Goal: Answer question/provide support: Share knowledge or assist other users

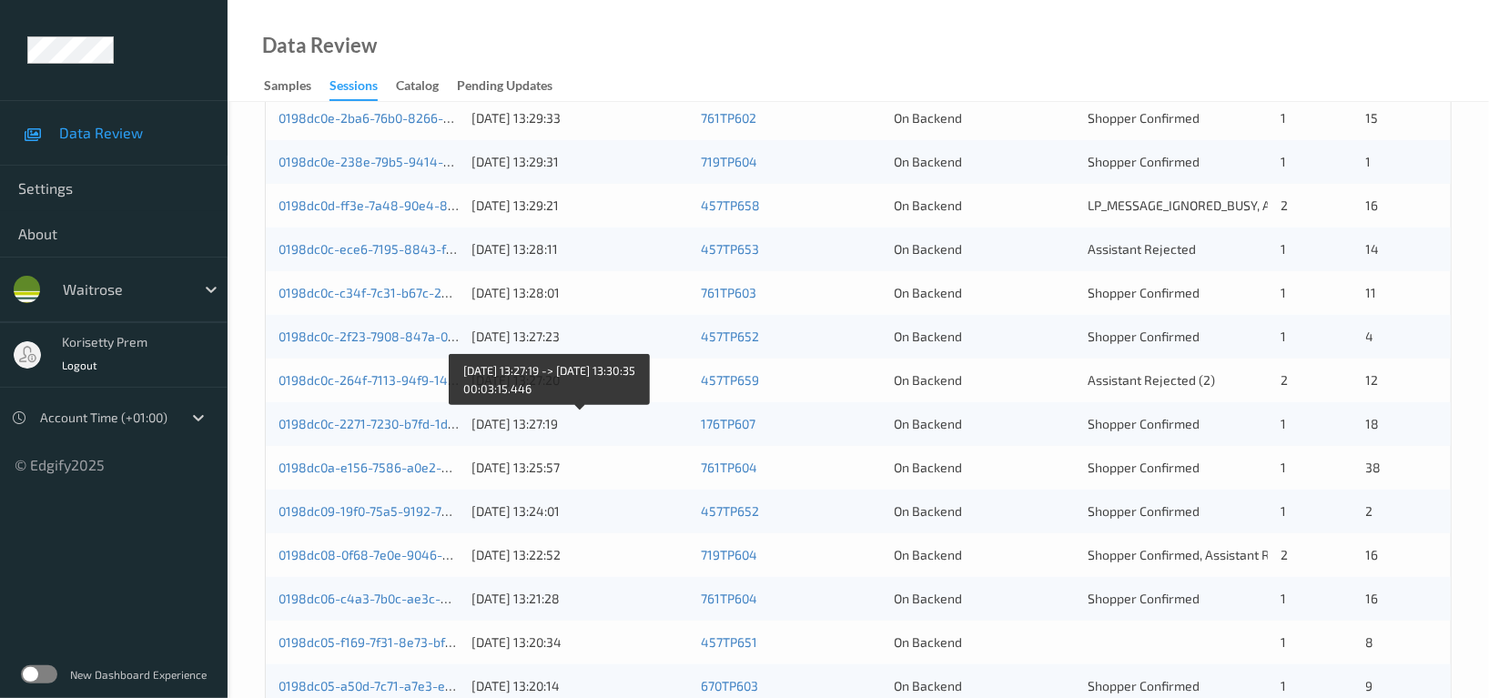
scroll to position [485, 0]
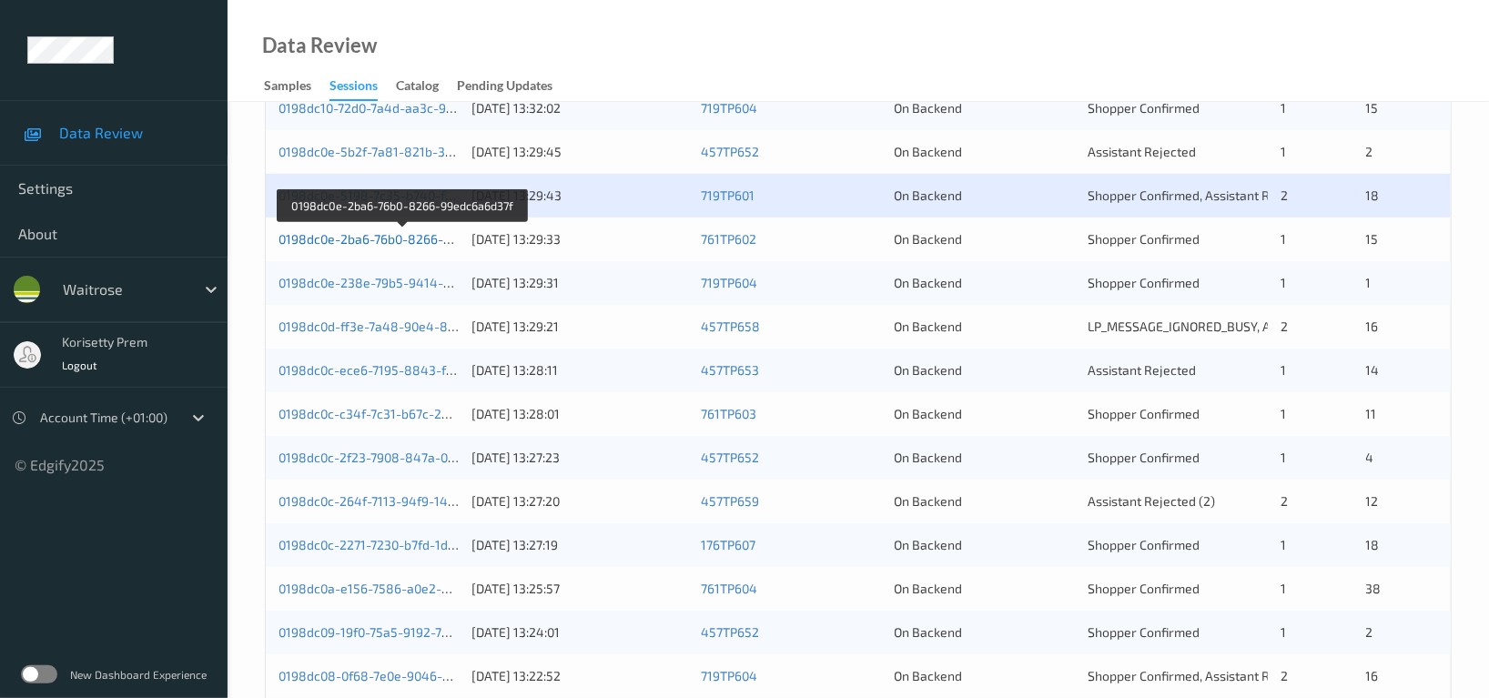
click at [411, 240] on link "0198dc0e-2ba6-76b0-8266-99edc6a6d37f" at bounding box center [402, 238] width 248 height 15
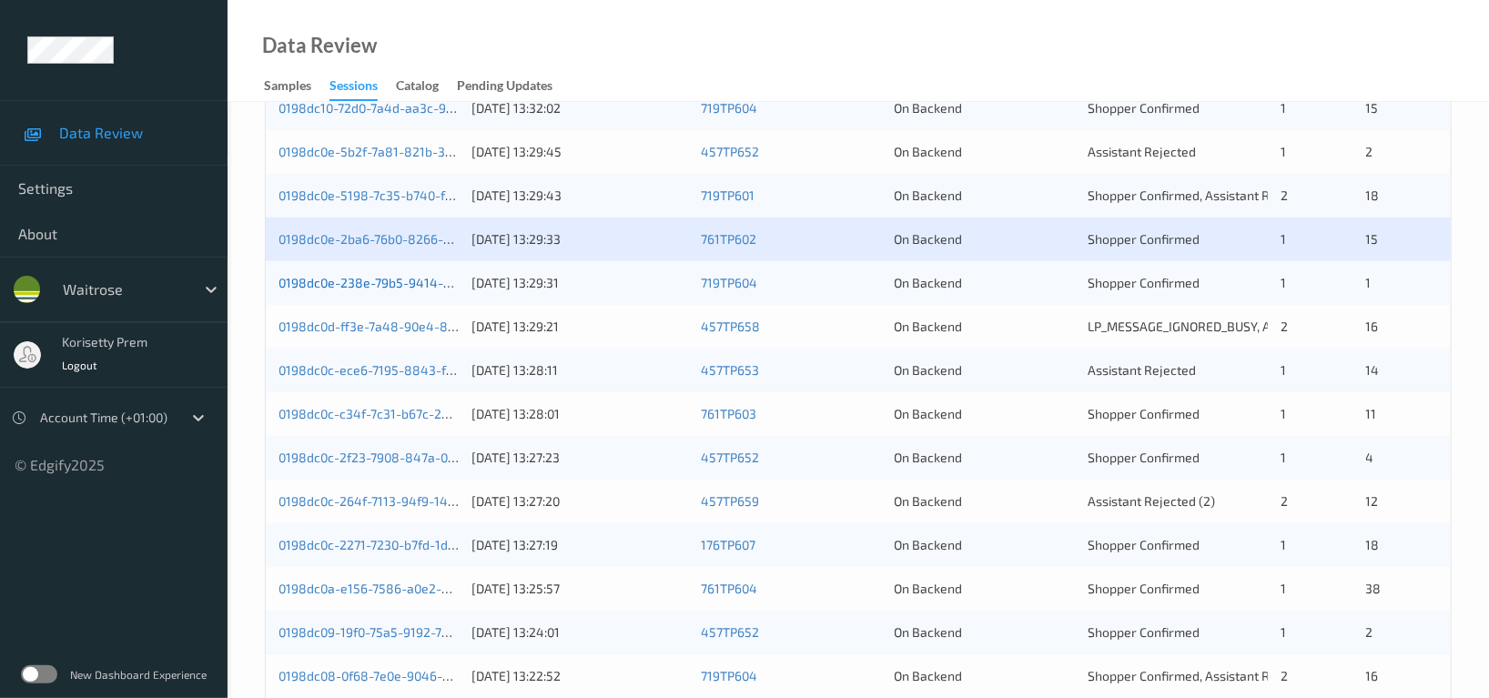
click at [414, 288] on link "0198dc0e-238e-79b5-9414-1509936d2860" at bounding box center [403, 282] width 251 height 15
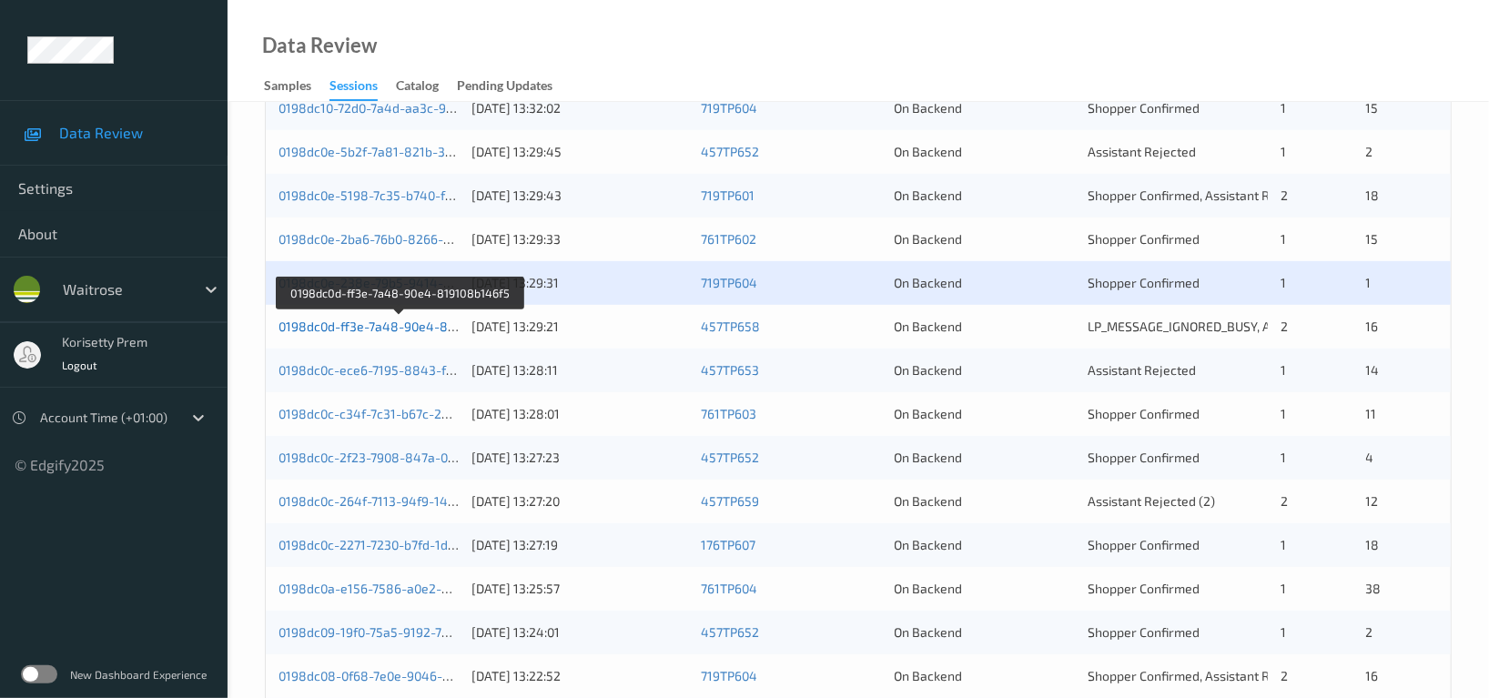
click at [430, 332] on link "0198dc0d-ff3e-7a48-90e4-819108b146f5" at bounding box center [399, 326] width 243 height 15
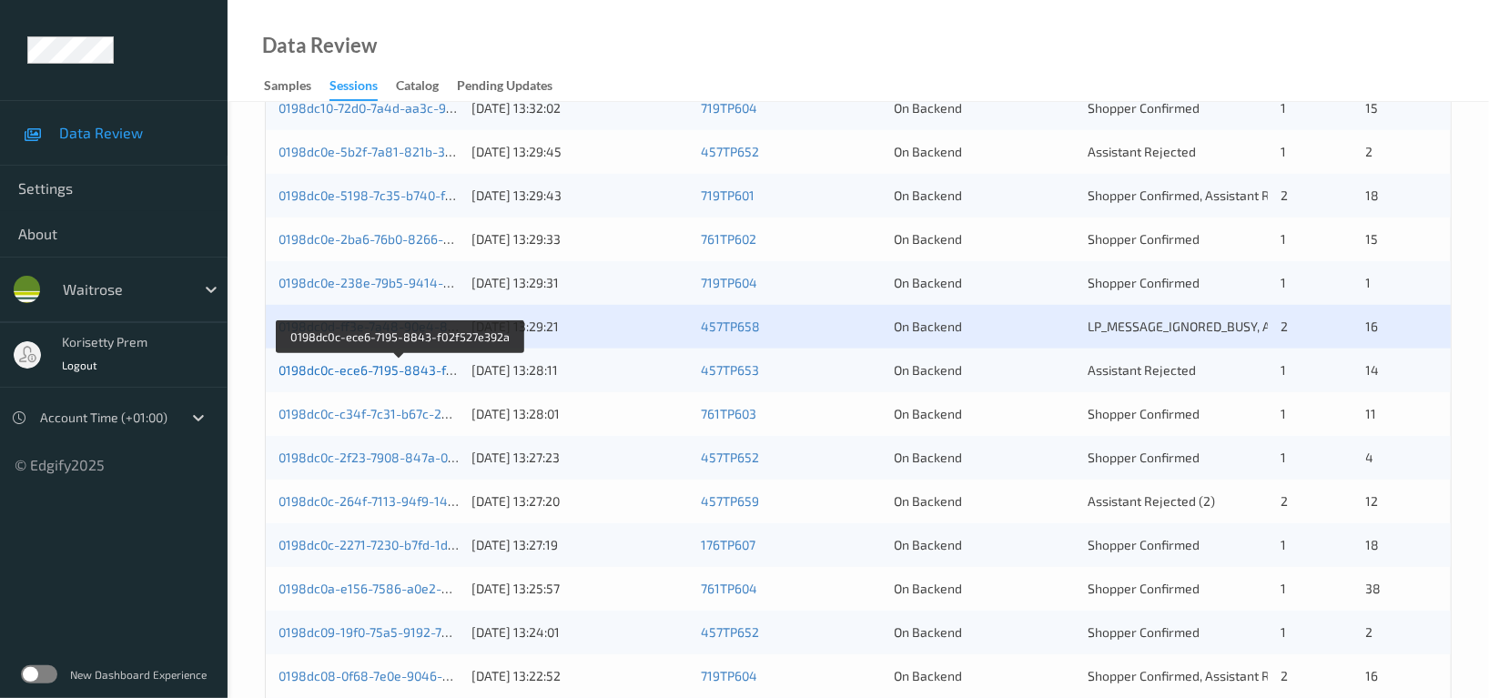
click at [428, 373] on link "0198dc0c-ece6-7195-8843-f02f527e392a" at bounding box center [400, 369] width 244 height 15
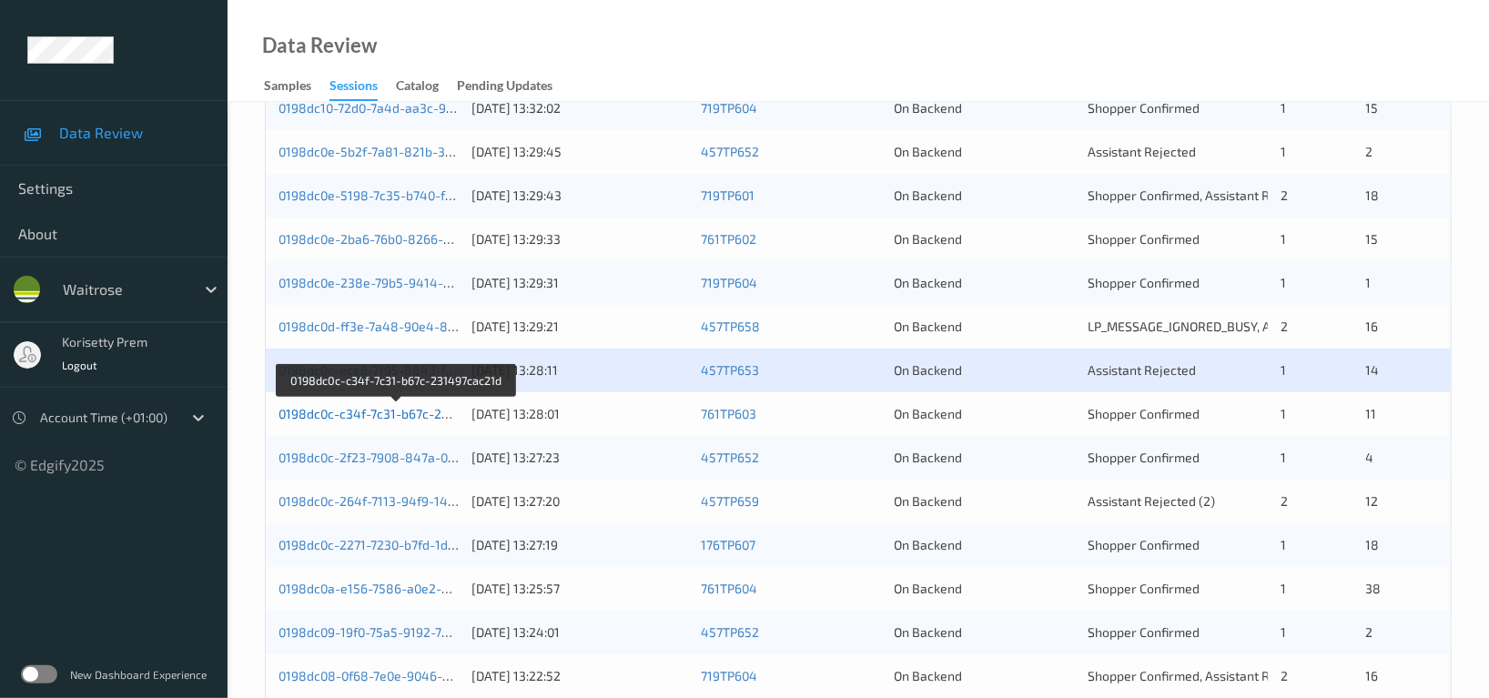
click at [438, 412] on link "0198dc0c-c34f-7c31-b67c-231497cac21d" at bounding box center [397, 413] width 238 height 15
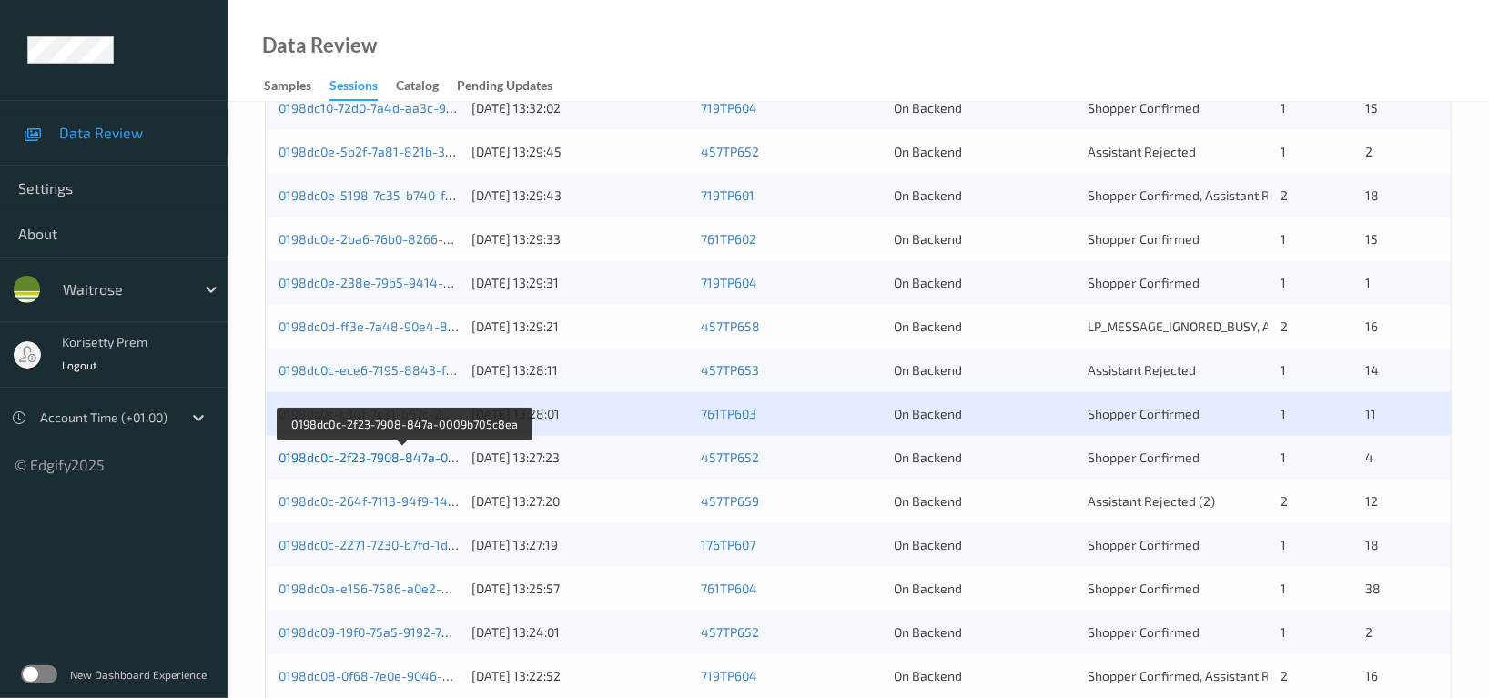
click at [430, 458] on link "0198dc0c-2f23-7908-847a-0009b705c8ea" at bounding box center [402, 457] width 248 height 15
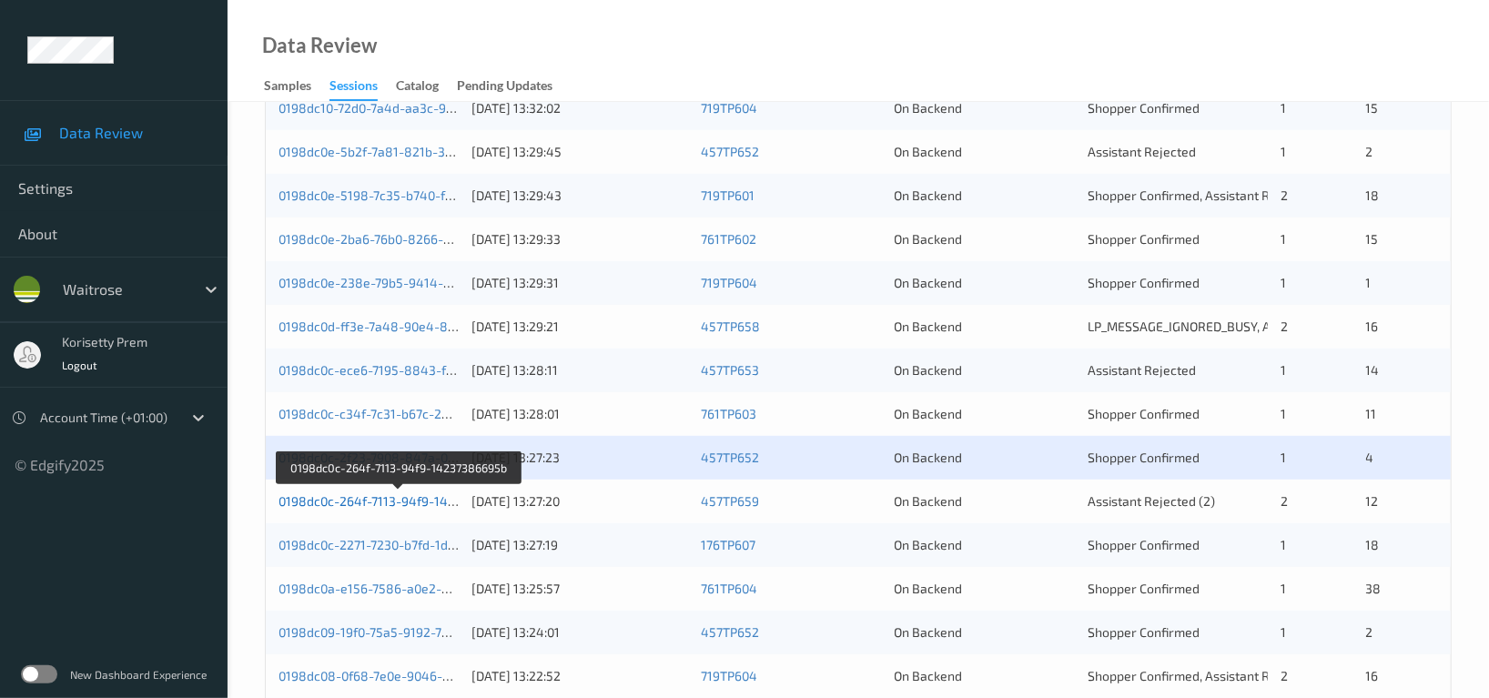
click at [434, 503] on link "0198dc0c-264f-7113-94f9-14237386695b" at bounding box center [399, 500] width 242 height 15
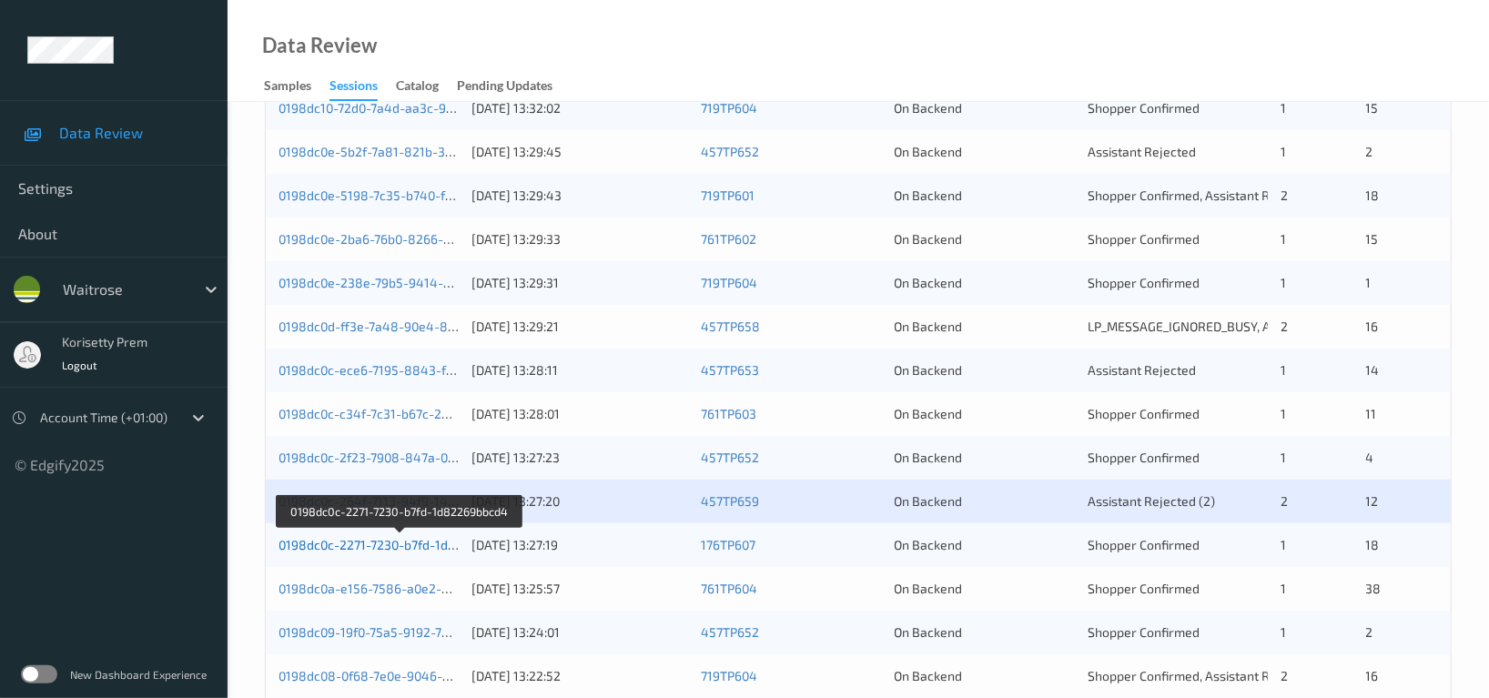
click at [436, 546] on link "0198dc0c-2271-7230-b7fd-1d82269bbcd4" at bounding box center [399, 544] width 243 height 15
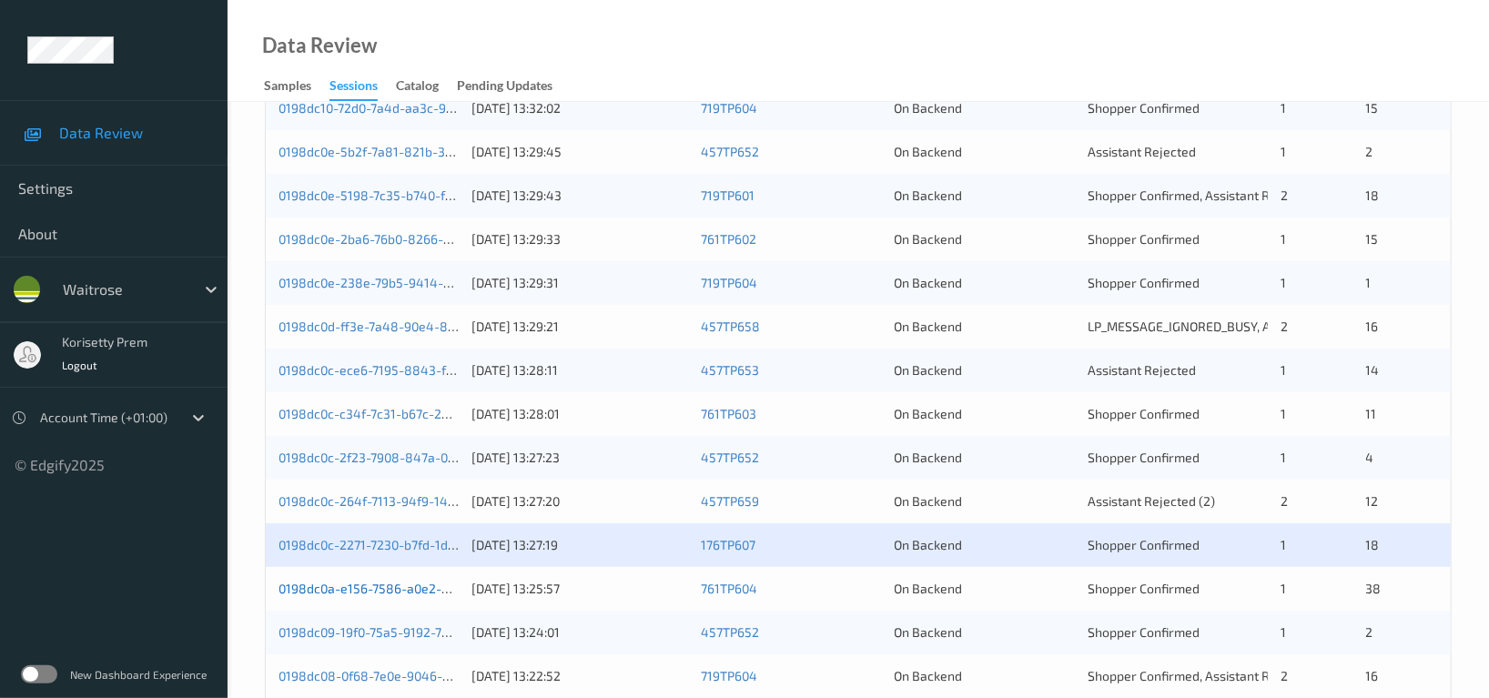
click at [427, 593] on link "0198dc0a-e156-7586-a0e2-98e9d8468663" at bounding box center [405, 588] width 254 height 15
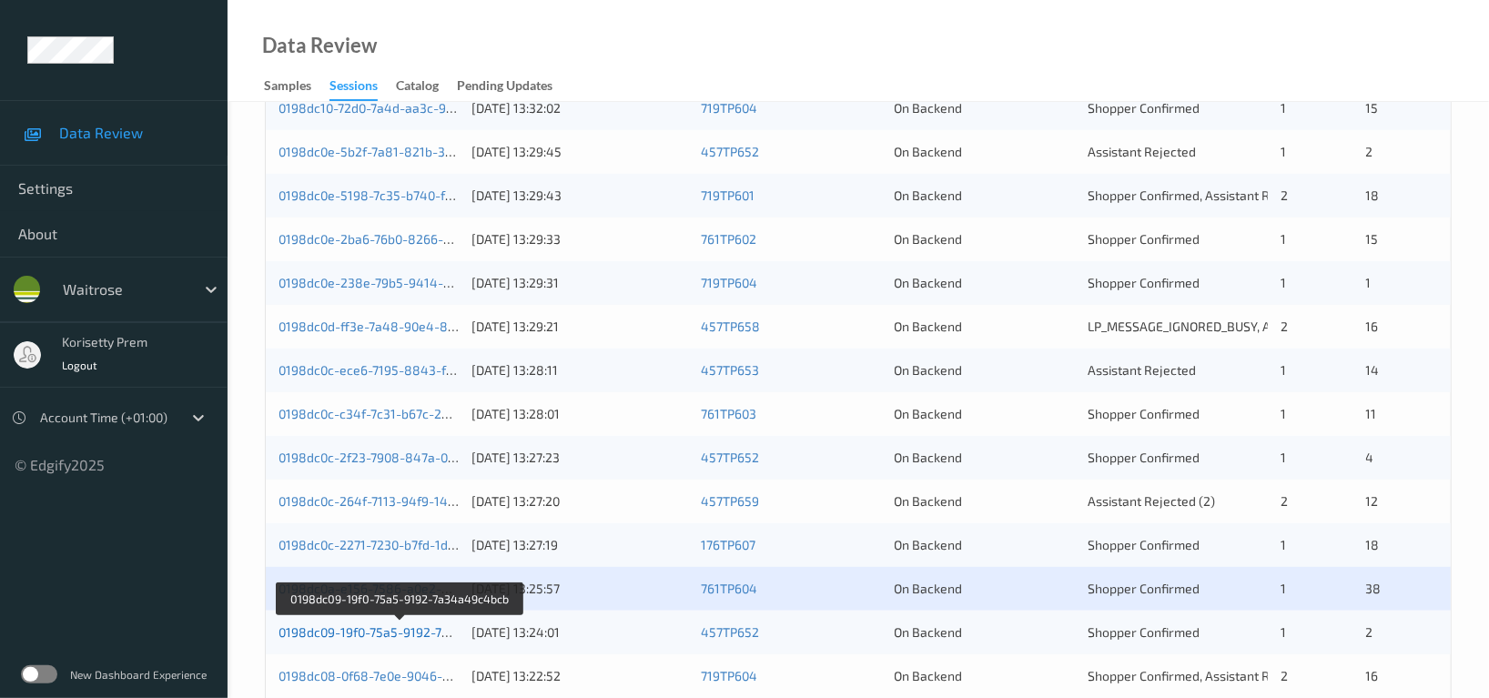
click at [408, 634] on link "0198dc09-19f0-75a5-9192-7a34a49c4bcb" at bounding box center [400, 631] width 244 height 15
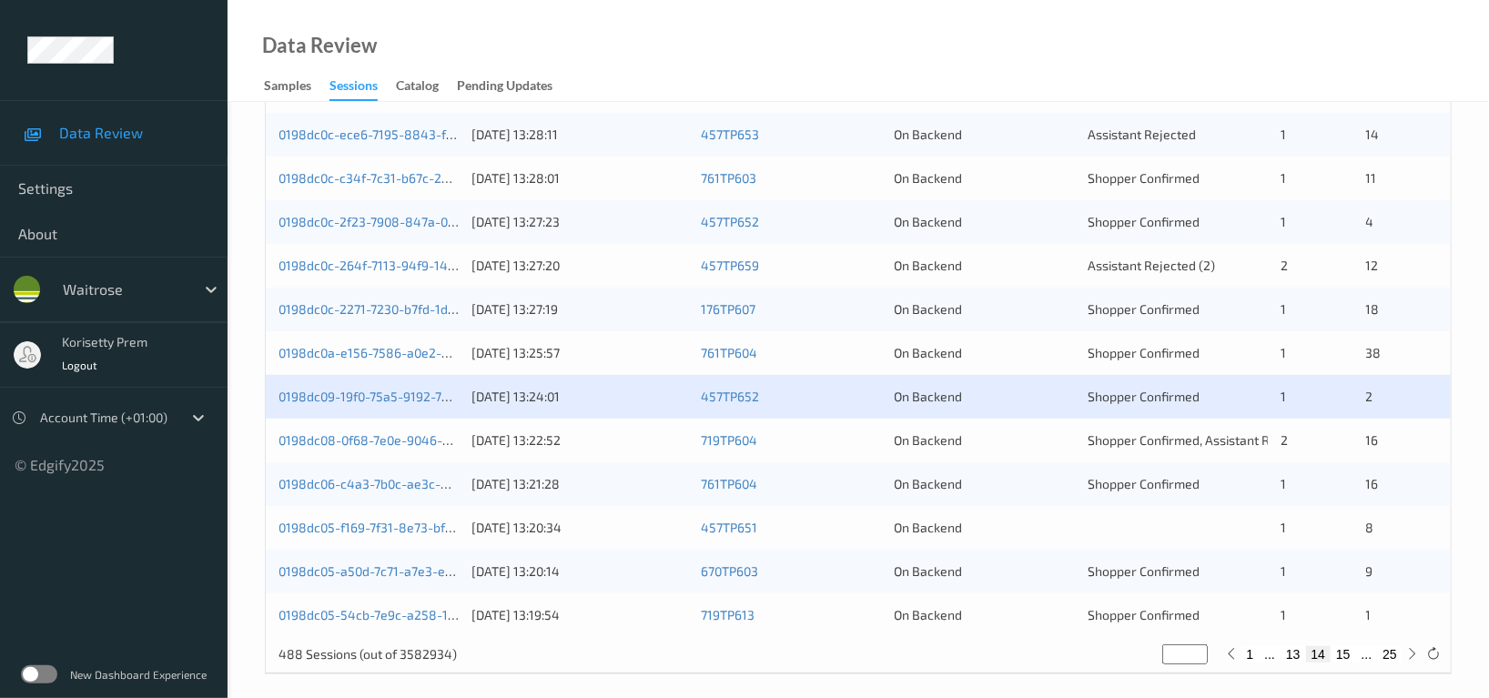
scroll to position [727, 0]
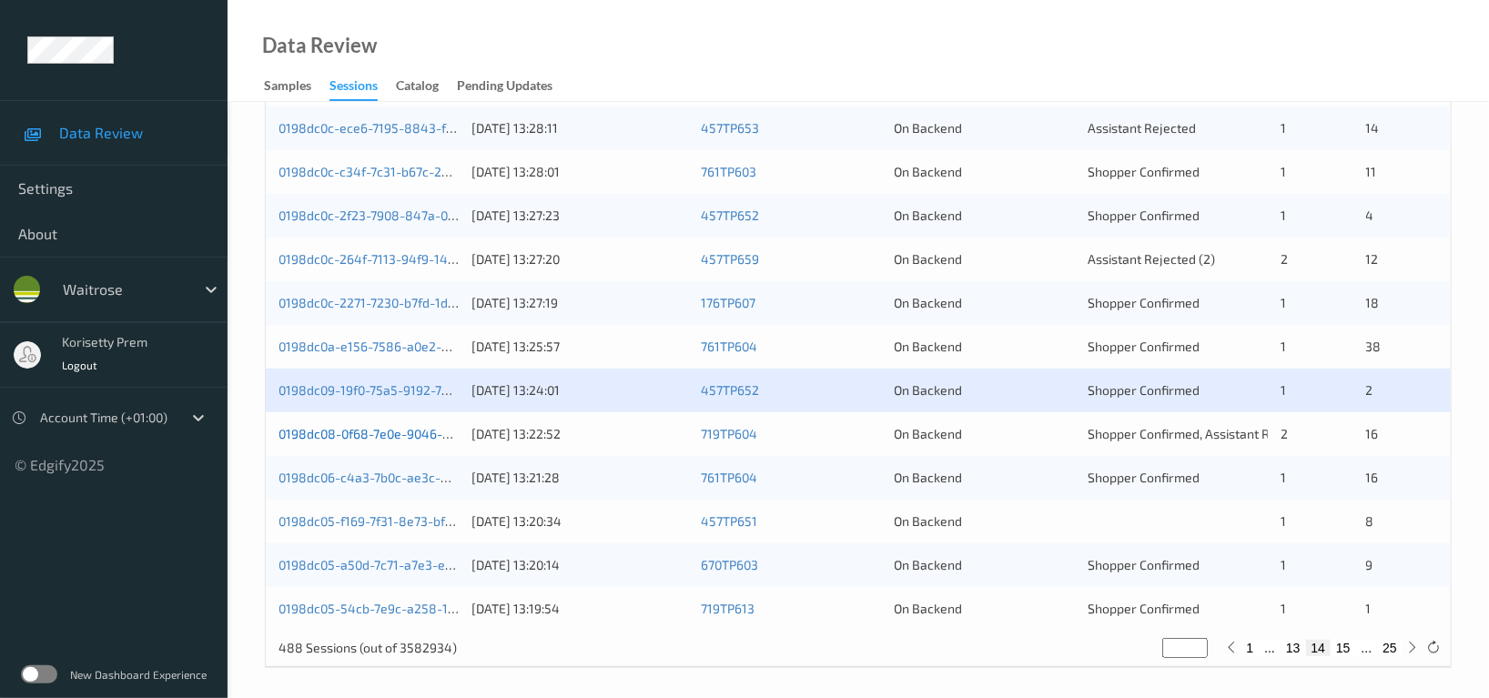
click at [407, 432] on link "0198dc08-0f68-7e0e-9046-d16963cdd5df" at bounding box center [401, 433] width 246 height 15
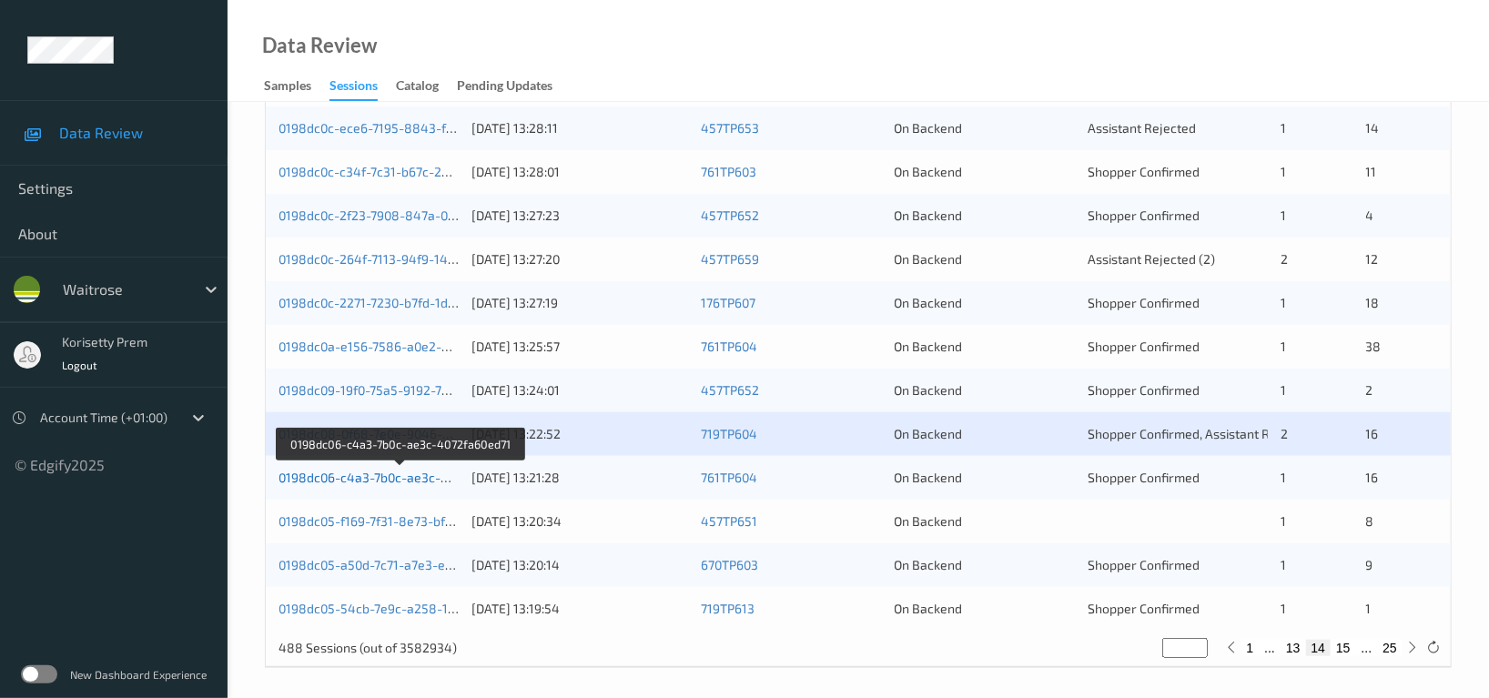
click at [401, 475] on link "0198dc06-c4a3-7b0c-ae3c-4072fa60ed71" at bounding box center [400, 477] width 244 height 15
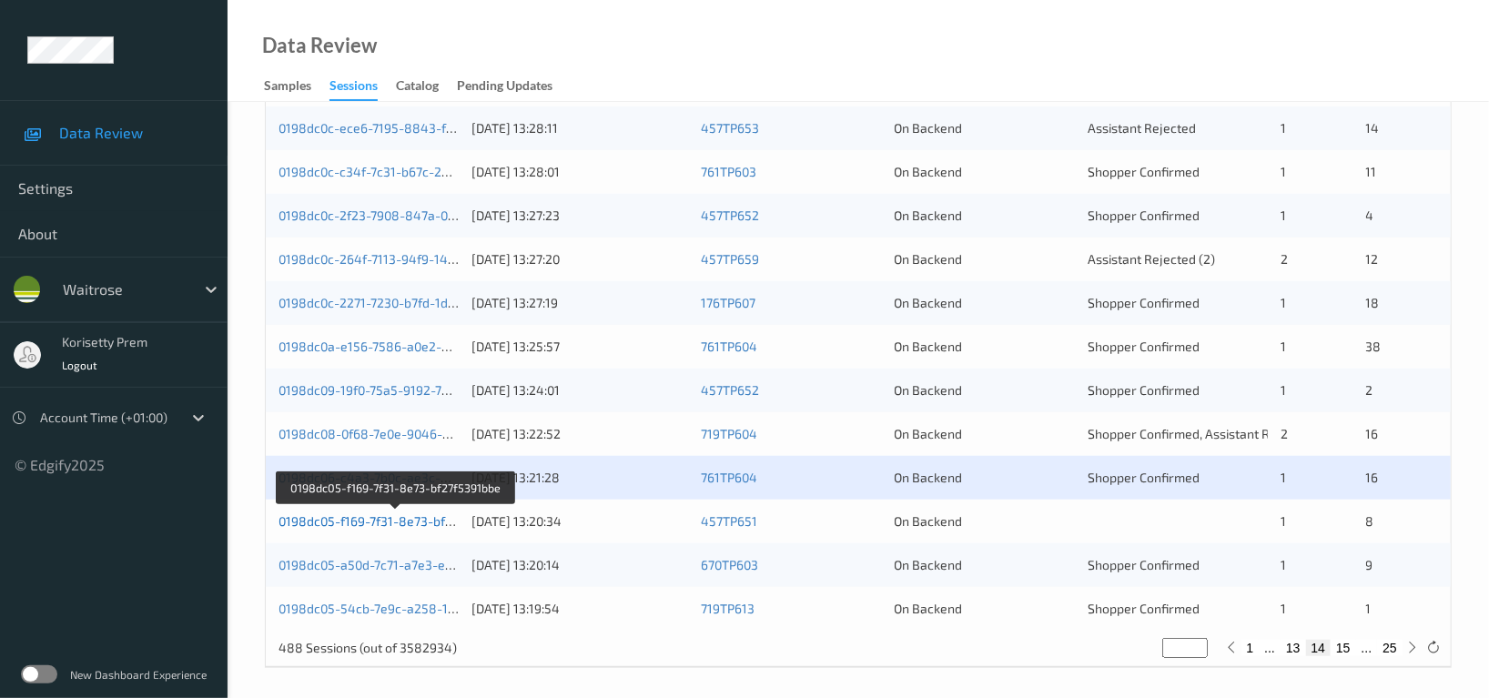
click at [399, 517] on link "0198dc05-f169-7f31-8e73-bf27f5391bbe" at bounding box center [395, 520] width 234 height 15
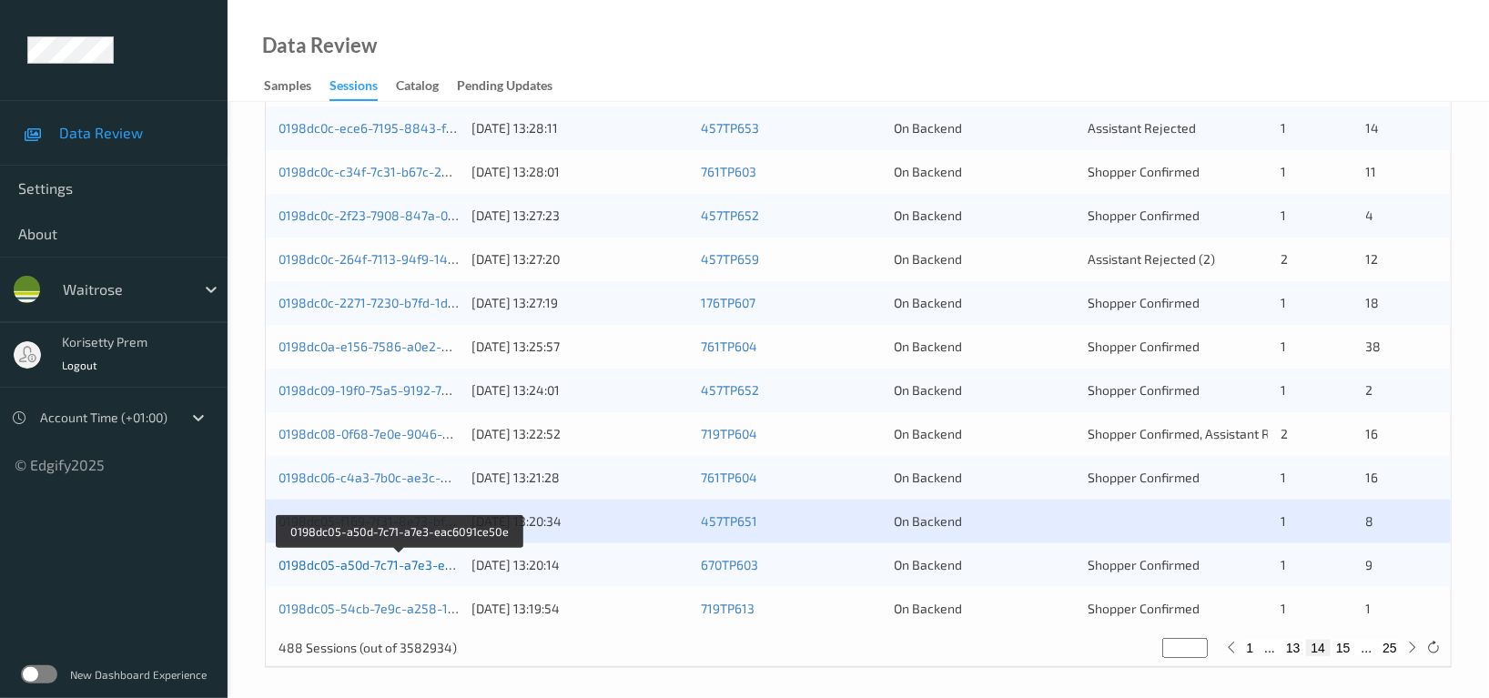
click at [403, 571] on link "0198dc05-a50d-7c71-a7e3-eac6091ce50e" at bounding box center [399, 564] width 243 height 15
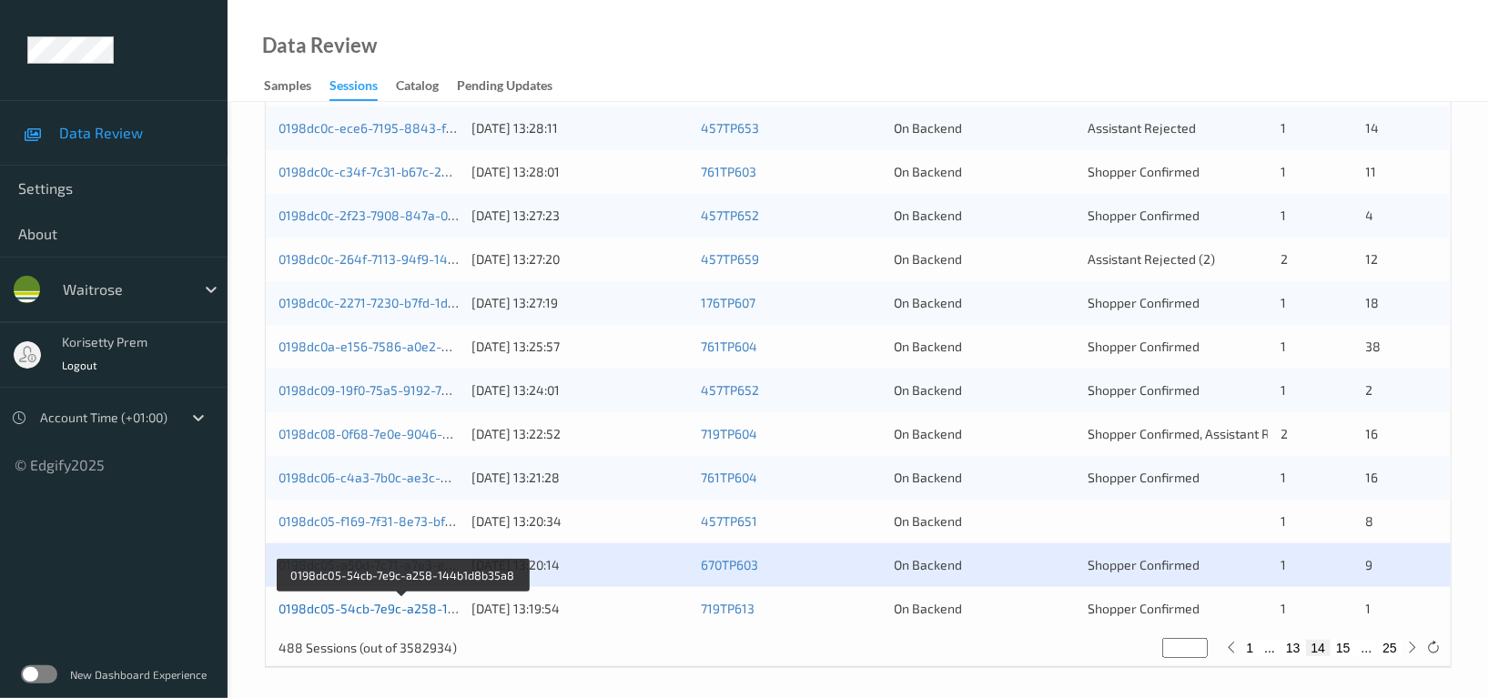
click at [399, 608] on link "0198dc05-54cb-7e9c-a258-144b1d8b35a8" at bounding box center [403, 608] width 251 height 15
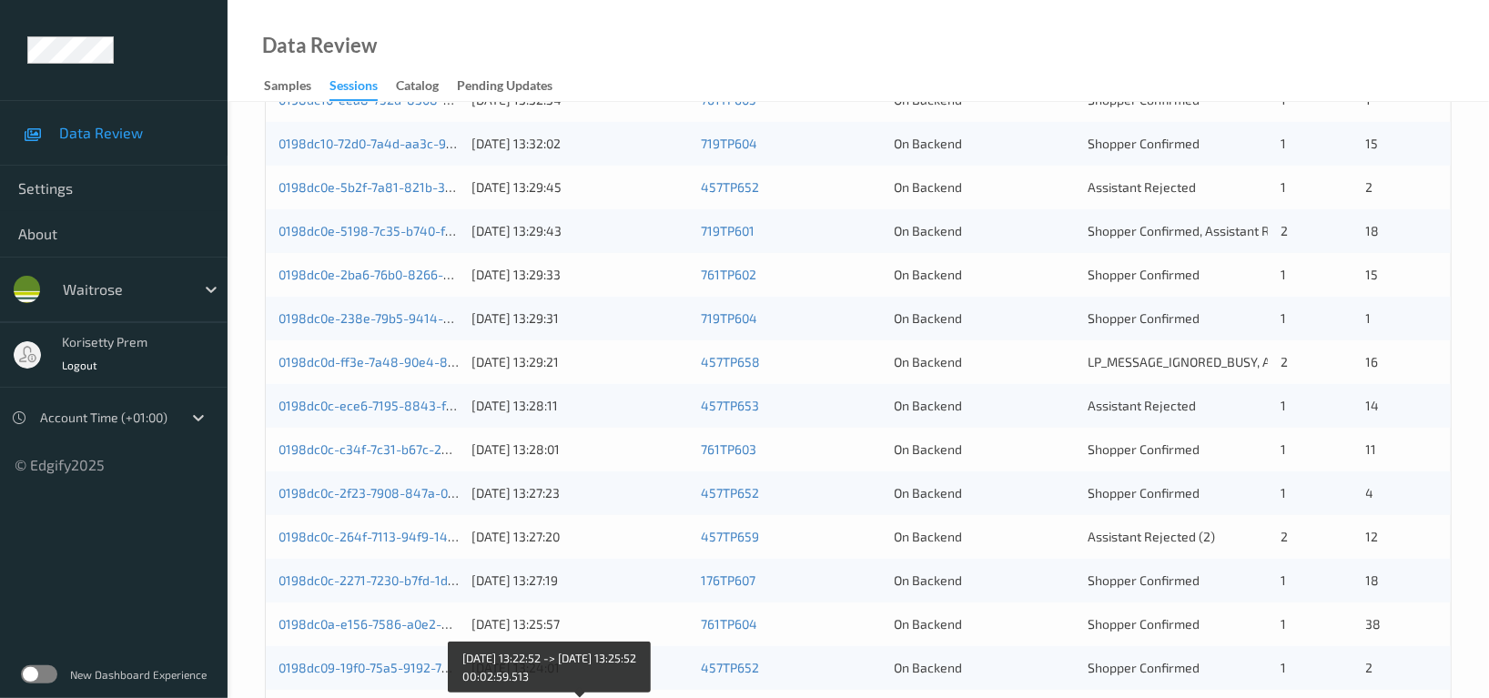
scroll to position [363, 0]
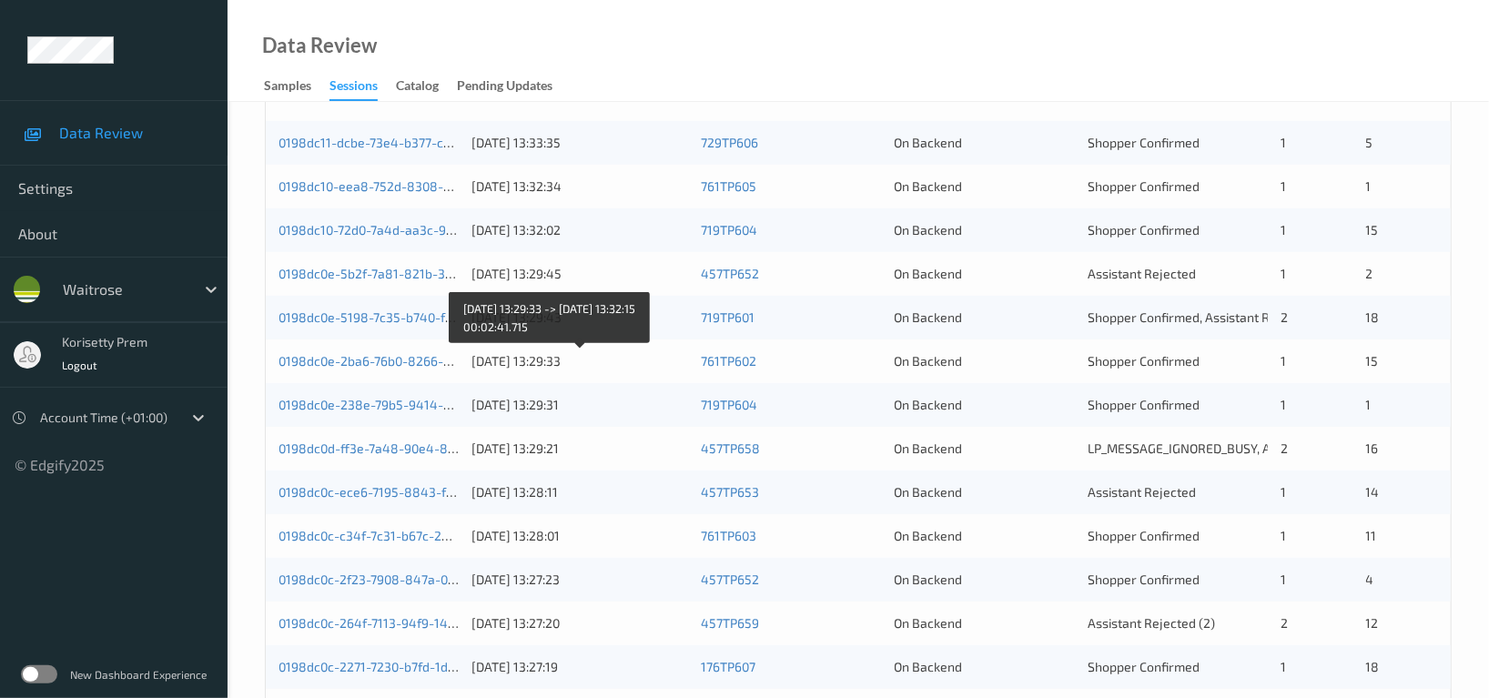
click at [533, 361] on div "24/08/2025 13:29:33" at bounding box center [579, 361] width 217 height 18
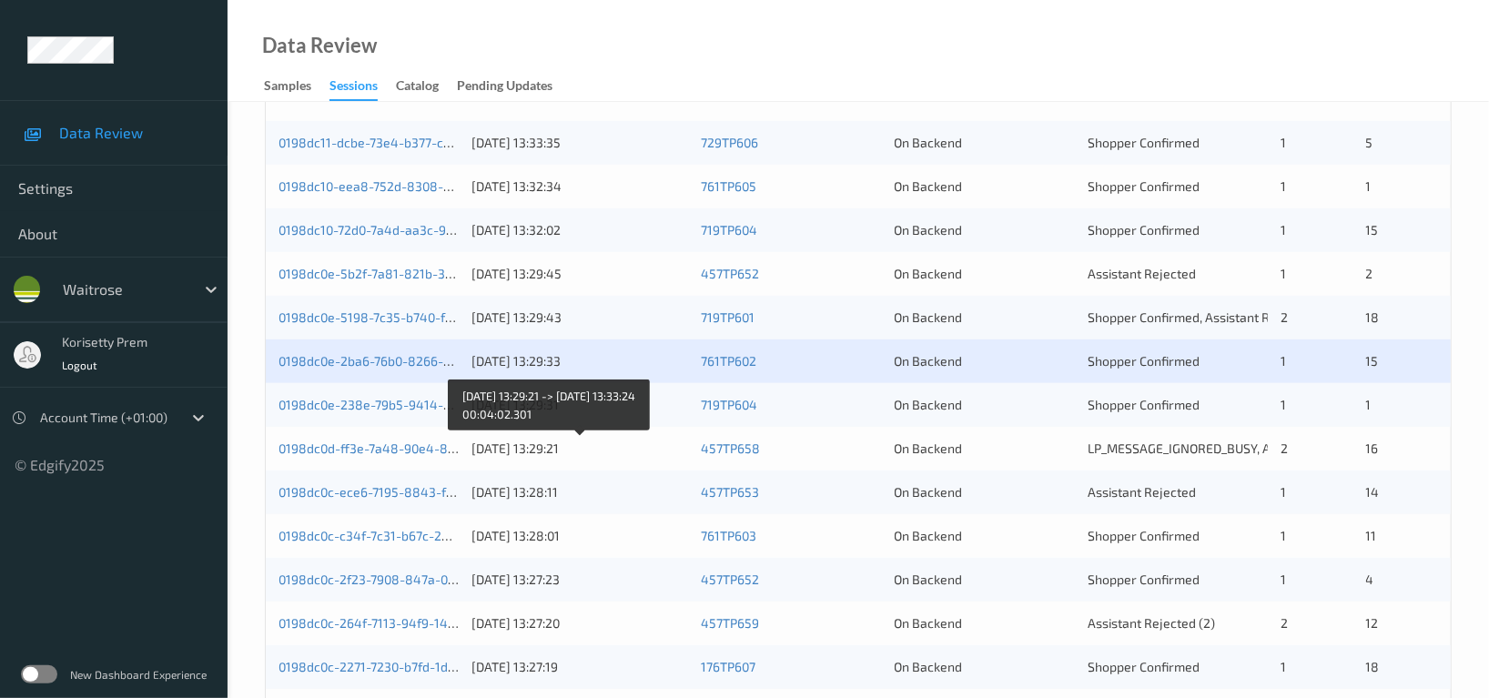
click at [626, 452] on div "24/08/2025 13:29:21" at bounding box center [579, 449] width 217 height 18
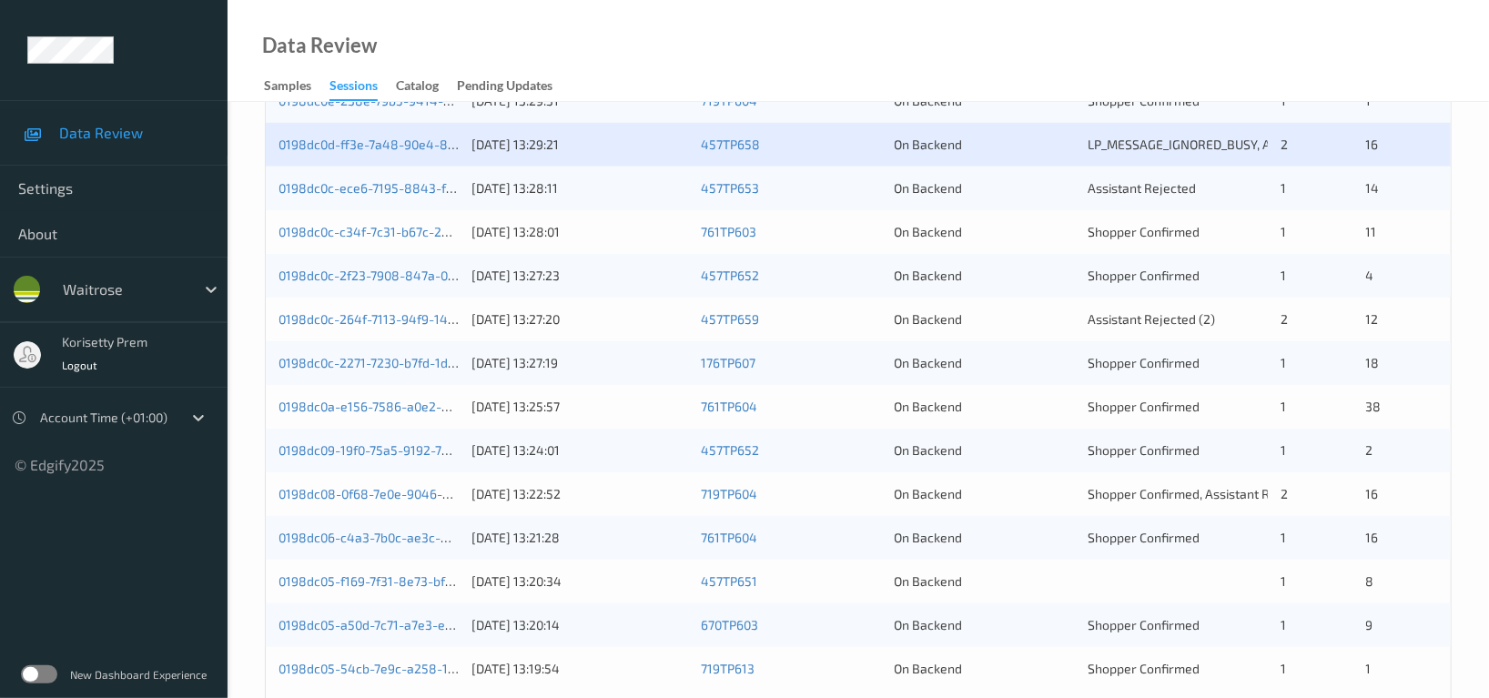
scroll to position [734, 0]
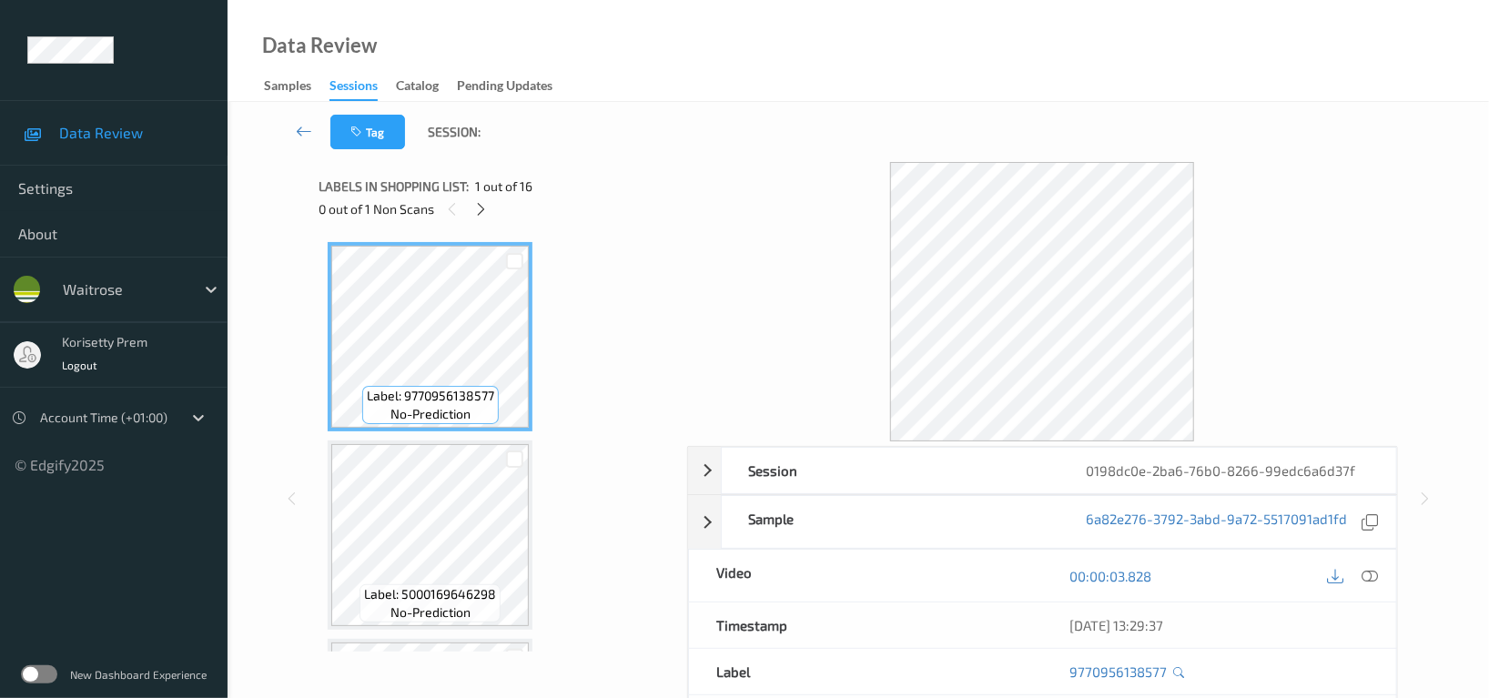
click at [726, 108] on div "Tag Session:" at bounding box center [858, 132] width 1187 height 60
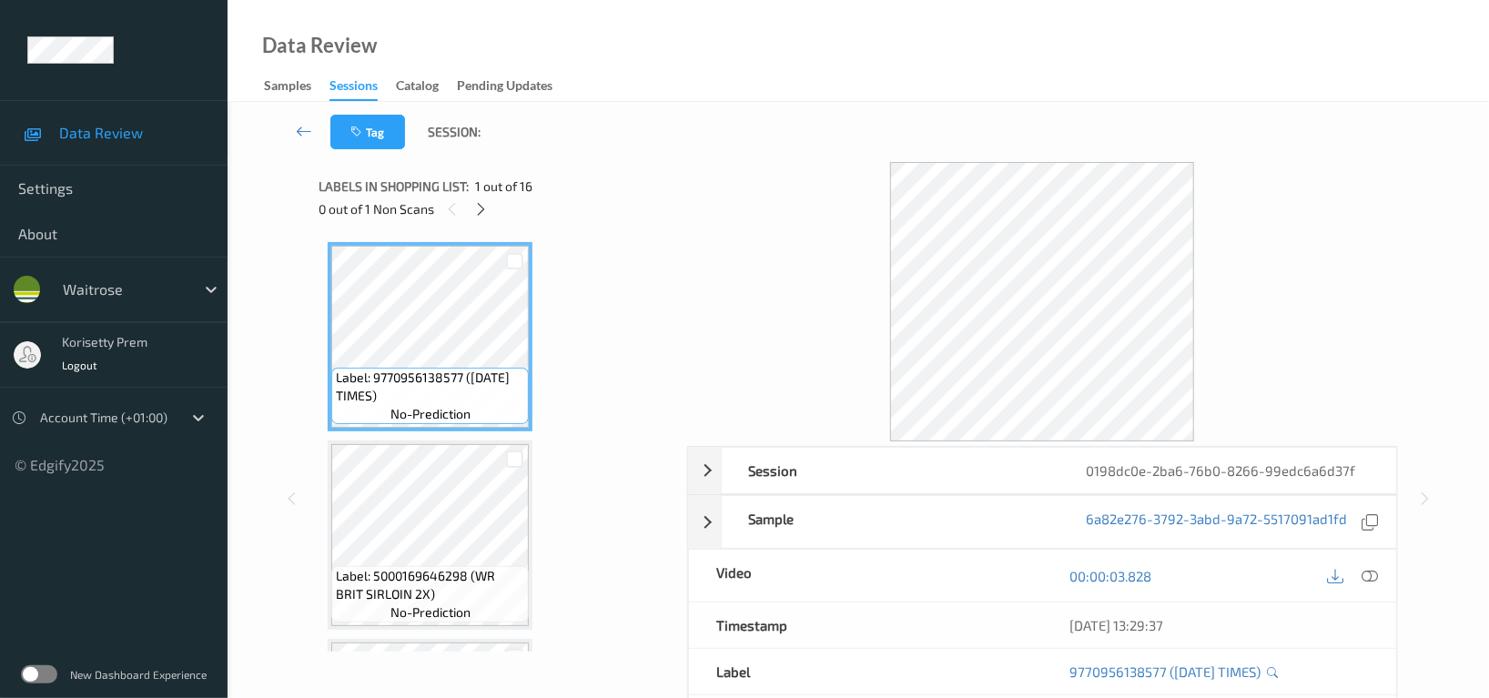
click at [844, 106] on div "Tag Session:" at bounding box center [858, 132] width 1187 height 60
click at [482, 207] on icon at bounding box center [481, 209] width 15 height 16
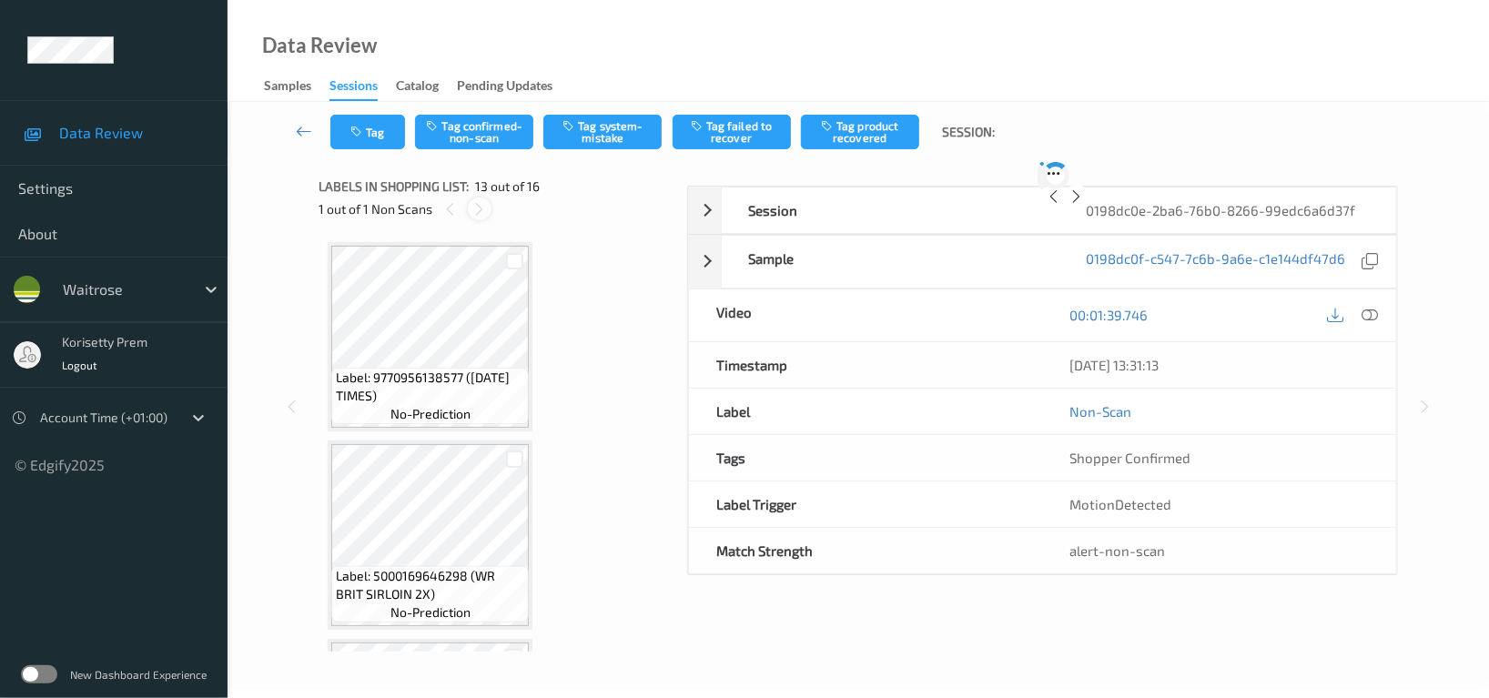
scroll to position [2183, 0]
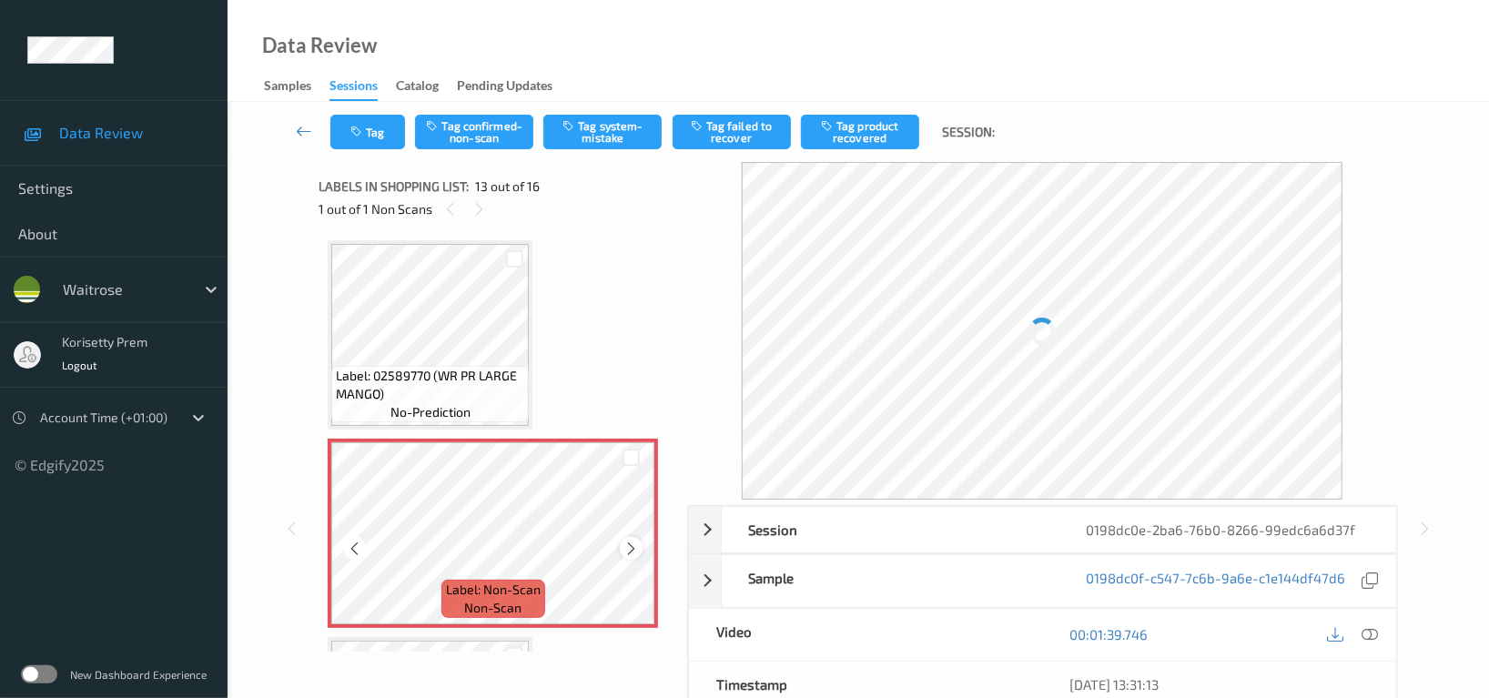
click at [620, 537] on div at bounding box center [631, 548] width 23 height 23
click at [626, 541] on icon at bounding box center [630, 549] width 15 height 16
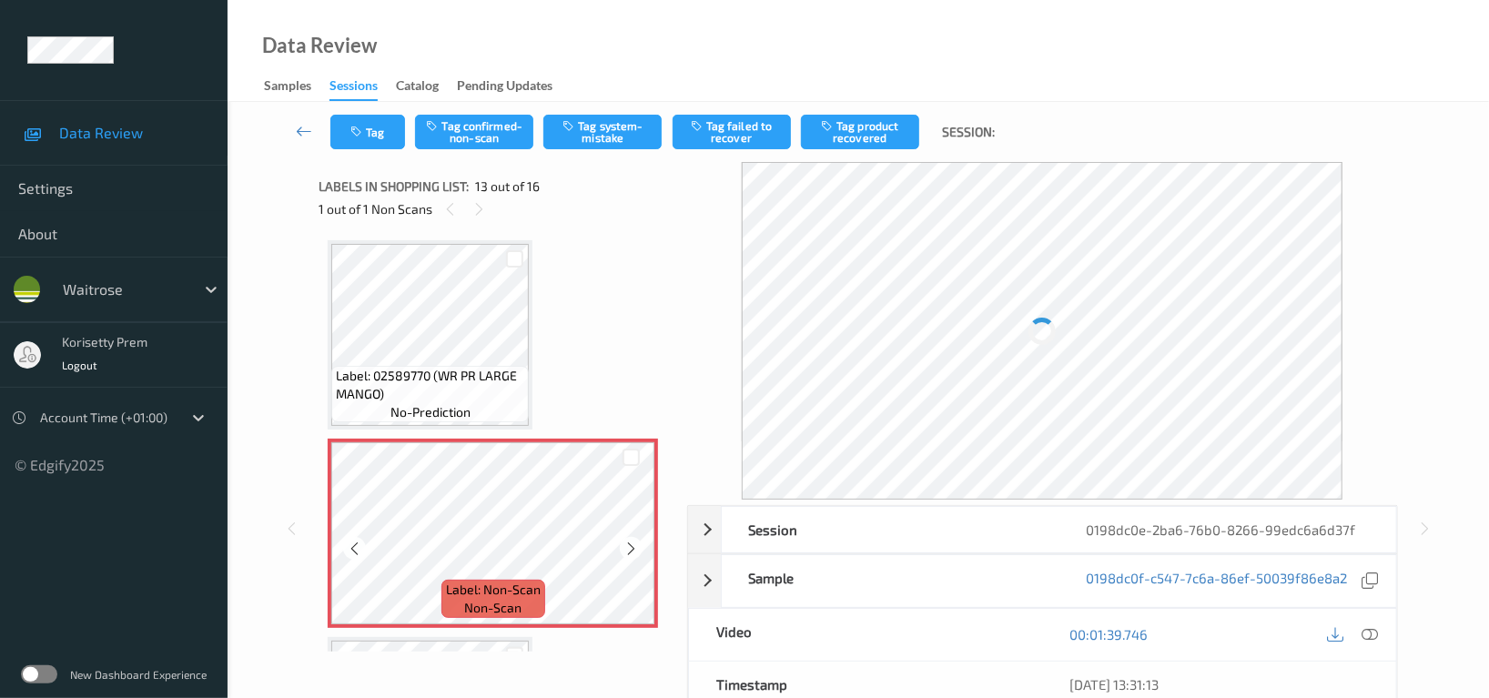
click at [626, 541] on icon at bounding box center [630, 549] width 15 height 16
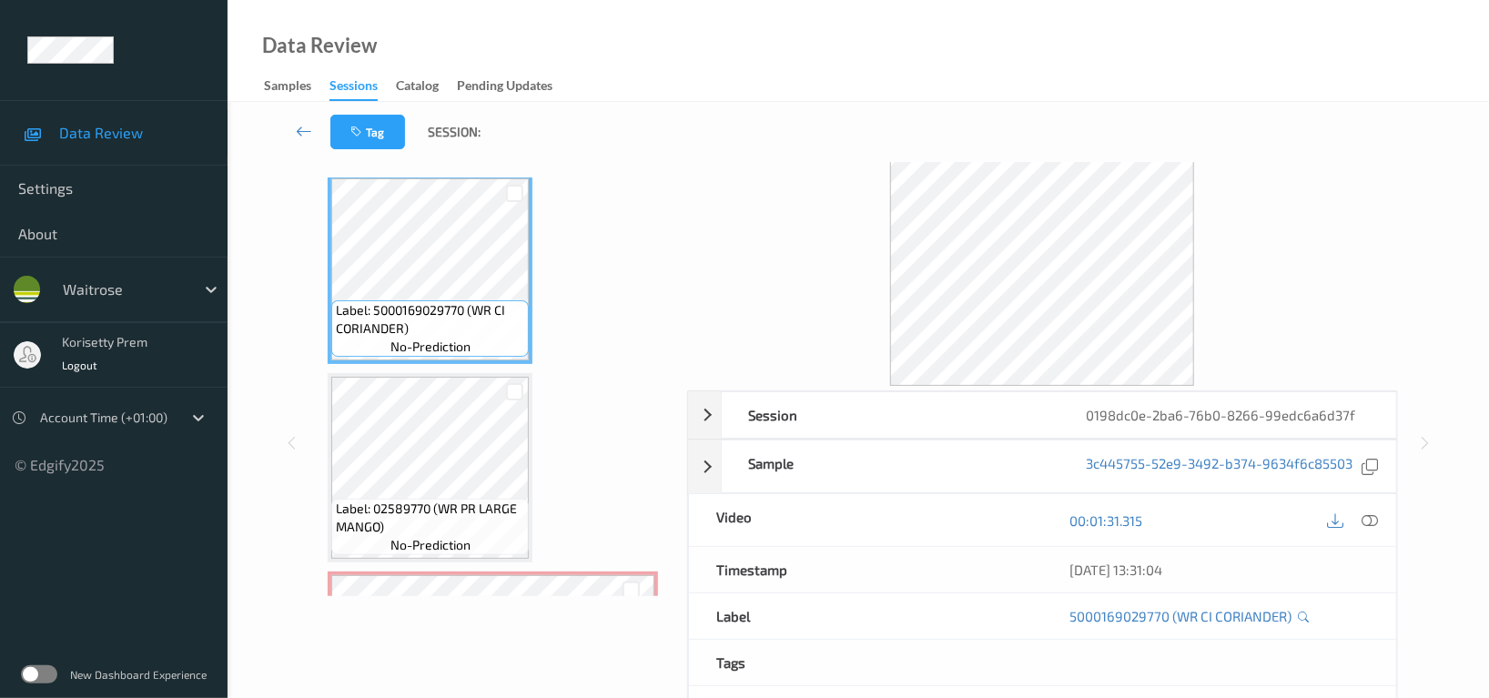
scroll to position [1941, 0]
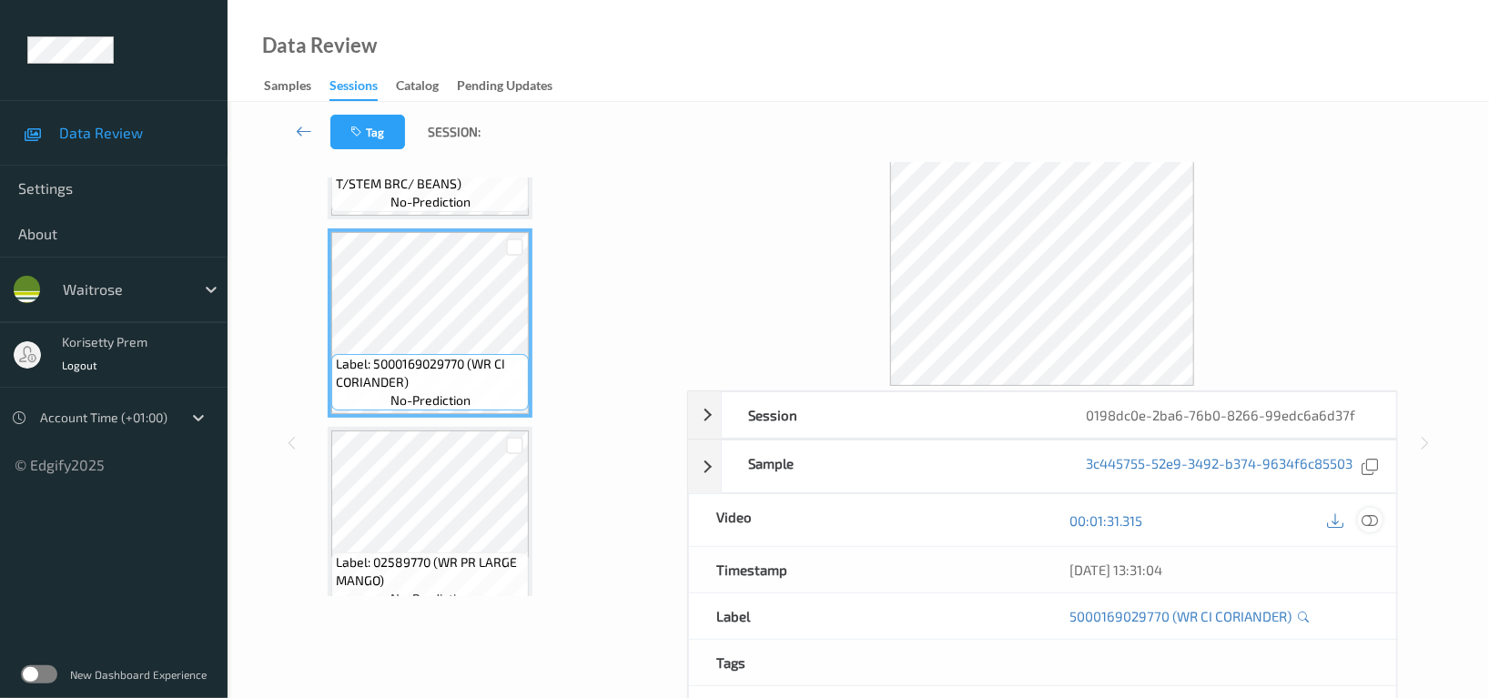
click at [1365, 522] on icon at bounding box center [1369, 520] width 16 height 16
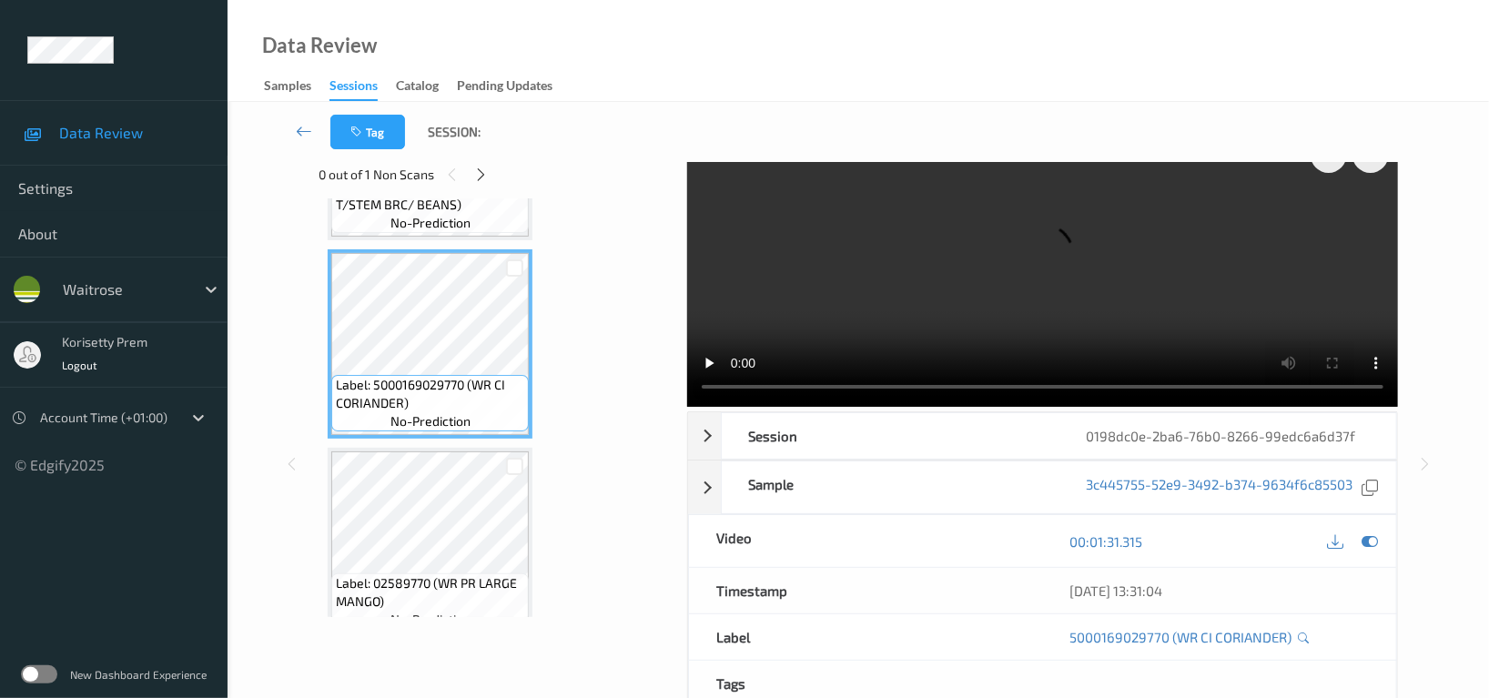
scroll to position [56, 0]
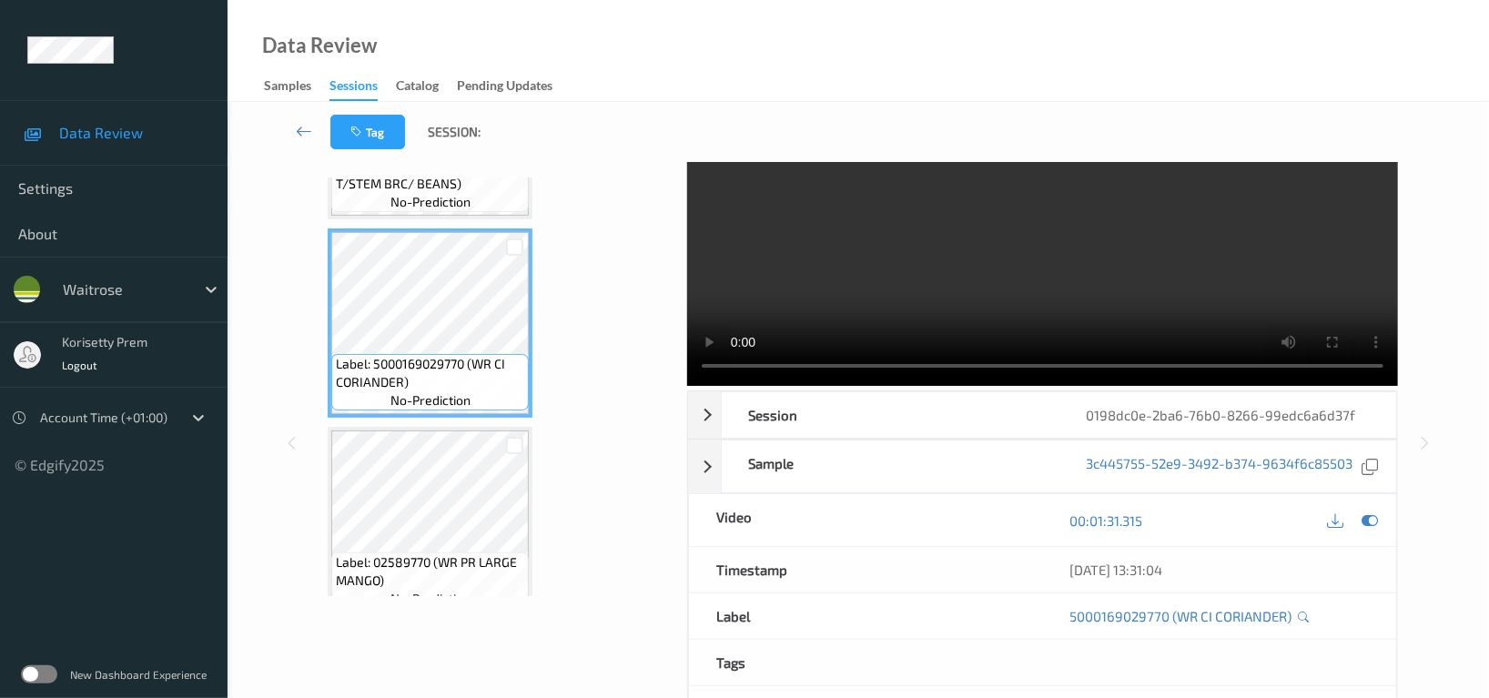
click at [1099, 280] on video at bounding box center [1042, 245] width 711 height 279
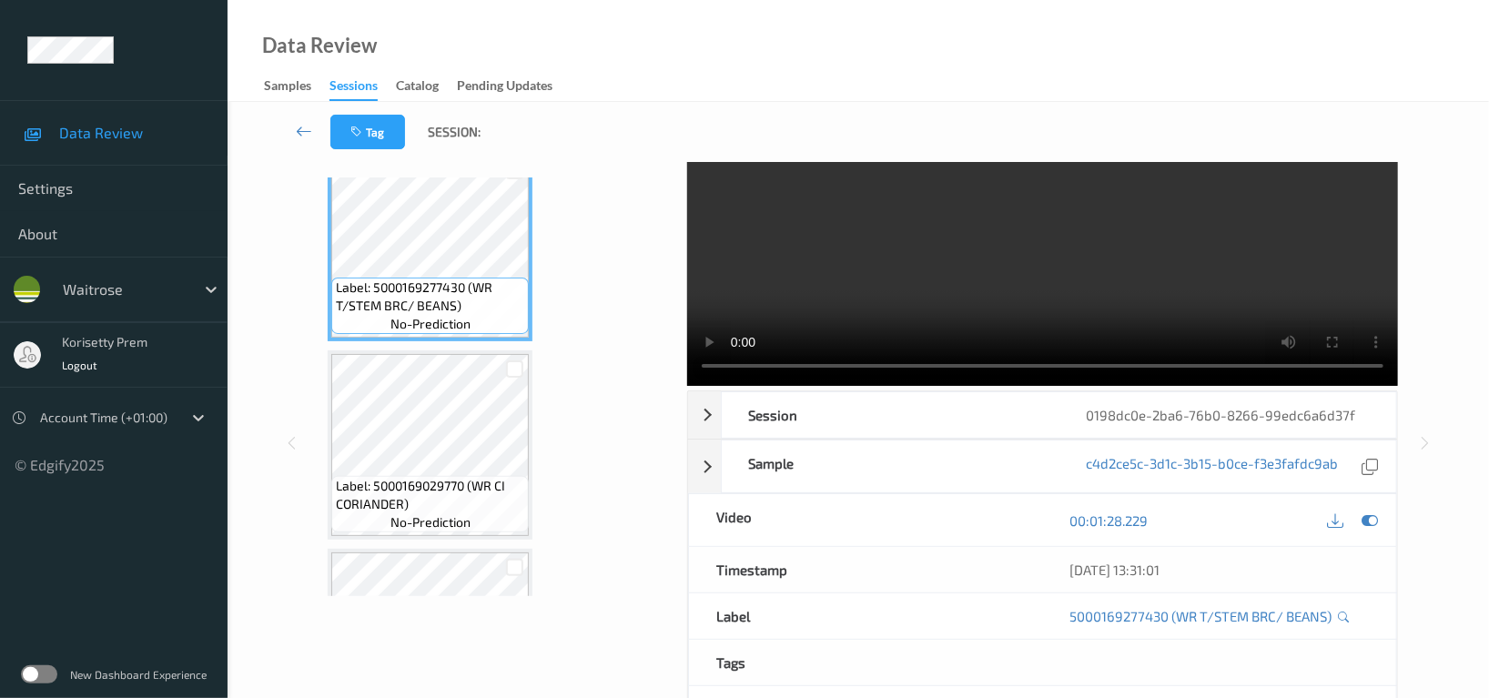
scroll to position [0, 0]
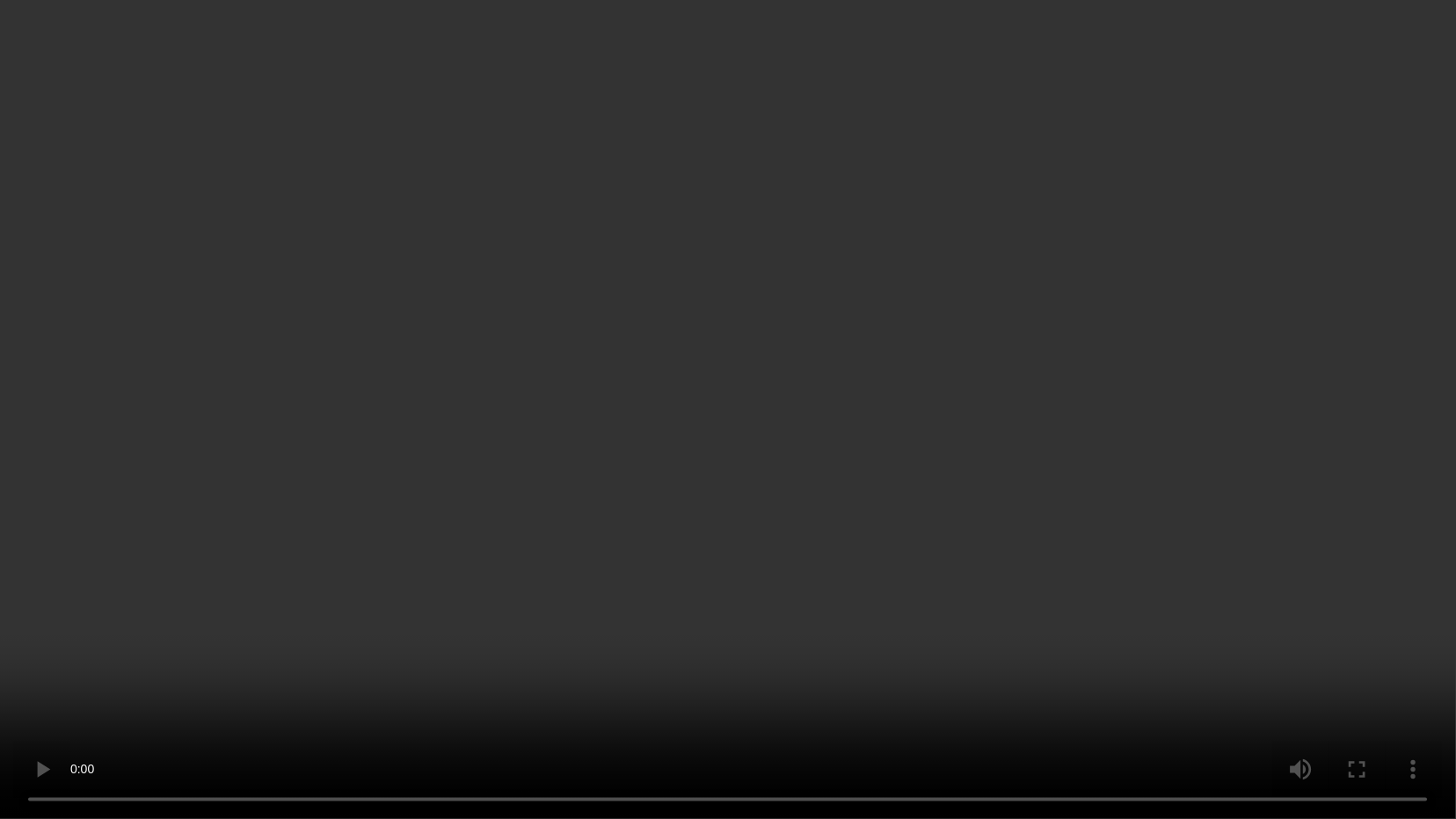
click at [1101, 436] on video at bounding box center [728, 410] width 1456 height 819
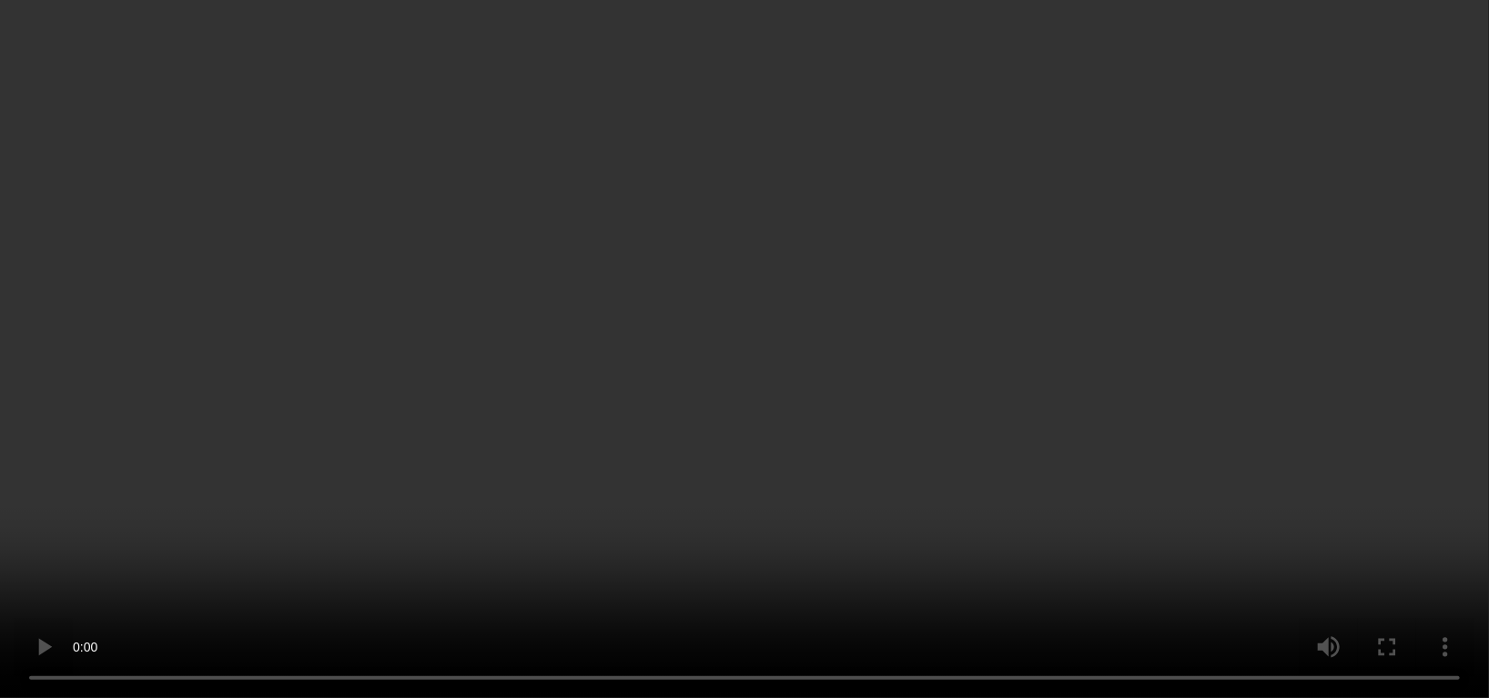
scroll to position [2183, 0]
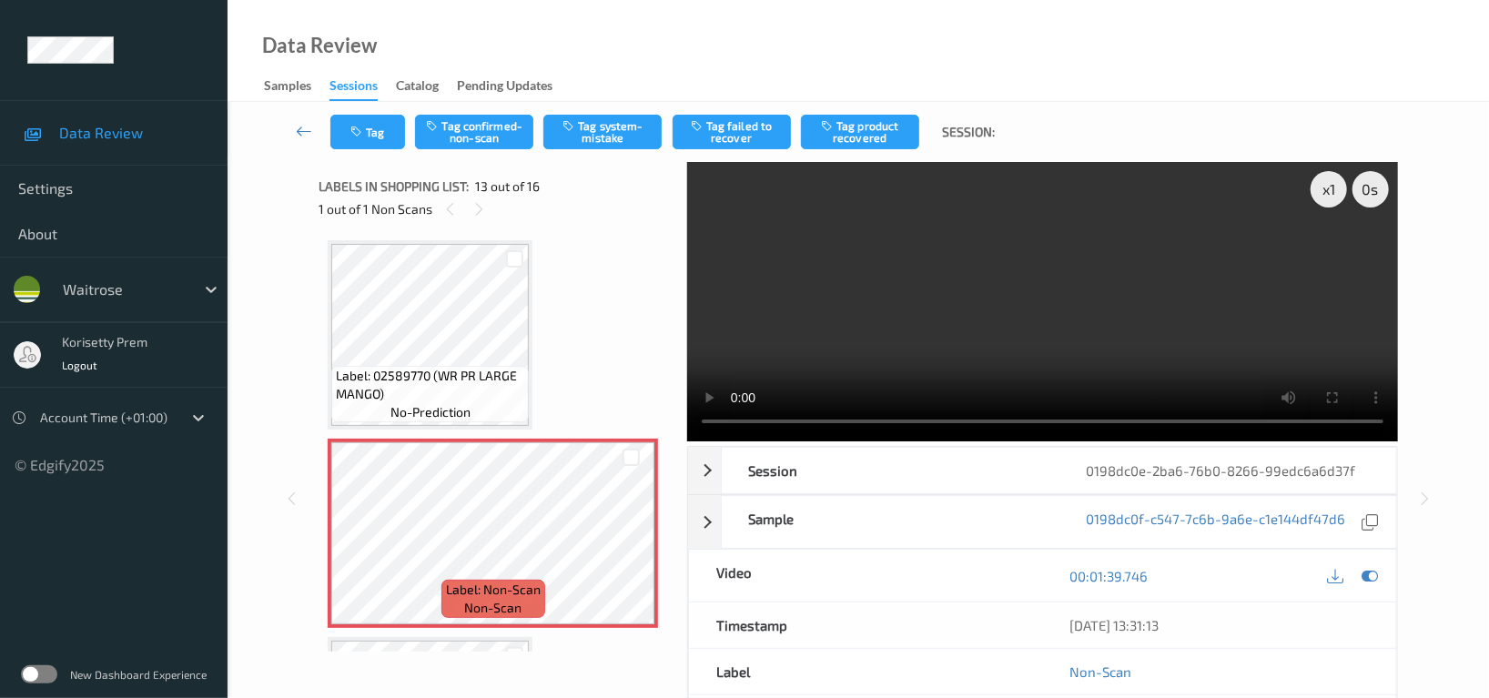
click at [976, 301] on video at bounding box center [1042, 301] width 711 height 279
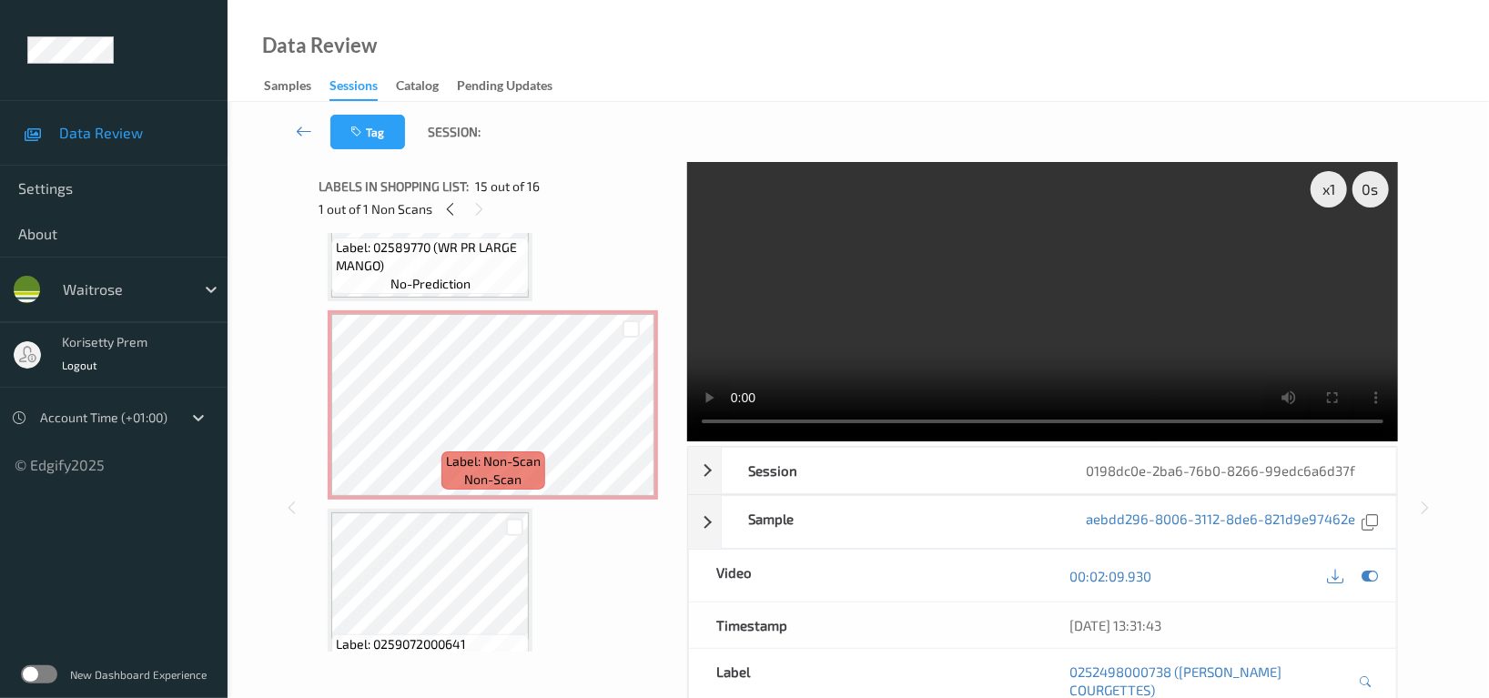
scroll to position [2305, 0]
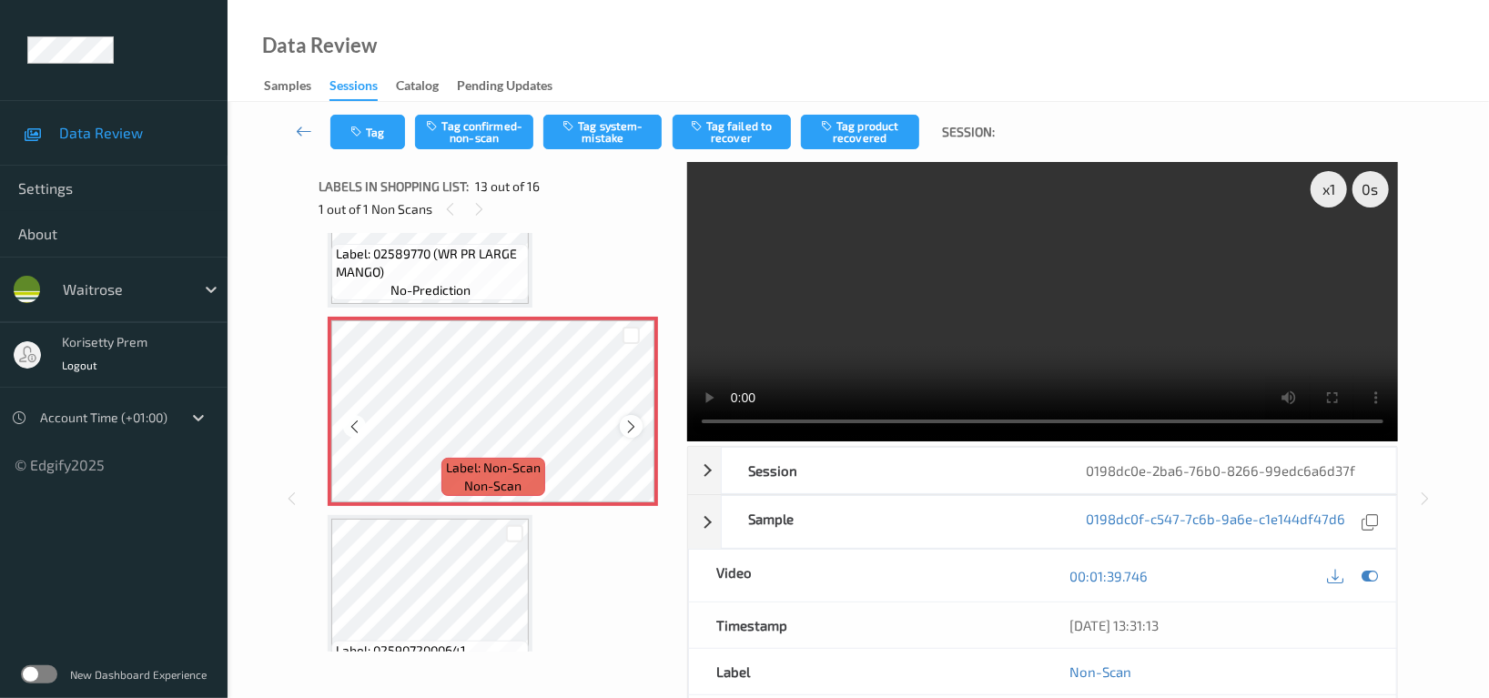
click at [632, 419] on icon at bounding box center [630, 427] width 15 height 16
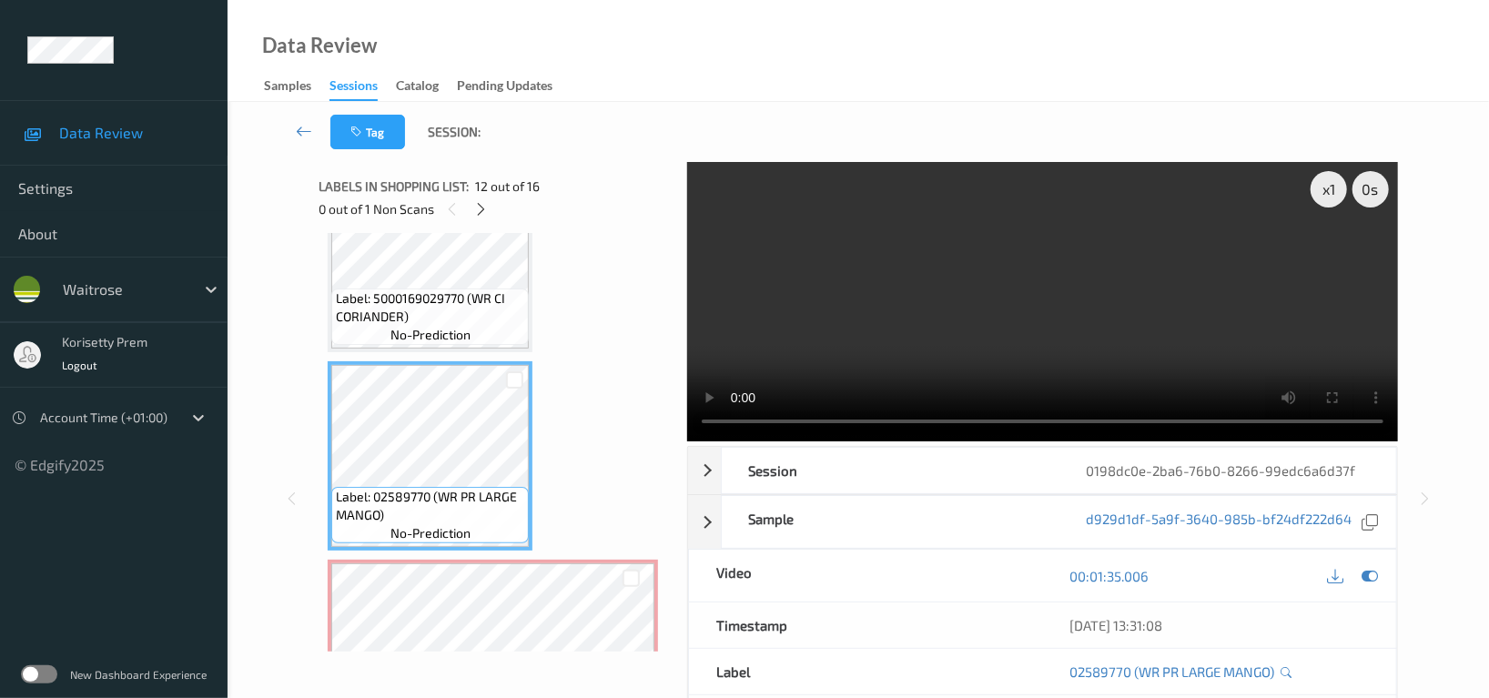
scroll to position [2183, 0]
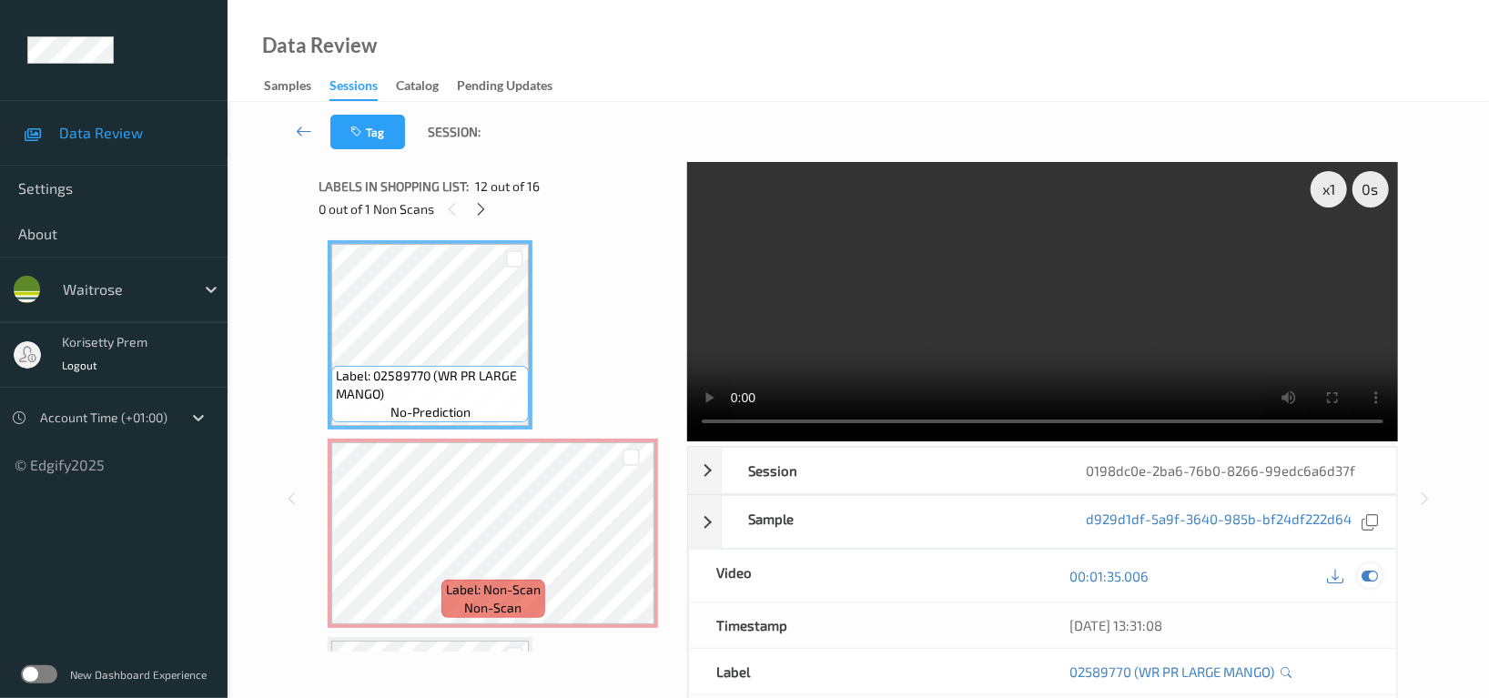
click at [1360, 578] on div at bounding box center [1370, 575] width 25 height 25
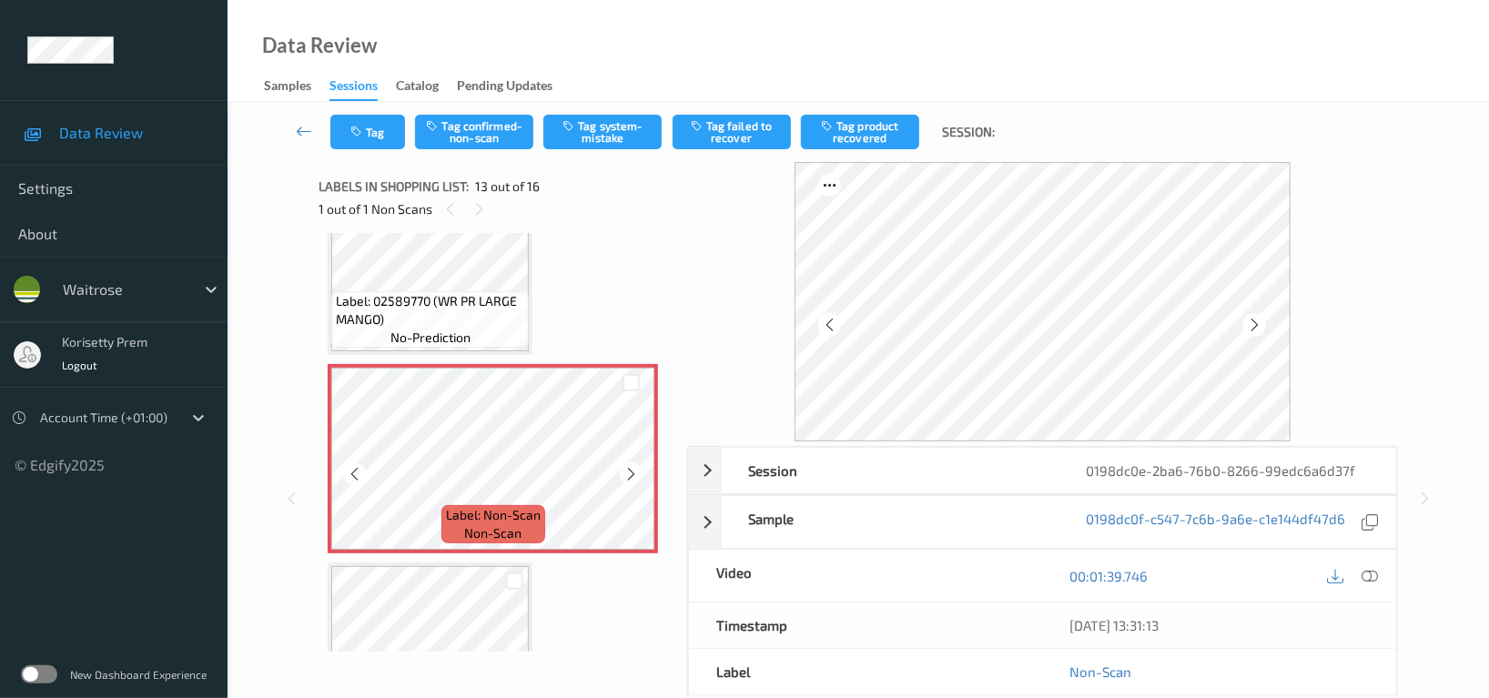
scroll to position [2305, 0]
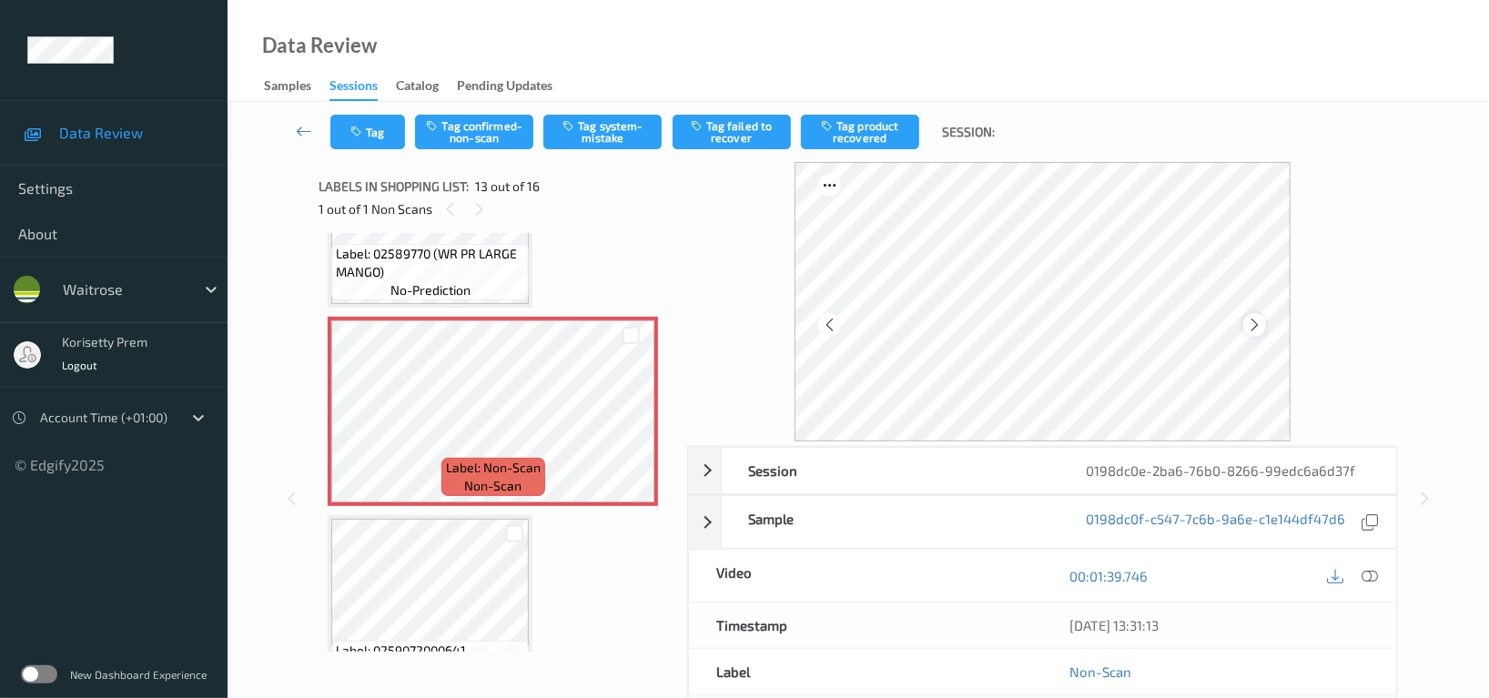
click at [1260, 323] on icon at bounding box center [1254, 325] width 15 height 16
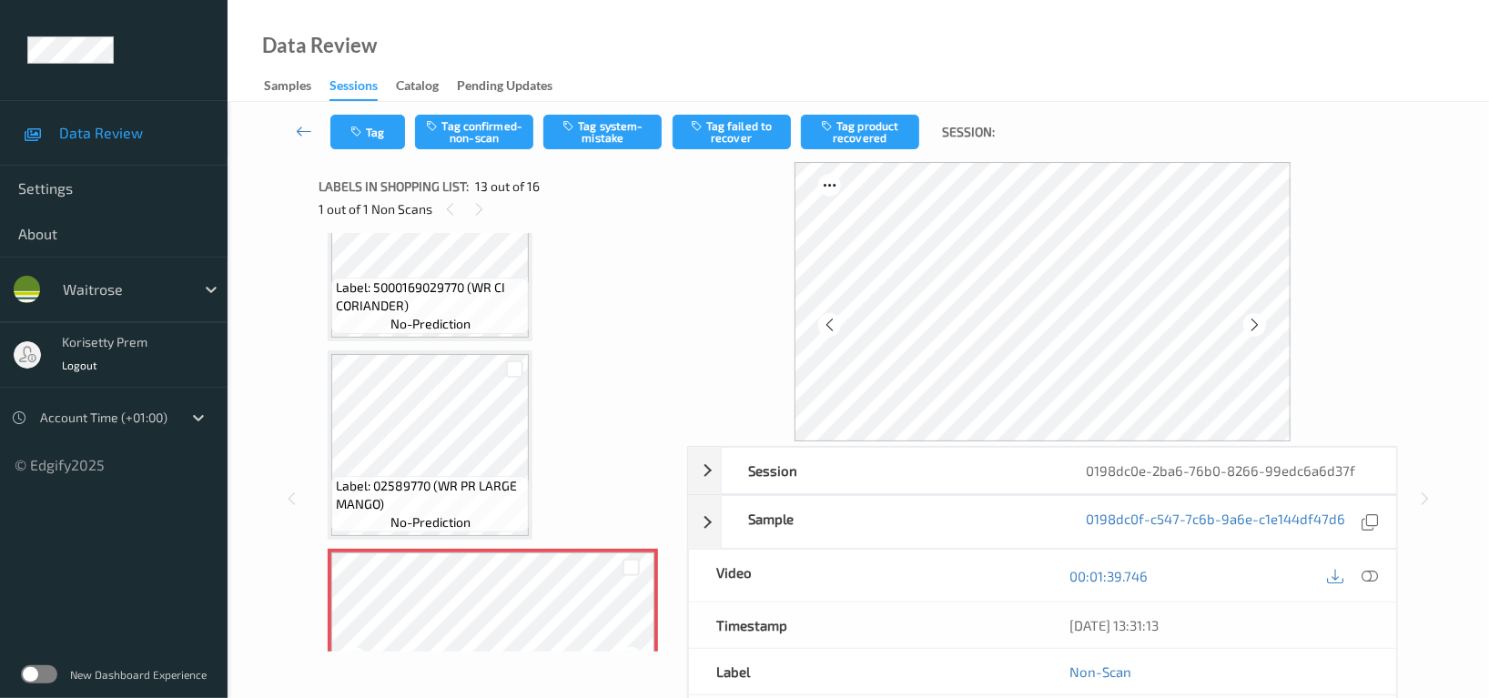
scroll to position [2062, 0]
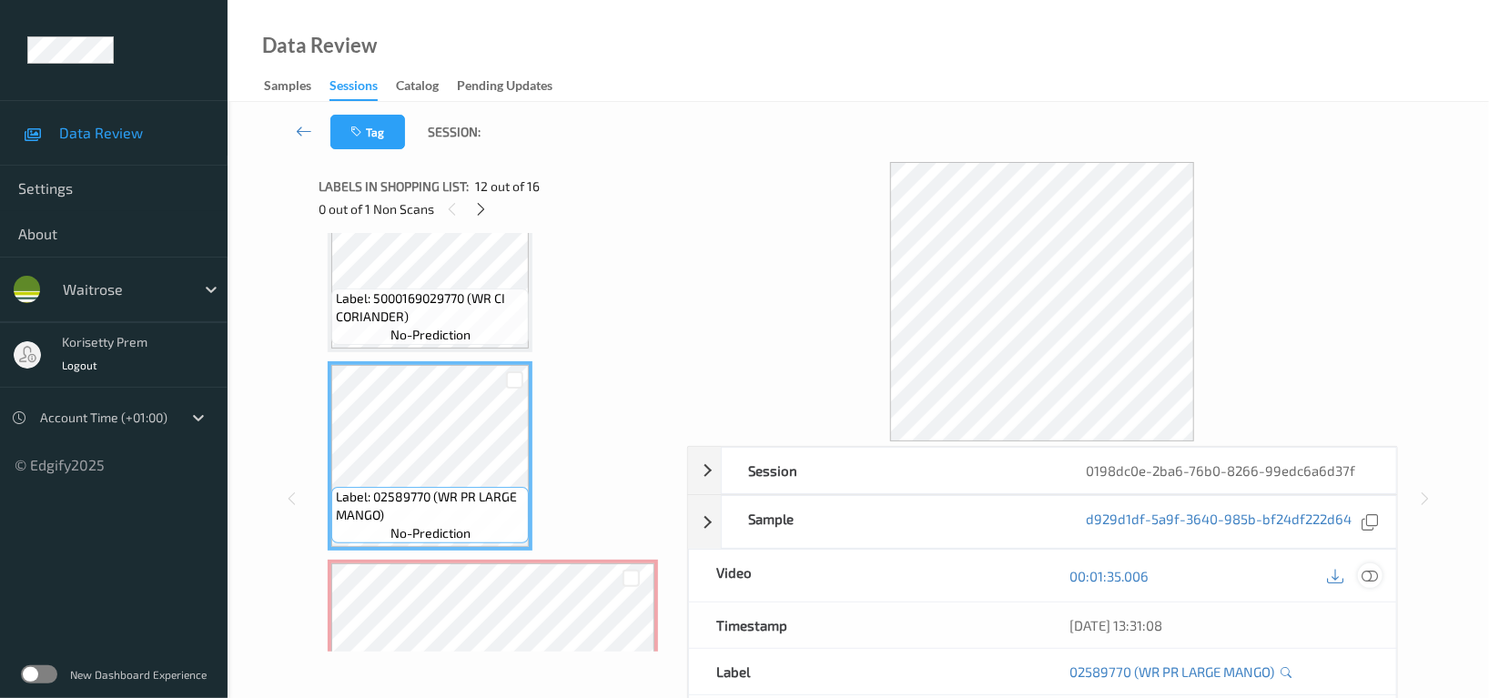
click at [1366, 574] on icon at bounding box center [1369, 576] width 16 height 16
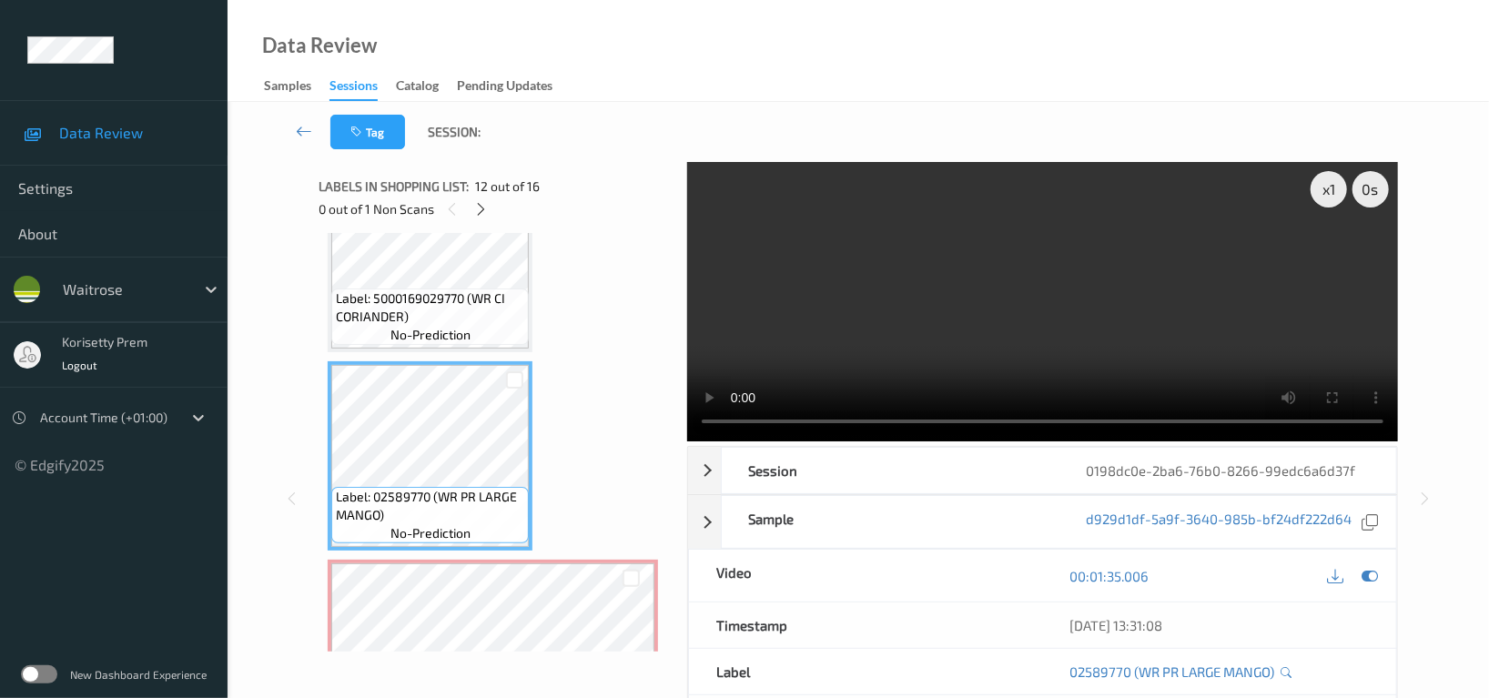
click at [1048, 325] on video at bounding box center [1042, 301] width 711 height 279
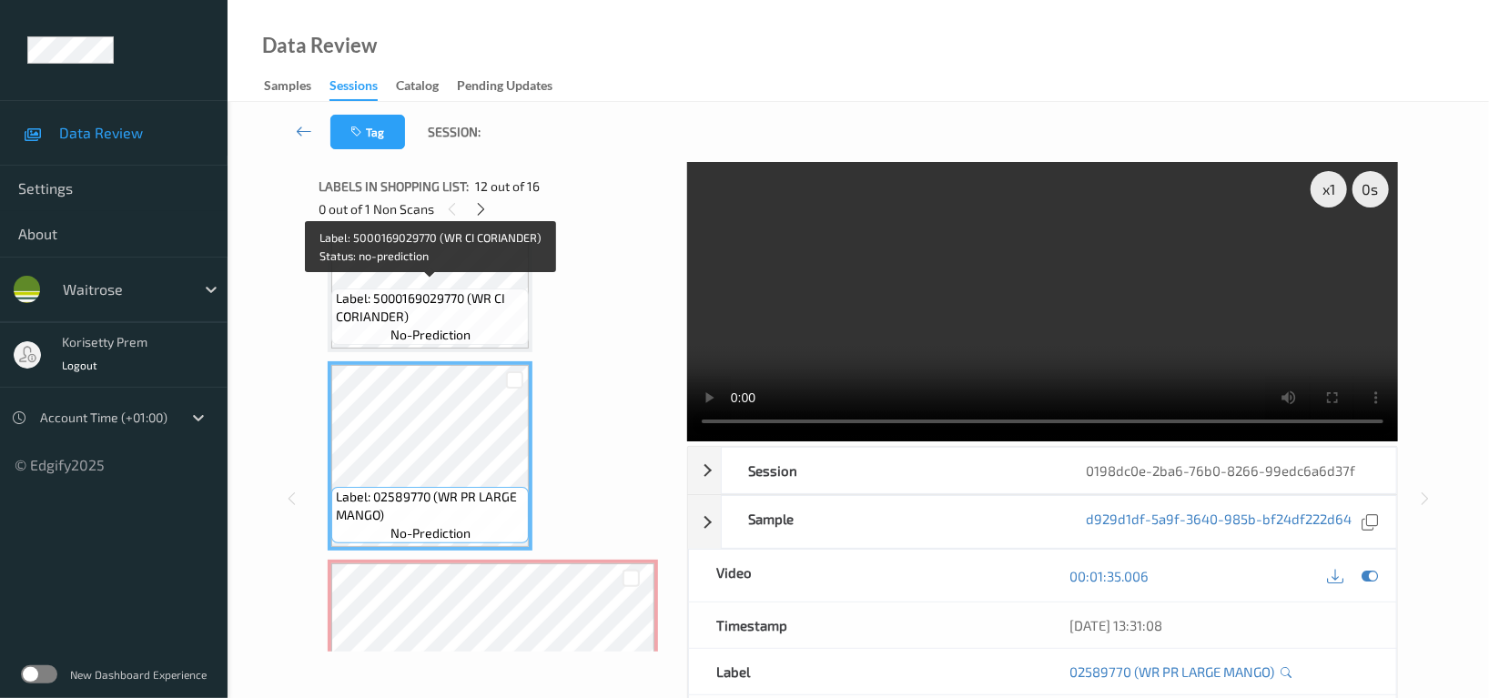
click at [401, 309] on span "Label: 5000169029770 (WR CI CORIANDER)" at bounding box center [430, 307] width 188 height 36
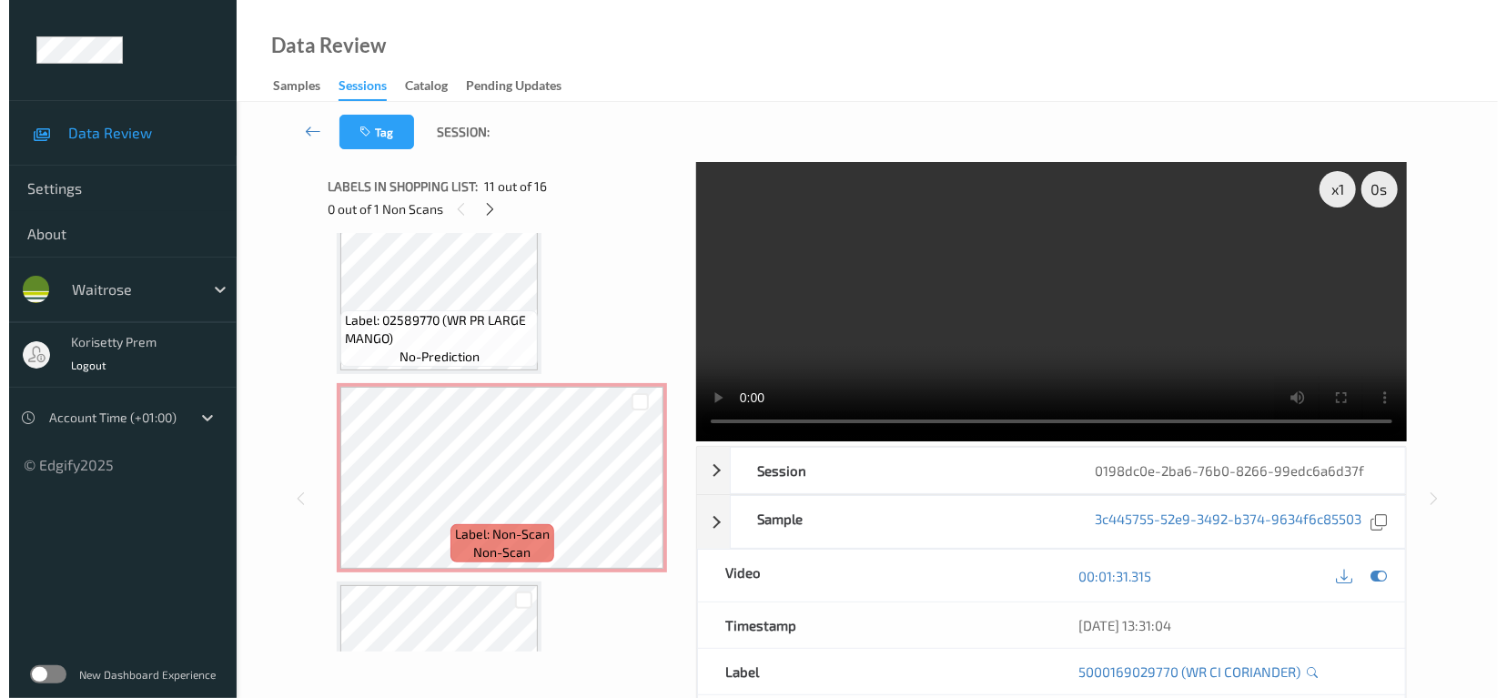
scroll to position [2305, 0]
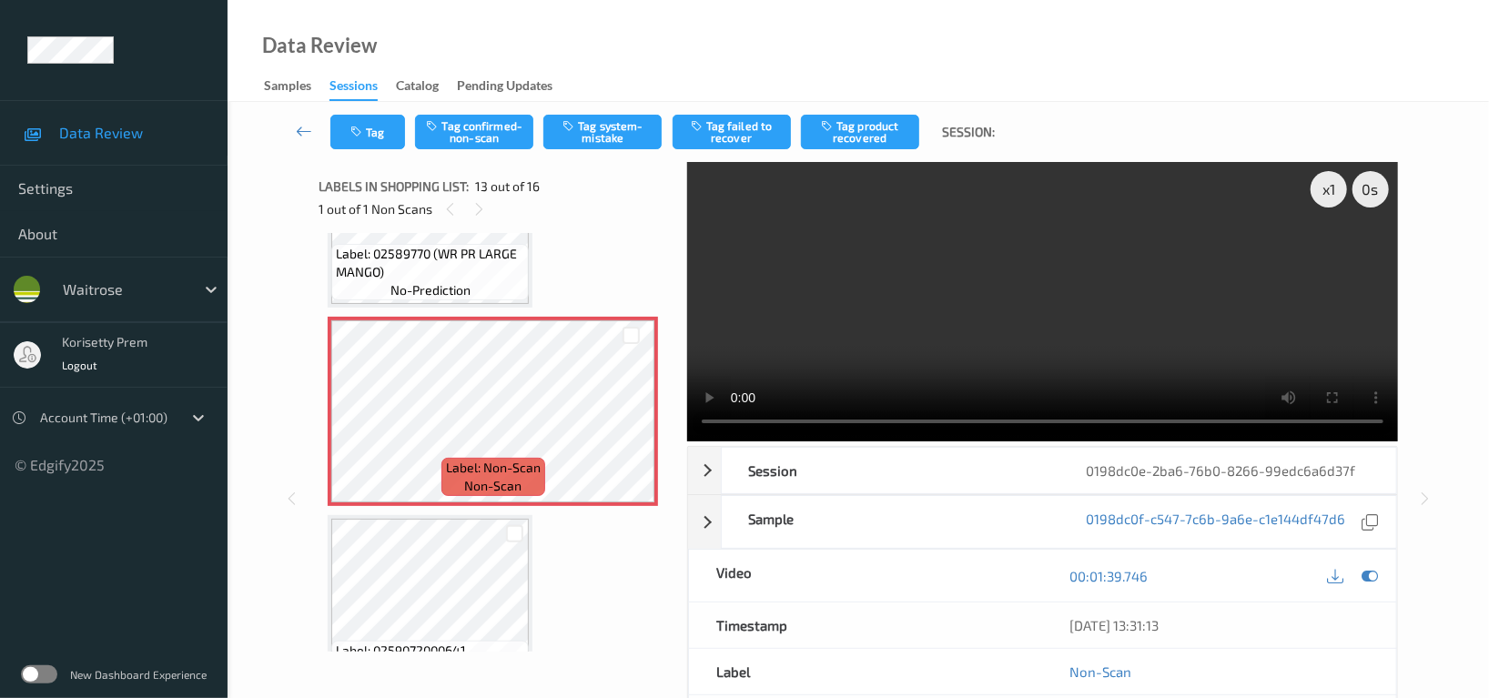
click at [413, 229] on div "Labels in shopping list: 13 out of 16 1 out of 1 Non Scans" at bounding box center [496, 197] width 355 height 71
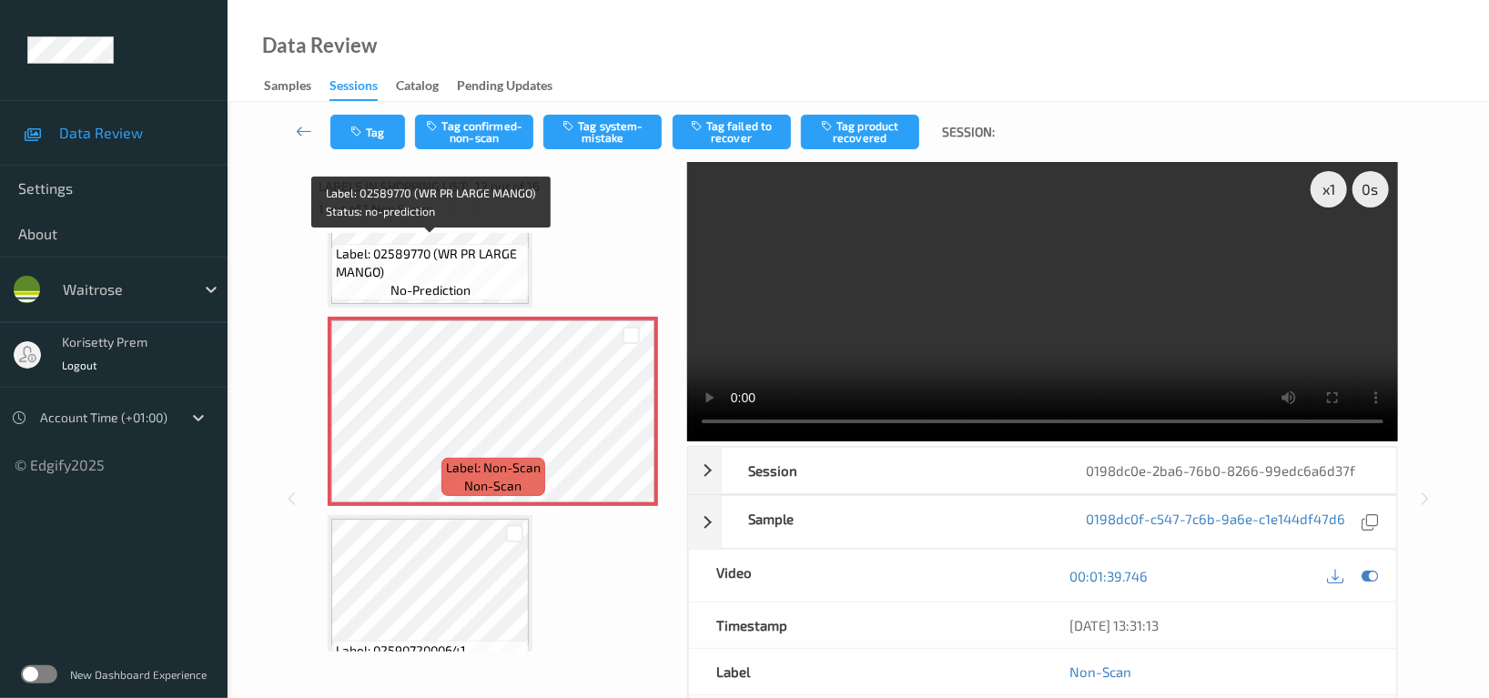
click at [418, 250] on span "Label: 02589770 (WR PR LARGE MANGO)" at bounding box center [430, 263] width 188 height 36
click at [419, 247] on span "Label: 02589770 (WR PR LARGE MANGO)" at bounding box center [430, 263] width 188 height 36
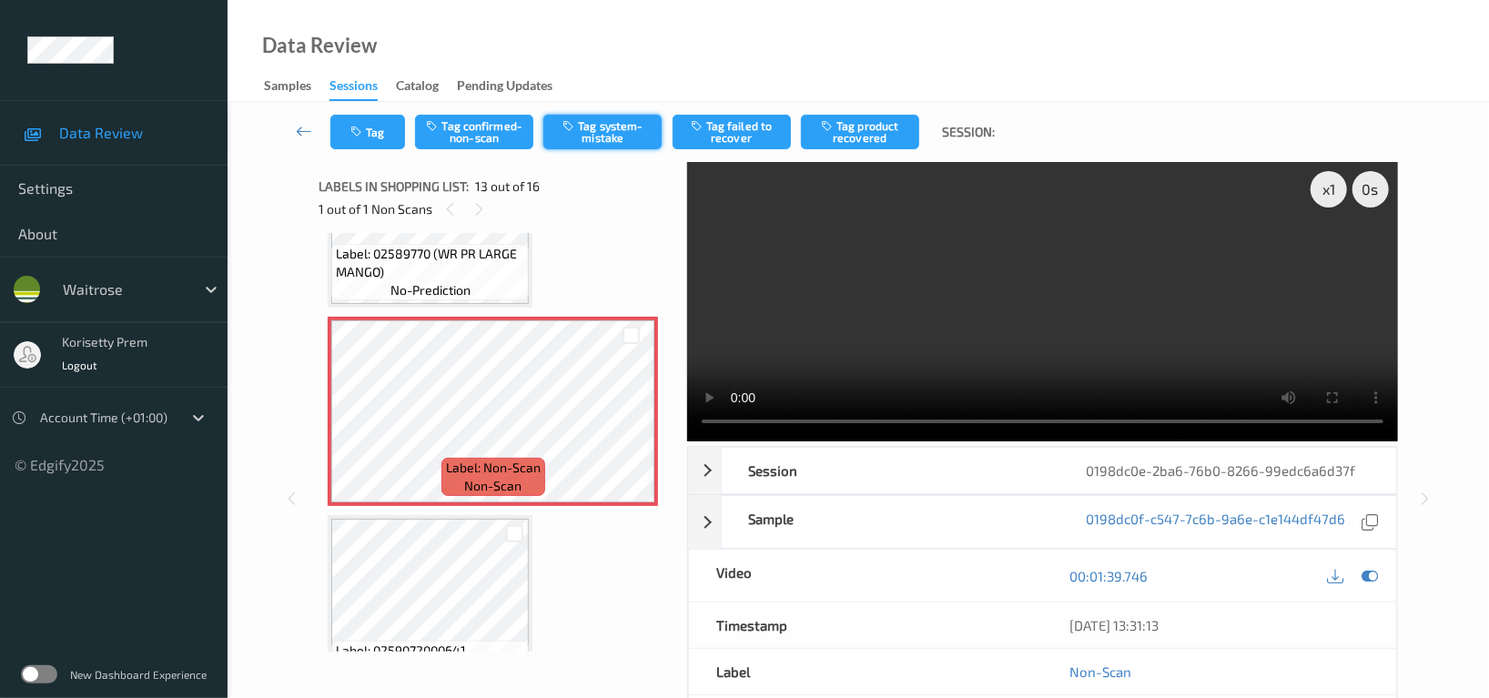
click at [599, 139] on button "Tag system-mistake" at bounding box center [602, 132] width 118 height 35
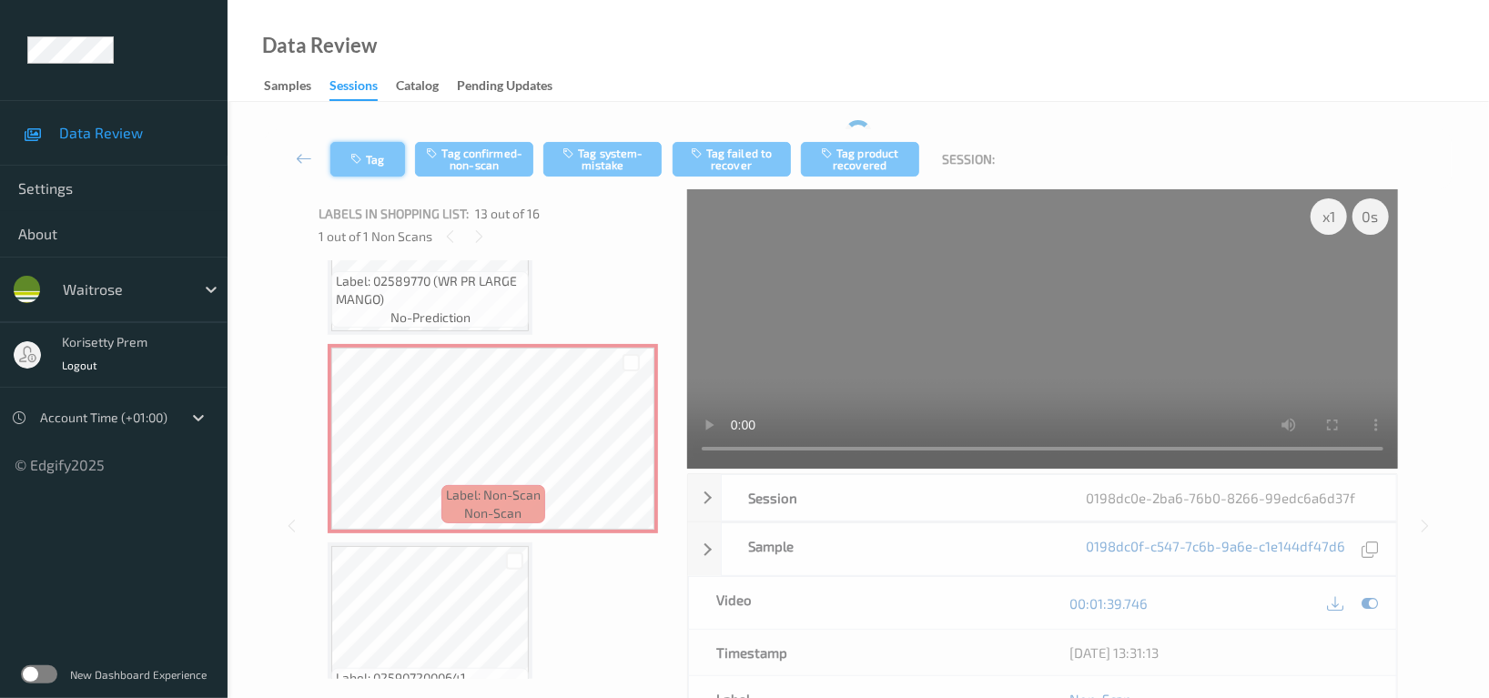
click at [365, 160] on icon "button" at bounding box center [357, 159] width 15 height 13
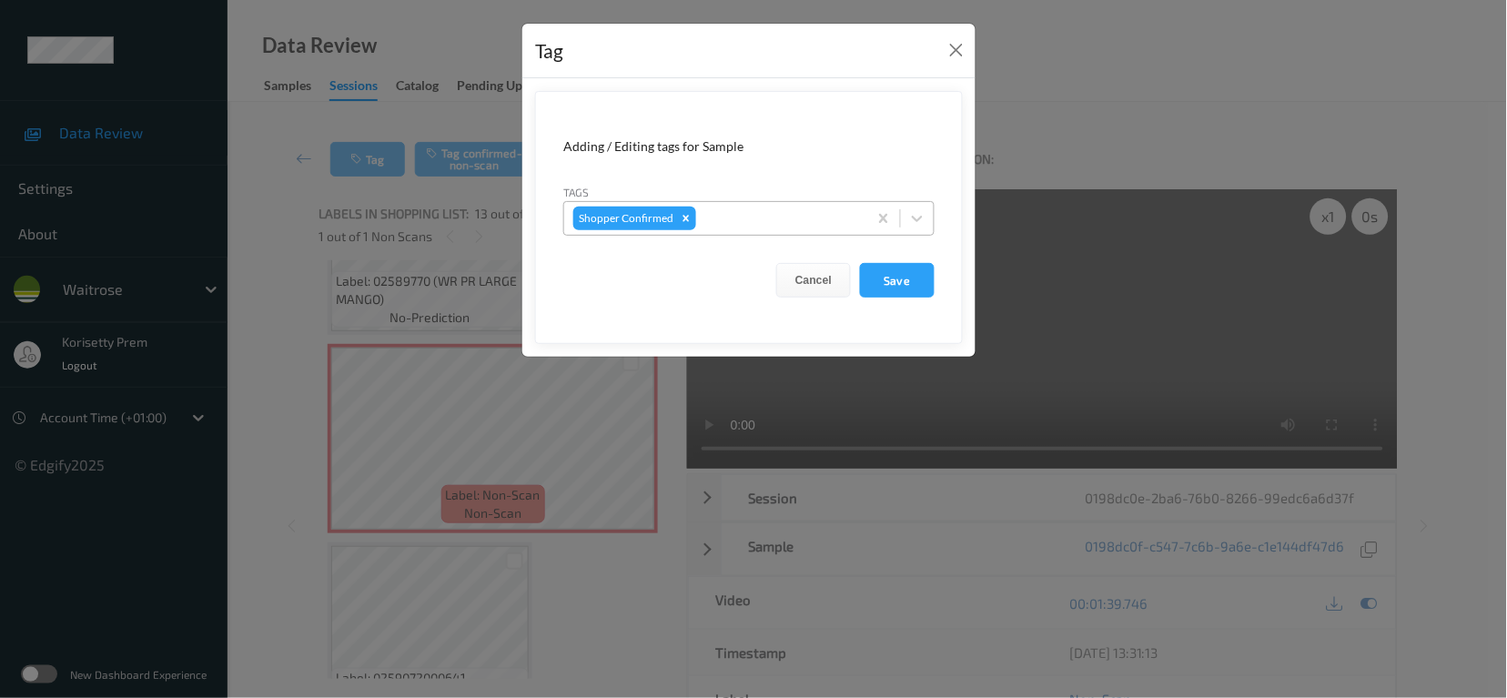
click at [774, 217] on div at bounding box center [779, 218] width 158 height 22
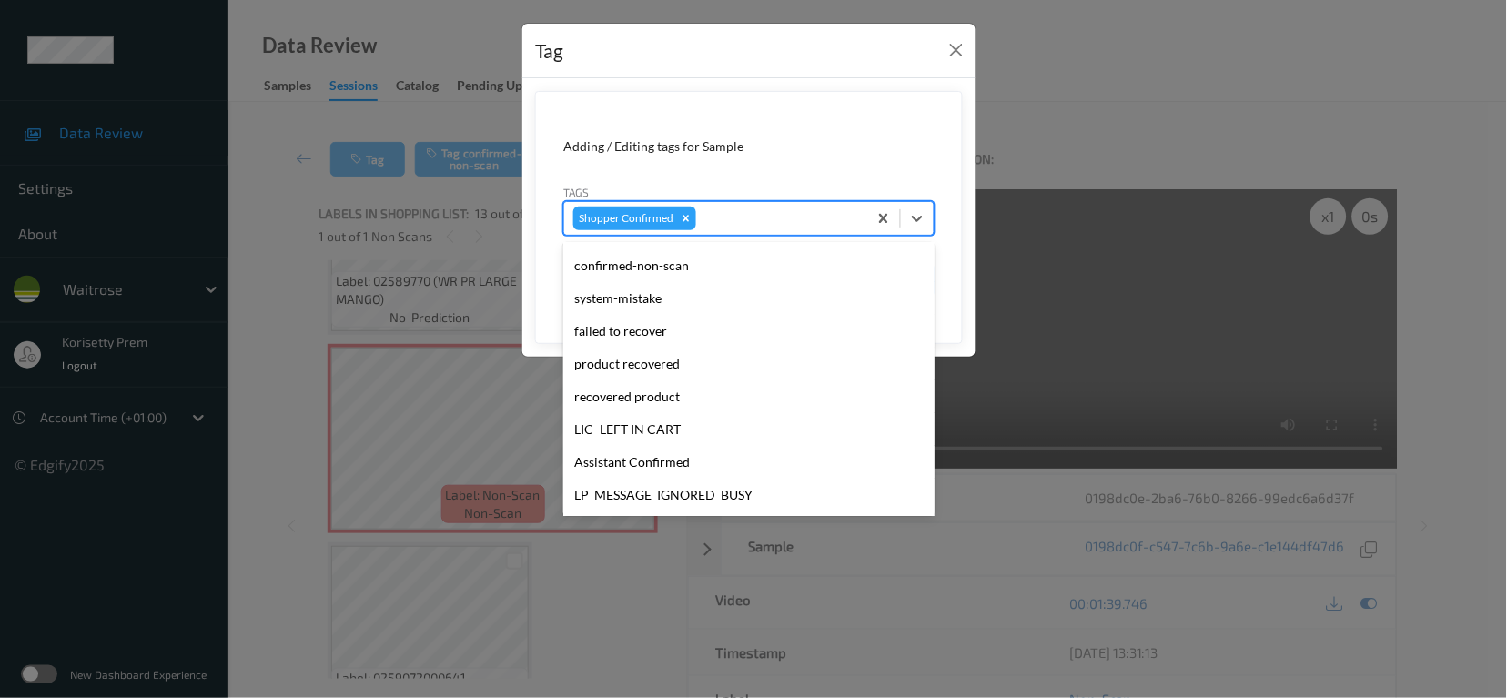
scroll to position [388, 0]
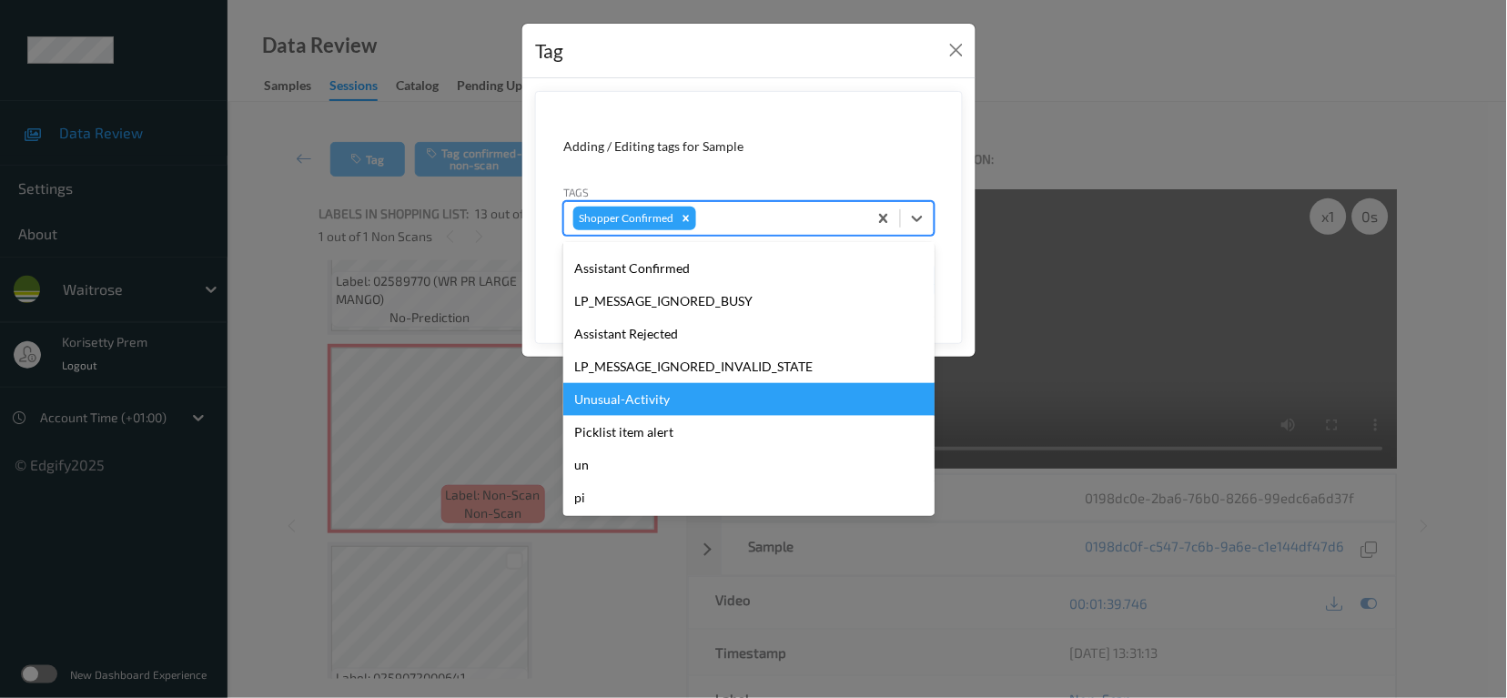
click at [673, 401] on div "Unusual-Activity" at bounding box center [748, 399] width 371 height 33
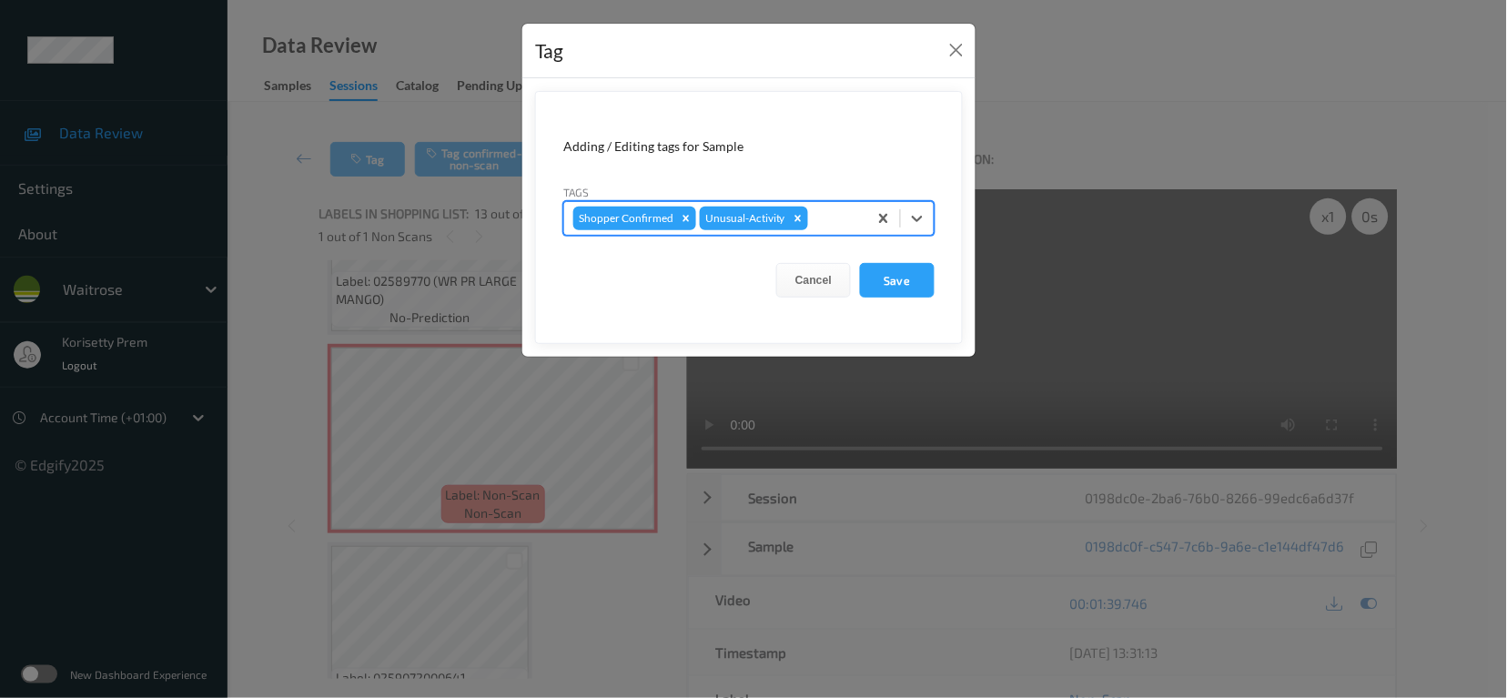
click at [840, 220] on div at bounding box center [835, 218] width 46 height 22
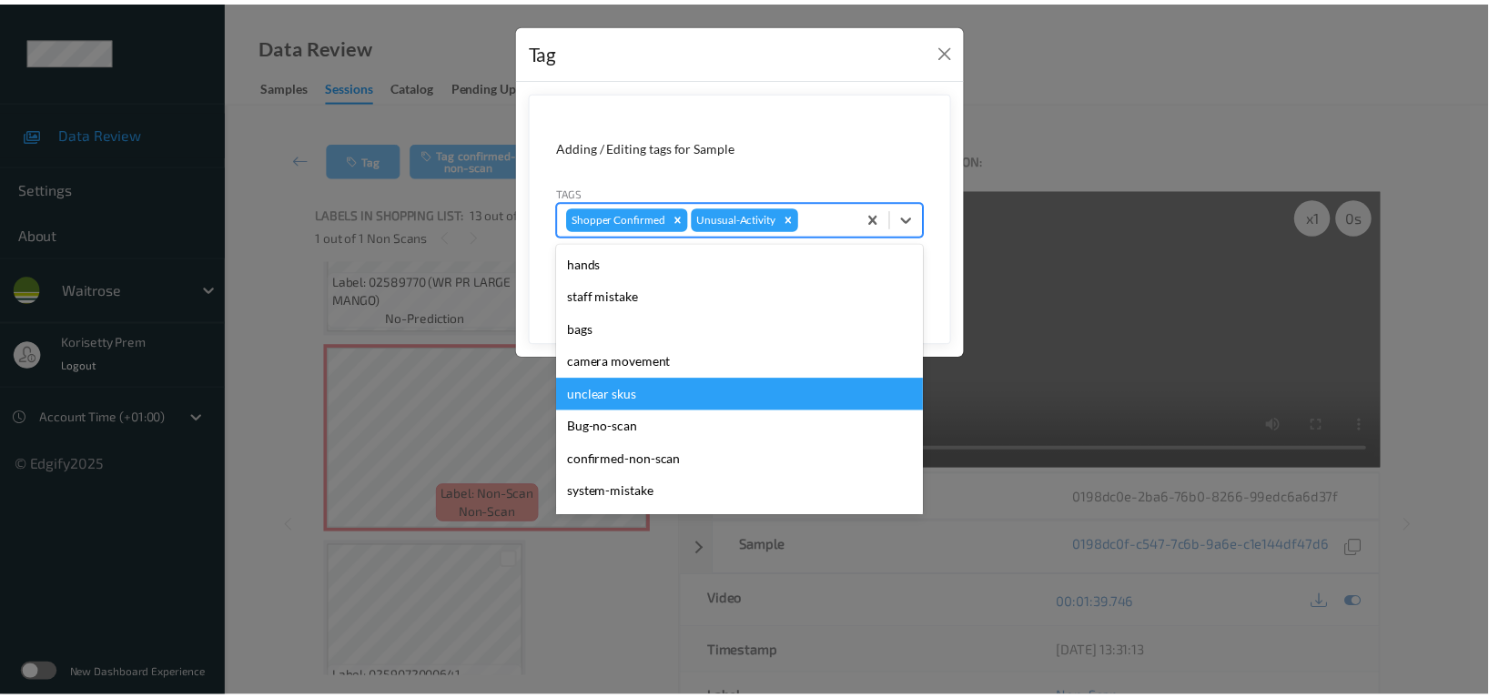
scroll to position [356, 0]
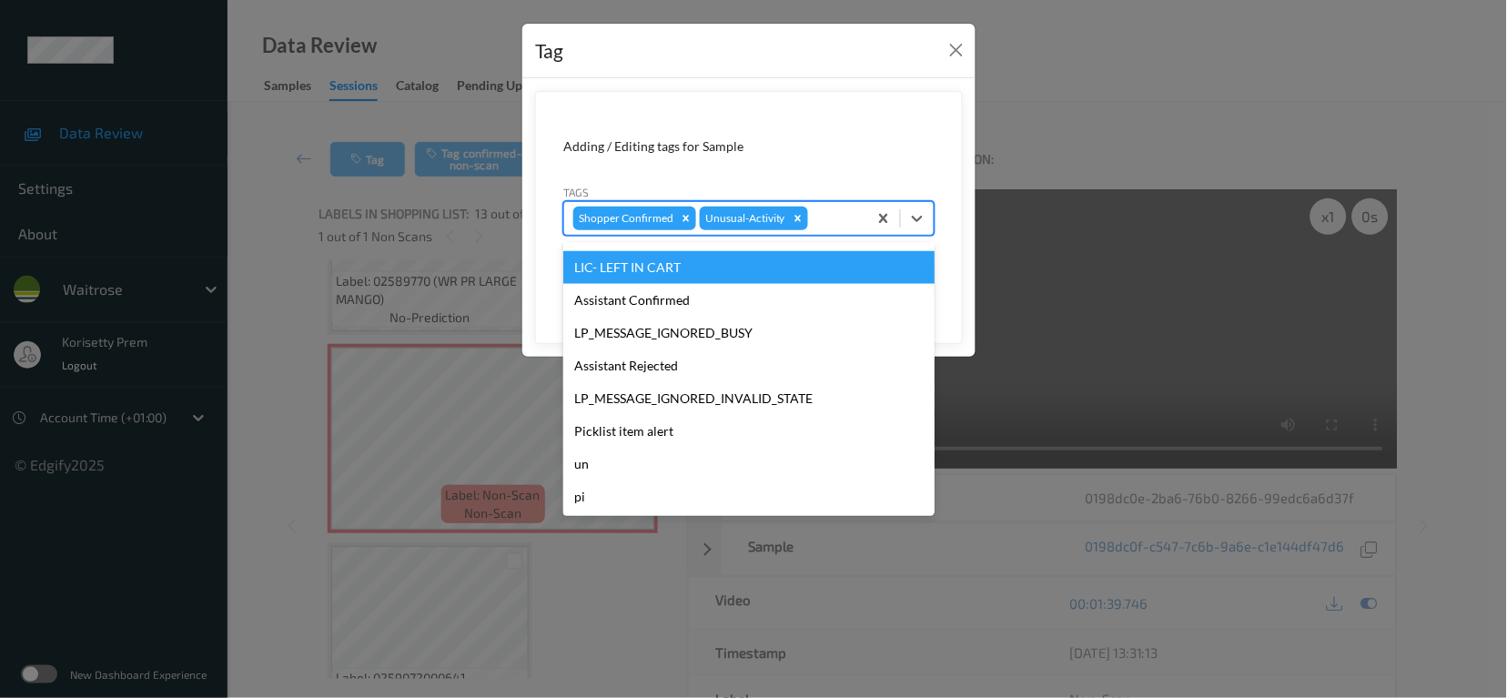
click at [848, 153] on div "Adding / Editing tags for Sample" at bounding box center [748, 146] width 371 height 18
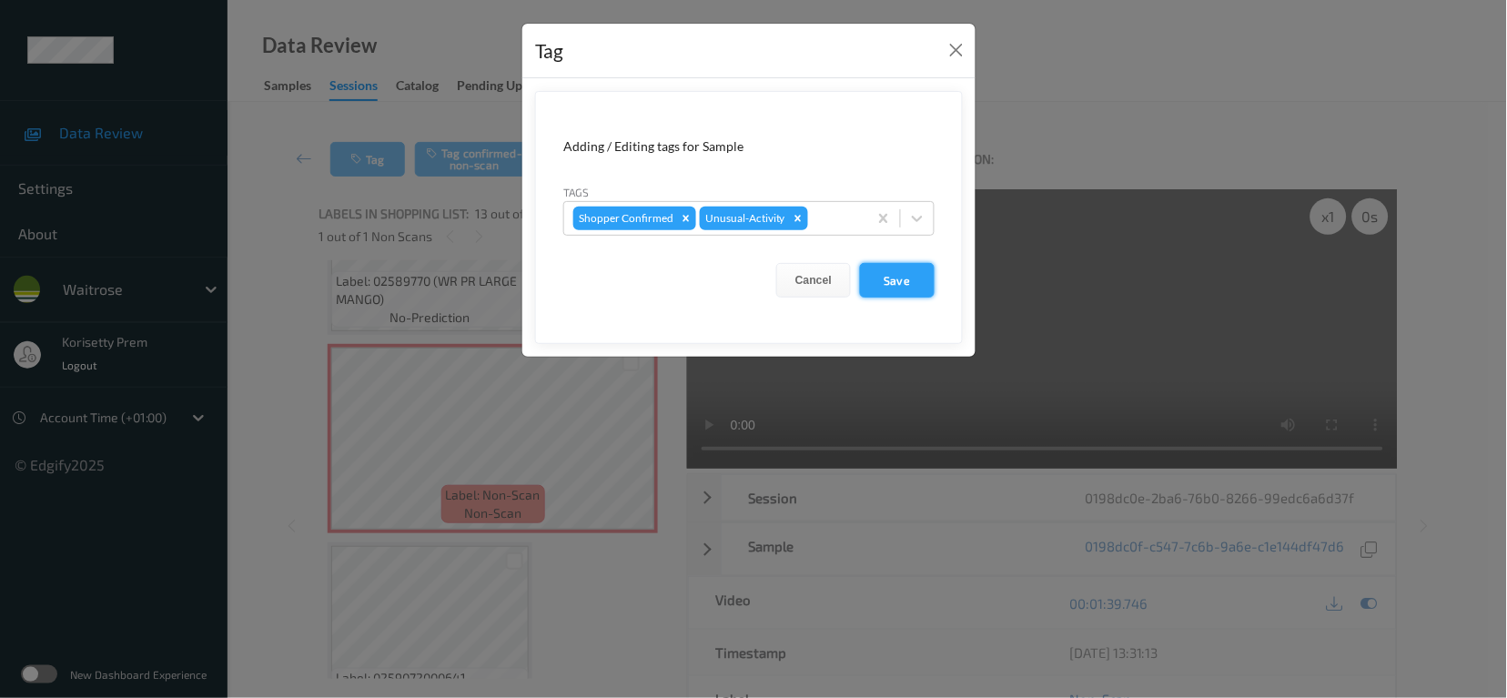
click at [895, 285] on button "Save" at bounding box center [897, 280] width 75 height 35
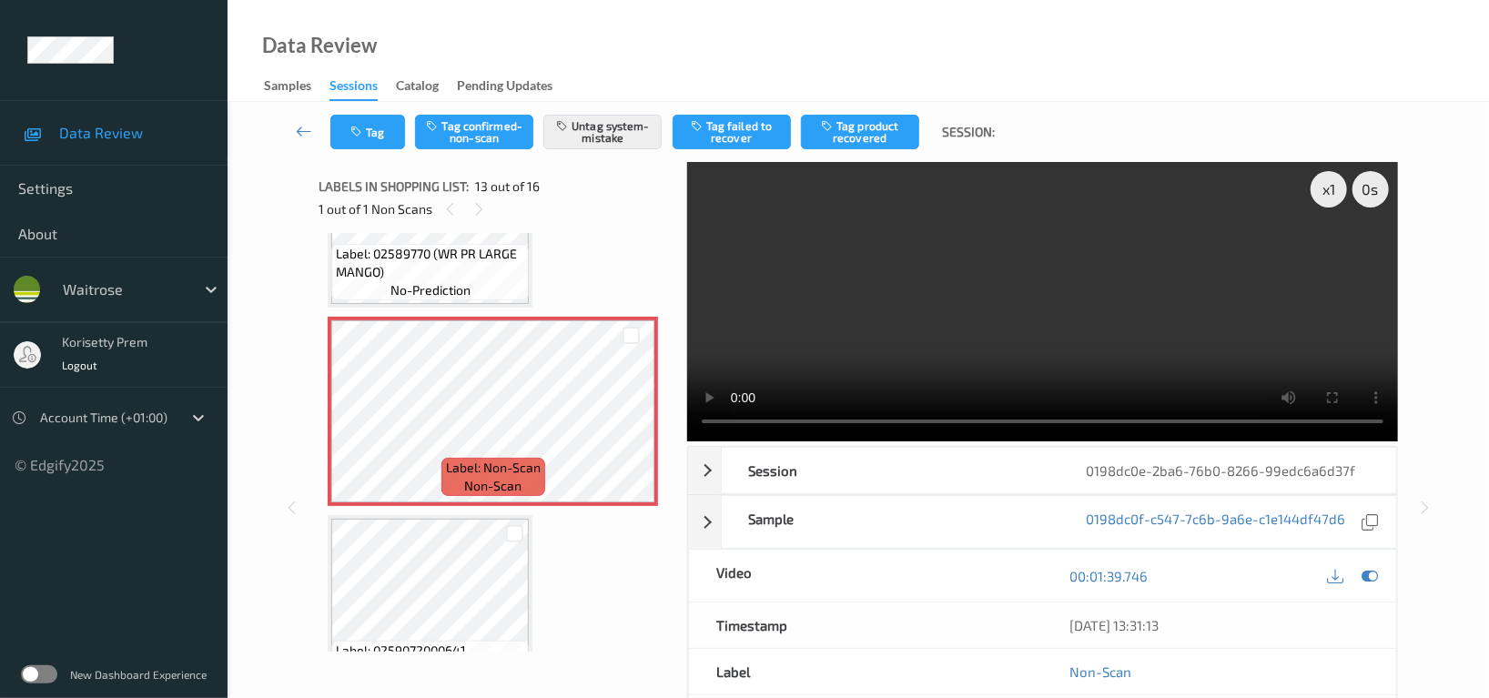
click at [980, 317] on video at bounding box center [1042, 301] width 711 height 279
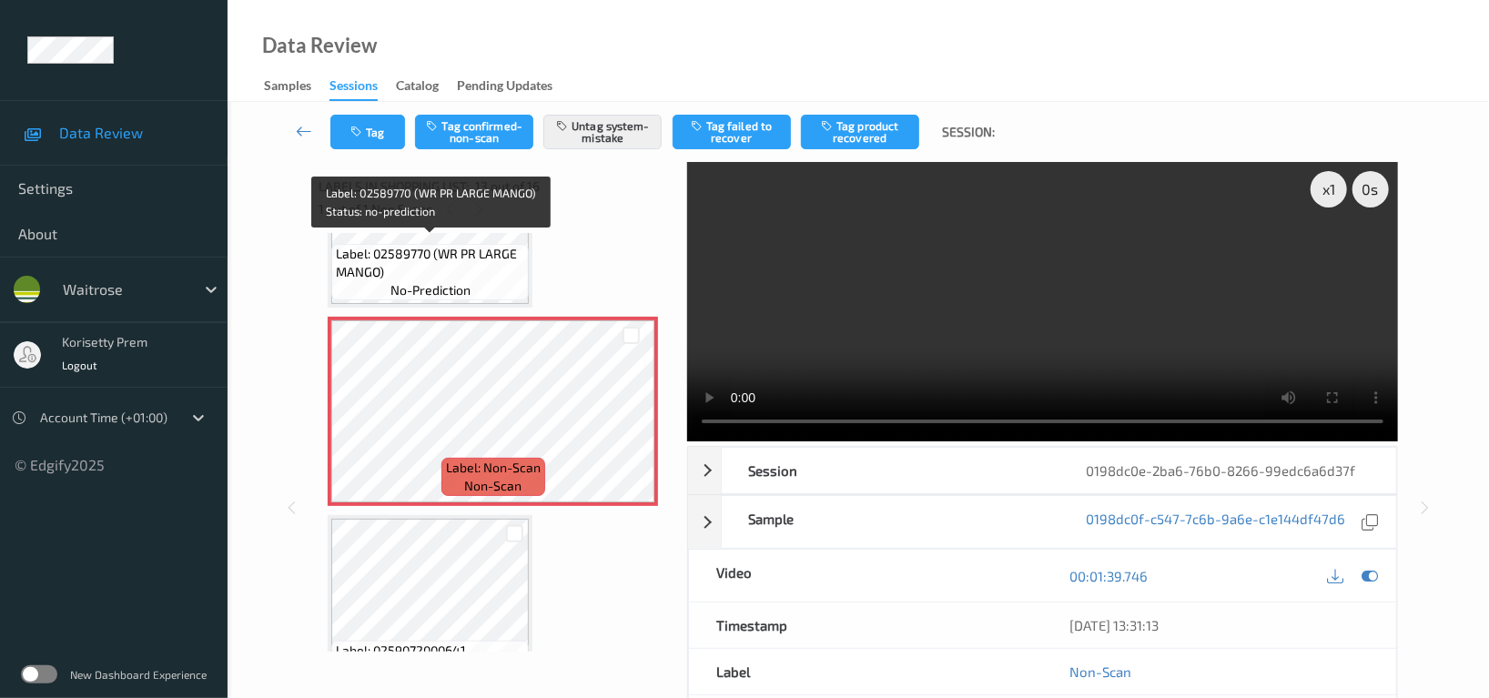
click at [410, 245] on span "Label: 02589770 (WR PR LARGE MANGO)" at bounding box center [430, 263] width 188 height 36
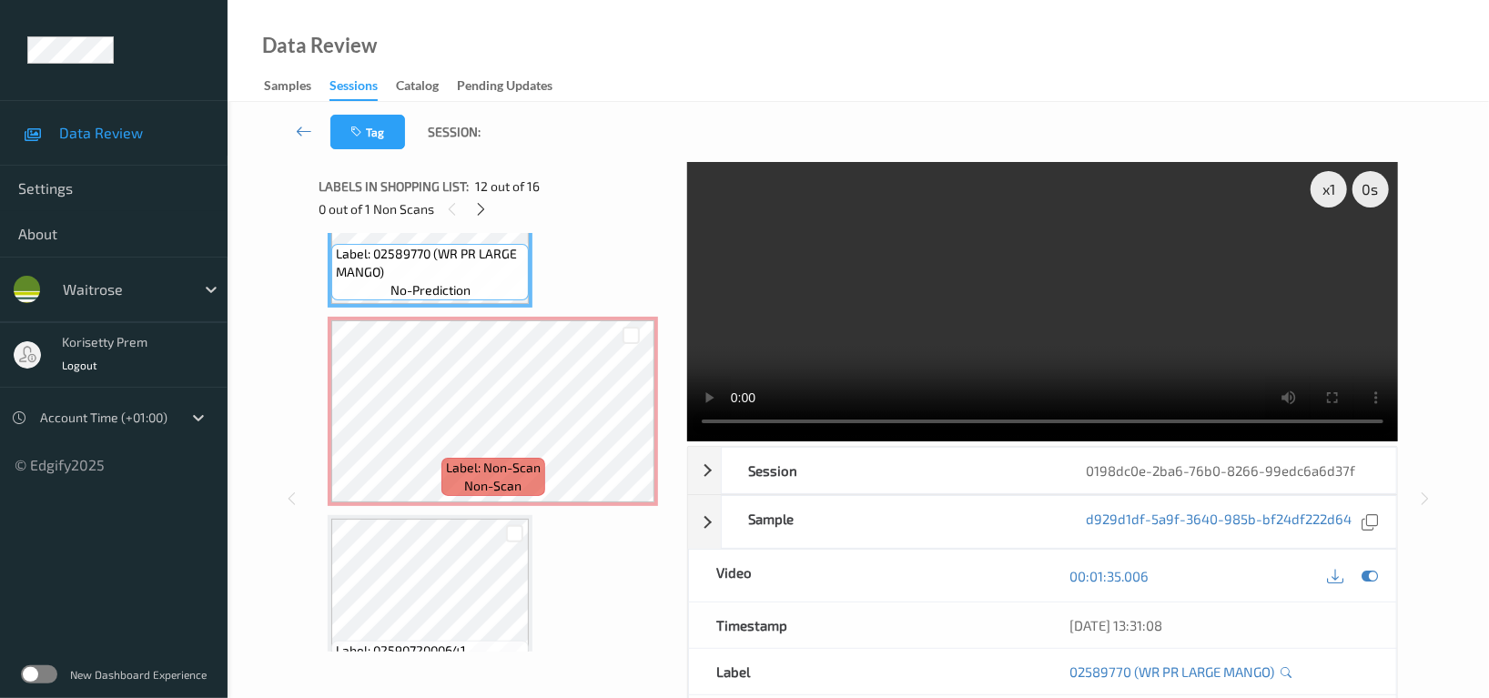
click at [958, 332] on video at bounding box center [1042, 301] width 711 height 279
click at [1021, 369] on video at bounding box center [1042, 301] width 711 height 279
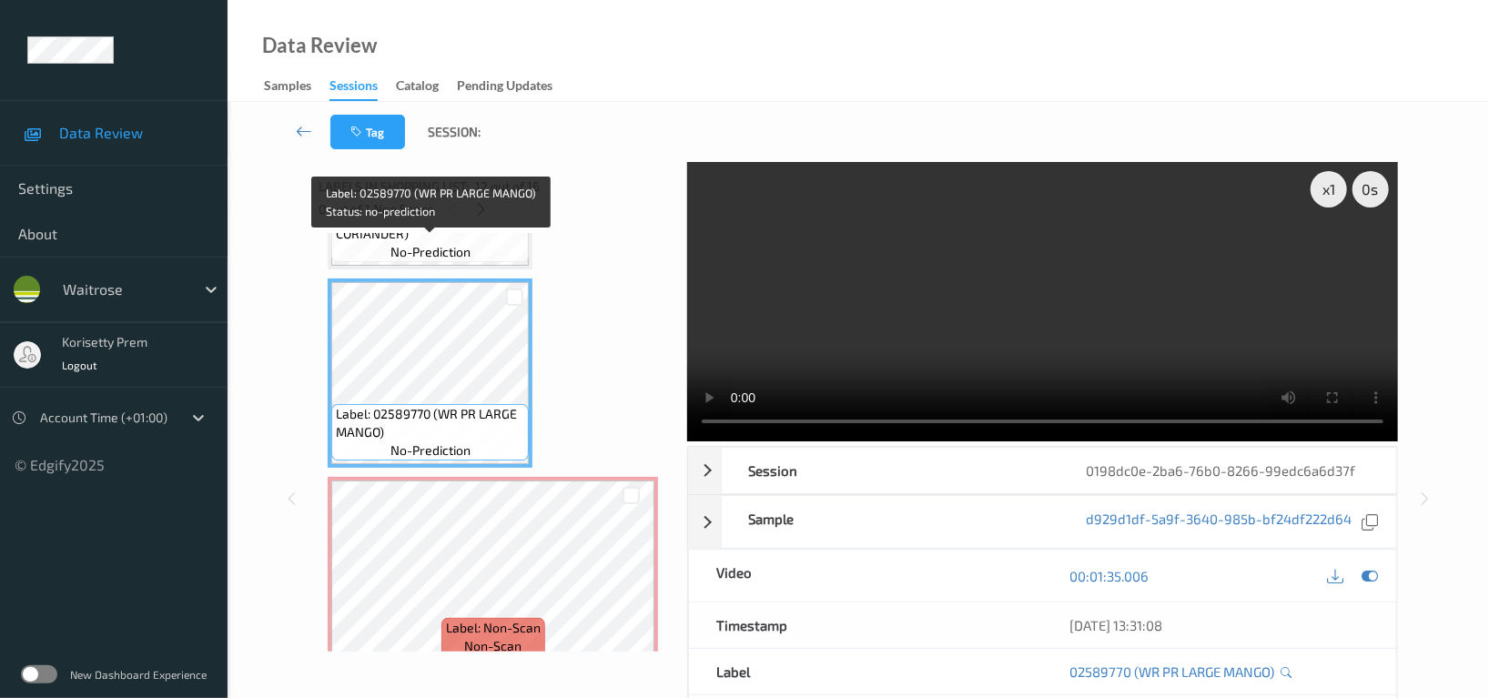
scroll to position [2062, 0]
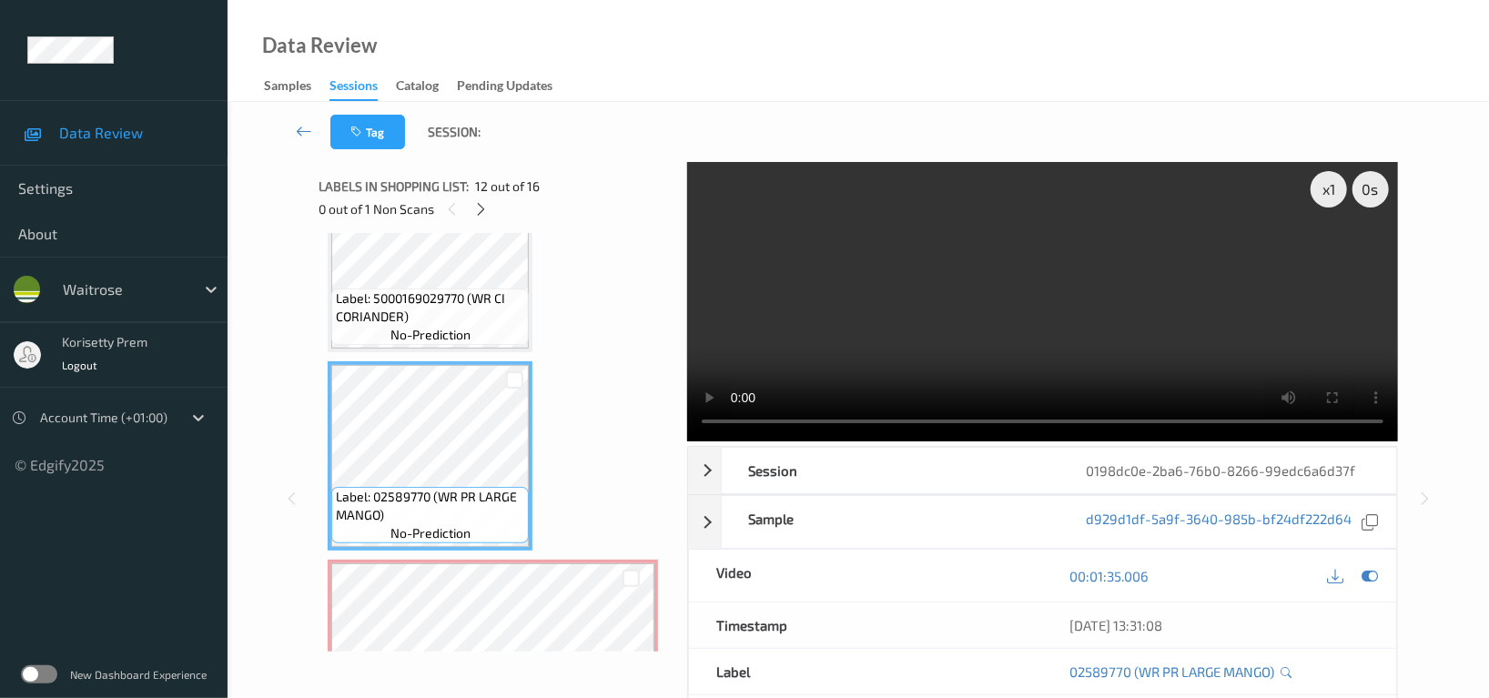
click at [430, 289] on span "Label: 5000169029770 (WR CI CORIANDER)" at bounding box center [430, 307] width 188 height 36
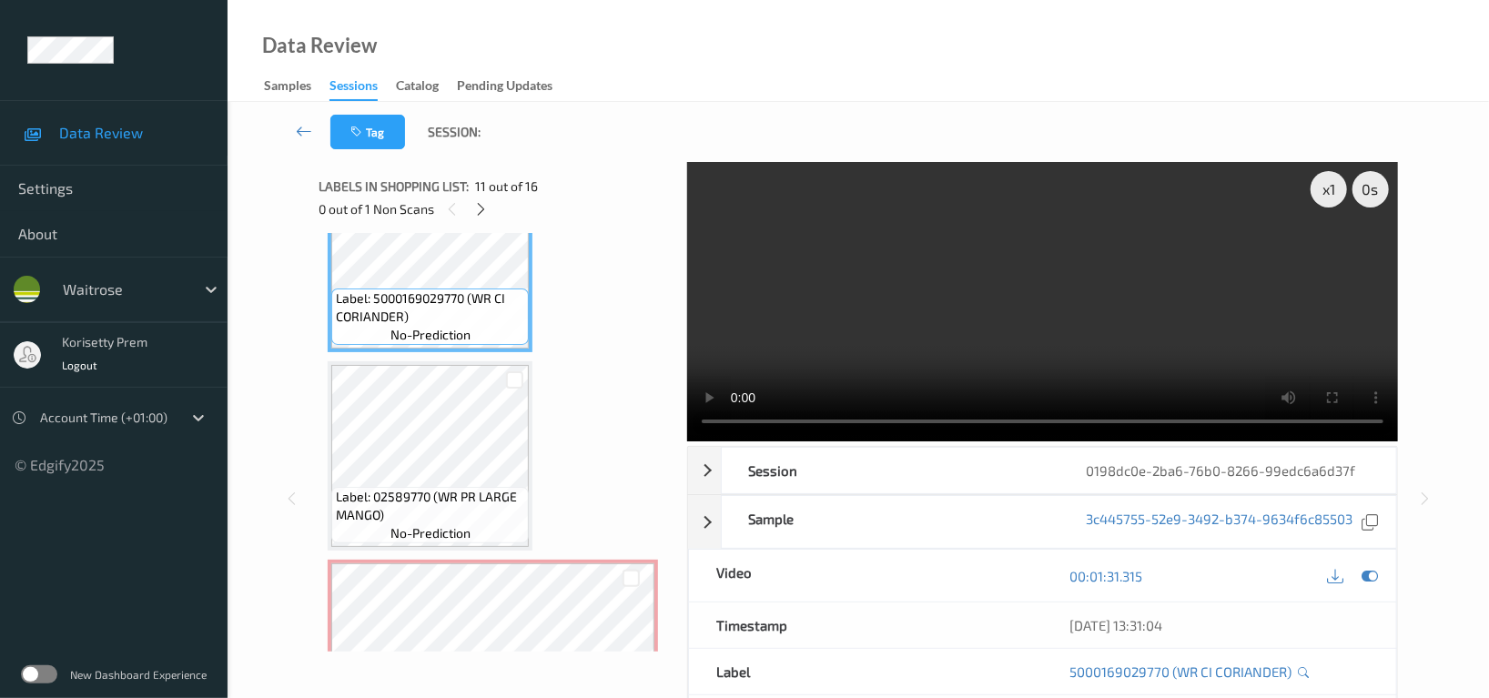
click at [1057, 270] on video at bounding box center [1042, 301] width 711 height 279
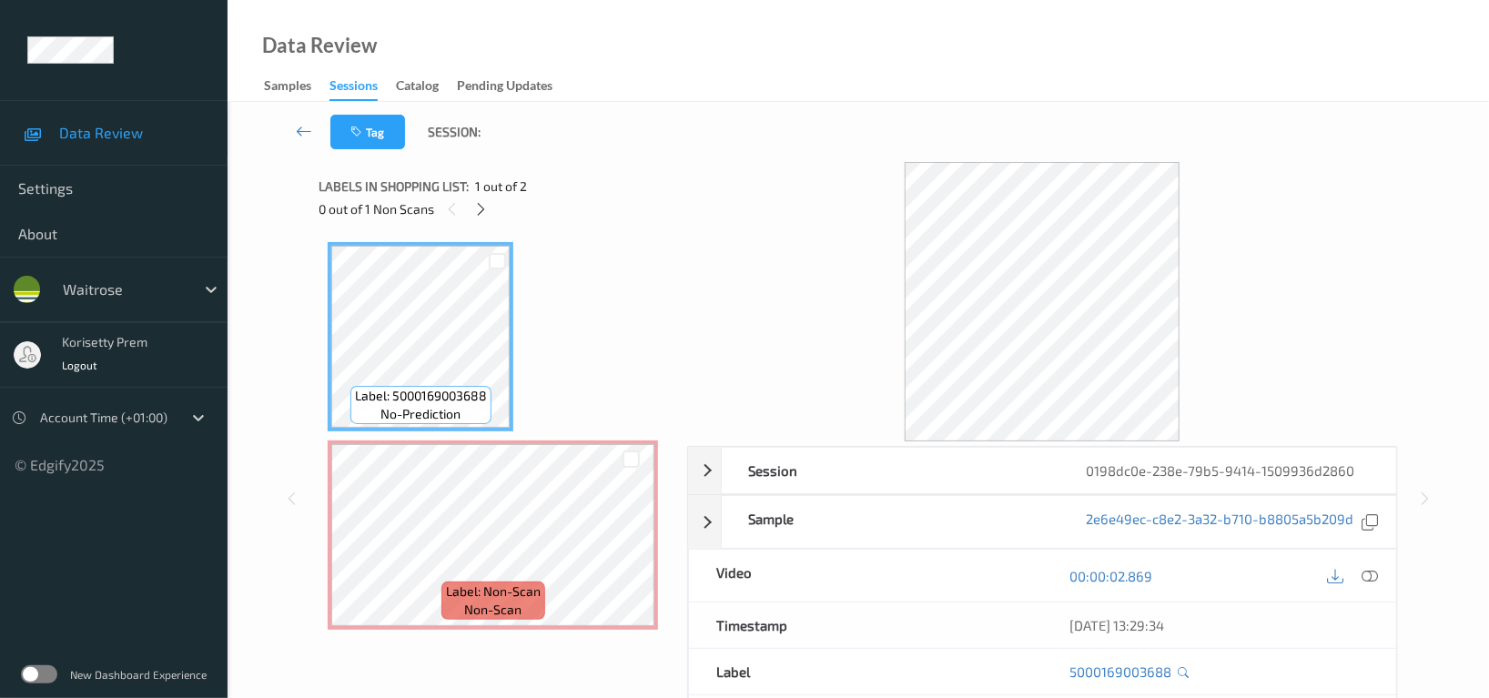
click at [855, 96] on div "Data Review Samples Sessions Catalog Pending Updates" at bounding box center [858, 51] width 1261 height 102
click at [631, 552] on icon at bounding box center [630, 550] width 15 height 16
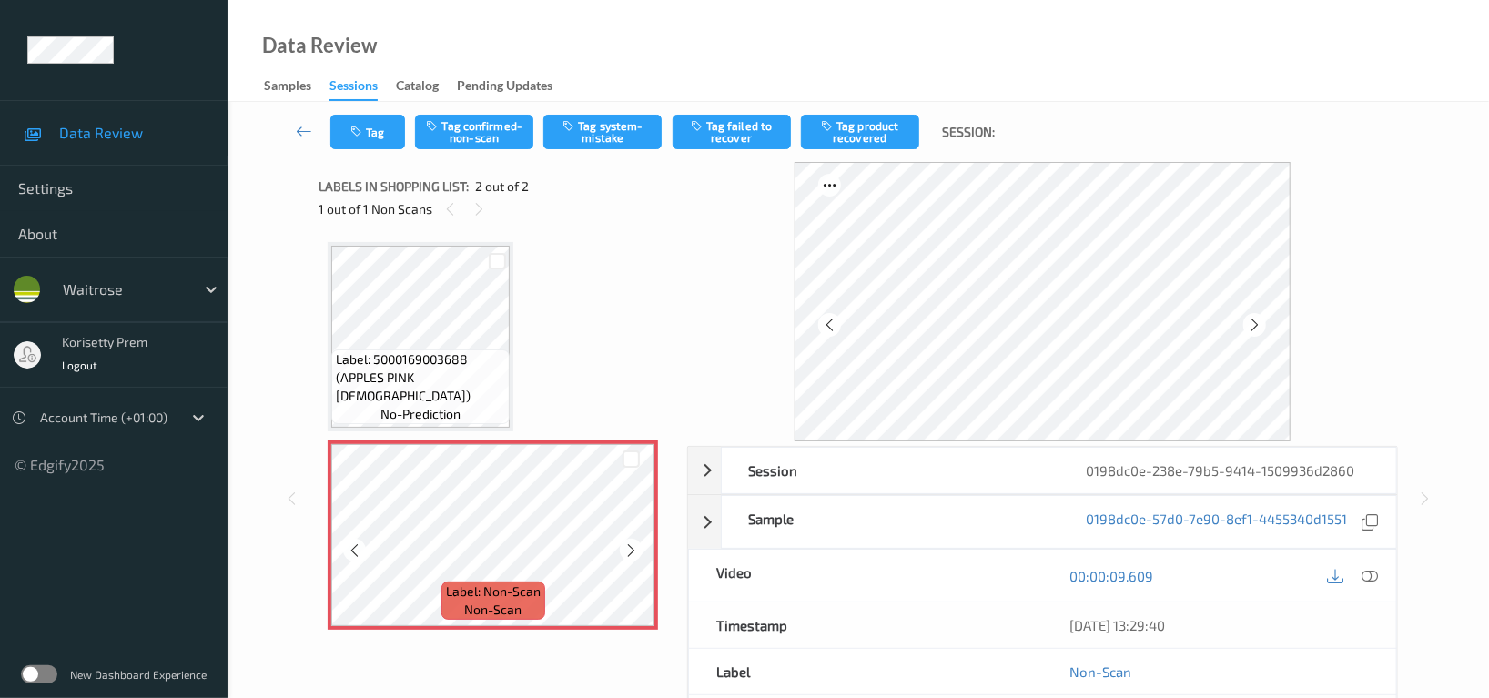
click at [631, 552] on icon at bounding box center [630, 550] width 15 height 16
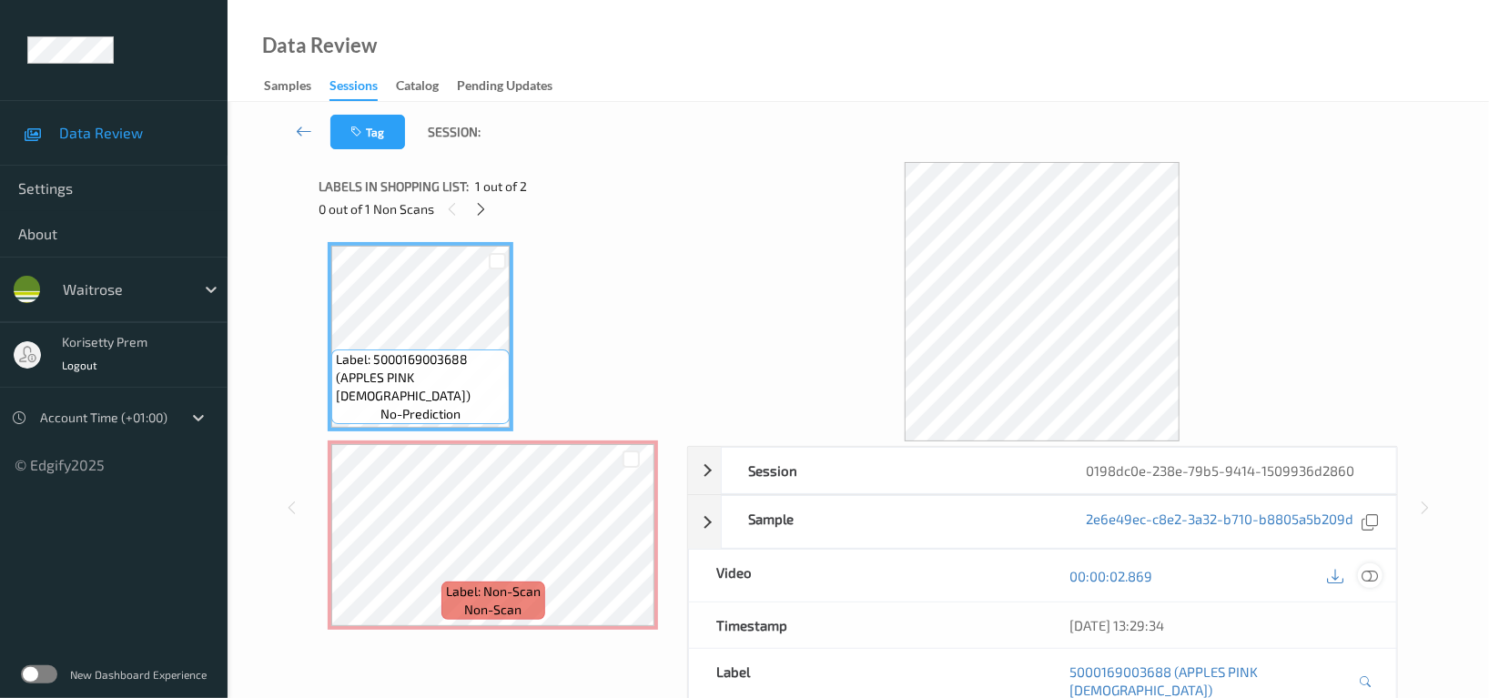
click at [1370, 582] on icon at bounding box center [1369, 576] width 16 height 16
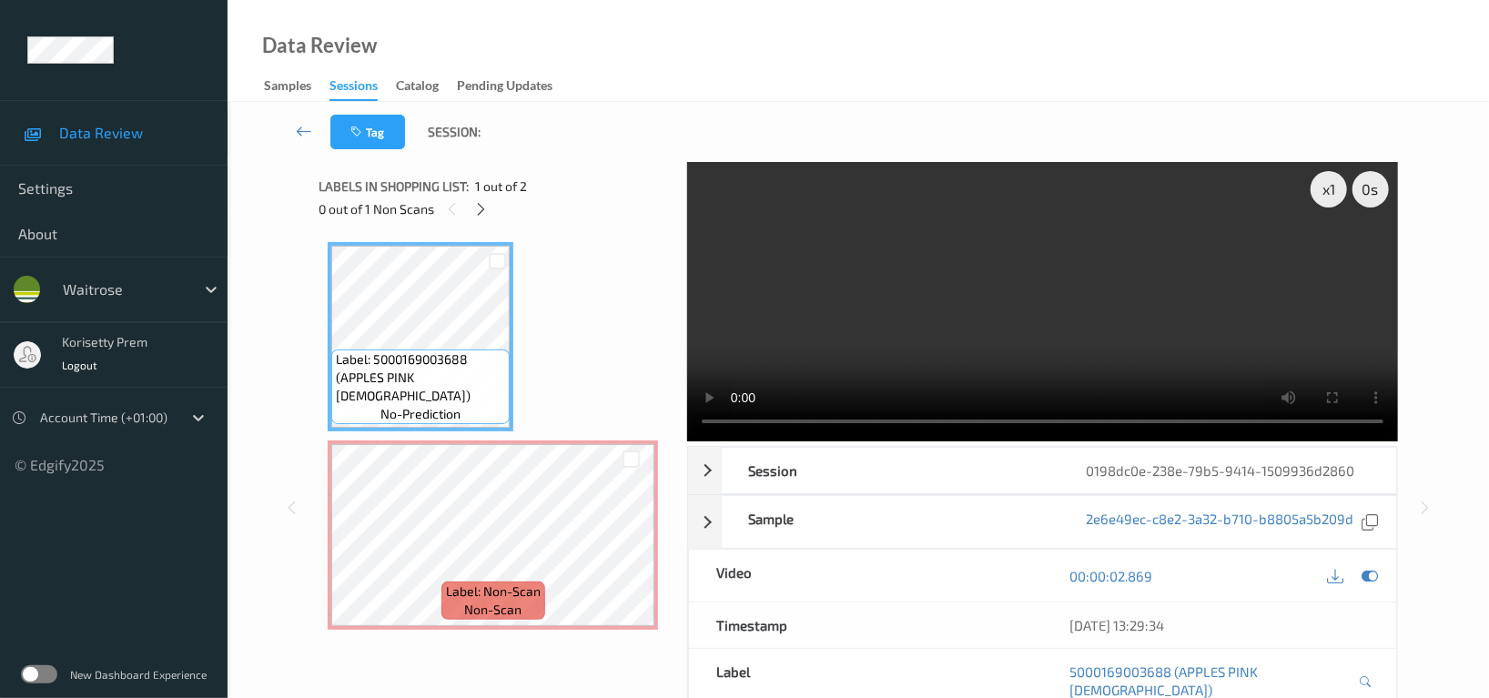
click at [1143, 327] on video at bounding box center [1042, 301] width 711 height 279
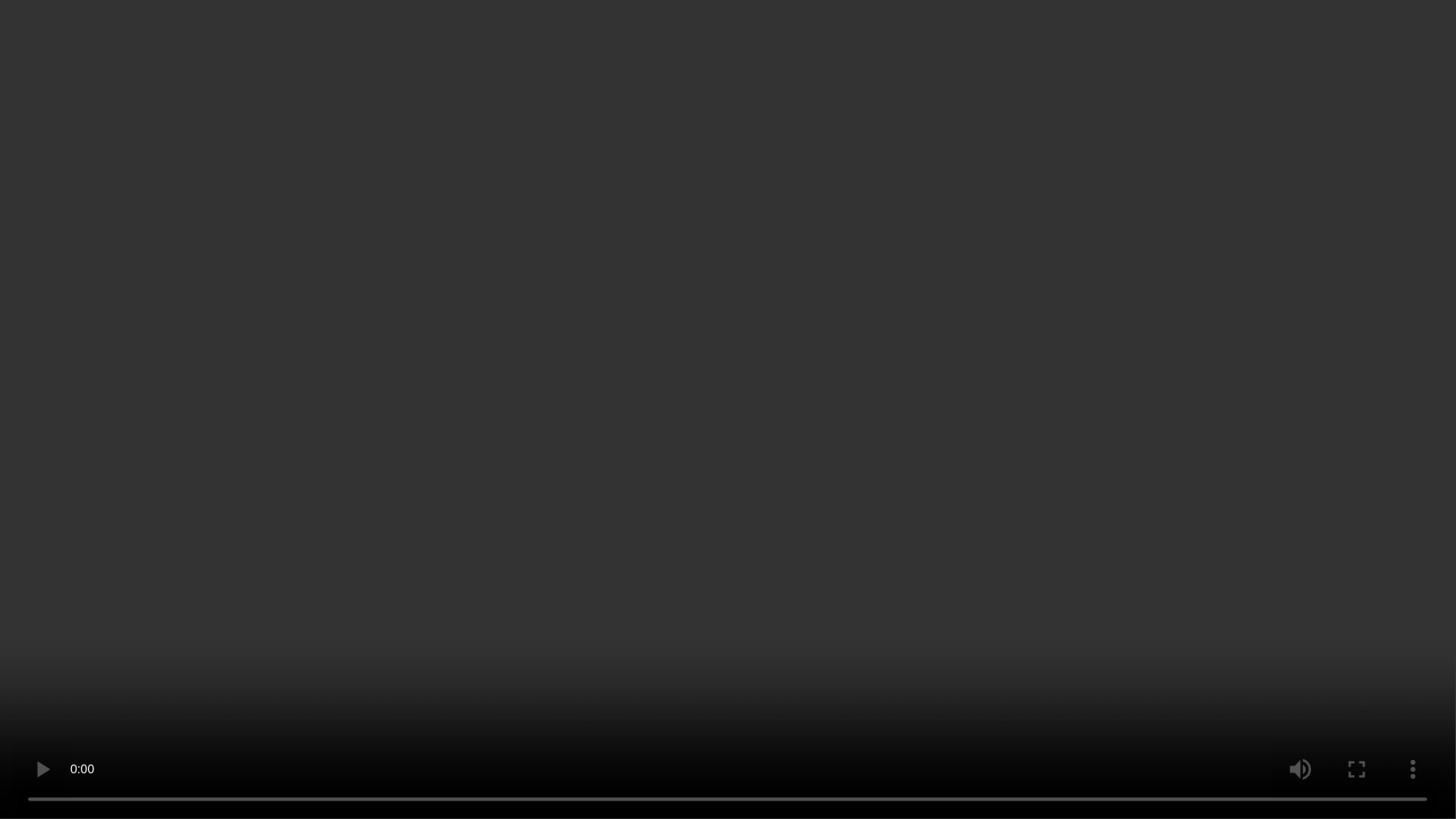
click at [113, 673] on video at bounding box center [728, 410] width 1456 height 819
click at [1052, 310] on video at bounding box center [728, 410] width 1456 height 819
click at [1397, 77] on video at bounding box center [728, 410] width 1456 height 819
click at [1262, 406] on video at bounding box center [728, 410] width 1456 height 819
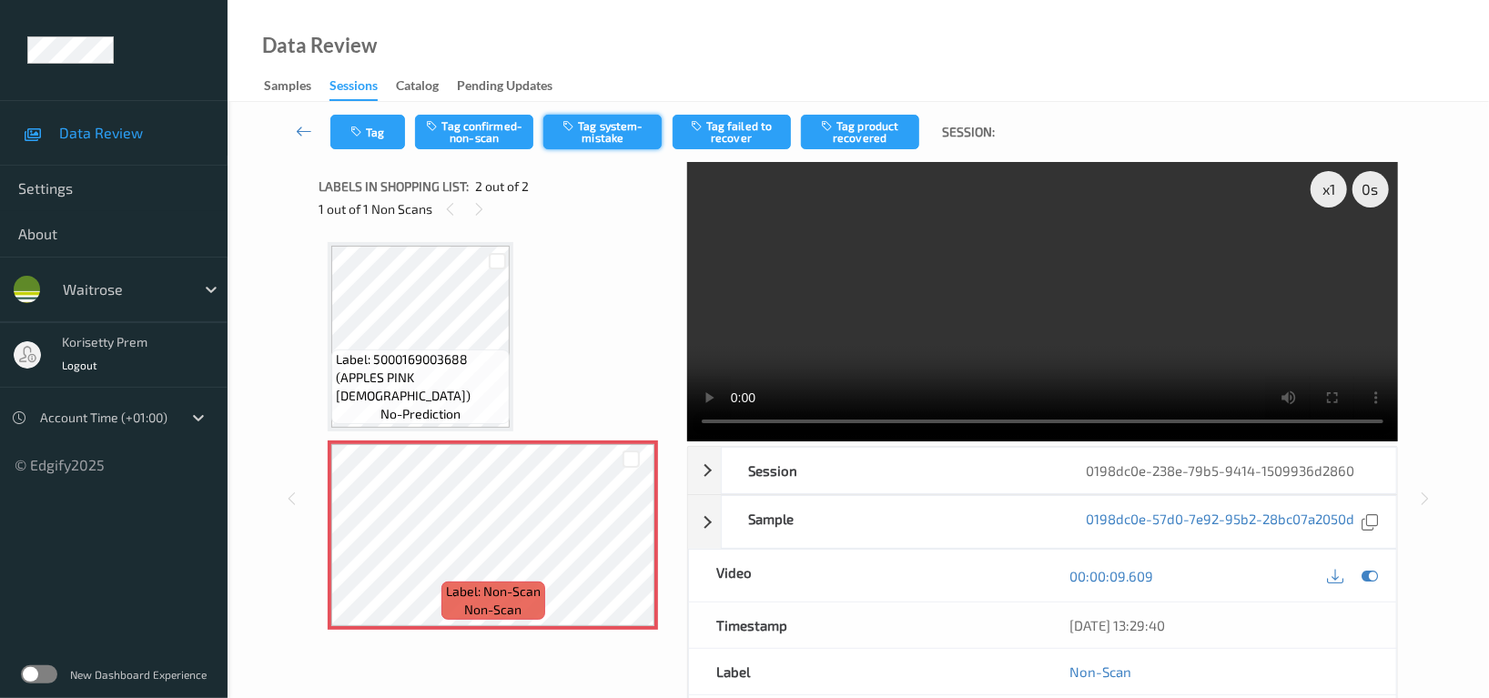
click at [610, 140] on button "Tag system-mistake" at bounding box center [602, 132] width 118 height 35
click at [359, 161] on div "Tag Tag confirmed-non-scan Untag system-mistake Tag failed to recover Tag produ…" at bounding box center [858, 132] width 1187 height 60
click at [369, 131] on button "Tag" at bounding box center [367, 132] width 75 height 35
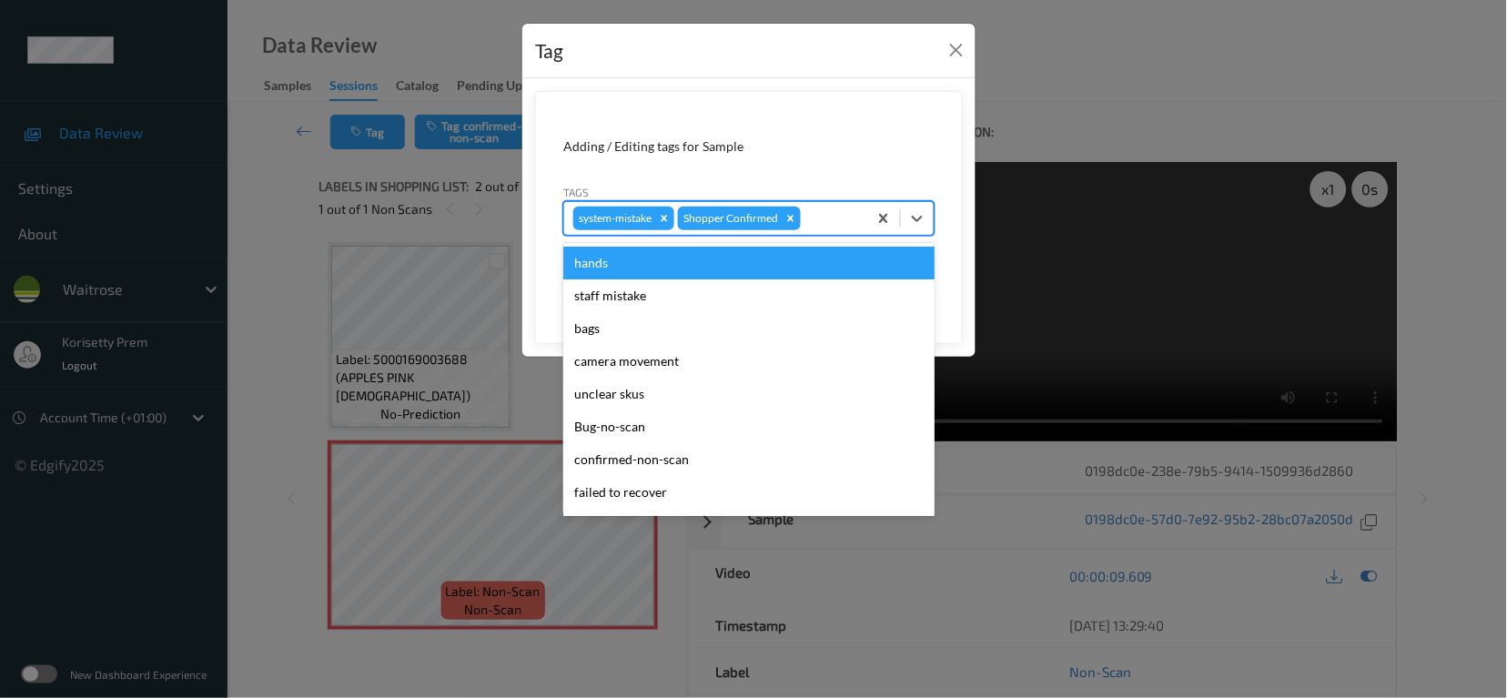
click at [824, 214] on div at bounding box center [831, 218] width 54 height 22
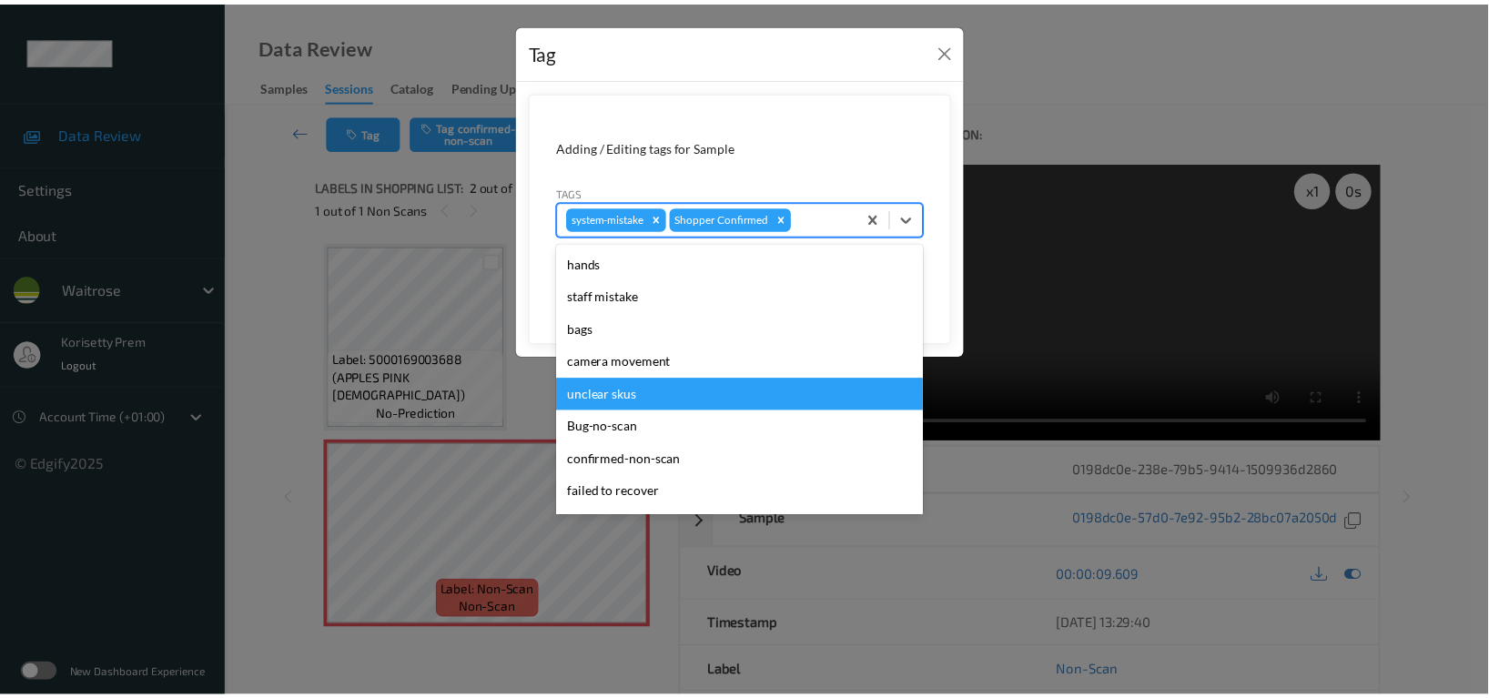
scroll to position [356, 0]
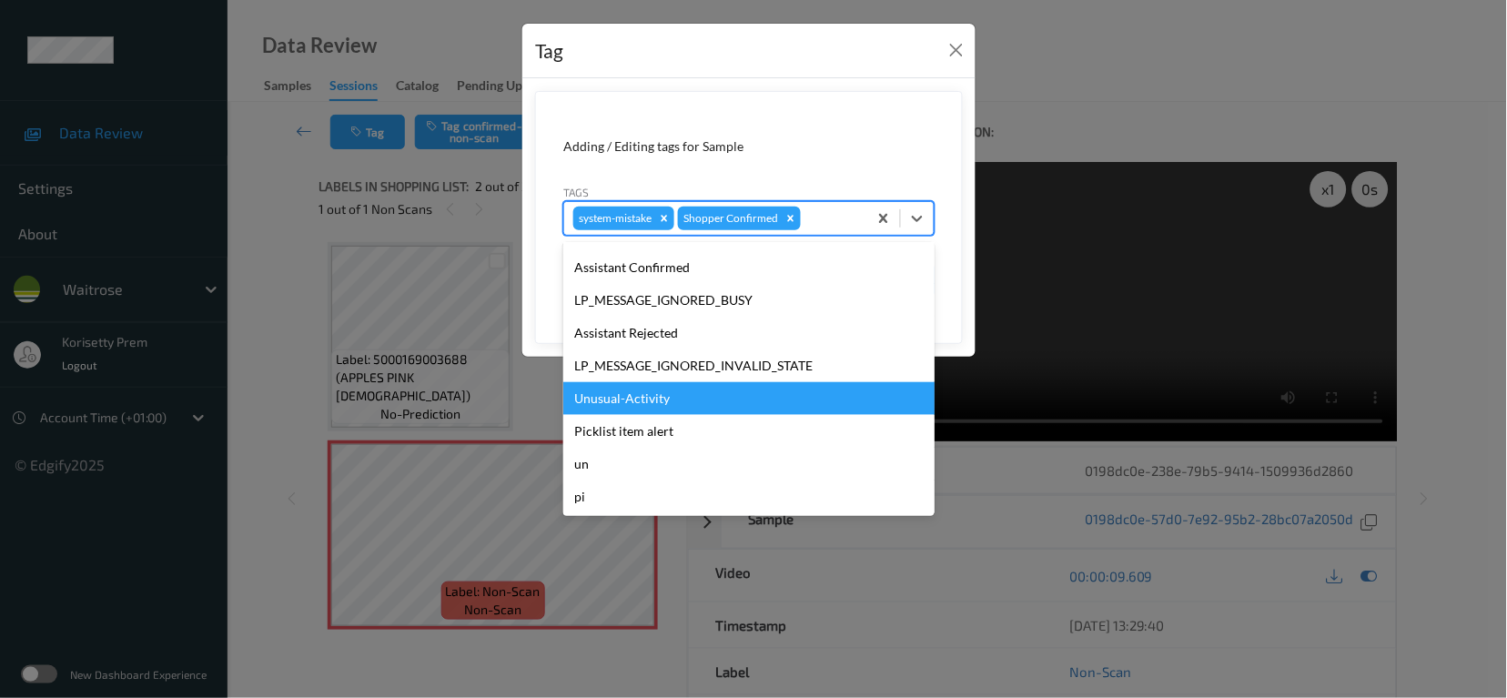
click at [615, 397] on div "Unusual-Activity" at bounding box center [748, 398] width 371 height 33
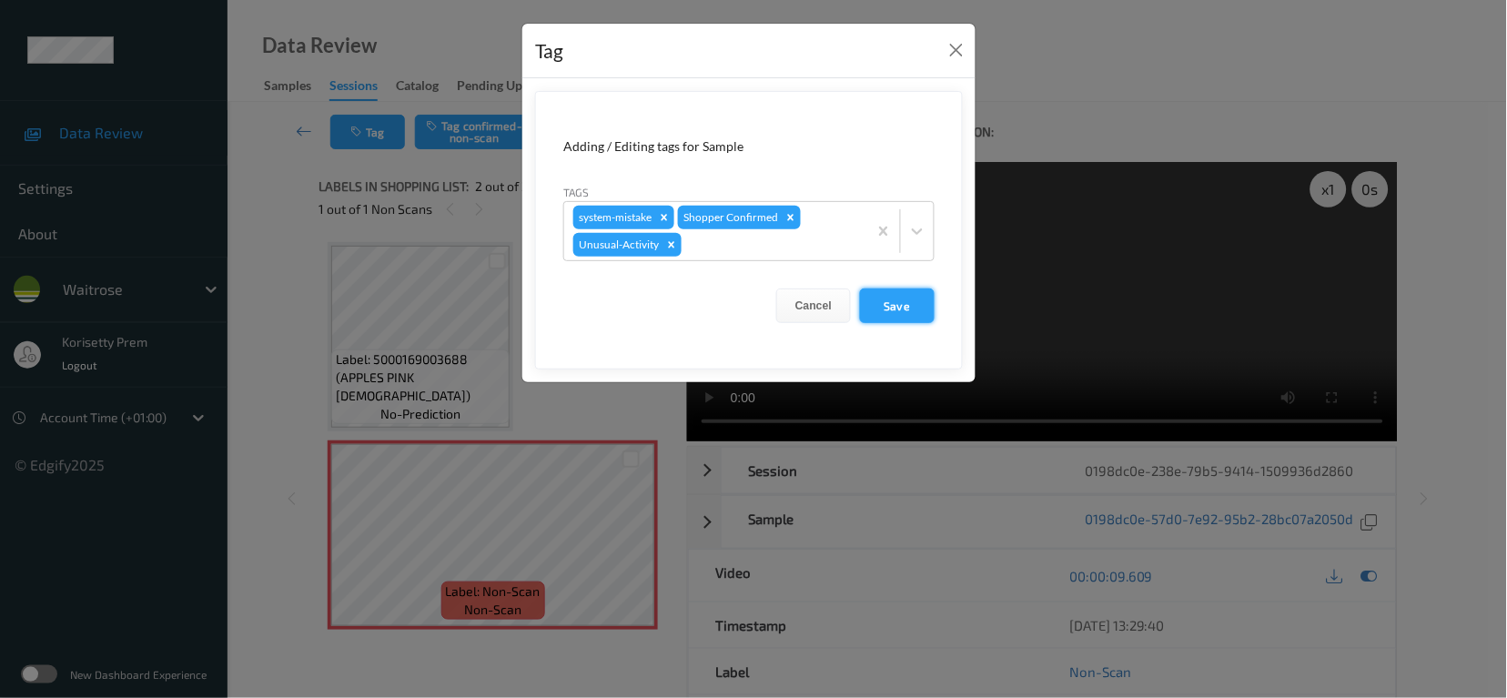
click at [893, 295] on button "Save" at bounding box center [897, 305] width 75 height 35
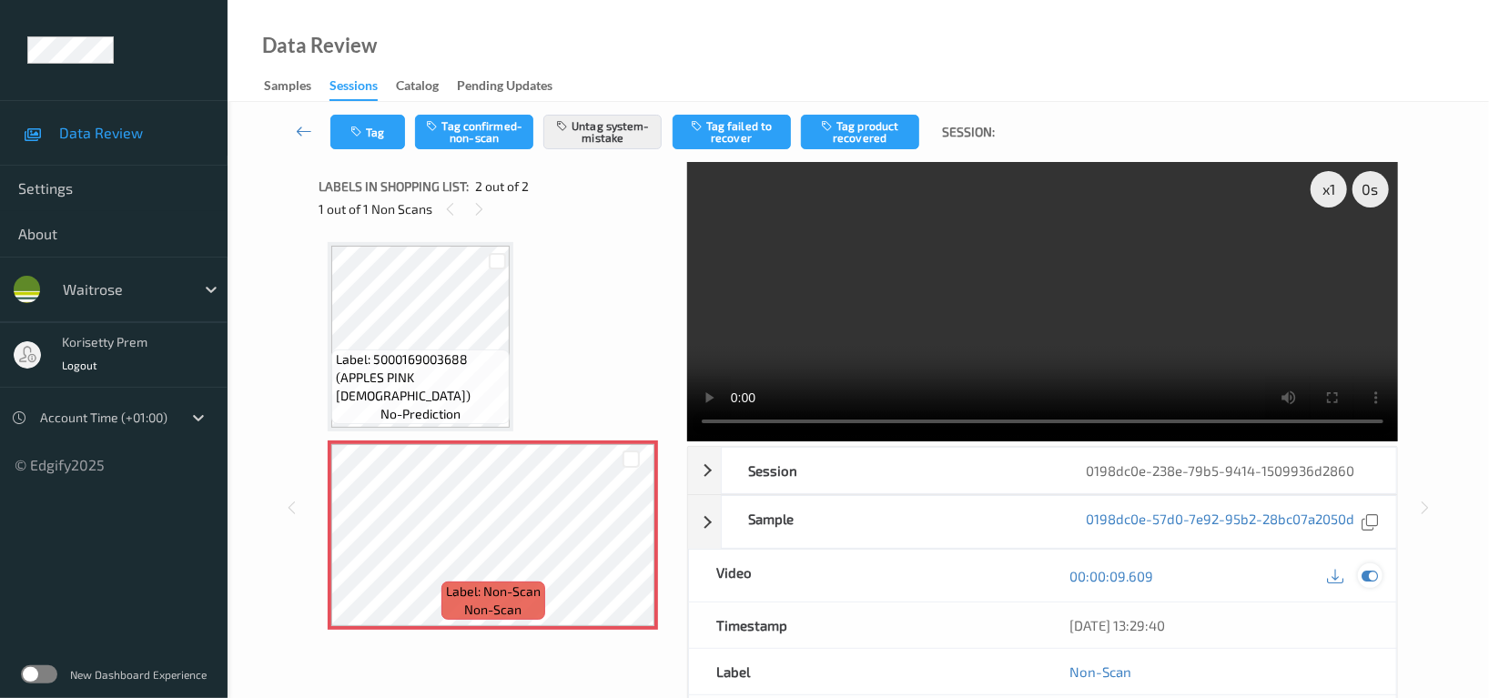
click at [1365, 563] on div at bounding box center [1370, 575] width 25 height 25
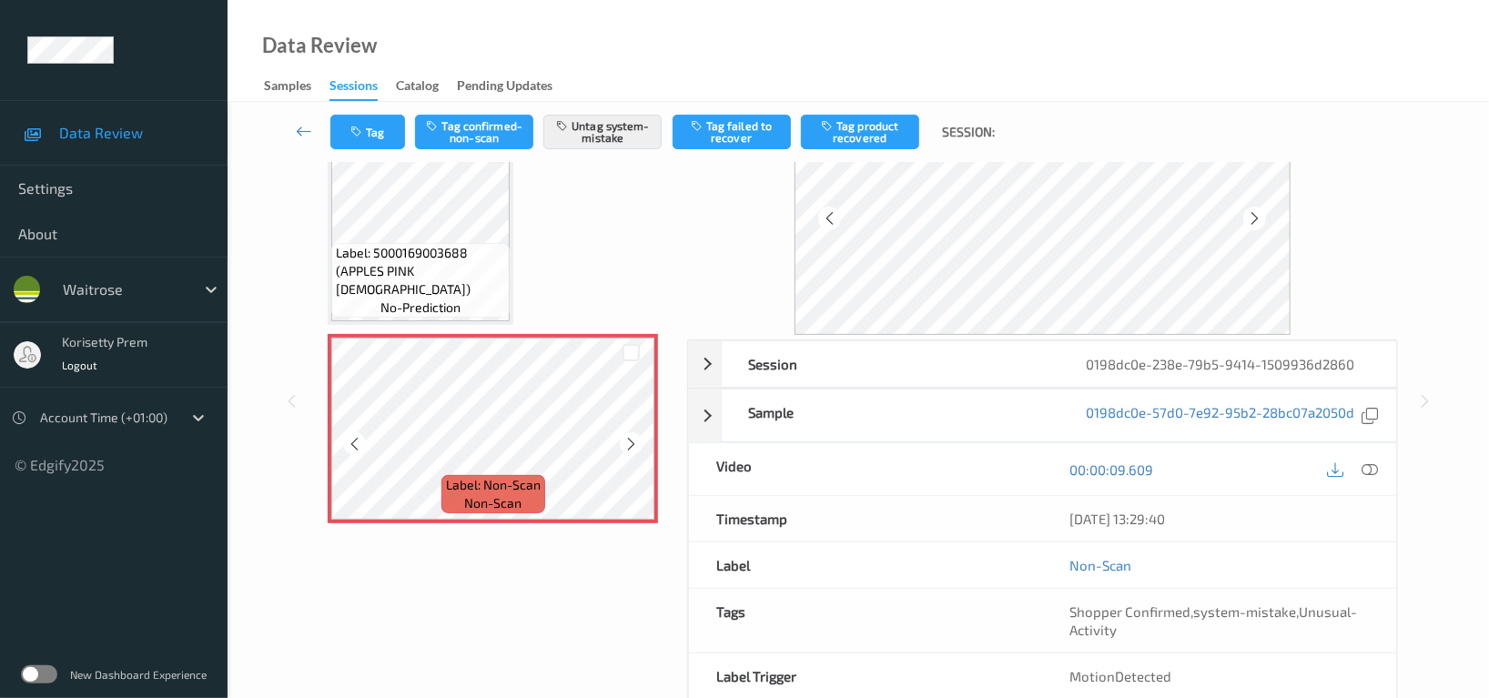
scroll to position [0, 0]
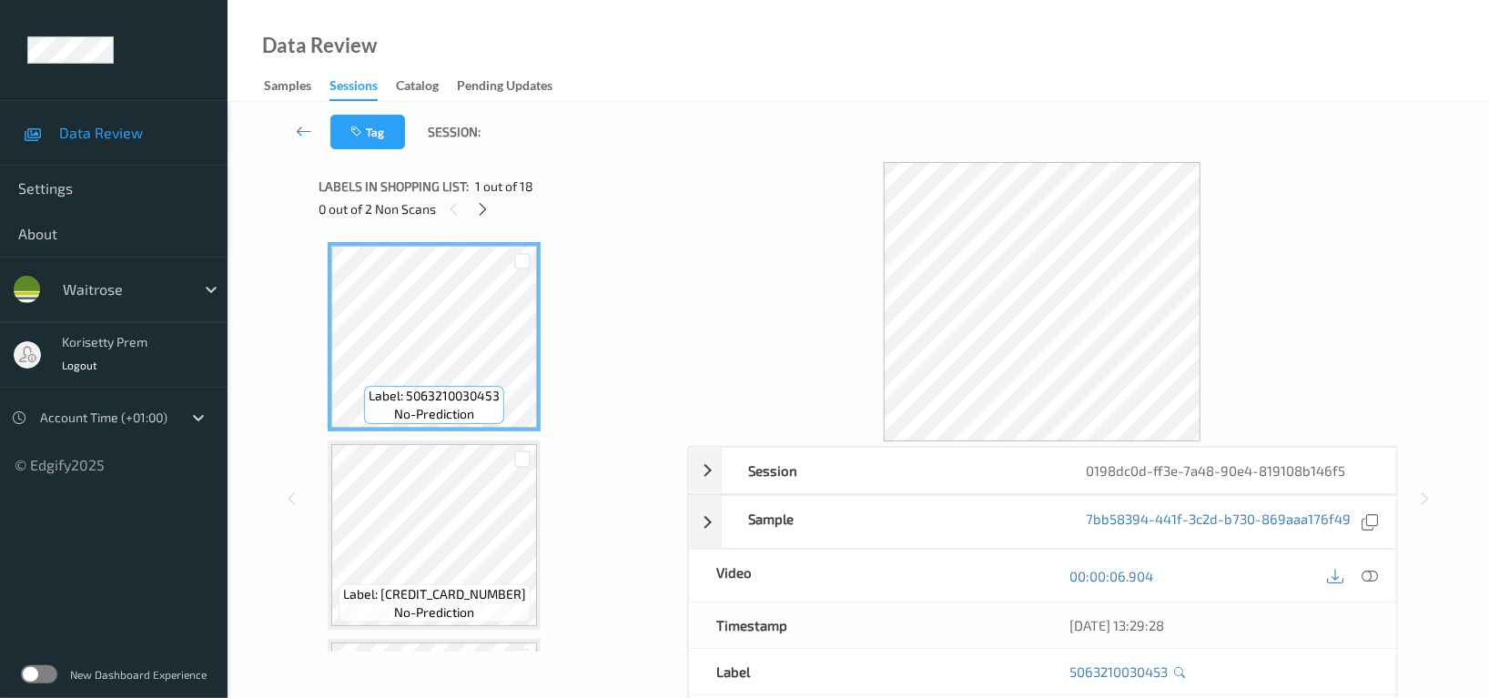
click at [835, 90] on div "Data Review Samples Sessions Catalog Pending Updates" at bounding box center [858, 51] width 1261 height 102
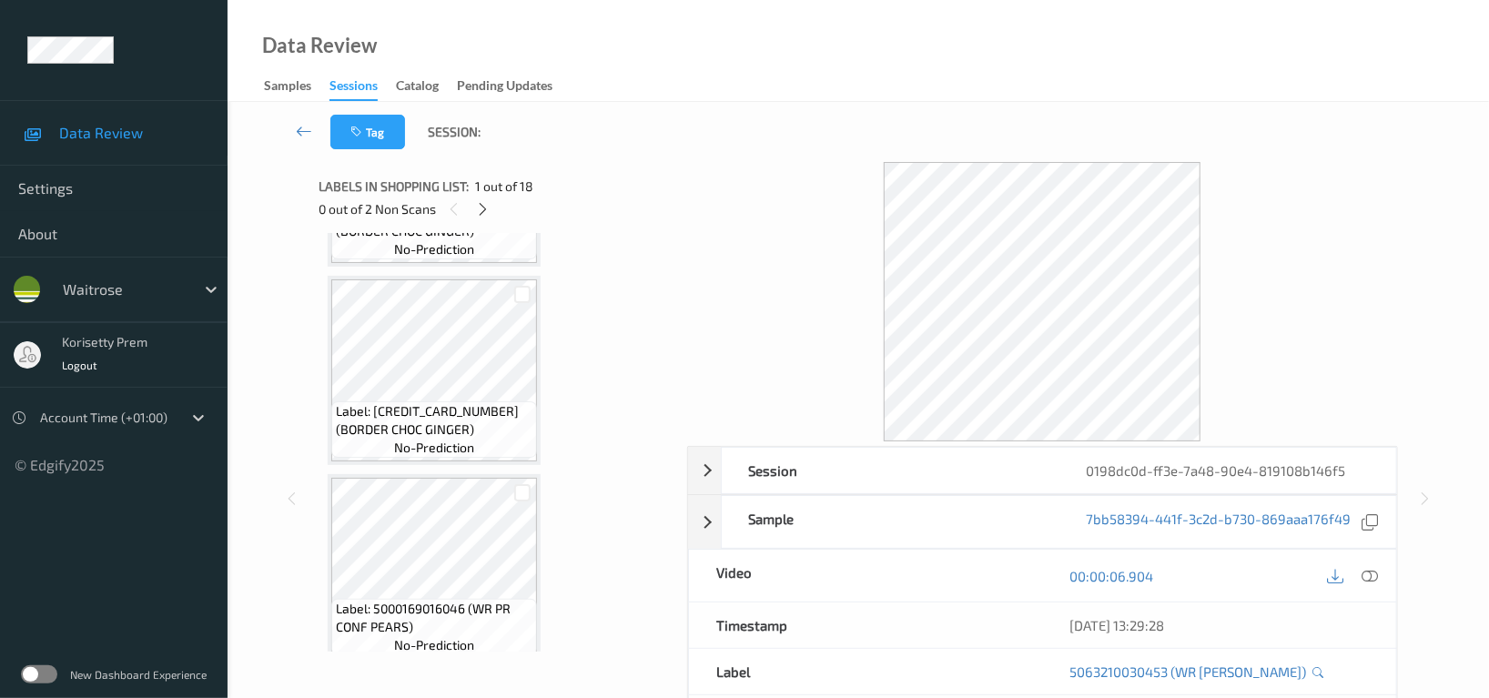
scroll to position [242, 0]
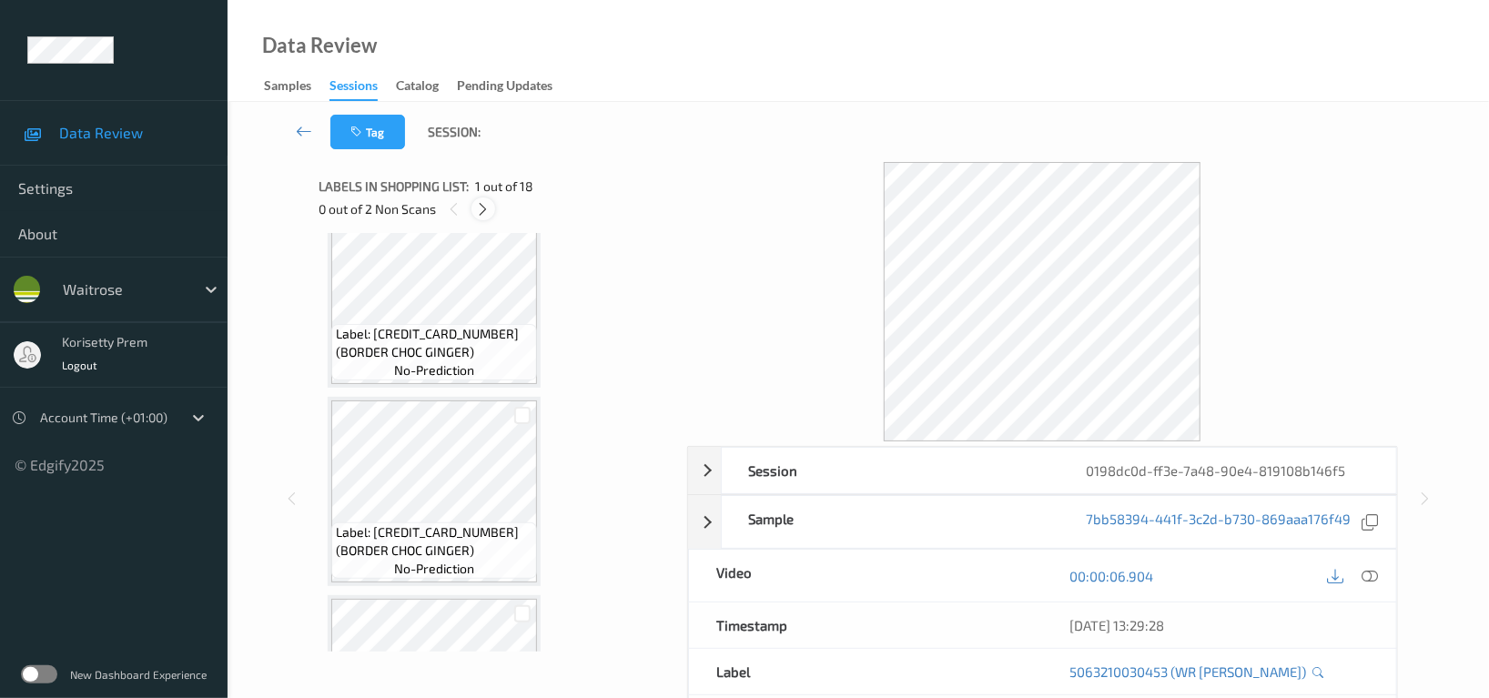
click at [484, 209] on icon at bounding box center [483, 209] width 15 height 16
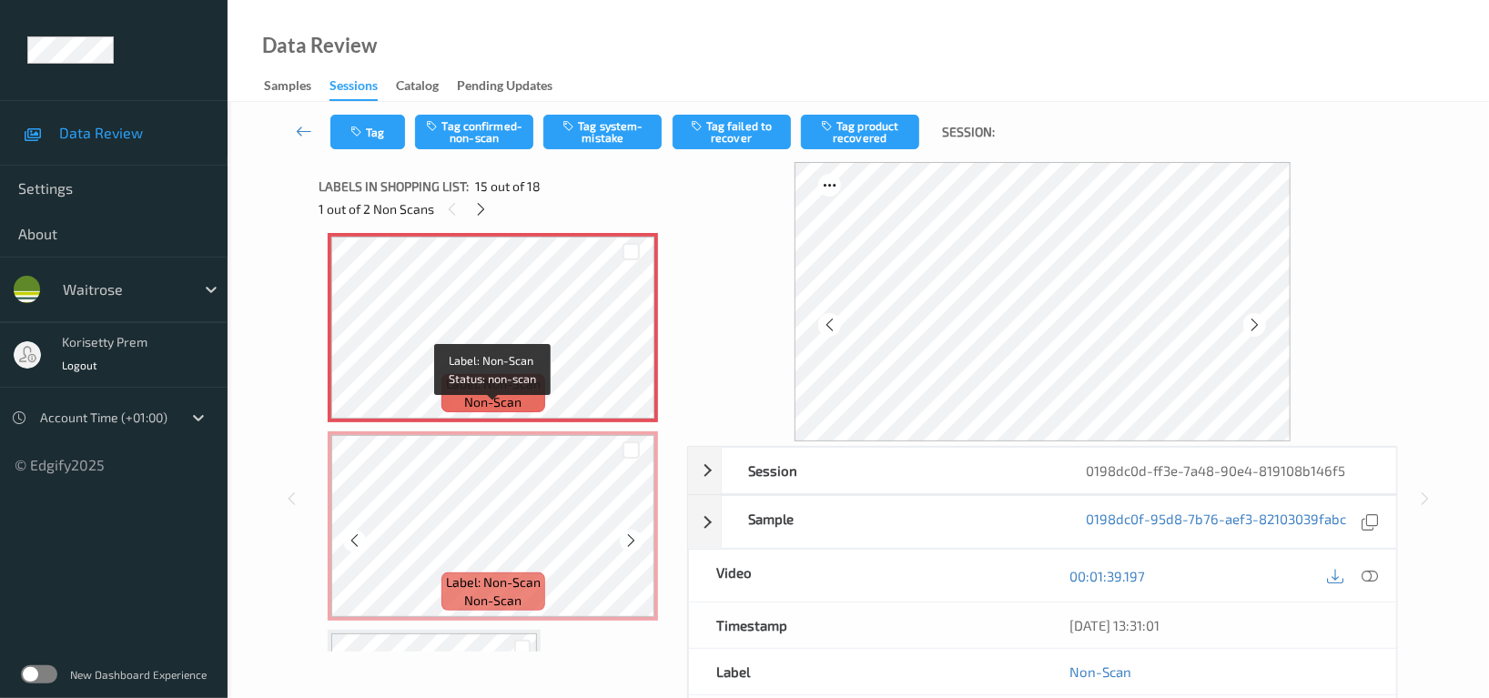
scroll to position [2701, 0]
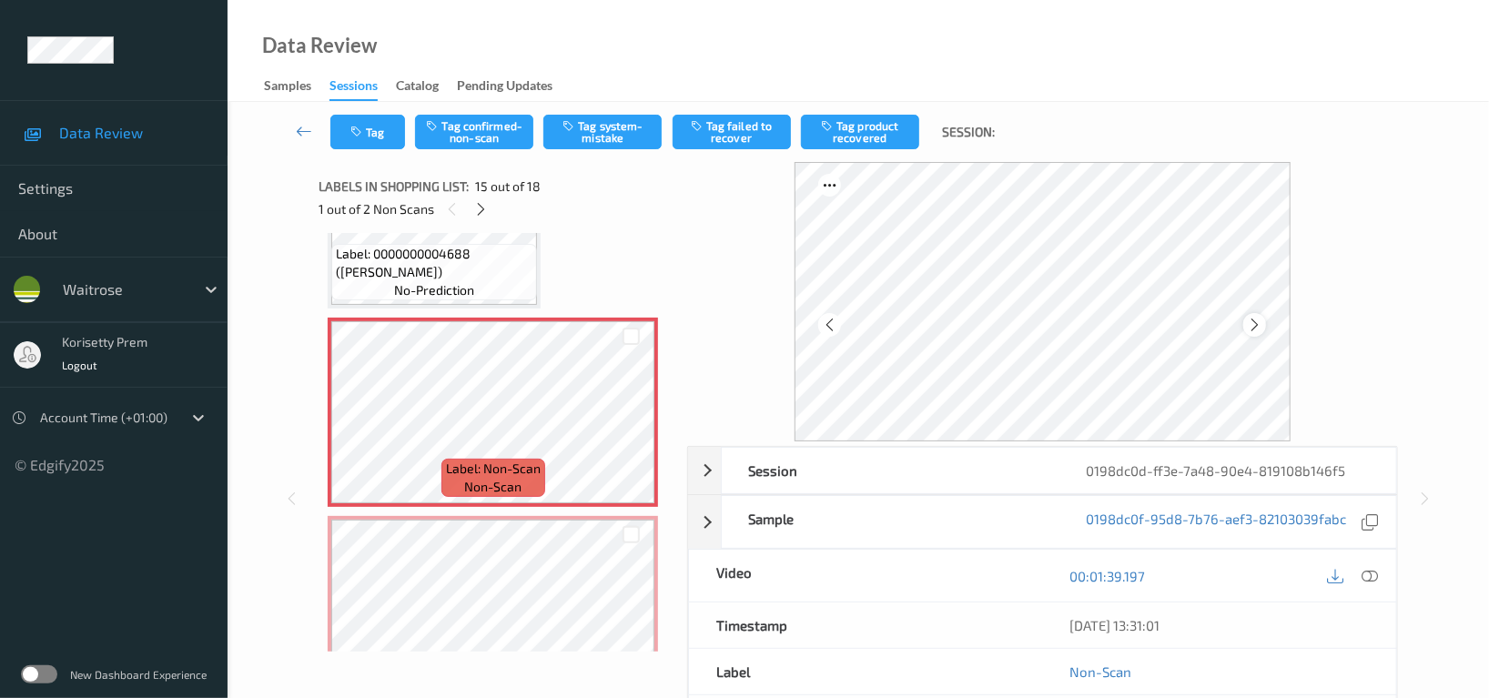
click at [1255, 322] on icon at bounding box center [1254, 325] width 15 height 16
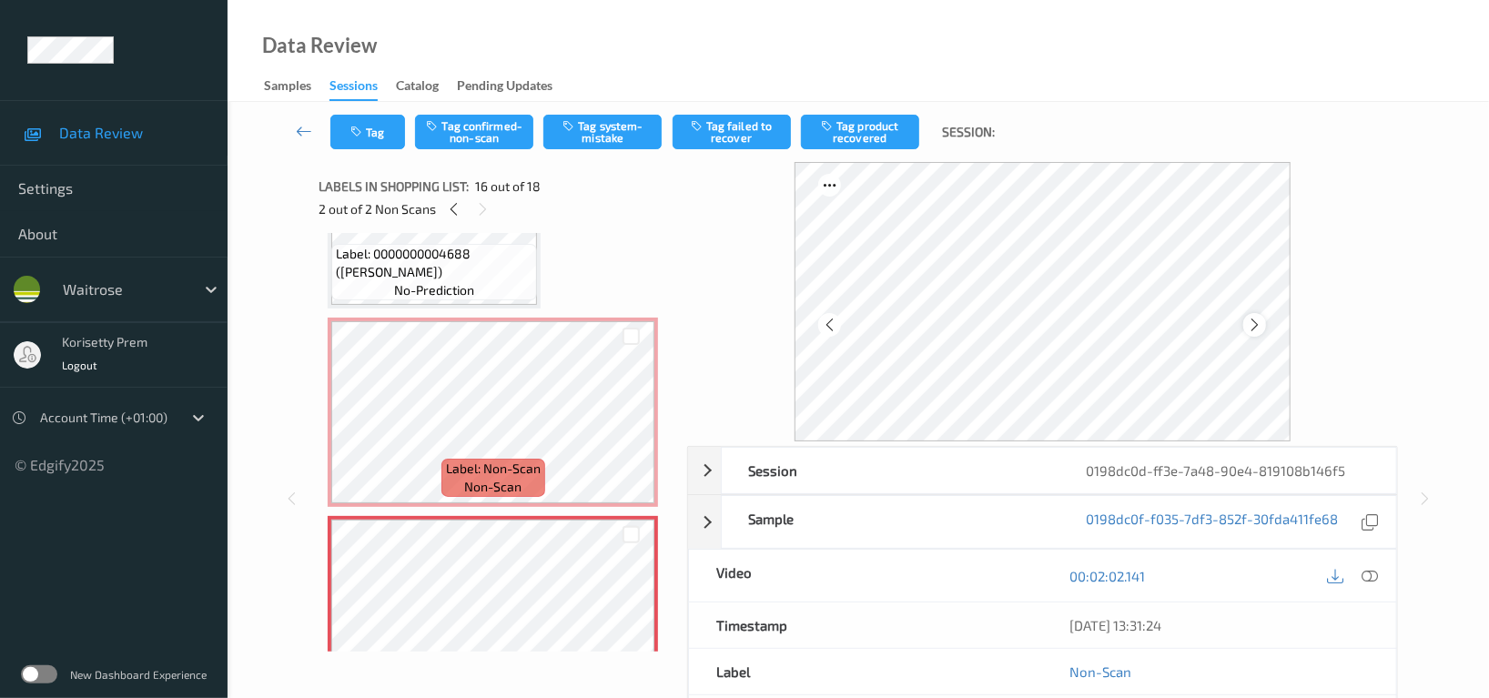
click at [1254, 325] on icon at bounding box center [1254, 325] width 15 height 16
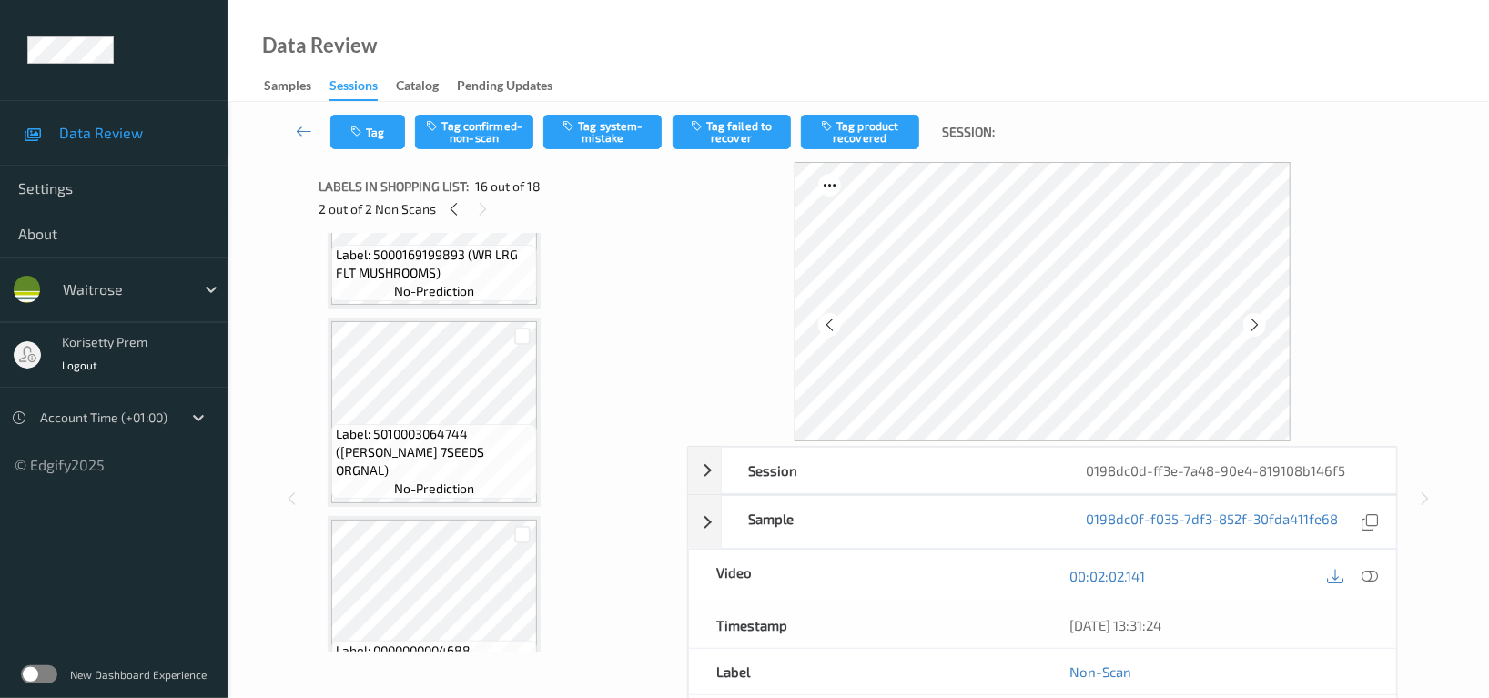
scroll to position [2300, 0]
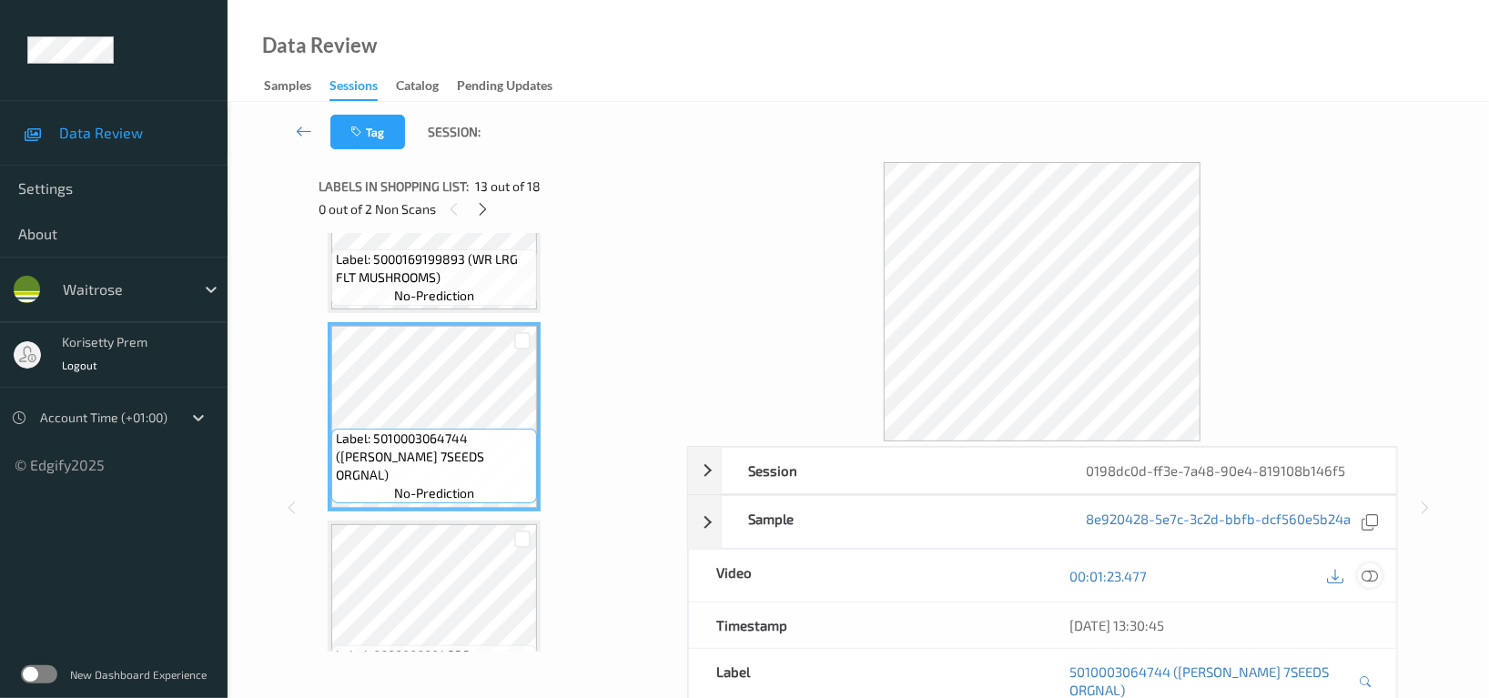
click at [1370, 573] on icon at bounding box center [1369, 576] width 16 height 16
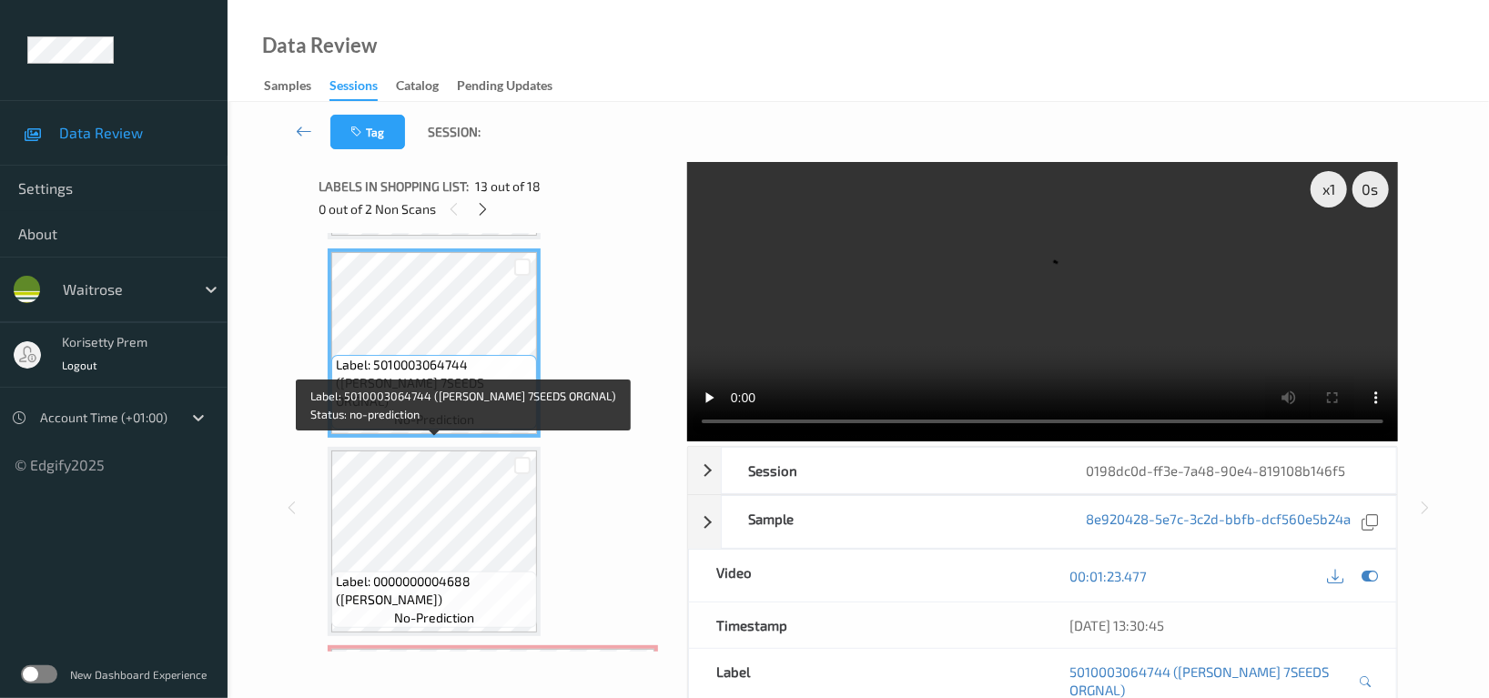
scroll to position [2421, 0]
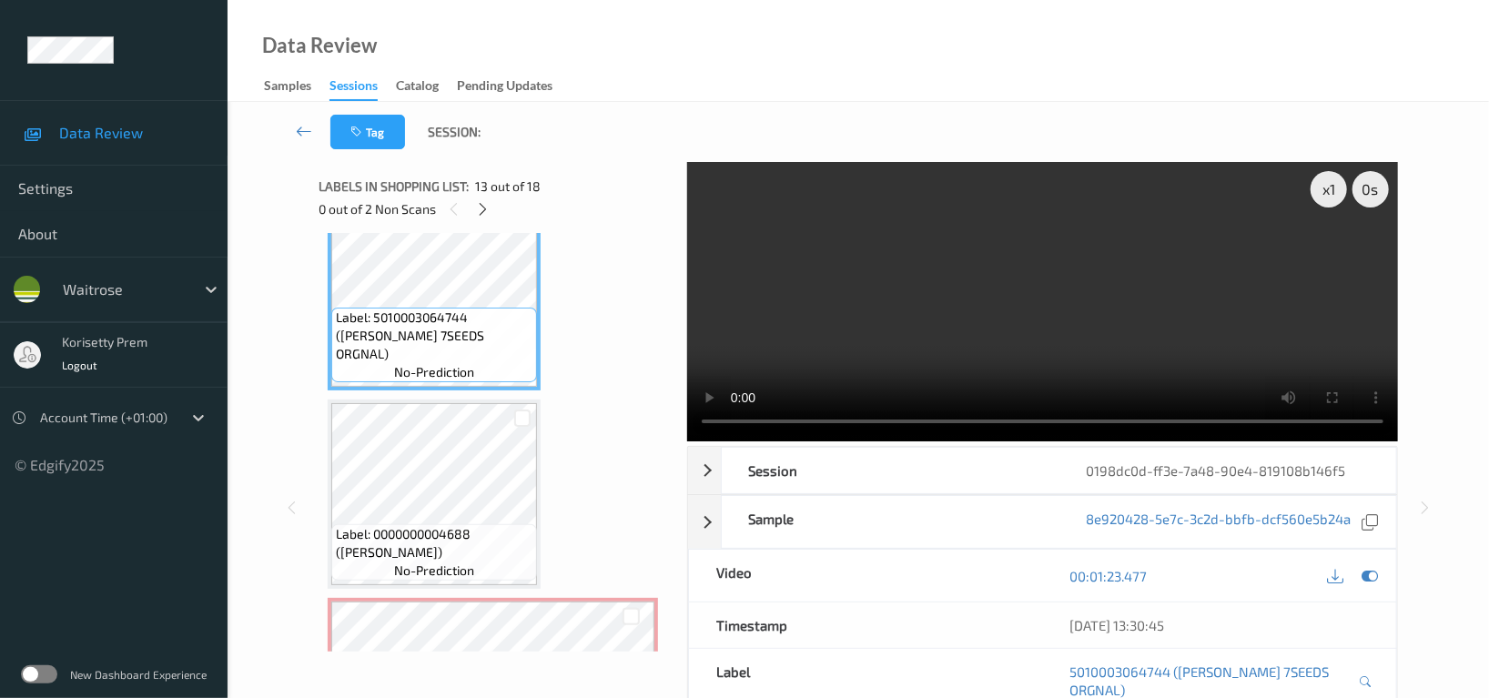
click at [1138, 261] on video at bounding box center [1042, 301] width 711 height 279
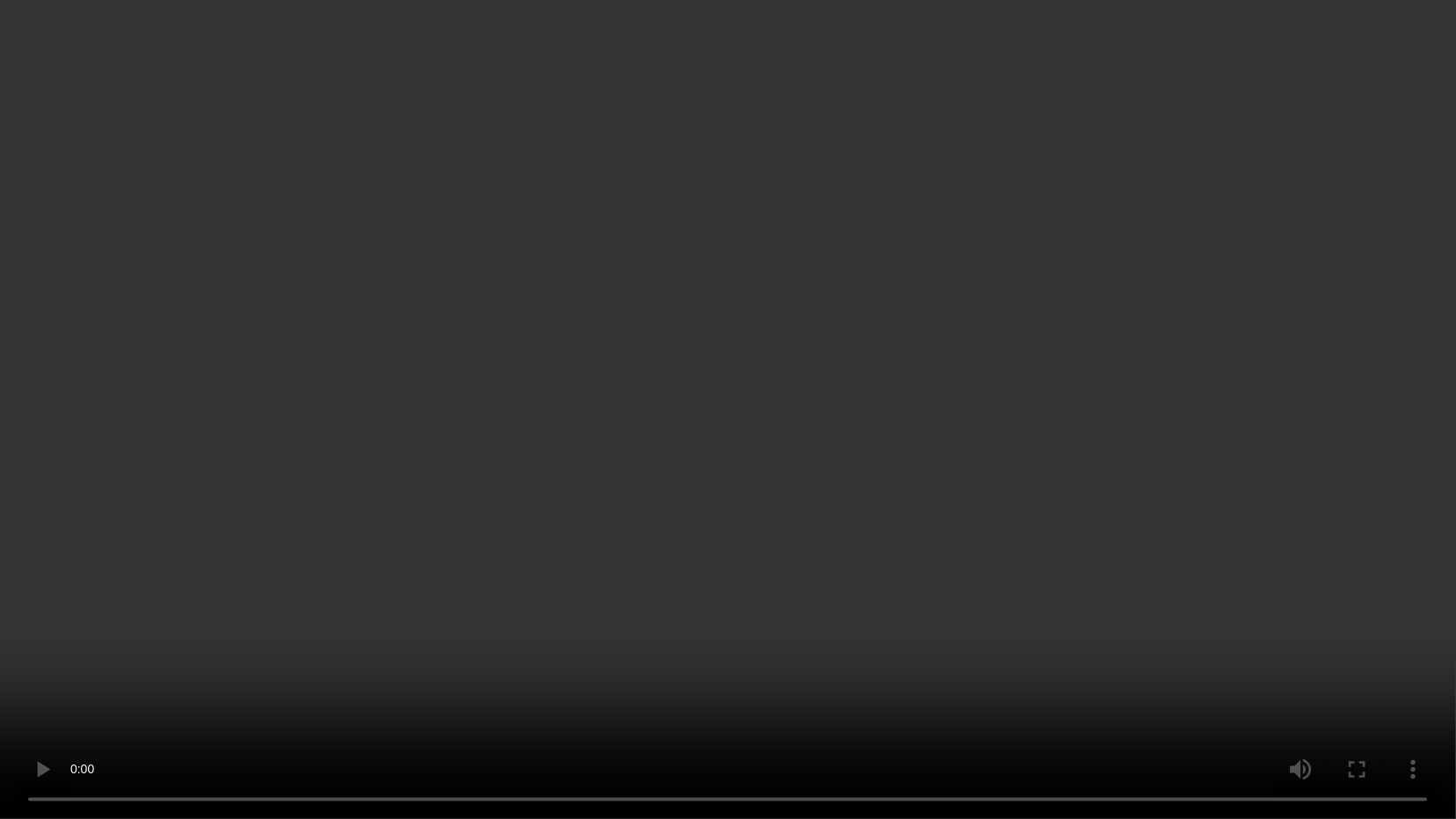
click at [514, 467] on video at bounding box center [728, 410] width 1456 height 819
click at [861, 453] on video at bounding box center [728, 410] width 1456 height 819
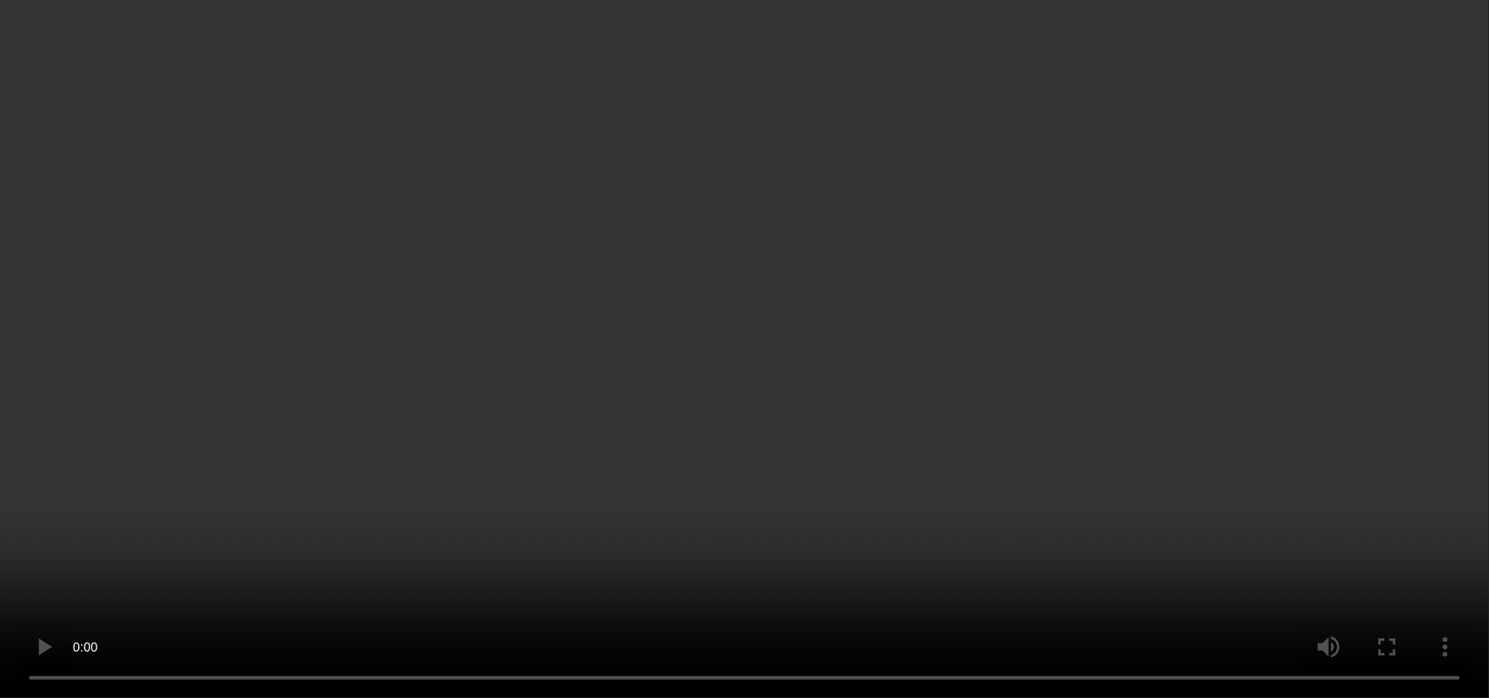
scroll to position [2785, 0]
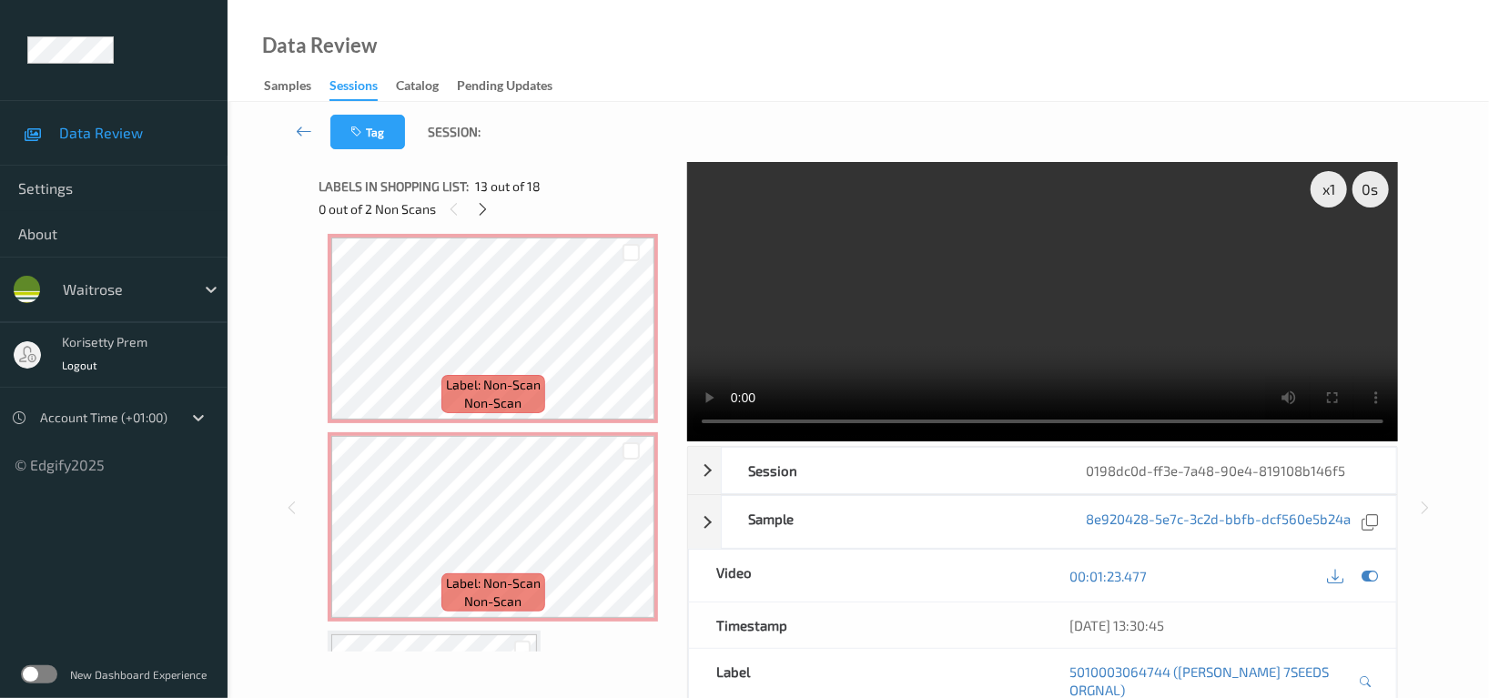
click at [1011, 303] on video at bounding box center [1042, 301] width 711 height 279
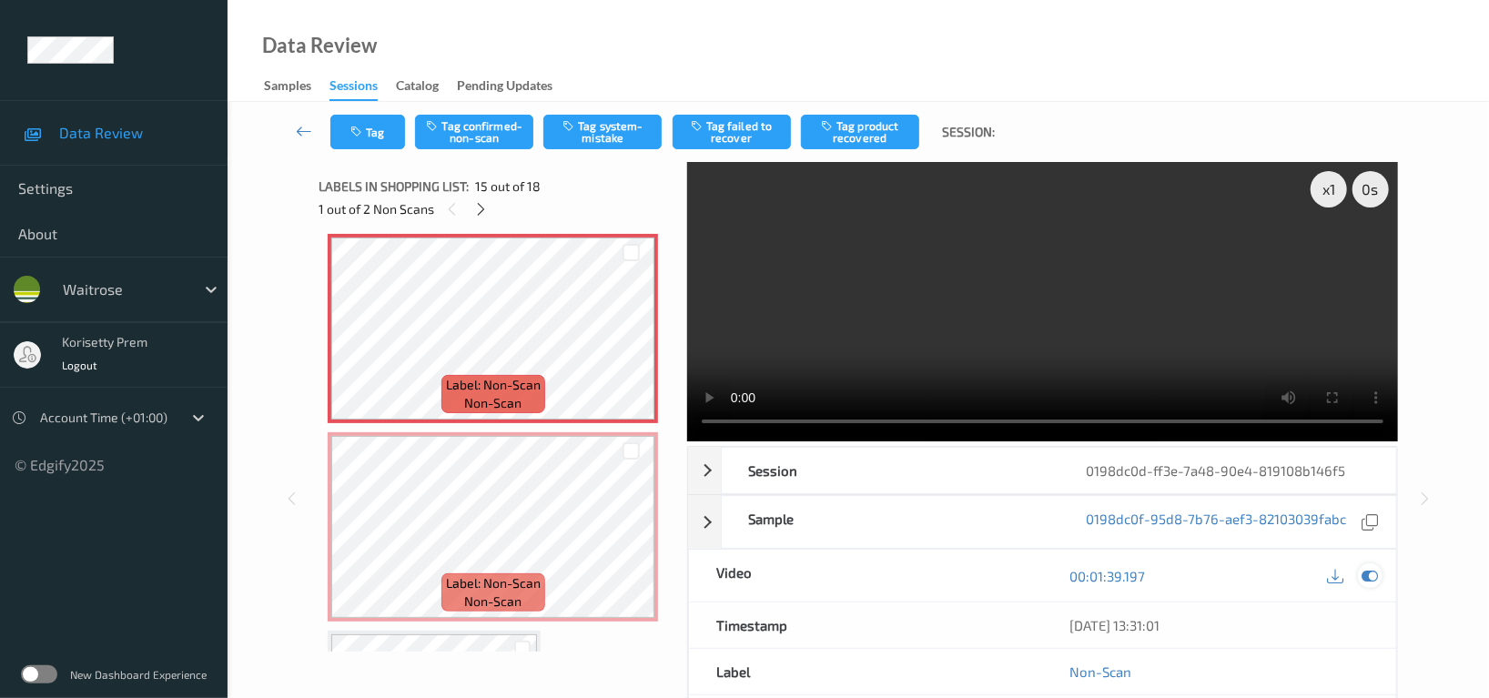
click at [1364, 576] on icon at bounding box center [1369, 576] width 16 height 16
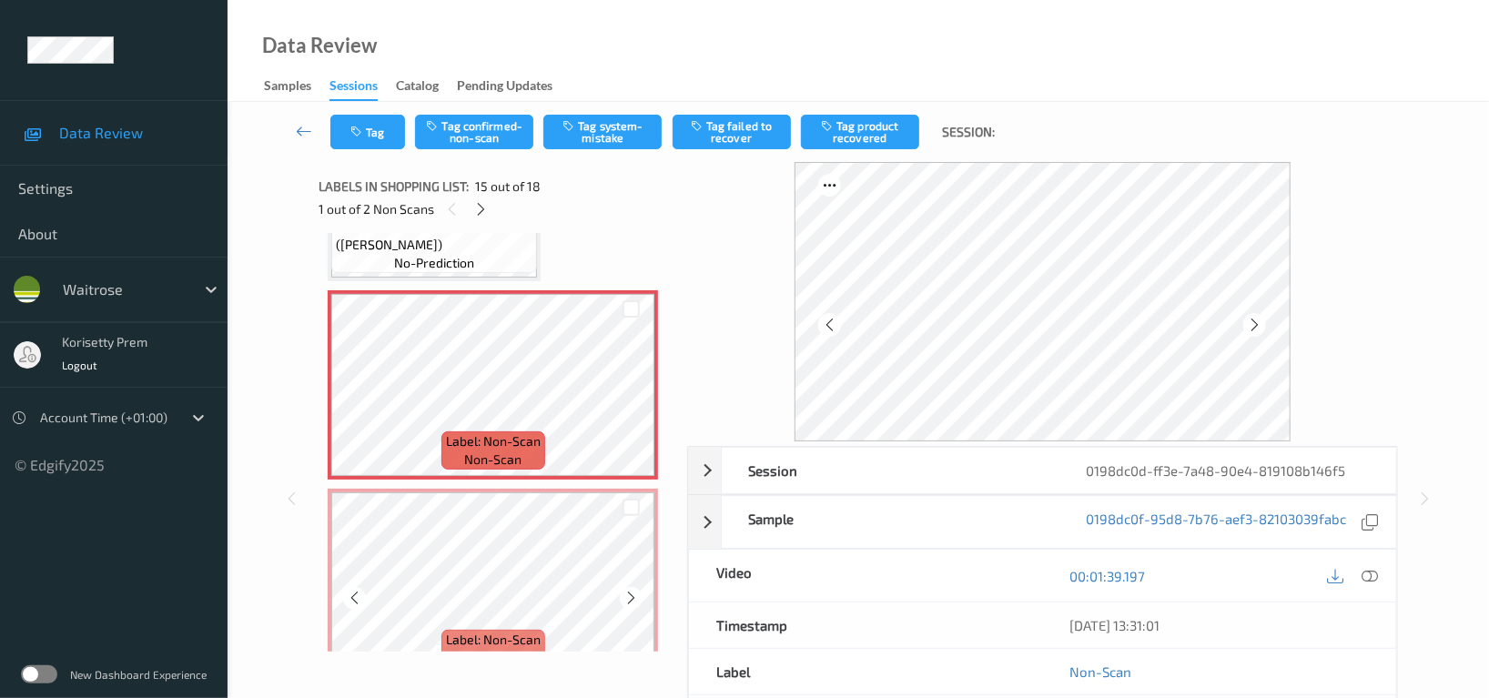
scroll to position [2664, 0]
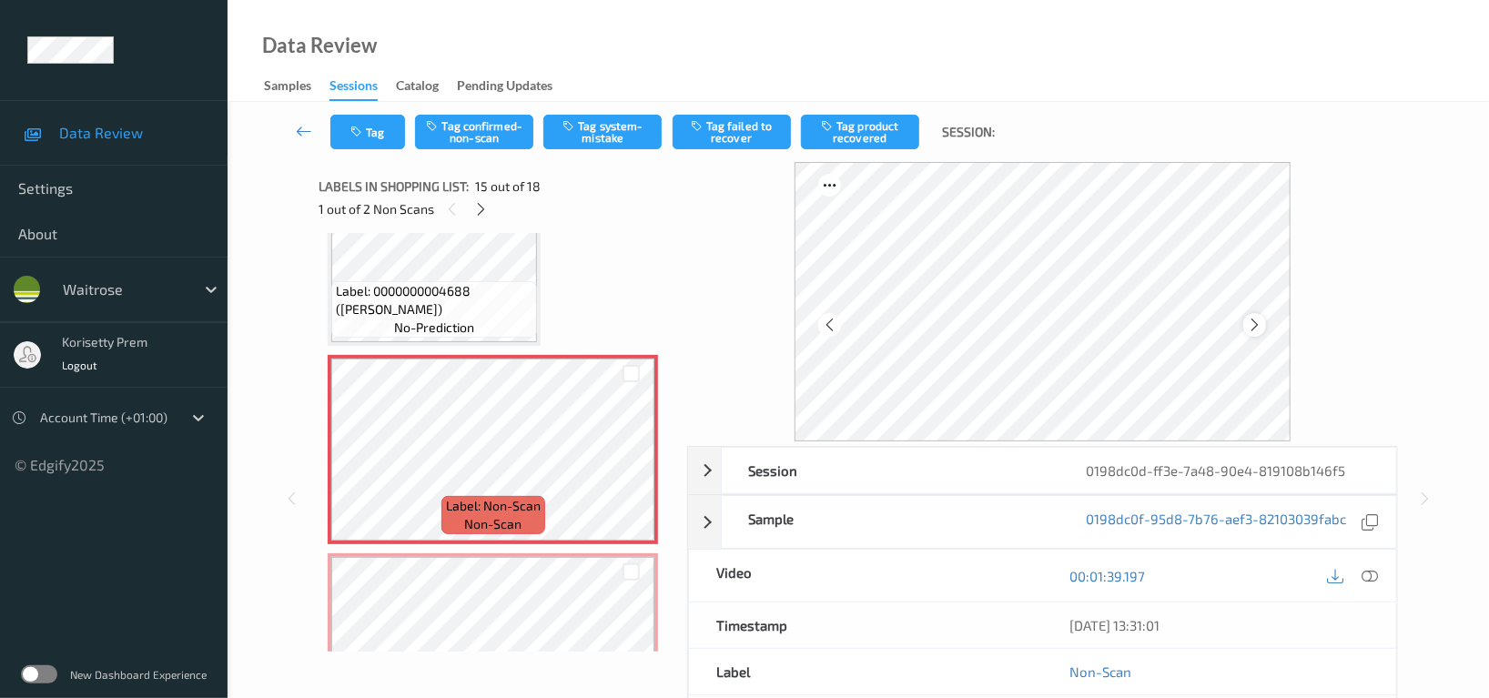
click at [1251, 324] on icon at bounding box center [1254, 325] width 15 height 16
click at [1255, 324] on icon at bounding box center [1254, 325] width 15 height 16
click at [1257, 324] on icon at bounding box center [1254, 325] width 15 height 16
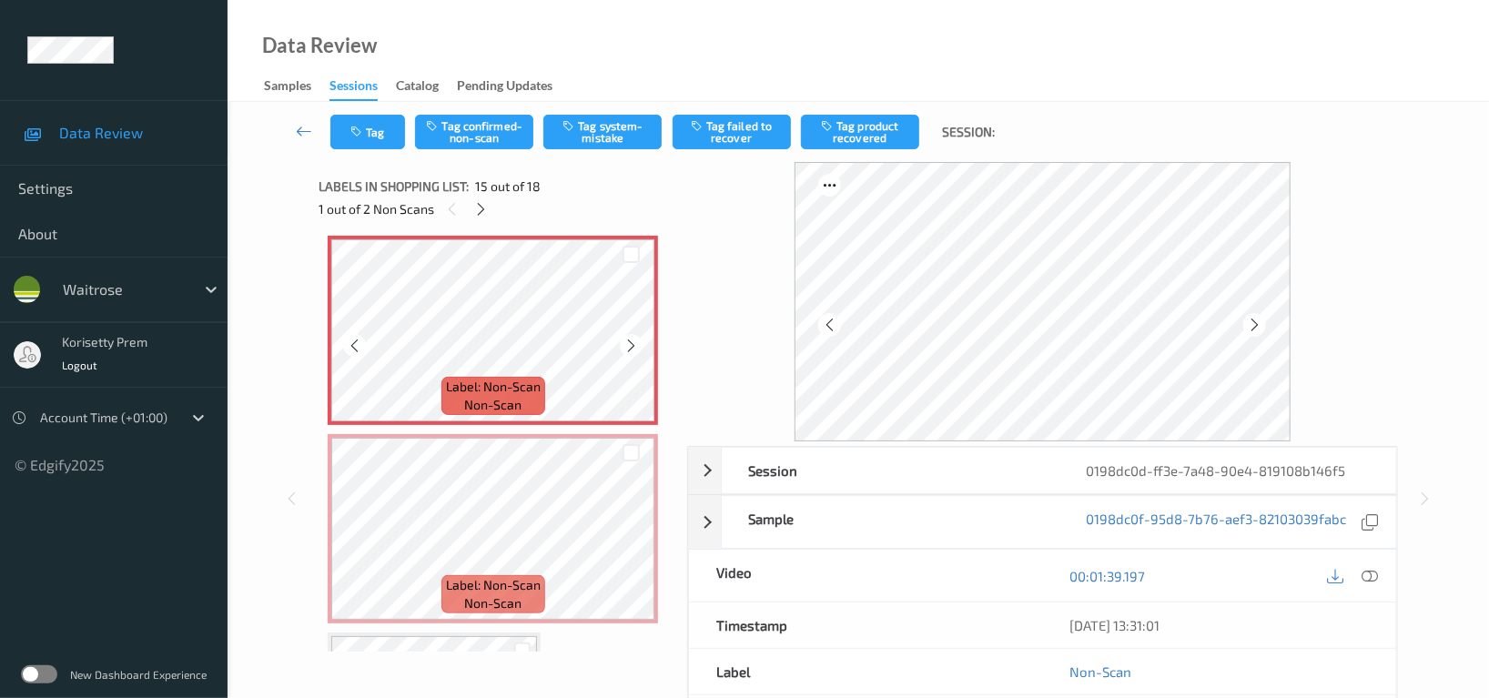
scroll to position [2785, 0]
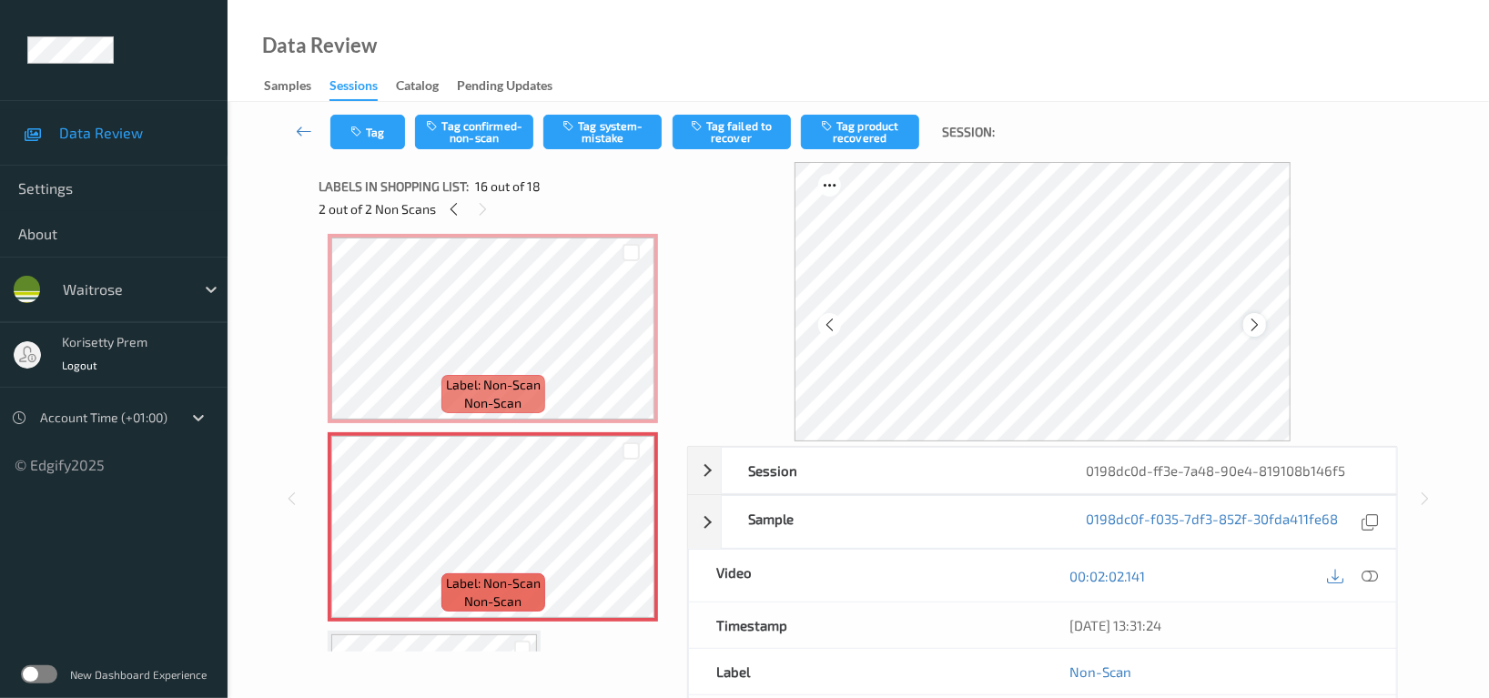
click at [1259, 329] on icon at bounding box center [1254, 325] width 15 height 16
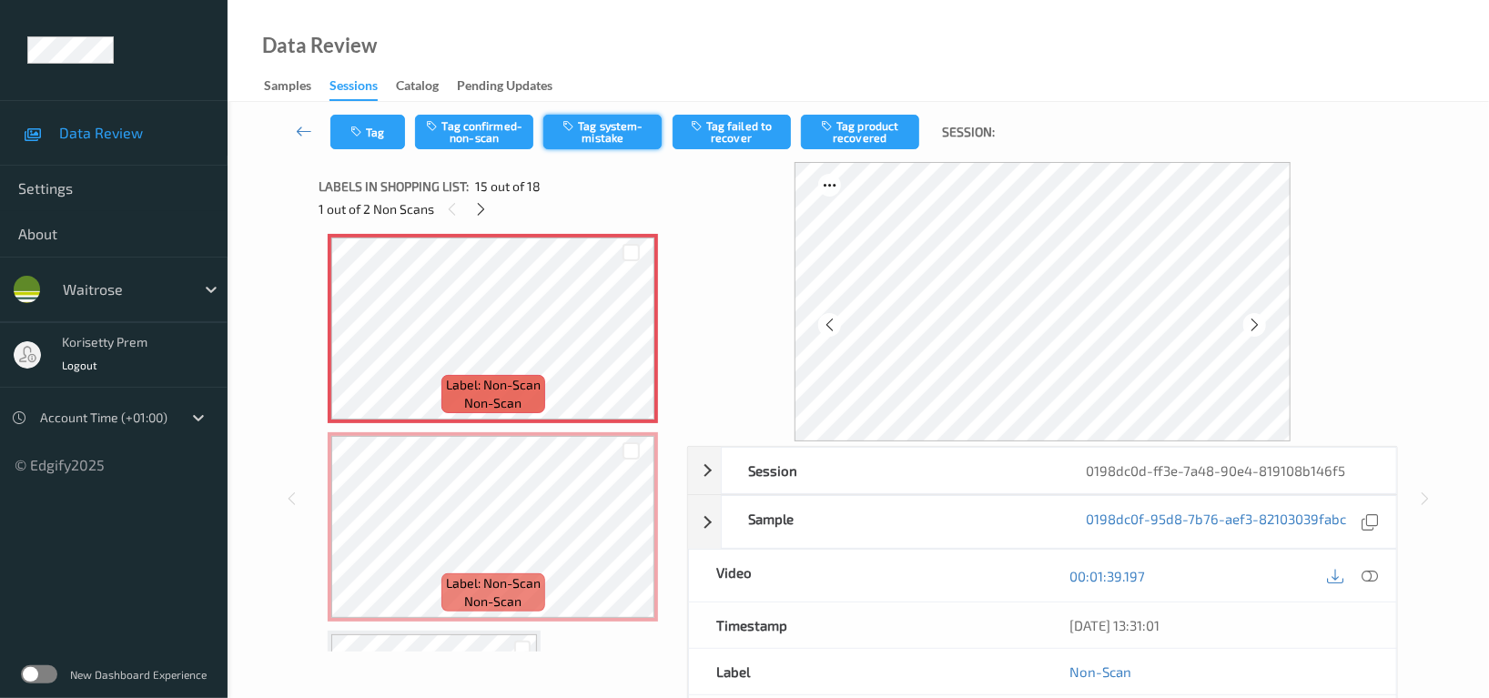
click at [615, 135] on button "Tag system-mistake" at bounding box center [602, 132] width 118 height 35
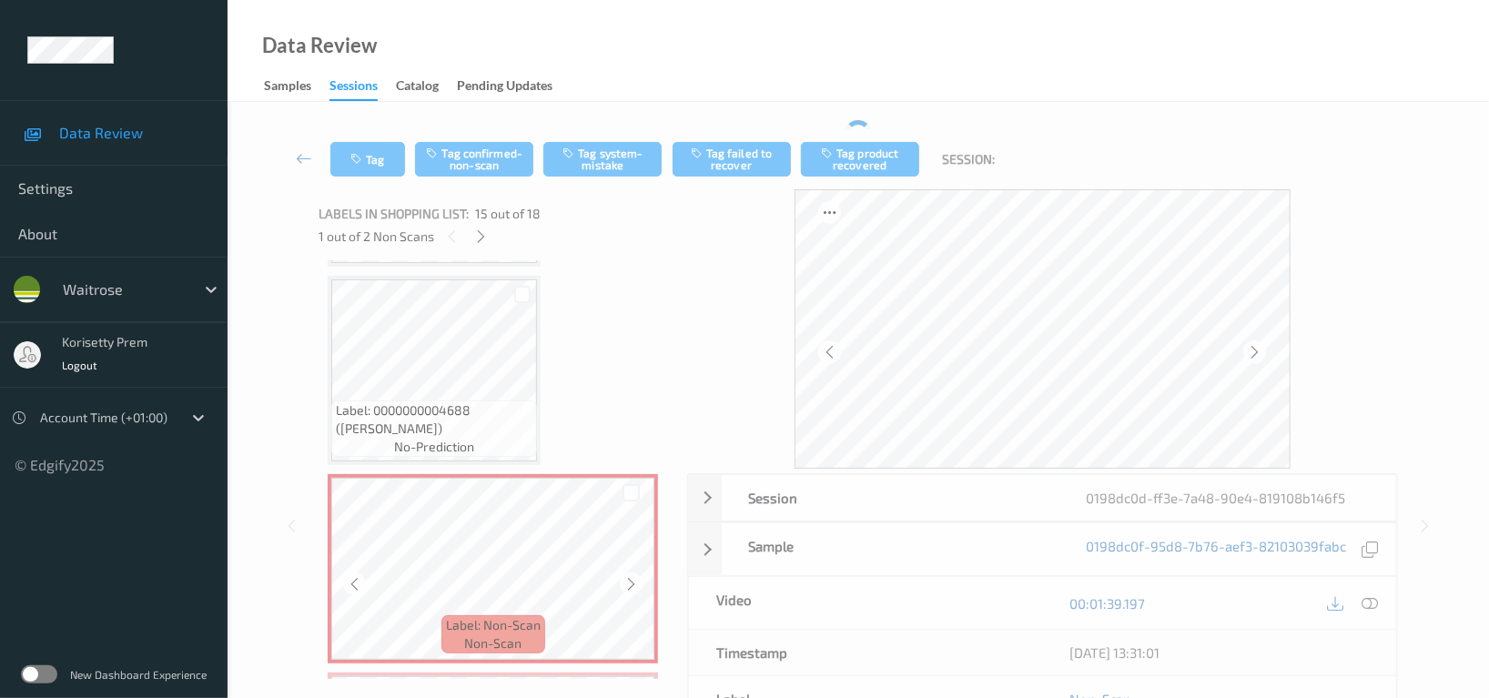
scroll to position [2542, 0]
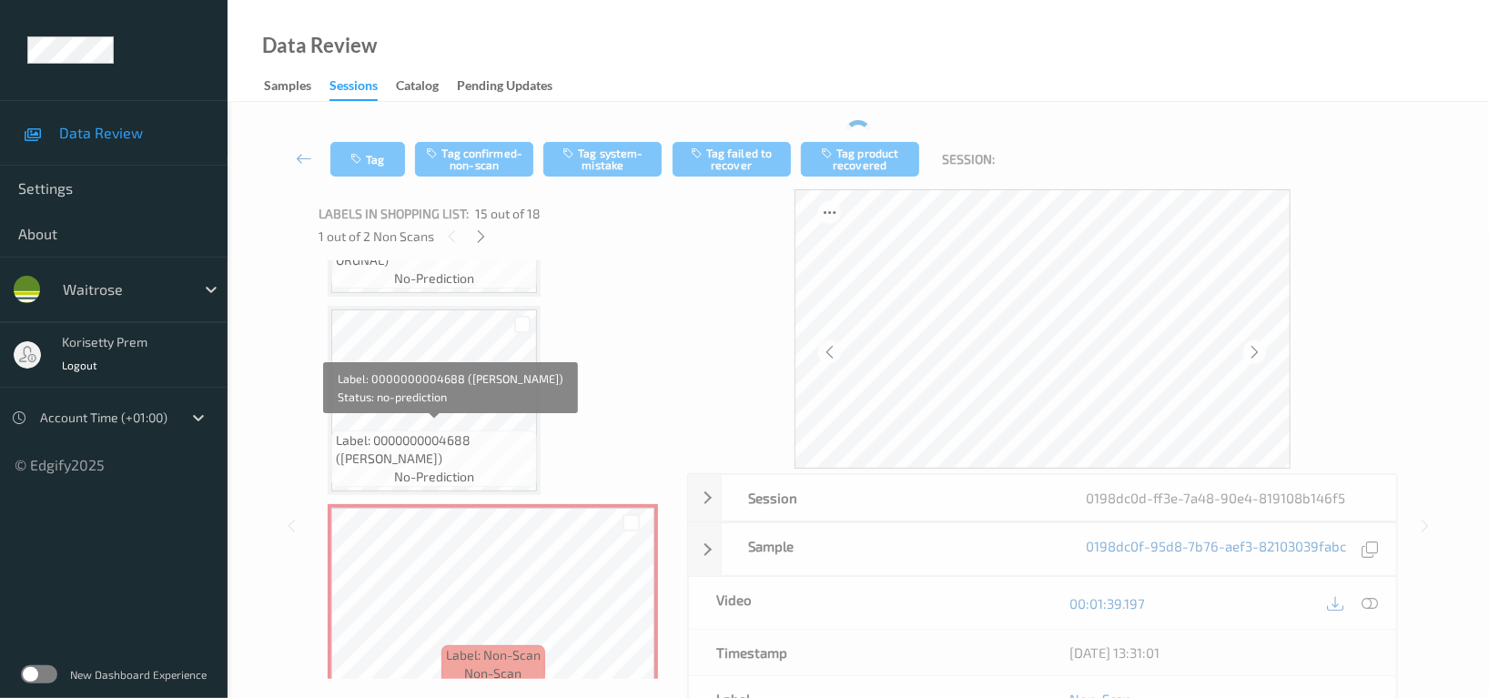
click at [463, 431] on span "Label: 0000000004688 (WR LEMON)" at bounding box center [434, 449] width 197 height 36
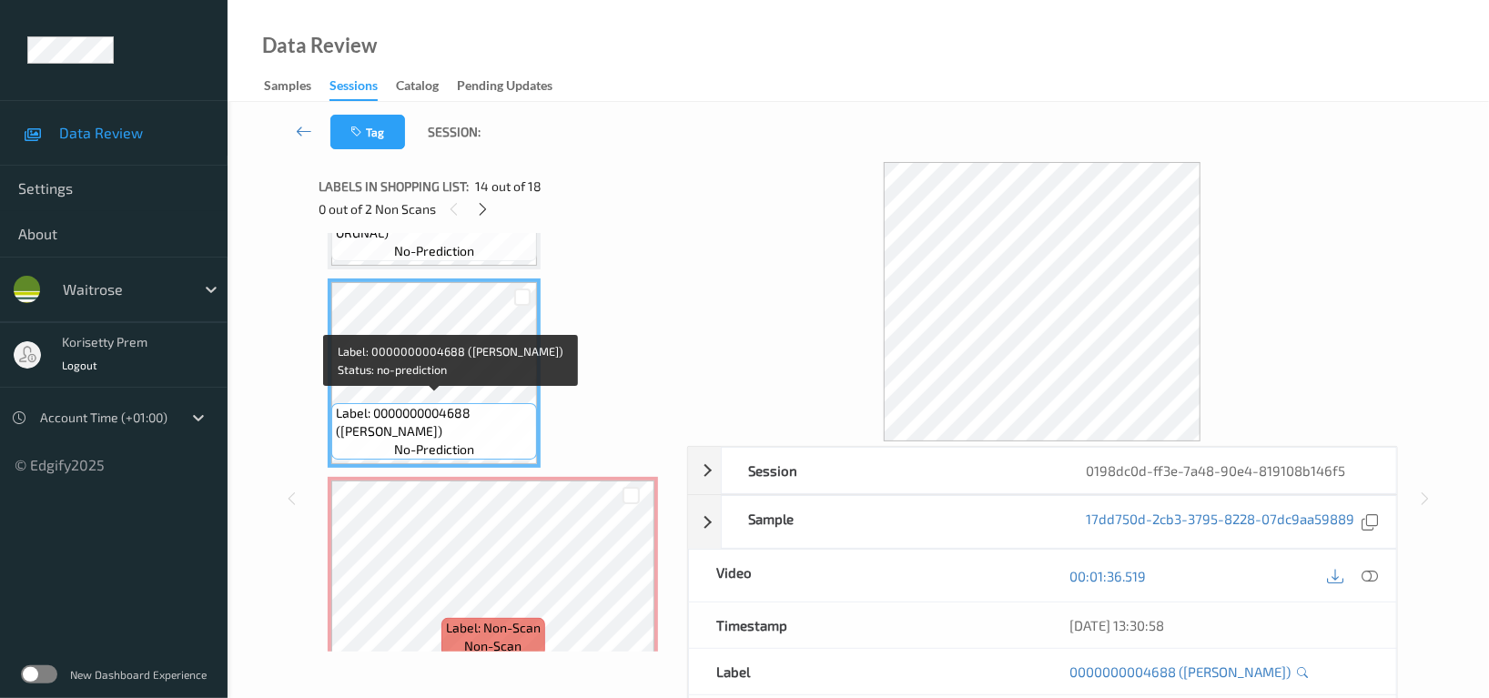
scroll to position [2421, 0]
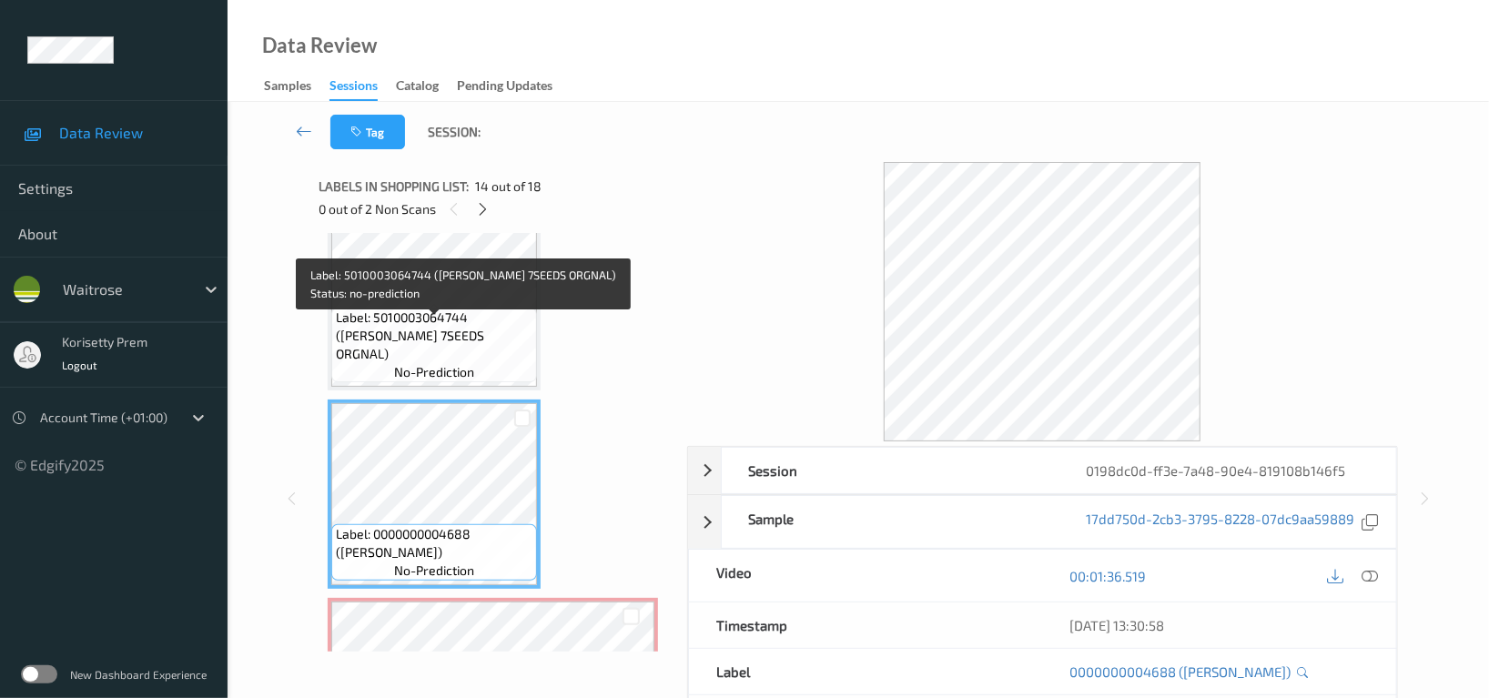
click at [481, 345] on span "Label: 5010003064744 (HOVIS 7SEEDS ORGNAL)" at bounding box center [434, 335] width 197 height 55
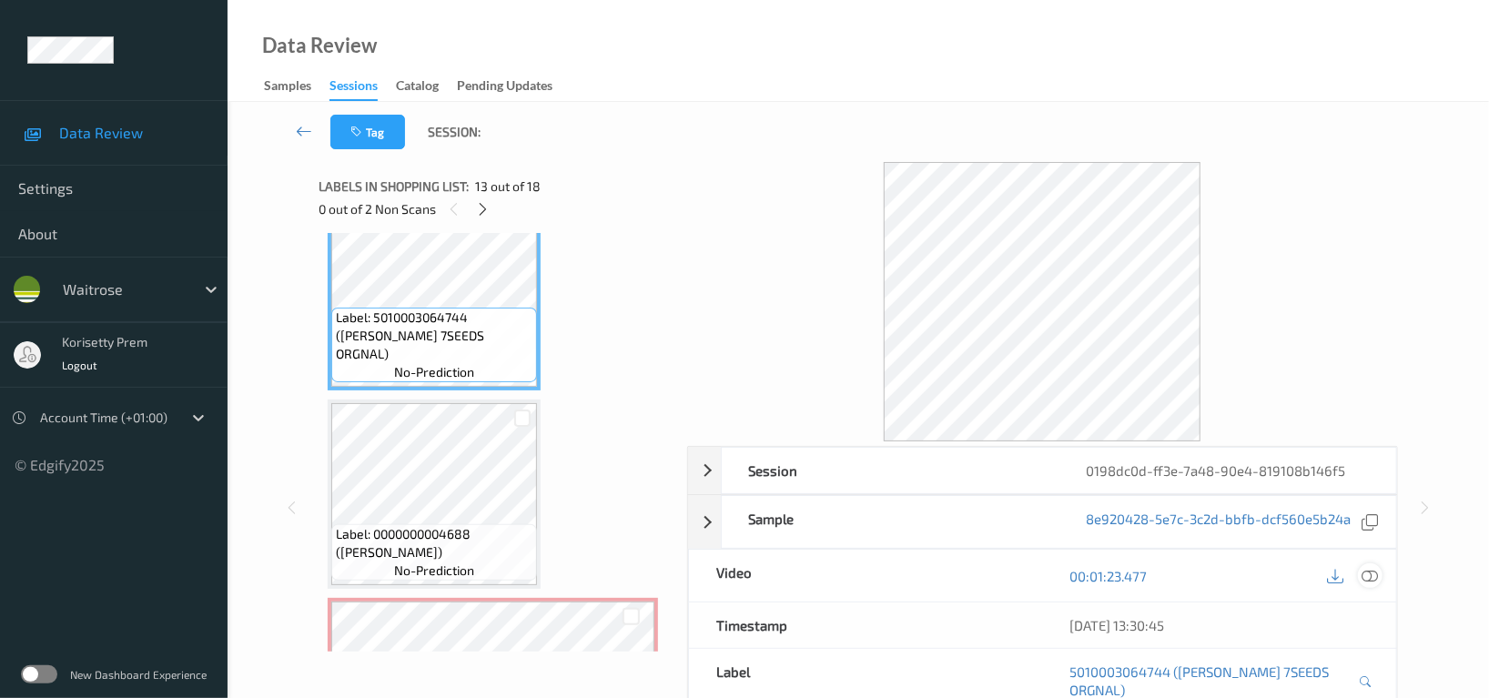
click at [1363, 577] on icon at bounding box center [1369, 576] width 16 height 16
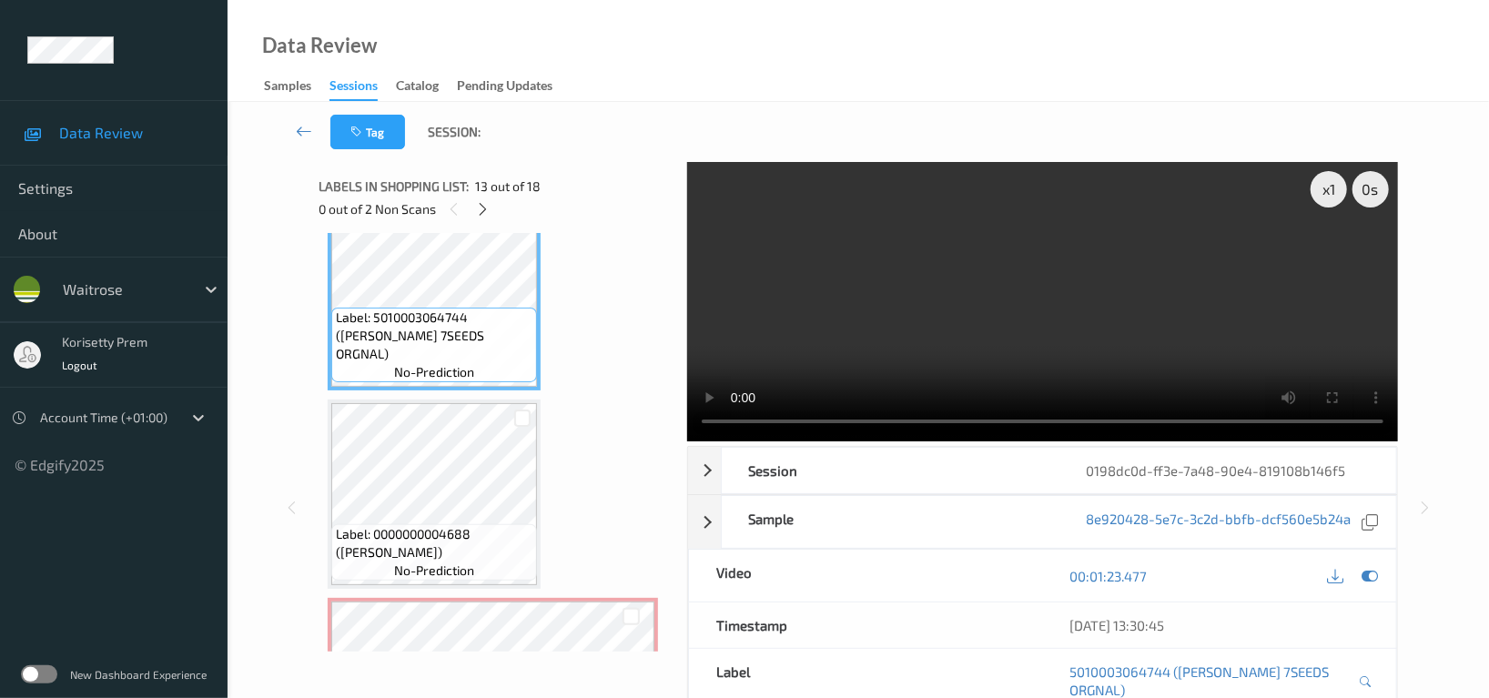
click at [880, 280] on video at bounding box center [1042, 301] width 711 height 279
click at [1025, 322] on video at bounding box center [1042, 301] width 711 height 279
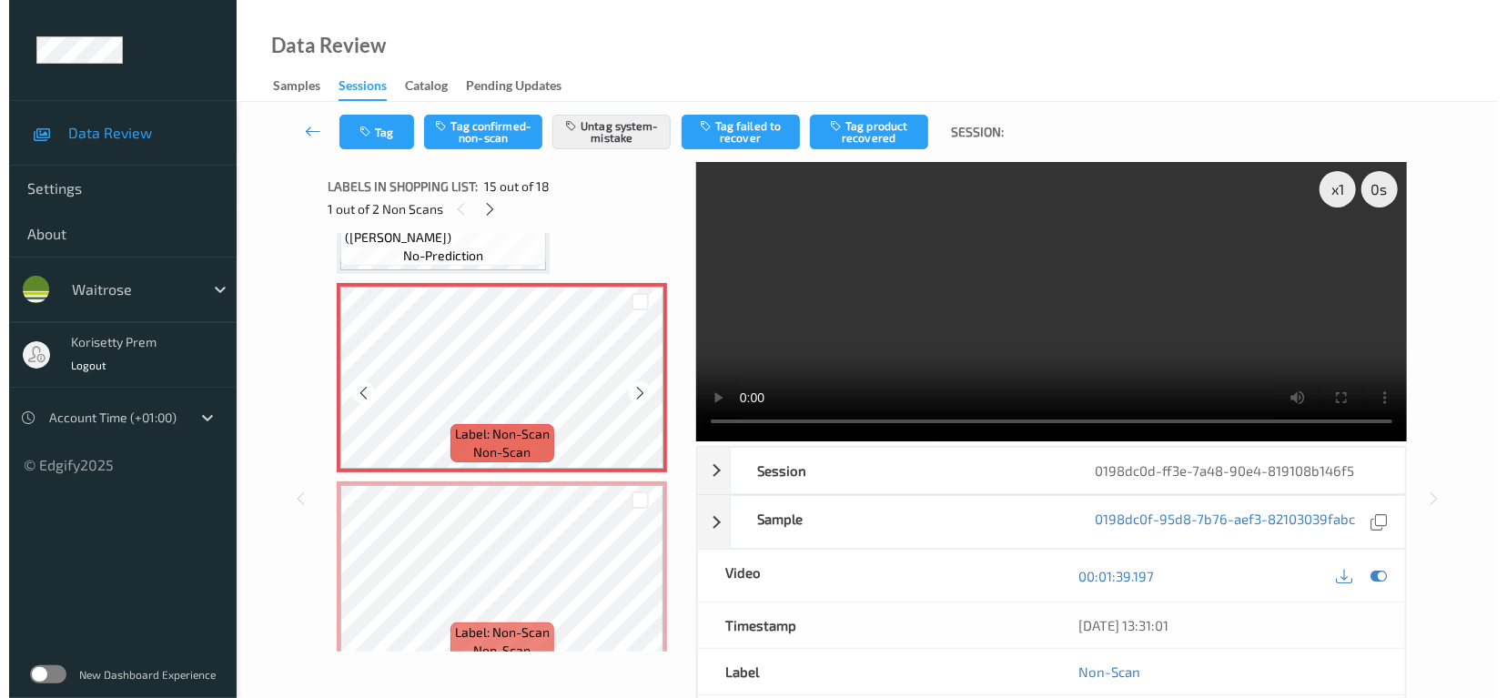
scroll to position [2785, 0]
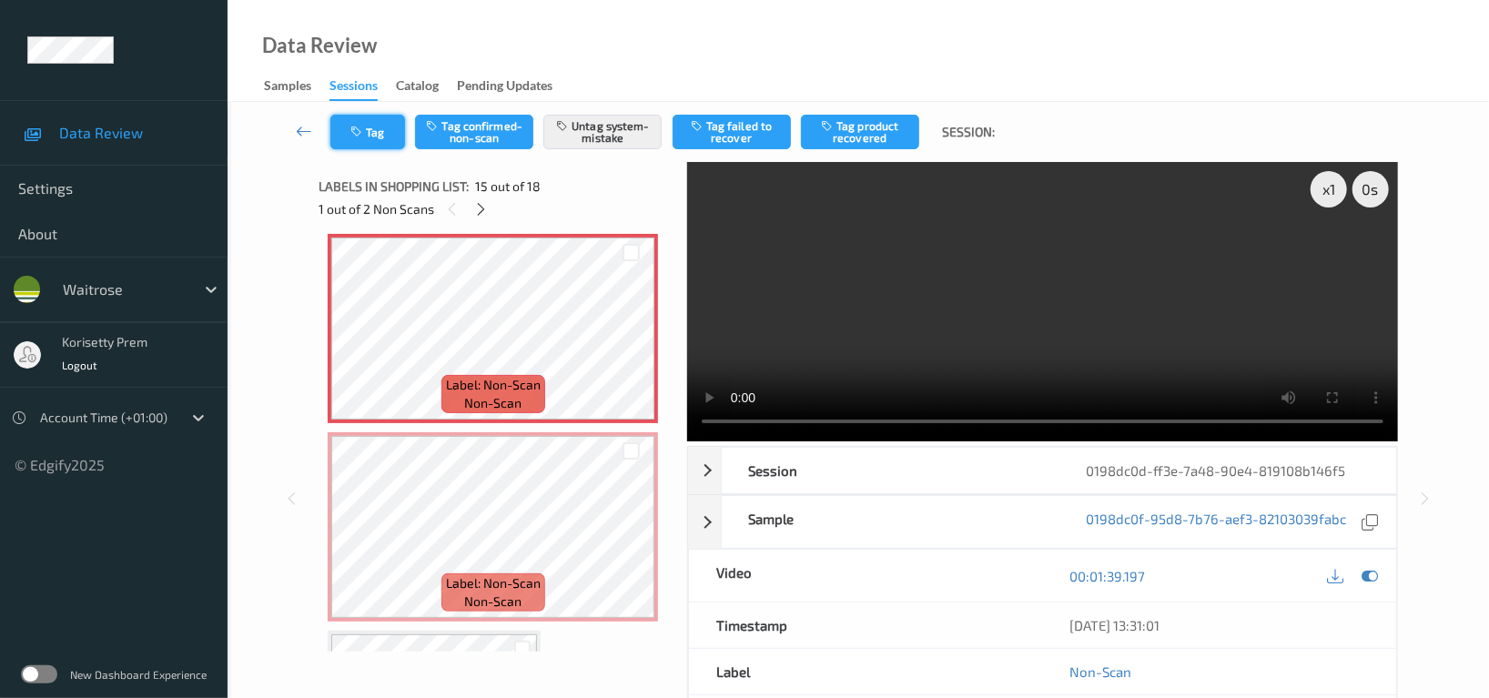
click at [363, 134] on icon "button" at bounding box center [357, 132] width 15 height 13
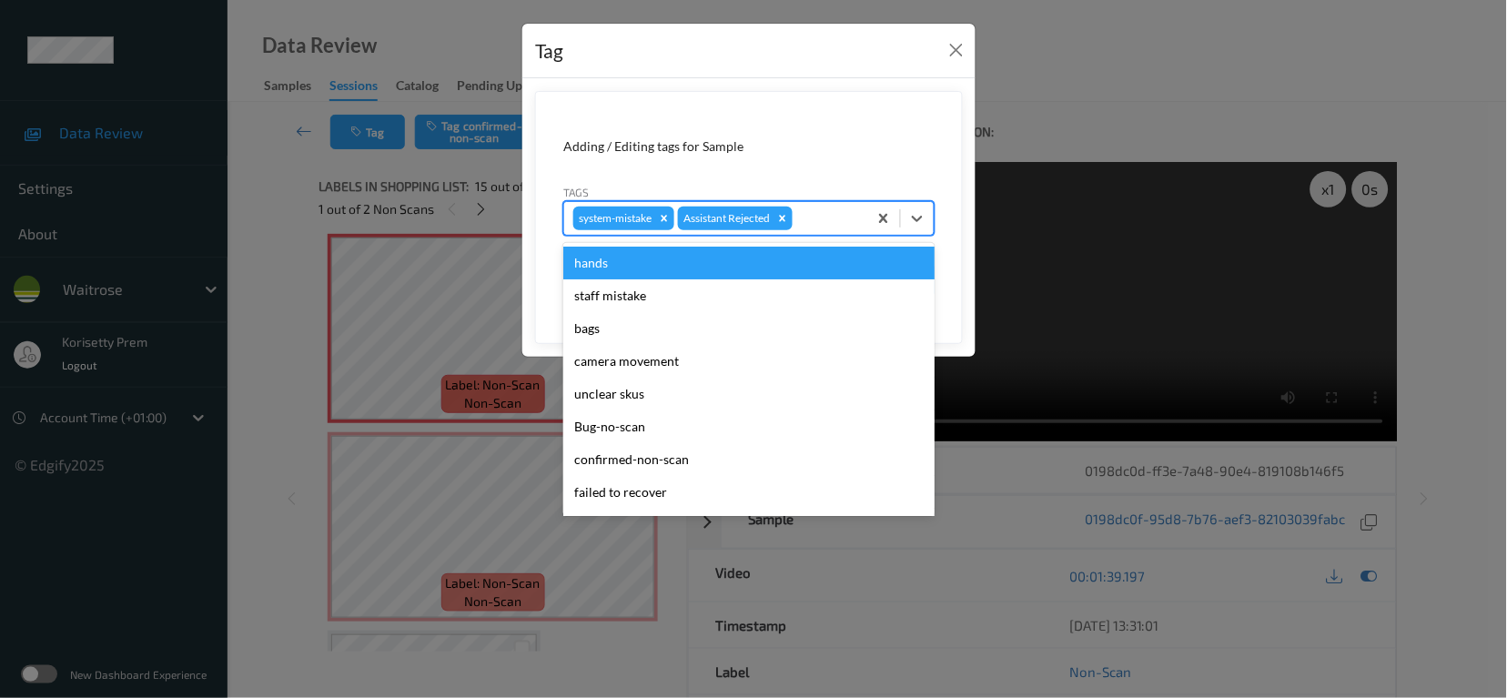
click at [839, 225] on div at bounding box center [827, 218] width 62 height 22
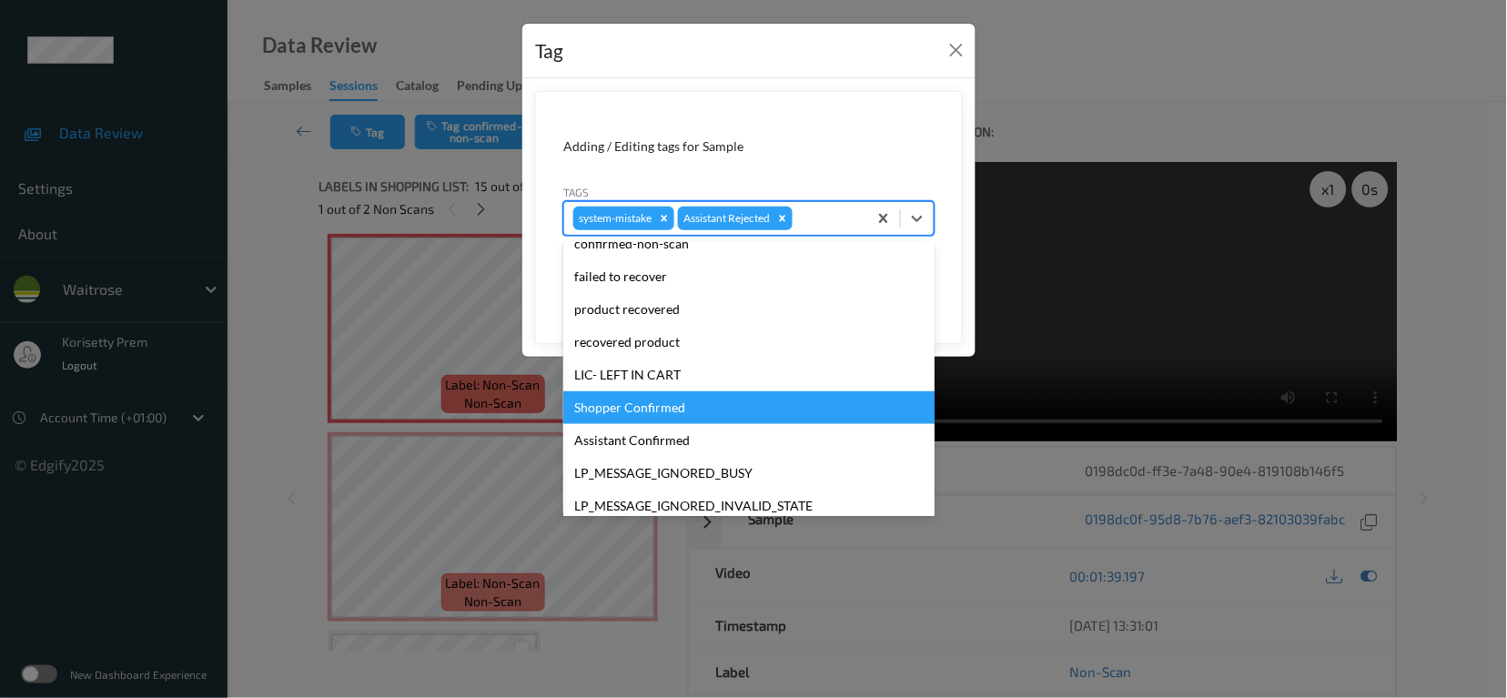
scroll to position [356, 0]
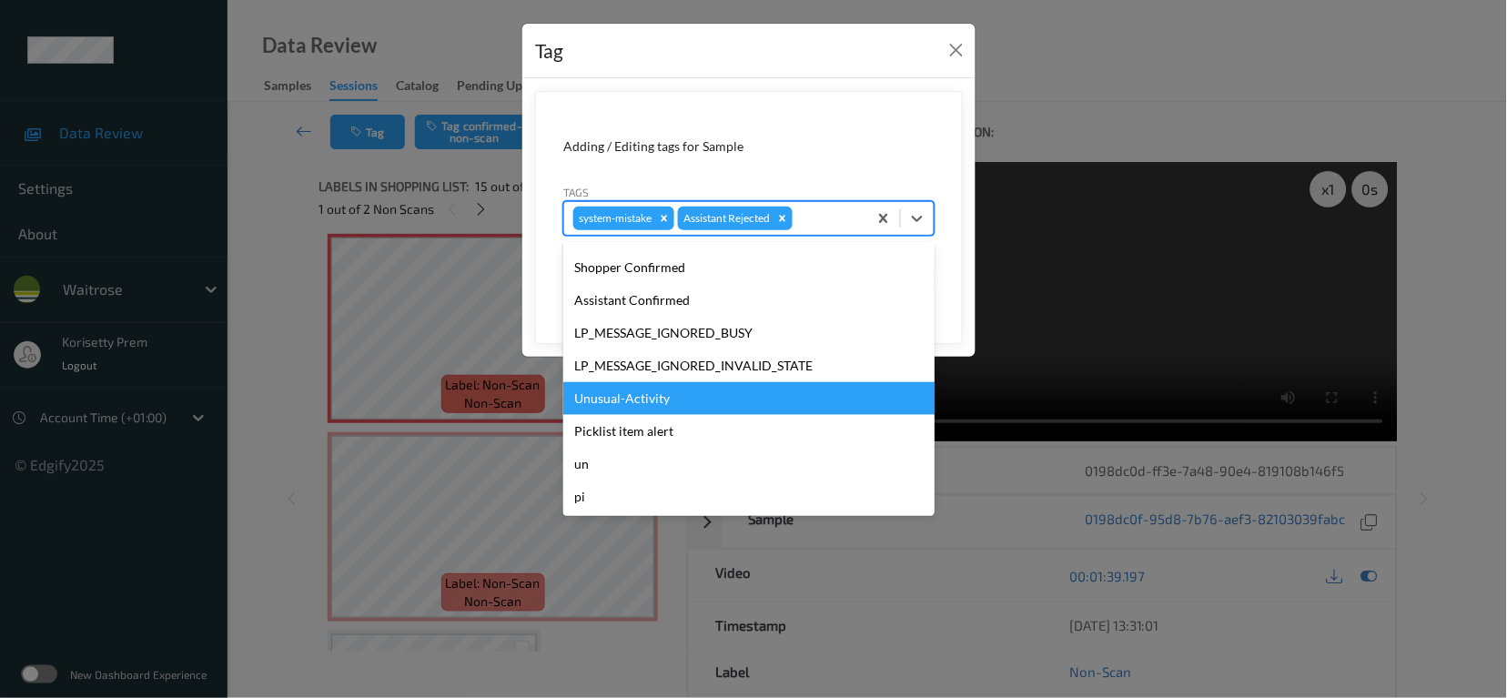
click at [642, 411] on div "Unusual-Activity" at bounding box center [748, 398] width 371 height 33
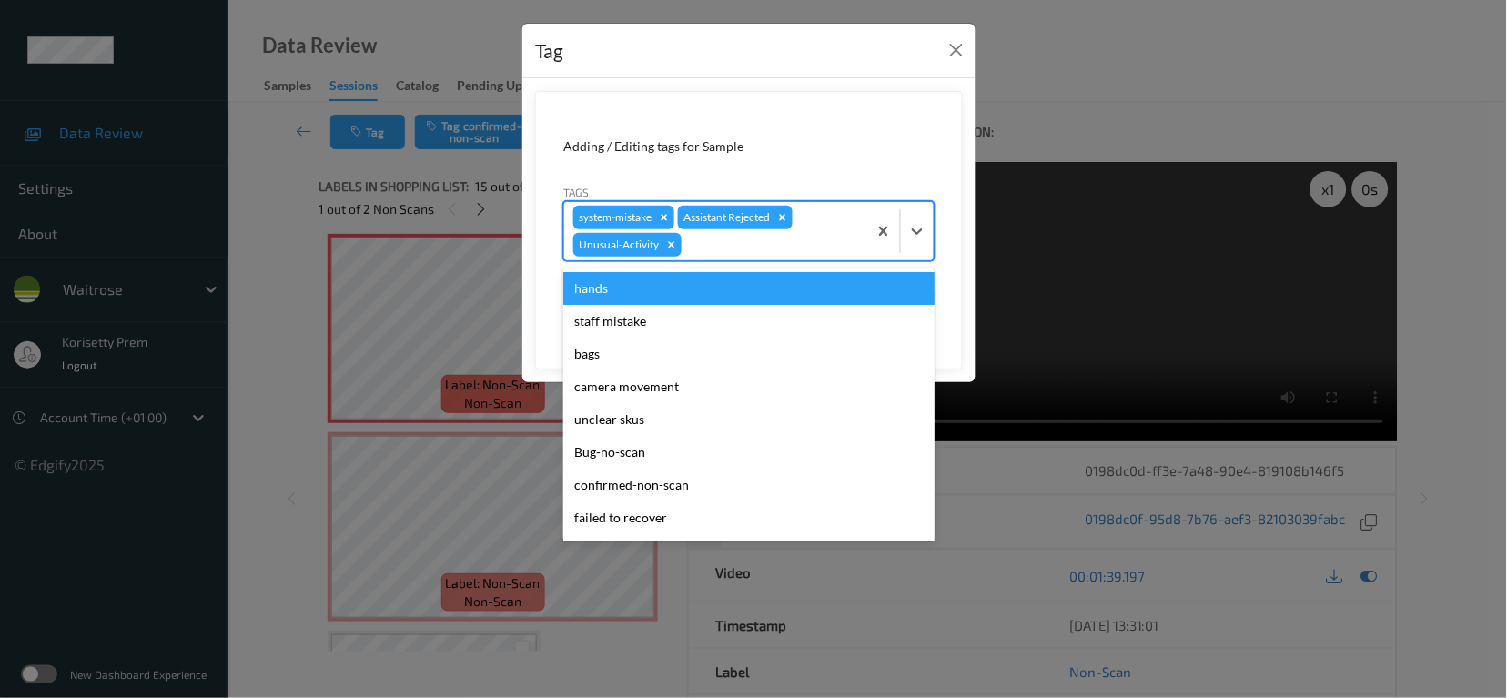
click at [757, 246] on div at bounding box center [771, 245] width 173 height 22
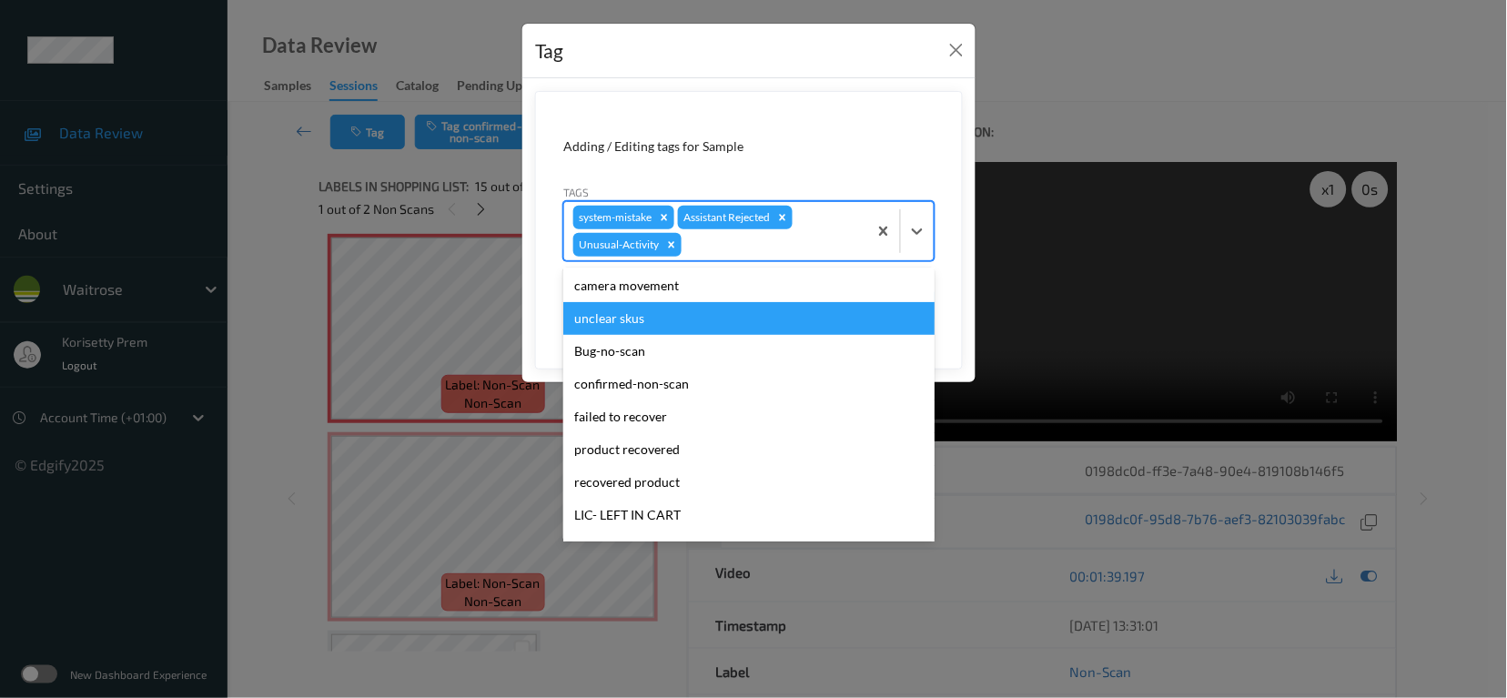
scroll to position [323, 0]
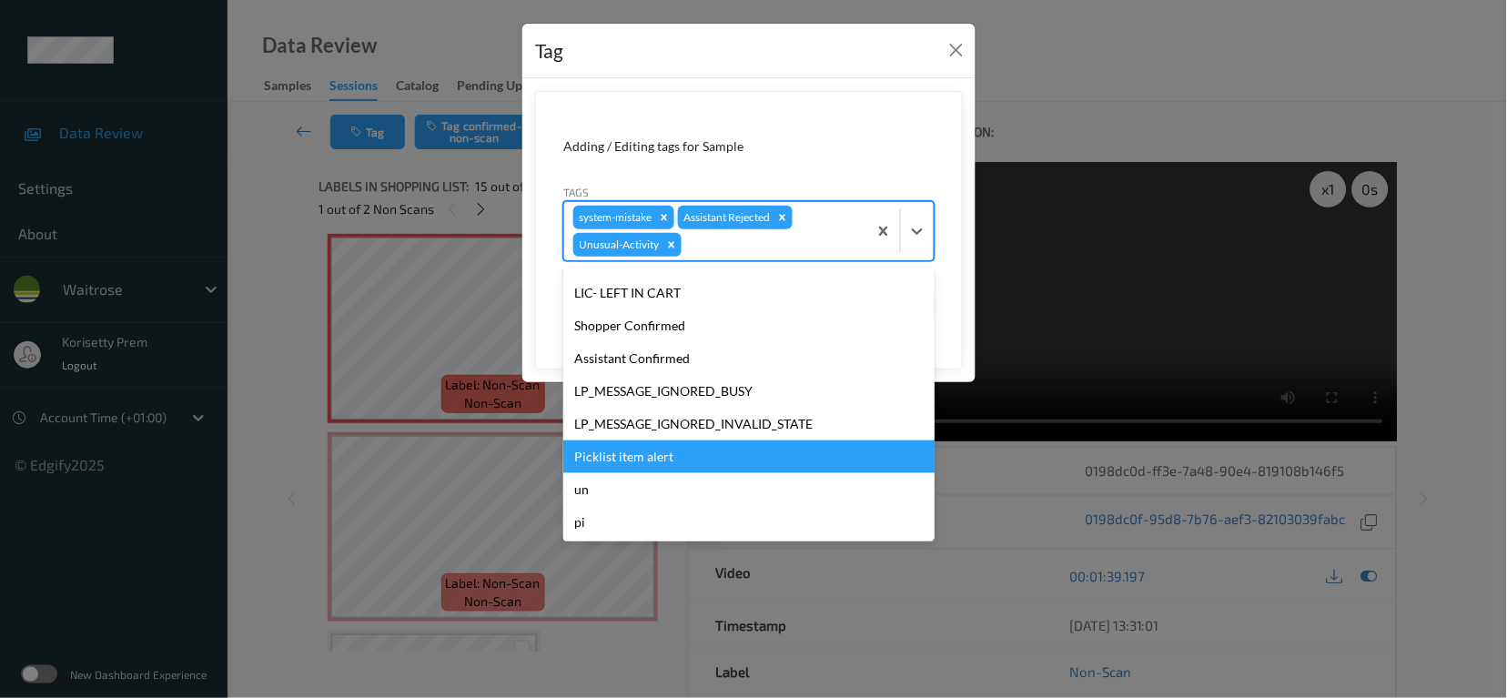
click at [646, 454] on div "Picklist item alert" at bounding box center [748, 456] width 371 height 33
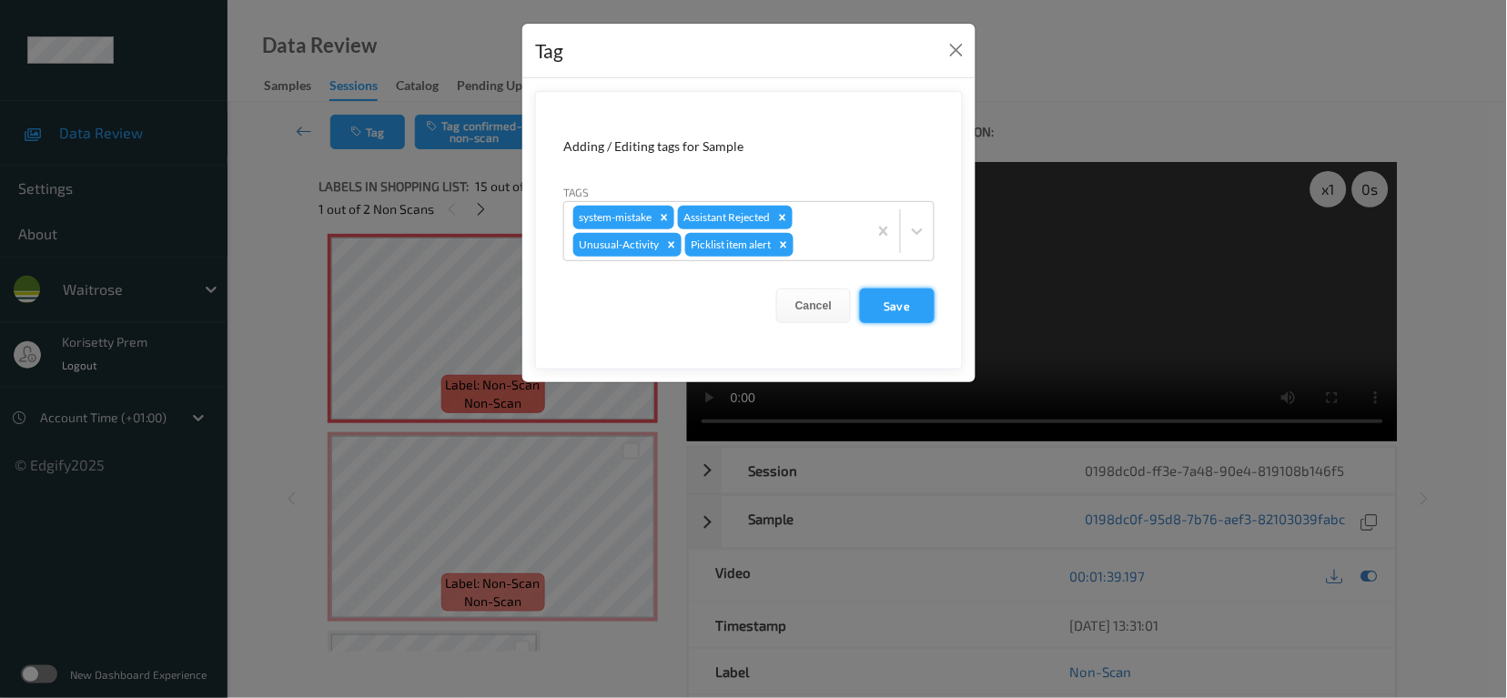
click at [893, 300] on button "Save" at bounding box center [897, 305] width 75 height 35
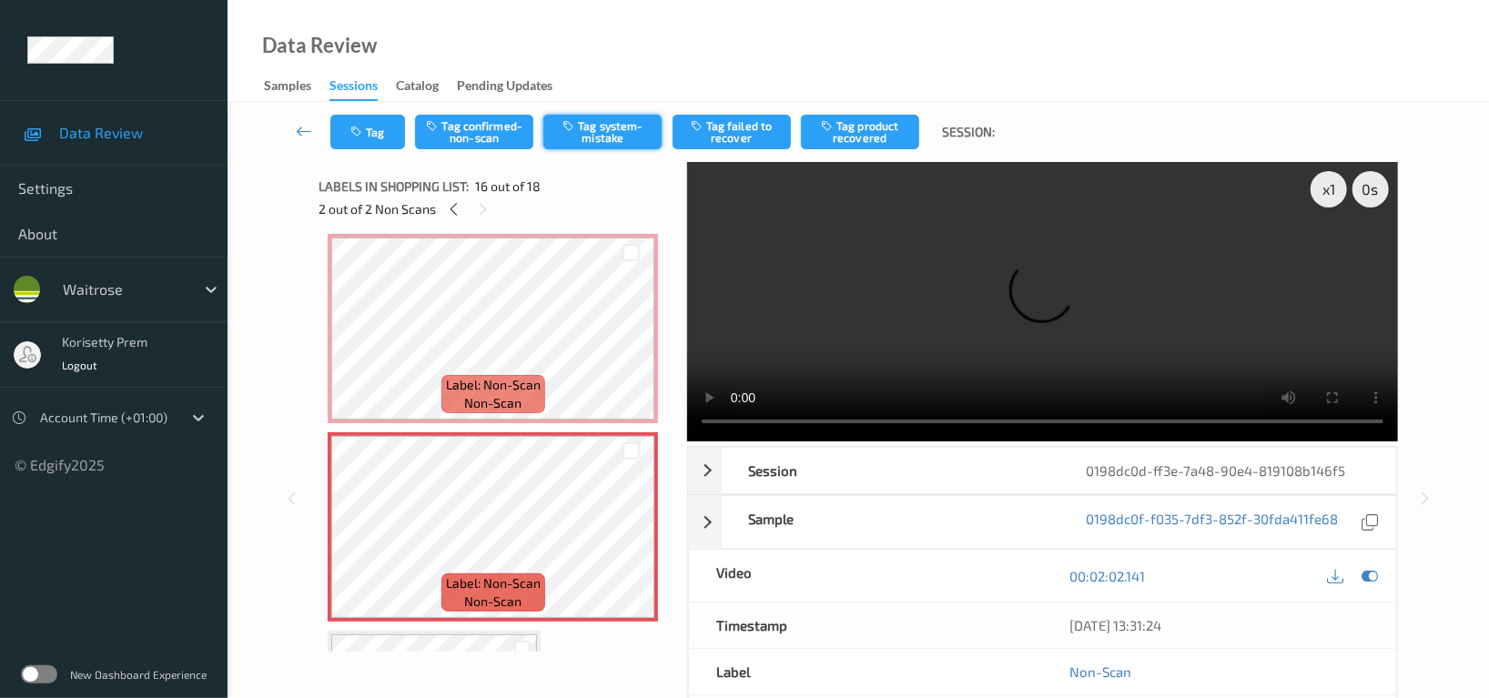
click at [636, 127] on button "Tag system-mistake" at bounding box center [602, 132] width 118 height 35
click at [370, 125] on button "Tag" at bounding box center [367, 132] width 75 height 35
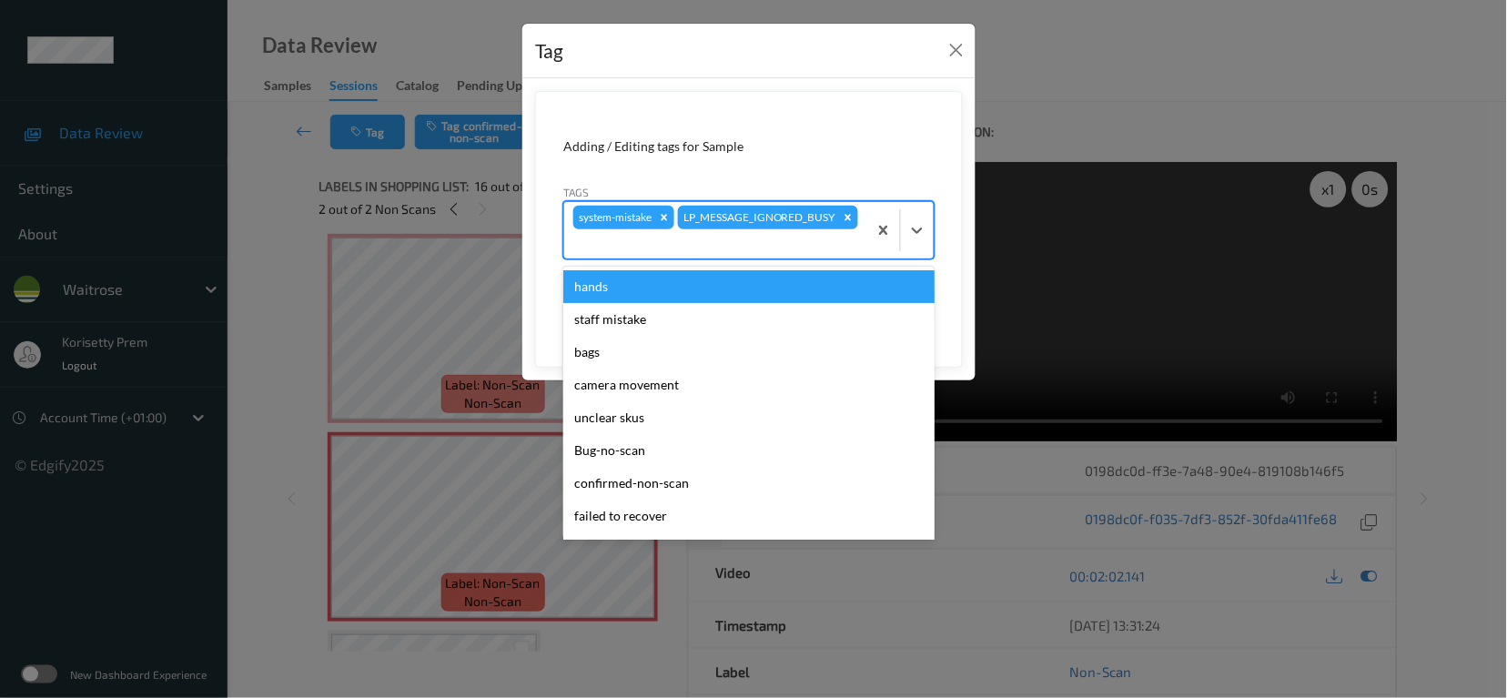
click at [814, 228] on div "system-mistake LP_MESSAGE_IGNORED_BUSY" at bounding box center [715, 230] width 303 height 56
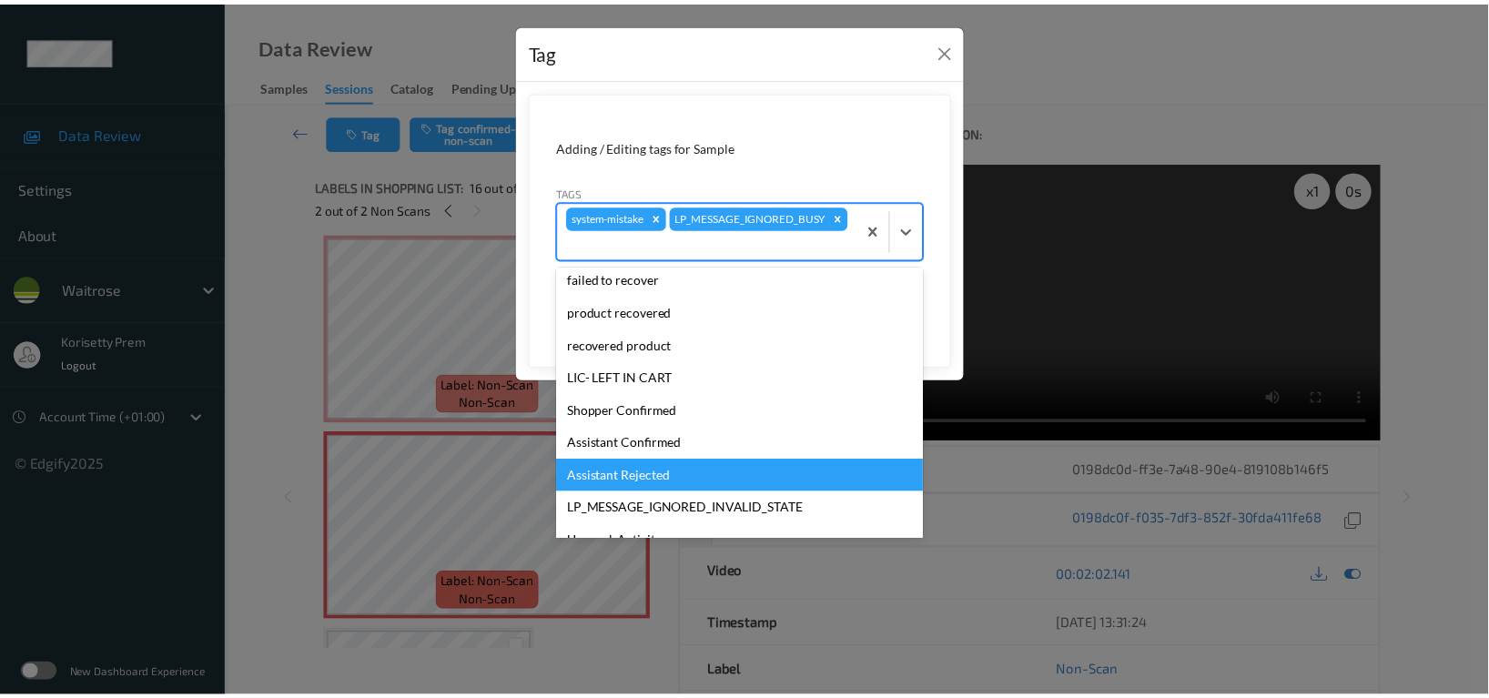
scroll to position [356, 0]
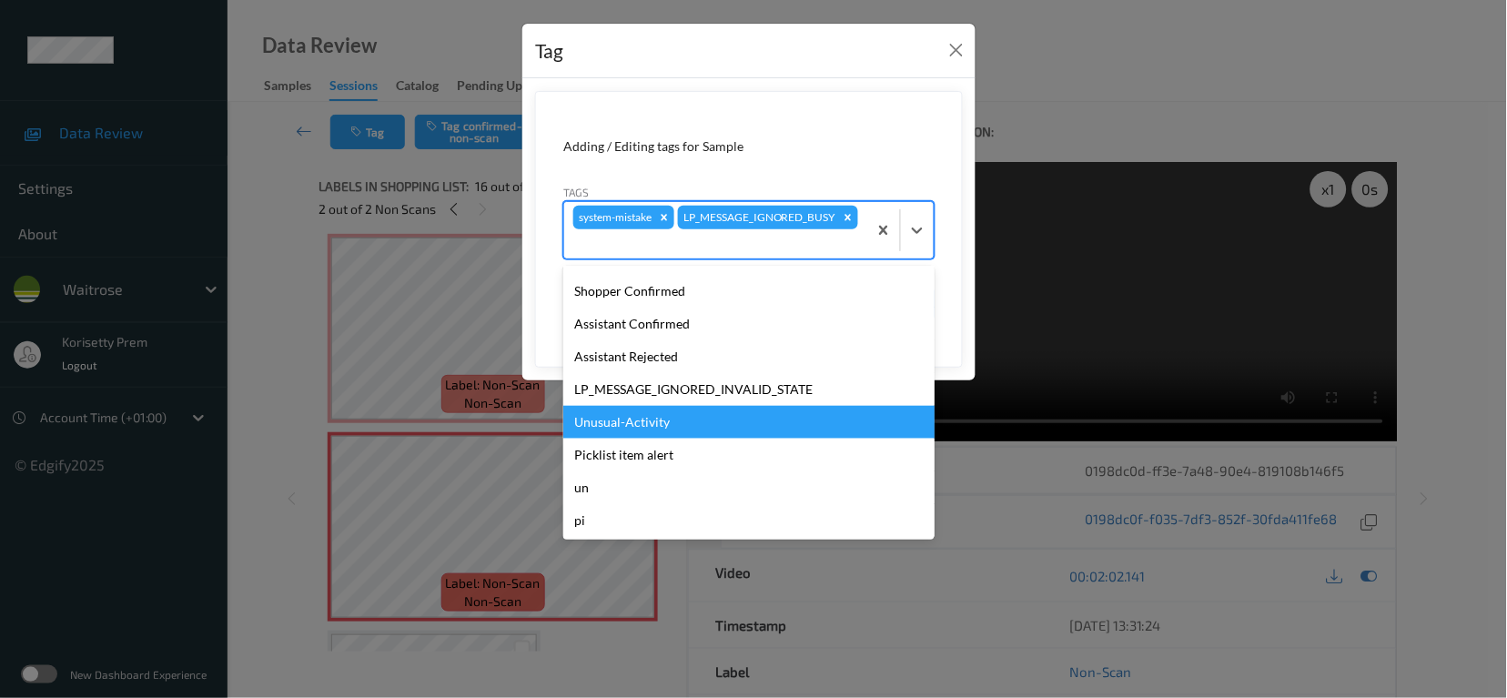
click at [628, 427] on div "Unusual-Activity" at bounding box center [748, 422] width 371 height 33
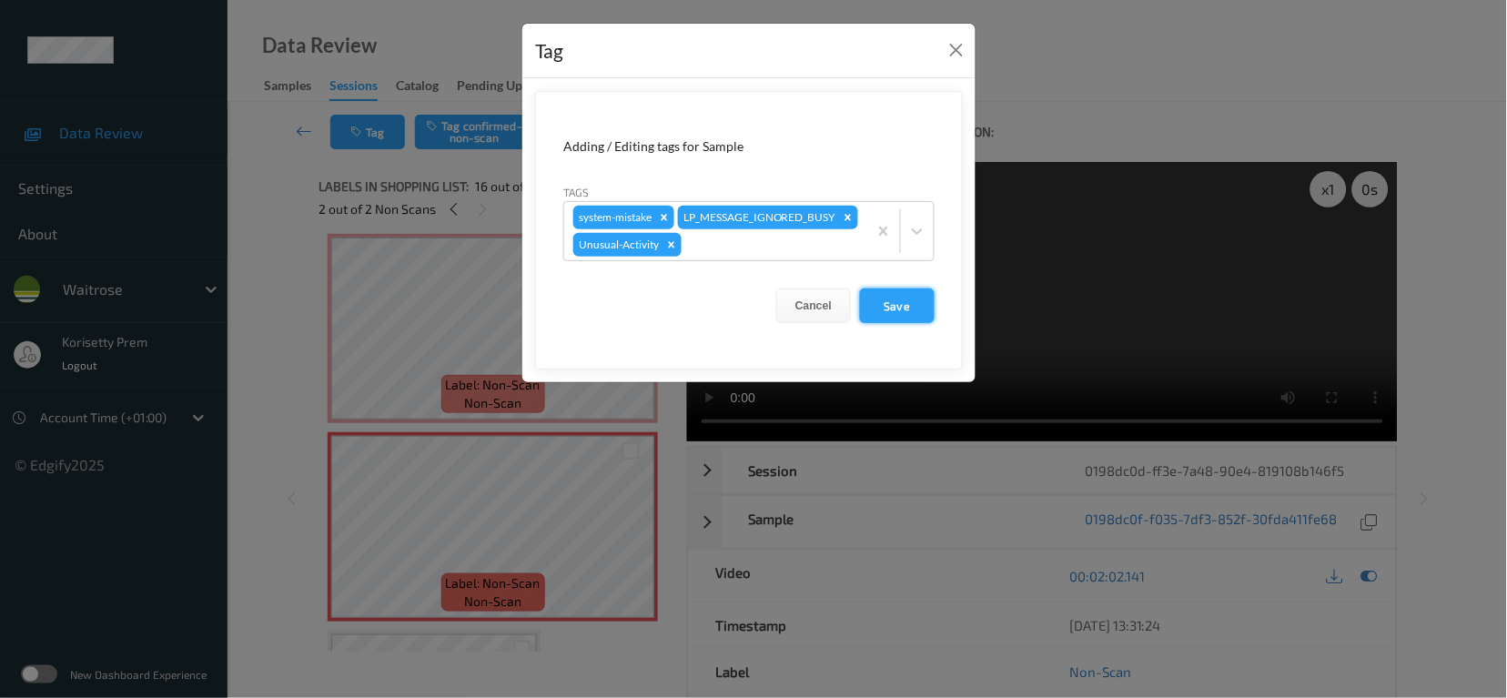
click at [896, 323] on button "Save" at bounding box center [897, 305] width 75 height 35
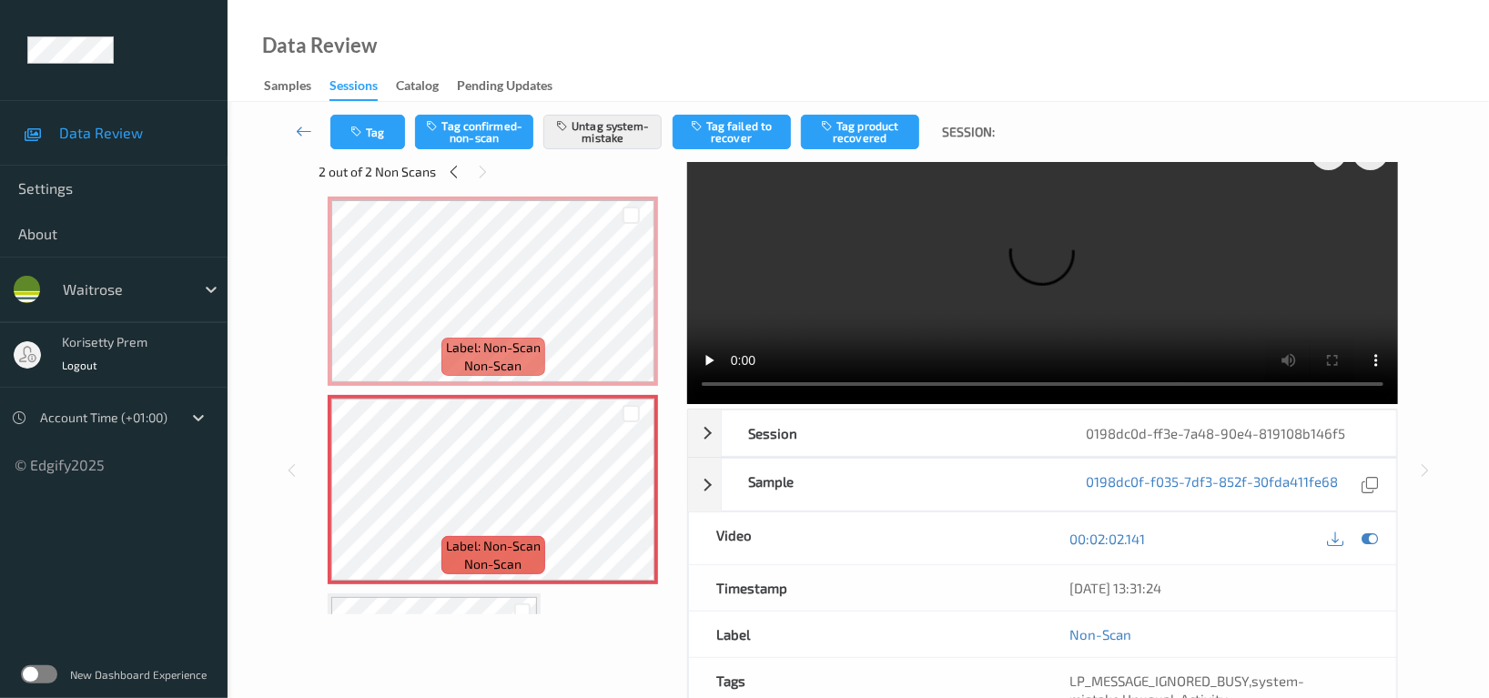
scroll to position [53, 0]
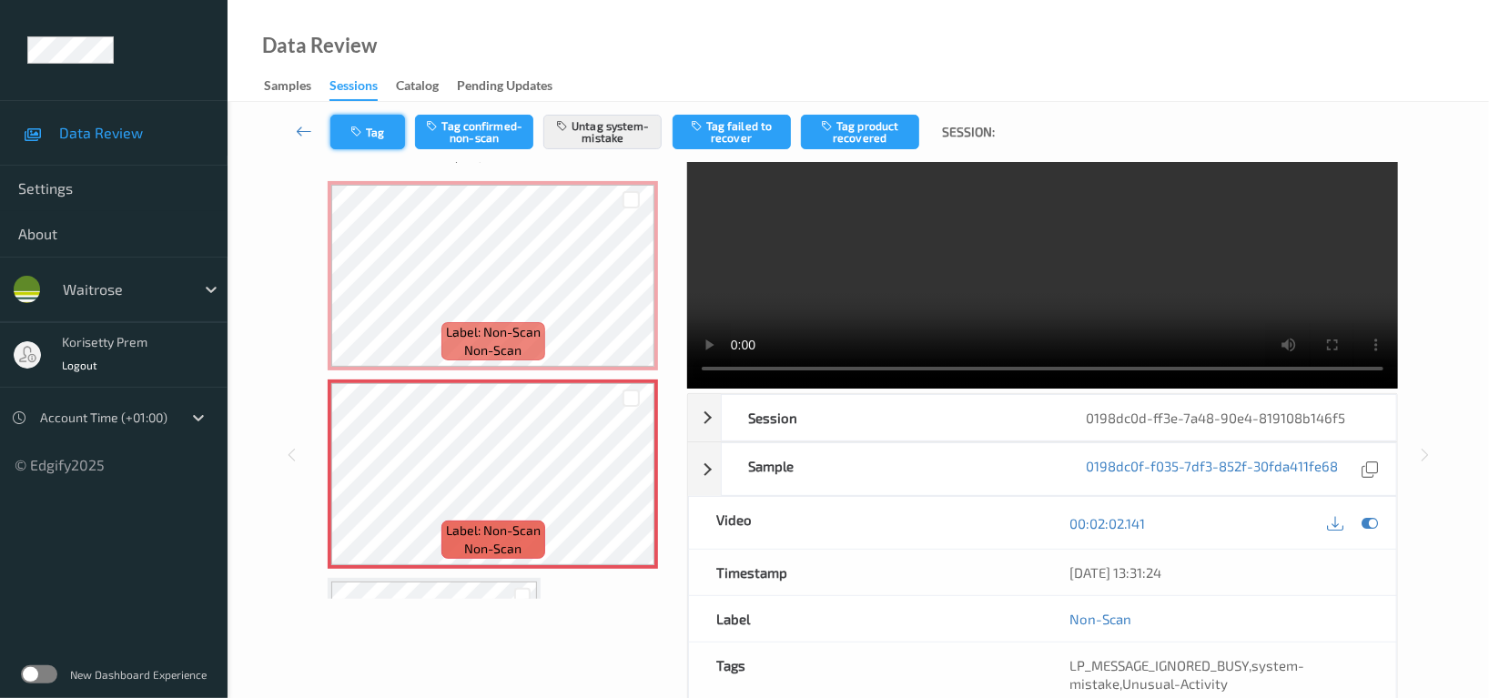
click at [354, 129] on icon "button" at bounding box center [357, 132] width 15 height 13
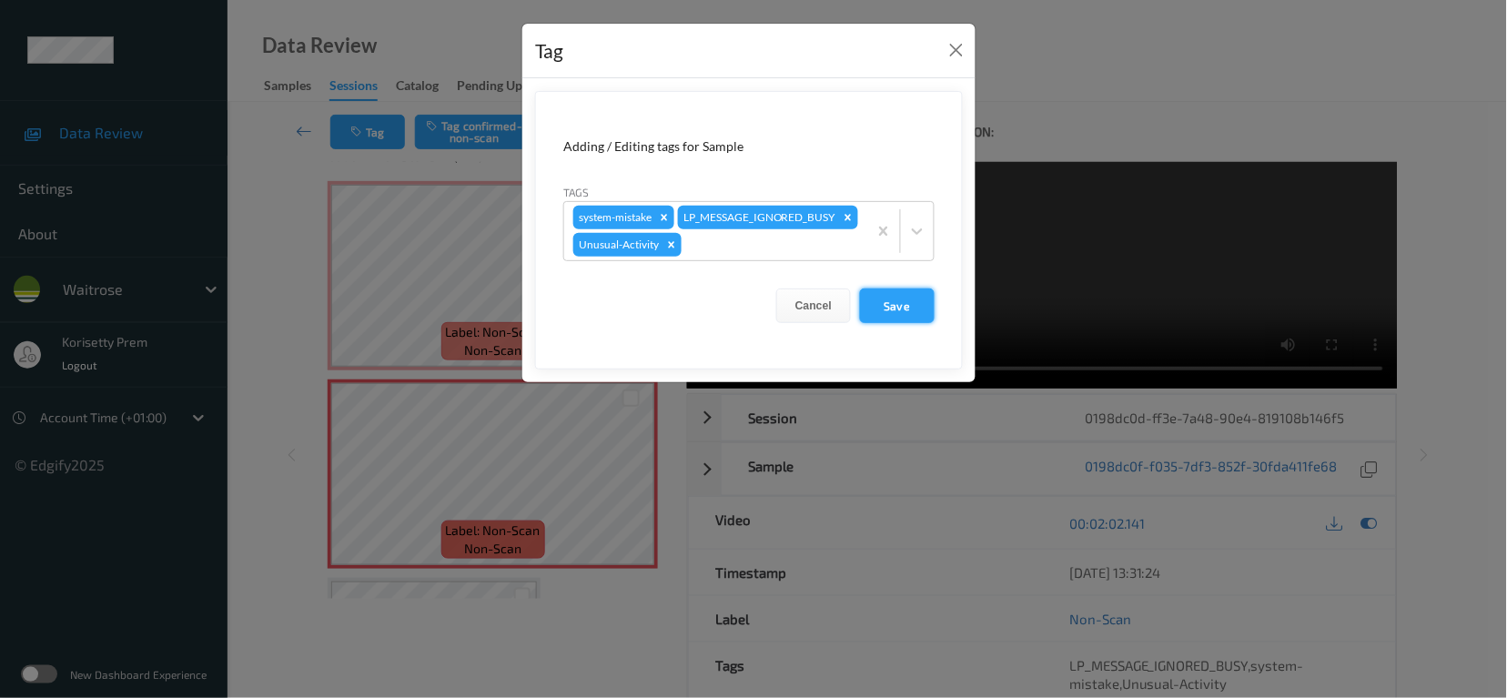
click at [897, 323] on button "Save" at bounding box center [897, 305] width 75 height 35
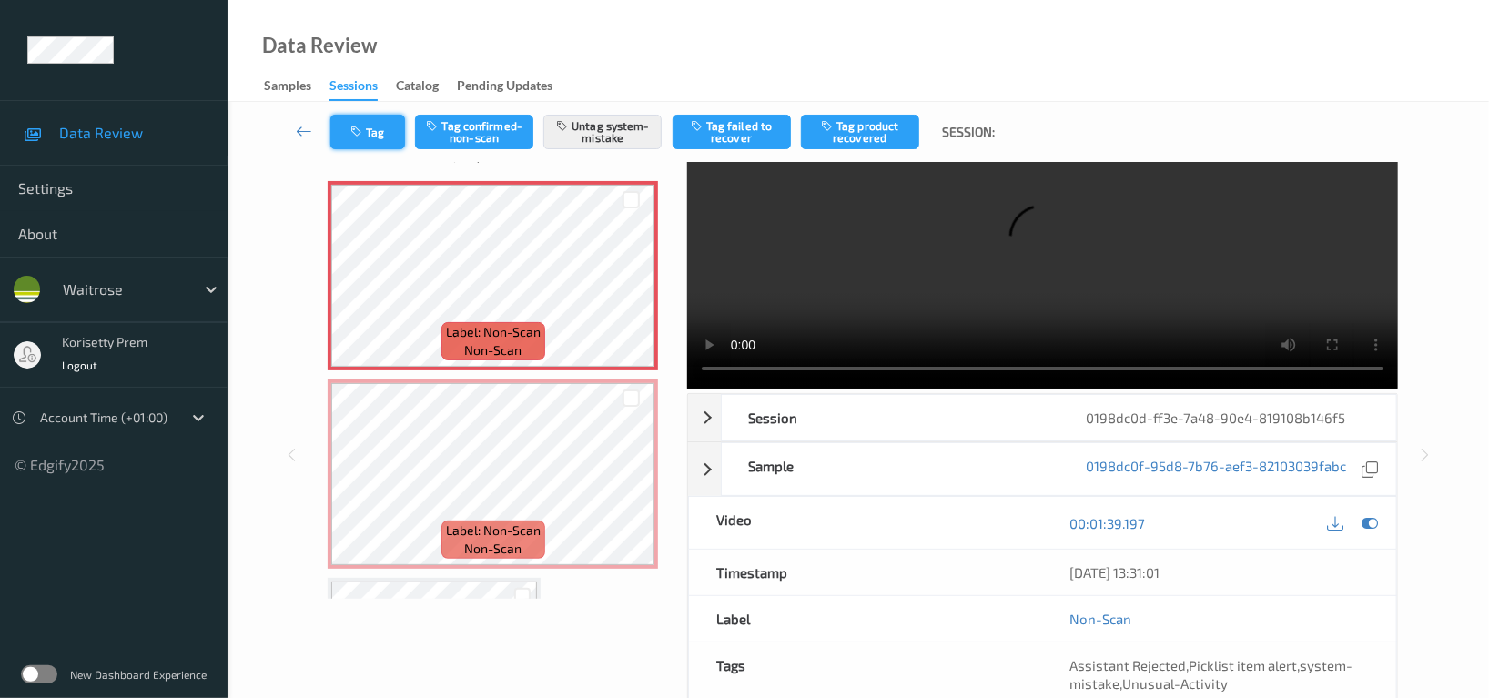
click at [371, 134] on button "Tag" at bounding box center [367, 132] width 75 height 35
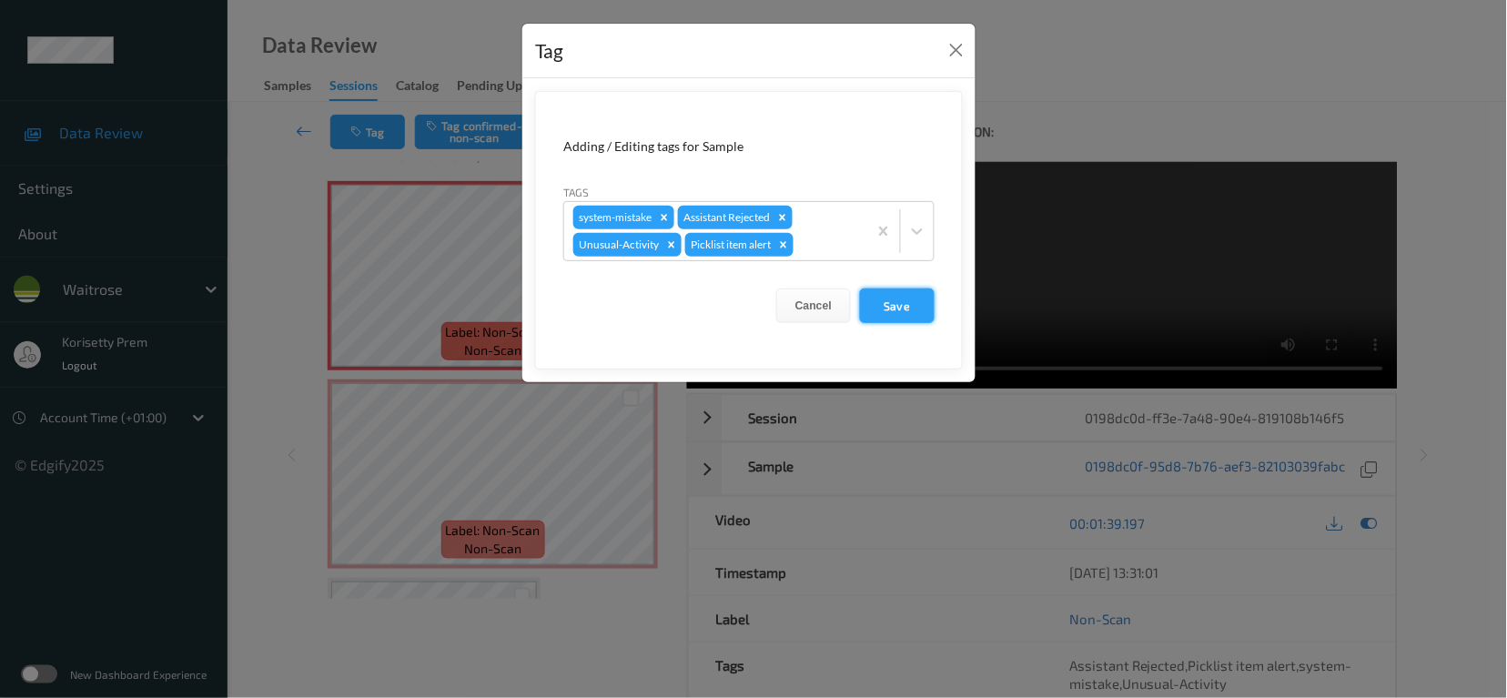
click at [877, 306] on button "Save" at bounding box center [897, 305] width 75 height 35
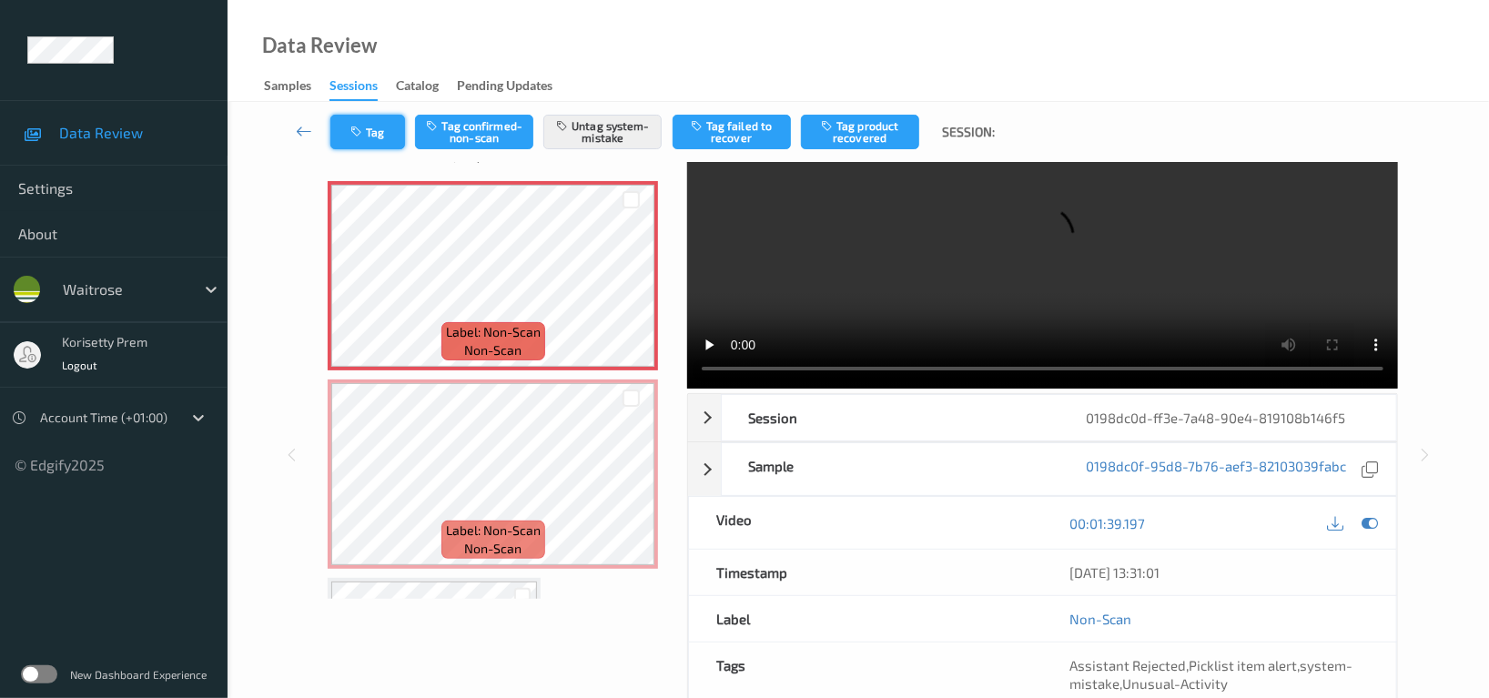
click at [349, 135] on button "Tag" at bounding box center [367, 132] width 75 height 35
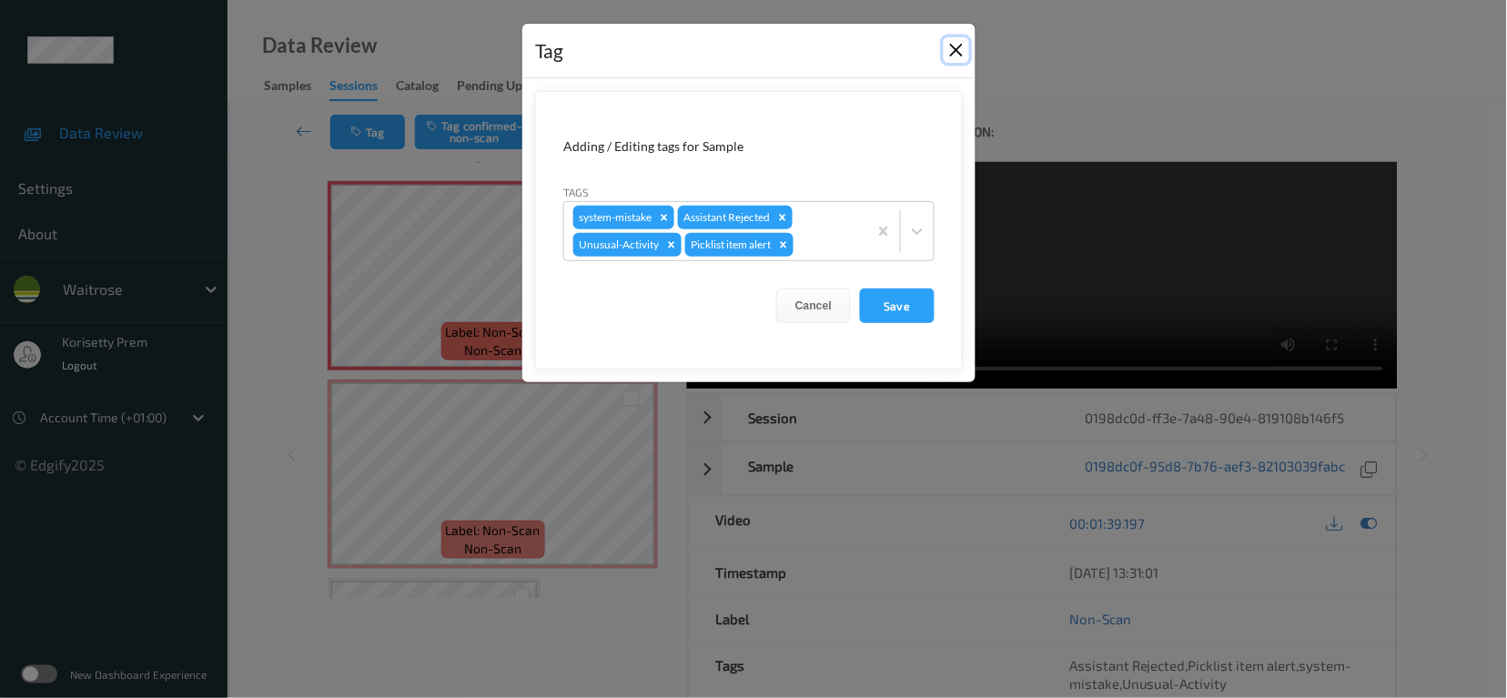
click at [957, 47] on button "Close" at bounding box center [956, 49] width 25 height 25
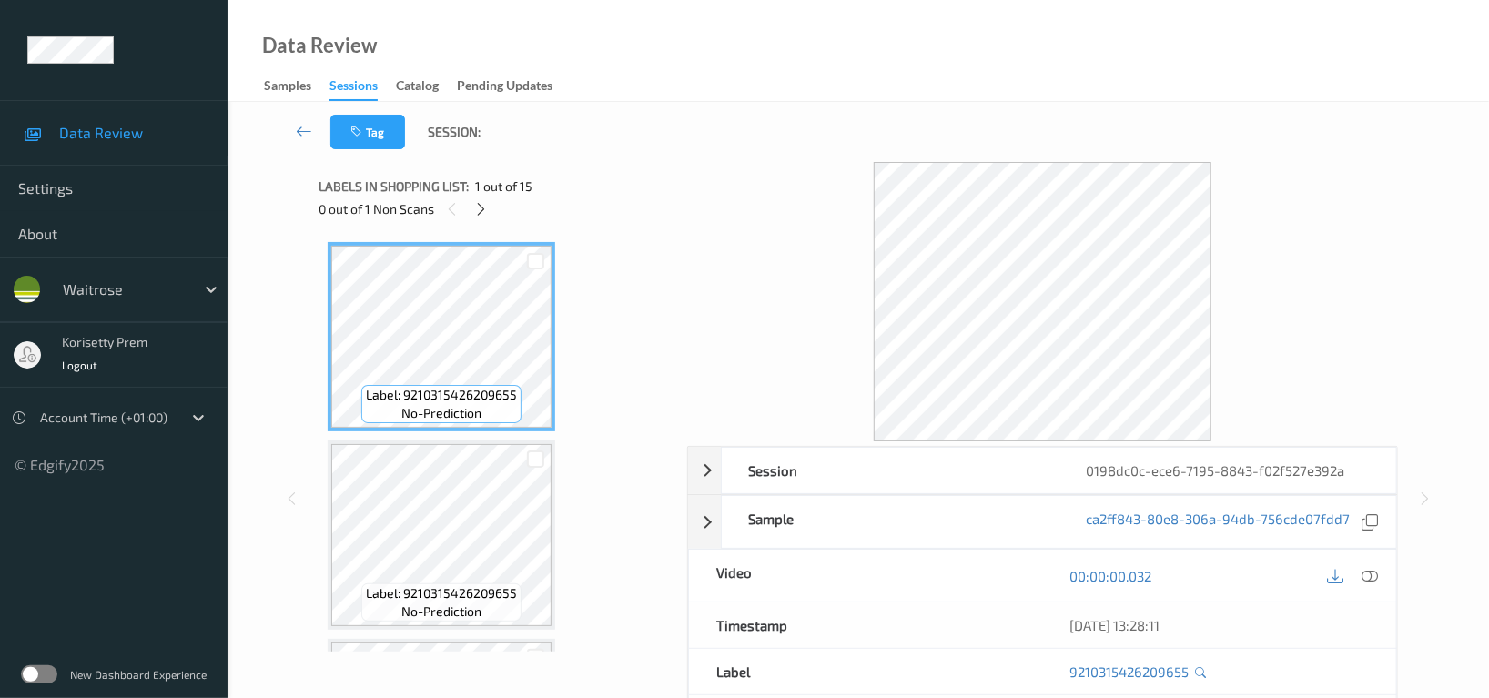
click at [877, 68] on div "Data Review Samples Sessions Catalog Pending Updates" at bounding box center [858, 51] width 1261 height 102
click at [647, 124] on div "Tag Session:" at bounding box center [858, 132] width 1187 height 60
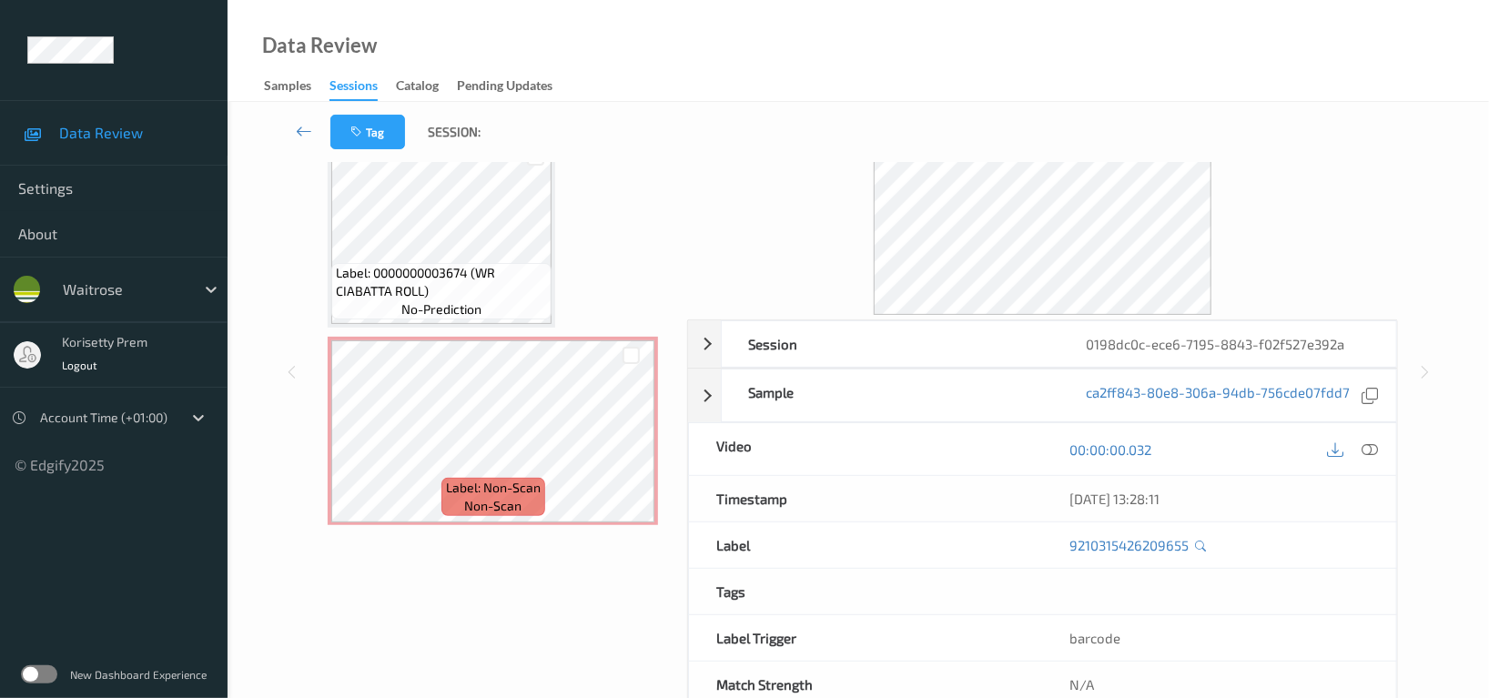
scroll to position [177, 0]
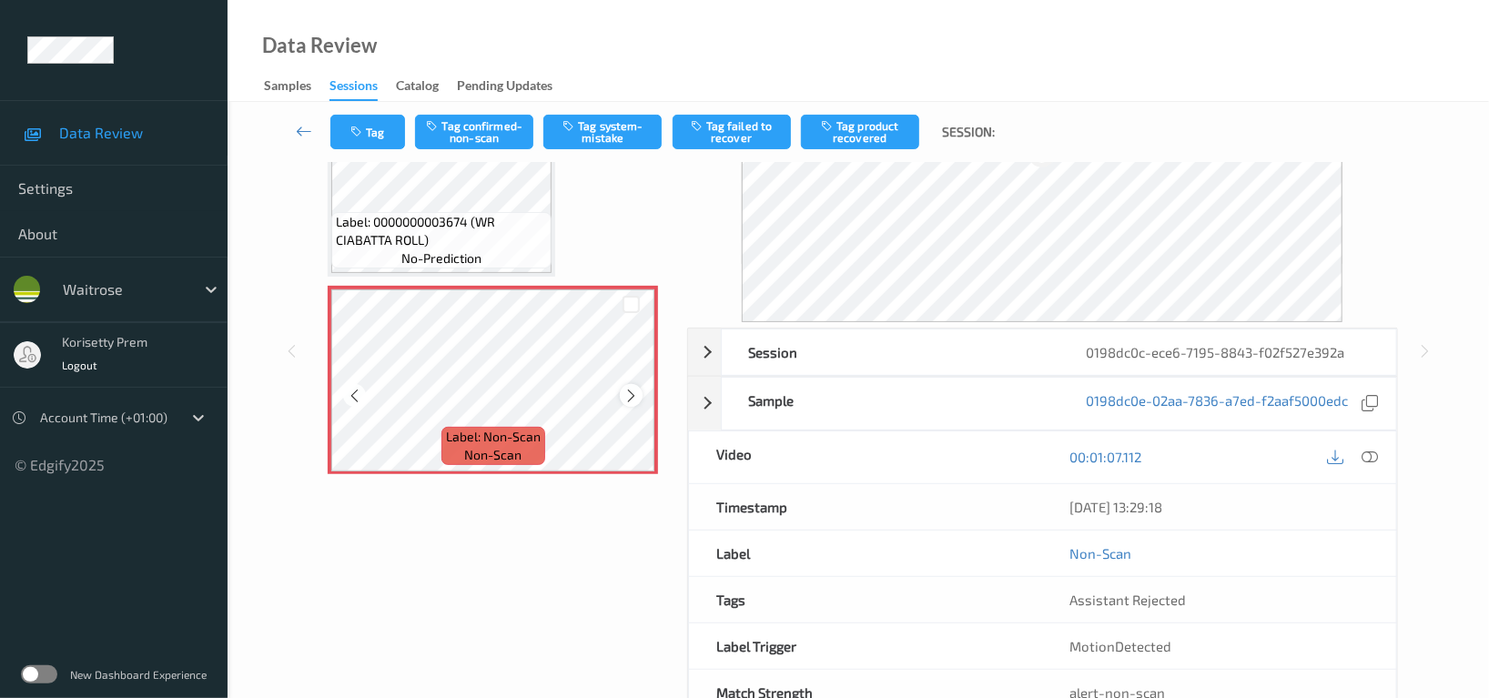
click at [626, 387] on icon at bounding box center [630, 395] width 15 height 16
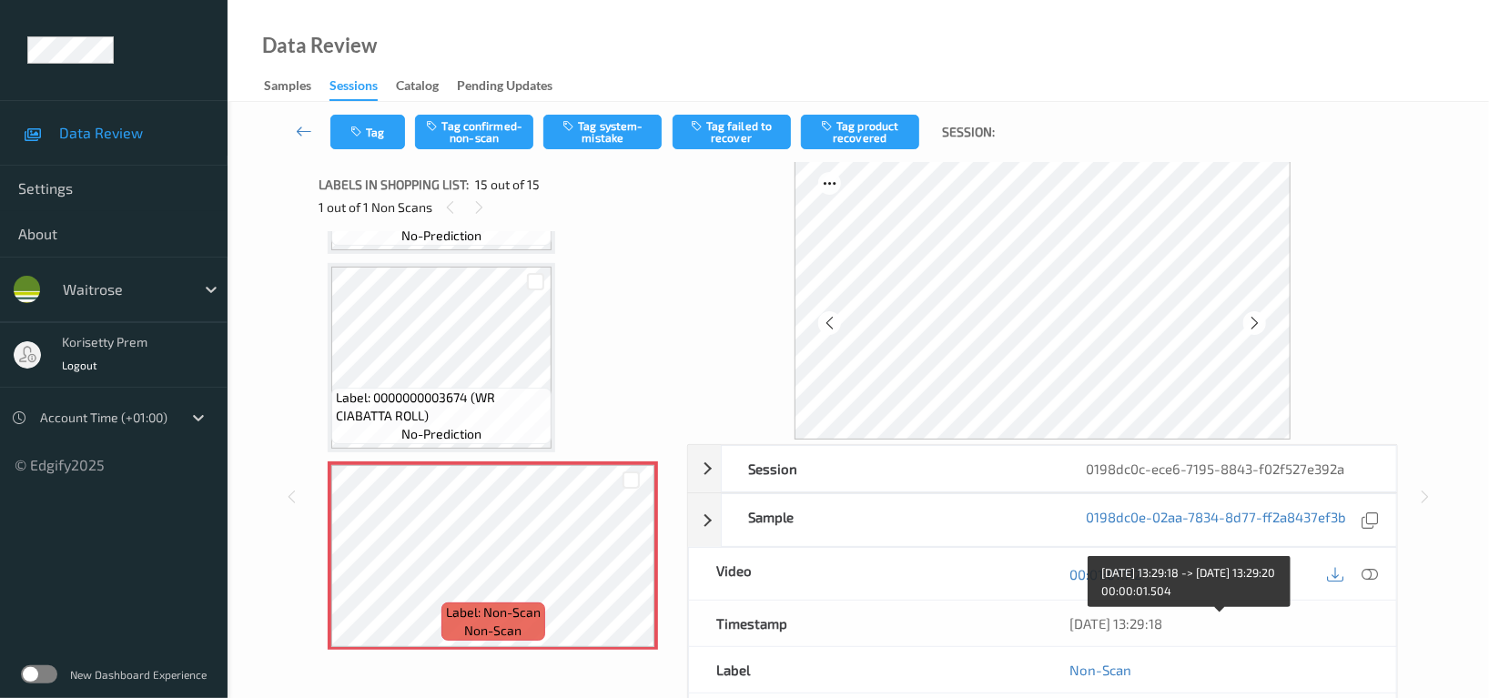
scroll to position [0, 0]
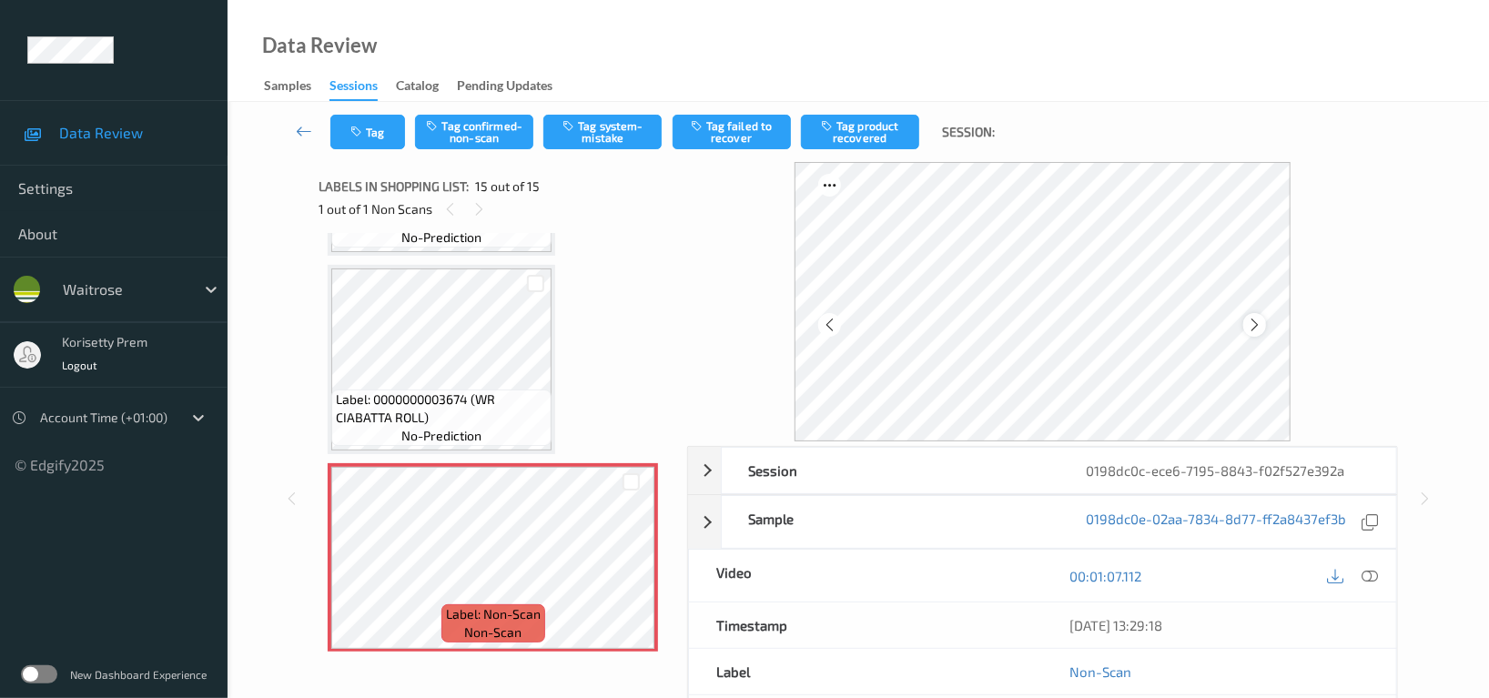
click at [1264, 324] on div at bounding box center [1254, 324] width 23 height 23
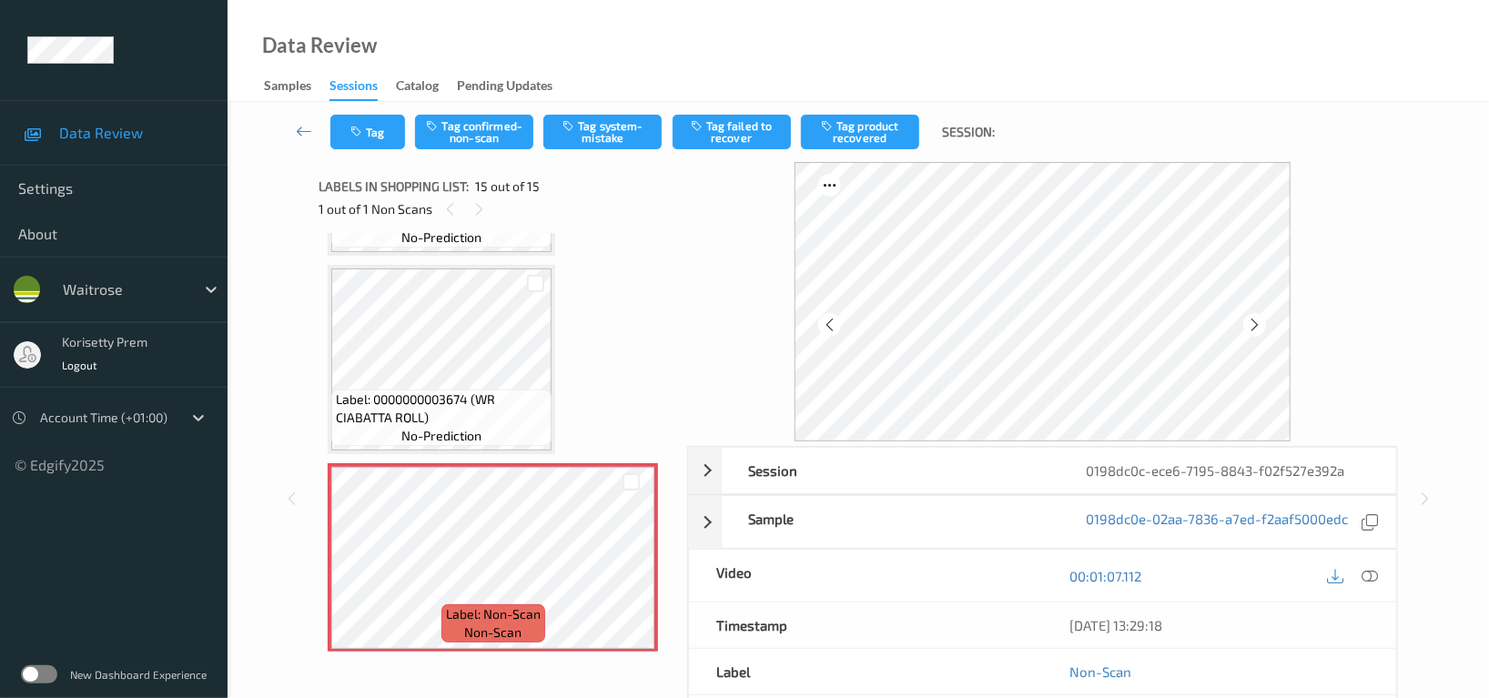
click at [1264, 324] on div at bounding box center [1254, 324] width 23 height 23
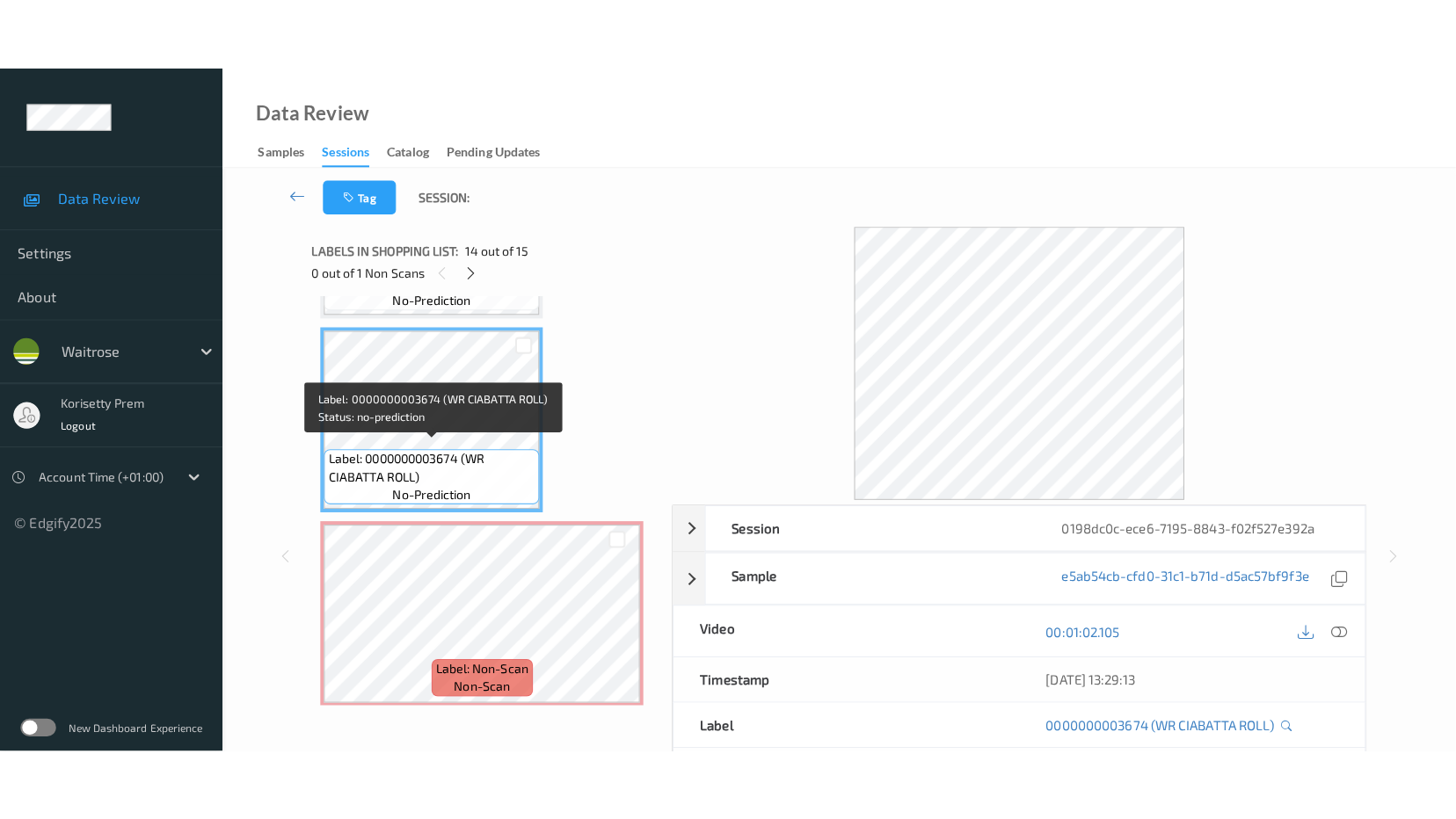
scroll to position [2351, 0]
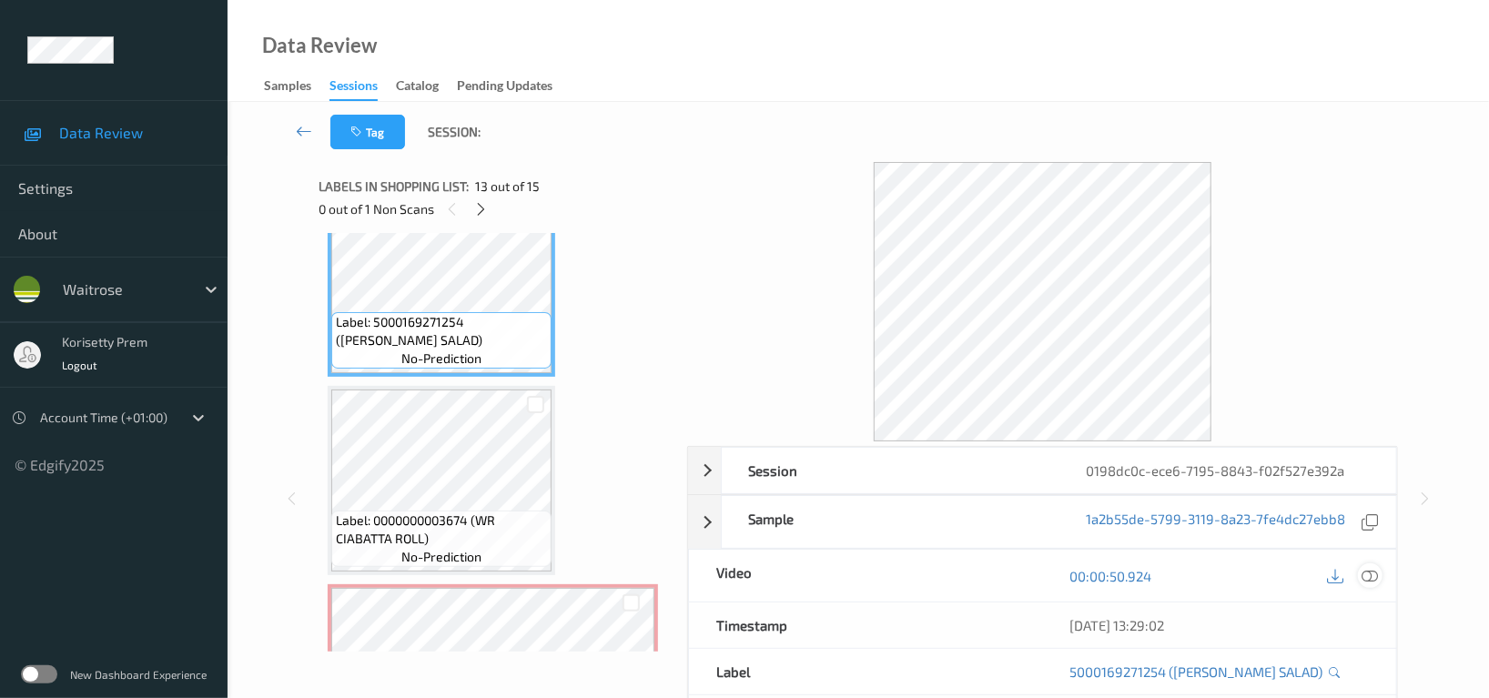
click at [1370, 574] on icon at bounding box center [1369, 576] width 16 height 16
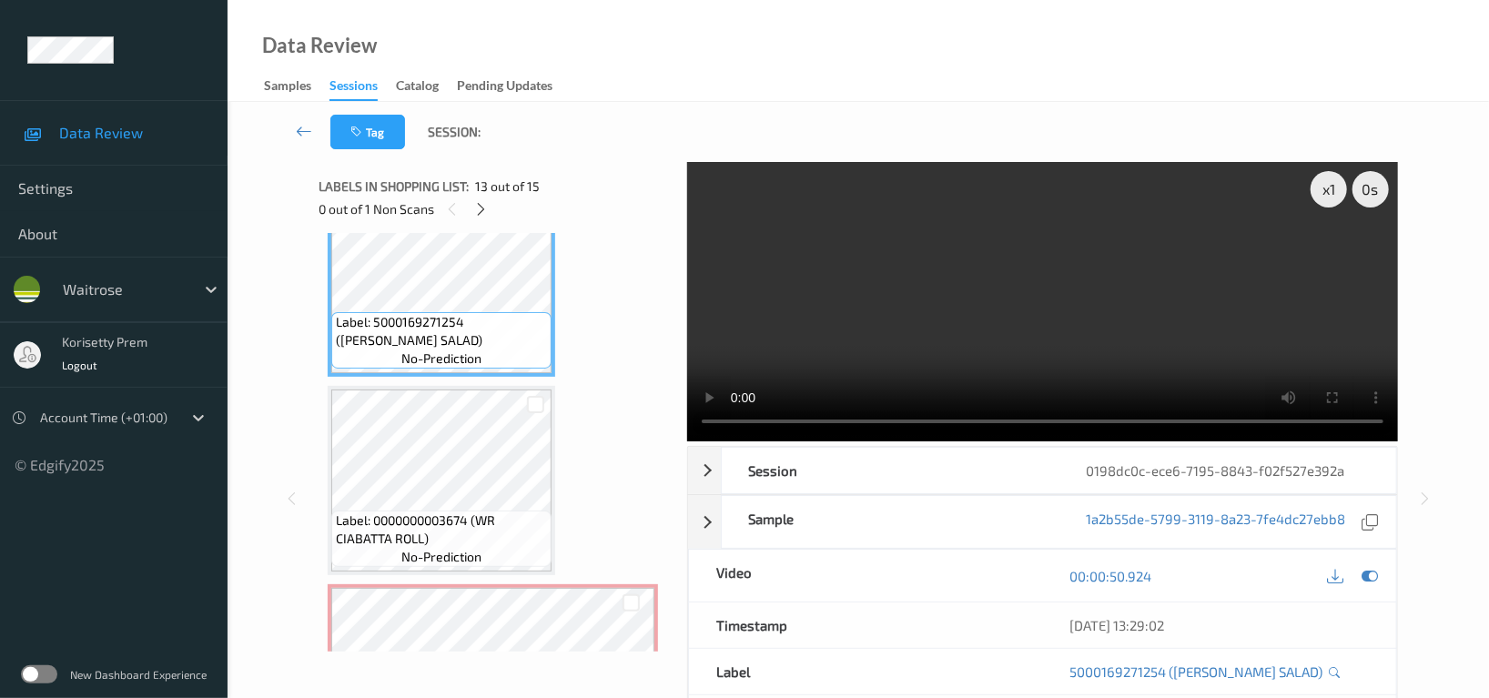
click at [931, 349] on video at bounding box center [1042, 301] width 711 height 279
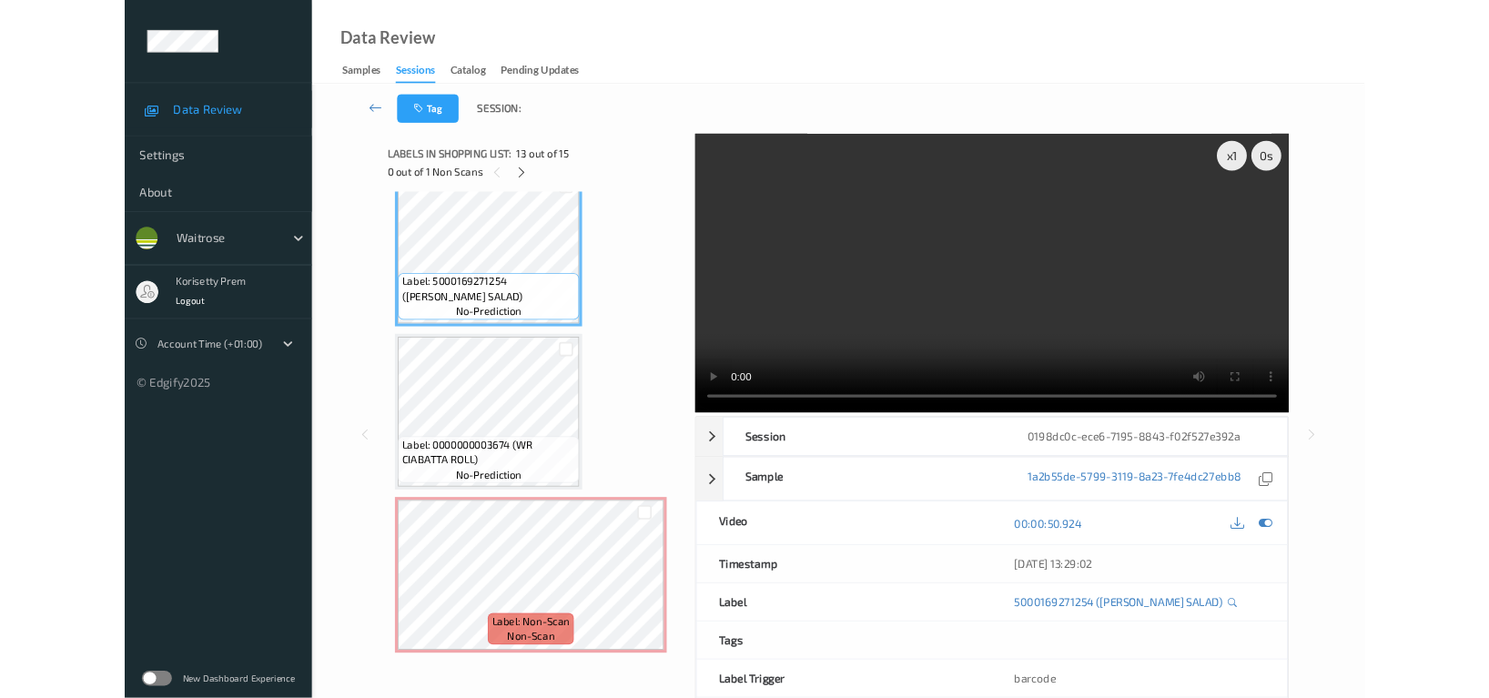
scroll to position [2405, 0]
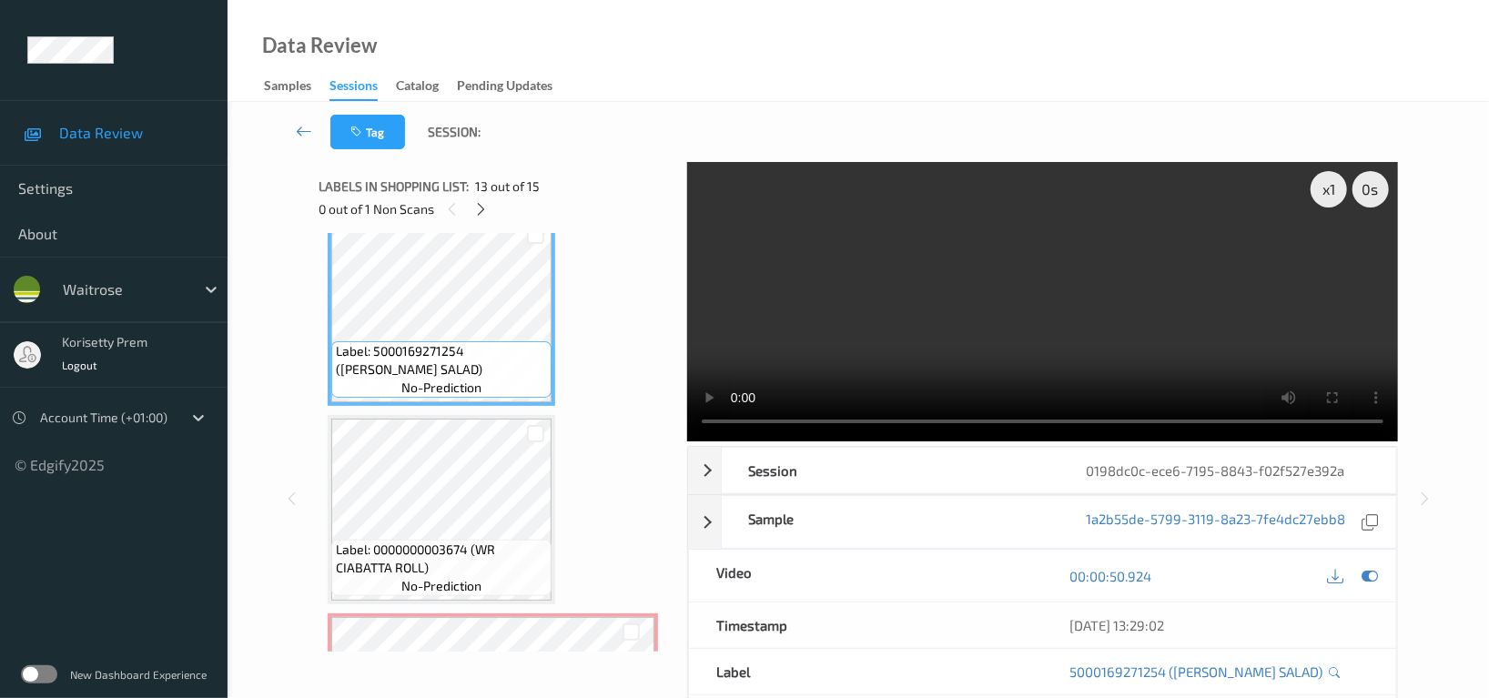
click at [1207, 288] on video at bounding box center [1042, 301] width 711 height 279
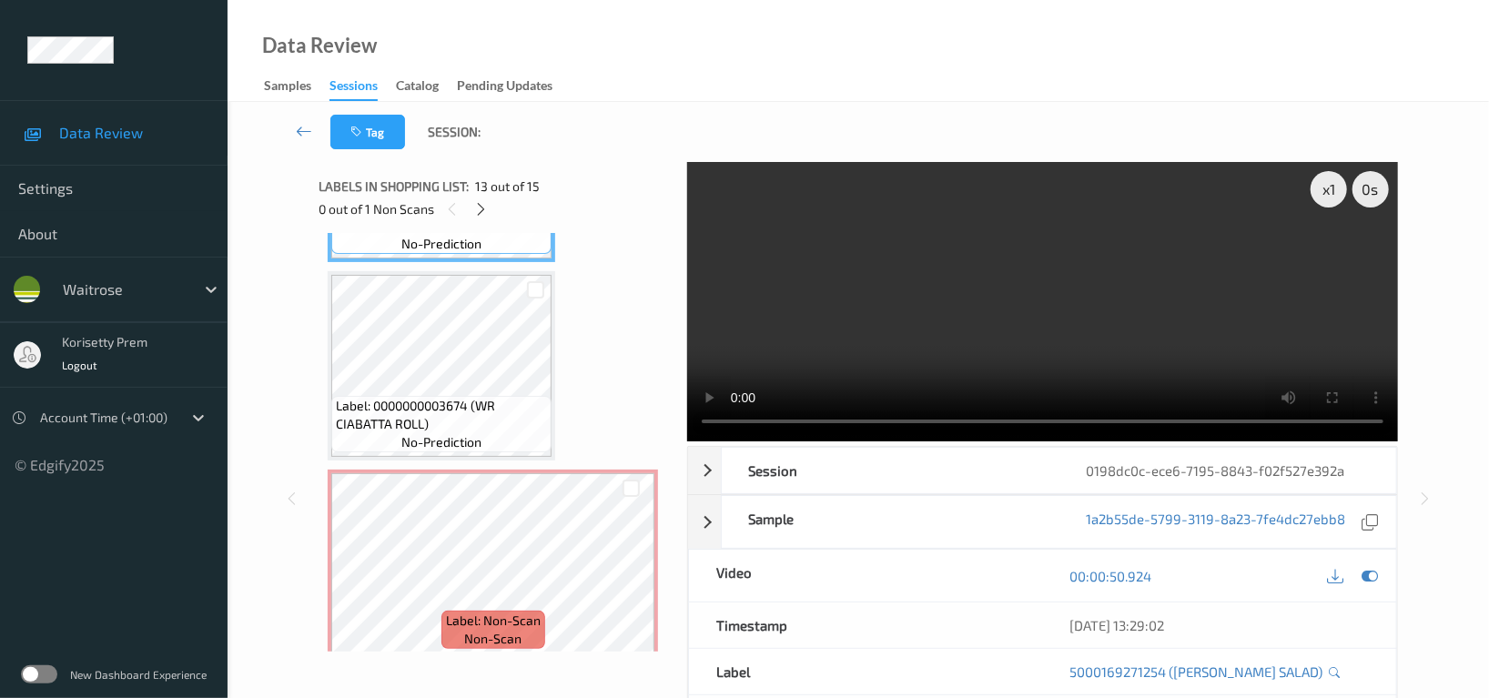
scroll to position [2555, 0]
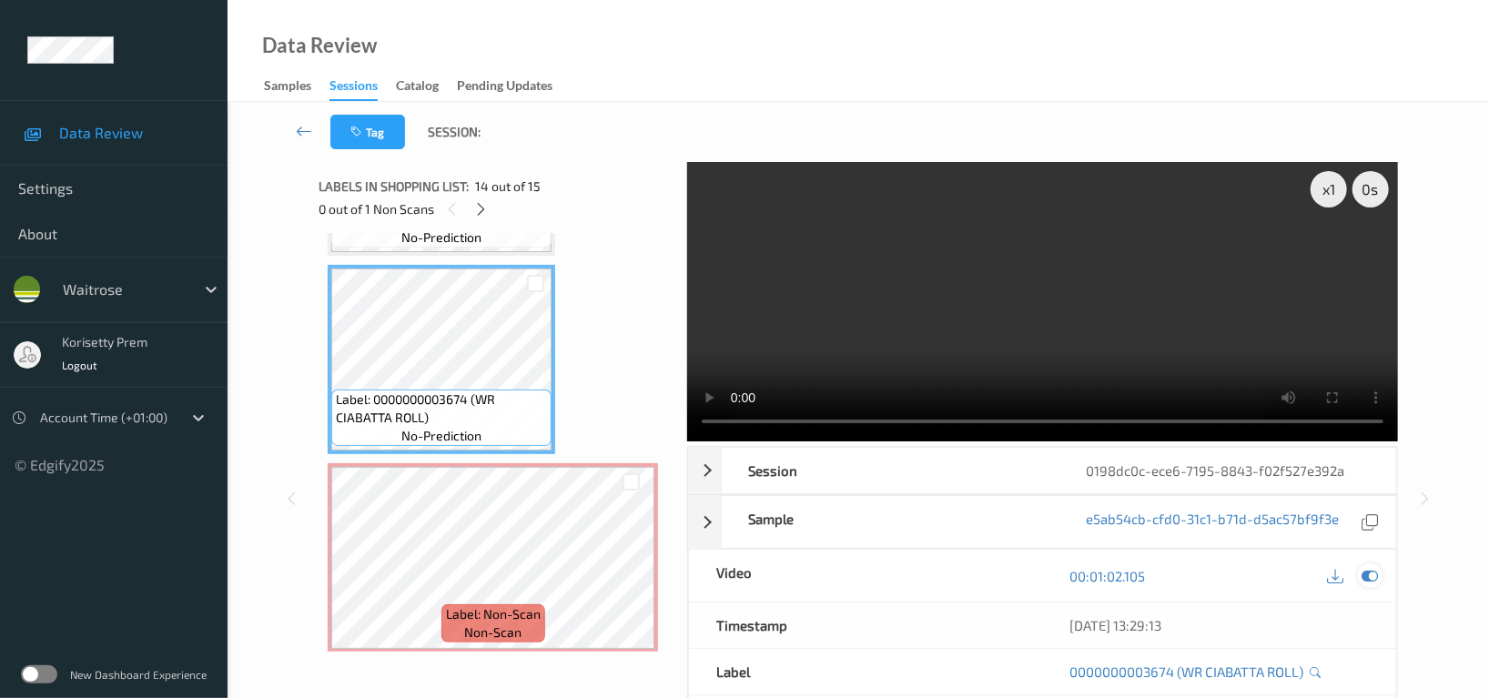
click at [1373, 582] on icon at bounding box center [1369, 576] width 16 height 16
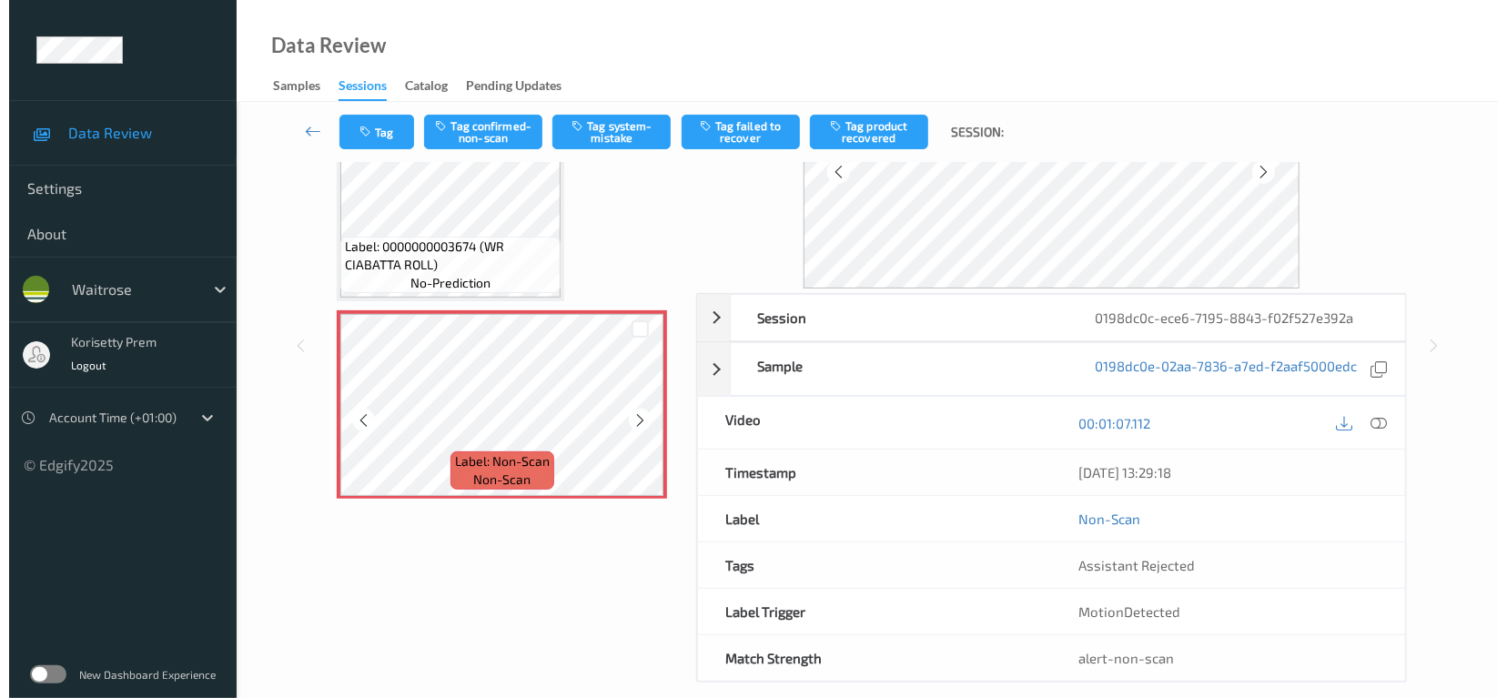
scroll to position [177, 0]
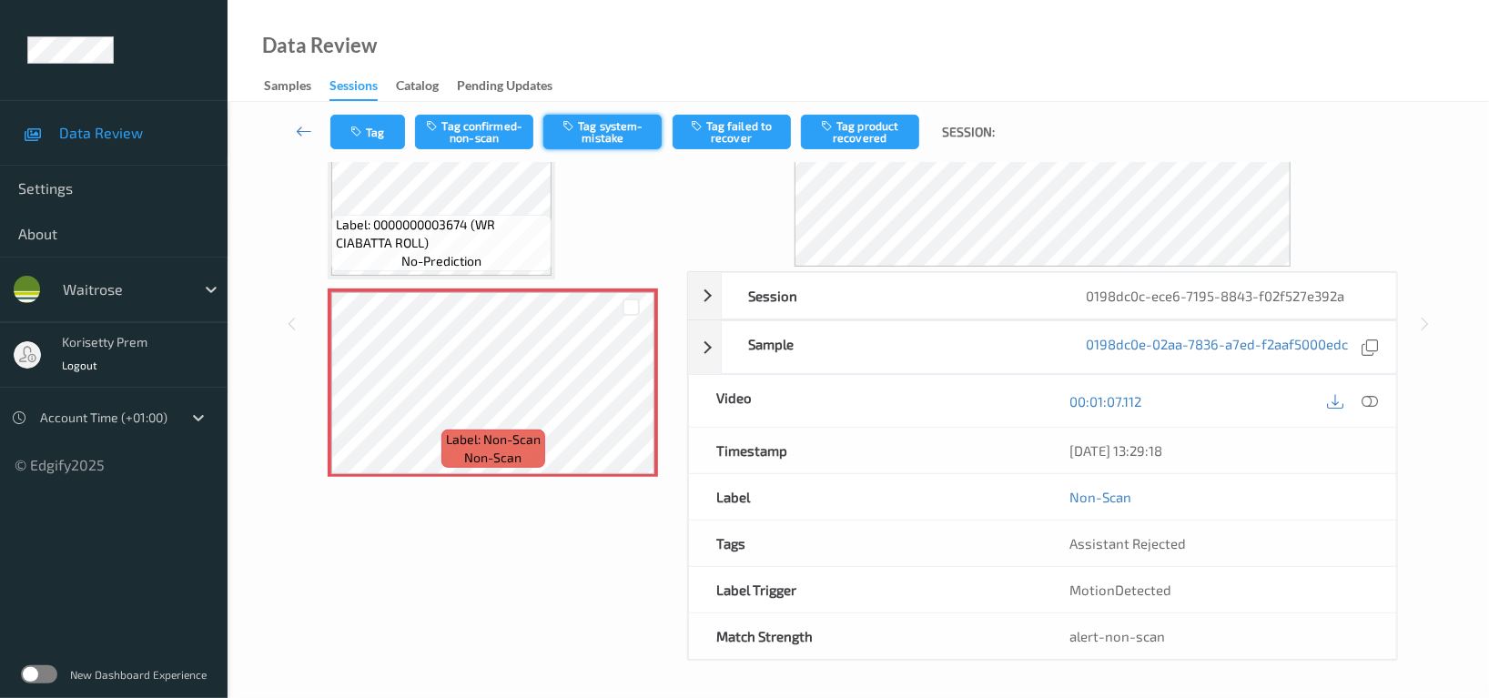
click at [605, 130] on button "Tag system-mistake" at bounding box center [602, 132] width 118 height 35
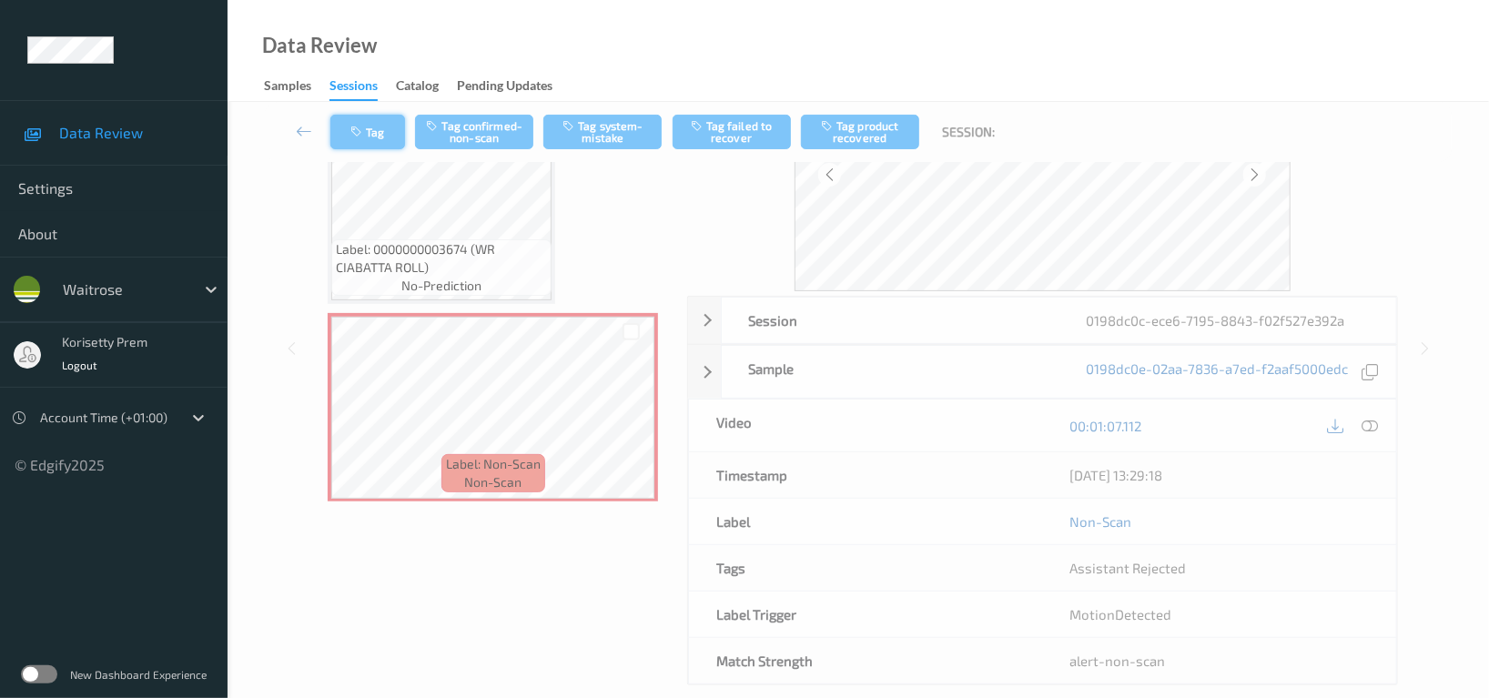
click at [370, 134] on button "Tag" at bounding box center [367, 132] width 75 height 35
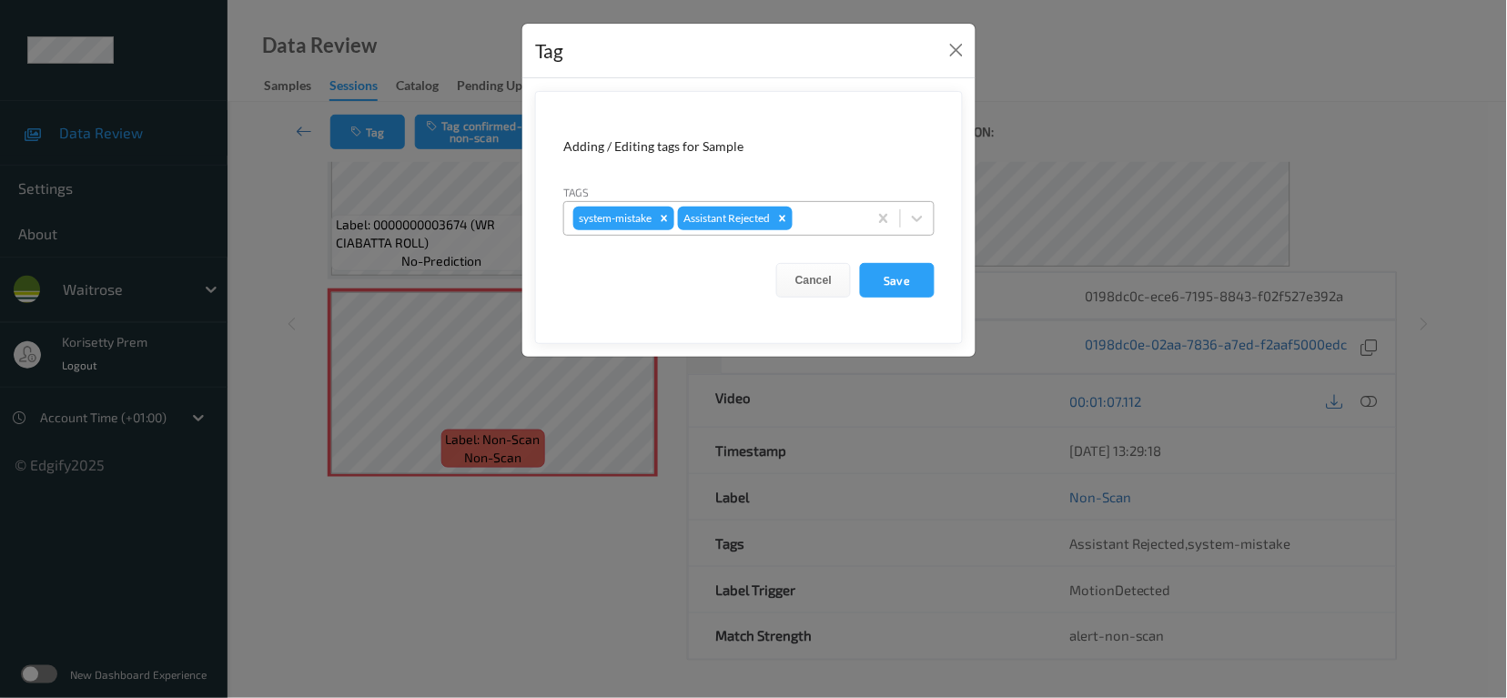
click at [814, 218] on div at bounding box center [827, 218] width 62 height 22
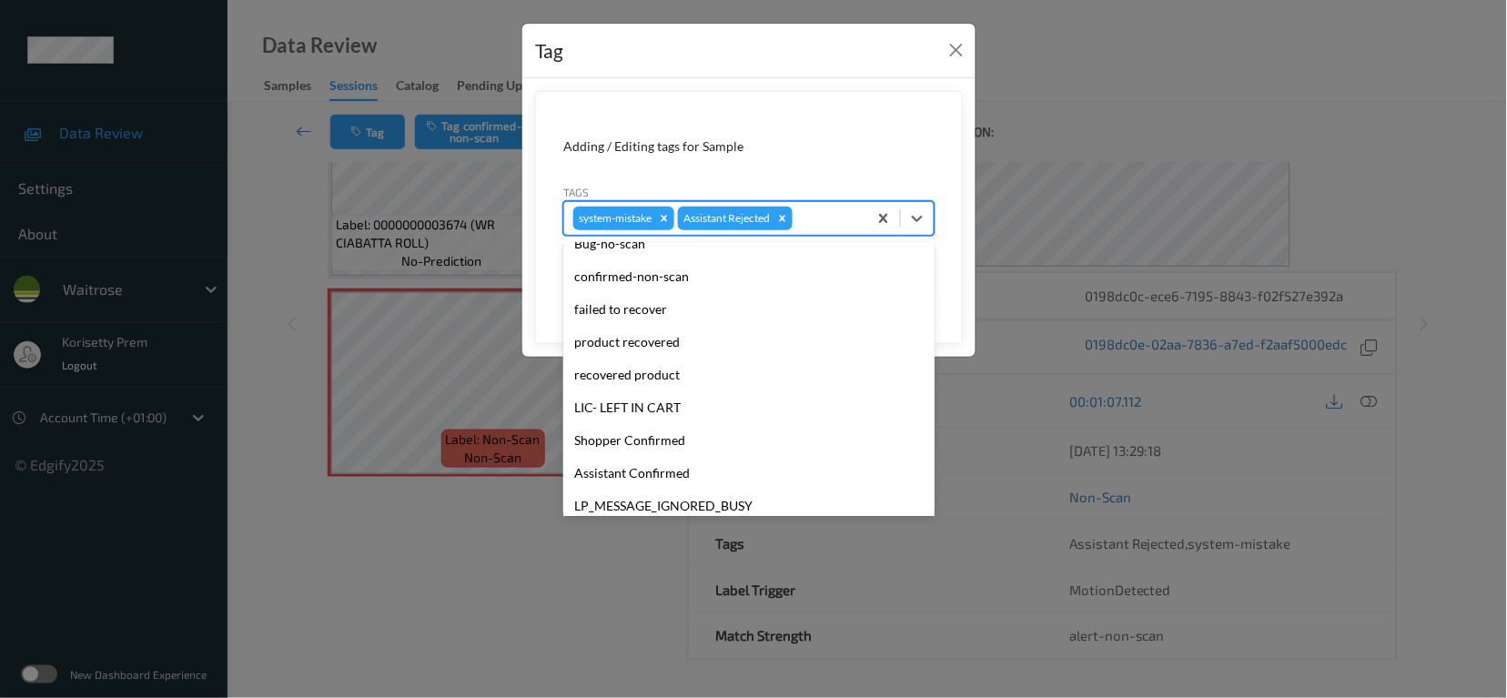
scroll to position [356, 0]
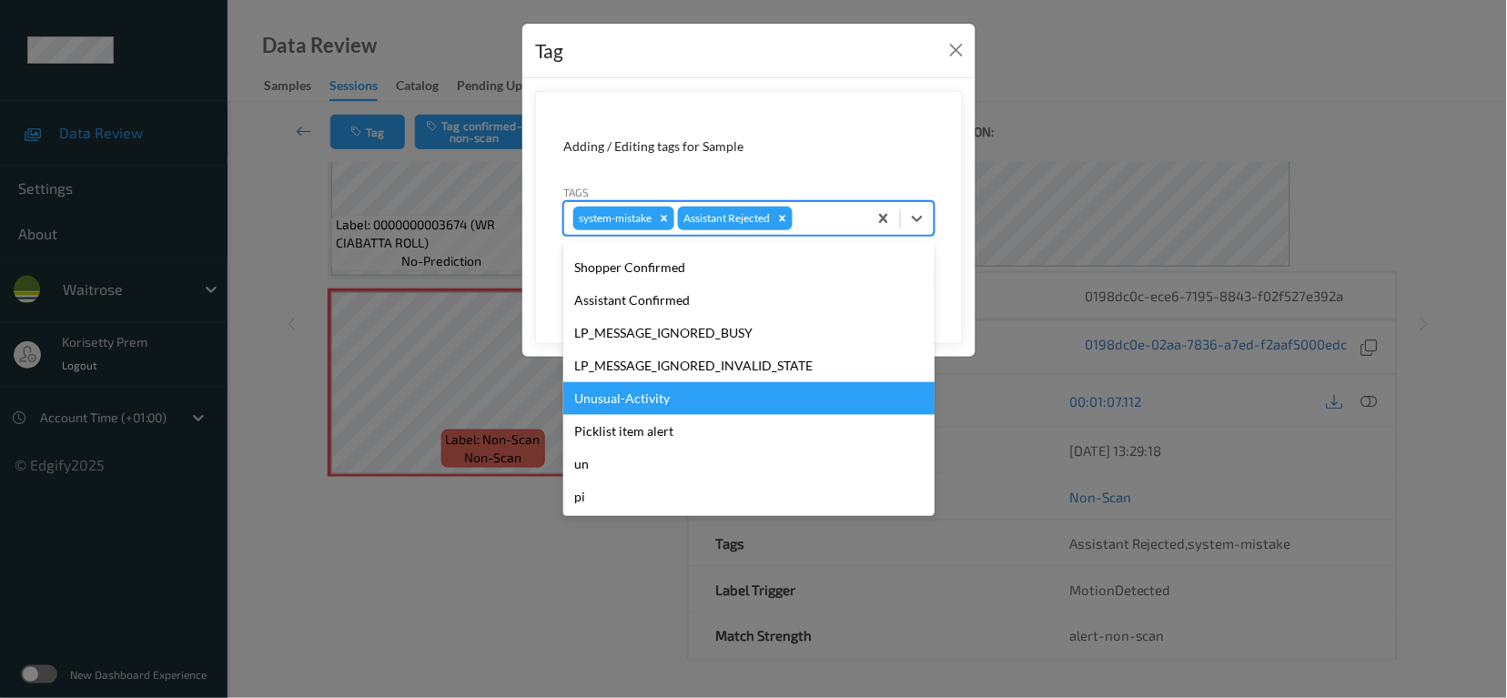
click at [699, 396] on div "Unusual-Activity" at bounding box center [748, 398] width 371 height 33
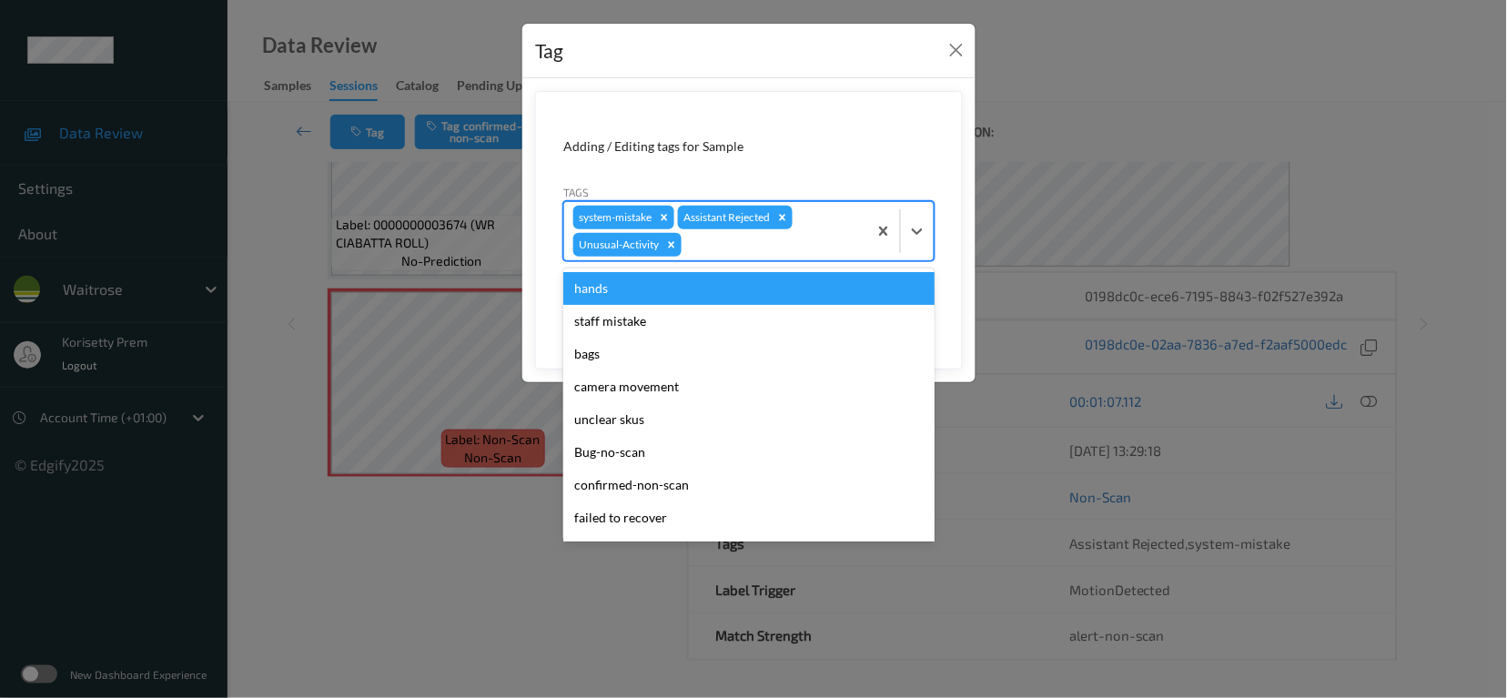
click at [784, 250] on div at bounding box center [771, 245] width 173 height 22
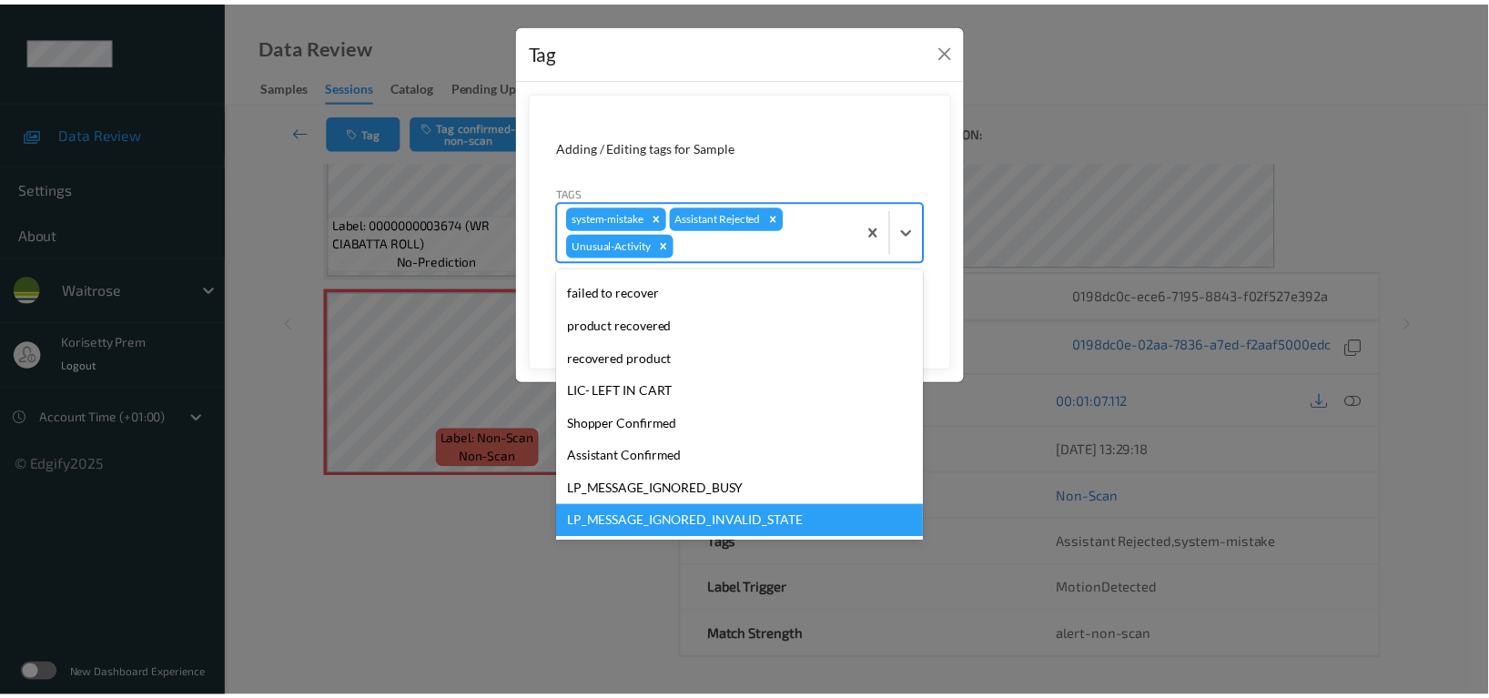
scroll to position [323, 0]
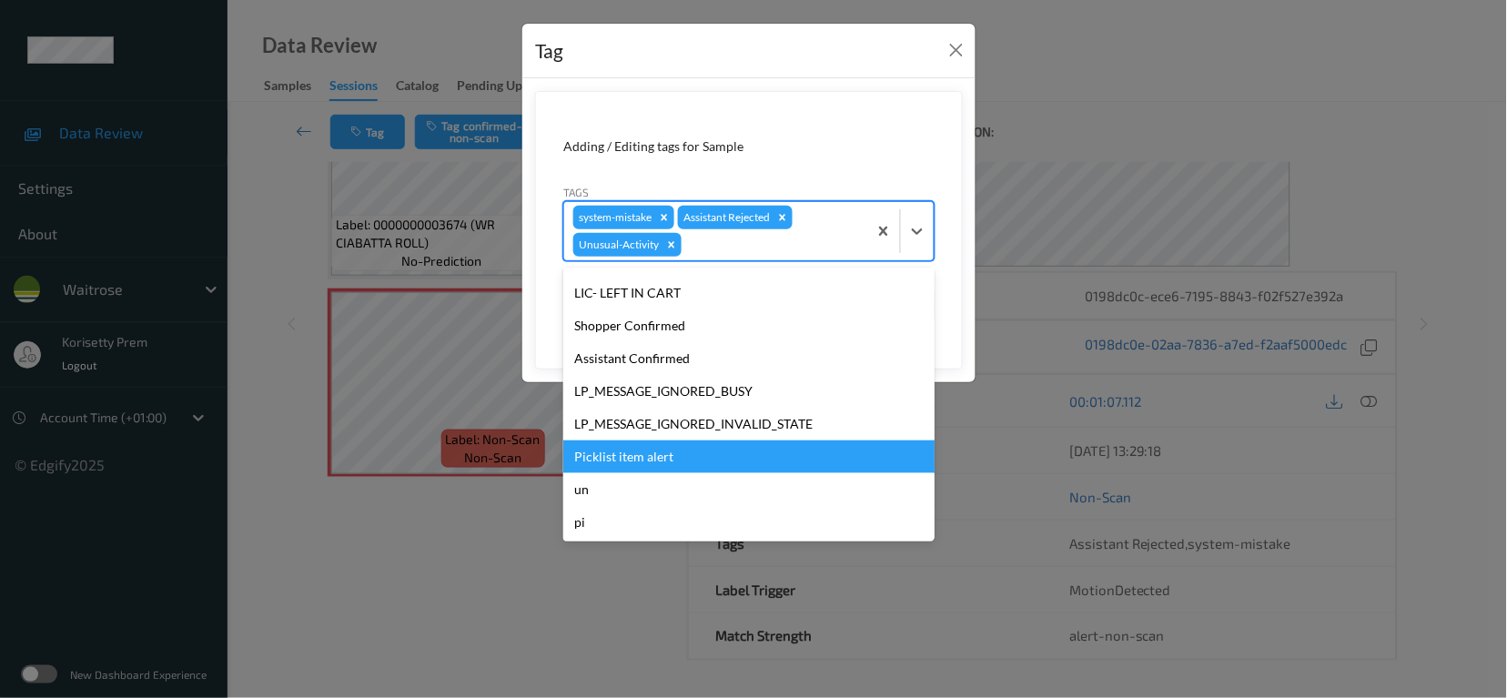
click at [672, 465] on div "Picklist item alert" at bounding box center [748, 456] width 371 height 33
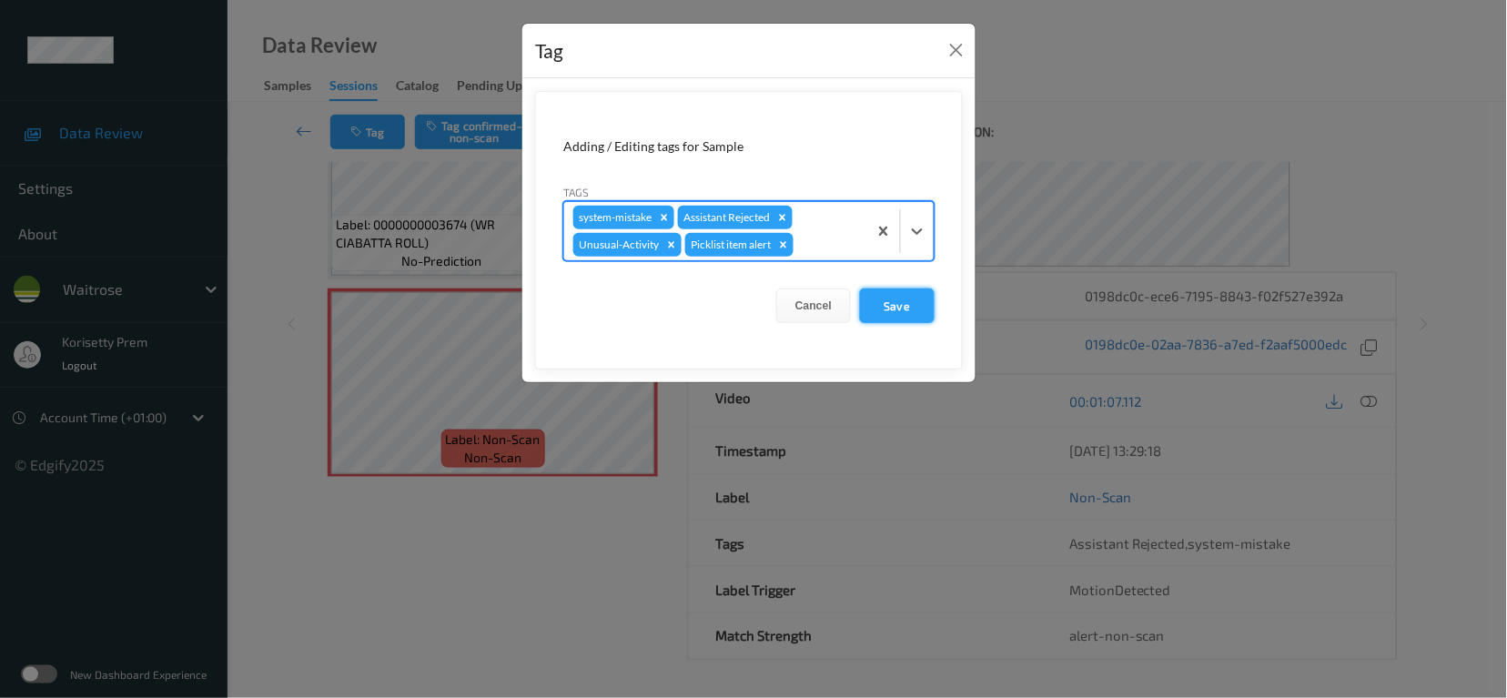
click at [903, 308] on button "Save" at bounding box center [897, 305] width 75 height 35
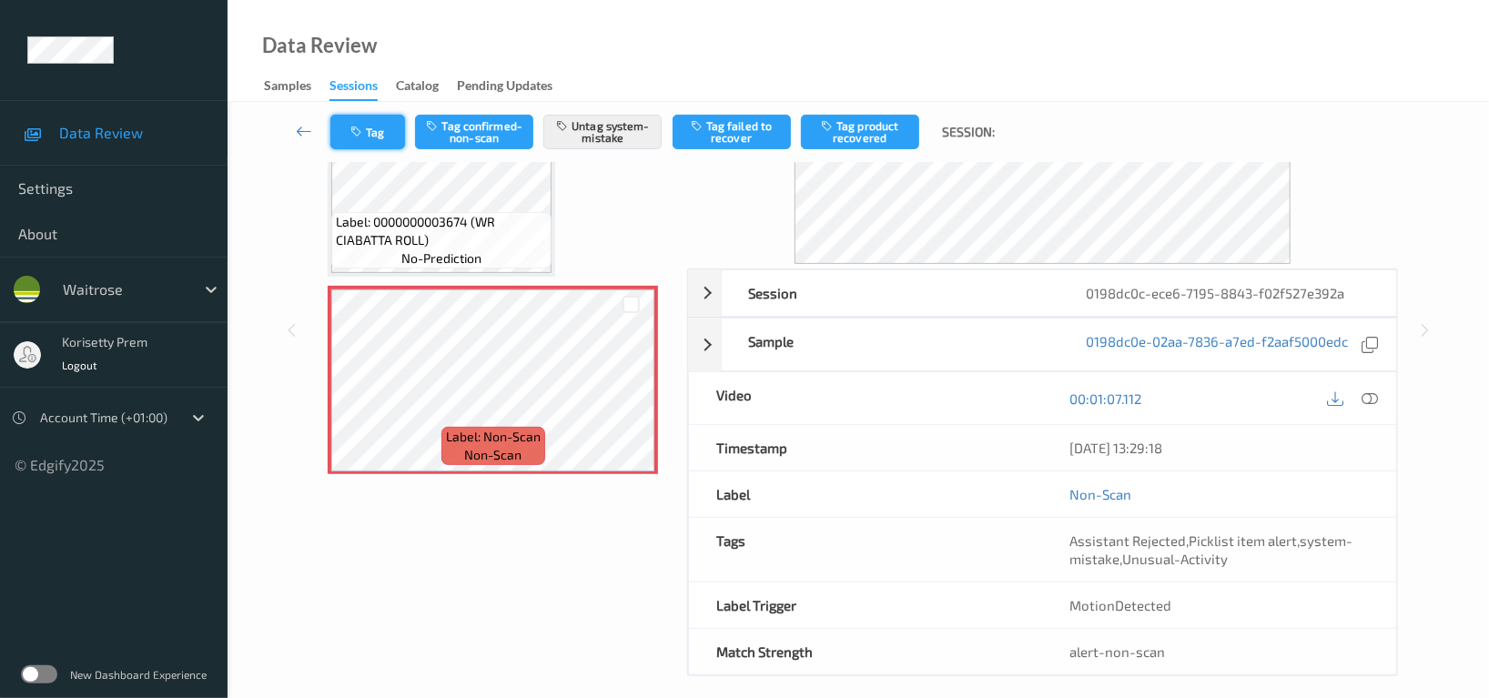
click at [339, 120] on button "Tag" at bounding box center [367, 132] width 75 height 35
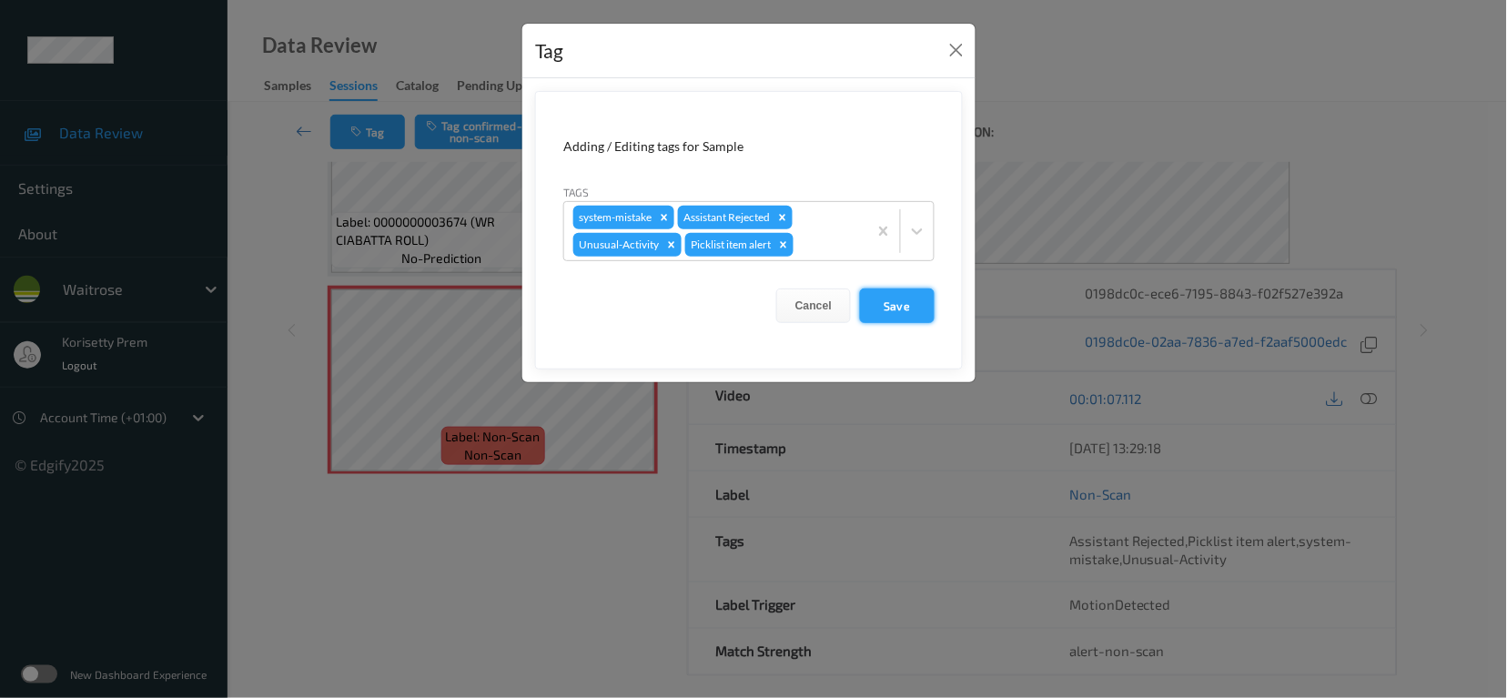
click at [860, 298] on button "Save" at bounding box center [897, 305] width 75 height 35
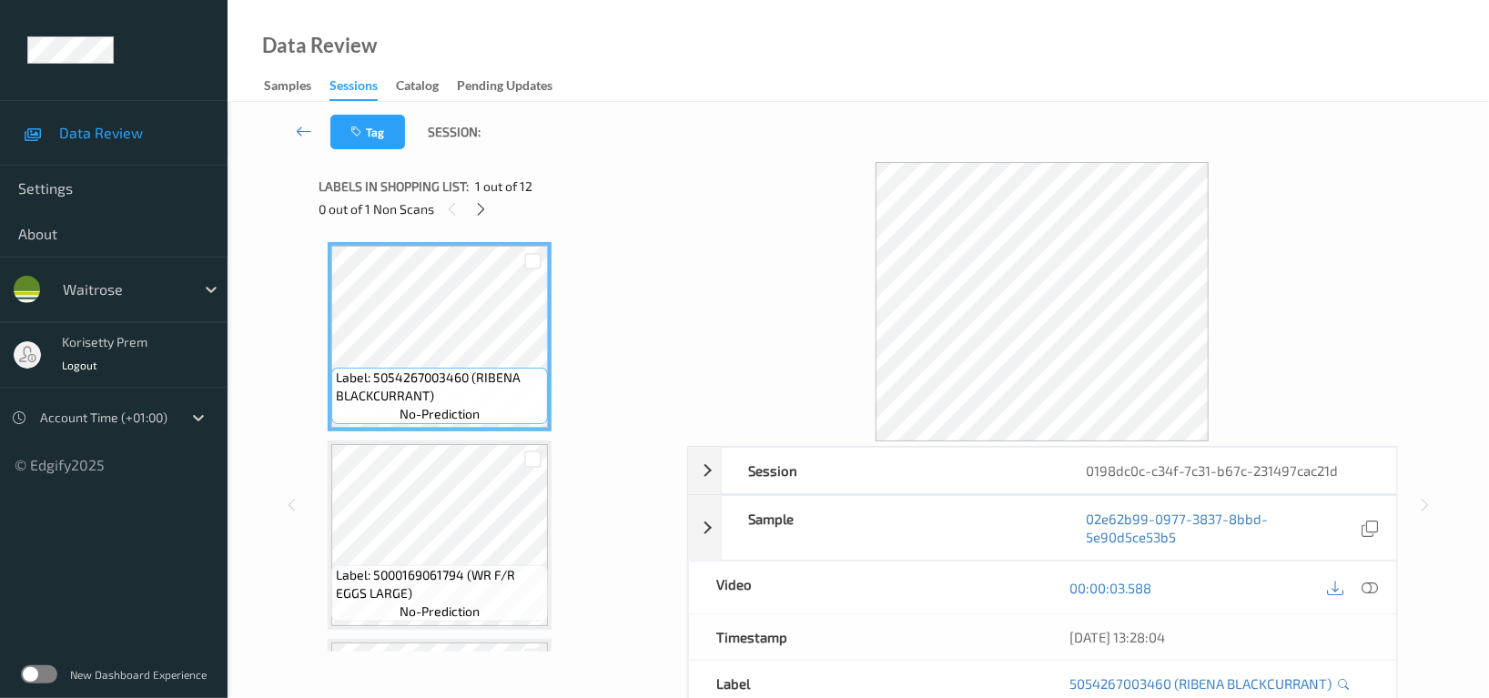
click at [788, 130] on div "Tag Session:" at bounding box center [858, 132] width 1187 height 60
click at [739, 156] on div "Tag Session:" at bounding box center [858, 132] width 1187 height 60
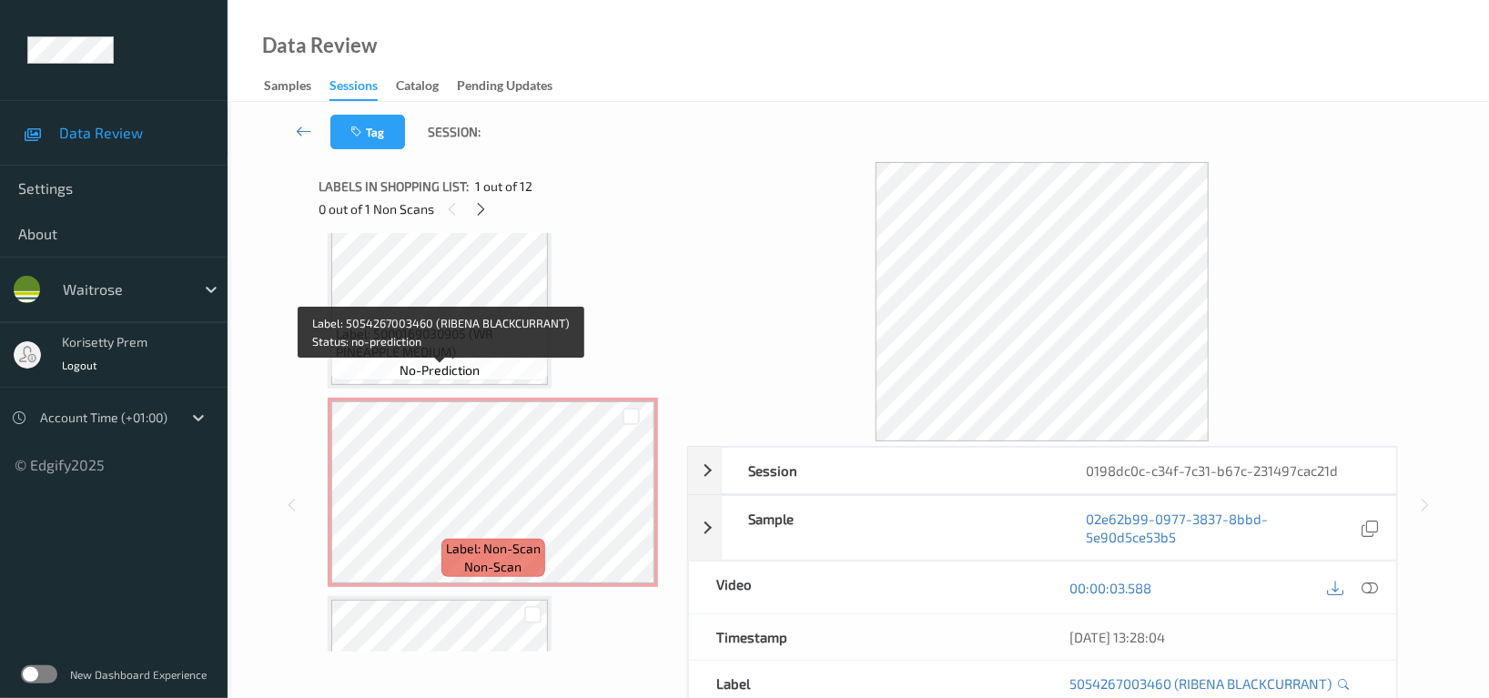
scroll to position [485, 0]
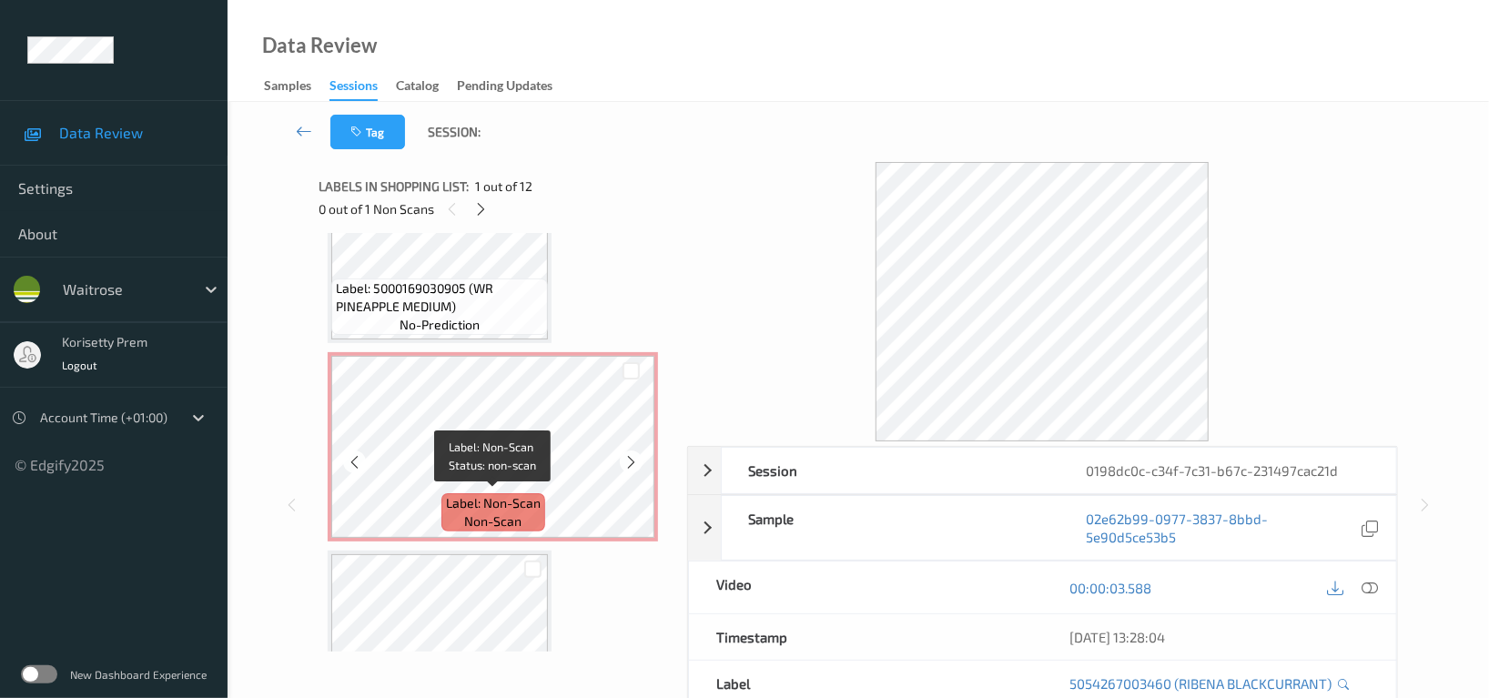
click at [451, 506] on span "Label: Non-Scan" at bounding box center [493, 503] width 95 height 18
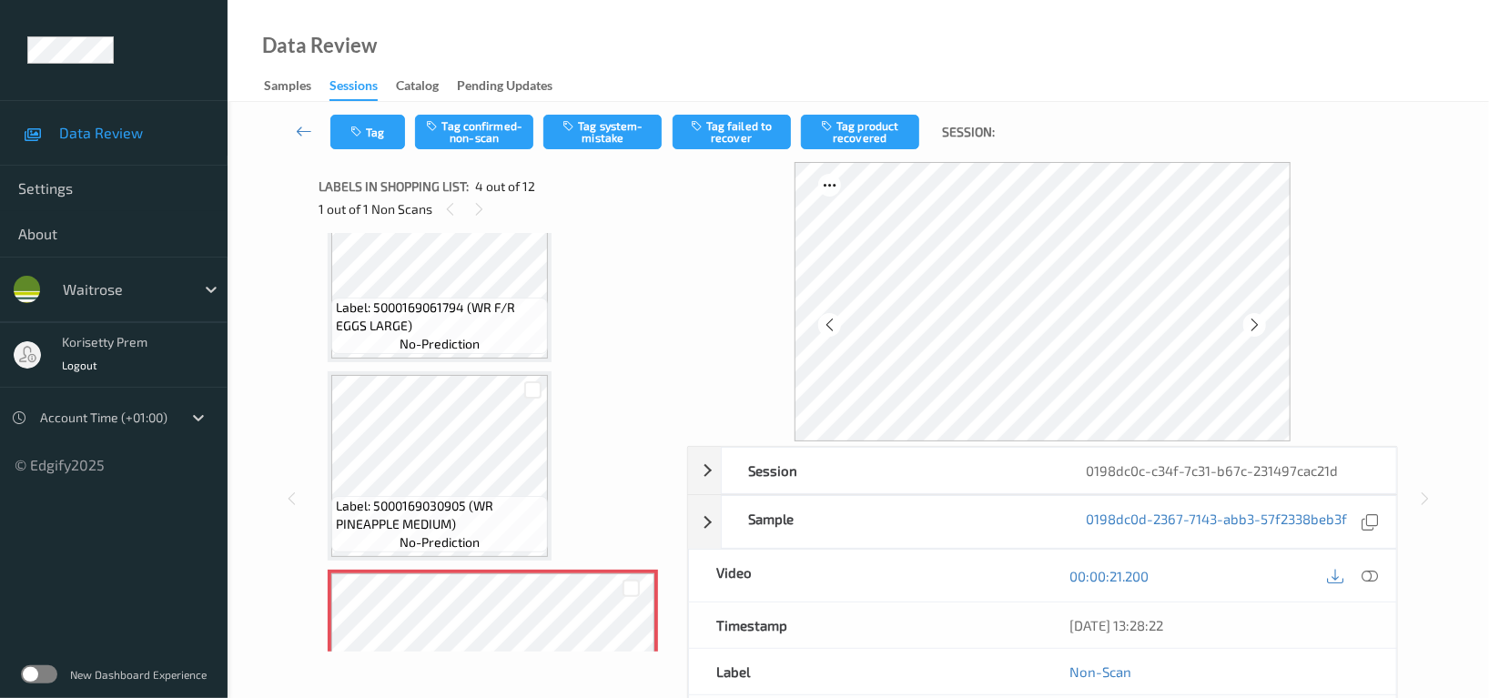
scroll to position [242, 0]
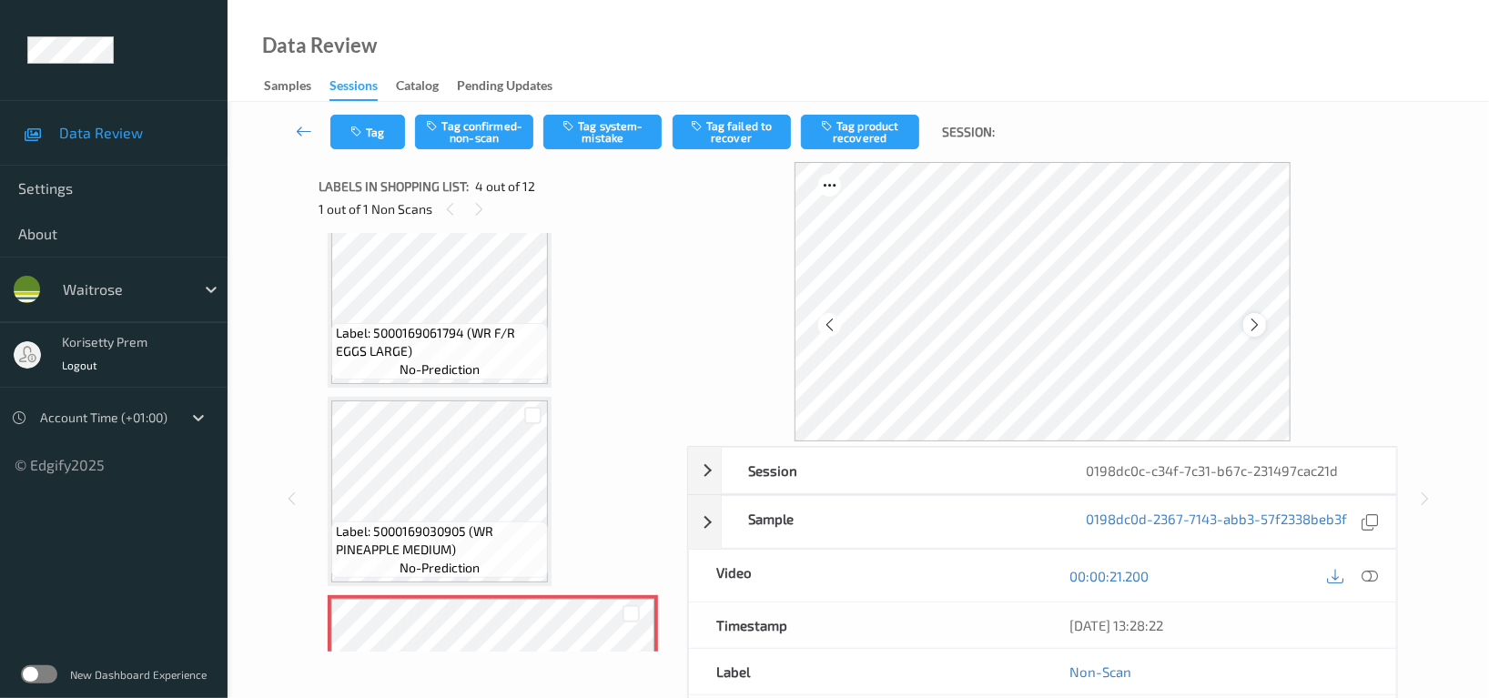
click at [1246, 325] on div at bounding box center [1254, 324] width 23 height 23
click at [1250, 325] on icon at bounding box center [1254, 325] width 15 height 16
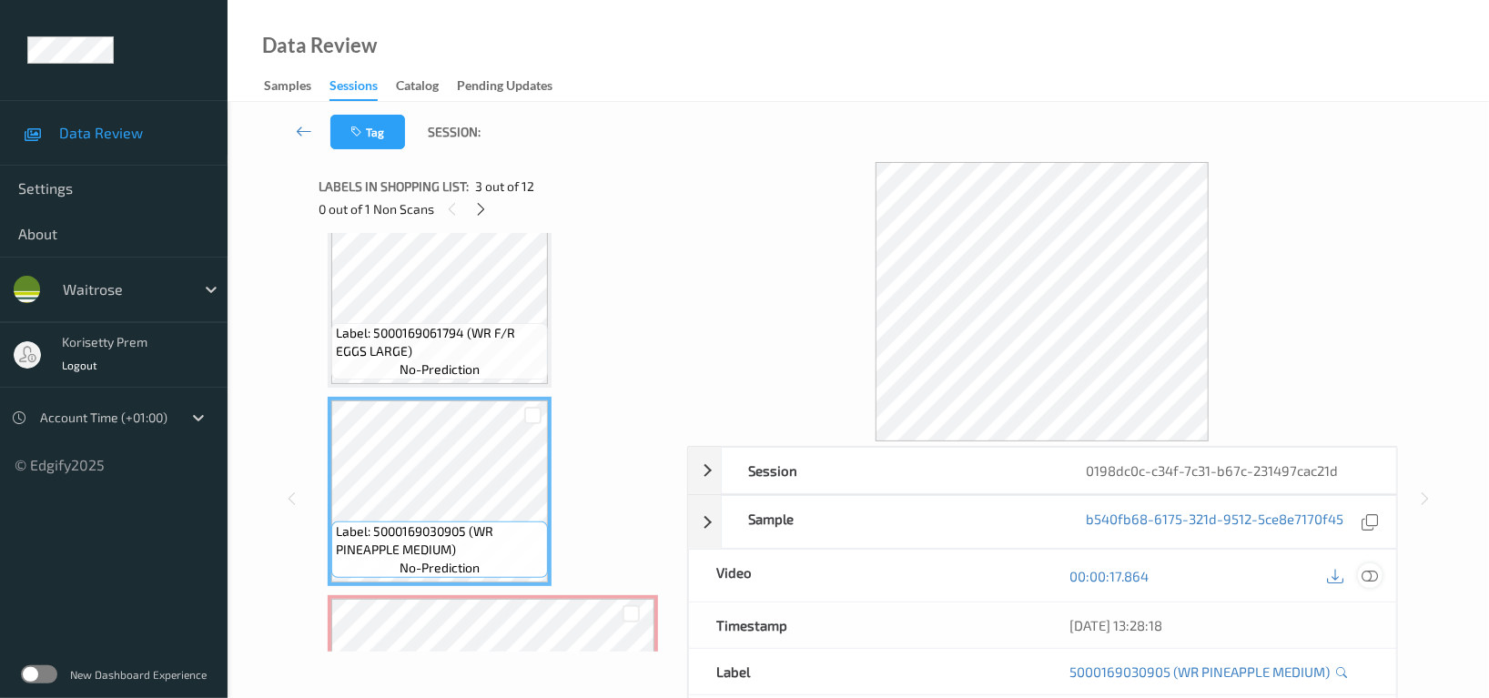
click at [1370, 580] on icon at bounding box center [1369, 576] width 16 height 16
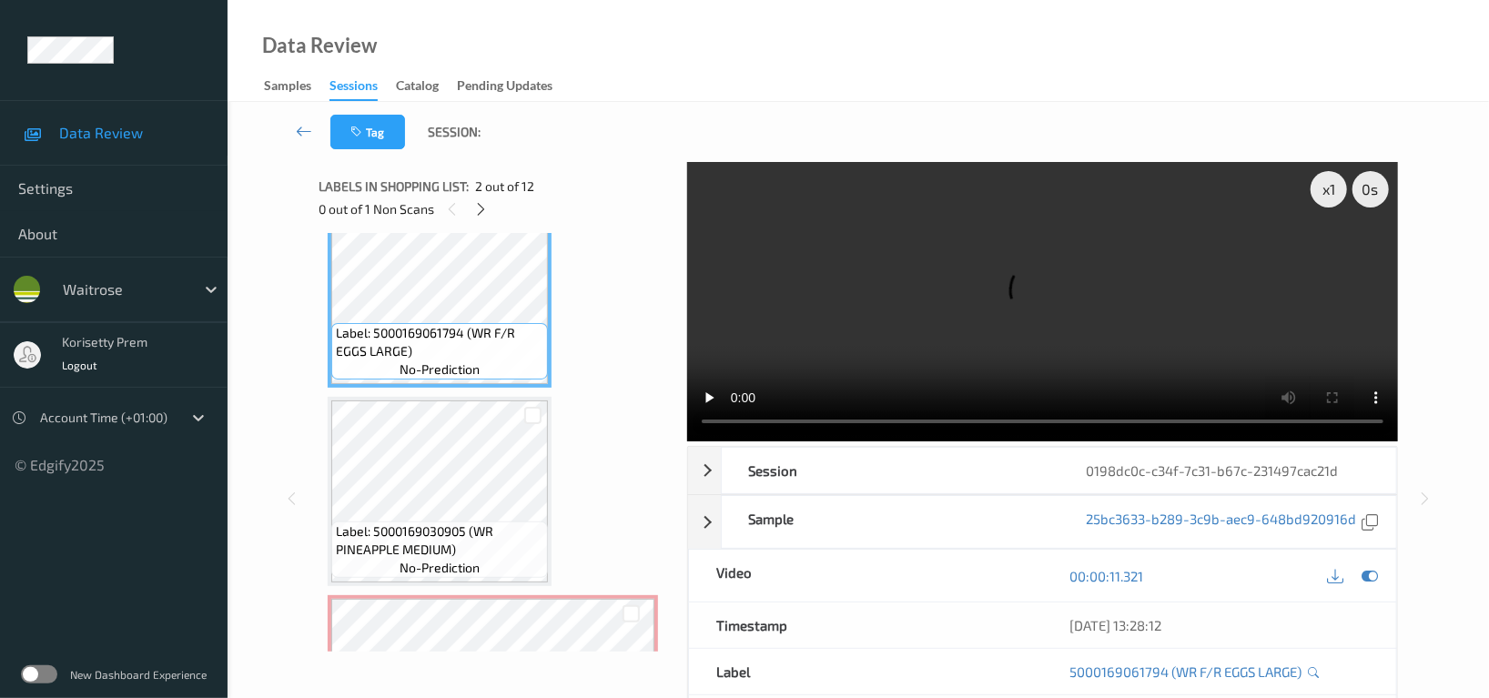
click at [986, 265] on video at bounding box center [1042, 301] width 711 height 279
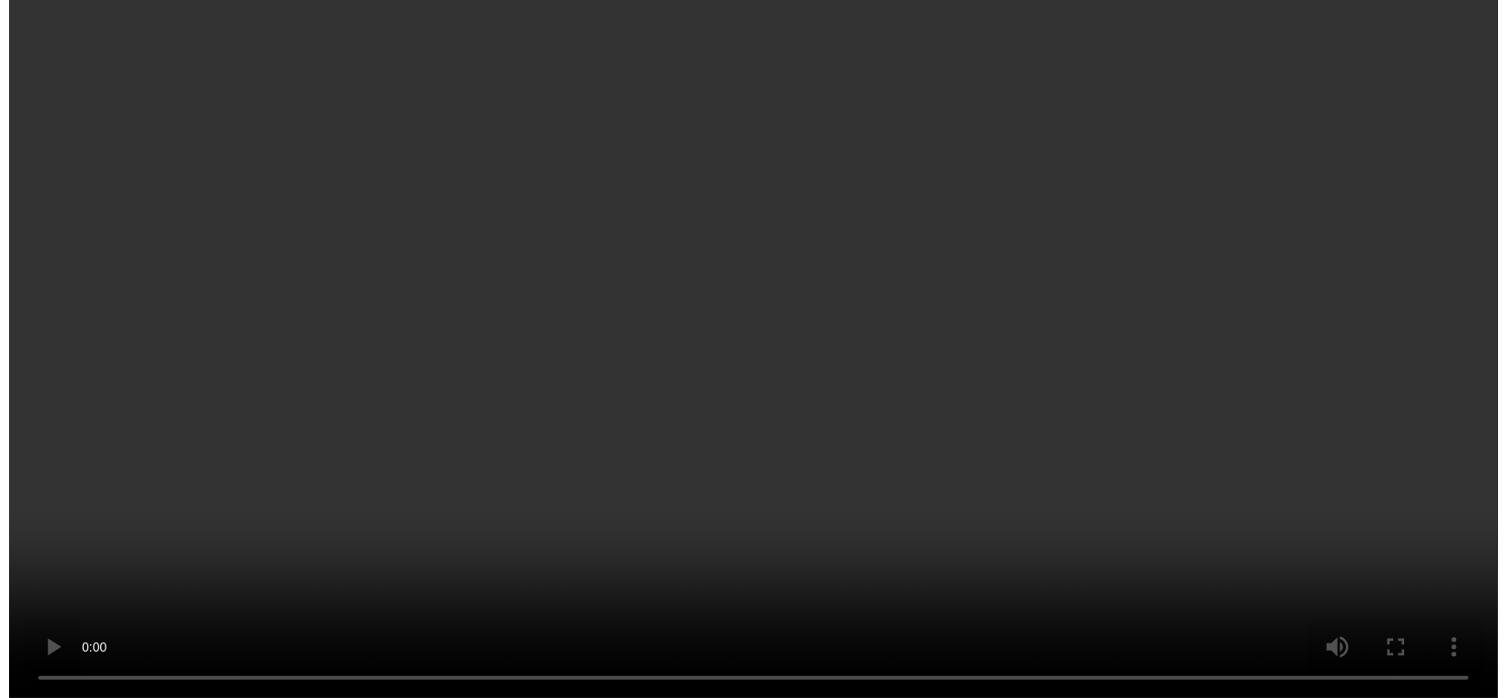
scroll to position [485, 0]
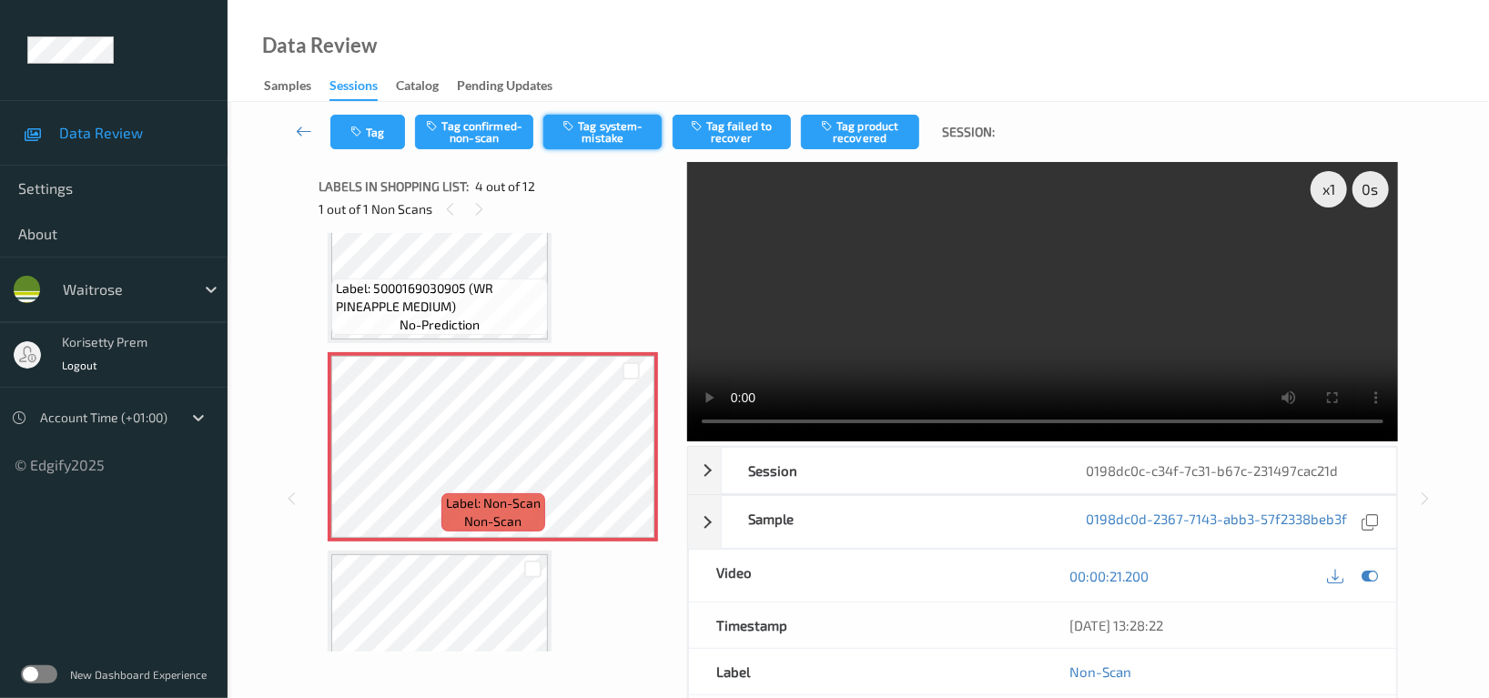
click at [616, 145] on button "Tag system-mistake" at bounding box center [602, 132] width 118 height 35
click at [373, 149] on div "Tag Tag confirmed-non-scan Untag system-mistake Tag failed to recover Tag produ…" at bounding box center [858, 132] width 1187 height 60
click at [368, 127] on button "Tag" at bounding box center [367, 132] width 75 height 35
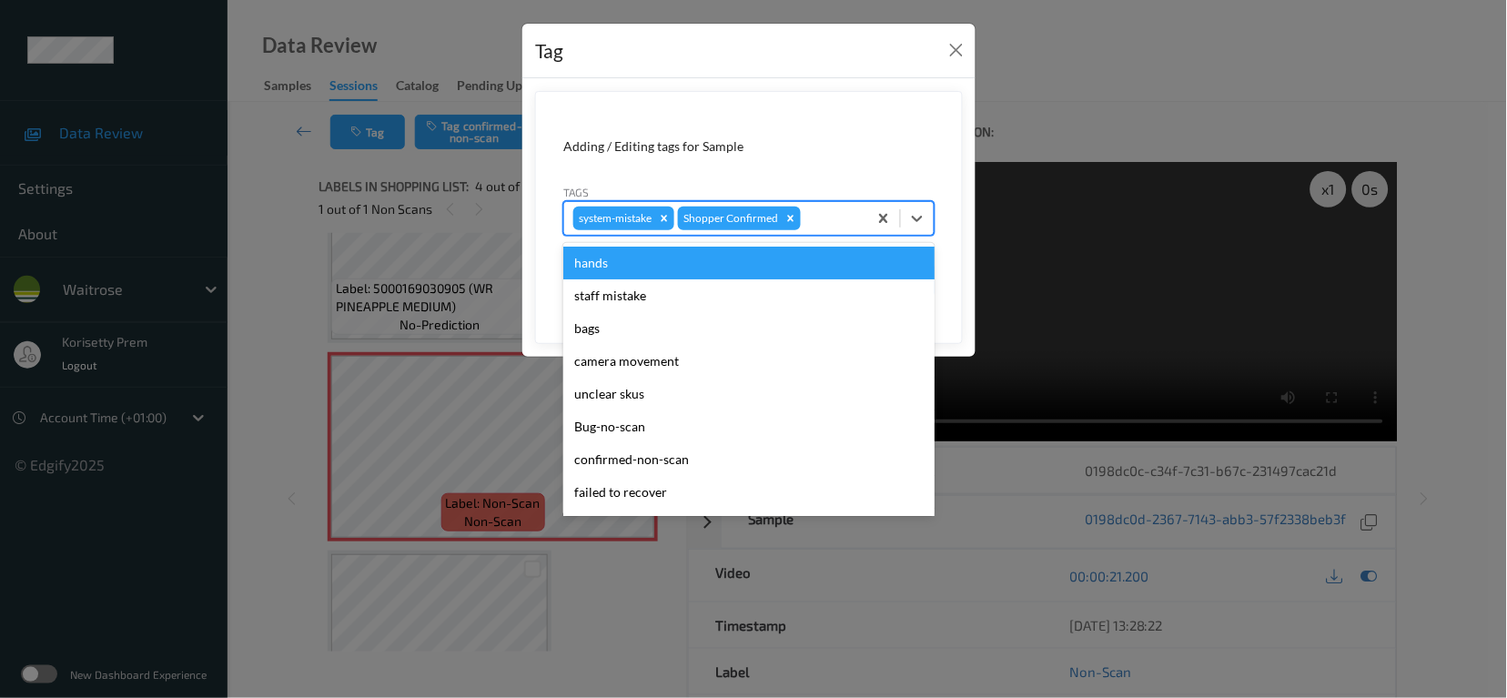
click at [834, 205] on div "system-mistake Shopper Confirmed" at bounding box center [715, 218] width 303 height 31
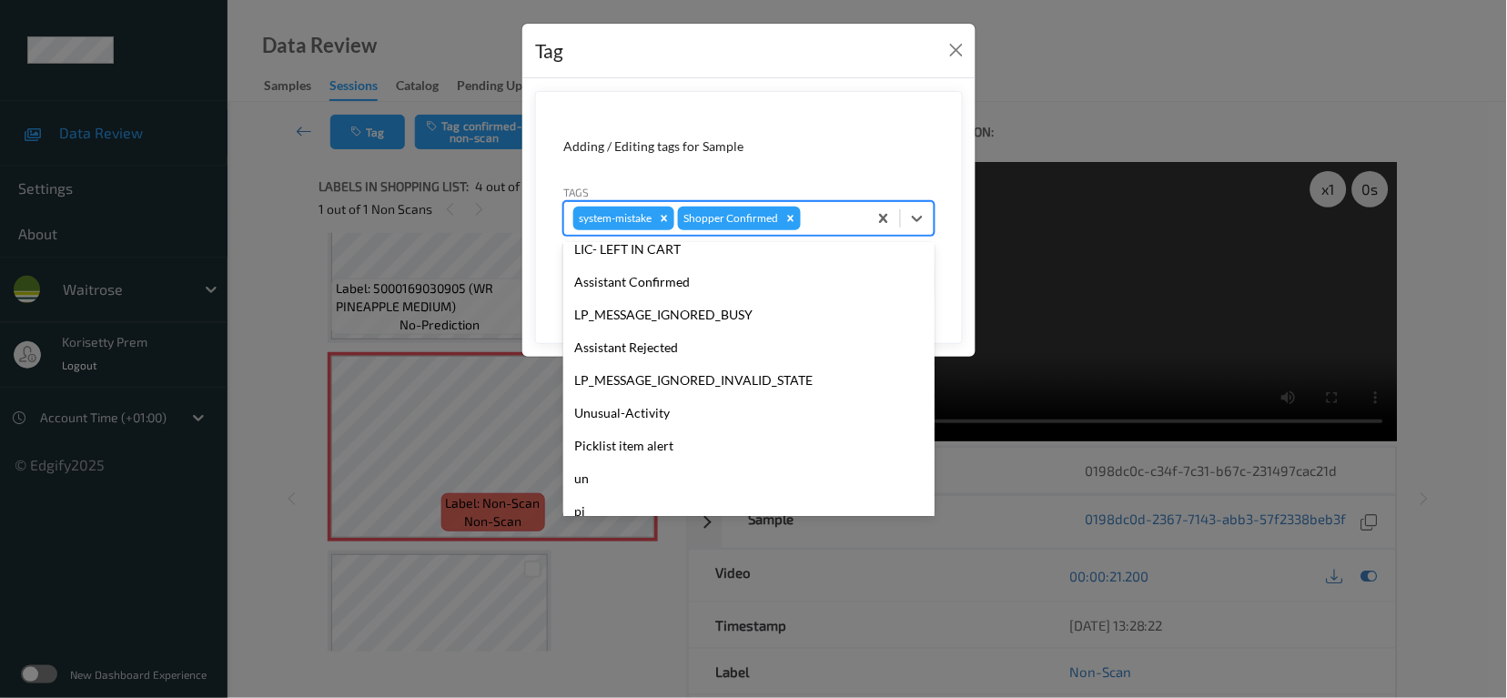
scroll to position [356, 0]
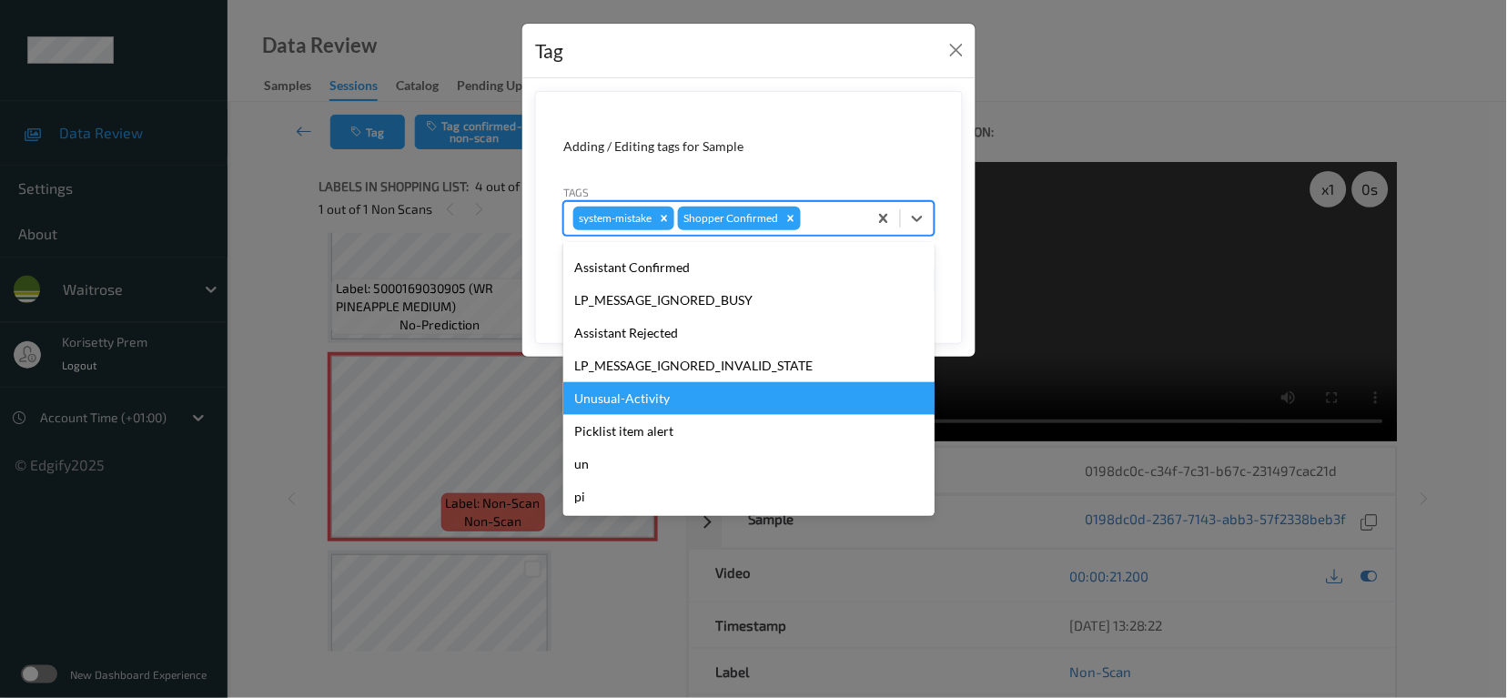
click at [603, 408] on div "Unusual-Activity" at bounding box center [748, 398] width 371 height 33
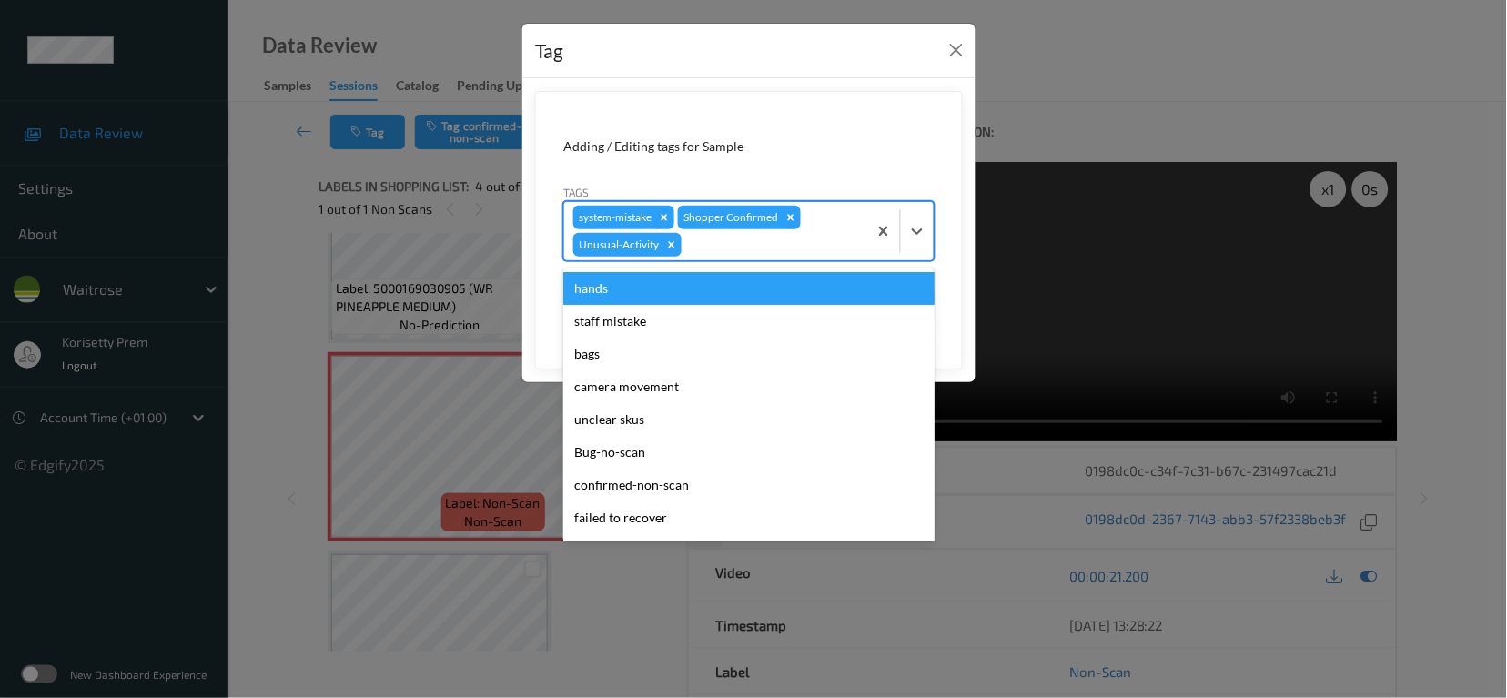
click at [730, 243] on div at bounding box center [771, 245] width 173 height 22
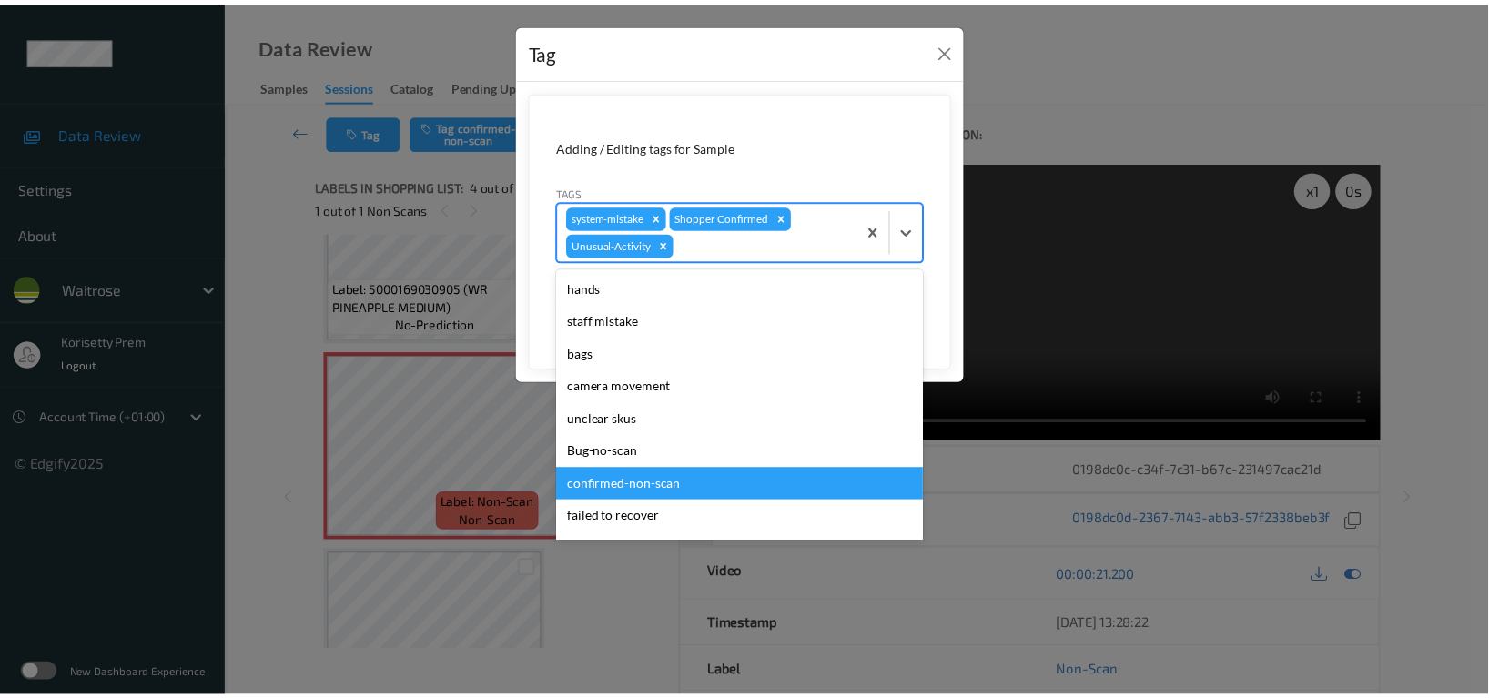
scroll to position [323, 0]
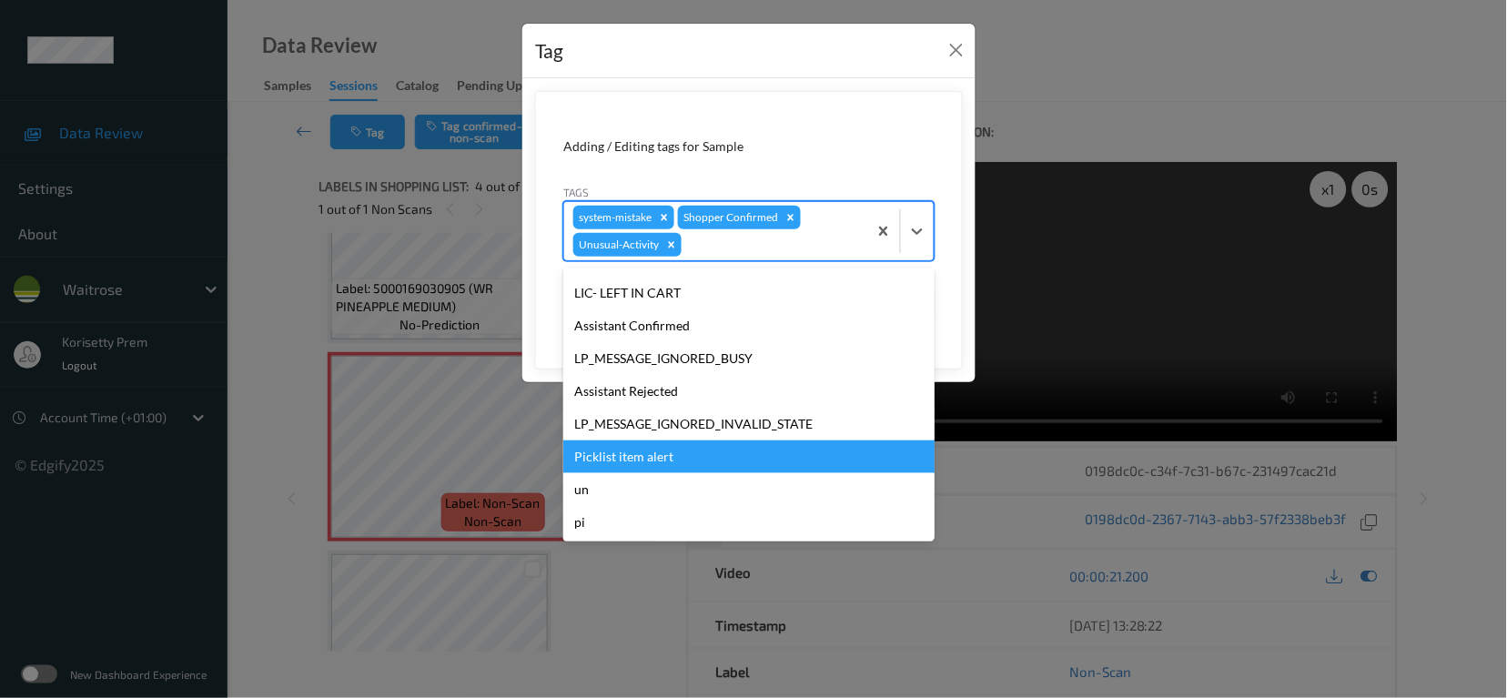
click at [648, 454] on div "Picklist item alert" at bounding box center [748, 456] width 371 height 33
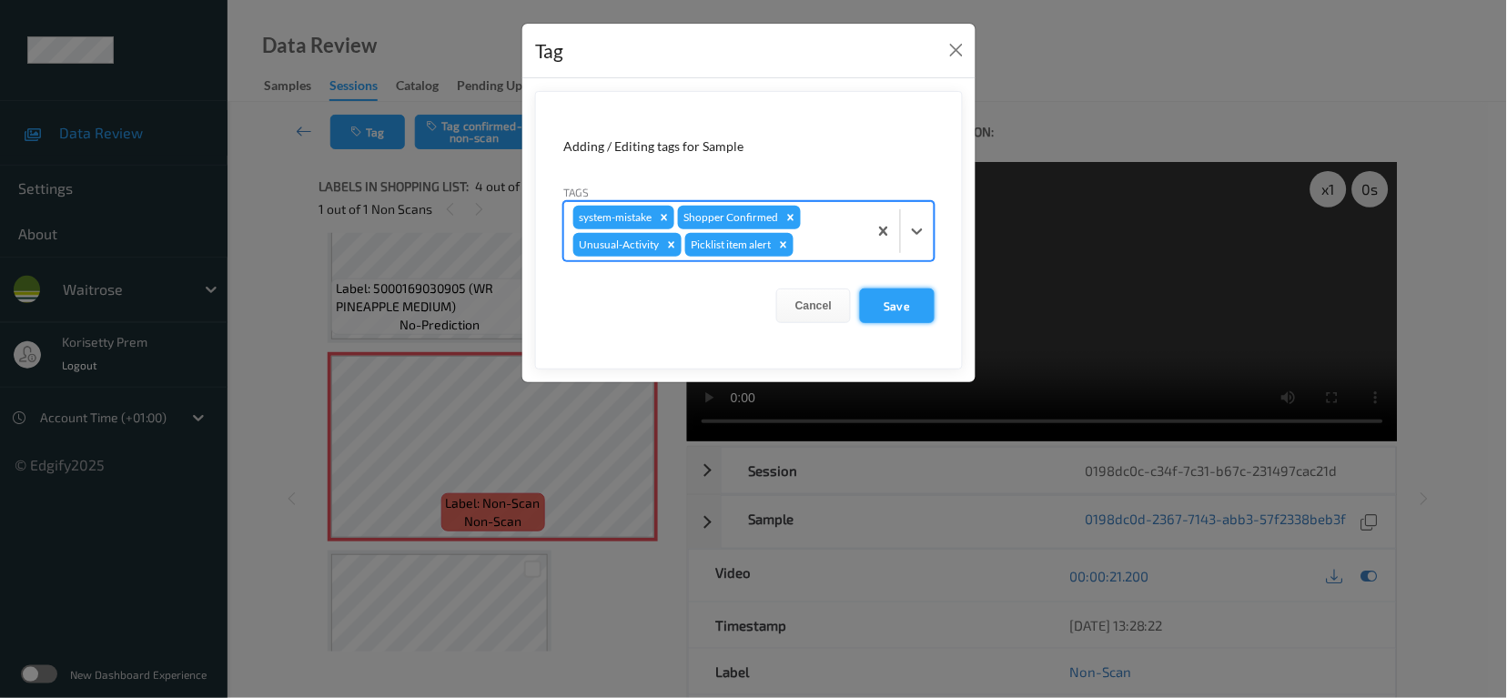
click at [892, 298] on button "Save" at bounding box center [897, 305] width 75 height 35
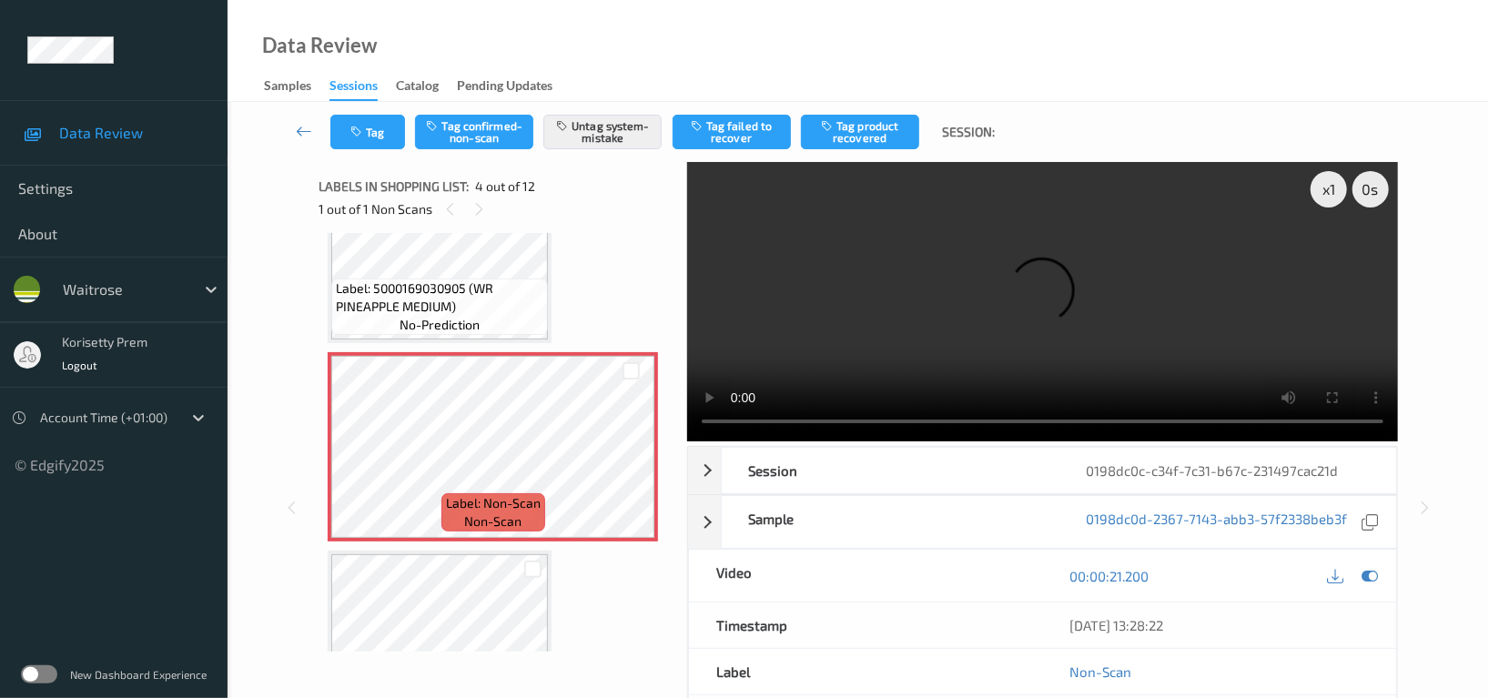
click at [803, 332] on video at bounding box center [1042, 301] width 711 height 279
click at [1114, 292] on video at bounding box center [1042, 301] width 711 height 279
click at [626, 459] on icon at bounding box center [630, 462] width 15 height 16
click at [1361, 577] on icon at bounding box center [1369, 576] width 16 height 16
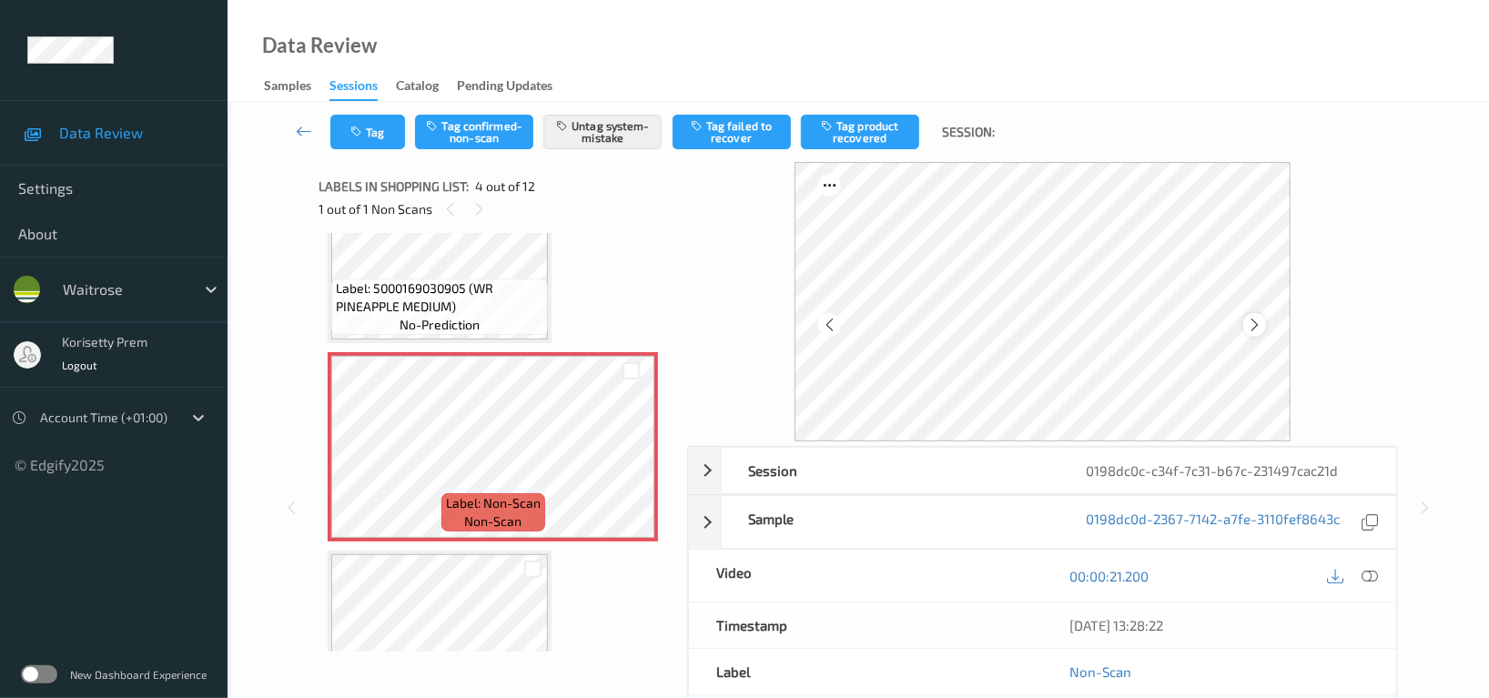
click at [1261, 328] on icon at bounding box center [1254, 325] width 15 height 16
click at [387, 136] on button "Tag" at bounding box center [367, 132] width 75 height 35
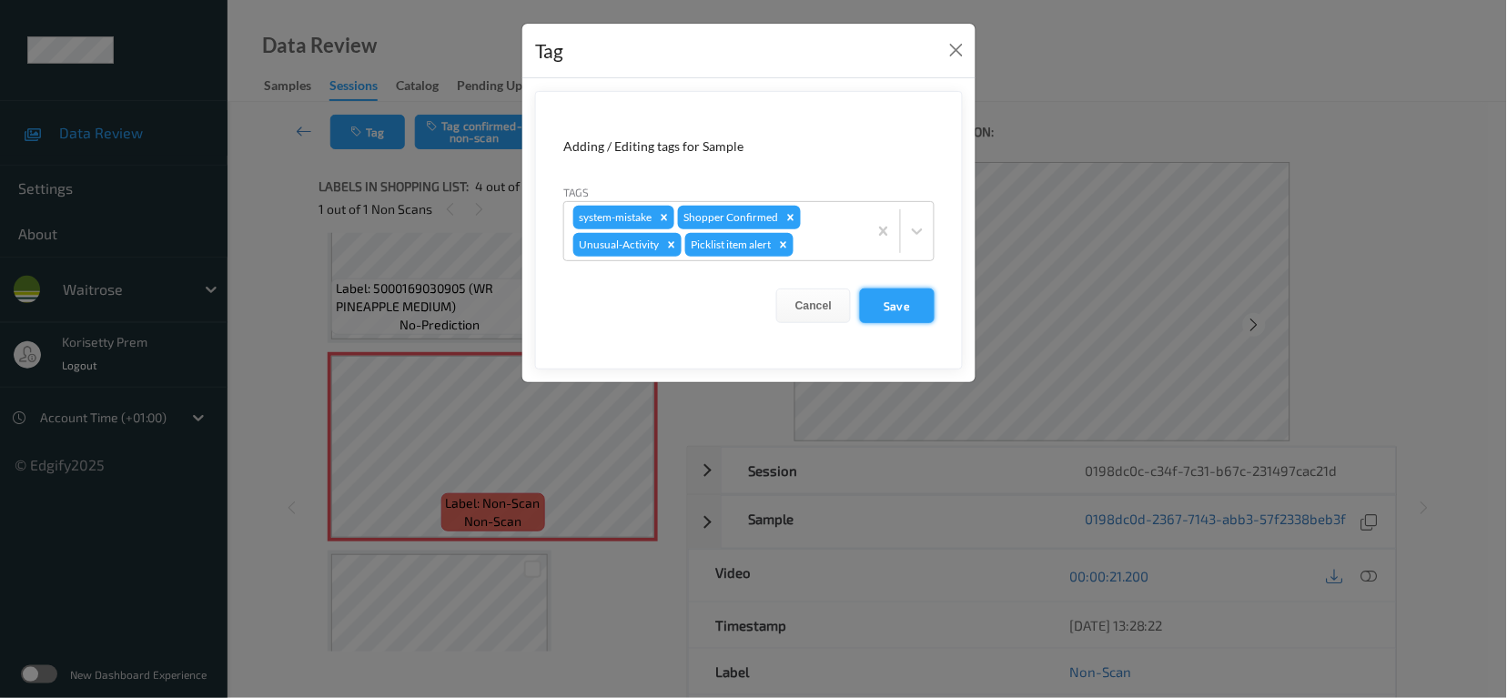
click at [913, 296] on button "Save" at bounding box center [897, 305] width 75 height 35
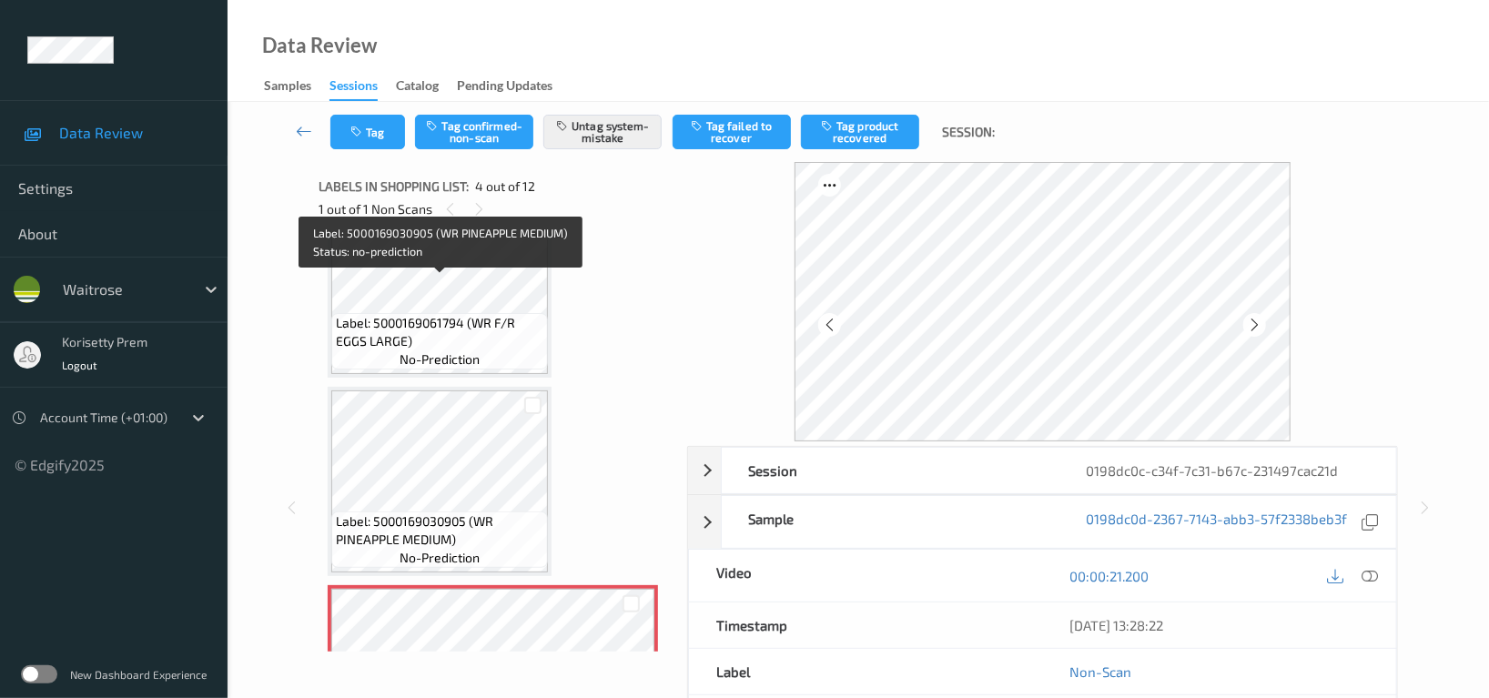
scroll to position [242, 0]
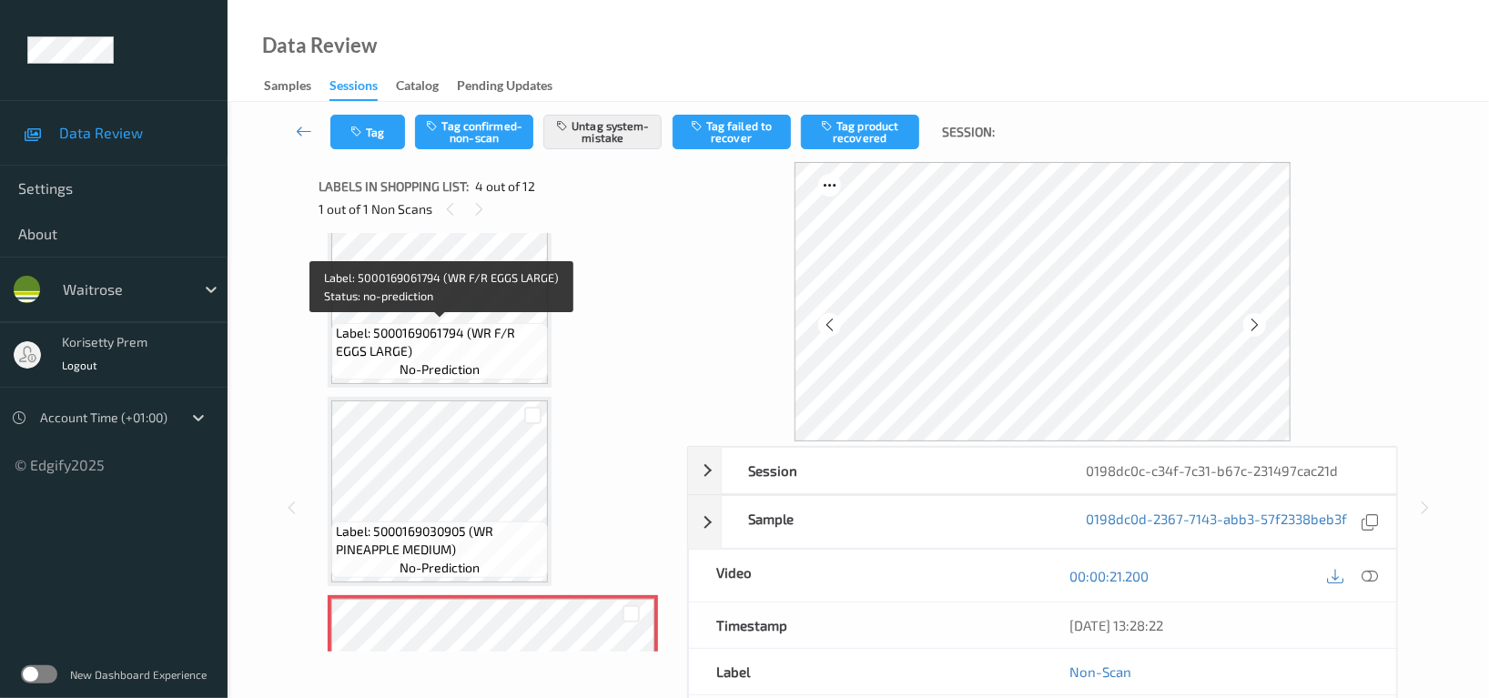
click at [449, 332] on span "Label: 5000169061794 (WR F/R EGGS LARGE)" at bounding box center [439, 342] width 207 height 36
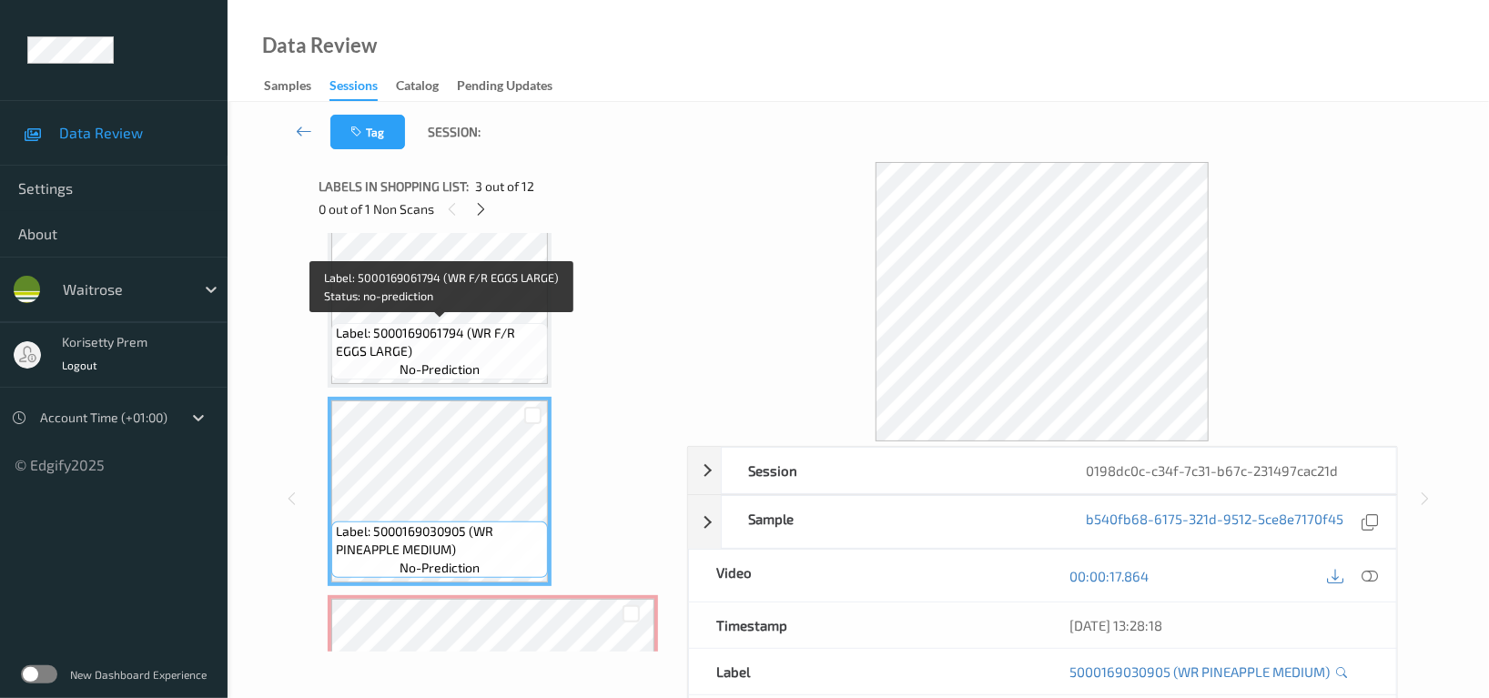
click at [450, 339] on span "Label: 5000169061794 (WR F/R EGGS LARGE)" at bounding box center [439, 342] width 207 height 36
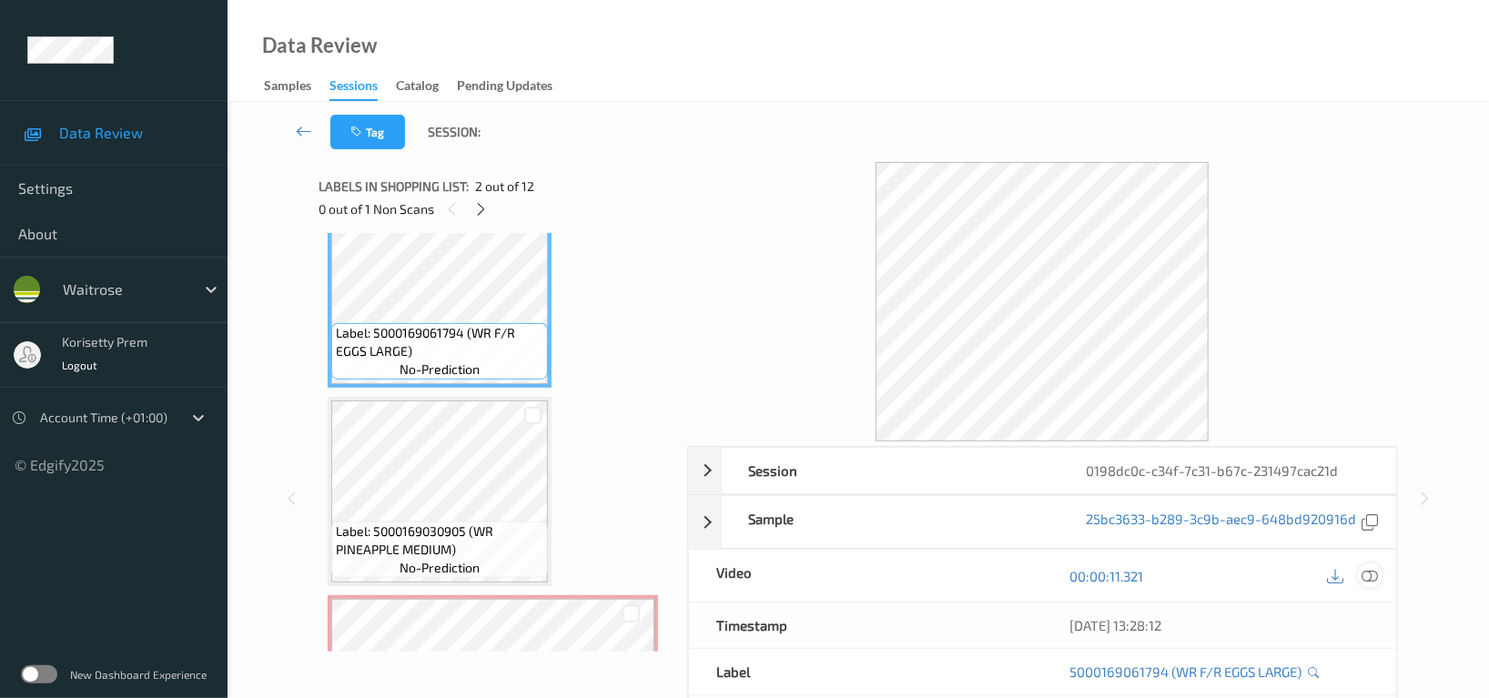
click at [1370, 578] on icon at bounding box center [1369, 576] width 16 height 16
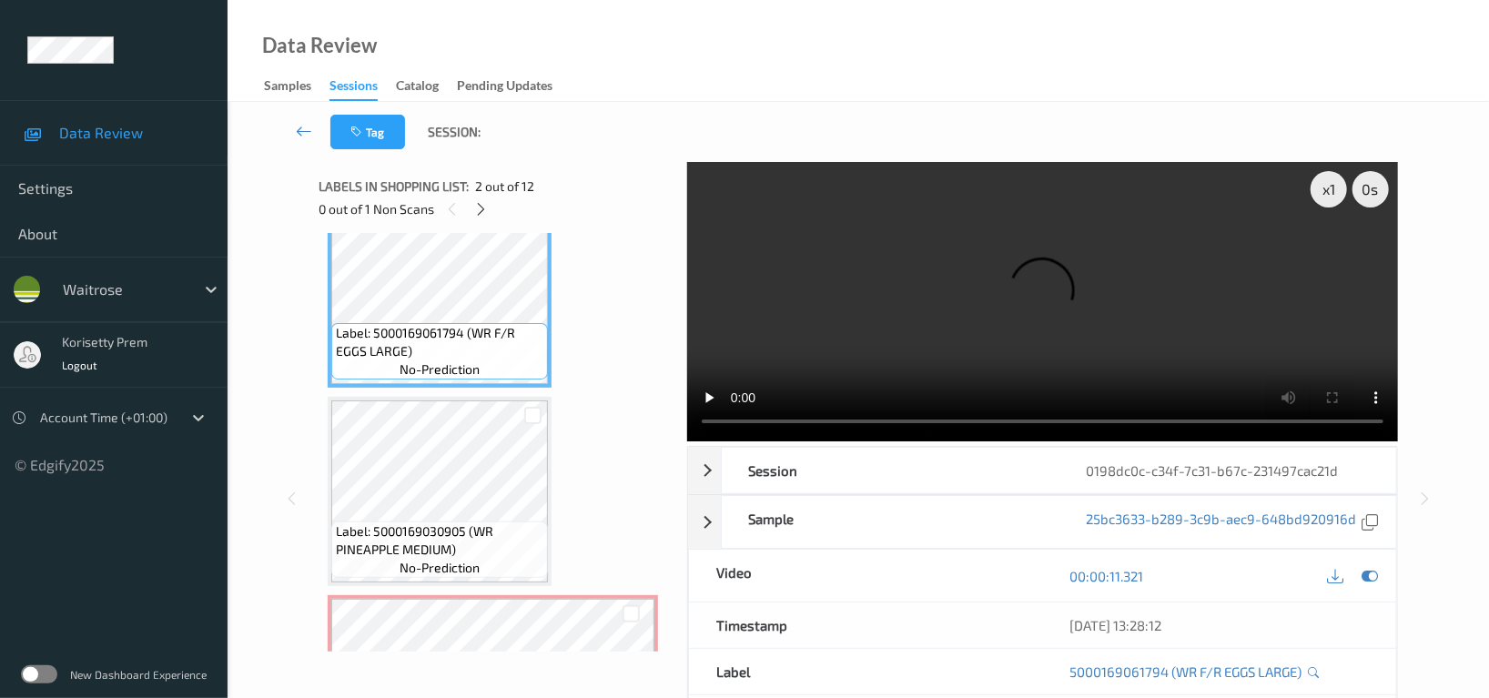
click at [1034, 365] on video at bounding box center [1042, 301] width 711 height 279
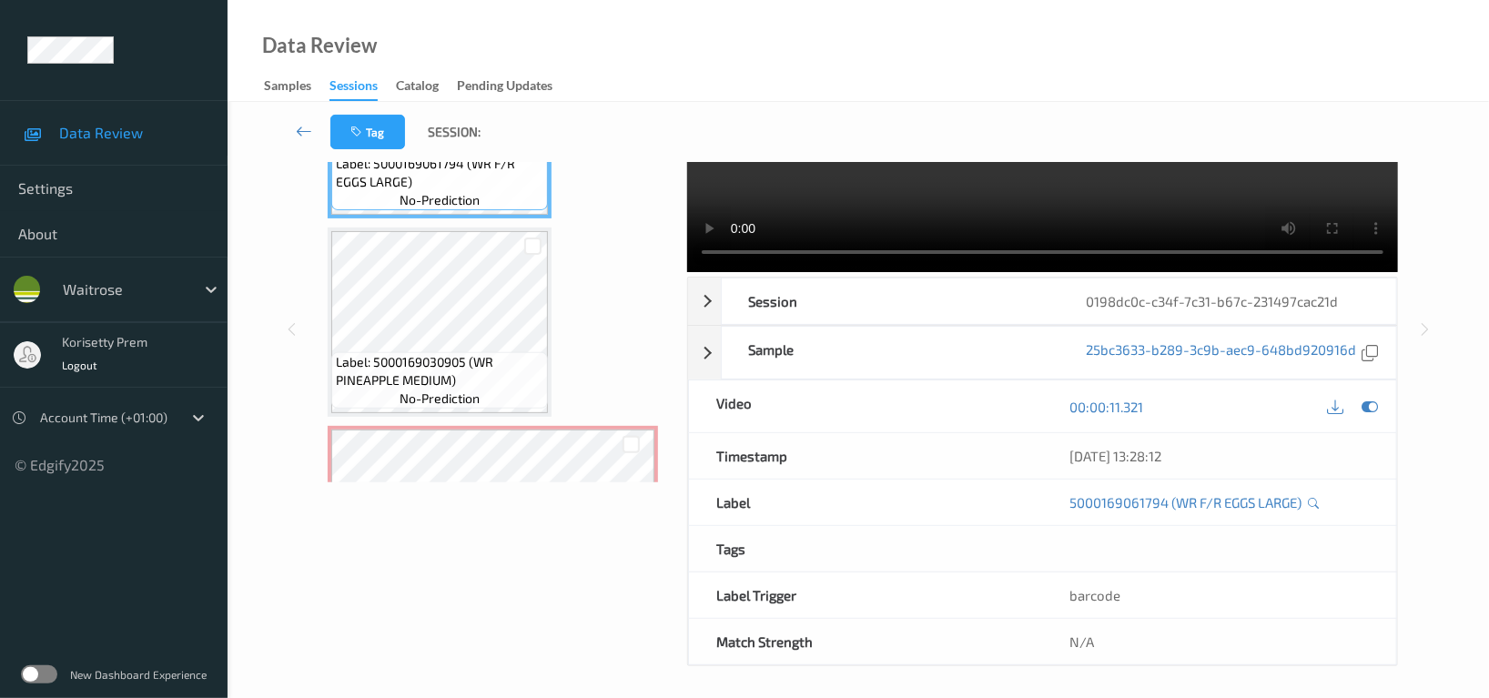
scroll to position [177, 0]
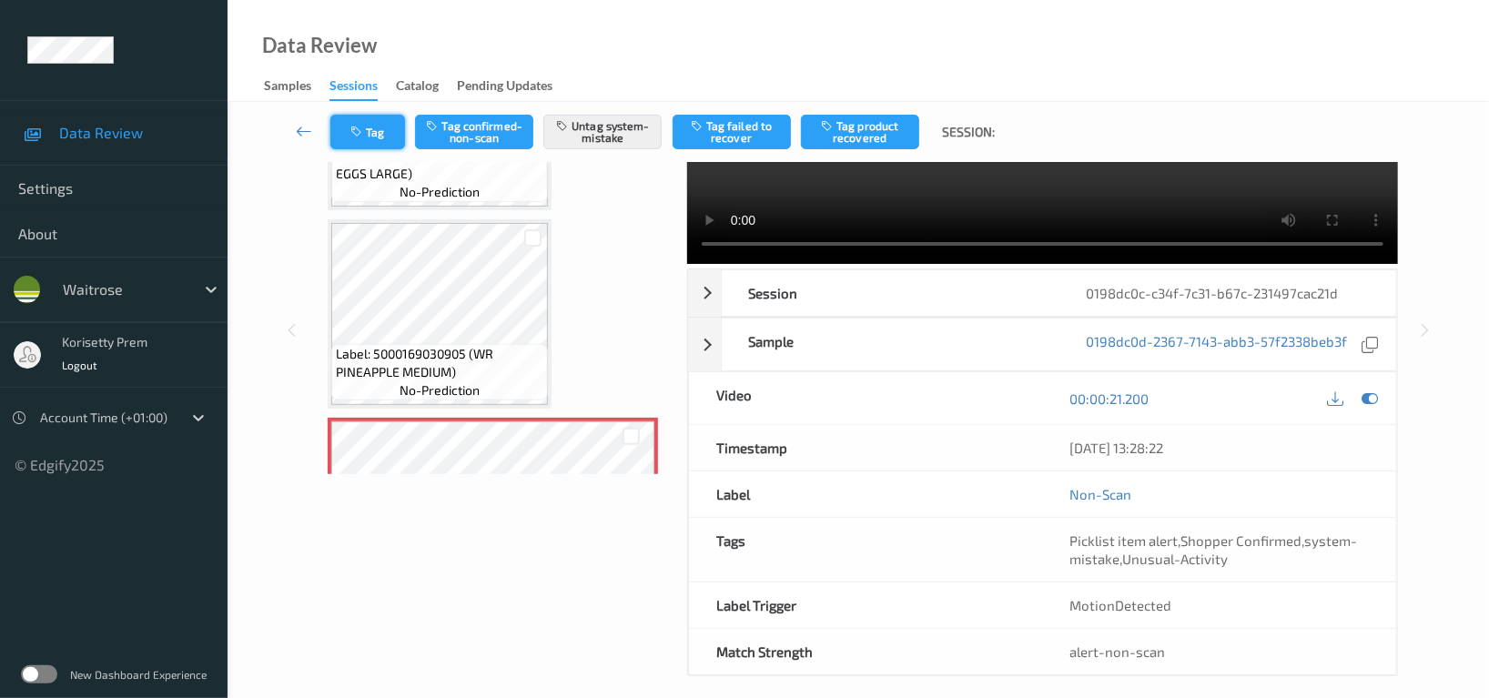
click at [350, 137] on icon "button" at bounding box center [357, 132] width 15 height 13
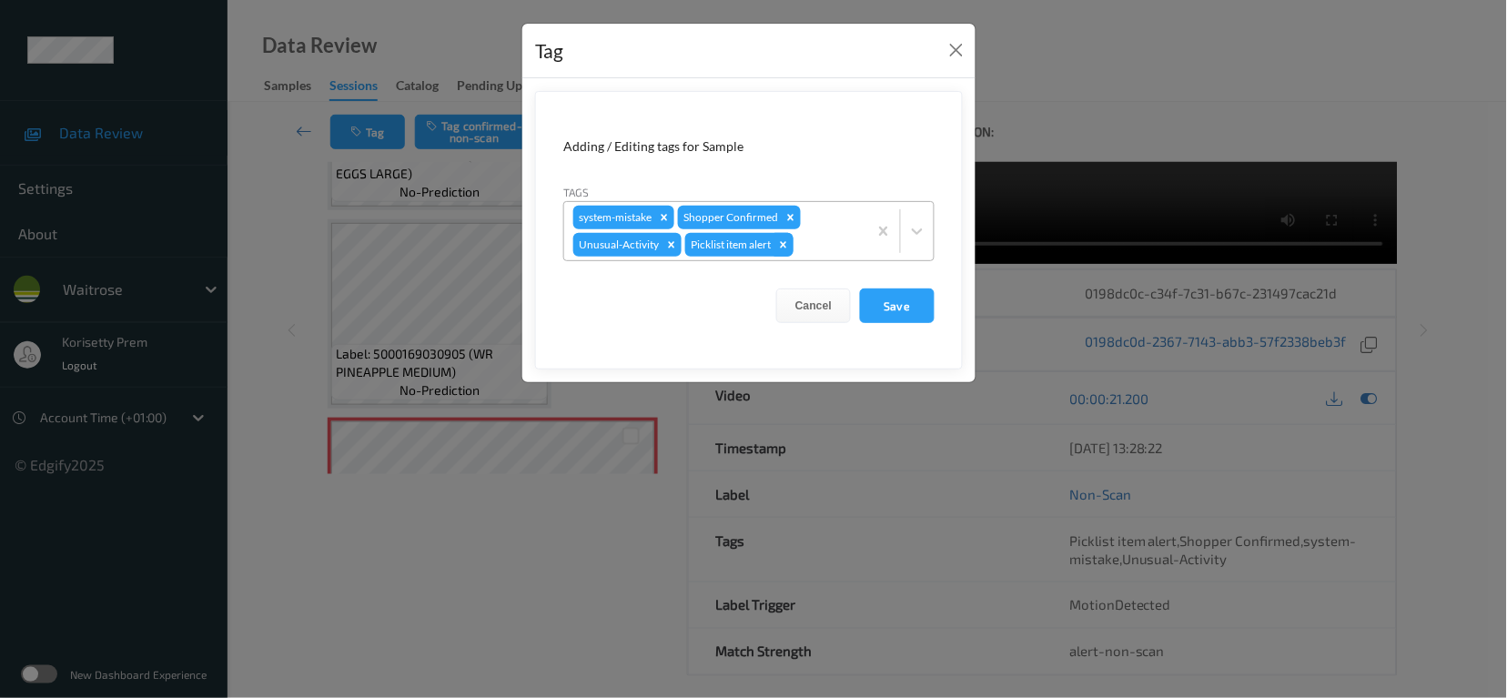
click at [786, 246] on icon "Remove Picklist item alert" at bounding box center [784, 244] width 6 height 6
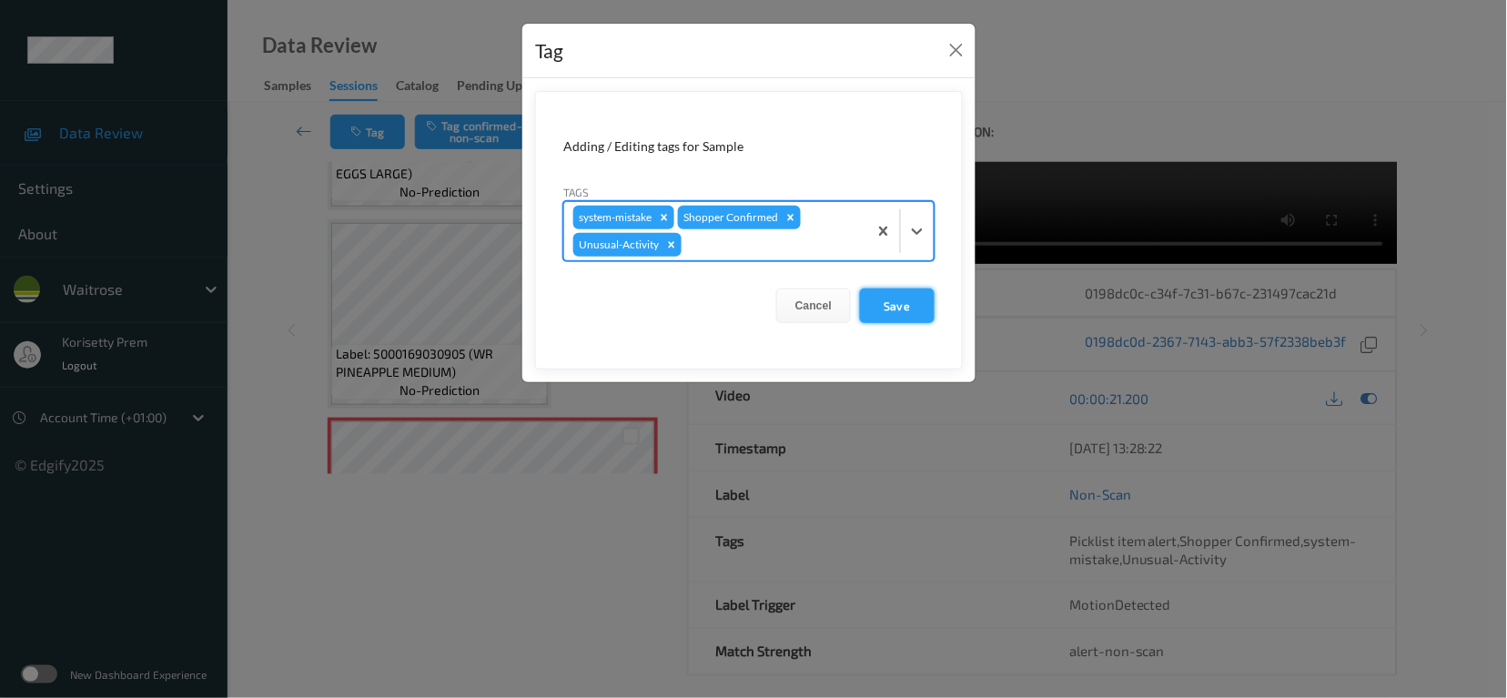
click at [893, 306] on button "Save" at bounding box center [897, 305] width 75 height 35
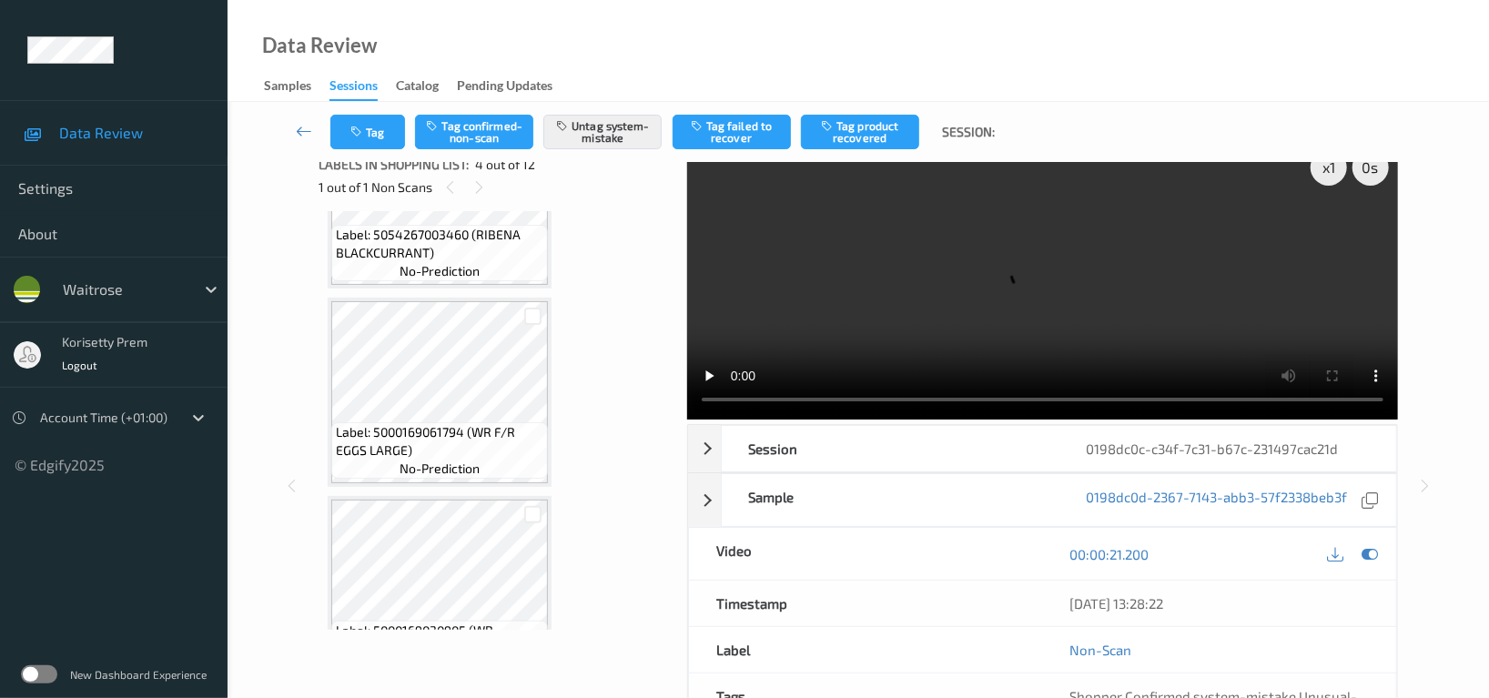
scroll to position [0, 0]
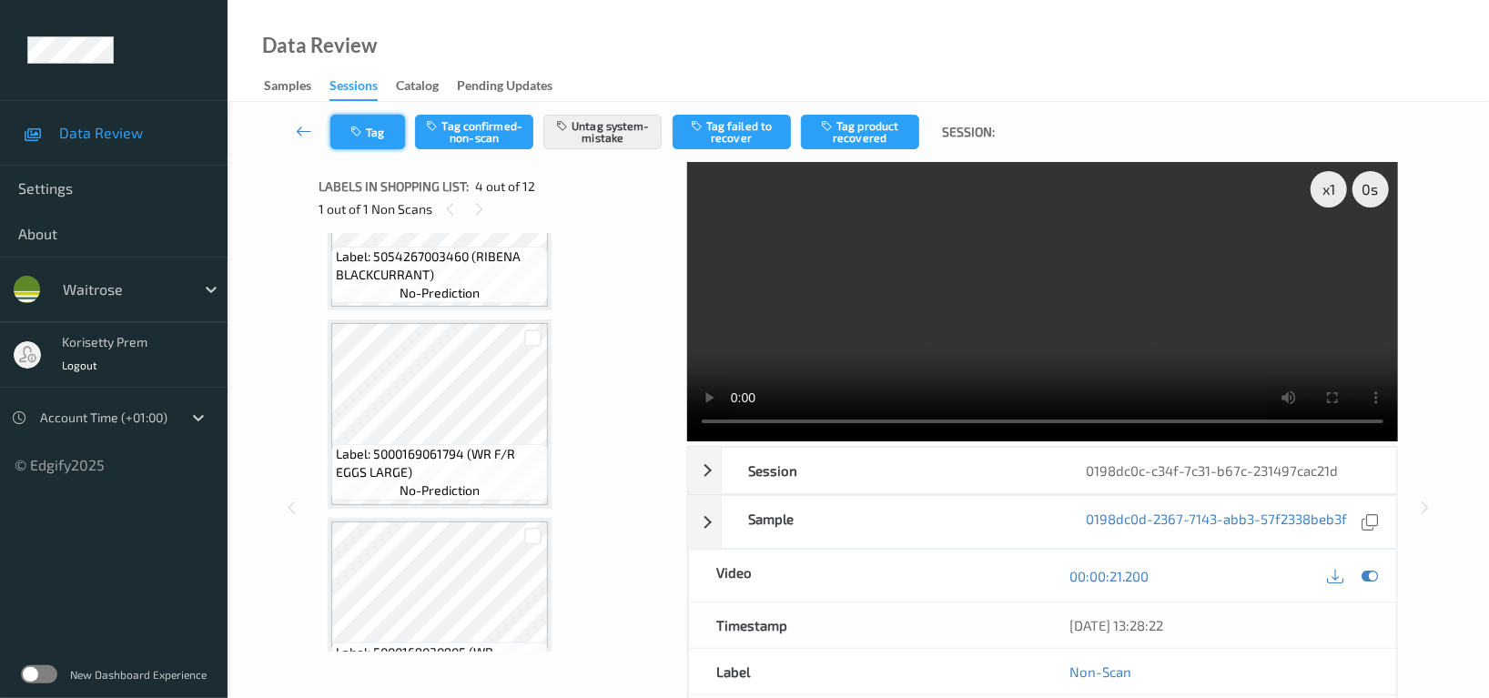
click at [375, 126] on button "Tag" at bounding box center [367, 132] width 75 height 35
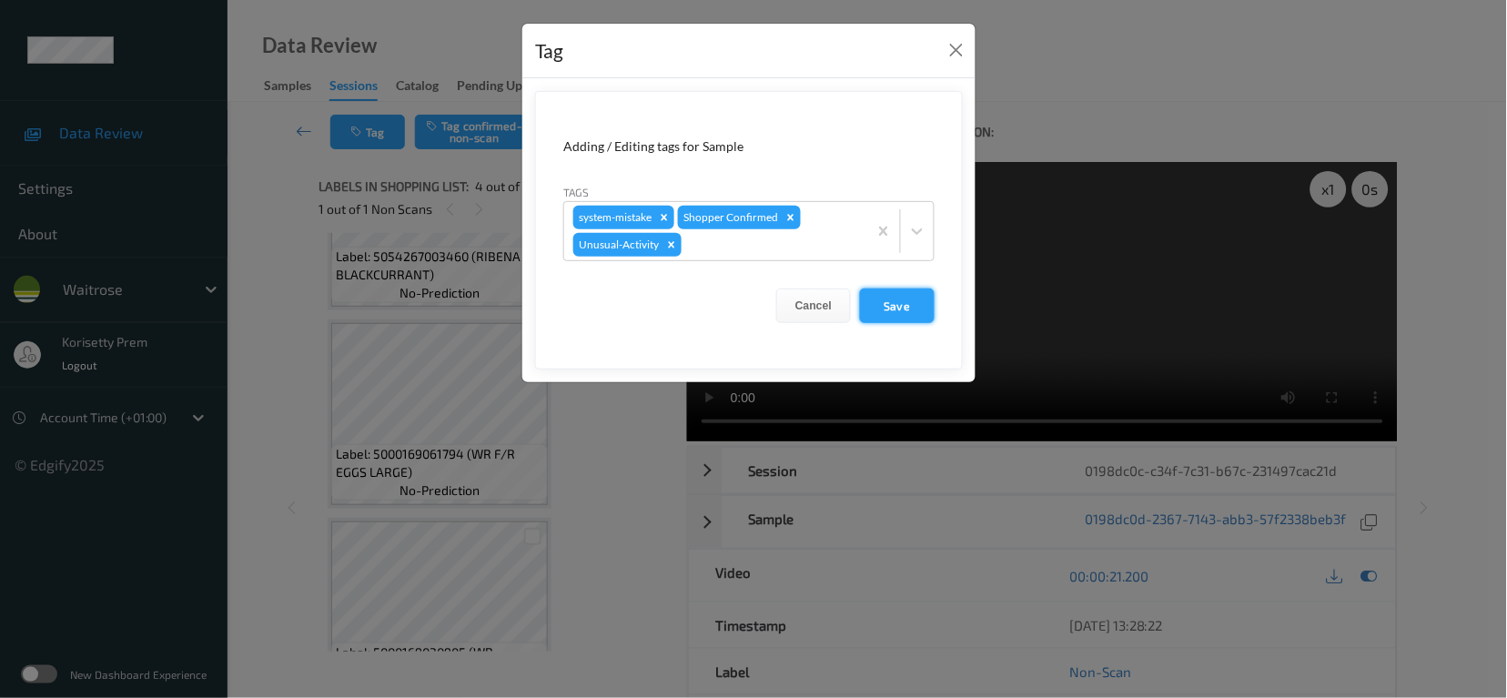
click at [900, 311] on button "Save" at bounding box center [897, 305] width 75 height 35
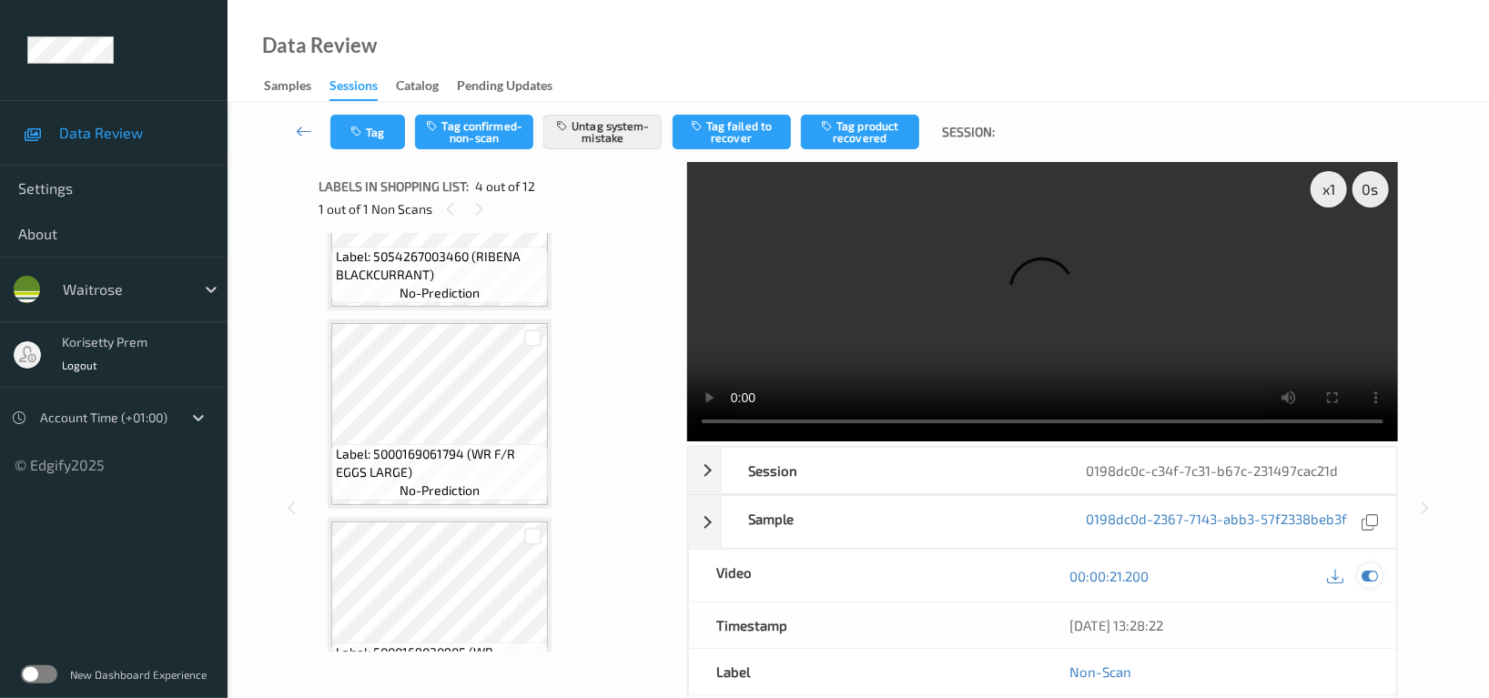
click at [1368, 568] on icon at bounding box center [1369, 576] width 16 height 16
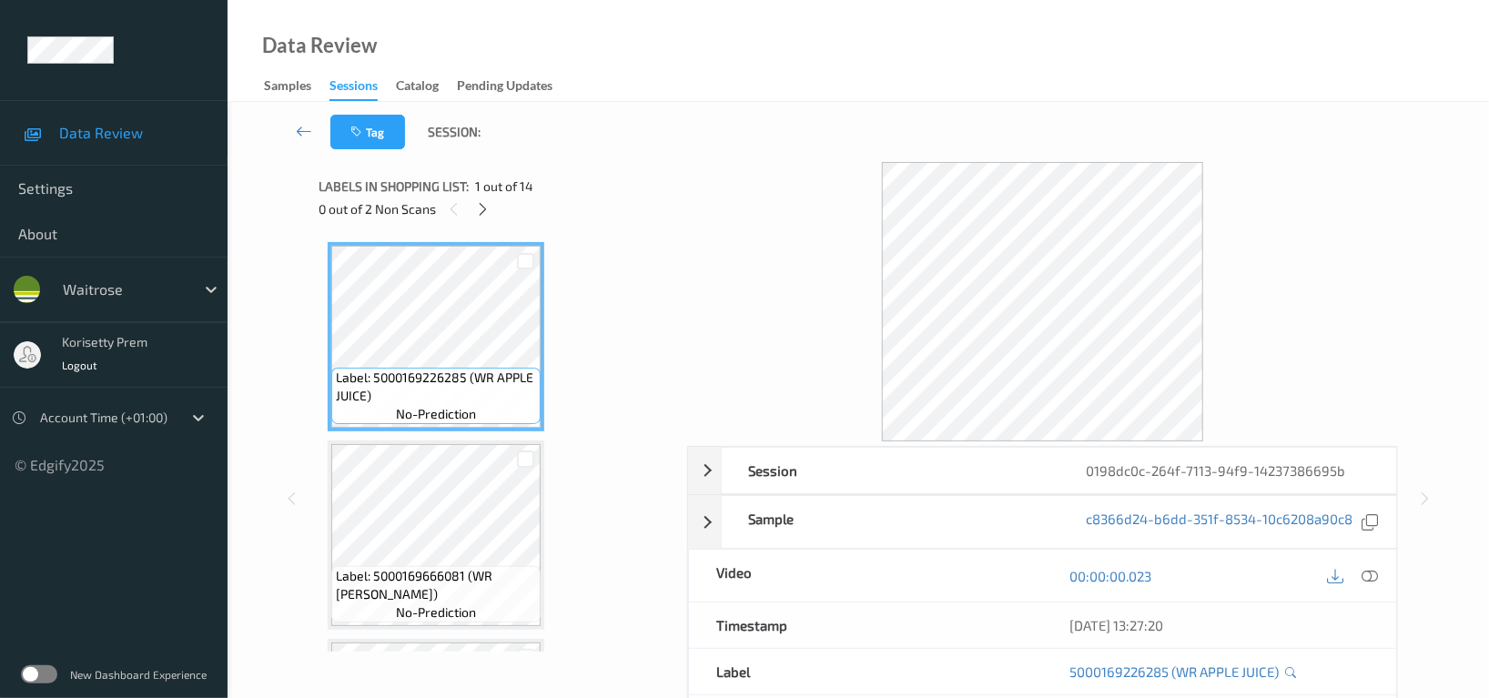
click at [843, 116] on div "Tag Session:" at bounding box center [858, 132] width 1187 height 60
click at [975, 64] on div "Data Review Samples Sessions Catalog Pending Updates" at bounding box center [858, 51] width 1261 height 102
click at [743, 127] on div "Tag Session:" at bounding box center [858, 132] width 1187 height 60
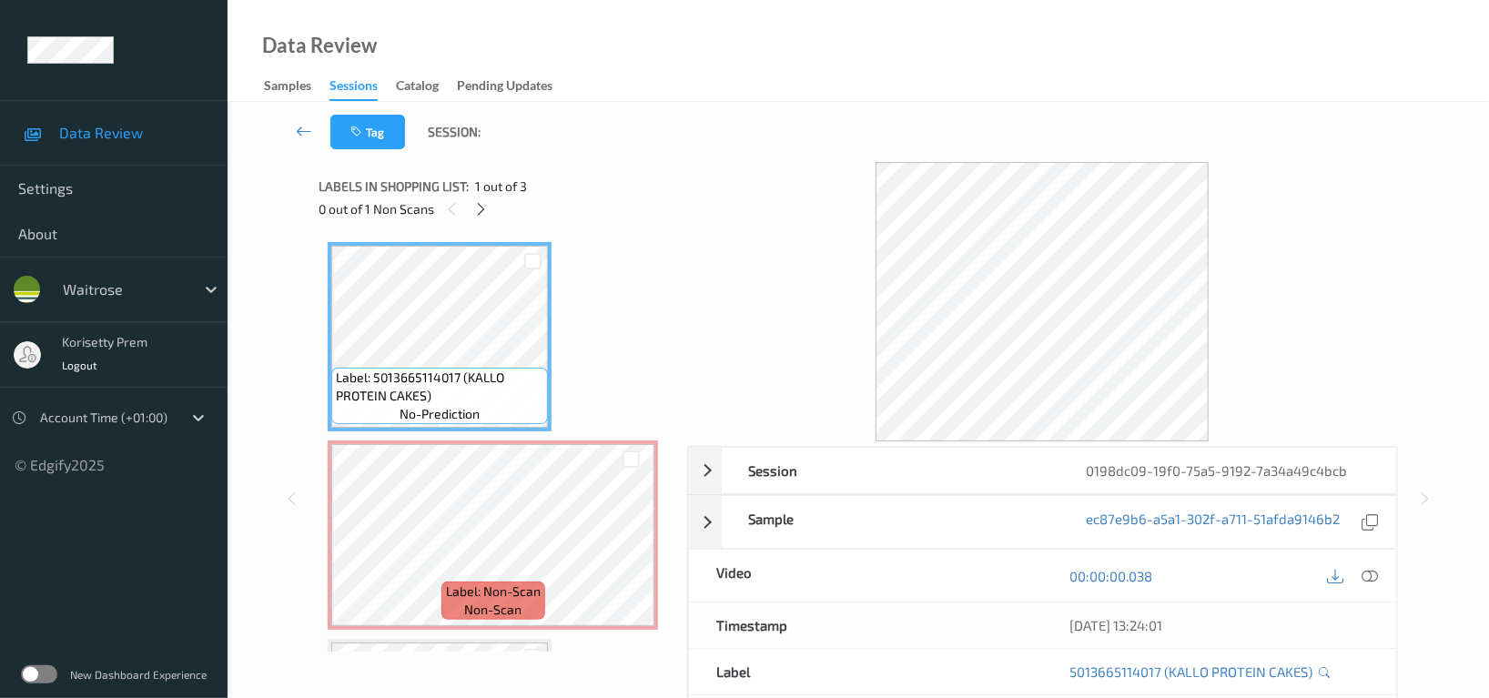
click at [915, 62] on div "Data Review Samples Sessions Catalog Pending Updates" at bounding box center [858, 51] width 1261 height 102
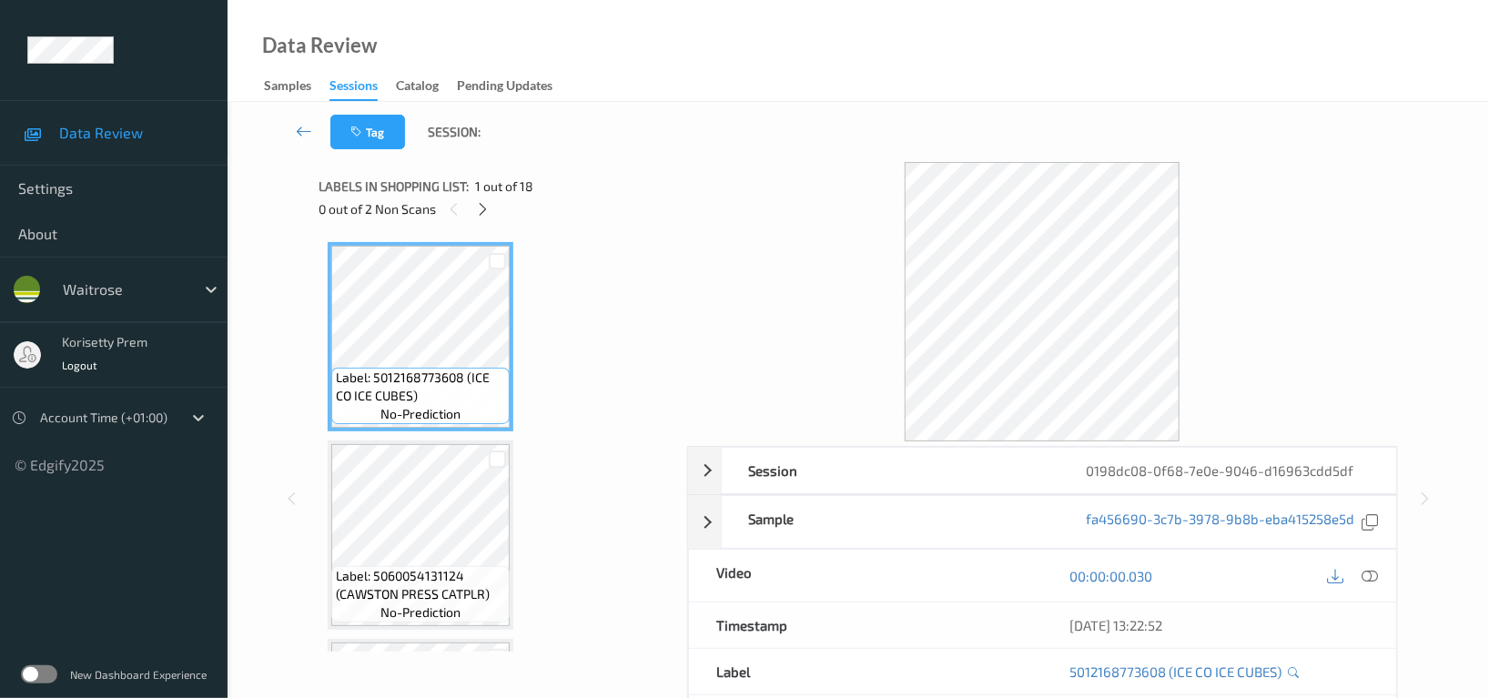
click at [705, 125] on div "Tag Session:" at bounding box center [858, 132] width 1187 height 60
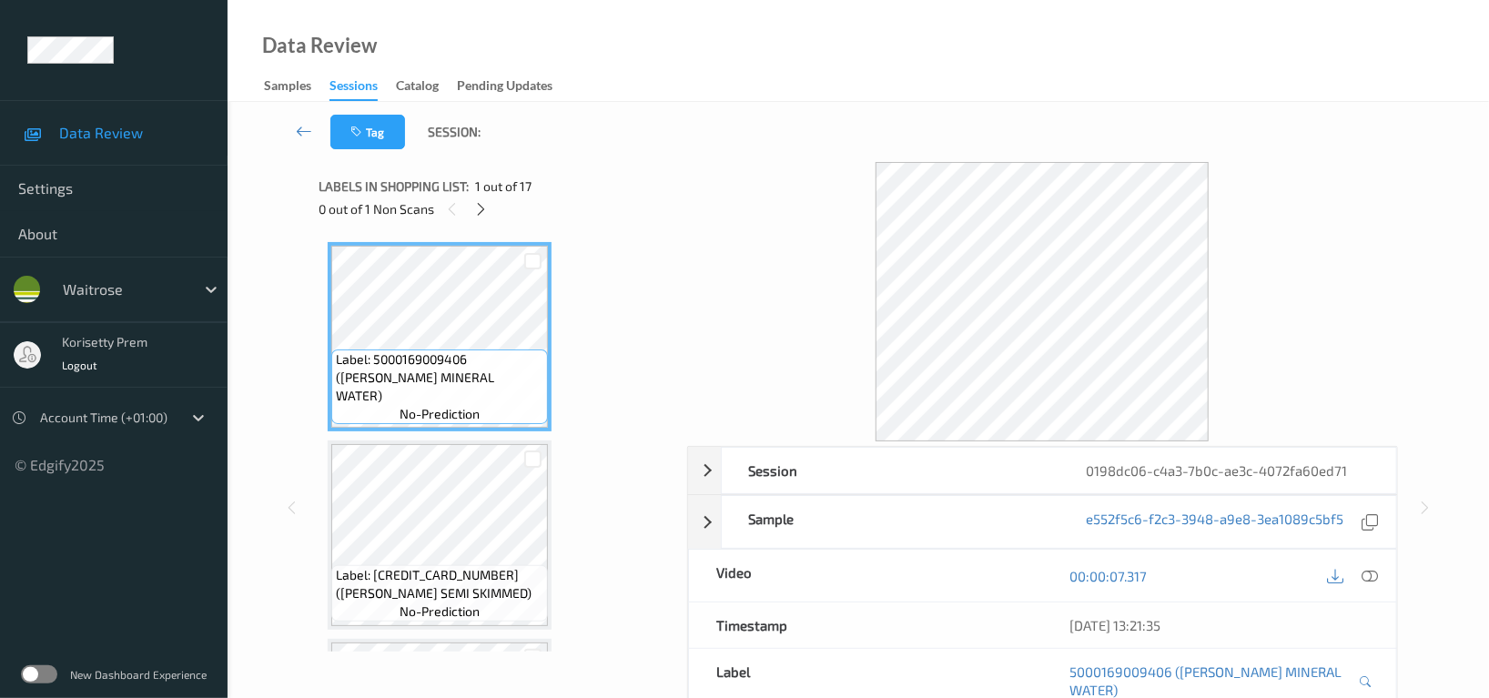
click at [704, 146] on div "Tag Session:" at bounding box center [858, 132] width 1187 height 60
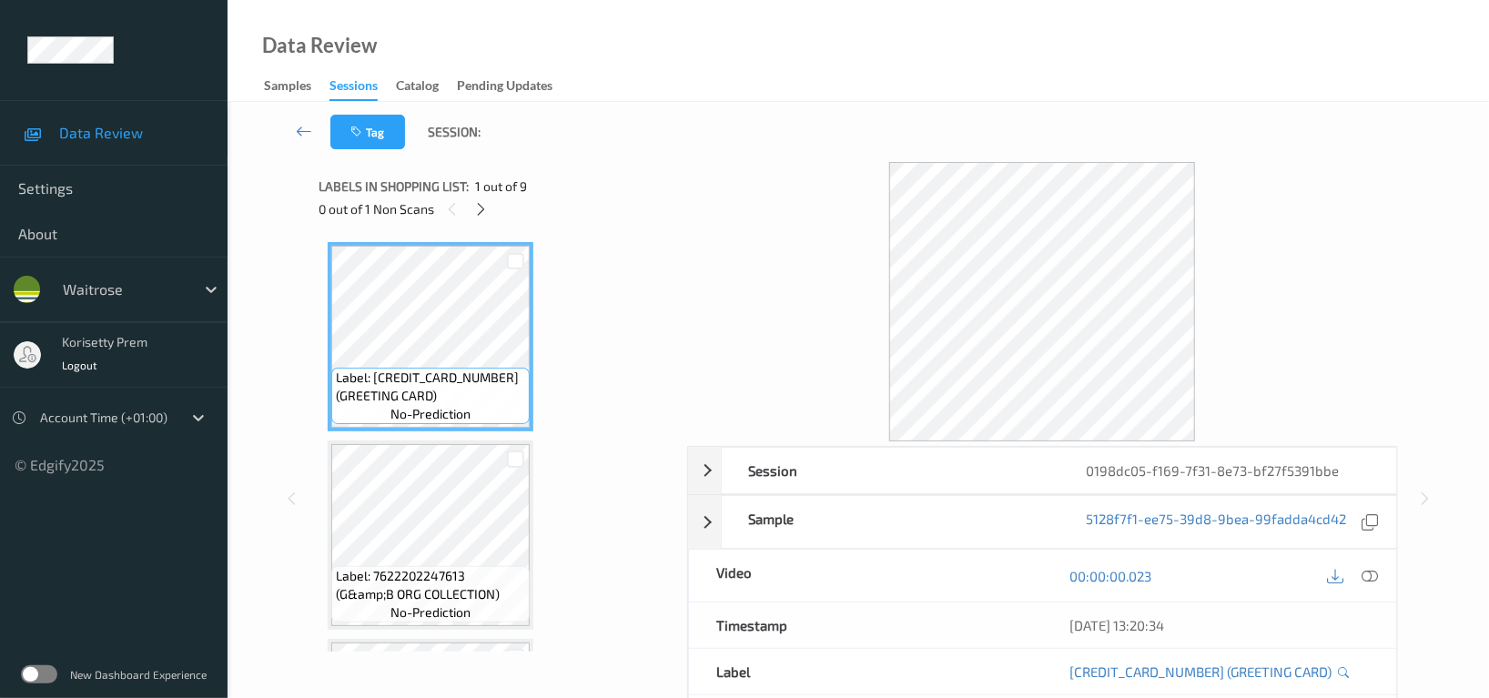
click at [822, 137] on div "Tag Session:" at bounding box center [858, 132] width 1187 height 60
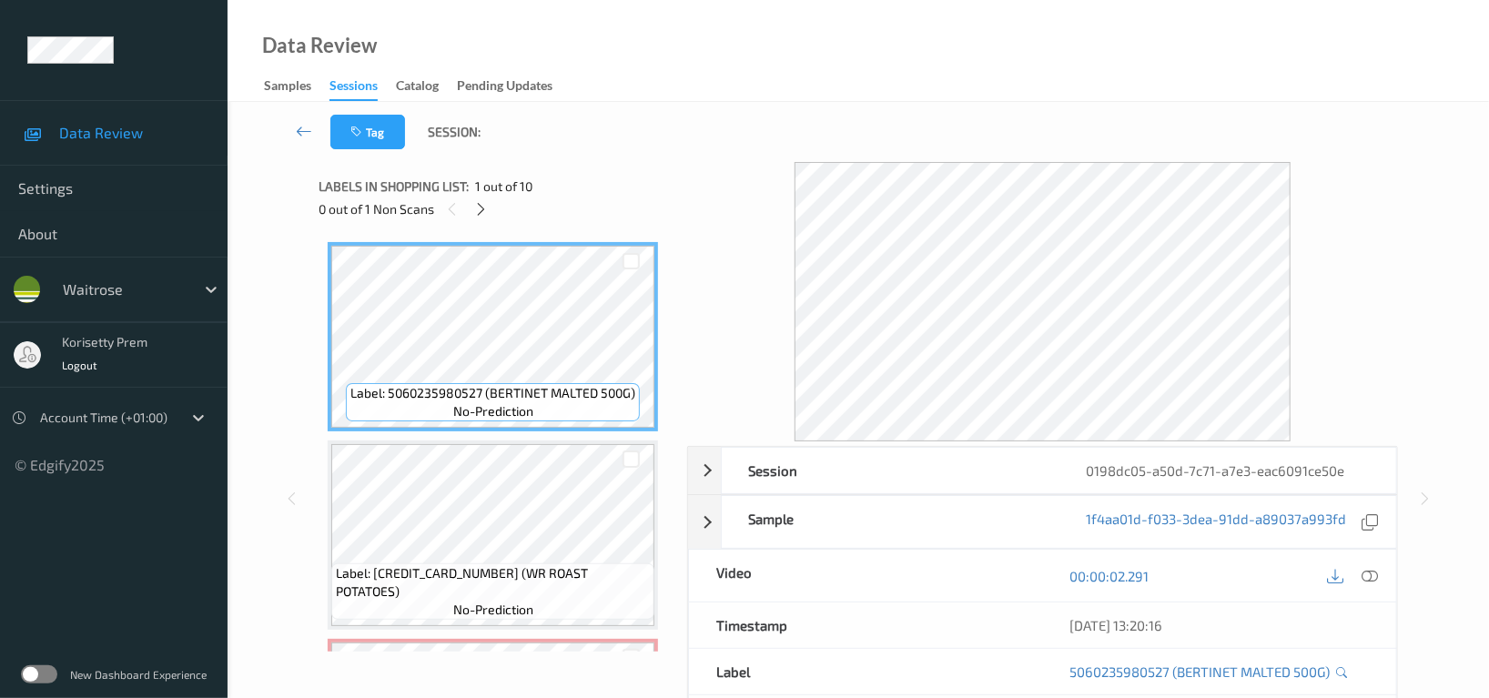
click at [784, 89] on div "Data Review Samples Sessions Catalog Pending Updates" at bounding box center [858, 51] width 1261 height 102
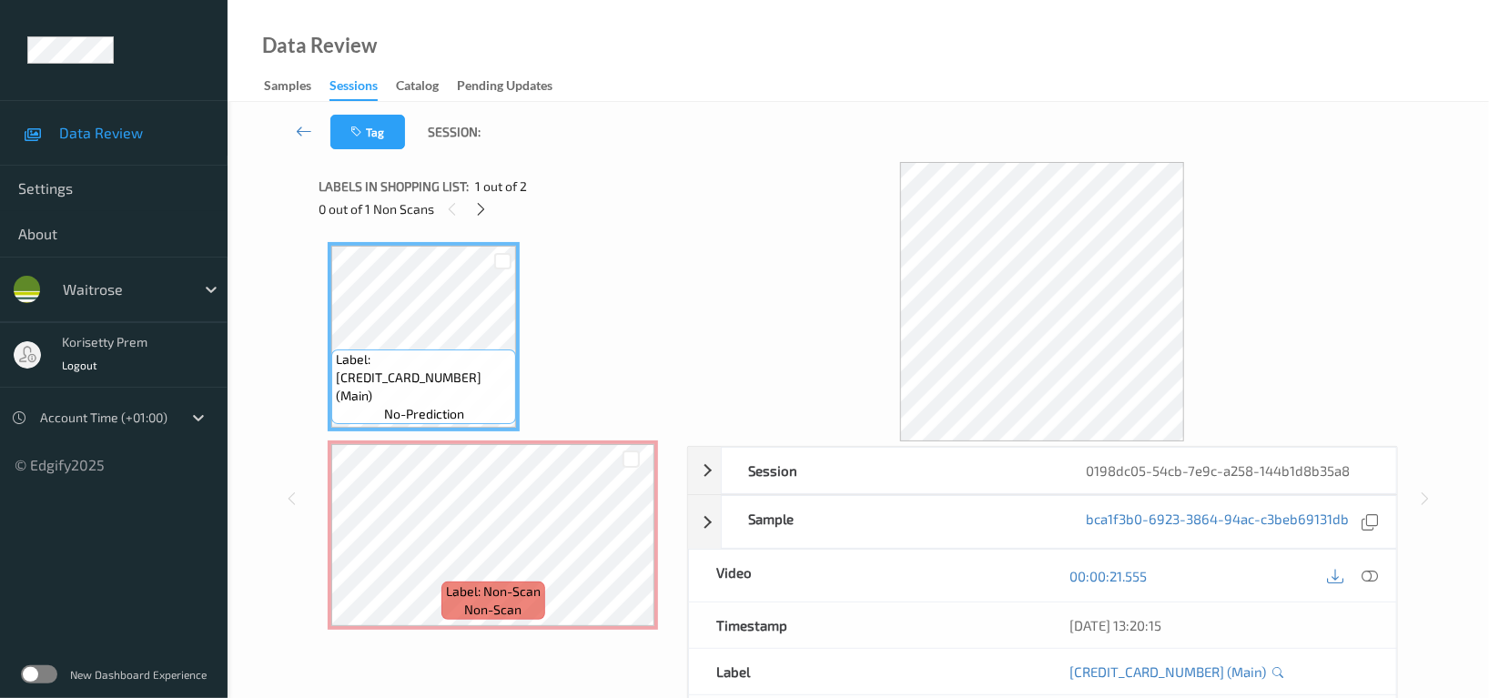
click at [776, 126] on div "Tag Session:" at bounding box center [858, 132] width 1187 height 60
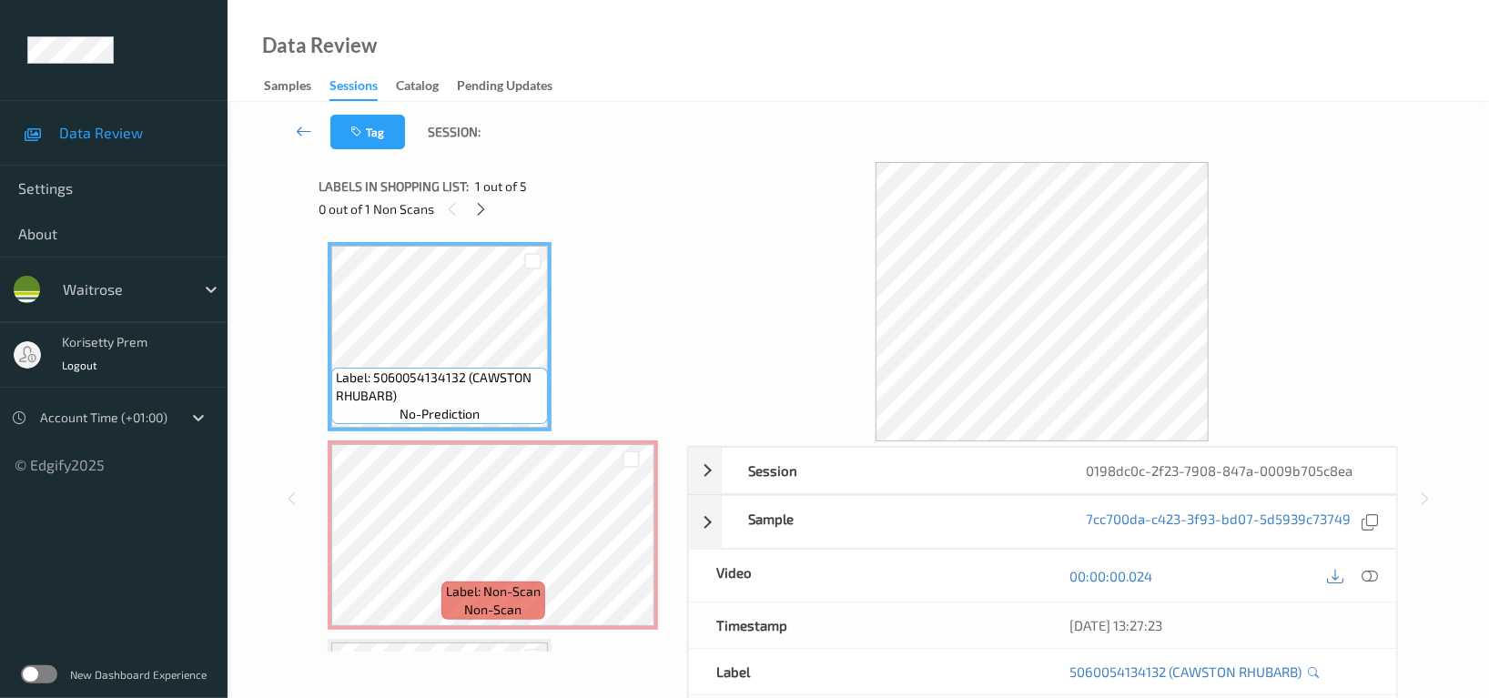
click at [824, 64] on div "Data Review Samples Sessions Catalog Pending Updates" at bounding box center [858, 51] width 1261 height 102
click at [700, 100] on div "Data Review Samples Sessions Catalog Pending Updates" at bounding box center [858, 51] width 1261 height 102
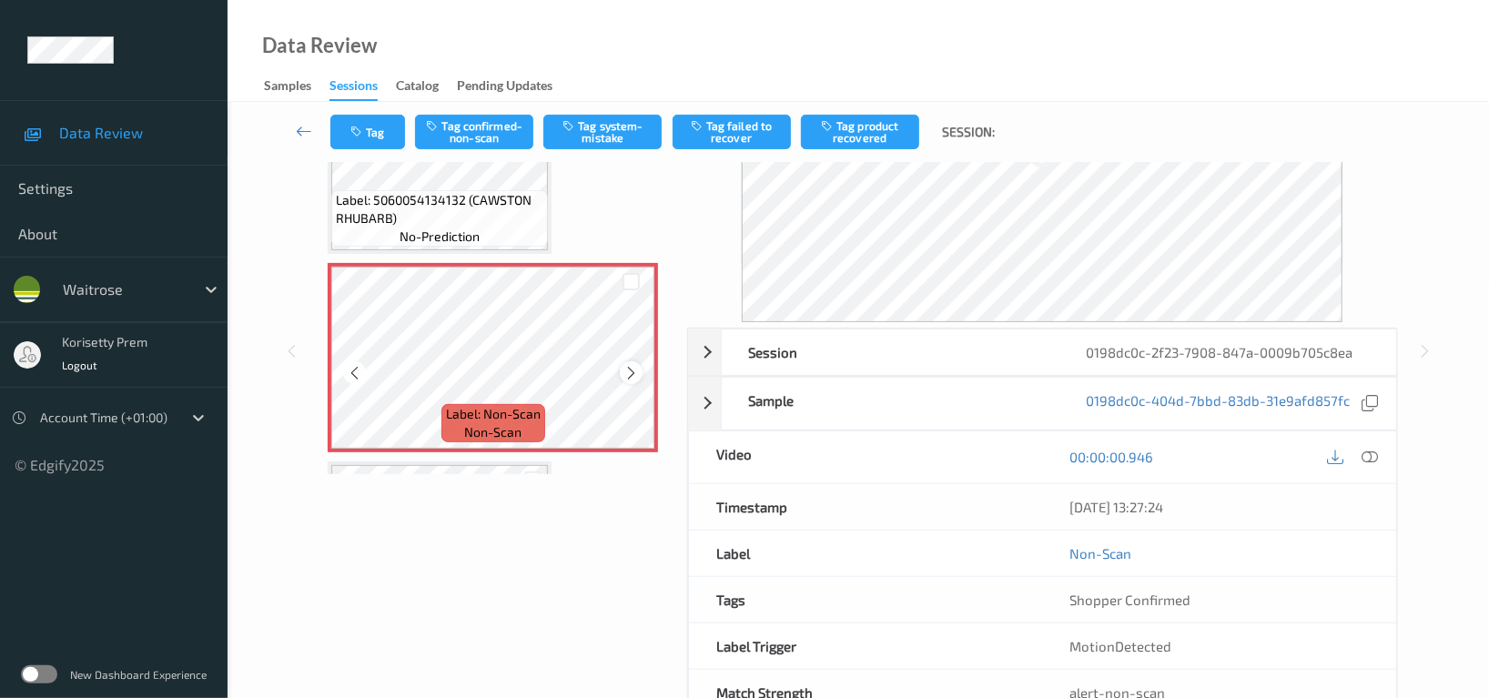
click at [625, 369] on icon at bounding box center [630, 373] width 15 height 16
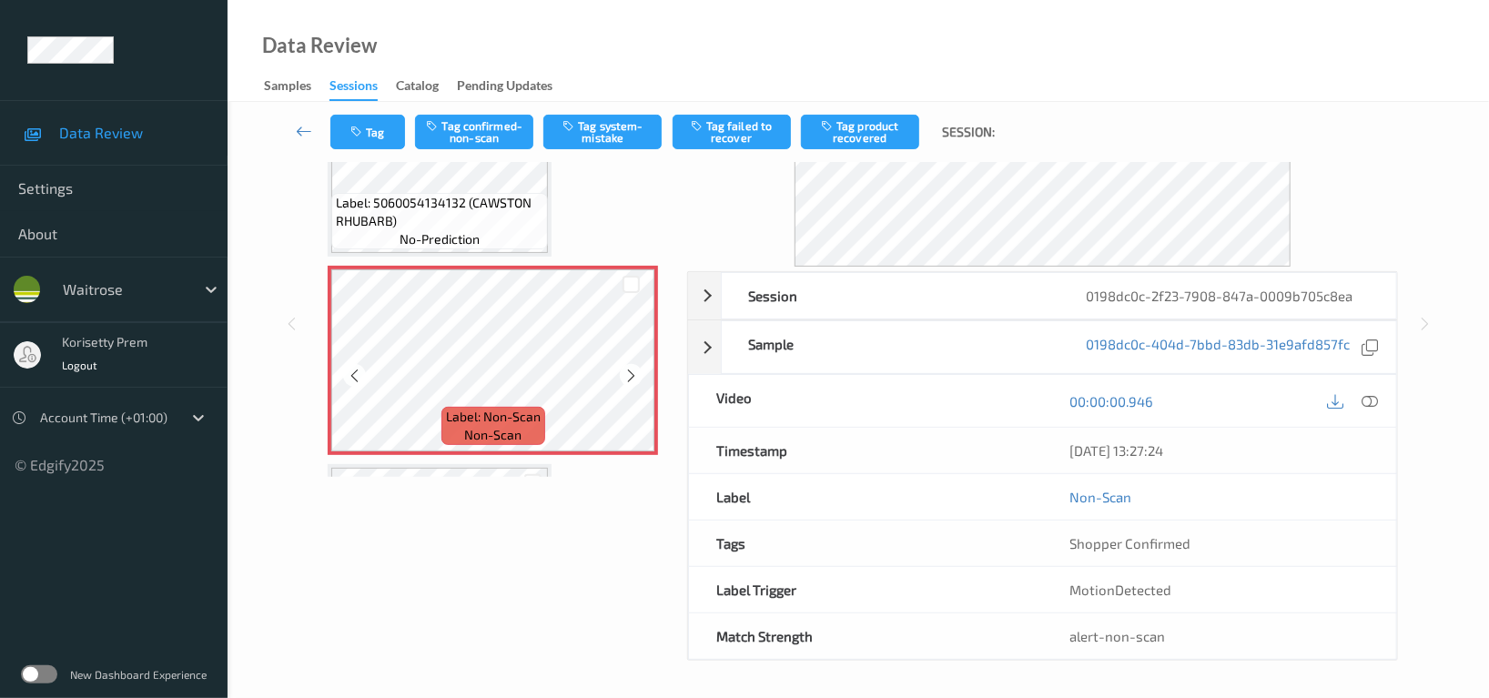
click at [625, 369] on icon at bounding box center [630, 376] width 15 height 16
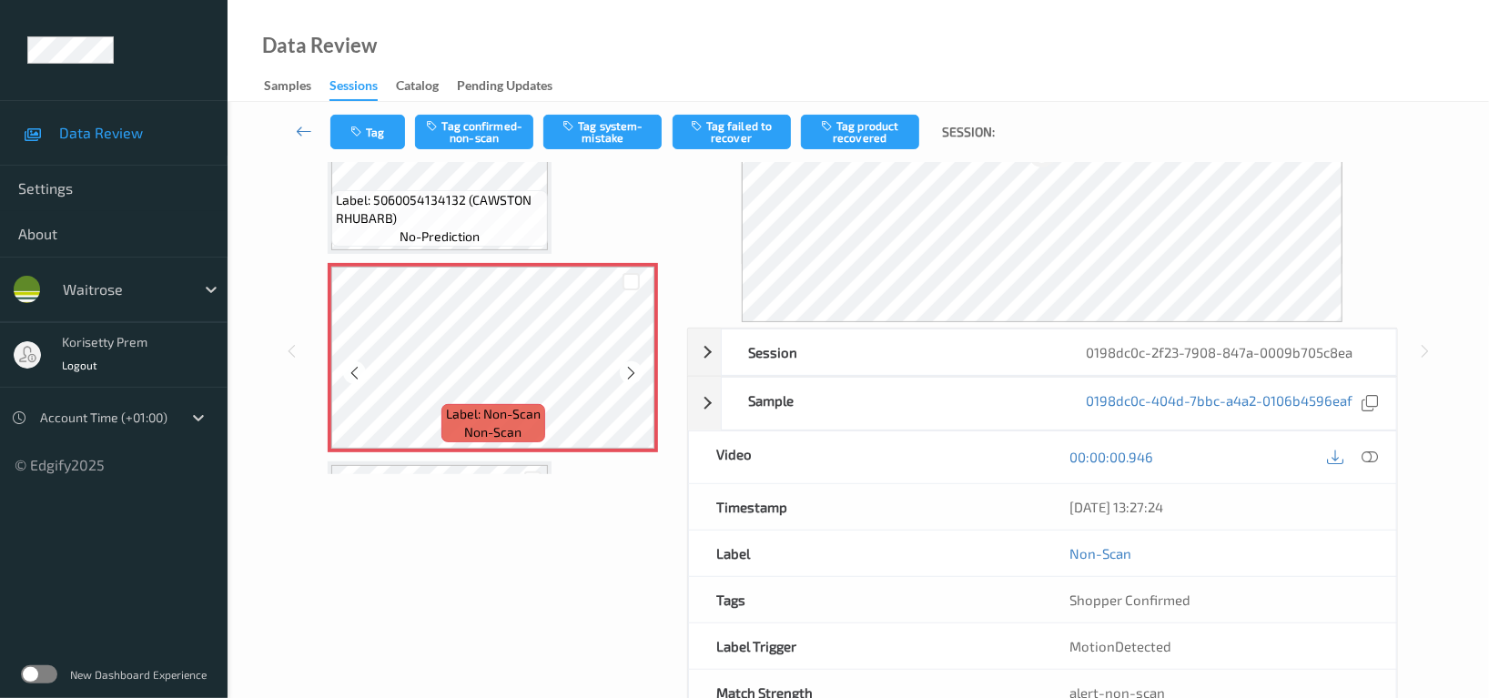
click at [625, 369] on icon at bounding box center [630, 373] width 15 height 16
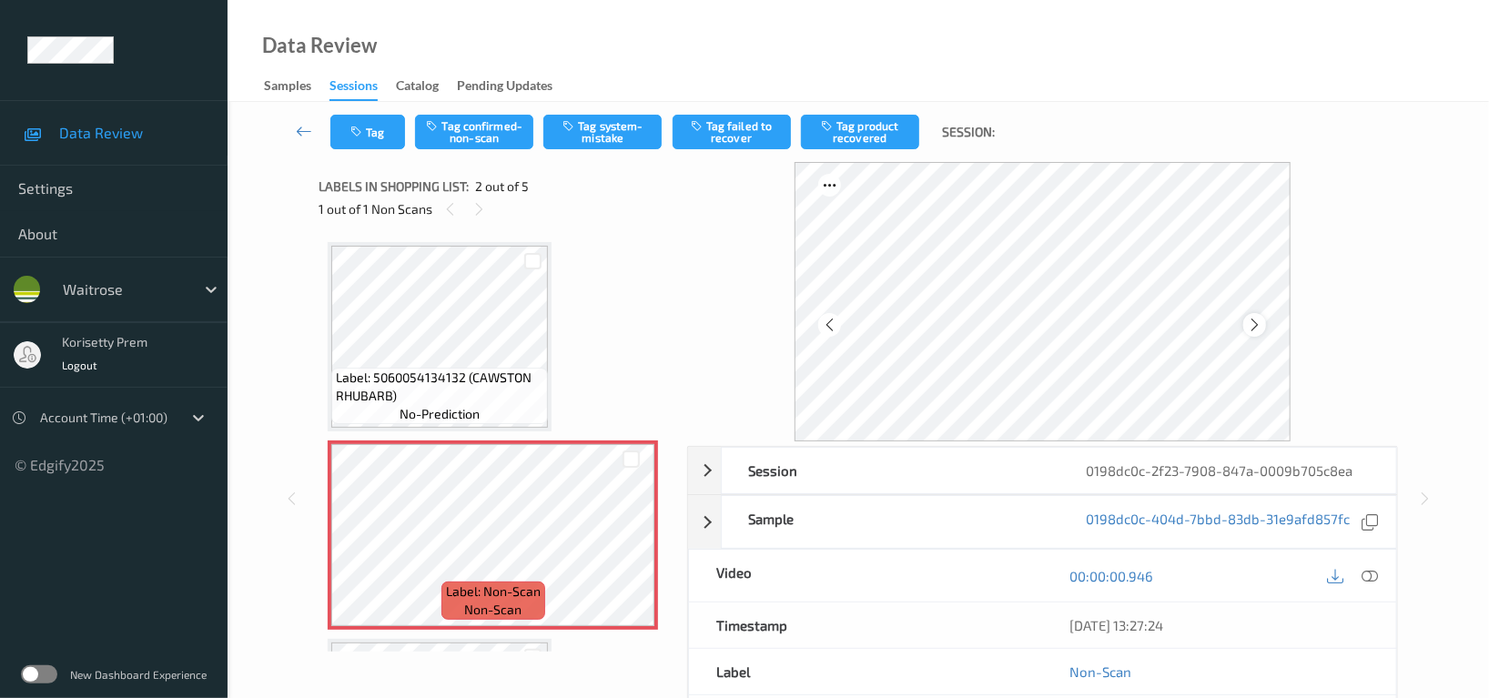
click at [1246, 322] on div at bounding box center [1254, 324] width 23 height 23
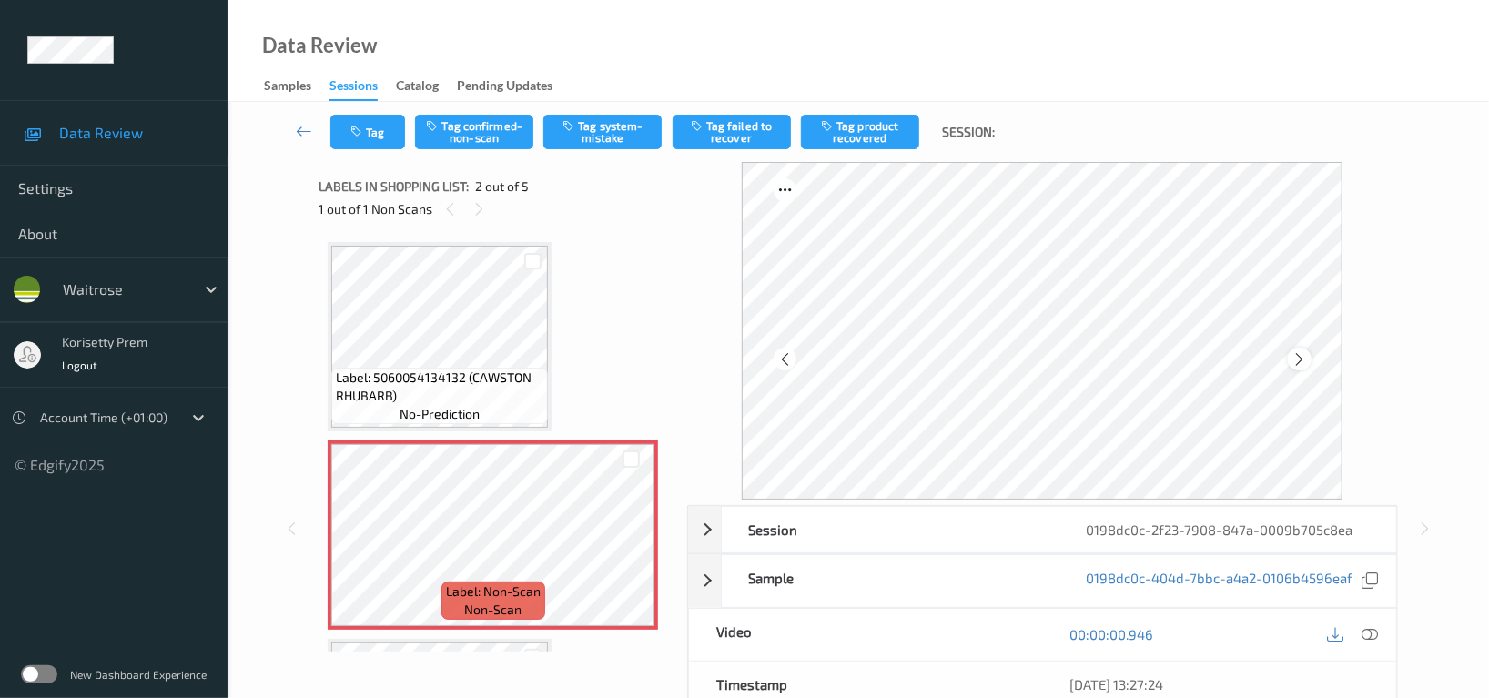
click at [1302, 363] on icon at bounding box center [1299, 359] width 15 height 16
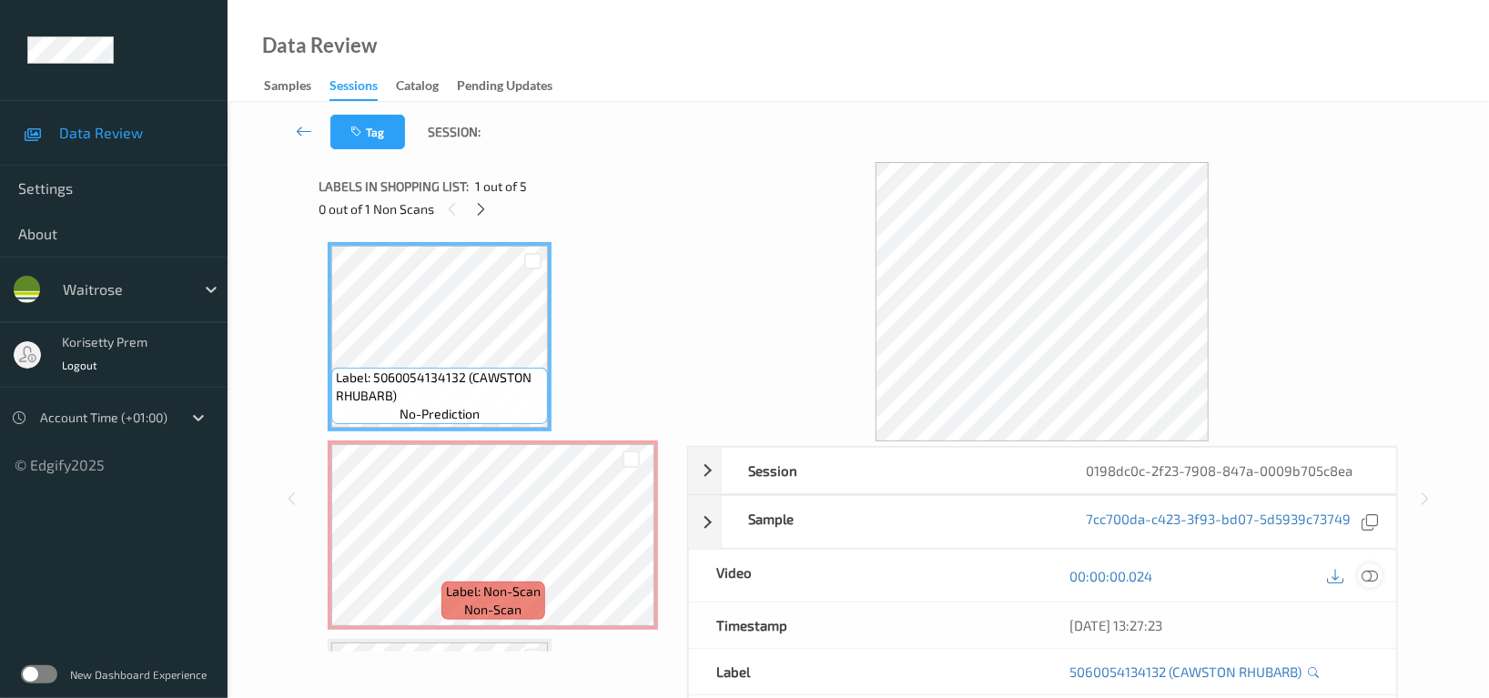
click at [1371, 576] on icon at bounding box center [1369, 576] width 16 height 16
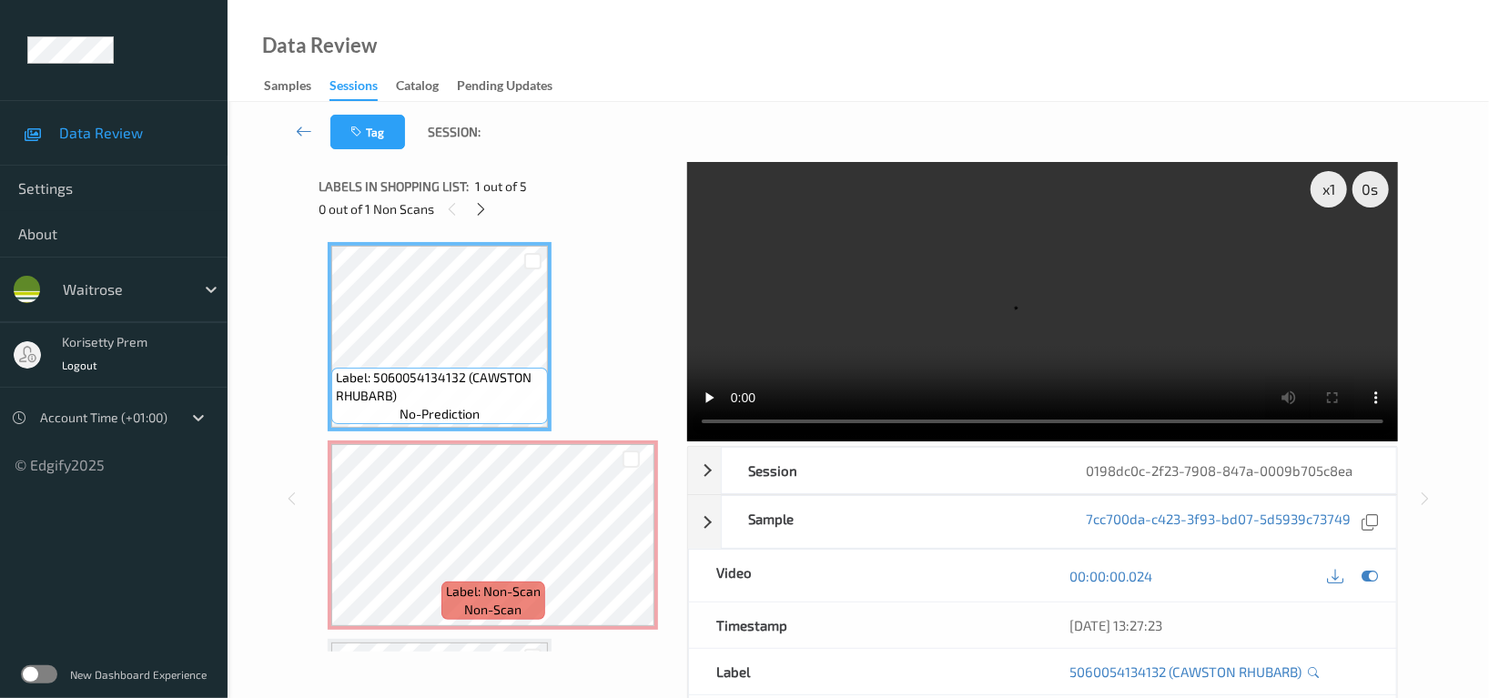
click at [1119, 291] on video at bounding box center [1042, 301] width 711 height 279
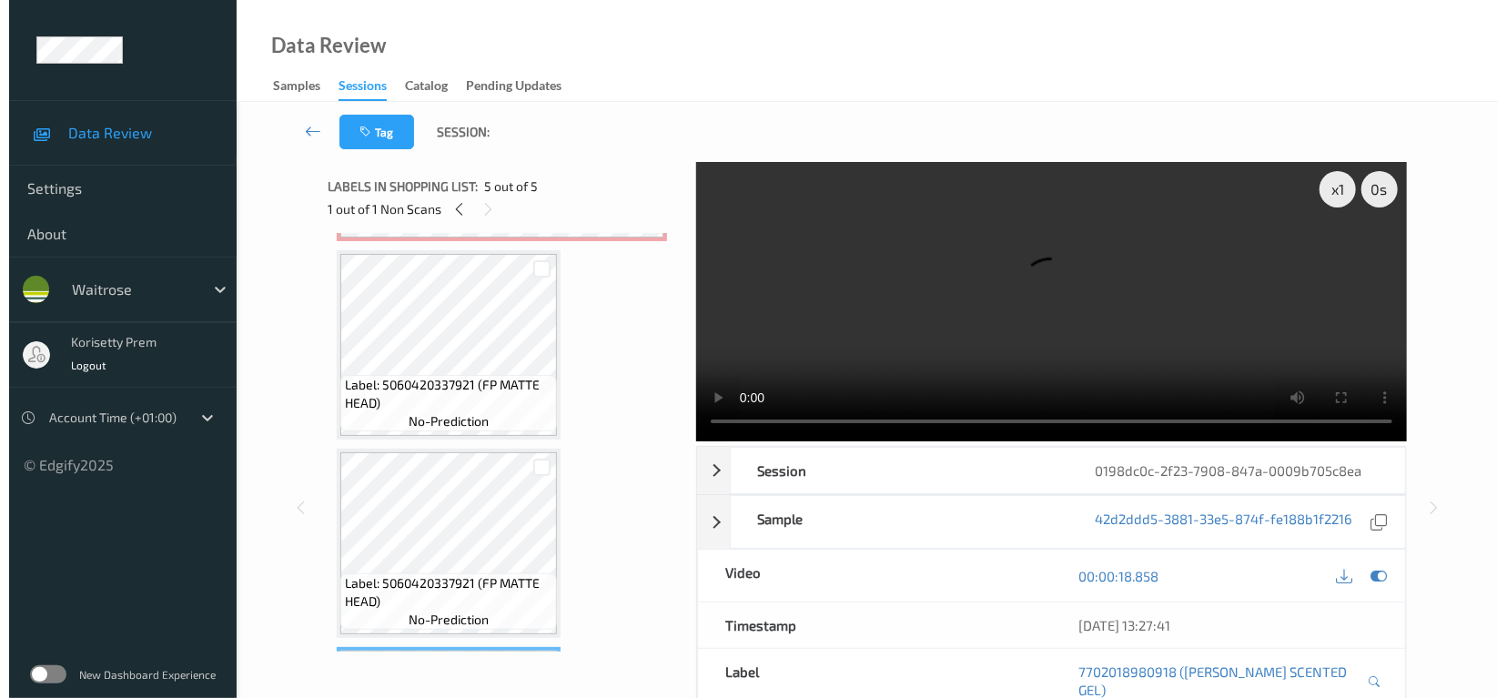
scroll to position [94, 0]
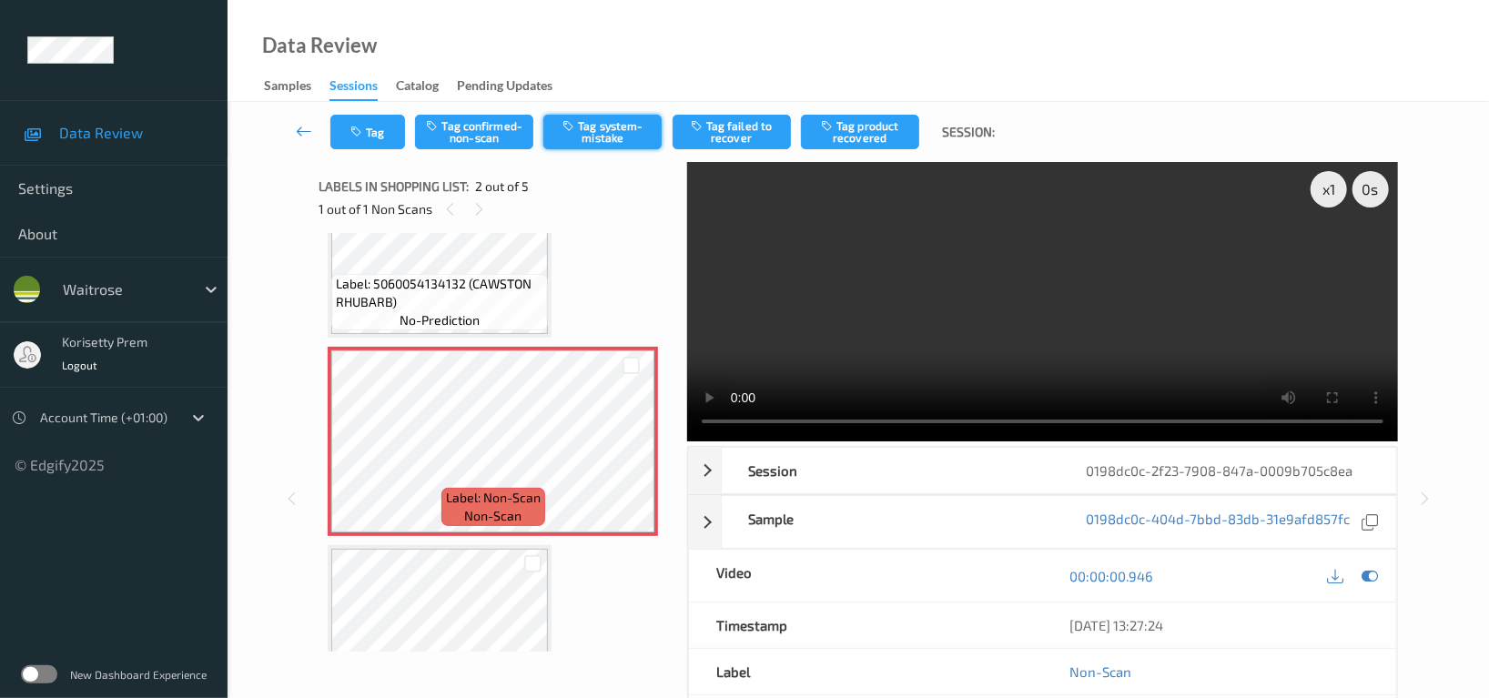
click at [632, 137] on button "Tag system-mistake" at bounding box center [602, 132] width 118 height 35
click at [368, 130] on button "Tag" at bounding box center [367, 132] width 75 height 35
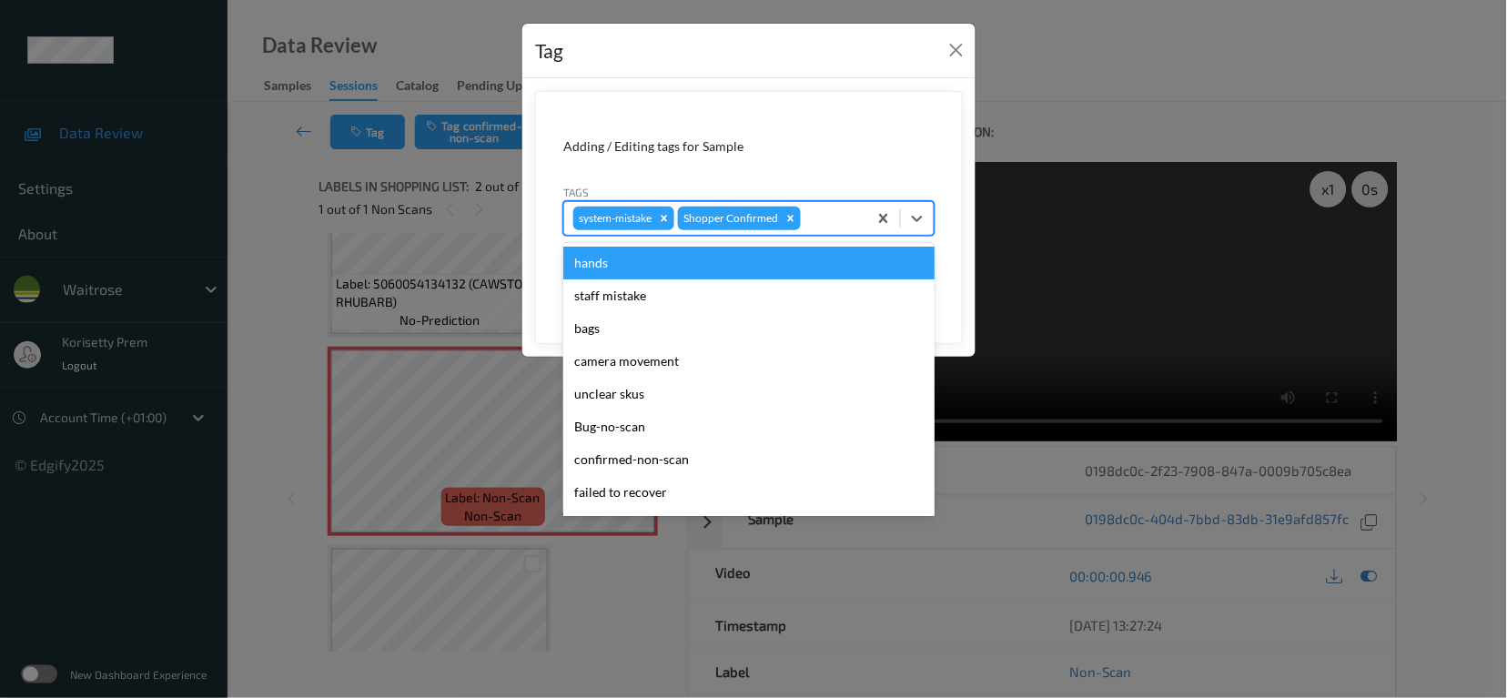
click at [817, 234] on div "system-mistake Shopper Confirmed" at bounding box center [715, 218] width 303 height 31
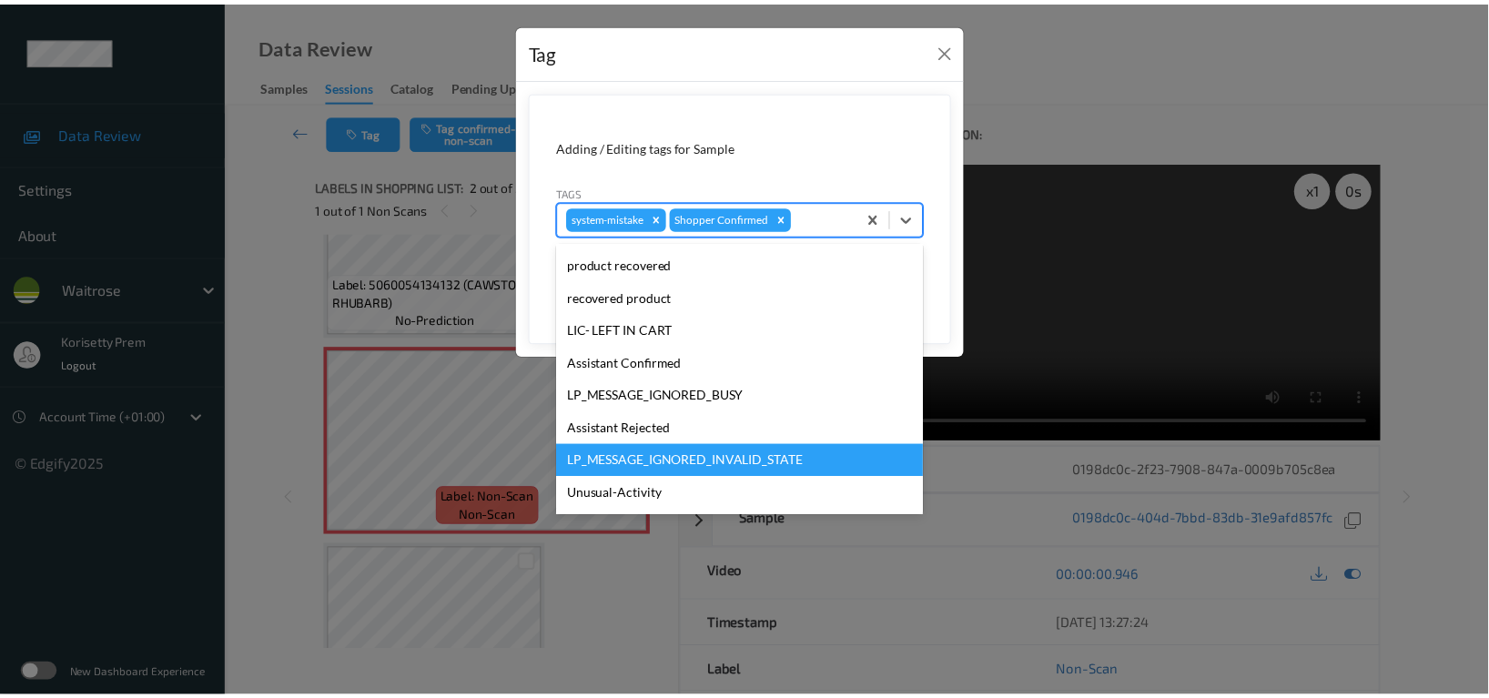
scroll to position [356, 0]
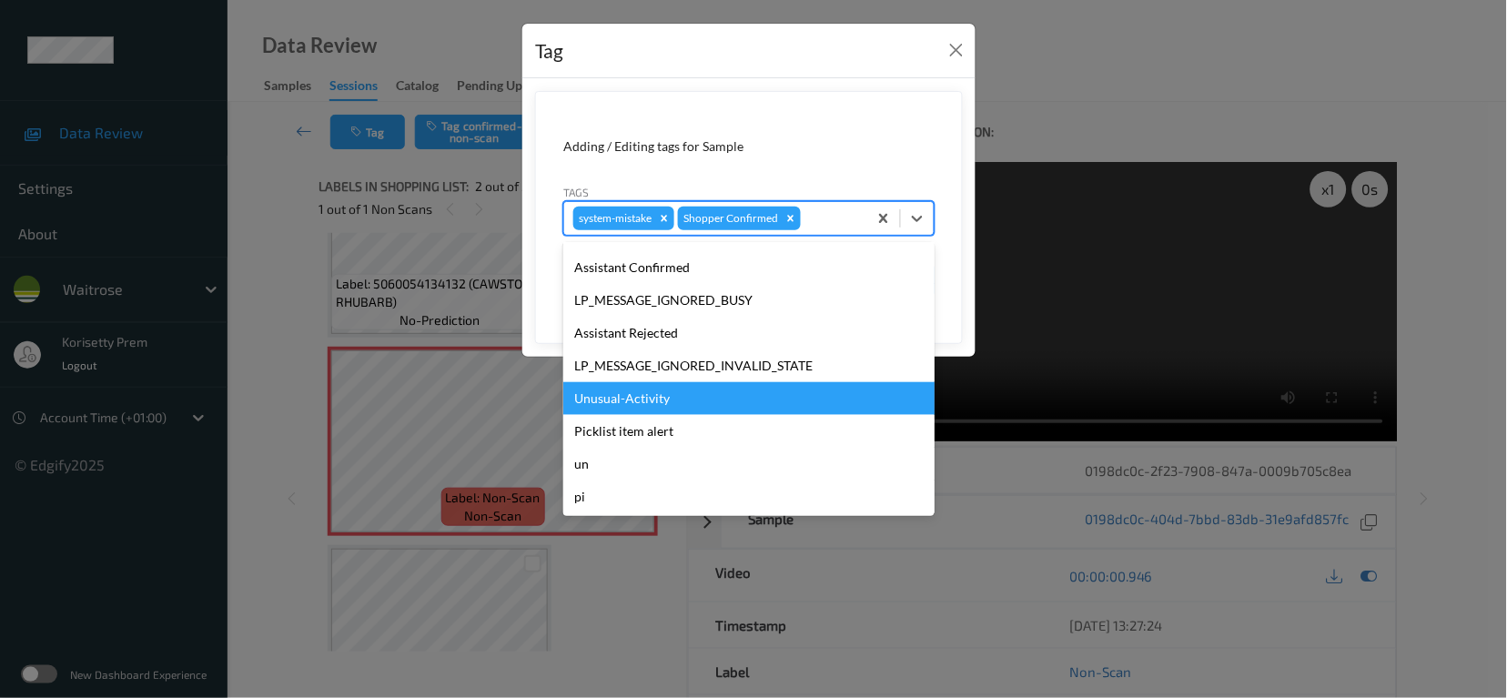
click at [642, 399] on div "Unusual-Activity" at bounding box center [748, 398] width 371 height 33
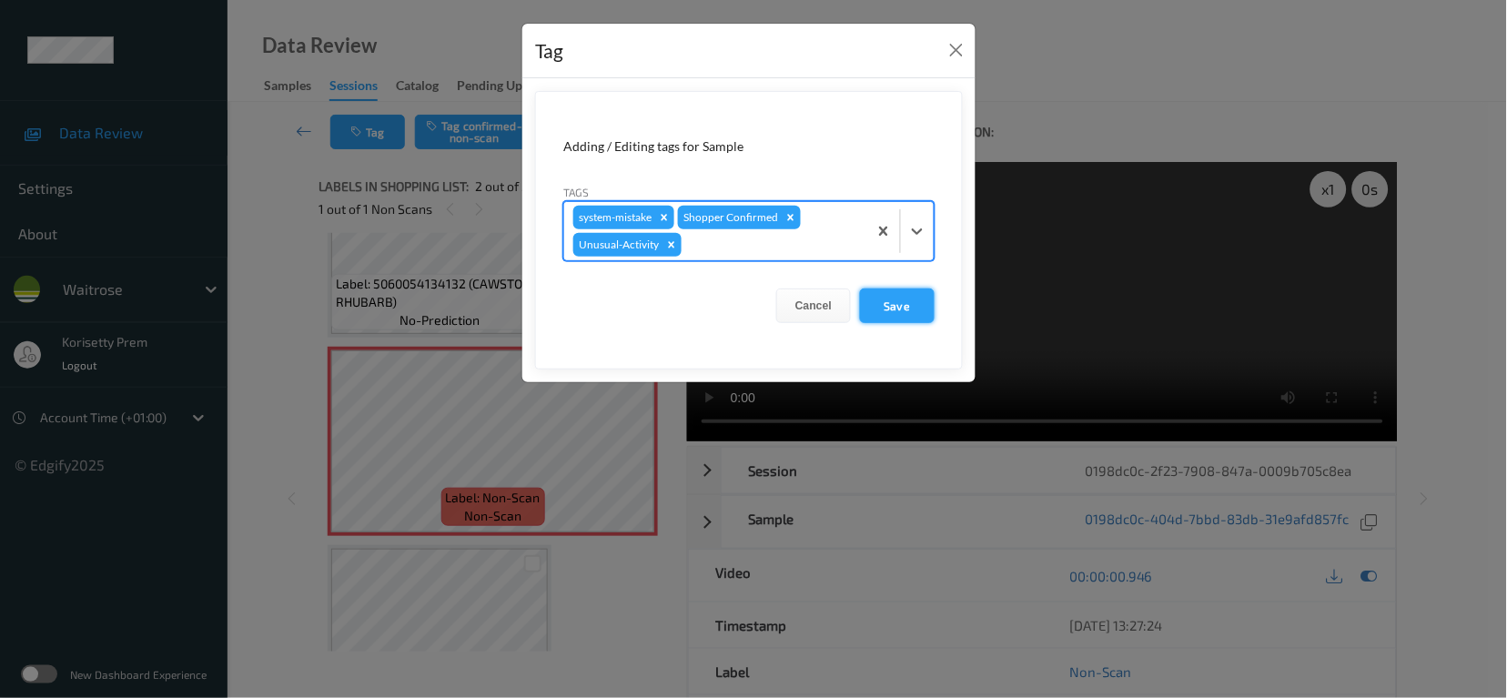
click at [890, 308] on button "Save" at bounding box center [897, 305] width 75 height 35
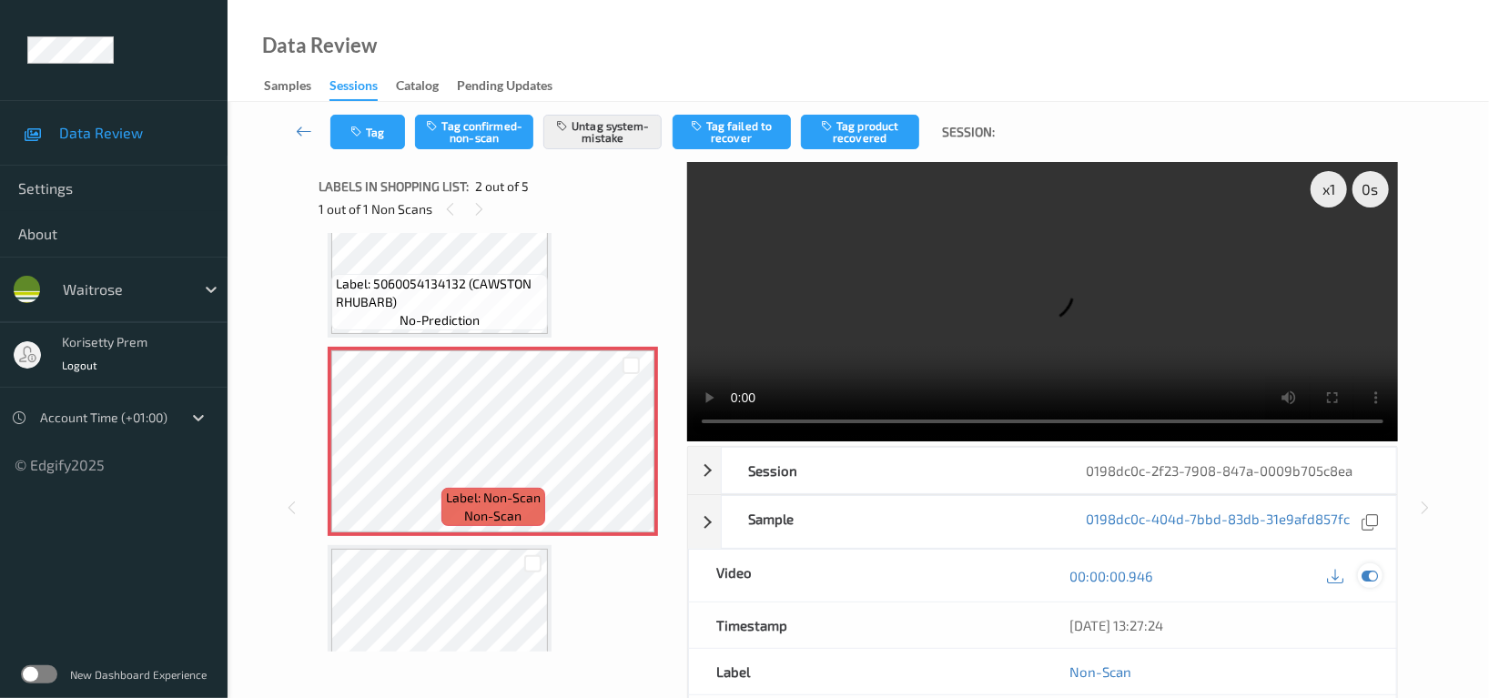
click at [1369, 568] on icon at bounding box center [1369, 576] width 16 height 16
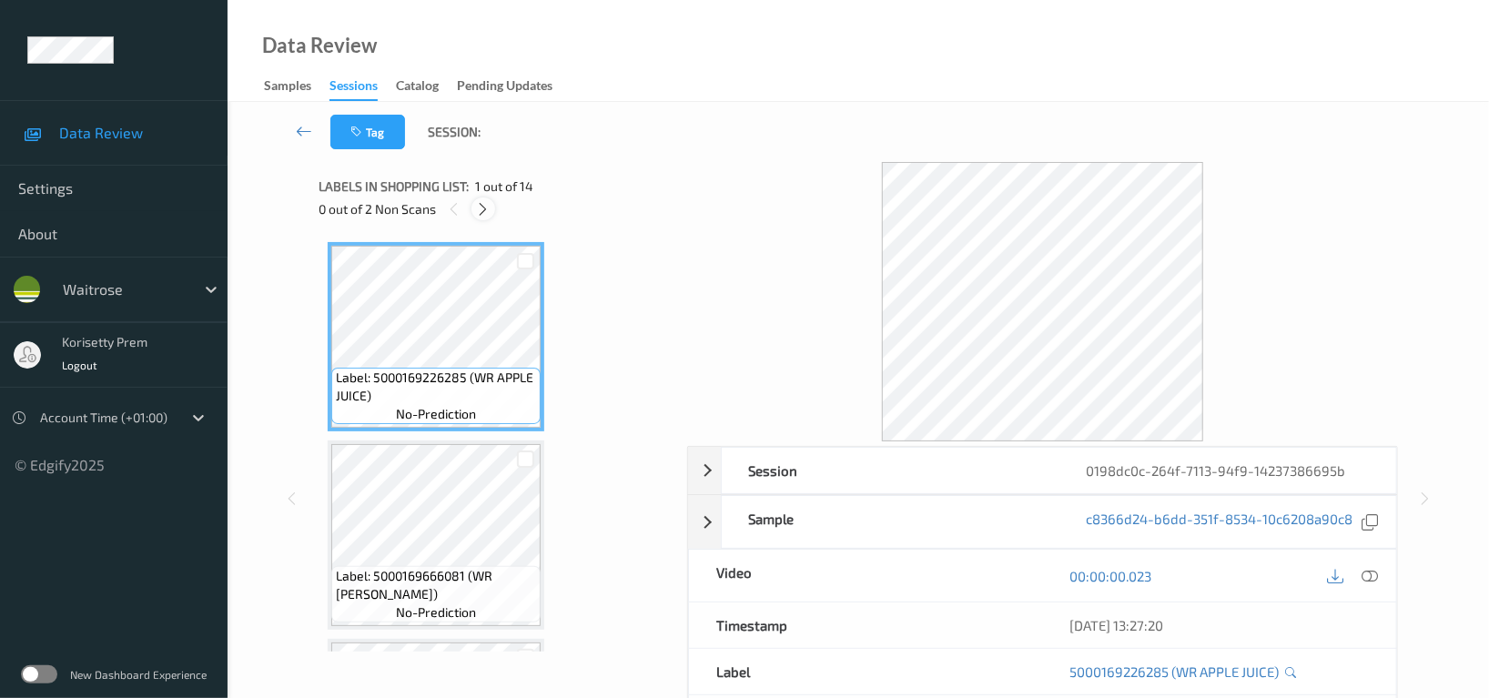
click at [485, 207] on icon at bounding box center [483, 209] width 15 height 16
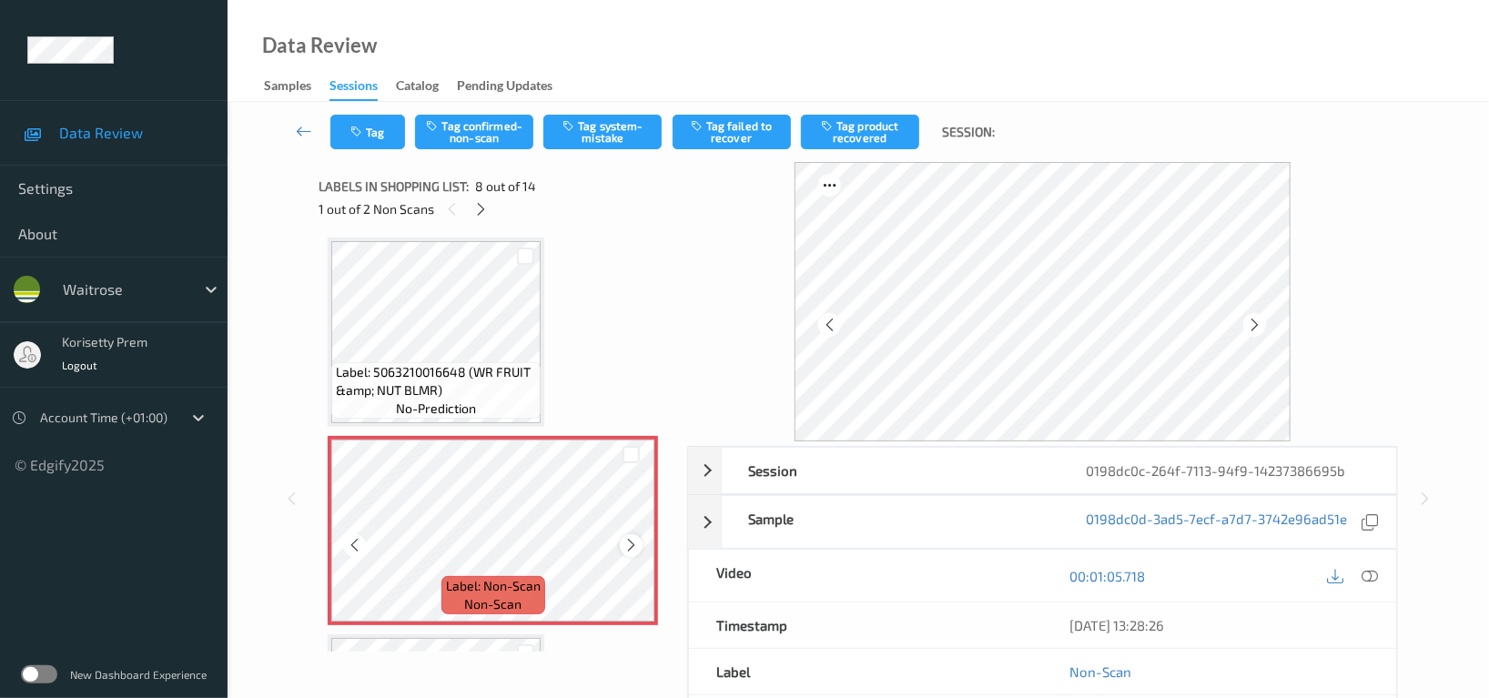
click at [628, 538] on icon at bounding box center [630, 545] width 15 height 16
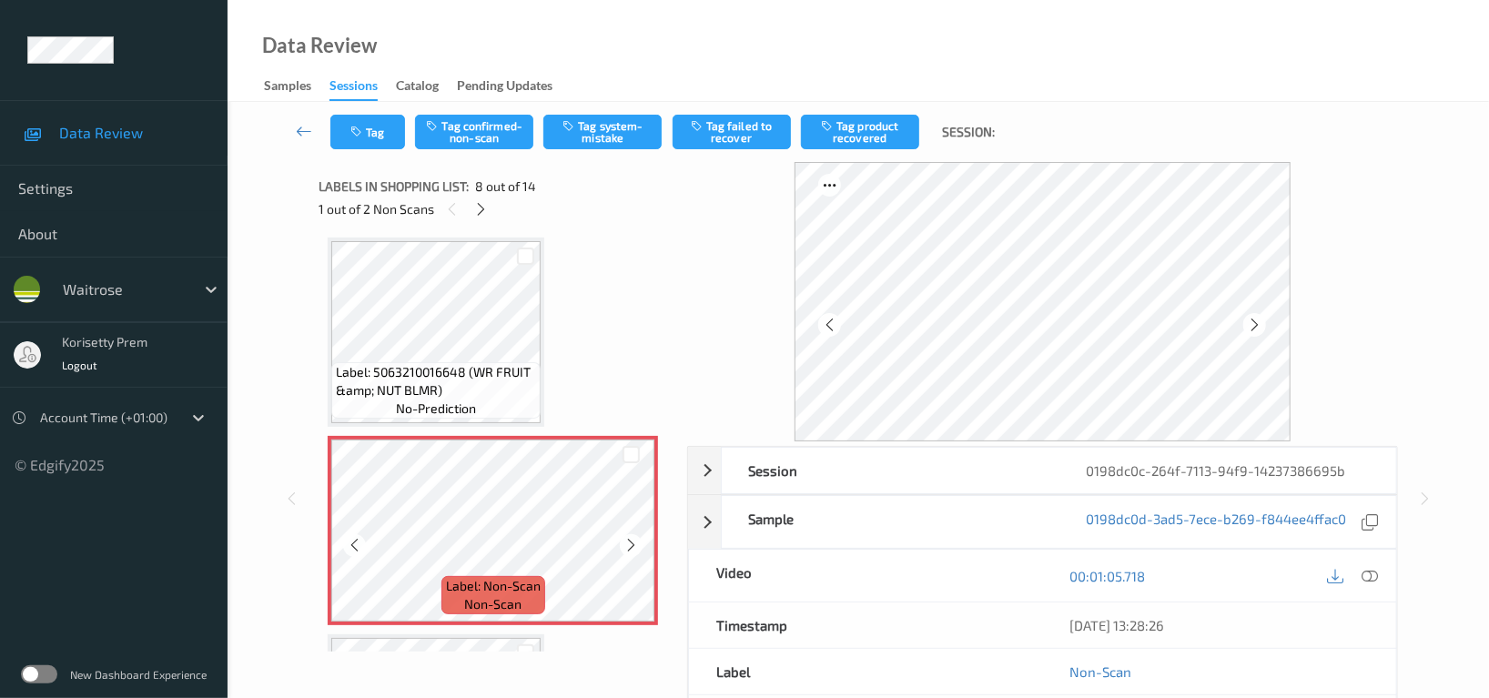
click at [628, 538] on icon at bounding box center [630, 545] width 15 height 16
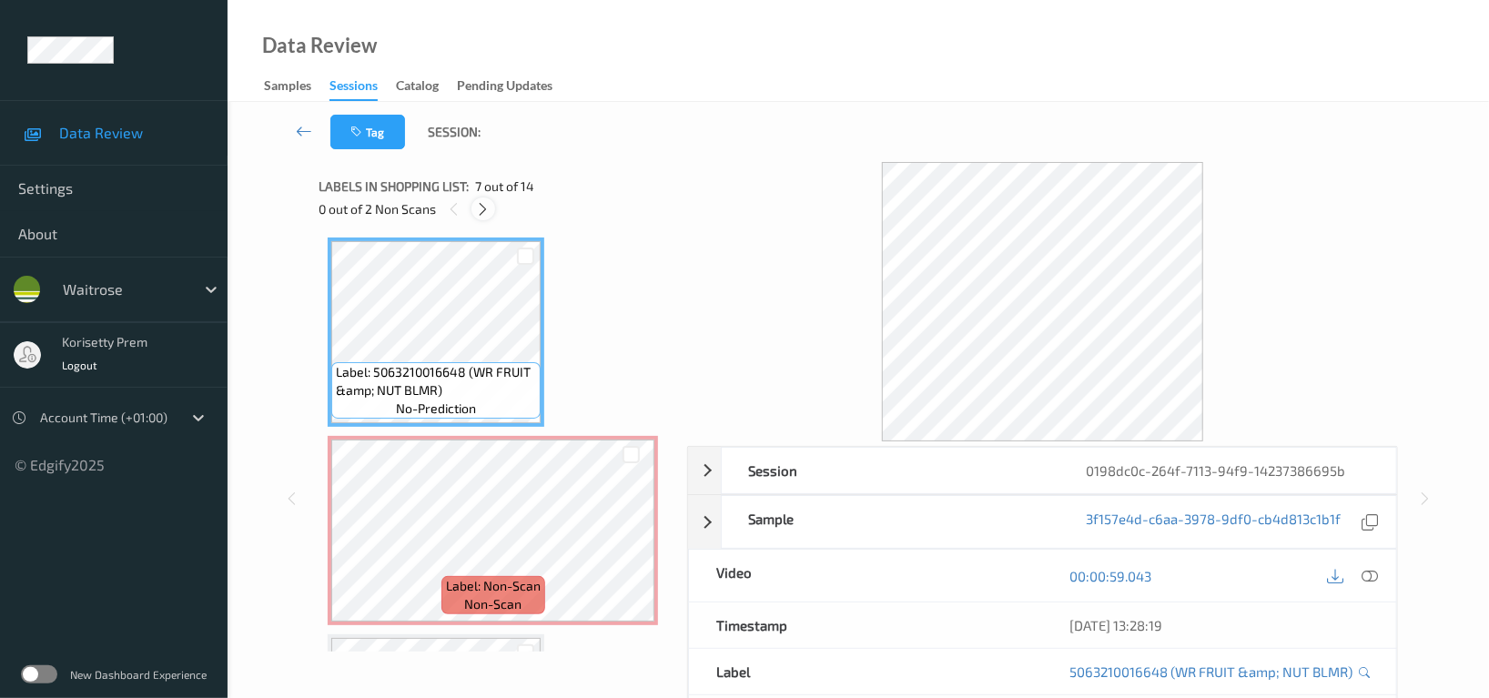
click at [494, 207] on div at bounding box center [482, 208] width 23 height 23
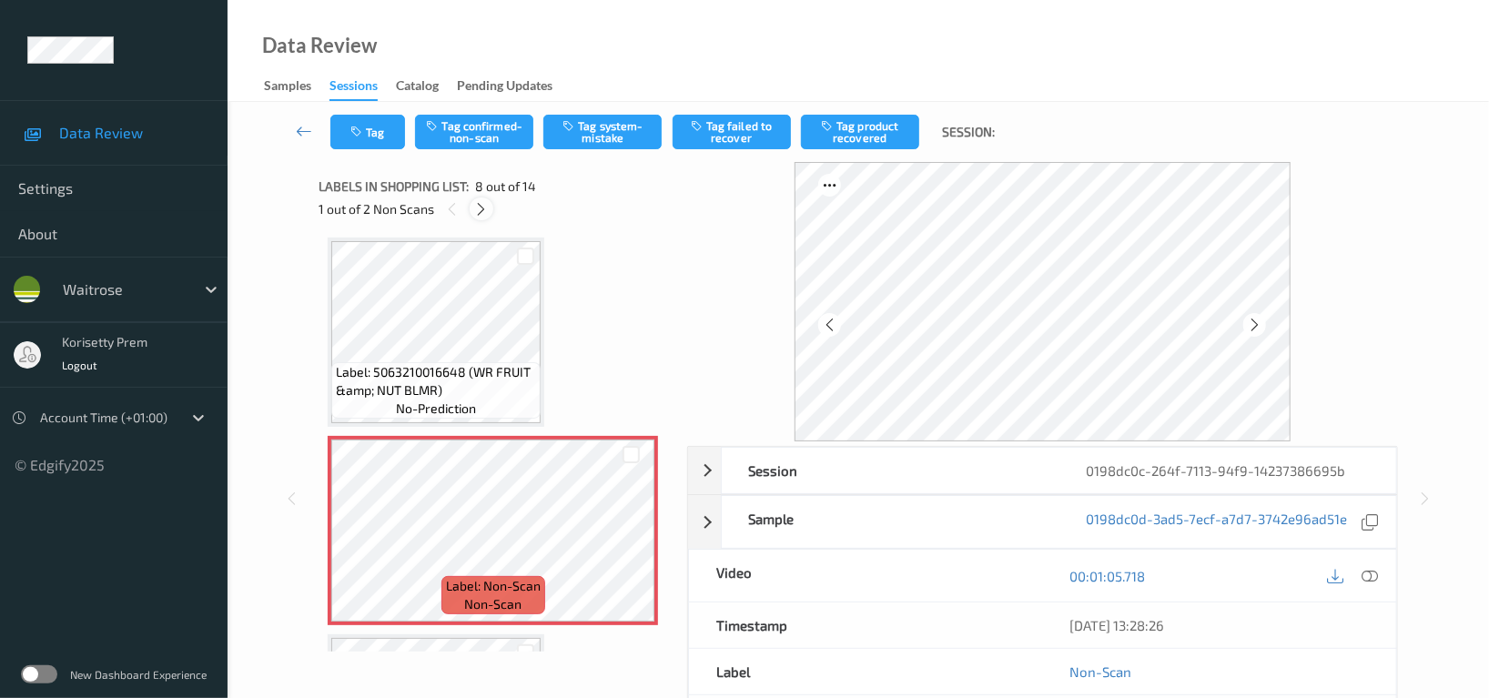
click at [484, 212] on icon at bounding box center [481, 209] width 15 height 16
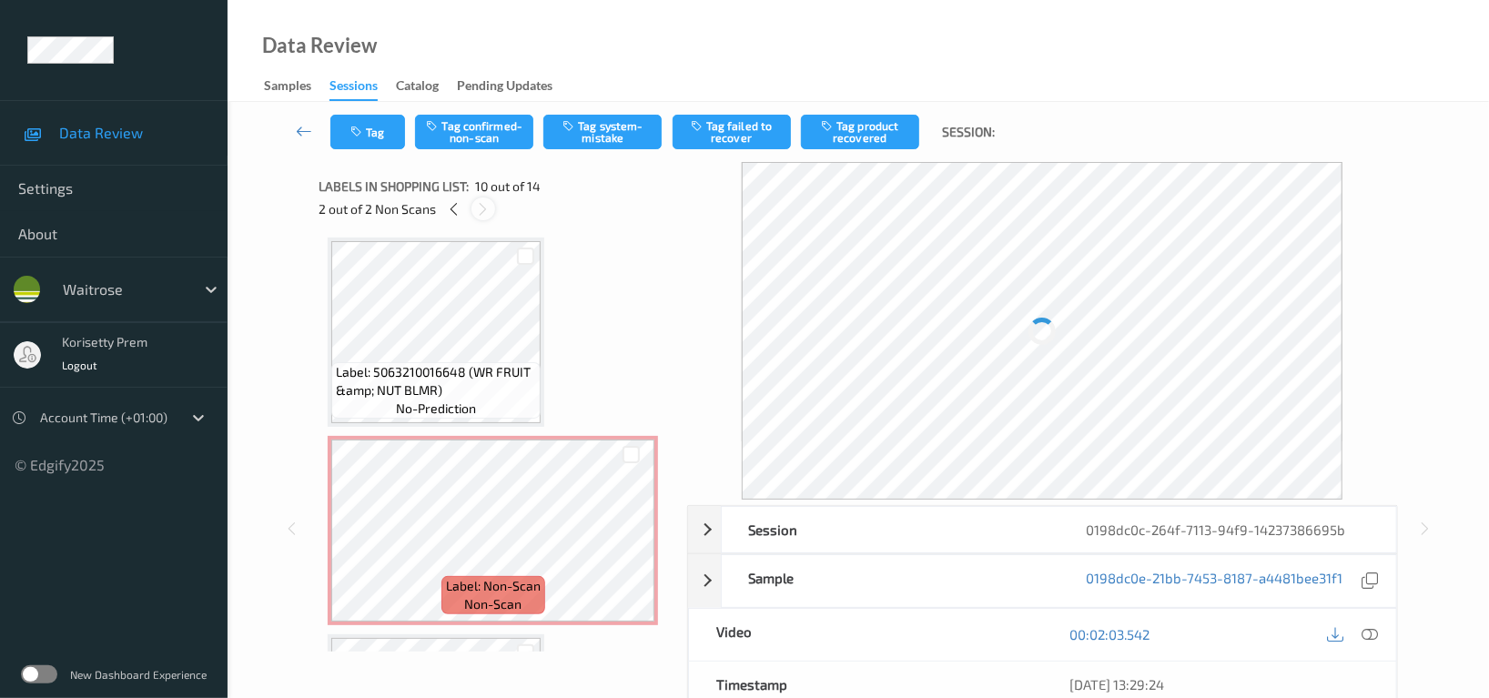
scroll to position [1590, 0]
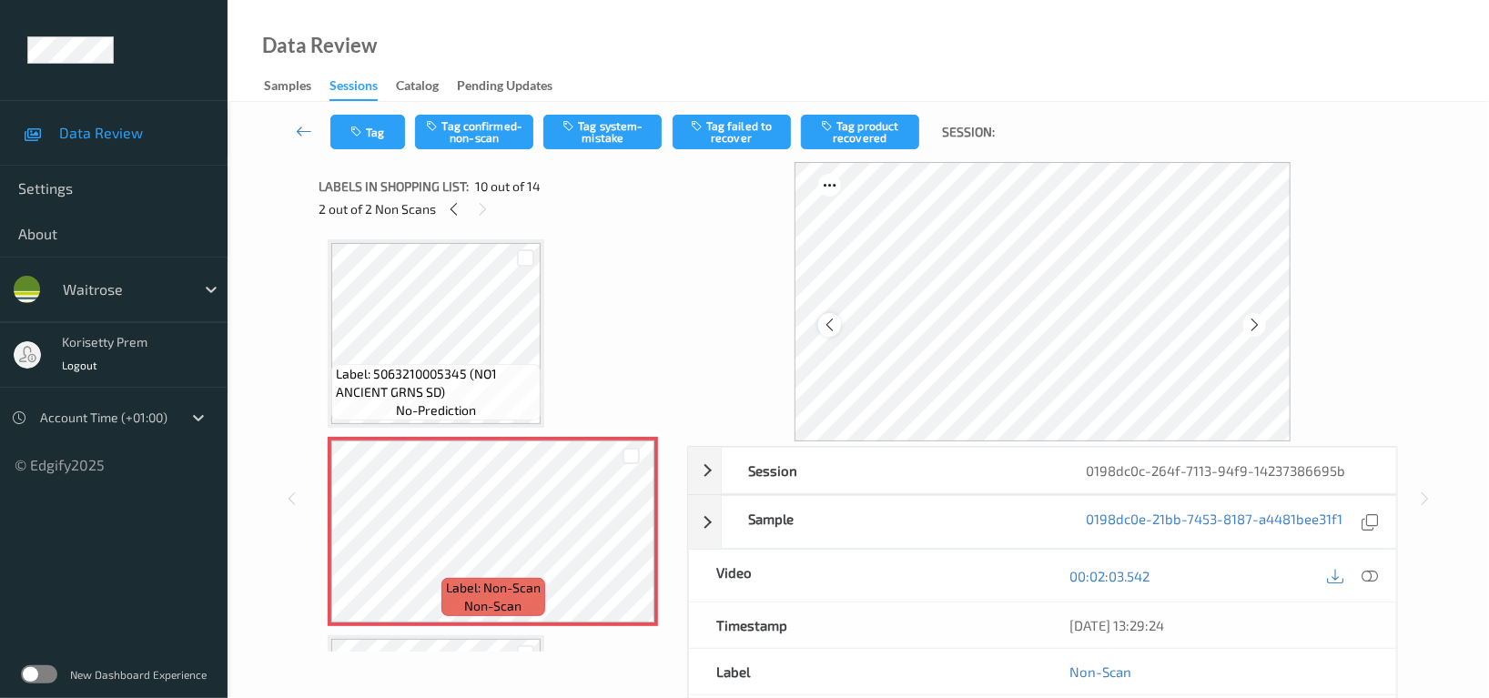
click at [825, 319] on icon at bounding box center [829, 325] width 15 height 16
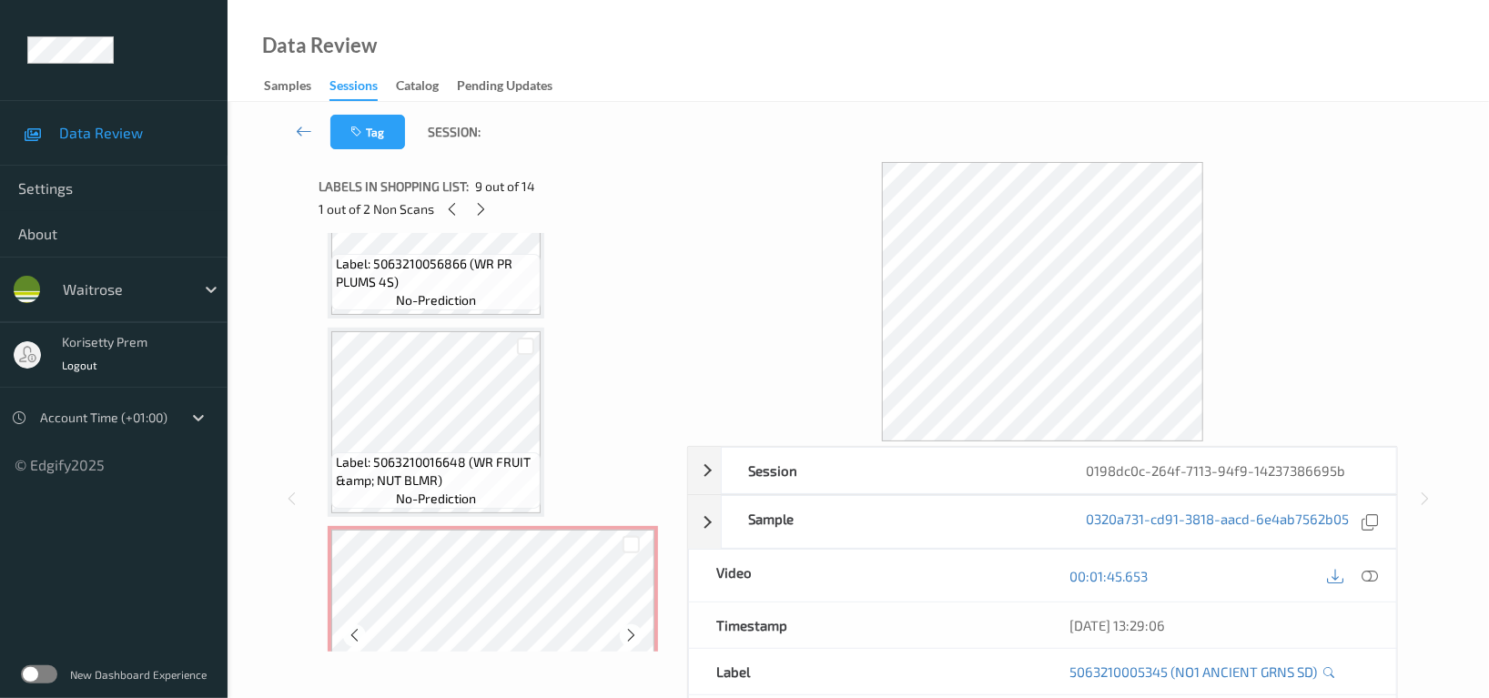
scroll to position [984, 0]
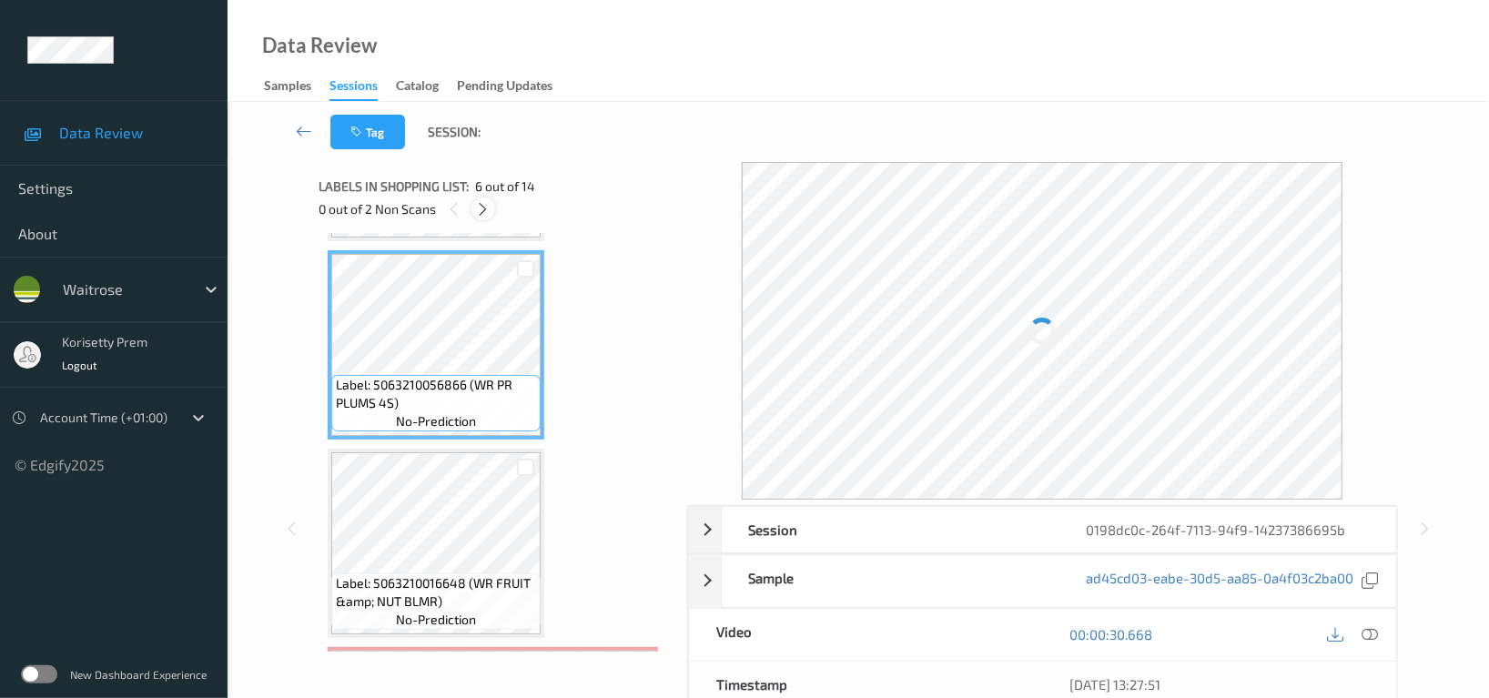
click at [485, 212] on icon at bounding box center [483, 209] width 15 height 16
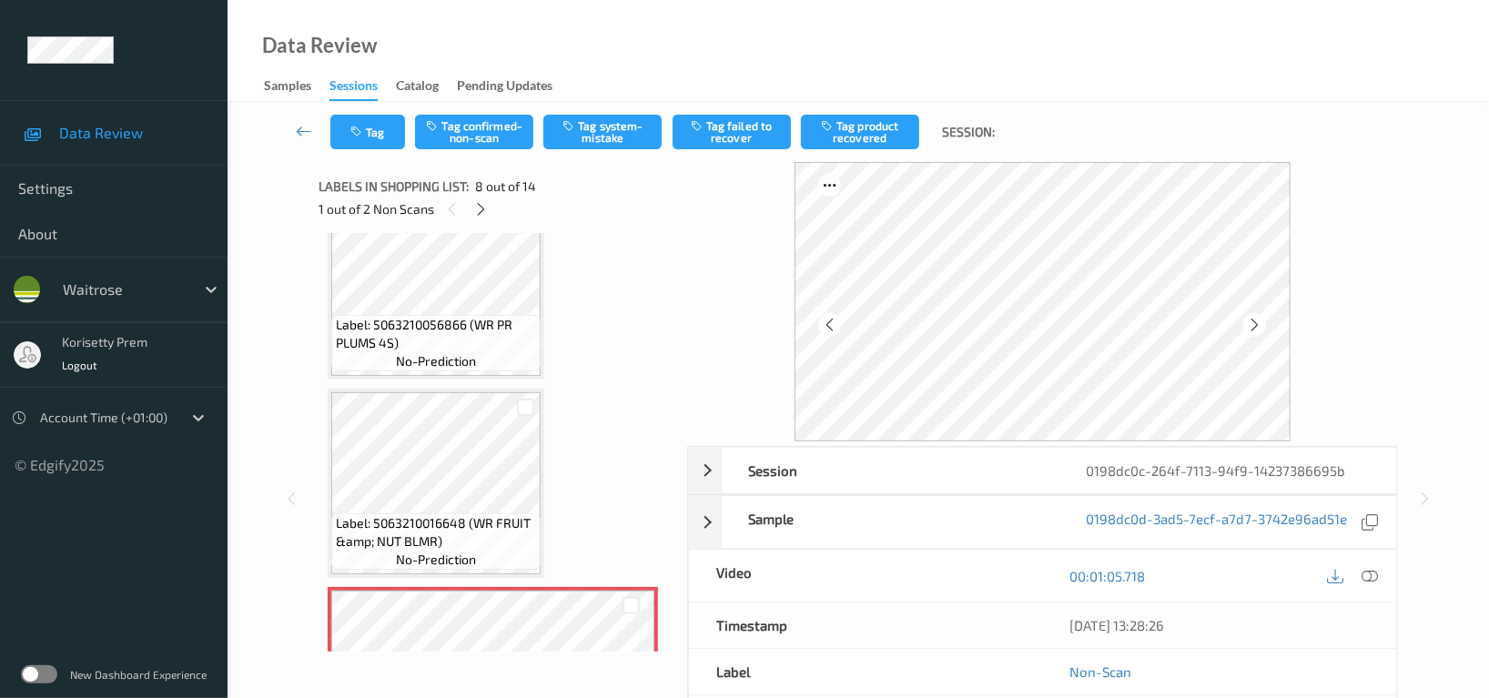
scroll to position [953, 0]
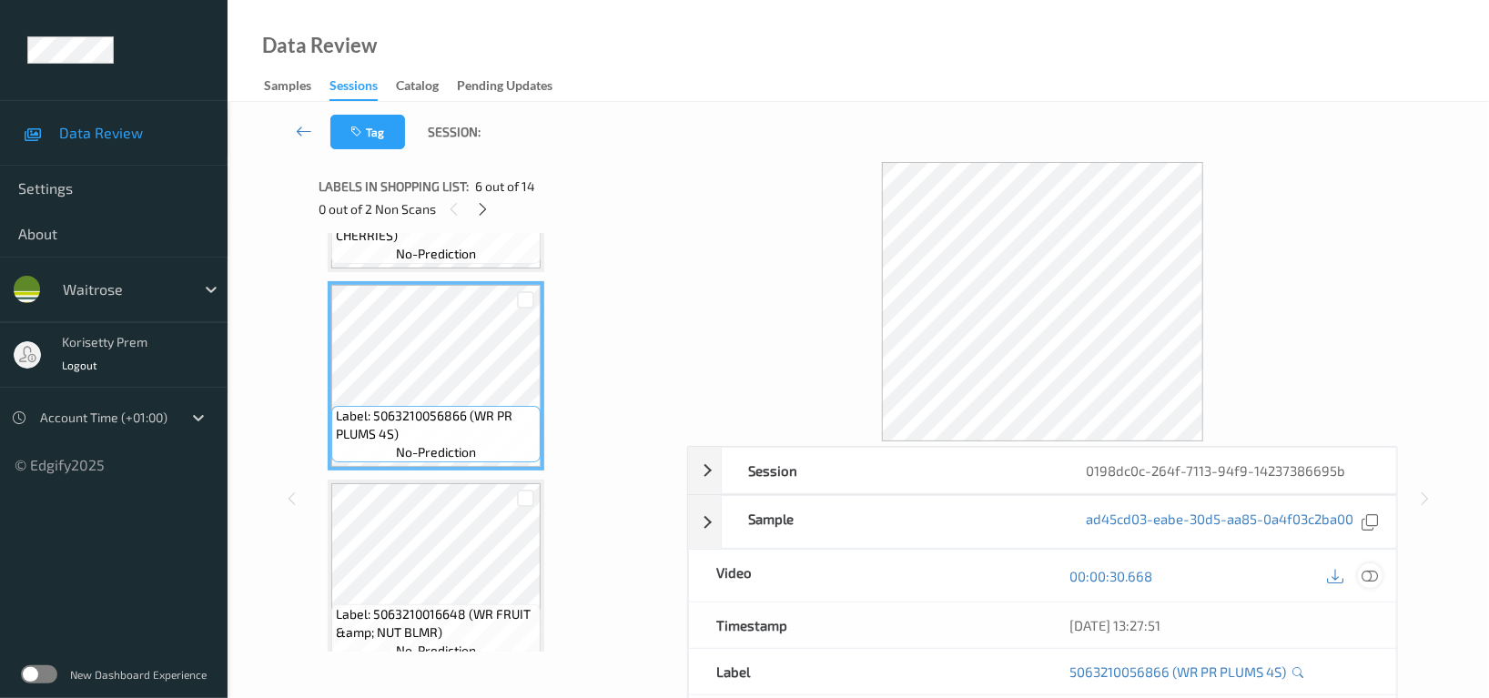
click at [1373, 573] on icon at bounding box center [1369, 576] width 16 height 16
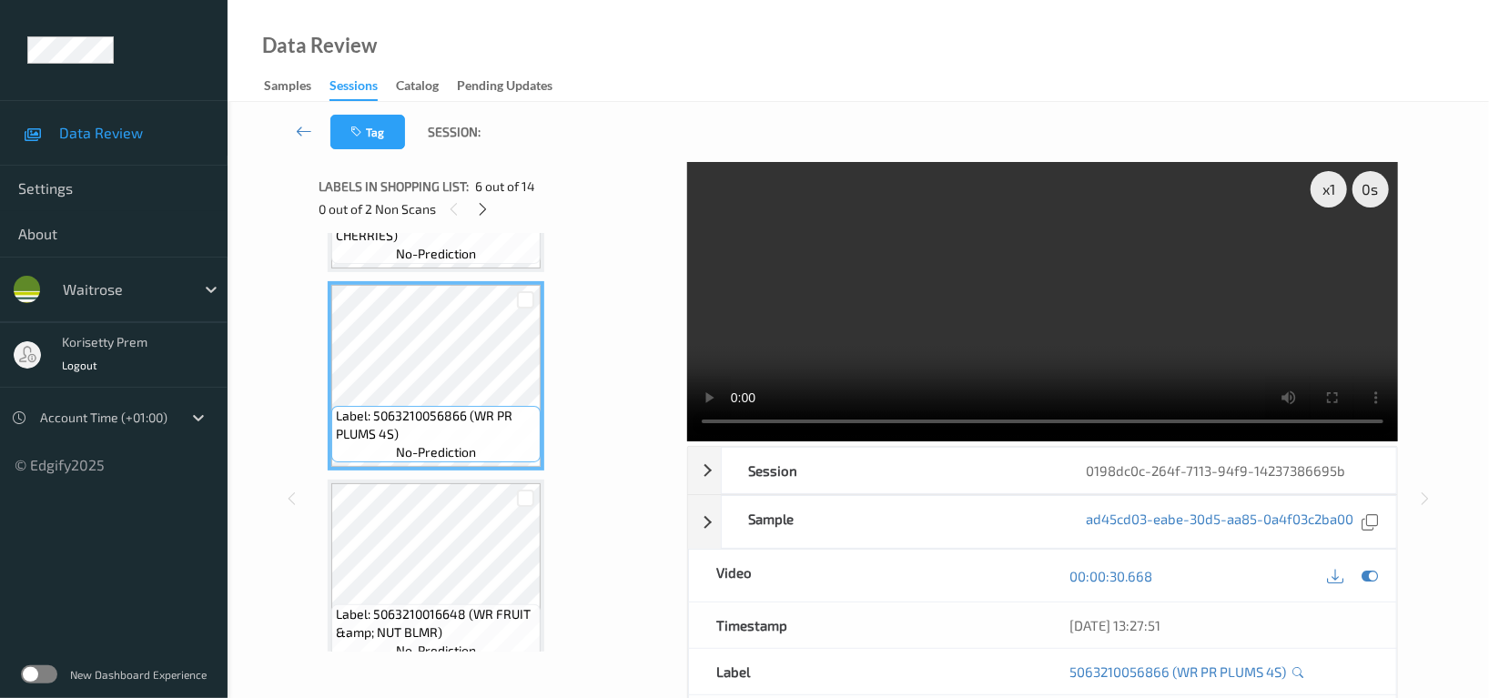
click at [904, 319] on video at bounding box center [1042, 301] width 711 height 279
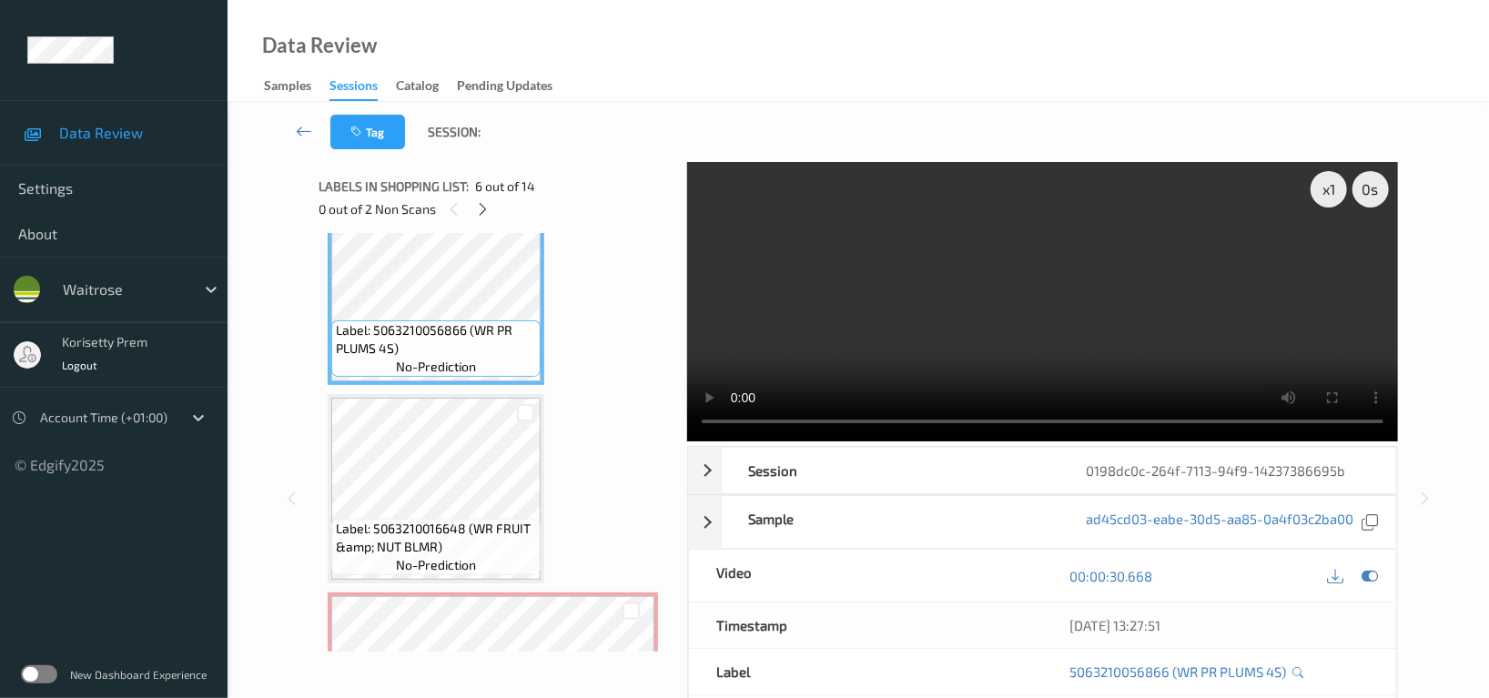
scroll to position [970, 0]
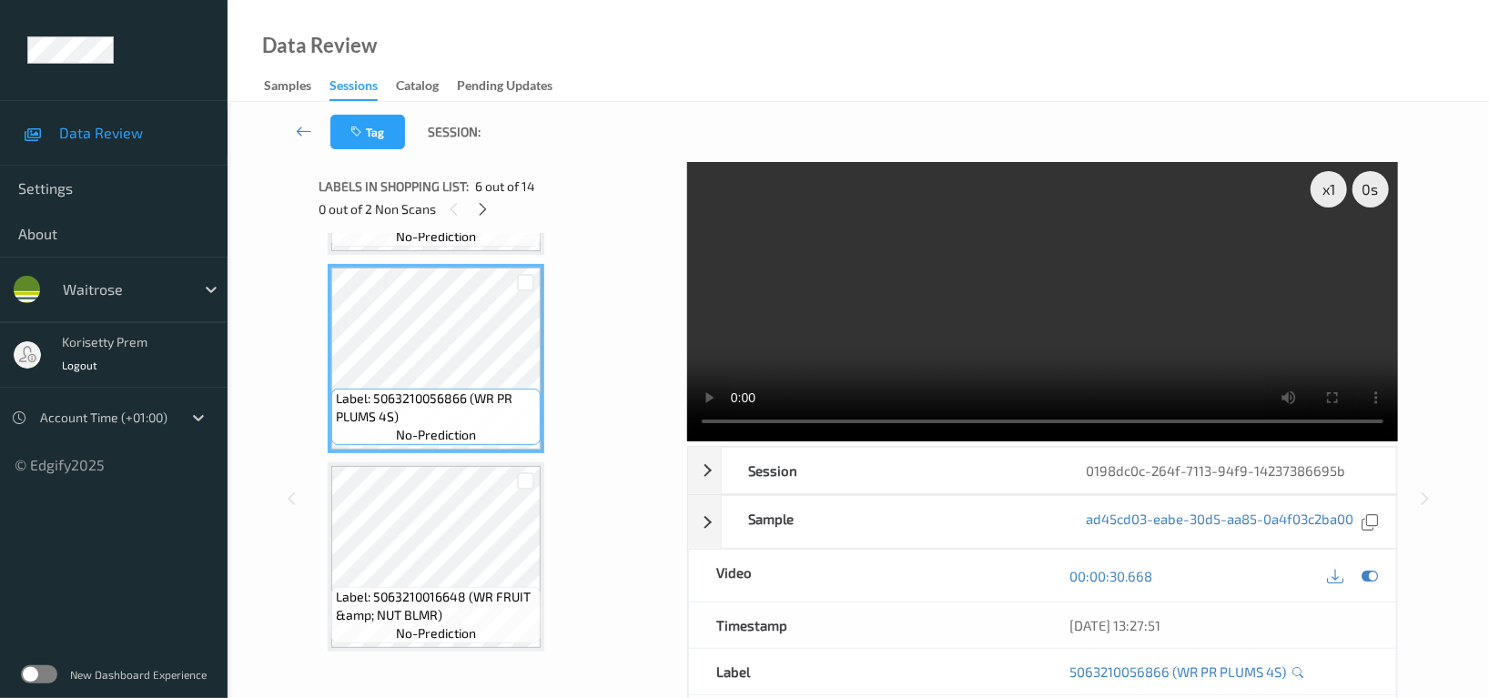
click at [954, 324] on video at bounding box center [1042, 301] width 711 height 279
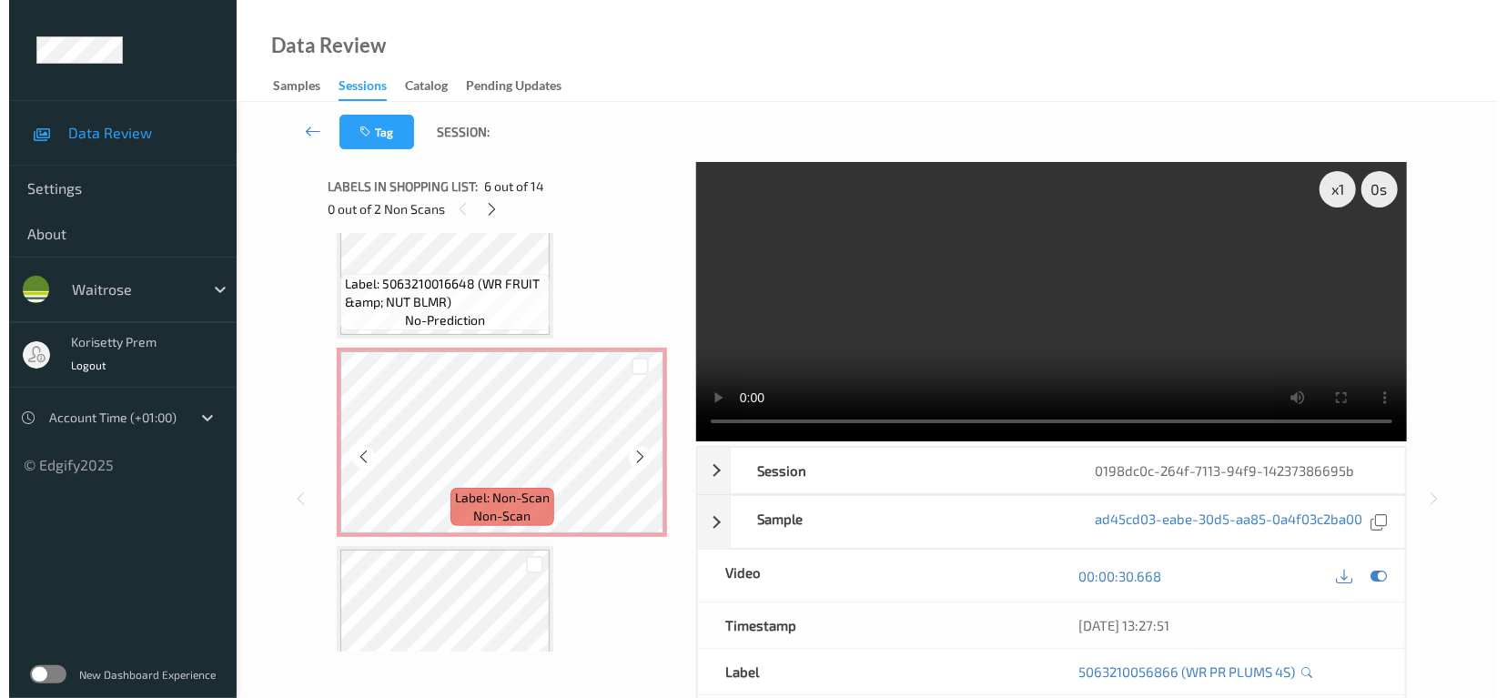
scroll to position [1334, 0]
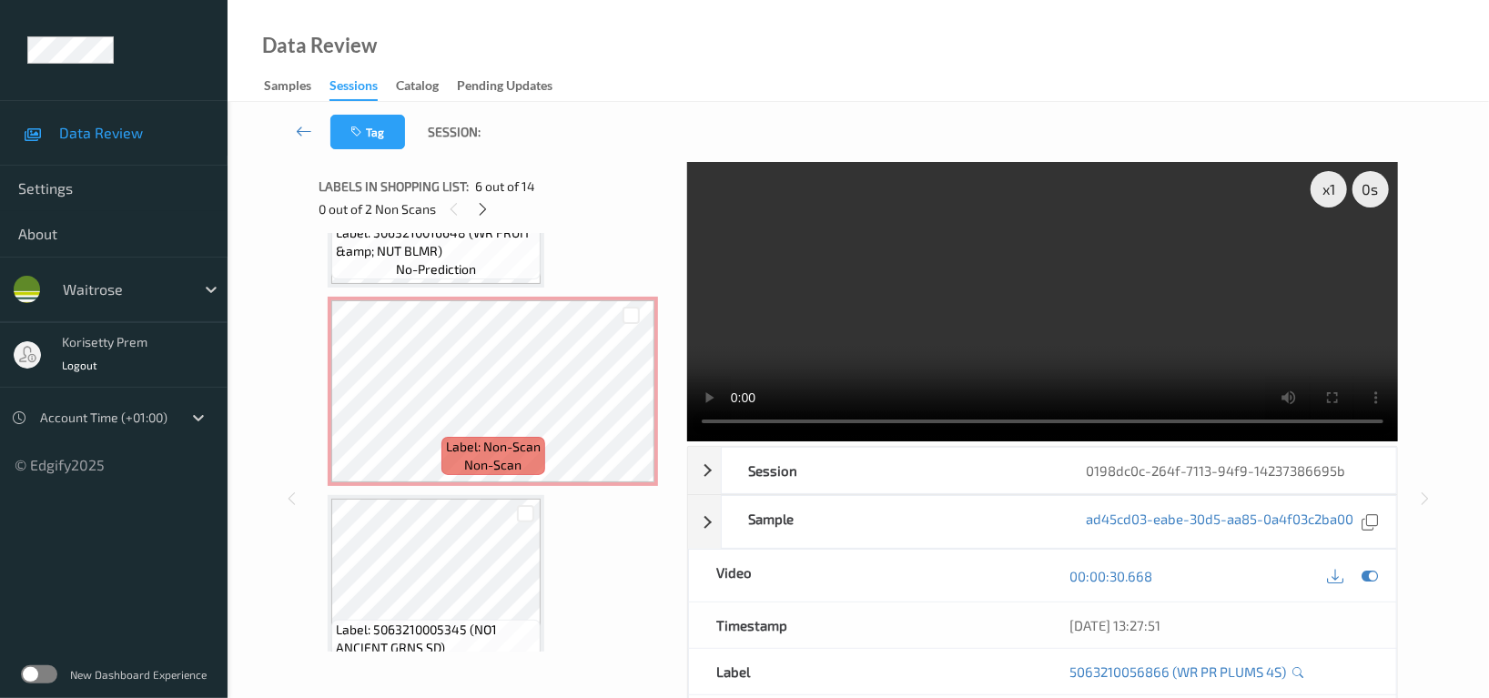
click at [1025, 281] on video at bounding box center [1042, 301] width 711 height 279
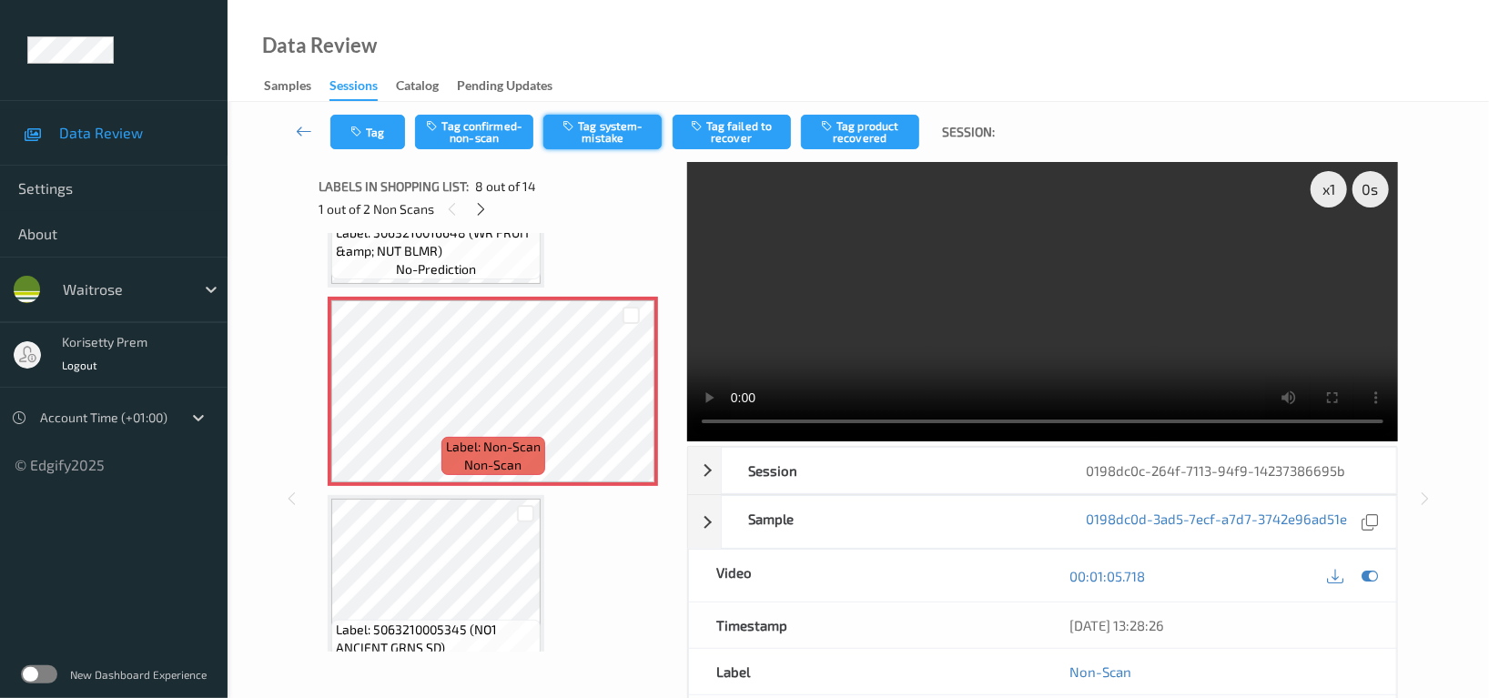
click at [646, 122] on button "Tag system-mistake" at bounding box center [602, 132] width 118 height 35
click at [339, 132] on button "Tag" at bounding box center [367, 132] width 75 height 35
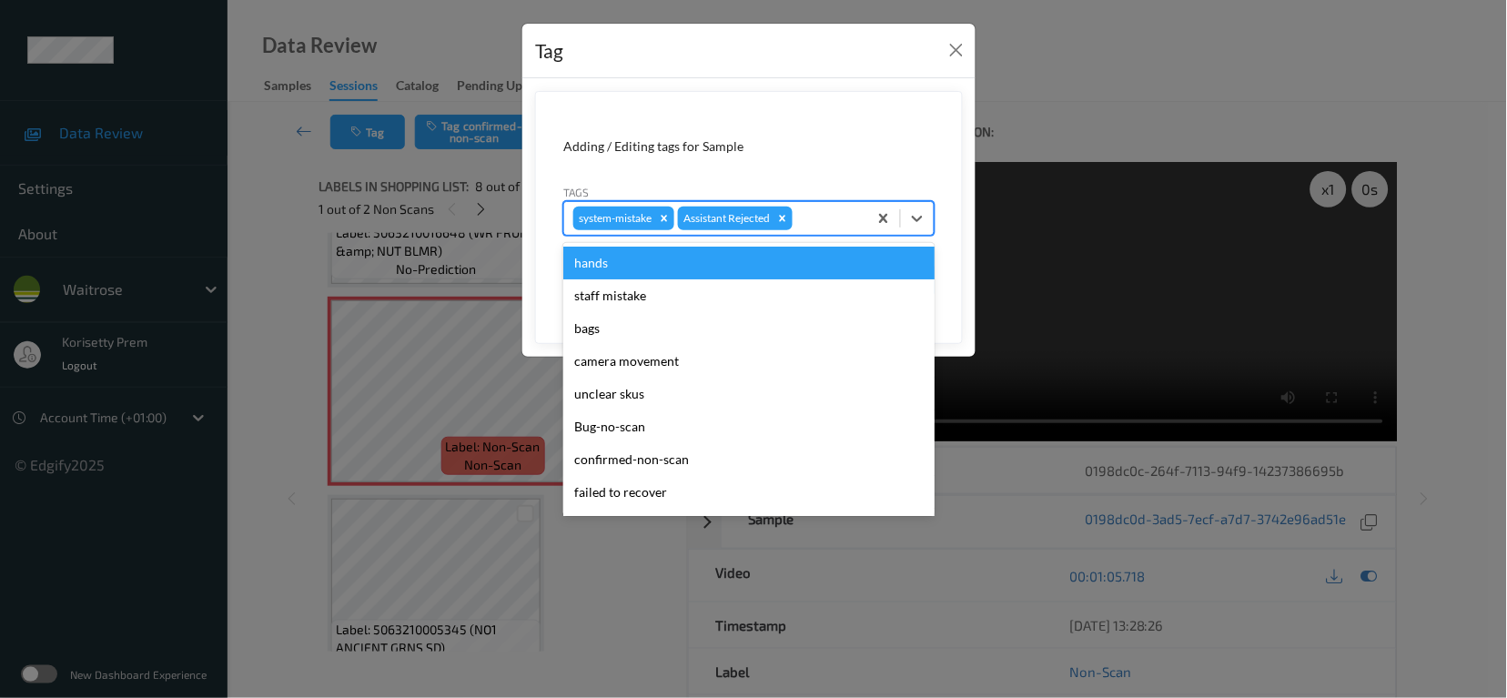
click at [814, 203] on div "system-mistake Assistant Rejected" at bounding box center [715, 218] width 303 height 31
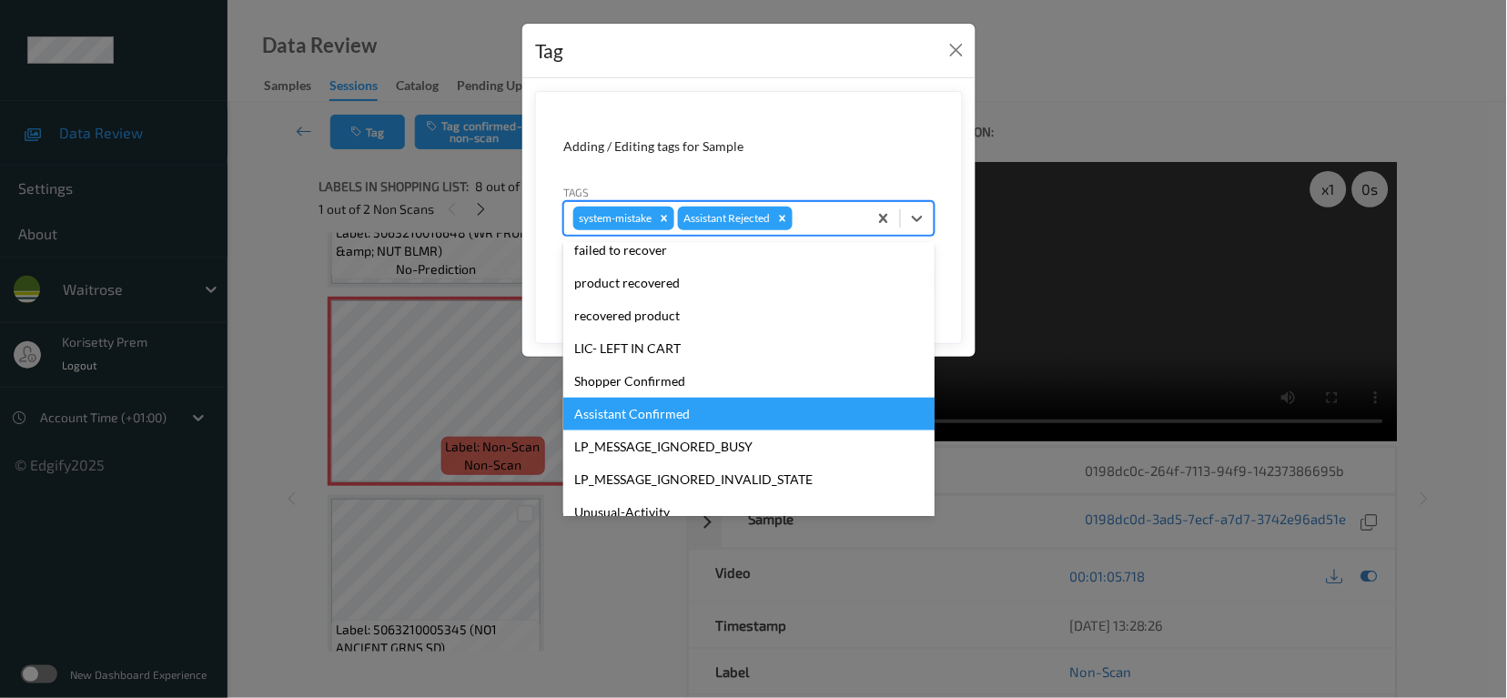
scroll to position [356, 0]
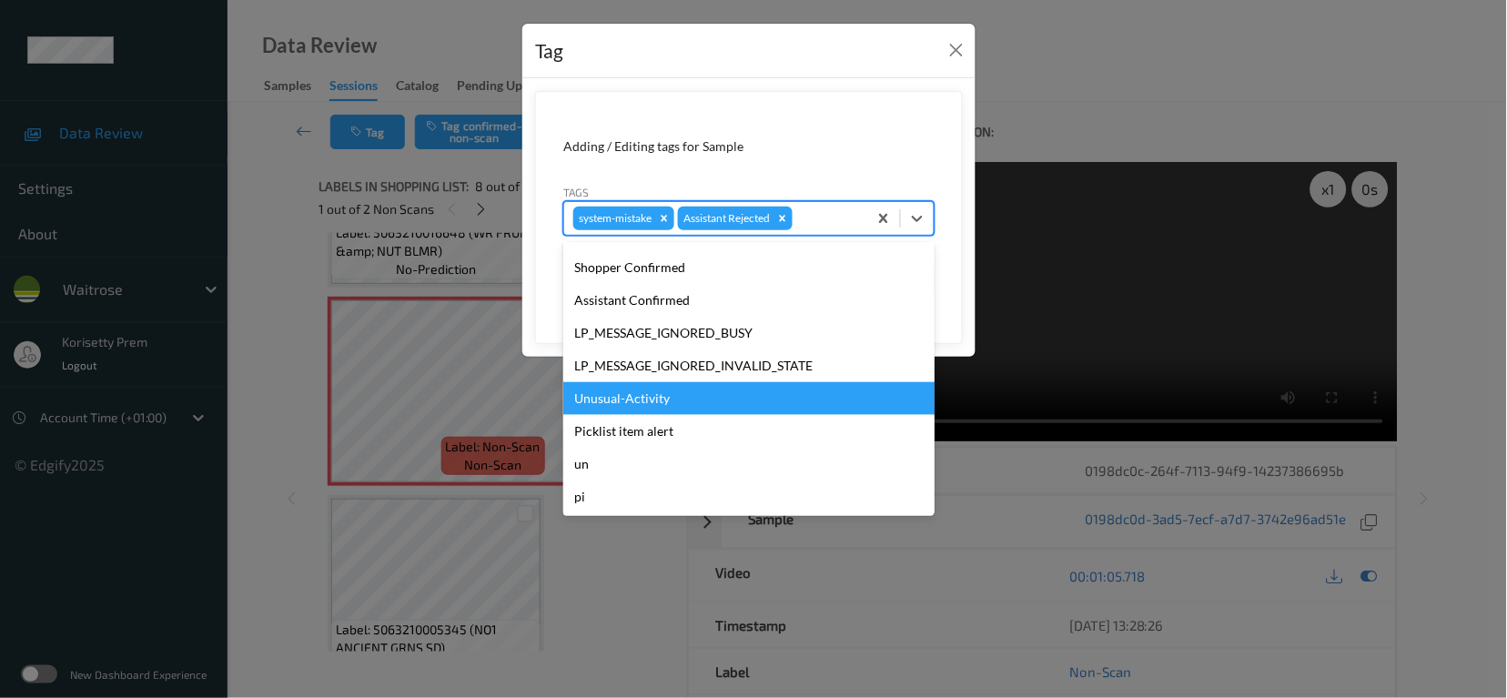
click at [621, 396] on div "Unusual-Activity" at bounding box center [748, 398] width 371 height 33
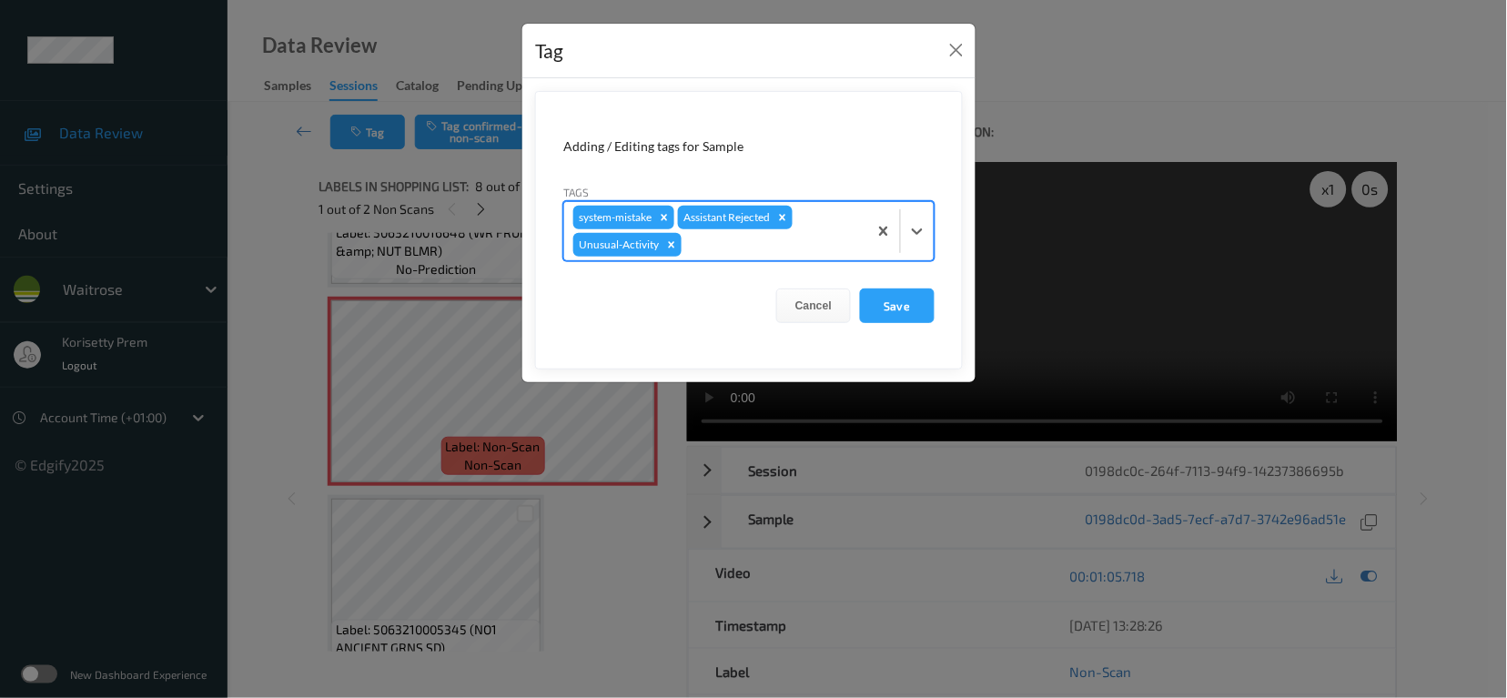
click at [756, 235] on div at bounding box center [771, 245] width 173 height 22
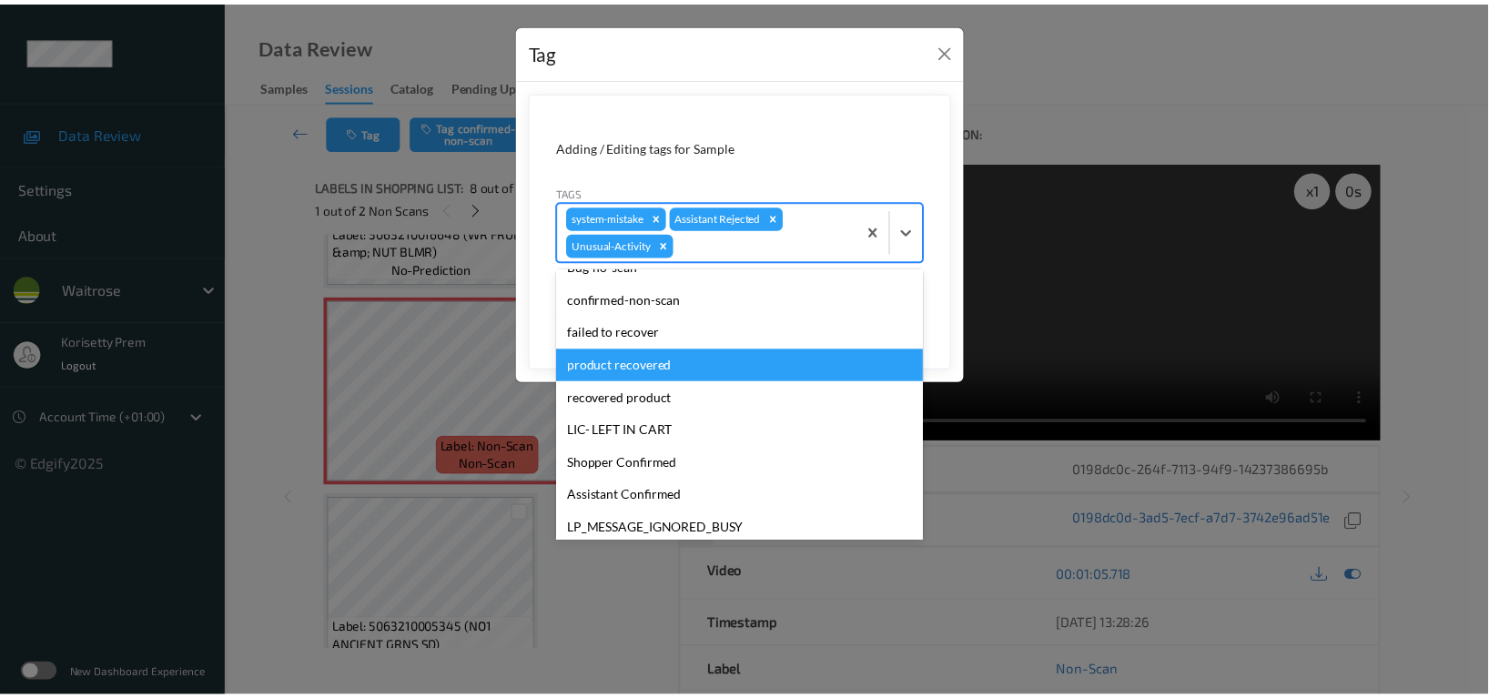
scroll to position [323, 0]
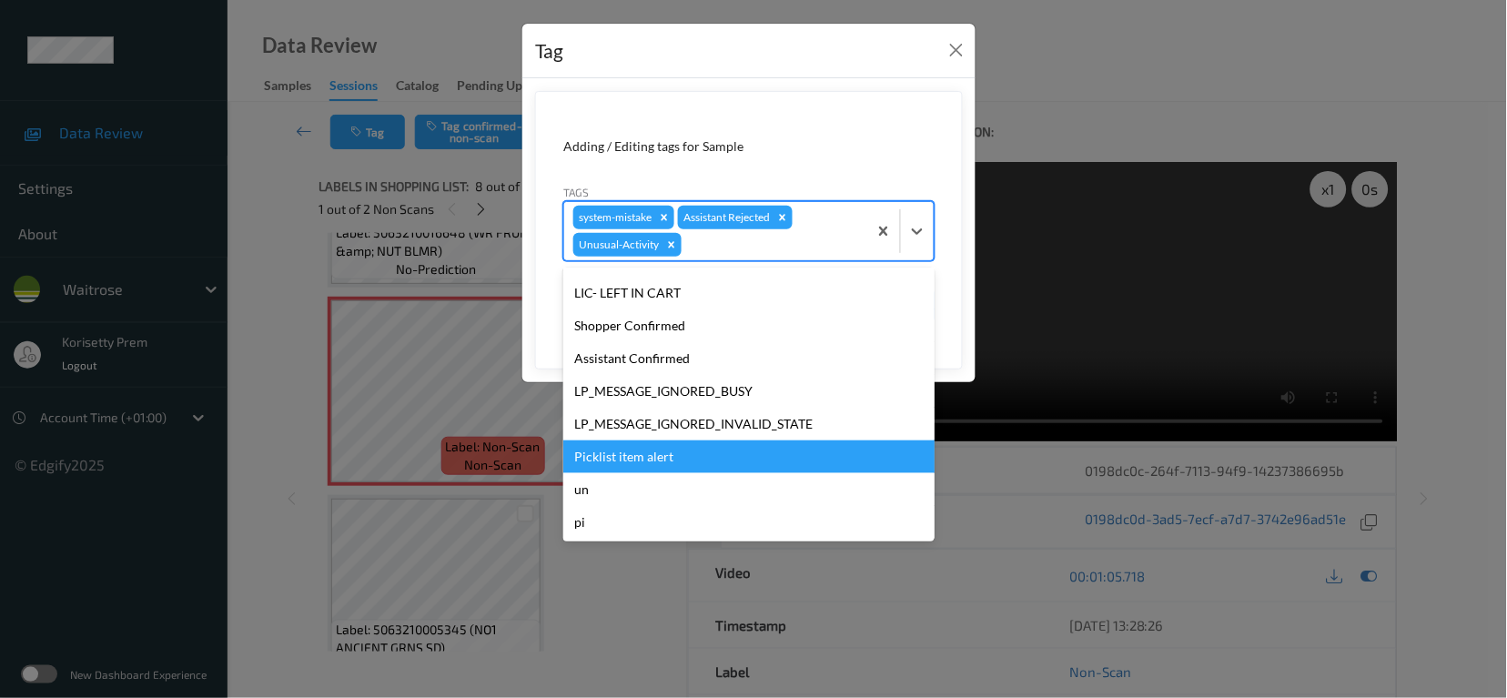
click at [666, 461] on div "Picklist item alert" at bounding box center [748, 456] width 371 height 33
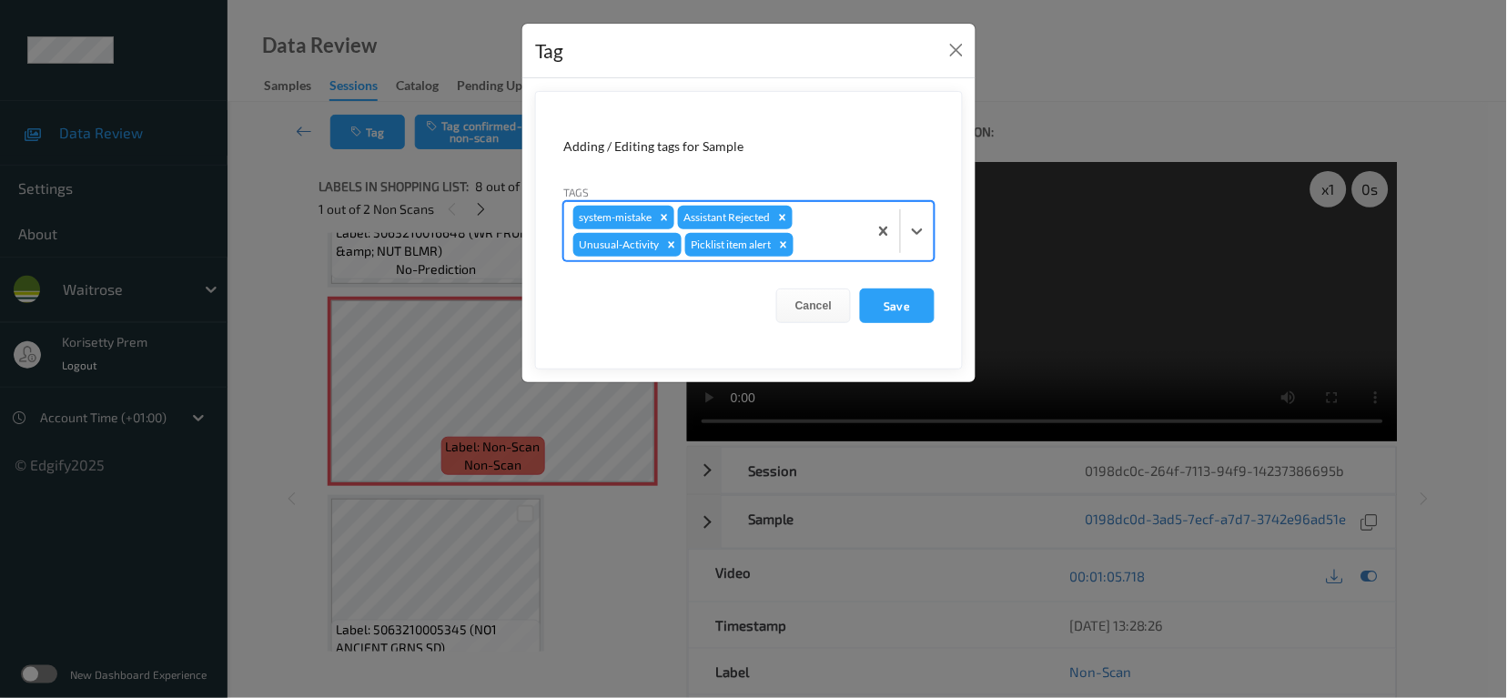
click at [838, 237] on div at bounding box center [827, 245] width 61 height 22
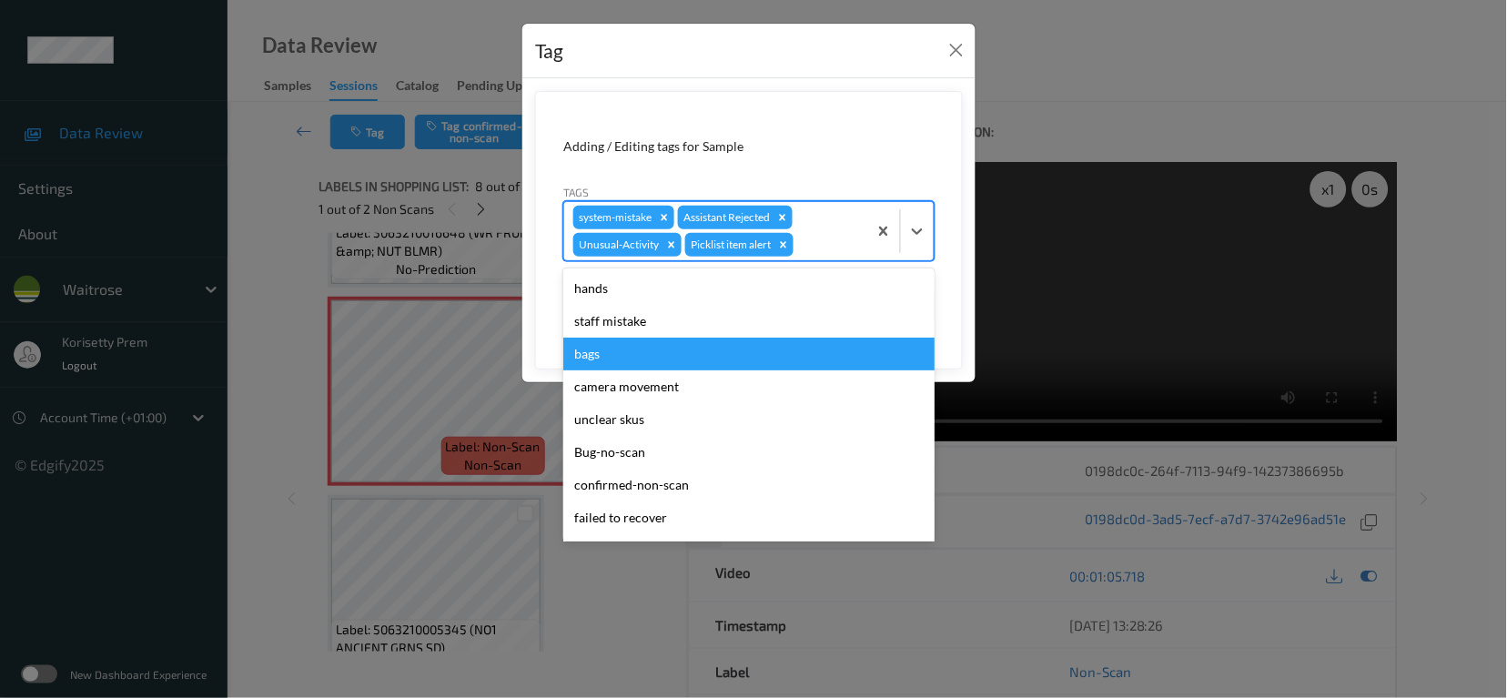
click at [597, 359] on div "bags" at bounding box center [748, 354] width 371 height 33
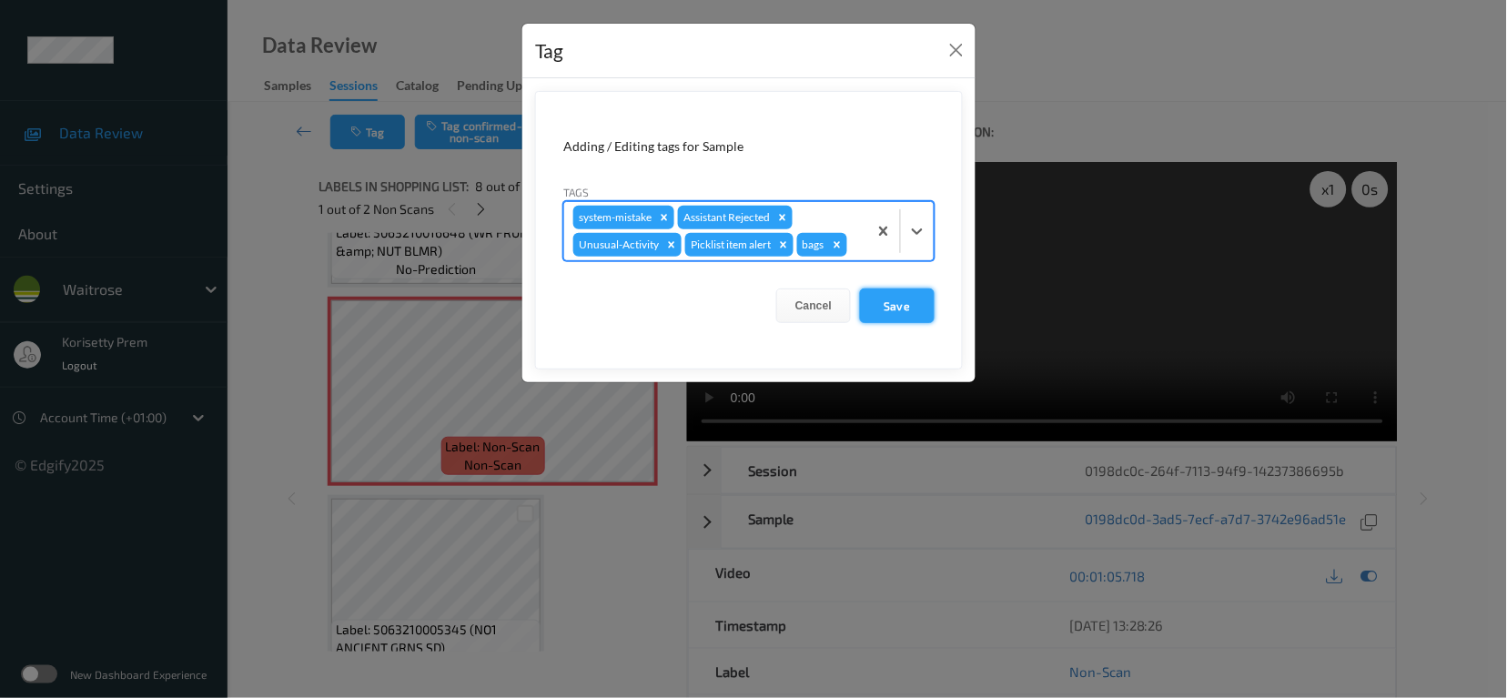
click at [922, 309] on button "Save" at bounding box center [897, 305] width 75 height 35
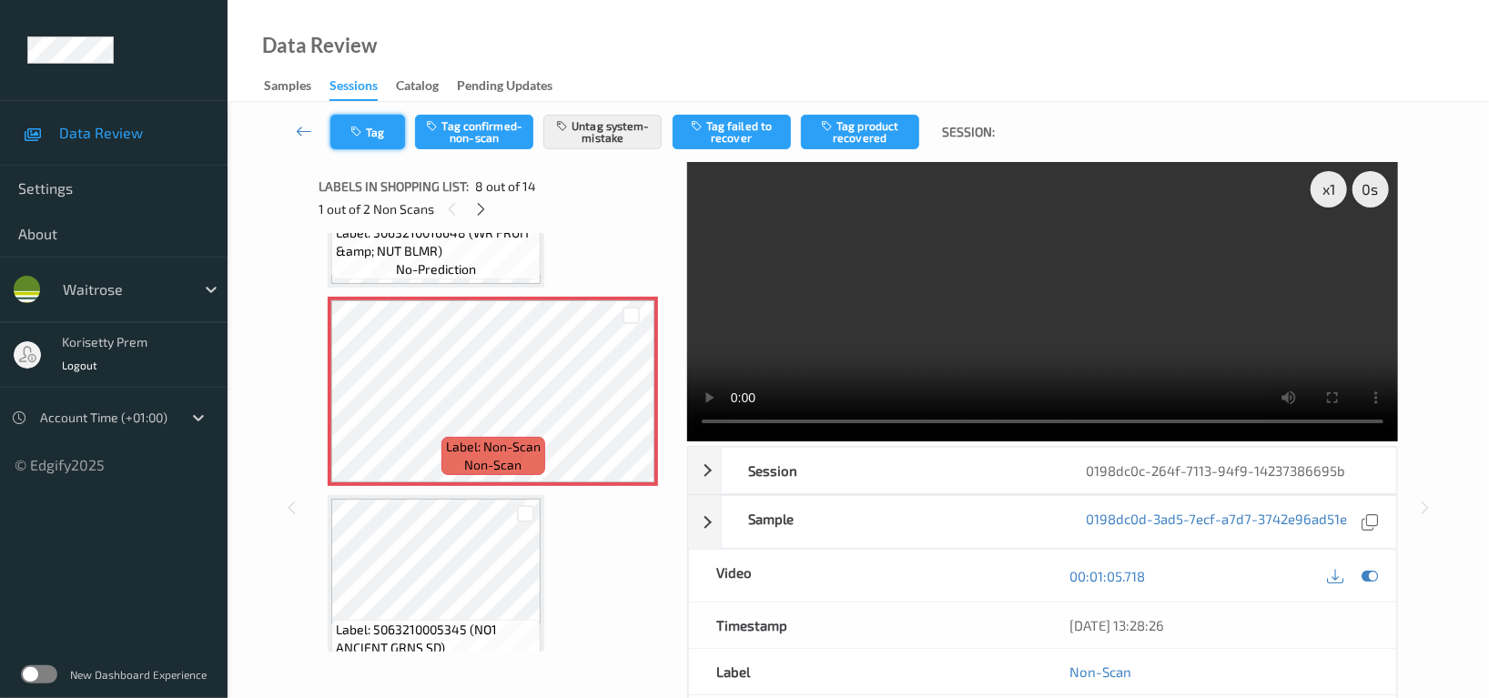
click at [390, 126] on button "Tag" at bounding box center [367, 132] width 75 height 35
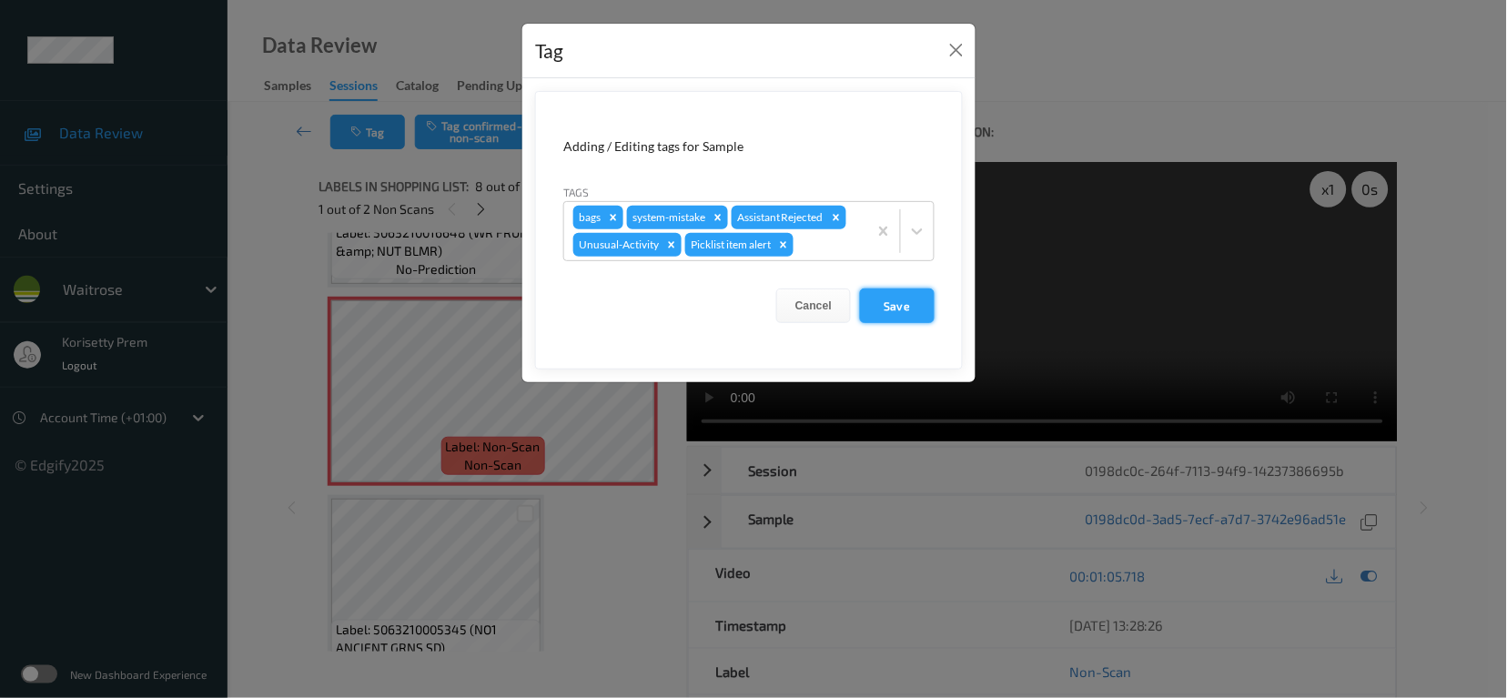
click at [926, 300] on button "Save" at bounding box center [897, 305] width 75 height 35
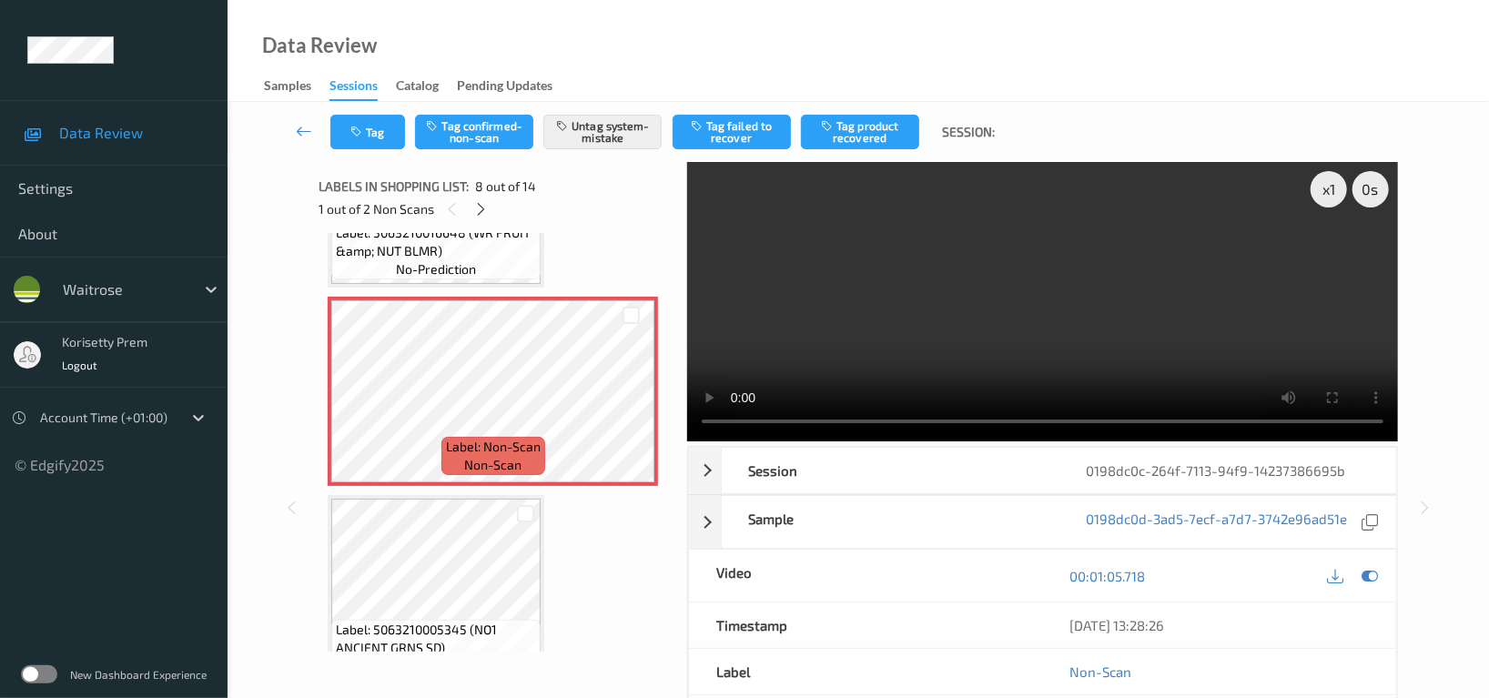
click at [467, 208] on div "1 out of 2 Non Scans" at bounding box center [496, 208] width 355 height 23
click at [487, 212] on icon at bounding box center [481, 209] width 15 height 16
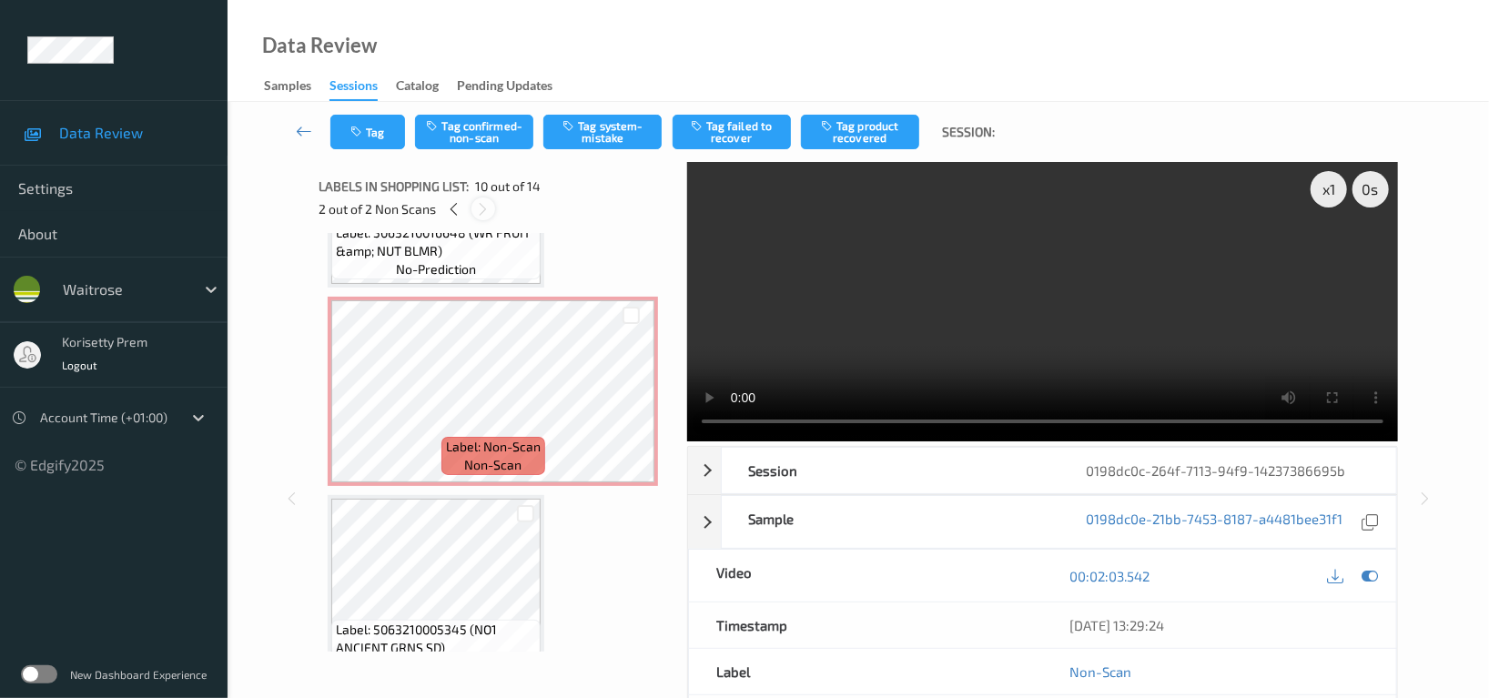
scroll to position [1590, 0]
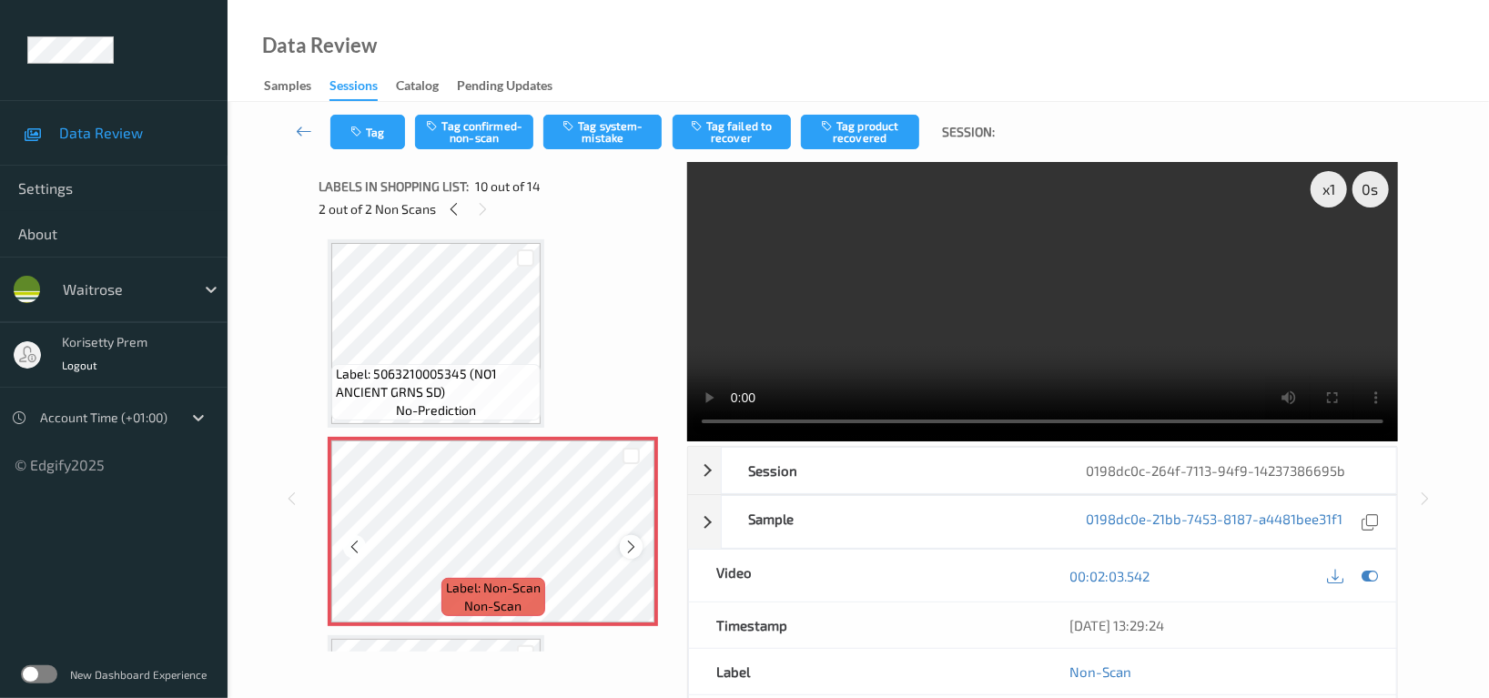
click at [632, 539] on icon at bounding box center [630, 547] width 15 height 16
click at [631, 539] on icon at bounding box center [630, 547] width 15 height 16
click at [631, 551] on div at bounding box center [631, 546] width 23 height 23
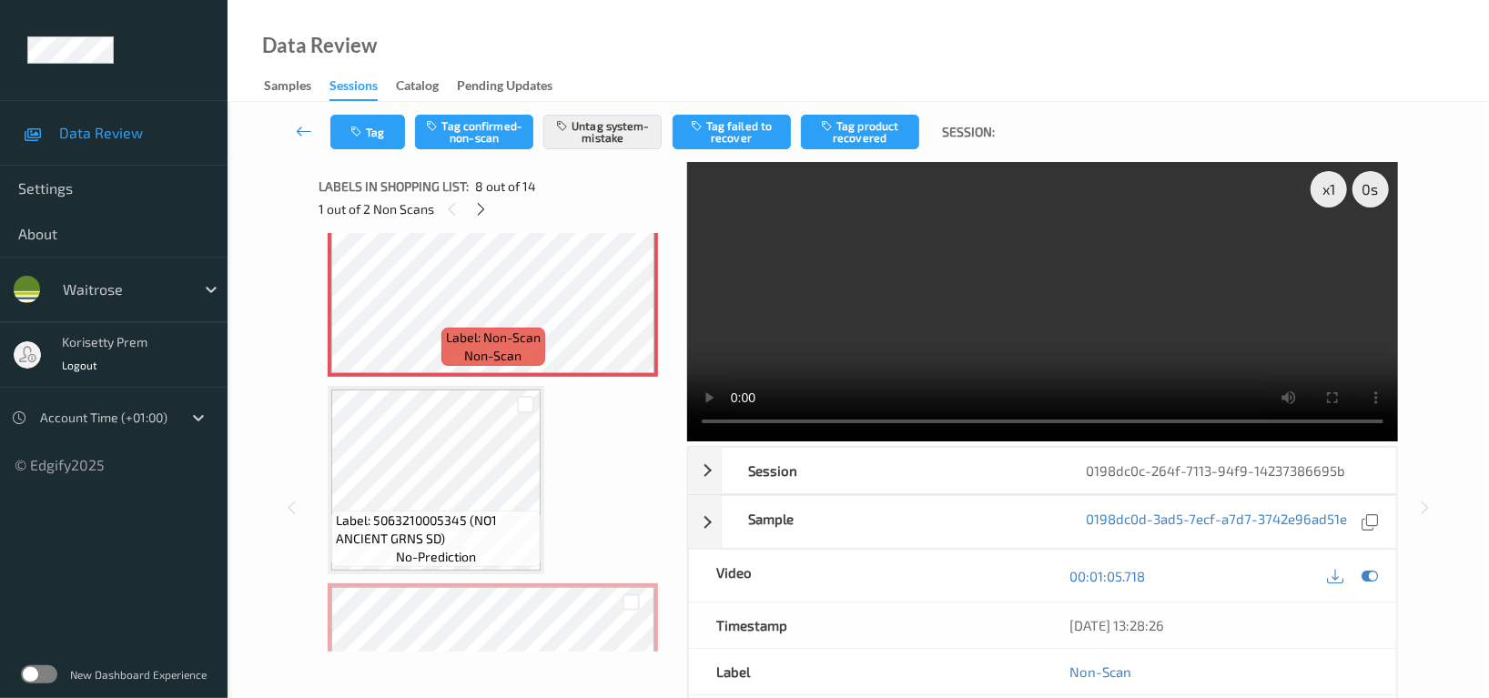
scroll to position [1833, 0]
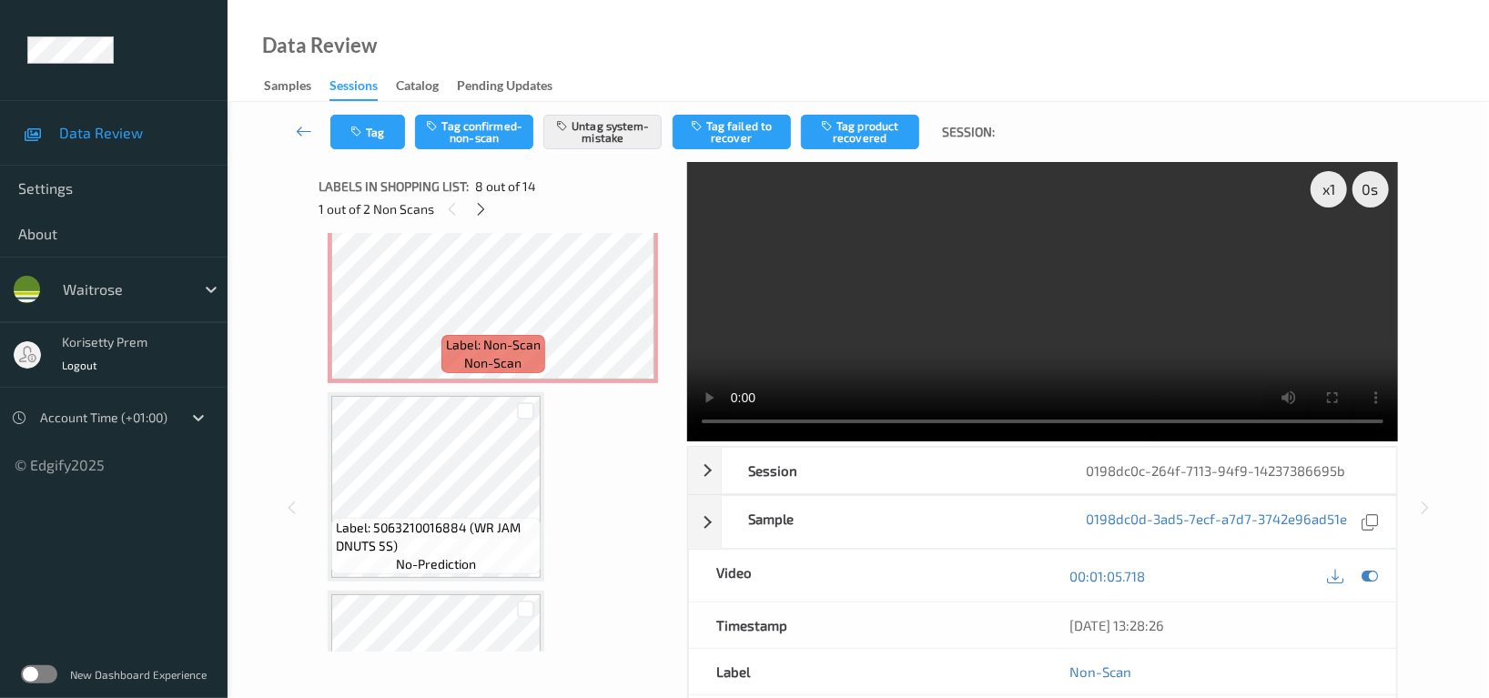
click at [904, 323] on video at bounding box center [1042, 301] width 711 height 279
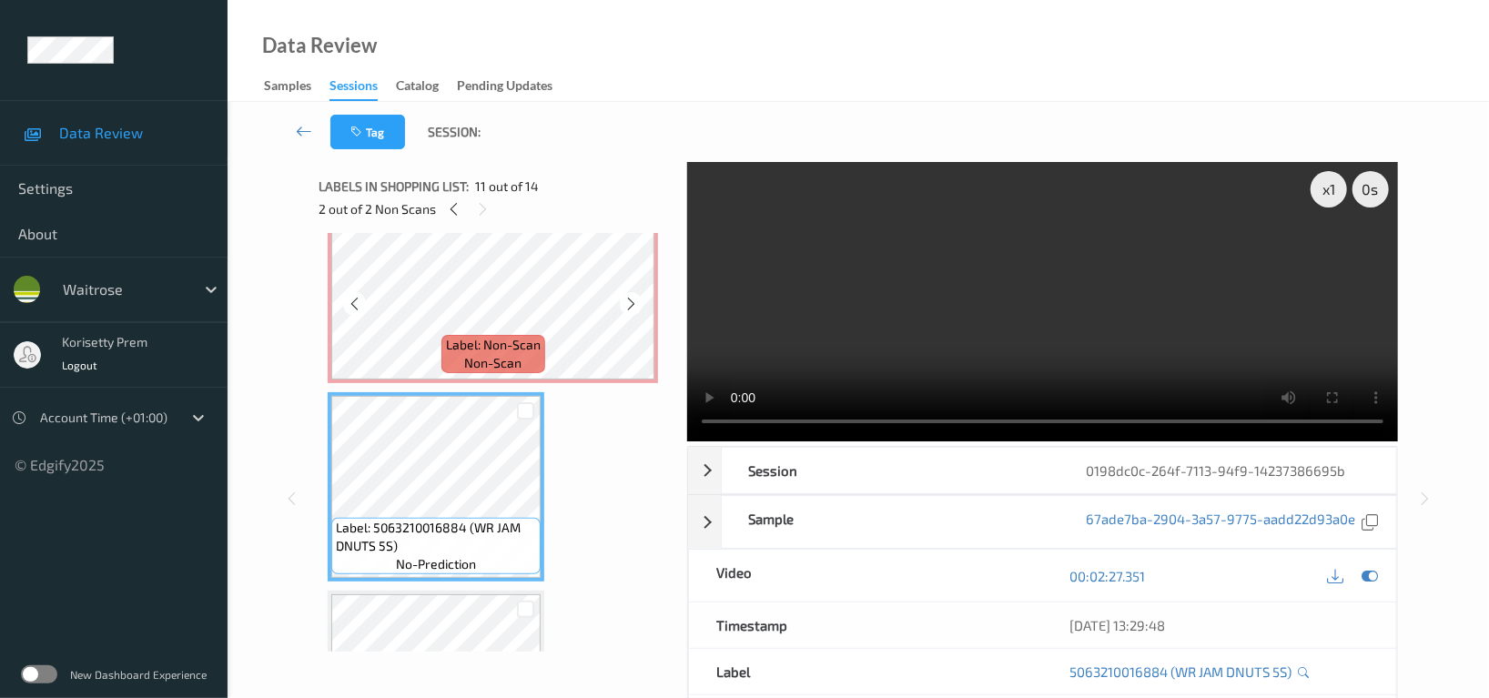
click at [502, 354] on span "non-scan" at bounding box center [492, 363] width 57 height 18
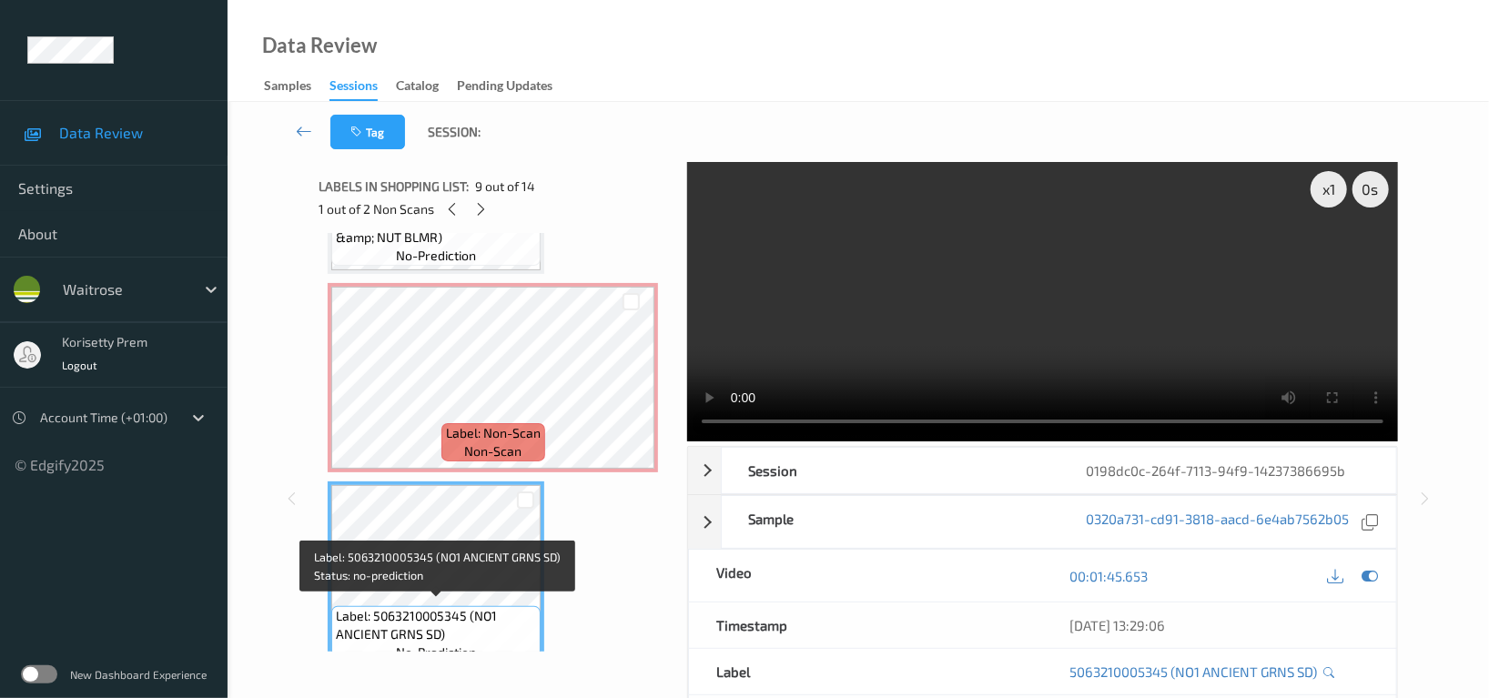
click at [443, 615] on span "Label: 5063210005345 (NO1 ANCIENT GRNS SD)" at bounding box center [436, 625] width 200 height 36
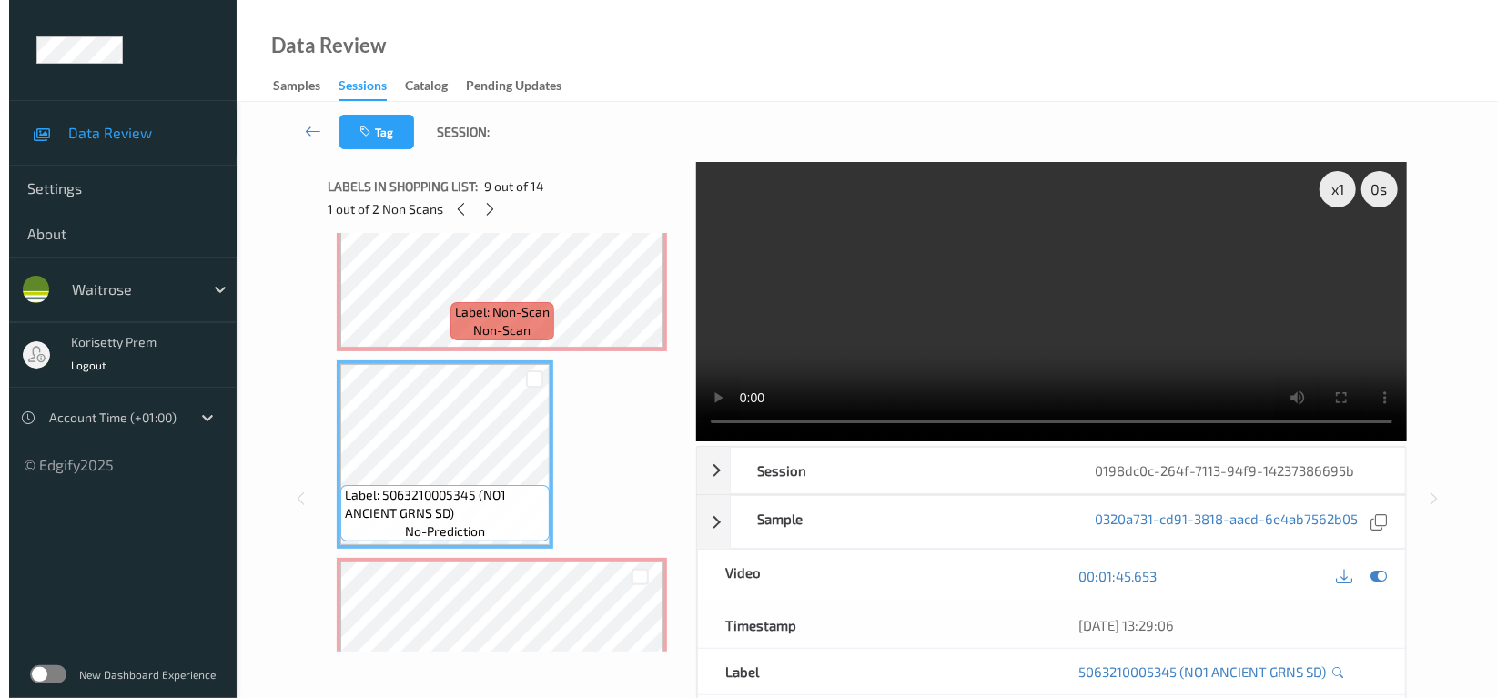
scroll to position [1590, 0]
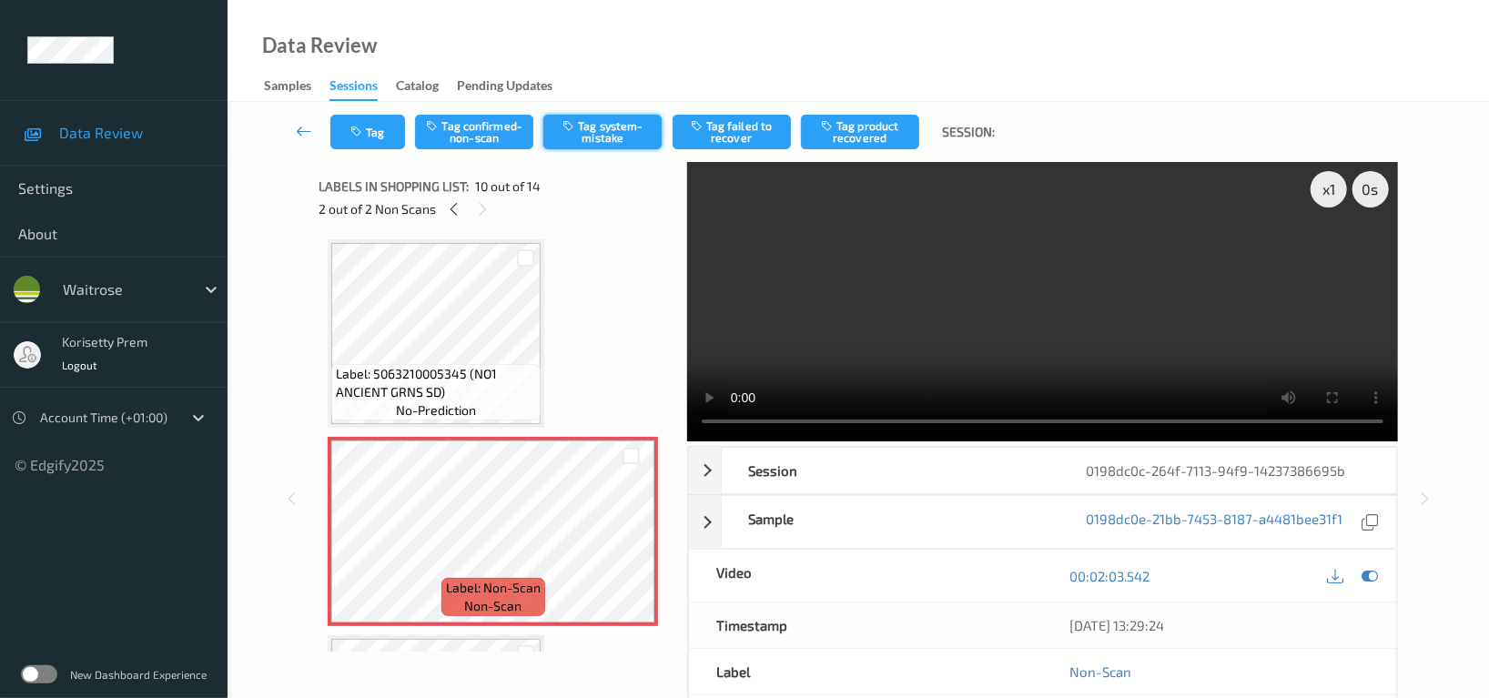
click at [624, 119] on button "Tag system-mistake" at bounding box center [602, 132] width 118 height 35
click at [377, 126] on button "Tag" at bounding box center [367, 132] width 75 height 35
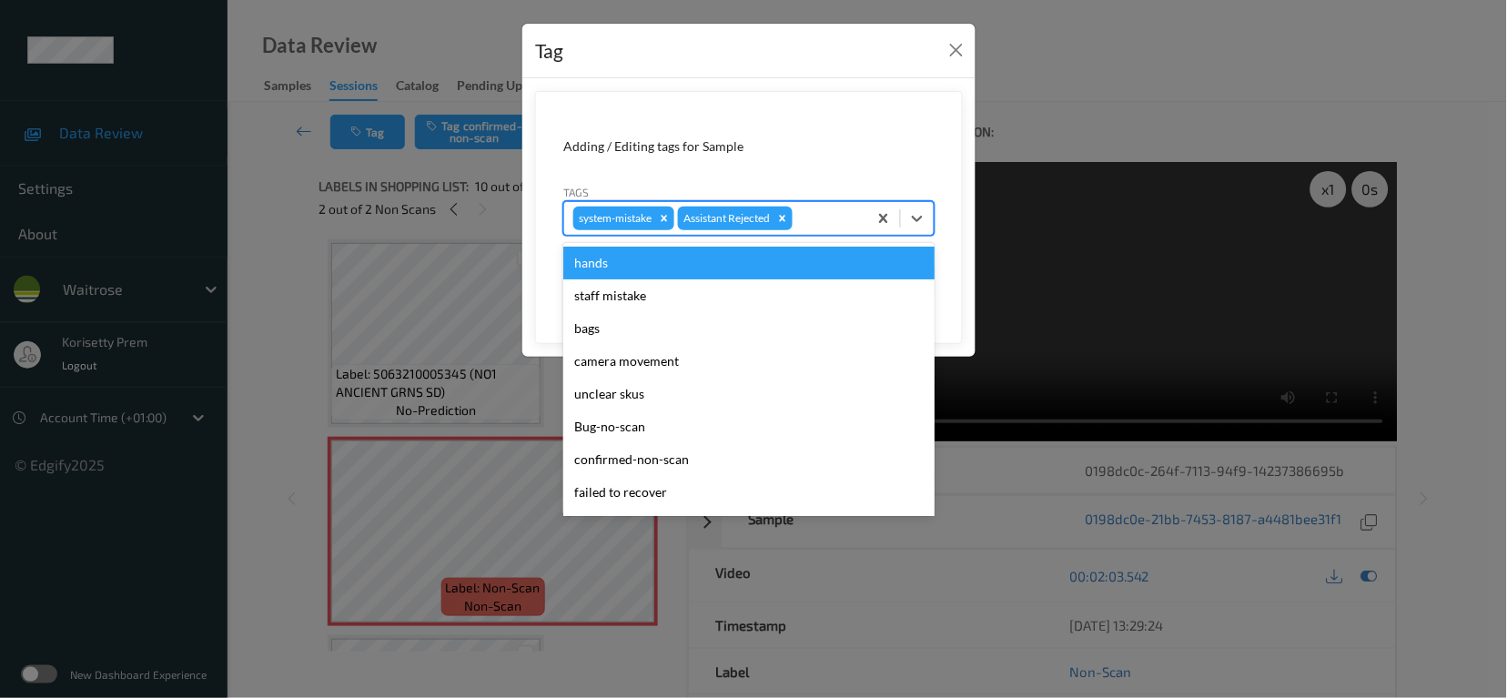
click at [823, 214] on div at bounding box center [827, 218] width 62 height 22
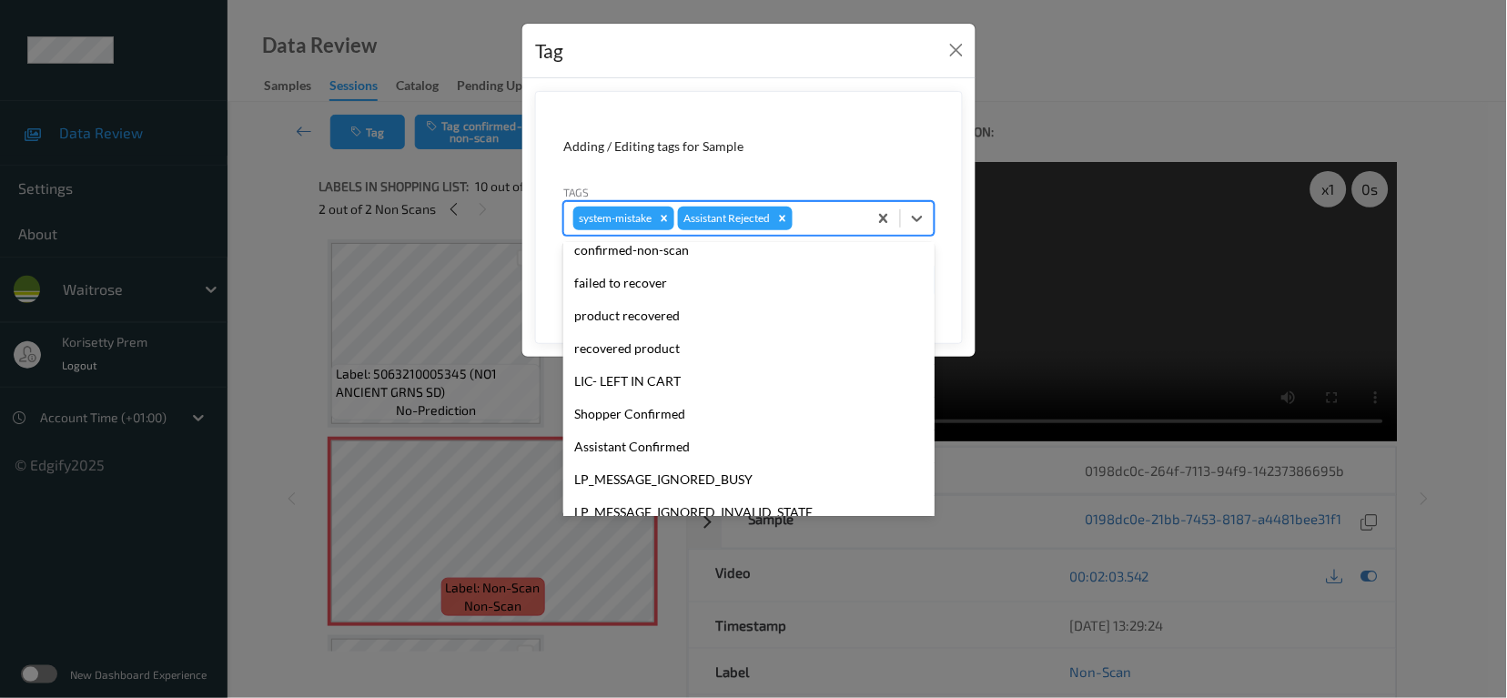
scroll to position [356, 0]
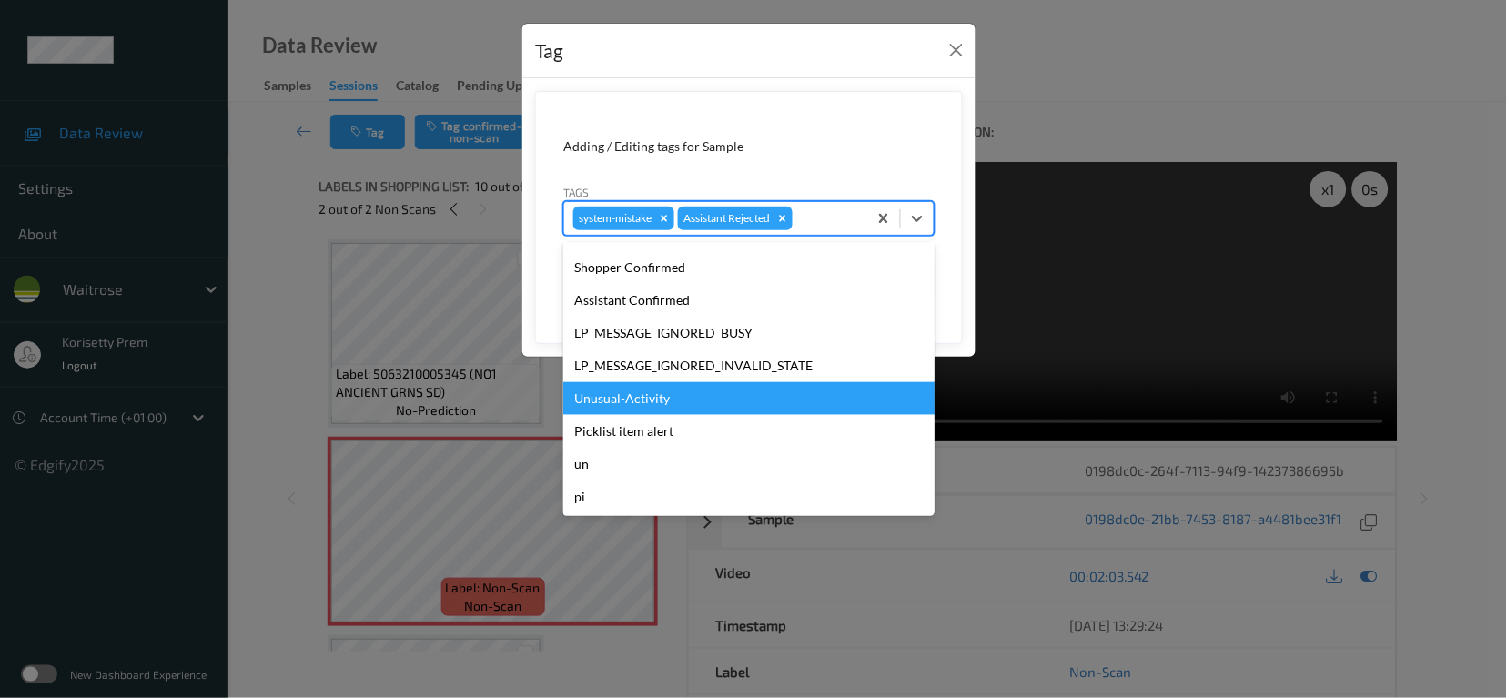
click at [620, 405] on div "Unusual-Activity" at bounding box center [748, 398] width 371 height 33
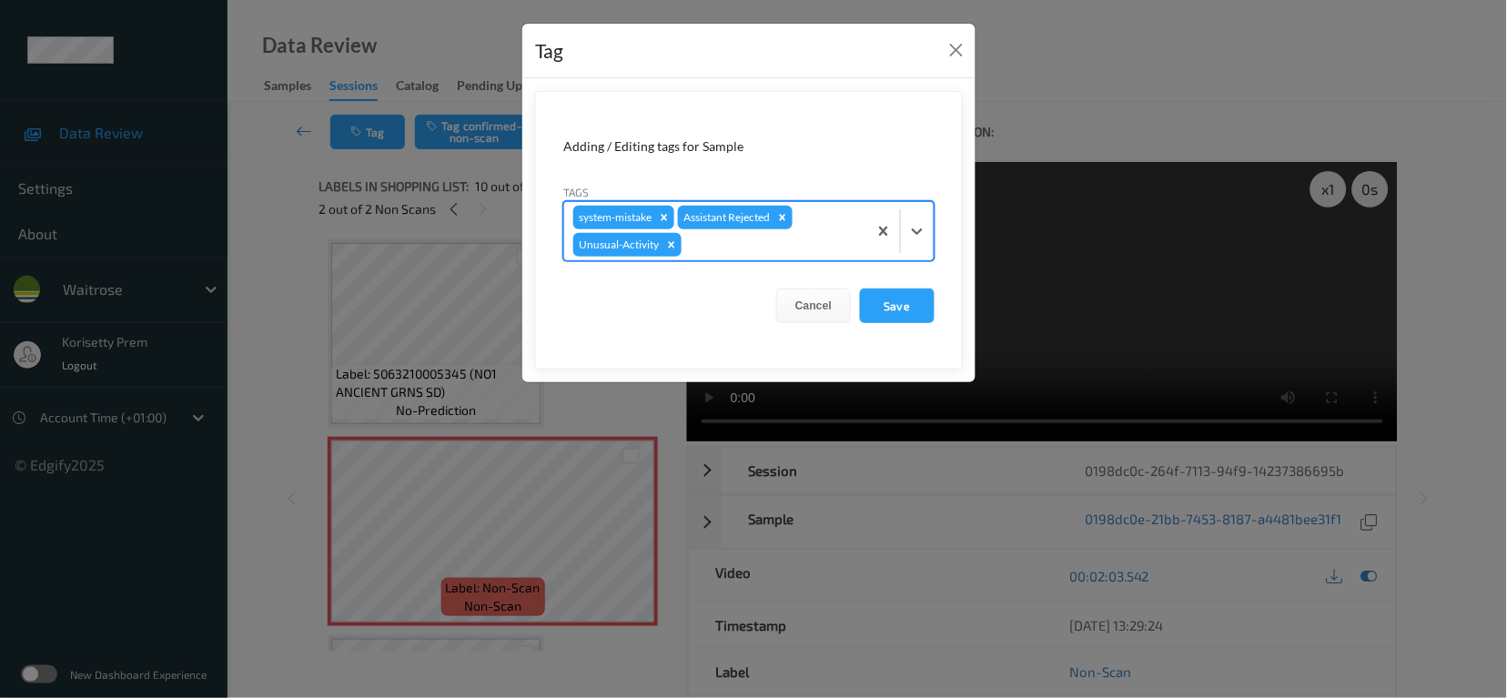
click at [720, 251] on div at bounding box center [771, 245] width 173 height 22
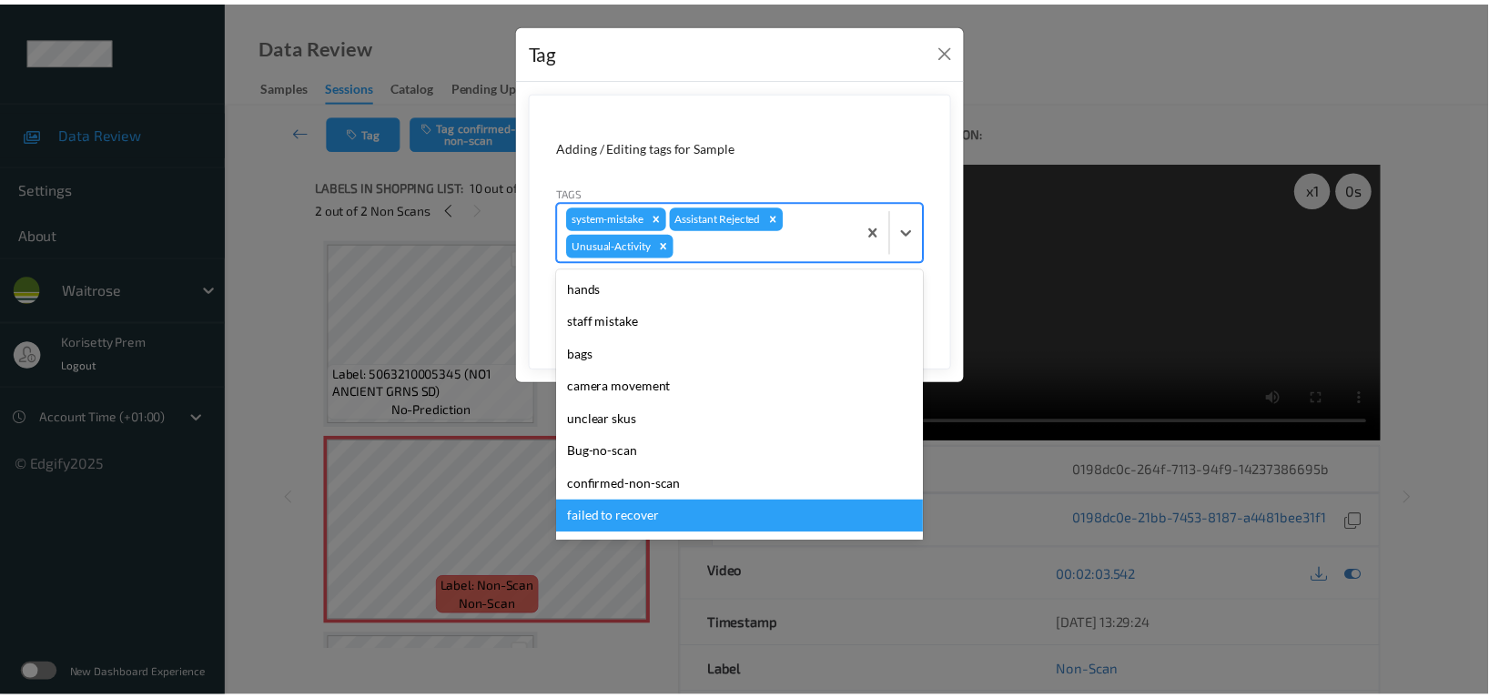
scroll to position [323, 0]
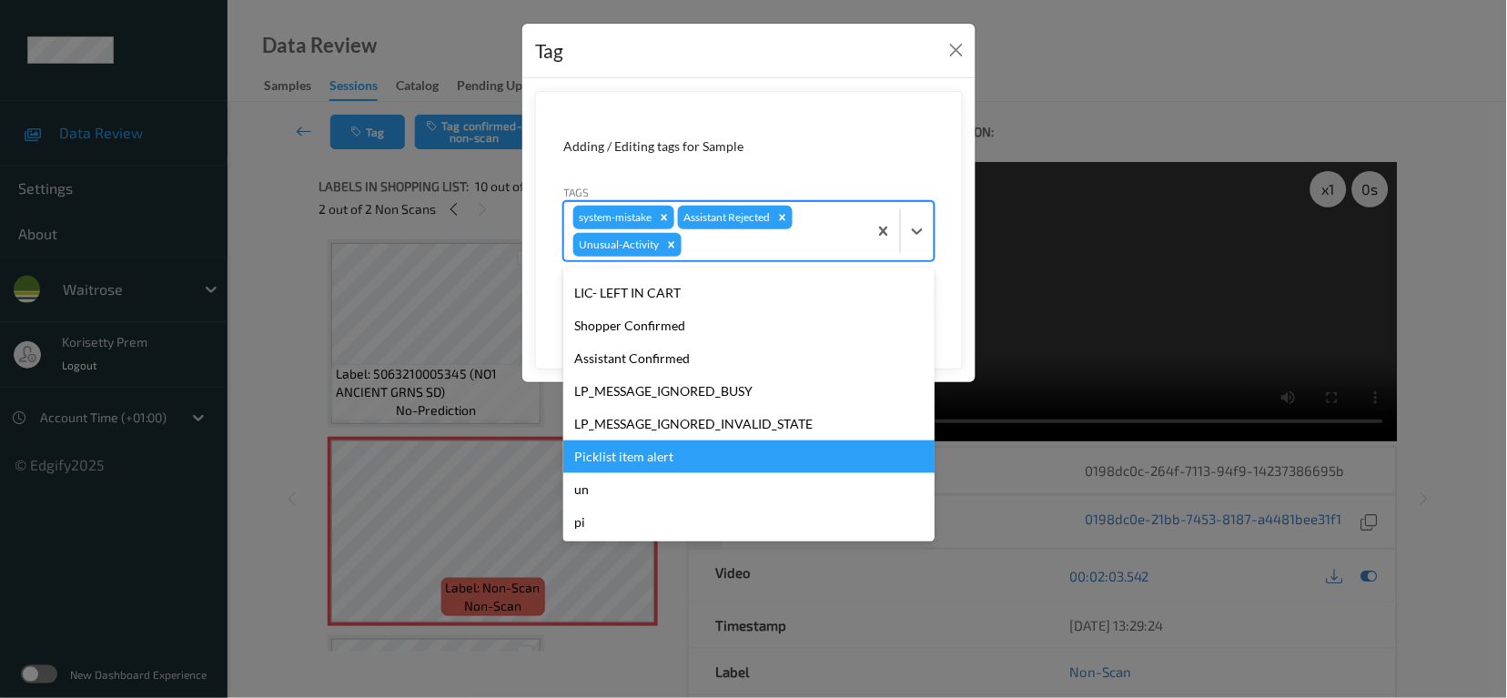
click at [622, 459] on div "Picklist item alert" at bounding box center [748, 456] width 371 height 33
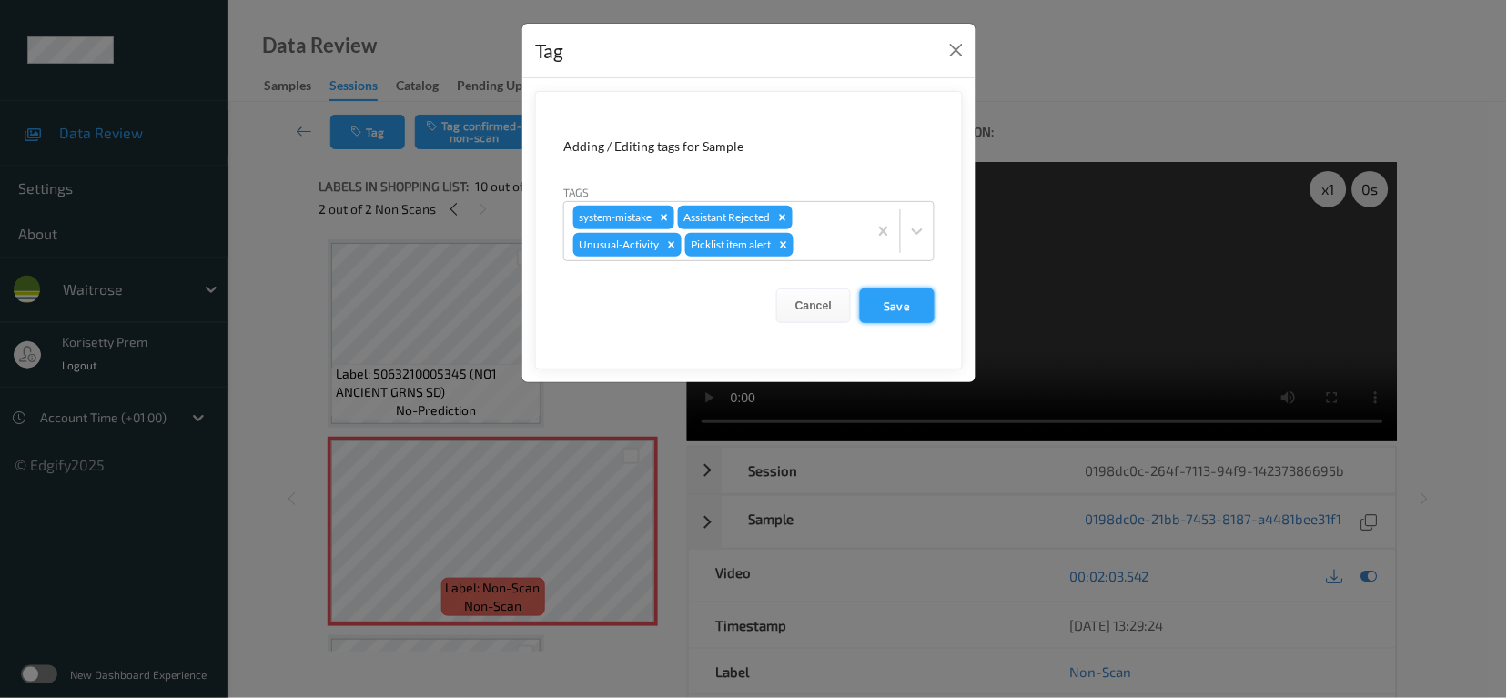
click at [879, 321] on button "Save" at bounding box center [897, 305] width 75 height 35
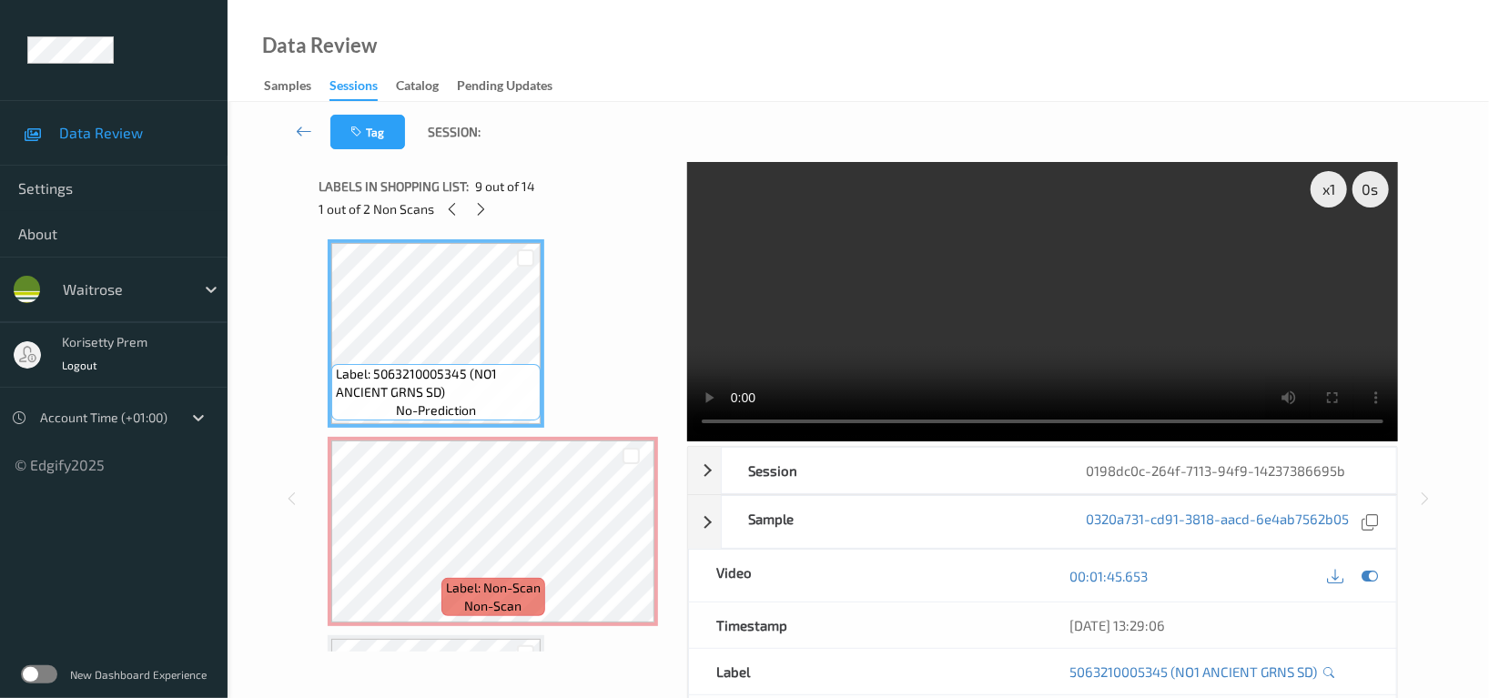
click at [903, 296] on video at bounding box center [1042, 301] width 711 height 279
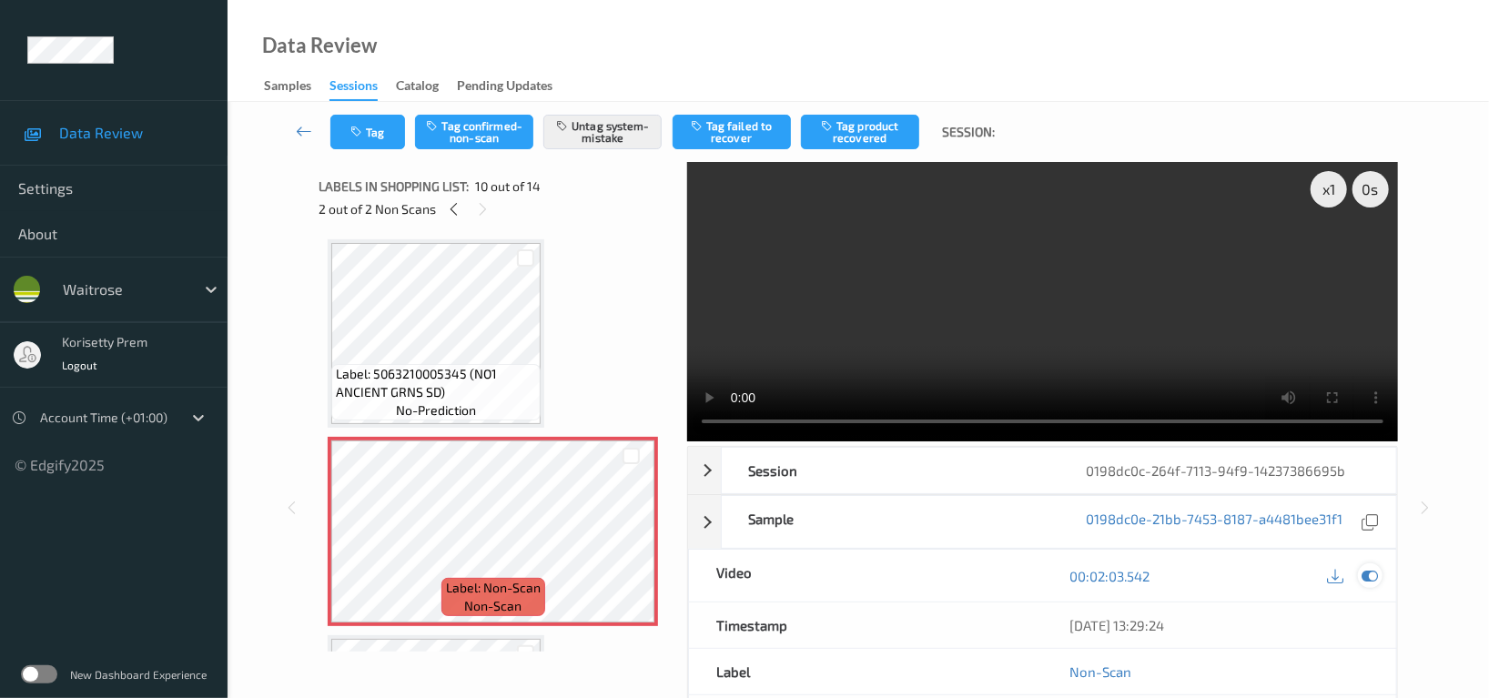
click at [1368, 582] on icon at bounding box center [1369, 576] width 16 height 16
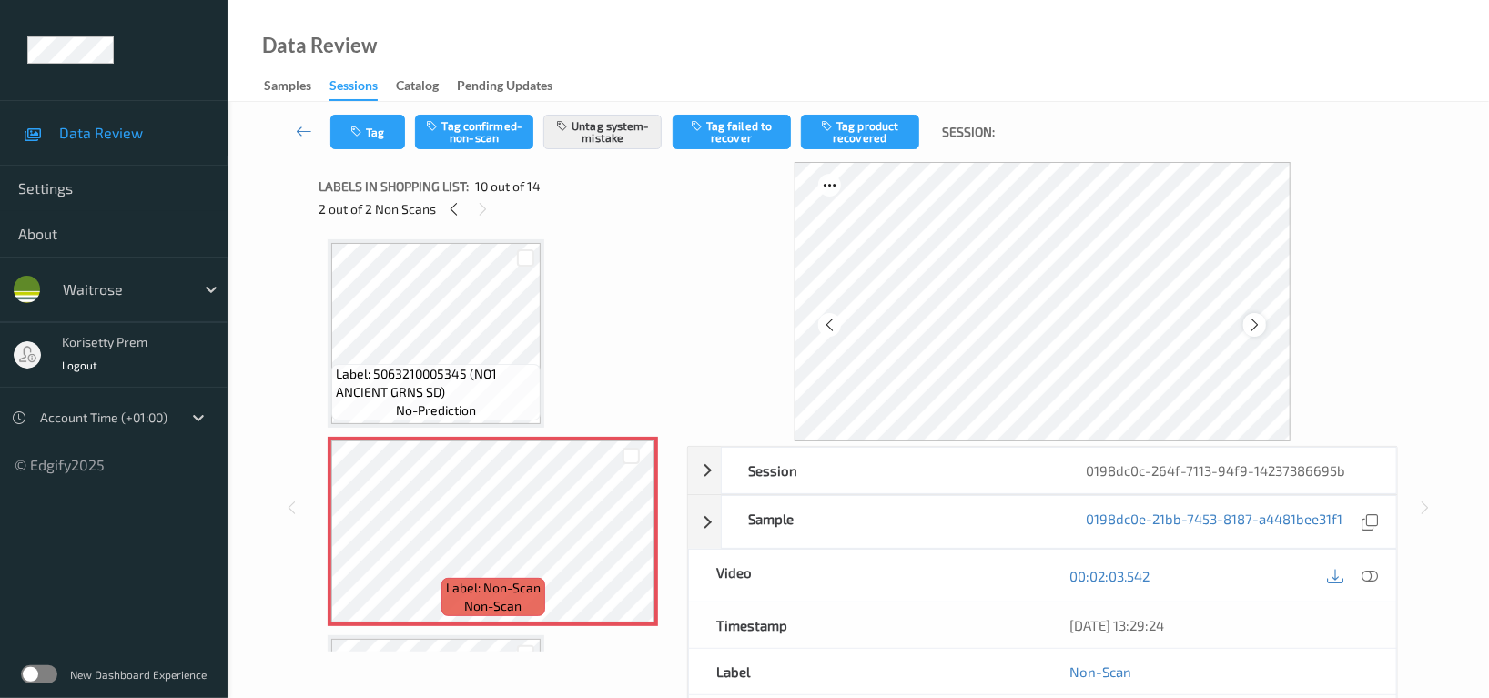
click at [1259, 324] on icon at bounding box center [1254, 325] width 15 height 16
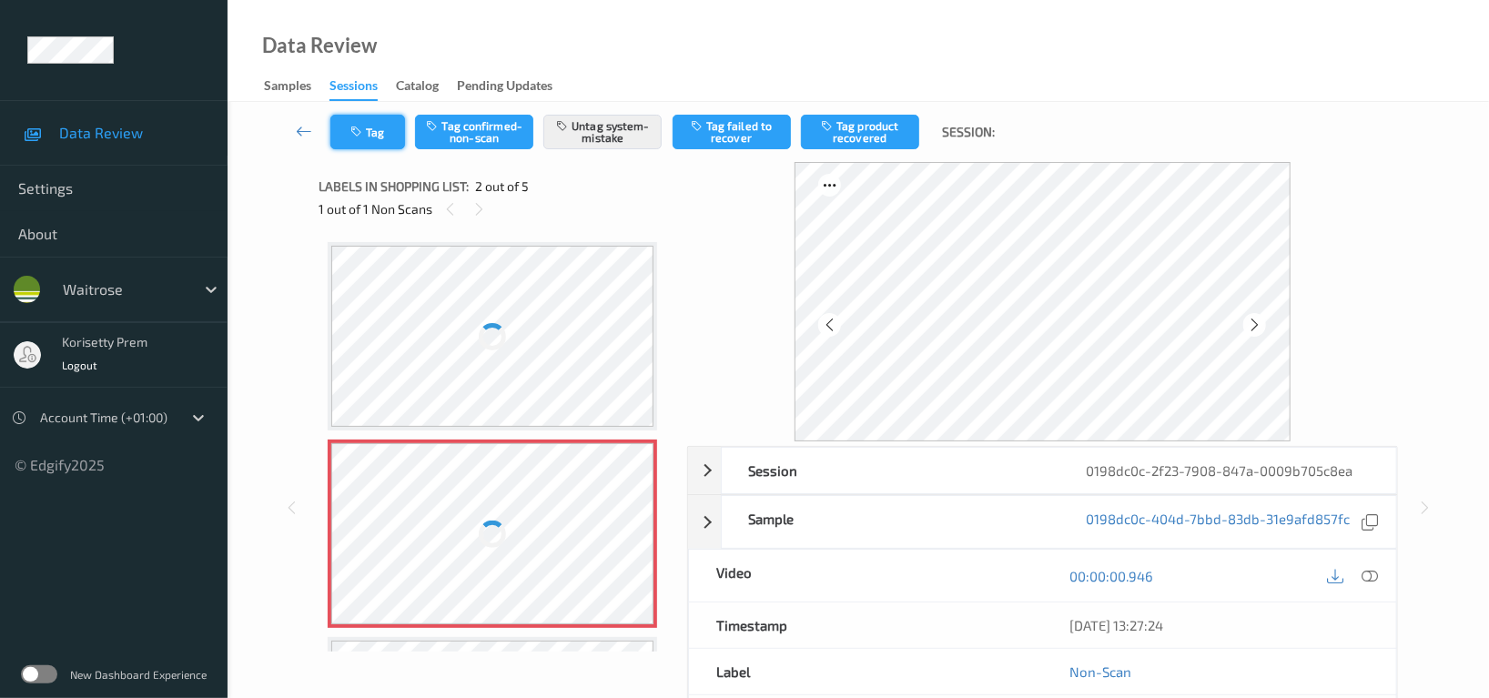
click at [354, 121] on button "Tag" at bounding box center [367, 132] width 75 height 35
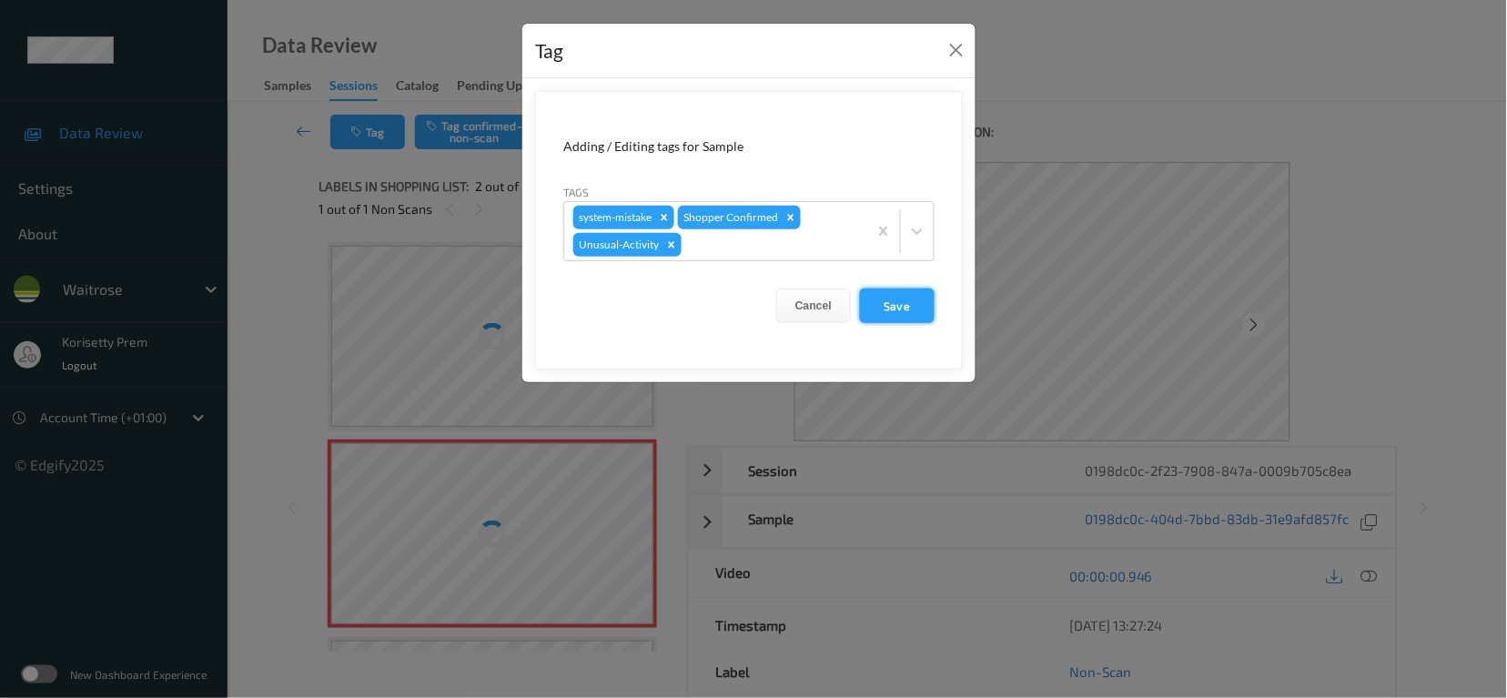
click at [916, 307] on button "Save" at bounding box center [897, 305] width 75 height 35
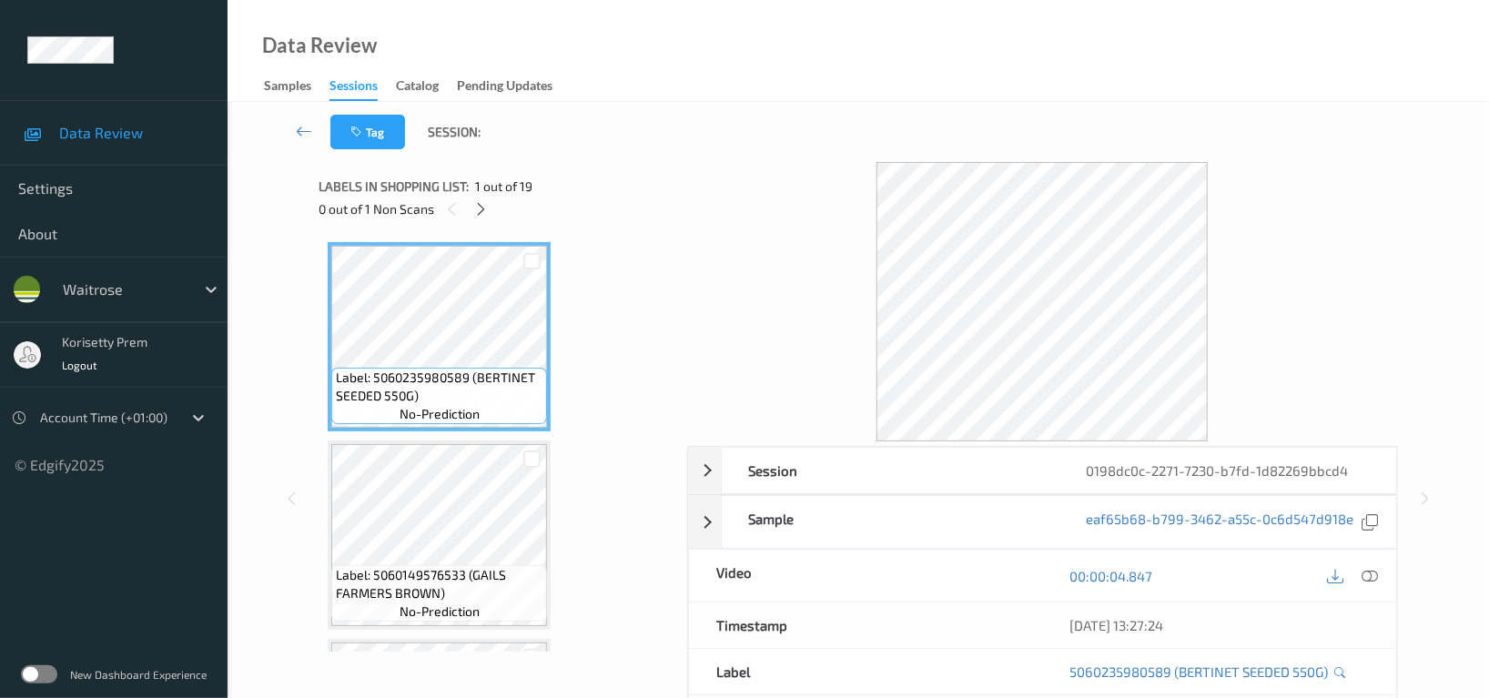
click at [783, 32] on div "Data Review Samples Sessions Catalog Pending Updates" at bounding box center [858, 51] width 1261 height 102
click at [470, 207] on div at bounding box center [481, 208] width 23 height 23
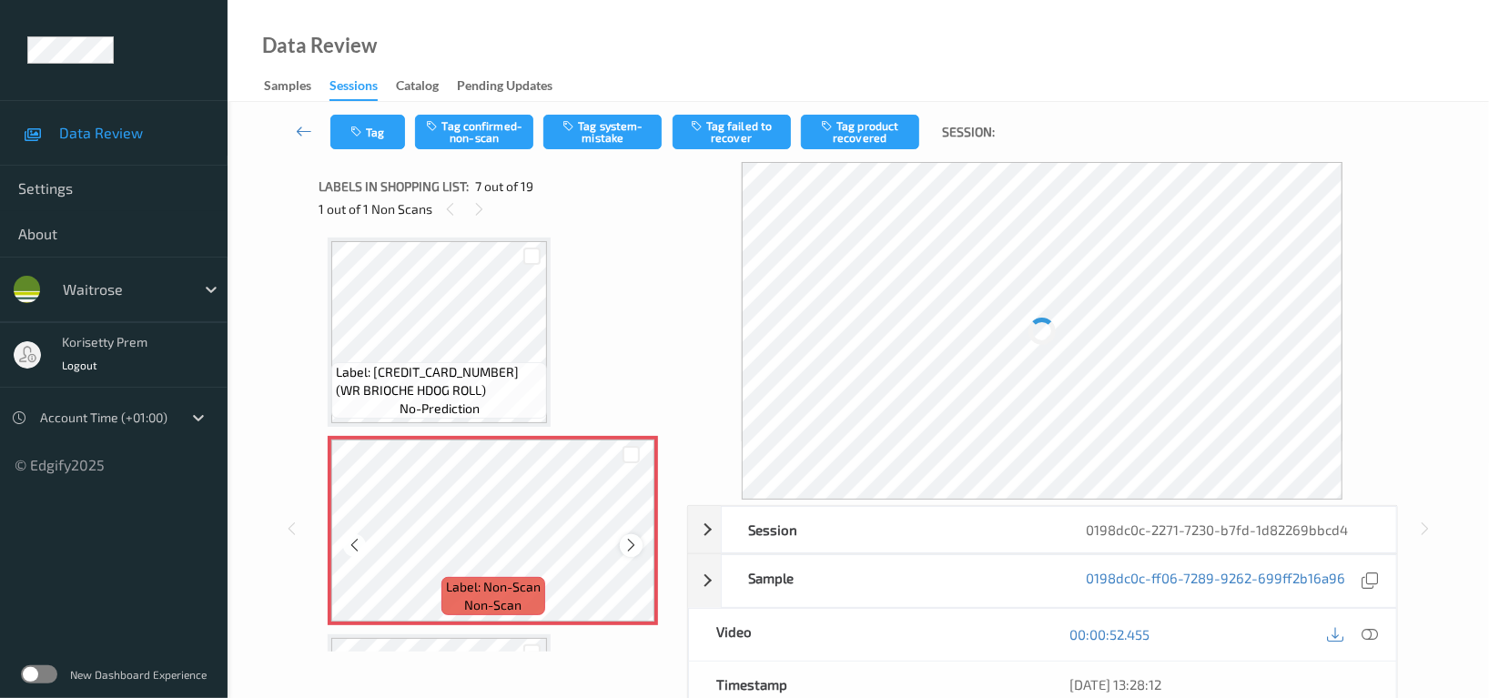
click at [625, 541] on icon at bounding box center [630, 545] width 15 height 16
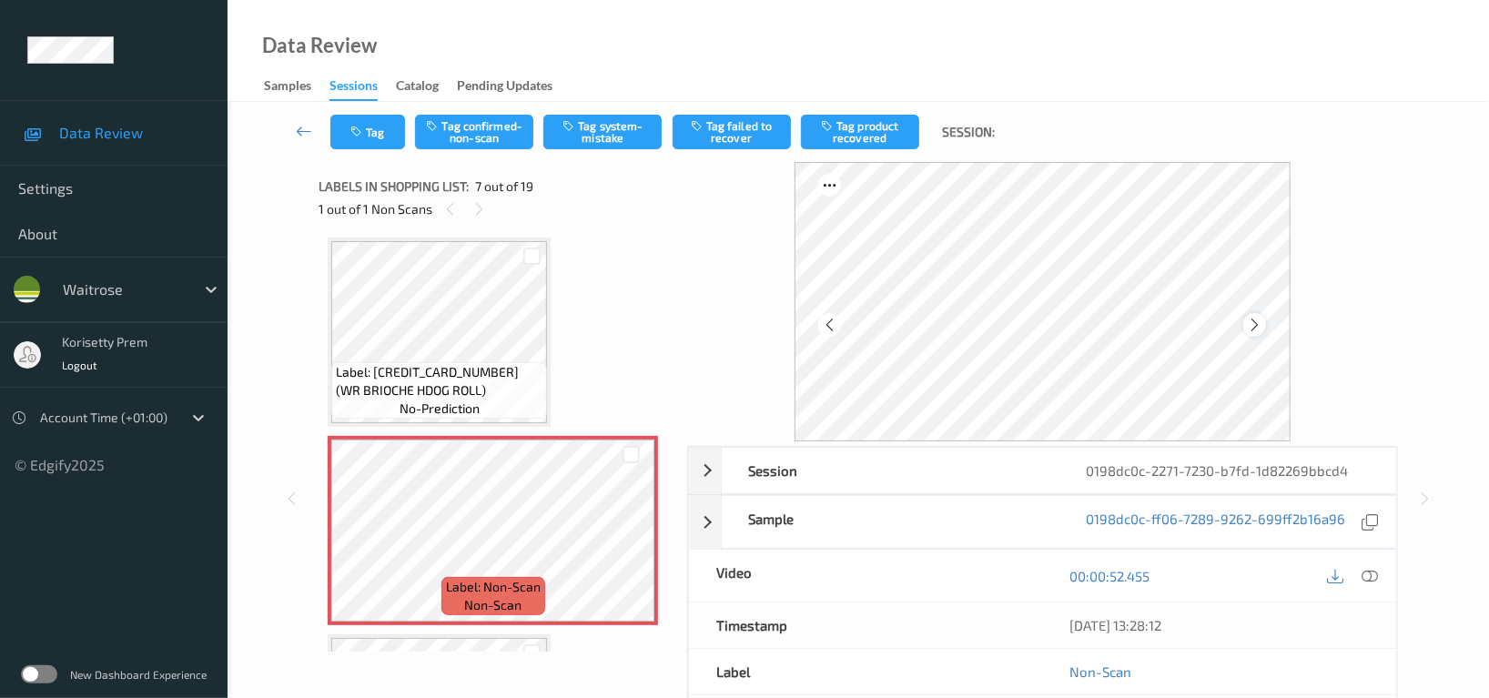
click at [1249, 329] on icon at bounding box center [1254, 325] width 15 height 16
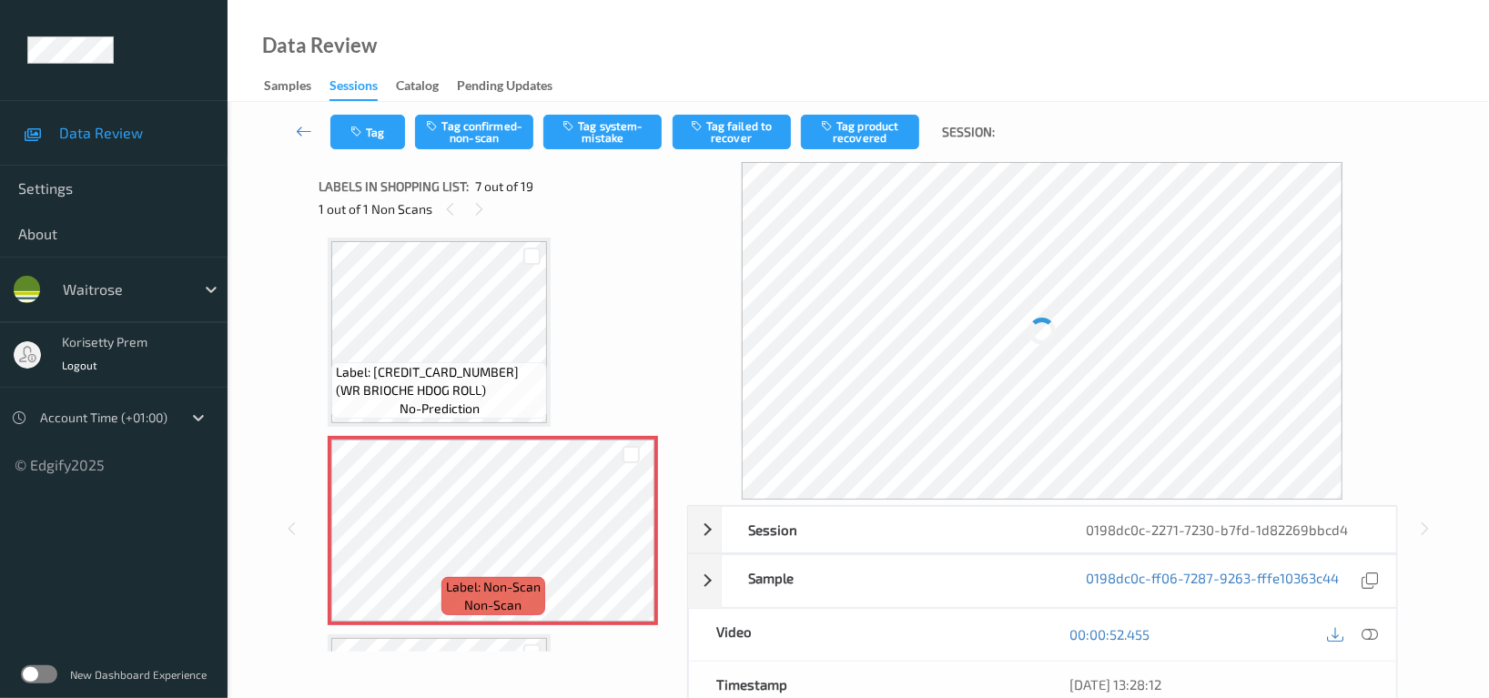
click at [631, 537] on icon at bounding box center [630, 545] width 15 height 16
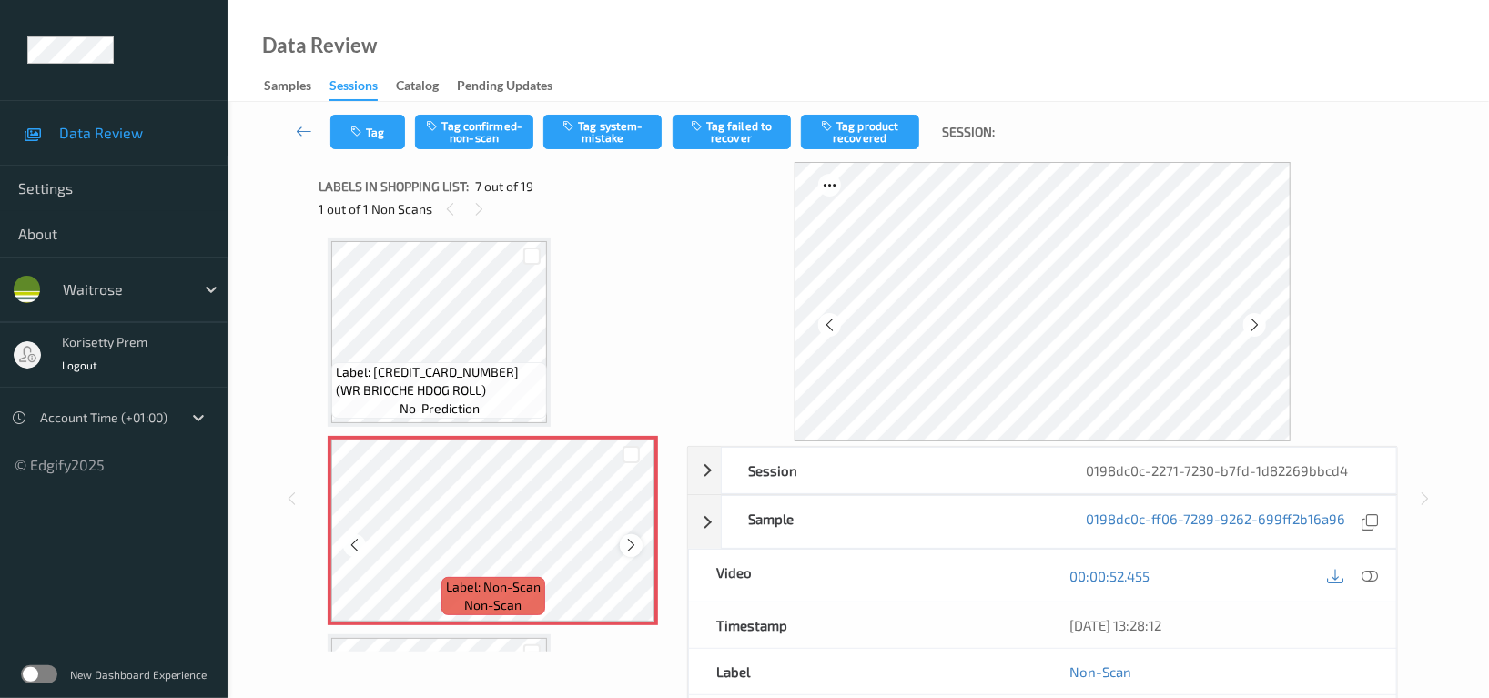
click at [625, 545] on icon at bounding box center [630, 545] width 15 height 16
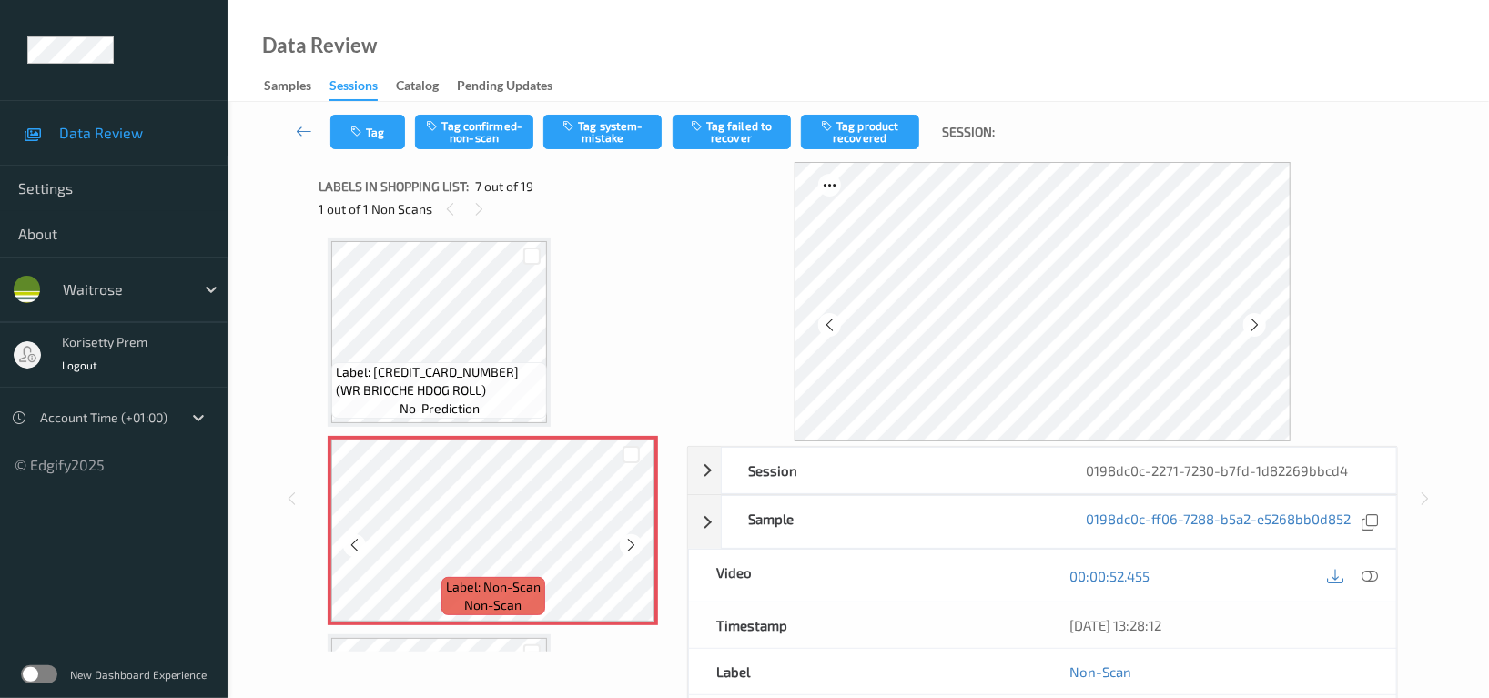
click at [625, 545] on icon at bounding box center [630, 545] width 15 height 16
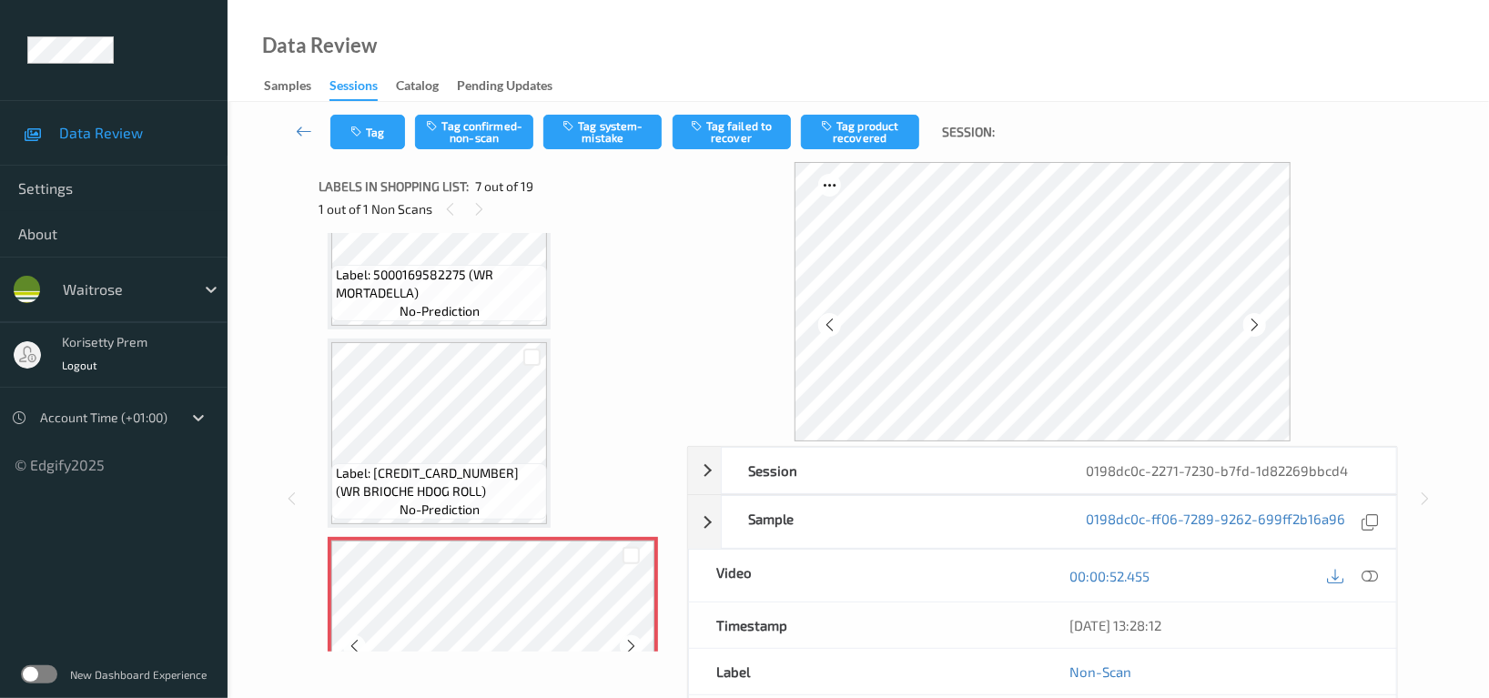
scroll to position [875, 0]
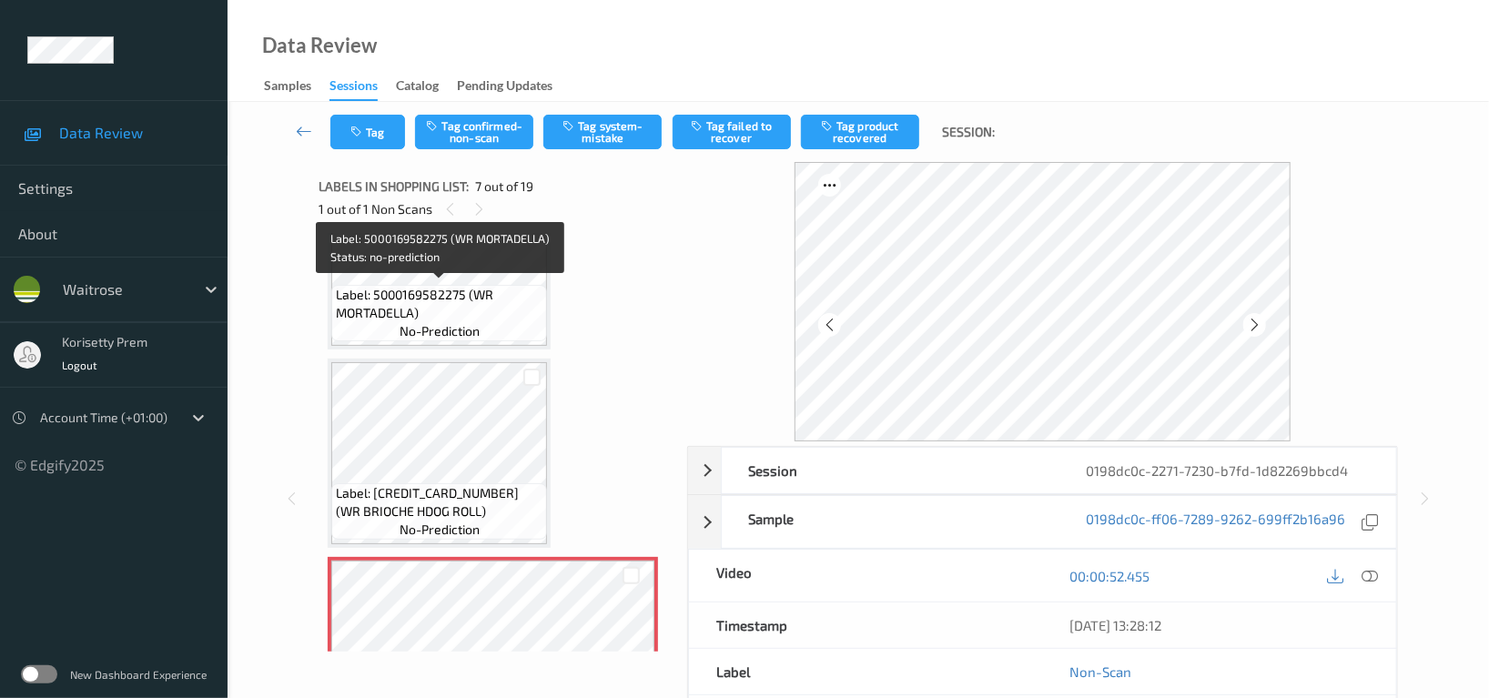
click at [425, 323] on span "no-prediction" at bounding box center [439, 331] width 80 height 18
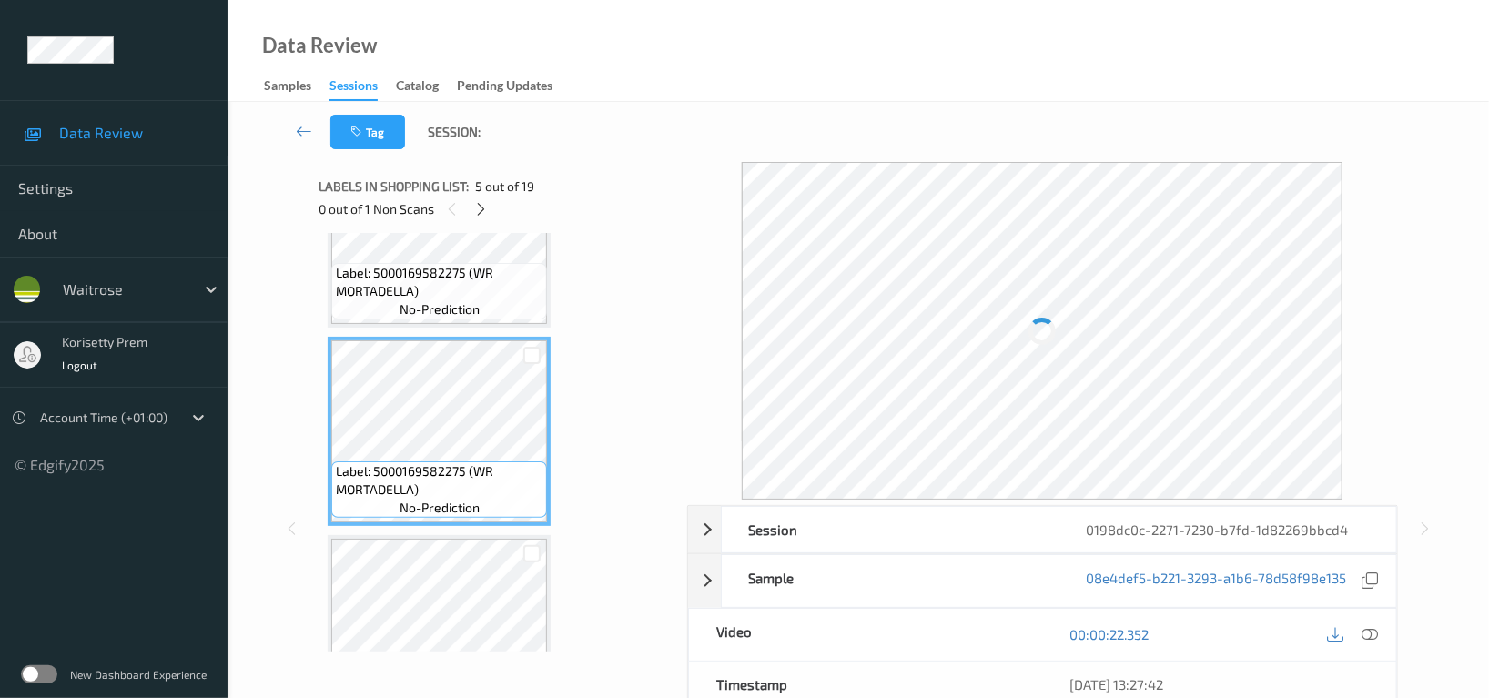
scroll to position [632, 0]
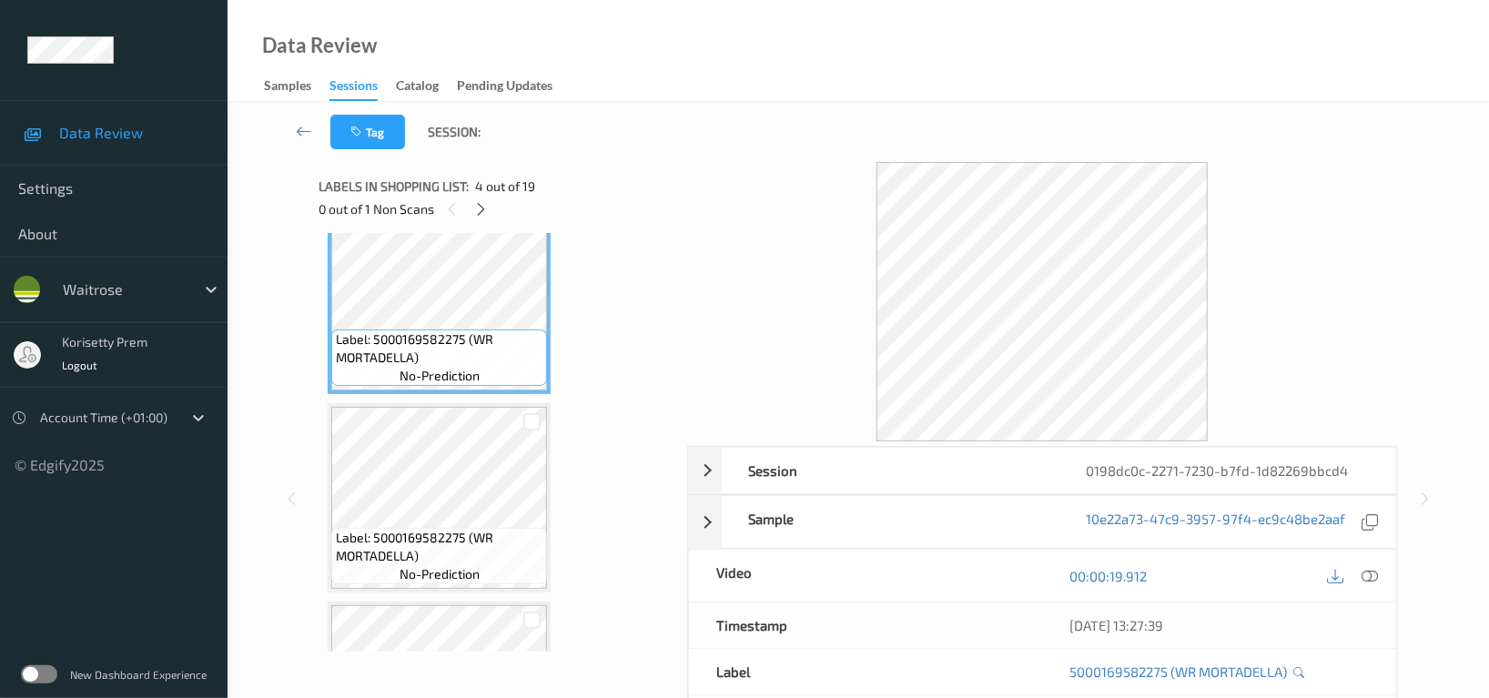
click at [725, 36] on div "Data Review Samples Sessions Catalog Pending Updates" at bounding box center [858, 51] width 1261 height 102
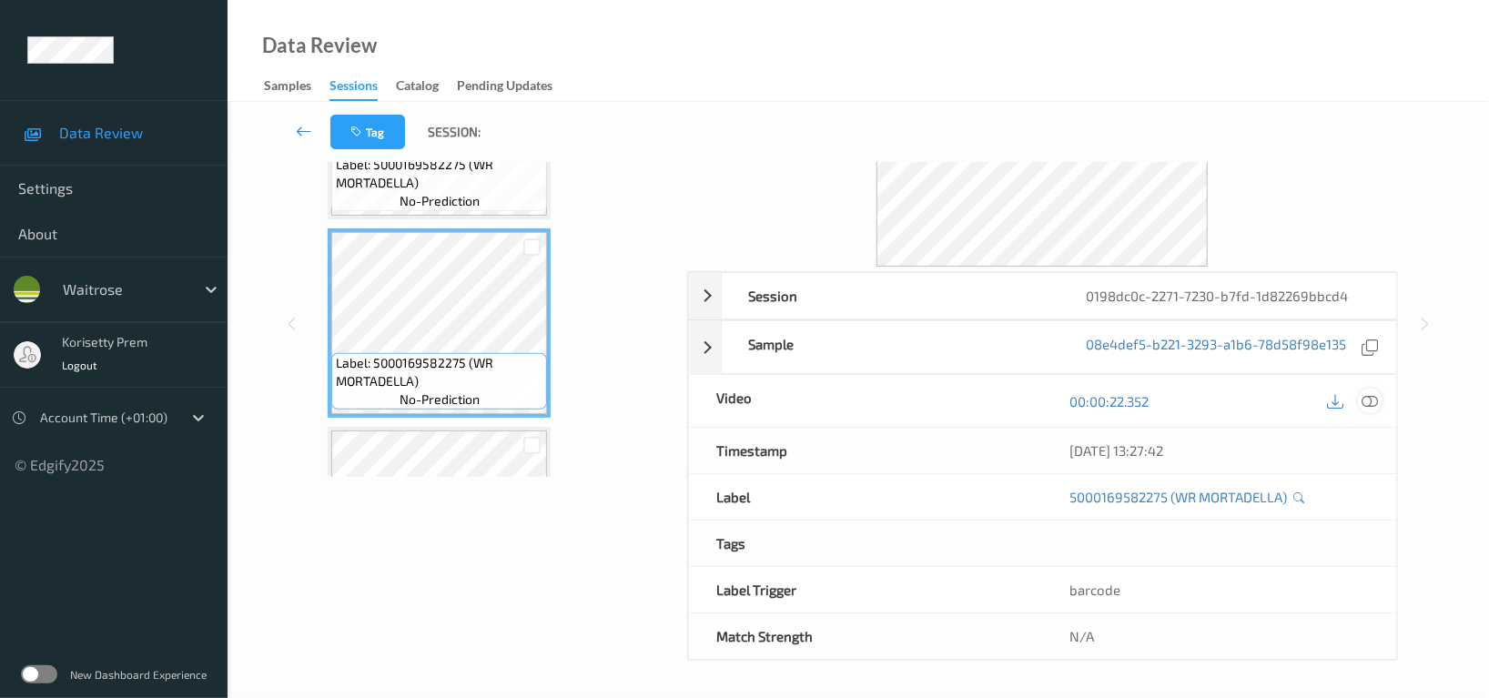
click at [1369, 399] on icon at bounding box center [1369, 401] width 16 height 16
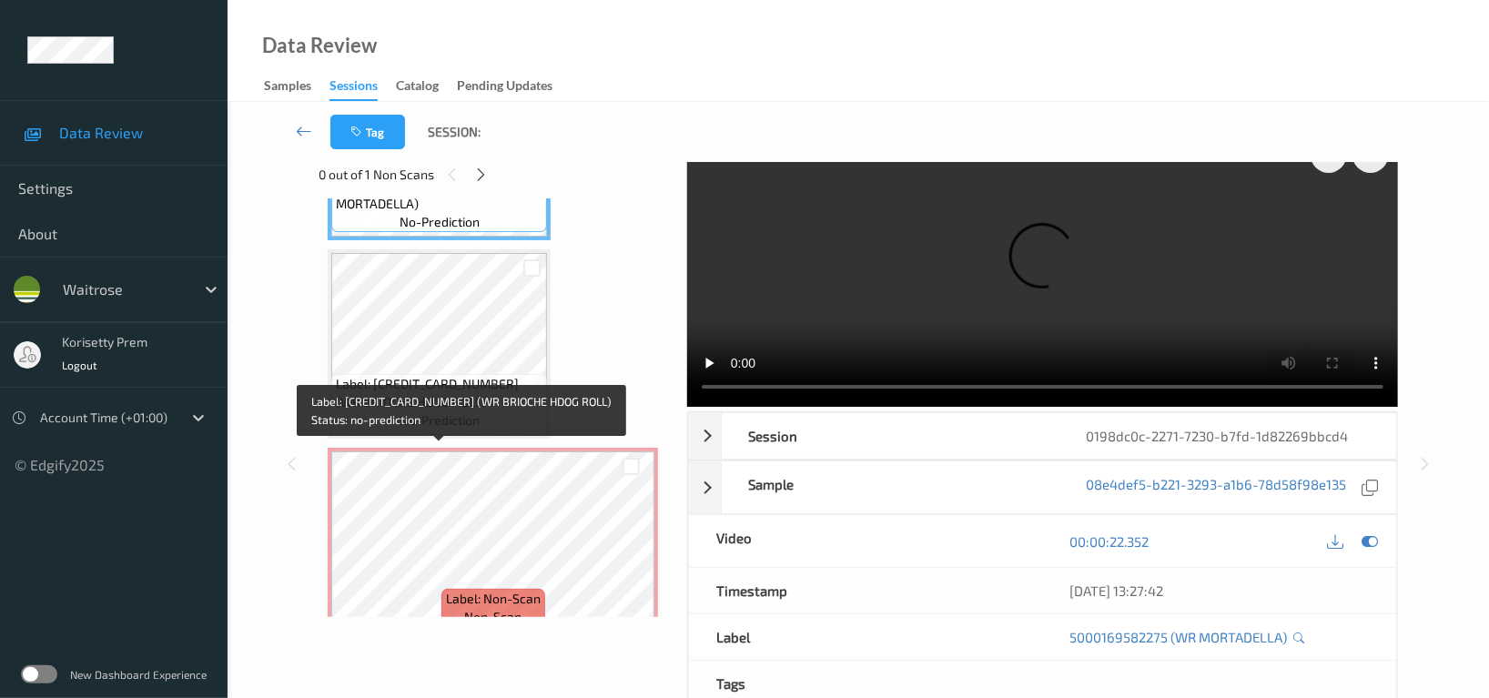
scroll to position [996, 0]
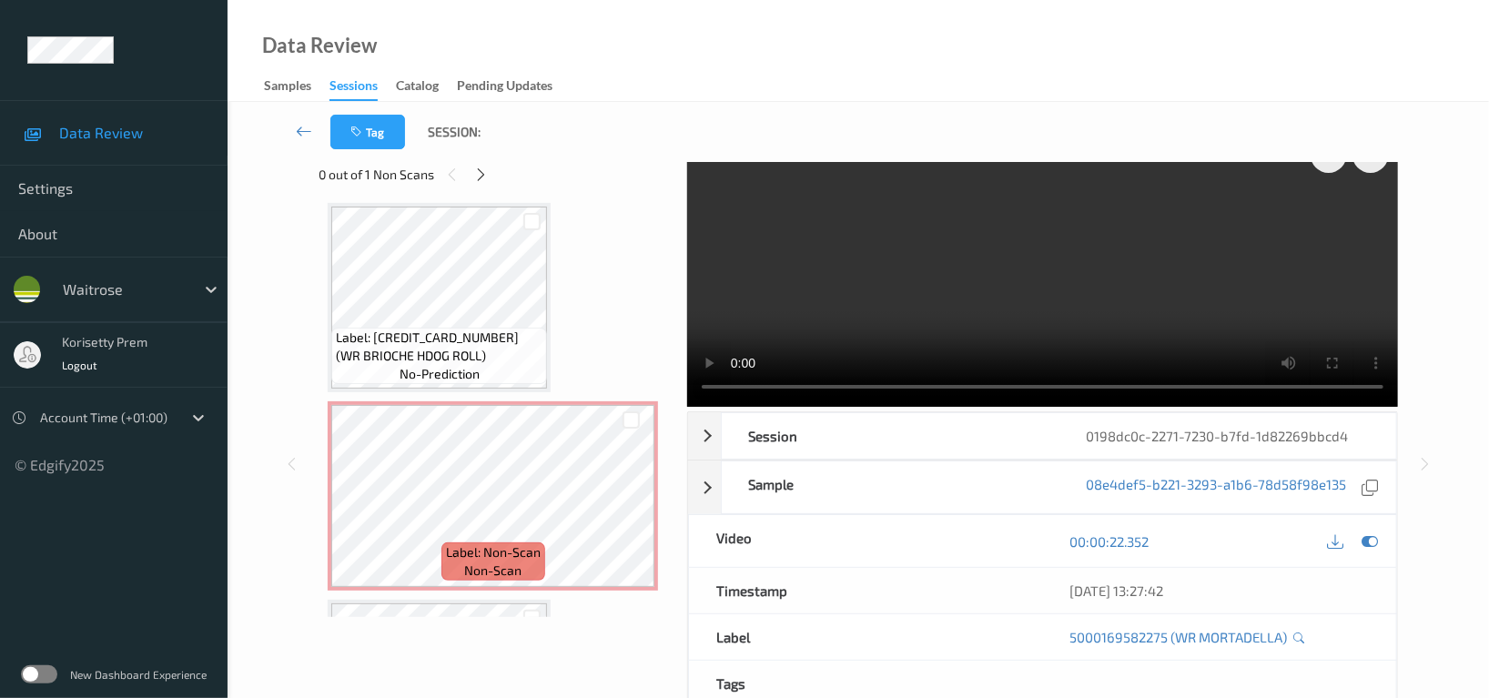
click at [947, 291] on video at bounding box center [1042, 266] width 711 height 279
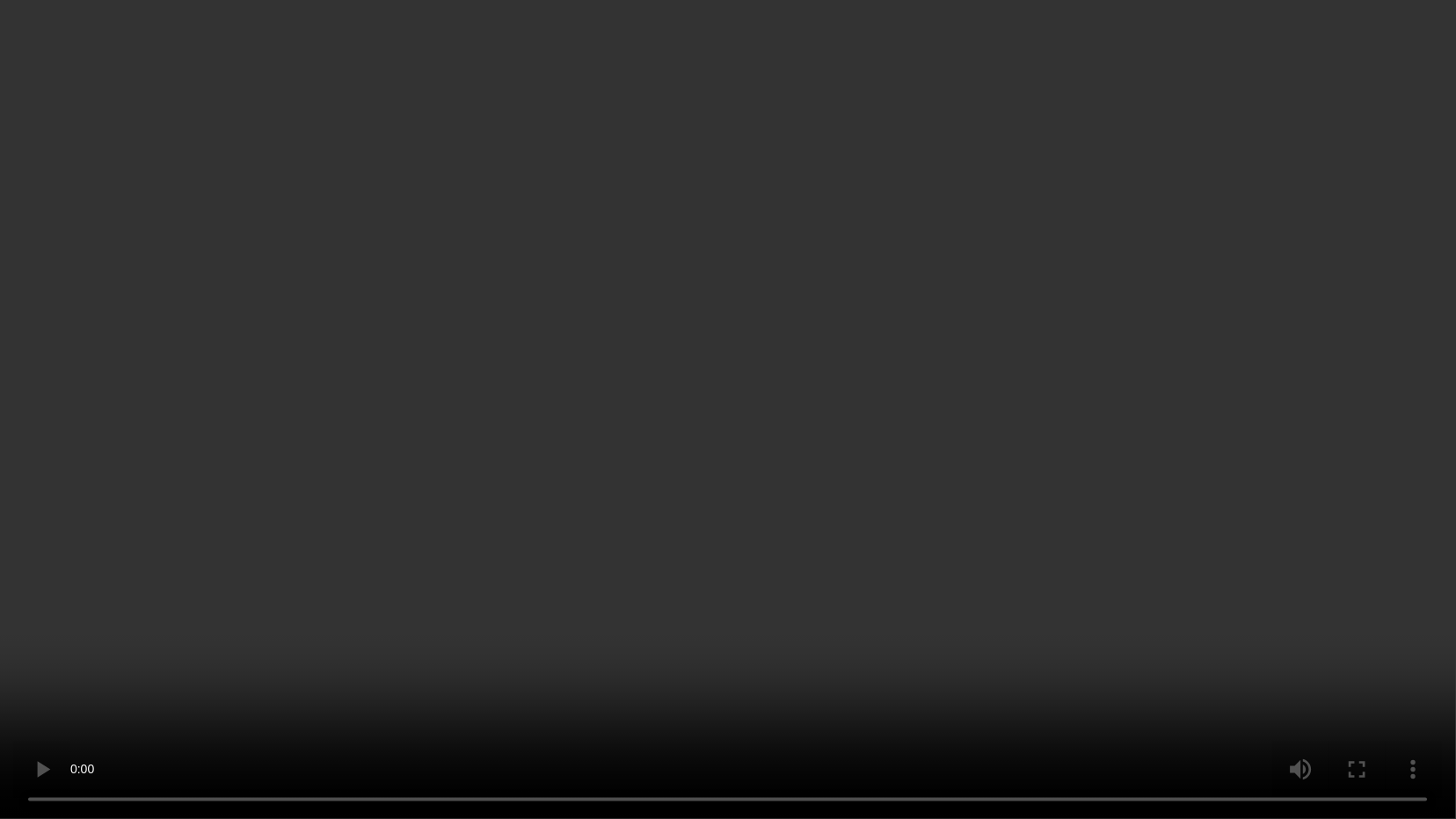
click at [1006, 579] on video at bounding box center [728, 410] width 1456 height 819
click at [601, 575] on video at bounding box center [728, 410] width 1456 height 819
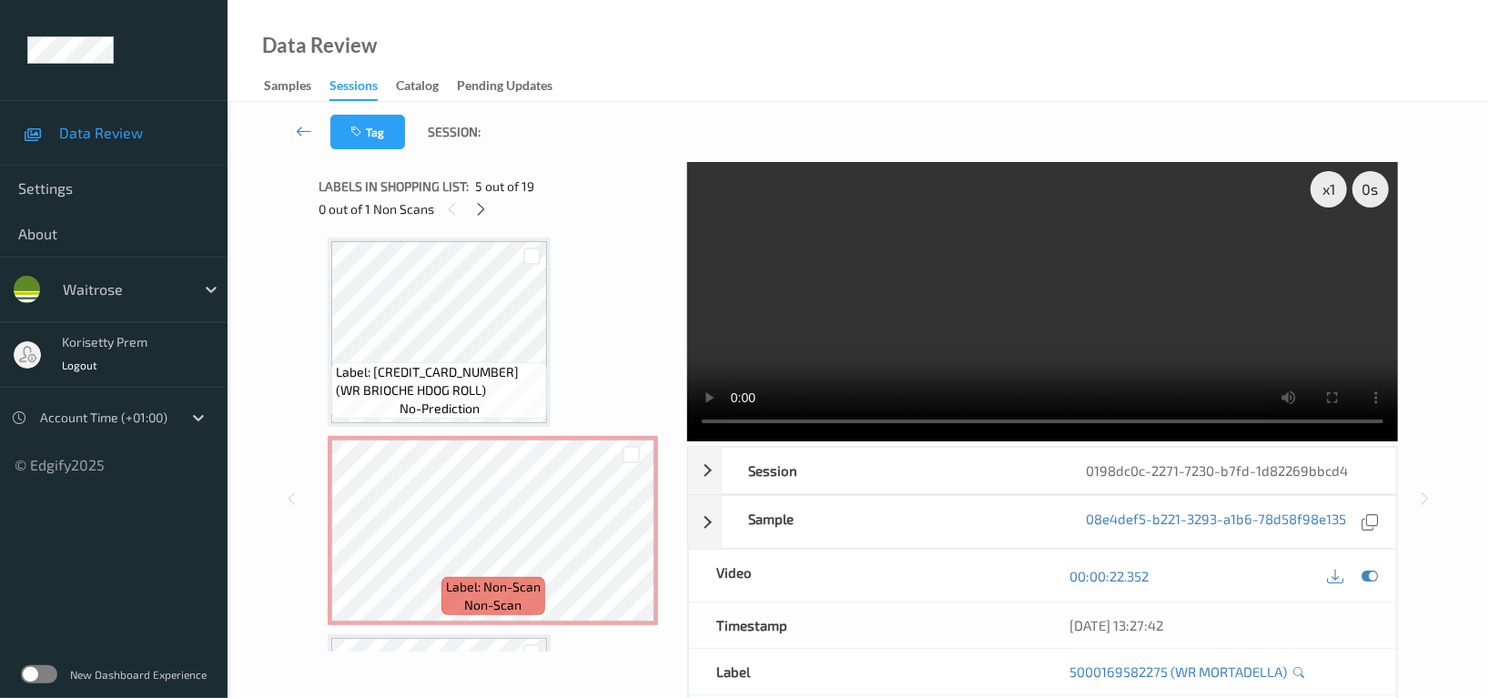
click at [1101, 273] on video at bounding box center [1042, 301] width 711 height 279
click at [625, 545] on icon at bounding box center [630, 545] width 15 height 16
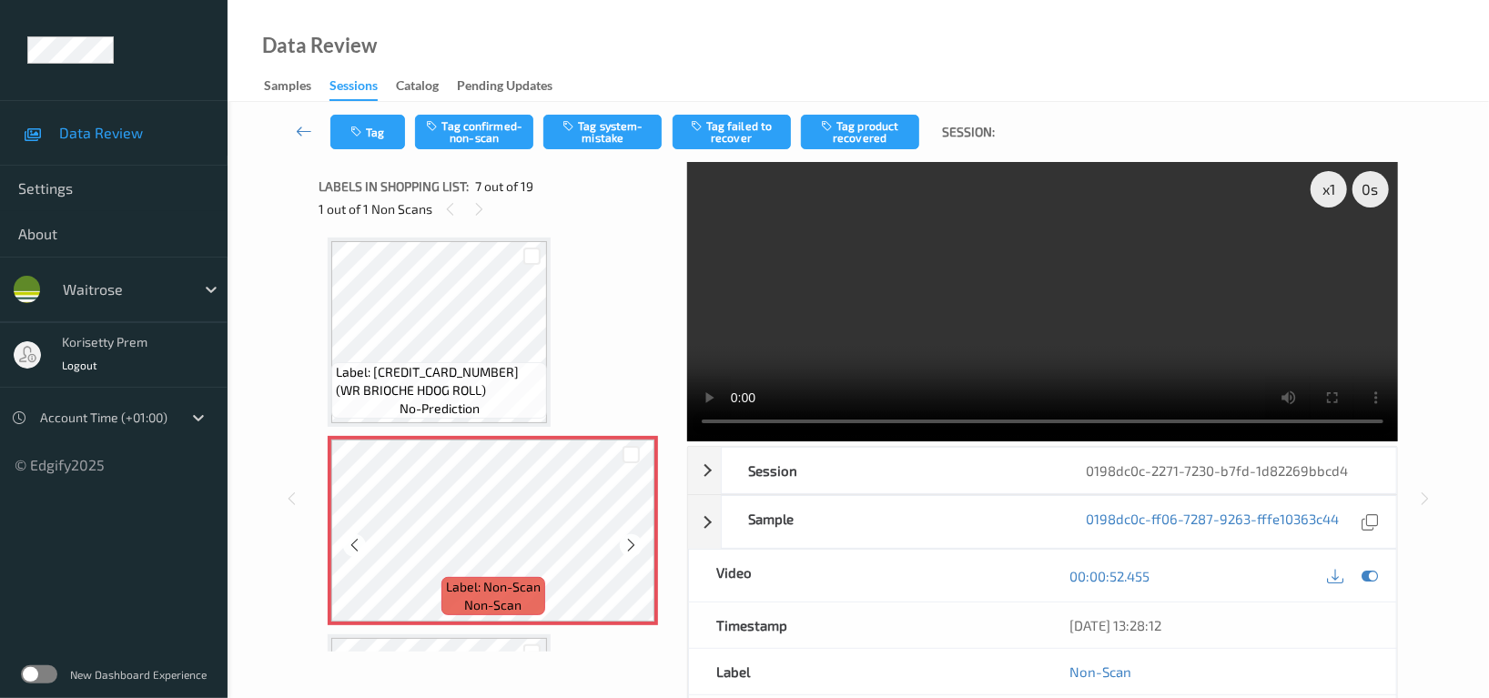
click at [625, 545] on icon at bounding box center [630, 545] width 15 height 16
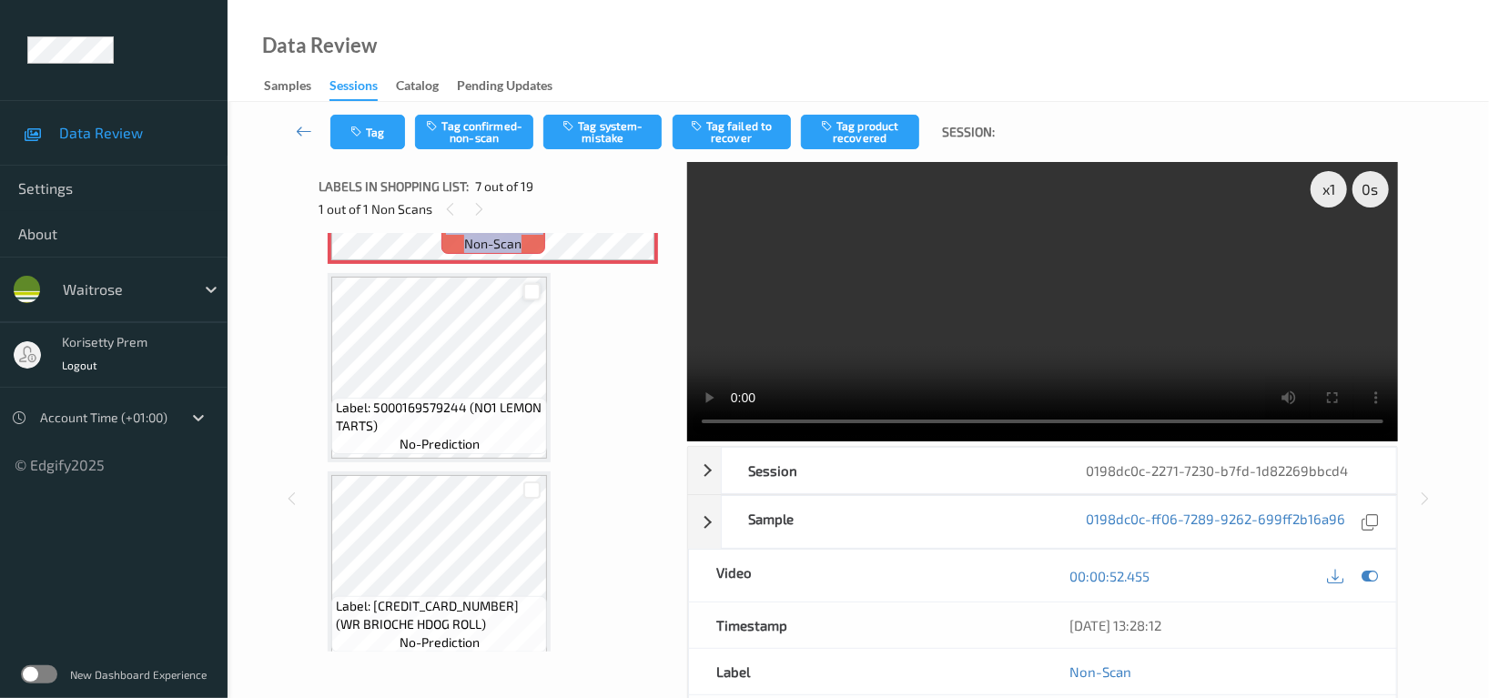
scroll to position [1360, 0]
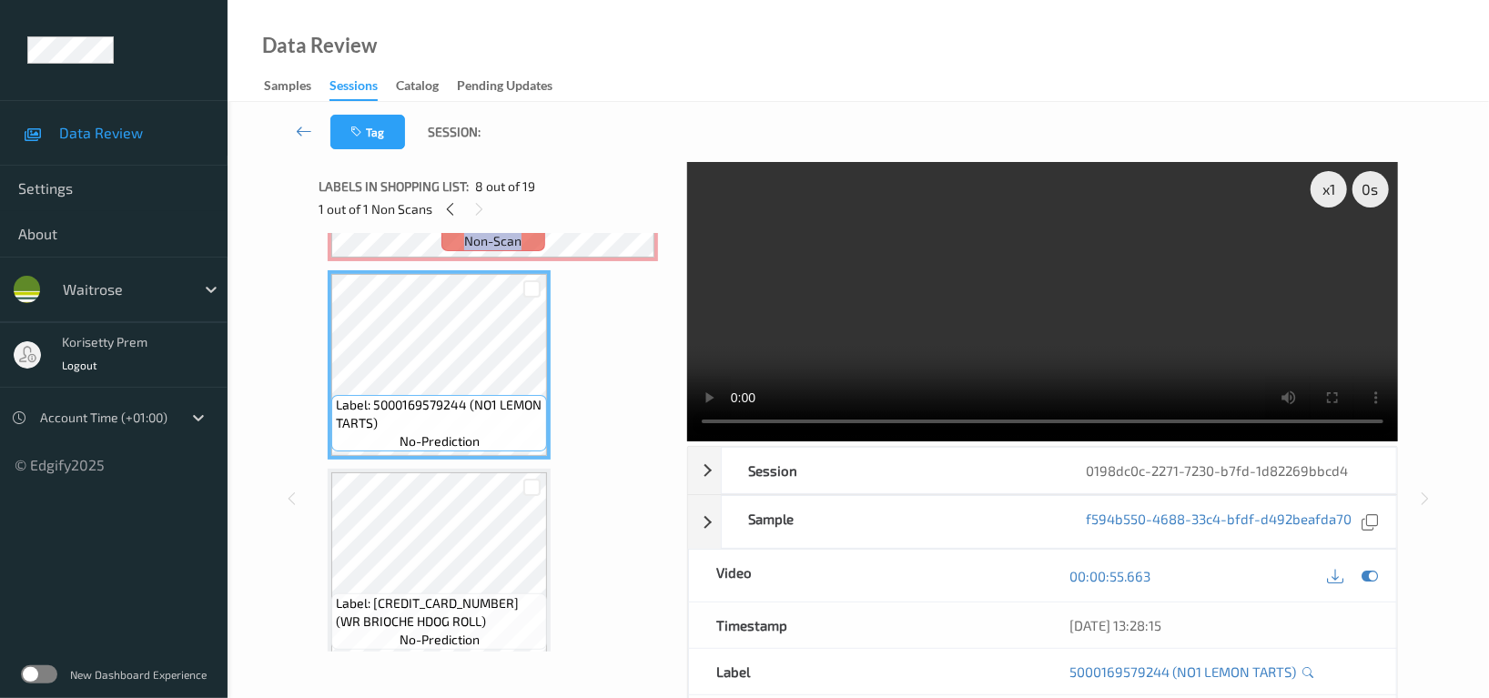
click at [1054, 288] on video at bounding box center [1042, 301] width 711 height 279
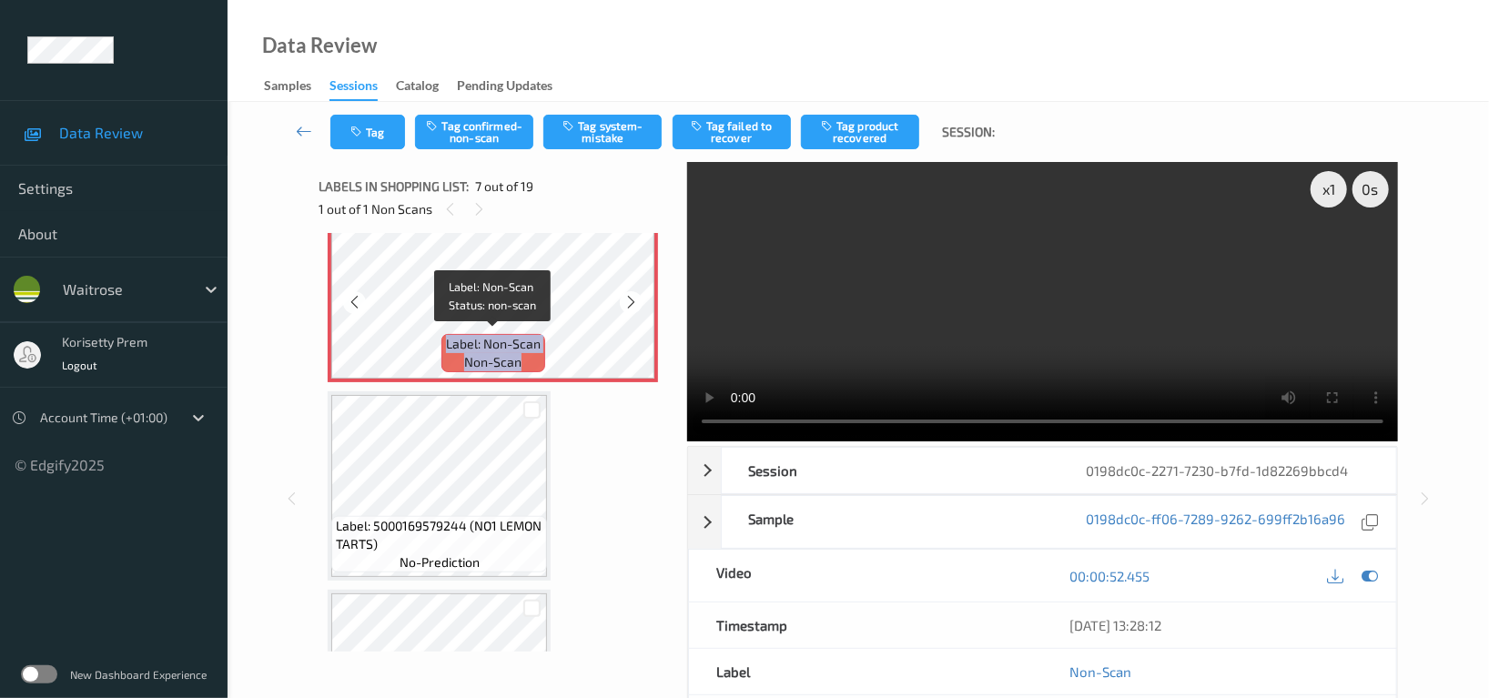
scroll to position [1118, 0]
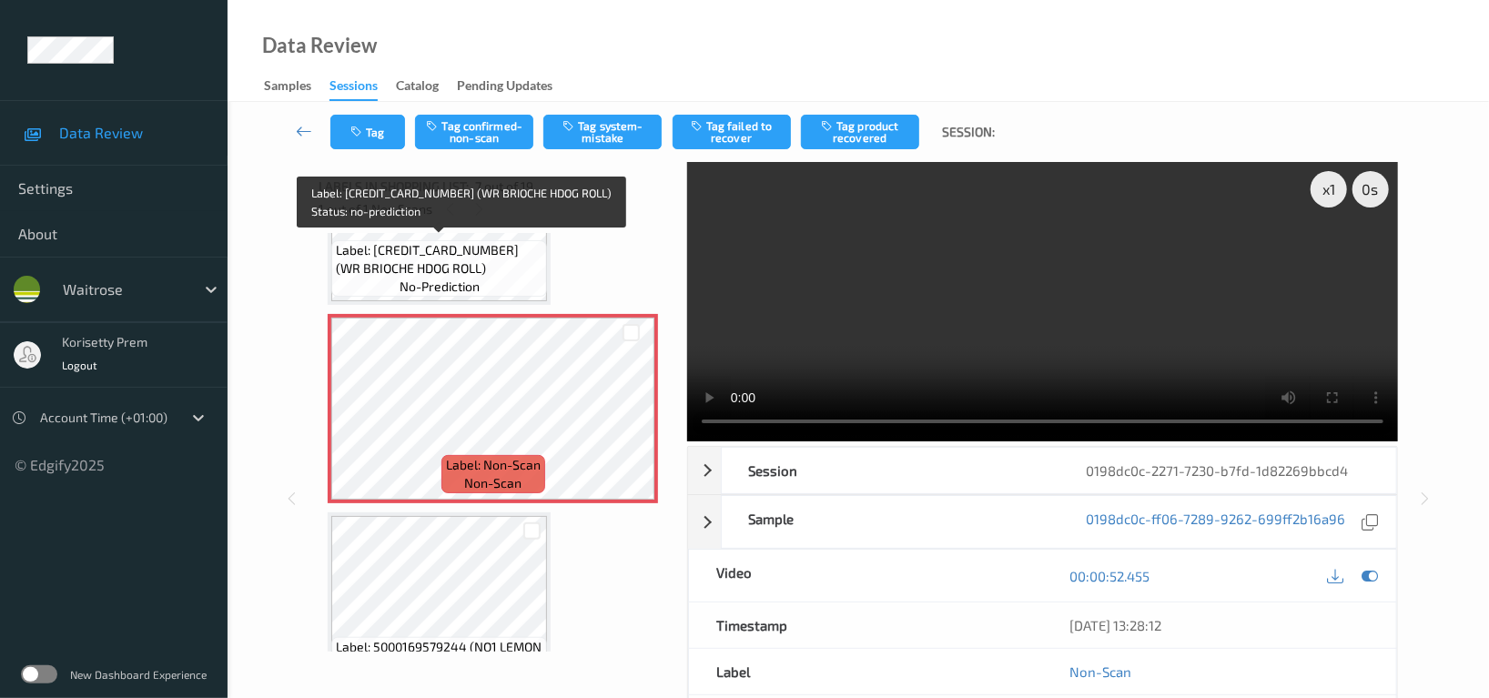
click at [442, 241] on span "Label: 5000169623589 (WR BRIOCHE HDOG ROLL)" at bounding box center [439, 259] width 207 height 36
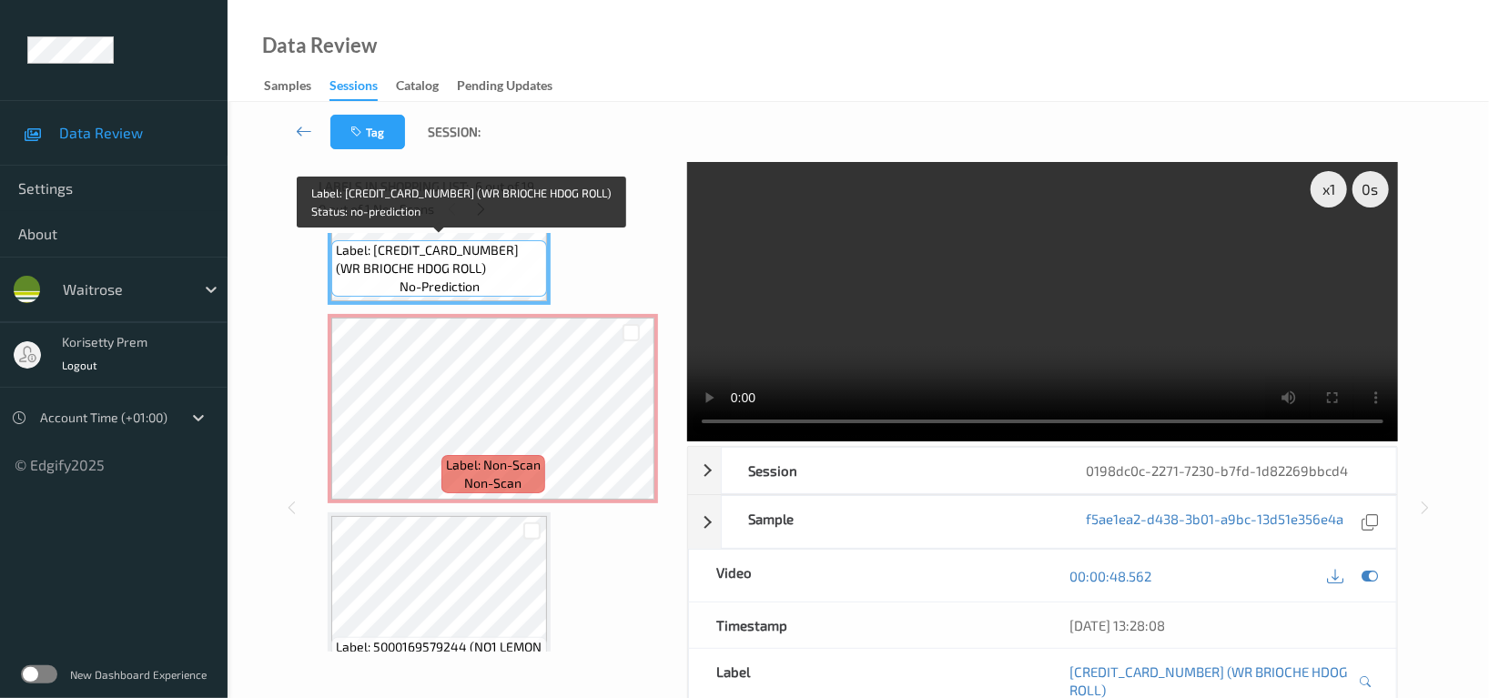
click at [445, 278] on span "no-prediction" at bounding box center [439, 287] width 80 height 18
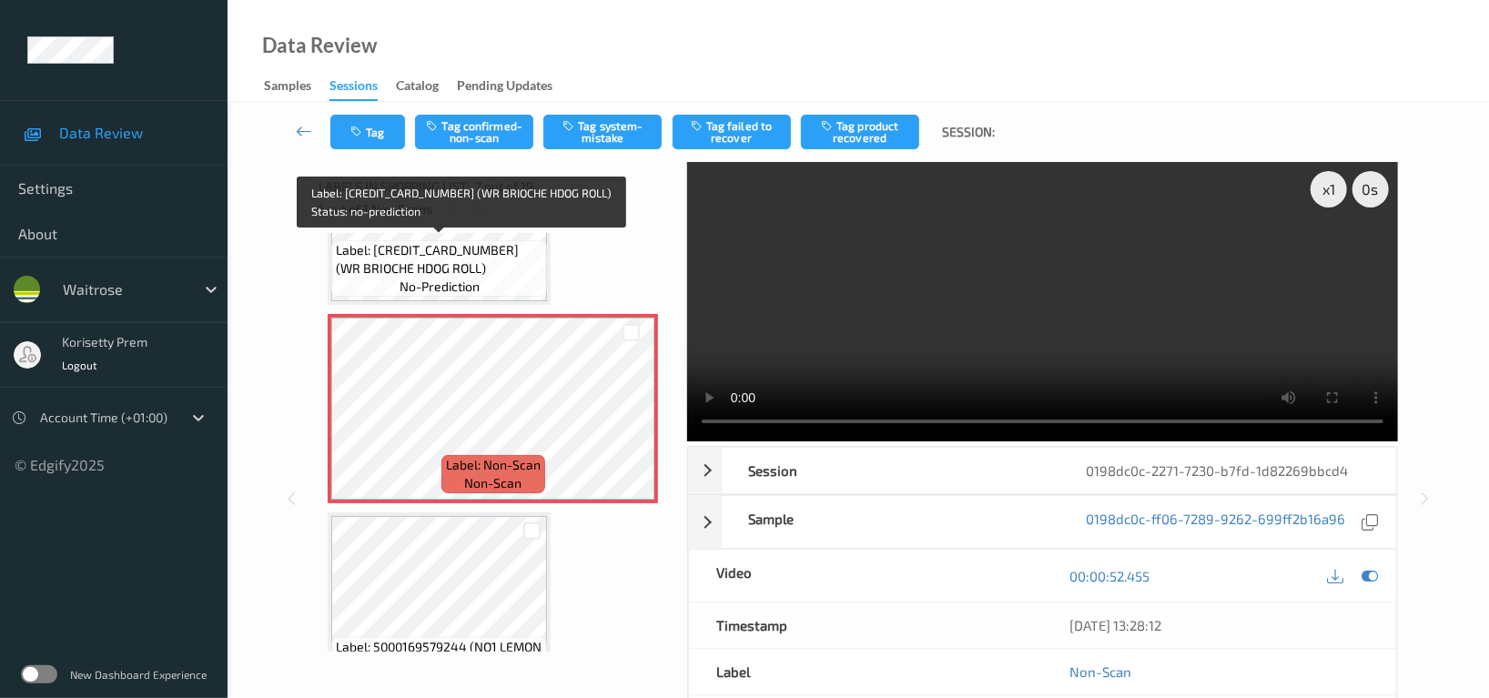
click at [470, 257] on span "Label: 5000169623589 (WR BRIOCHE HDOG ROLL)" at bounding box center [439, 259] width 207 height 36
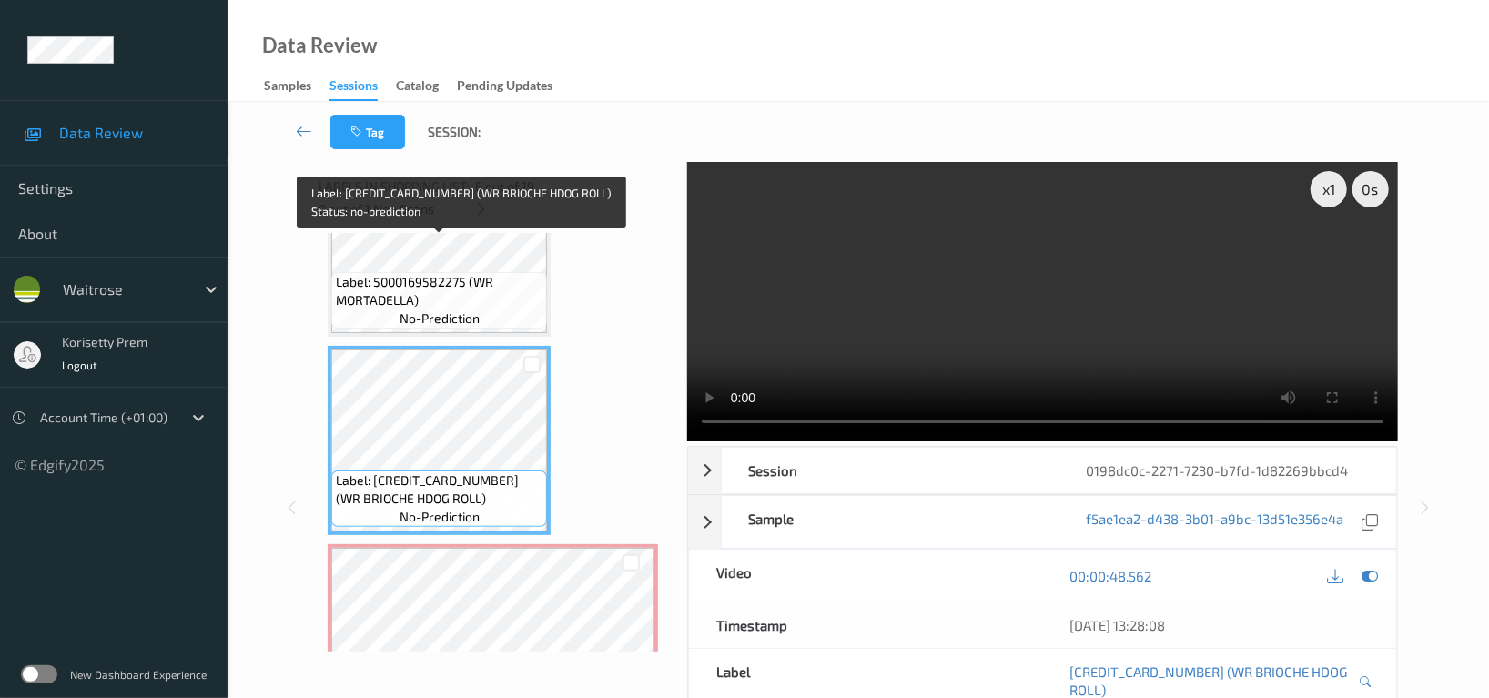
scroll to position [875, 0]
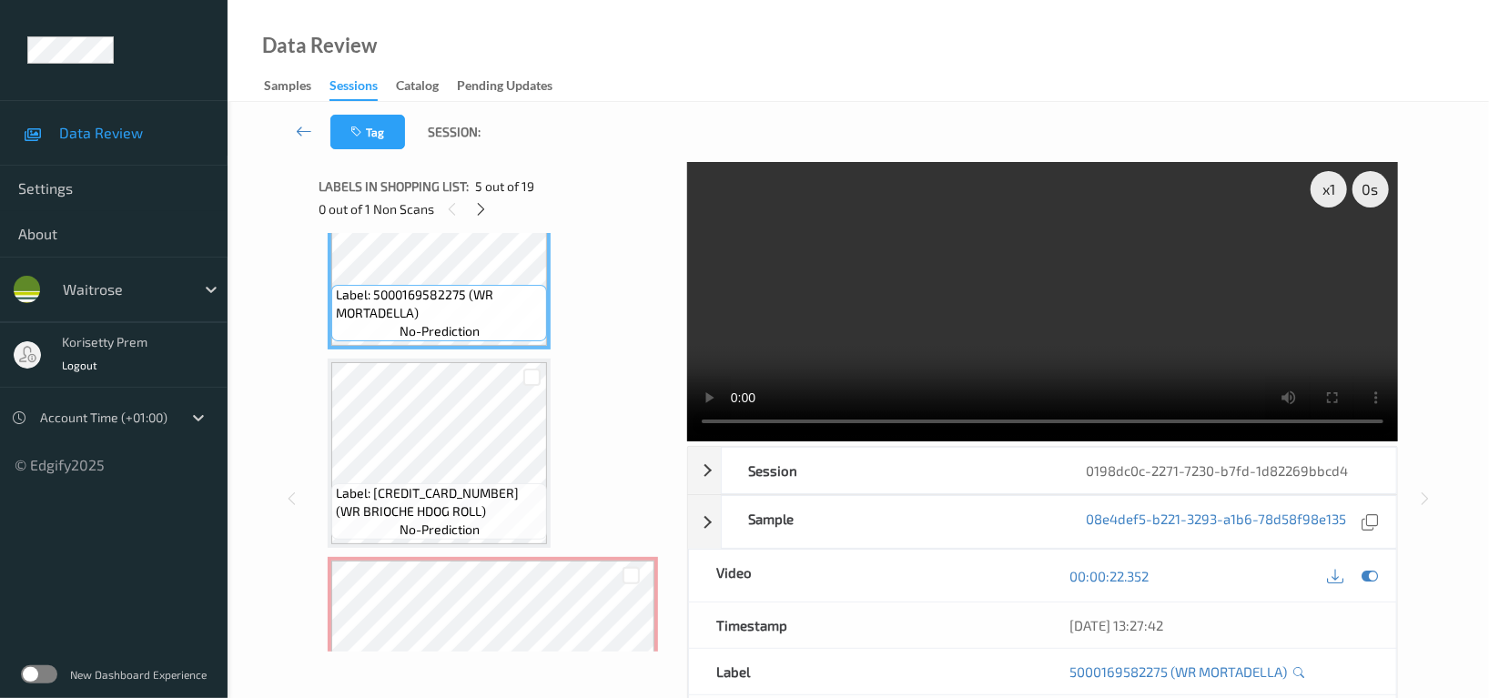
click at [1054, 342] on video at bounding box center [1042, 301] width 711 height 279
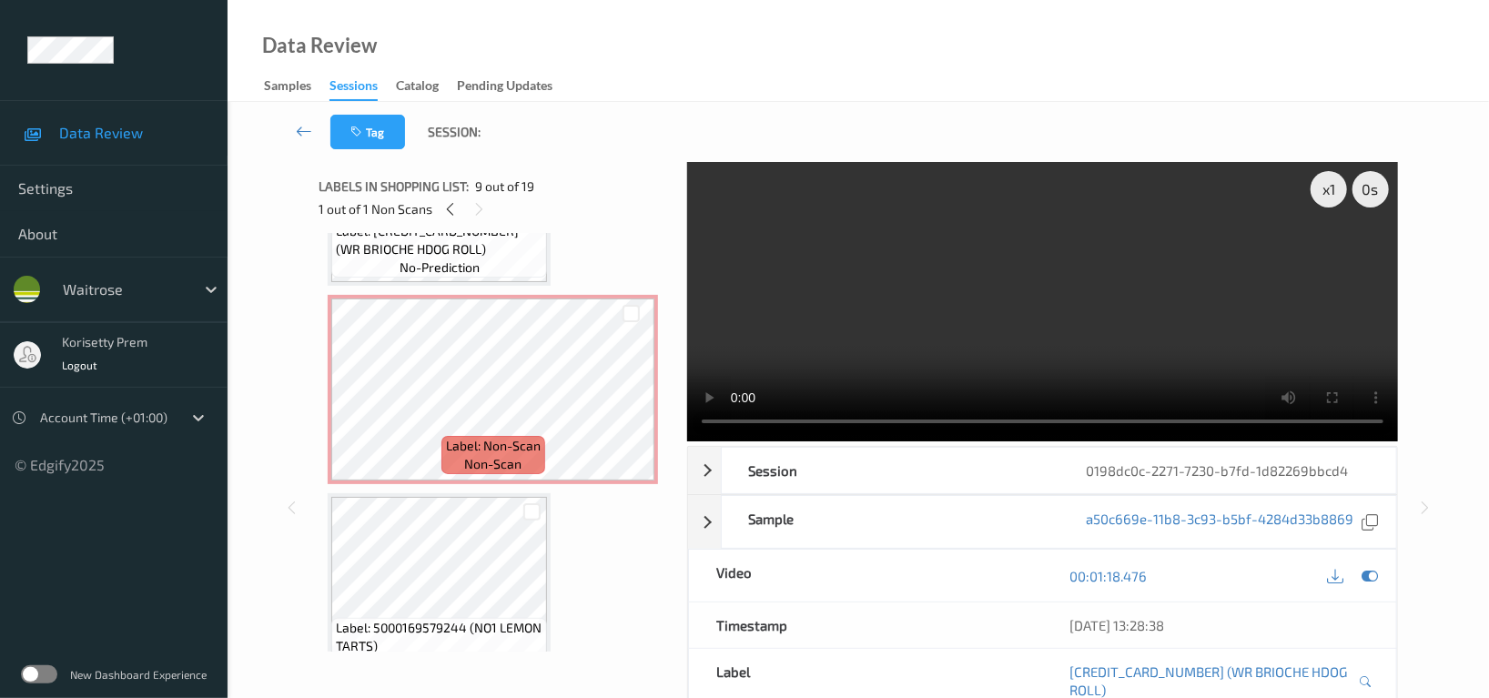
scroll to position [1118, 0]
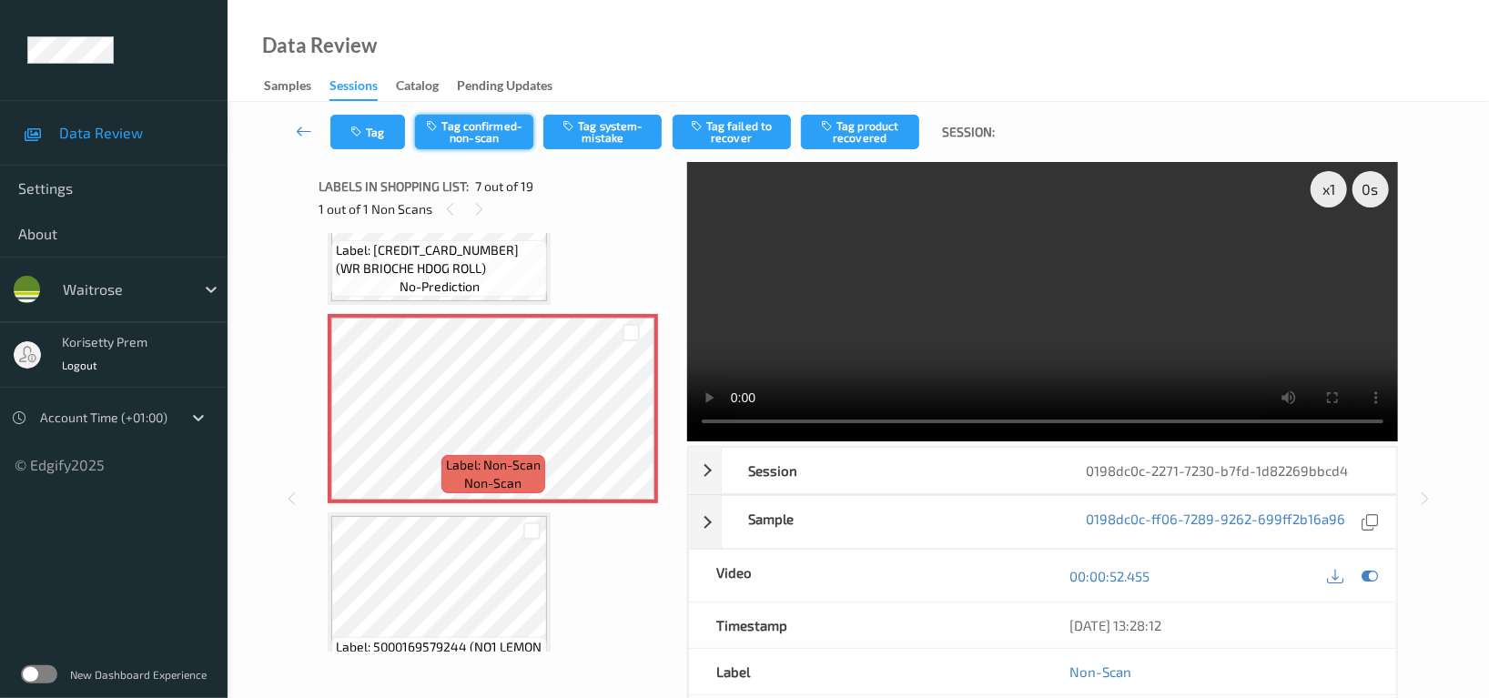
click at [508, 126] on button "Tag confirmed-non-scan" at bounding box center [474, 132] width 118 height 35
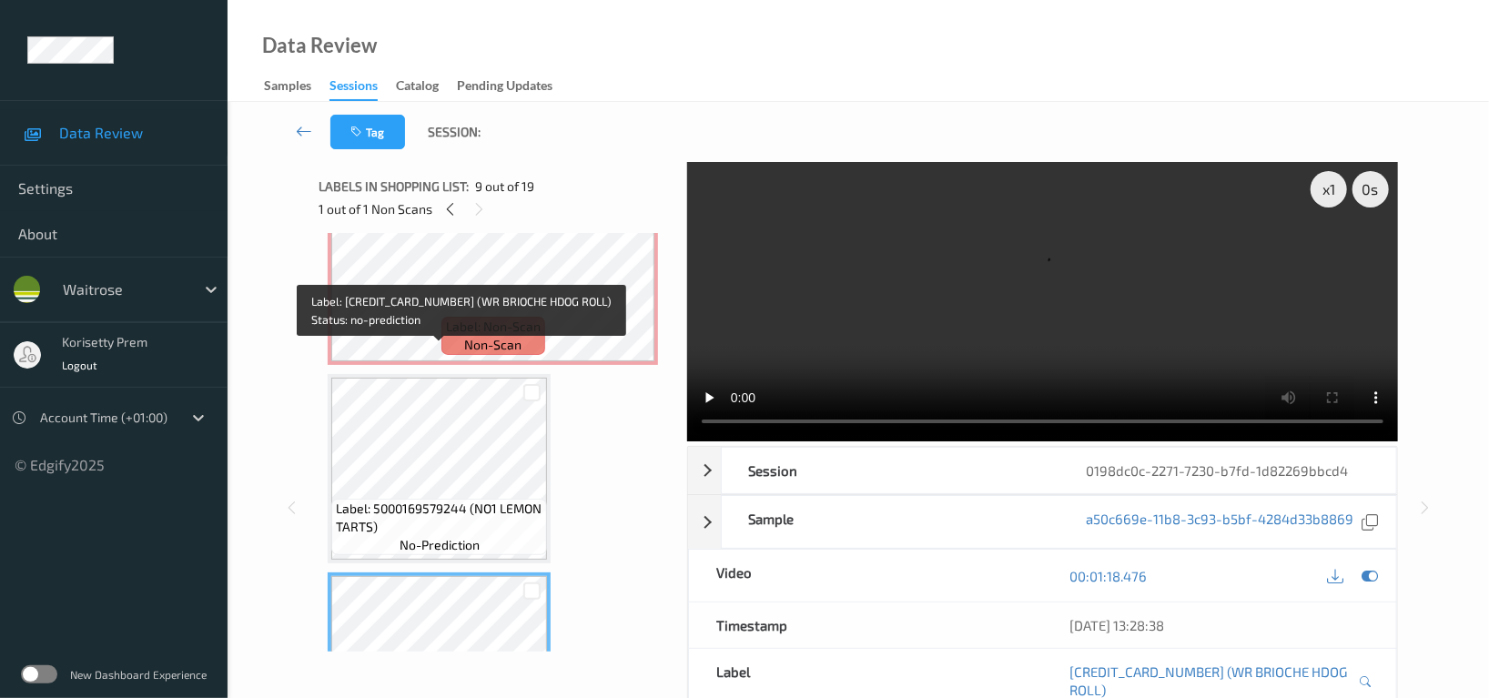
scroll to position [1239, 0]
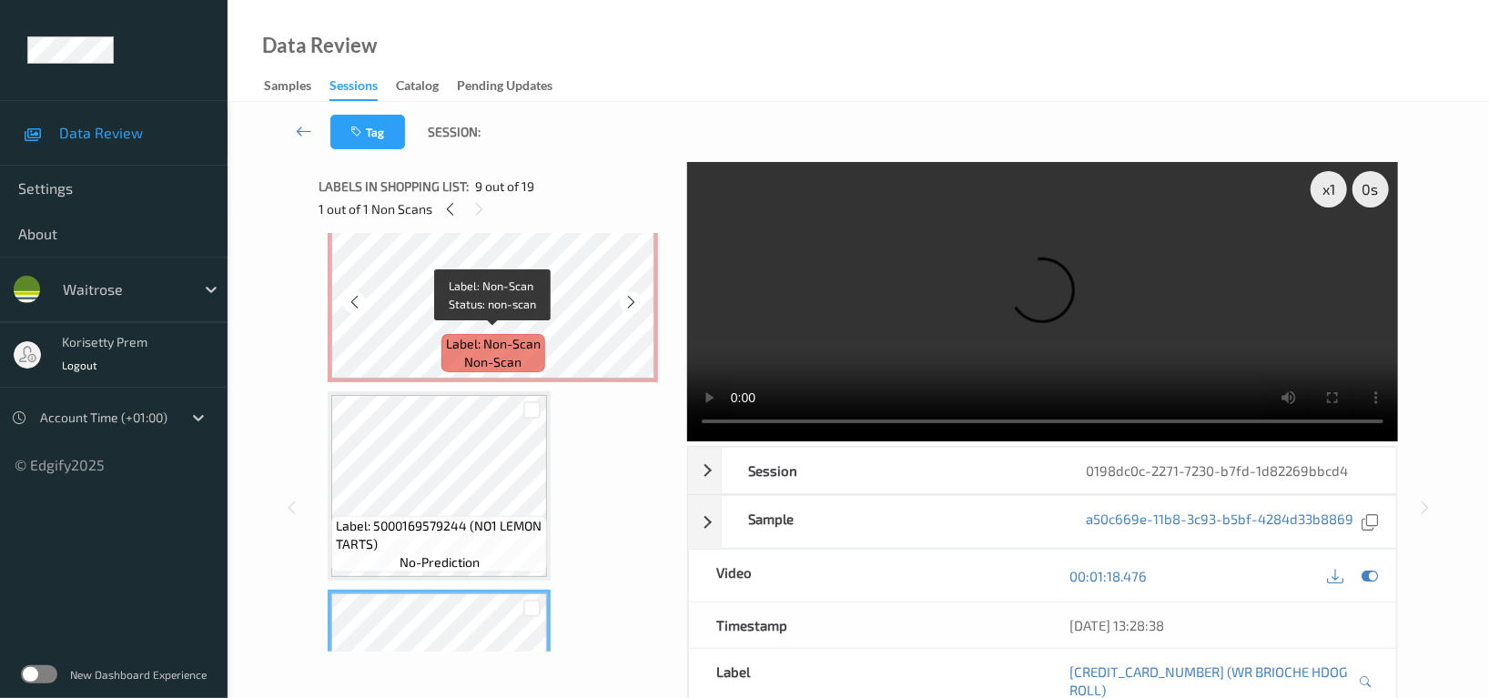
click at [498, 338] on span "Label: Non-Scan" at bounding box center [493, 344] width 95 height 18
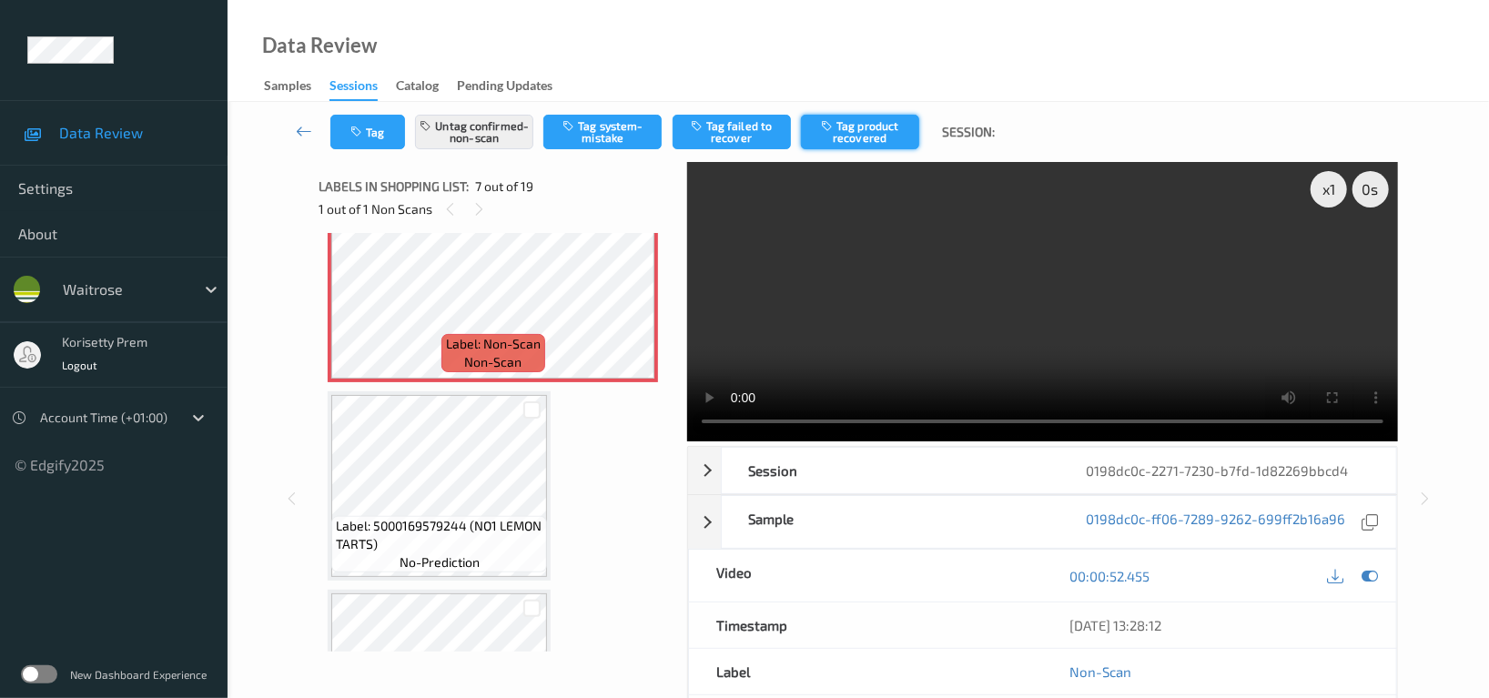
click at [876, 129] on button "Tag product recovered" at bounding box center [860, 132] width 118 height 35
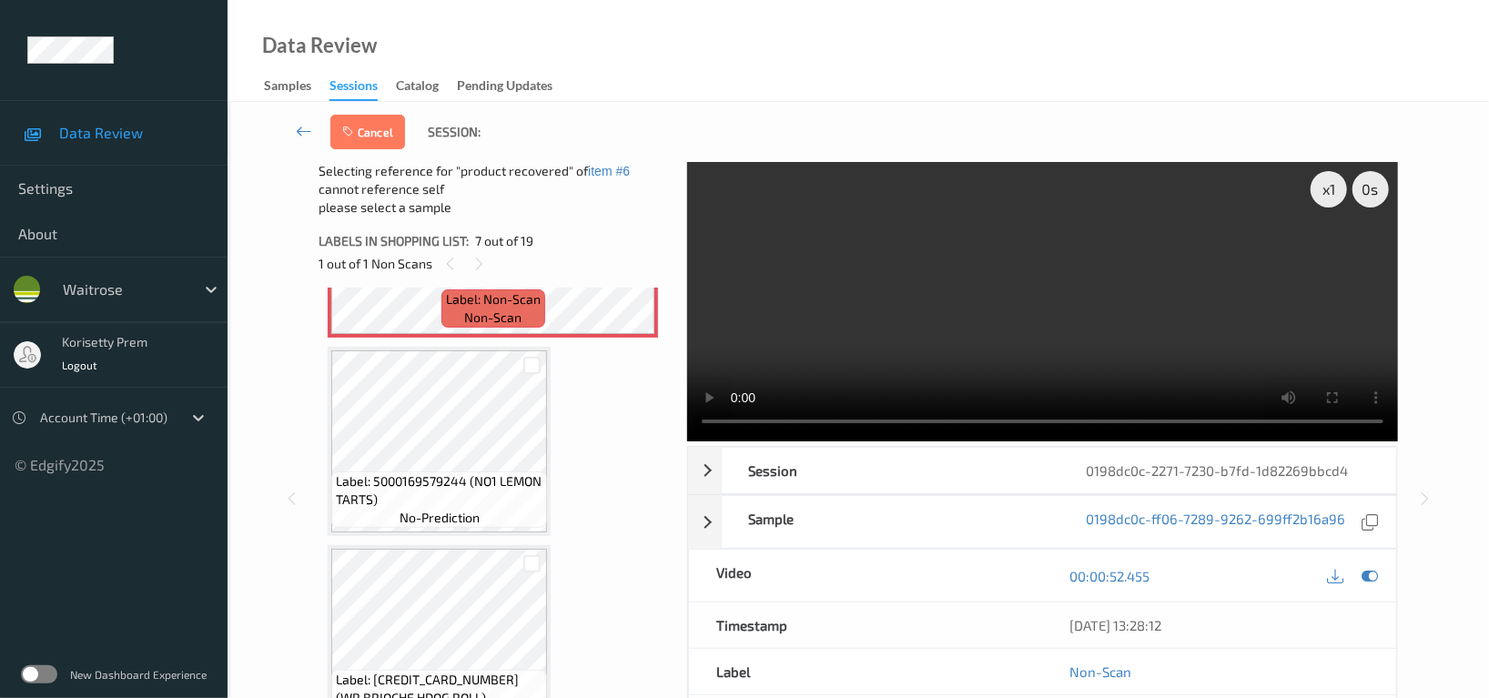
scroll to position [1482, 0]
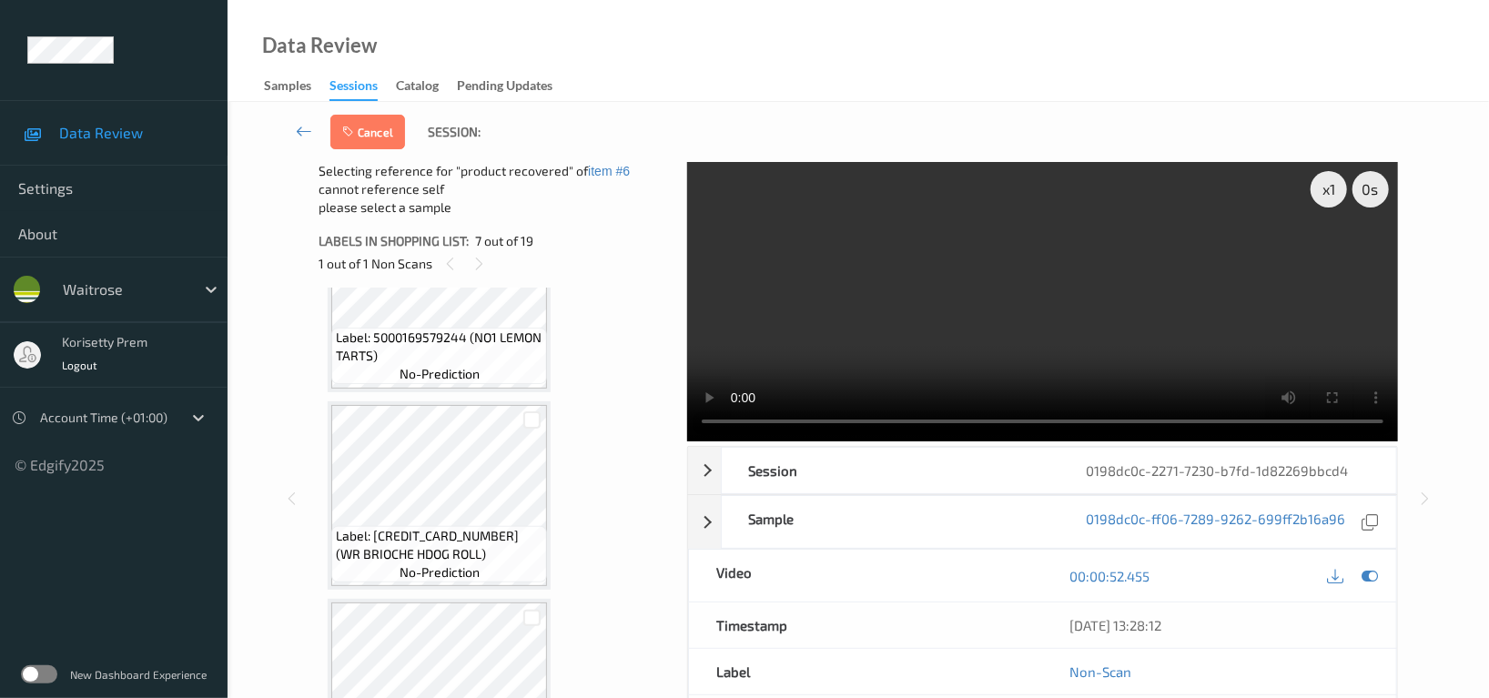
click at [319, 535] on div "Label: 5060235980589 (BERTINET SEEDED 550G) no-prediction Label: 5060149576533 …" at bounding box center [496, 497] width 355 height 419
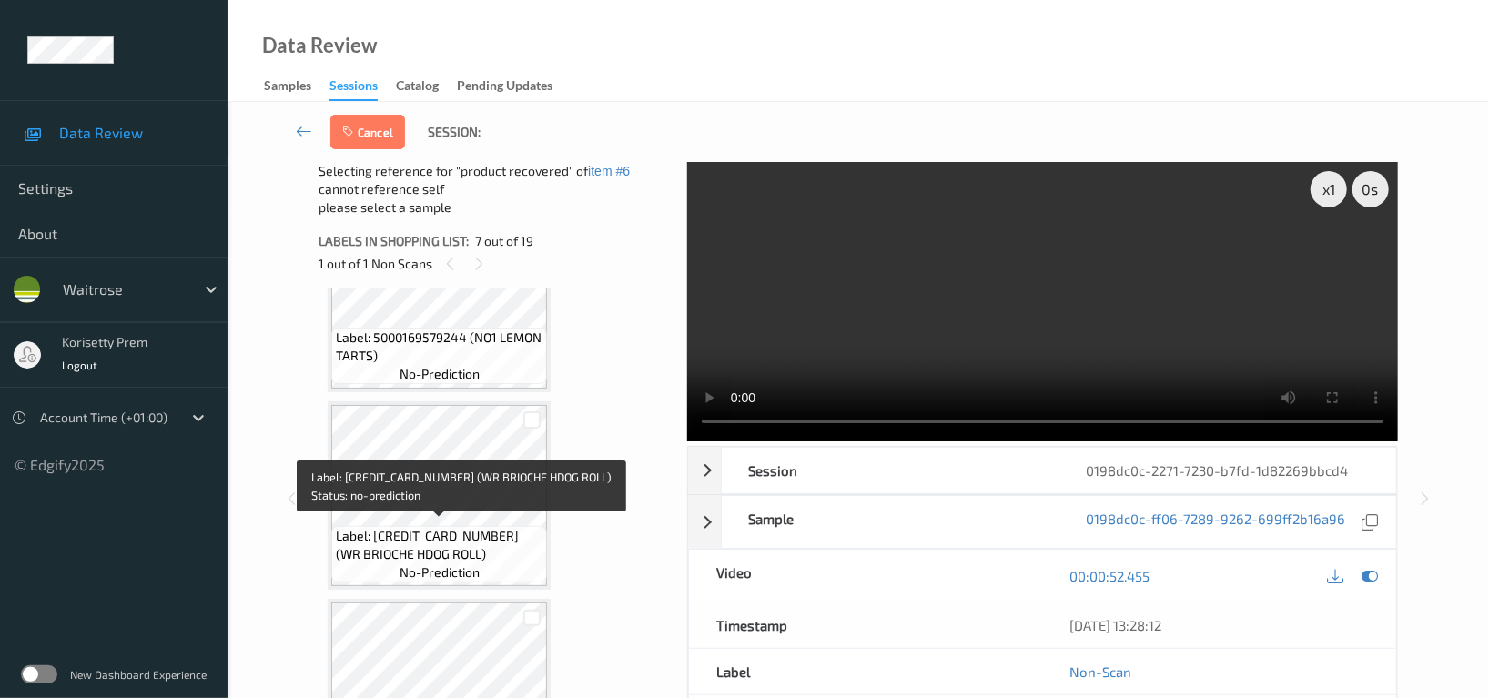
click at [458, 552] on span "Label: 5000169623589 (WR BRIOCHE HDOG ROLL)" at bounding box center [439, 545] width 207 height 36
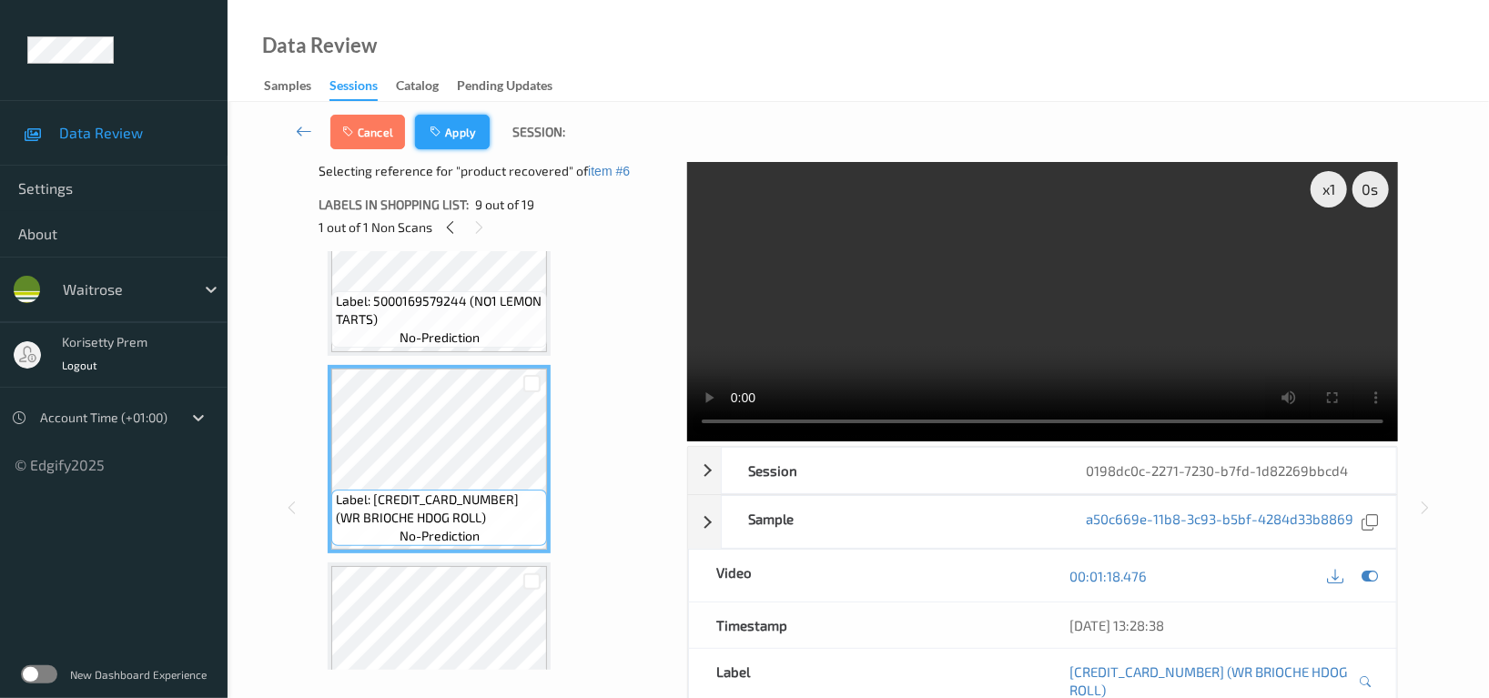
click at [471, 142] on button "Apply" at bounding box center [452, 132] width 75 height 35
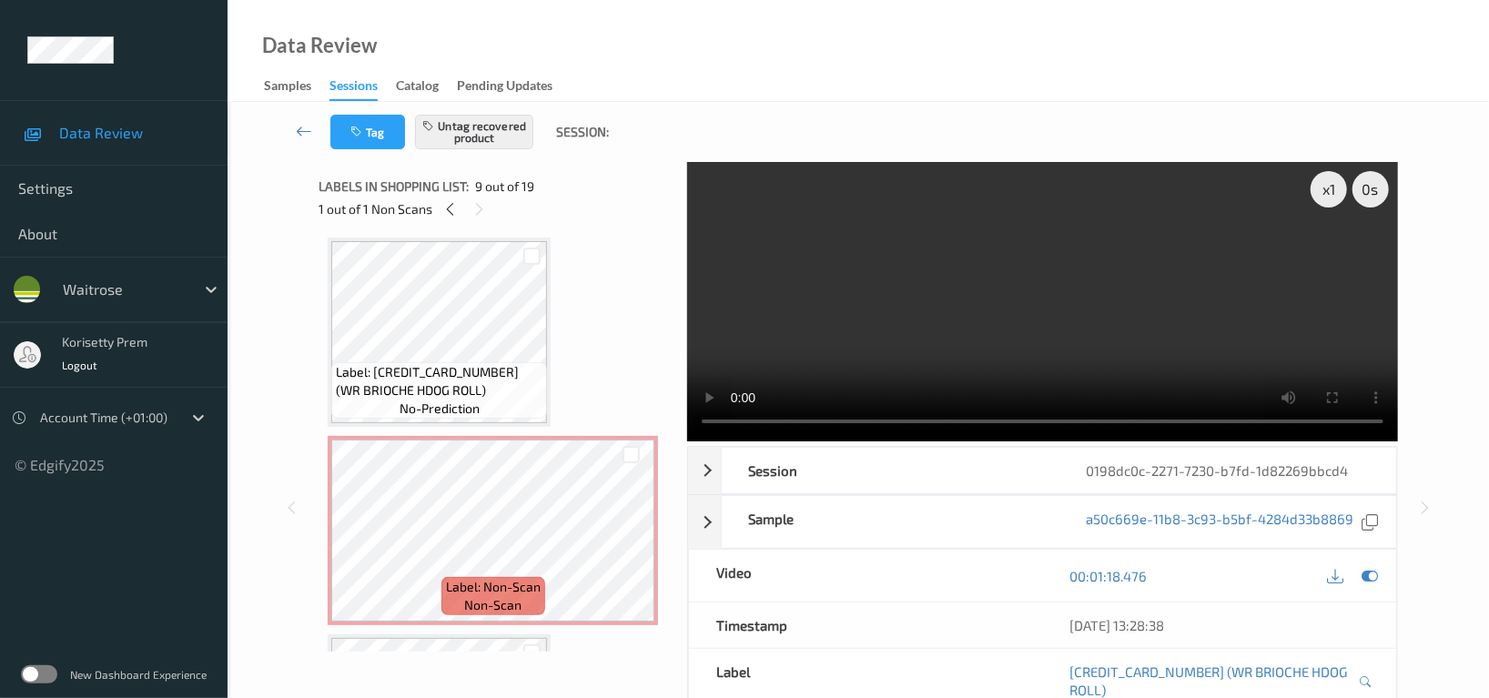
scroll to position [1392, 0]
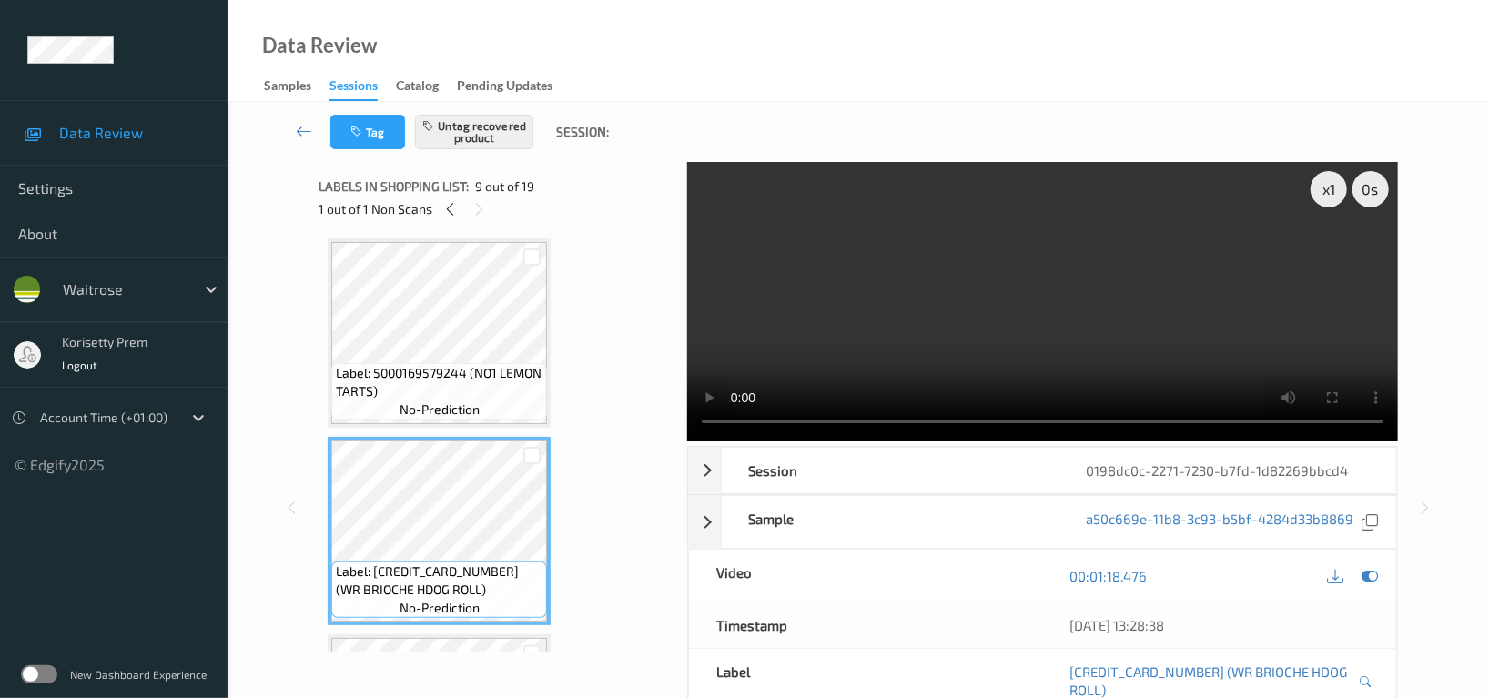
click at [1063, 298] on video at bounding box center [1042, 301] width 711 height 279
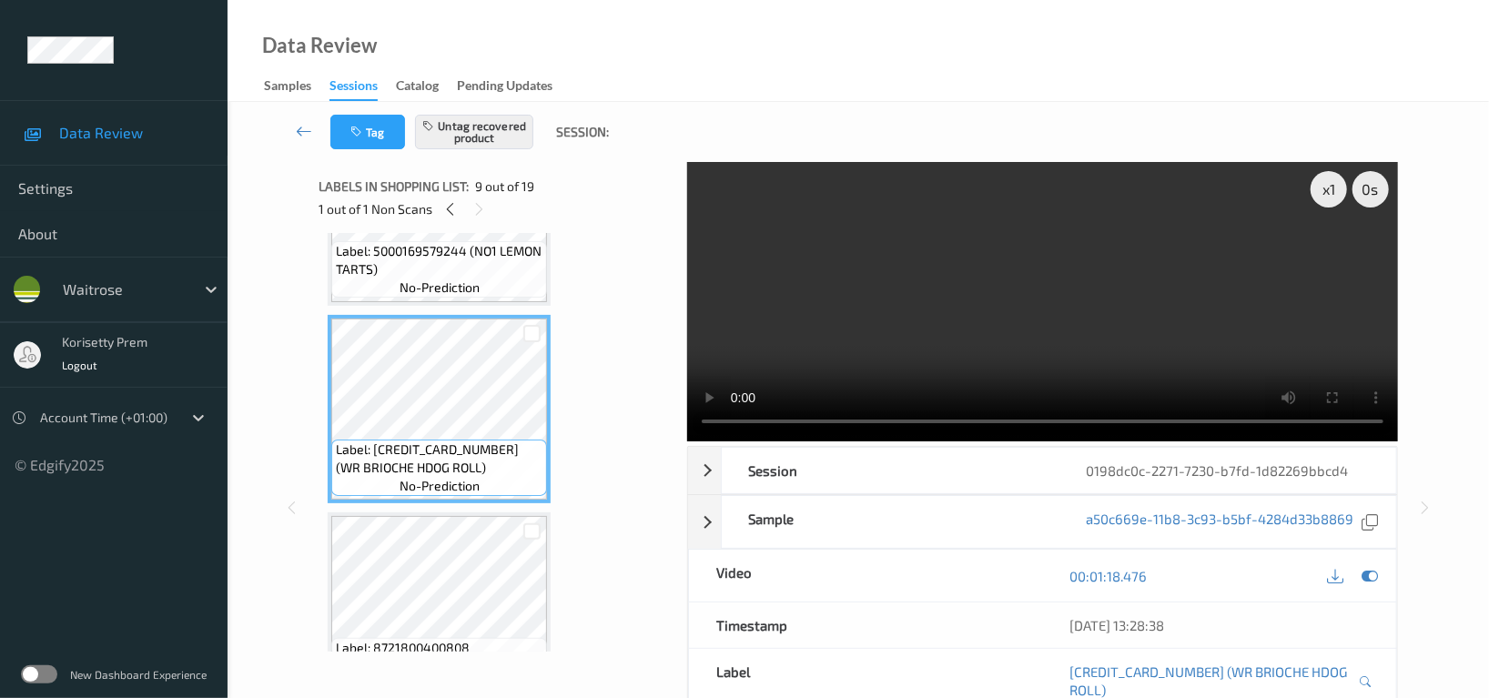
scroll to position [1635, 0]
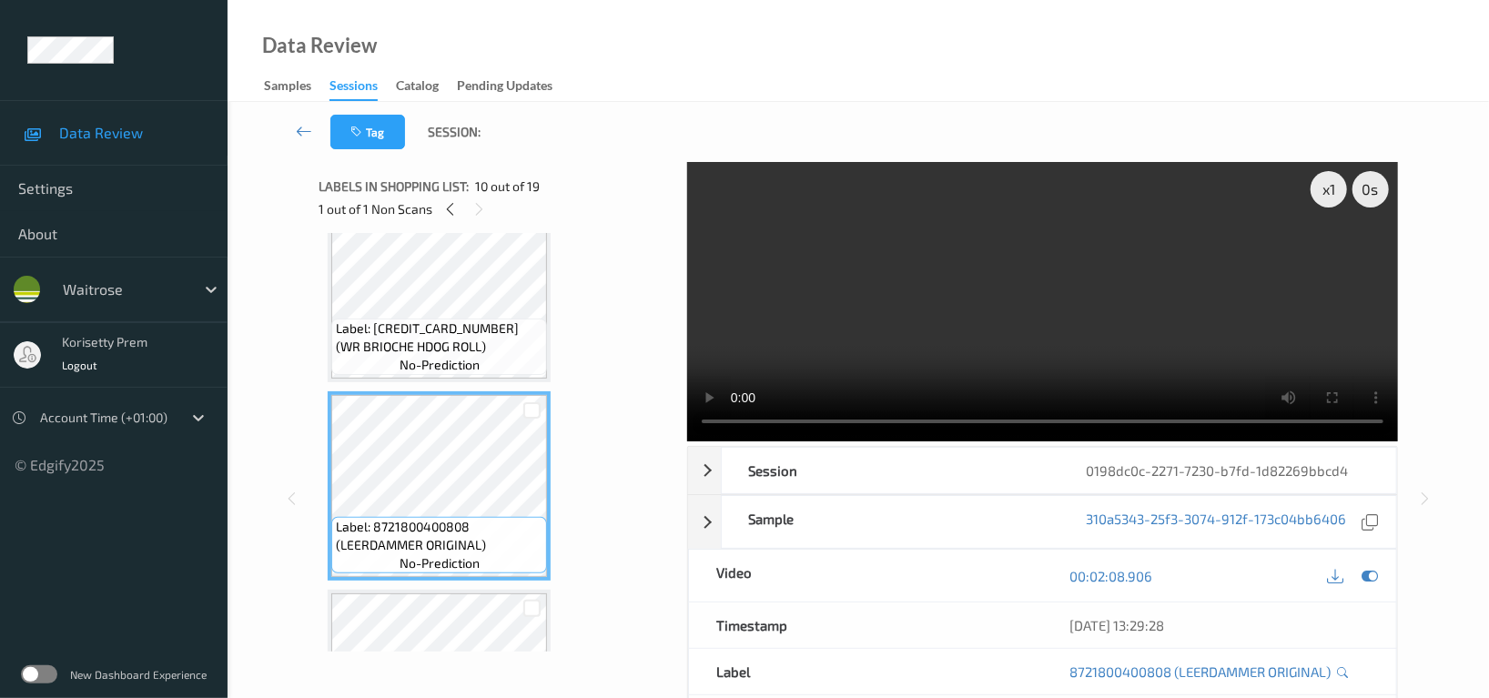
click at [1082, 298] on video at bounding box center [1042, 301] width 711 height 279
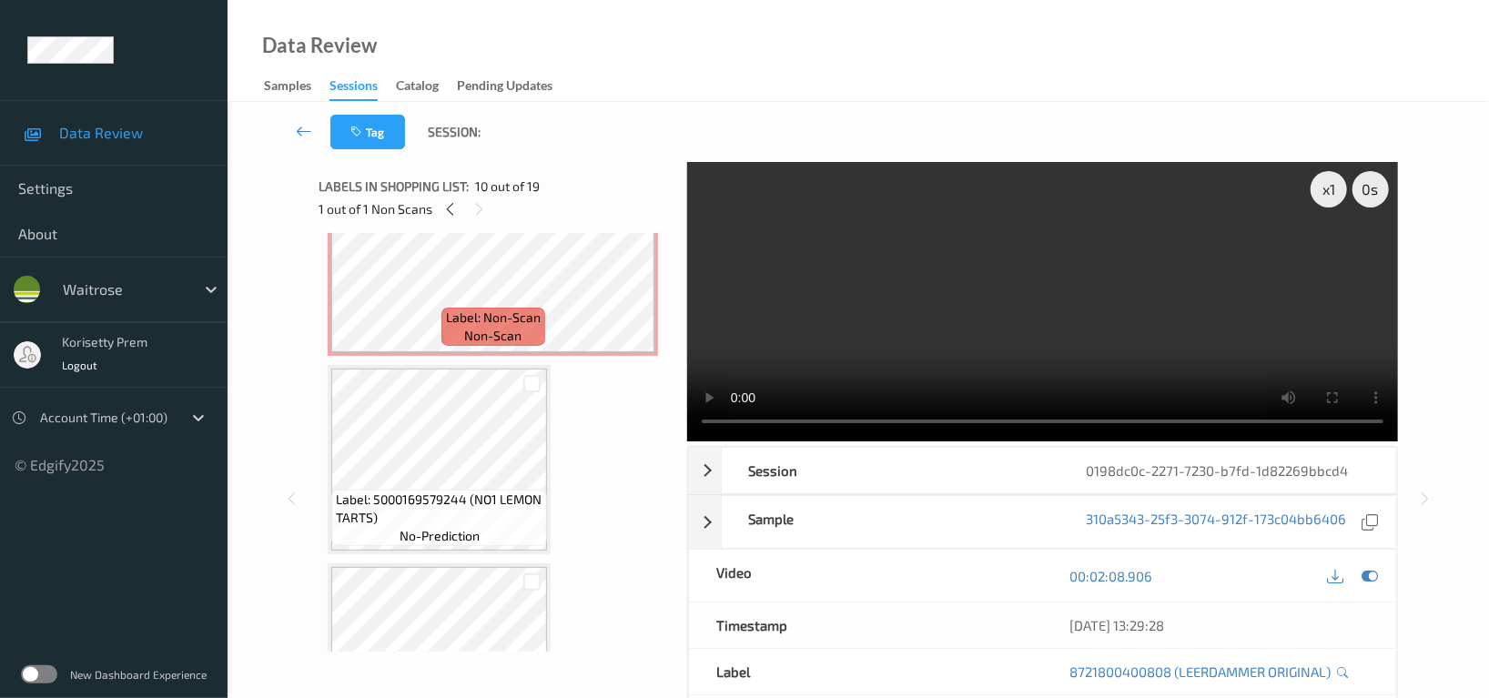
scroll to position [1028, 0]
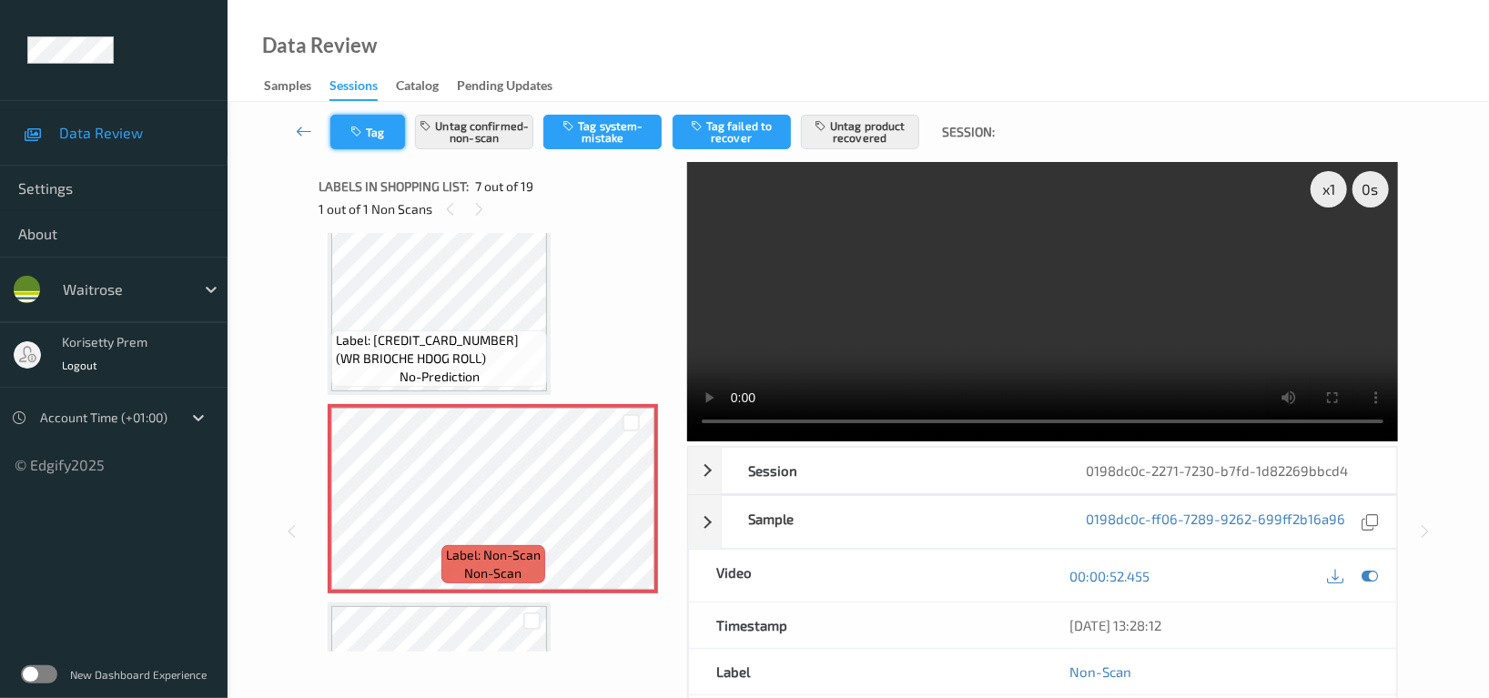
click at [357, 134] on icon "button" at bounding box center [357, 132] width 15 height 13
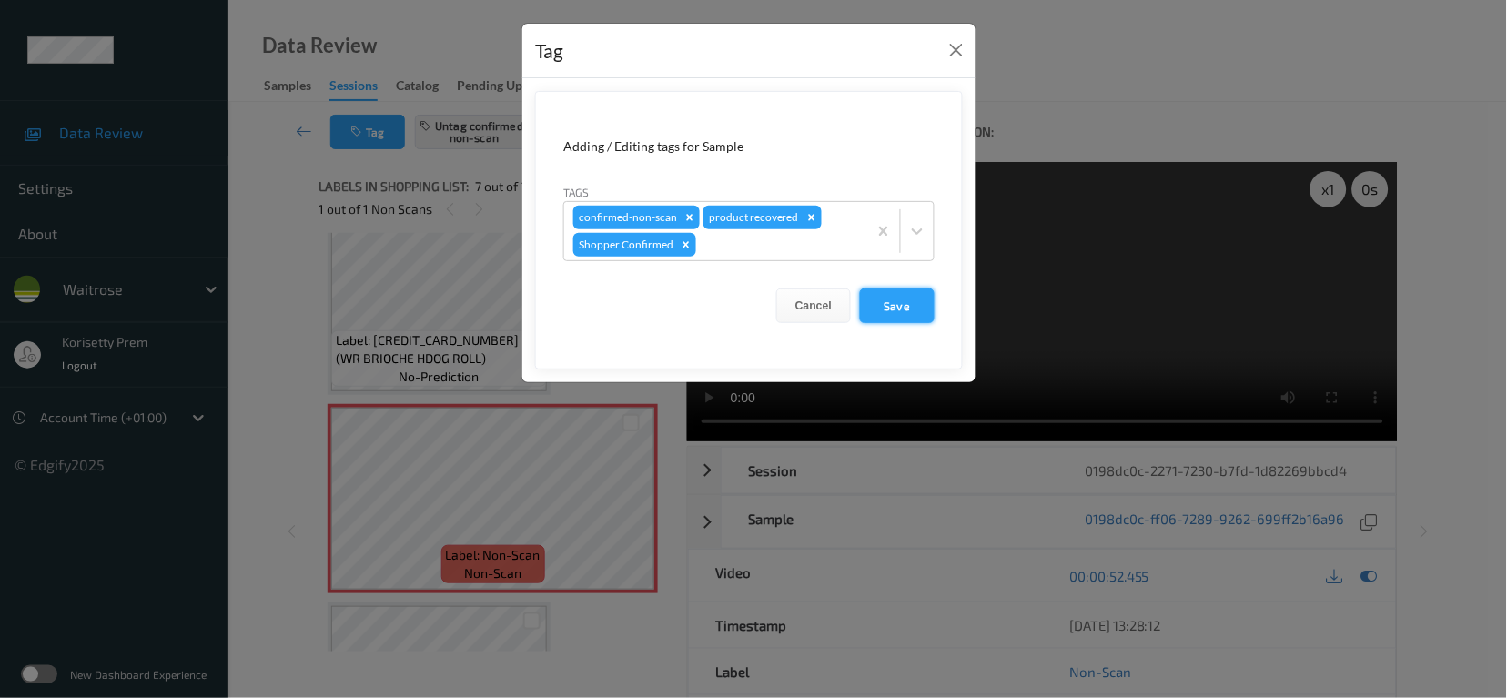
click at [898, 298] on button "Save" at bounding box center [897, 305] width 75 height 35
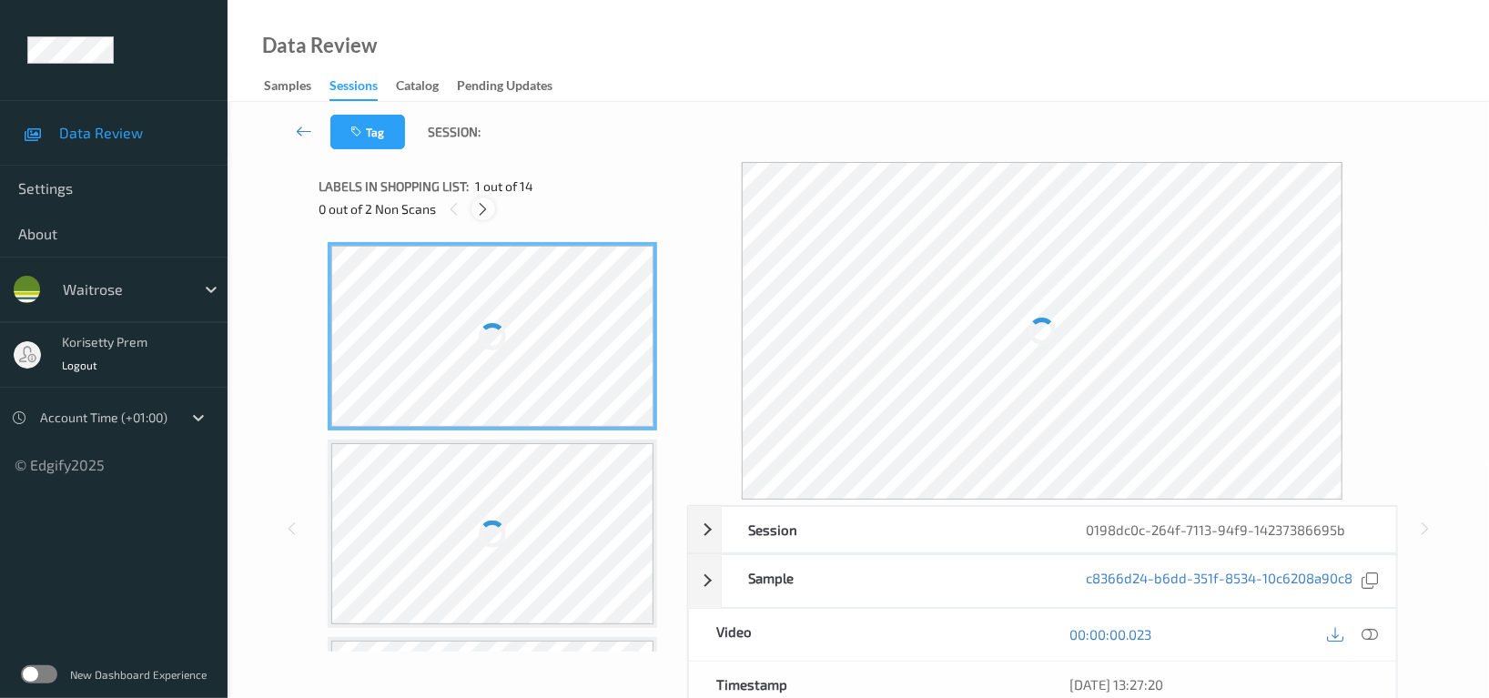
click at [477, 207] on icon at bounding box center [483, 209] width 15 height 16
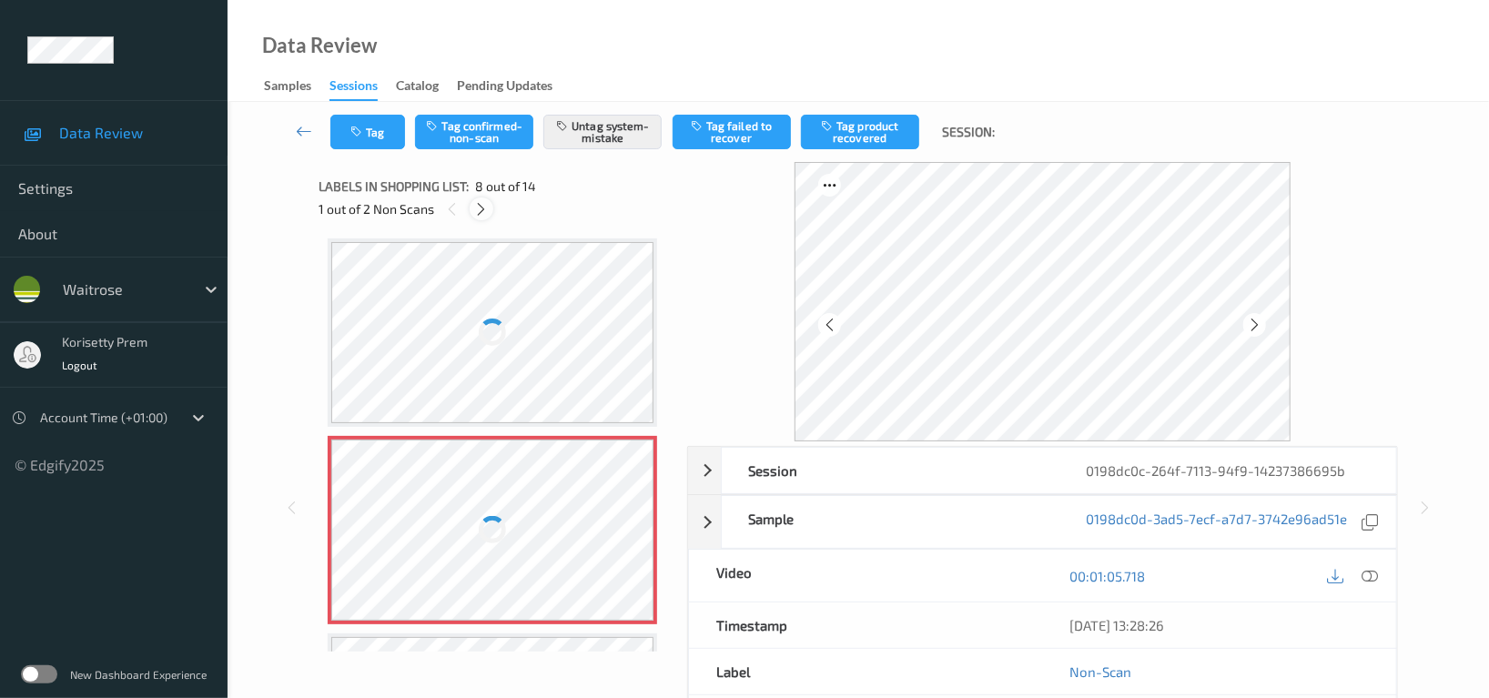
click at [485, 216] on icon at bounding box center [481, 209] width 15 height 16
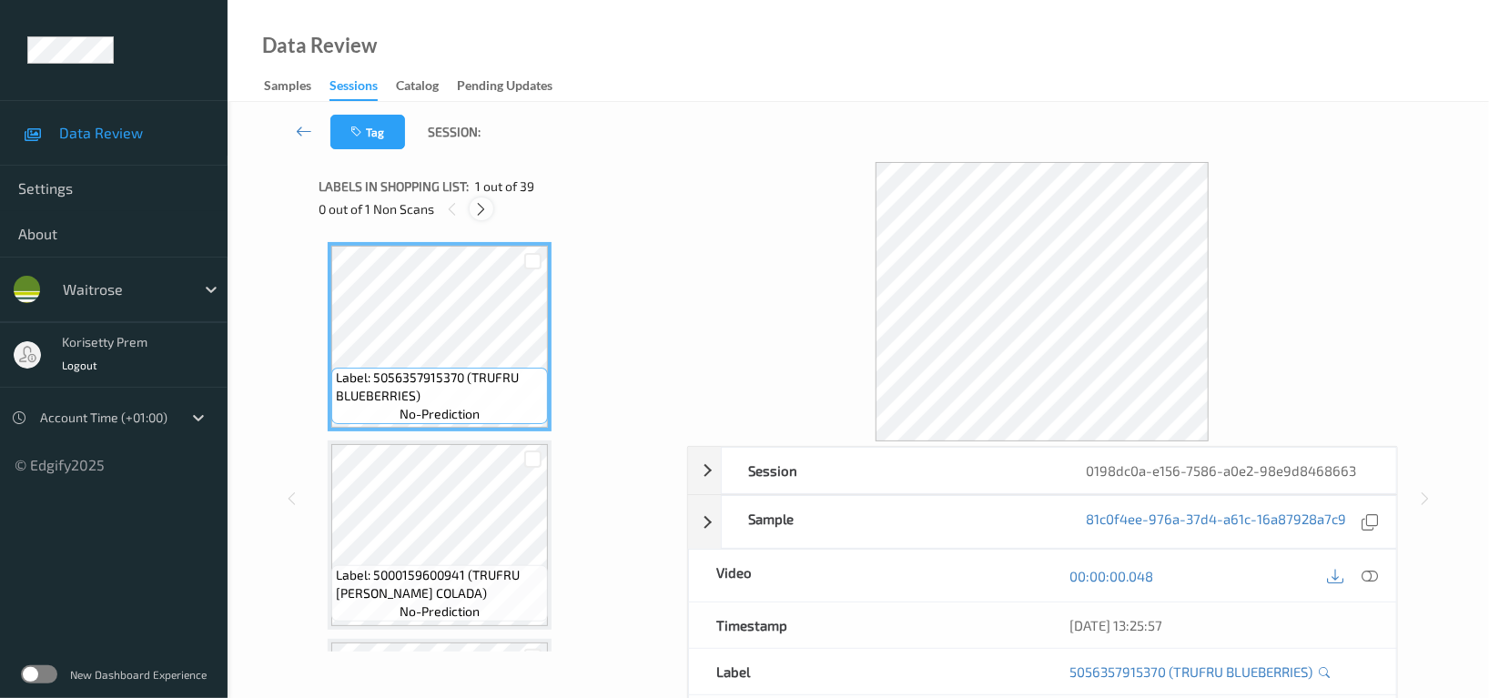
click at [477, 205] on icon at bounding box center [481, 209] width 15 height 16
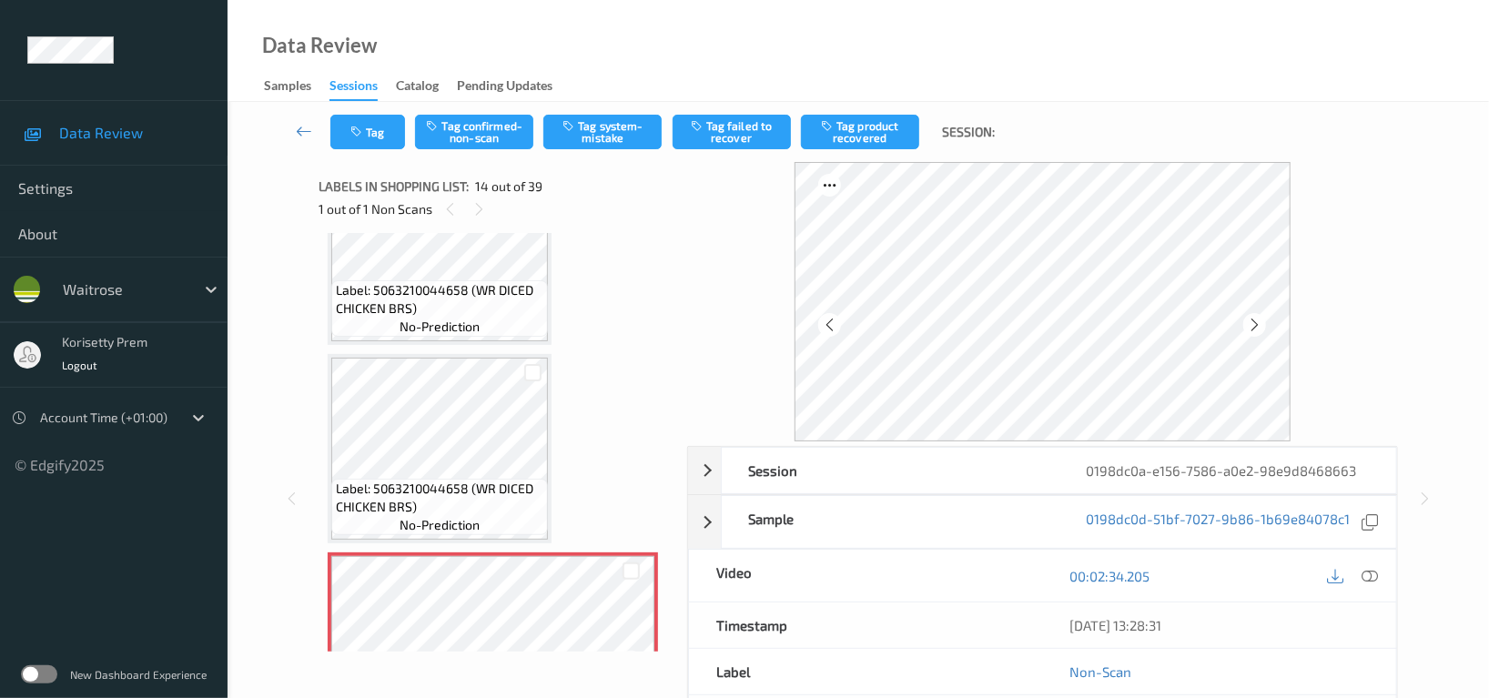
scroll to position [2260, 0]
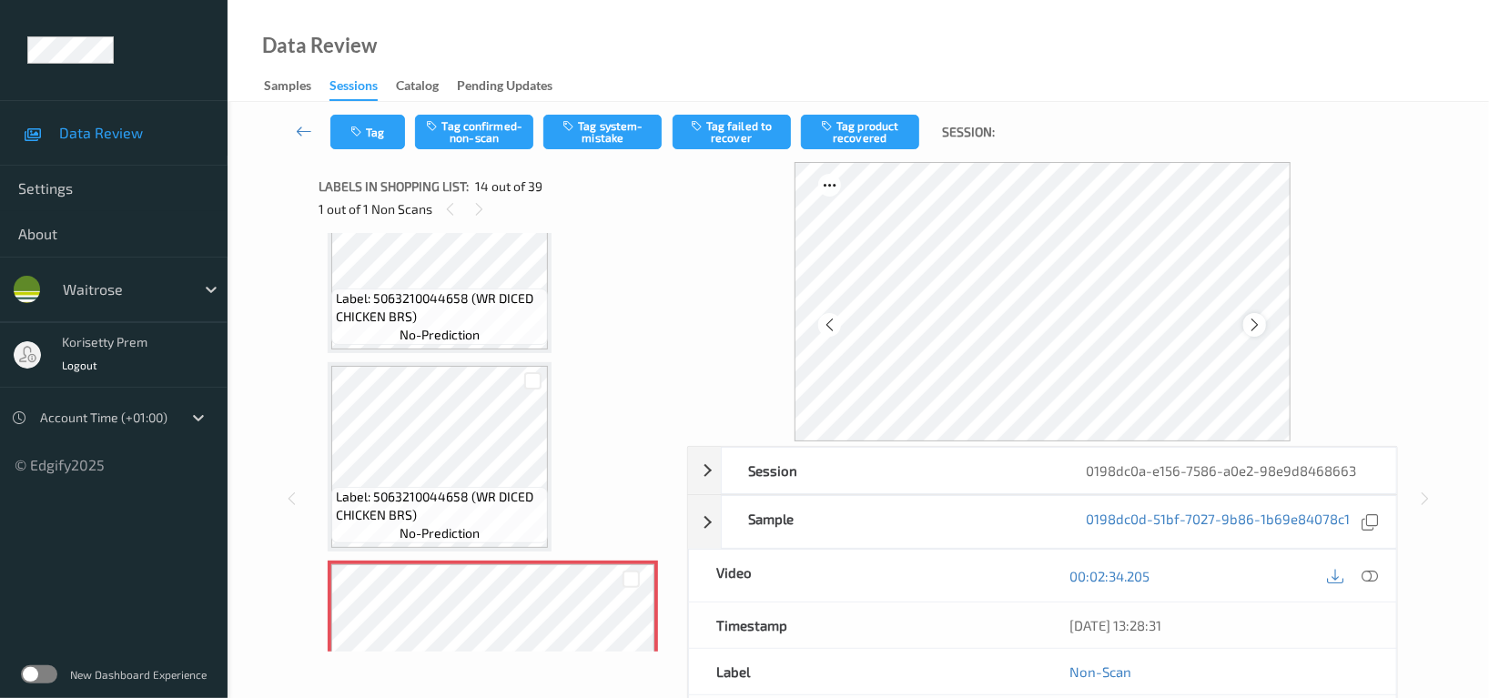
click at [1257, 323] on icon at bounding box center [1254, 325] width 15 height 16
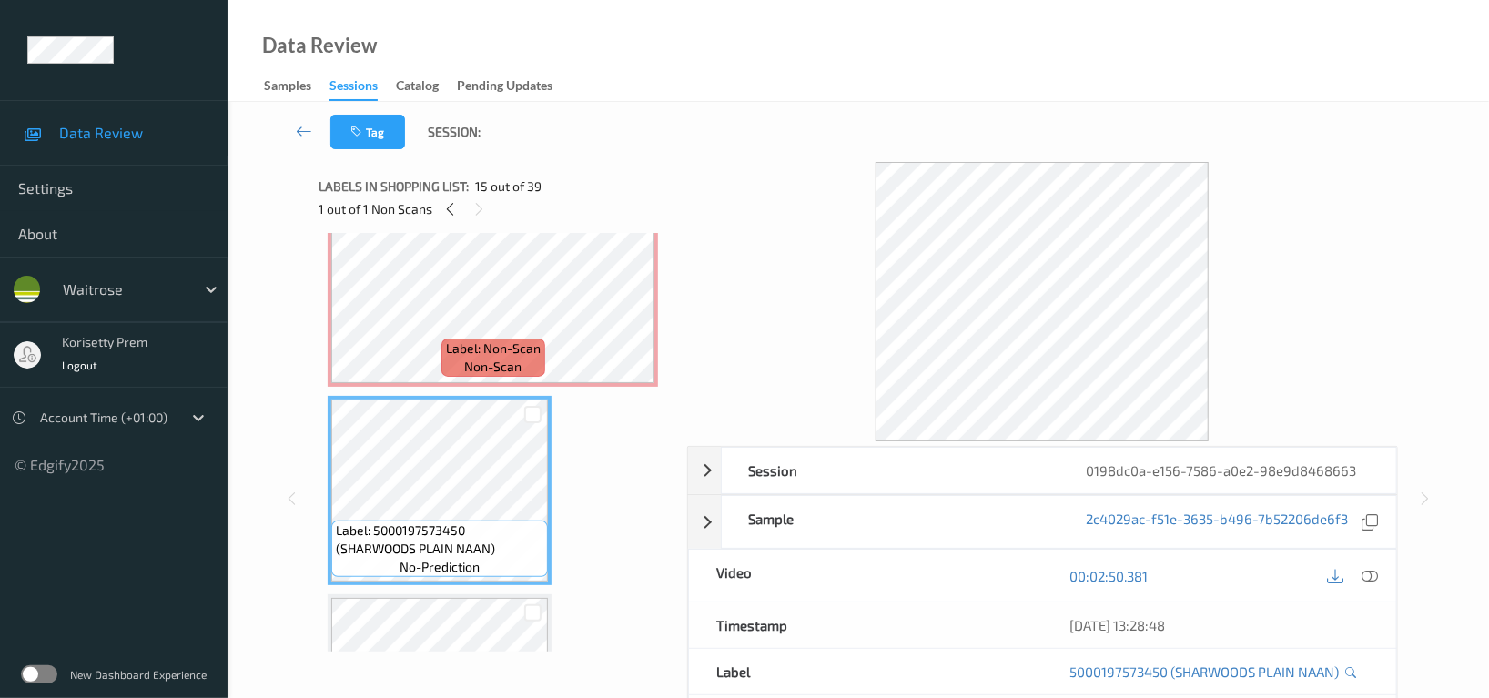
scroll to position [2624, 0]
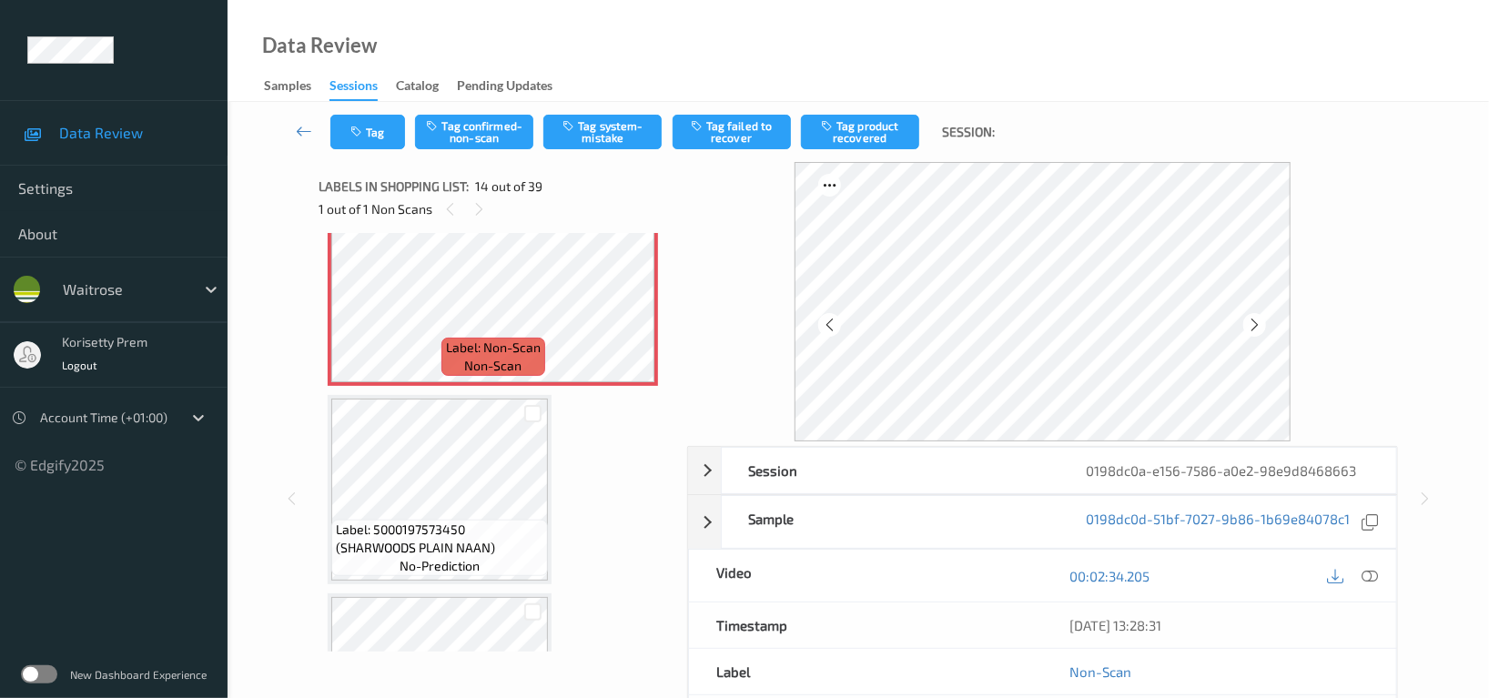
click at [601, 155] on div "Tag Tag confirmed-non-scan Tag system-mistake Tag failed to recover Tag product…" at bounding box center [858, 132] width 1187 height 60
click at [612, 130] on button "Tag system-mistake" at bounding box center [602, 132] width 118 height 35
click at [373, 150] on div "Tag Tag confirmed-non-scan Untag system-mistake Tag failed to recover Tag produ…" at bounding box center [858, 132] width 1187 height 60
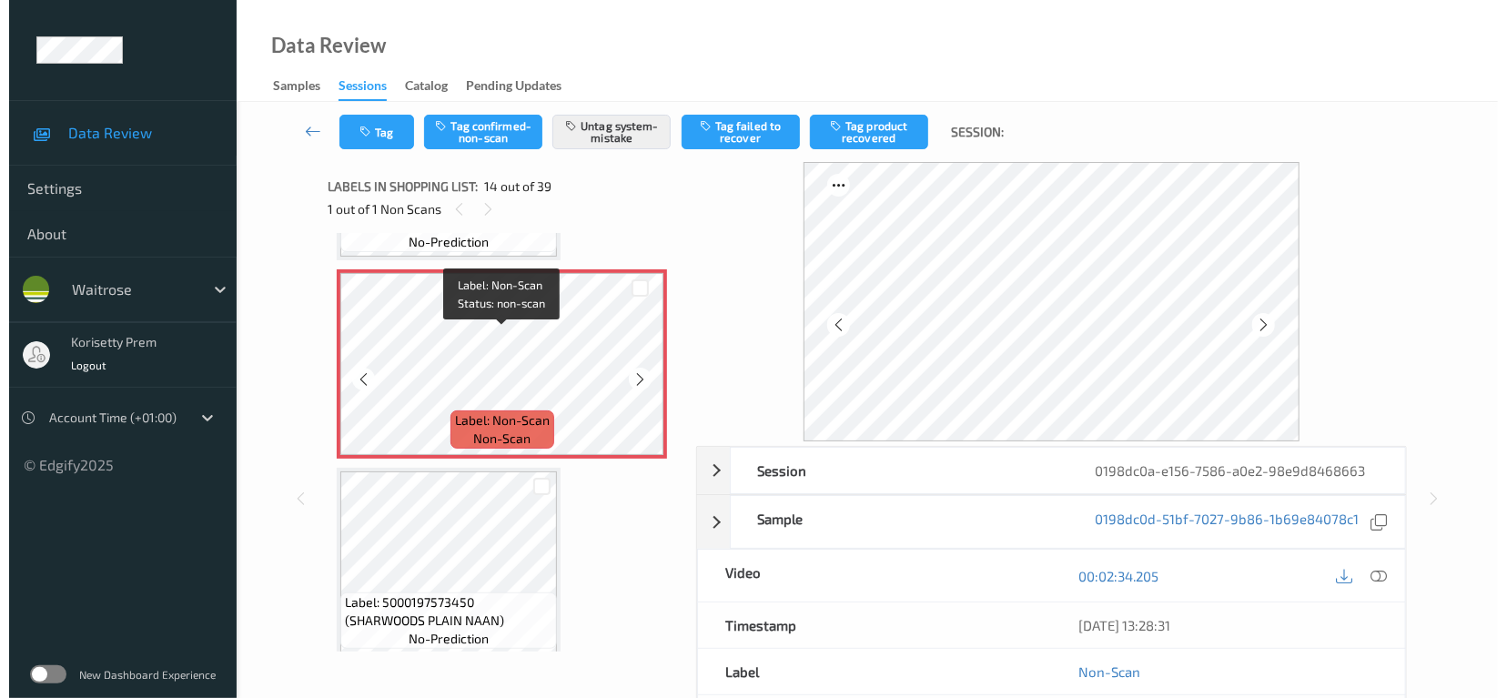
scroll to position [2503, 0]
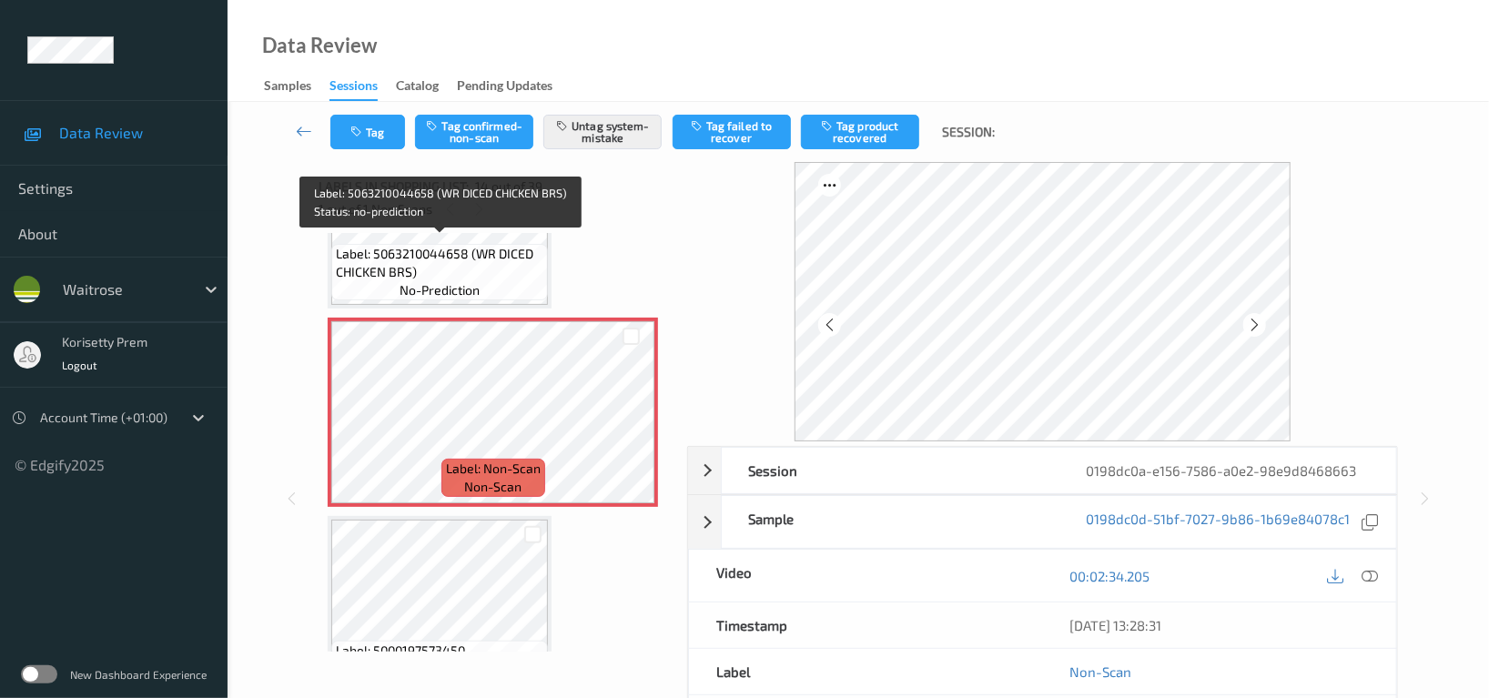
click at [453, 281] on span "no-prediction" at bounding box center [439, 290] width 80 height 18
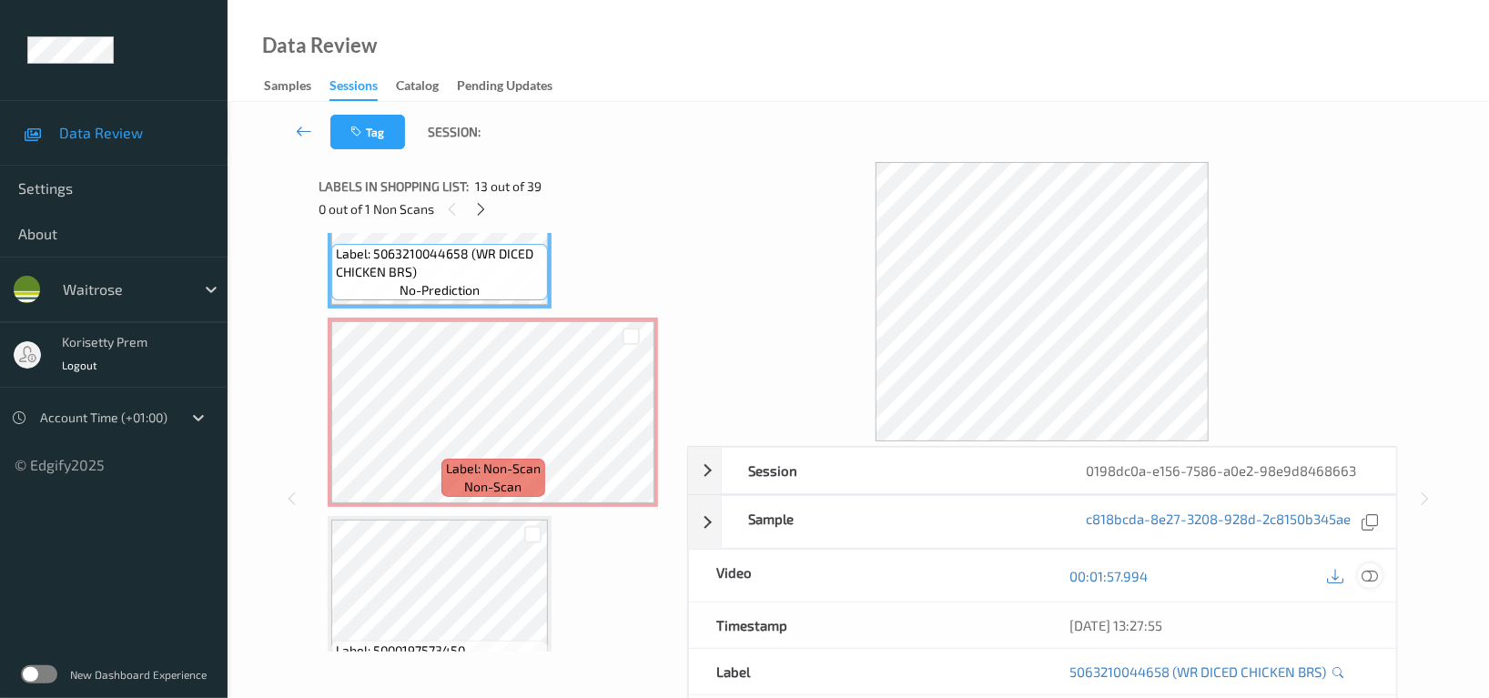
click at [1371, 582] on icon at bounding box center [1369, 576] width 16 height 16
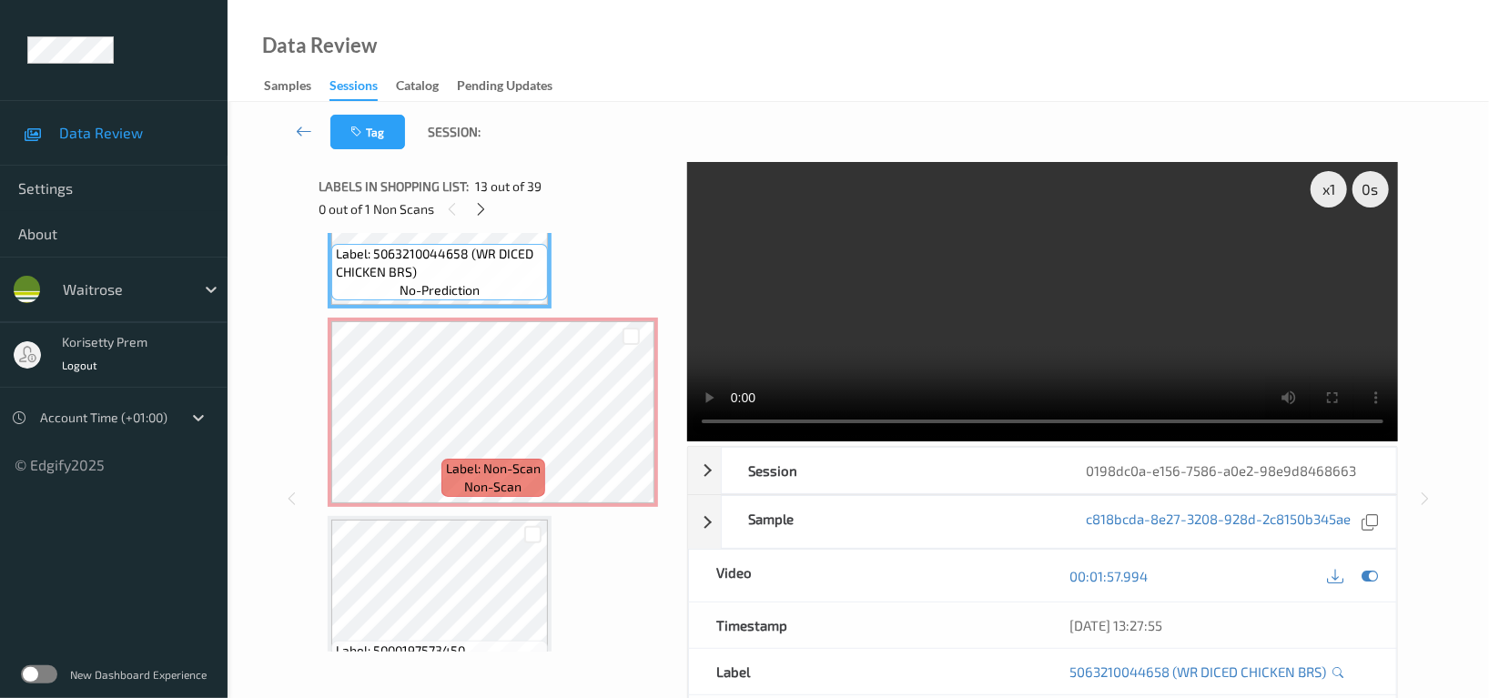
click at [945, 325] on video at bounding box center [1042, 301] width 711 height 279
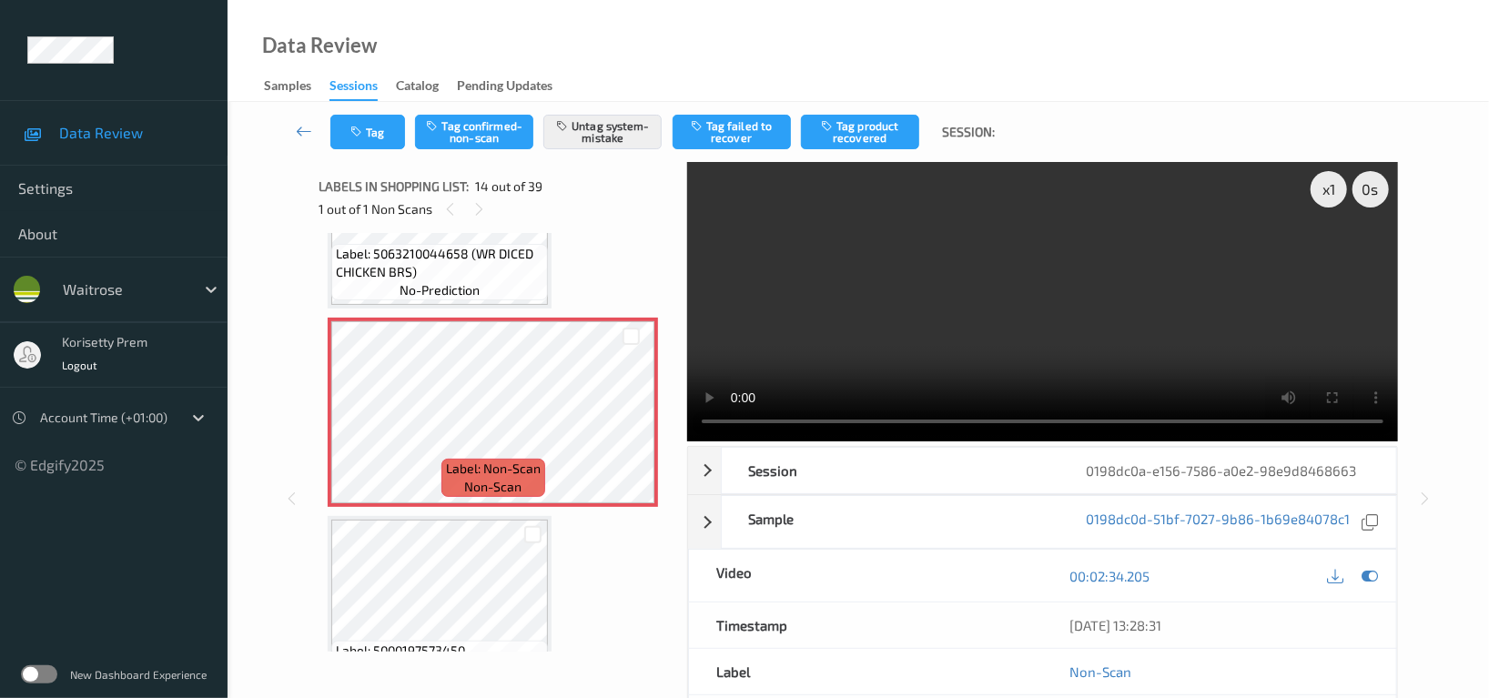
drag, startPoint x: 298, startPoint y: 494, endPoint x: 1012, endPoint y: 260, distance: 750.8
click at [1012, 260] on video at bounding box center [1042, 301] width 711 height 279
click at [867, 297] on video at bounding box center [1042, 301] width 711 height 279
click at [1189, 301] on video at bounding box center [1042, 301] width 711 height 279
click at [1369, 577] on icon at bounding box center [1369, 576] width 16 height 16
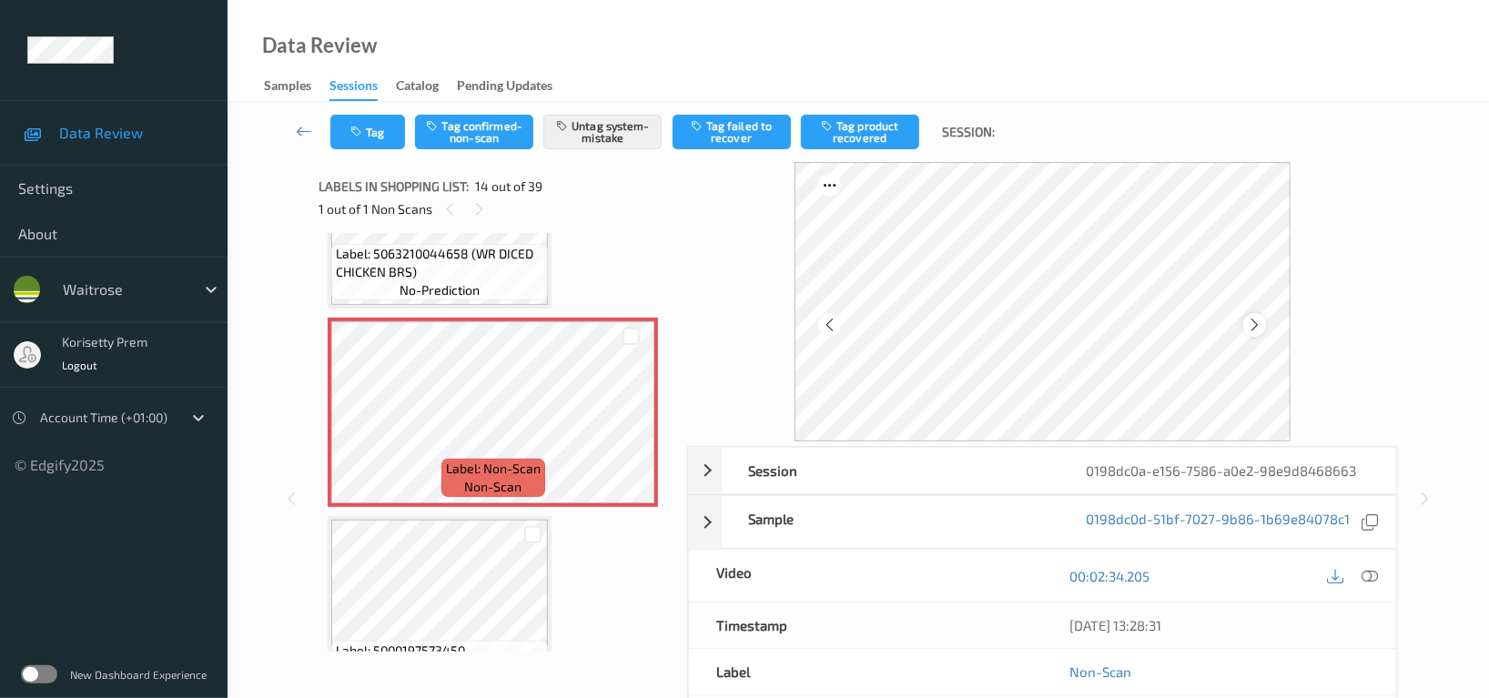
click at [1251, 322] on icon at bounding box center [1254, 325] width 15 height 16
click at [1244, 322] on div at bounding box center [1254, 324] width 23 height 23
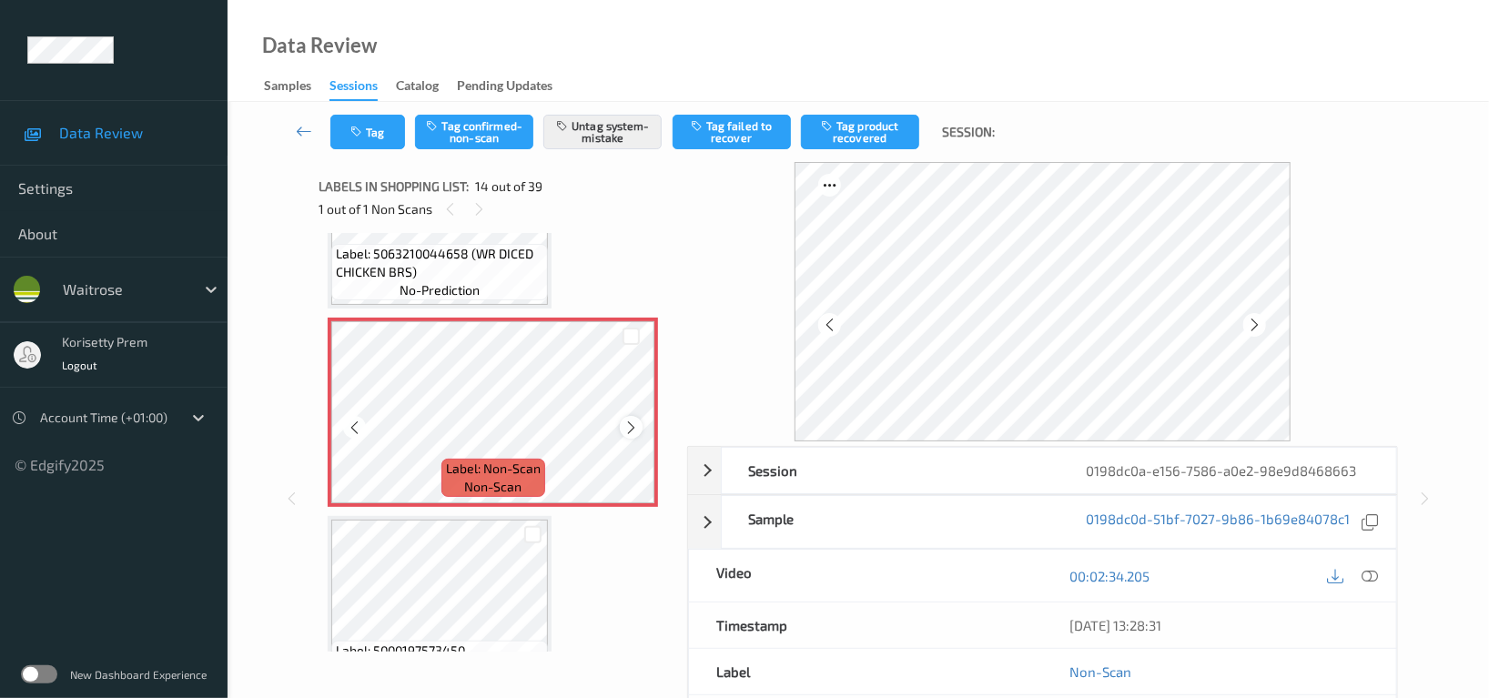
click at [632, 423] on icon at bounding box center [630, 428] width 15 height 16
click at [631, 420] on icon at bounding box center [630, 428] width 15 height 16
click at [1257, 323] on icon at bounding box center [1254, 325] width 15 height 16
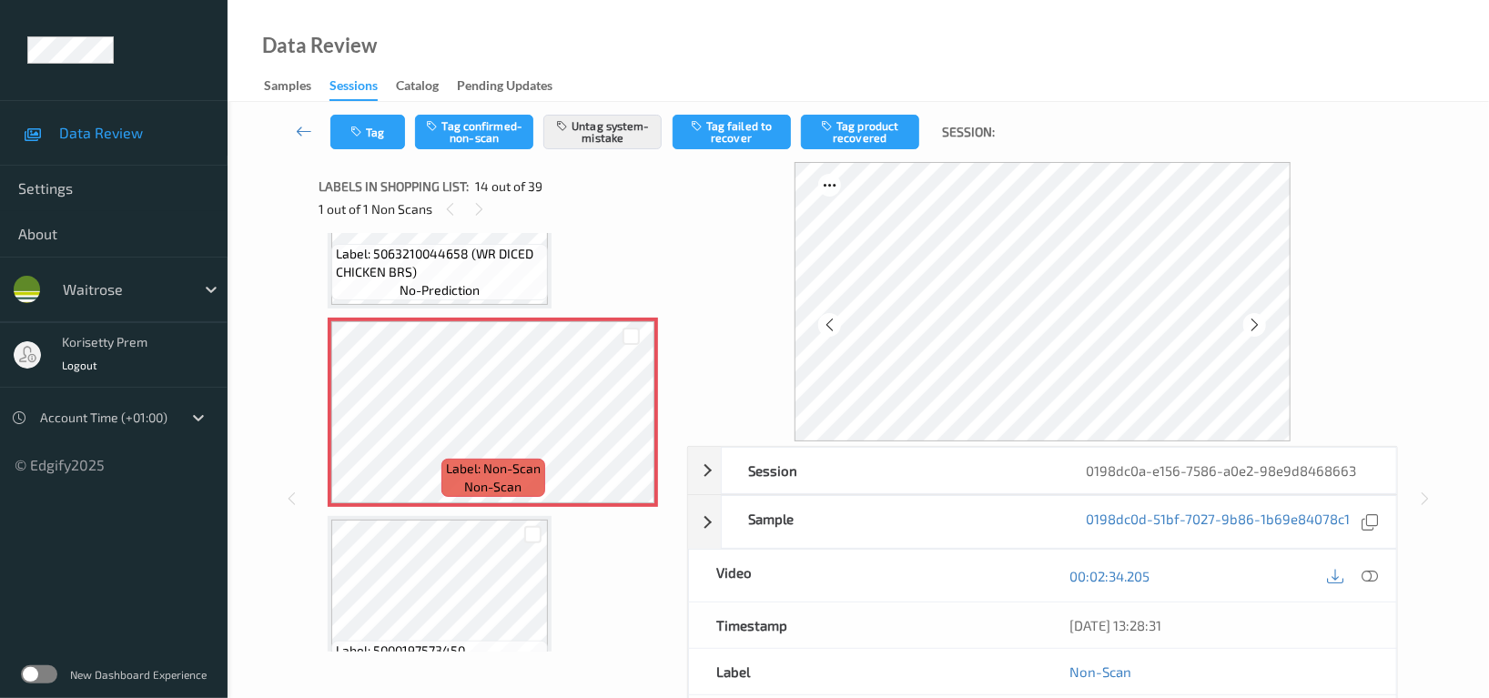
click at [1257, 323] on icon at bounding box center [1254, 325] width 15 height 16
click at [378, 142] on button "Tag" at bounding box center [367, 132] width 75 height 35
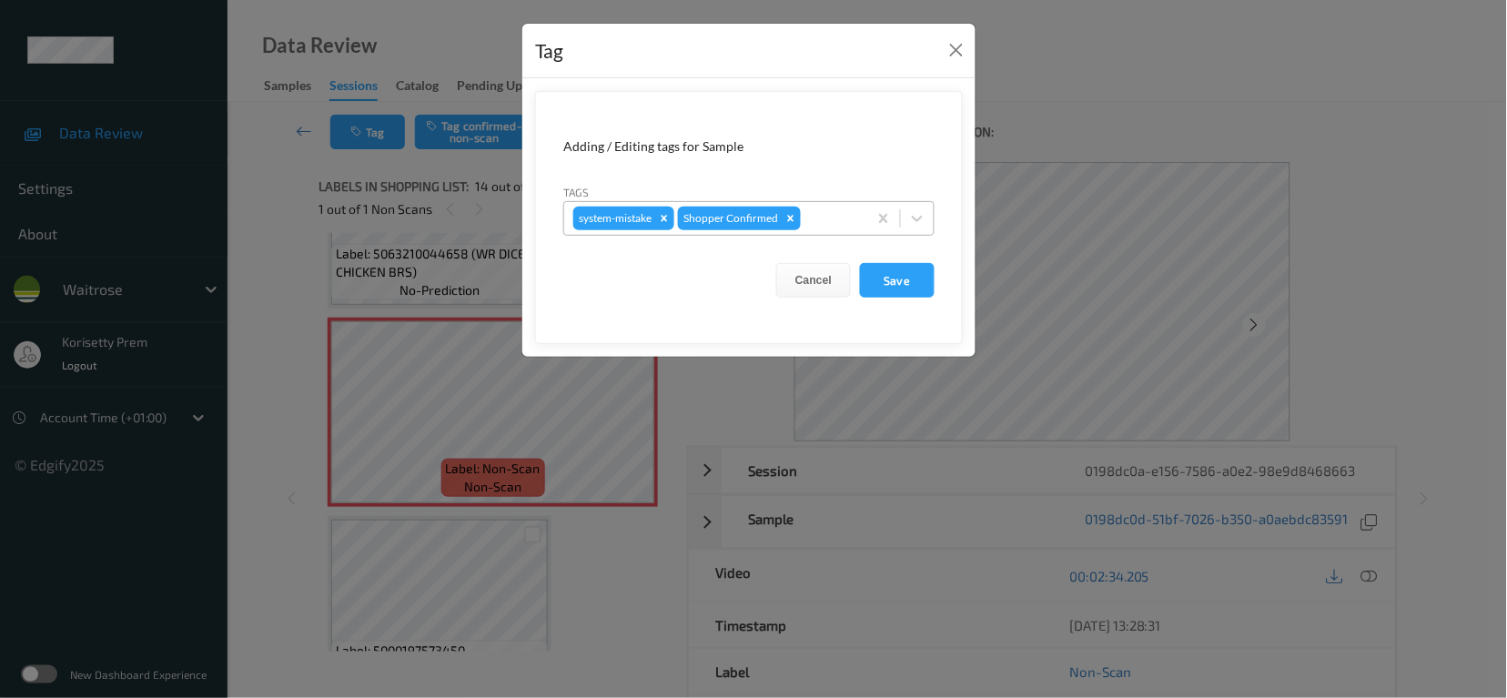
click at [864, 217] on div "system-mistake Shopper Confirmed" at bounding box center [715, 218] width 303 height 31
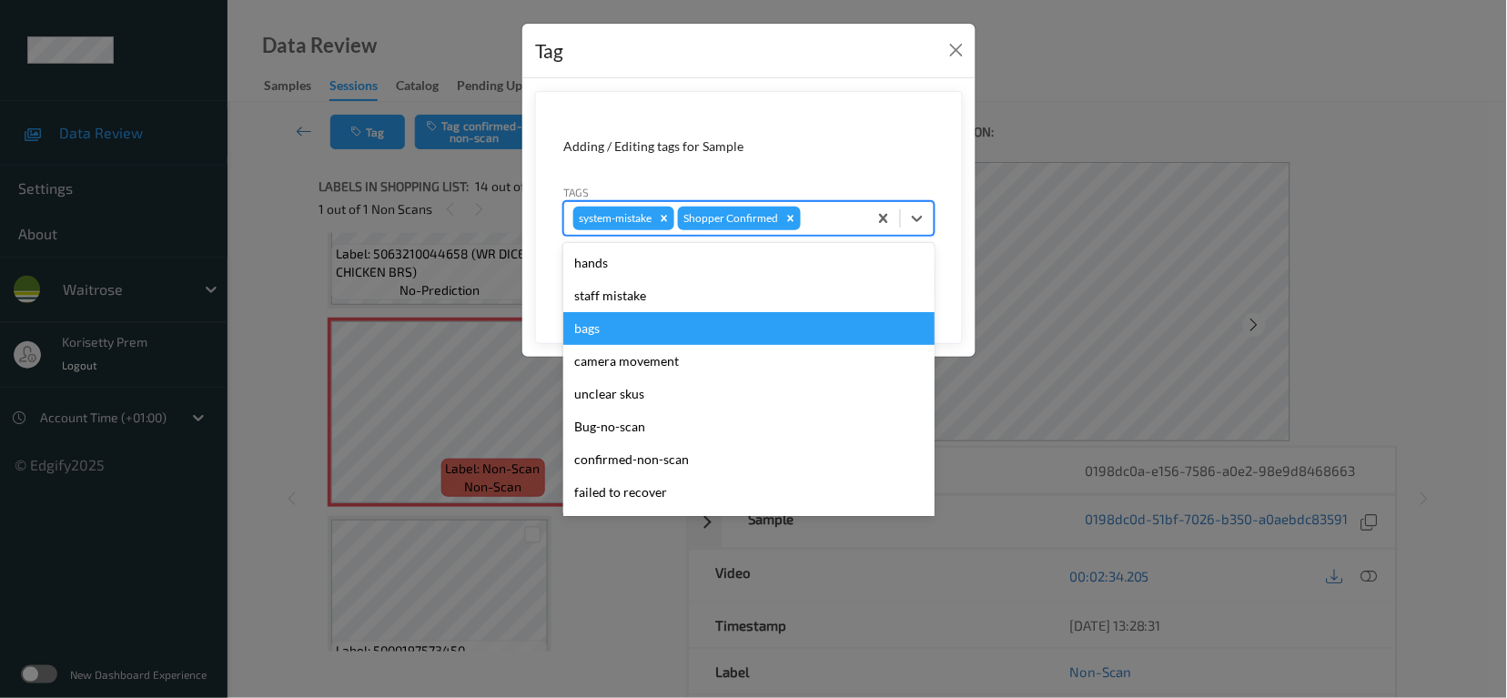
click at [668, 335] on div "bags" at bounding box center [748, 328] width 371 height 33
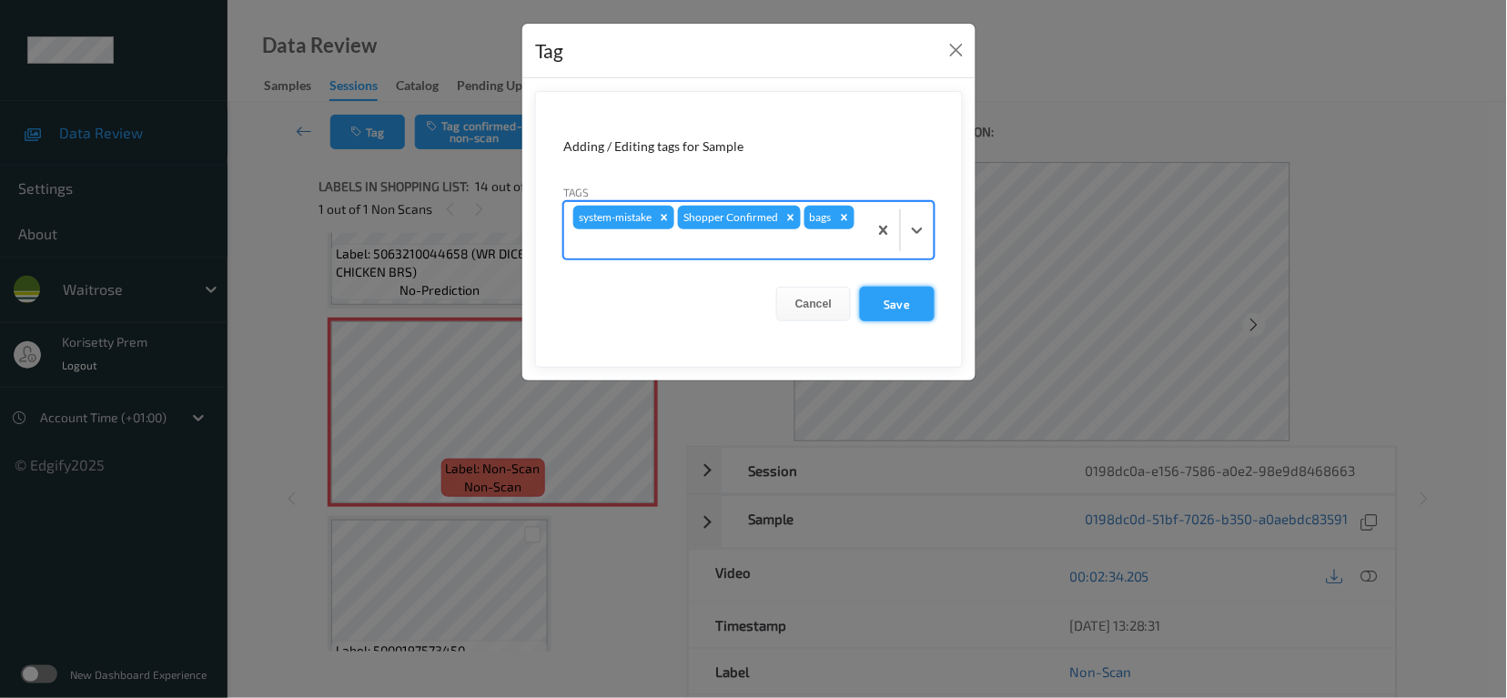
click at [882, 308] on button "Save" at bounding box center [897, 304] width 75 height 35
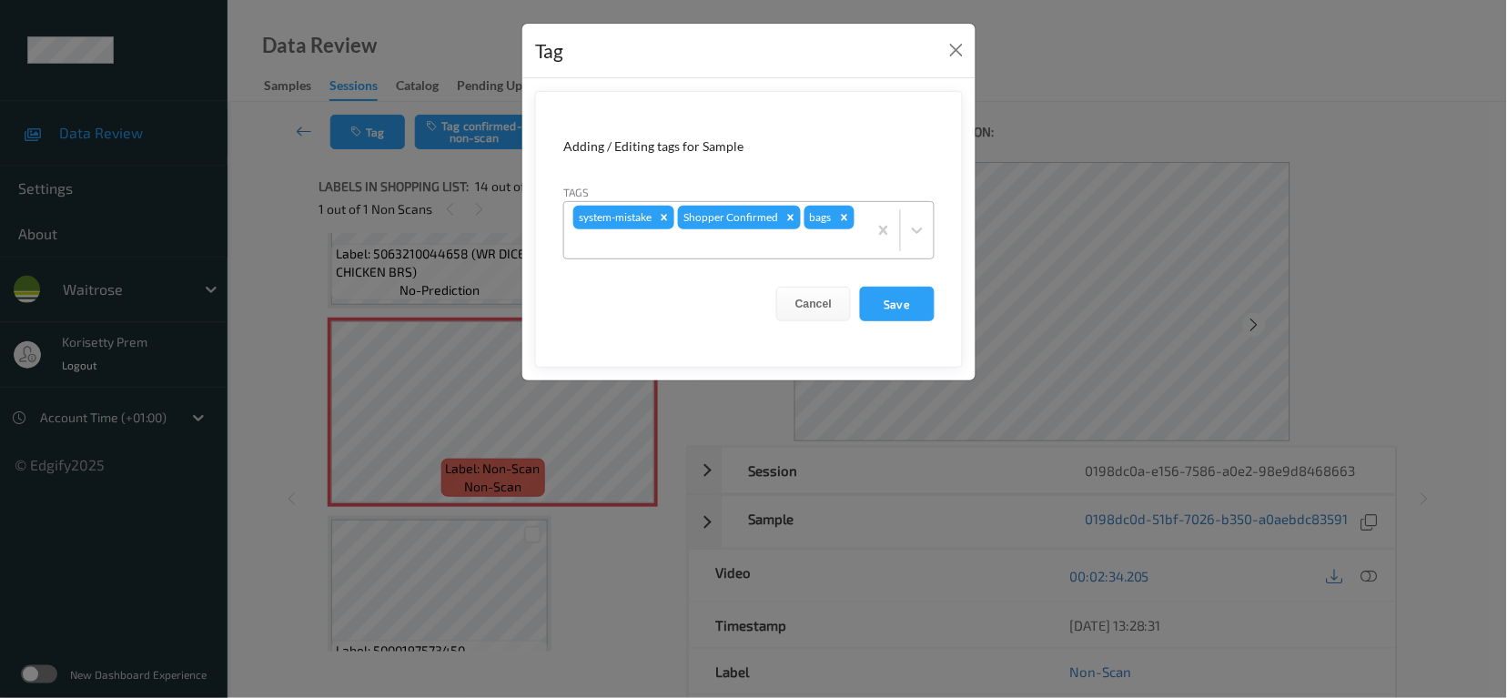
click at [841, 244] on div at bounding box center [715, 244] width 285 height 22
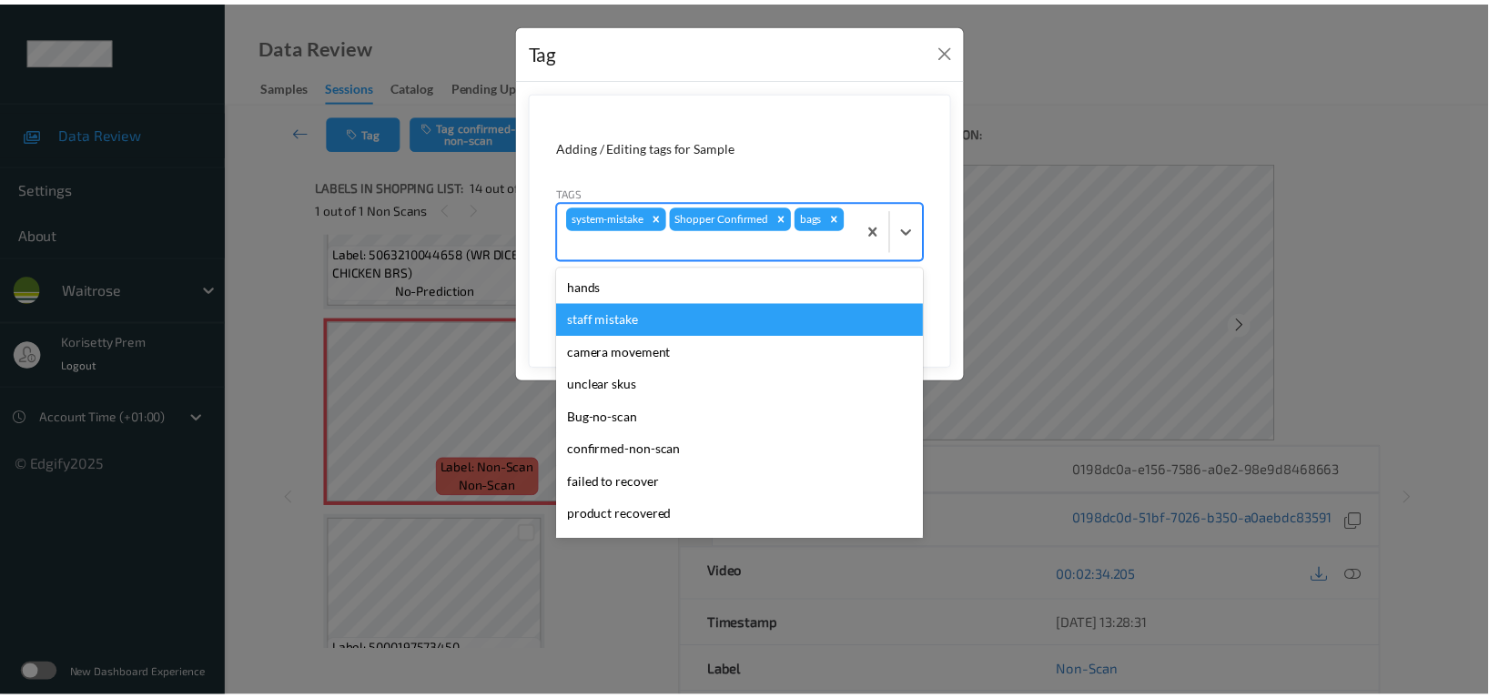
scroll to position [323, 0]
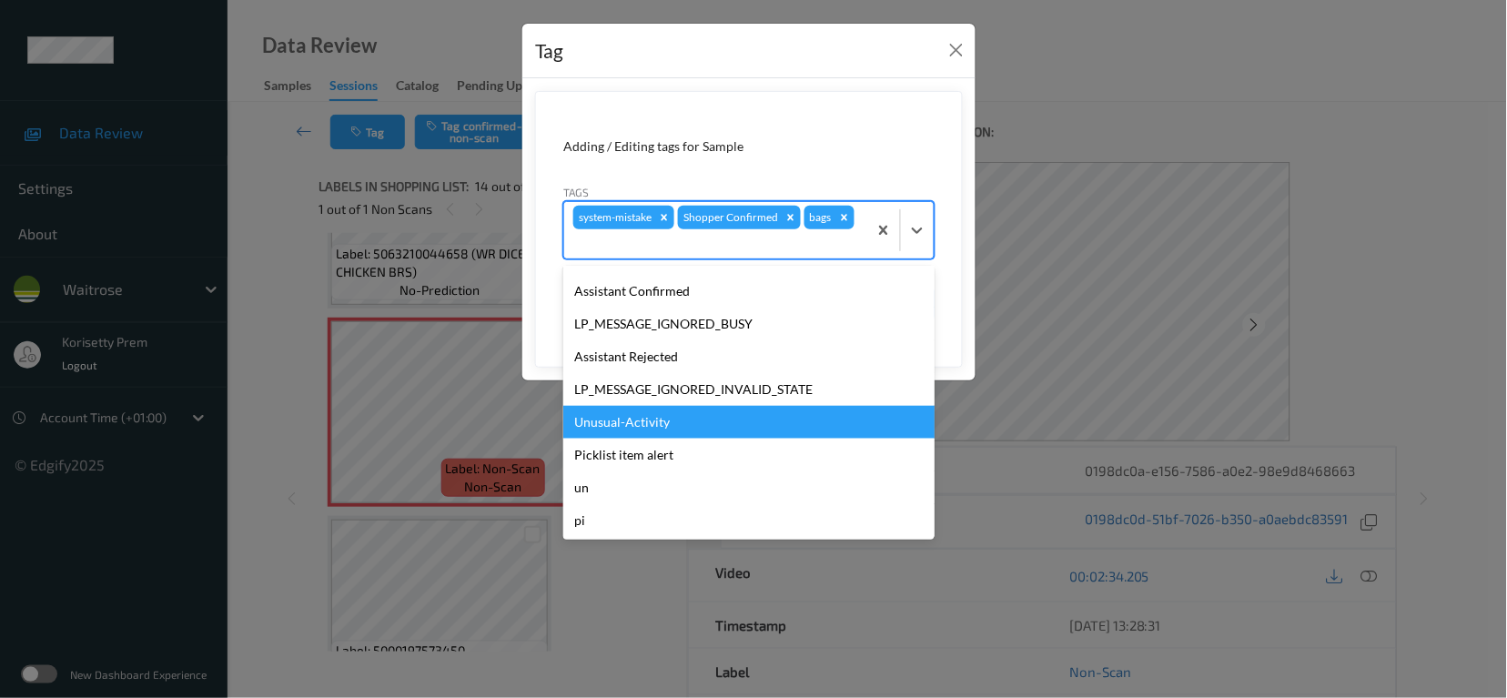
click at [654, 429] on div "Unusual-Activity" at bounding box center [748, 422] width 371 height 33
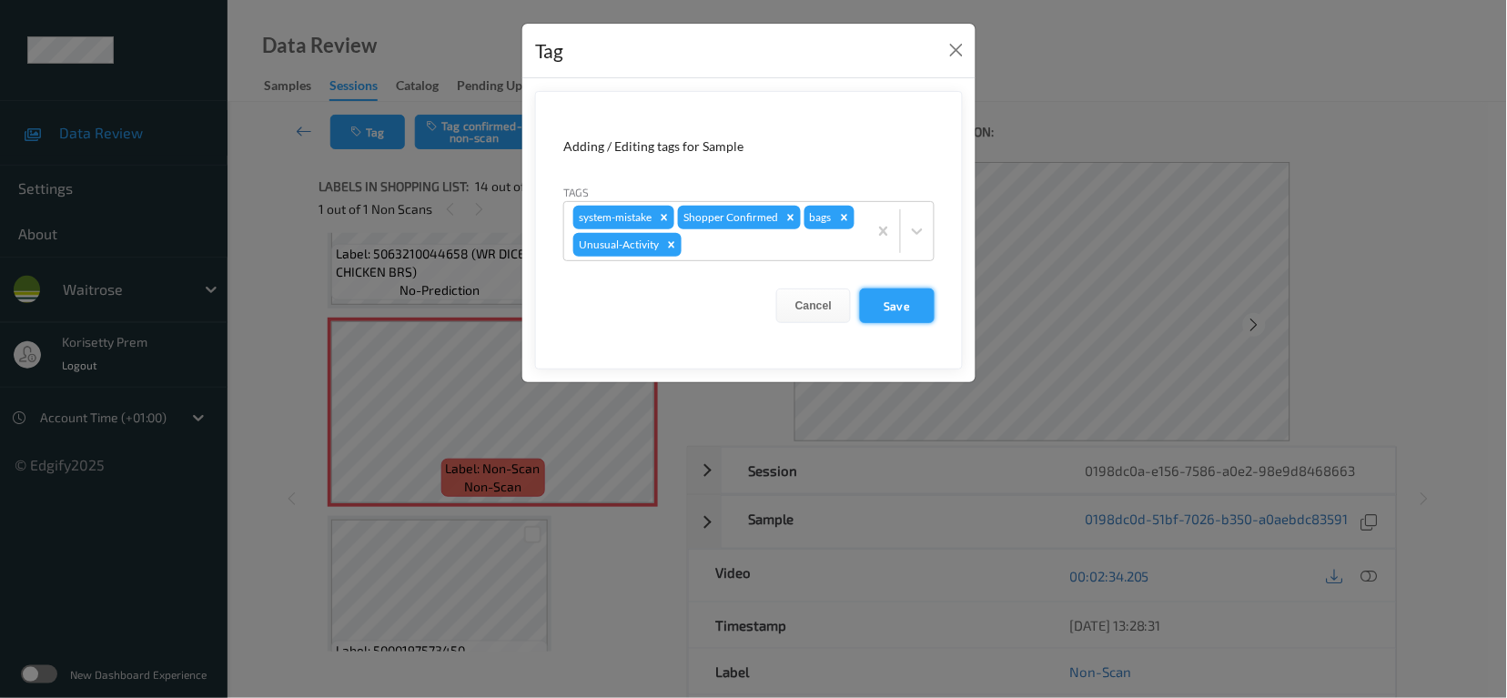
click at [909, 306] on button "Save" at bounding box center [897, 305] width 75 height 35
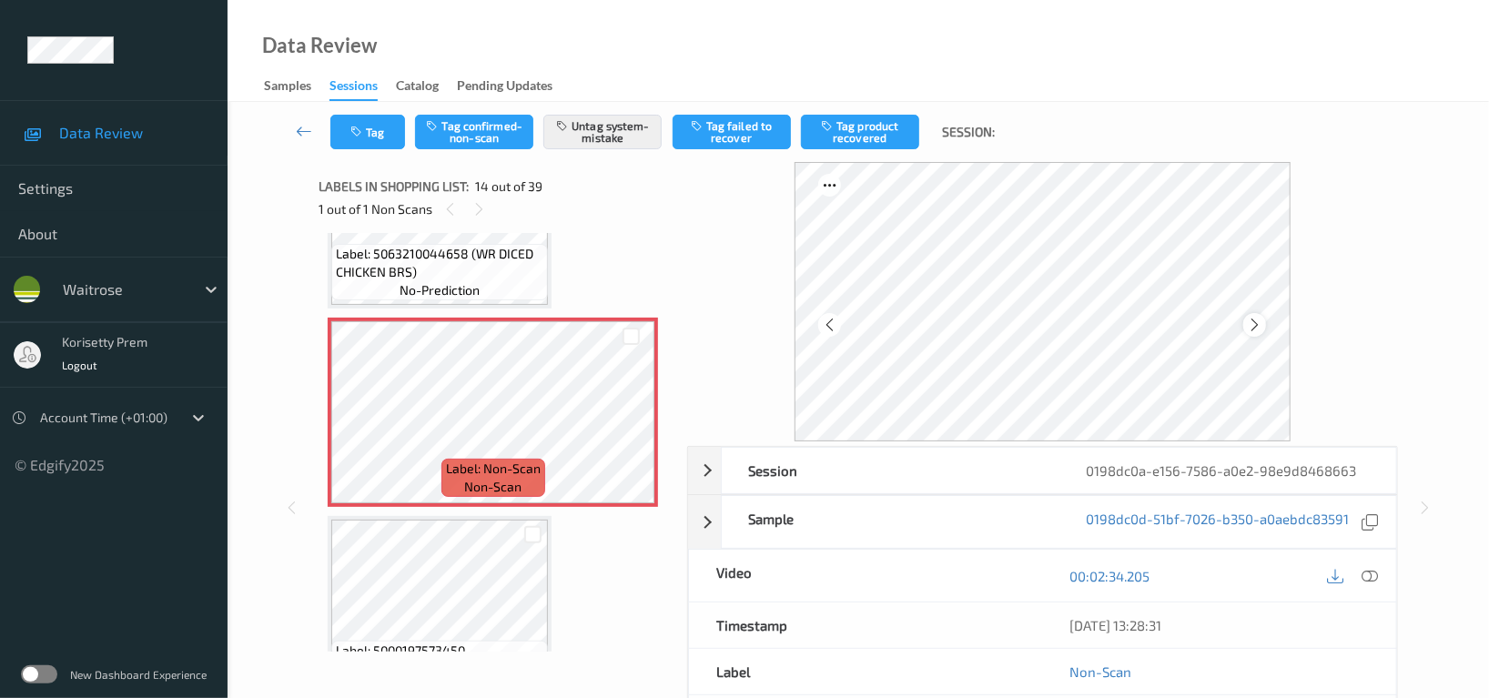
click at [1262, 322] on icon at bounding box center [1254, 325] width 15 height 16
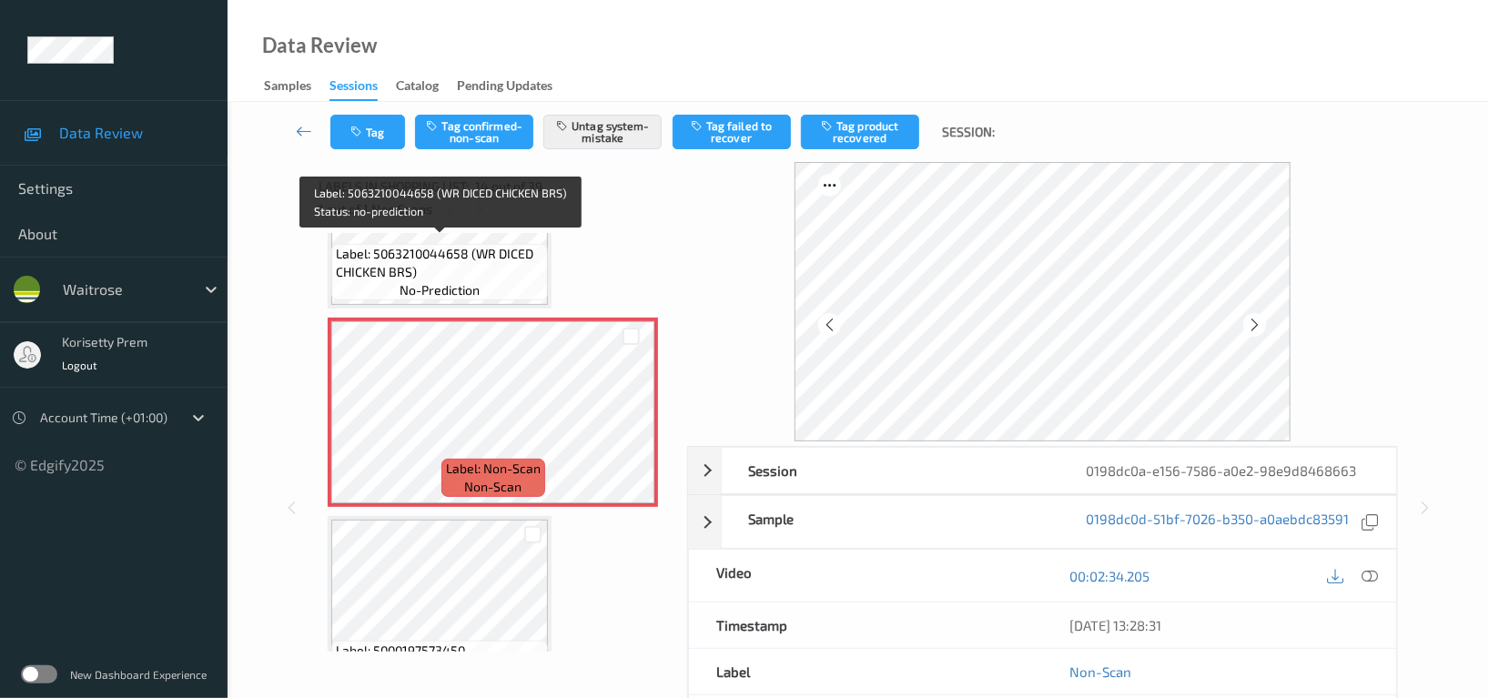
click at [440, 264] on span "Label: 5063210044658 (WR DICED CHICKEN BRS)" at bounding box center [439, 263] width 207 height 36
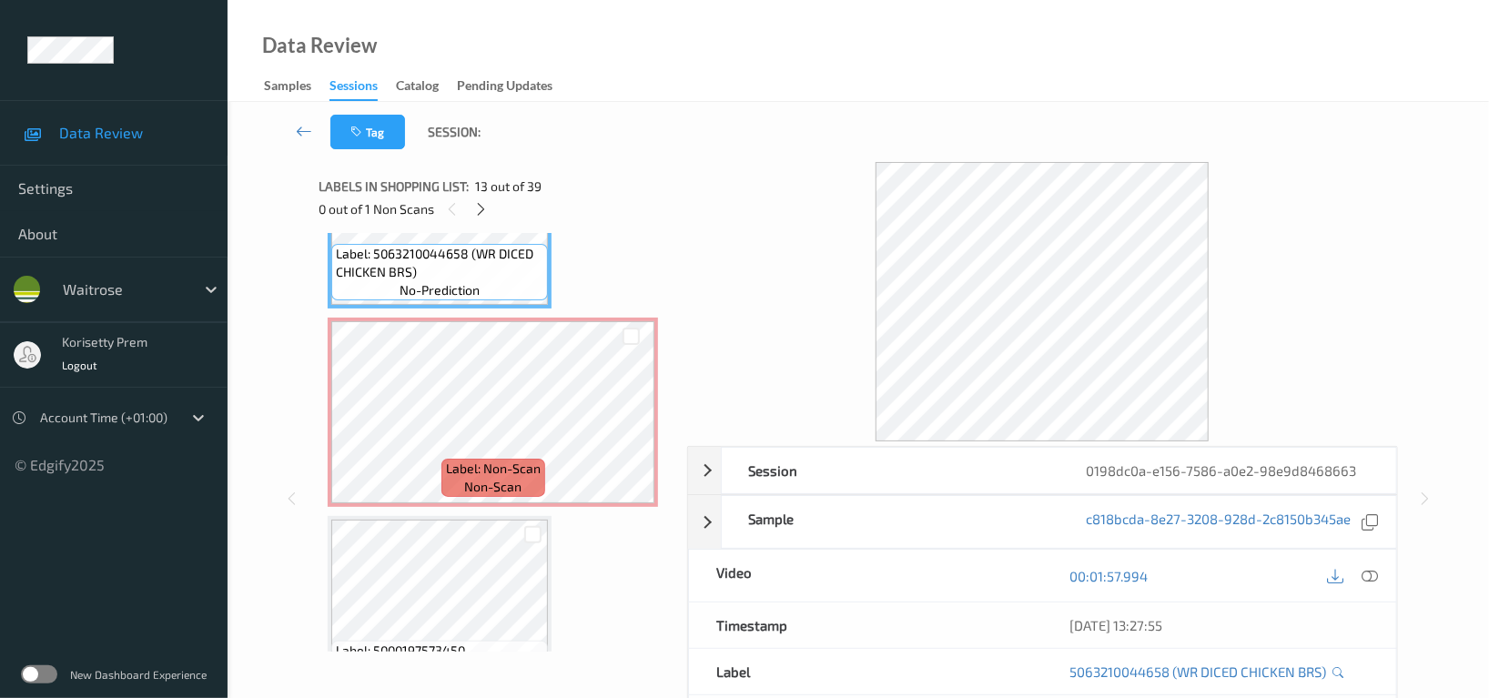
click at [1220, 342] on div at bounding box center [1042, 301] width 711 height 279
drag, startPoint x: 1360, startPoint y: 571, endPoint x: 1505, endPoint y: 600, distance: 148.3
click at [1360, 571] on div at bounding box center [1370, 575] width 25 height 25
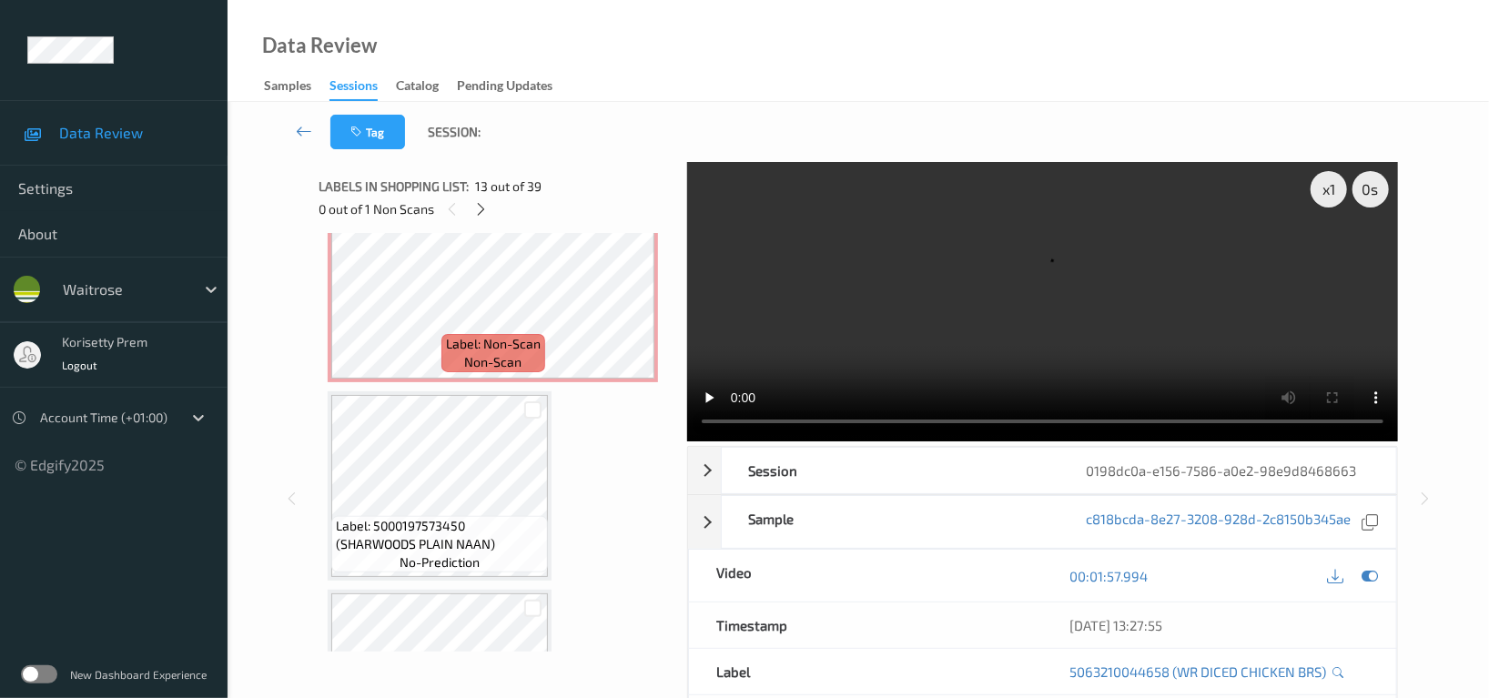
scroll to position [2624, 0]
click at [1044, 302] on video at bounding box center [1042, 301] width 711 height 279
click at [1058, 318] on video at bounding box center [1042, 301] width 711 height 279
click at [1148, 309] on video at bounding box center [1042, 301] width 711 height 279
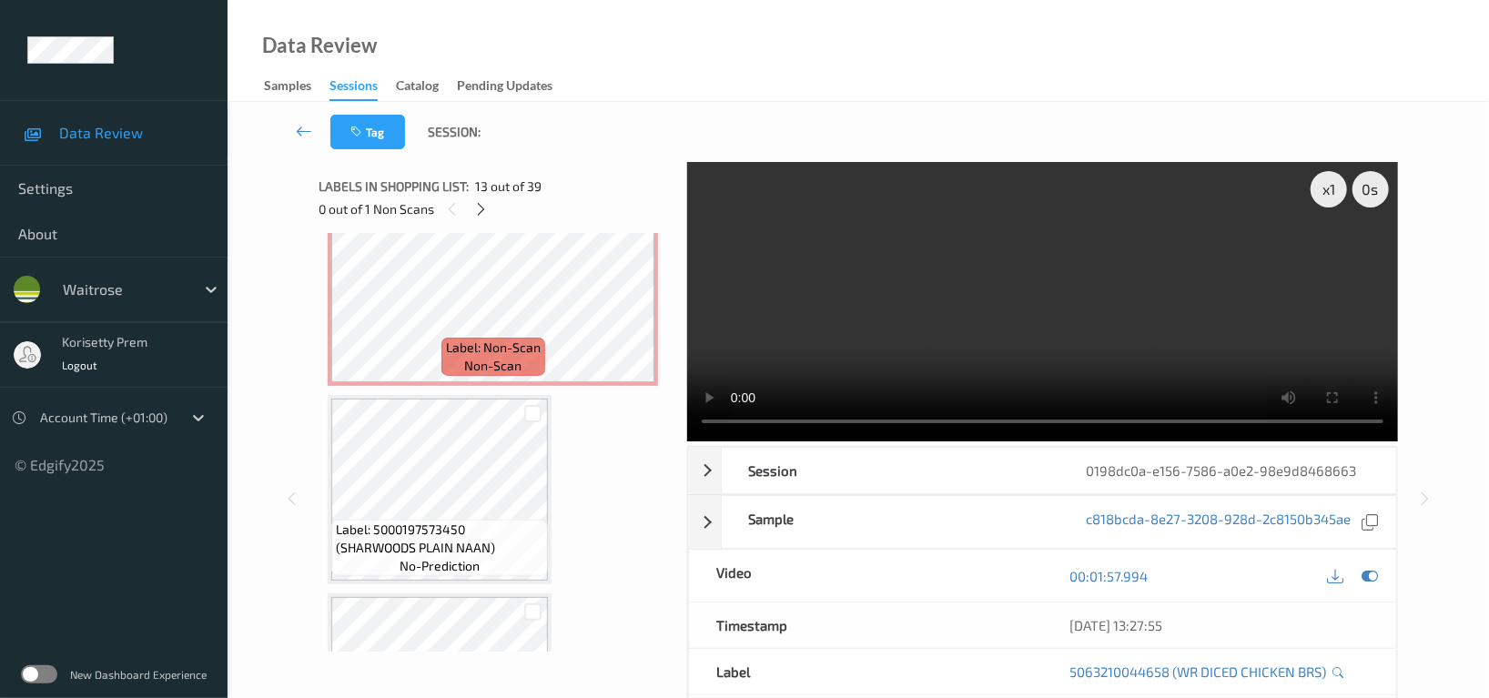
click at [1083, 277] on video at bounding box center [1042, 301] width 711 height 279
click at [1149, 327] on video at bounding box center [1042, 301] width 711 height 279
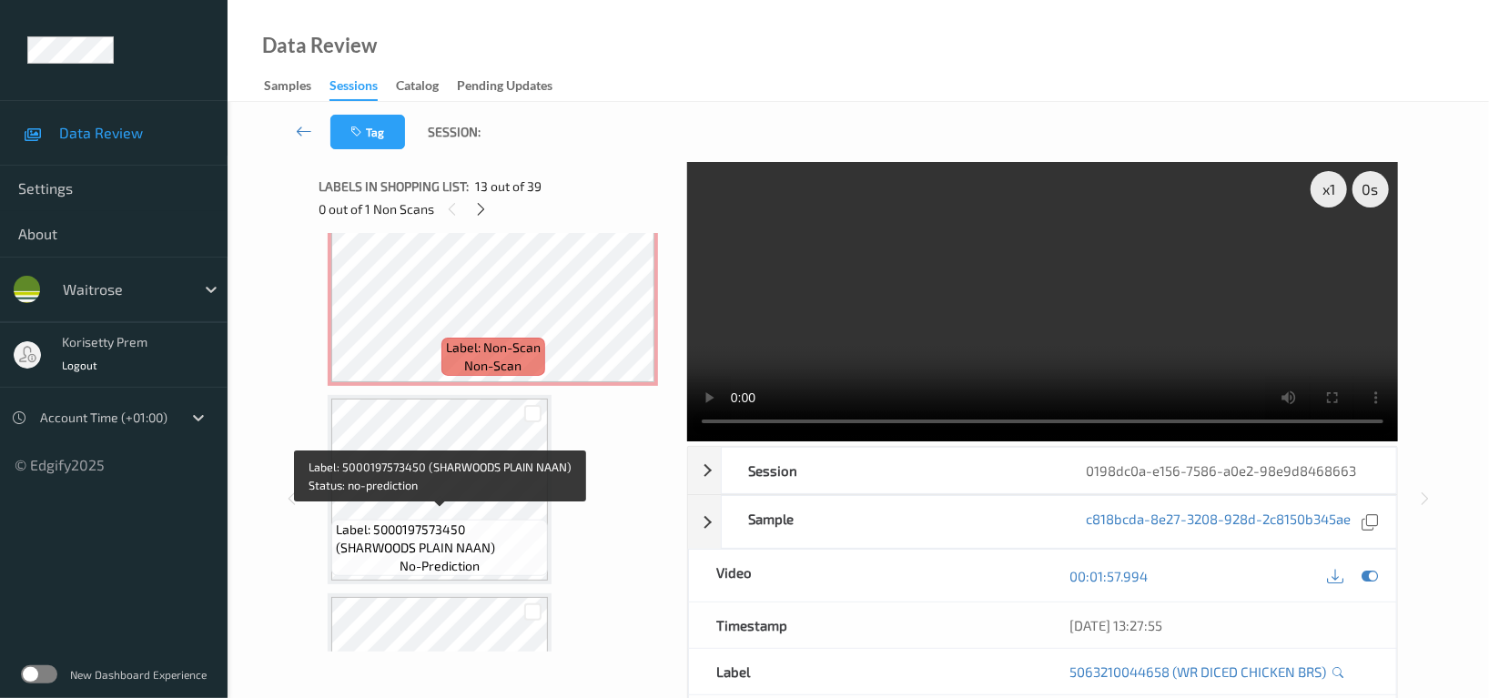
click at [430, 521] on span "Label: 5000197573450 (SHARWOODS PLAIN NAAN)" at bounding box center [439, 539] width 207 height 36
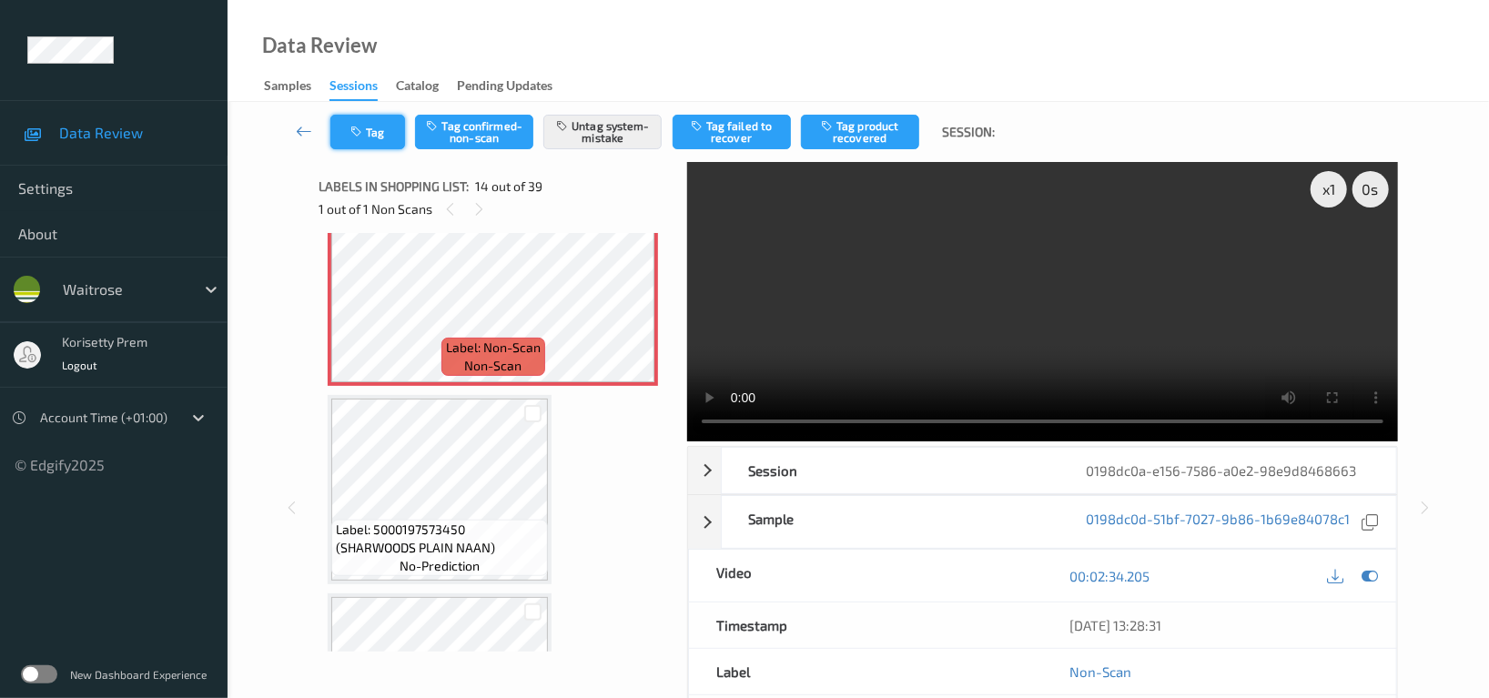
click at [357, 116] on button "Tag" at bounding box center [367, 132] width 75 height 35
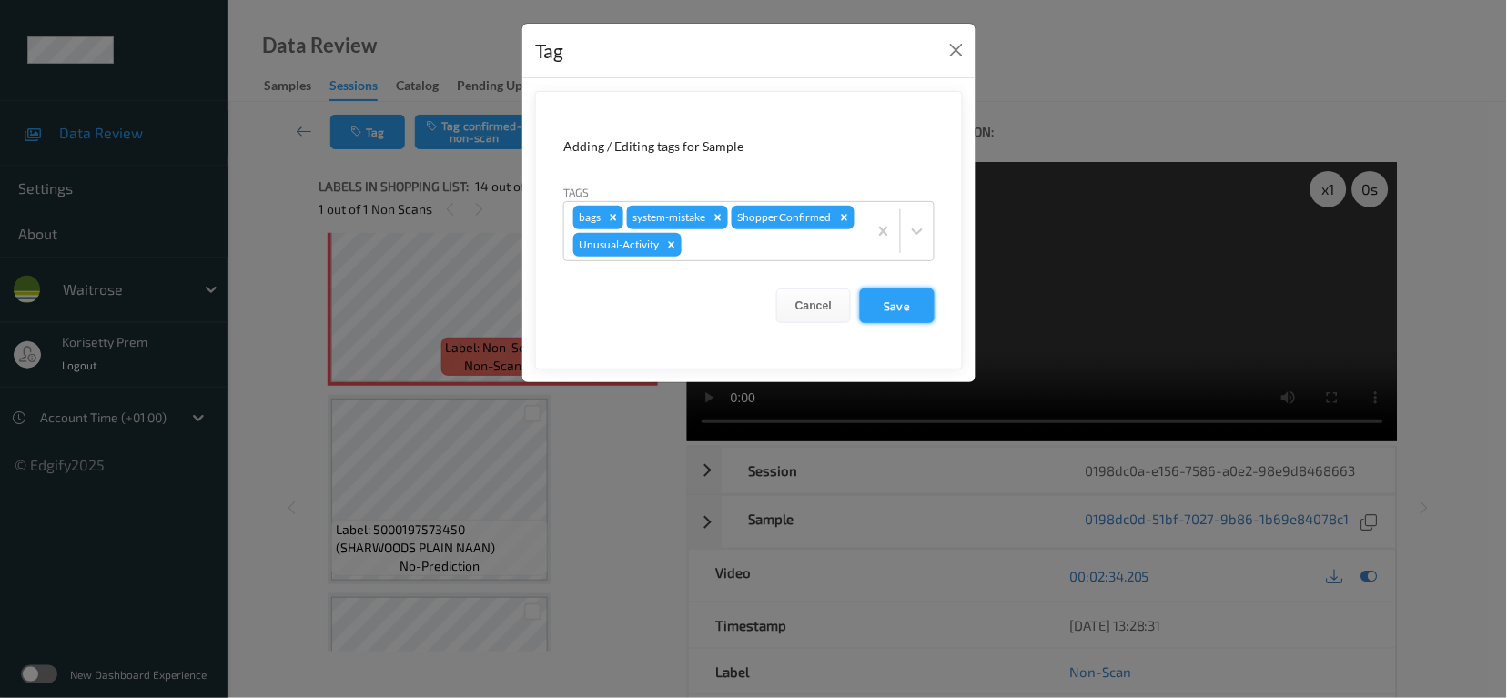
click at [907, 308] on button "Save" at bounding box center [897, 305] width 75 height 35
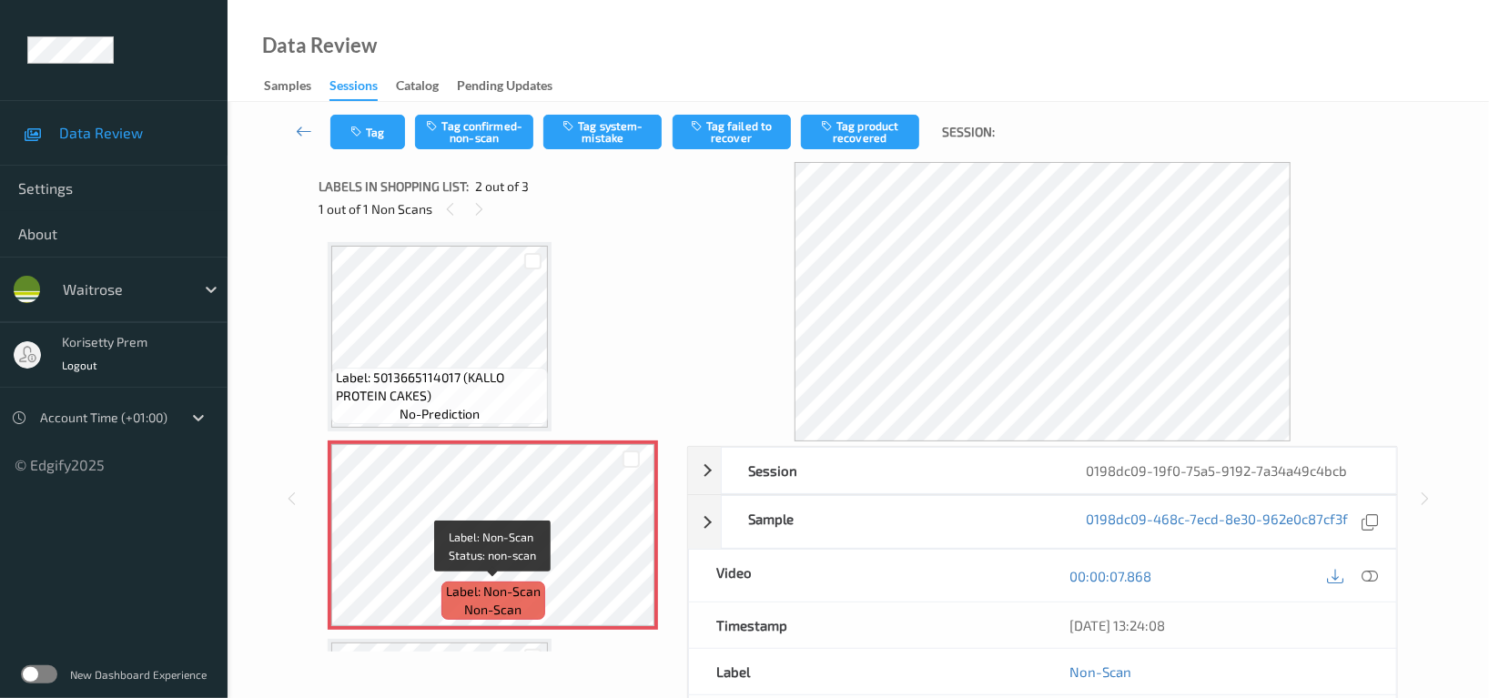
click at [471, 582] on span "Label: Non-Scan" at bounding box center [493, 591] width 95 height 18
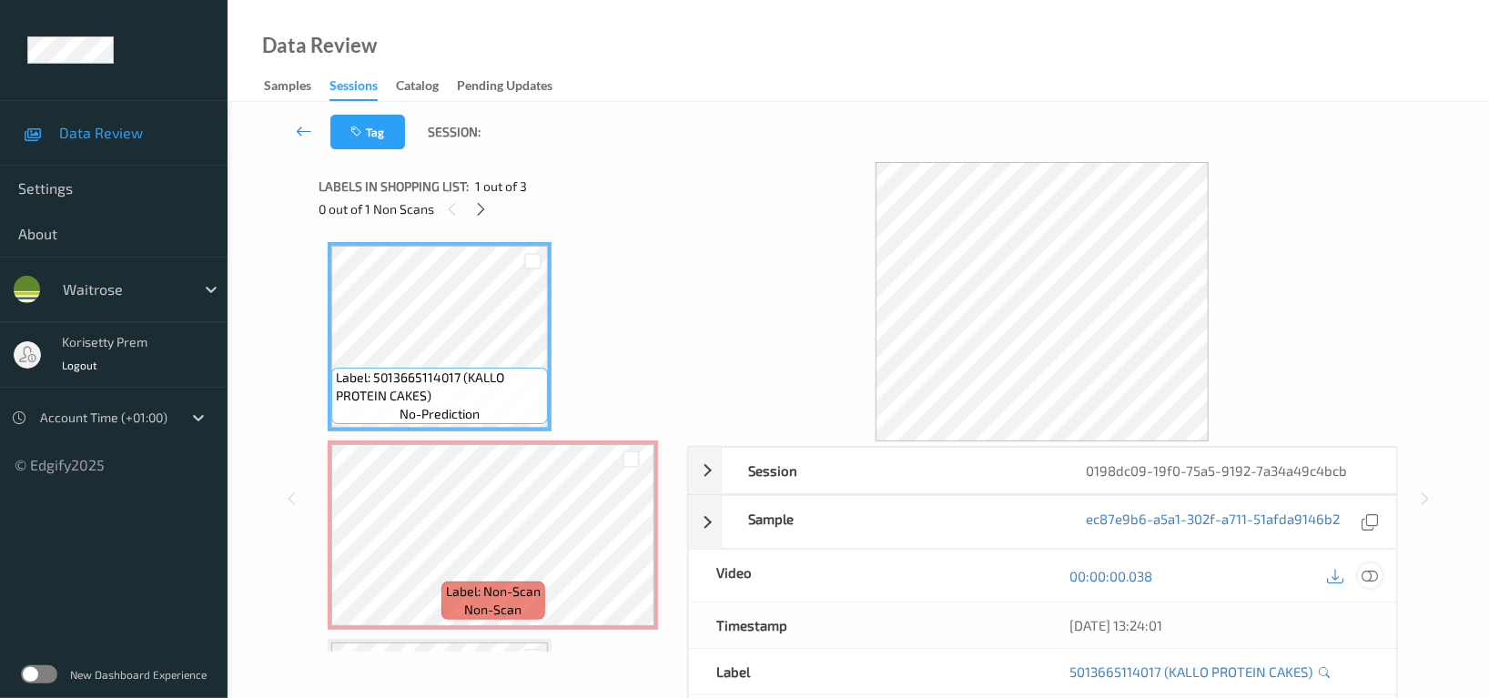
click at [1375, 573] on icon at bounding box center [1369, 576] width 16 height 16
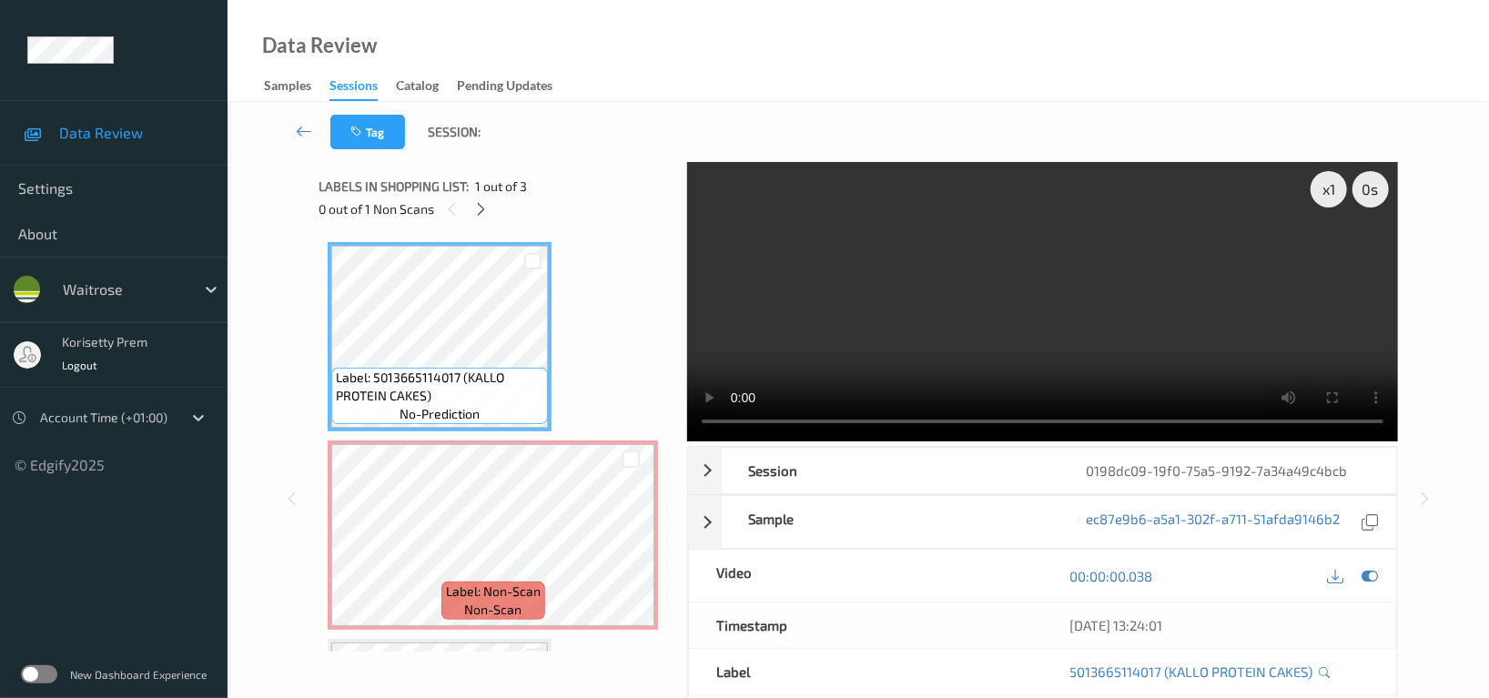
click at [856, 339] on video at bounding box center [1042, 301] width 711 height 279
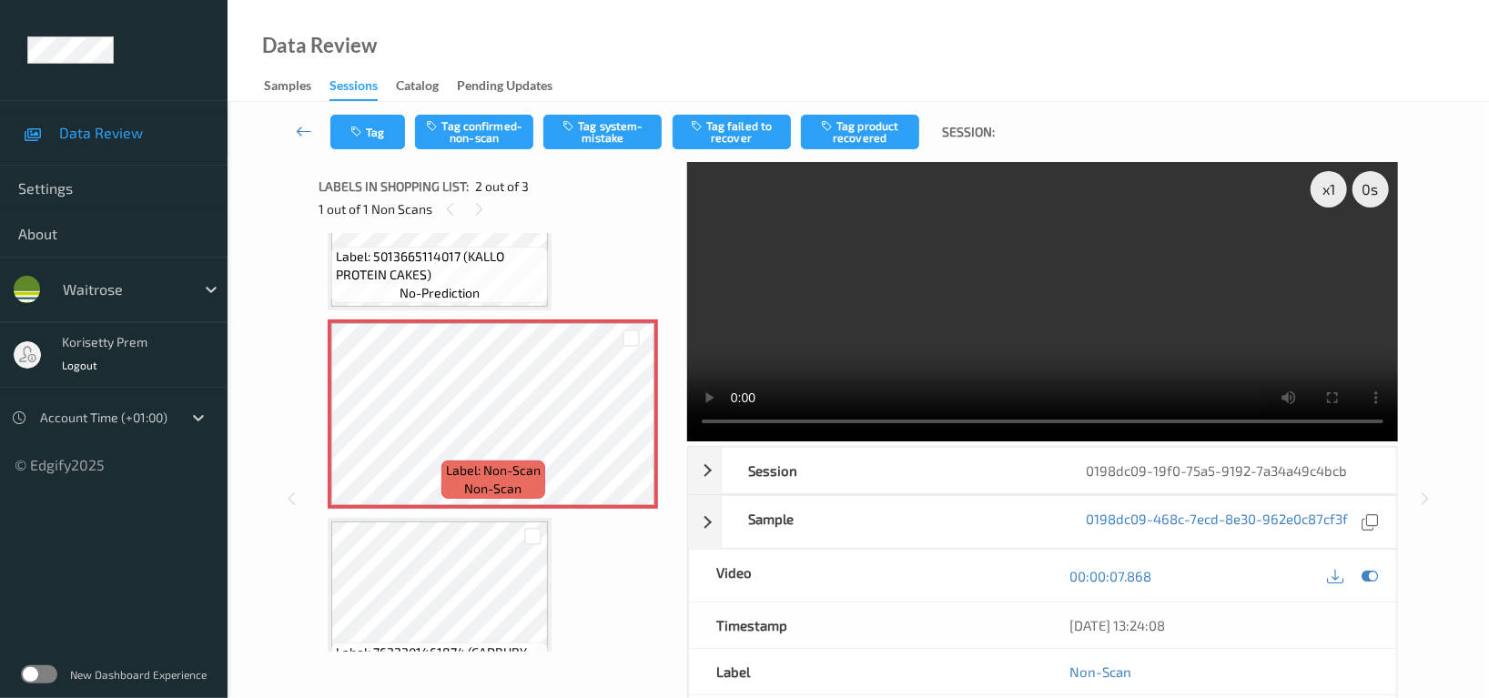
scroll to position [183, 0]
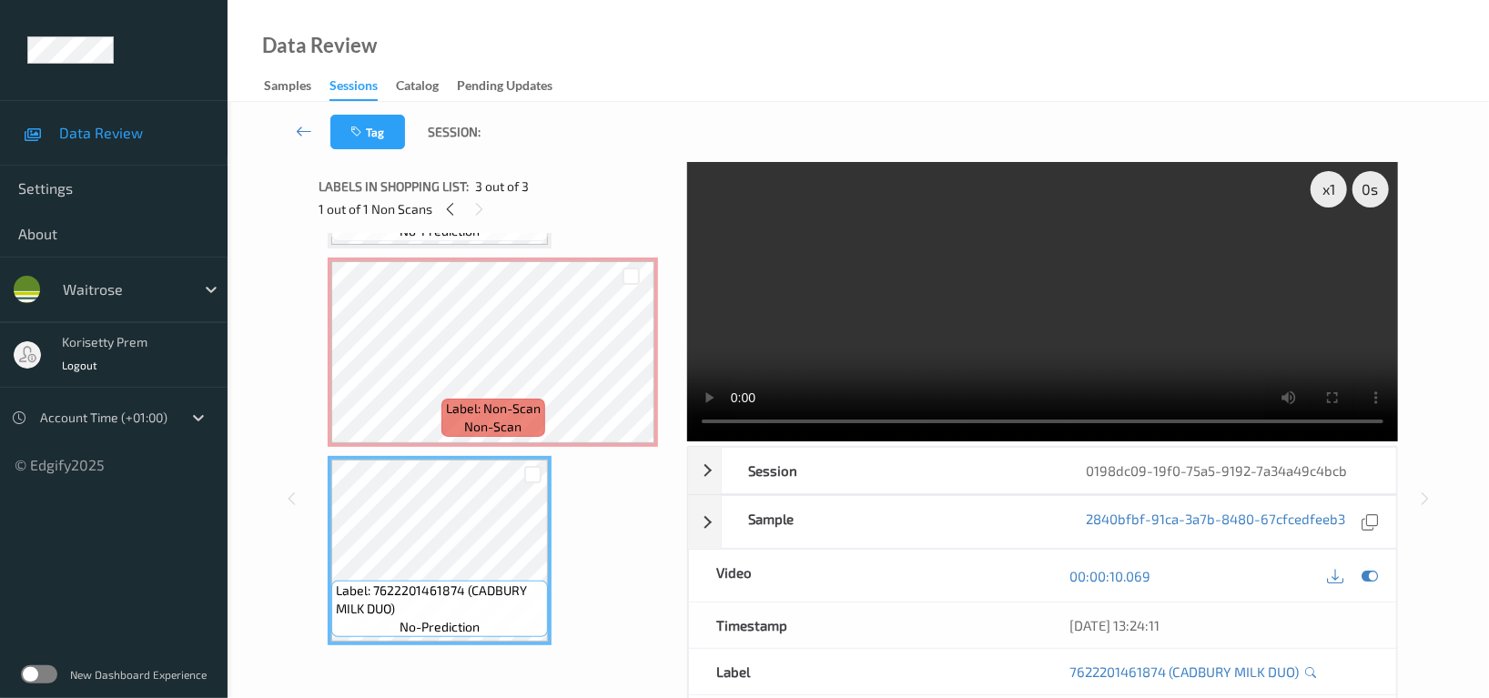
click at [1062, 235] on video at bounding box center [1042, 301] width 711 height 279
click at [428, 446] on div "Label: 5013665114017 (KALLO PROTEIN CAKES) no-prediction Label: Non-Scan non-sc…" at bounding box center [496, 352] width 337 height 586
click at [446, 399] on span "Label: Non-Scan" at bounding box center [493, 408] width 95 height 18
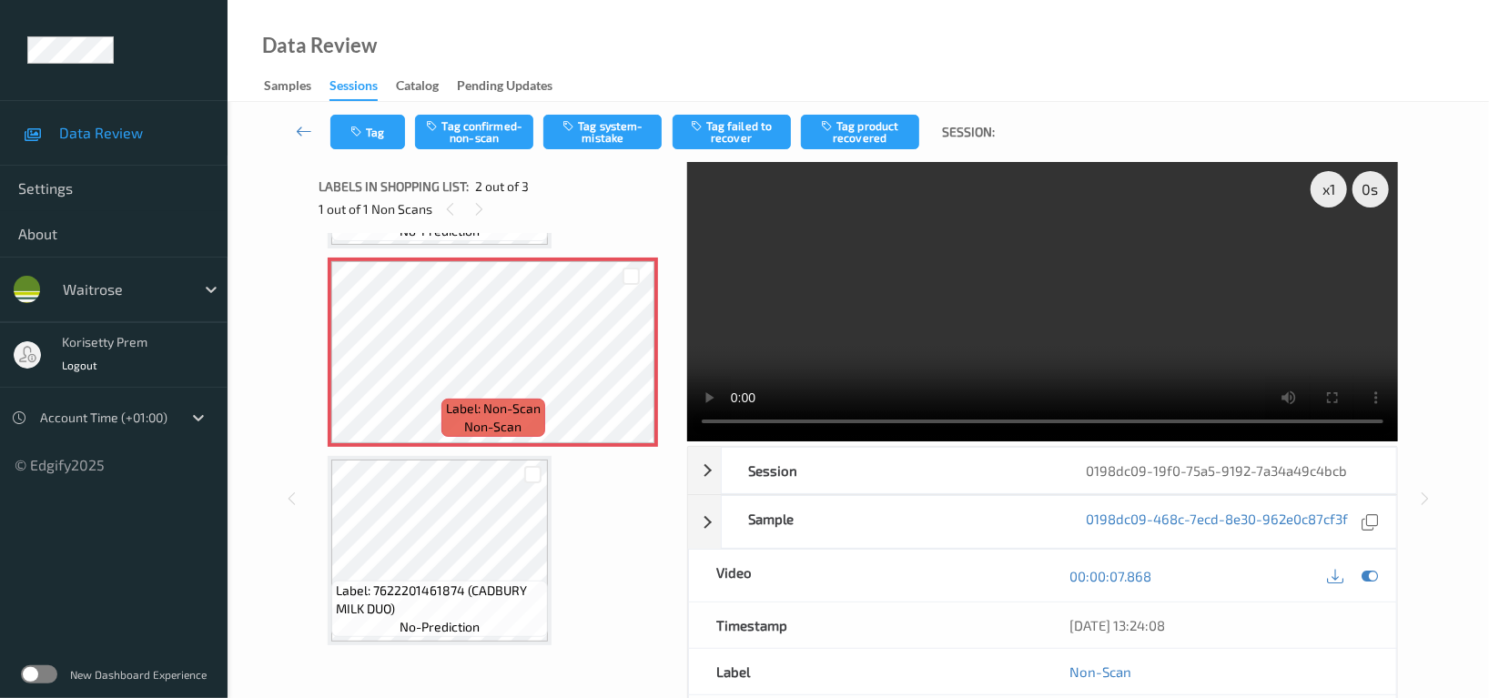
click at [1172, 293] on video at bounding box center [1042, 301] width 711 height 279
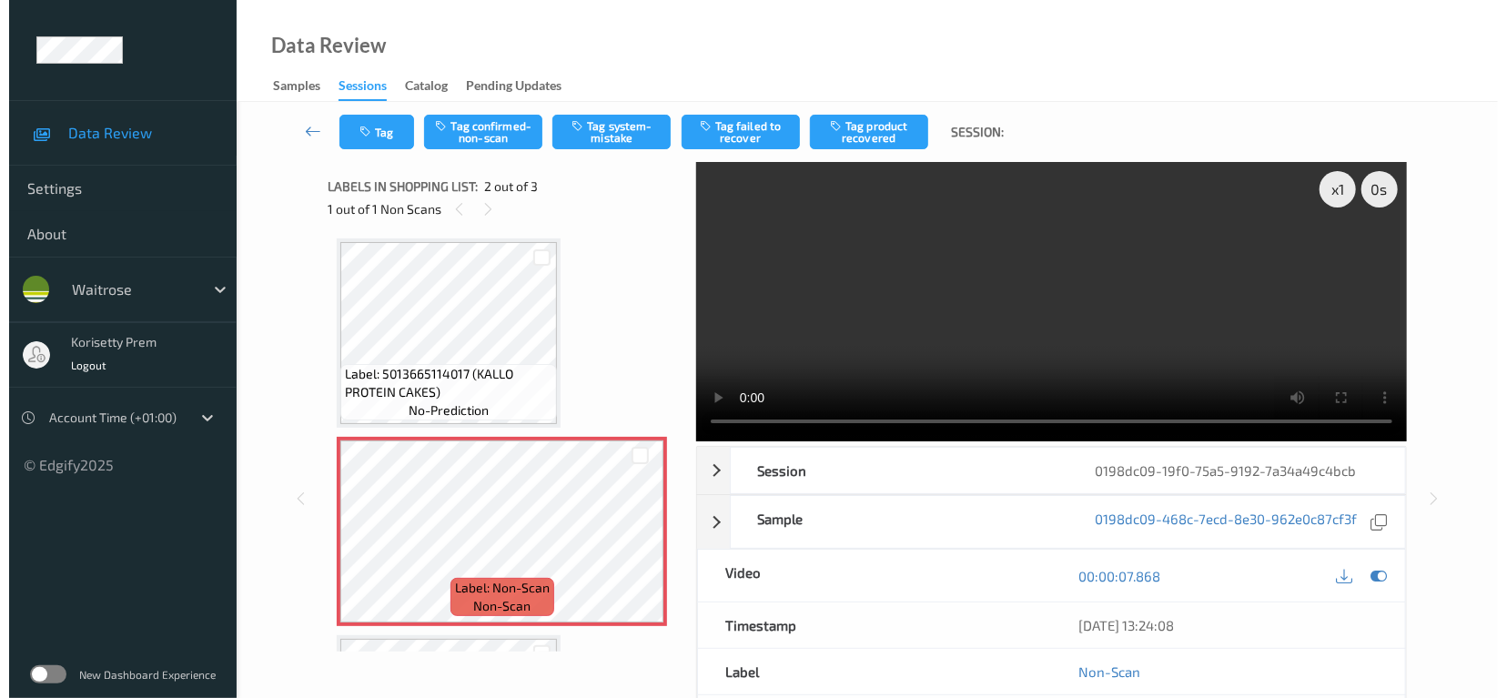
scroll to position [0, 0]
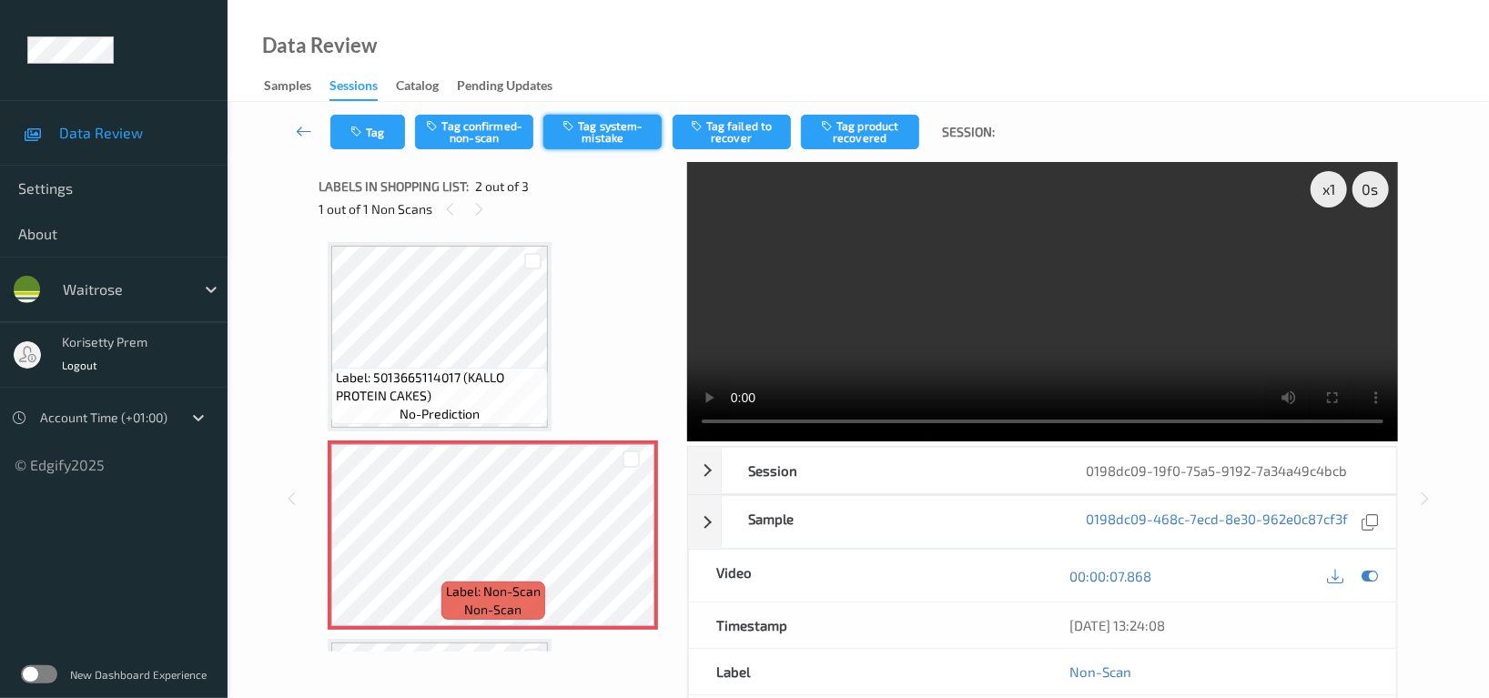
click at [610, 137] on button "Tag system-mistake" at bounding box center [602, 132] width 118 height 35
click at [376, 136] on button "Tag" at bounding box center [367, 132] width 75 height 35
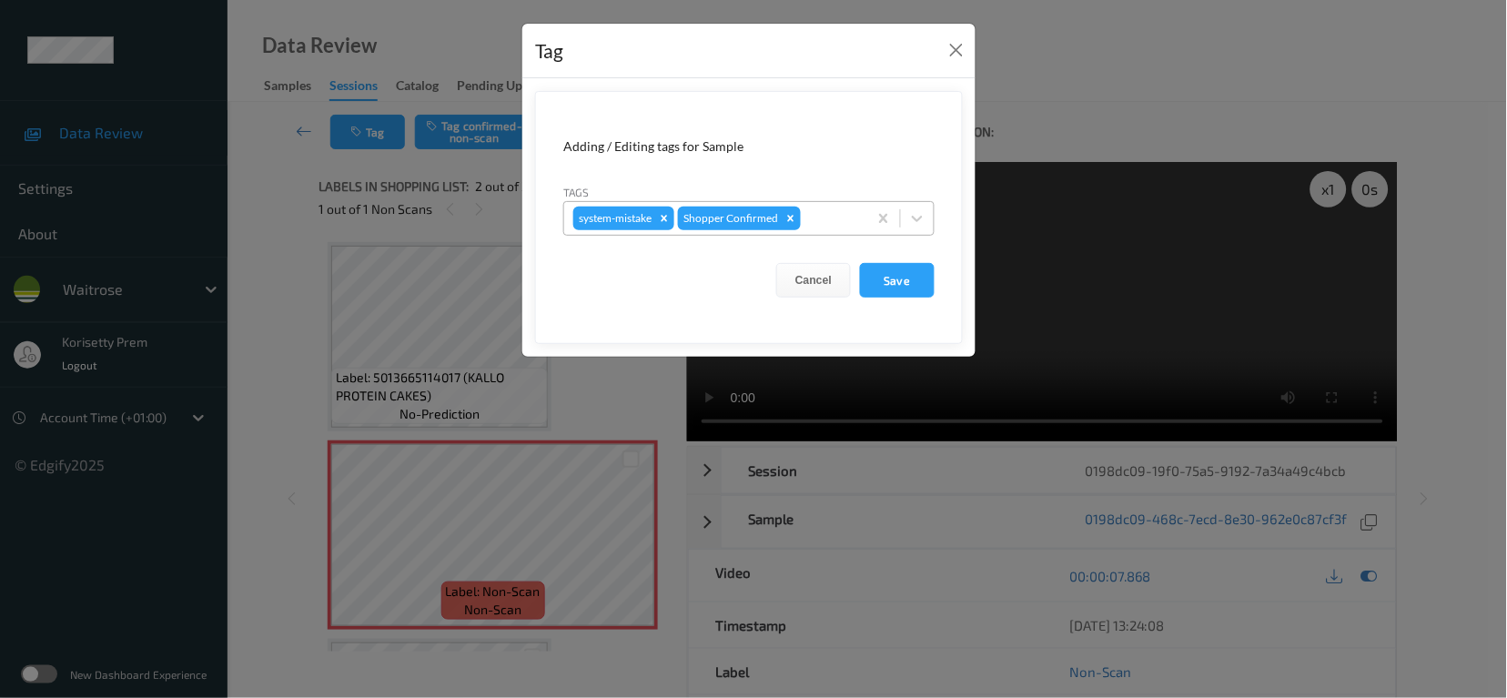
click at [824, 223] on div at bounding box center [831, 218] width 54 height 22
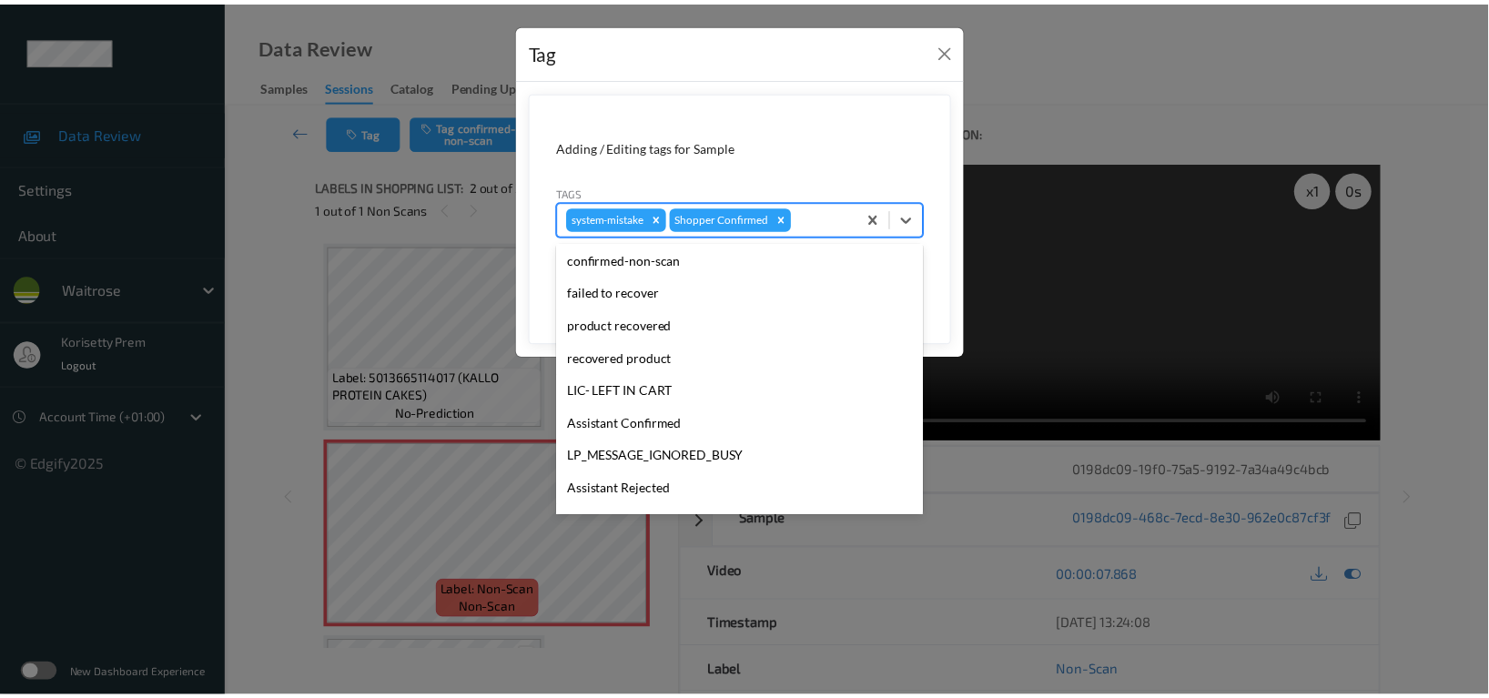
scroll to position [356, 0]
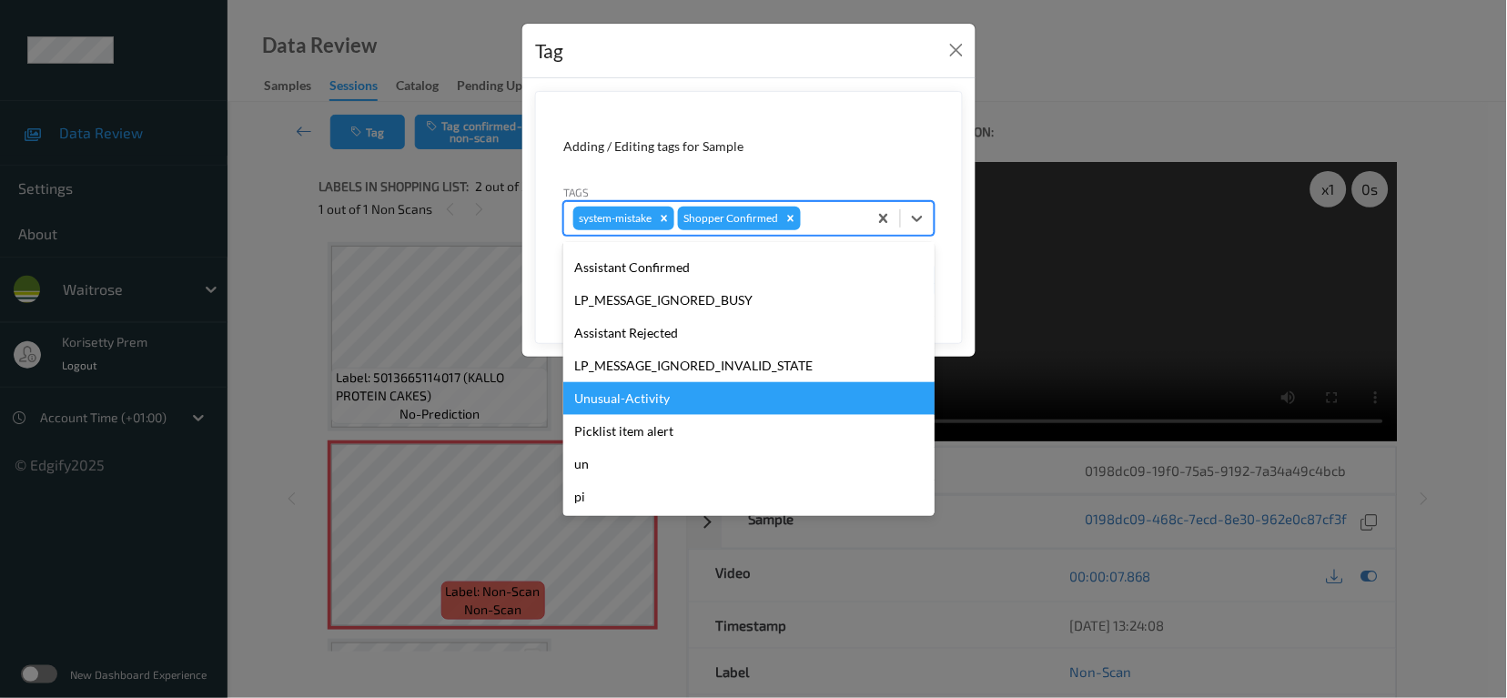
click at [656, 402] on div "Unusual-Activity" at bounding box center [748, 398] width 371 height 33
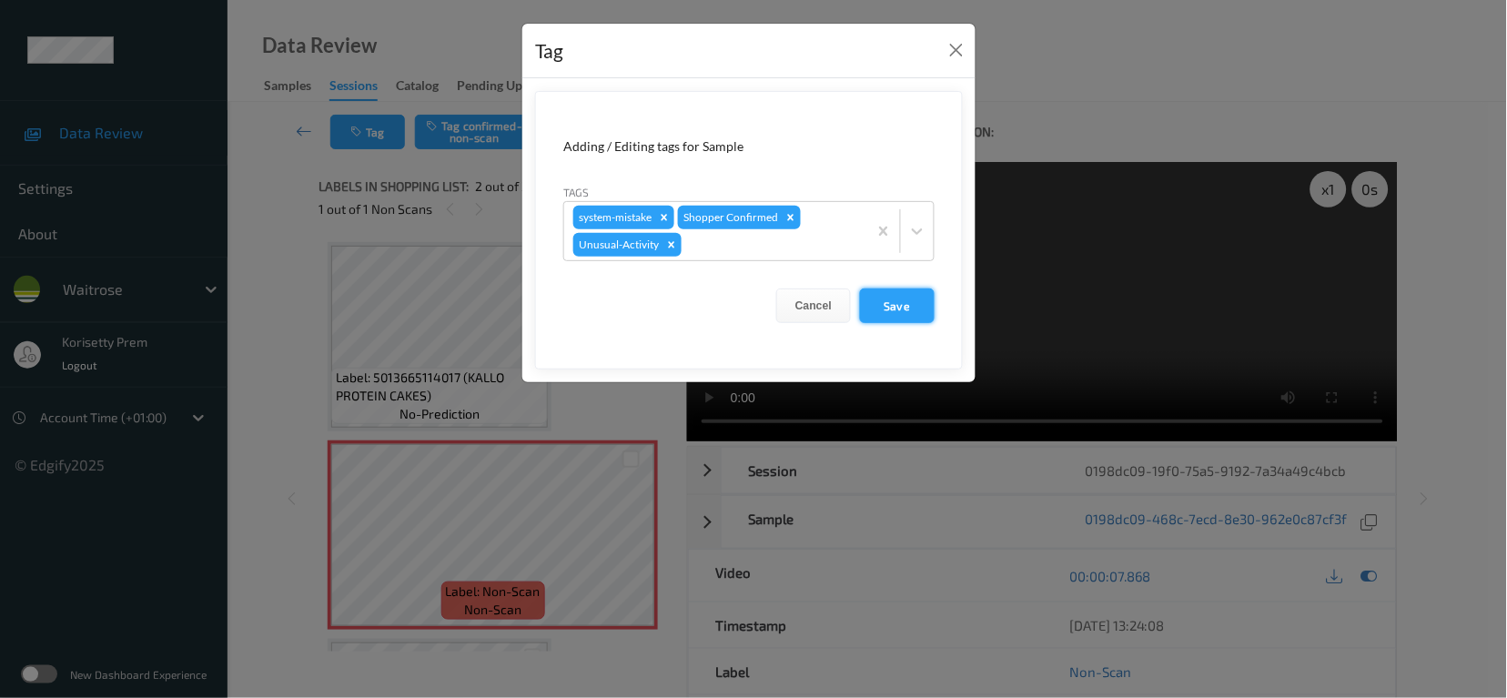
click at [911, 303] on button "Save" at bounding box center [897, 305] width 75 height 35
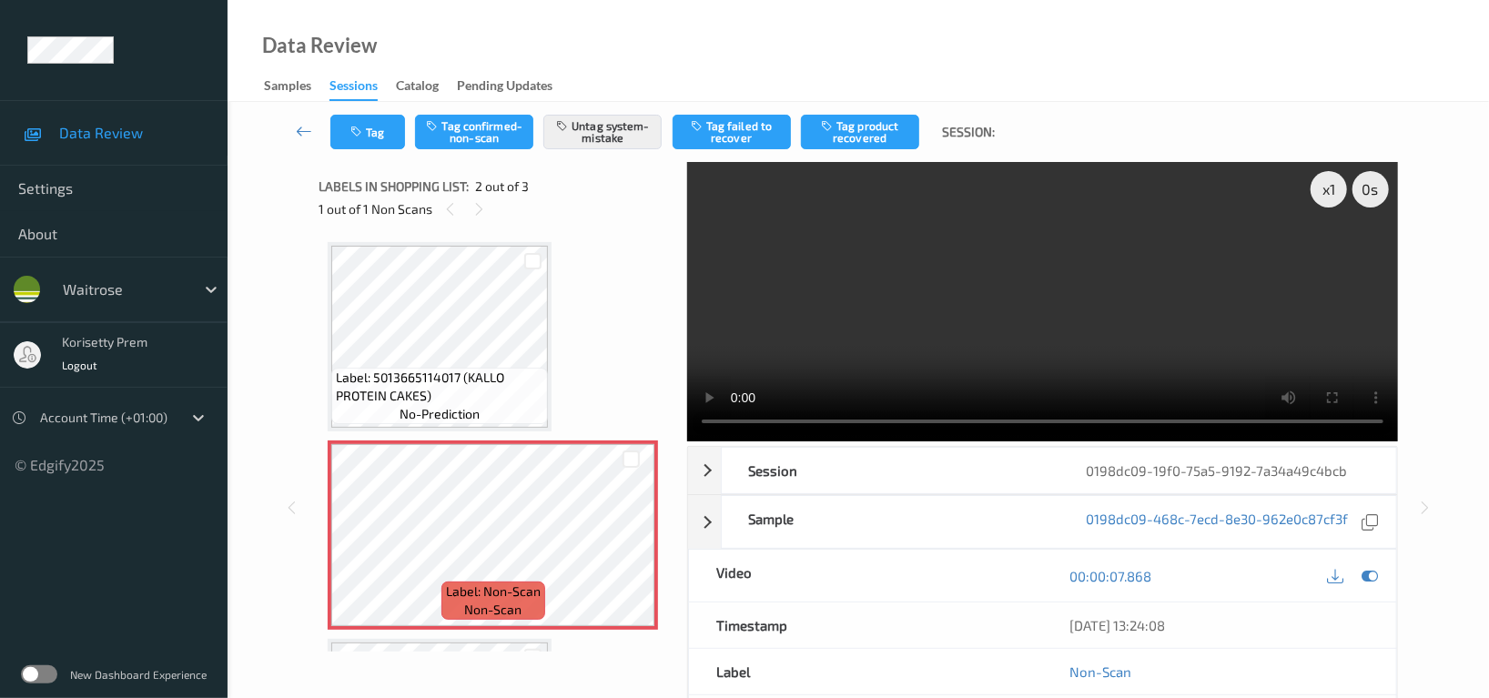
click at [1115, 314] on video at bounding box center [1042, 301] width 711 height 279
click at [957, 293] on video at bounding box center [1042, 301] width 711 height 279
click at [1018, 342] on video at bounding box center [1042, 301] width 711 height 279
click at [399, 152] on div "Tag Tag confirmed-non-scan Untag system-mistake Tag failed to recover Tag produ…" at bounding box center [858, 132] width 1187 height 60
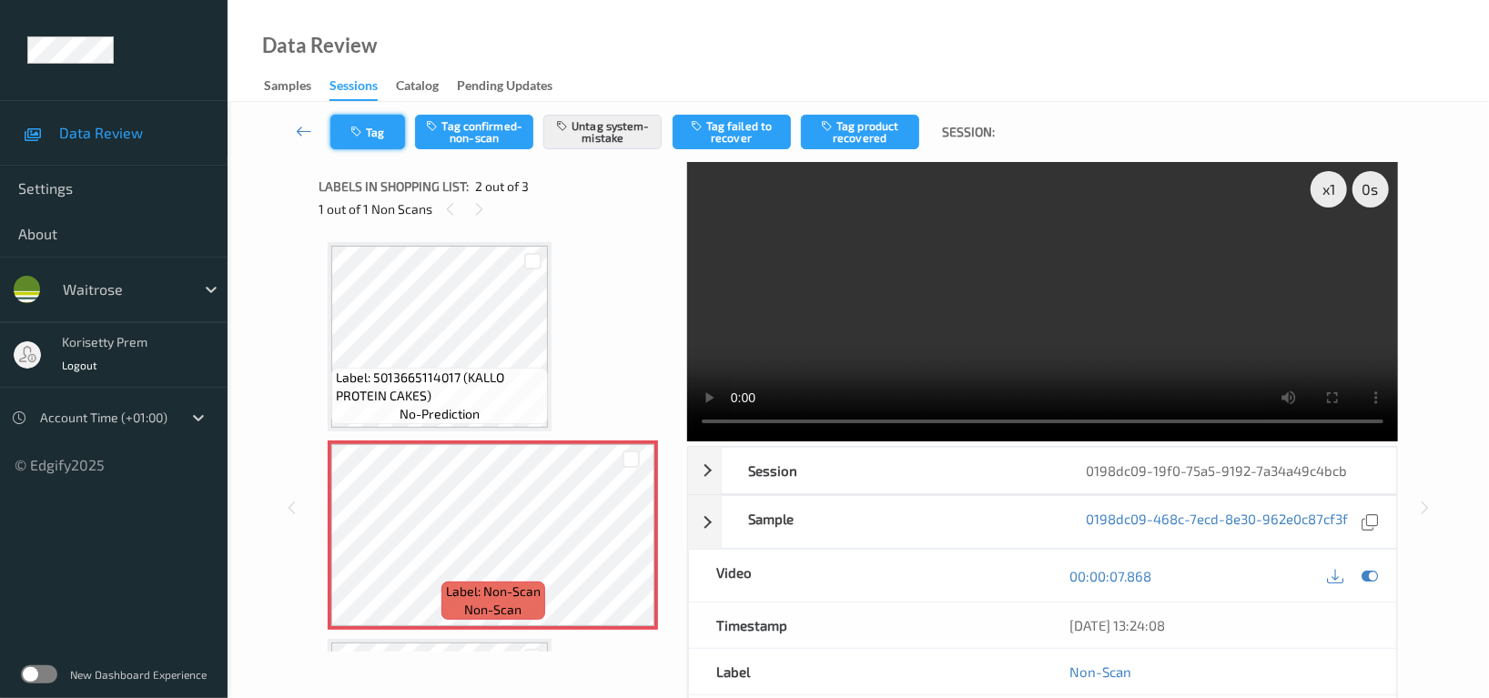
click at [373, 140] on button "Tag" at bounding box center [367, 132] width 75 height 35
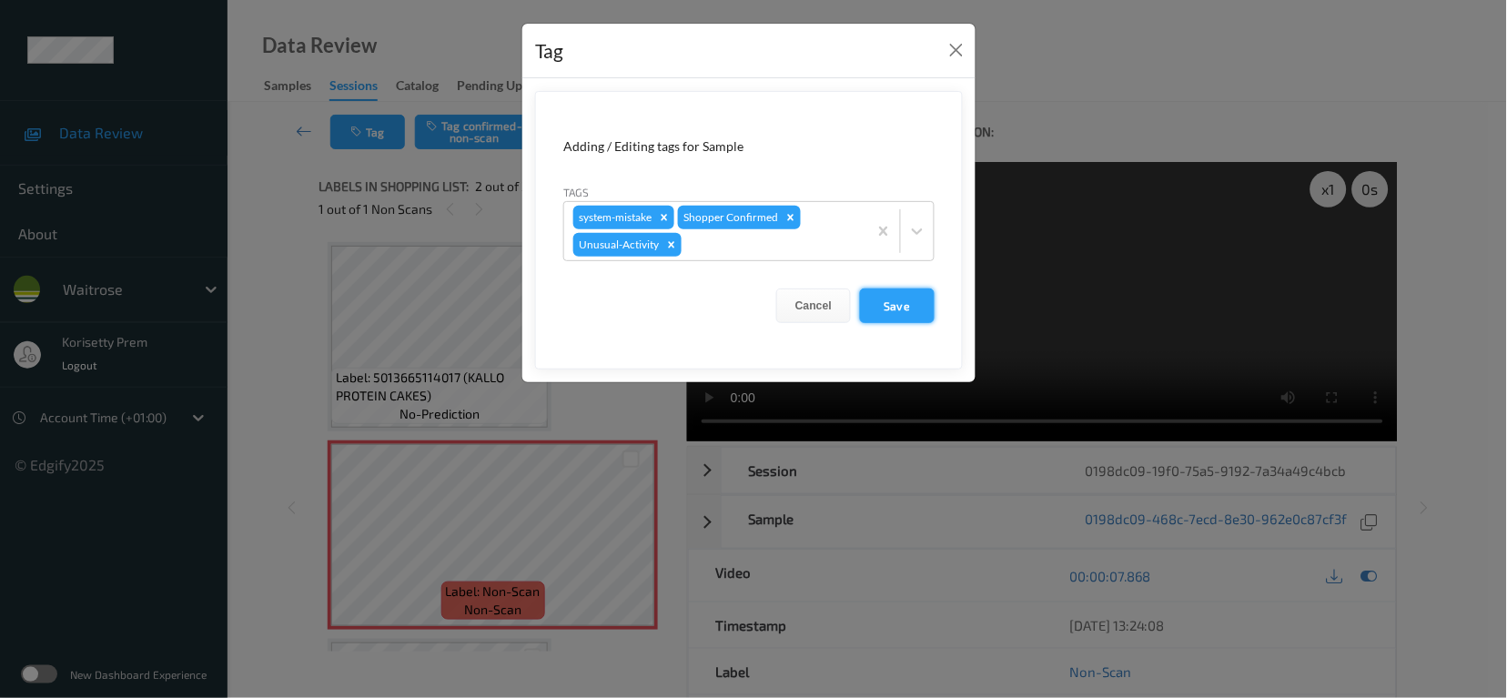
click at [876, 313] on button "Save" at bounding box center [897, 305] width 75 height 35
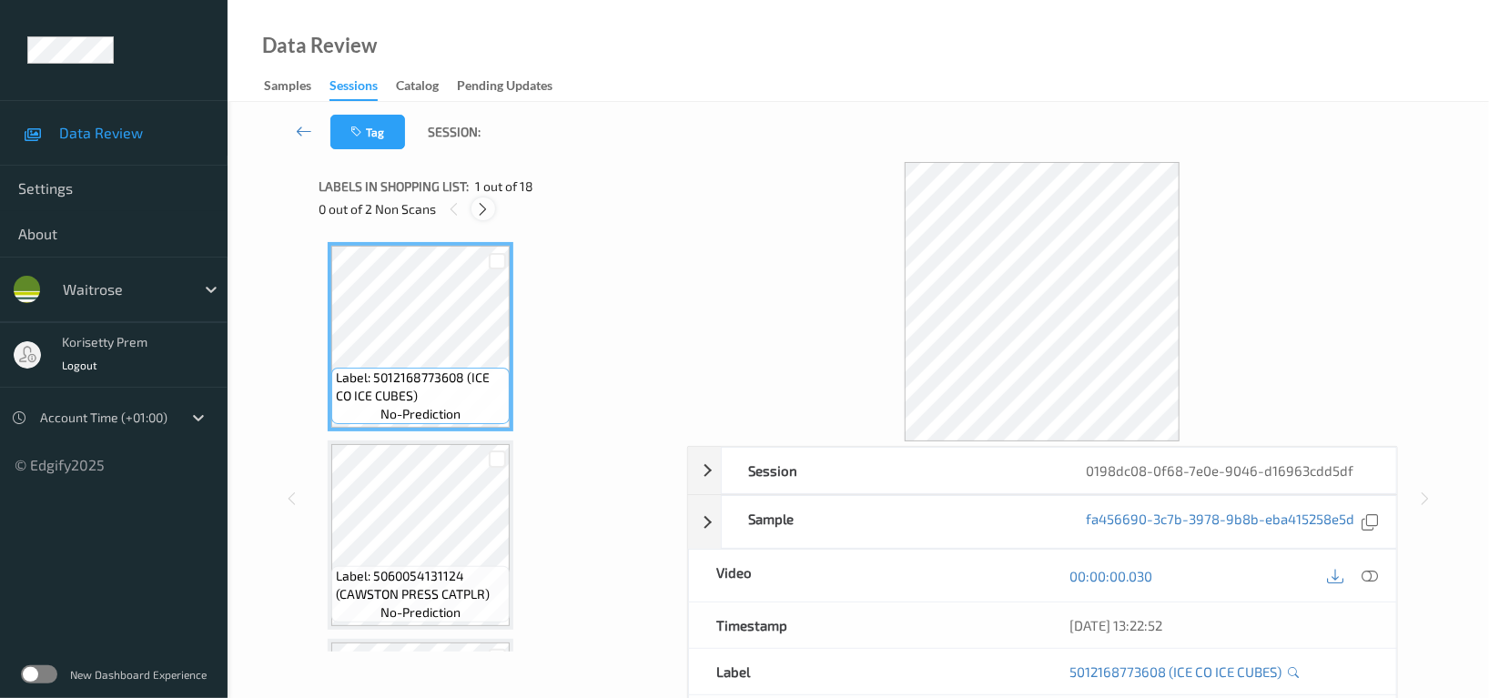
click at [487, 205] on icon at bounding box center [483, 209] width 15 height 16
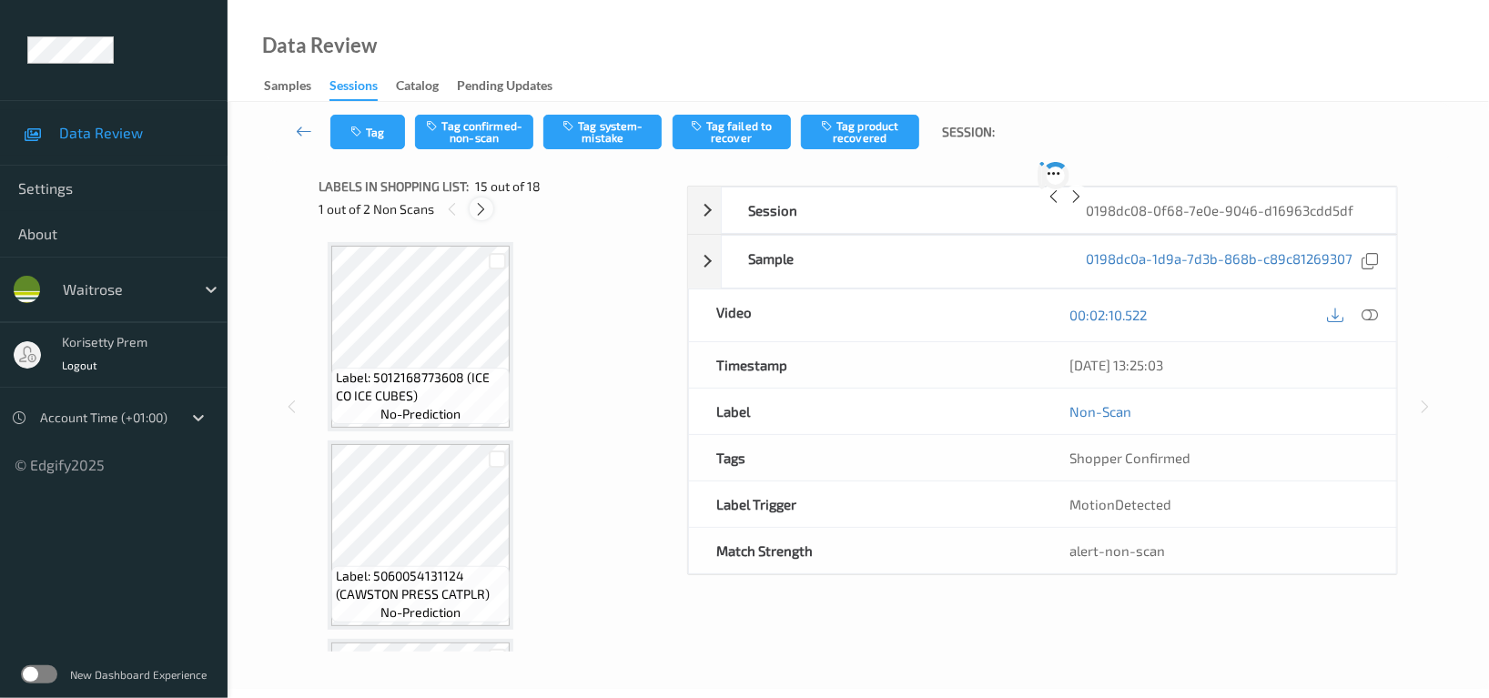
scroll to position [2580, 0]
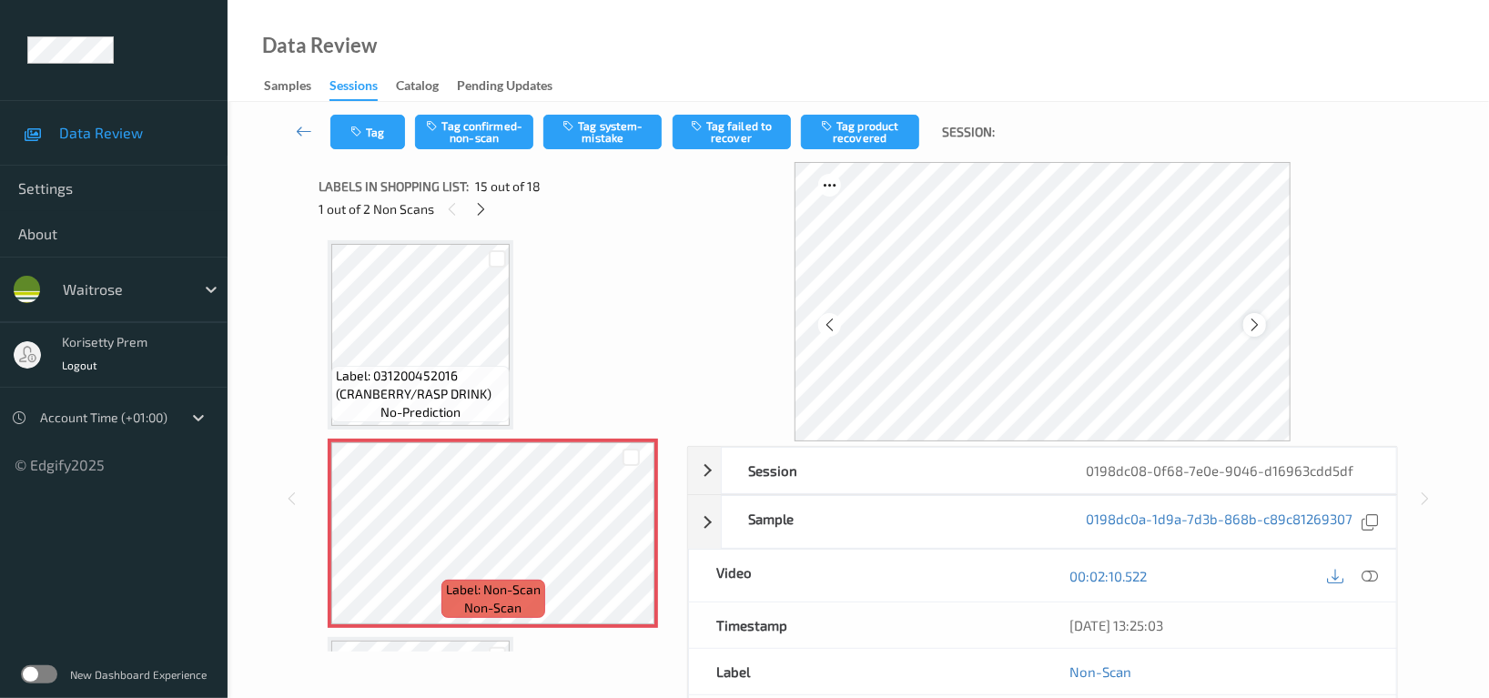
click at [1256, 327] on icon at bounding box center [1254, 325] width 15 height 16
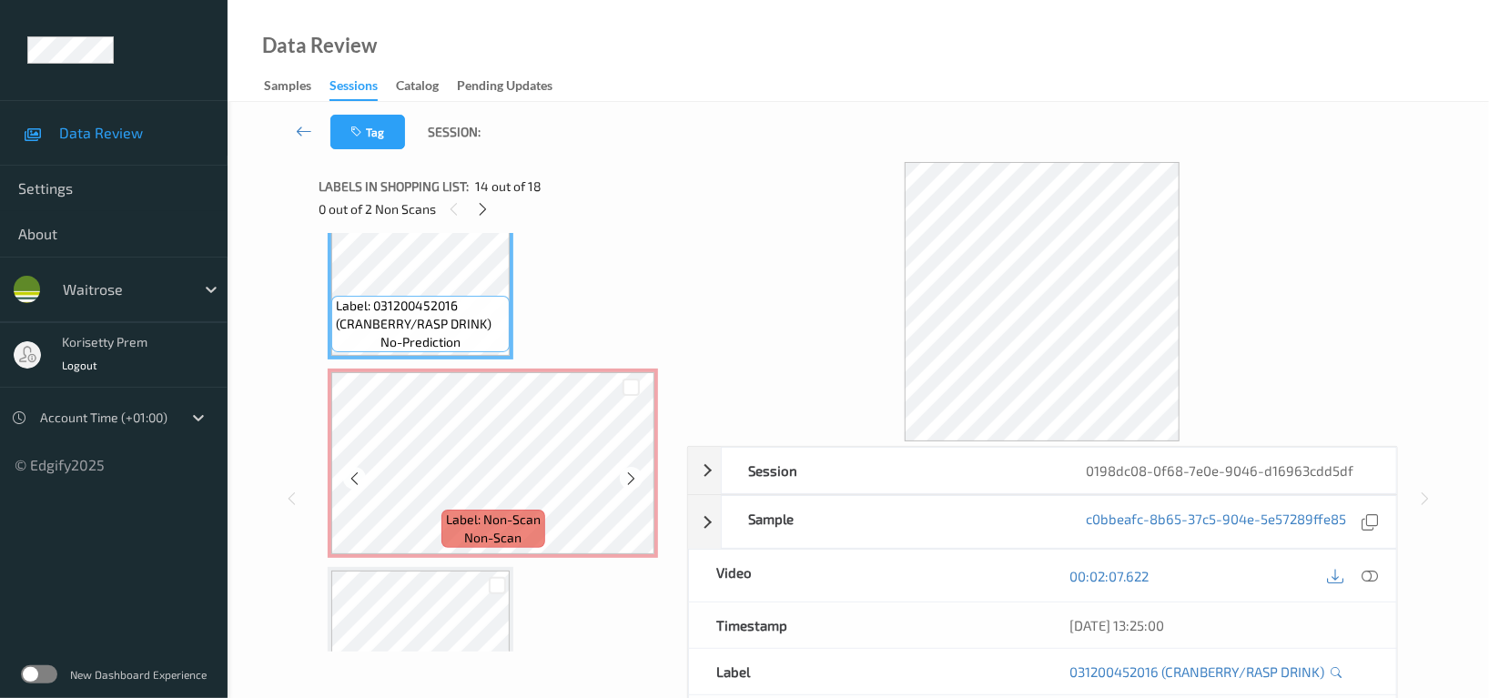
scroll to position [2701, 0]
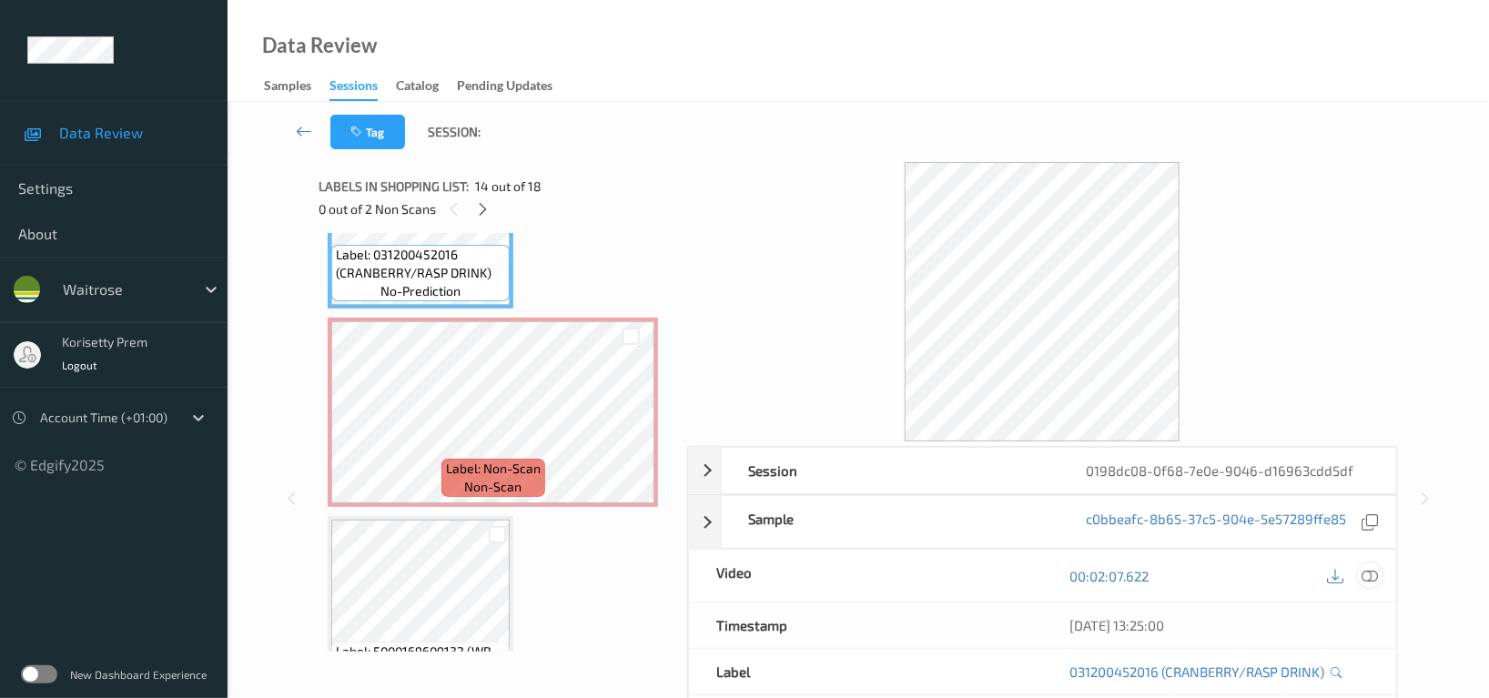
click at [1366, 574] on icon at bounding box center [1369, 576] width 16 height 16
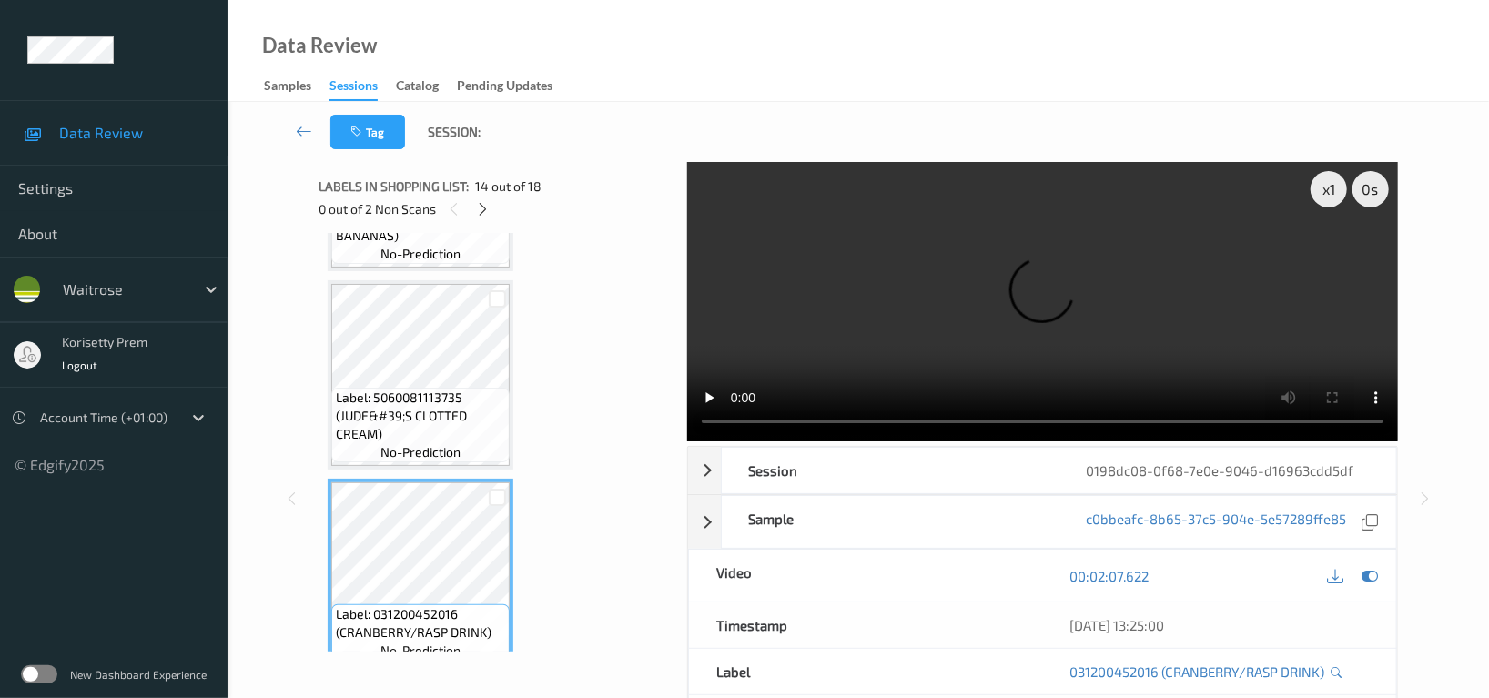
scroll to position [2337, 0]
click at [1041, 288] on video at bounding box center [1042, 301] width 711 height 279
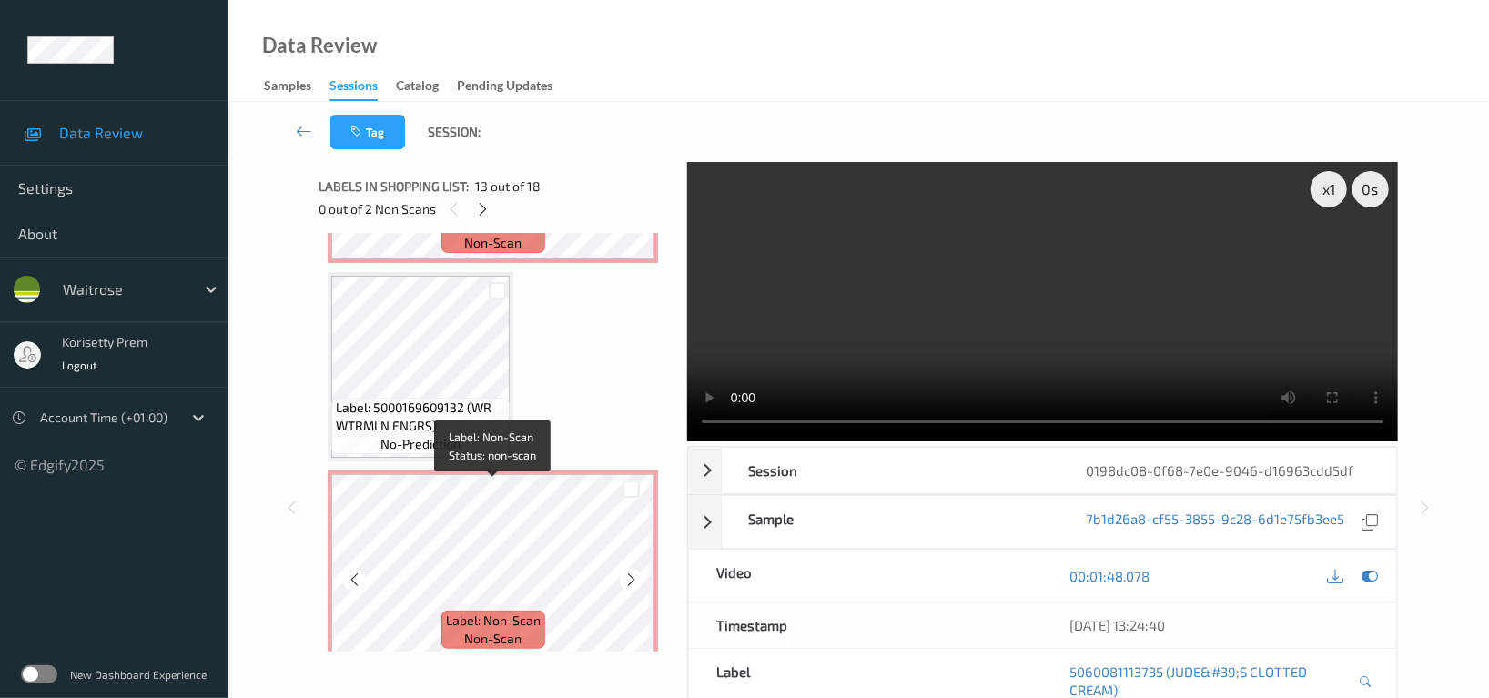
scroll to position [2944, 0]
click at [1036, 303] on video at bounding box center [1042, 301] width 711 height 279
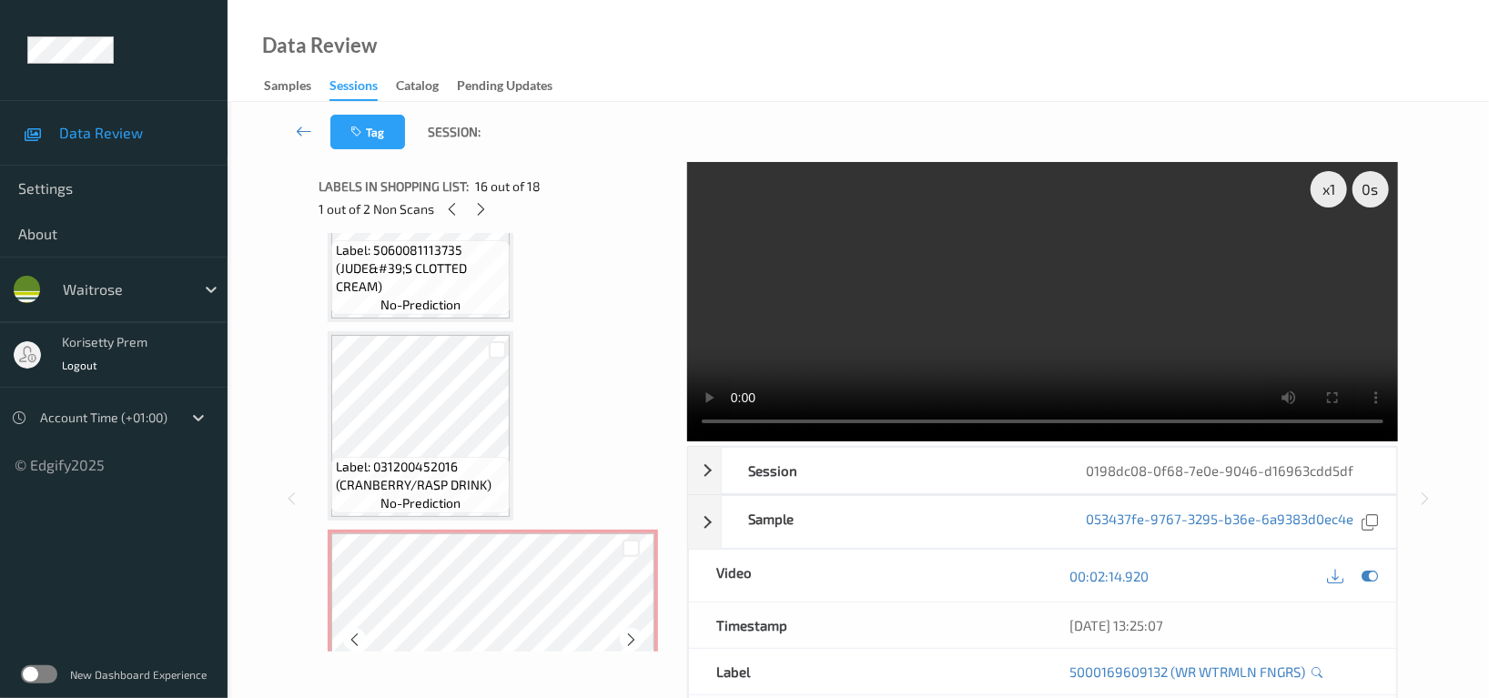
scroll to position [2458, 0]
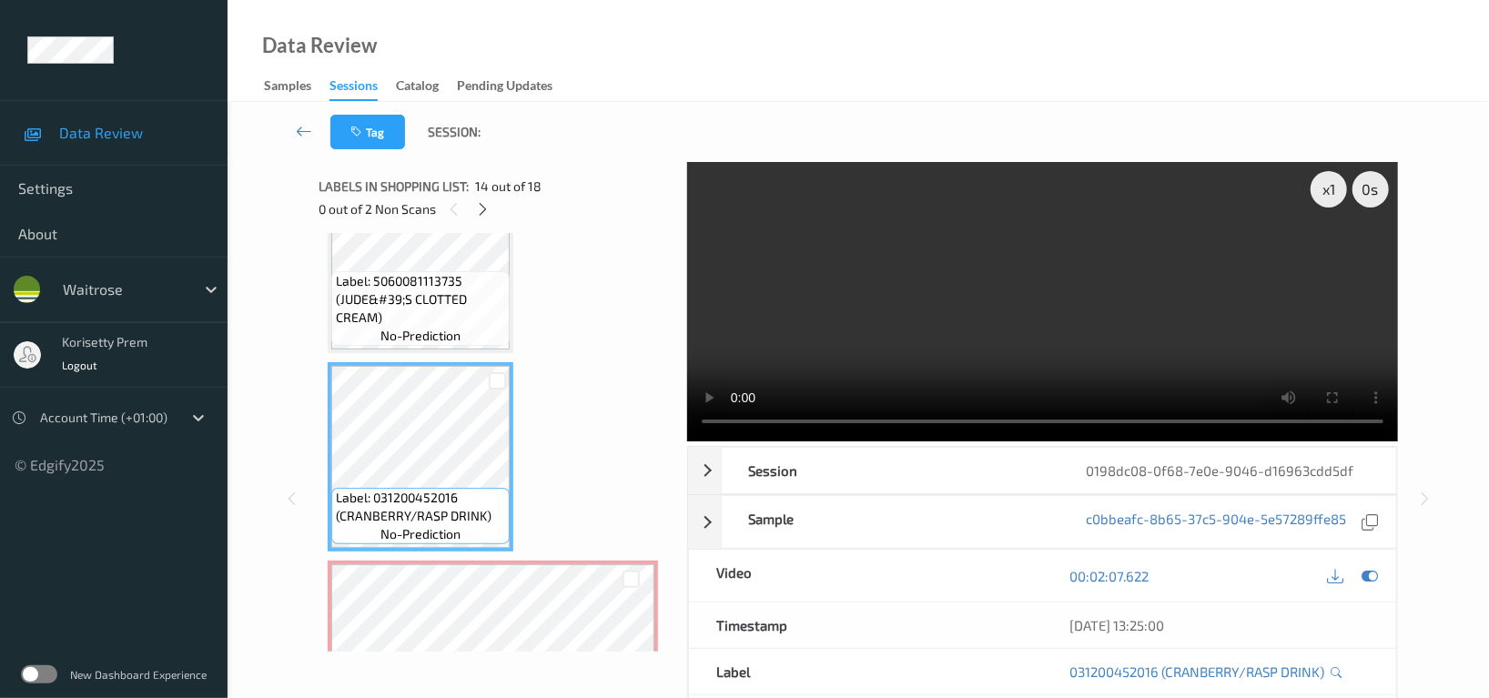
click at [1224, 247] on video at bounding box center [1042, 301] width 711 height 279
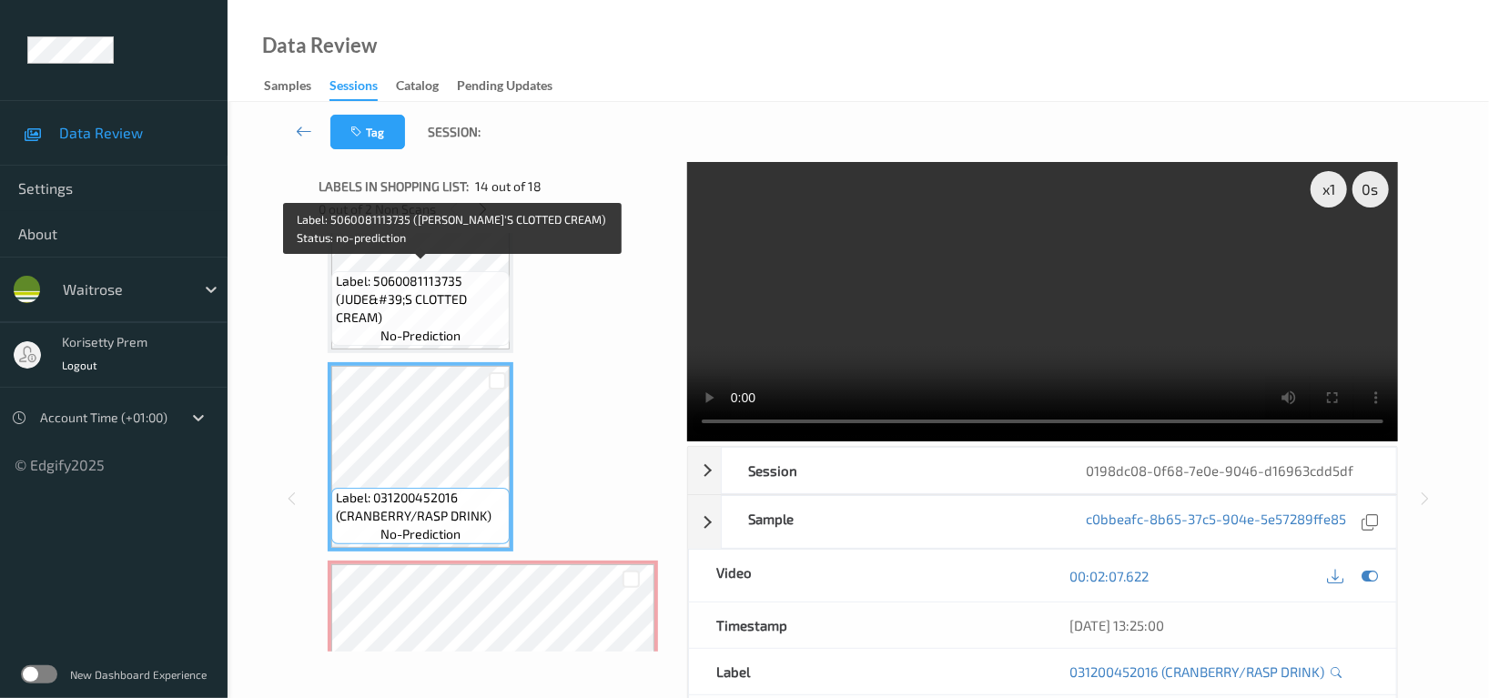
click at [409, 298] on span "Label: 5060081113735 (JUDE&#39;S CLOTTED CREAM)" at bounding box center [420, 299] width 169 height 55
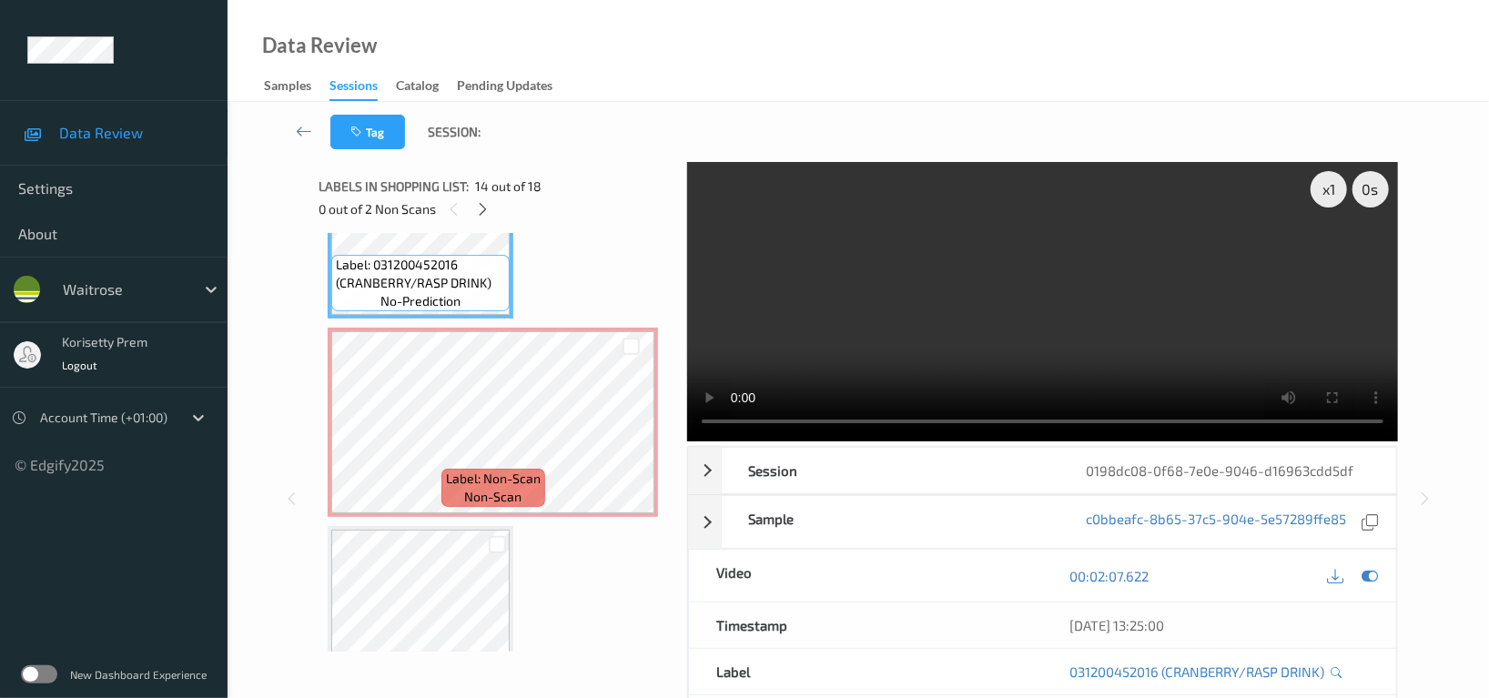
scroll to position [2701, 0]
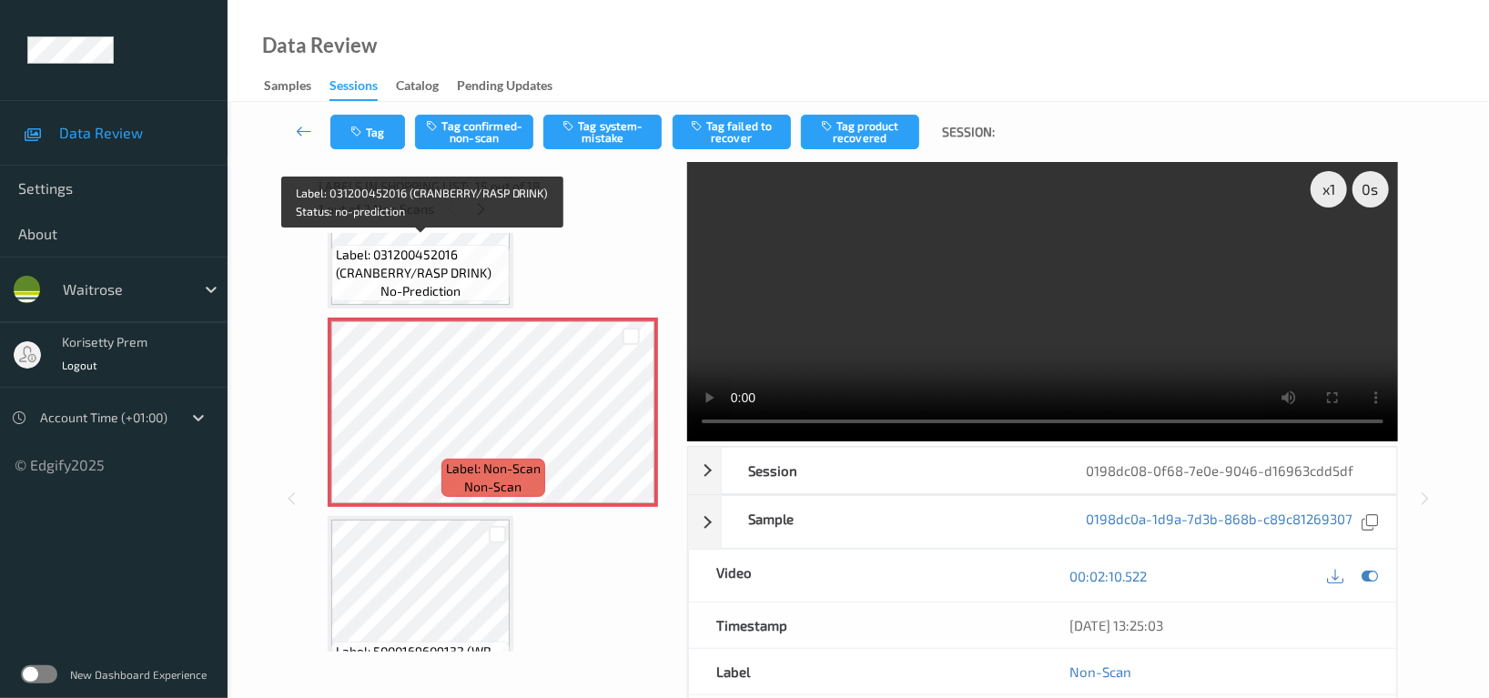
click at [393, 267] on span "Label: 031200452016 (CRANBERRY/RASP DRINK)" at bounding box center [420, 264] width 169 height 36
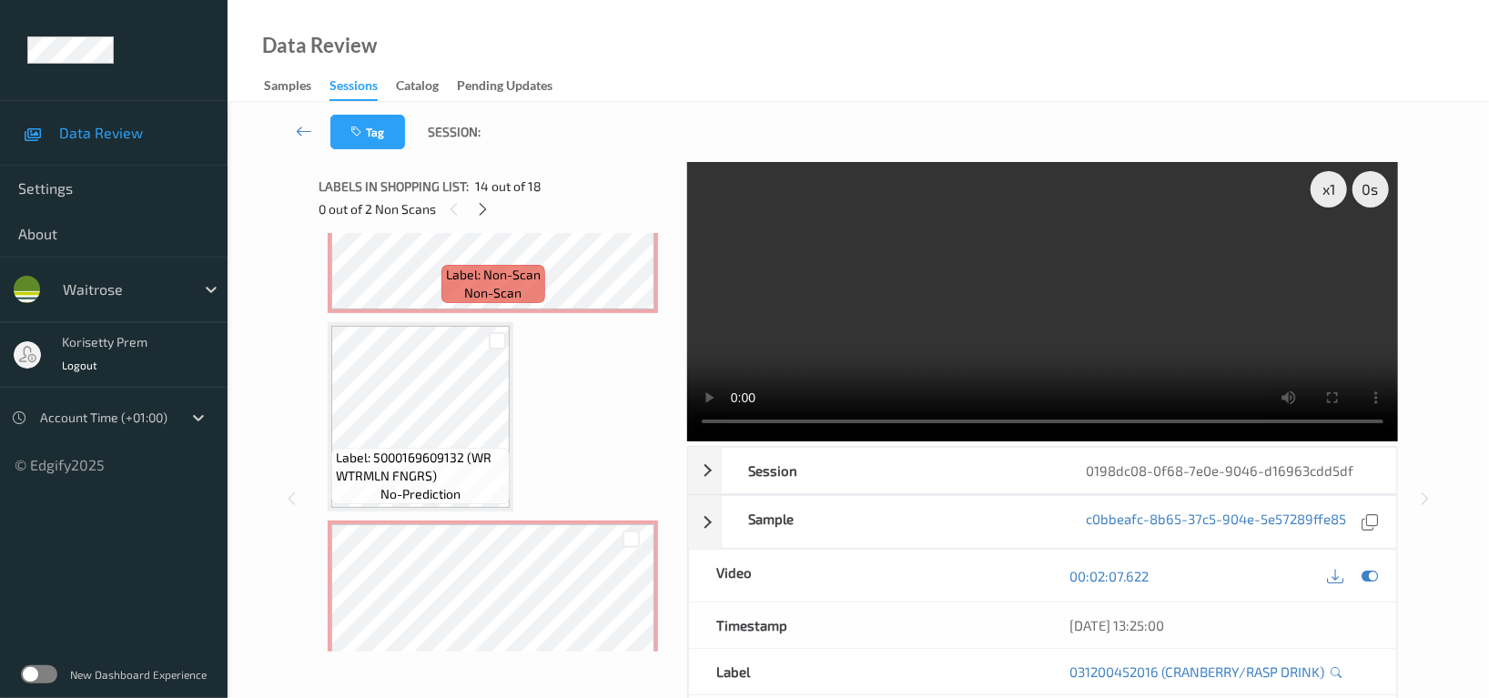
scroll to position [2944, 0]
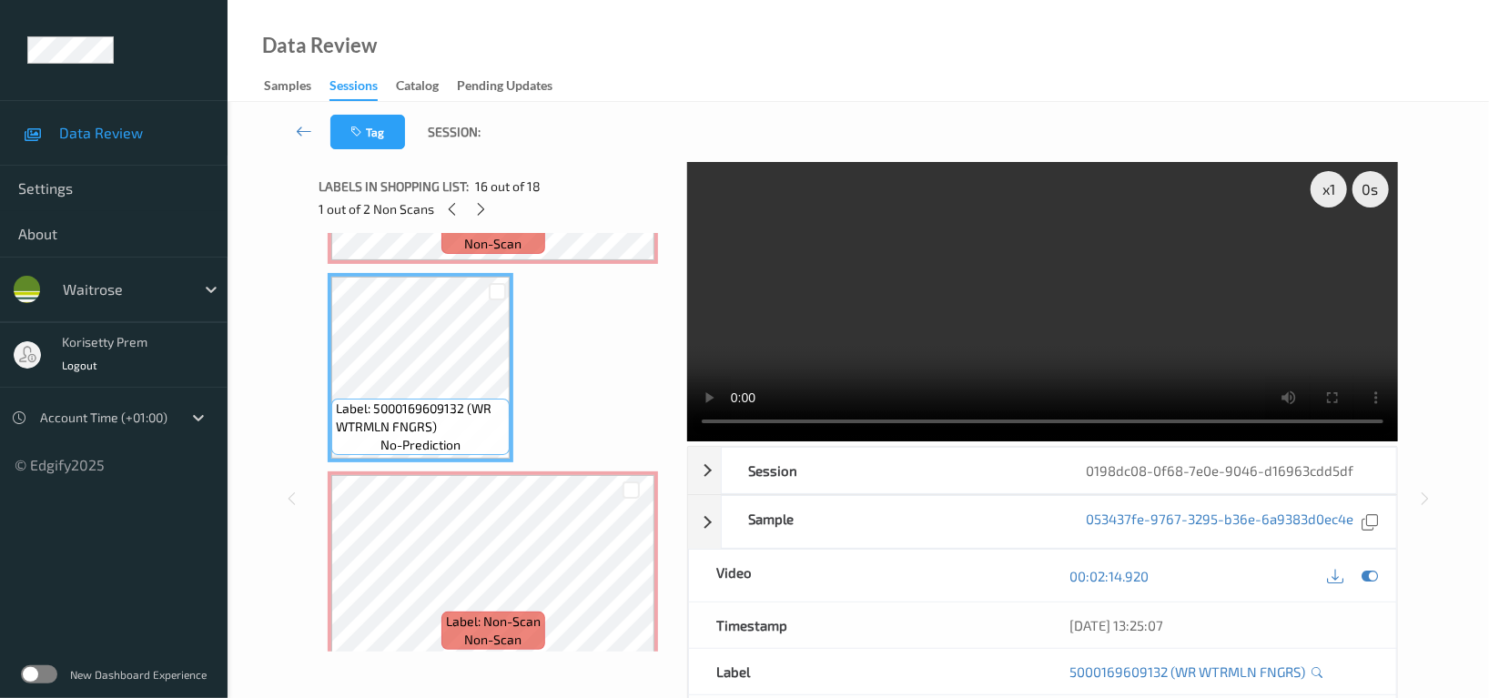
click at [1026, 258] on video at bounding box center [1042, 301] width 711 height 279
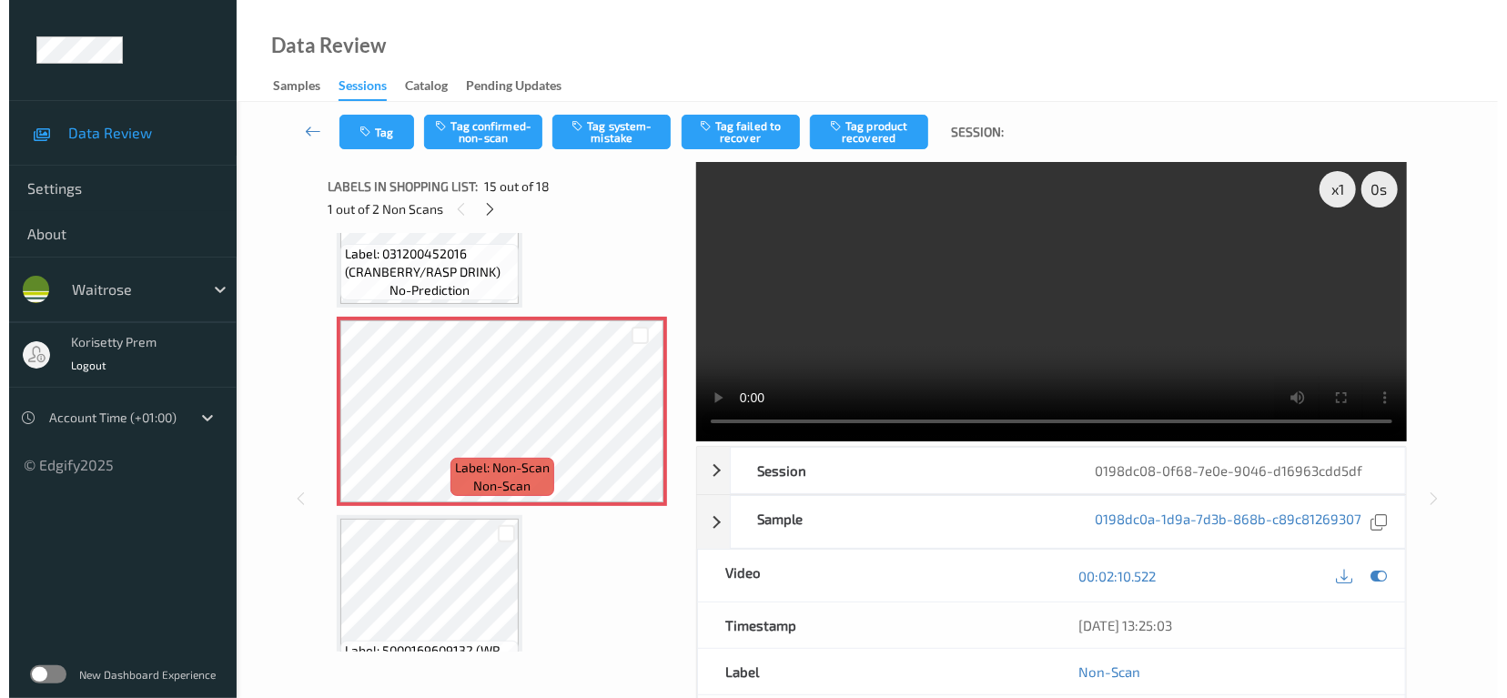
scroll to position [2701, 0]
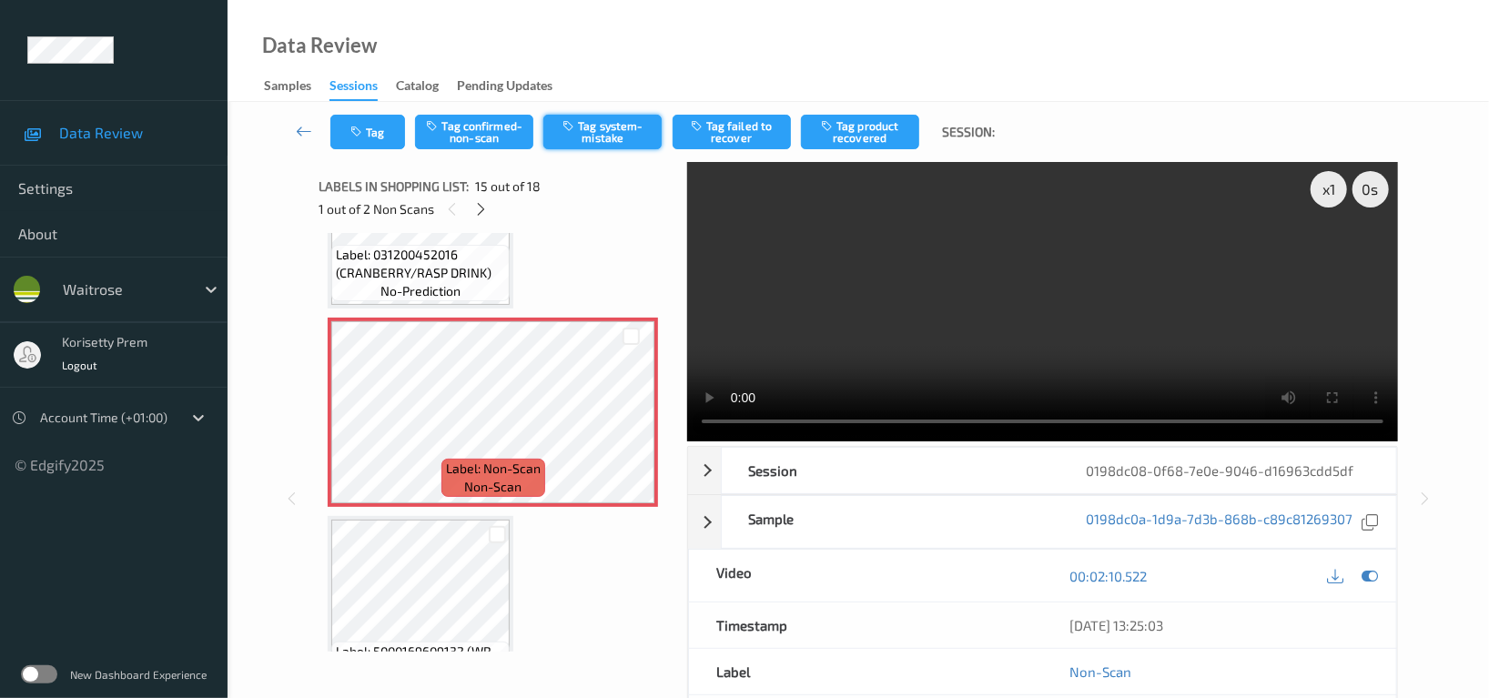
click at [620, 145] on button "Tag system-mistake" at bounding box center [602, 132] width 118 height 35
click at [366, 126] on button "Tag" at bounding box center [367, 132] width 75 height 35
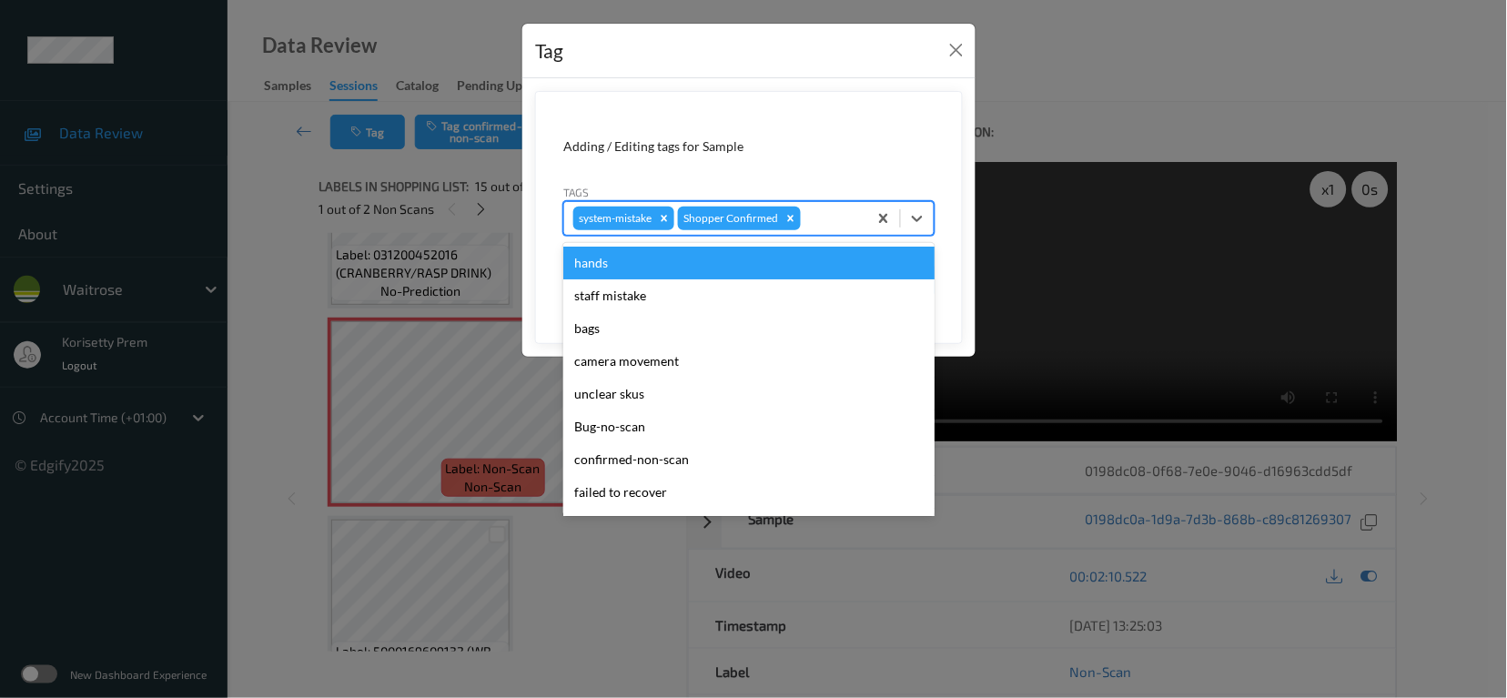
click at [818, 228] on div at bounding box center [831, 218] width 54 height 22
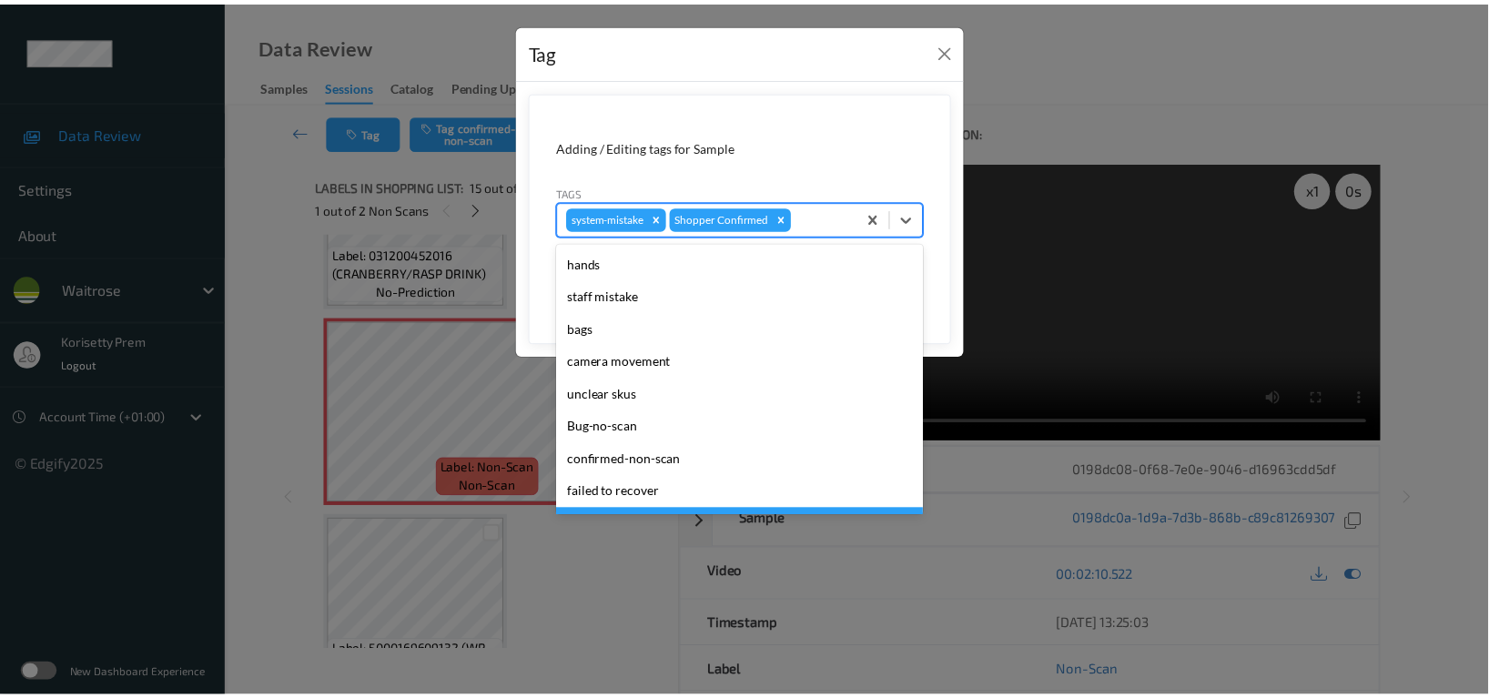
scroll to position [356, 0]
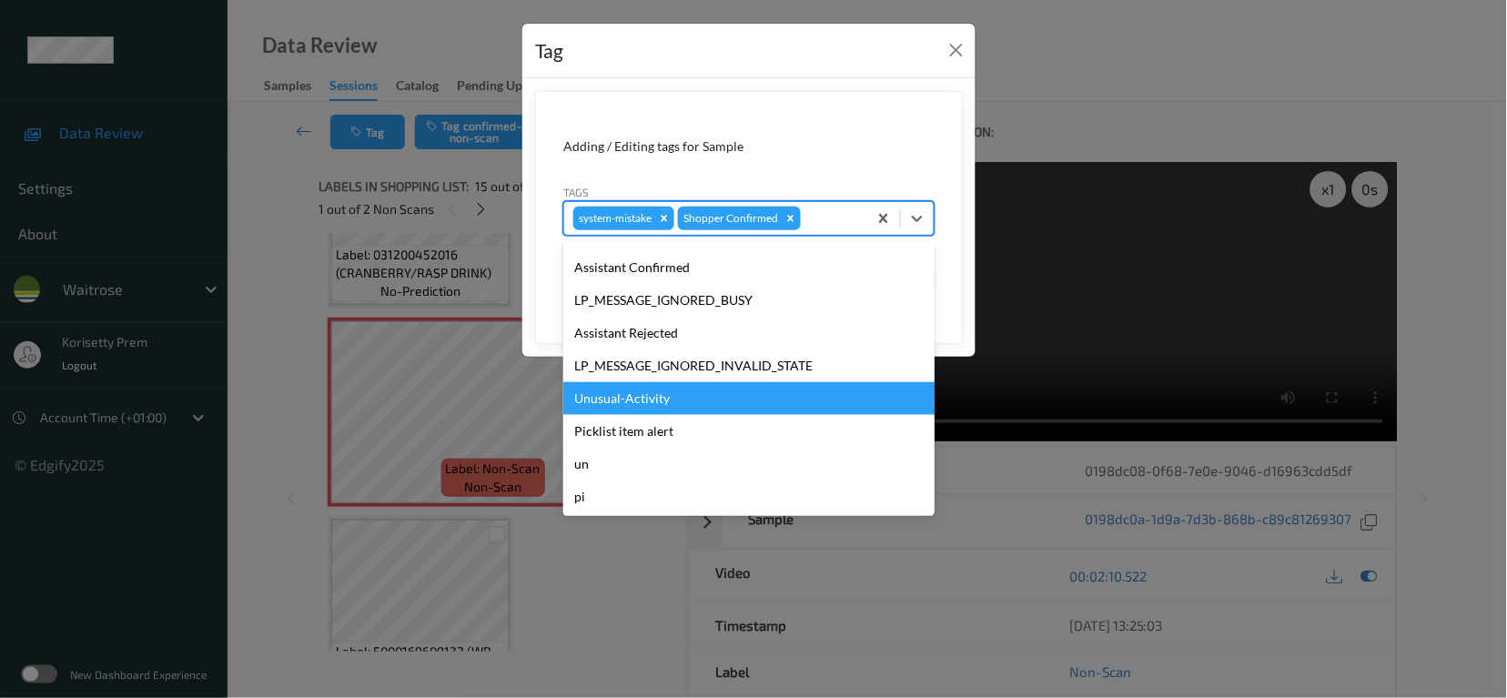
click at [632, 394] on div "Unusual-Activity" at bounding box center [748, 398] width 371 height 33
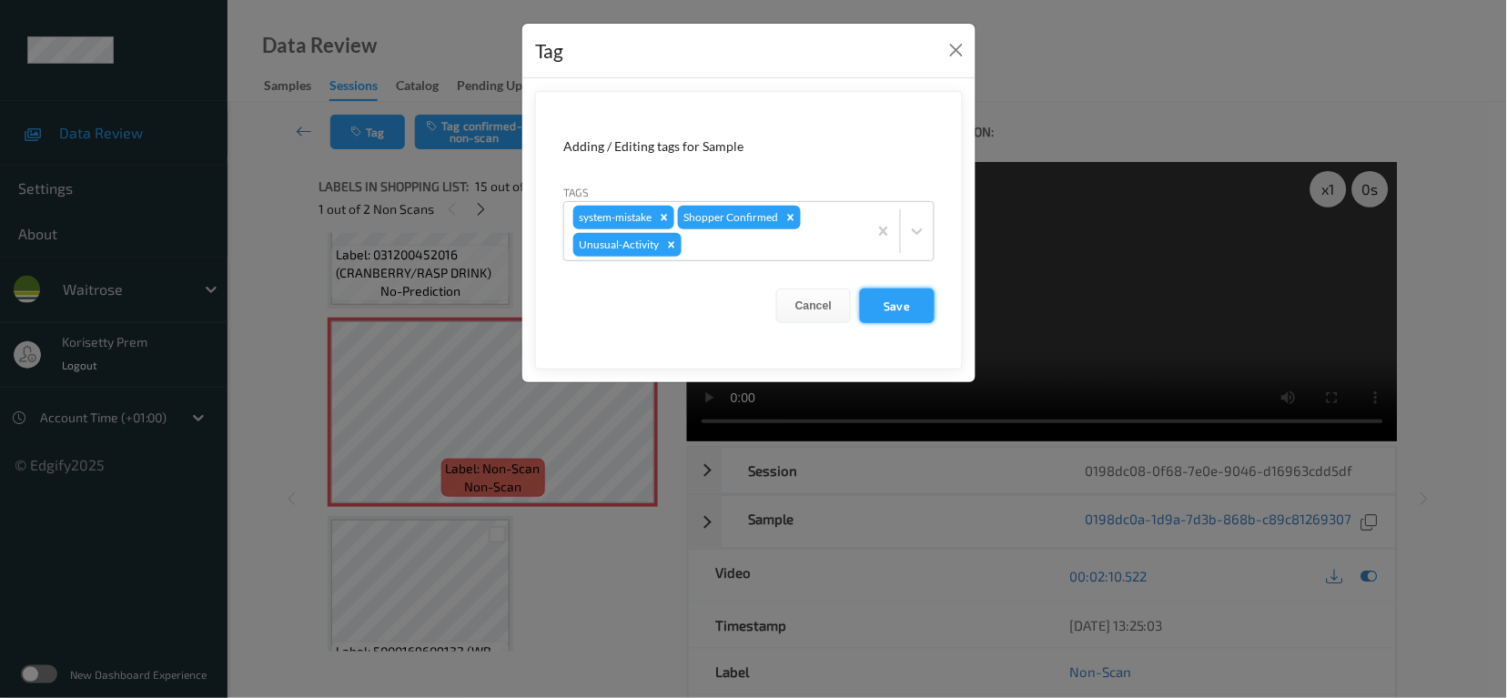
click at [897, 303] on button "Save" at bounding box center [897, 305] width 75 height 35
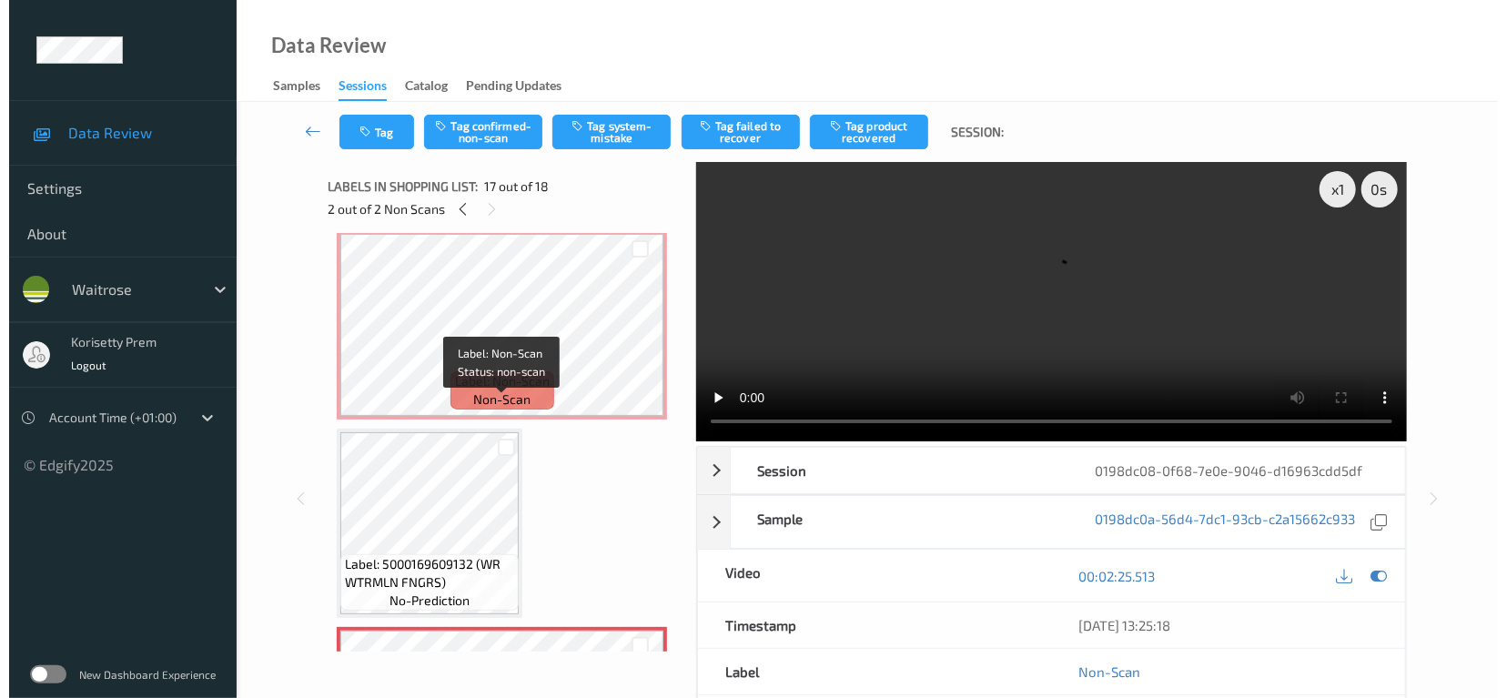
scroll to position [2785, 0]
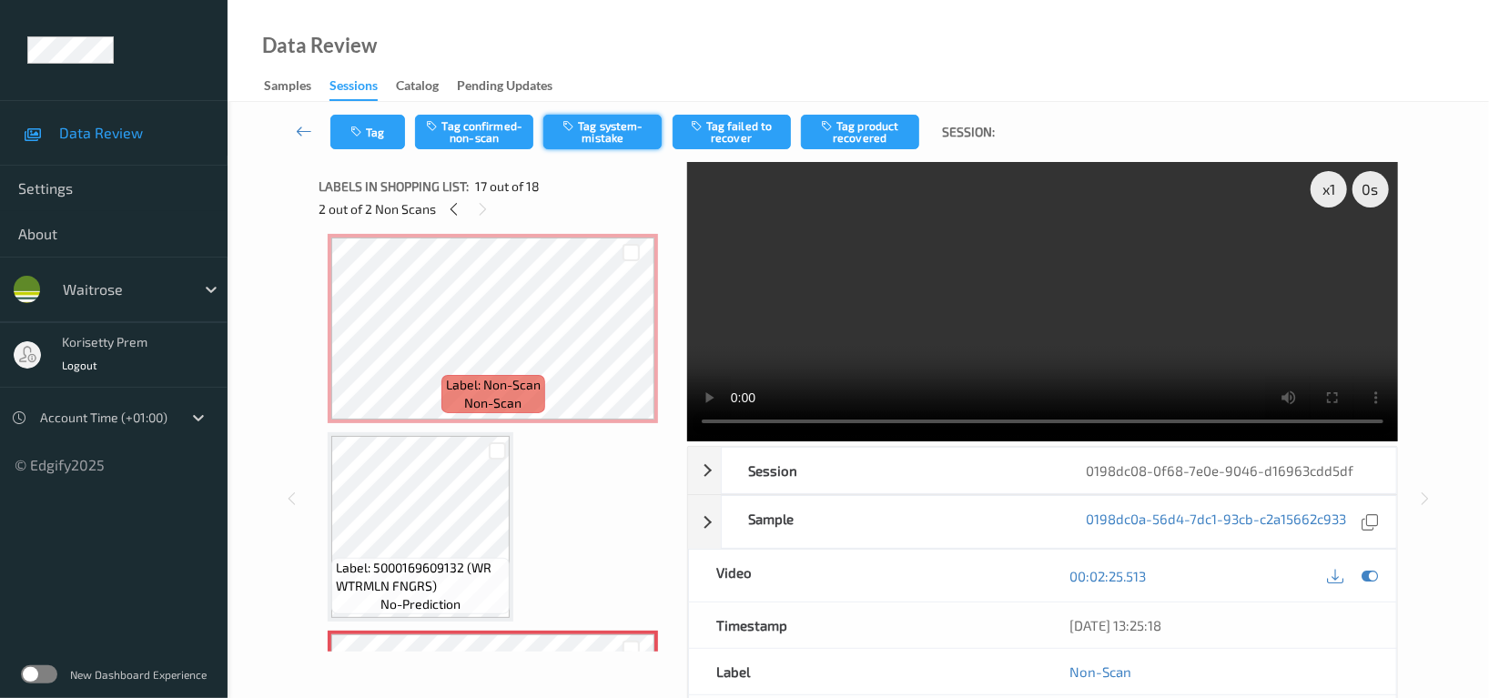
click at [603, 147] on button "Tag system-mistake" at bounding box center [602, 132] width 118 height 35
click at [394, 126] on button "Tag" at bounding box center [367, 132] width 75 height 35
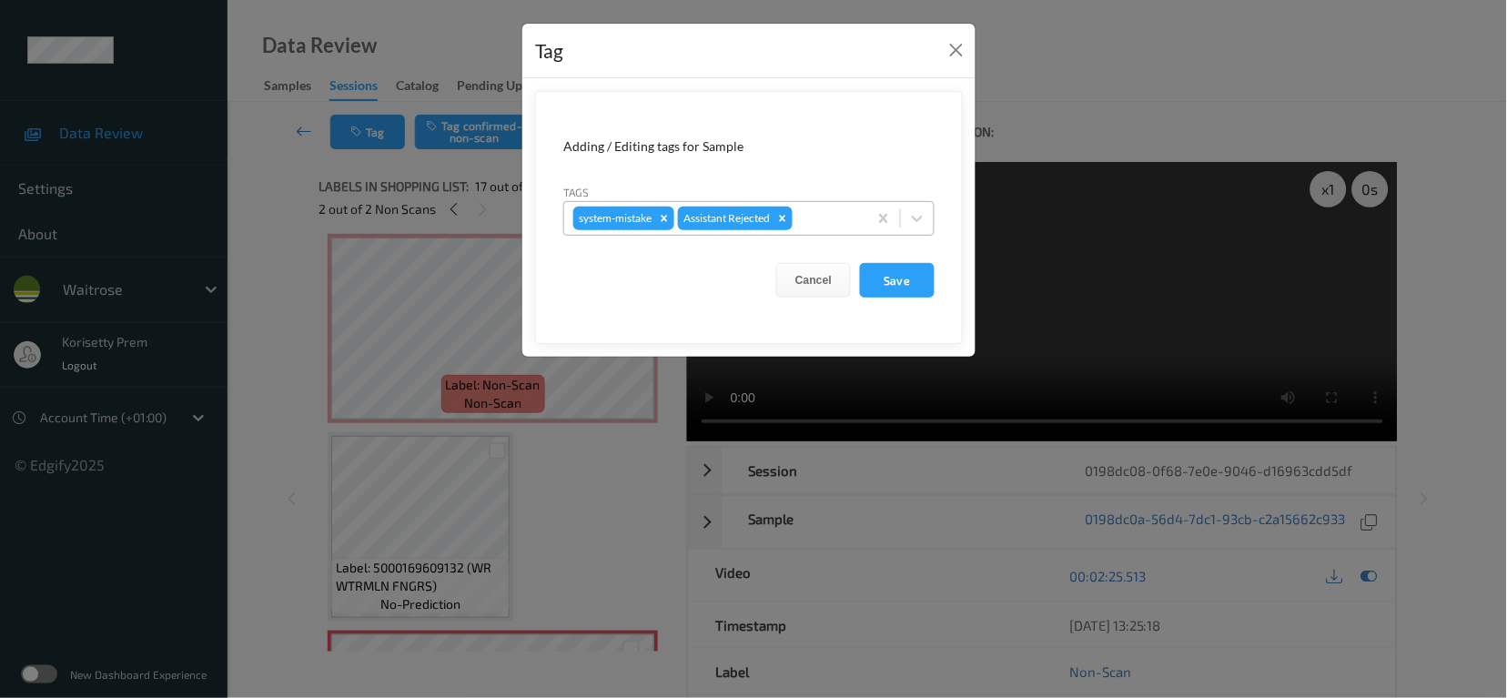
click at [860, 216] on div "system-mistake Assistant Rejected" at bounding box center [715, 218] width 303 height 31
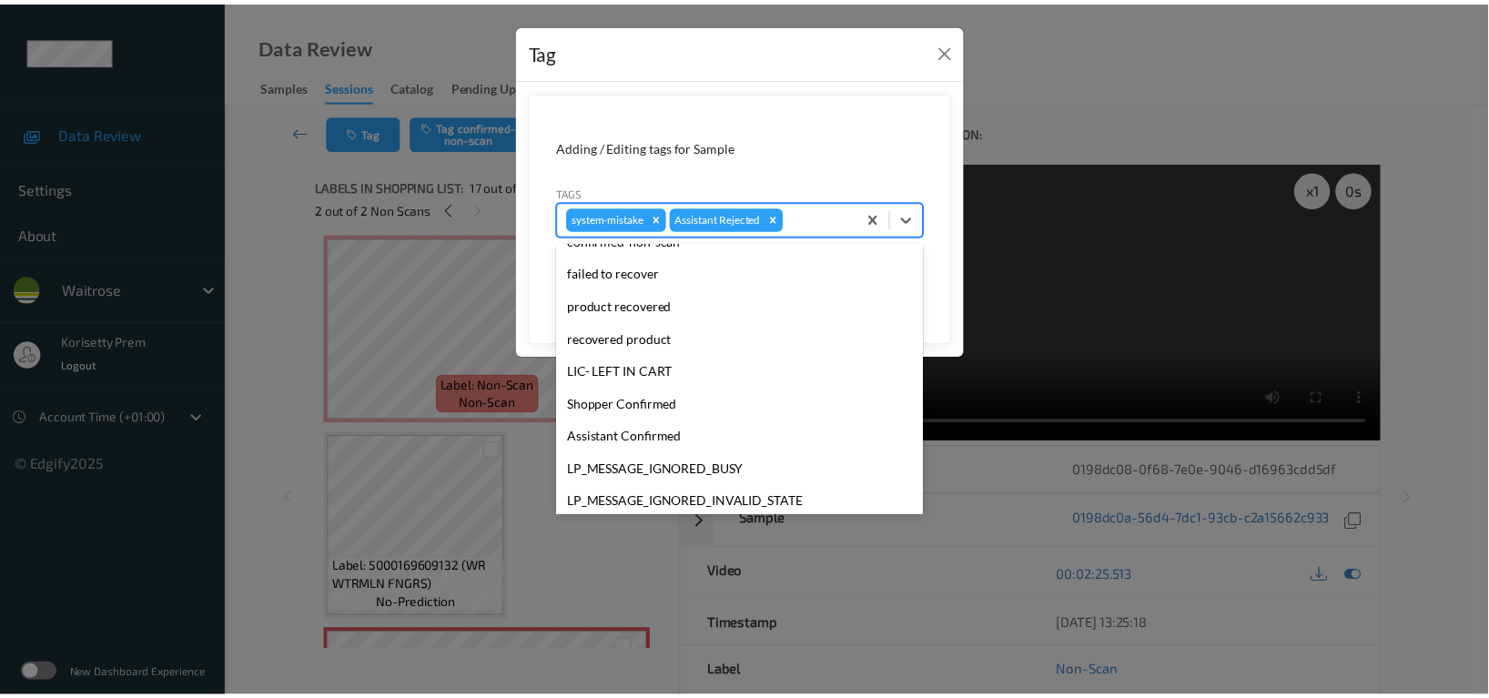
scroll to position [356, 0]
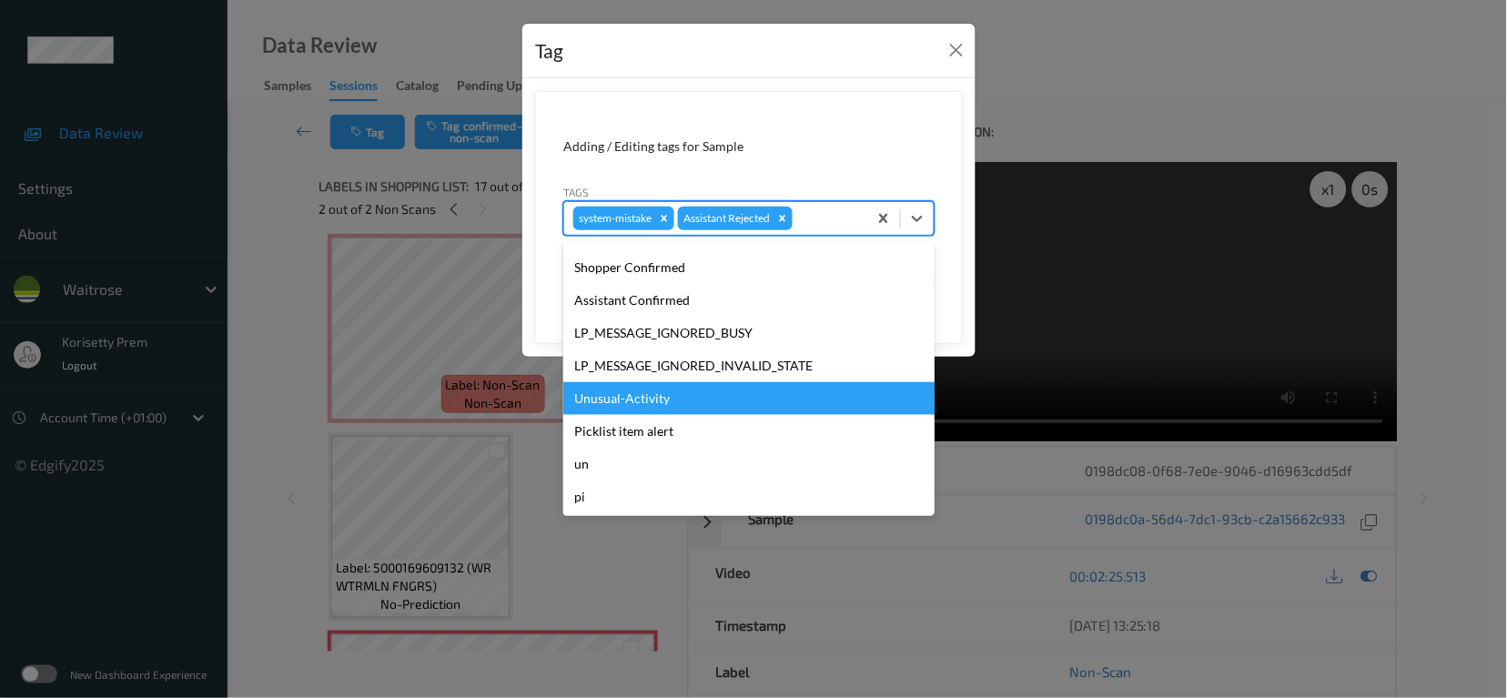
click at [643, 395] on div "Unusual-Activity" at bounding box center [748, 398] width 371 height 33
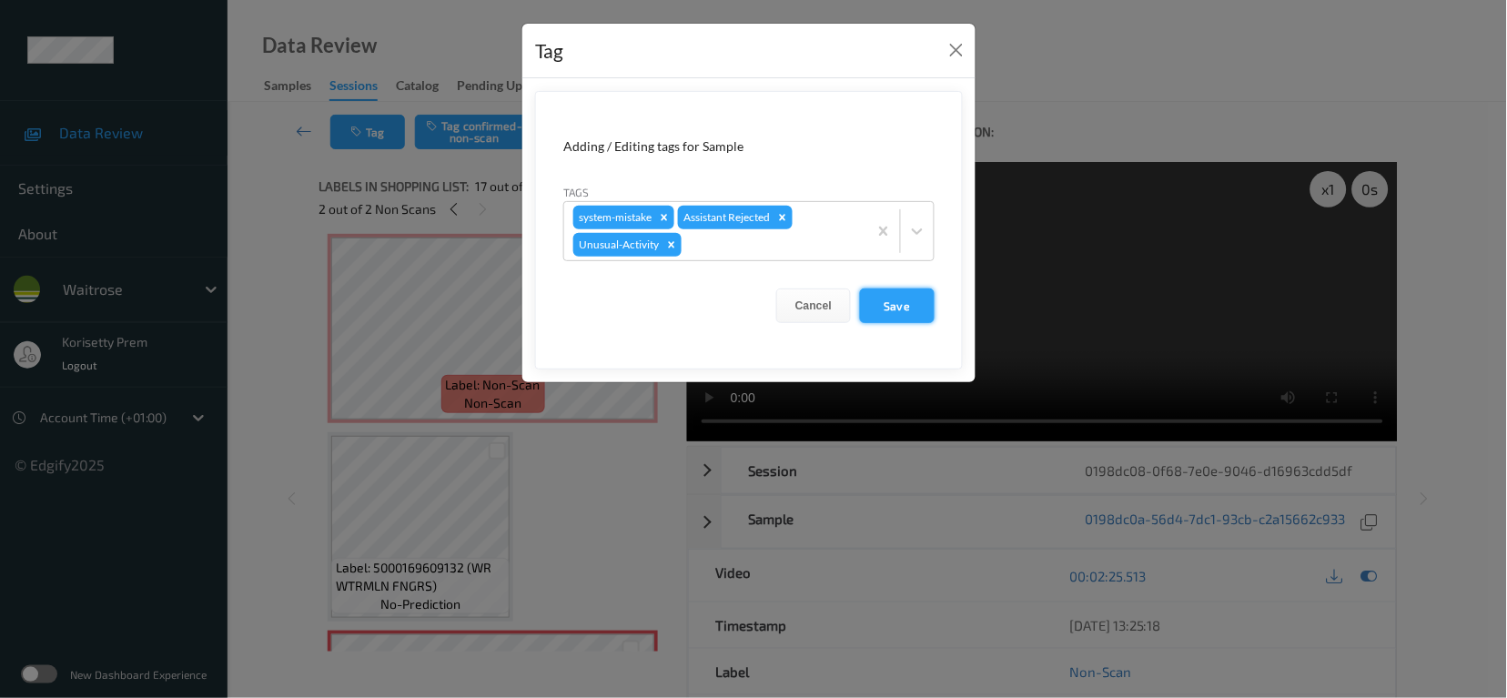
click at [885, 307] on button "Save" at bounding box center [897, 305] width 75 height 35
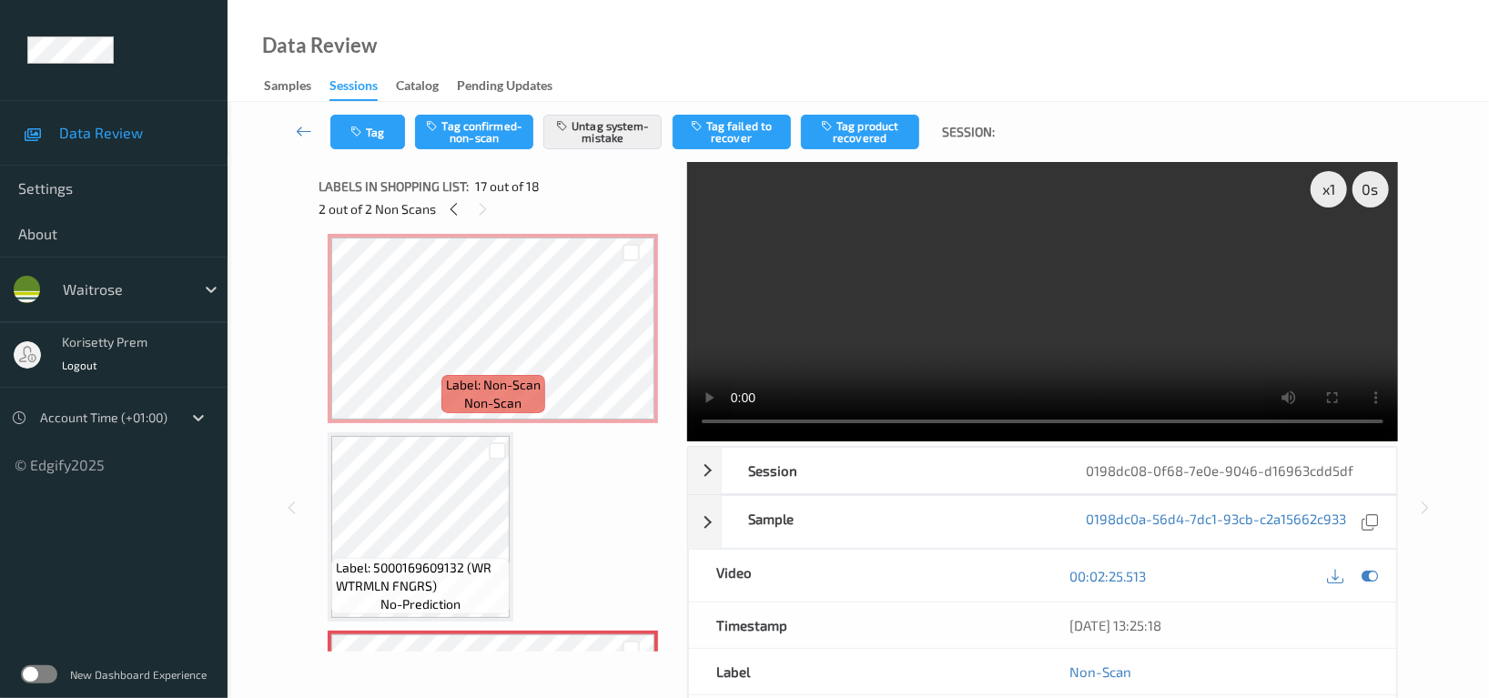
click at [966, 314] on video at bounding box center [1042, 301] width 711 height 279
click at [1034, 283] on video at bounding box center [1042, 301] width 711 height 279
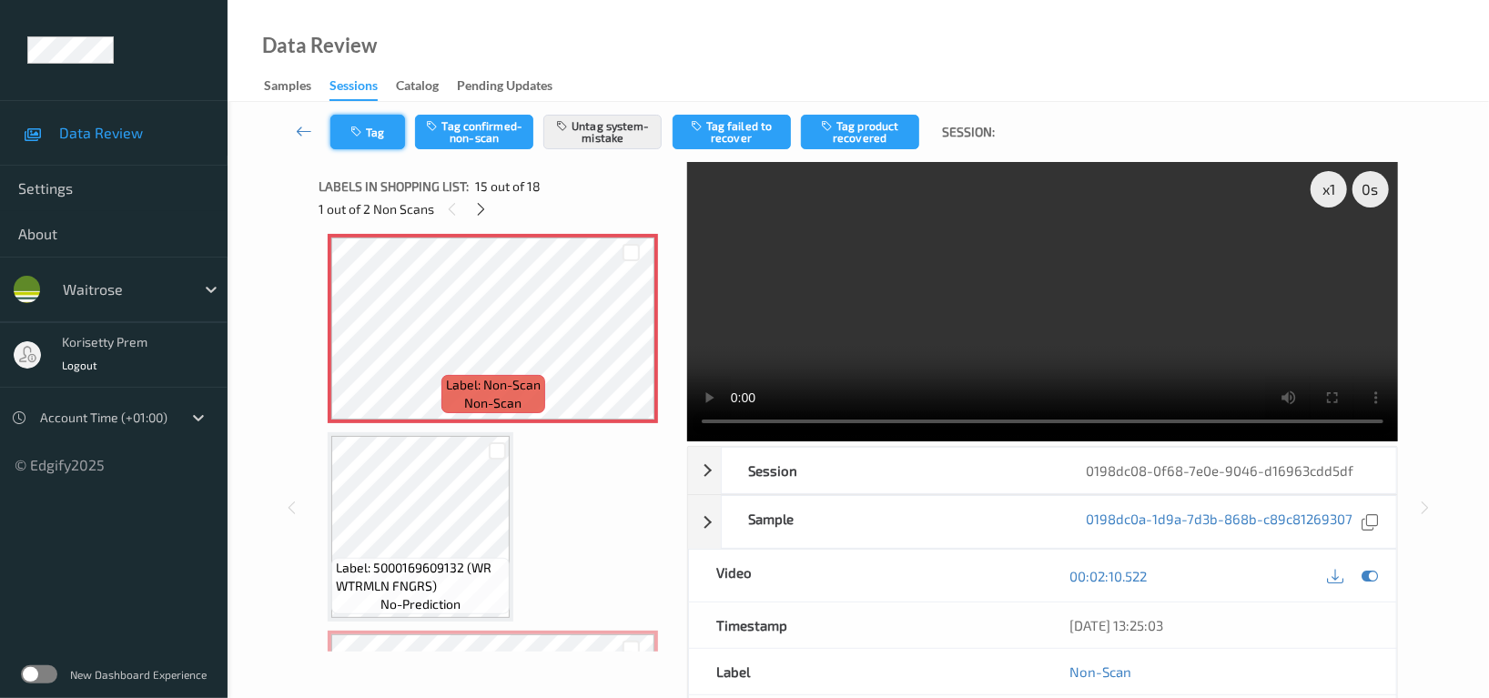
click at [383, 121] on button "Tag" at bounding box center [367, 132] width 75 height 35
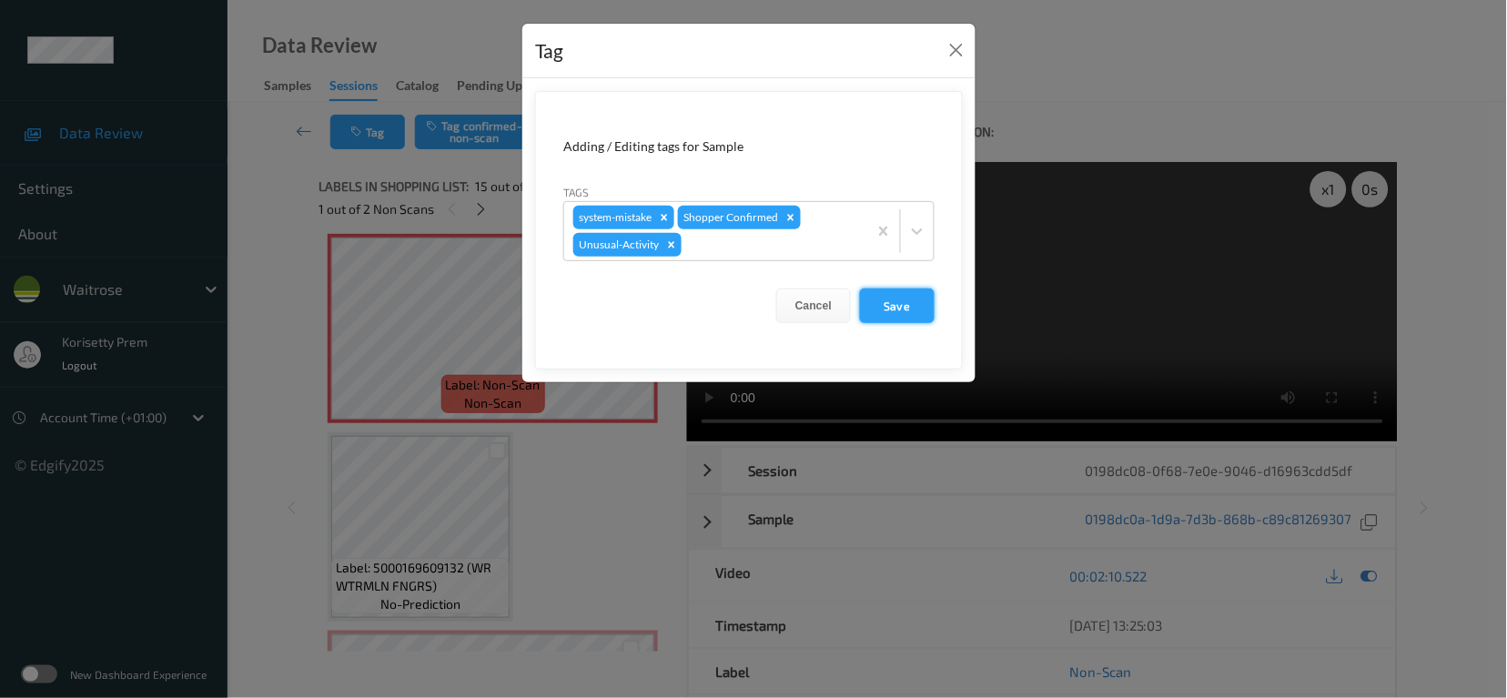
click at [893, 303] on button "Save" at bounding box center [897, 305] width 75 height 35
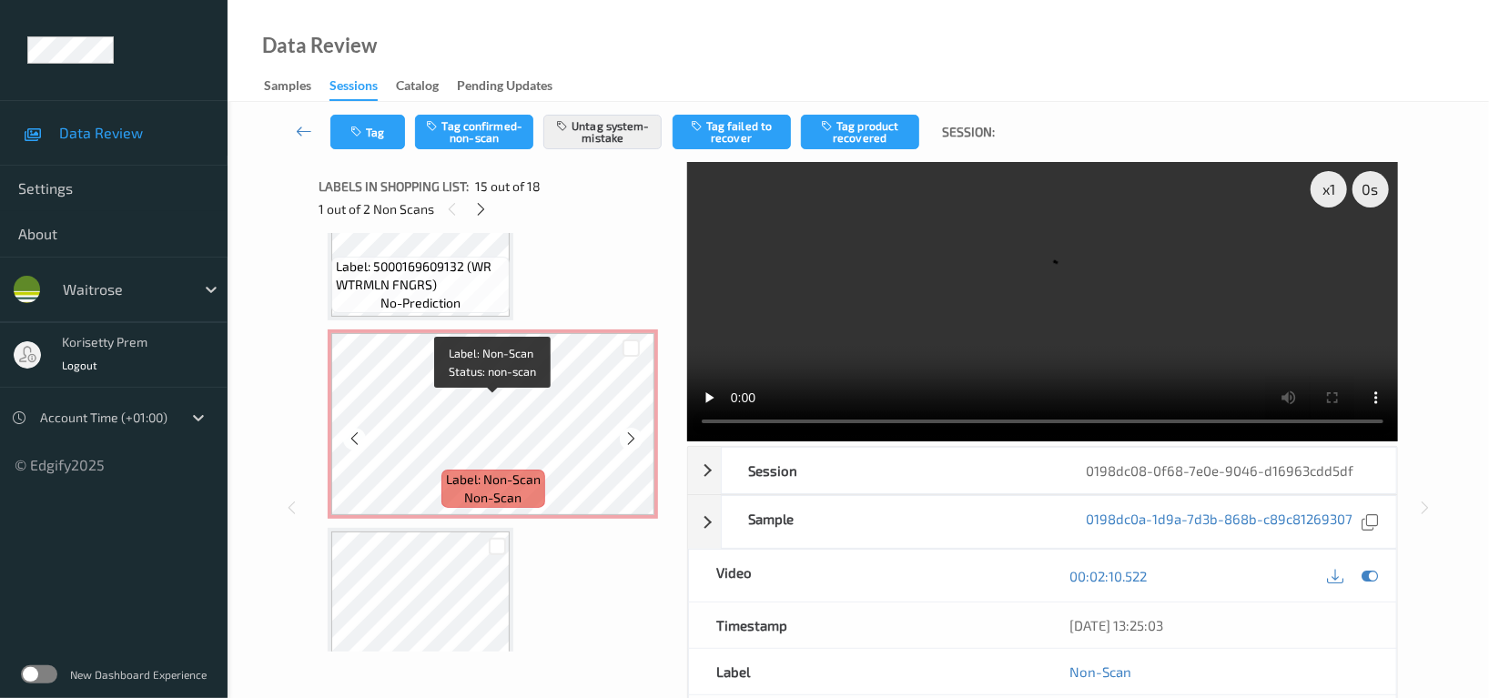
scroll to position [3149, 0]
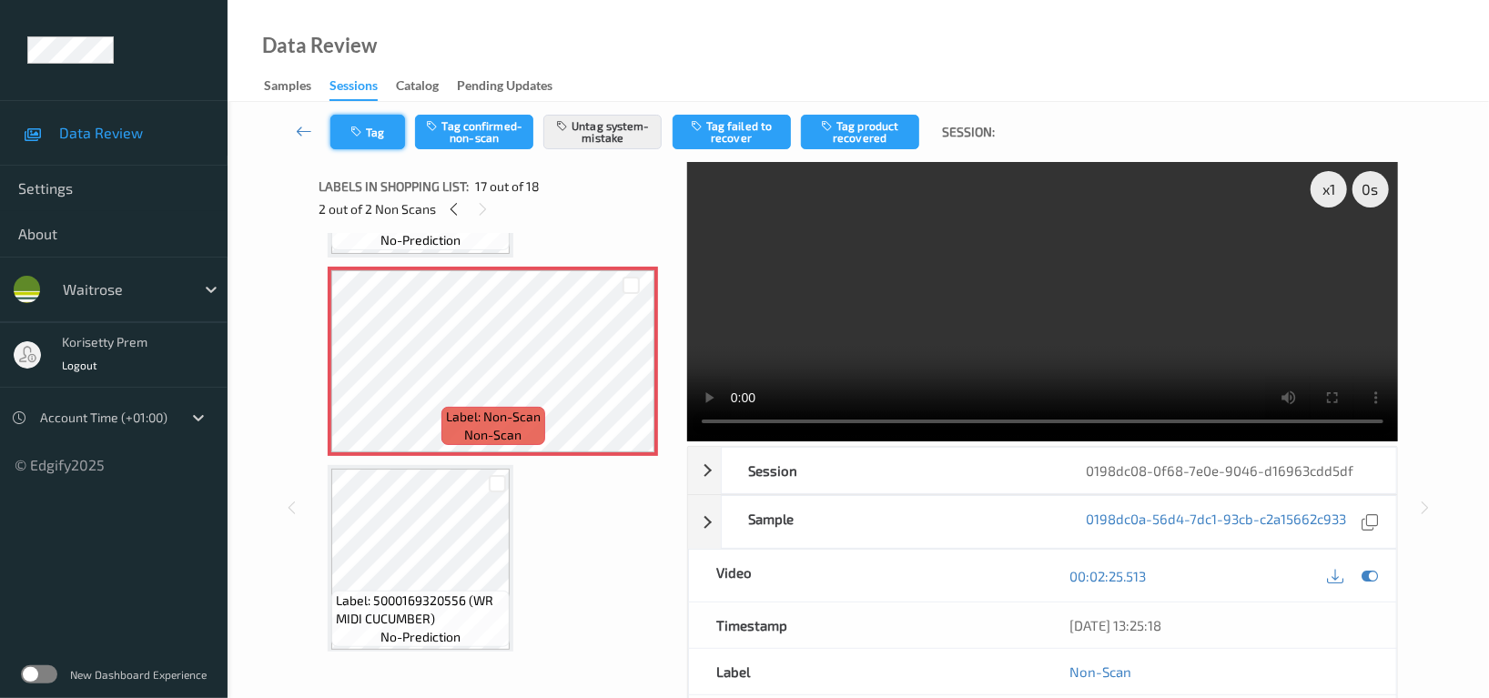
click at [379, 130] on button "Tag" at bounding box center [367, 132] width 75 height 35
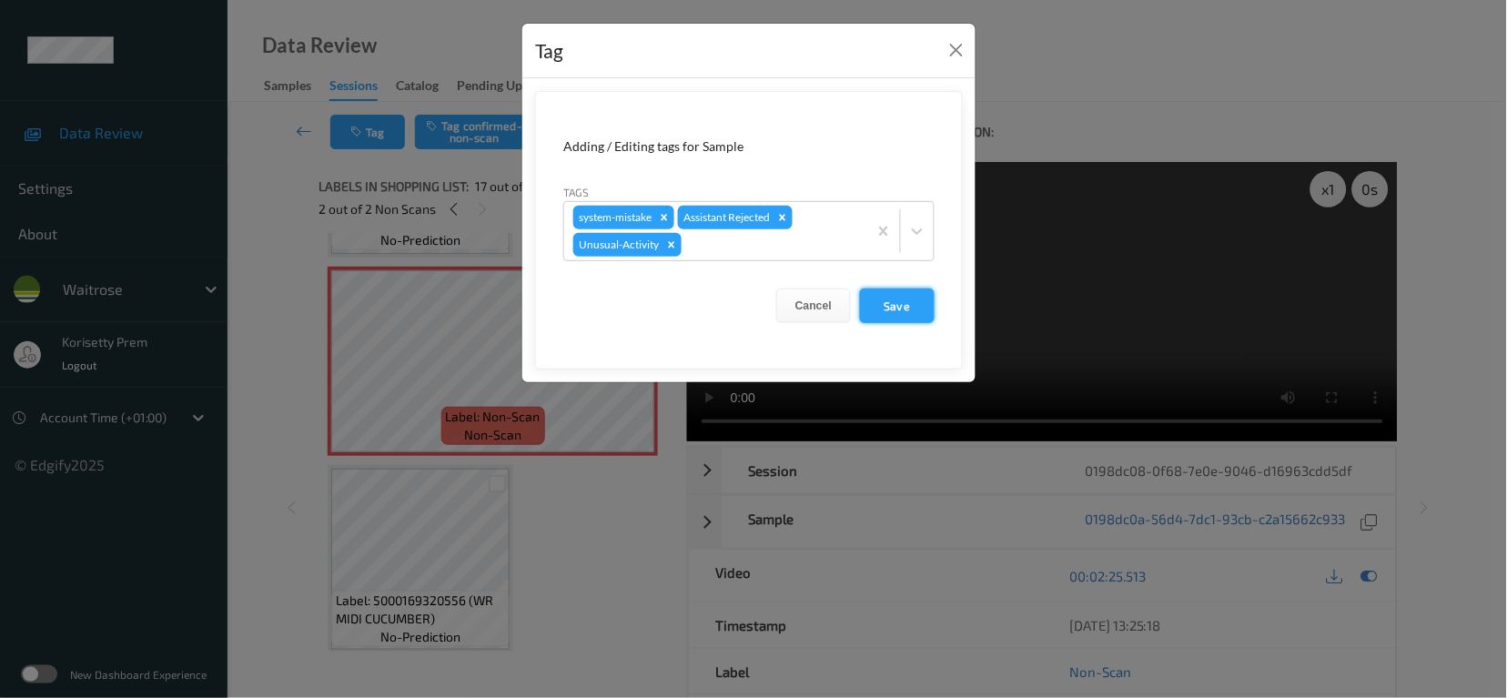
click at [904, 318] on button "Save" at bounding box center [897, 305] width 75 height 35
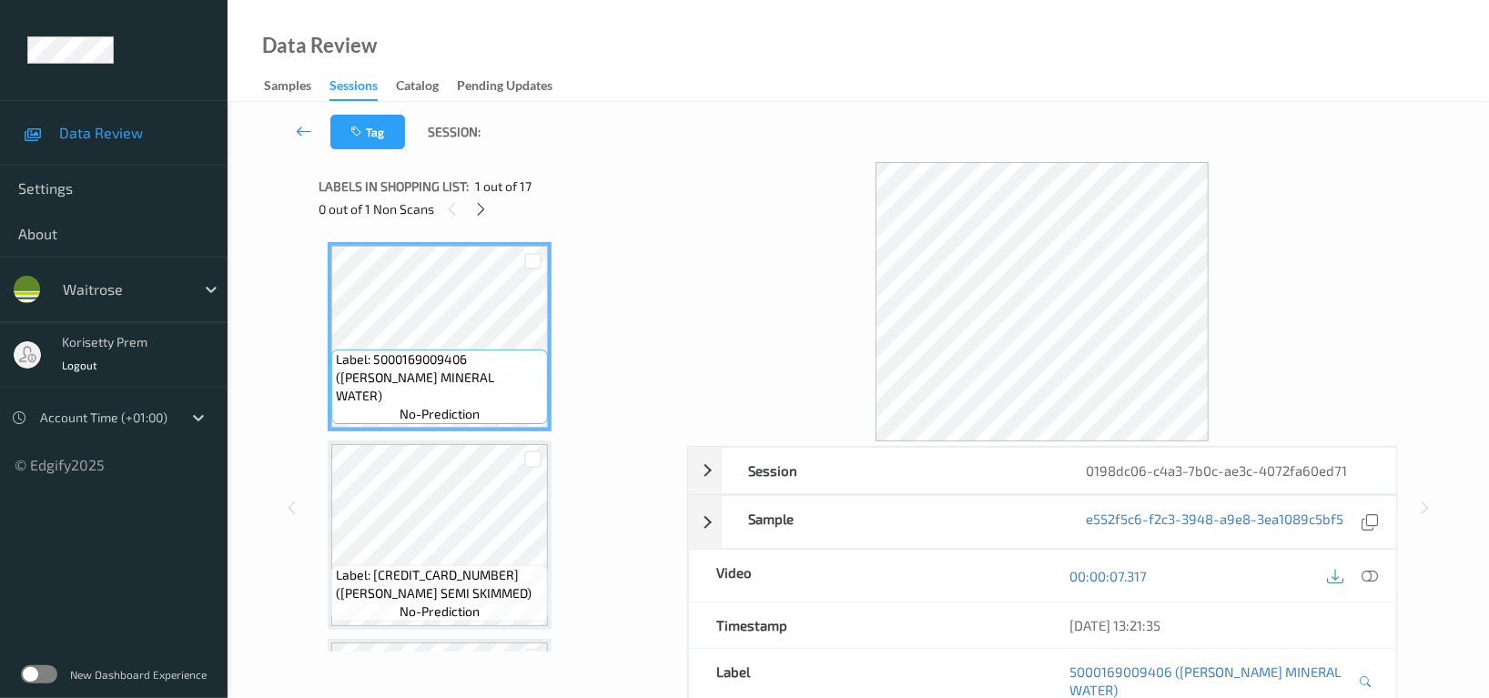
click at [705, 207] on div at bounding box center [1042, 301] width 711 height 279
click at [481, 210] on icon at bounding box center [481, 209] width 15 height 16
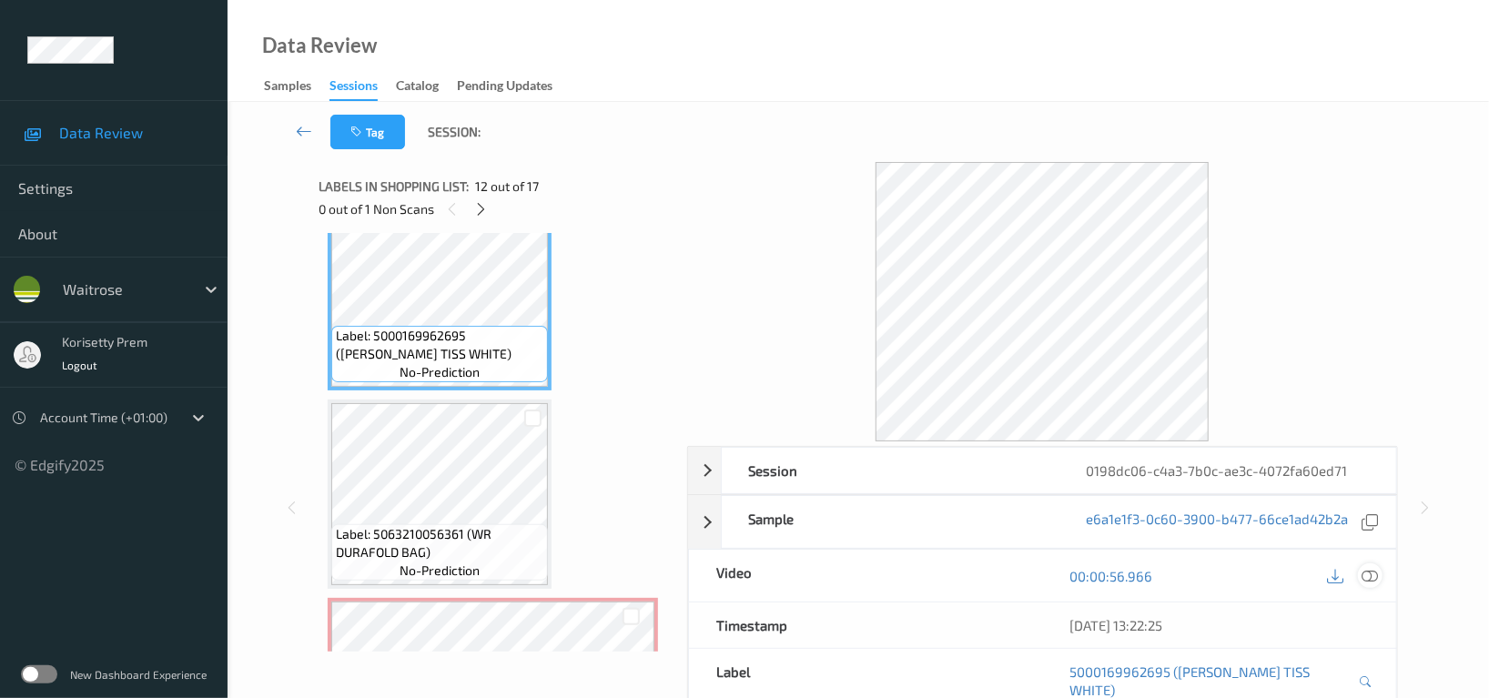
click at [1370, 578] on icon at bounding box center [1369, 576] width 16 height 16
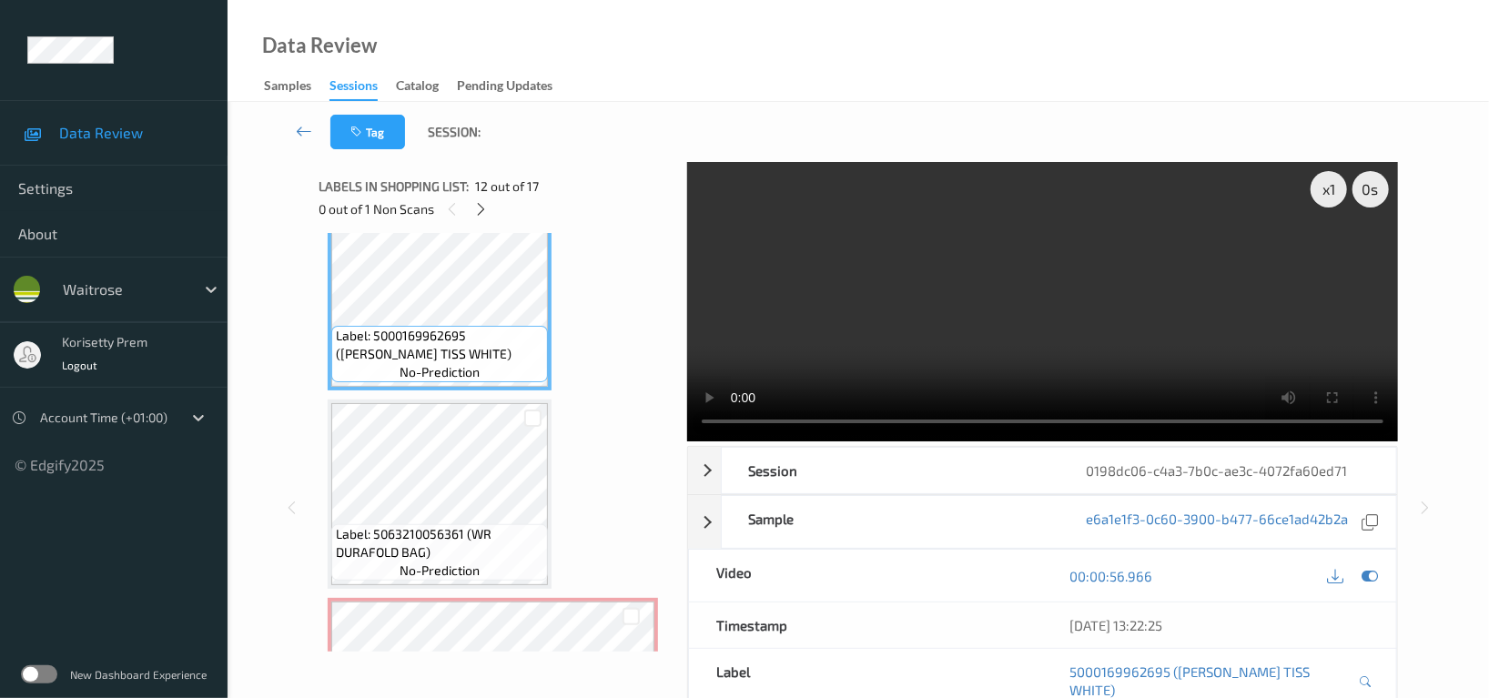
click at [966, 282] on video at bounding box center [1042, 301] width 711 height 279
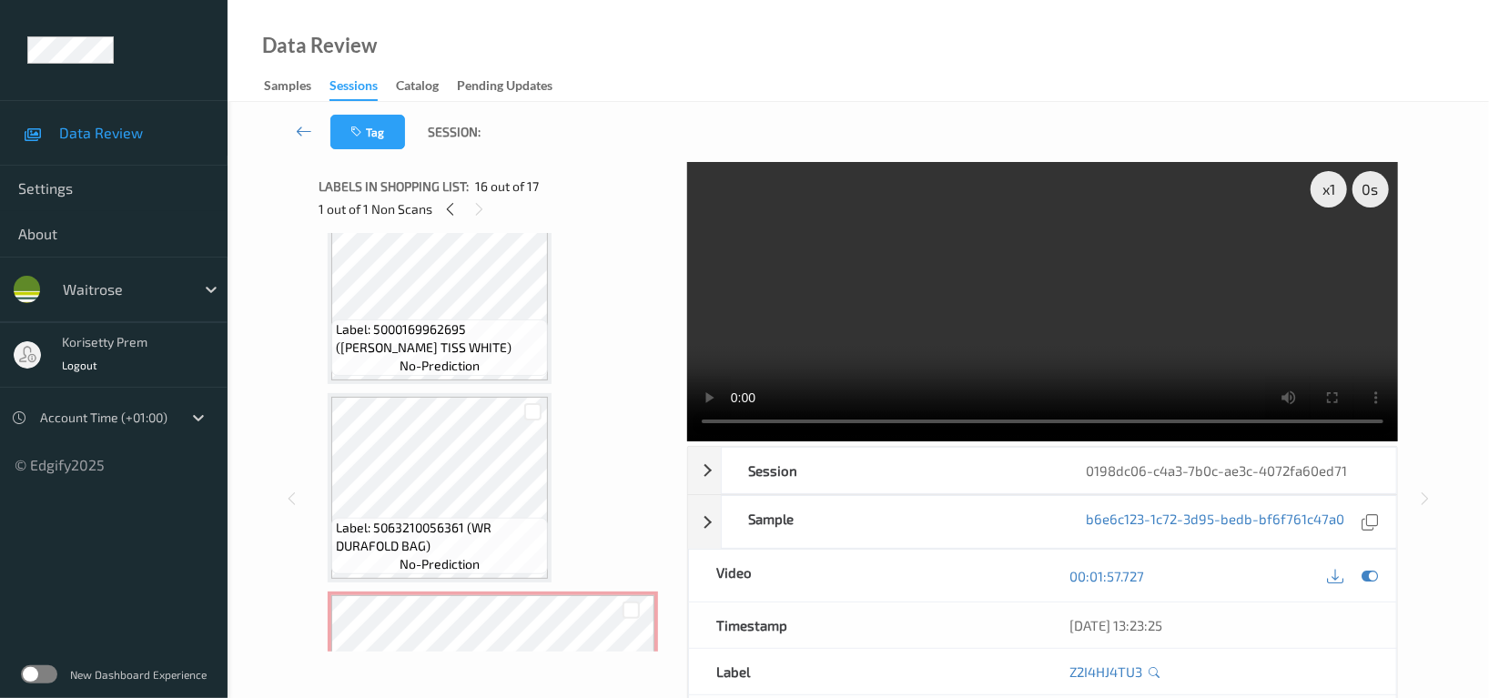
scroll to position [2222, 0]
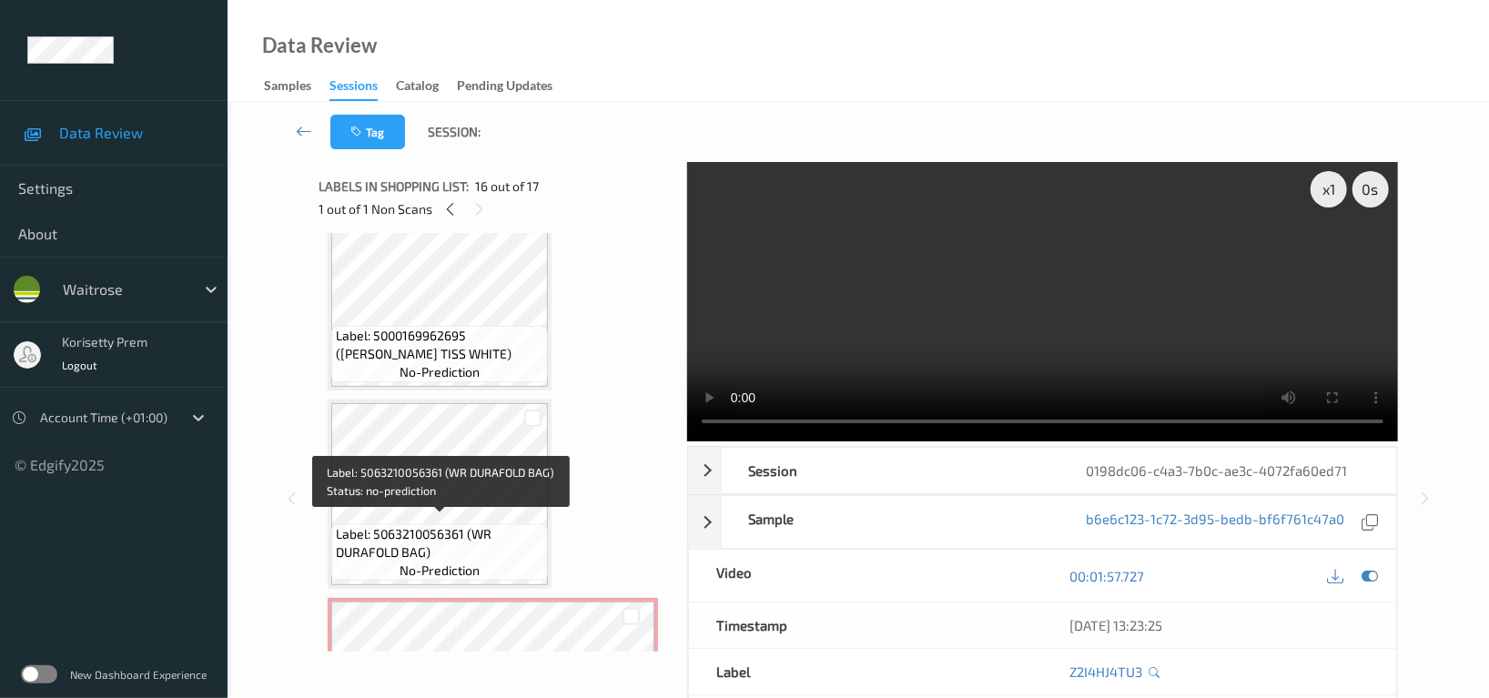
click at [428, 525] on span "Label: 5063210056361 (WR DURAFOLD BAG)" at bounding box center [439, 543] width 207 height 36
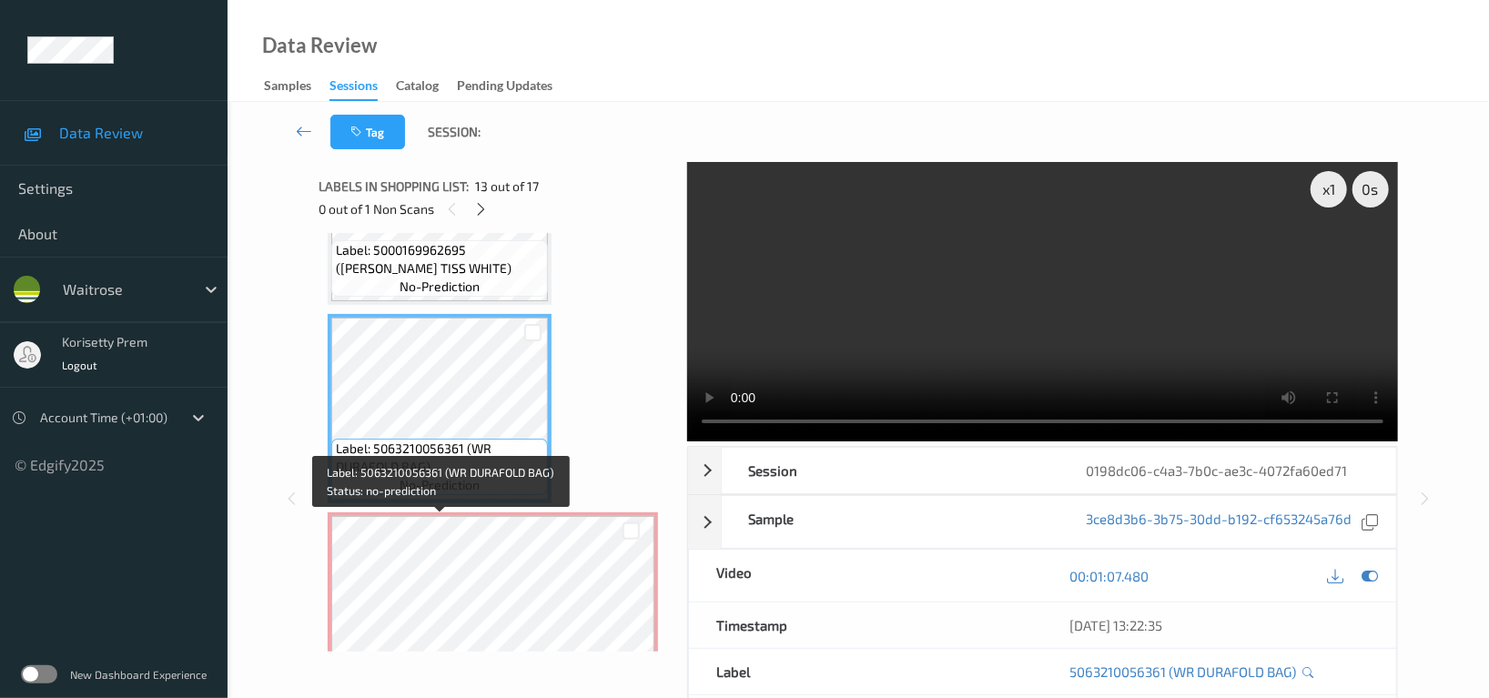
scroll to position [2343, 0]
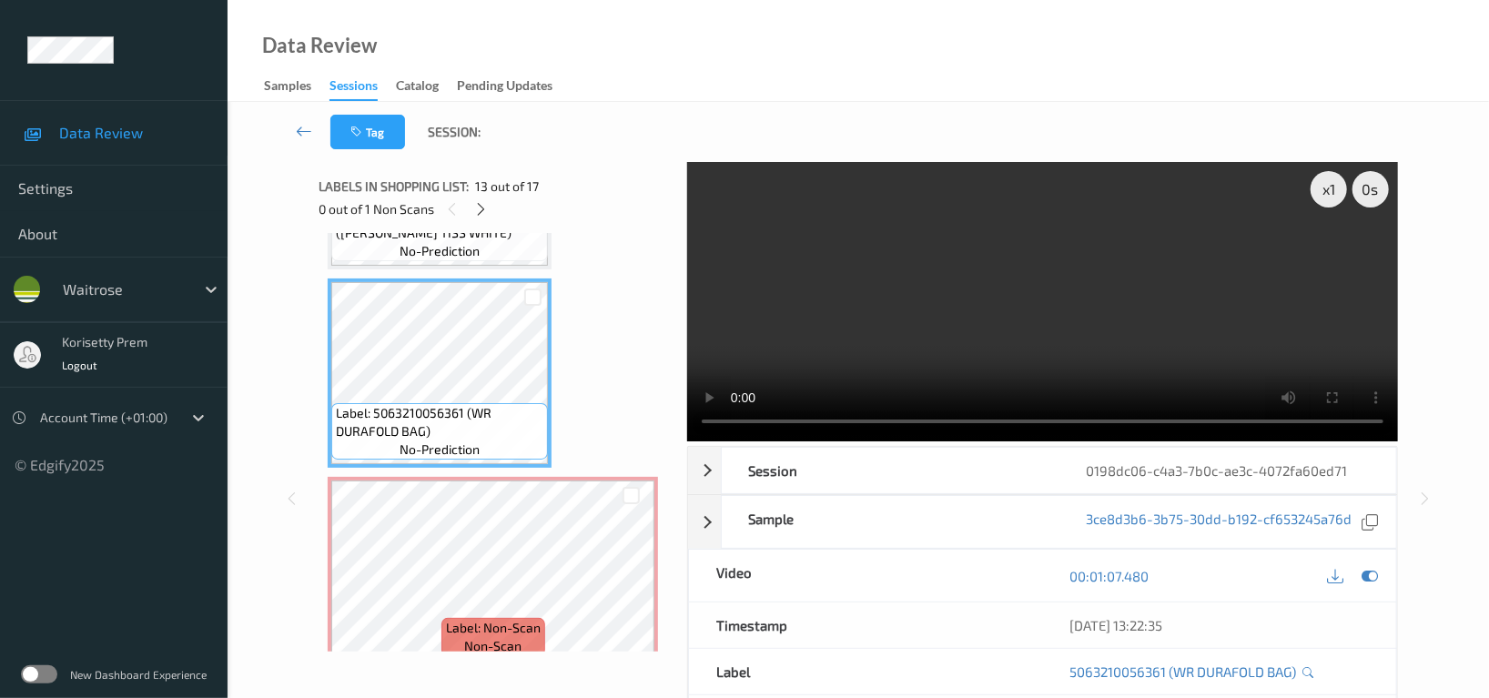
click at [936, 303] on video at bounding box center [1042, 301] width 711 height 279
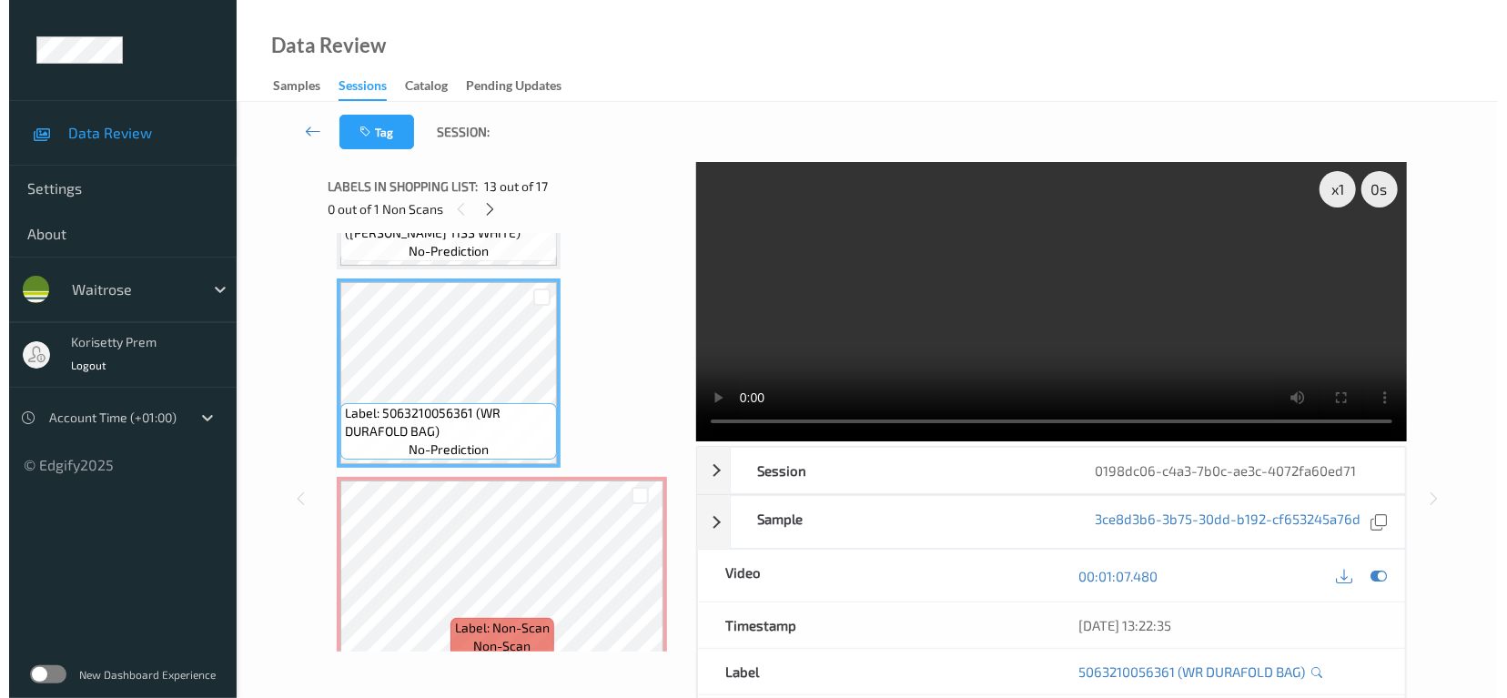
scroll to position [2465, 0]
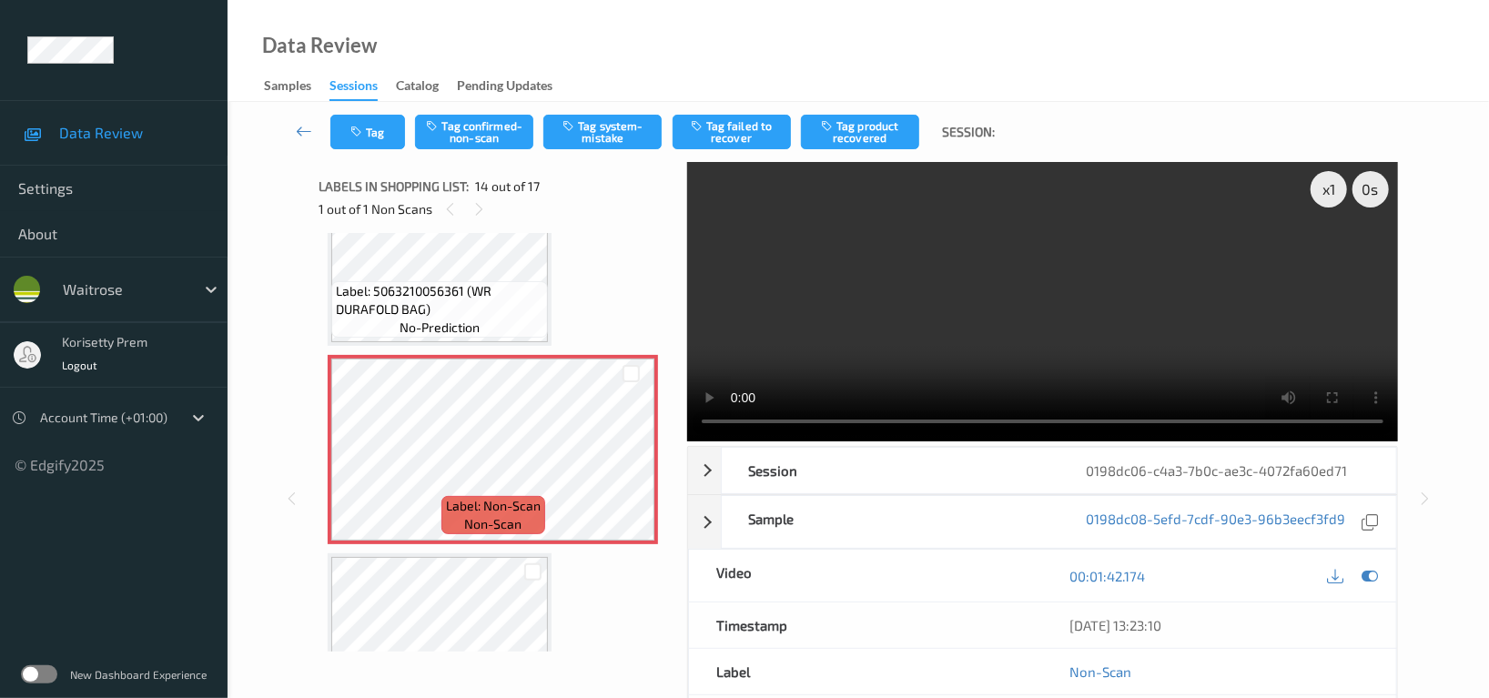
click at [829, 295] on video at bounding box center [1042, 301] width 711 height 279
click at [630, 365] on div at bounding box center [630, 373] width 17 height 17
click at [630, 369] on icon at bounding box center [631, 374] width 12 height 12
click at [601, 135] on button "Tag system-mistake" at bounding box center [602, 132] width 118 height 35
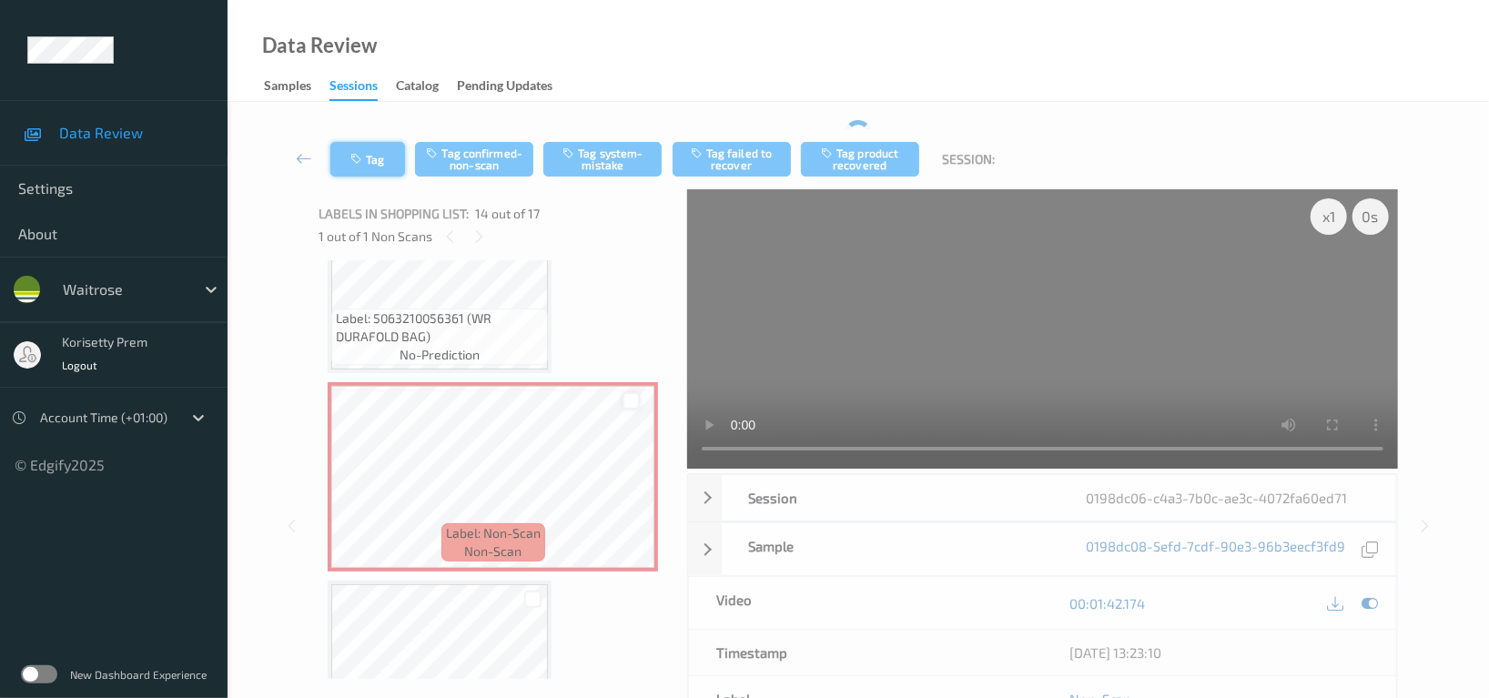
click at [375, 139] on div "Tag Tag confirmed-non-scan Tag system-mistake Tag failed to recover Tag product…" at bounding box center [858, 159] width 1187 height 60
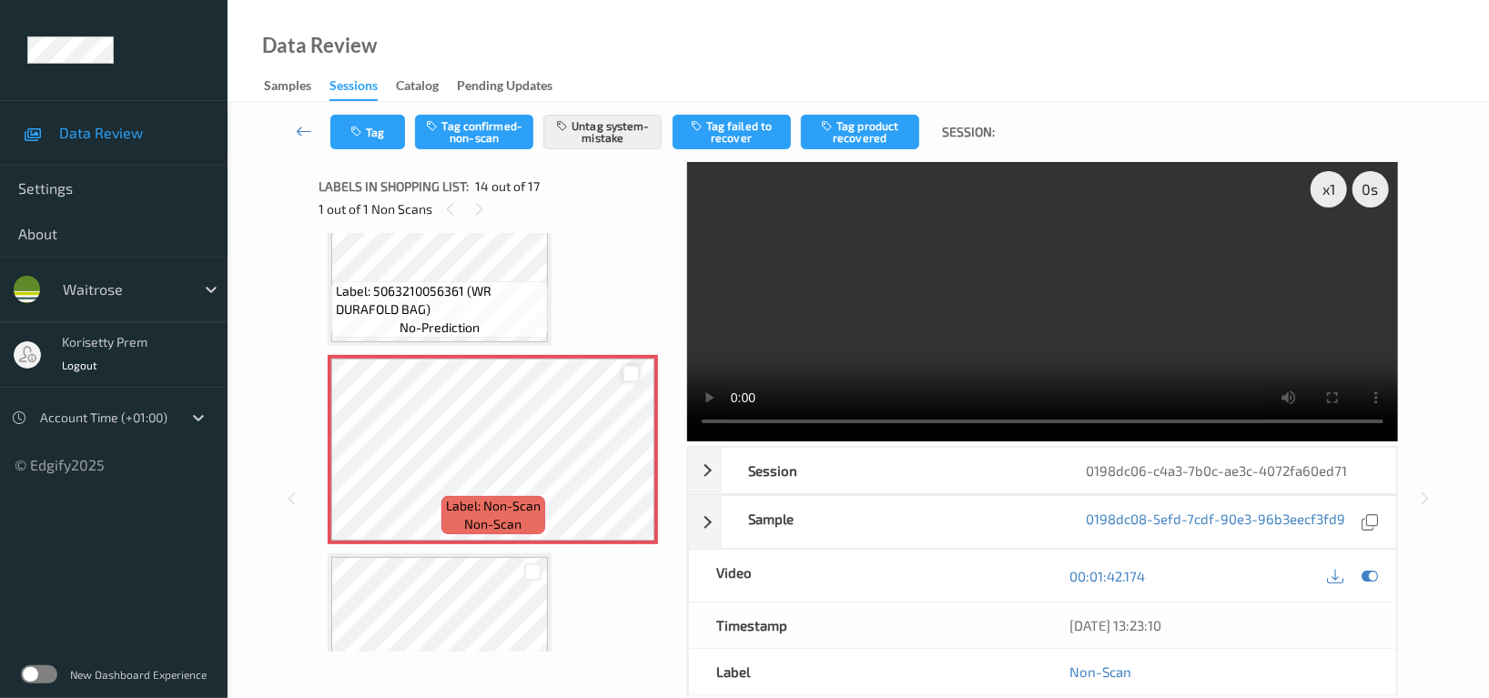
click at [915, 267] on video at bounding box center [1042, 301] width 711 height 279
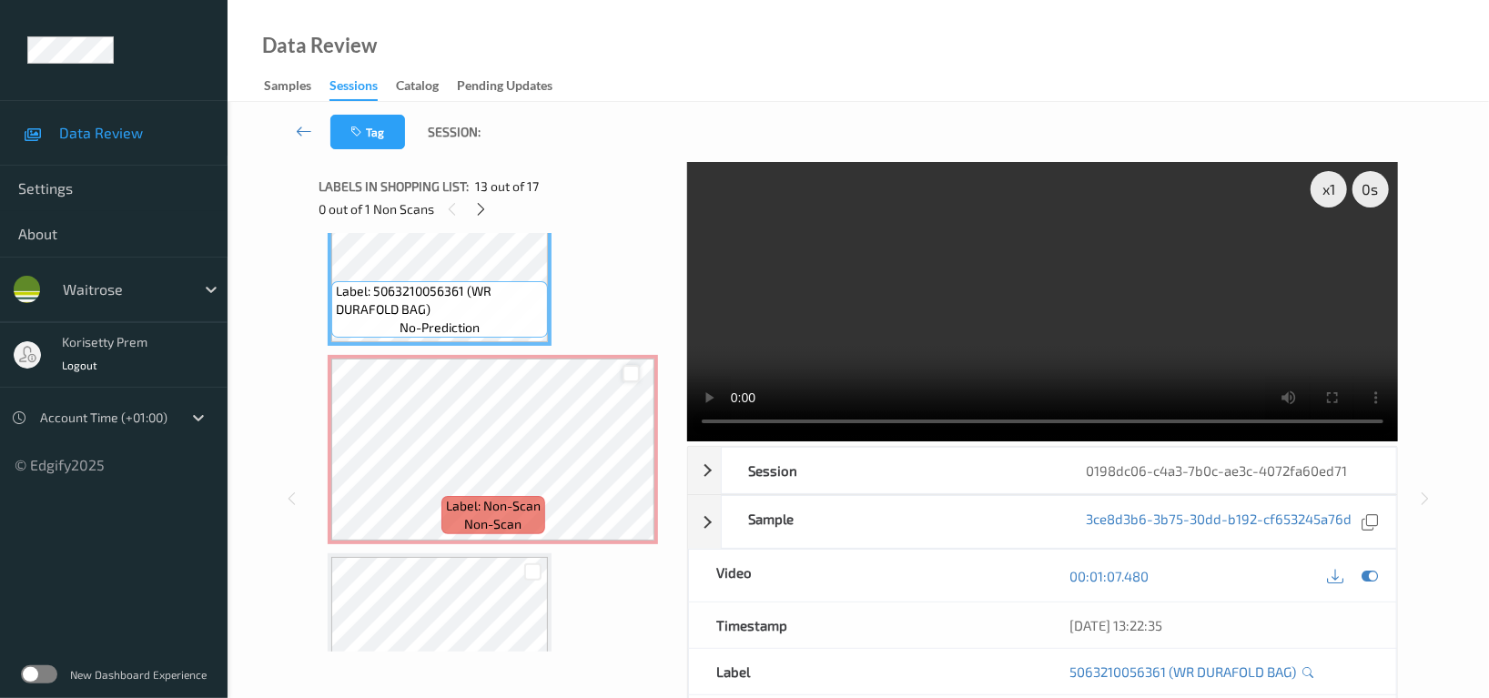
click at [1099, 292] on video at bounding box center [1042, 301] width 711 height 279
click at [1097, 298] on video at bounding box center [1042, 301] width 711 height 279
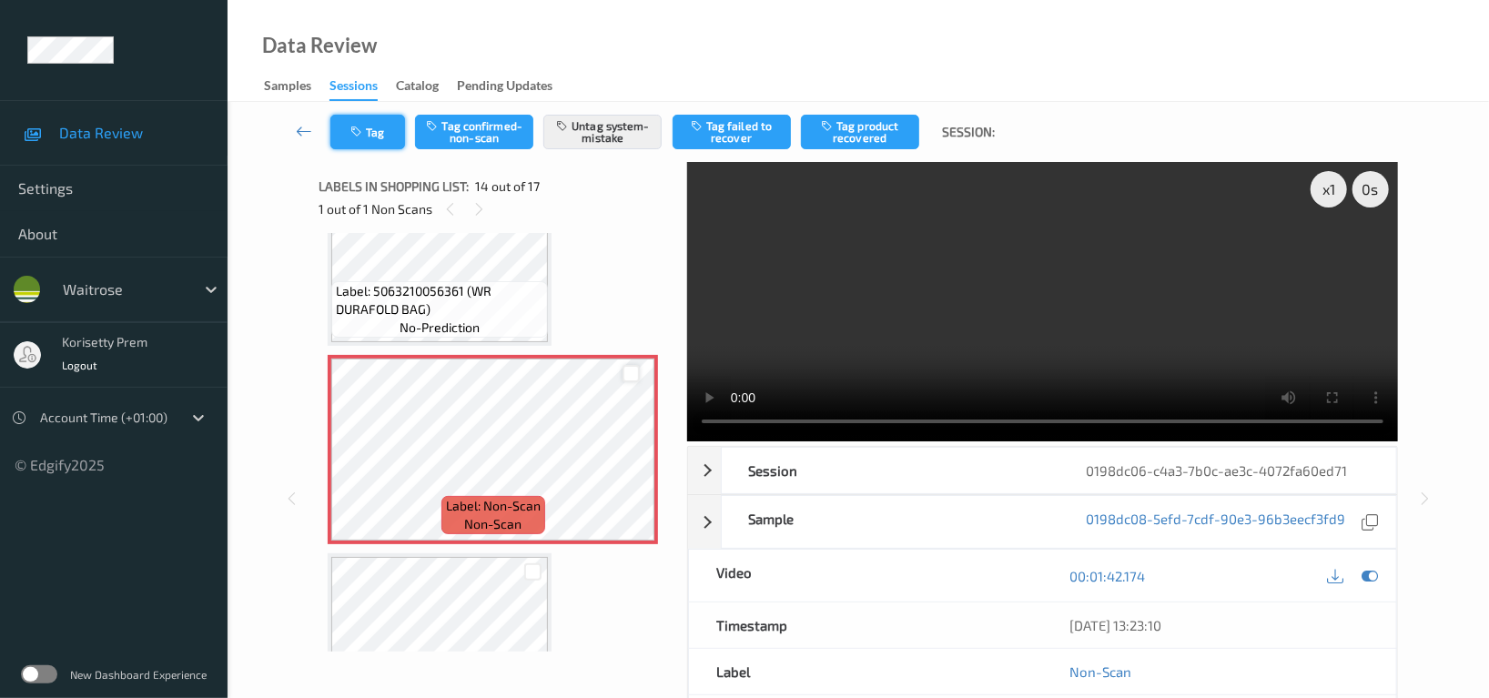
click at [366, 122] on button "Tag" at bounding box center [367, 132] width 75 height 35
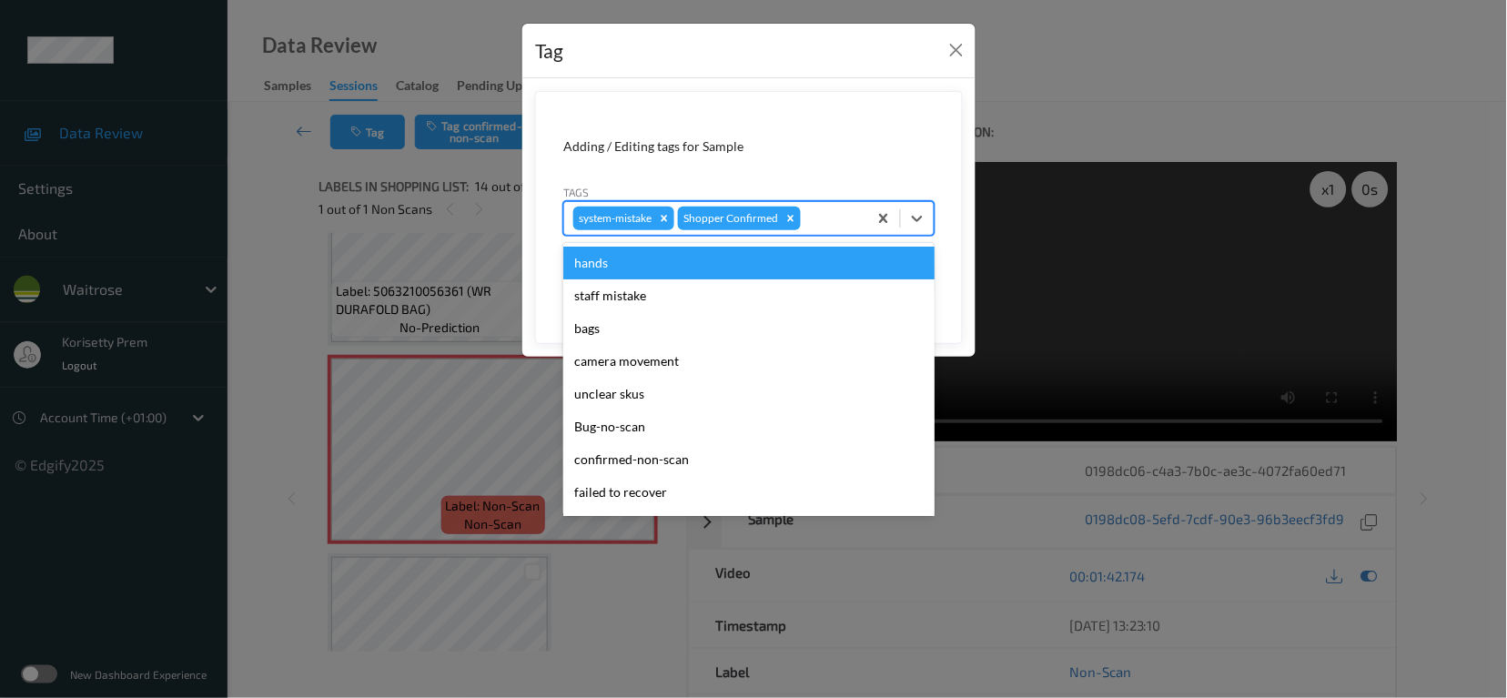
click at [845, 210] on div at bounding box center [831, 218] width 54 height 22
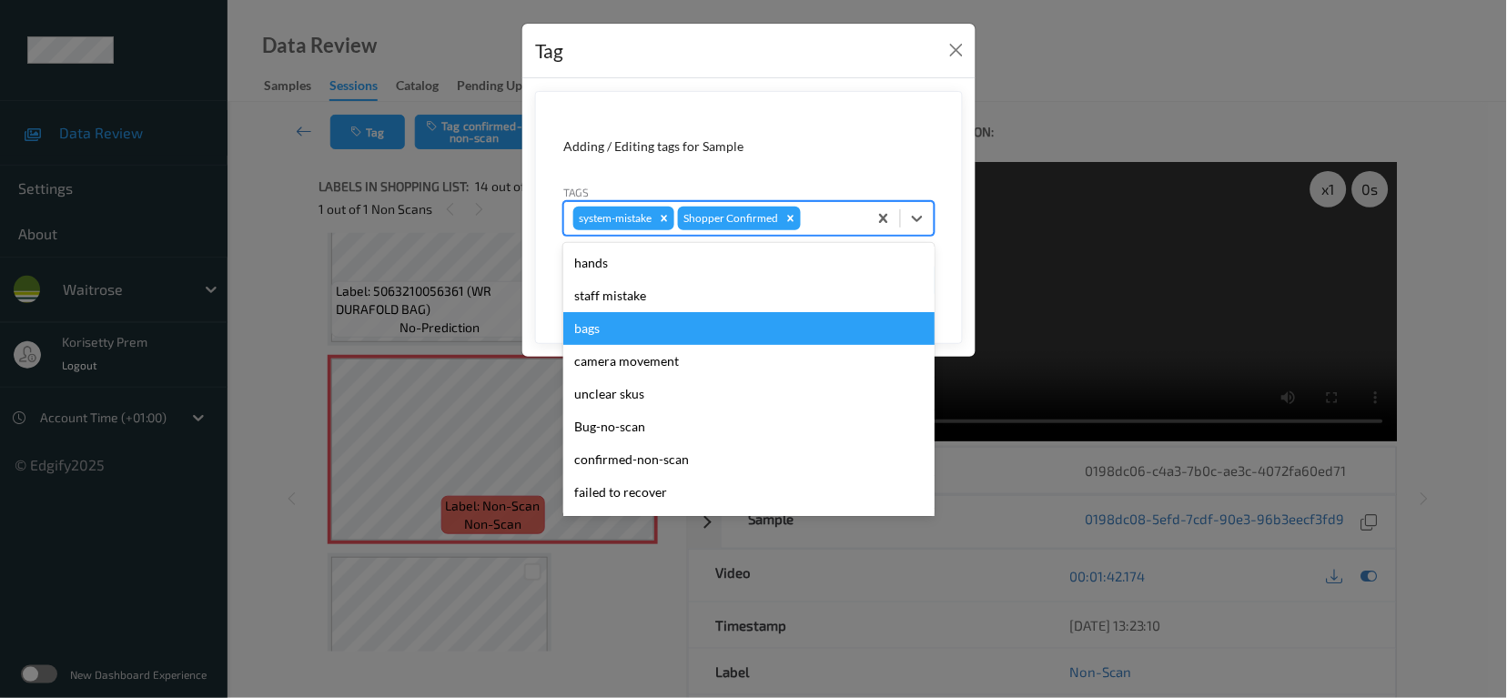
click at [614, 332] on div "bags" at bounding box center [748, 328] width 371 height 33
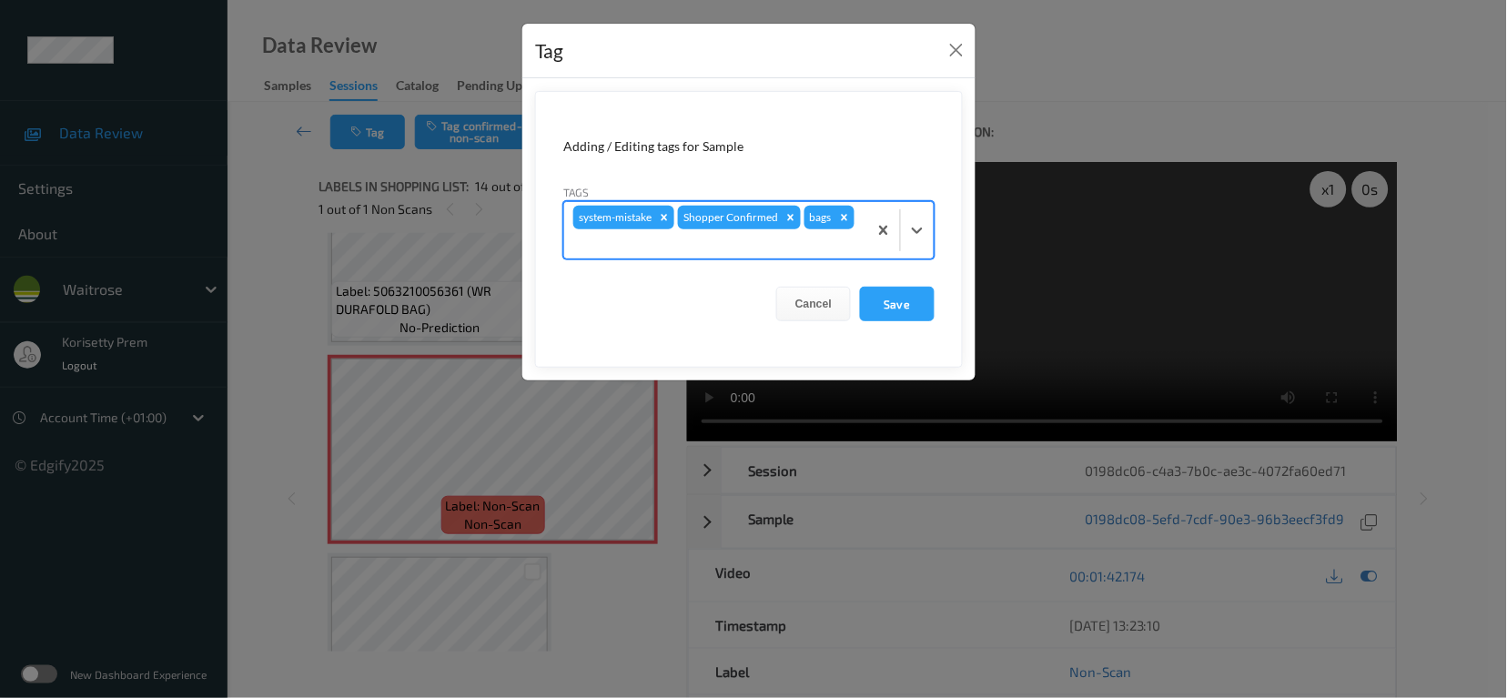
click at [758, 255] on div at bounding box center [715, 244] width 285 height 22
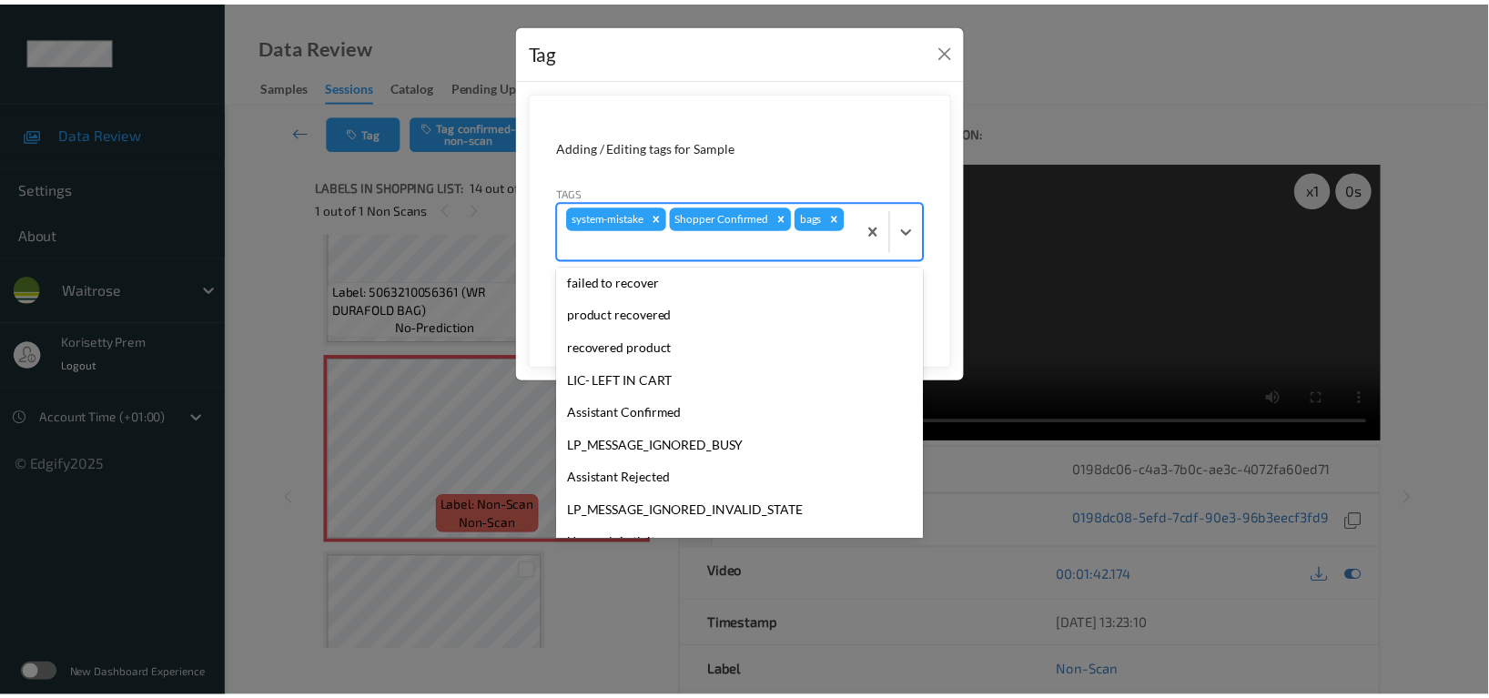
scroll to position [323, 0]
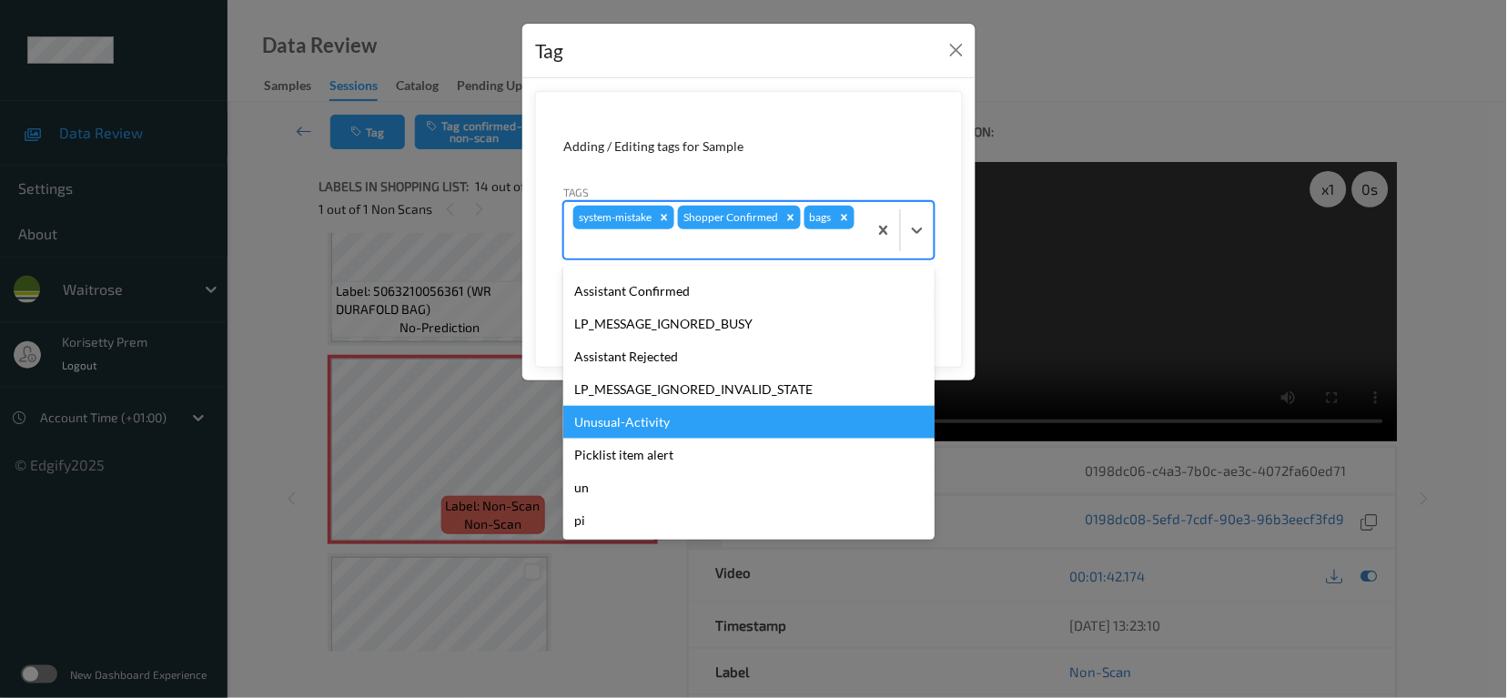
click at [620, 417] on div "Unusual-Activity" at bounding box center [748, 422] width 371 height 33
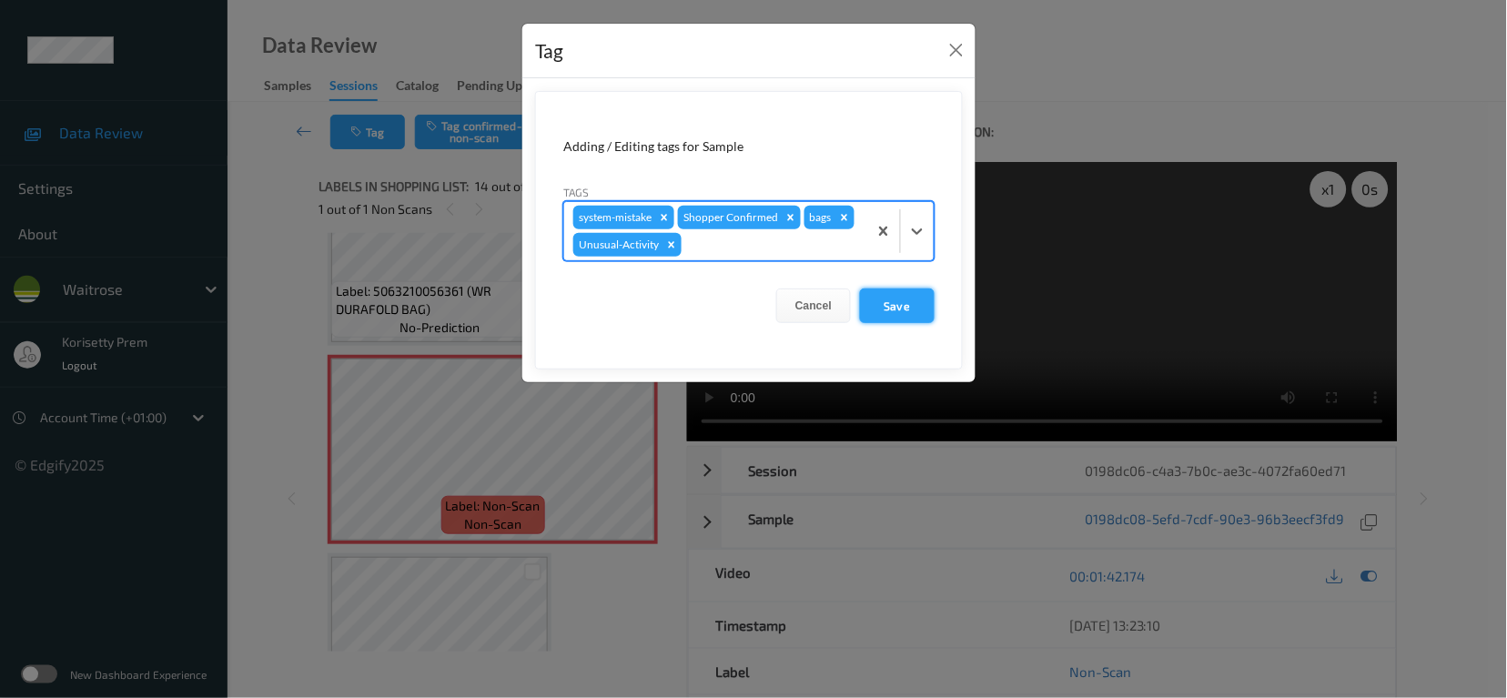
click at [909, 306] on button "Save" at bounding box center [897, 305] width 75 height 35
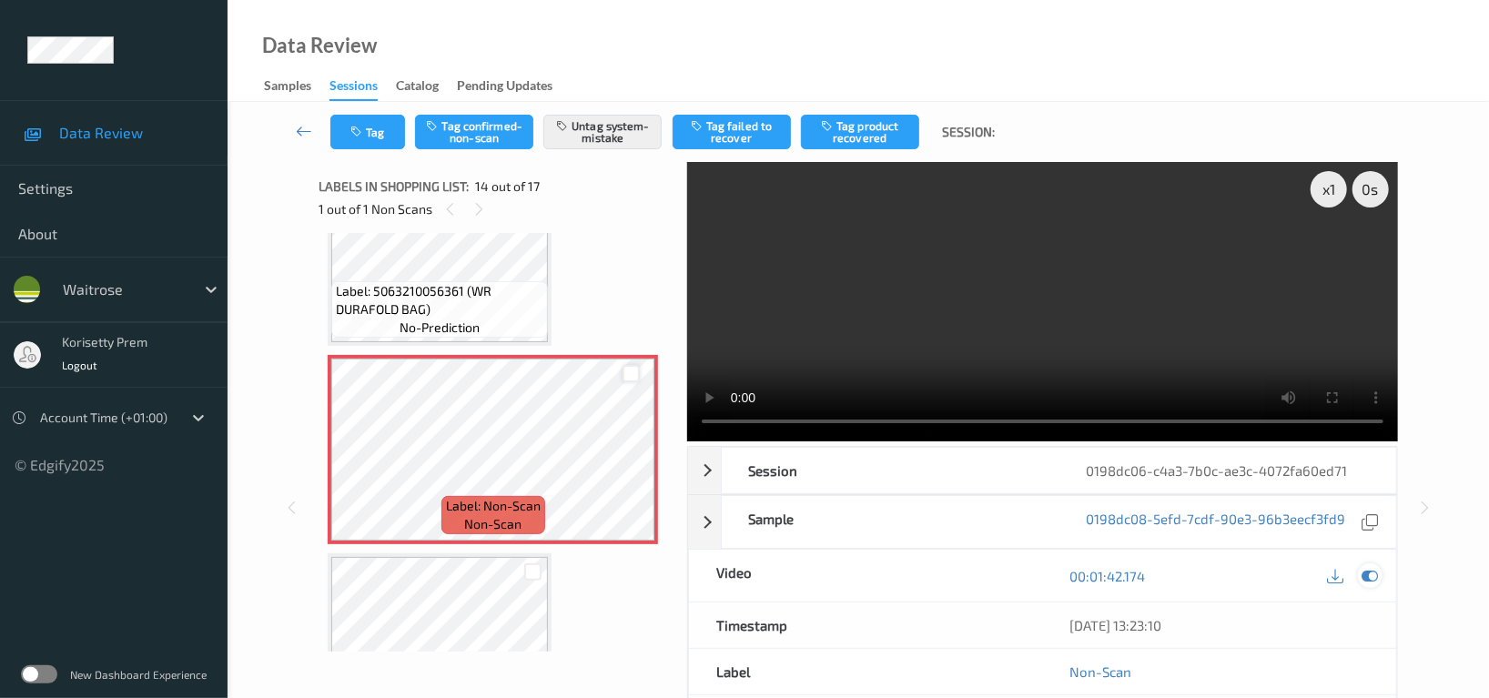
click at [1370, 568] on icon at bounding box center [1369, 576] width 16 height 16
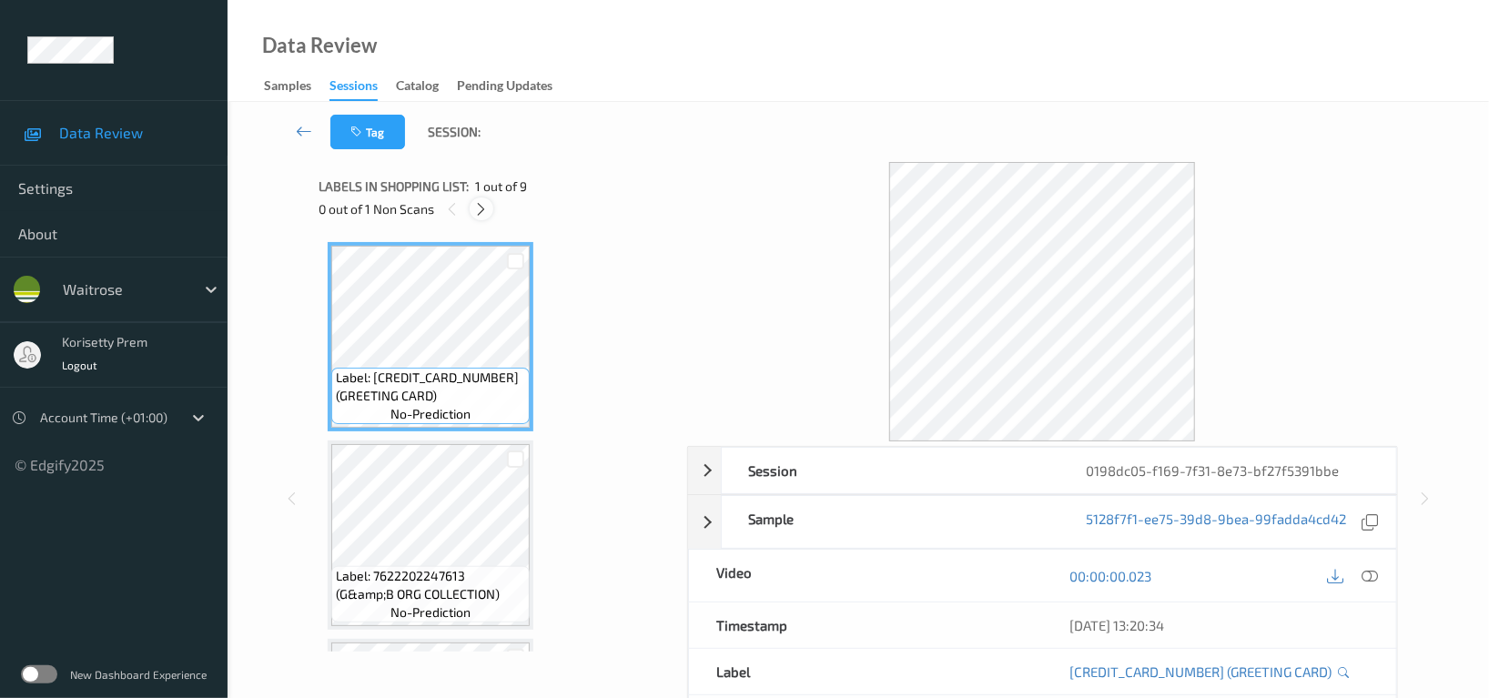
click at [482, 210] on icon at bounding box center [481, 209] width 15 height 16
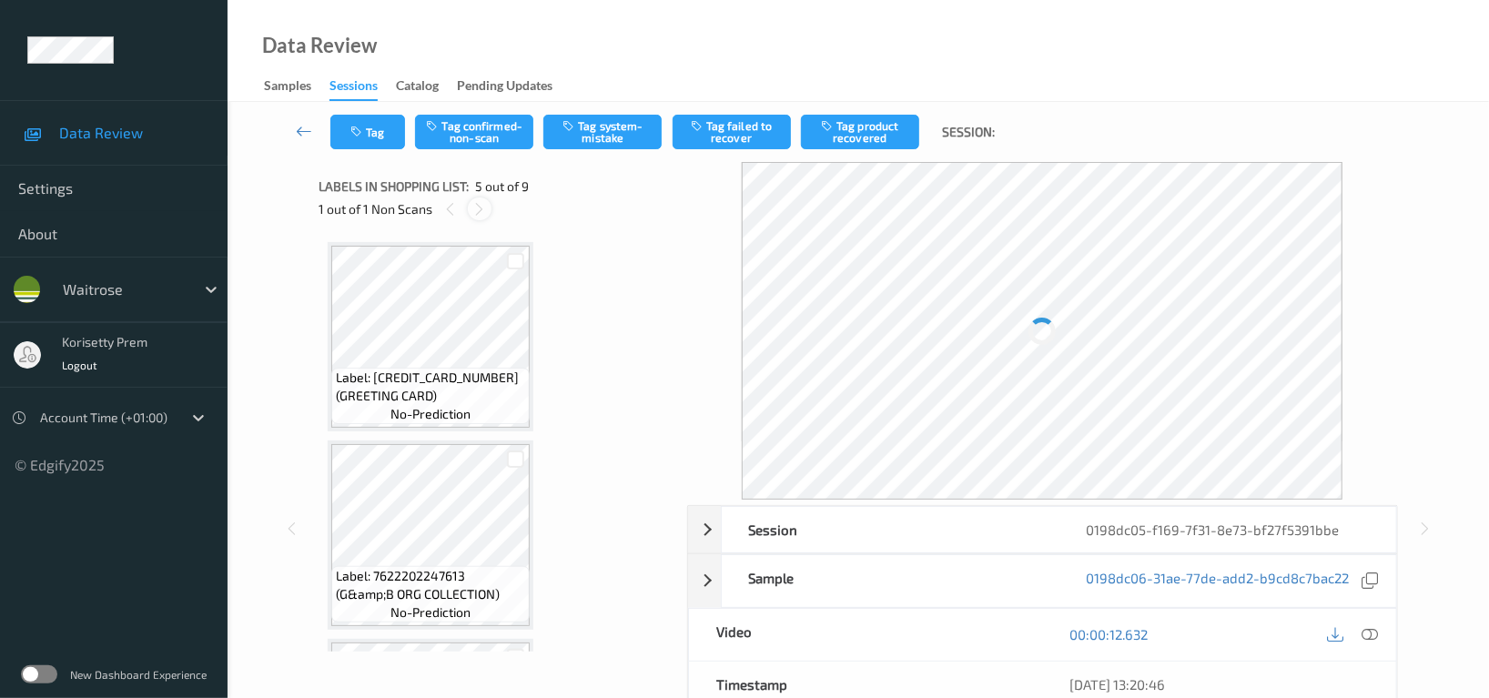
scroll to position [602, 0]
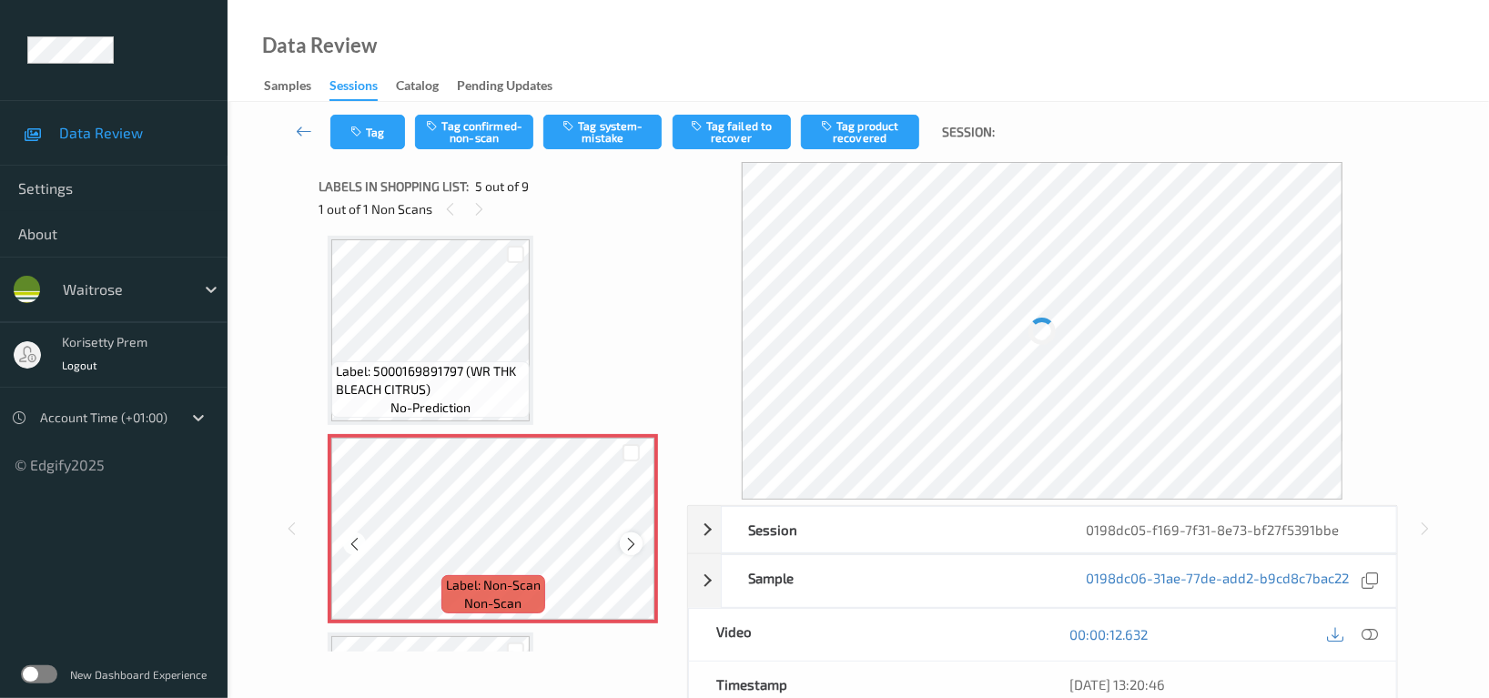
click at [624, 538] on icon at bounding box center [630, 544] width 15 height 16
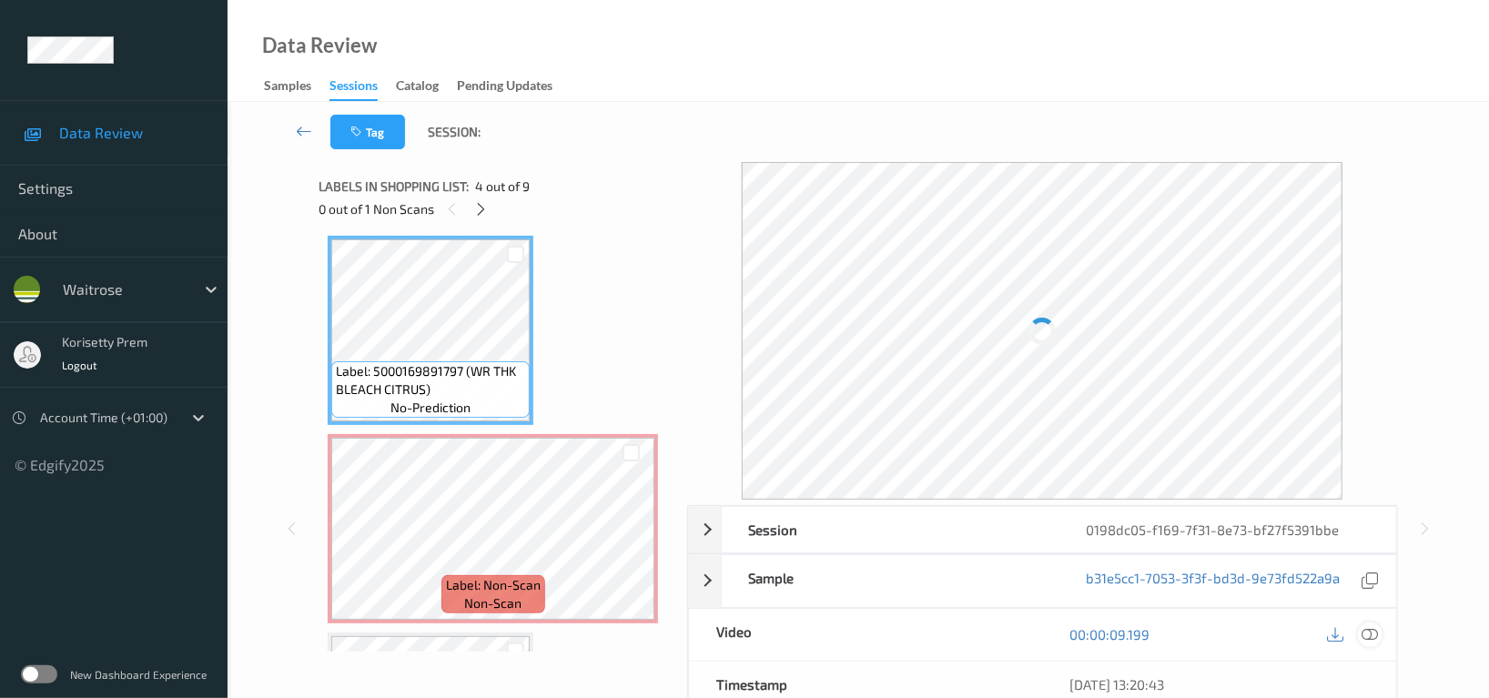
click at [1370, 633] on icon at bounding box center [1369, 634] width 16 height 16
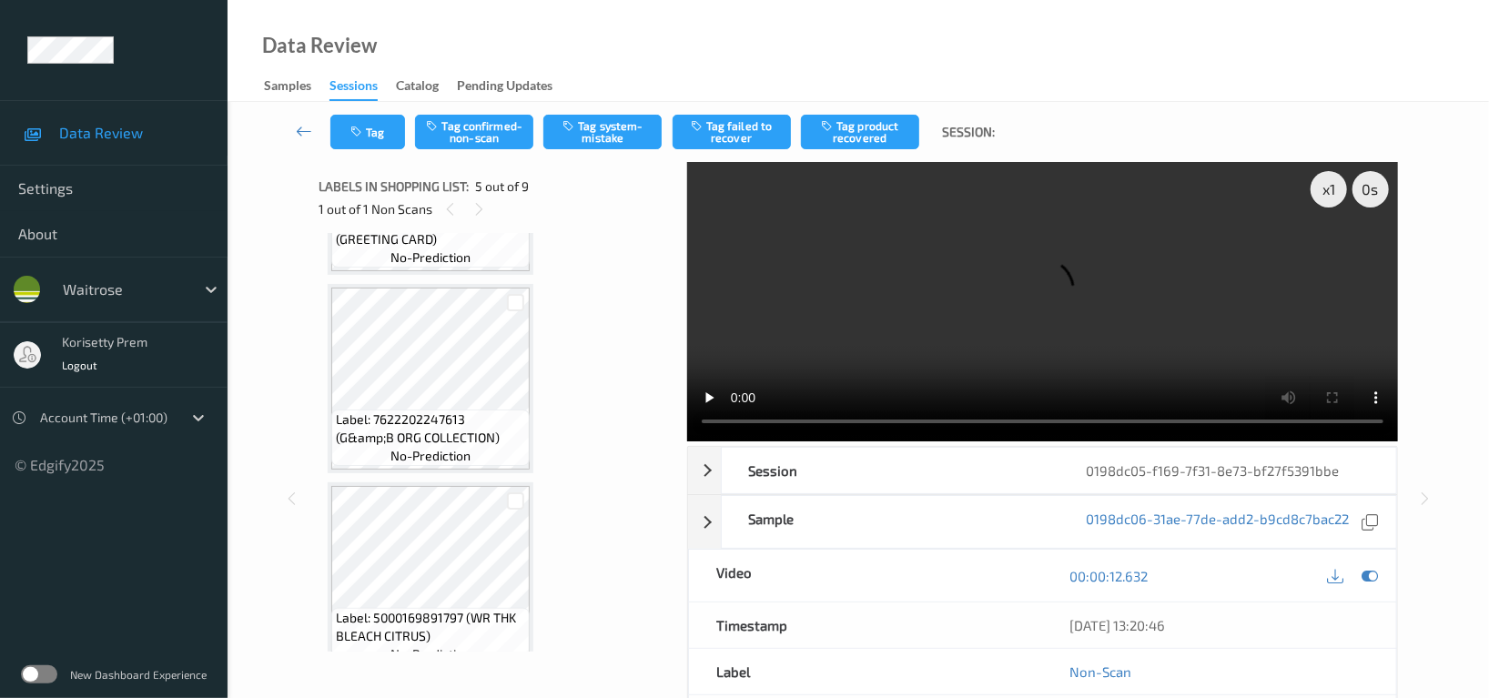
scroll to position [116, 0]
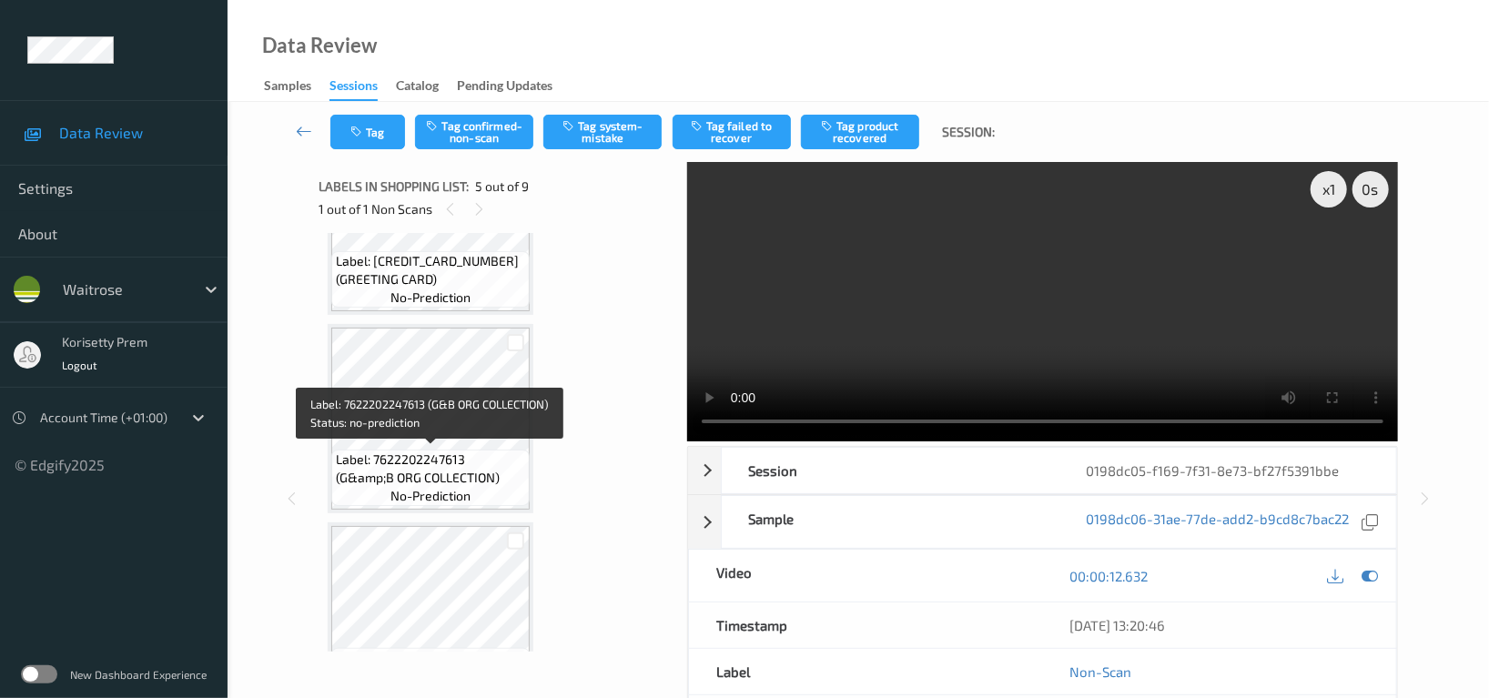
click at [459, 465] on span "Label: 7622202247613 (G&amp;B ORG COLLECTION)" at bounding box center [430, 468] width 189 height 36
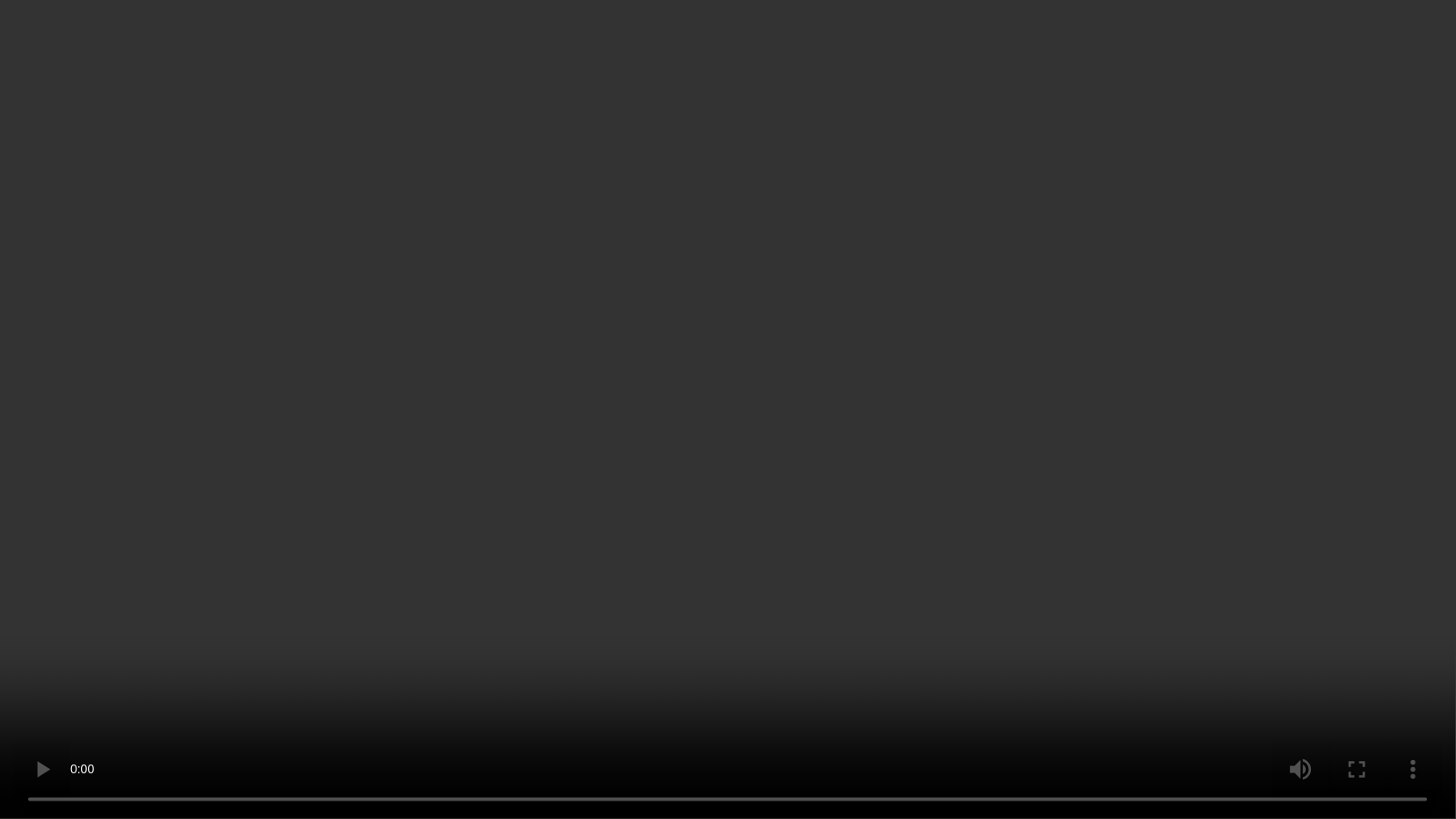
click at [1012, 456] on video at bounding box center [728, 410] width 1456 height 819
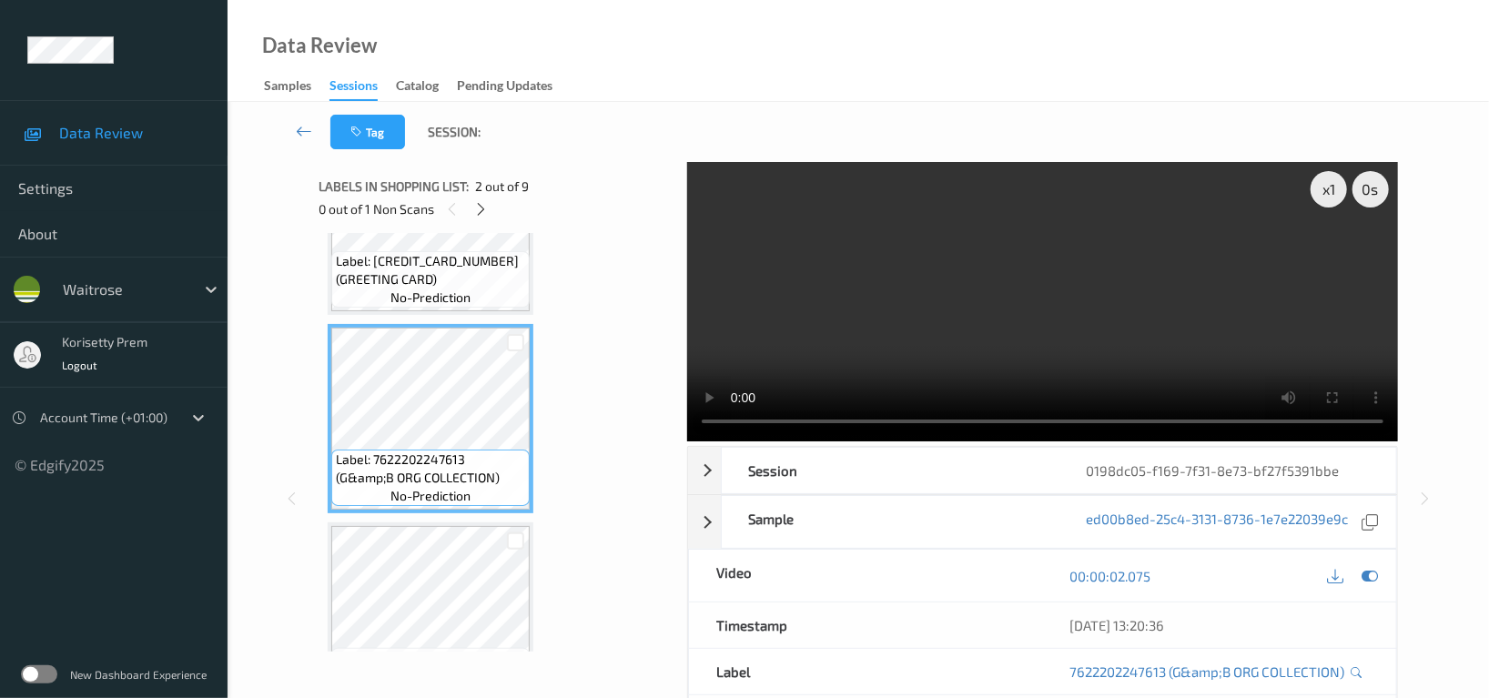
click at [1067, 356] on video at bounding box center [1042, 301] width 711 height 279
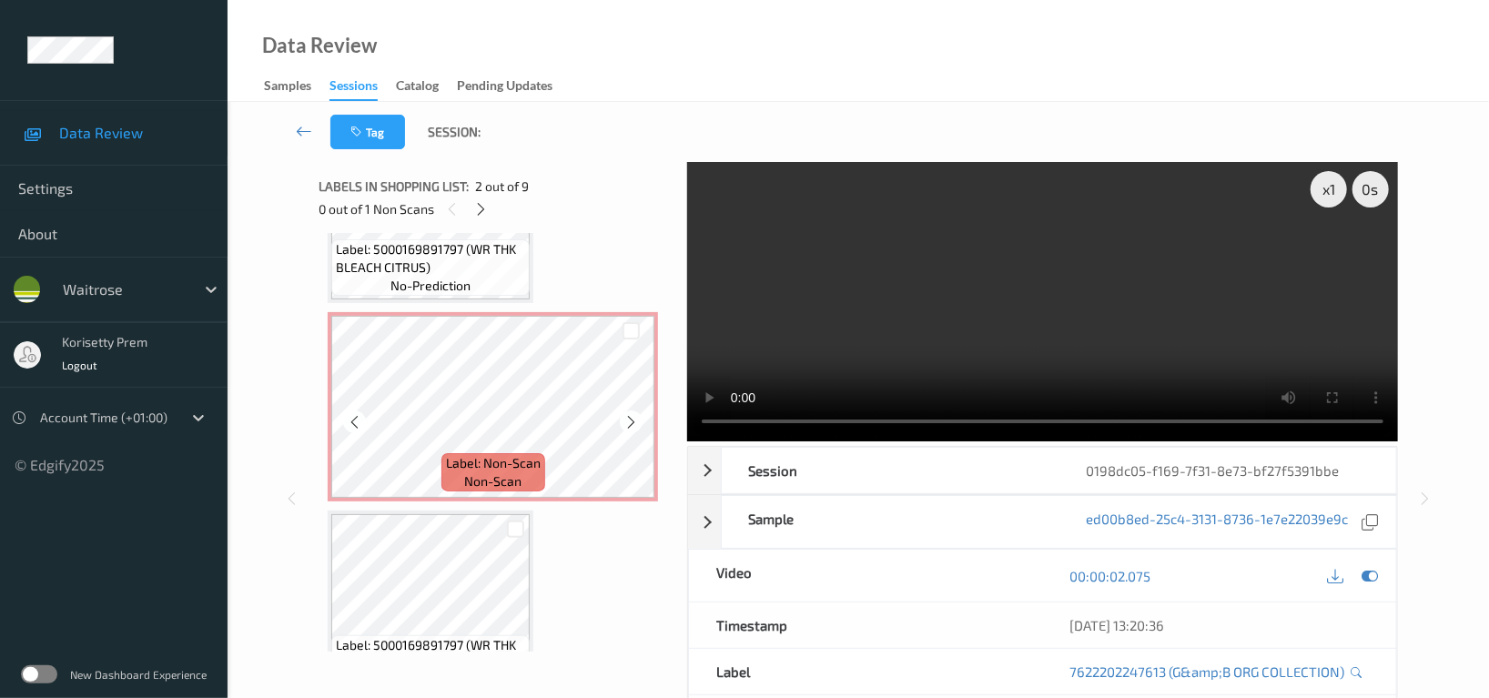
scroll to position [602, 0]
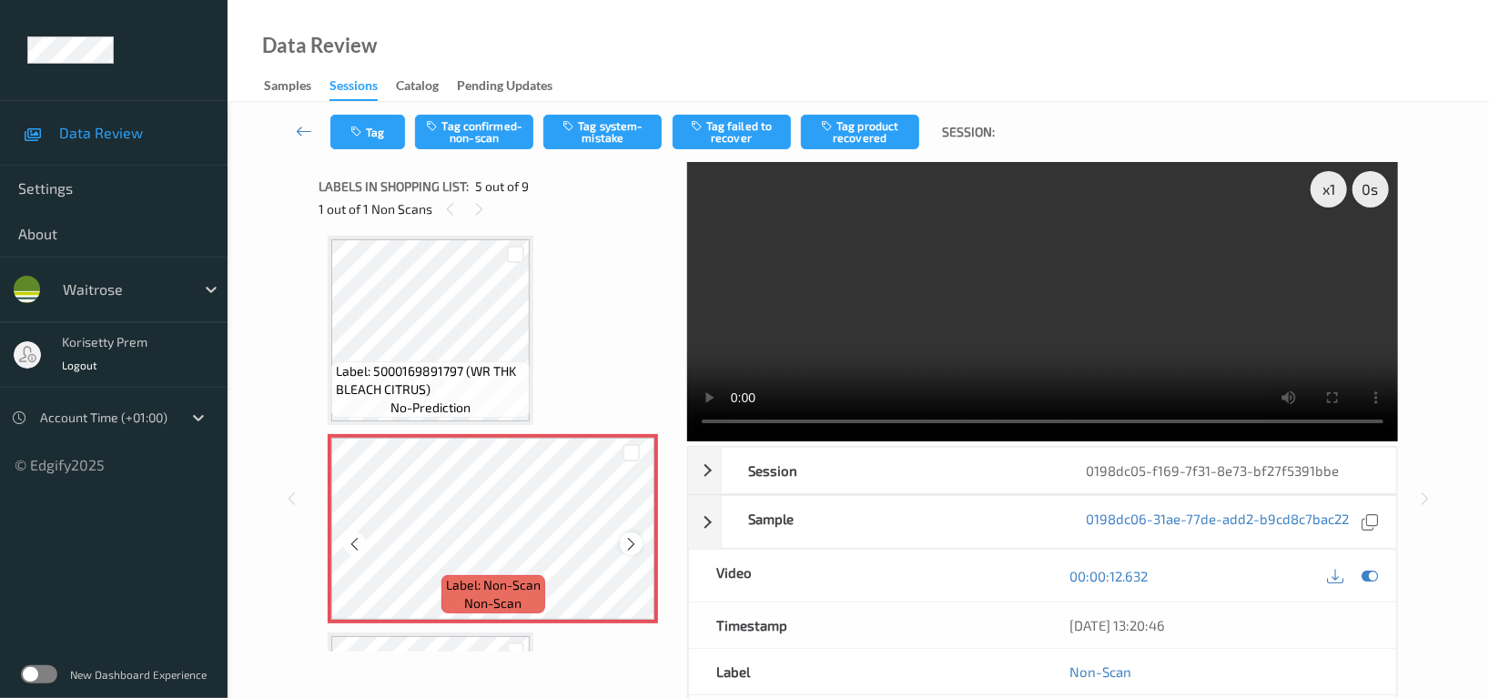
click at [633, 546] on icon at bounding box center [630, 544] width 15 height 16
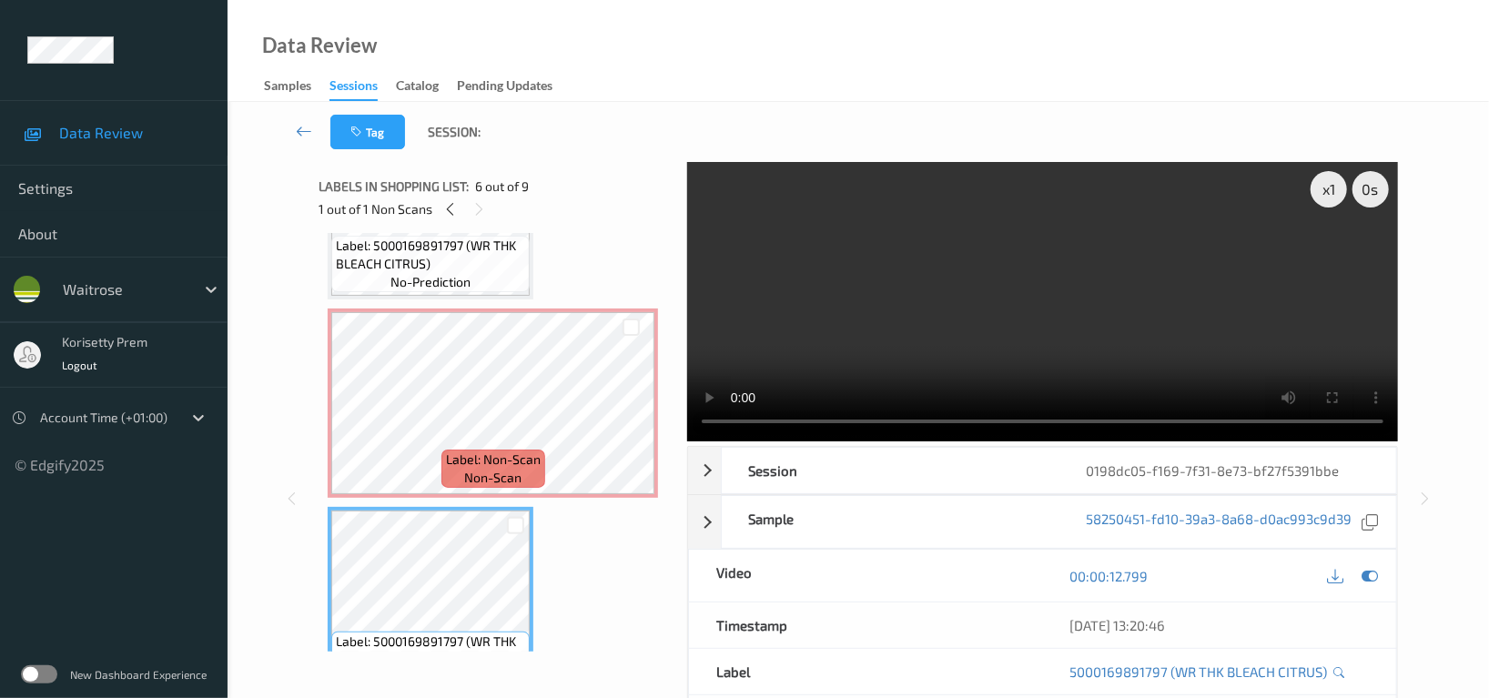
scroll to position [723, 0]
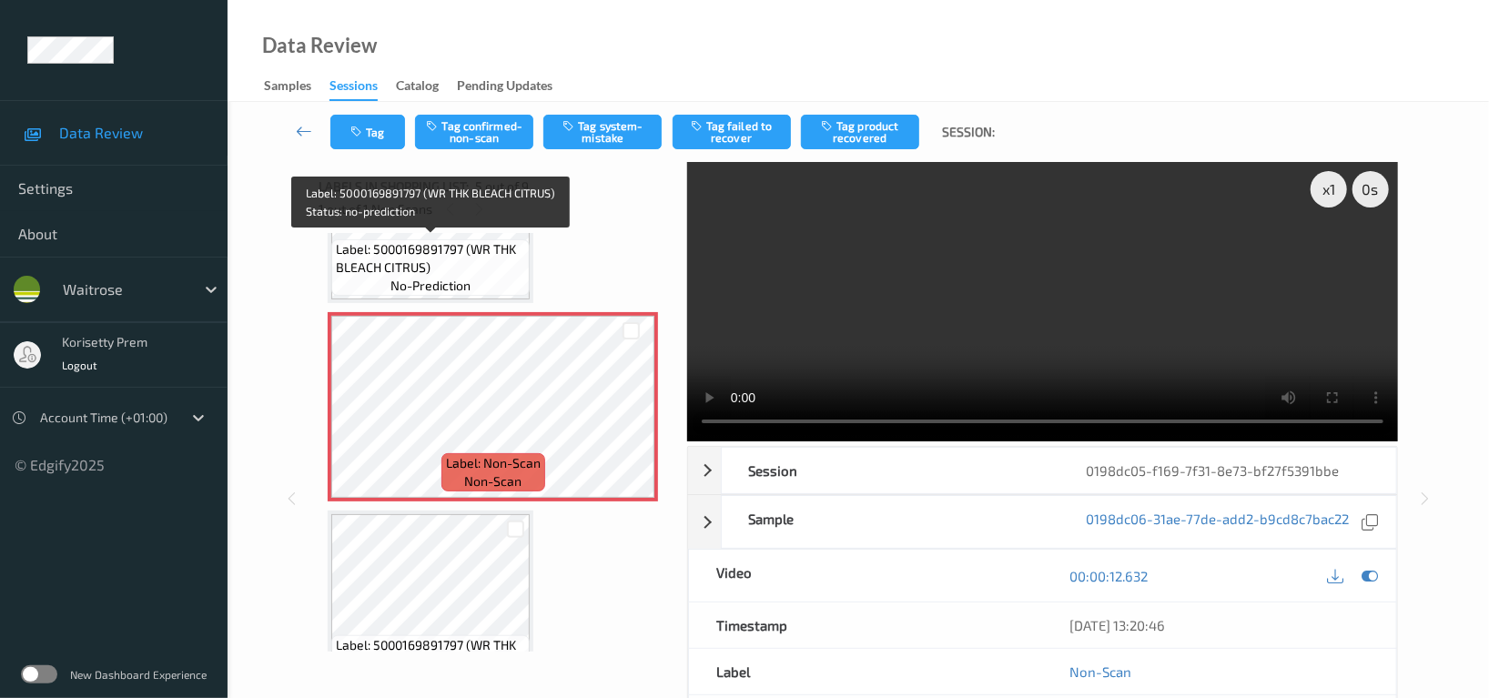
click at [453, 277] on span "no-prediction" at bounding box center [430, 286] width 80 height 18
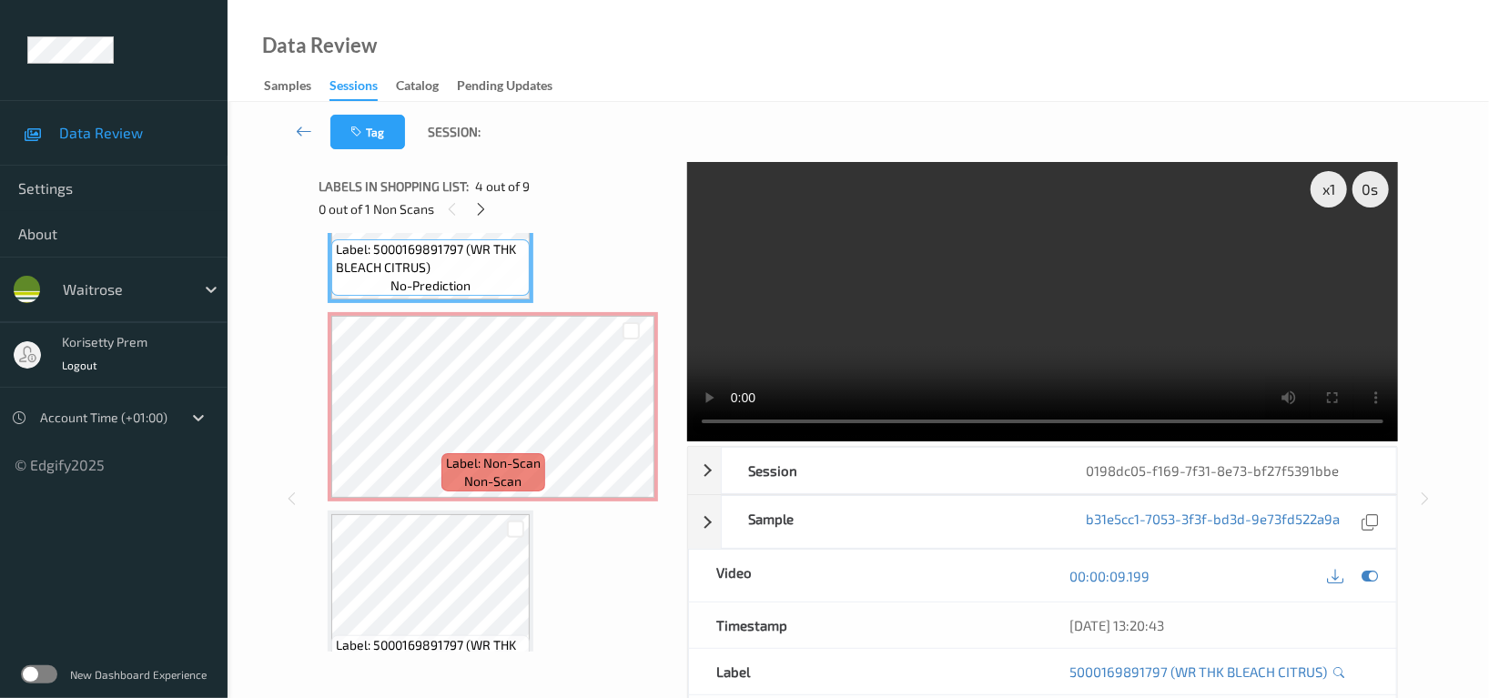
click at [1296, 333] on video at bounding box center [1042, 301] width 711 height 279
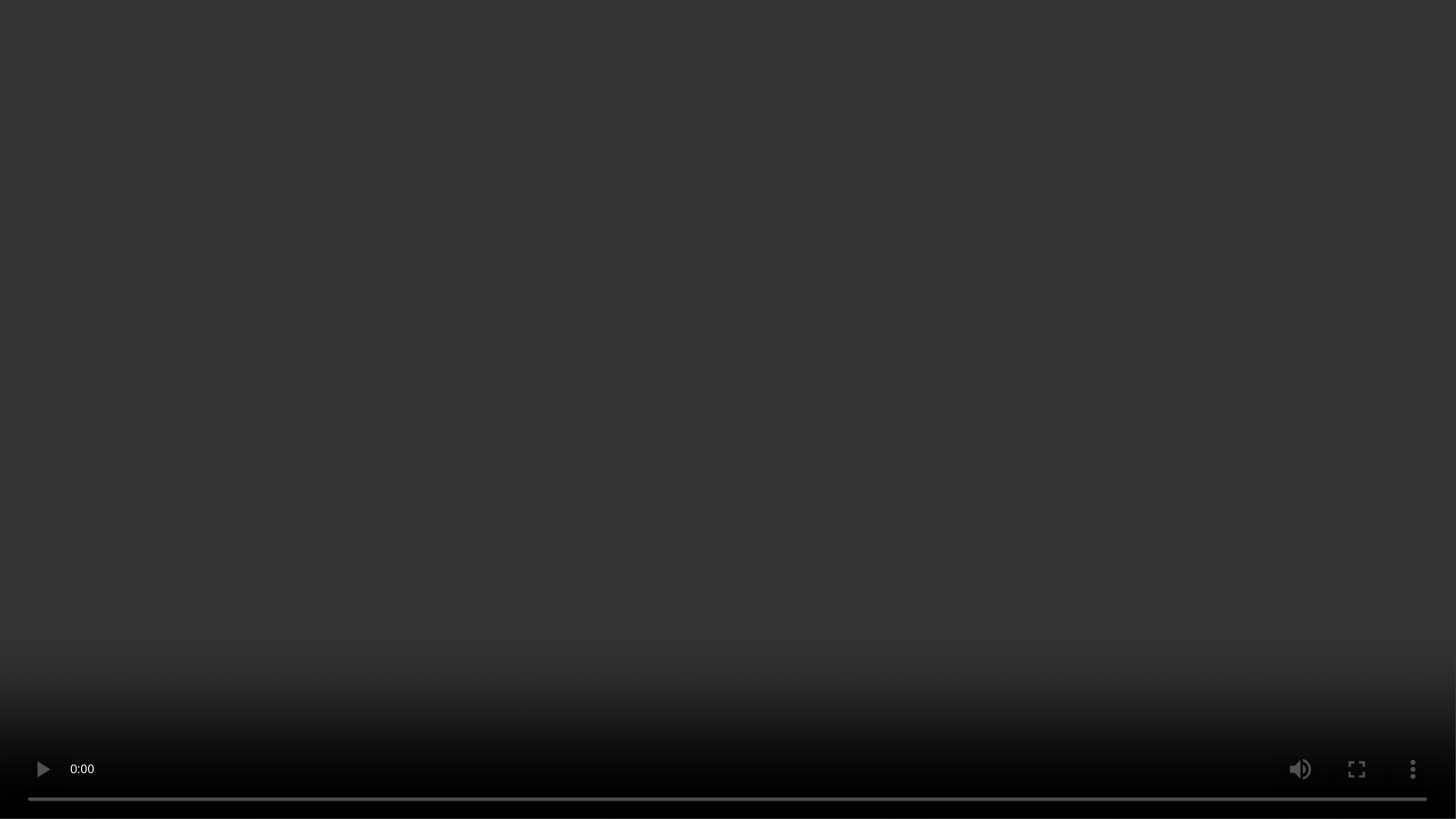
click at [735, 516] on video at bounding box center [728, 410] width 1456 height 819
click at [580, 573] on video at bounding box center [728, 410] width 1456 height 819
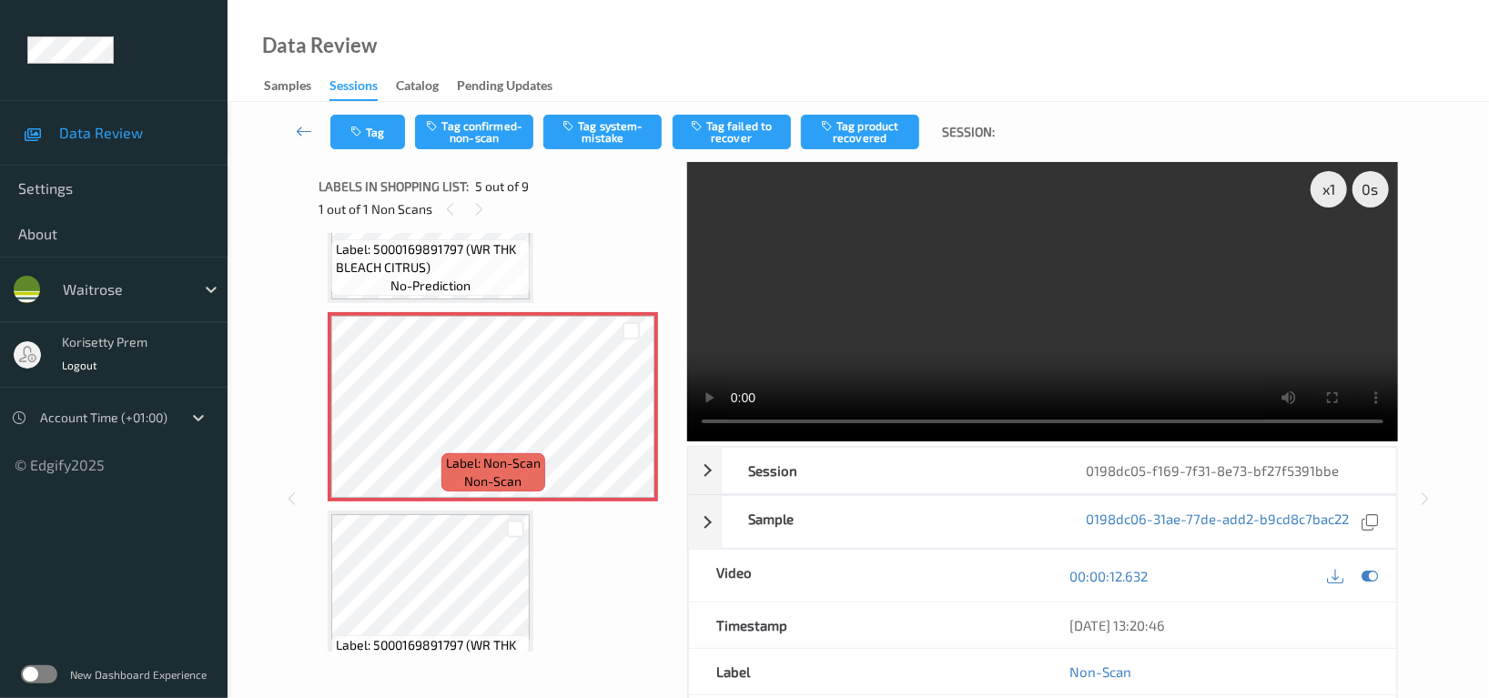
click at [1032, 311] on video at bounding box center [1042, 301] width 711 height 279
click at [632, 418] on icon at bounding box center [630, 422] width 15 height 16
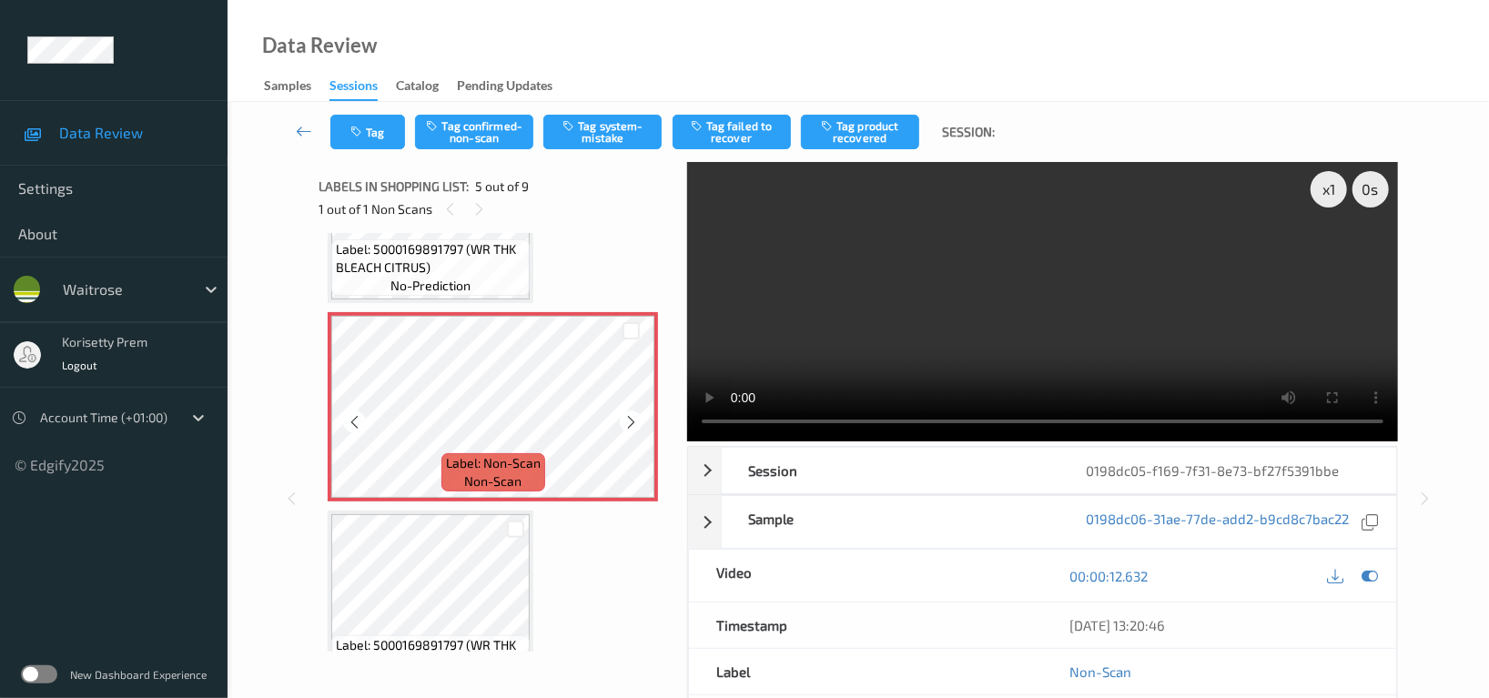
click at [632, 418] on icon at bounding box center [630, 422] width 15 height 16
click at [605, 139] on button "Tag system-mistake" at bounding box center [602, 132] width 118 height 35
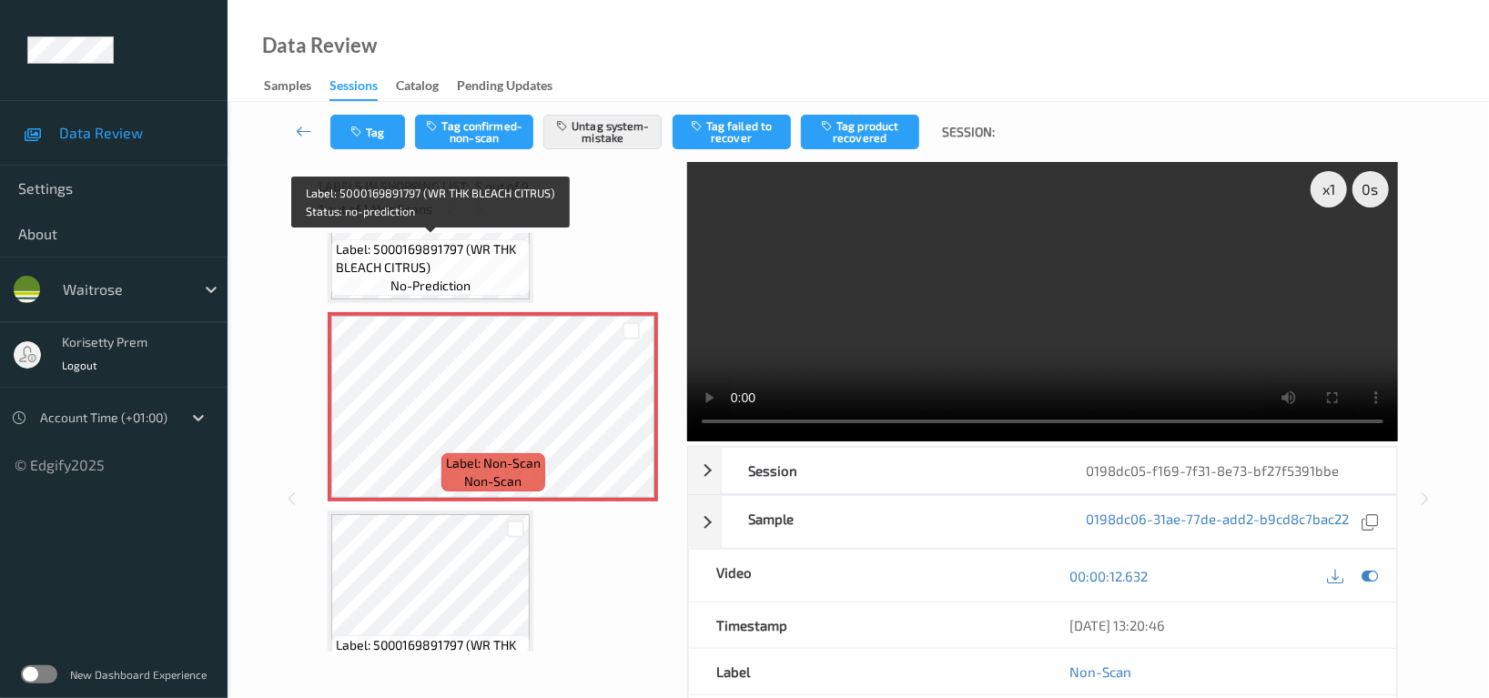
click at [451, 258] on span "Label: 5000169891797 (WR THK BLEACH CITRUS)" at bounding box center [430, 258] width 189 height 36
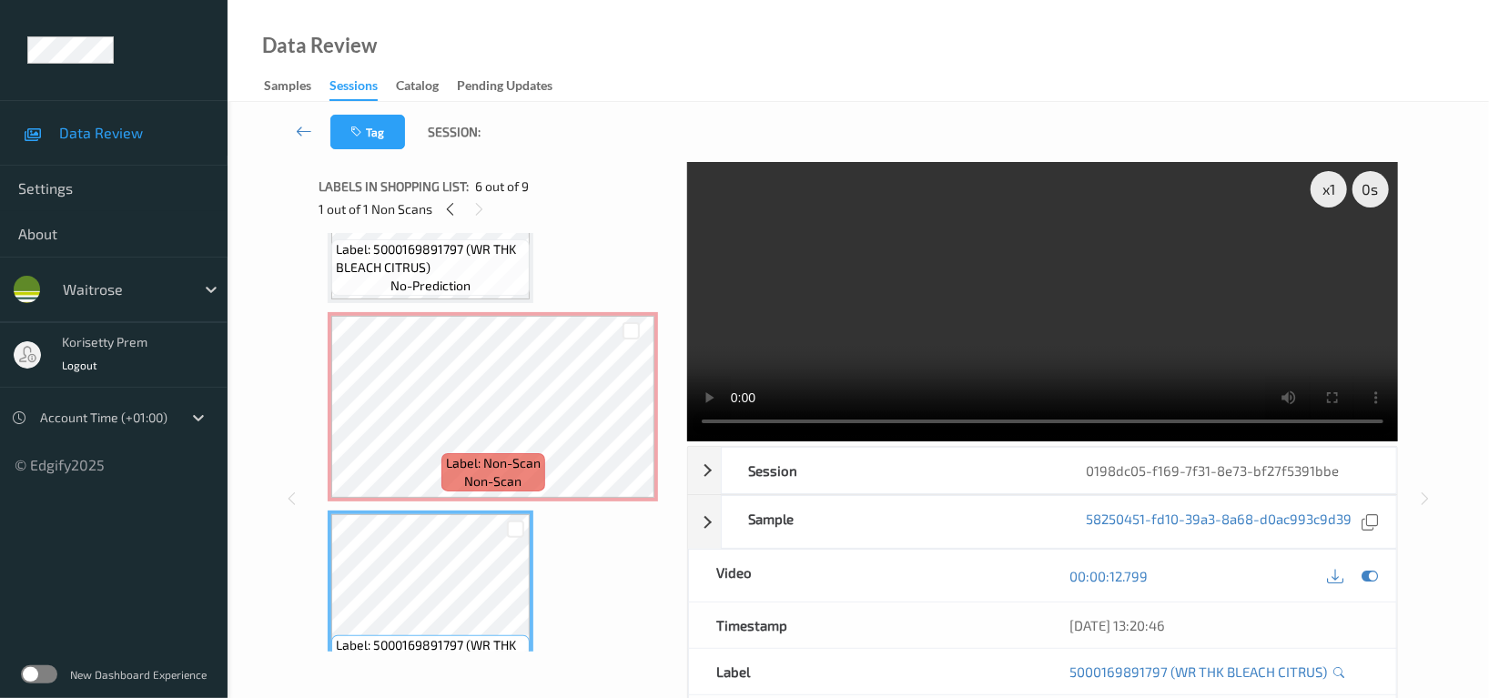
click at [540, 536] on div "Label: 5015877624513 (GREETING CARD) no-prediction Label: 7622202247613 (G&amp;…" at bounding box center [496, 406] width 337 height 1775
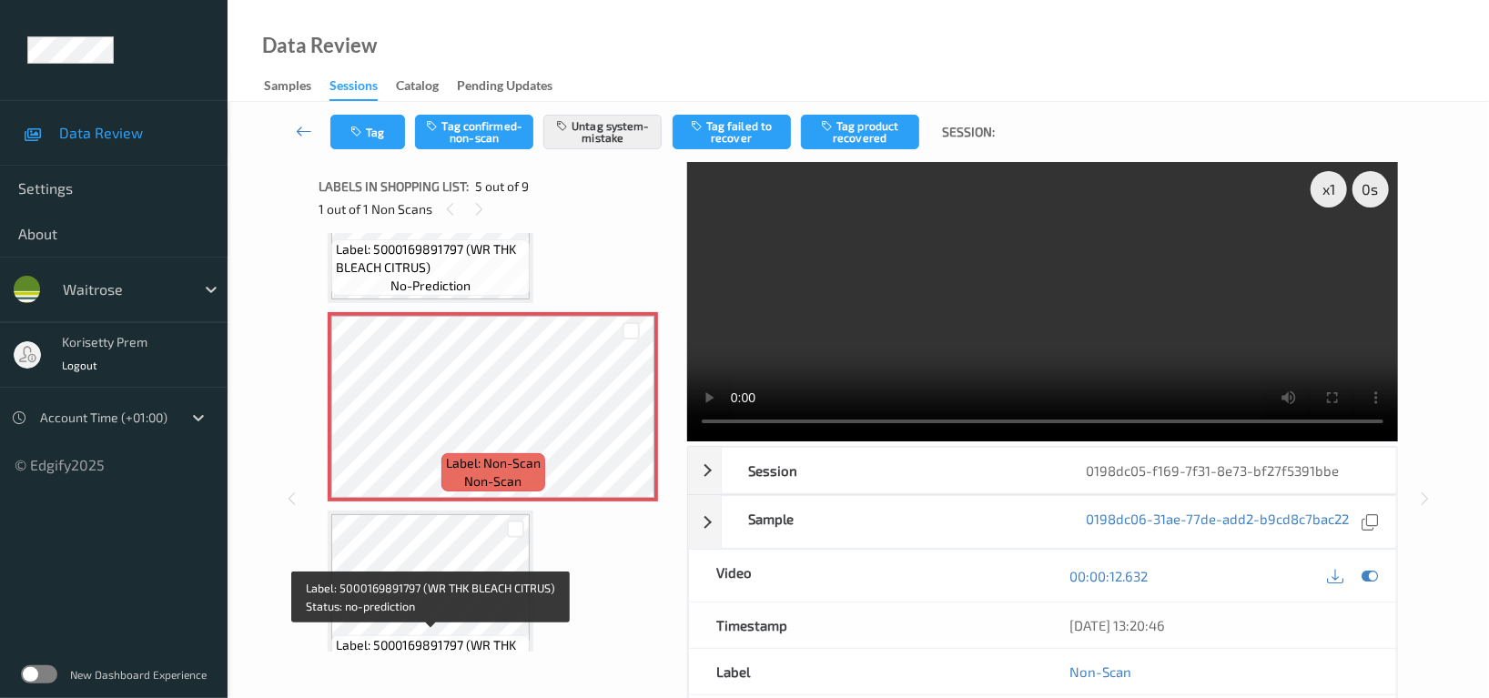
click at [463, 637] on span "Label: 5000169891797 (WR THK BLEACH CITRUS)" at bounding box center [430, 654] width 189 height 36
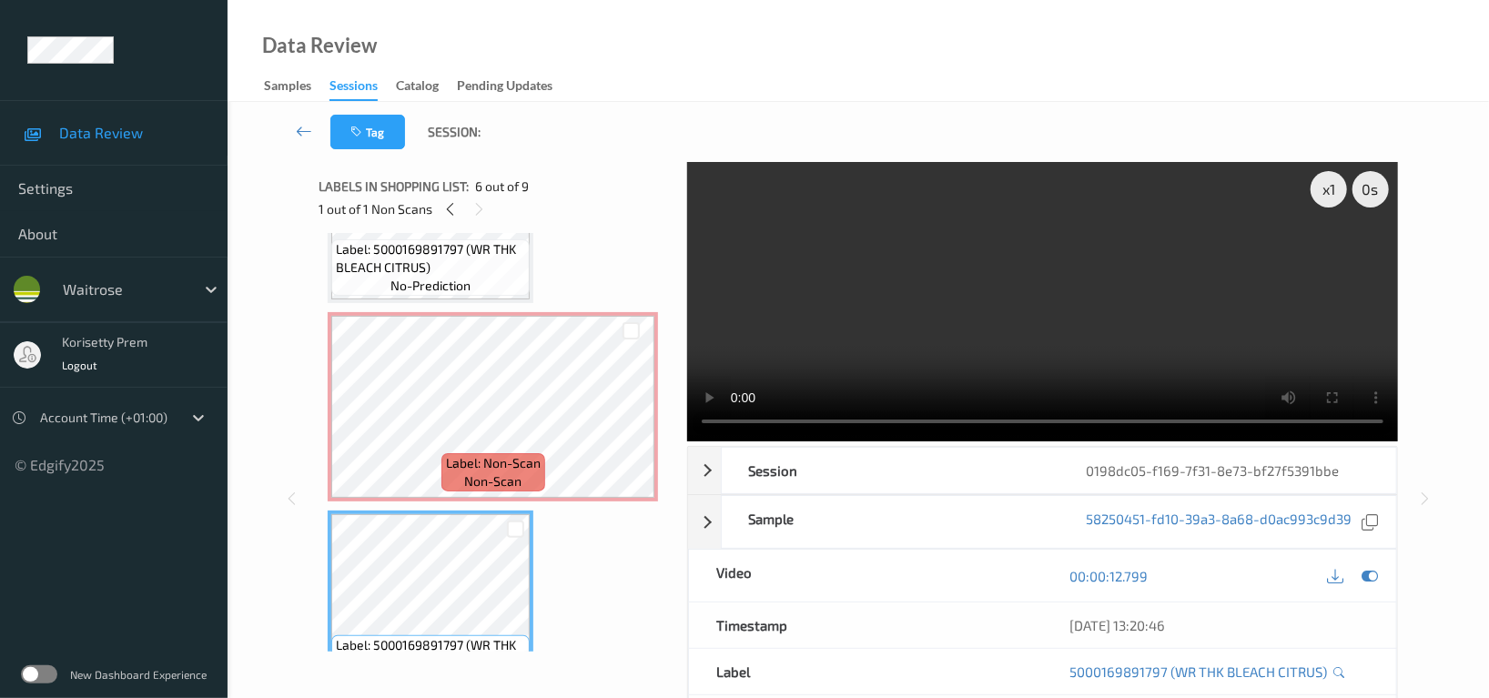
click at [450, 482] on div "Label: Non-Scan non-scan" at bounding box center [493, 472] width 104 height 38
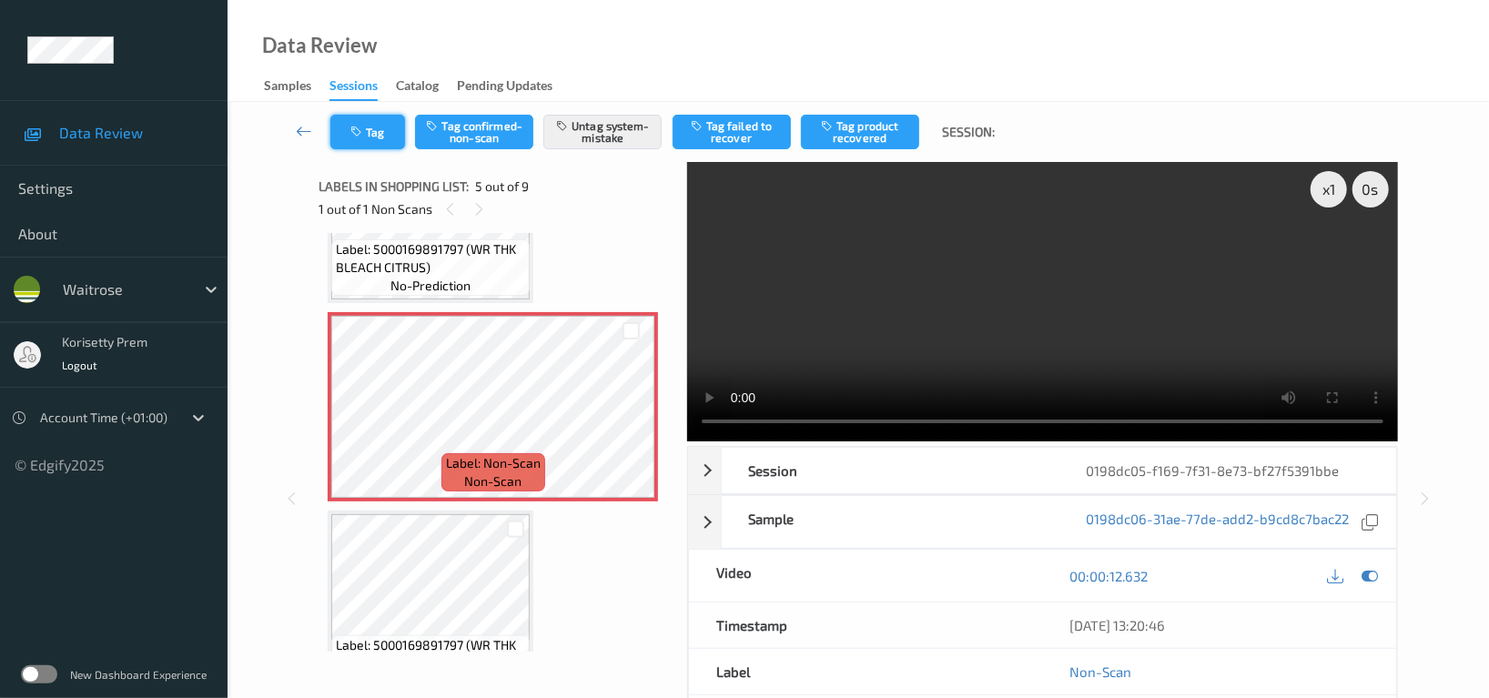
click at [371, 122] on button "Tag" at bounding box center [367, 132] width 75 height 35
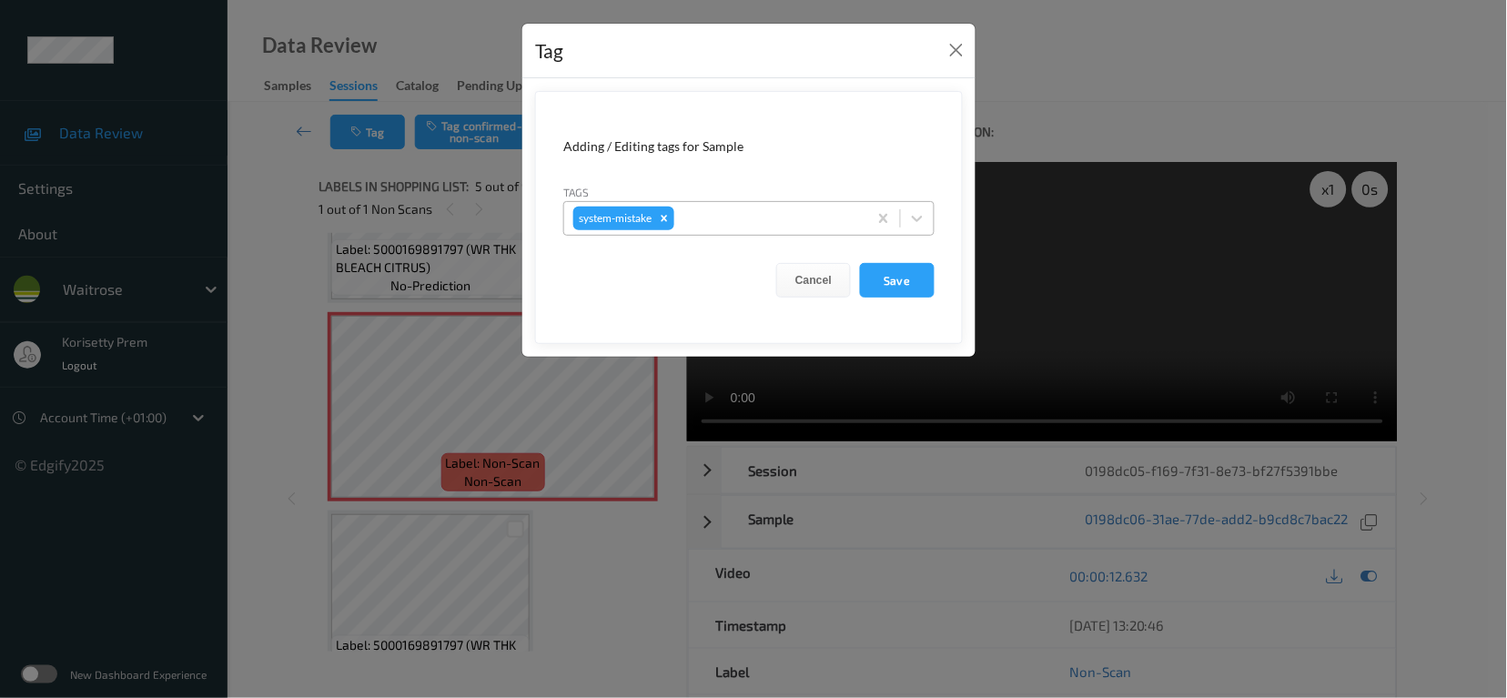
click at [747, 221] on div at bounding box center [768, 218] width 180 height 22
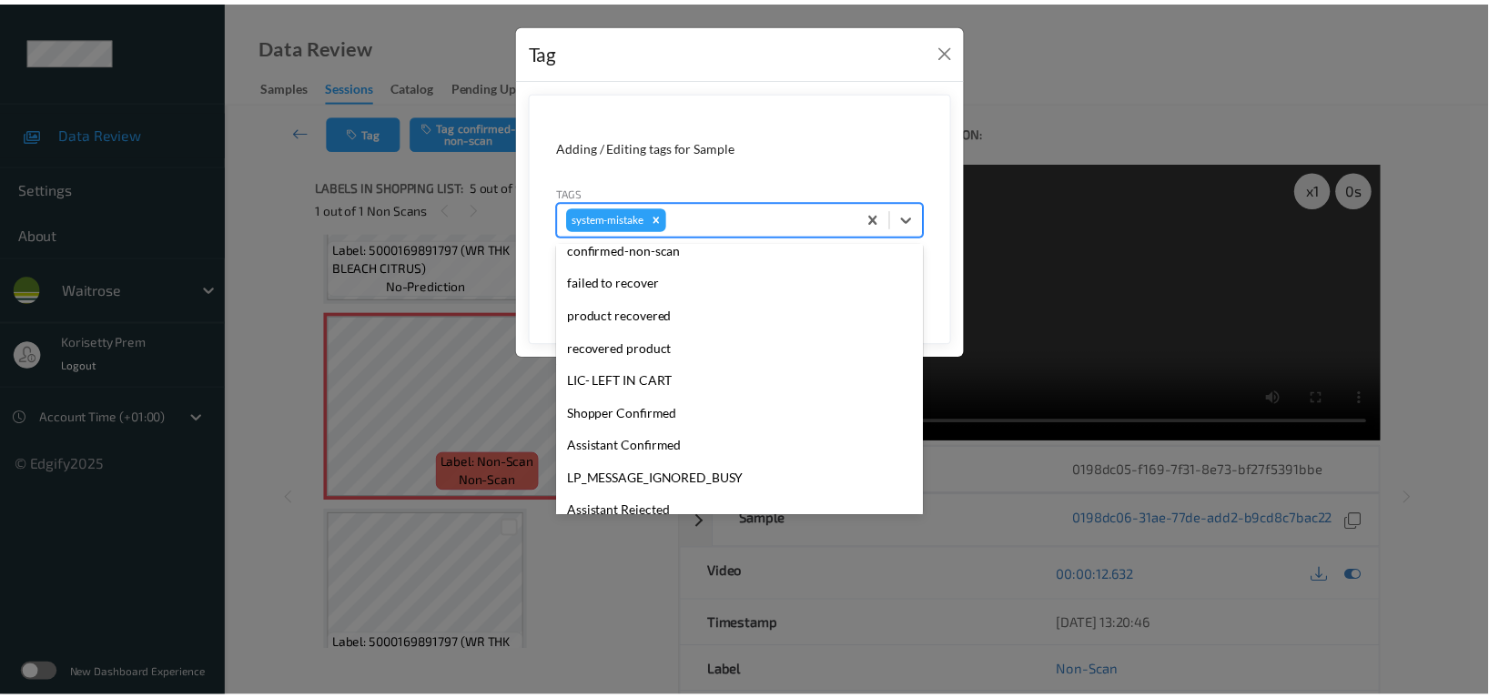
scroll to position [388, 0]
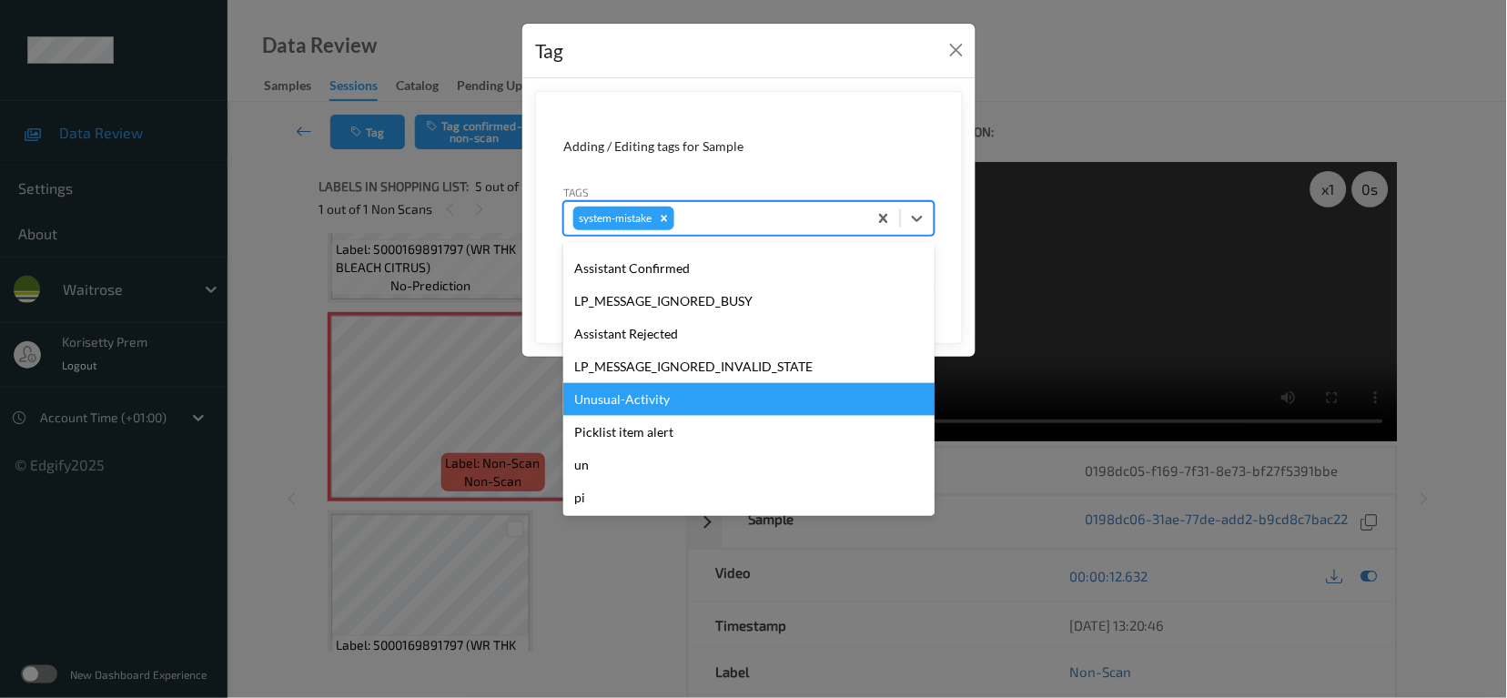
click at [625, 401] on div "Unusual-Activity" at bounding box center [748, 399] width 371 height 33
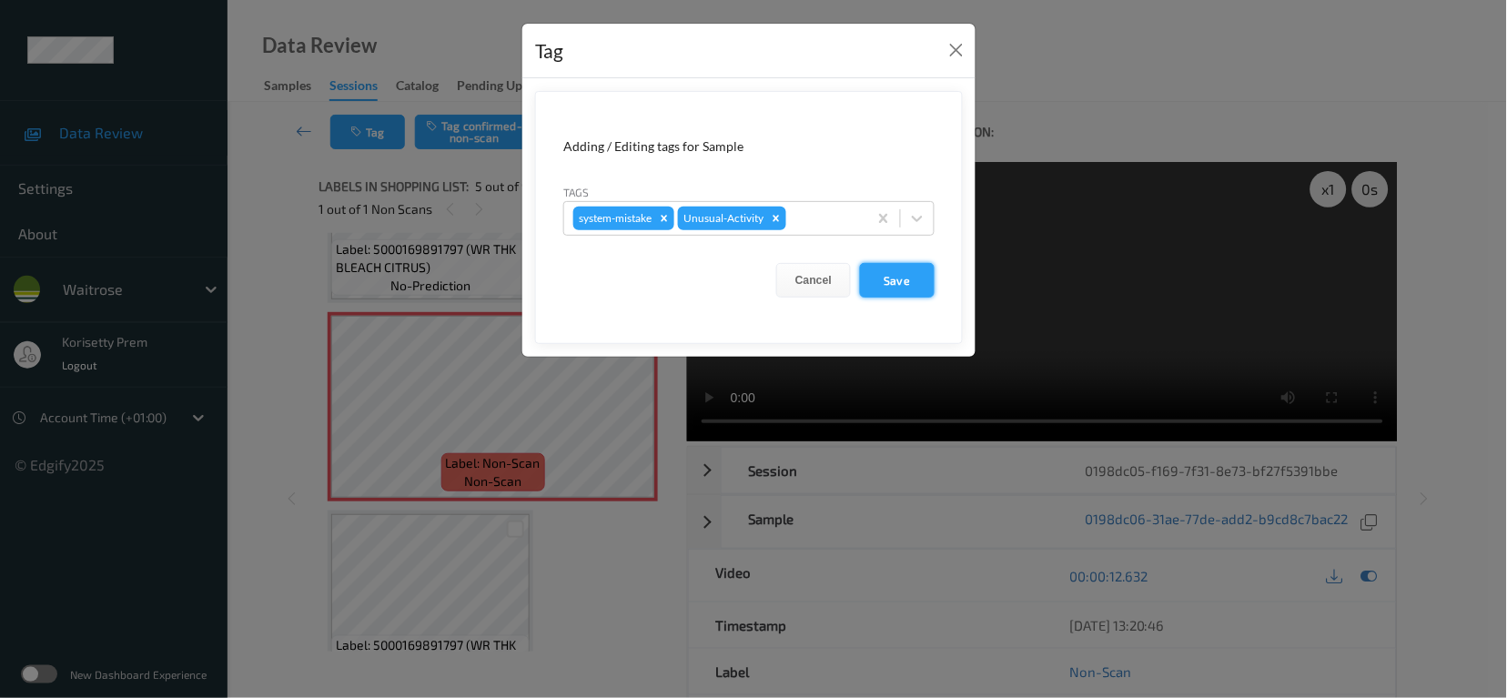
click at [898, 265] on button "Save" at bounding box center [897, 280] width 75 height 35
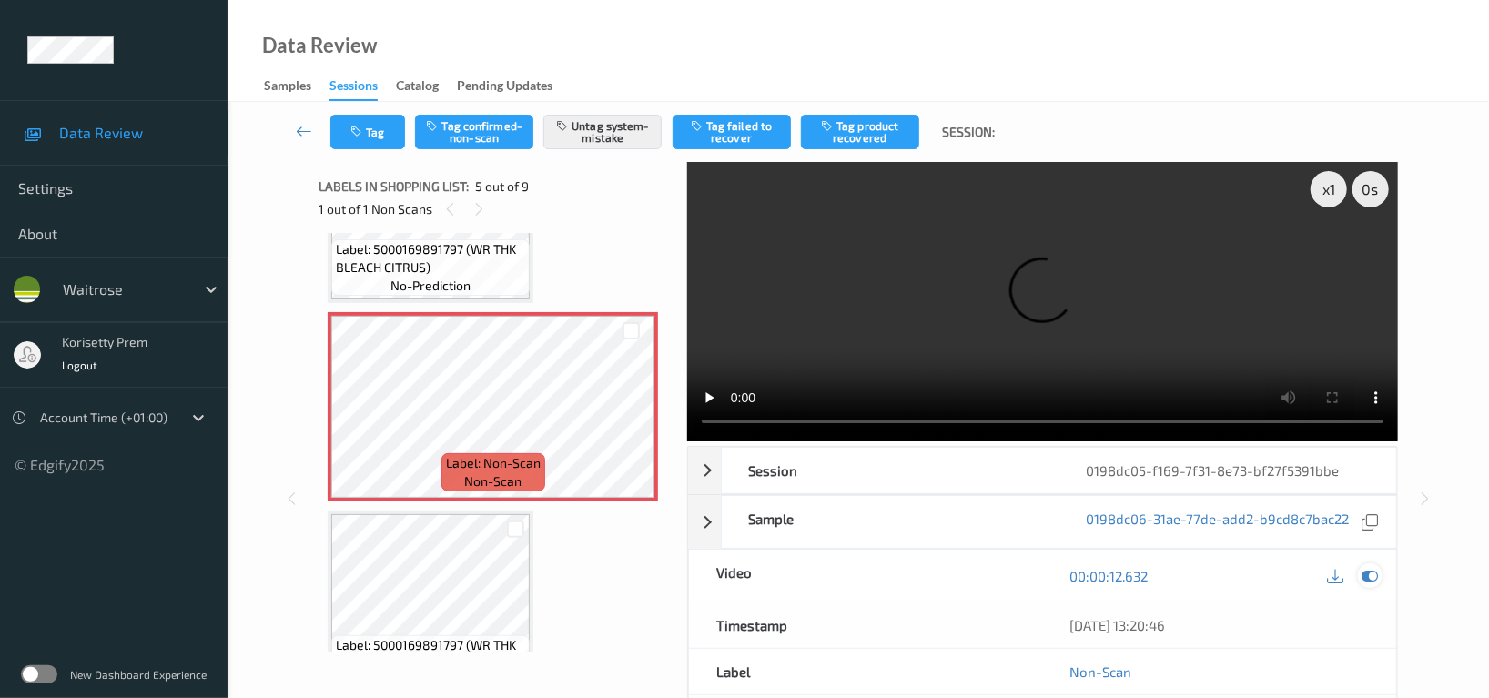
click at [1373, 568] on icon at bounding box center [1369, 576] width 16 height 16
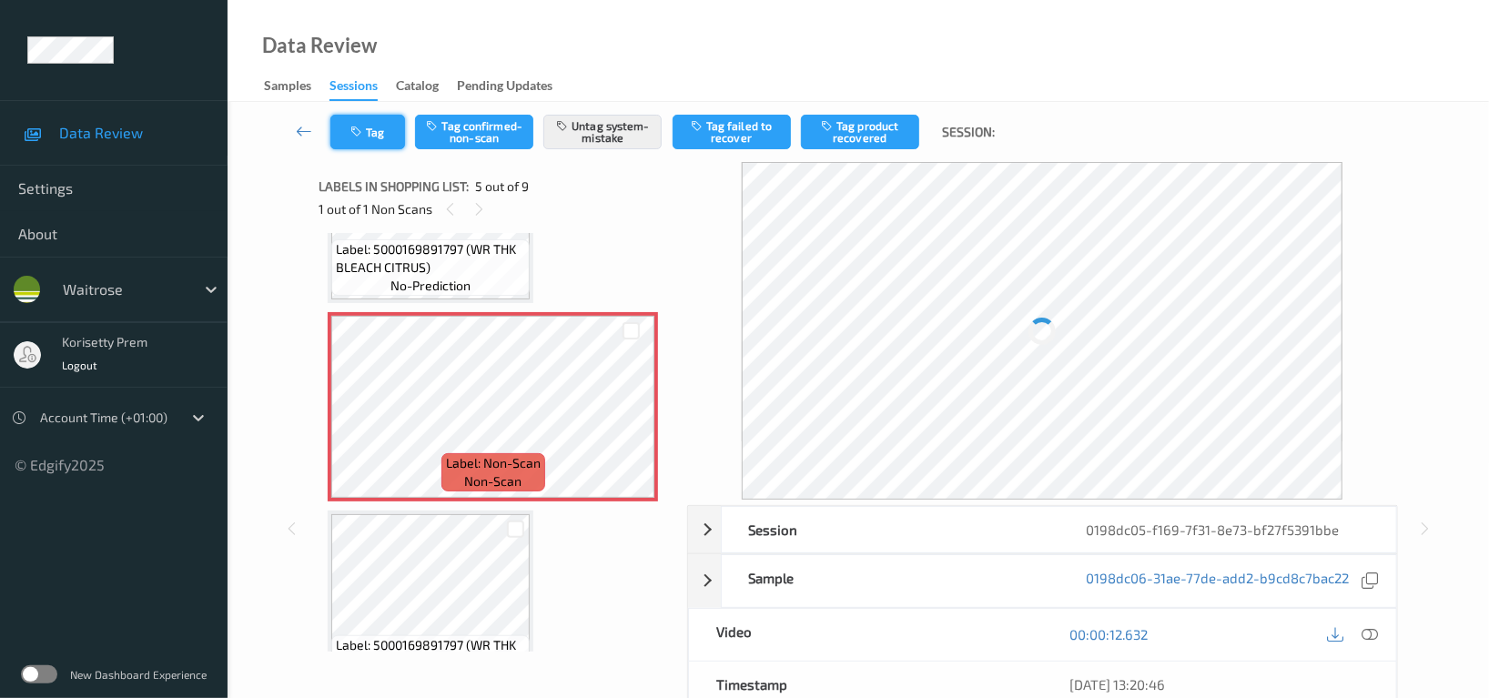
click at [368, 137] on button "Tag" at bounding box center [367, 132] width 75 height 35
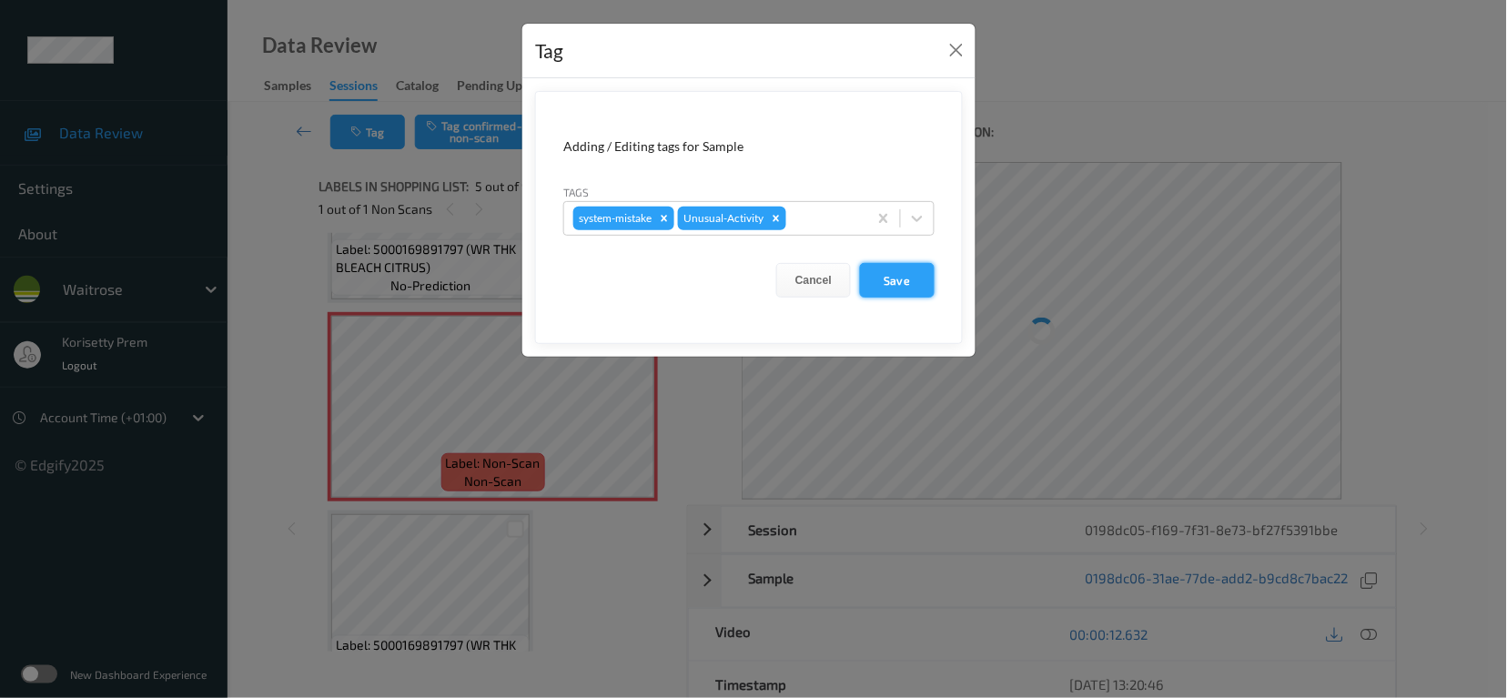
click at [908, 272] on button "Save" at bounding box center [897, 280] width 75 height 35
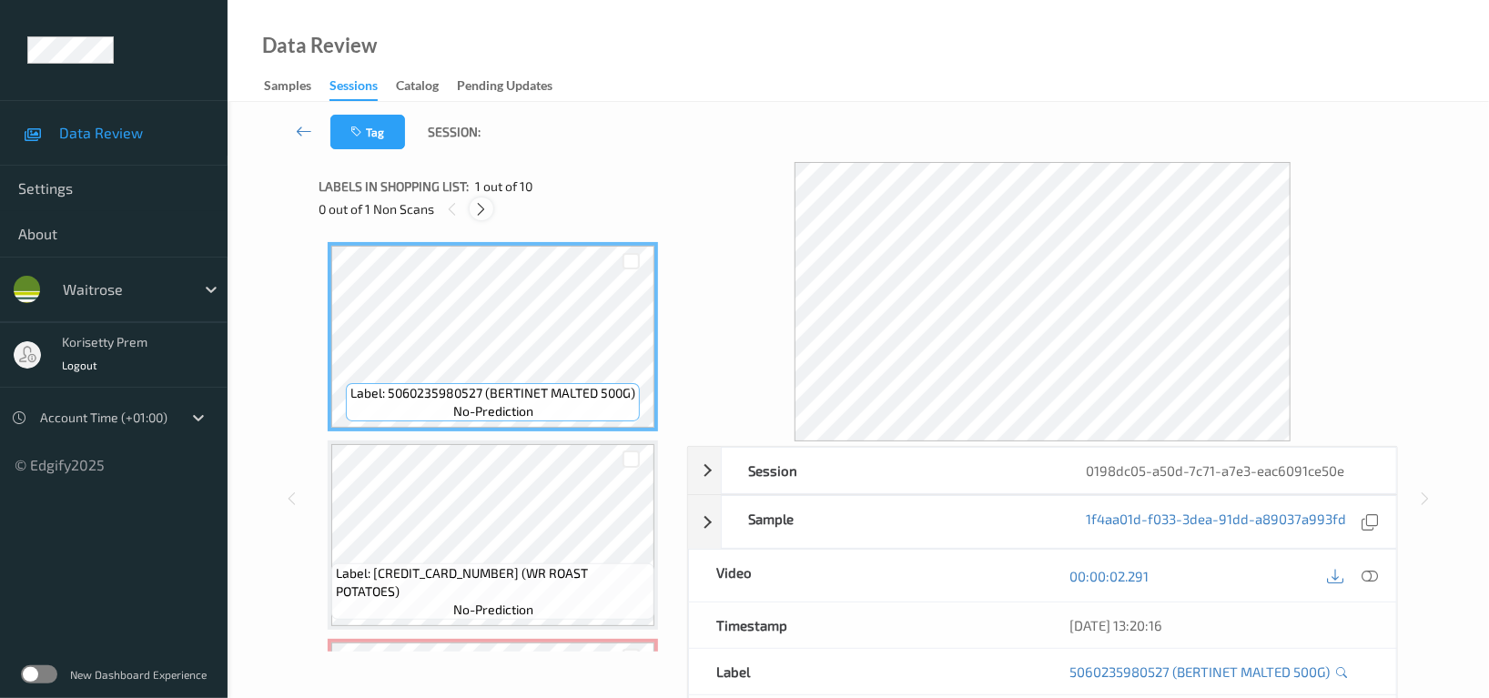
click at [484, 209] on icon at bounding box center [481, 209] width 15 height 16
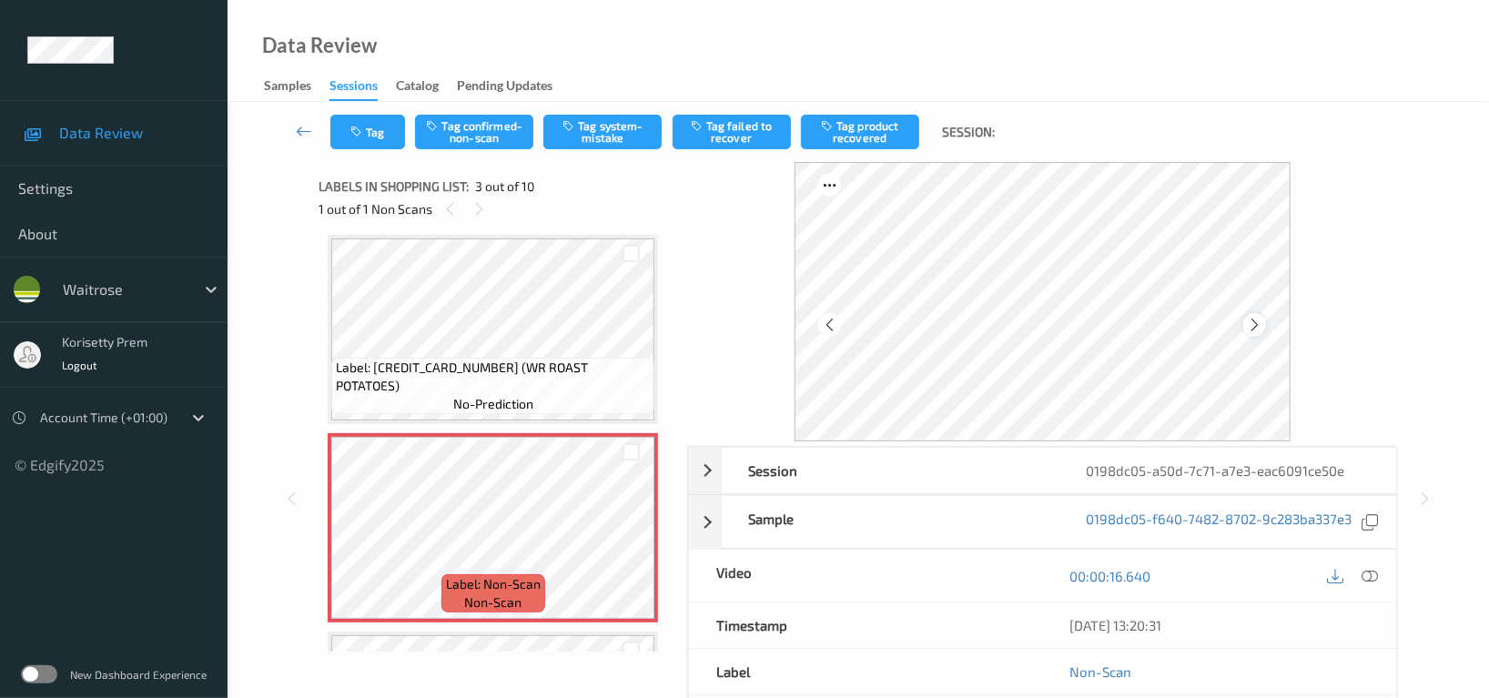
click at [1259, 327] on icon at bounding box center [1254, 325] width 15 height 16
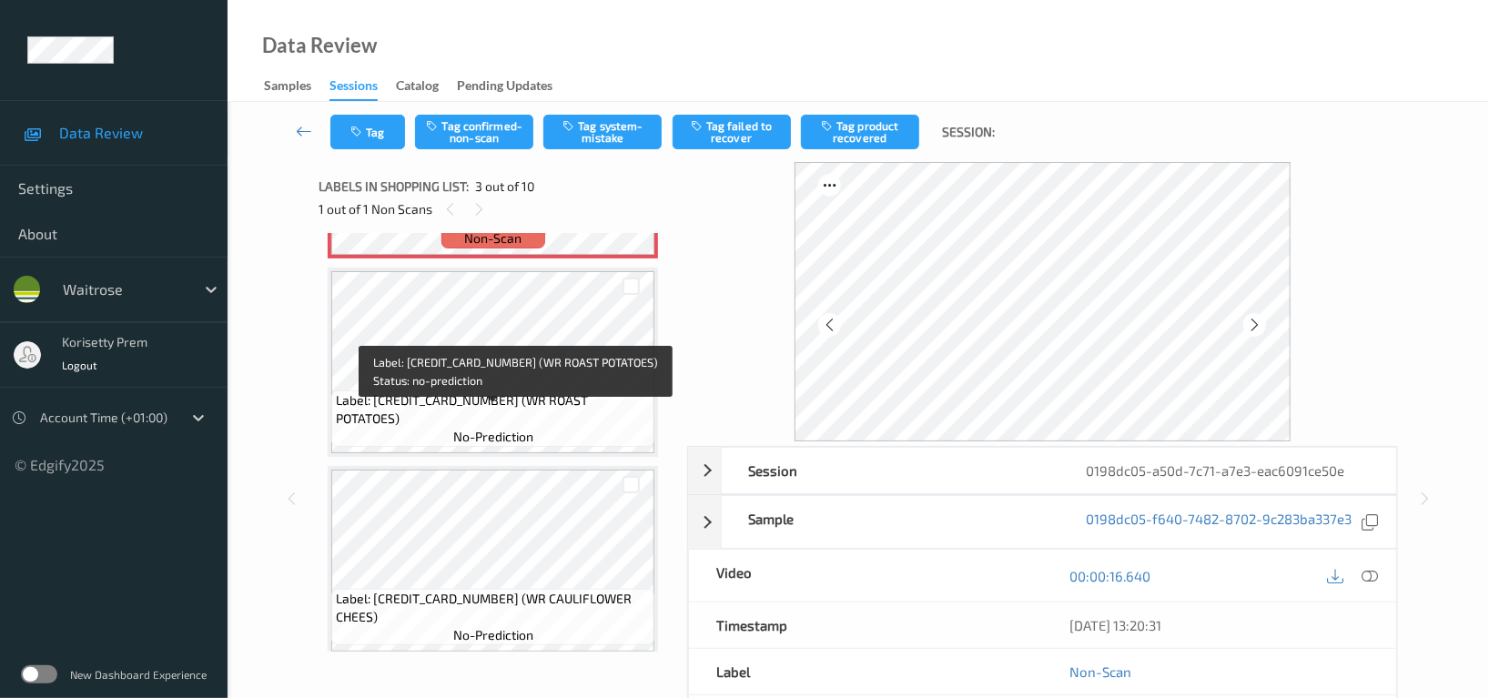
click at [561, 408] on span "Label: [CREDIT_CARD_NUMBER] (WR ROAST POTATOES)" at bounding box center [493, 409] width 314 height 36
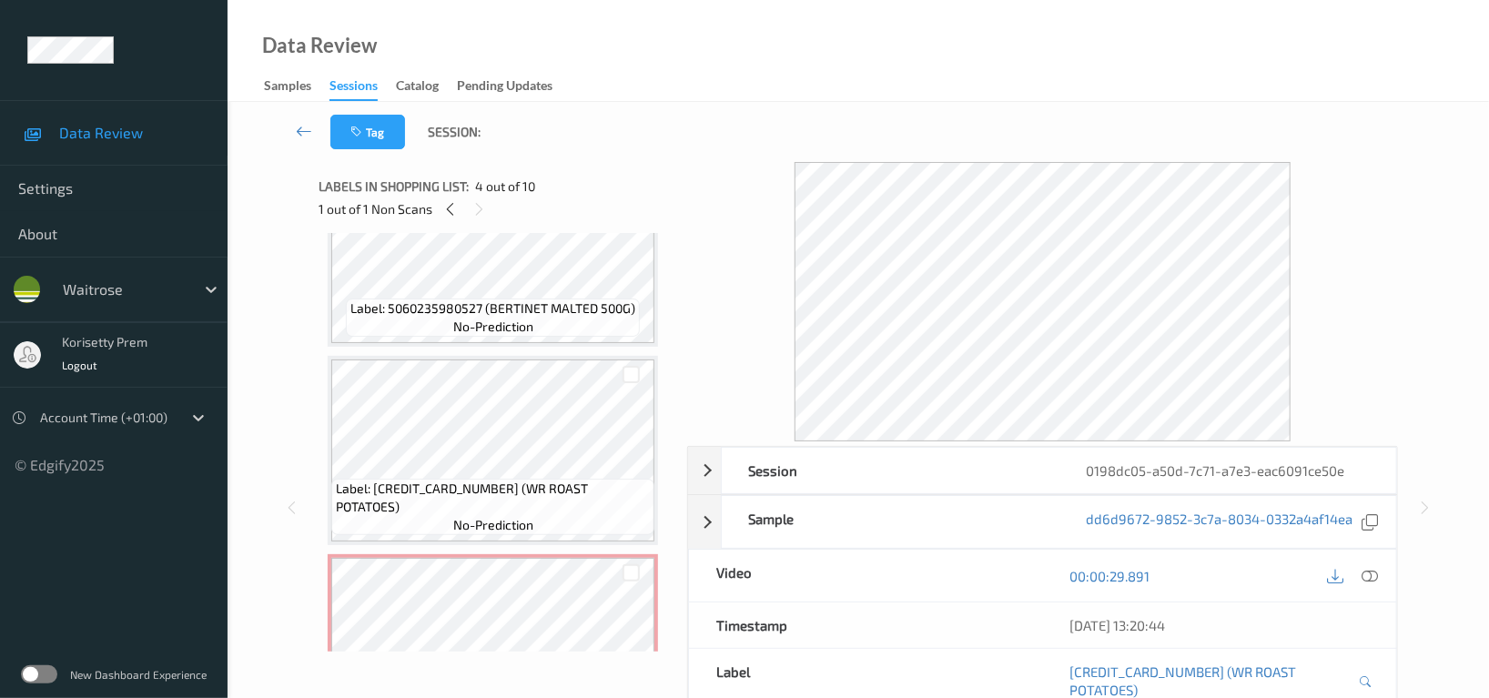
scroll to position [0, 0]
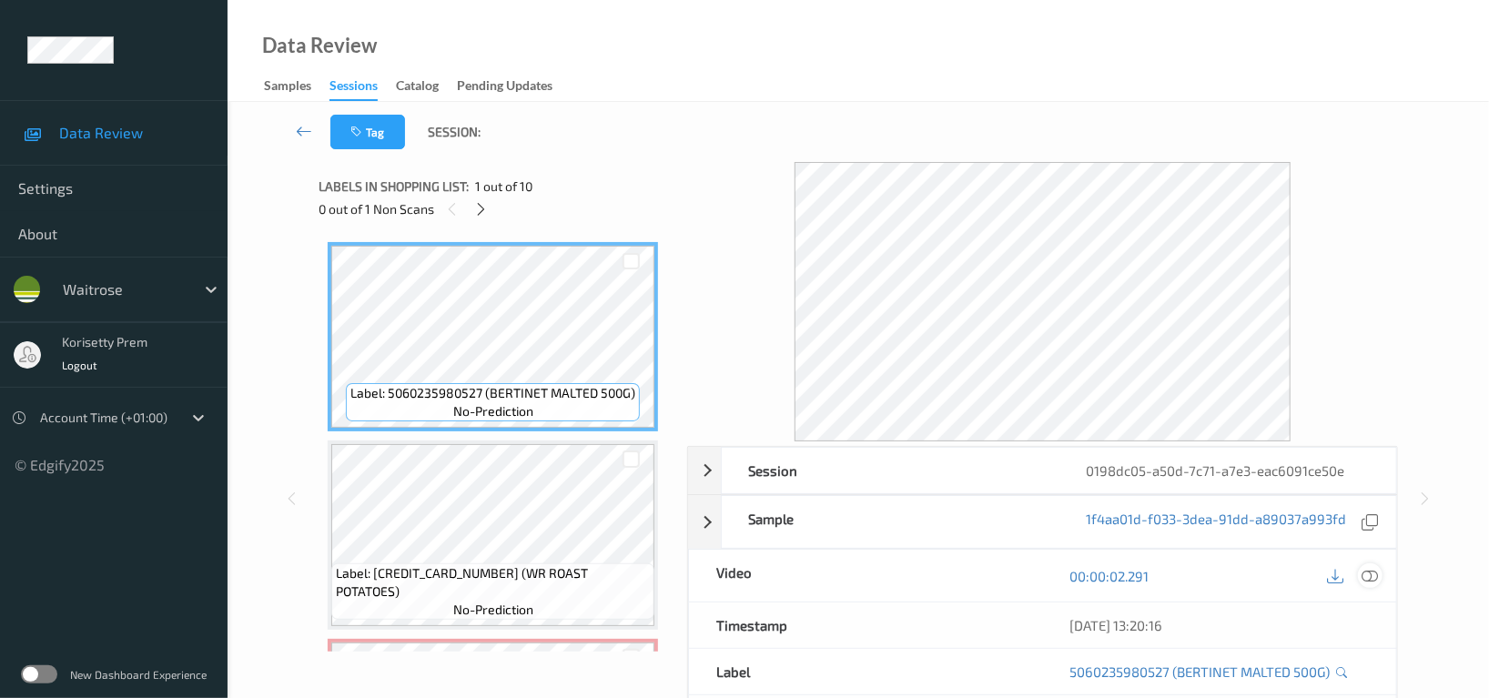
click at [1374, 578] on icon at bounding box center [1369, 576] width 16 height 16
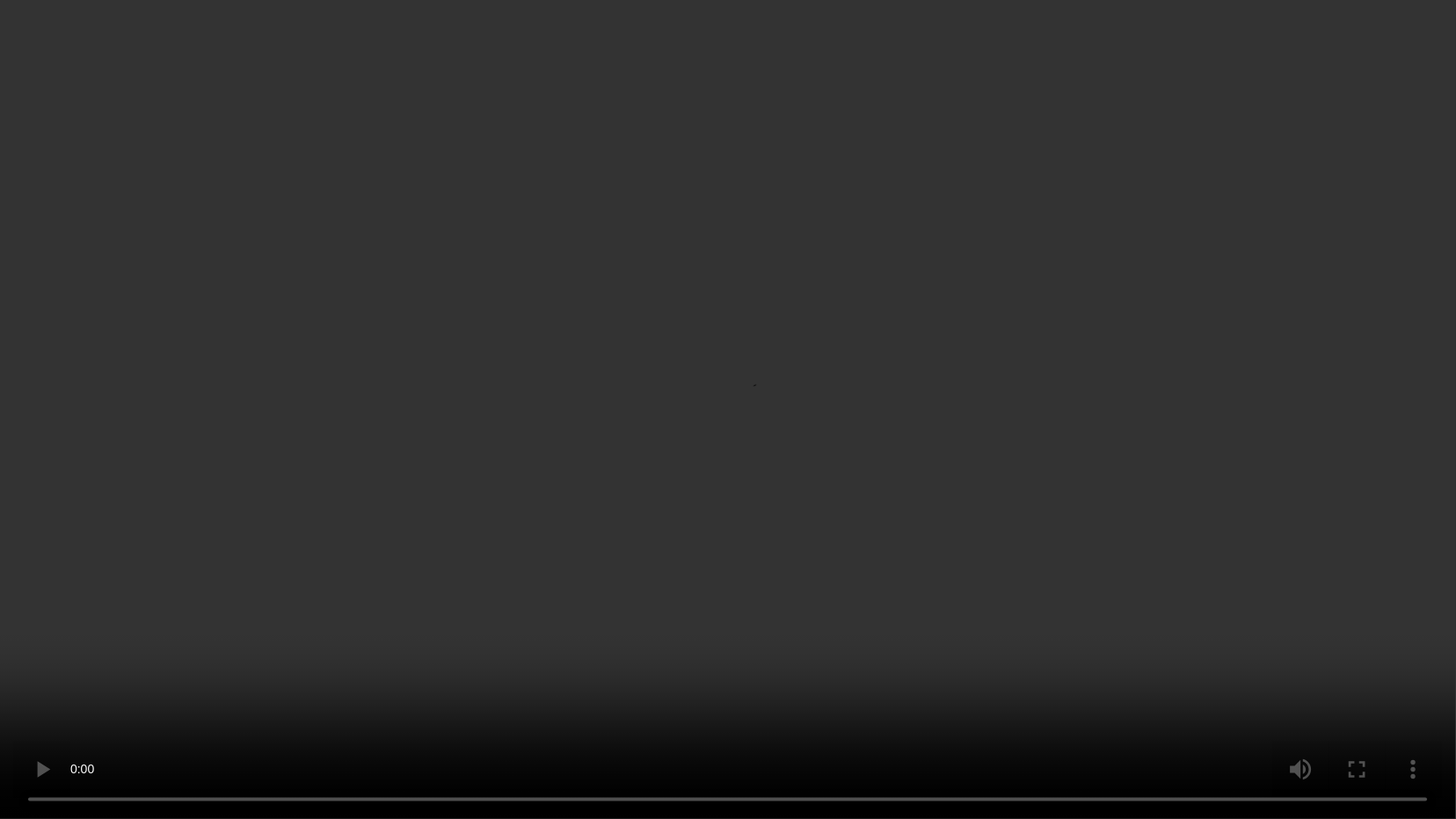
click at [574, 515] on video at bounding box center [728, 410] width 1456 height 819
click at [1173, 494] on video at bounding box center [728, 410] width 1456 height 819
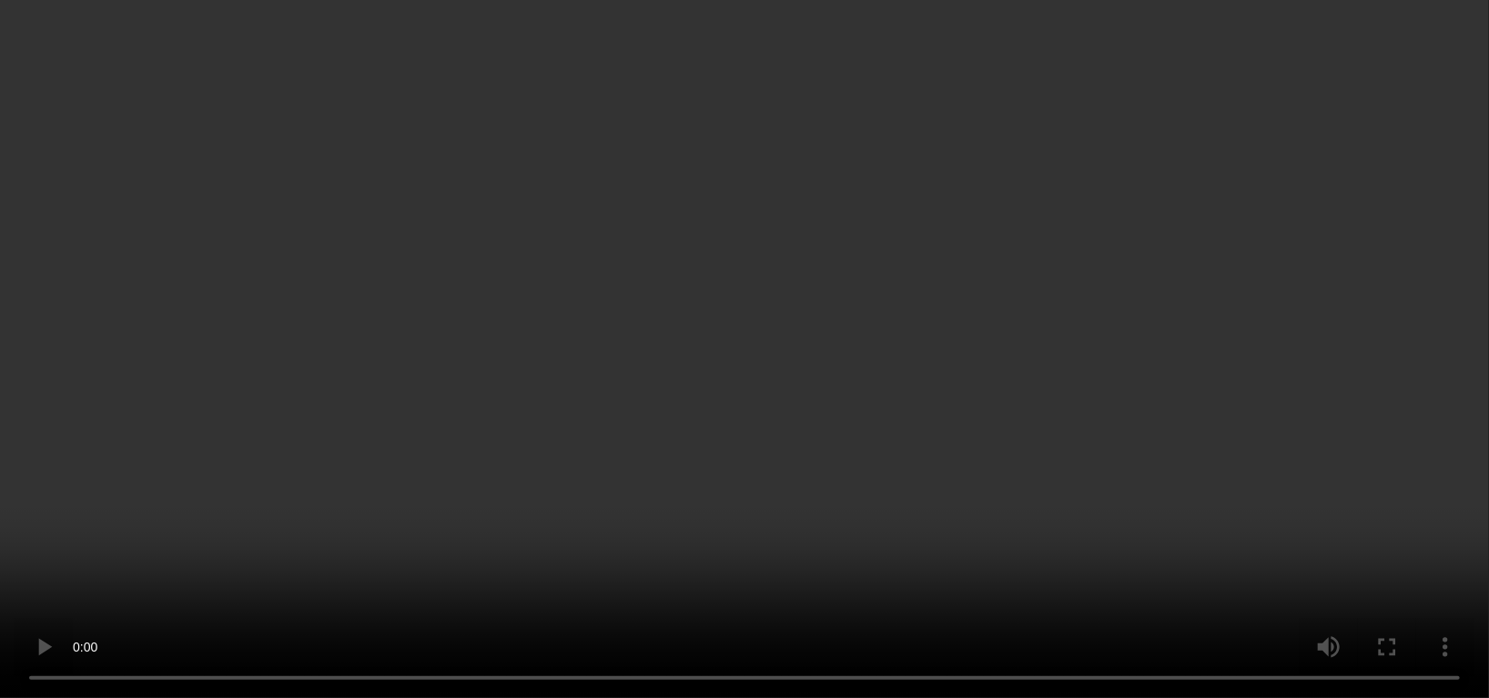
scroll to position [121, 0]
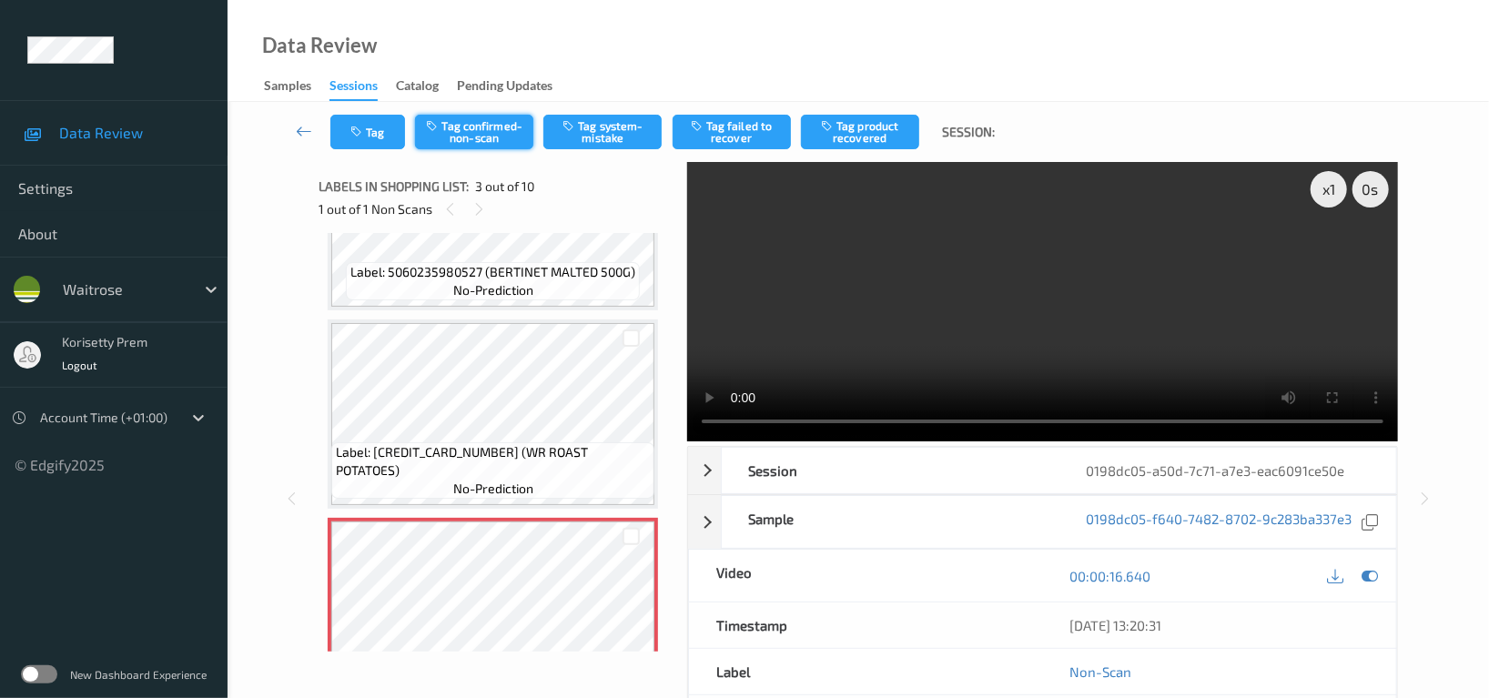
click at [470, 147] on button "Tag confirmed-non-scan" at bounding box center [474, 132] width 118 height 35
click at [870, 130] on button "Tag product recovered" at bounding box center [860, 132] width 118 height 35
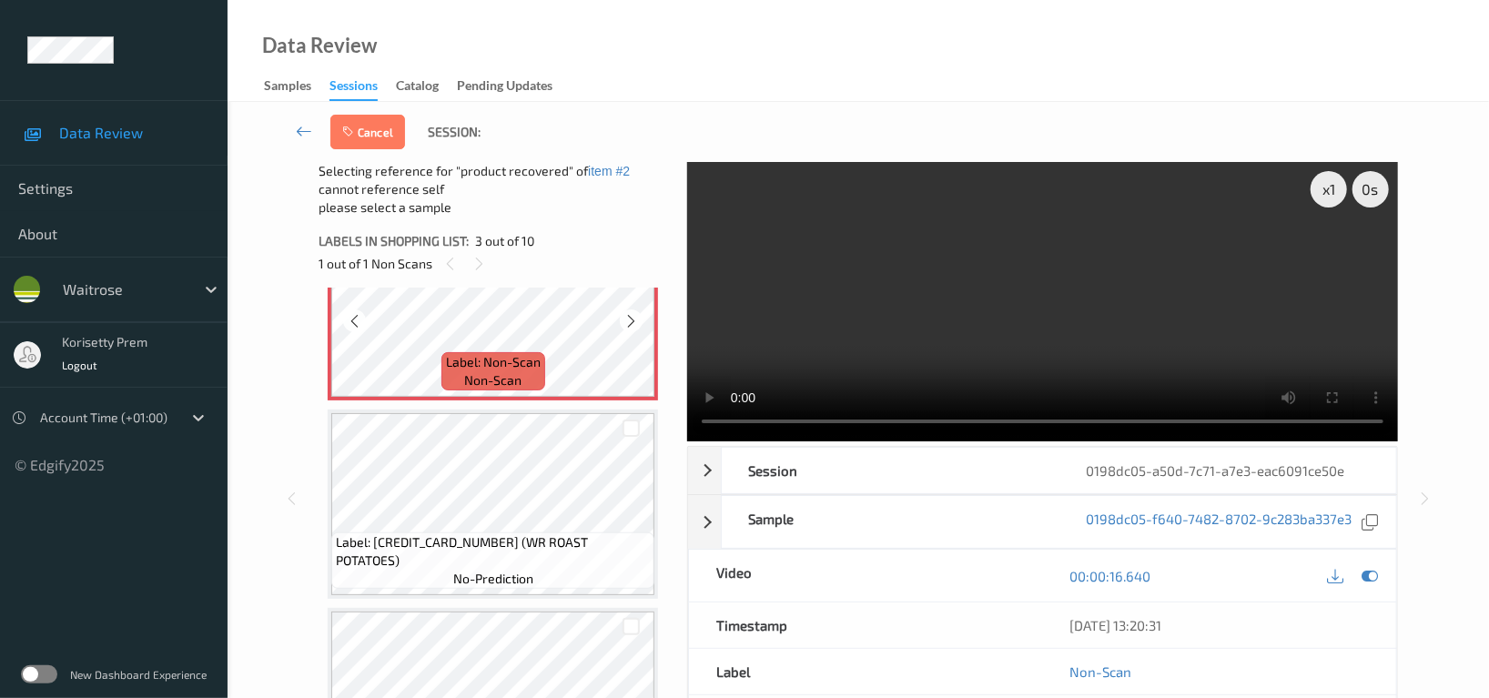
scroll to position [485, 0]
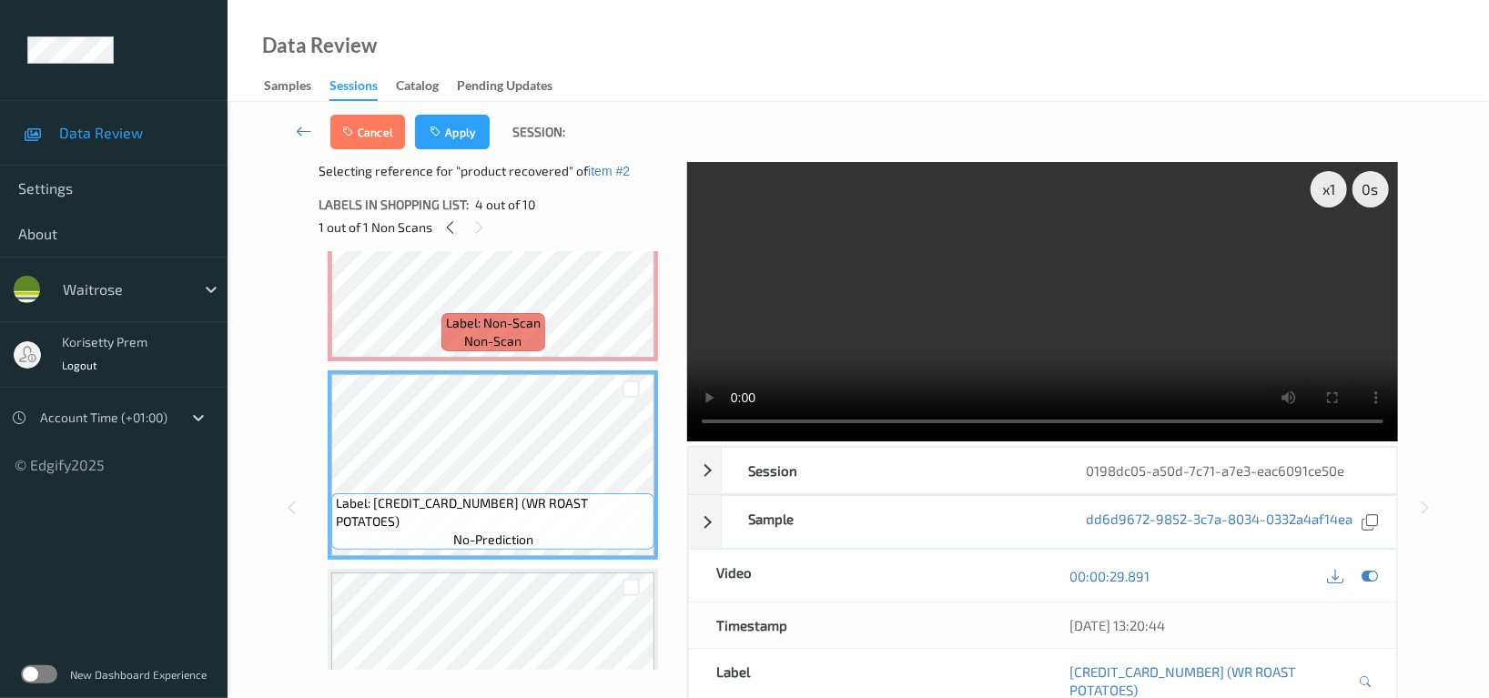
click at [442, 106] on div "Cancel Apply Session:" at bounding box center [858, 132] width 1187 height 60
click at [450, 127] on button "Apply" at bounding box center [452, 132] width 75 height 35
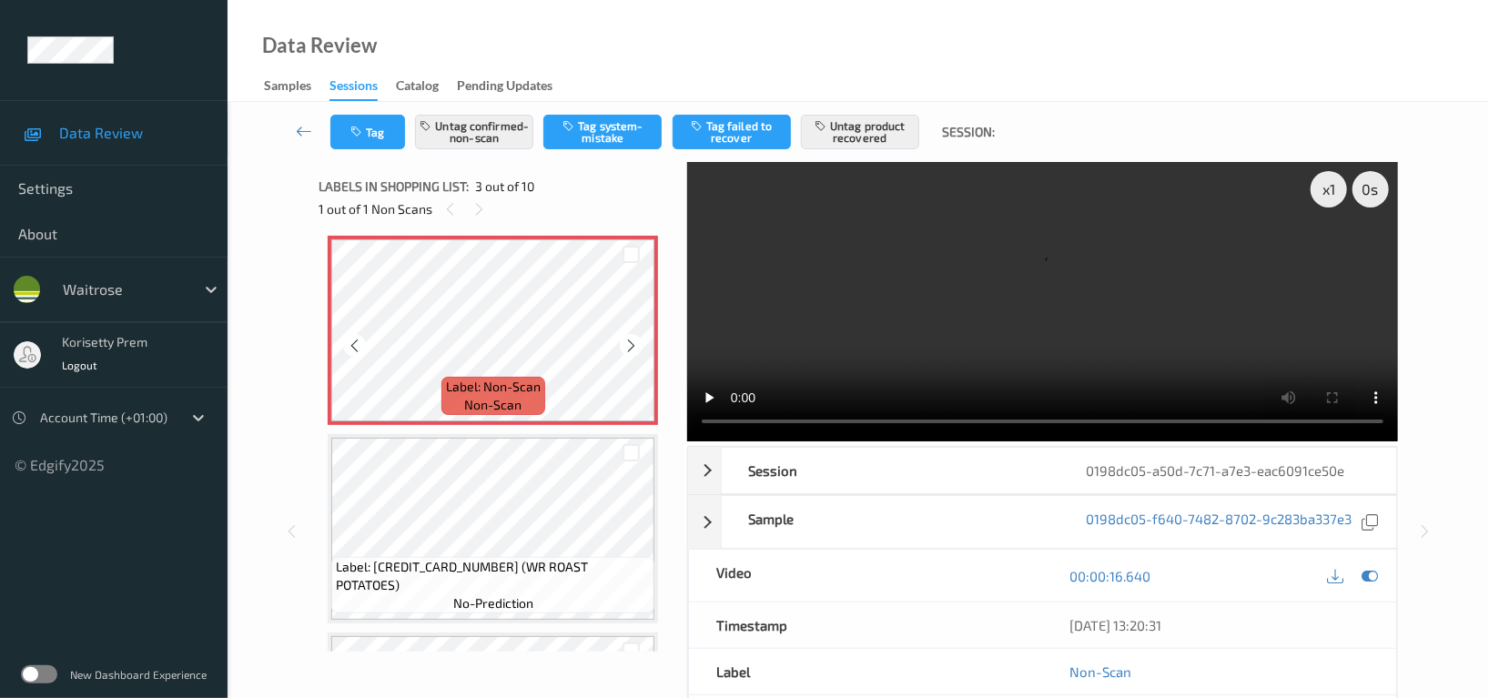
scroll to position [449, 0]
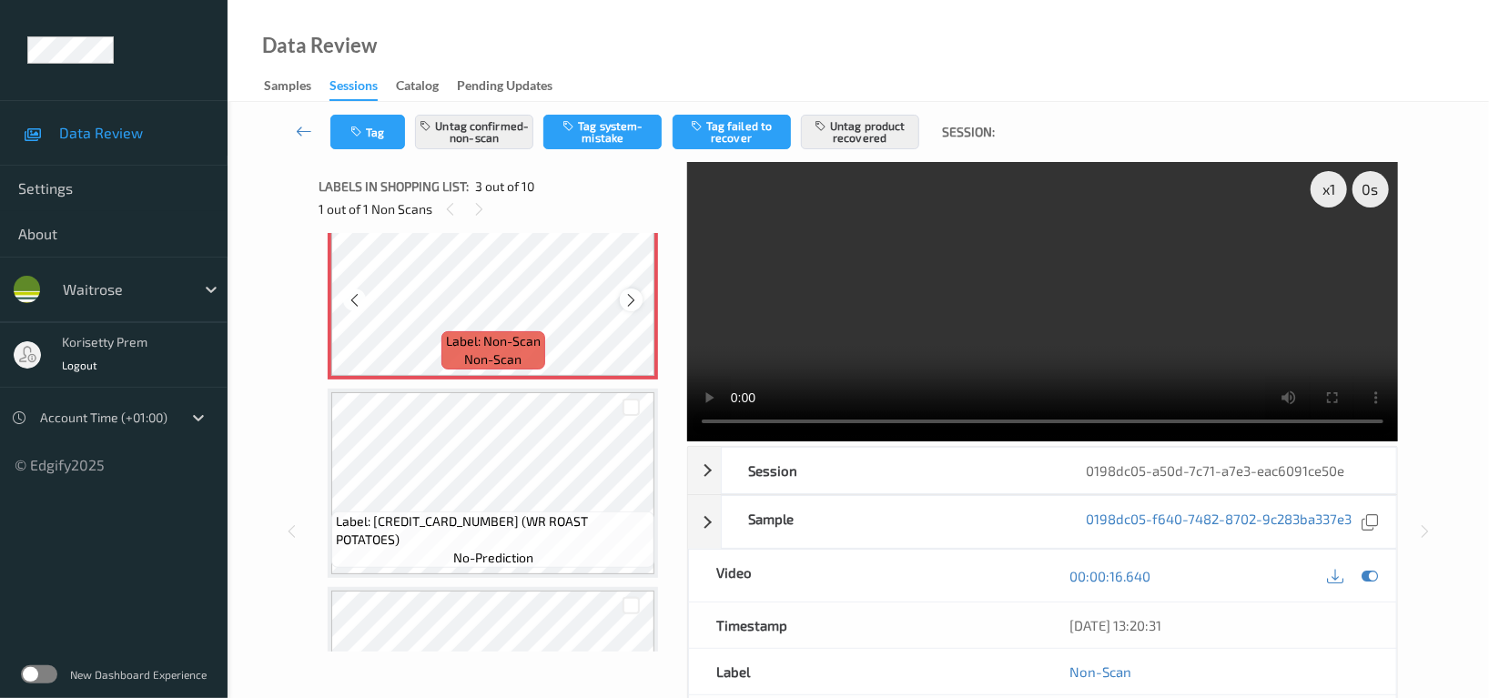
click at [632, 297] on icon at bounding box center [630, 300] width 15 height 16
click at [356, 120] on button "Tag" at bounding box center [367, 132] width 75 height 35
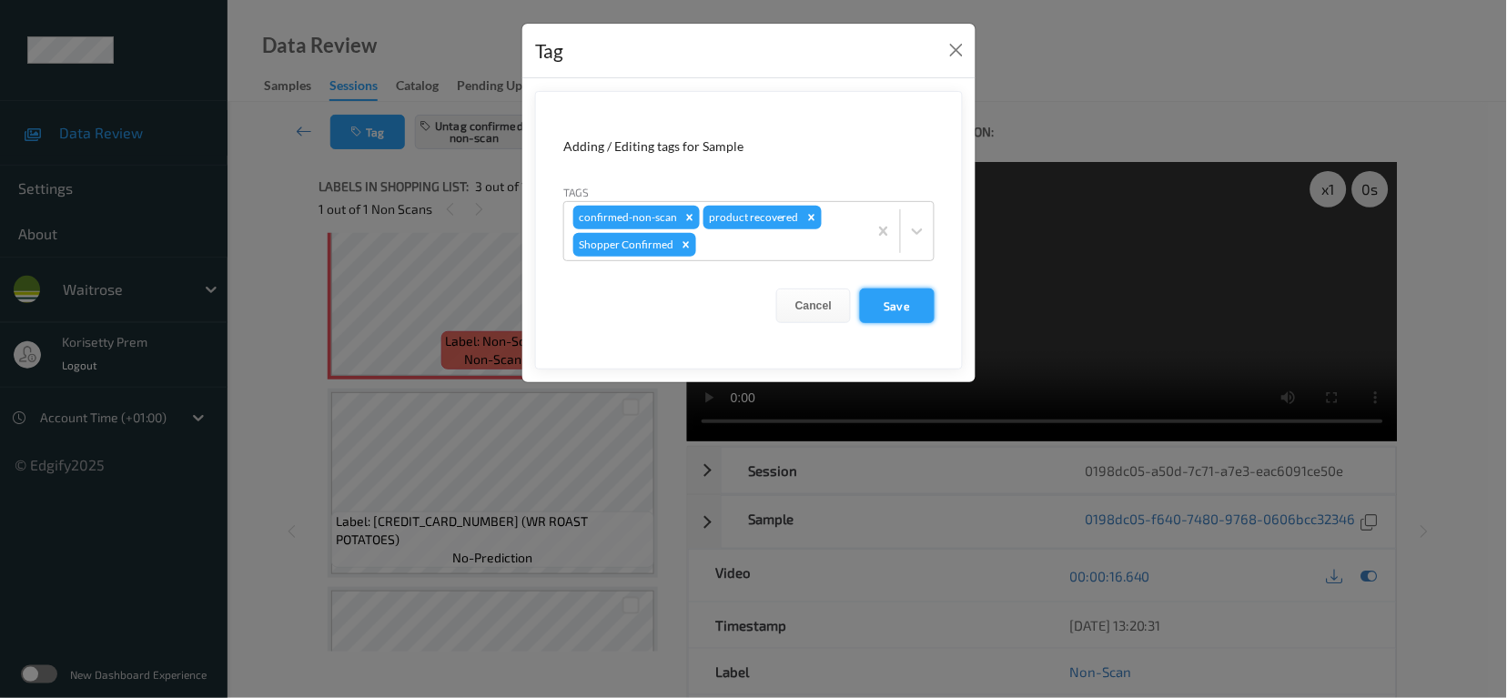
click at [908, 306] on button "Save" at bounding box center [897, 305] width 75 height 35
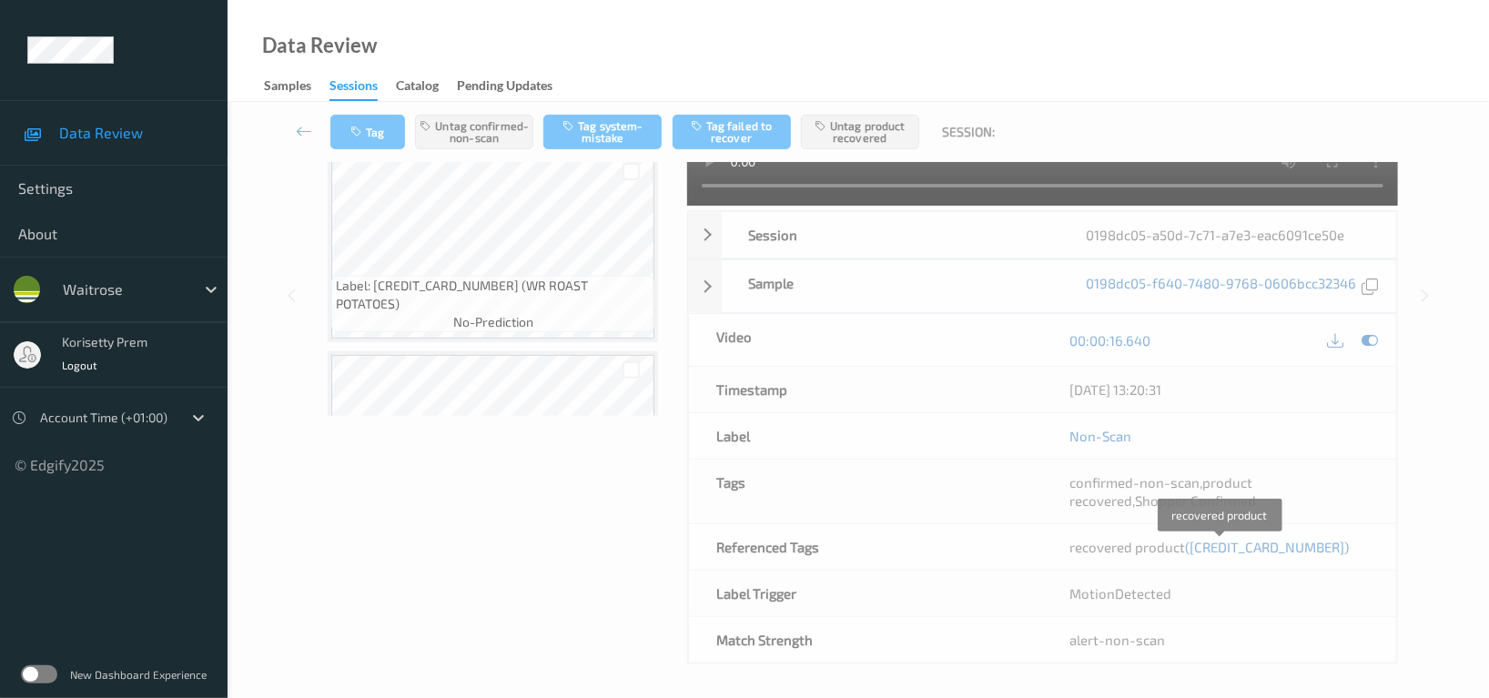
scroll to position [268, 0]
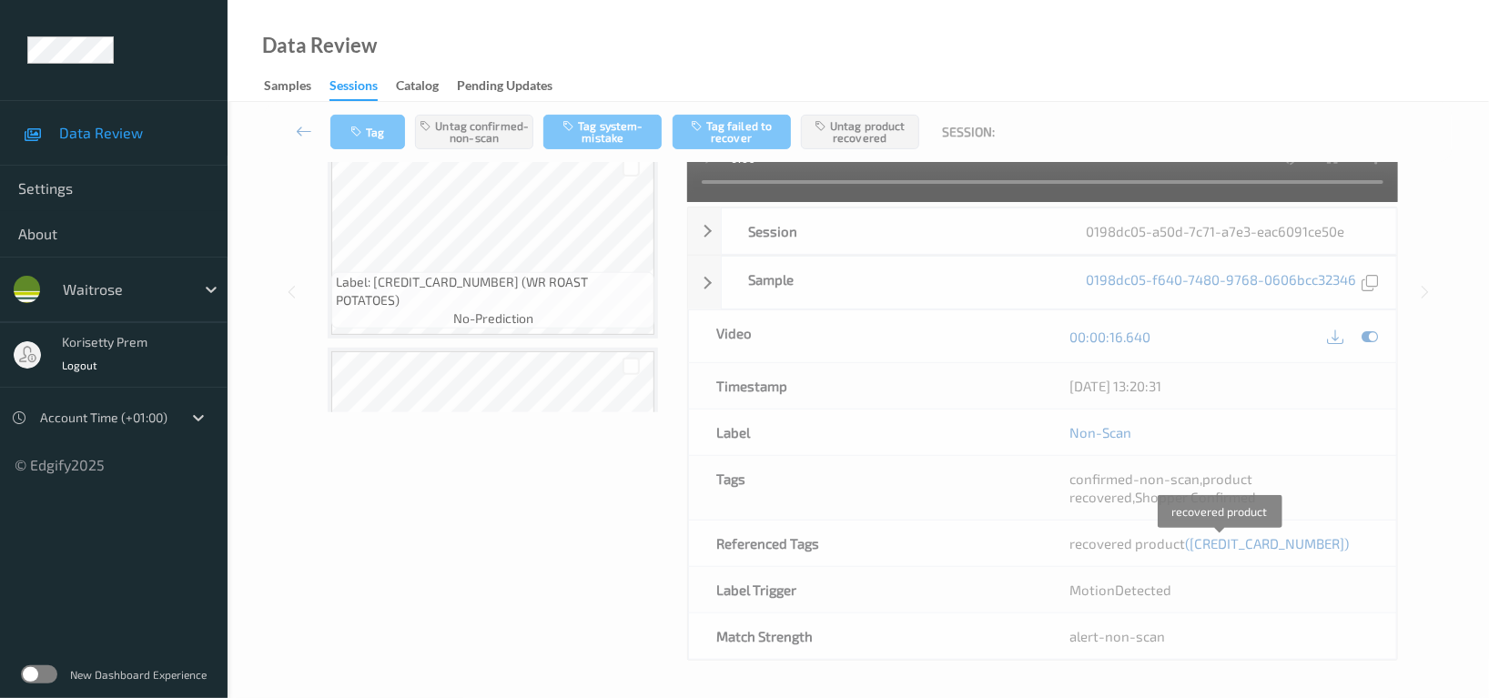
click at [1233, 543] on span "([CREDIT_CARD_NUMBER])" at bounding box center [1267, 543] width 164 height 16
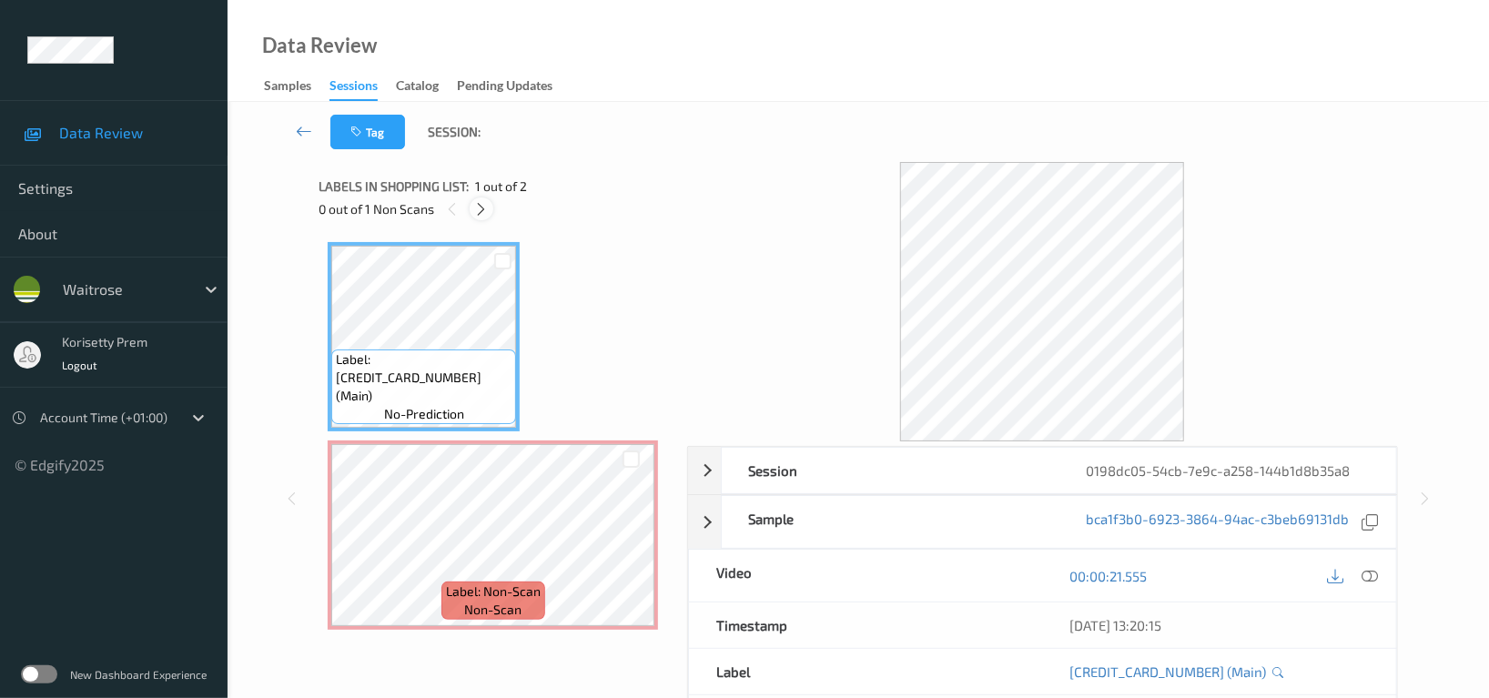
click at [482, 197] on div at bounding box center [481, 208] width 23 height 23
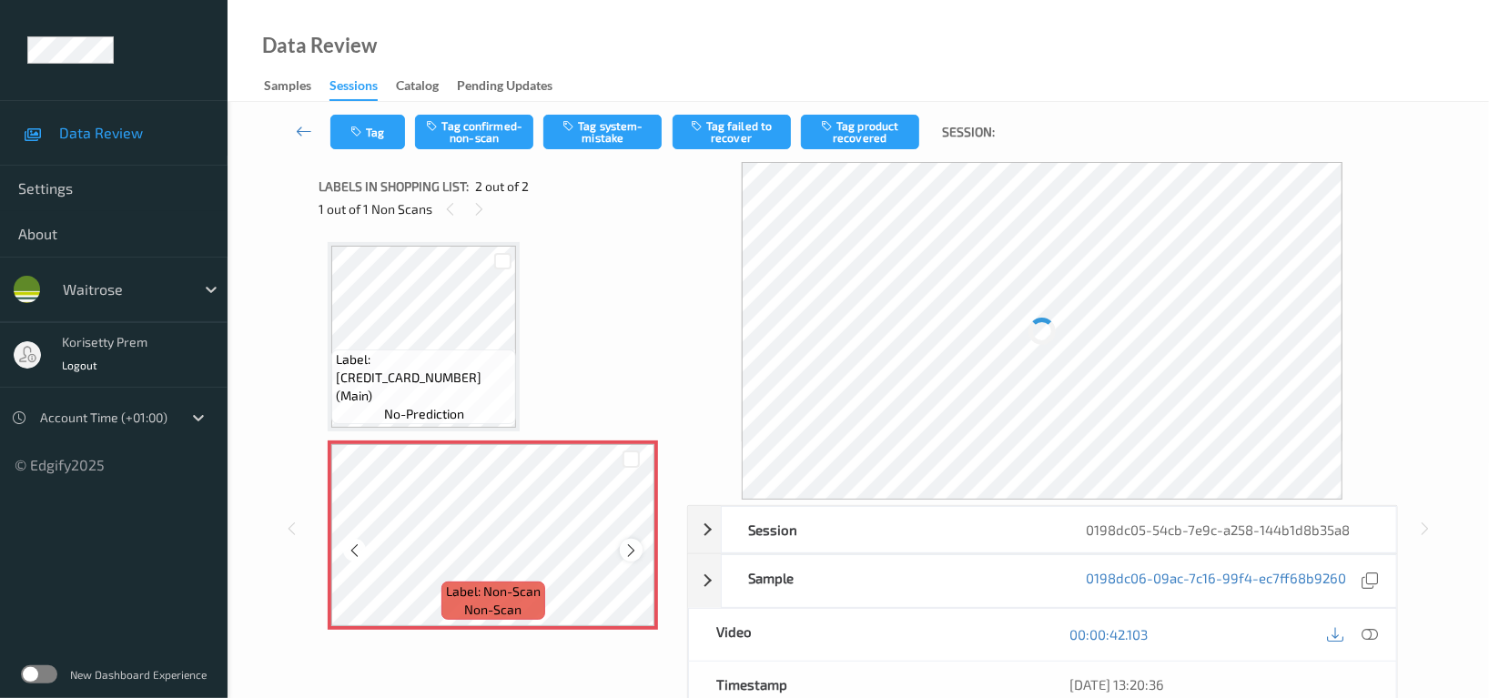
click at [624, 552] on icon at bounding box center [630, 550] width 15 height 16
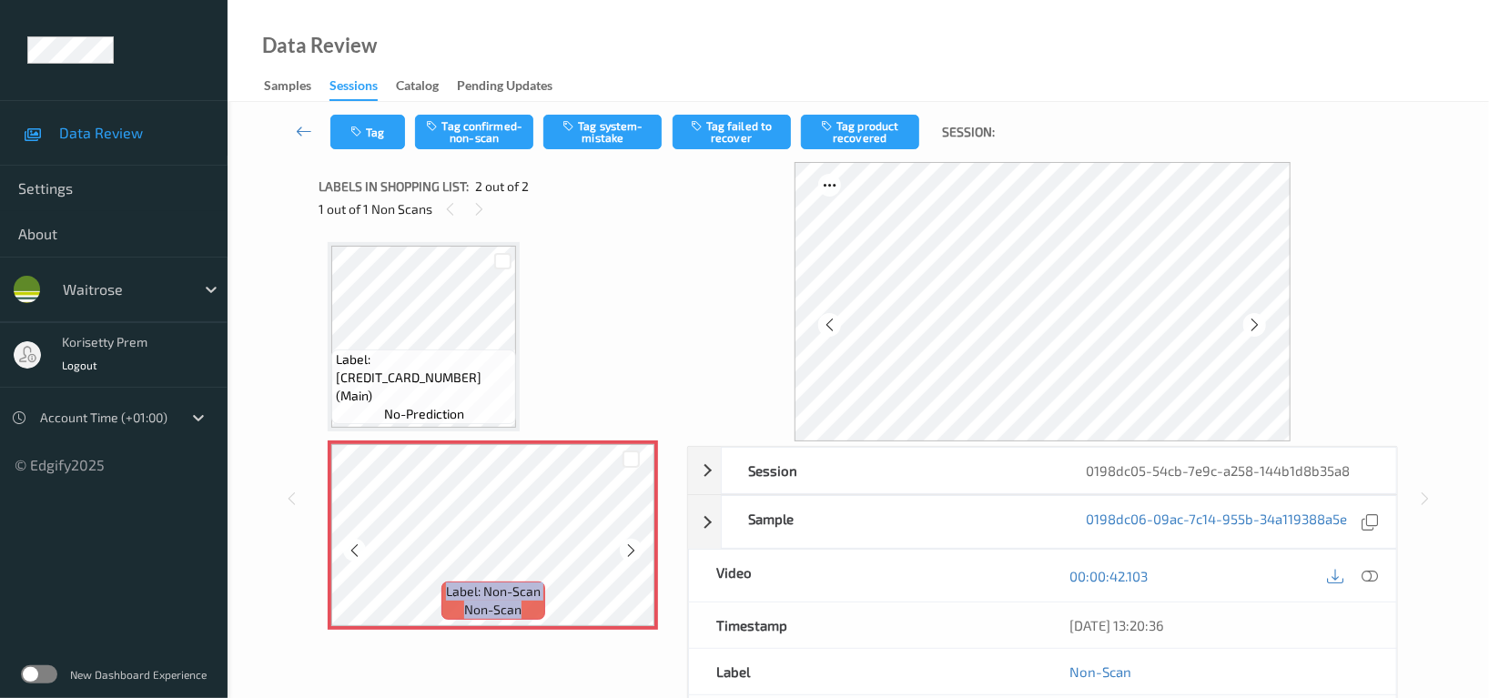
click at [624, 552] on icon at bounding box center [630, 550] width 15 height 16
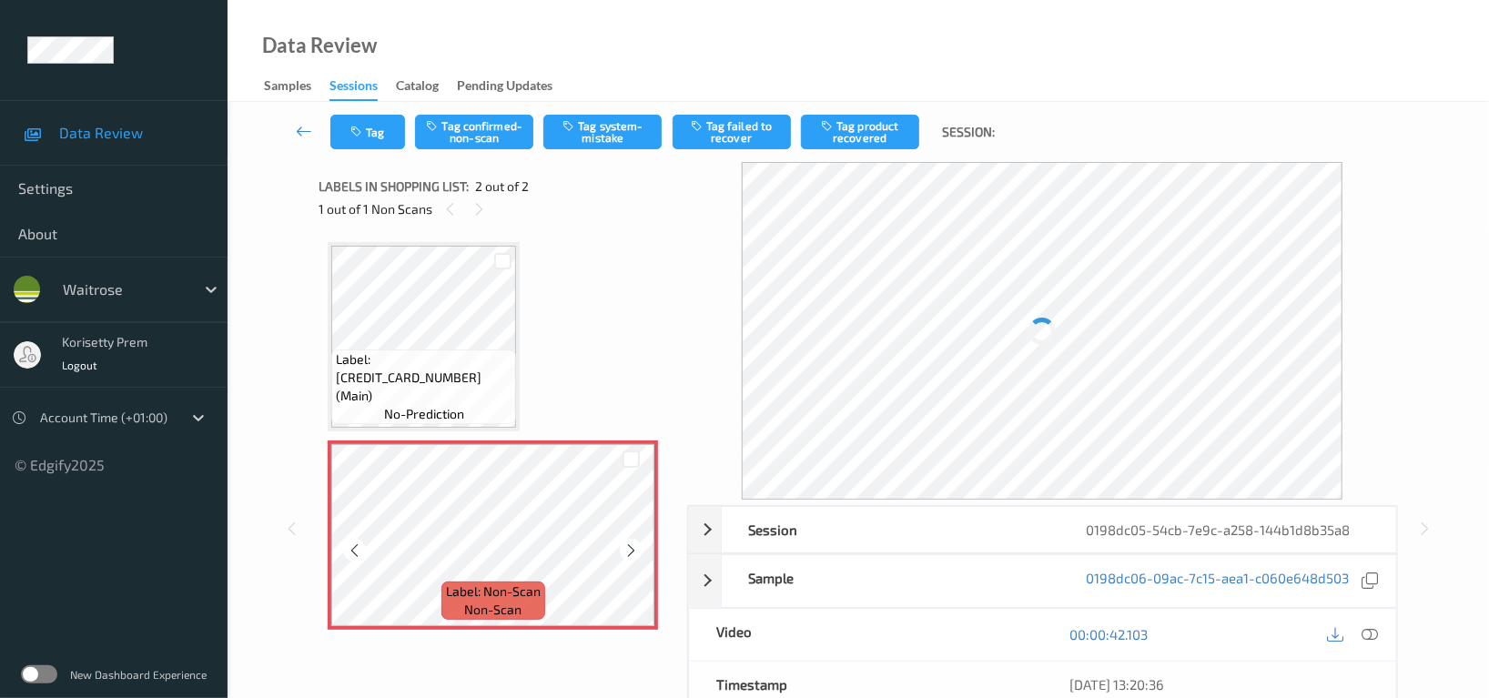
click at [624, 552] on icon at bounding box center [630, 550] width 15 height 16
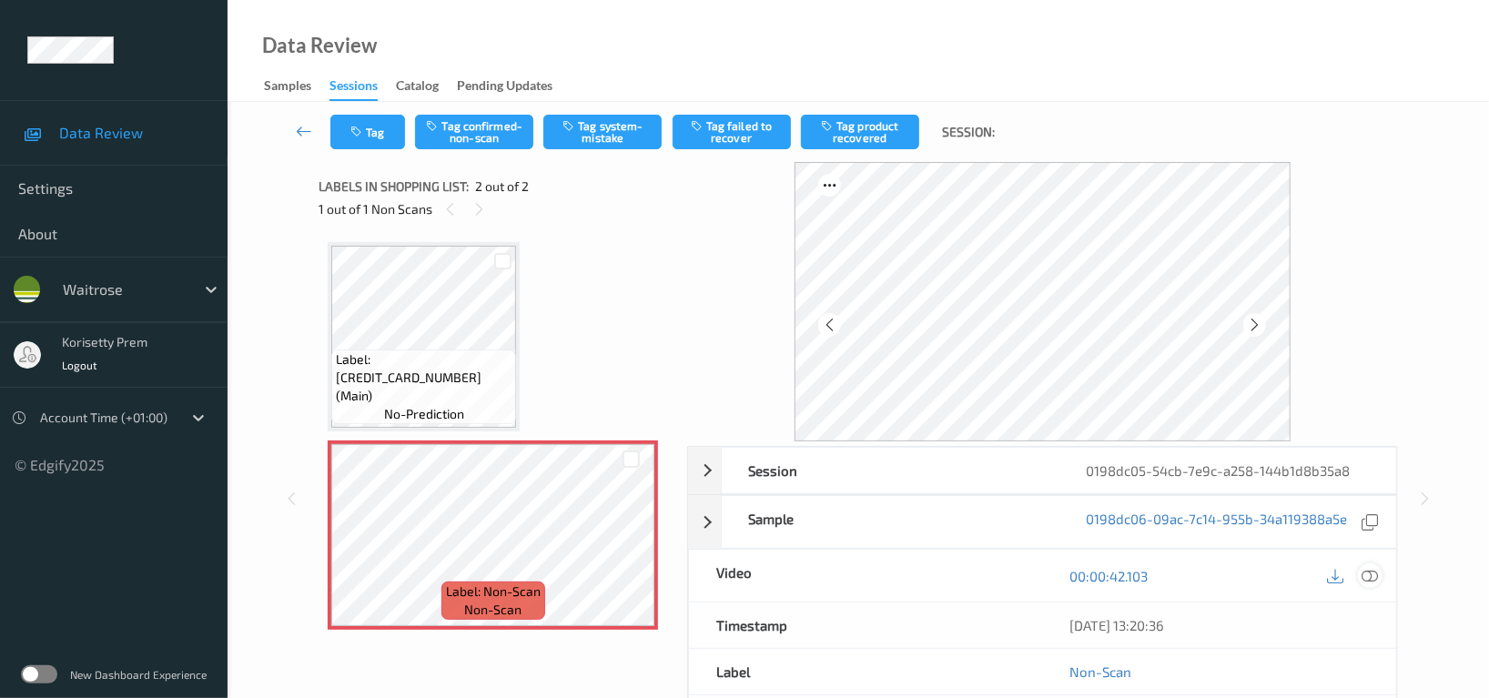
click at [1370, 574] on icon at bounding box center [1369, 576] width 16 height 16
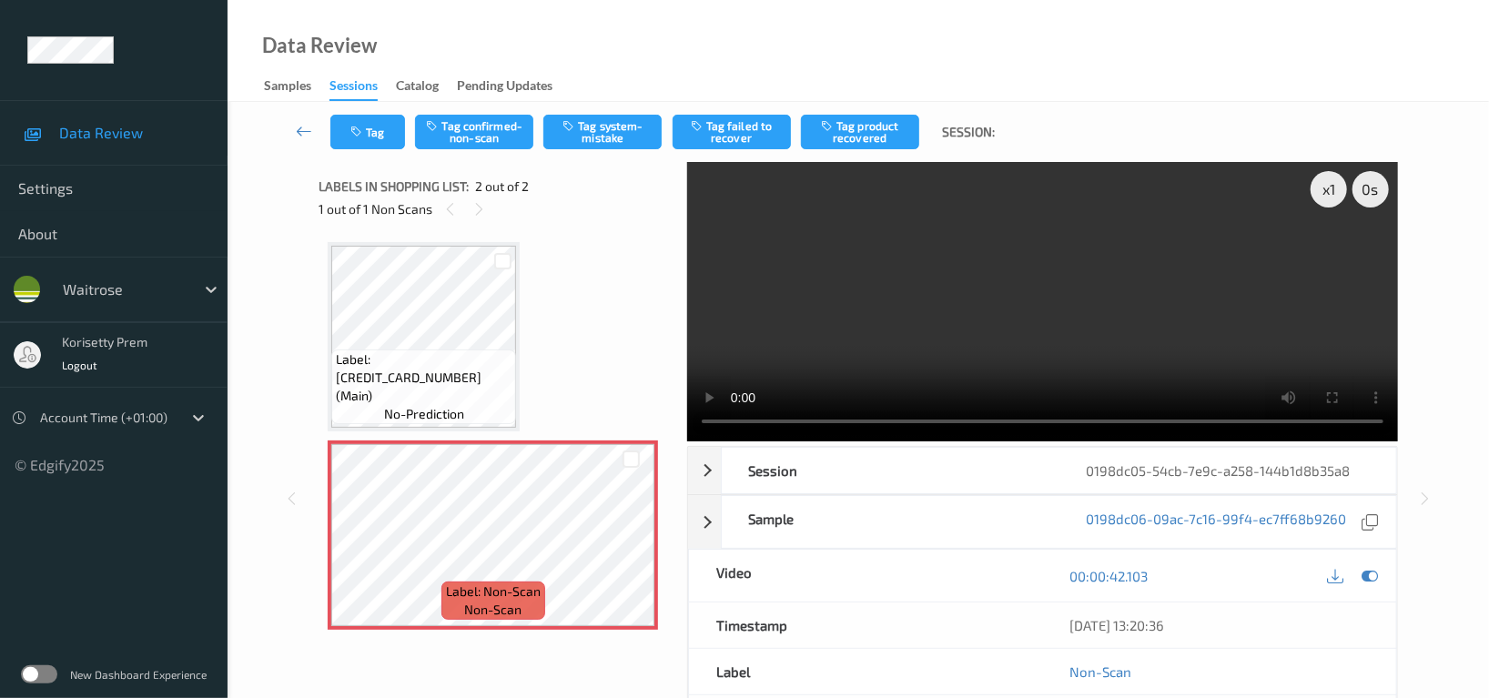
click at [955, 304] on video at bounding box center [1042, 301] width 711 height 279
click at [1210, 302] on video at bounding box center [1042, 301] width 711 height 279
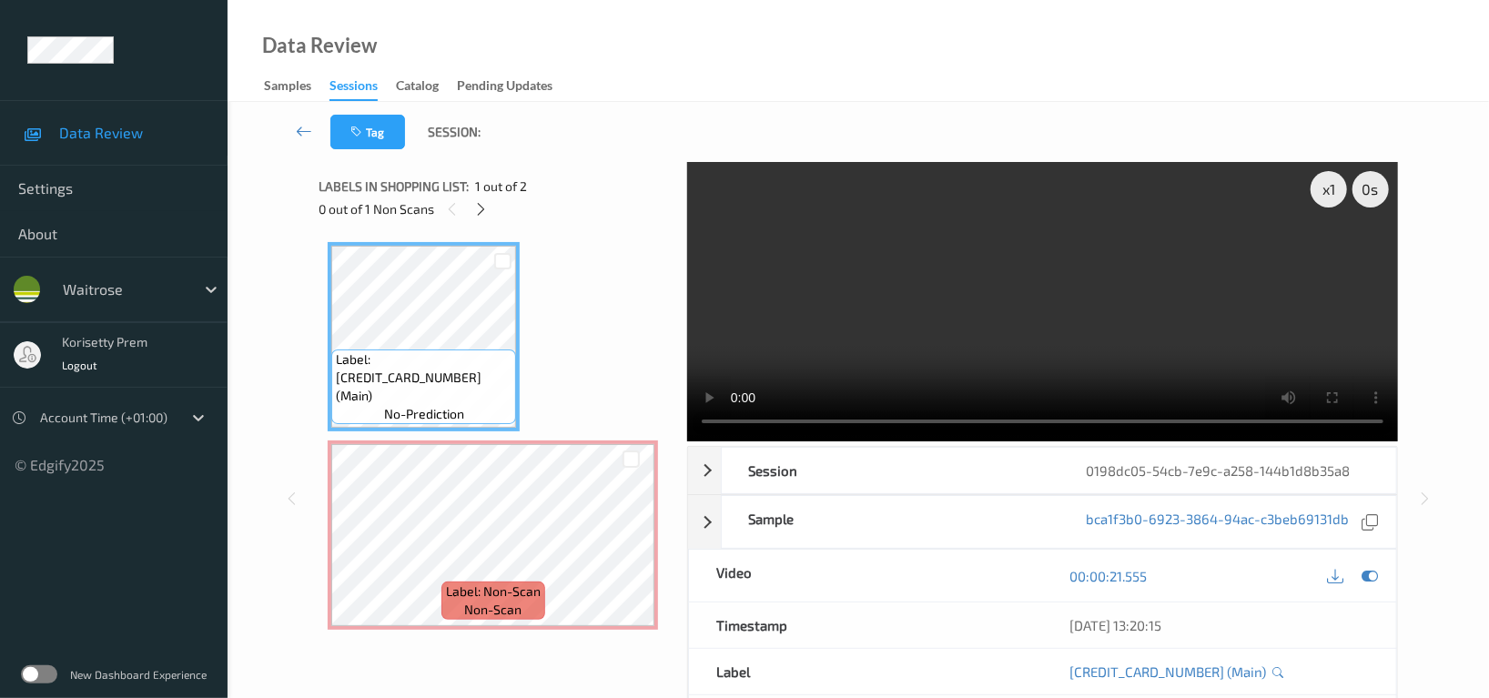
click at [1132, 291] on video at bounding box center [1042, 301] width 711 height 279
click at [1046, 312] on video at bounding box center [1042, 301] width 711 height 279
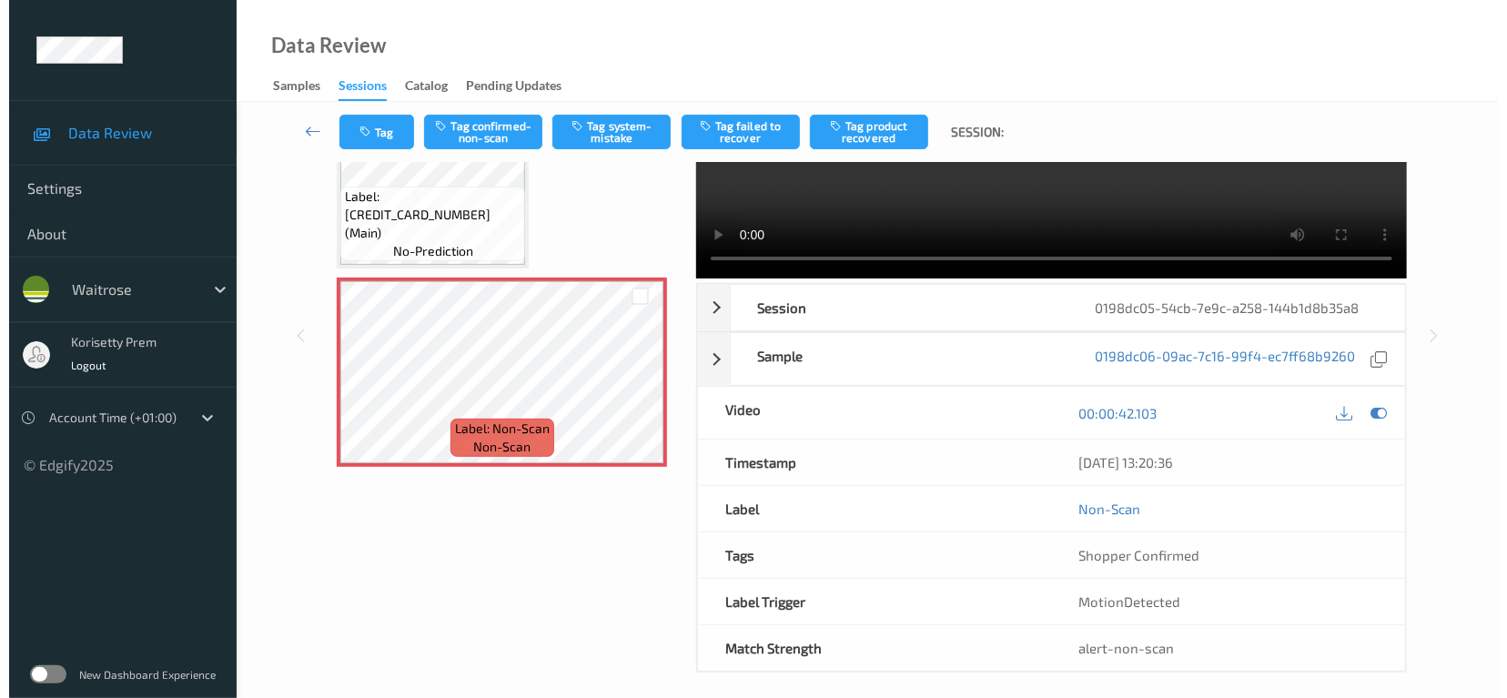
scroll to position [177, 0]
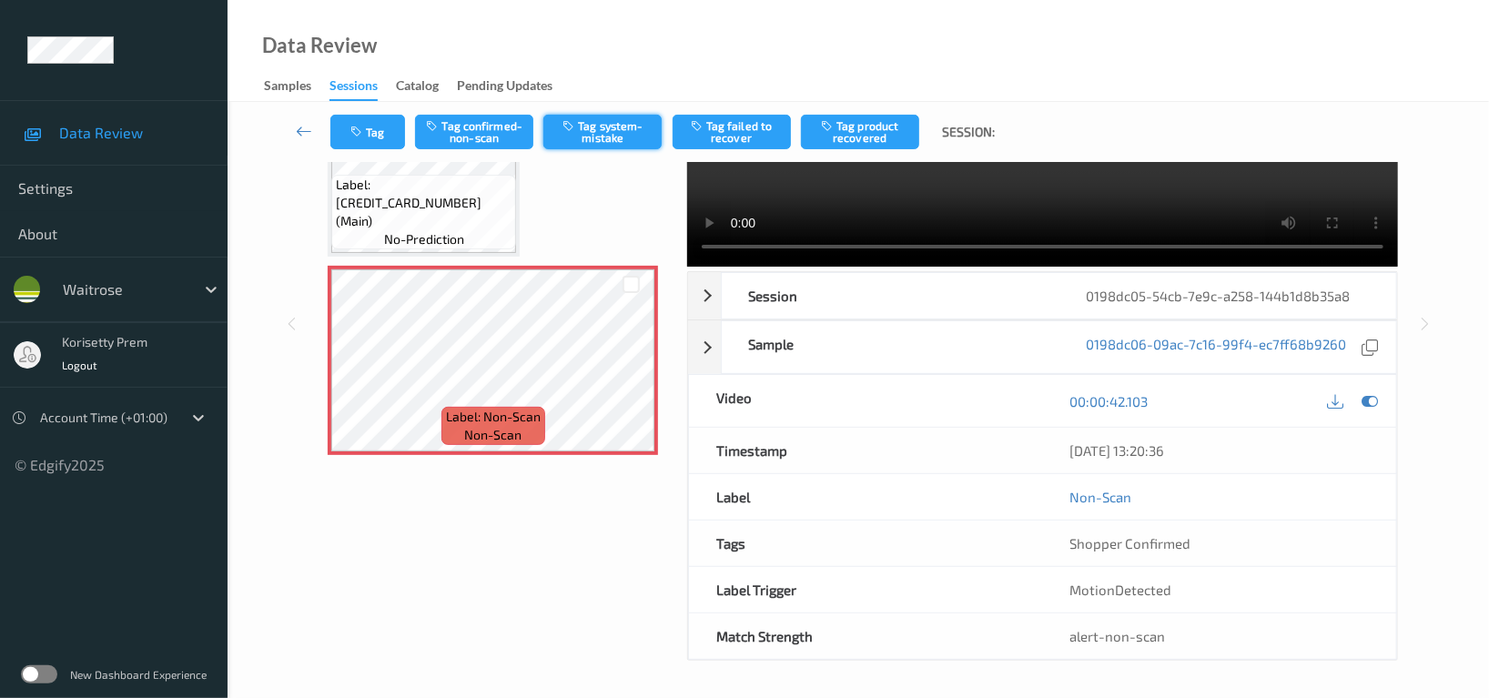
click at [597, 134] on button "Tag system-mistake" at bounding box center [602, 132] width 118 height 35
click at [367, 127] on button "Tag" at bounding box center [367, 132] width 75 height 35
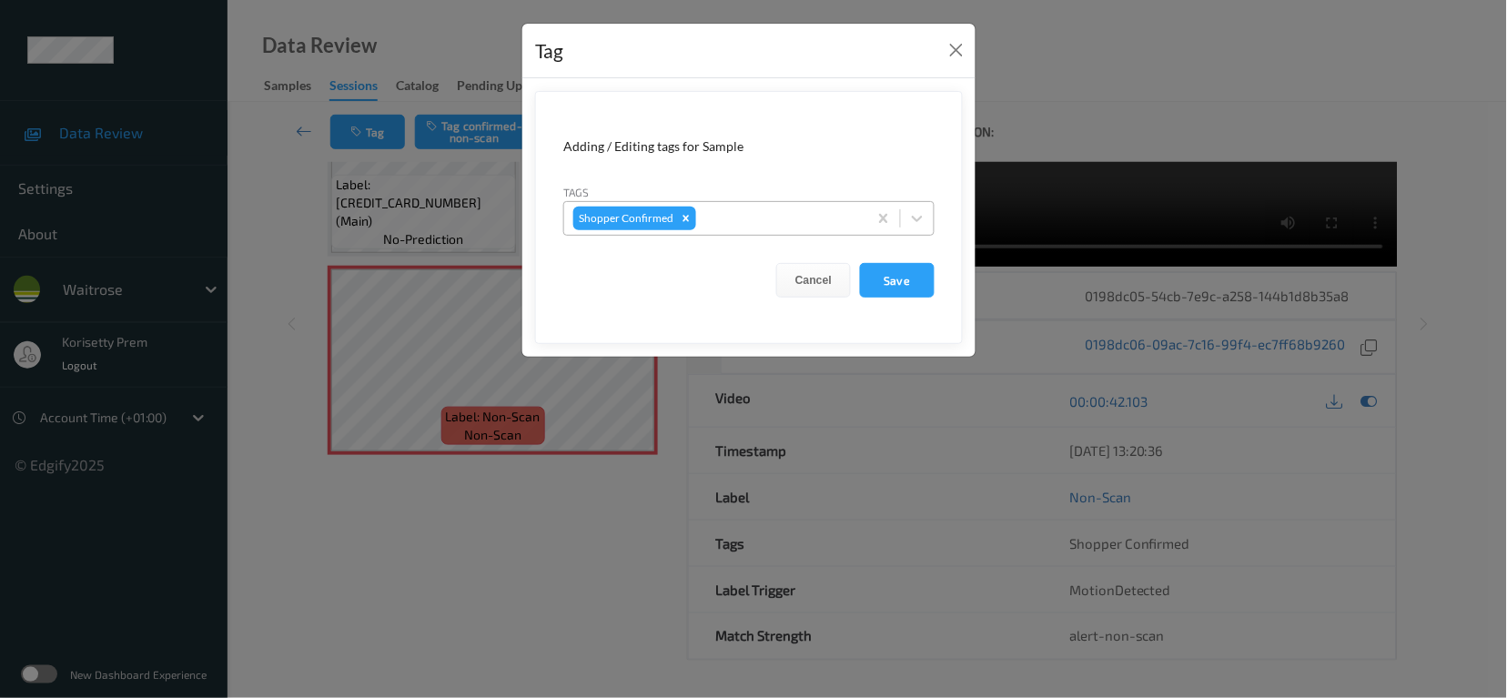
click at [814, 217] on div at bounding box center [779, 218] width 158 height 22
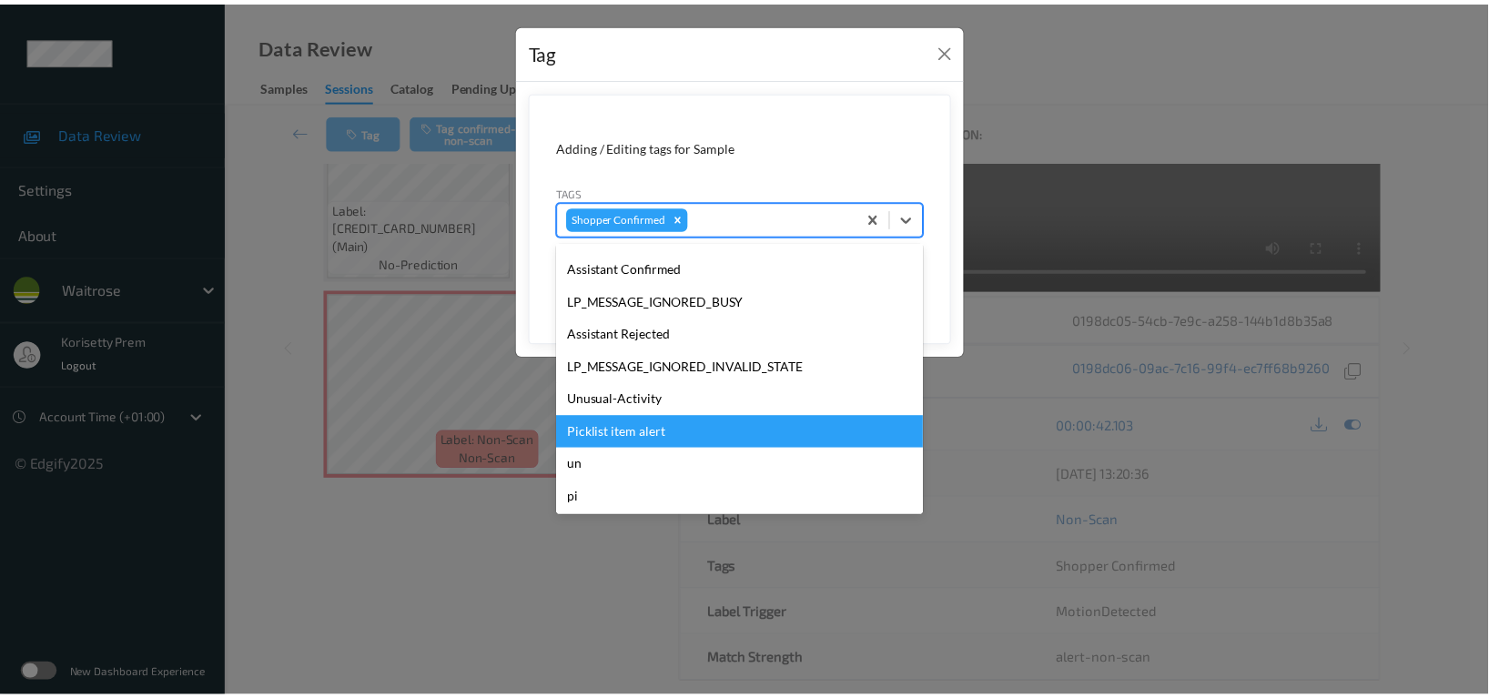
scroll to position [355, 0]
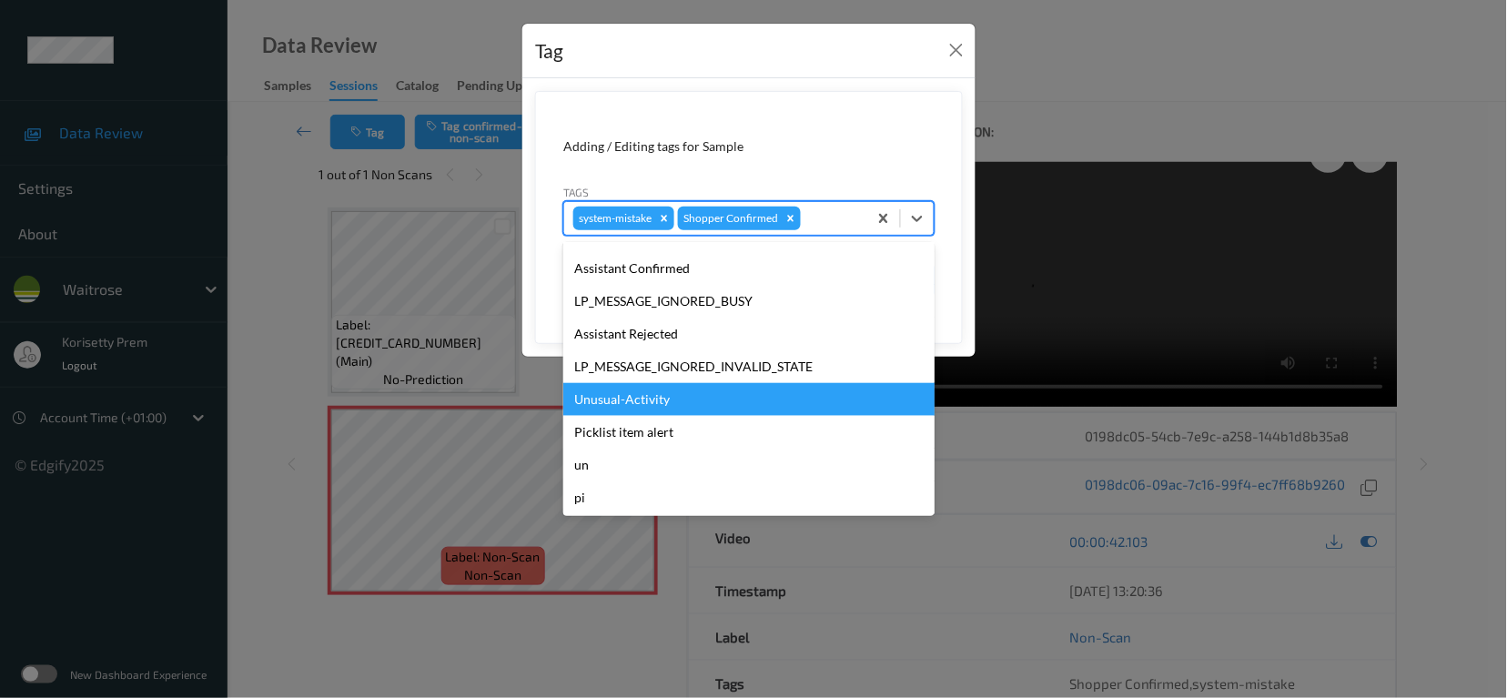
click at [627, 401] on div "Unusual-Activity" at bounding box center [748, 399] width 371 height 33
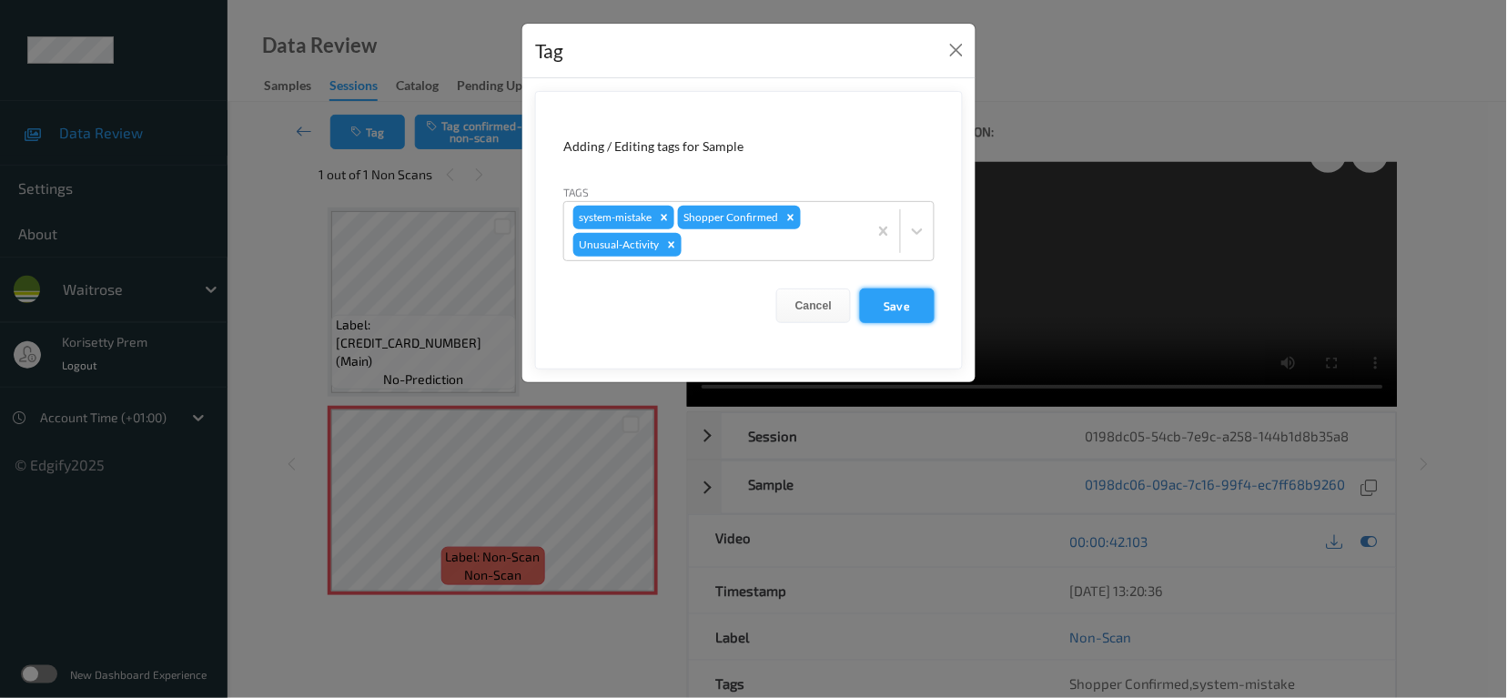
click at [900, 316] on button "Save" at bounding box center [897, 305] width 75 height 35
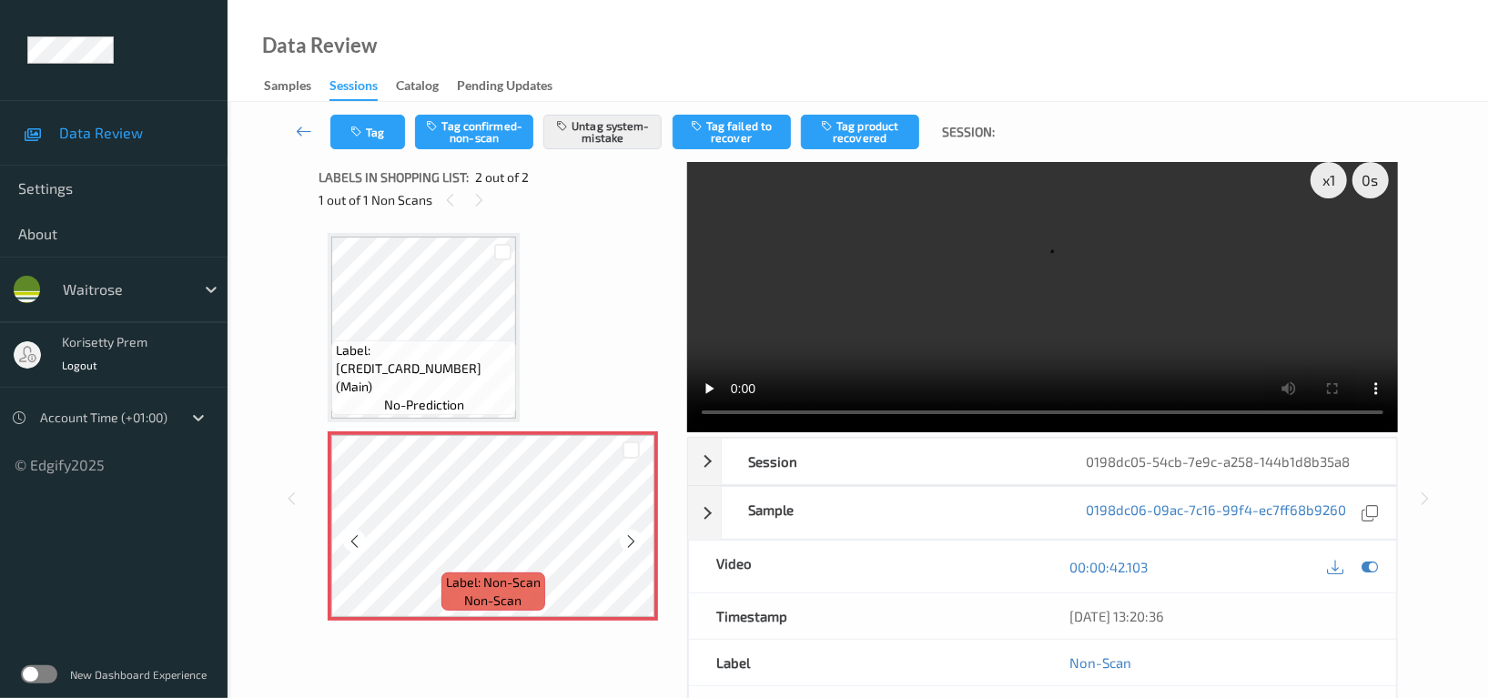
scroll to position [0, 0]
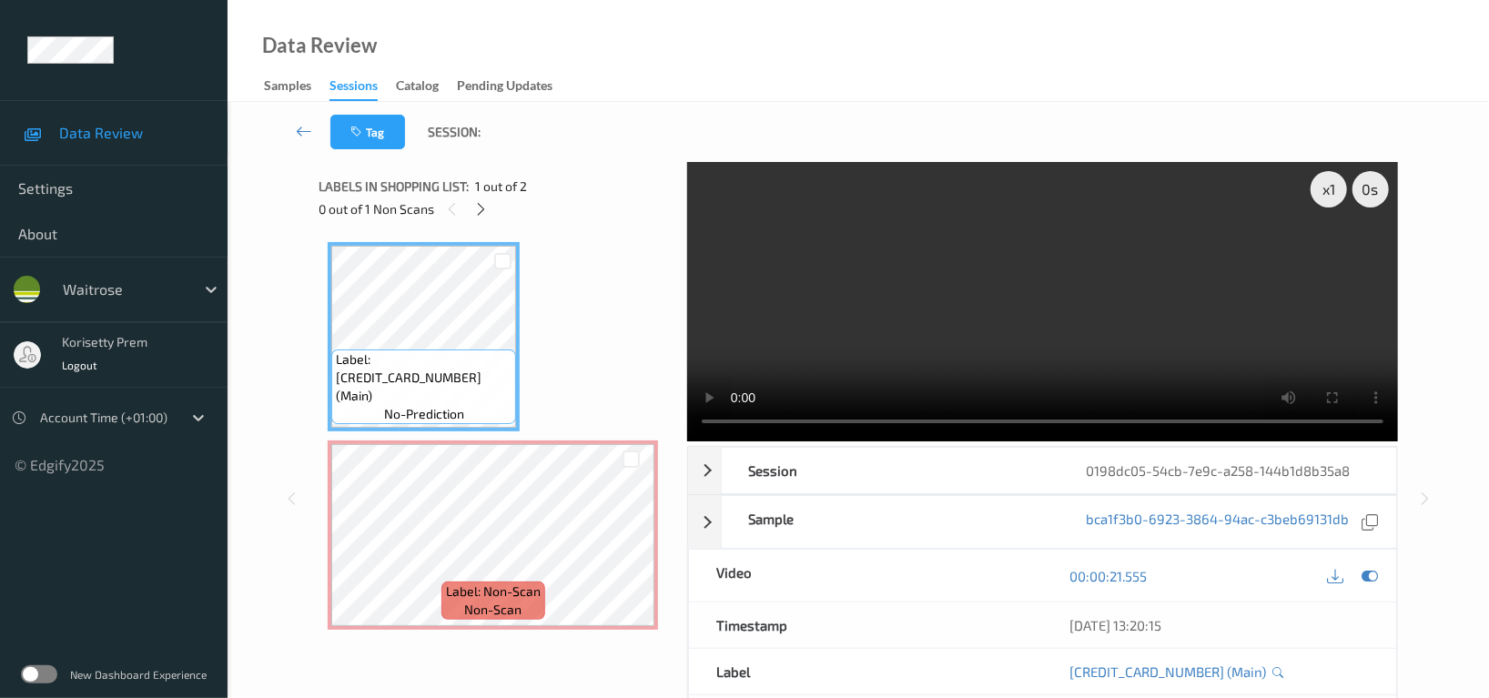
click at [1006, 323] on video at bounding box center [1042, 301] width 711 height 279
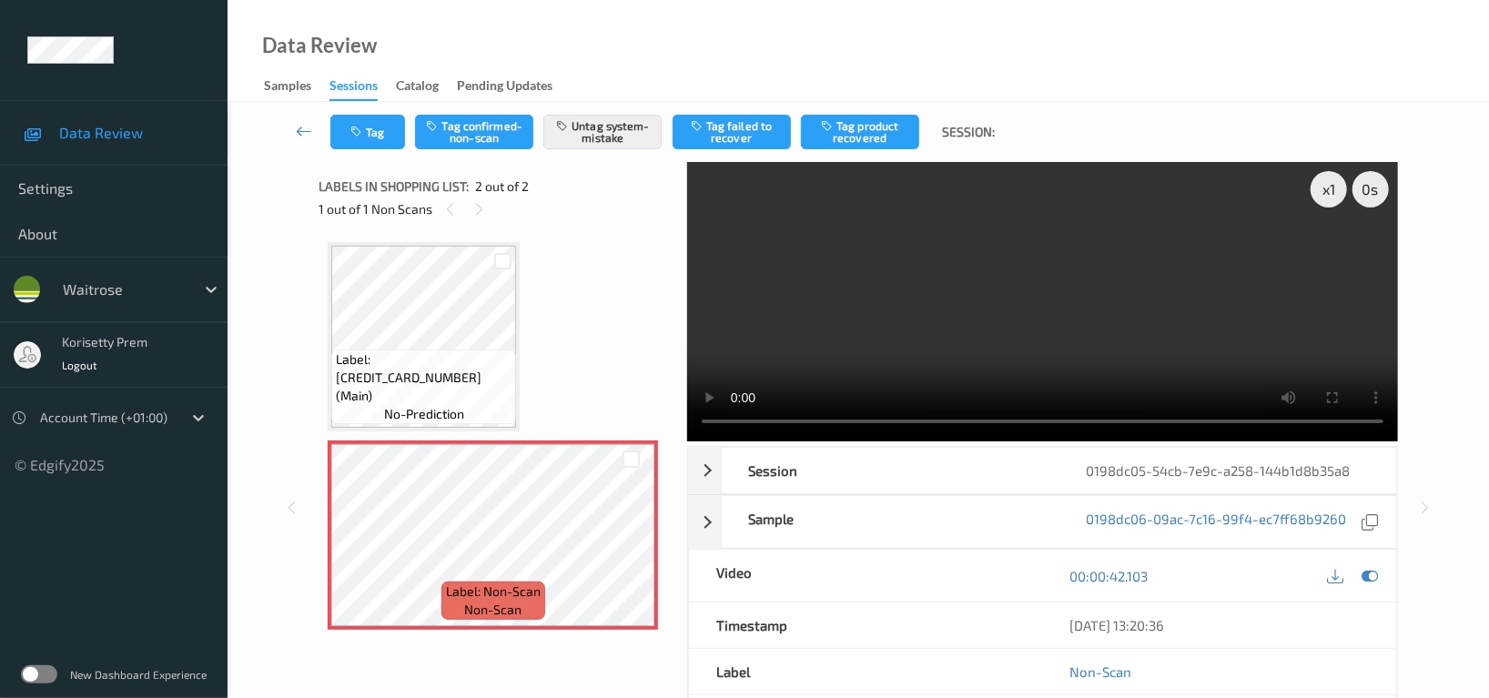
click at [925, 292] on video at bounding box center [1042, 301] width 711 height 279
click at [636, 552] on icon at bounding box center [630, 550] width 15 height 16
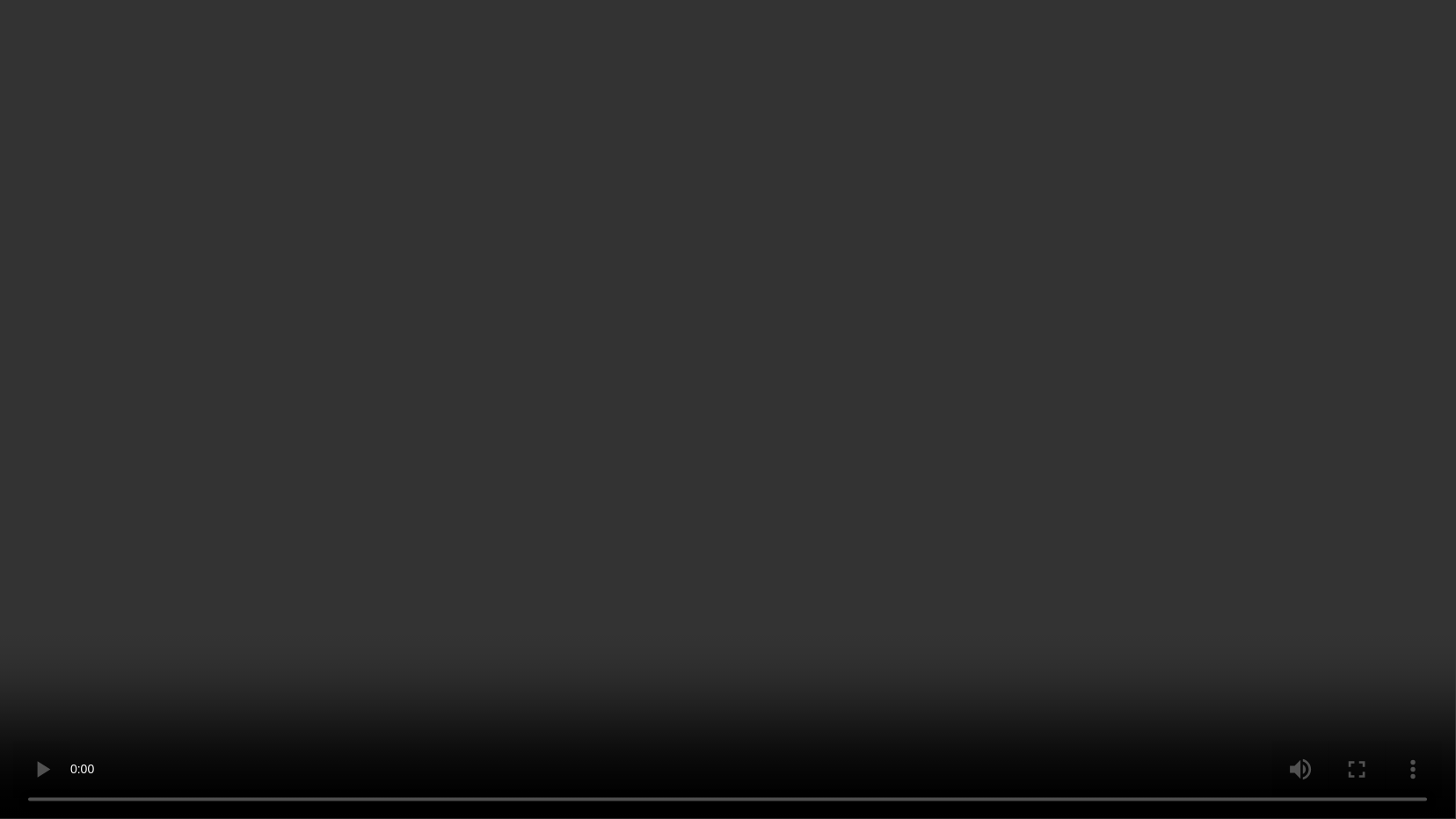
click at [850, 399] on video at bounding box center [728, 410] width 1456 height 819
click at [963, 444] on video at bounding box center [728, 410] width 1456 height 819
click at [982, 540] on video at bounding box center [728, 410] width 1456 height 819
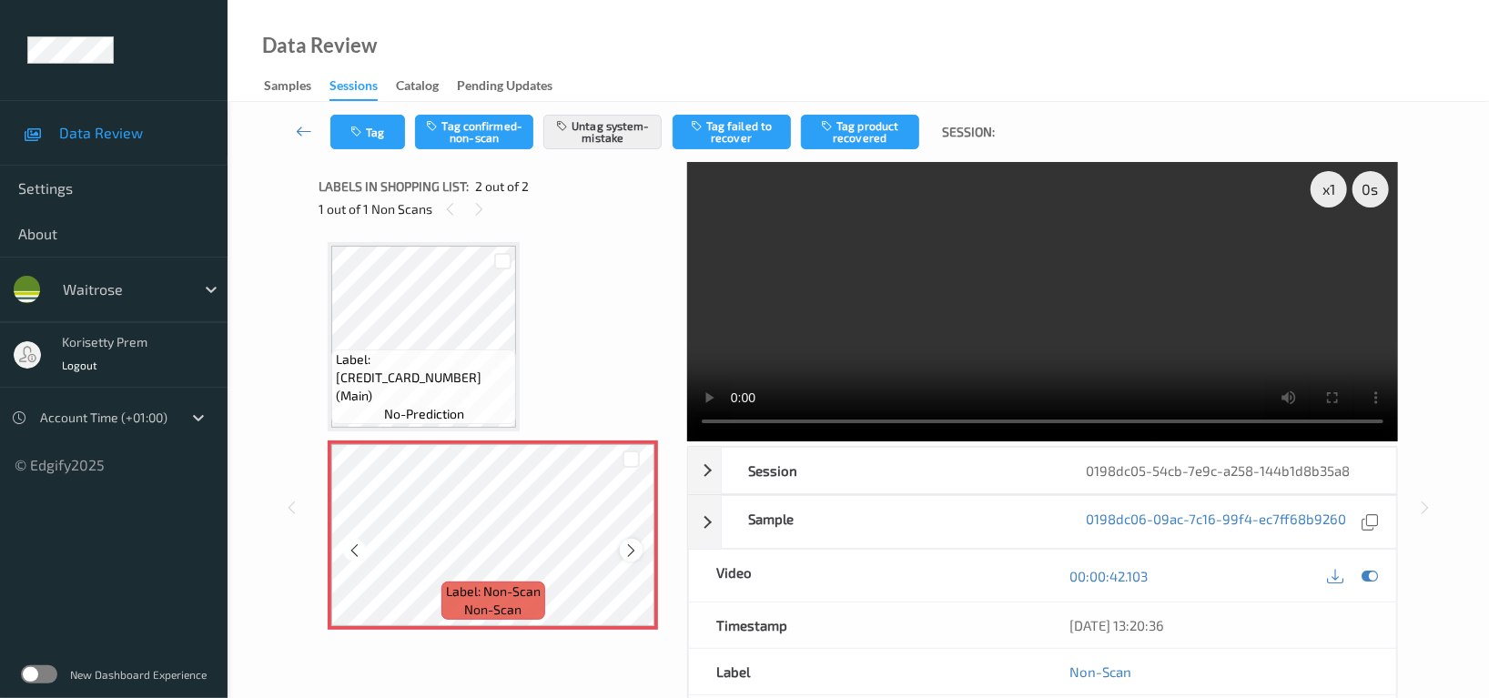
click at [637, 551] on icon at bounding box center [630, 550] width 15 height 16
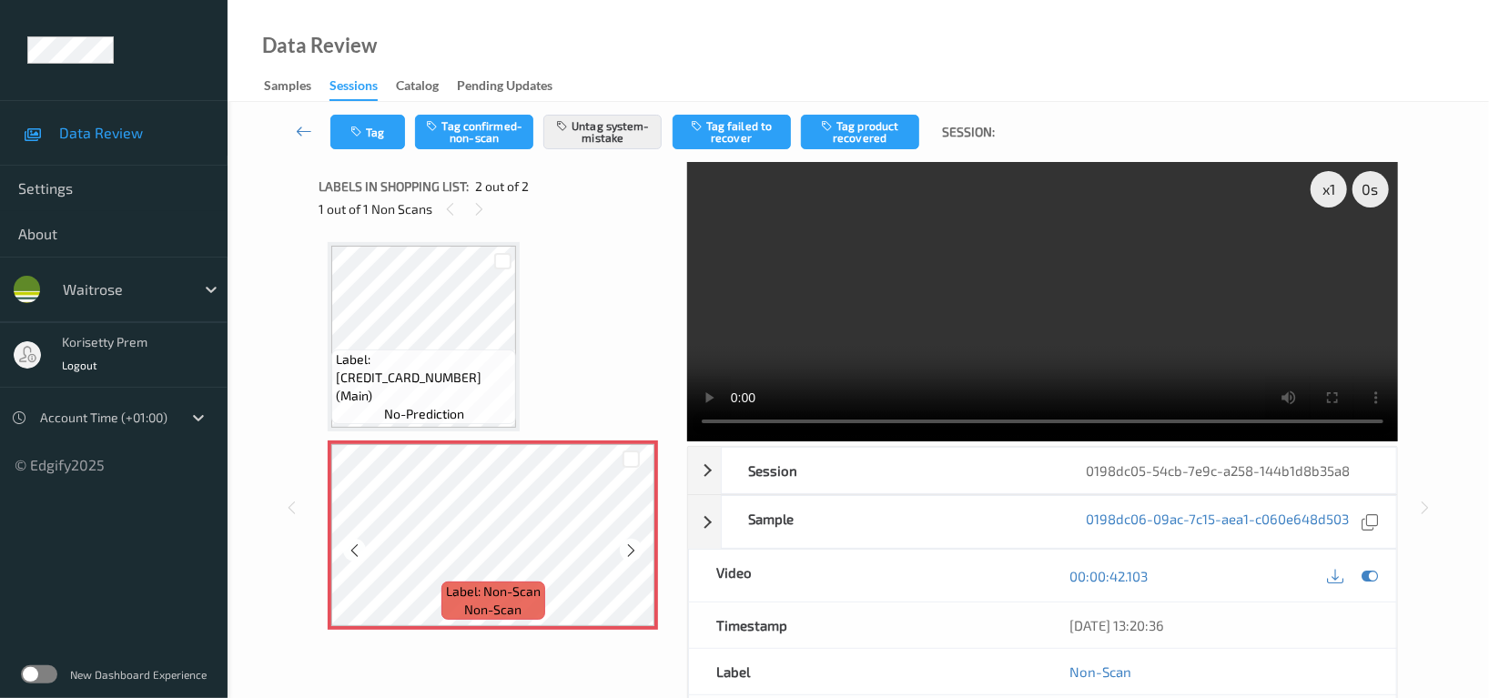
click at [637, 551] on icon at bounding box center [630, 550] width 15 height 16
click at [612, 122] on button "Untag system-mistake" at bounding box center [602, 132] width 118 height 35
click at [622, 548] on div at bounding box center [631, 550] width 23 height 23
click at [633, 557] on icon at bounding box center [630, 550] width 15 height 16
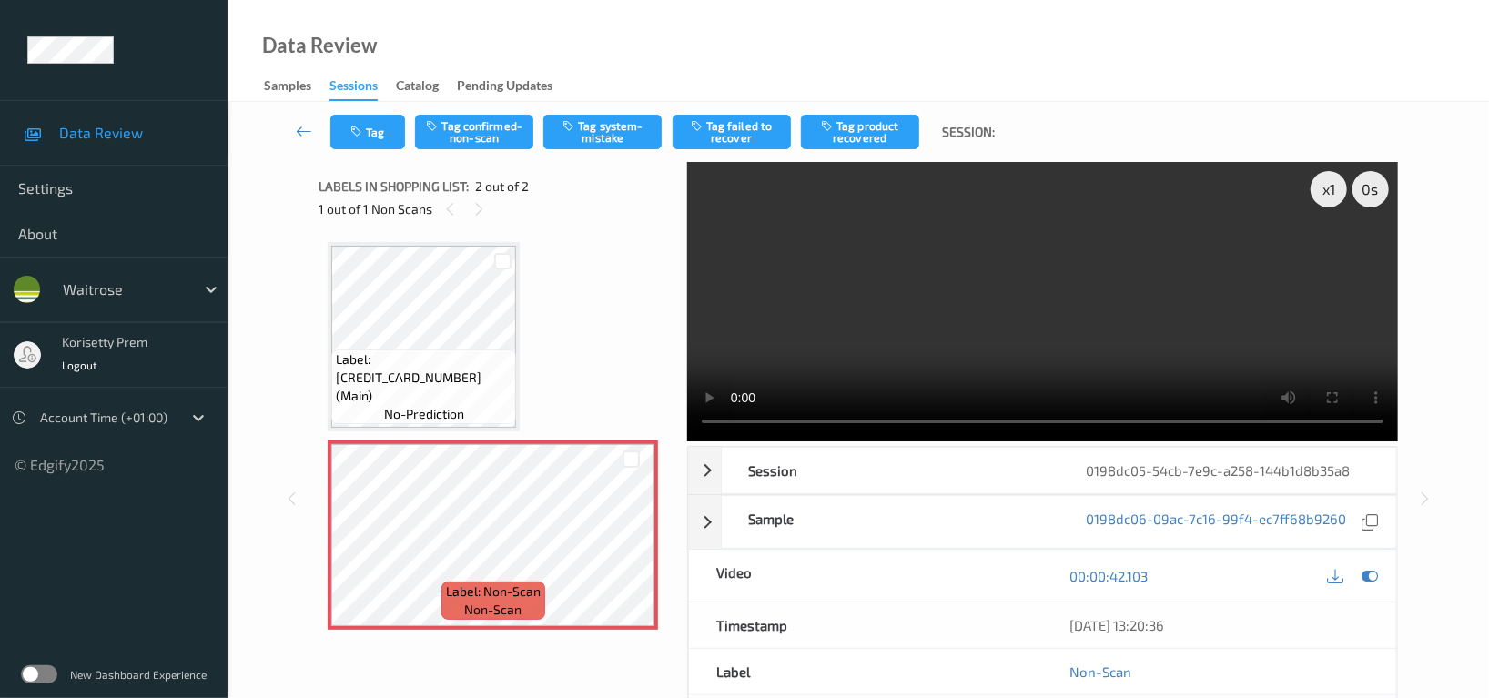
click at [523, 363] on div "Label: 500016978453 (Main) no-prediction Label: Non-Scan non-scan Label: Non-Sc…" at bounding box center [496, 436] width 337 height 388
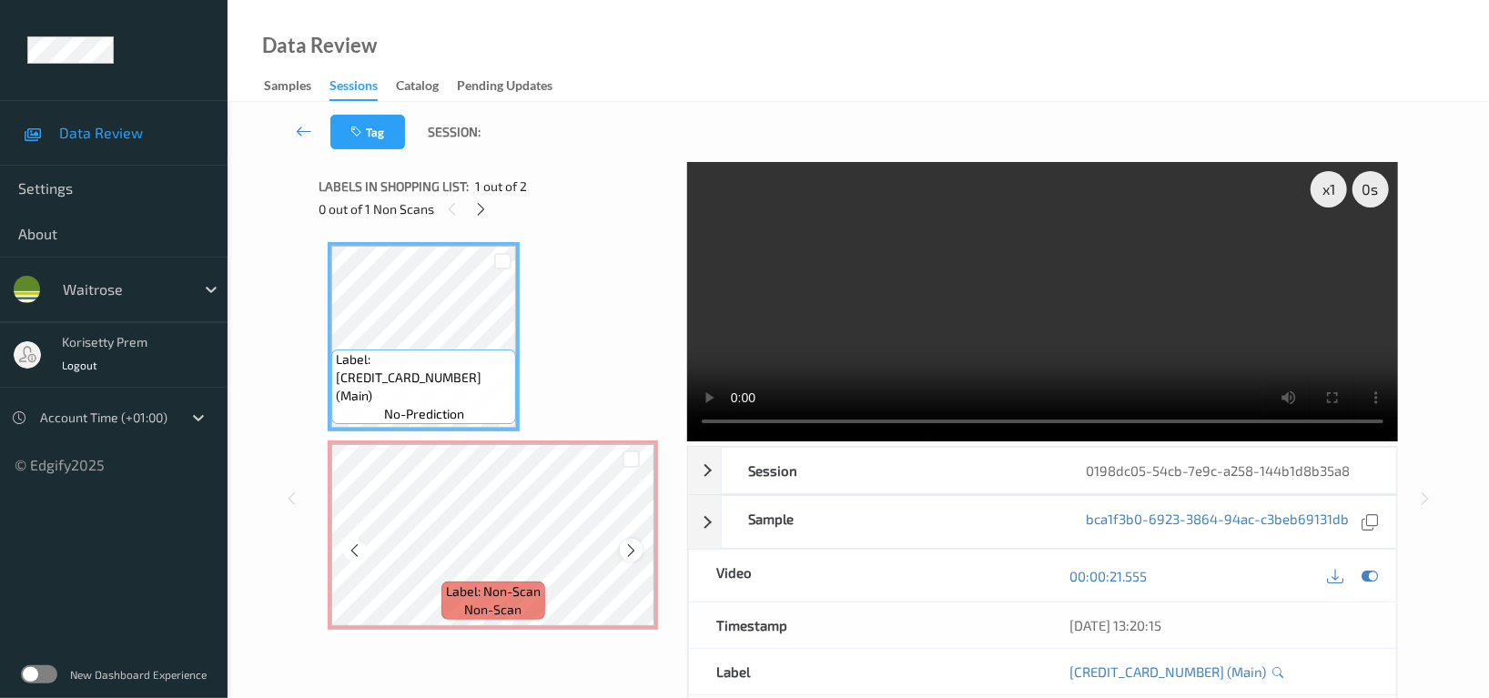
click at [633, 546] on icon at bounding box center [630, 550] width 15 height 16
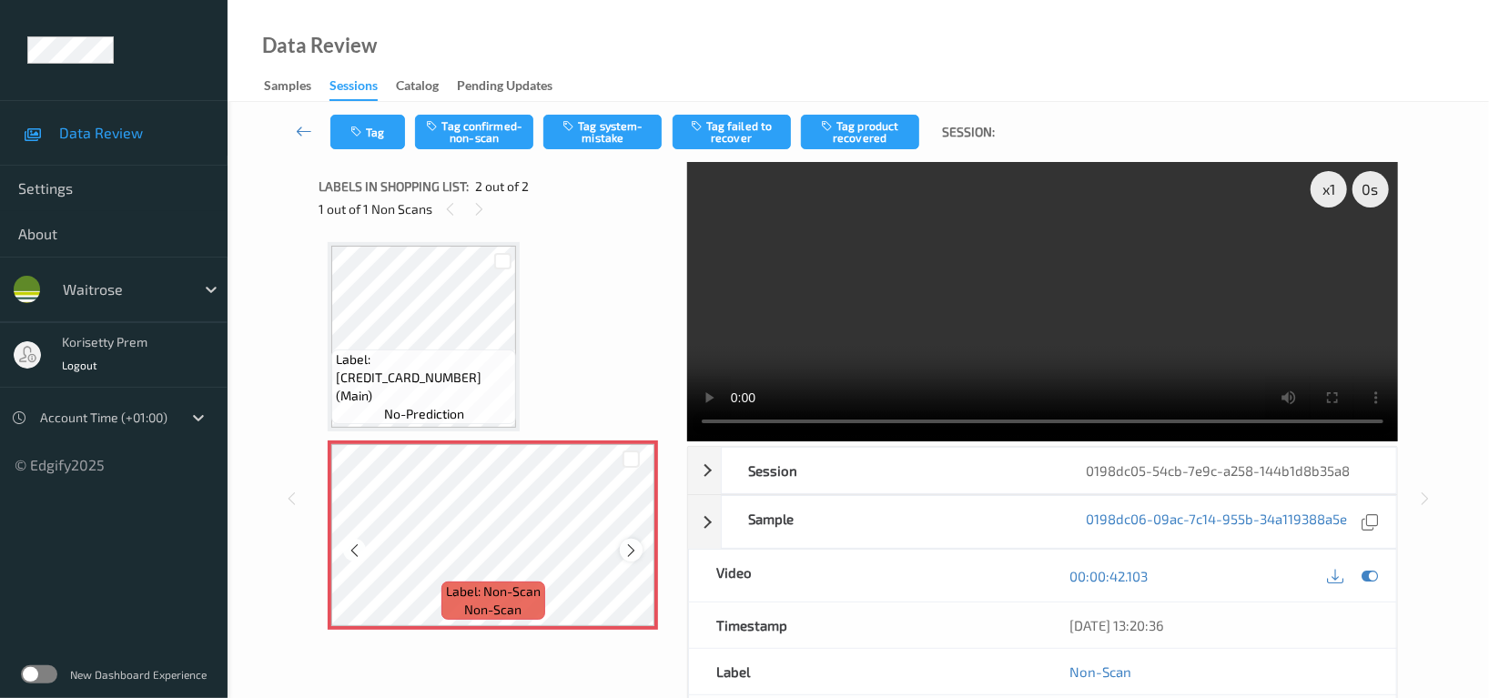
click at [632, 546] on icon at bounding box center [630, 550] width 15 height 16
click at [632, 551] on icon at bounding box center [630, 550] width 15 height 16
click at [632, 559] on div at bounding box center [631, 550] width 23 height 23
click at [633, 548] on icon at bounding box center [630, 550] width 15 height 16
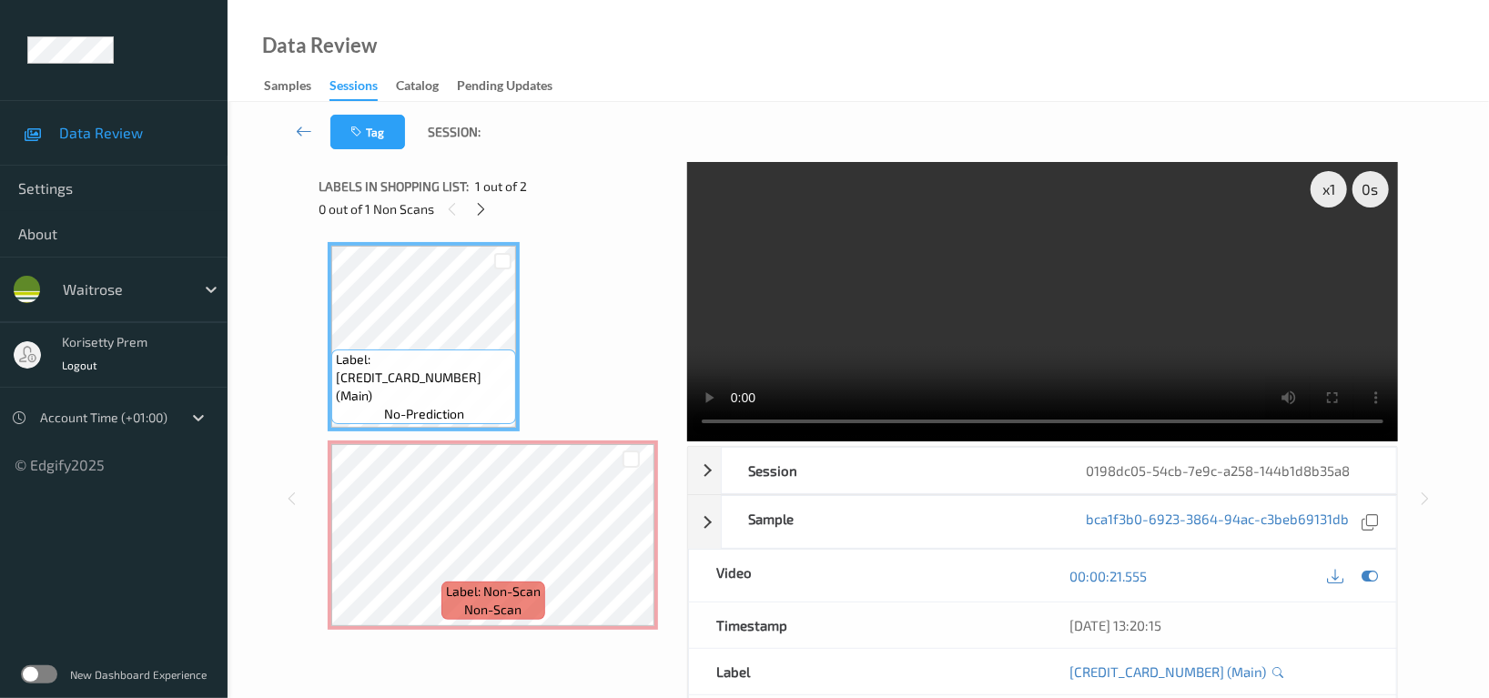
click at [1109, 319] on video at bounding box center [1042, 301] width 711 height 279
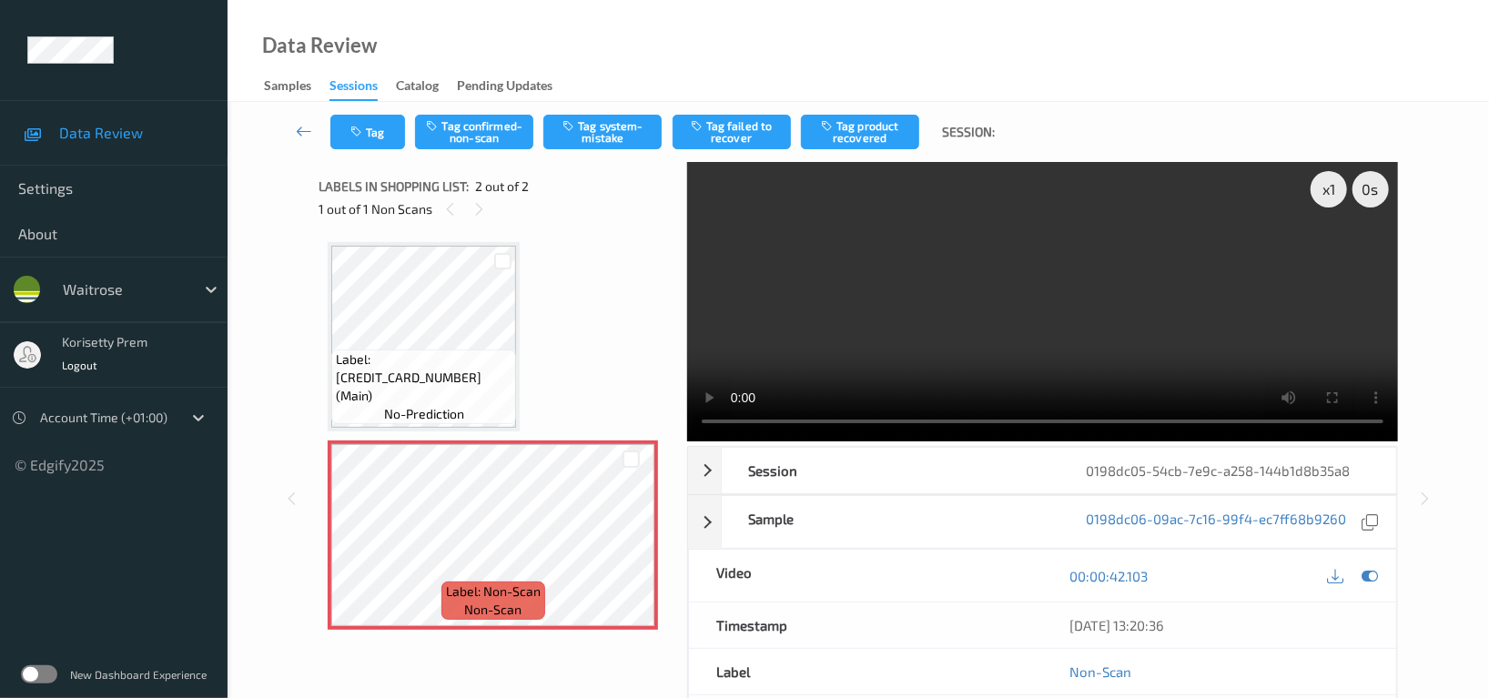
click at [848, 282] on video at bounding box center [1042, 301] width 711 height 279
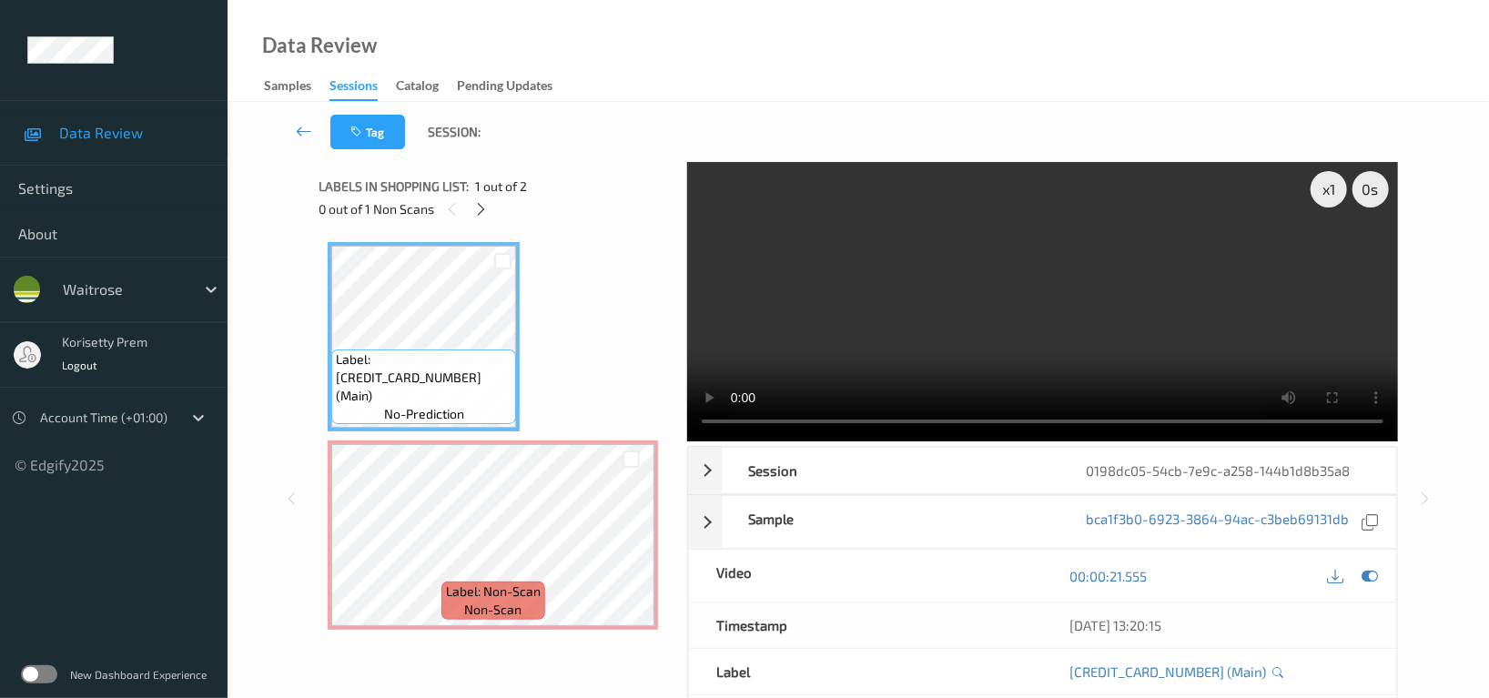
click at [840, 327] on video at bounding box center [1042, 301] width 711 height 279
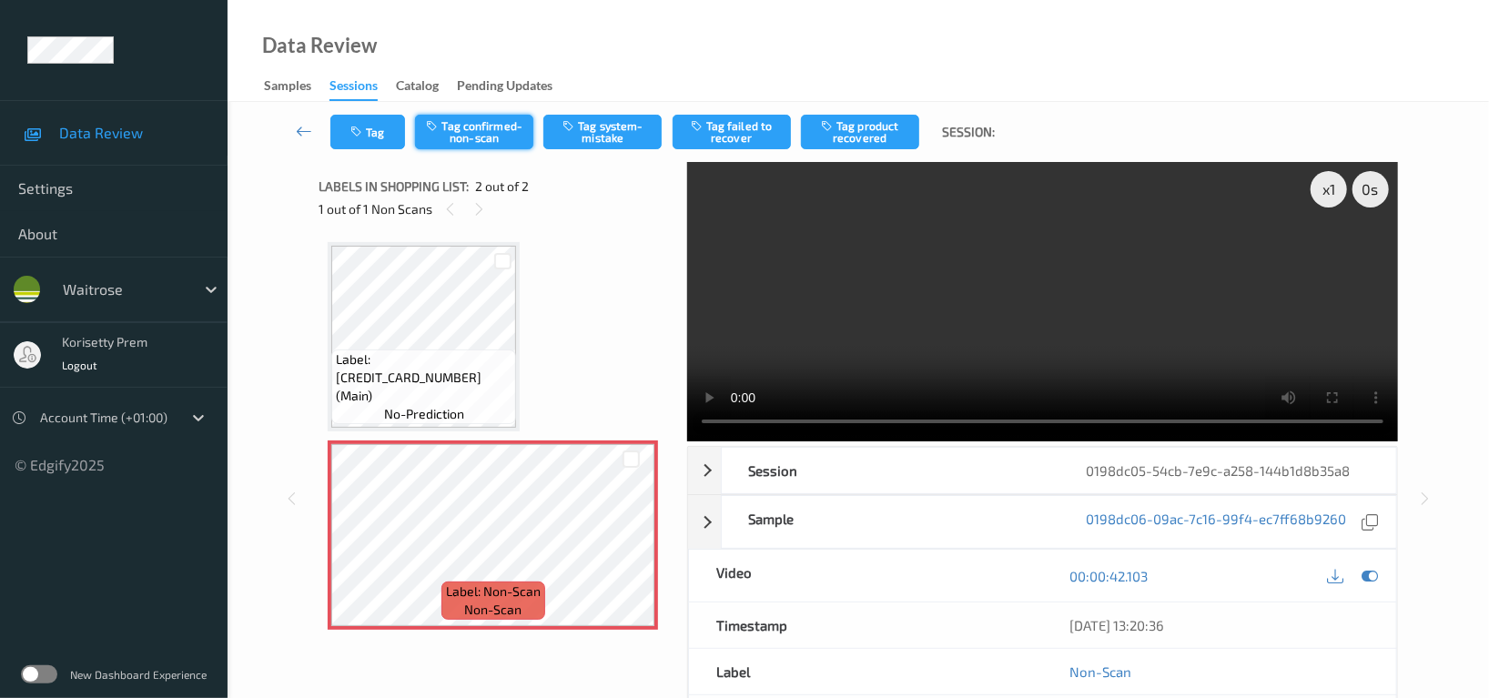
click at [469, 135] on button "Tag confirmed-non-scan" at bounding box center [474, 132] width 118 height 35
click at [375, 124] on button "Tag" at bounding box center [367, 132] width 75 height 35
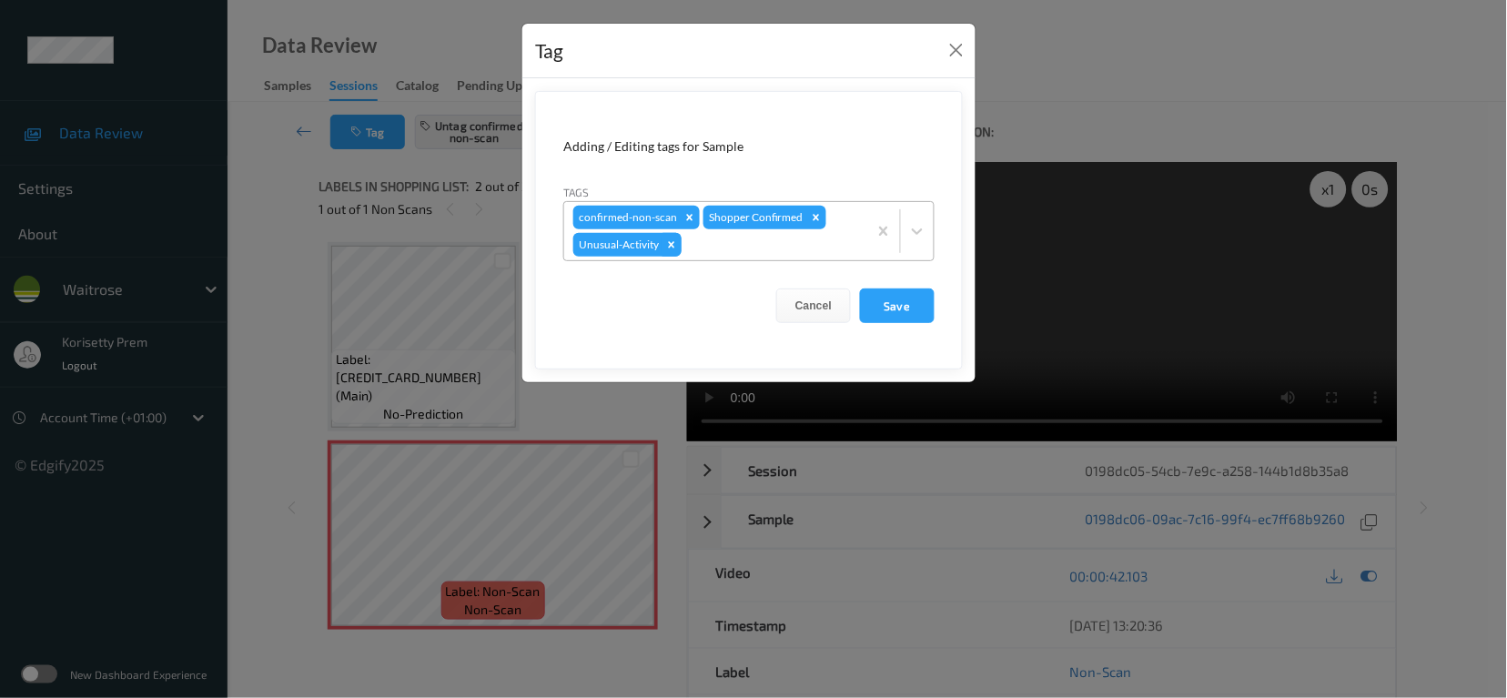
click at [670, 247] on icon "Remove Unusual-Activity" at bounding box center [672, 244] width 6 height 6
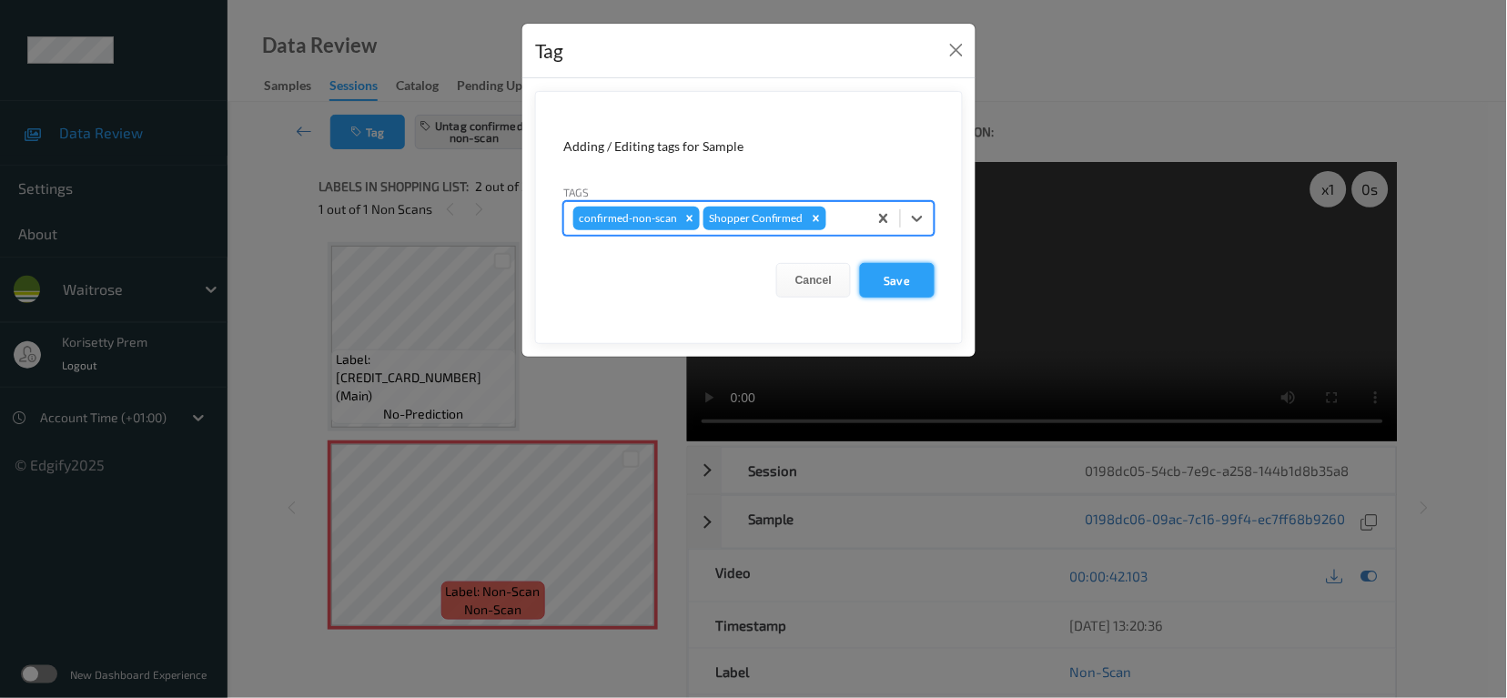
click at [893, 280] on button "Save" at bounding box center [897, 280] width 75 height 35
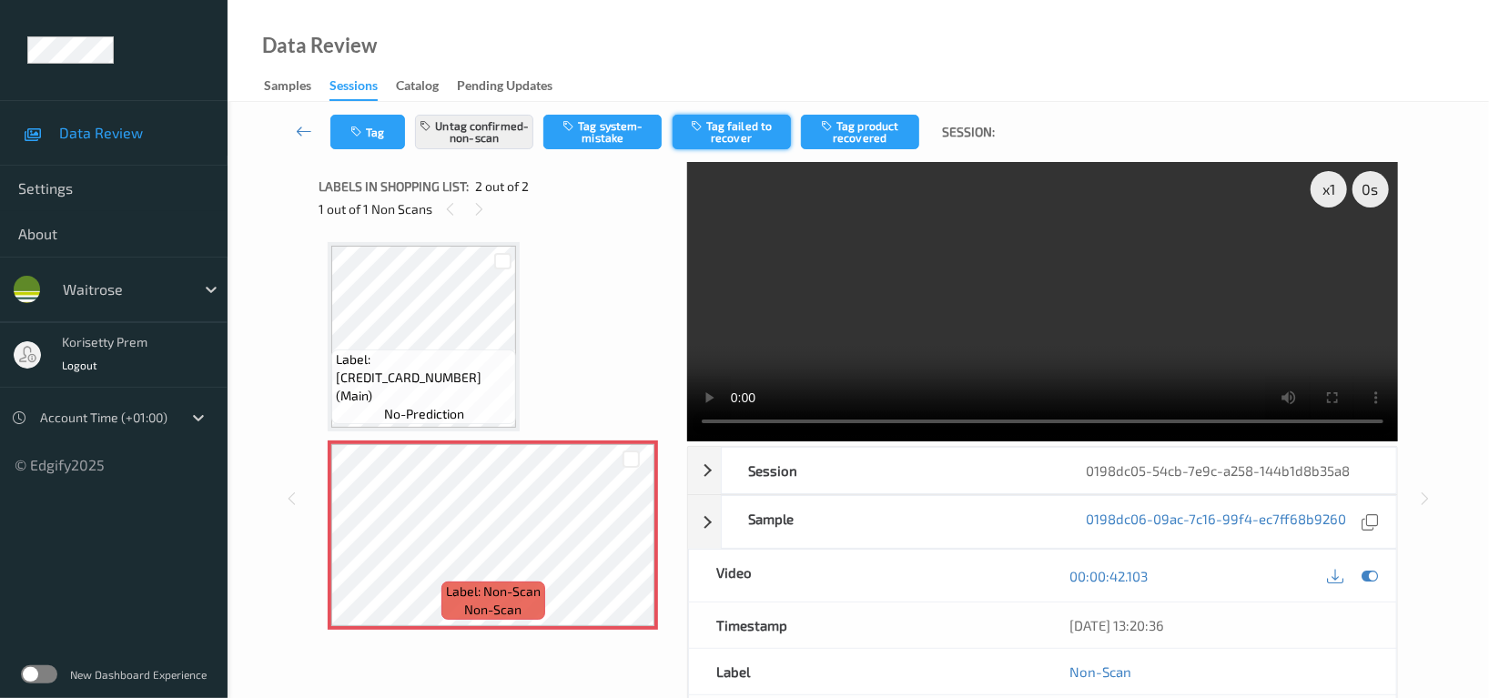
click at [750, 132] on button "Tag failed to recover" at bounding box center [732, 132] width 118 height 35
click at [344, 126] on button "Tag" at bounding box center [367, 132] width 75 height 35
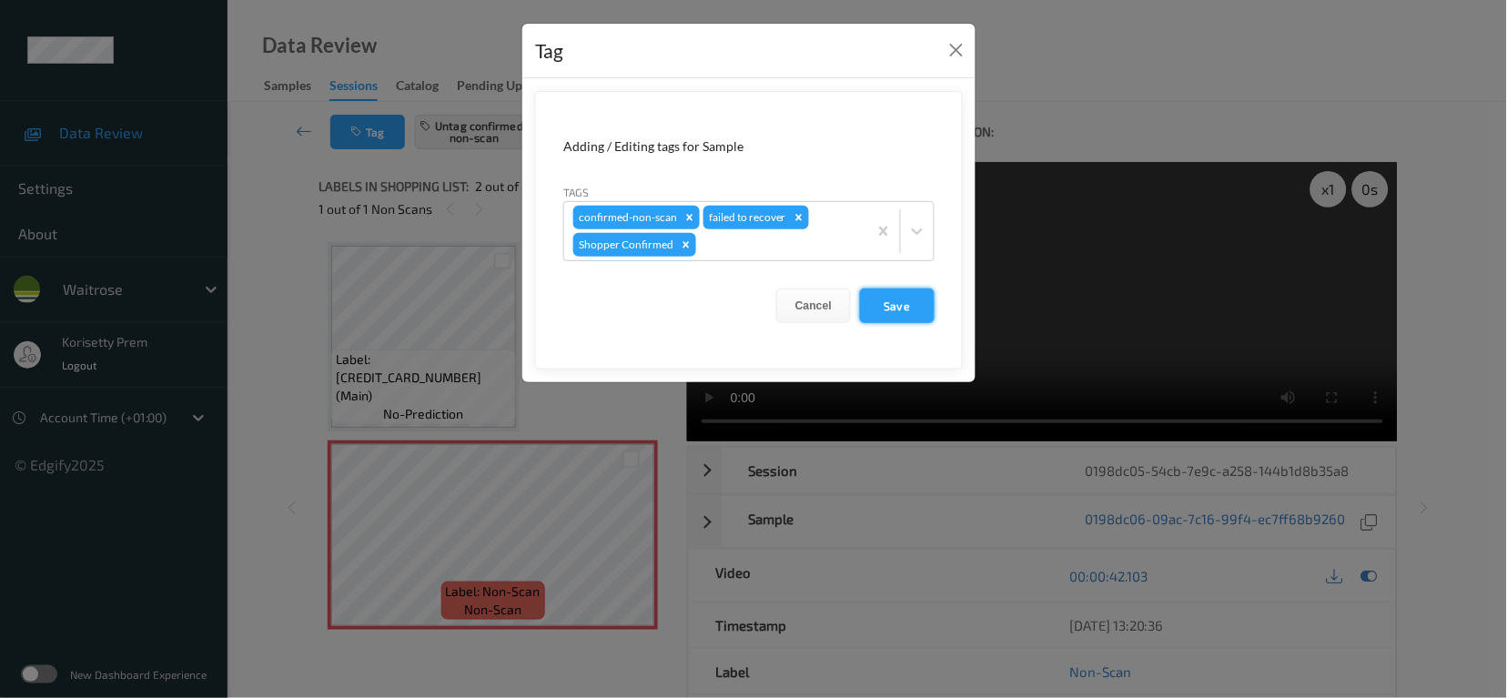
click at [882, 306] on button "Save" at bounding box center [897, 305] width 75 height 35
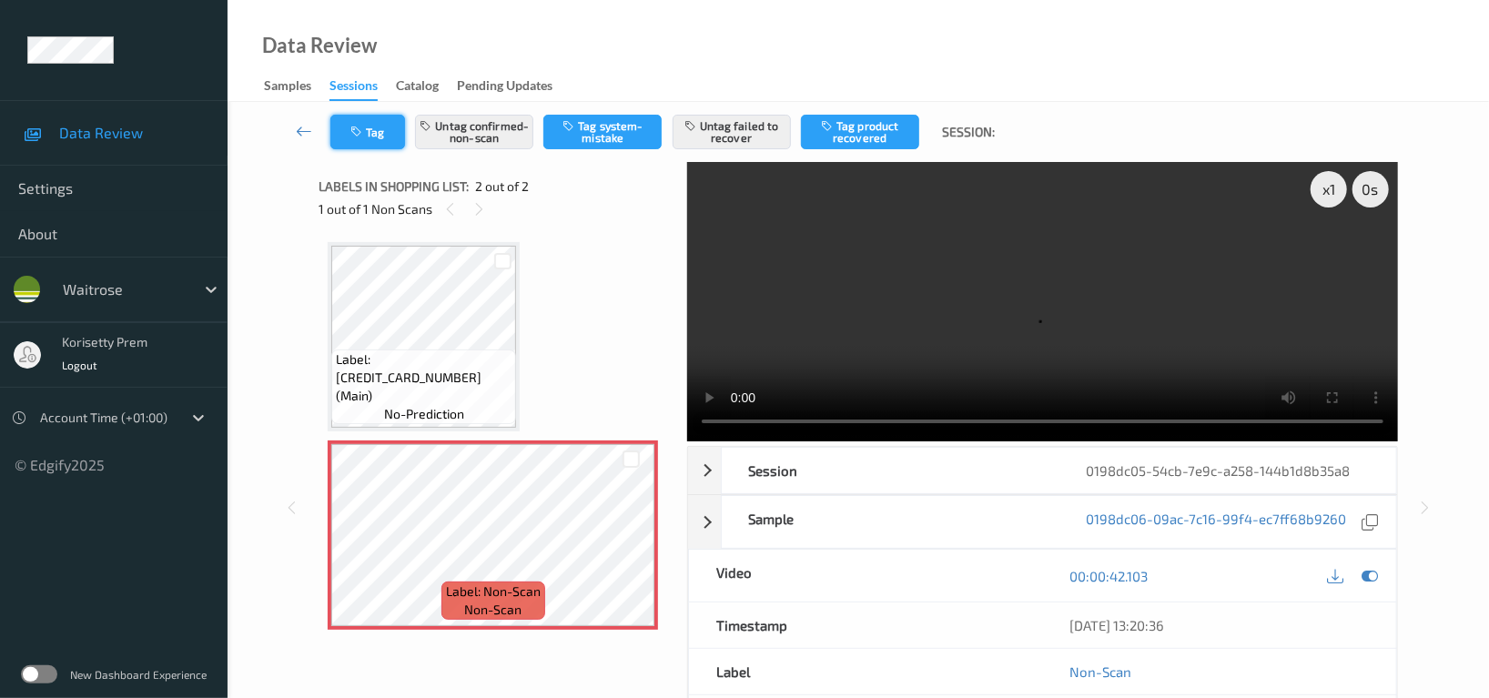
click at [360, 136] on icon "button" at bounding box center [357, 132] width 15 height 13
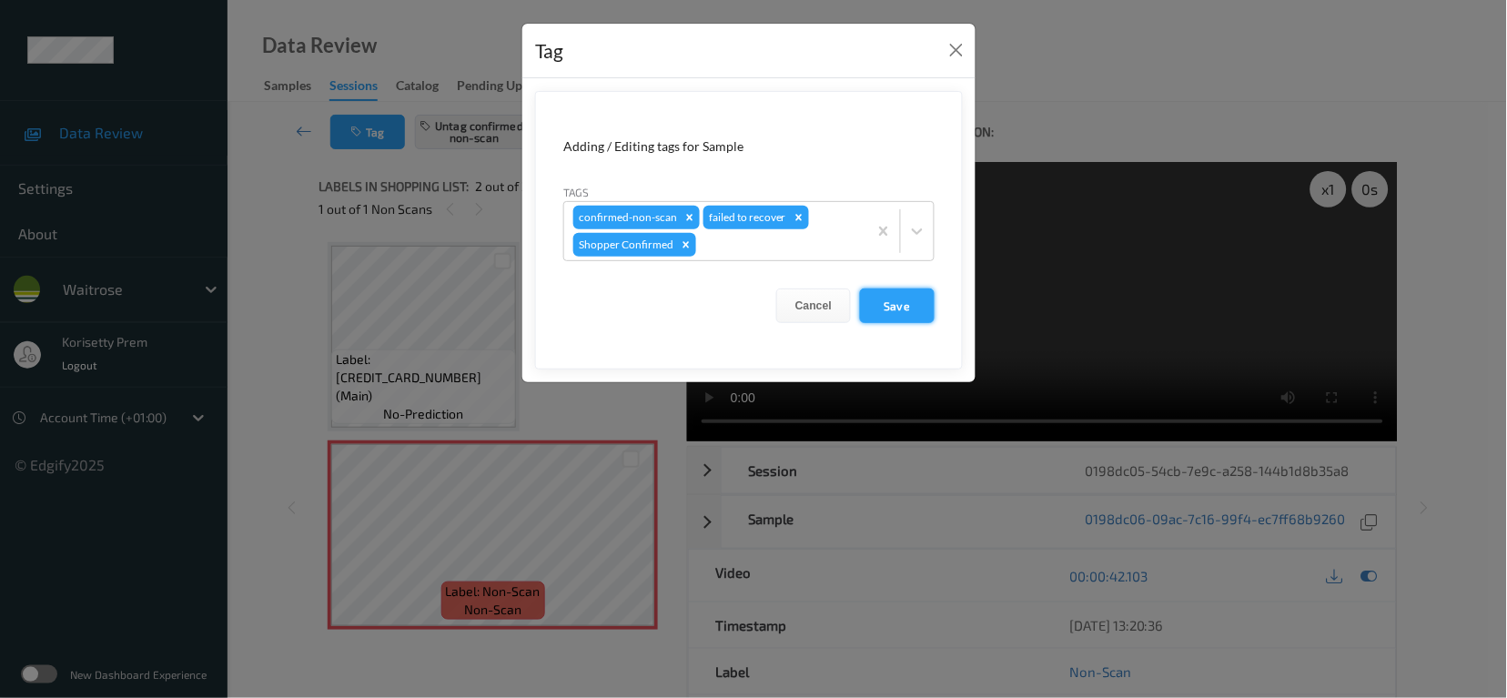
click at [895, 308] on button "Save" at bounding box center [897, 305] width 75 height 35
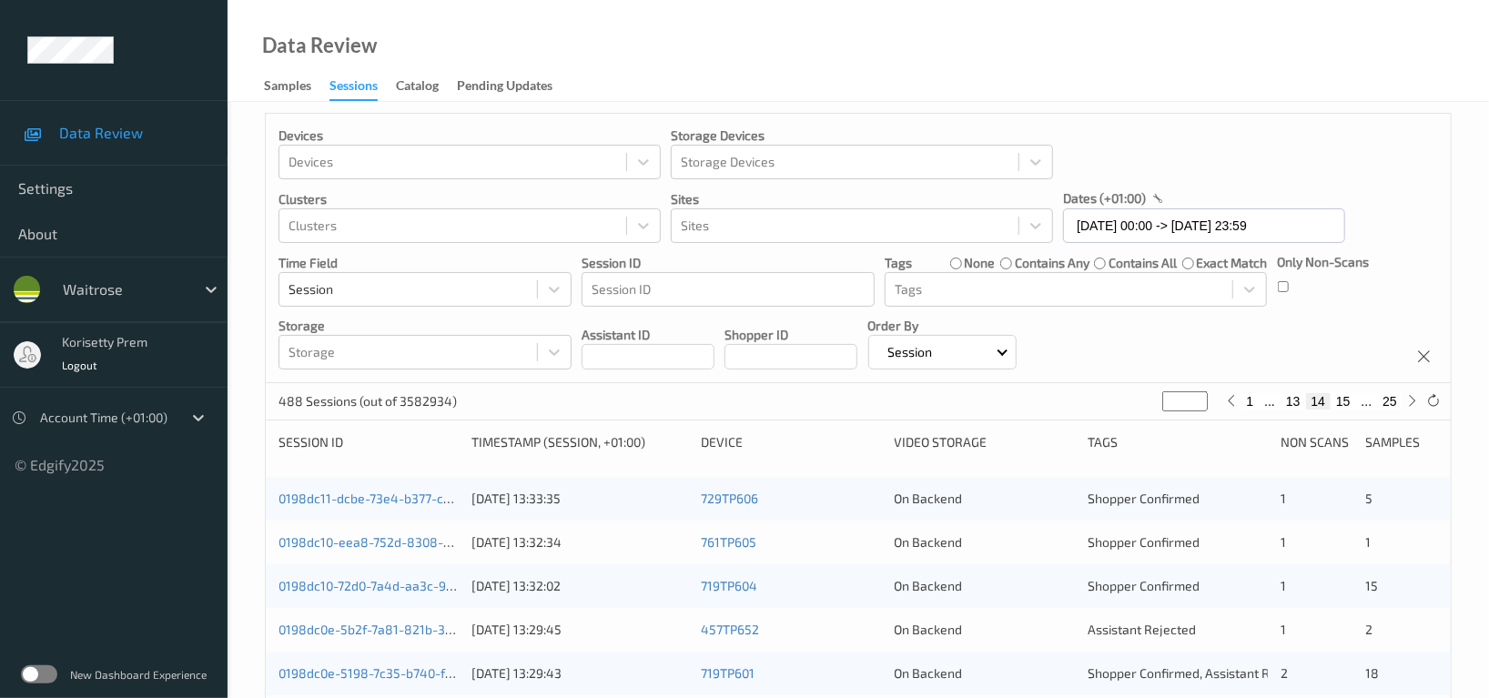
scroll to position [6, 0]
click at [1163, 228] on input "24/08/2025 00:00 -> 24/08/2025 23:59" at bounding box center [1204, 226] width 282 height 35
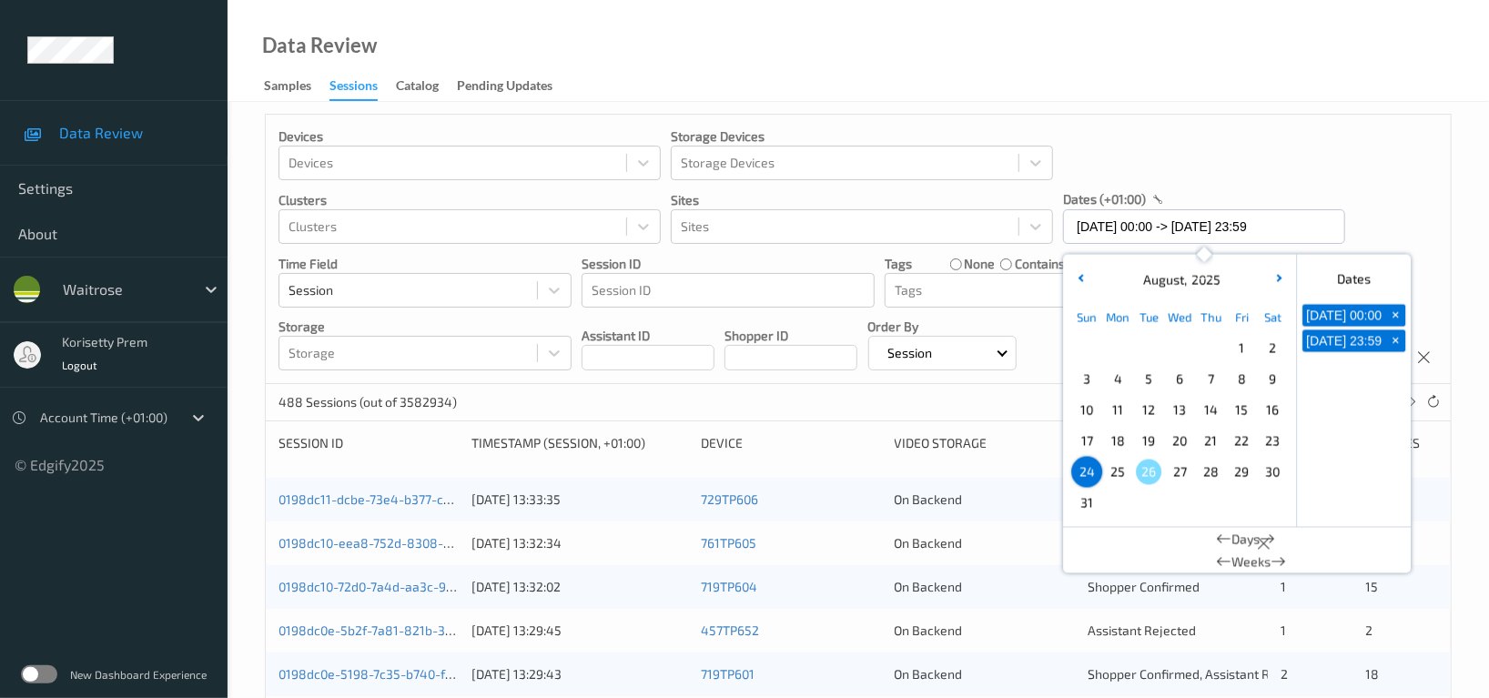
click at [1113, 475] on span "25" at bounding box center [1117, 472] width 25 height 25
type input "25/08/2025 00:00"
type input "*"
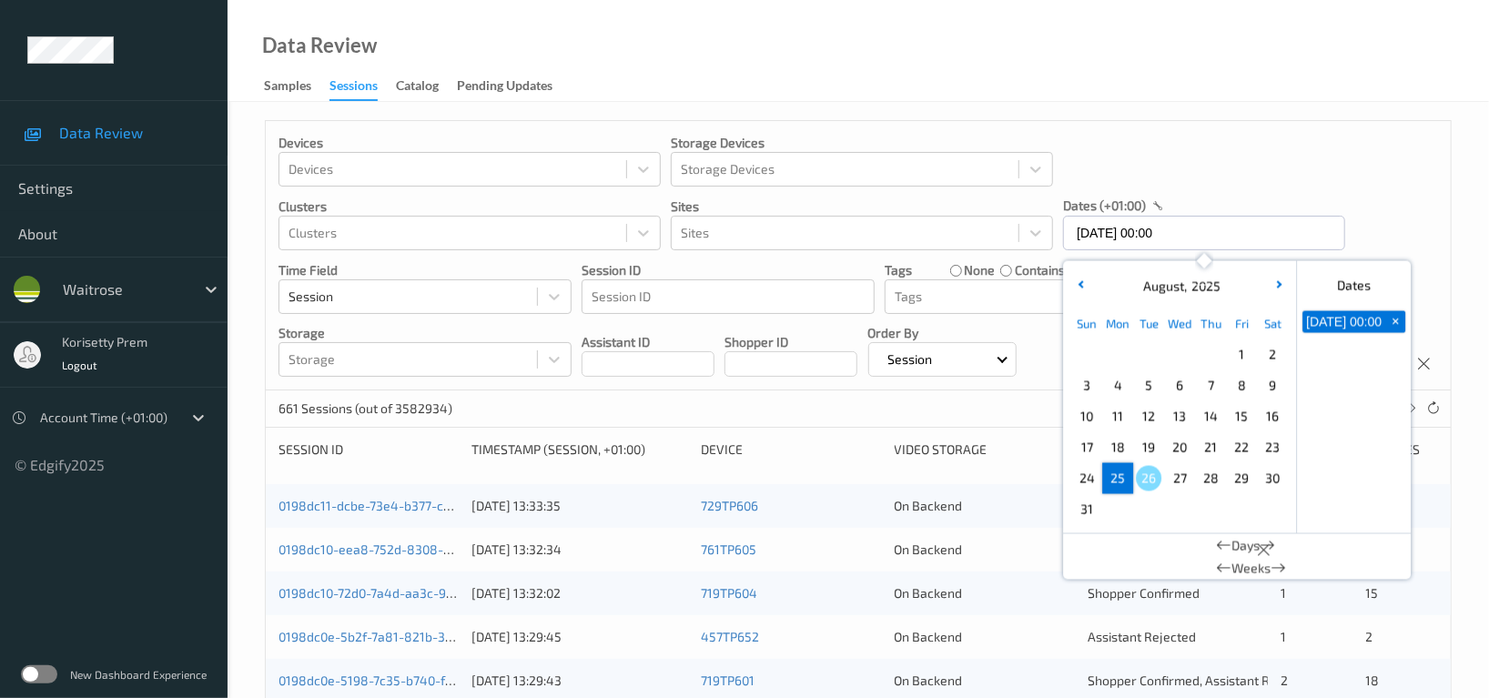
click at [1116, 475] on span "25" at bounding box center [1117, 478] width 25 height 25
type input "25/08/2025 00:00 -> 25/08/2025 23:59"
click at [1386, 174] on div "Devices Devices Storage Devices Storage Devices Clusters Clusters Sites Sites d…" at bounding box center [858, 255] width 1185 height 269
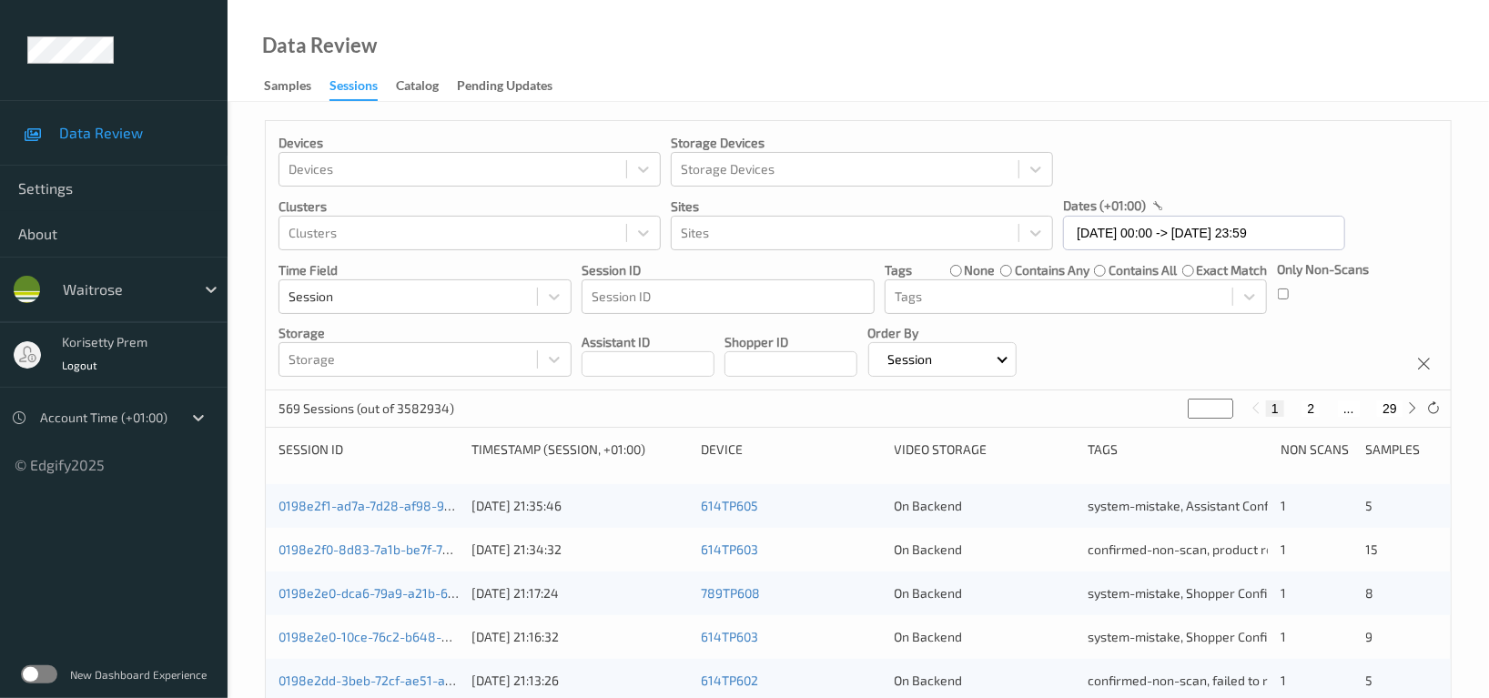
click at [1346, 334] on div "Devices Devices Storage Devices Storage Devices Clusters Clusters Sites Sites d…" at bounding box center [858, 255] width 1185 height 269
click at [1216, 413] on input "*" at bounding box center [1211, 409] width 46 height 20
click at [1209, 410] on input "*" at bounding box center [1211, 409] width 46 height 20
type input "**"
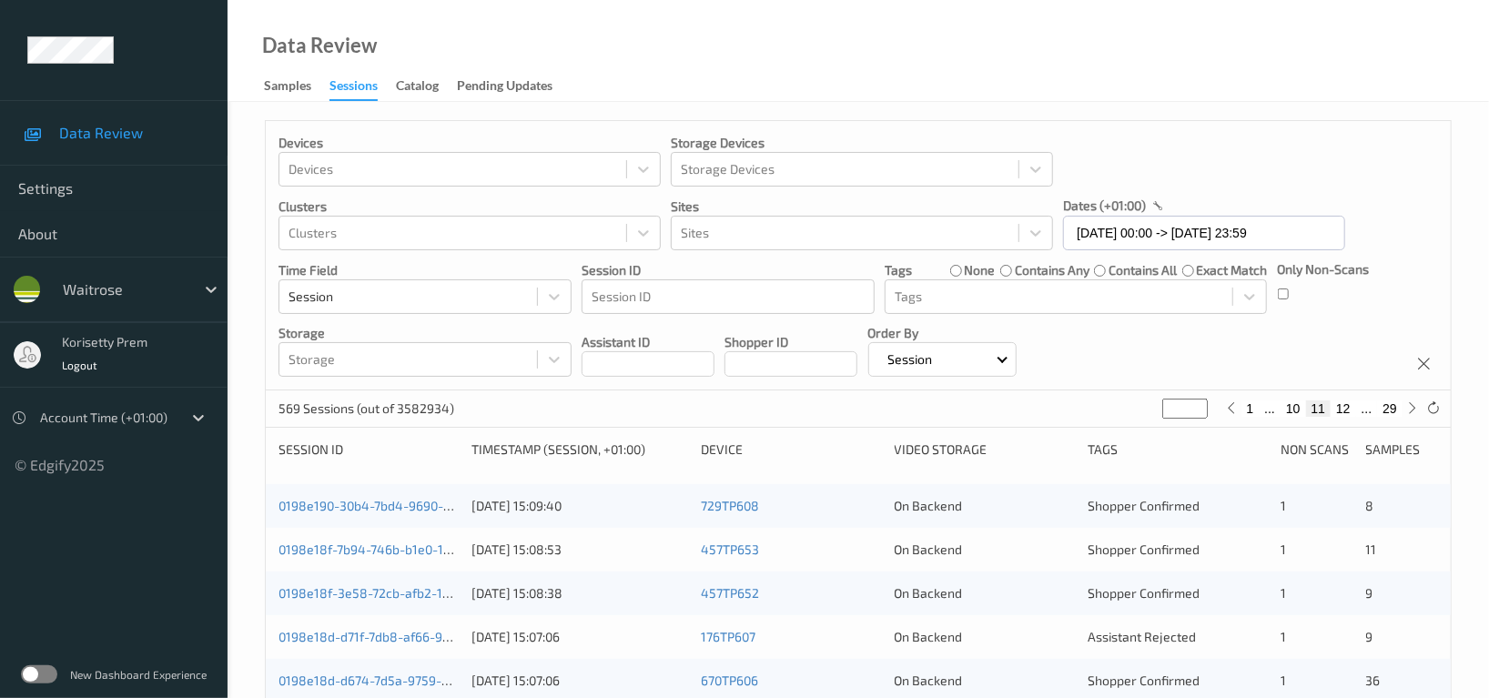
click at [1293, 408] on button "10" at bounding box center [1292, 408] width 25 height 16
type input "**"
click at [1349, 405] on button "11" at bounding box center [1342, 408] width 25 height 16
type input "**"
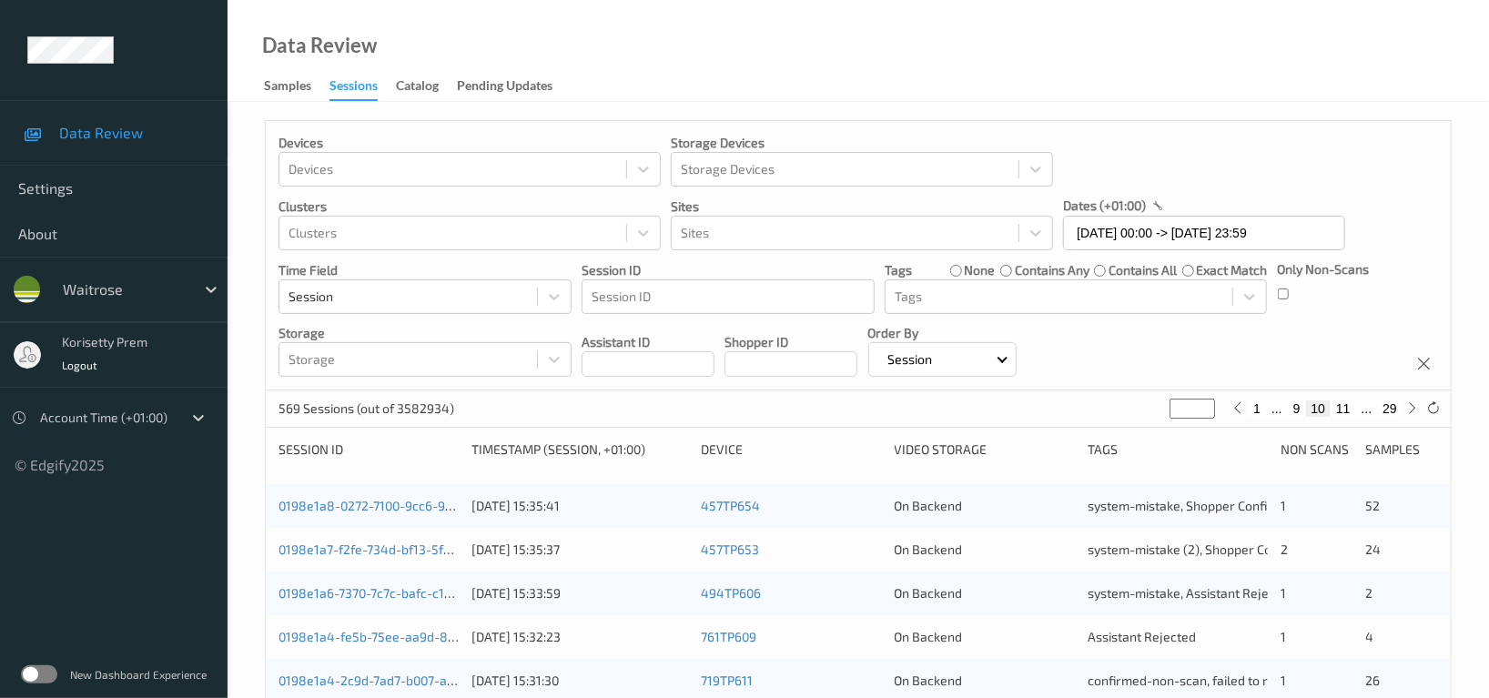
type input "**"
click at [1239, 370] on div "Devices Devices Storage Devices Storage Devices Clusters Clusters Sites Sites d…" at bounding box center [858, 255] width 1185 height 269
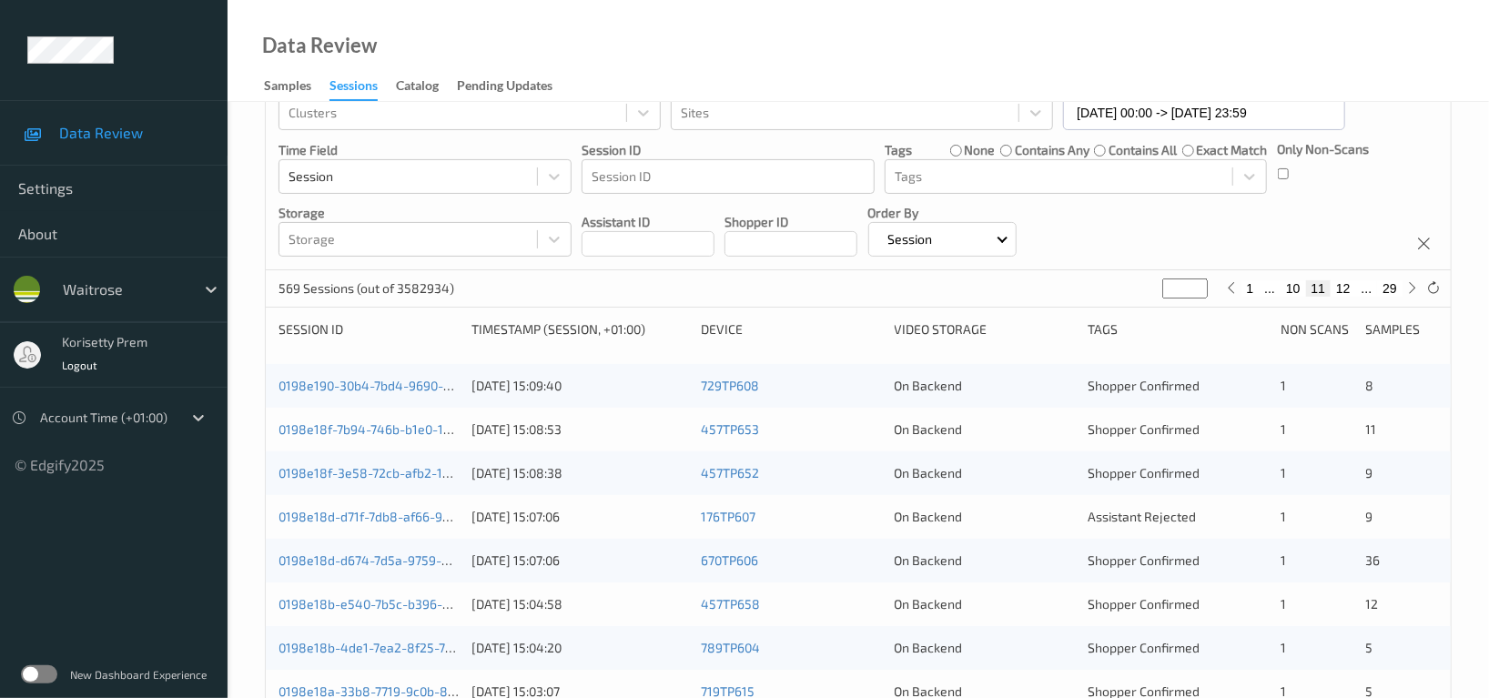
scroll to position [121, 0]
click at [1231, 231] on div "Devices Devices Storage Devices Storage Devices Clusters Clusters Sites Sites d…" at bounding box center [858, 134] width 1185 height 269
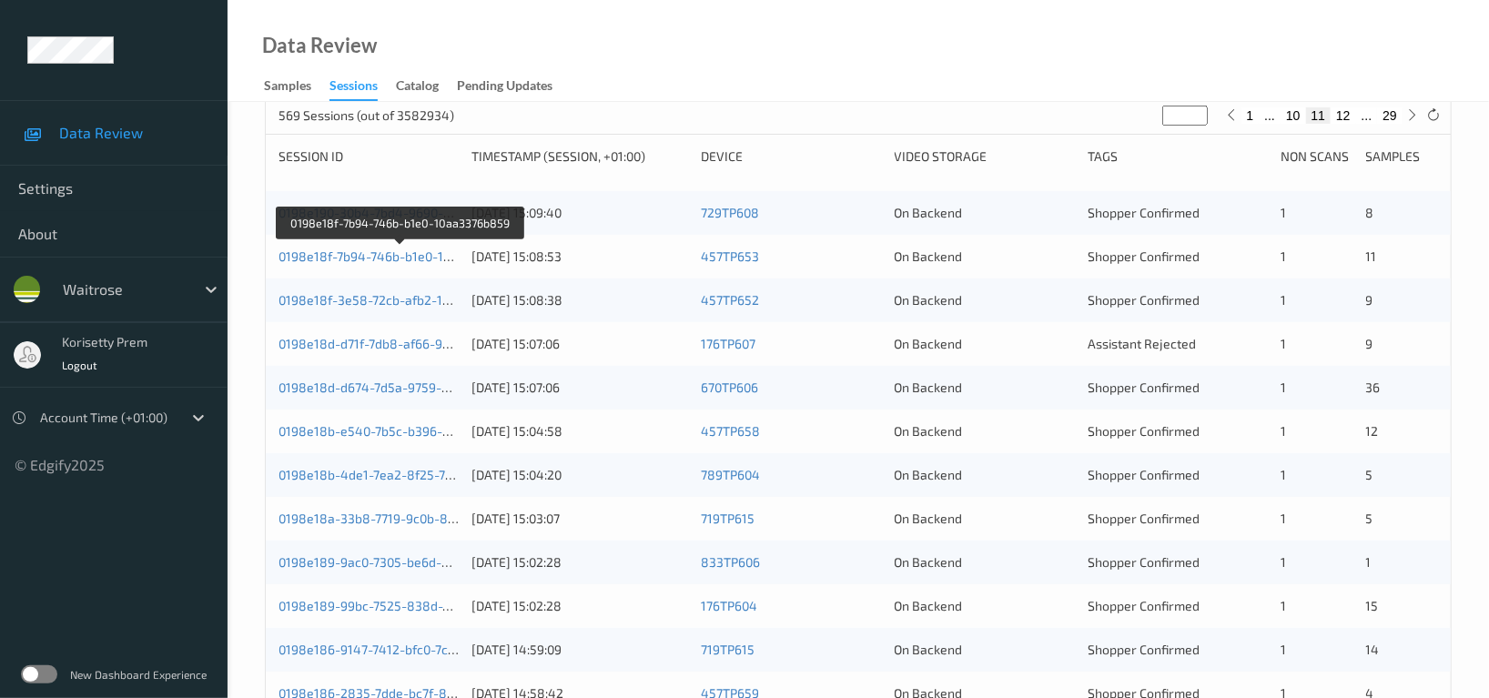
scroll to position [242, 0]
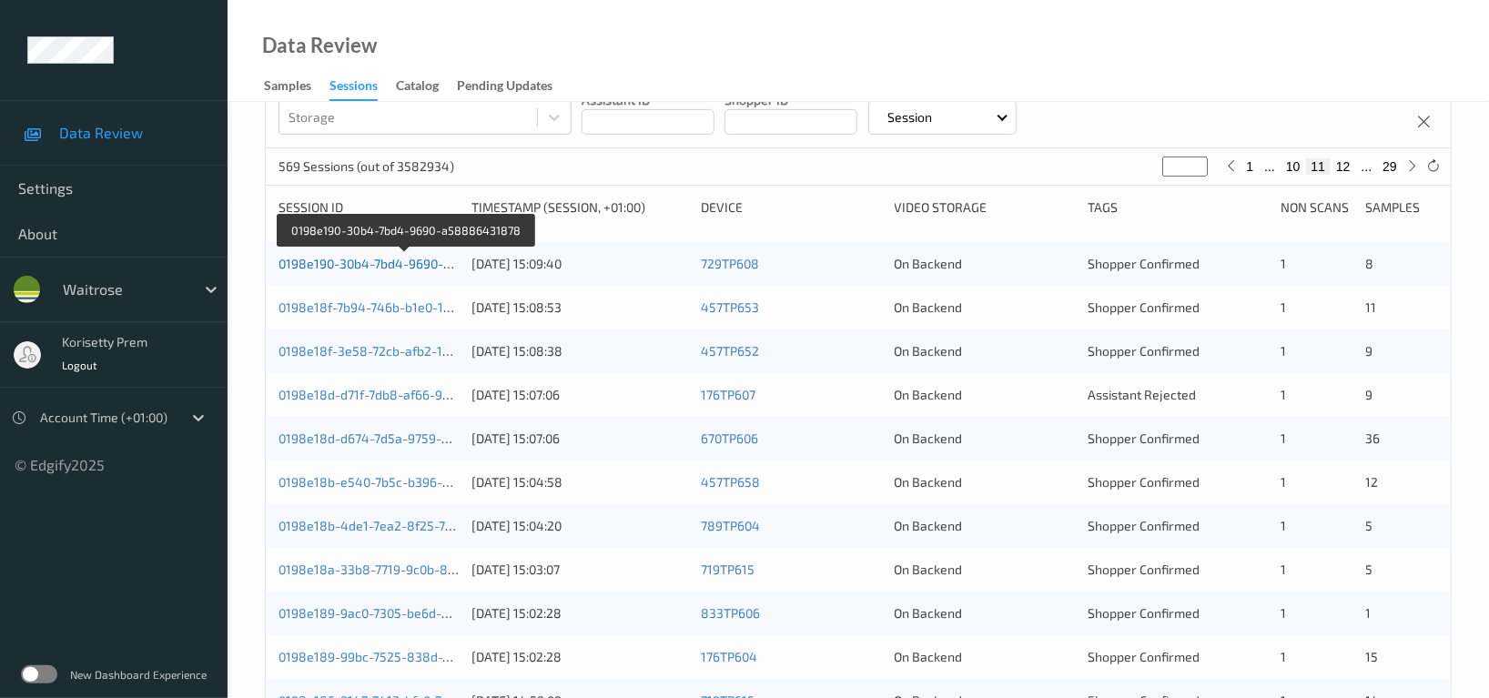
click at [414, 264] on link "0198e190-30b4-7bd4-9690-a58886431878" at bounding box center [405, 263] width 255 height 15
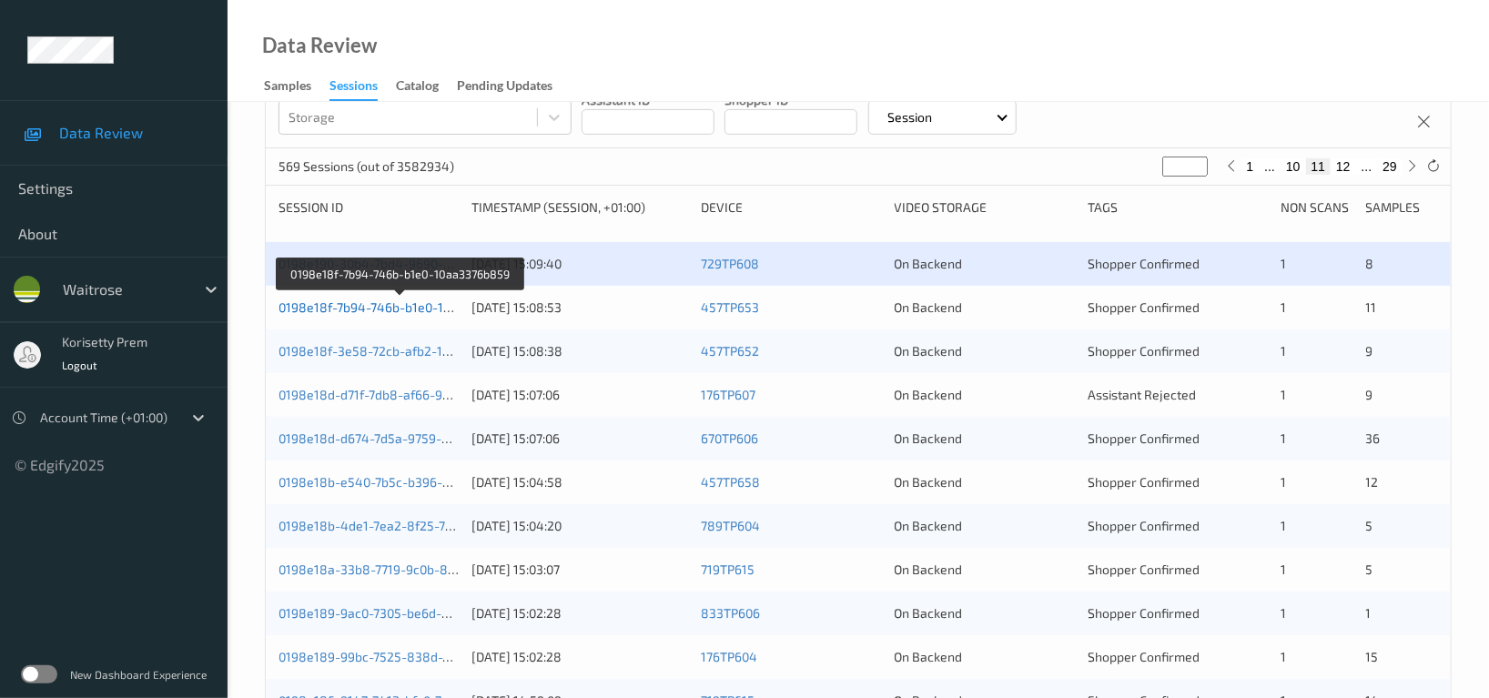
click at [406, 311] on link "0198e18f-7b94-746b-b1e0-10aa3376b859" at bounding box center [400, 306] width 245 height 15
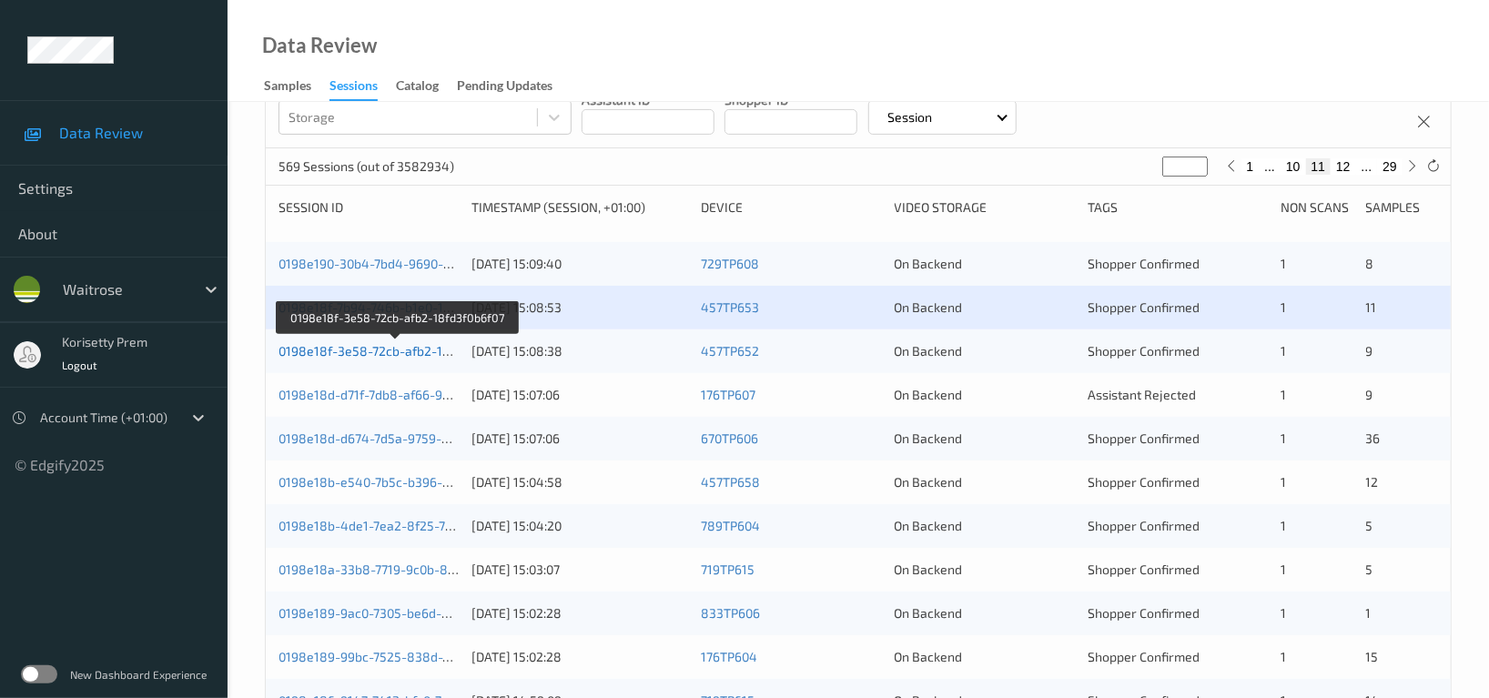
click at [417, 352] on link "0198e18f-3e58-72cb-afb2-18fd3f0b6f07" at bounding box center [396, 350] width 236 height 15
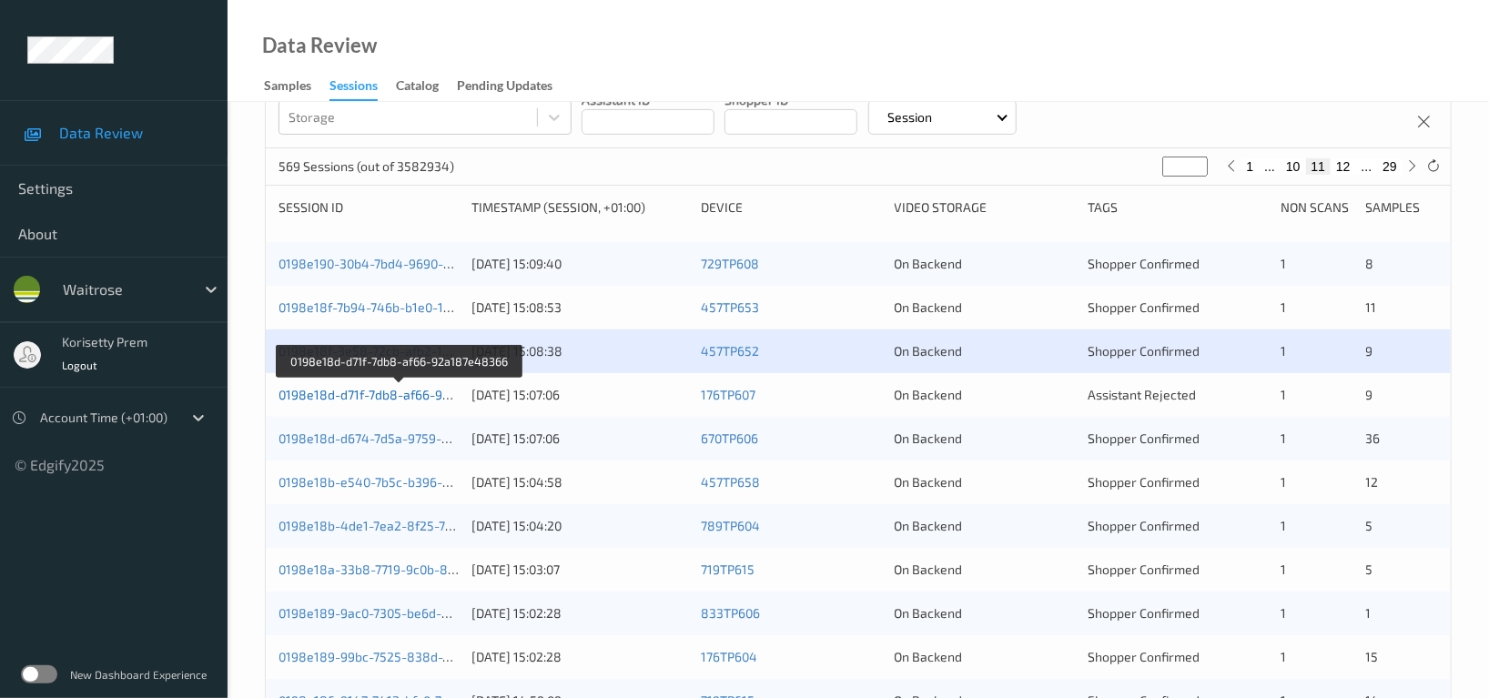
click at [403, 395] on link "0198e18d-d71f-7db8-af66-92a187e48366" at bounding box center [400, 394] width 244 height 15
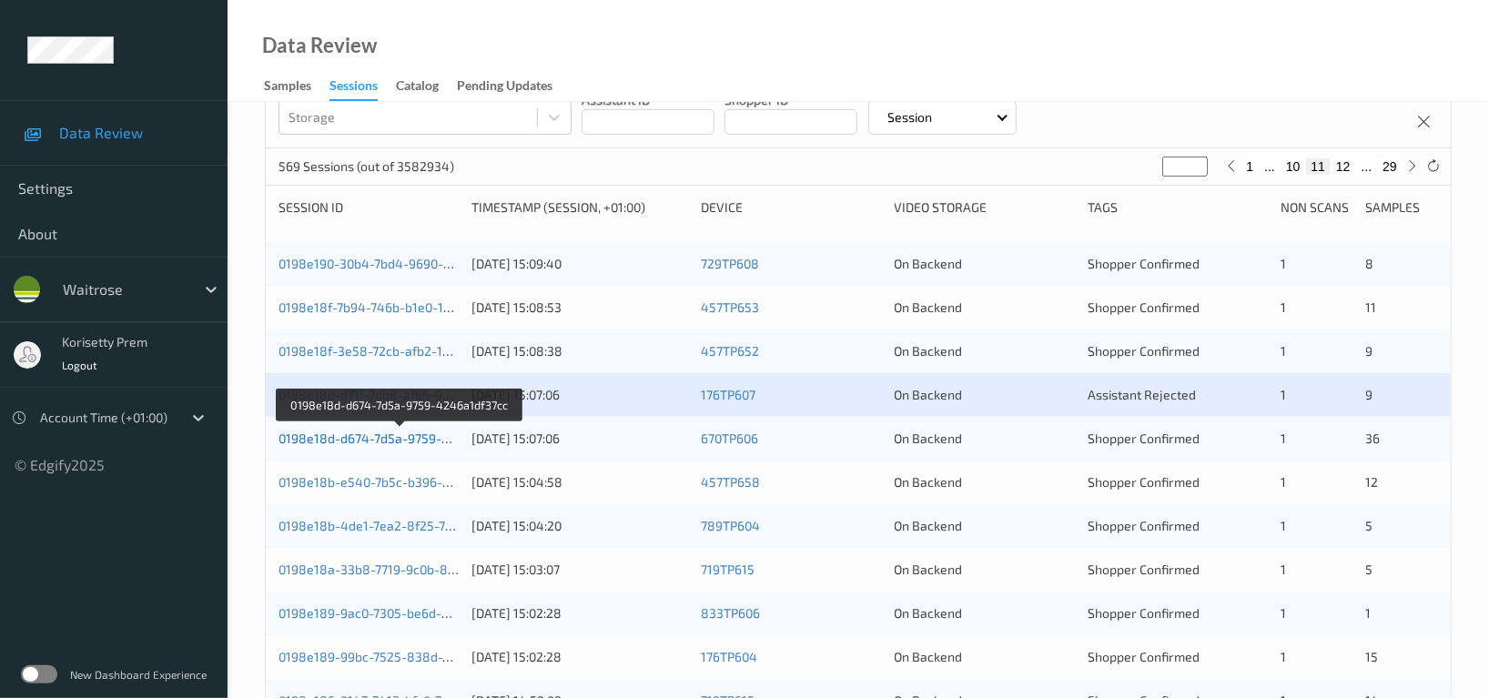
click at [409, 438] on link "0198e18d-d674-7d5a-9759-4246a1df37cc" at bounding box center [400, 437] width 245 height 15
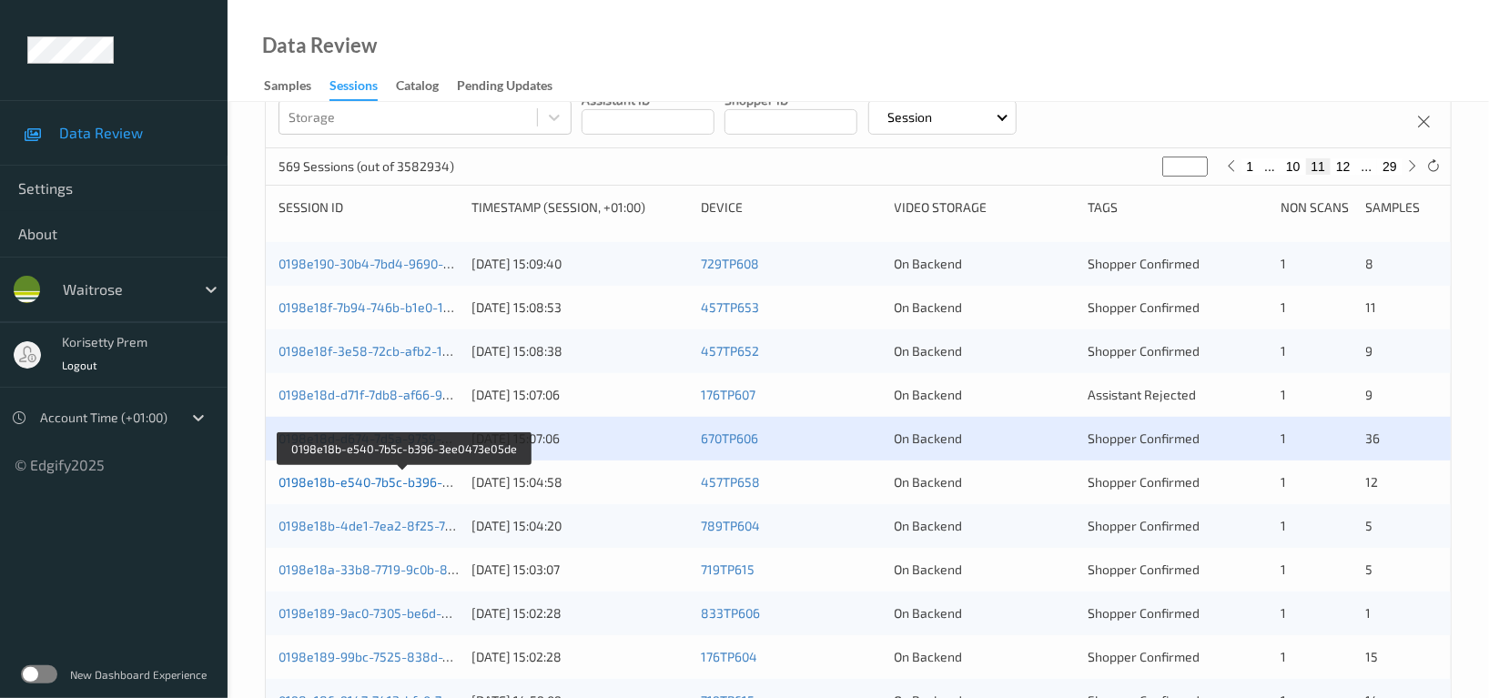
click at [423, 486] on link "0198e18b-e540-7b5c-b396-3ee0473e05de" at bounding box center [403, 481] width 251 height 15
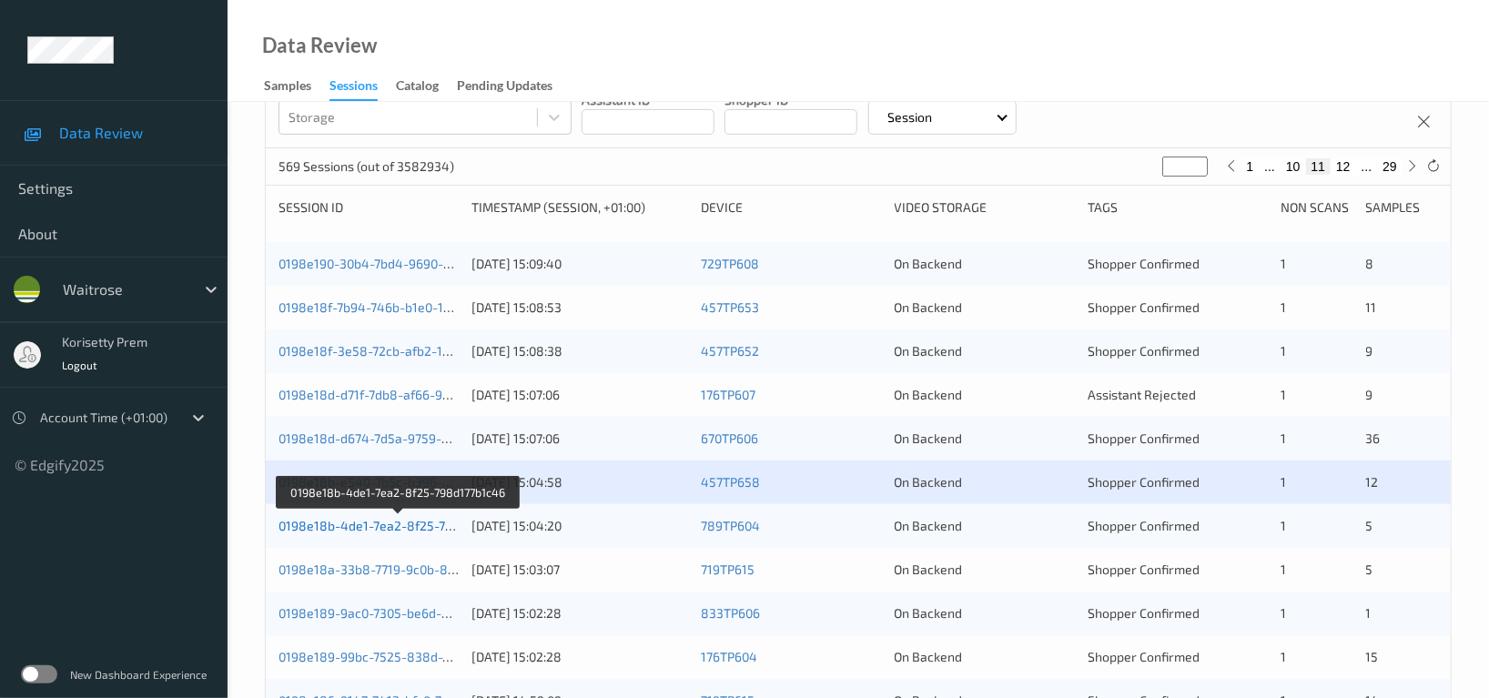
click at [421, 527] on link "0198e18b-4de1-7ea2-8f25-798d177b1c46" at bounding box center [399, 525] width 242 height 15
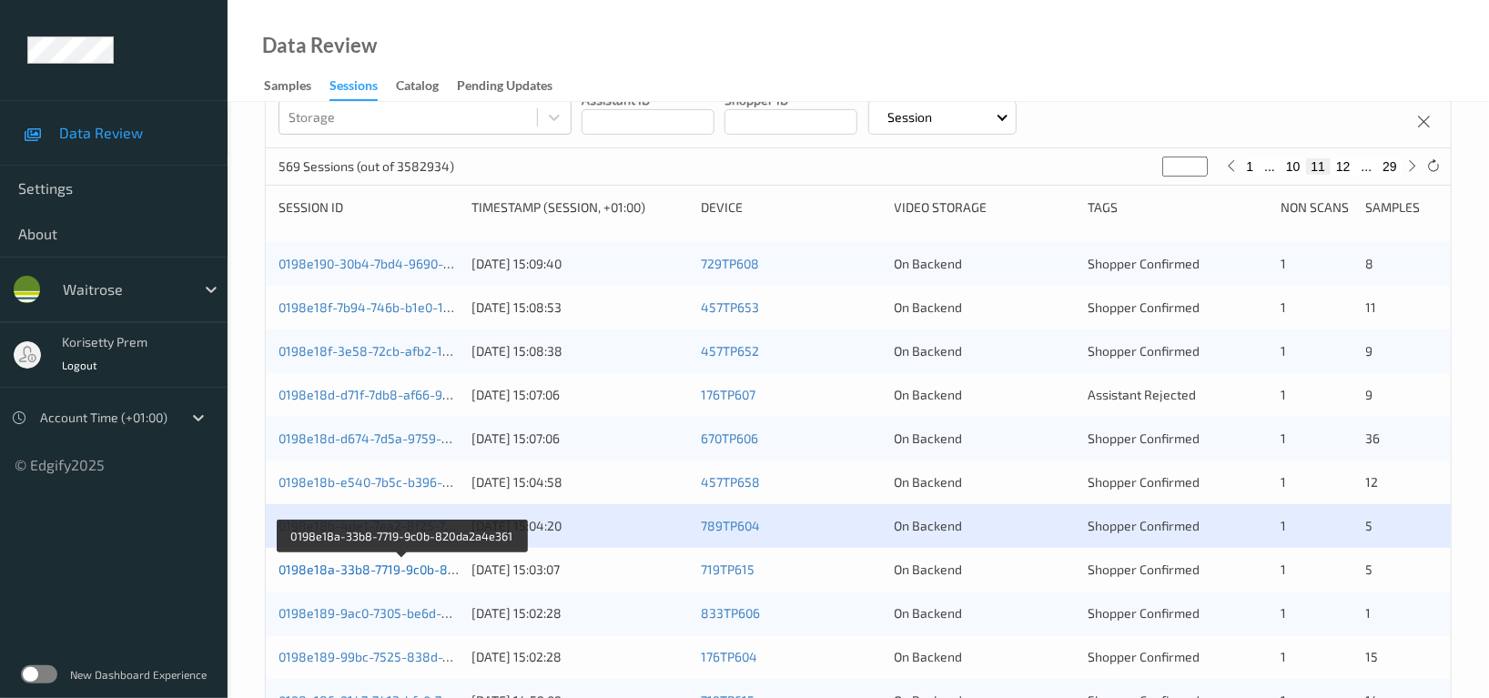
click at [421, 568] on link "0198e18a-33b8-7719-9c0b-820da2a4e361" at bounding box center [402, 568] width 248 height 15
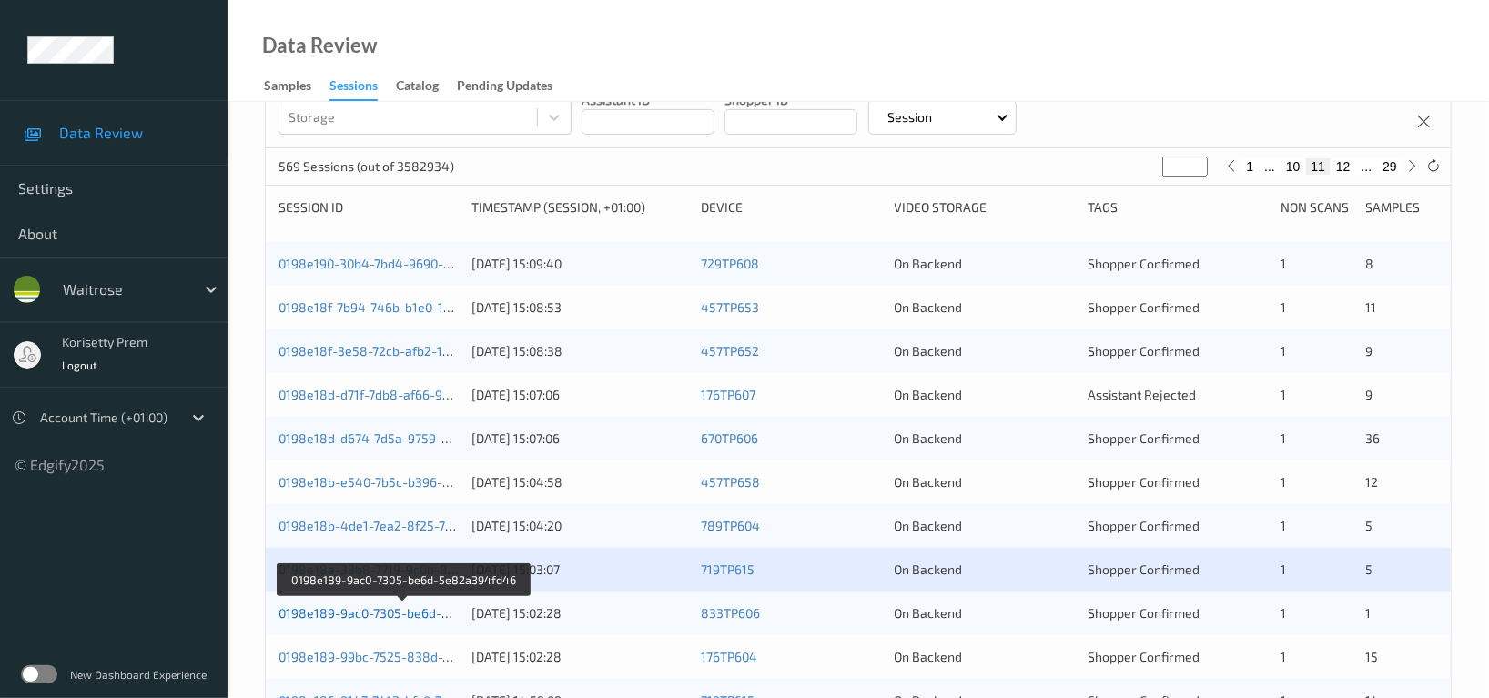
click at [418, 610] on link "0198e189-9ac0-7305-be6d-5e82a394fd46" at bounding box center [403, 612] width 250 height 15
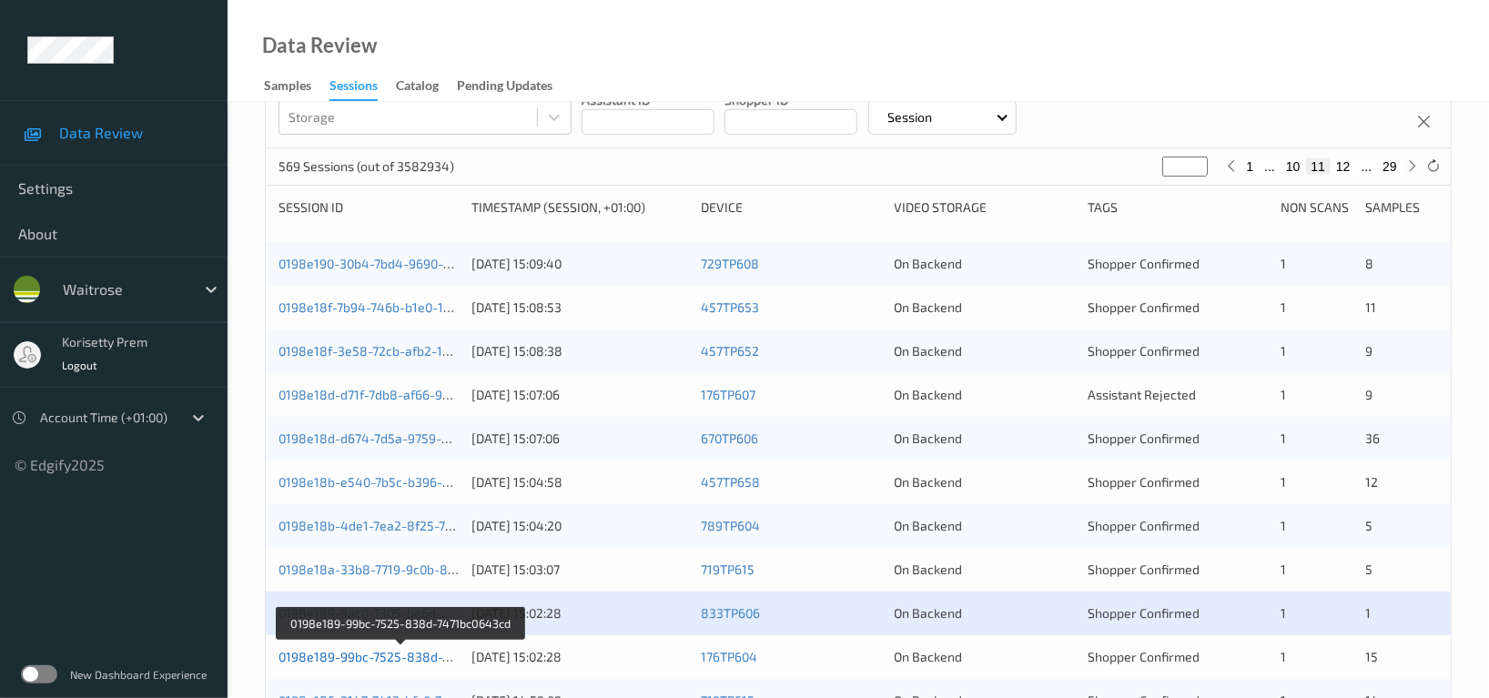
click at [428, 652] on link "0198e189-99bc-7525-838d-7471bc0643cd" at bounding box center [402, 656] width 248 height 15
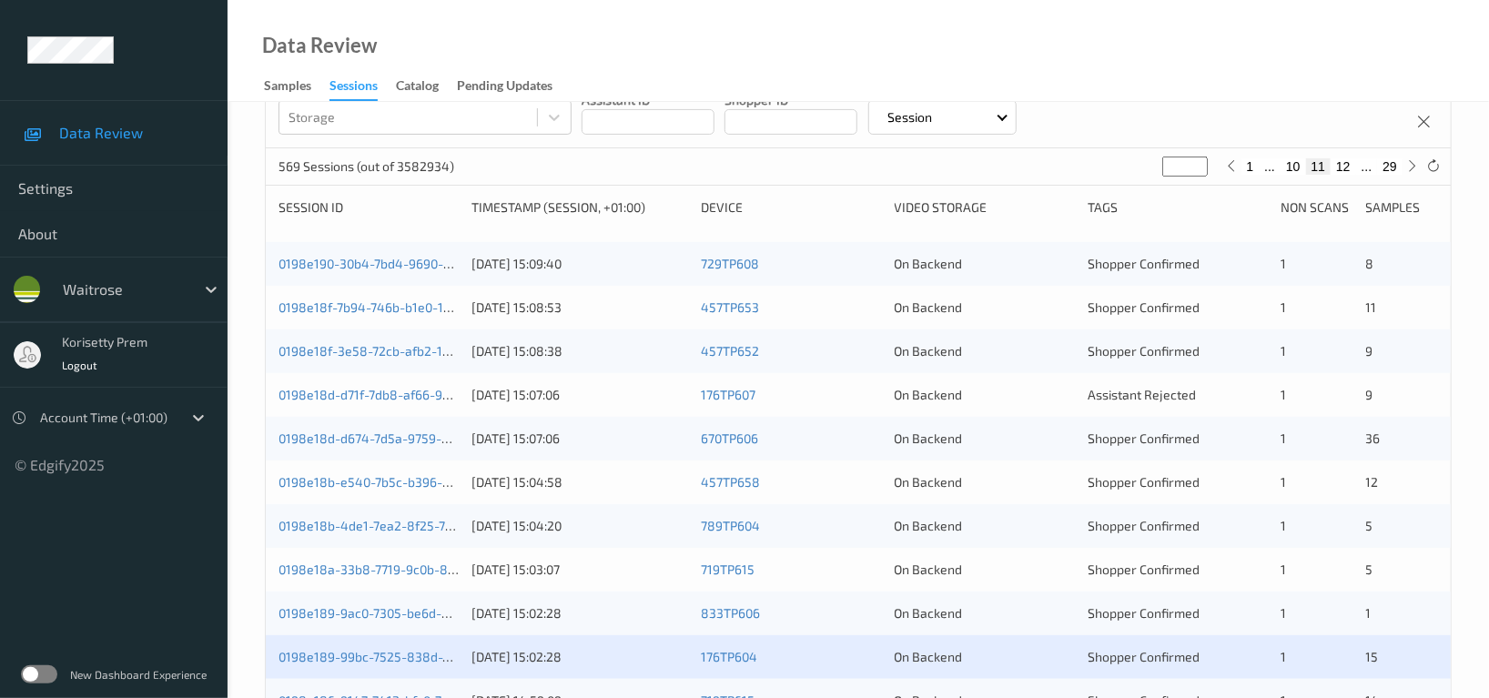
scroll to position [363, 0]
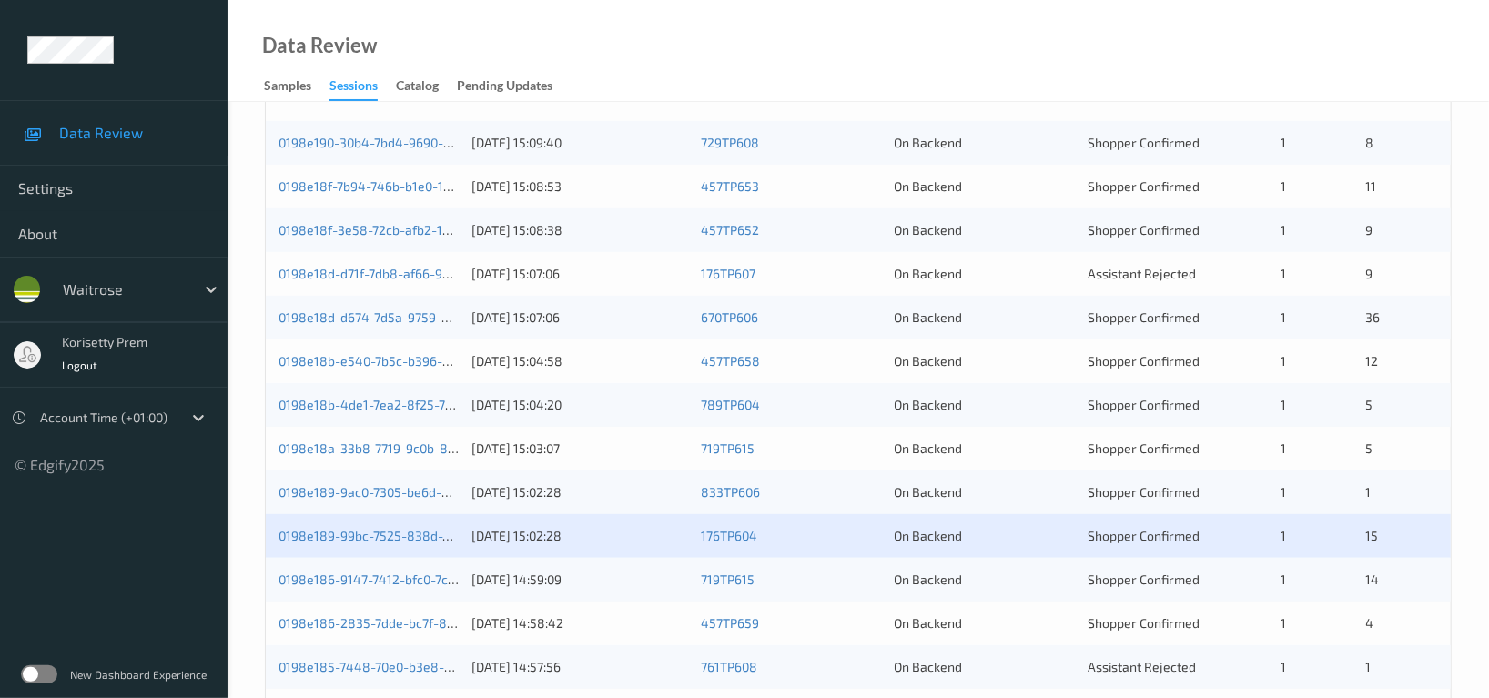
click at [1385, 538] on div "15" at bounding box center [1402, 536] width 72 height 18
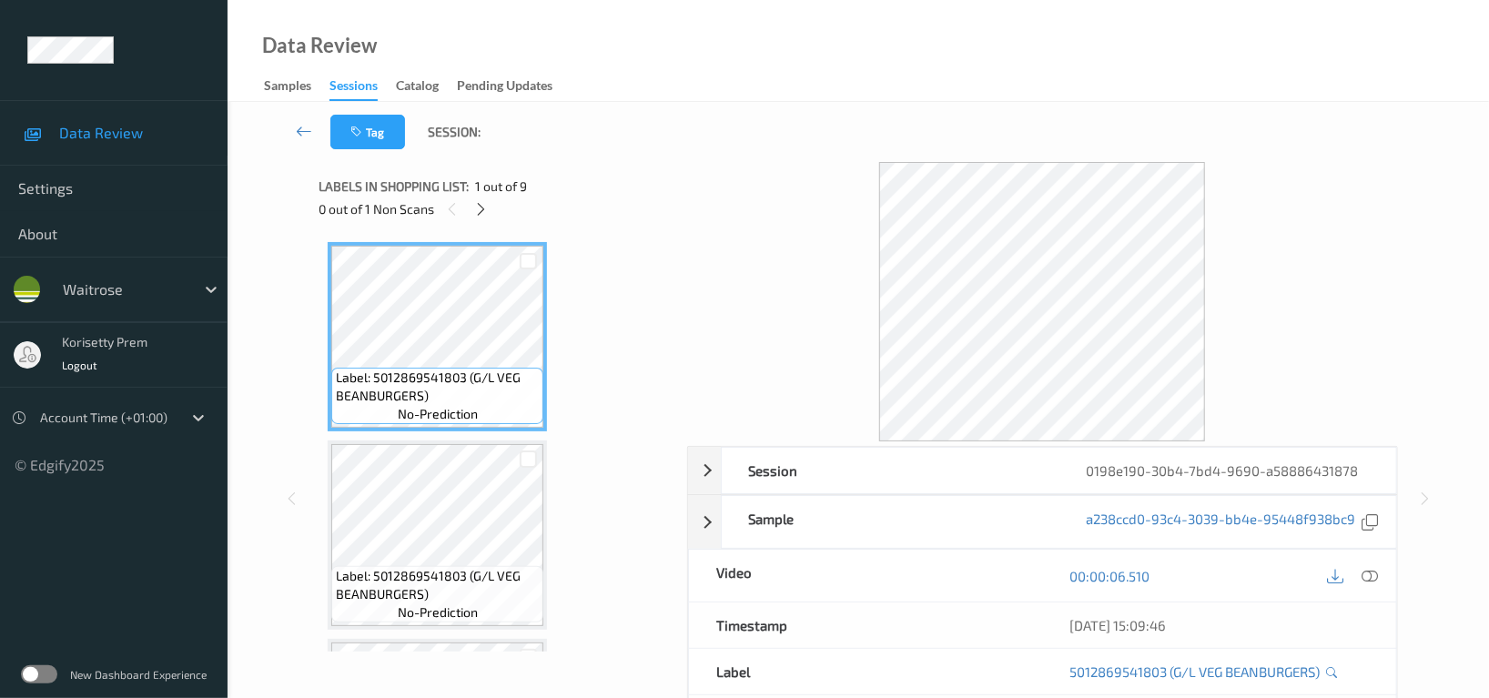
click at [844, 114] on div "Tag Session:" at bounding box center [858, 132] width 1187 height 60
click at [713, 184] on div at bounding box center [1042, 301] width 711 height 279
click at [484, 210] on icon at bounding box center [481, 209] width 15 height 16
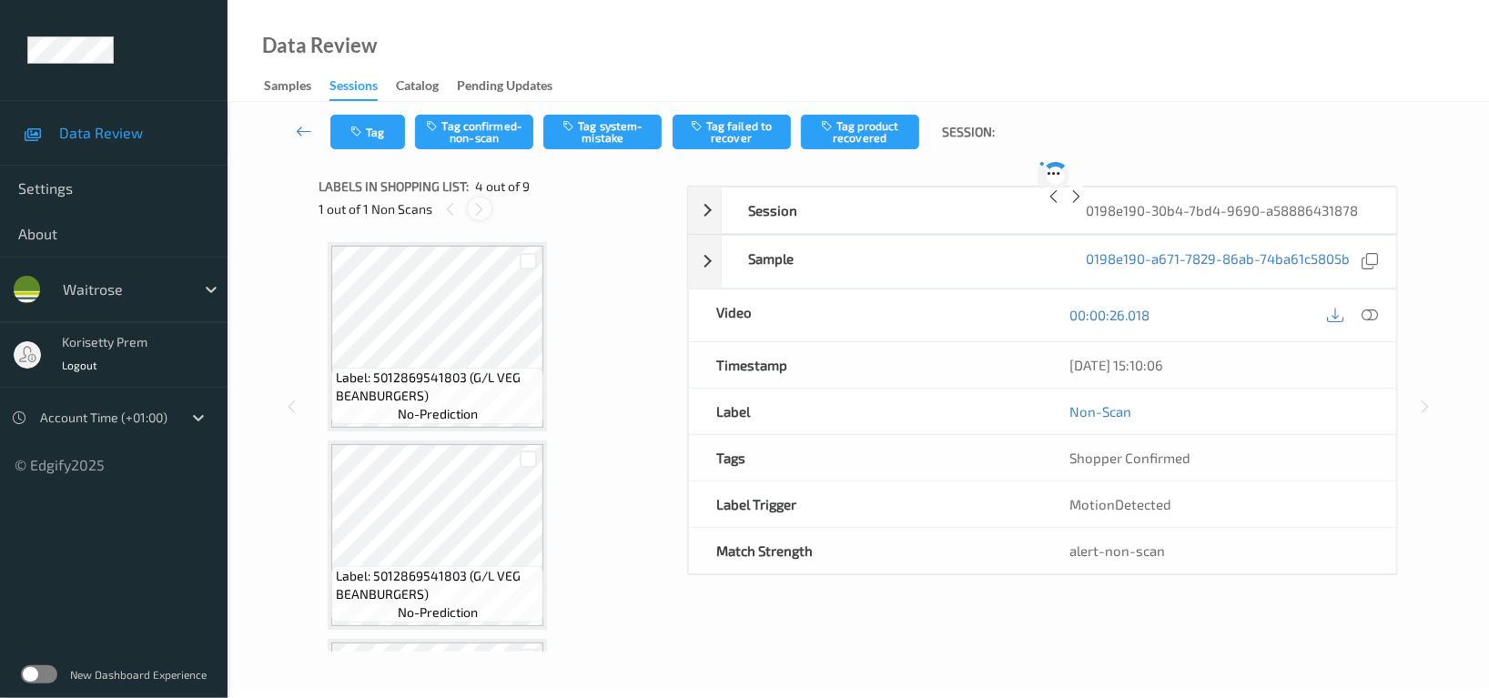
scroll to position [404, 0]
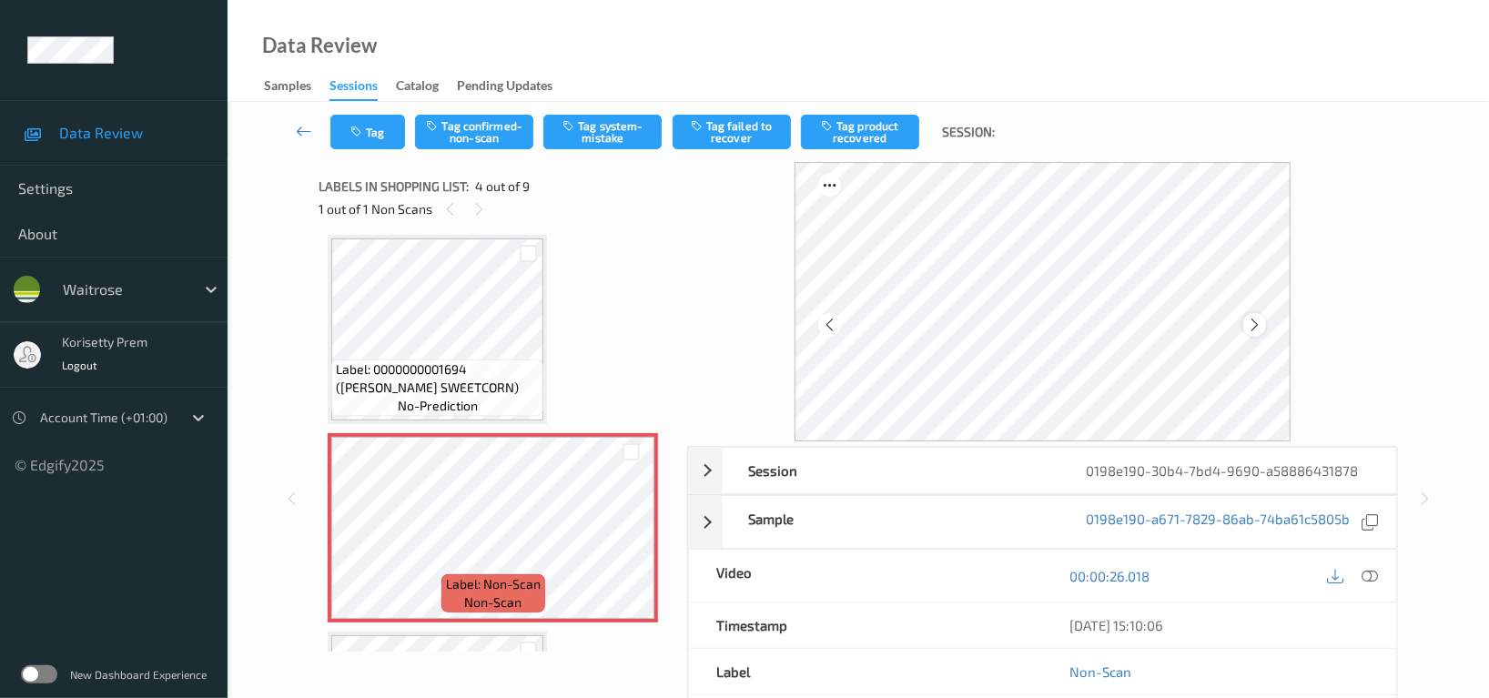
click at [1259, 328] on icon at bounding box center [1254, 325] width 15 height 16
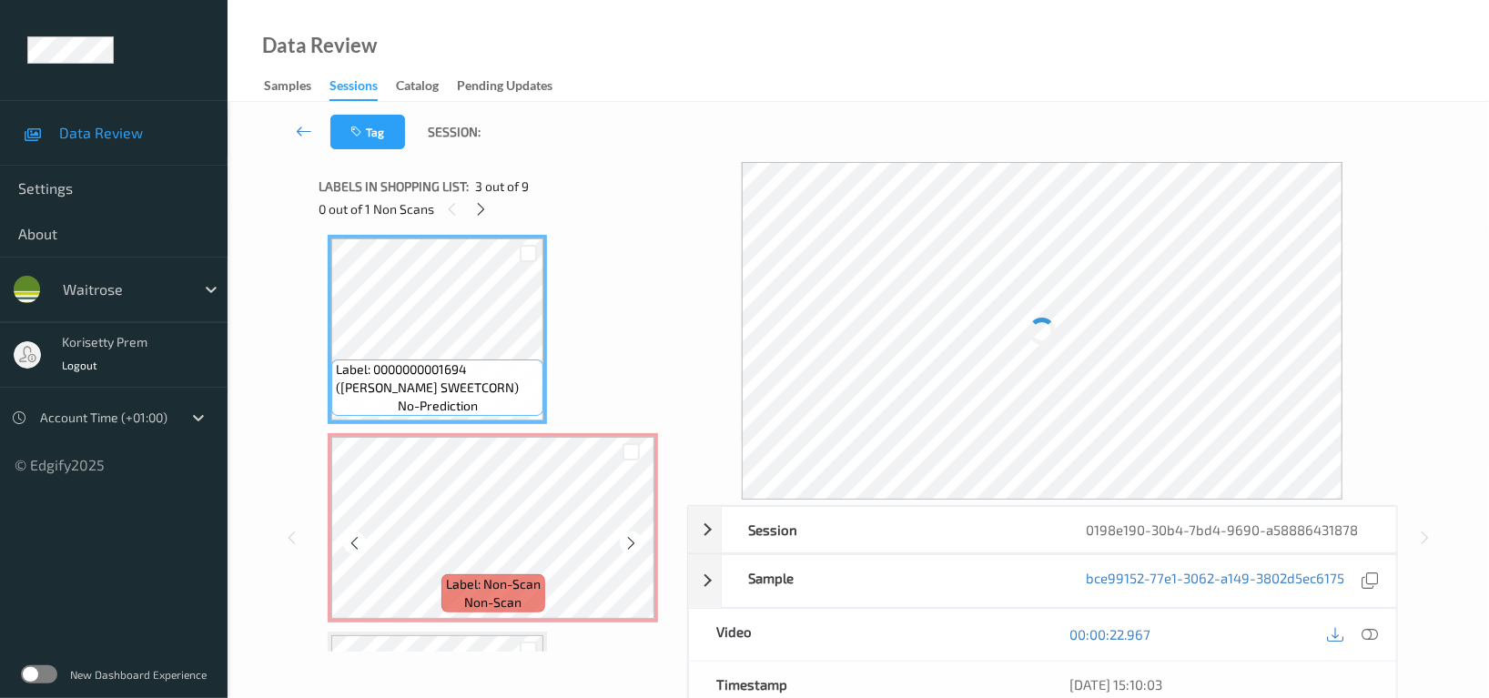
scroll to position [647, 0]
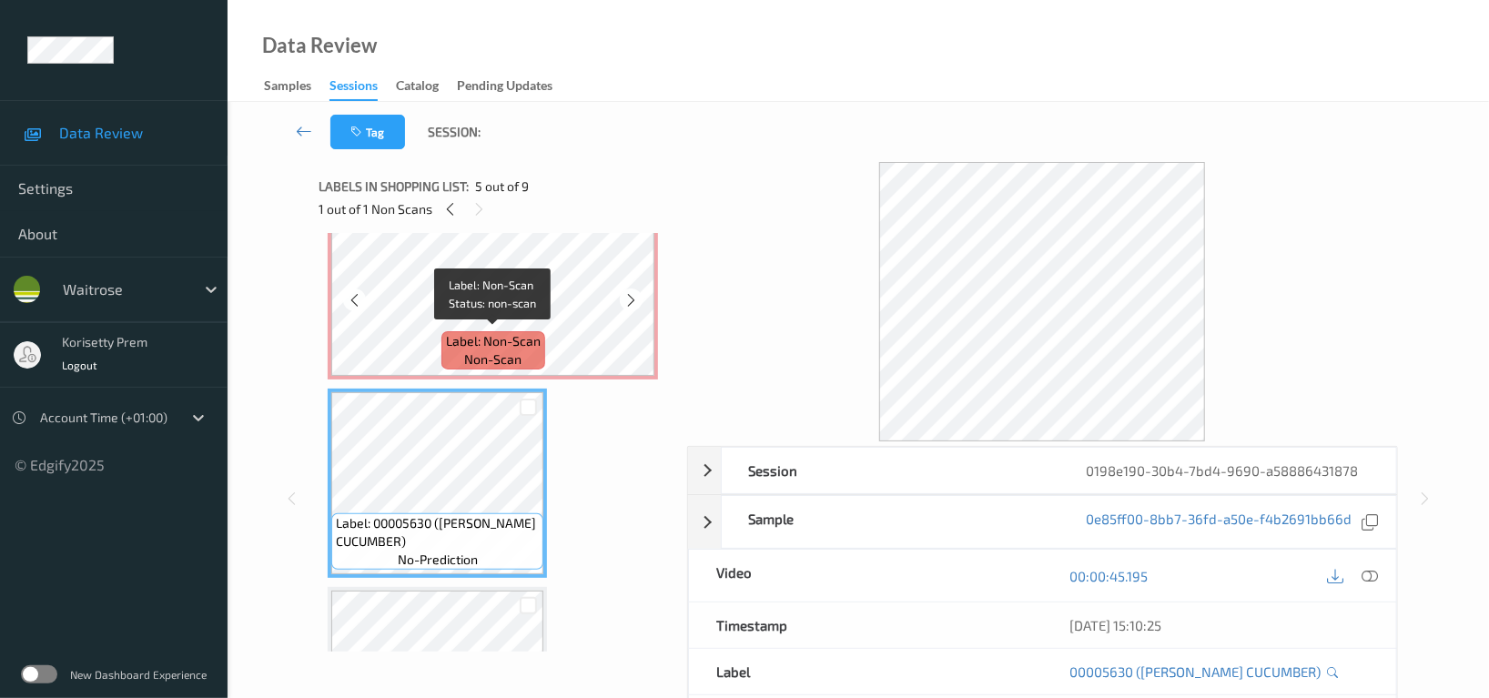
click at [479, 332] on span "Label: Non-Scan" at bounding box center [493, 341] width 95 height 18
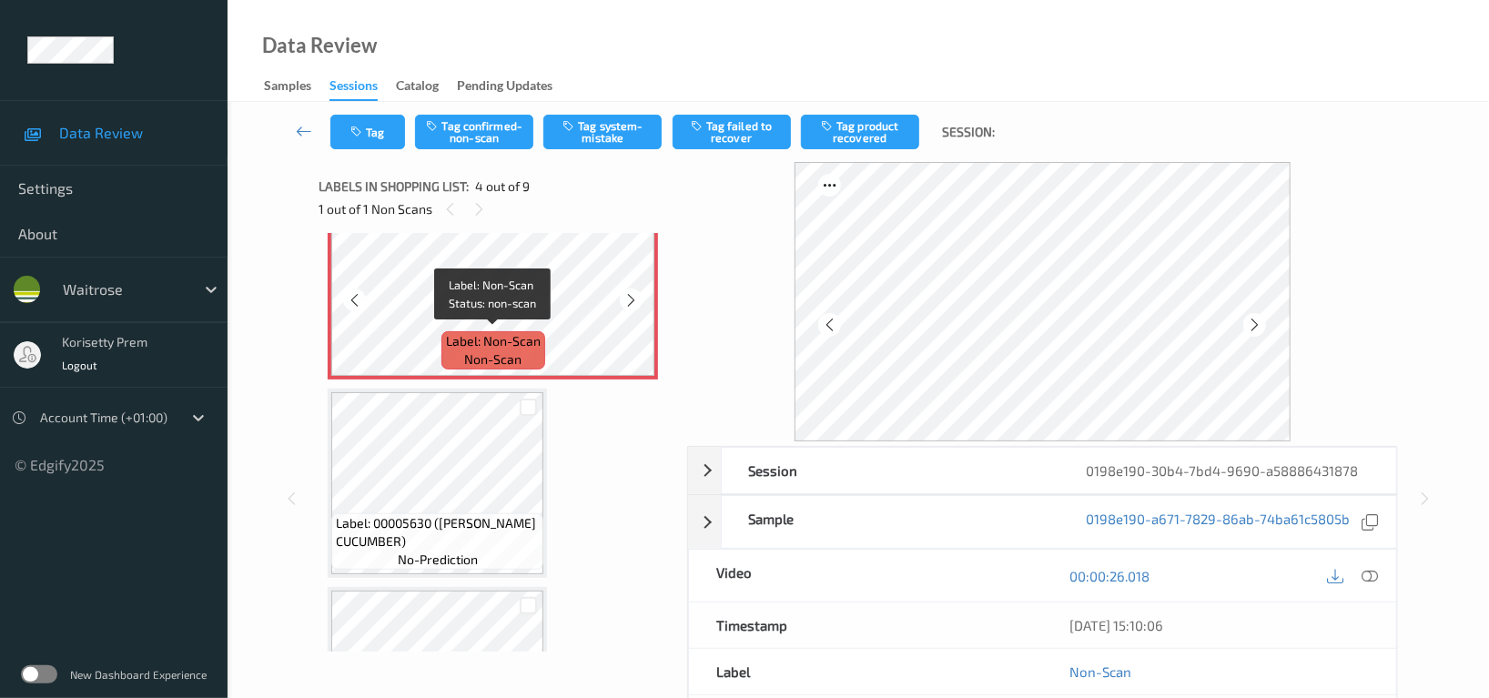
scroll to position [526, 0]
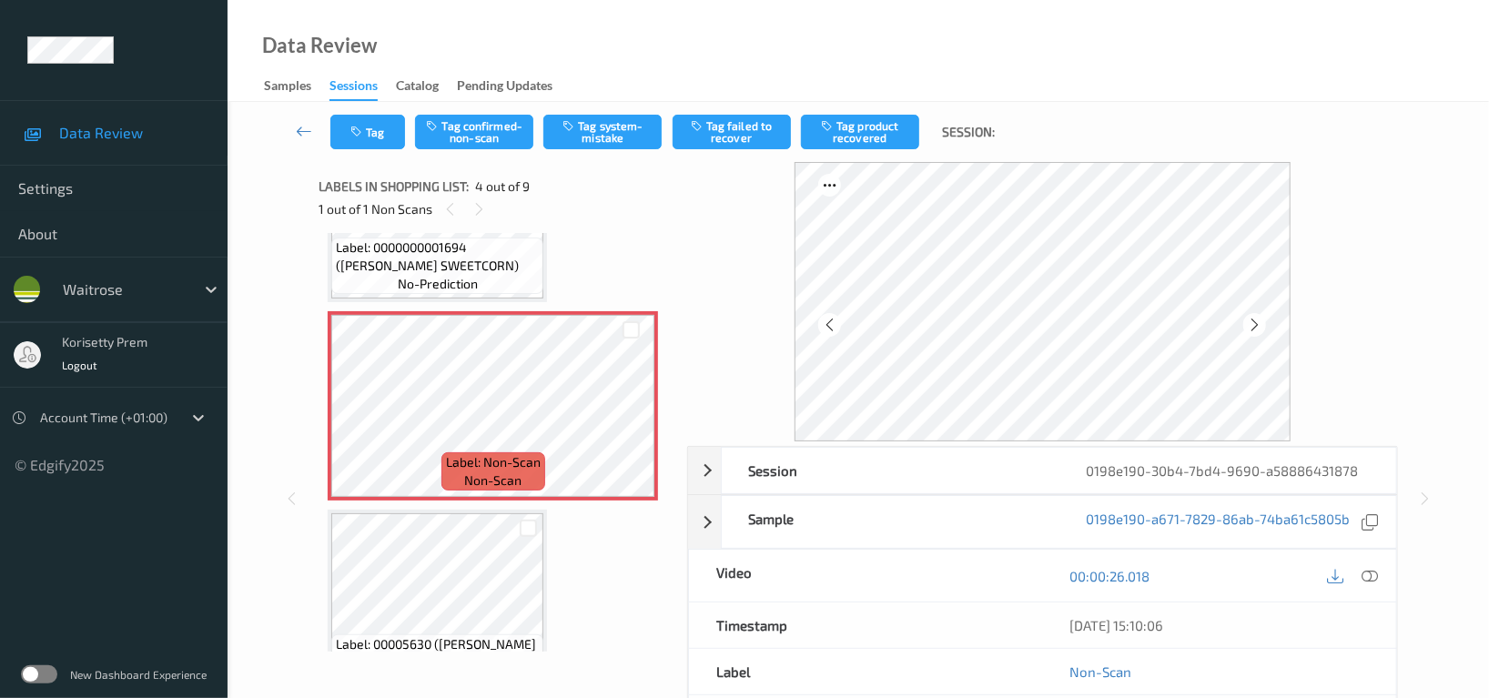
click at [443, 275] on span "no-prediction" at bounding box center [438, 284] width 80 height 18
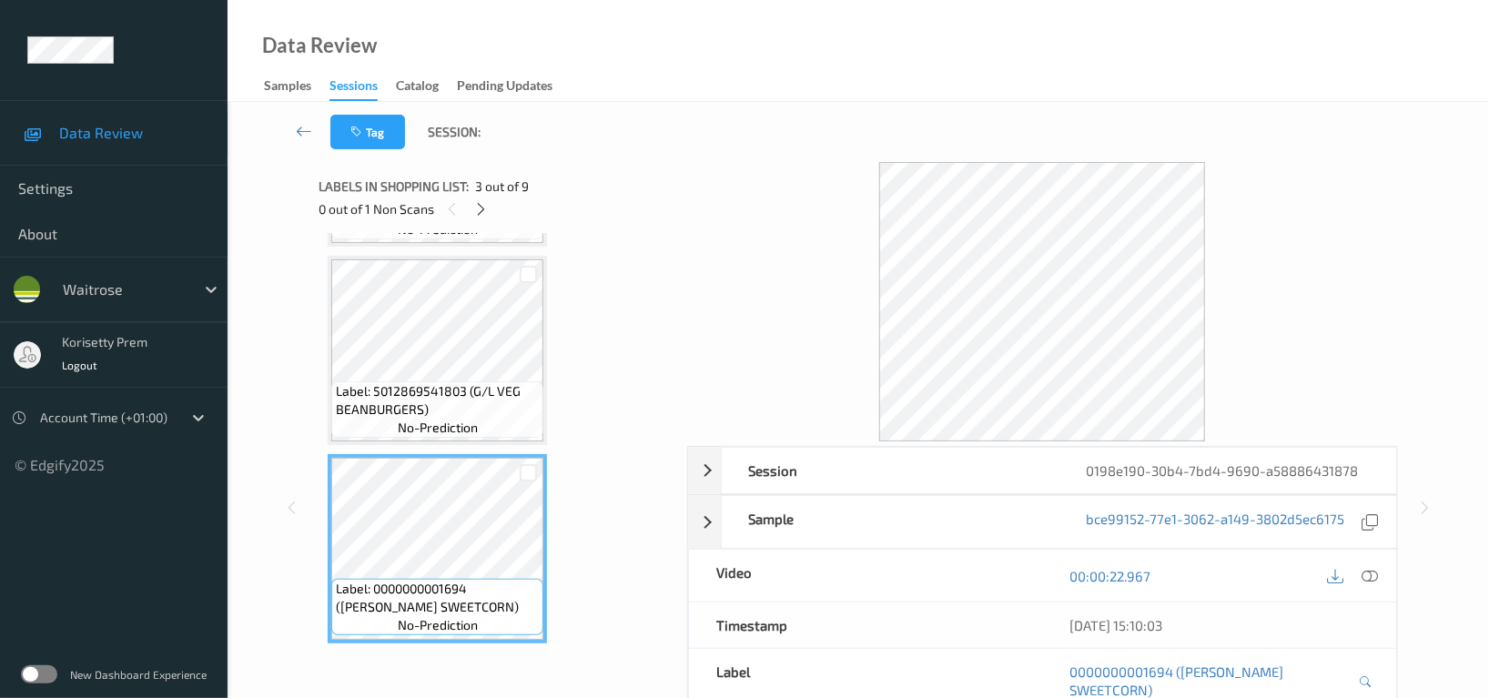
scroll to position [162, 0]
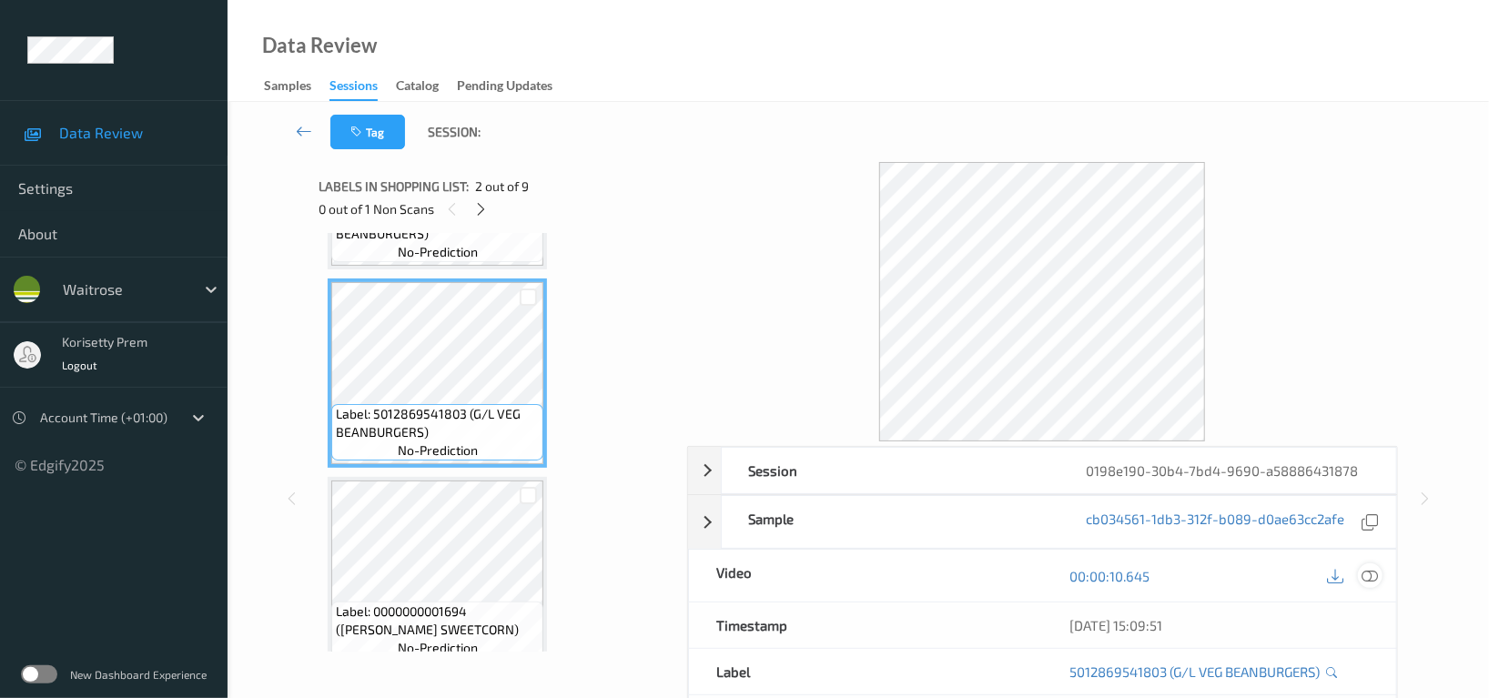
click at [1377, 577] on icon at bounding box center [1369, 576] width 16 height 16
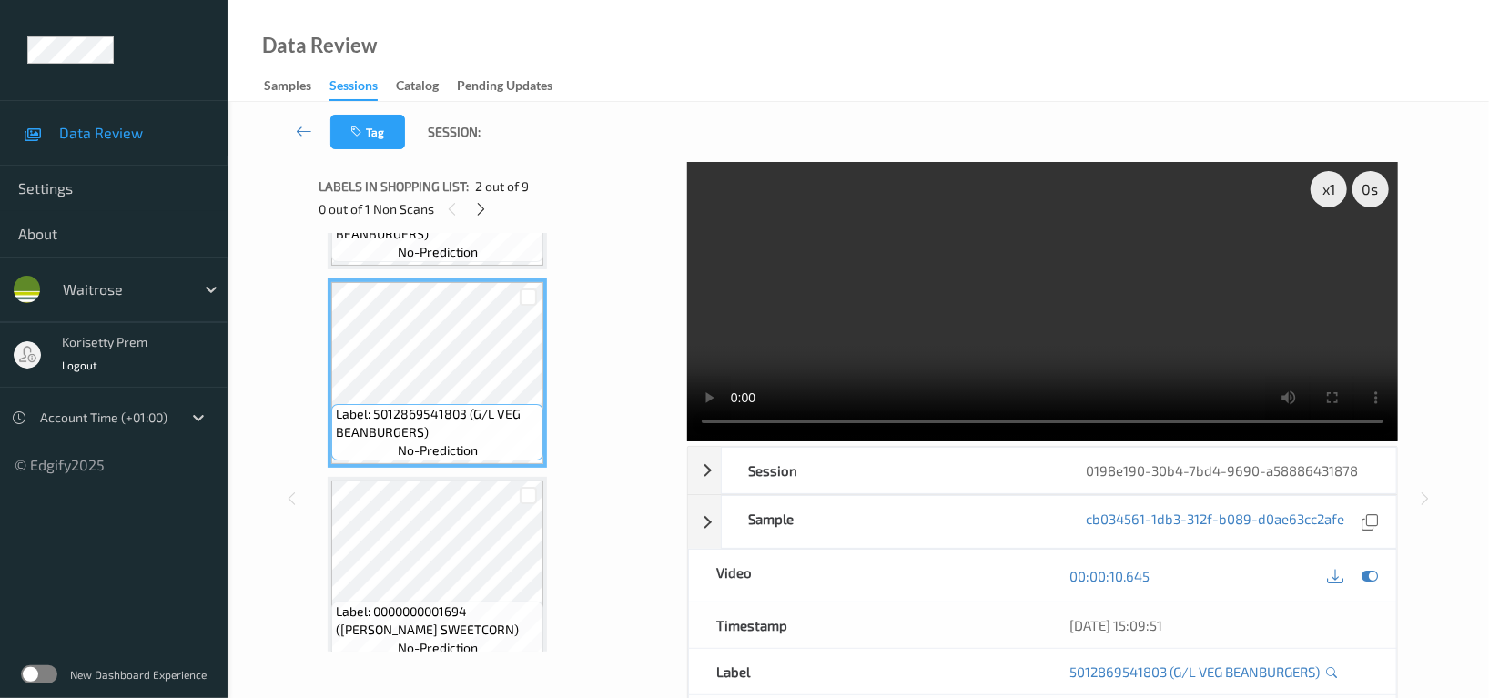
click at [928, 356] on video at bounding box center [1042, 301] width 711 height 279
click at [1229, 303] on video at bounding box center [1042, 301] width 711 height 279
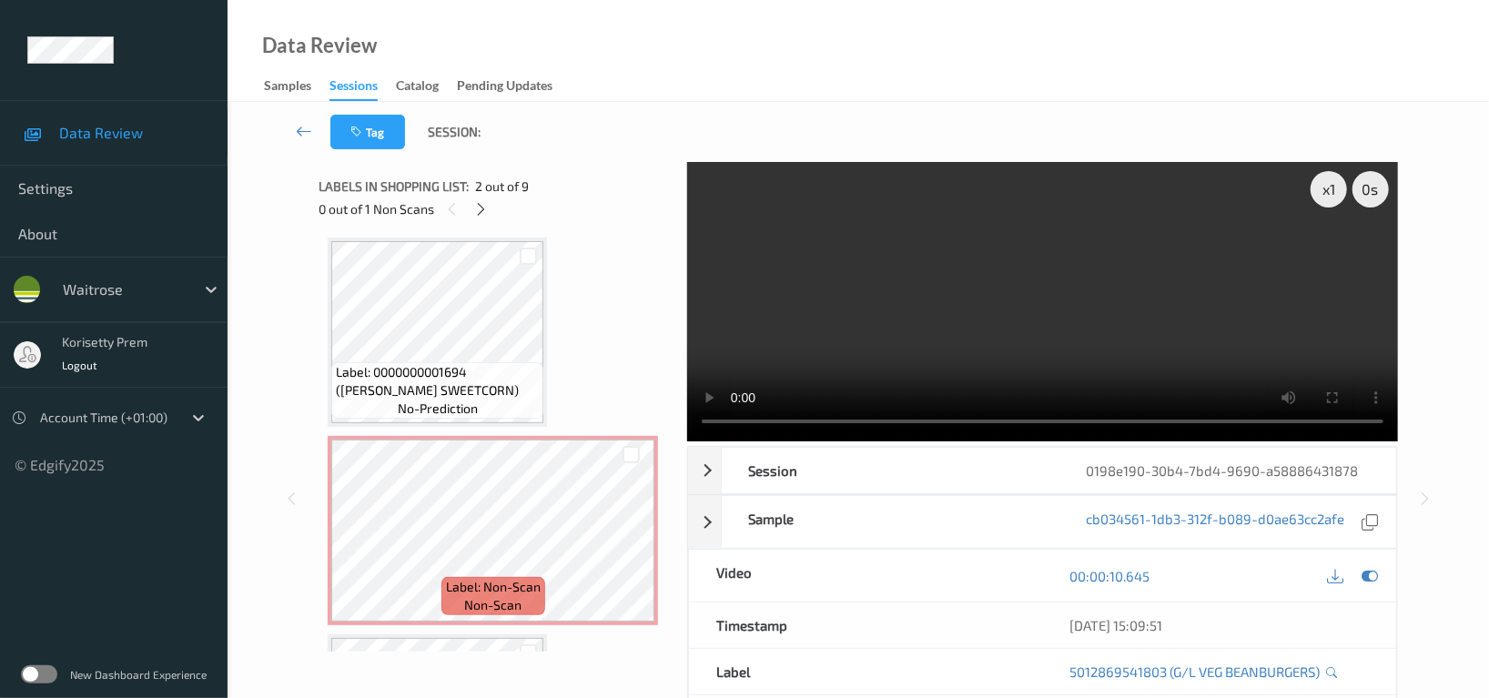
scroll to position [404, 0]
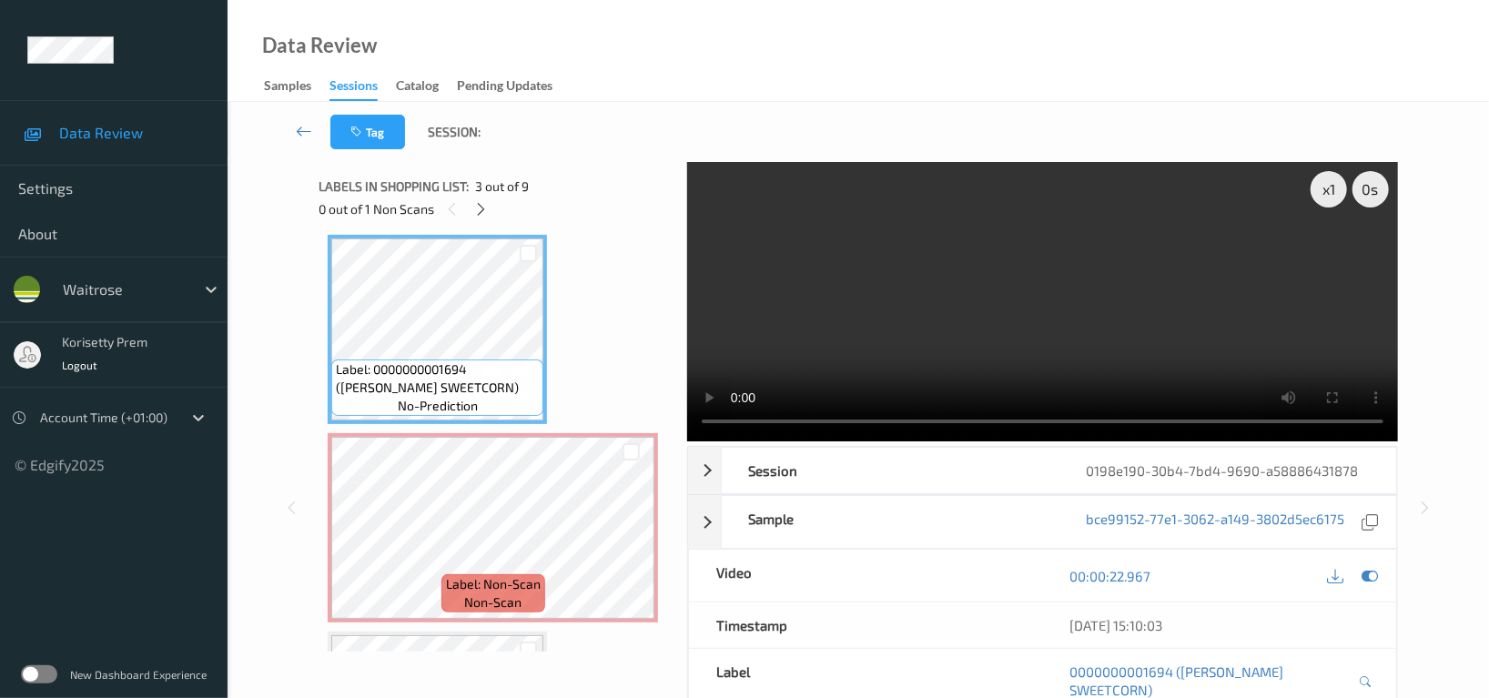
click at [1200, 321] on video at bounding box center [1042, 301] width 711 height 279
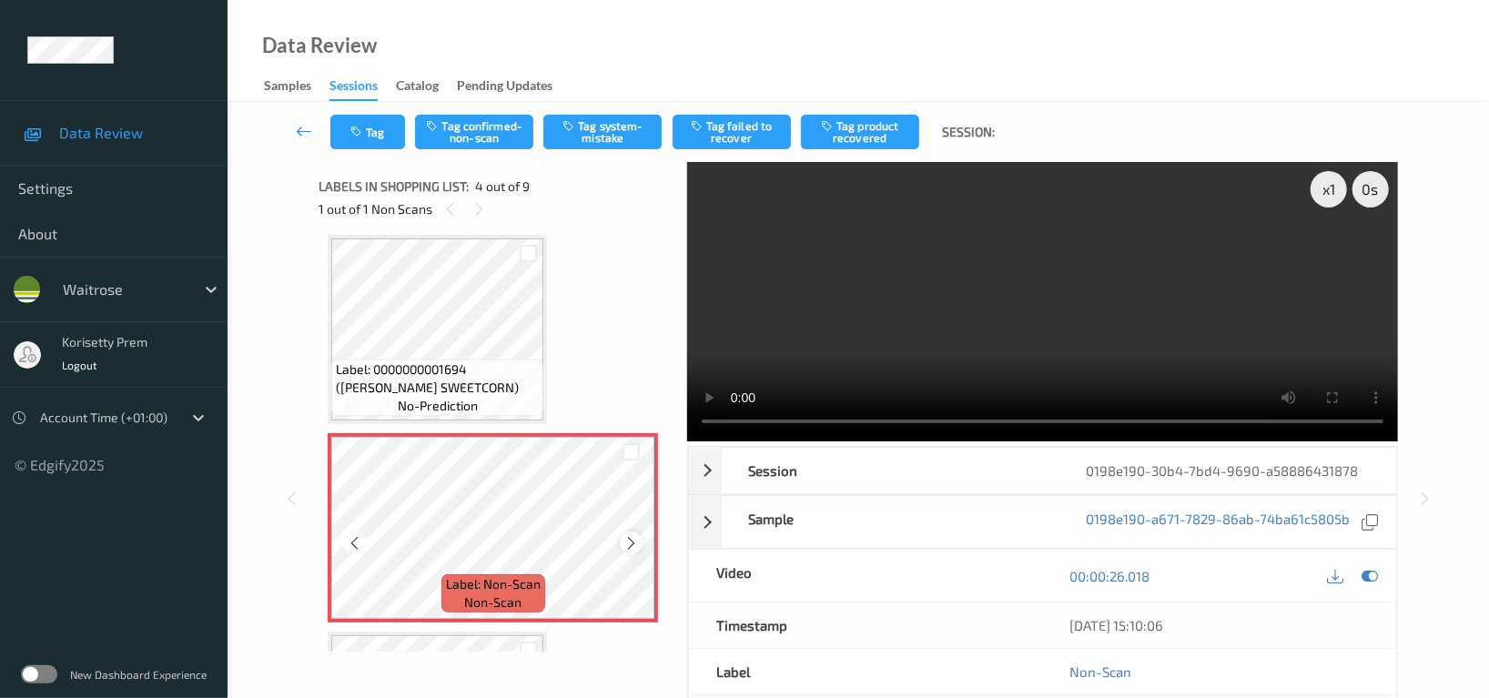
click at [625, 540] on icon at bounding box center [630, 543] width 15 height 16
click at [630, 547] on icon at bounding box center [630, 543] width 15 height 16
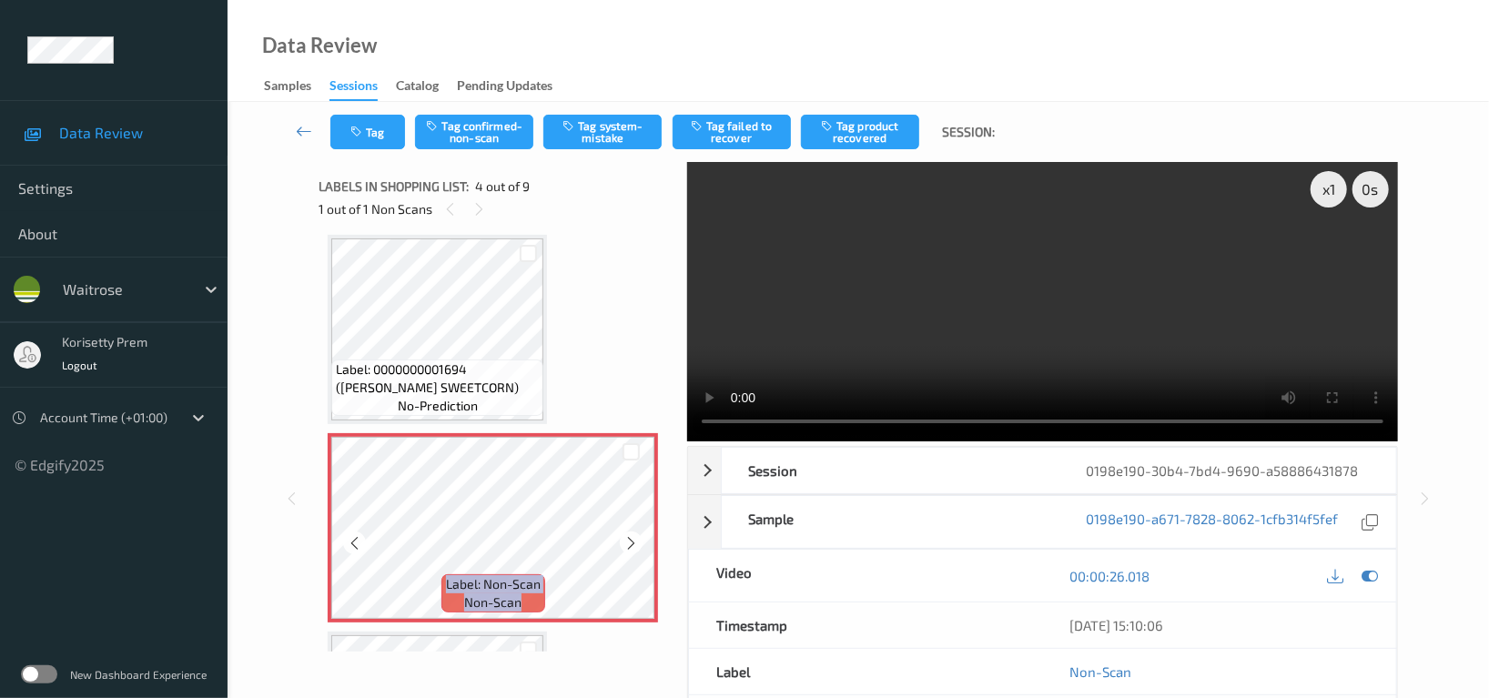
click at [630, 547] on icon at bounding box center [630, 543] width 15 height 16
click at [637, 119] on button "Tag system-mistake" at bounding box center [602, 132] width 118 height 35
click at [1168, 328] on video at bounding box center [1042, 301] width 711 height 279
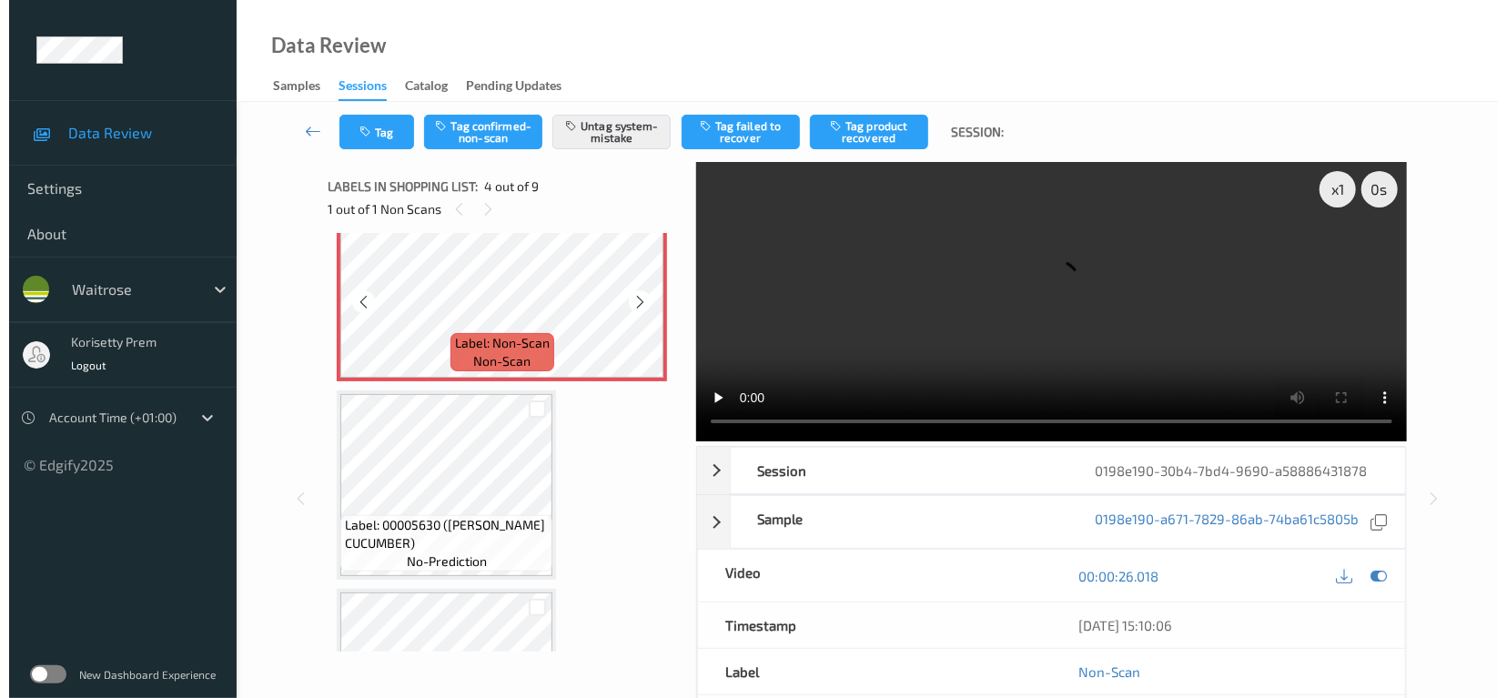
scroll to position [647, 0]
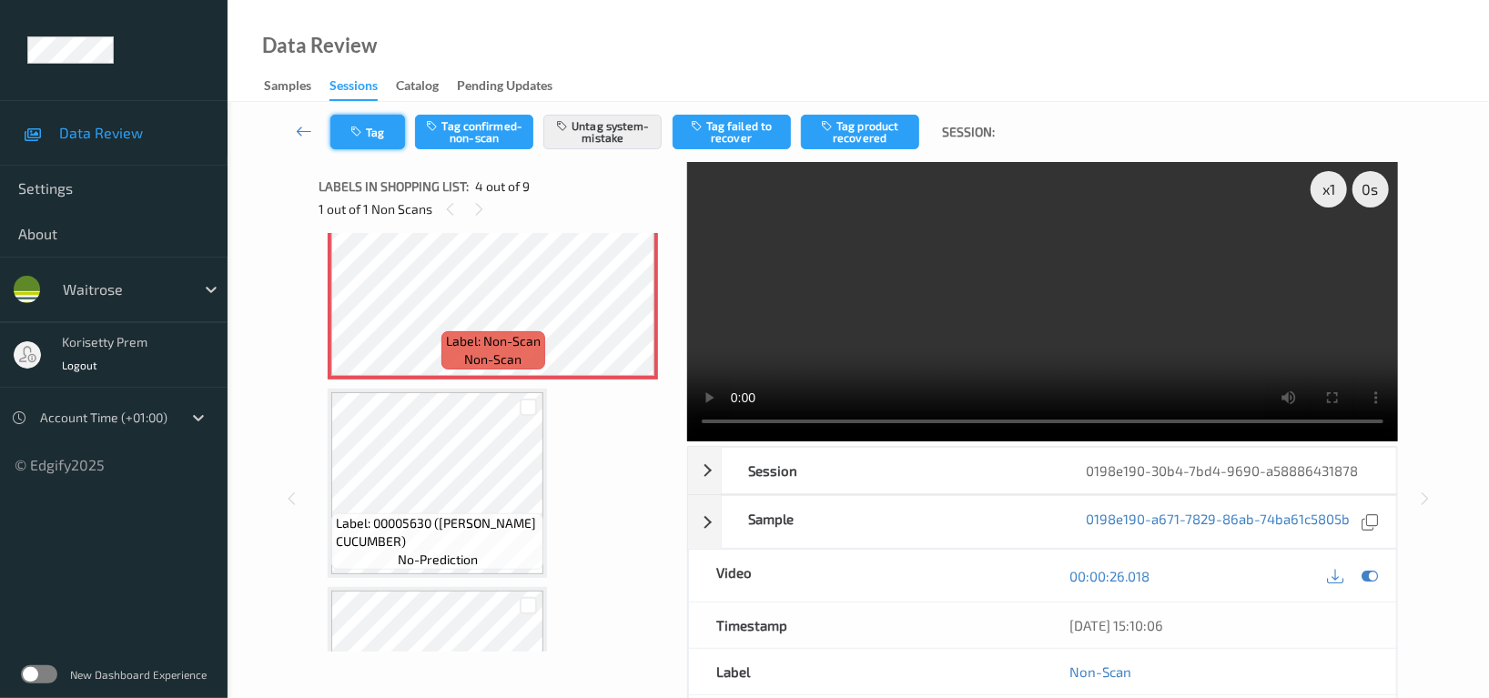
click at [391, 147] on button "Tag" at bounding box center [367, 132] width 75 height 35
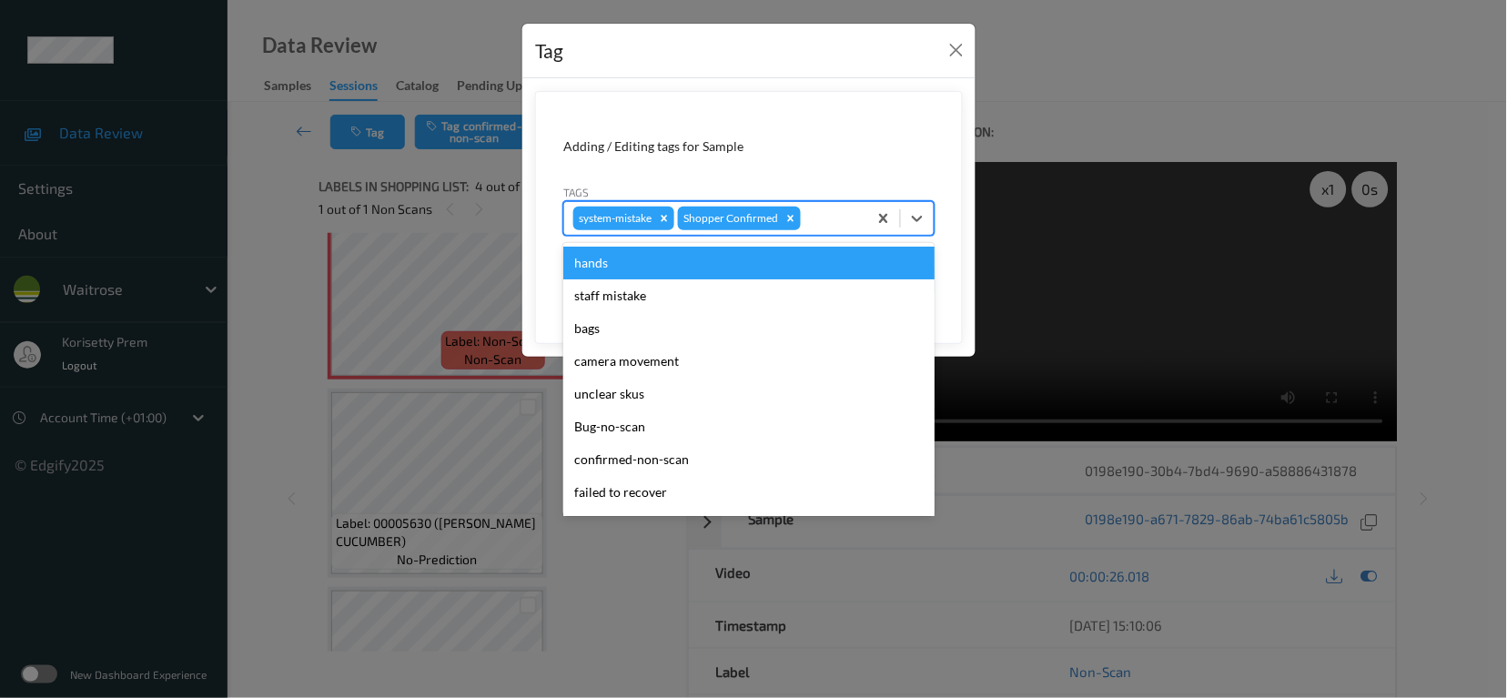
click at [830, 225] on div at bounding box center [831, 218] width 54 height 22
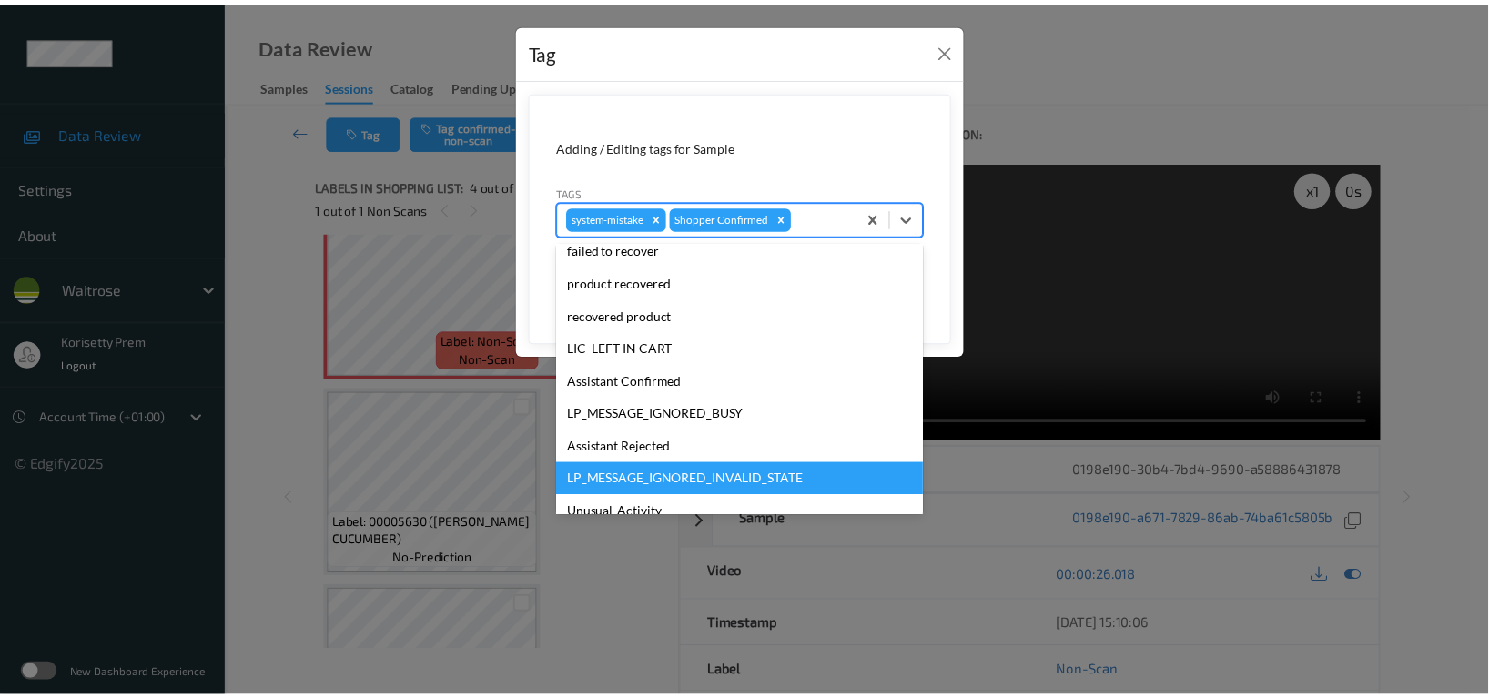
scroll to position [388, 0]
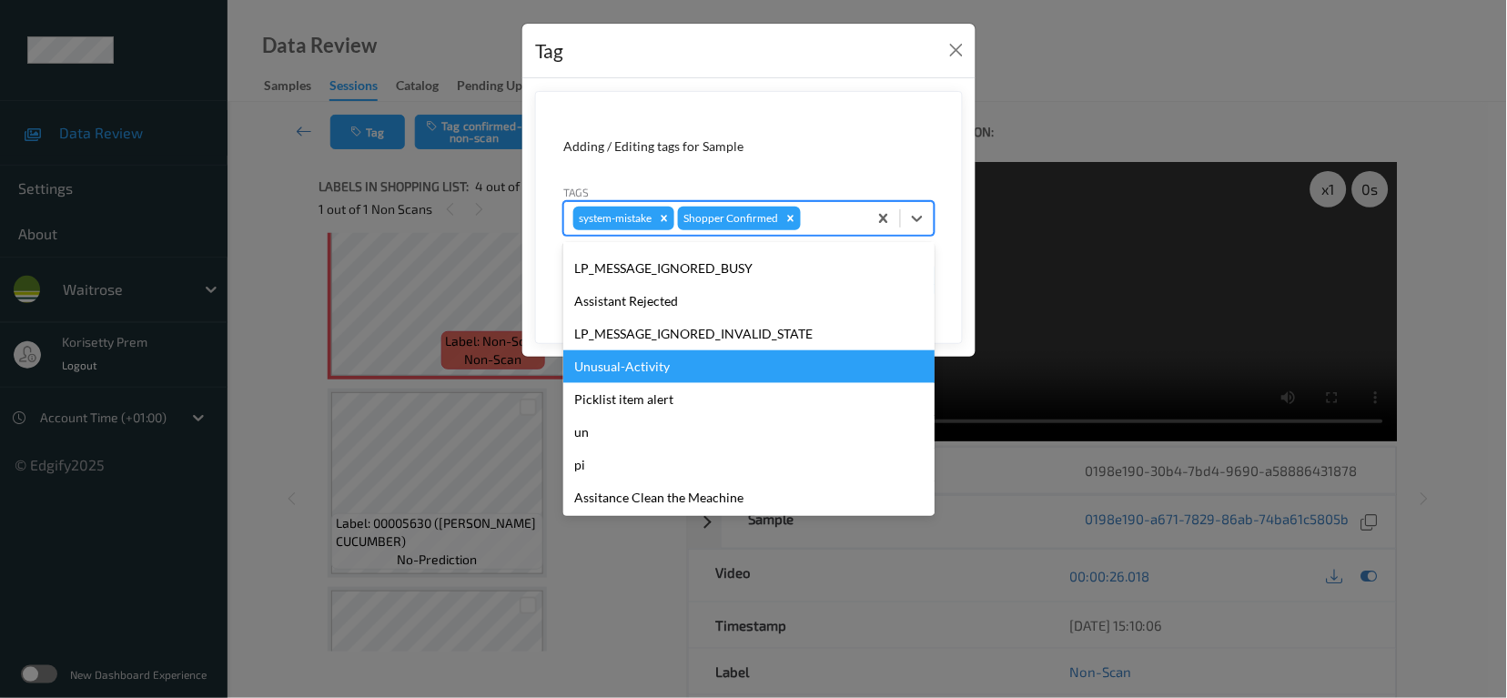
click at [628, 374] on div "Unusual-Activity" at bounding box center [748, 366] width 371 height 33
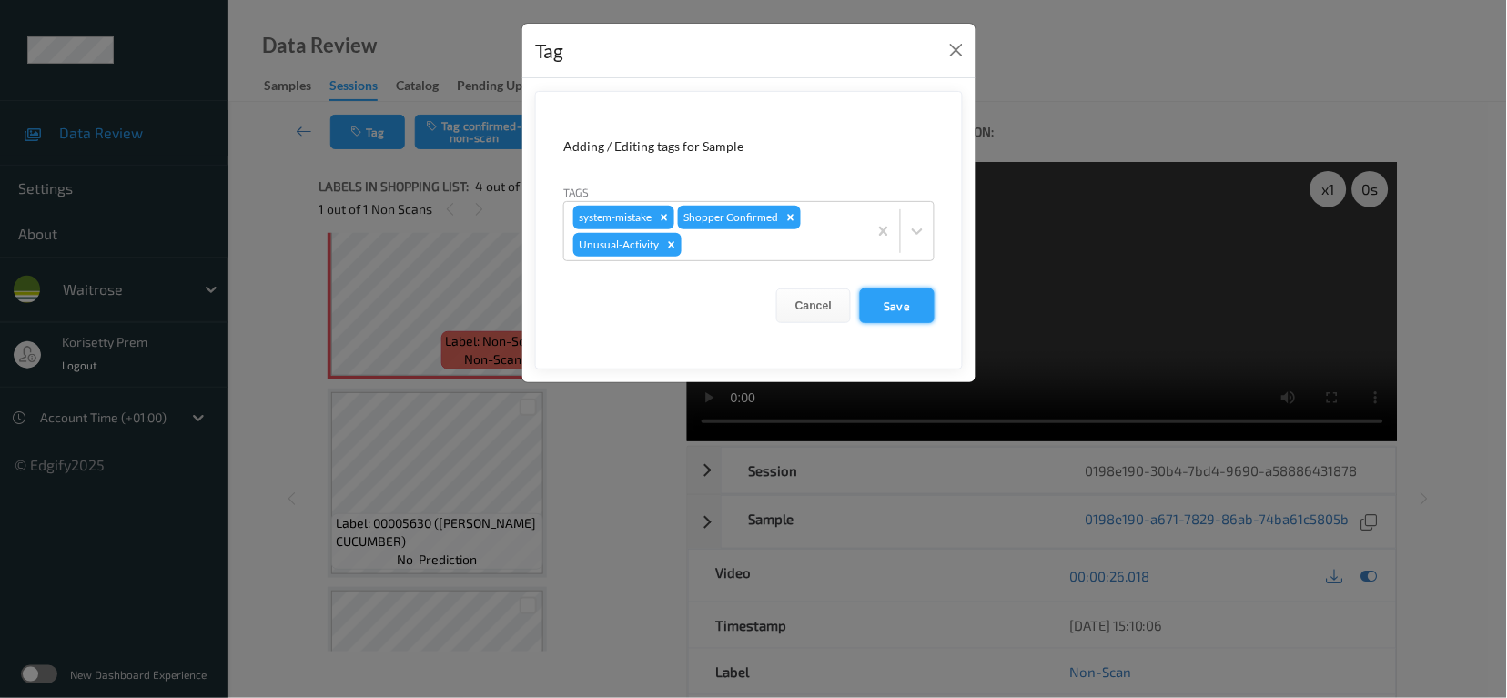
click at [902, 319] on button "Save" at bounding box center [897, 305] width 75 height 35
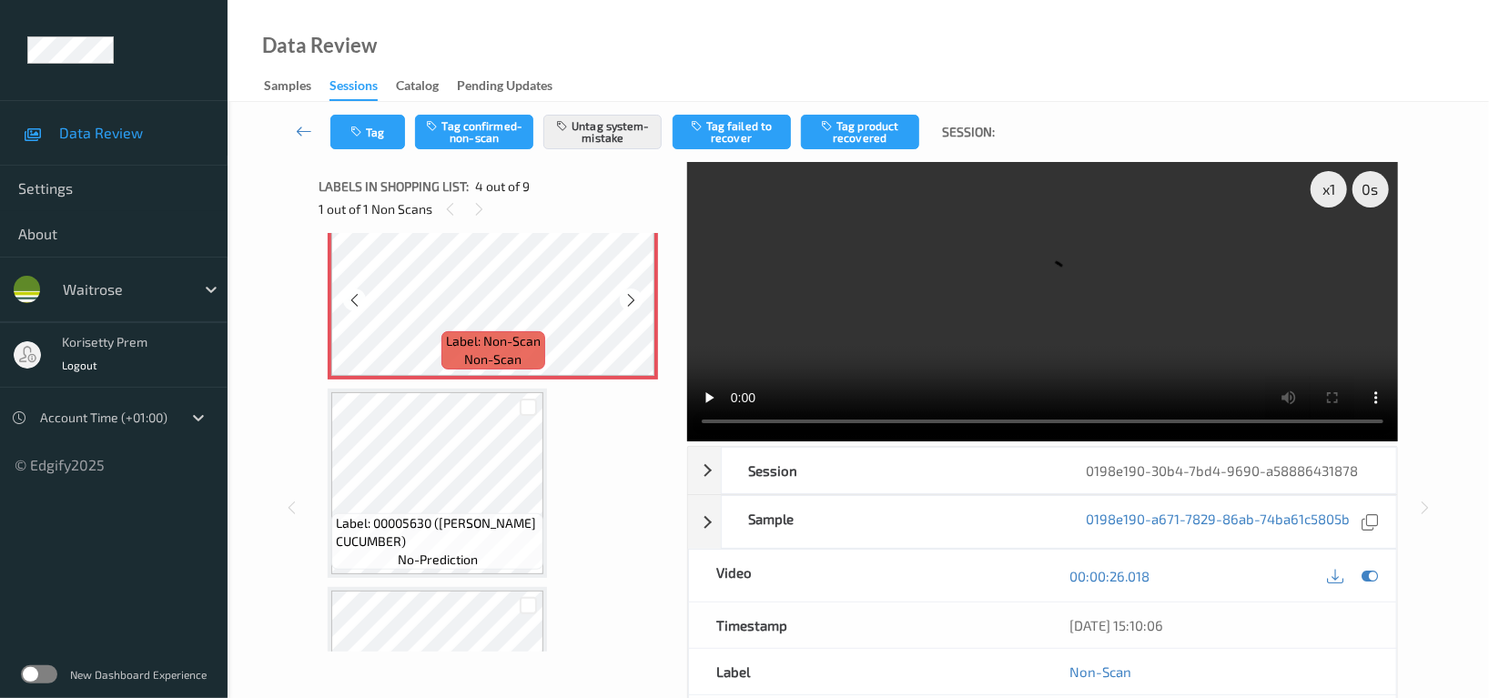
scroll to position [404, 0]
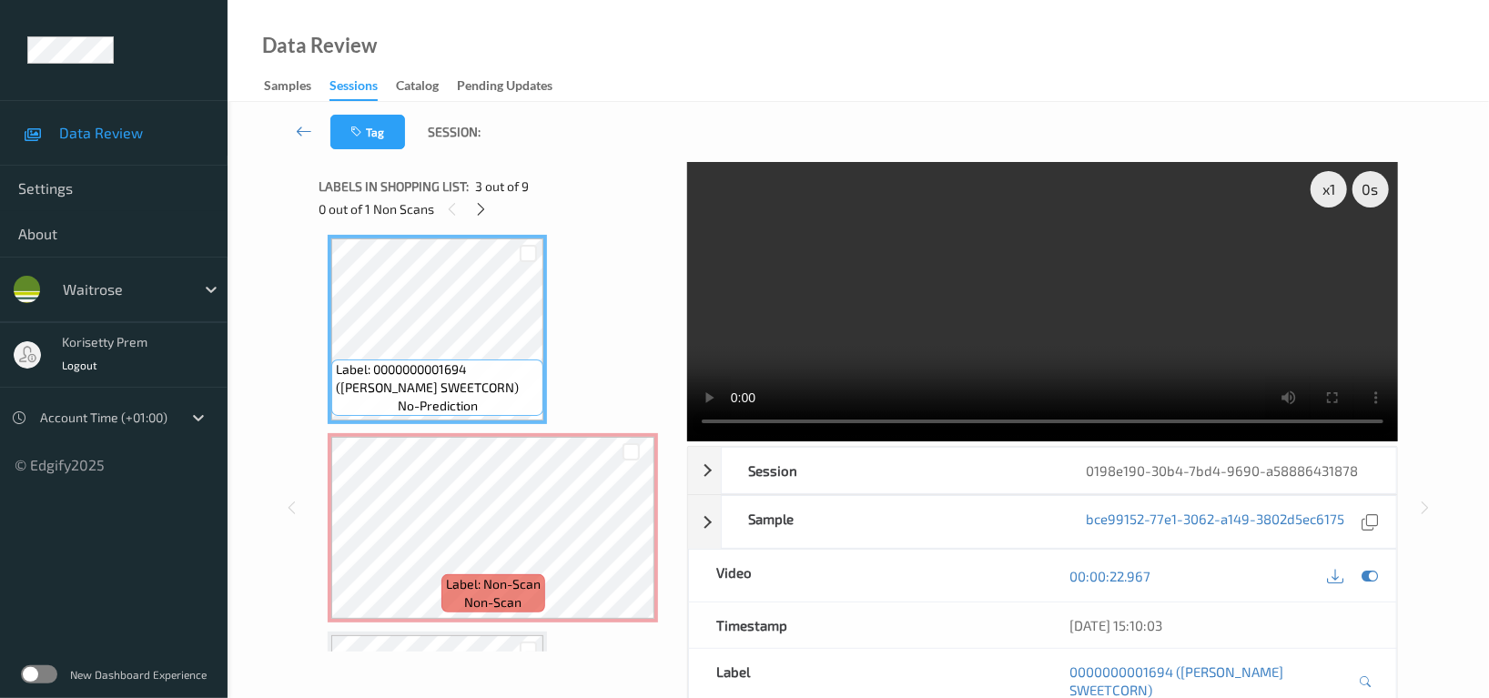
click at [808, 272] on video at bounding box center [1042, 301] width 711 height 279
click at [897, 298] on video at bounding box center [1042, 301] width 711 height 279
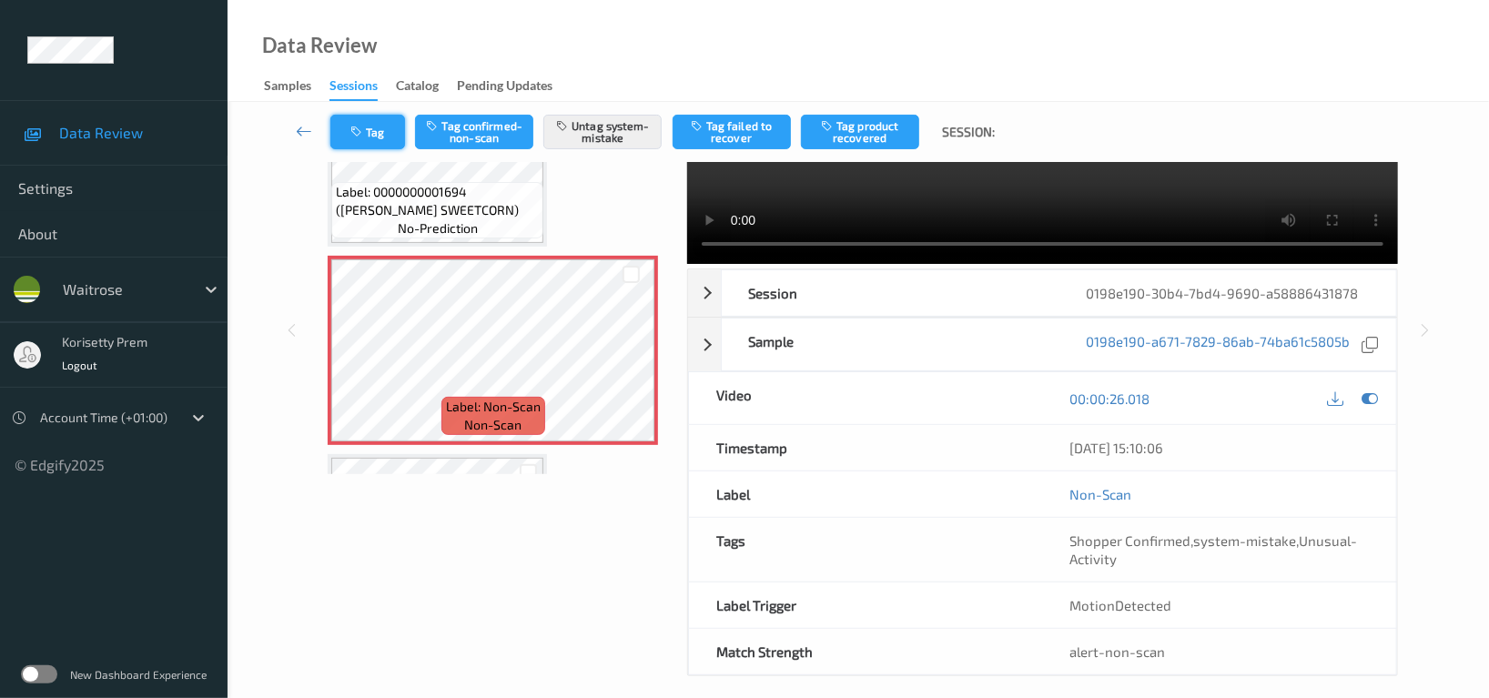
click at [369, 118] on button "Tag" at bounding box center [367, 132] width 75 height 35
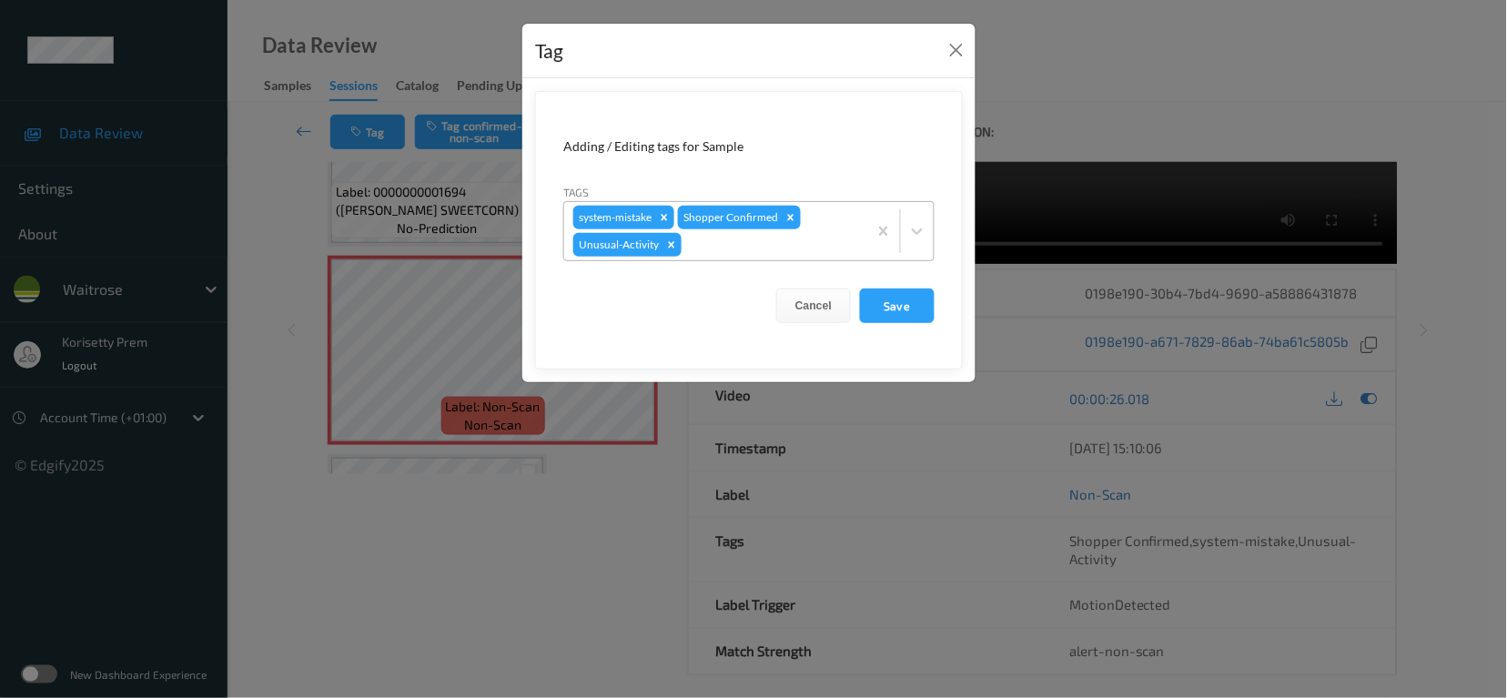
click at [723, 246] on div at bounding box center [771, 245] width 173 height 22
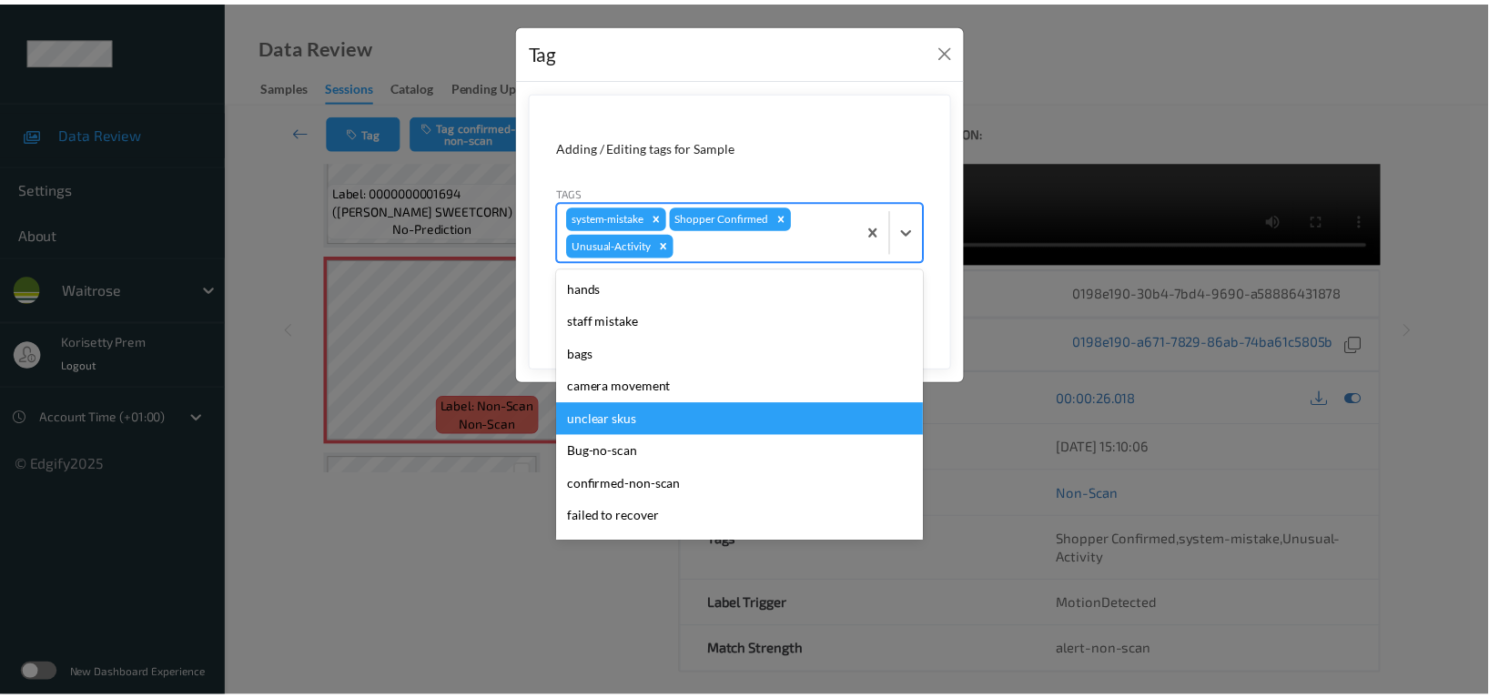
scroll to position [356, 0]
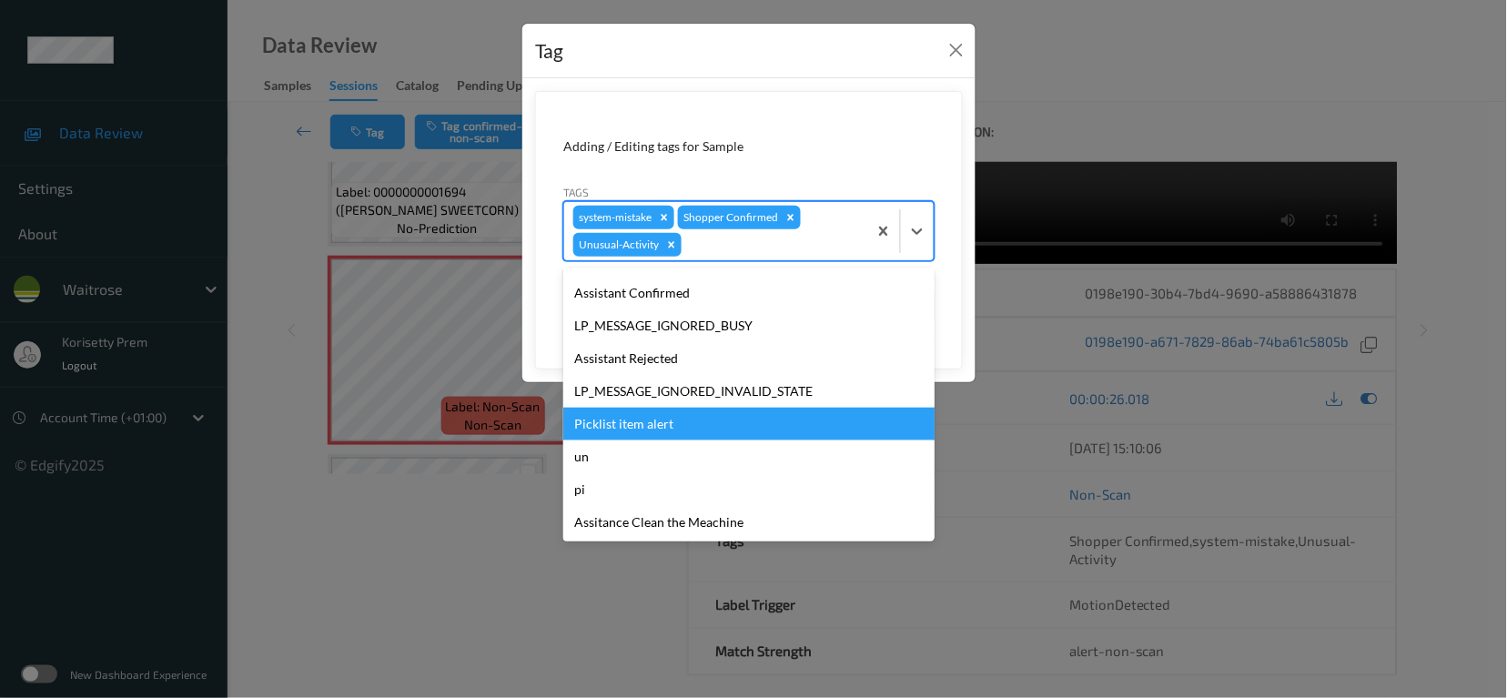
click at [631, 428] on div "Picklist item alert" at bounding box center [748, 424] width 371 height 33
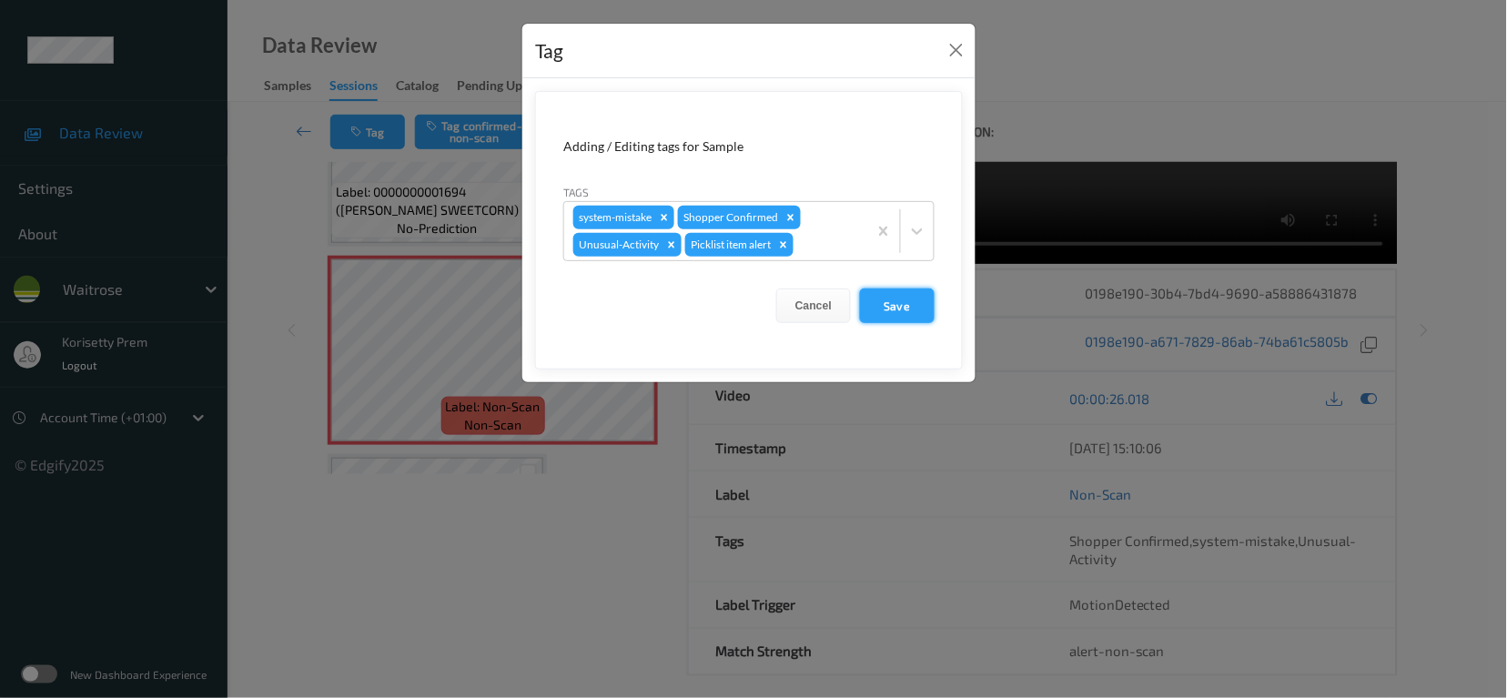
click at [906, 314] on button "Save" at bounding box center [897, 305] width 75 height 35
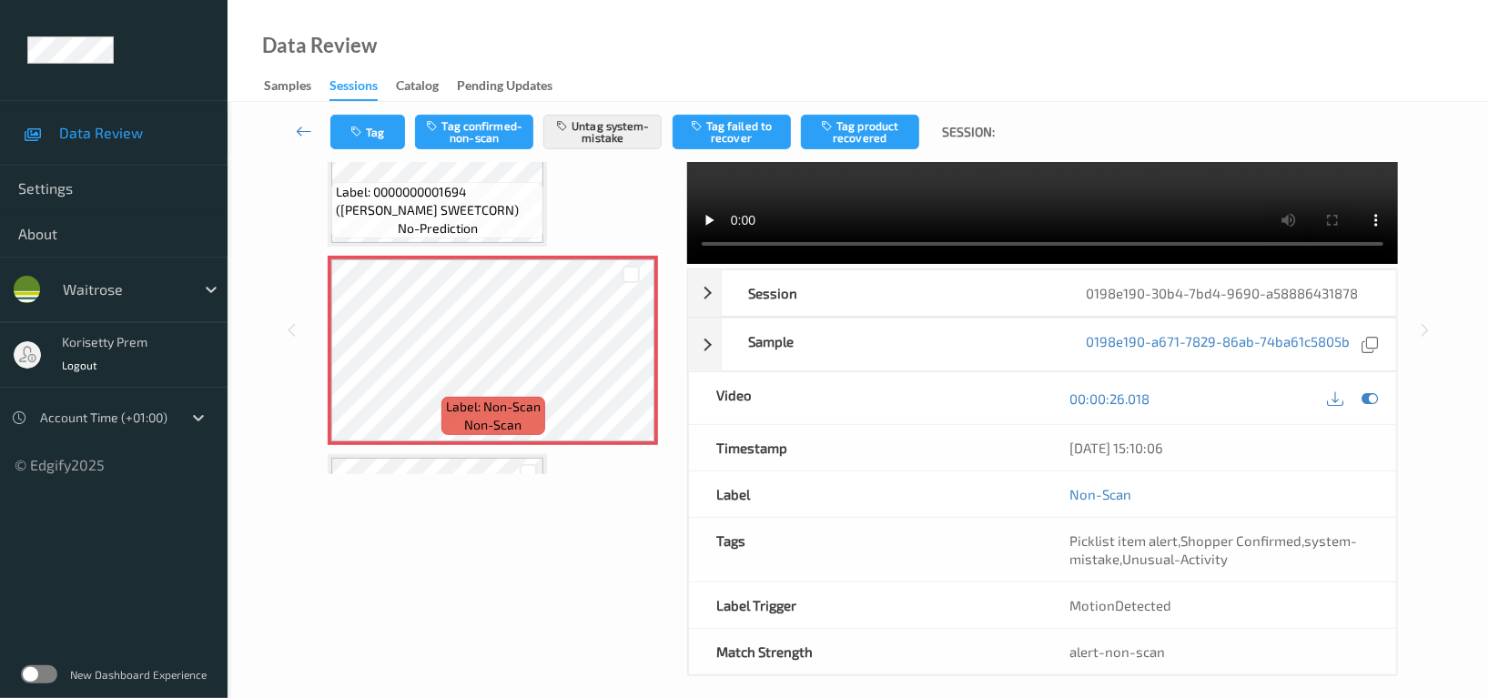
scroll to position [53, 0]
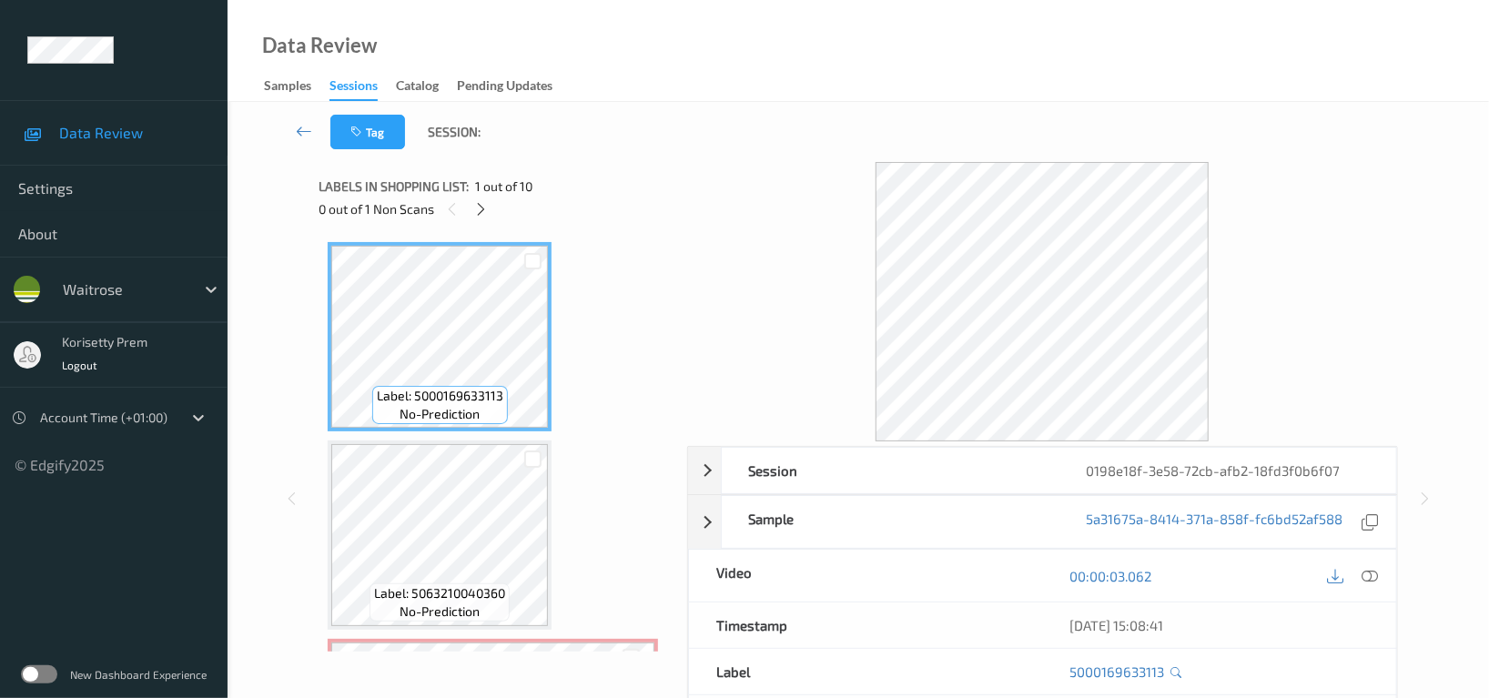
click at [768, 69] on div "Data Review Samples Sessions Catalog Pending Updates" at bounding box center [858, 51] width 1261 height 102
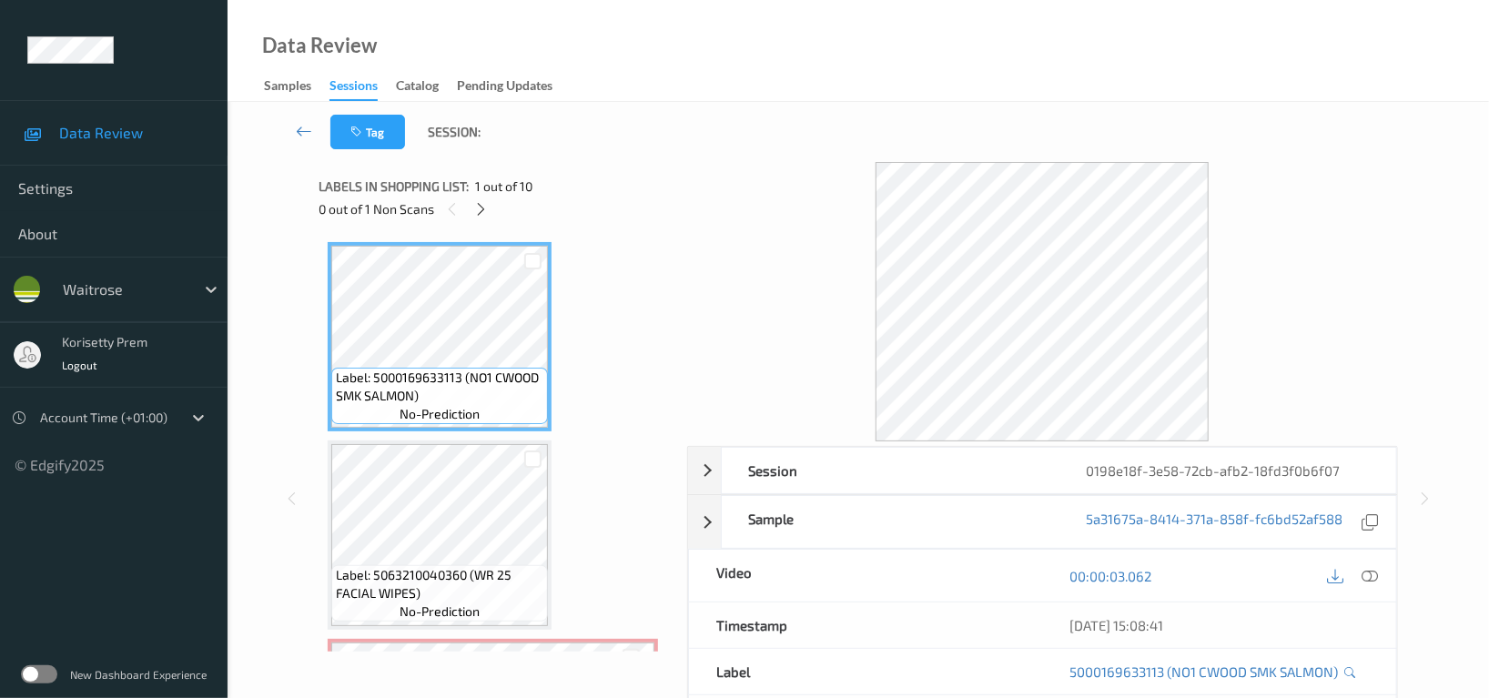
click at [851, 130] on div "Tag Session:" at bounding box center [858, 132] width 1187 height 60
click at [481, 208] on icon at bounding box center [481, 209] width 15 height 16
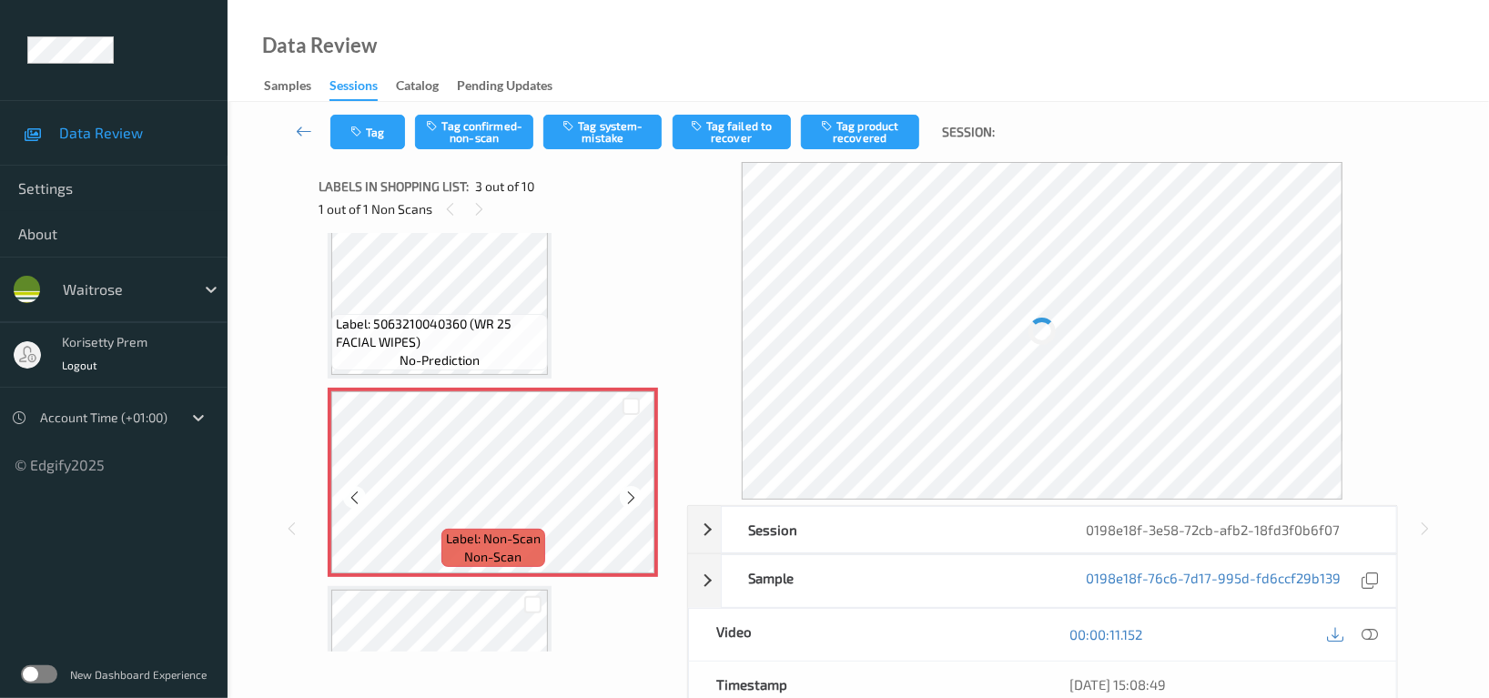
scroll to position [206, 0]
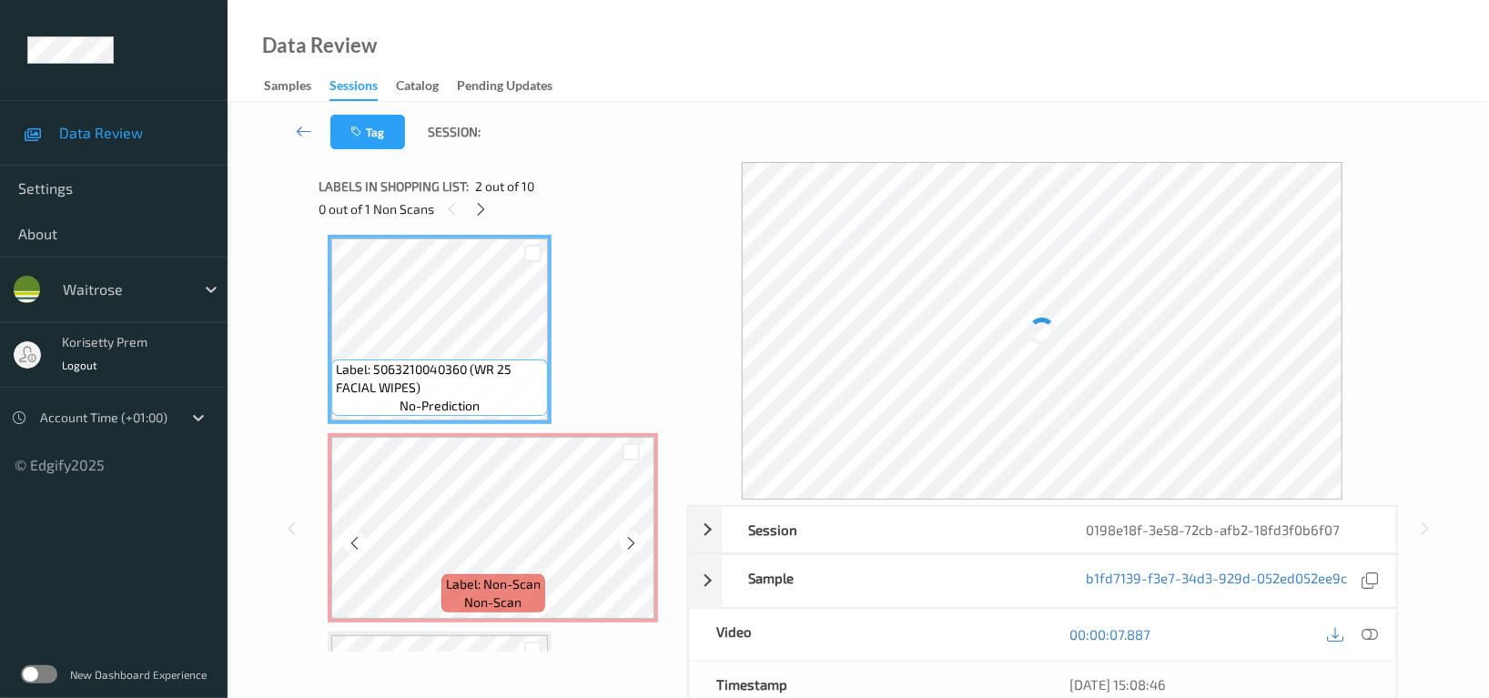
click at [511, 575] on span "Label: Non-Scan" at bounding box center [493, 584] width 95 height 18
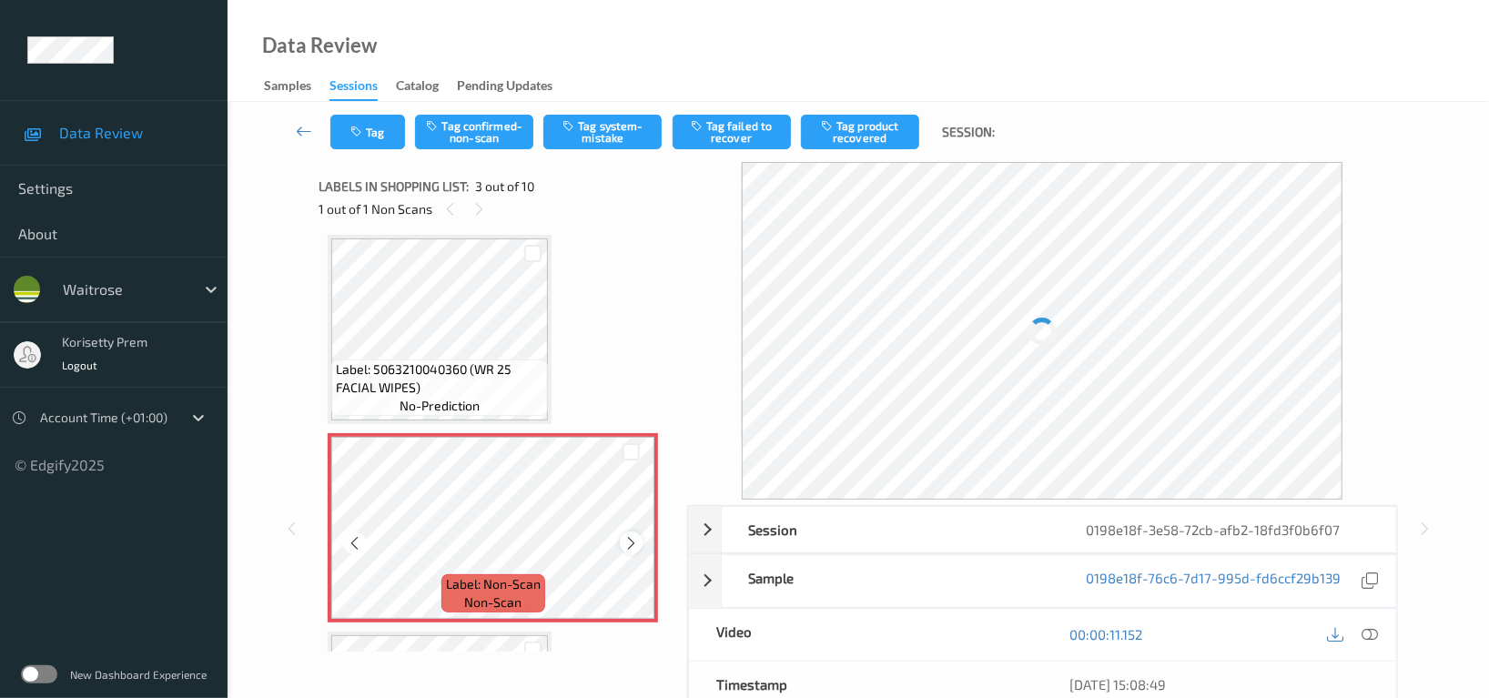
click at [635, 541] on icon at bounding box center [630, 543] width 15 height 16
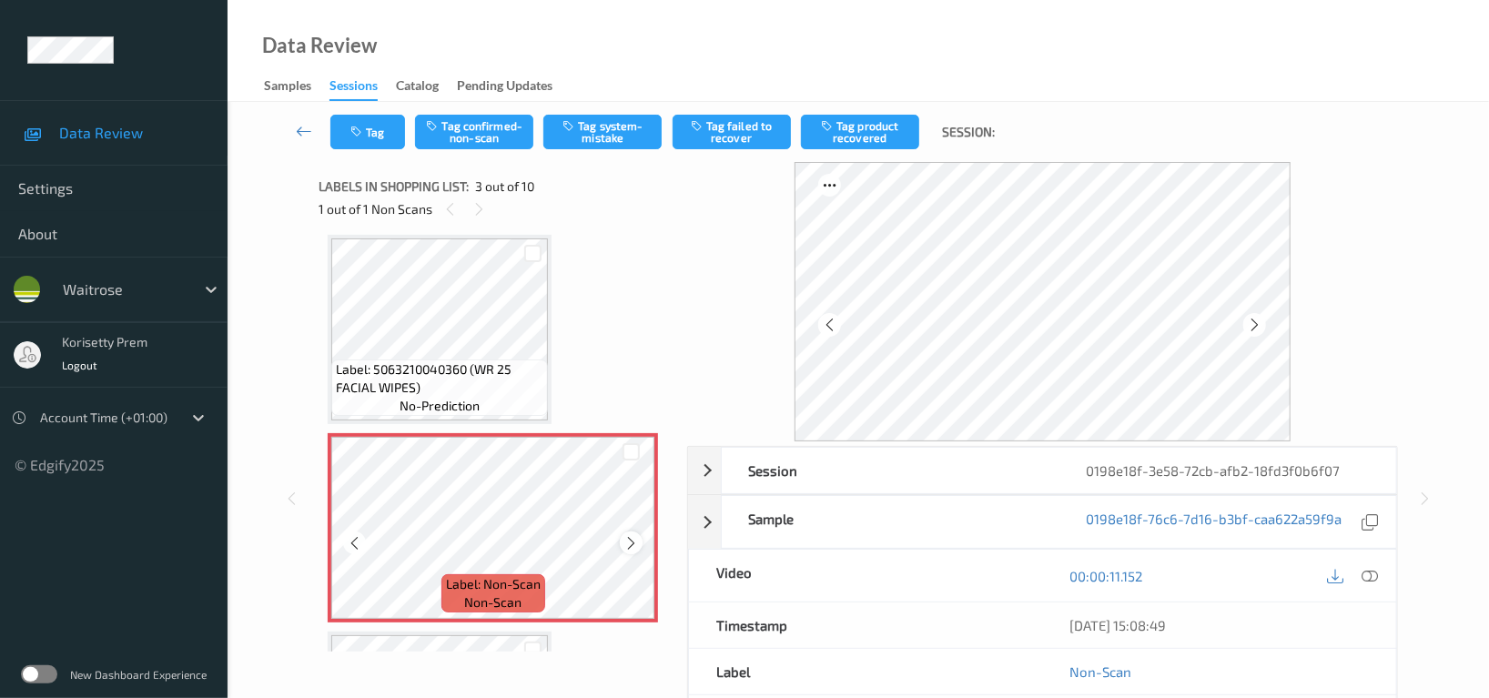
click at [632, 541] on icon at bounding box center [630, 543] width 15 height 16
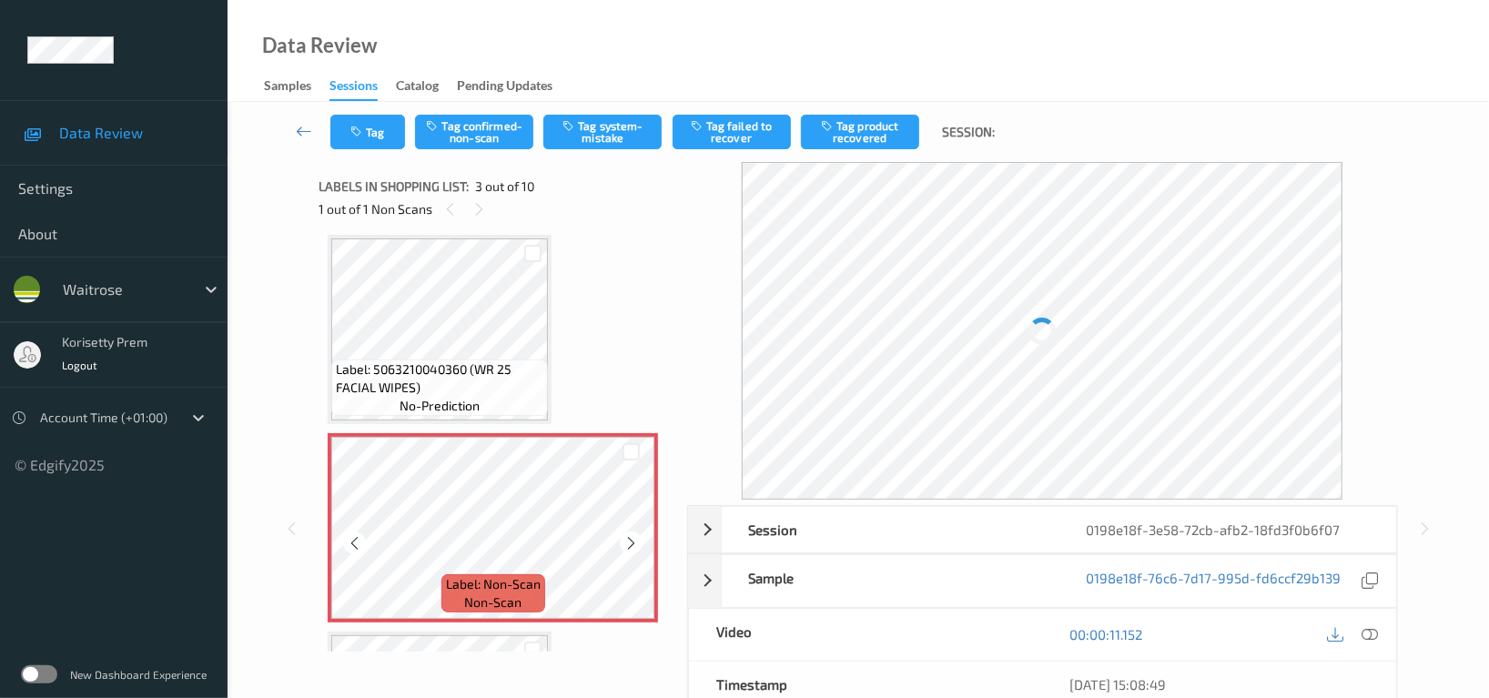
click at [632, 541] on icon at bounding box center [630, 543] width 15 height 16
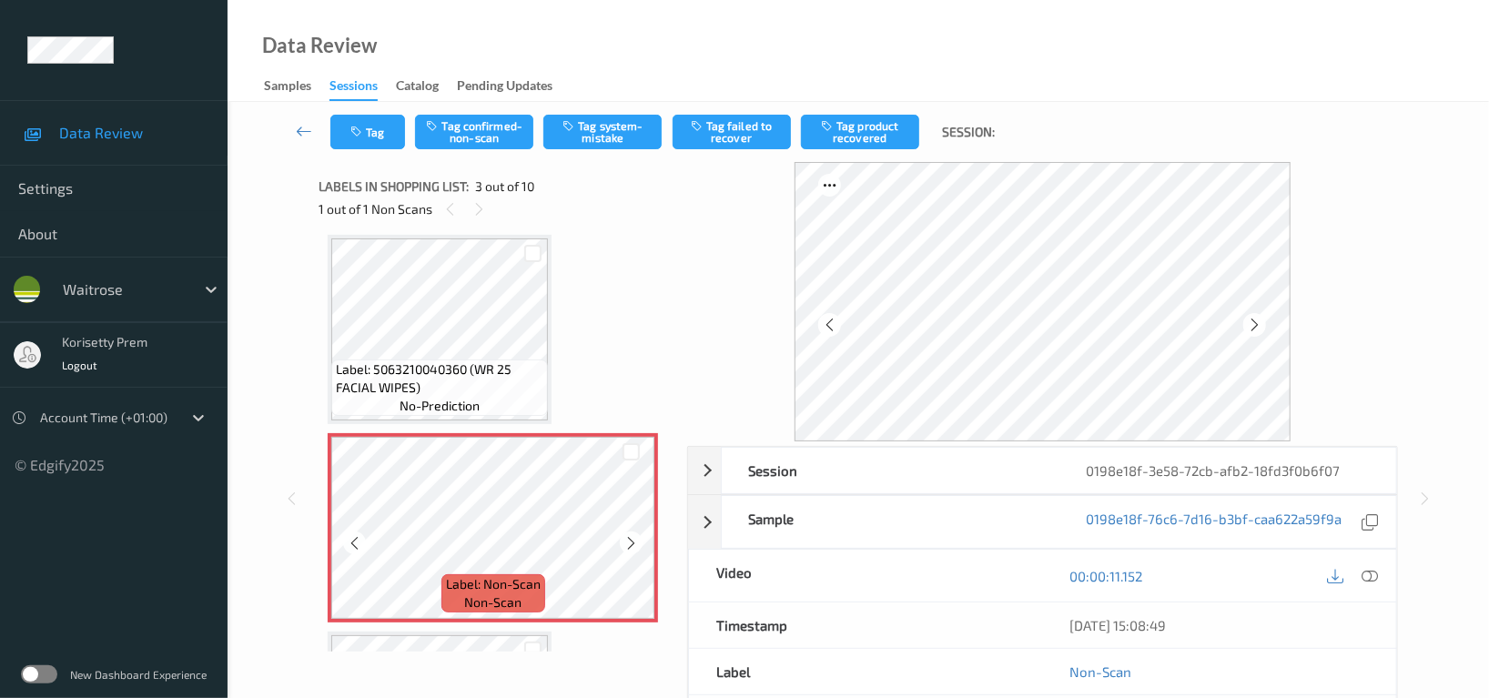
click at [632, 541] on icon at bounding box center [630, 543] width 15 height 16
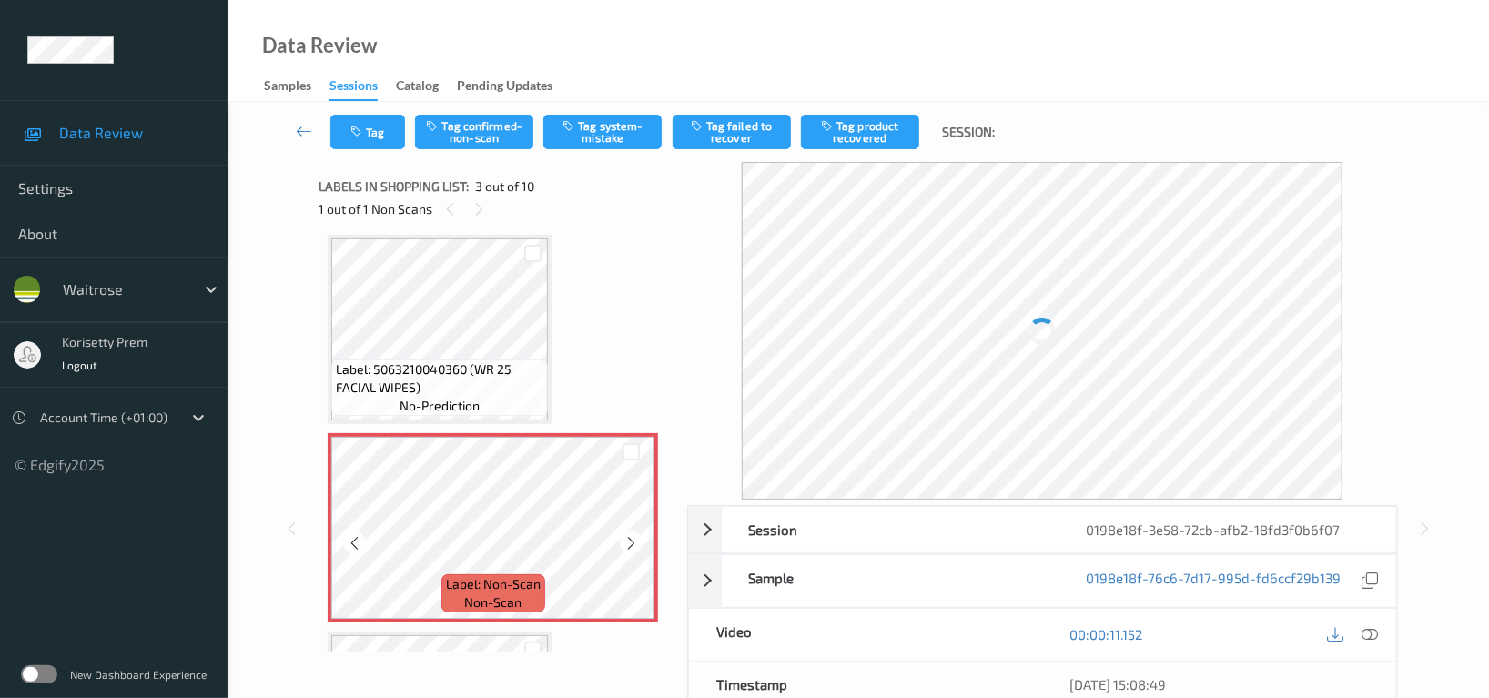
click at [632, 541] on icon at bounding box center [630, 543] width 15 height 16
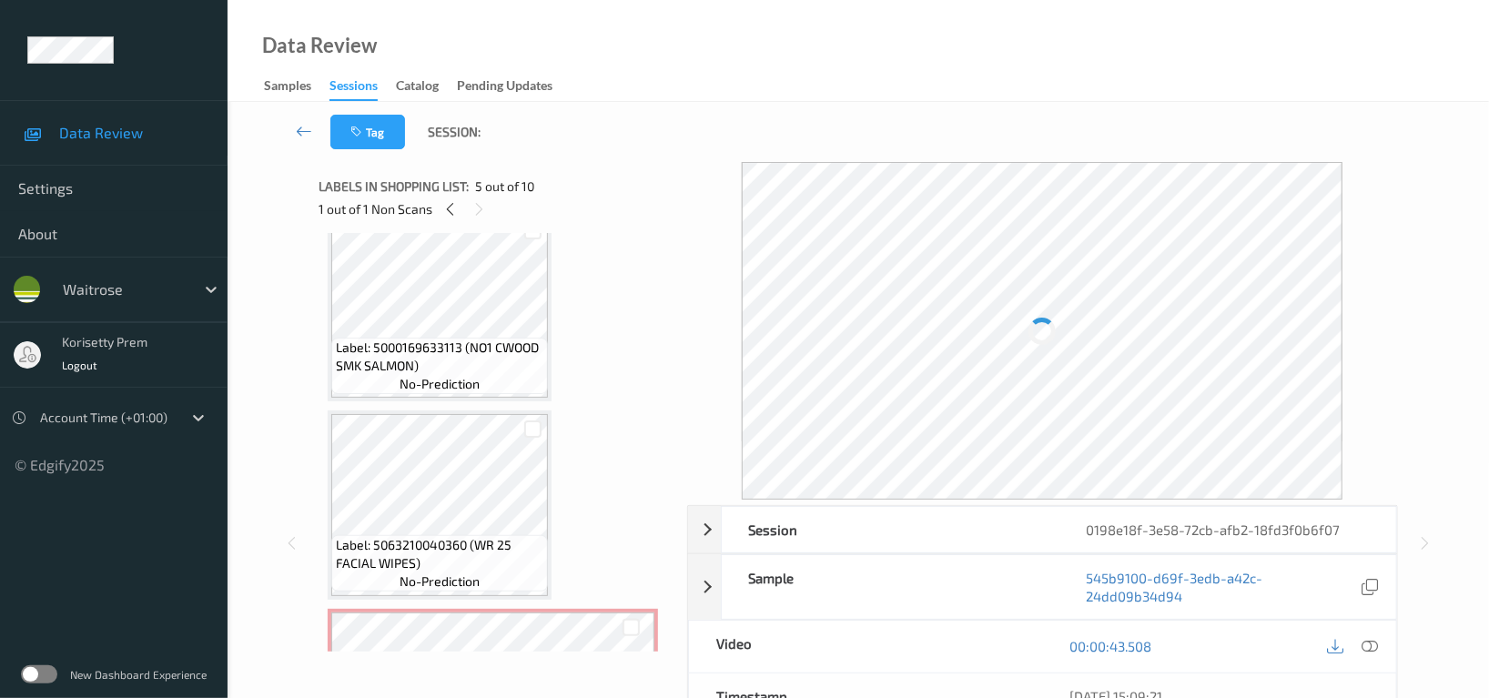
scroll to position [0, 0]
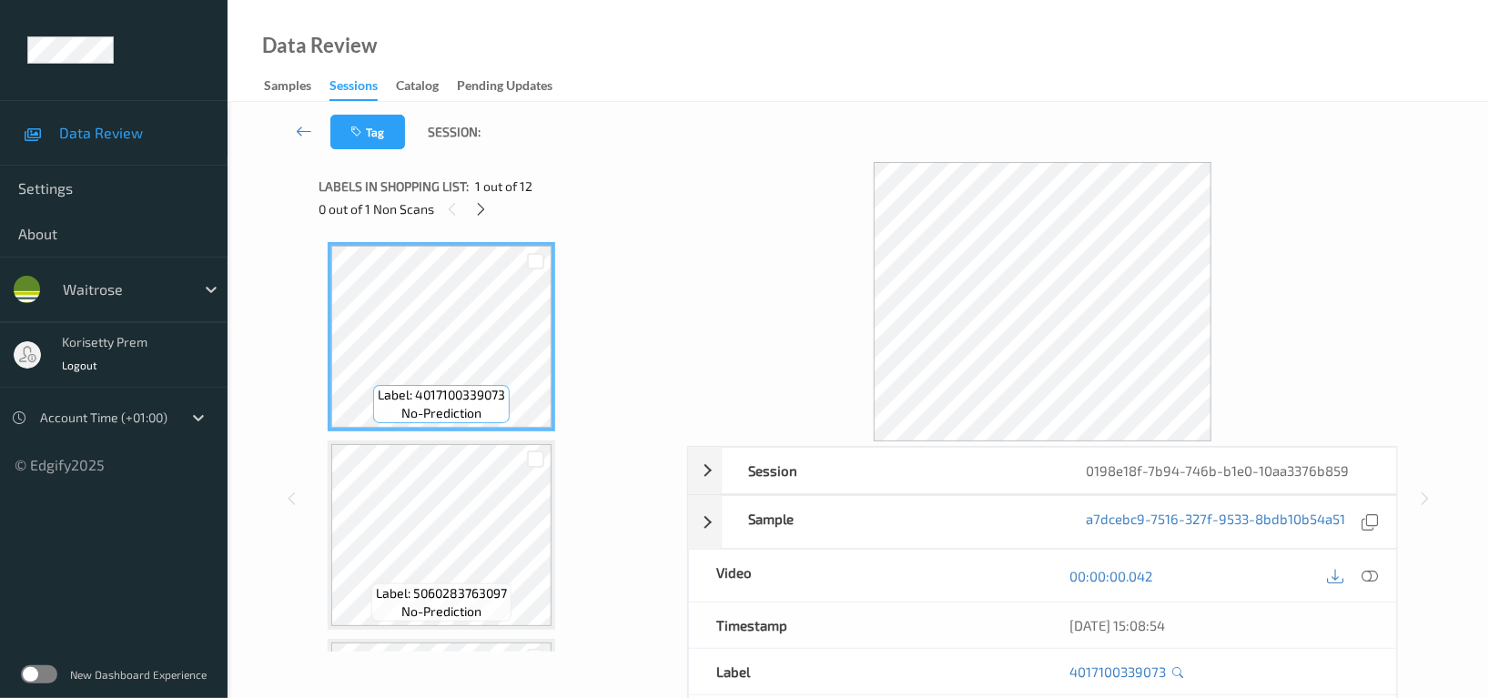
click at [745, 156] on div "Tag Session:" at bounding box center [858, 132] width 1187 height 60
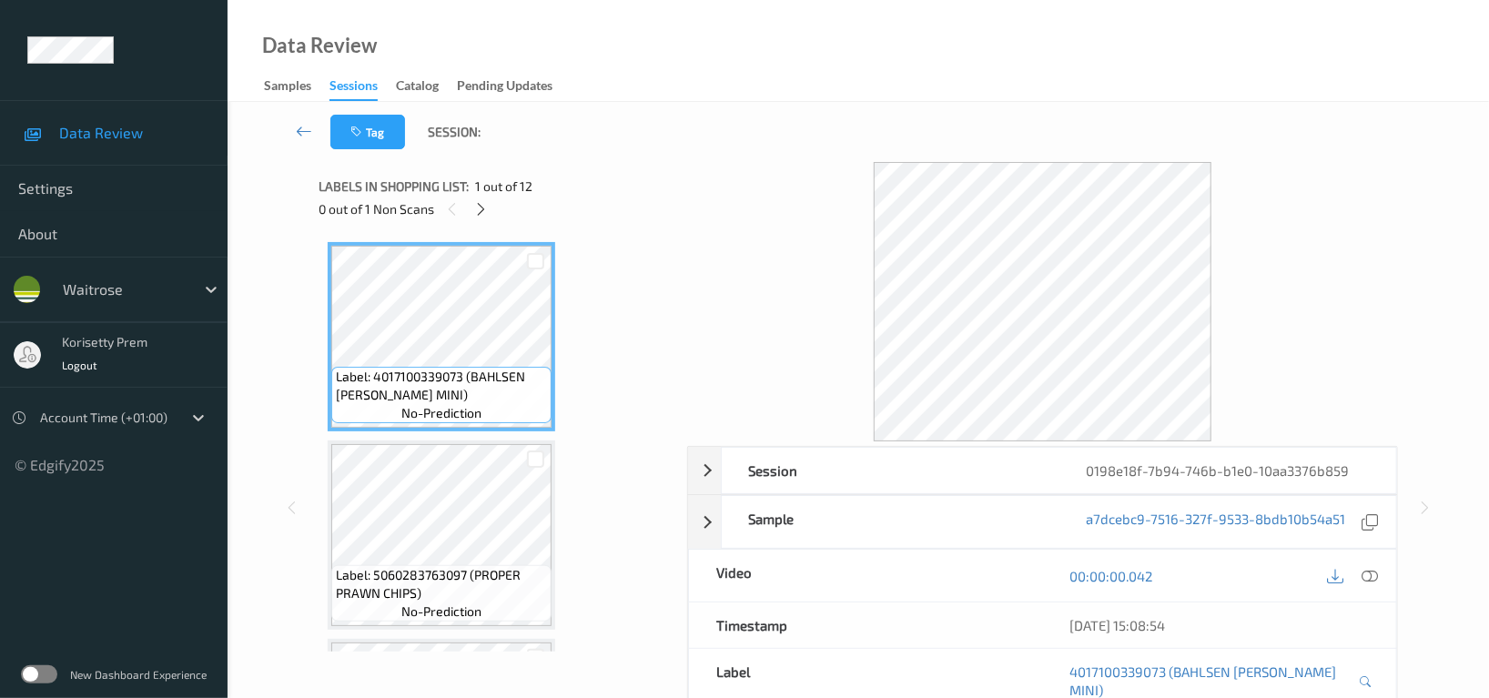
click at [668, 140] on div "Tag Session:" at bounding box center [858, 132] width 1187 height 60
click at [475, 198] on div at bounding box center [481, 208] width 23 height 23
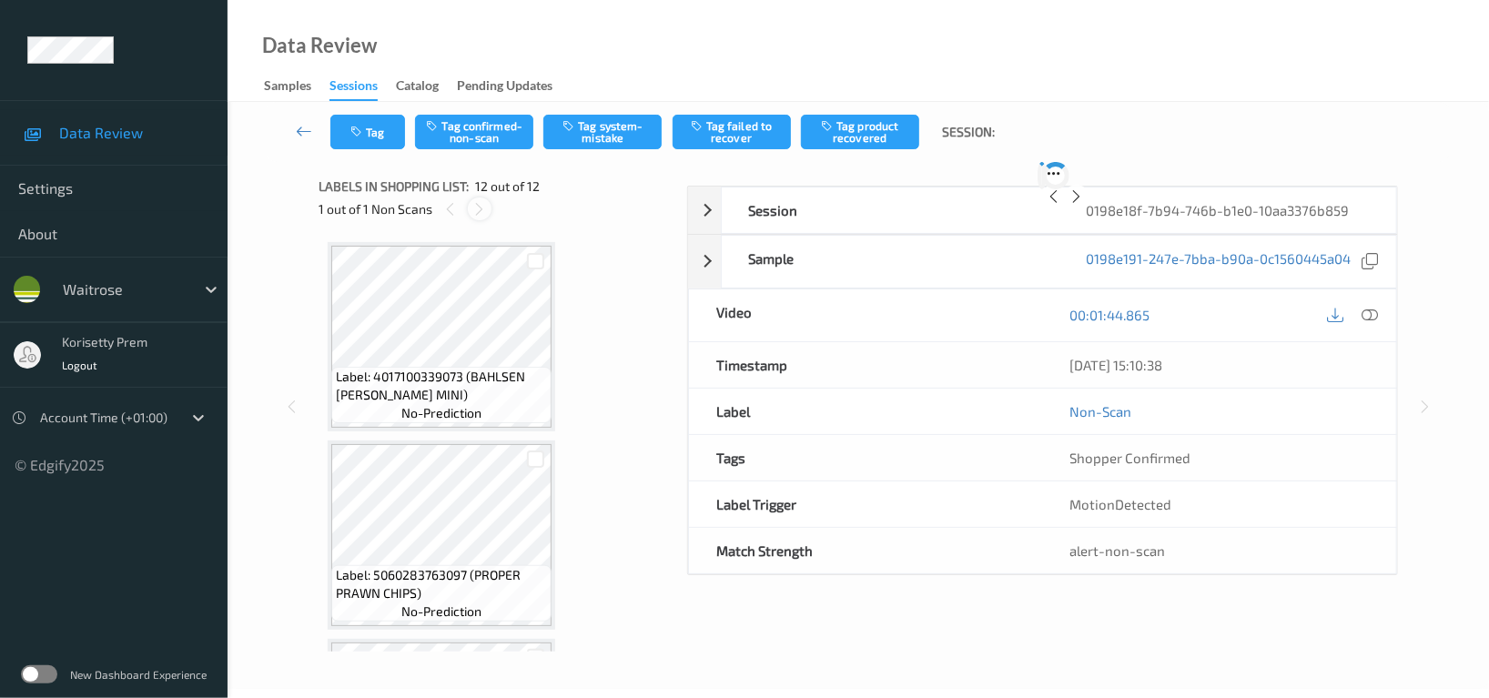
scroll to position [1962, 0]
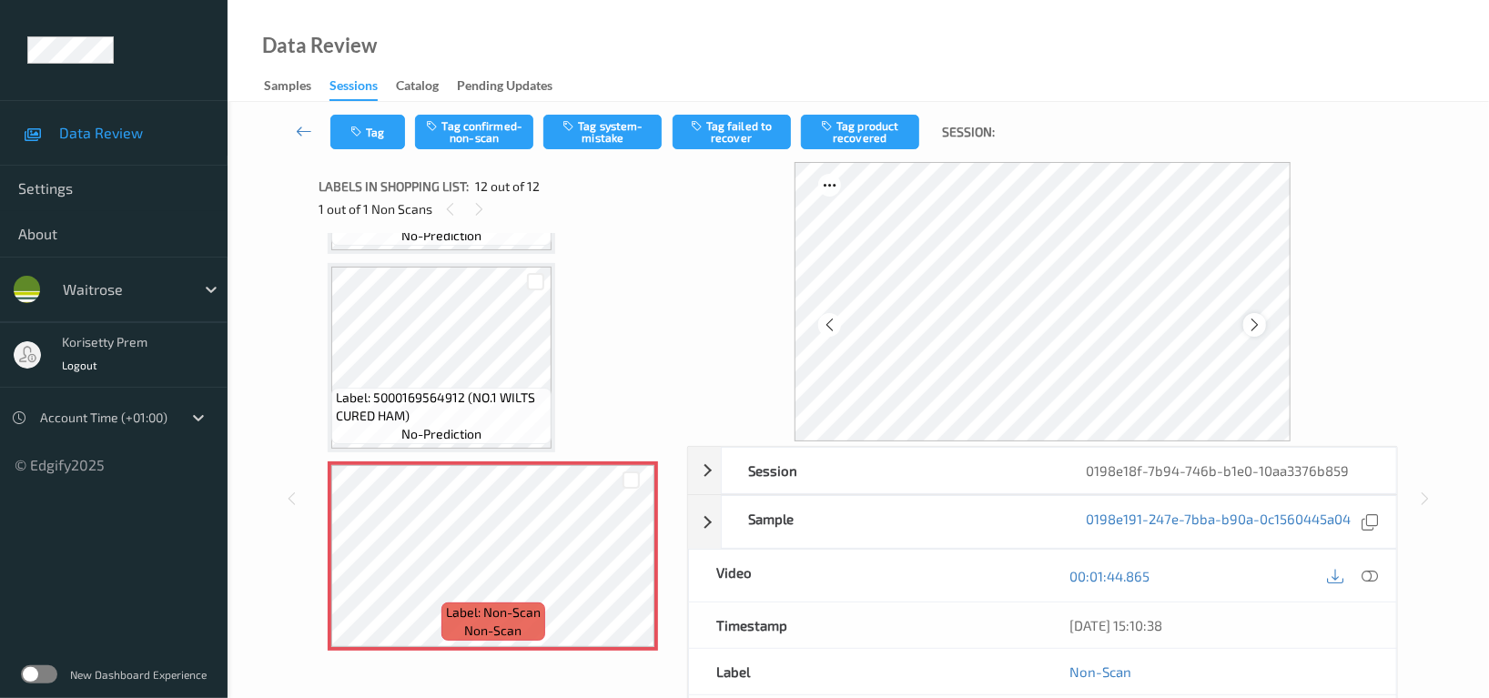
click at [1251, 329] on icon at bounding box center [1254, 325] width 15 height 16
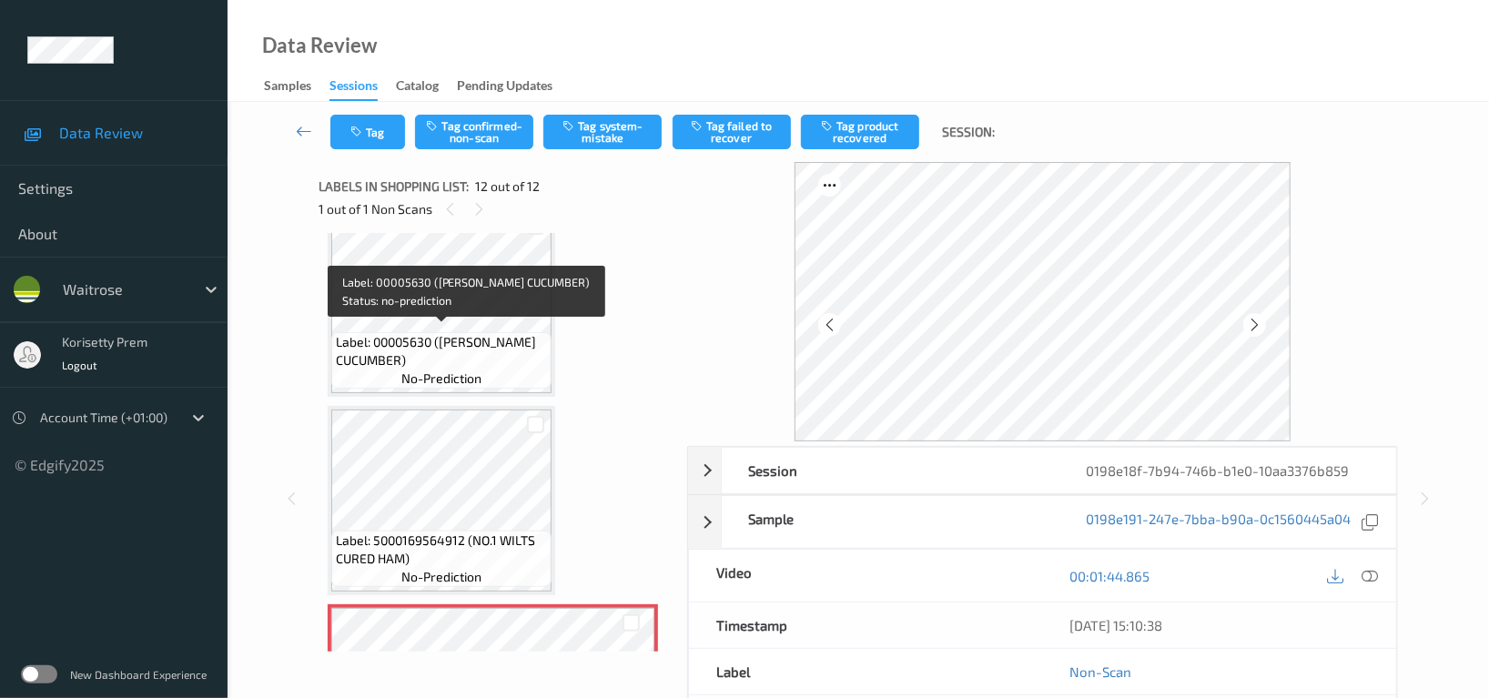
scroll to position [1577, 0]
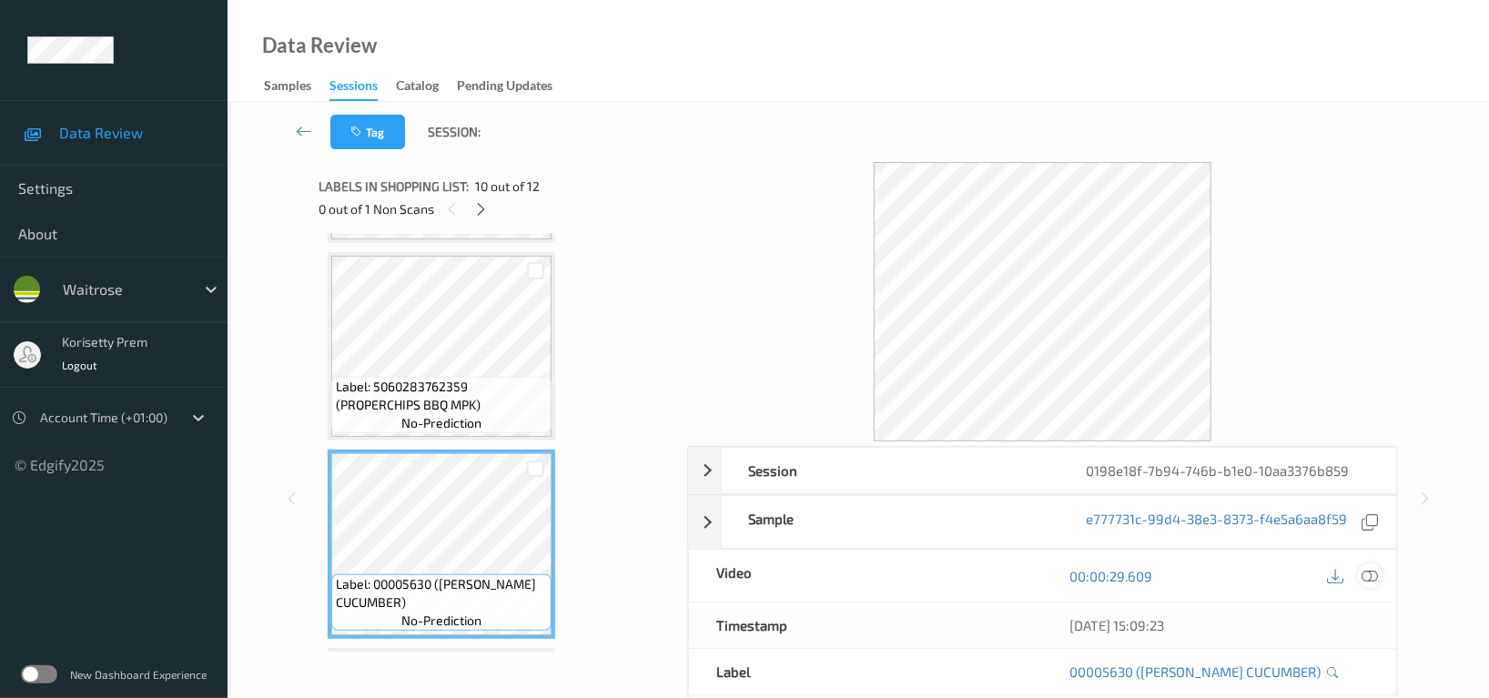
click at [1368, 578] on icon at bounding box center [1369, 576] width 16 height 16
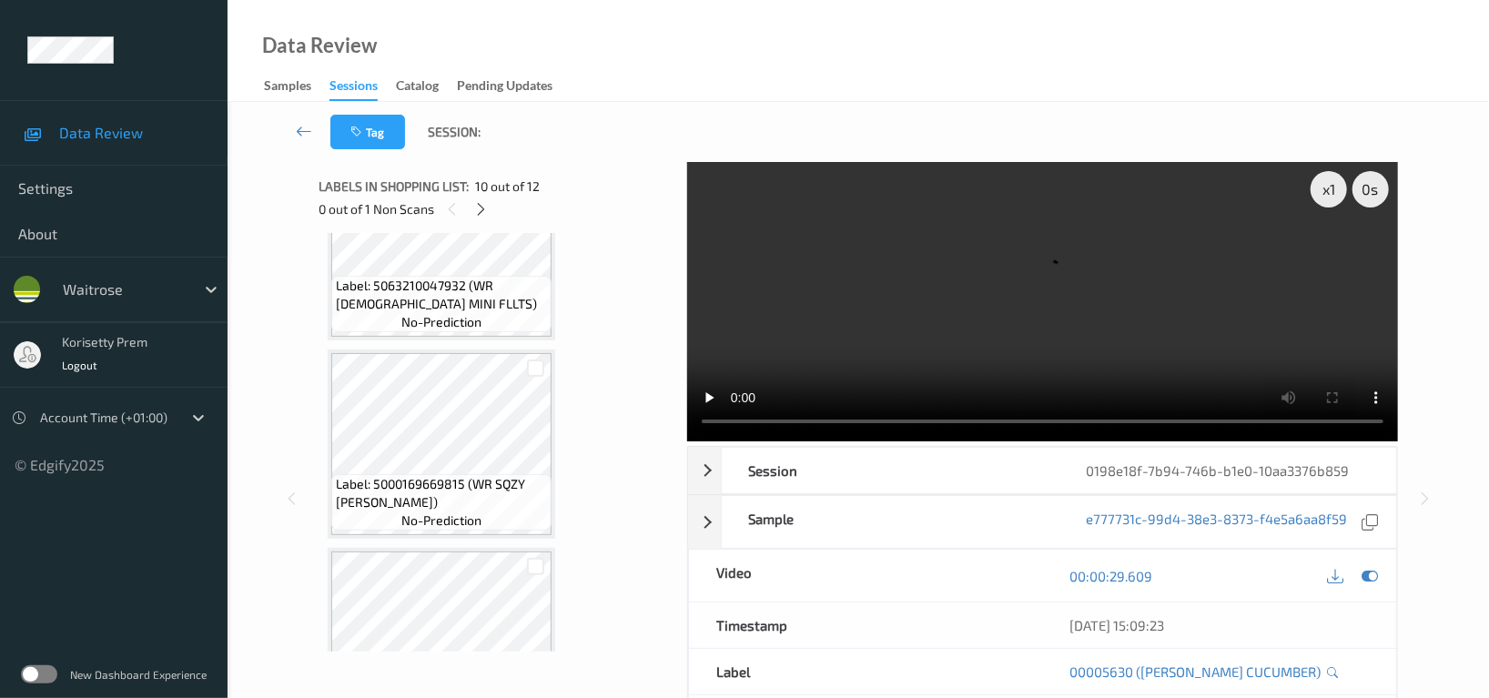
scroll to position [1113, 0]
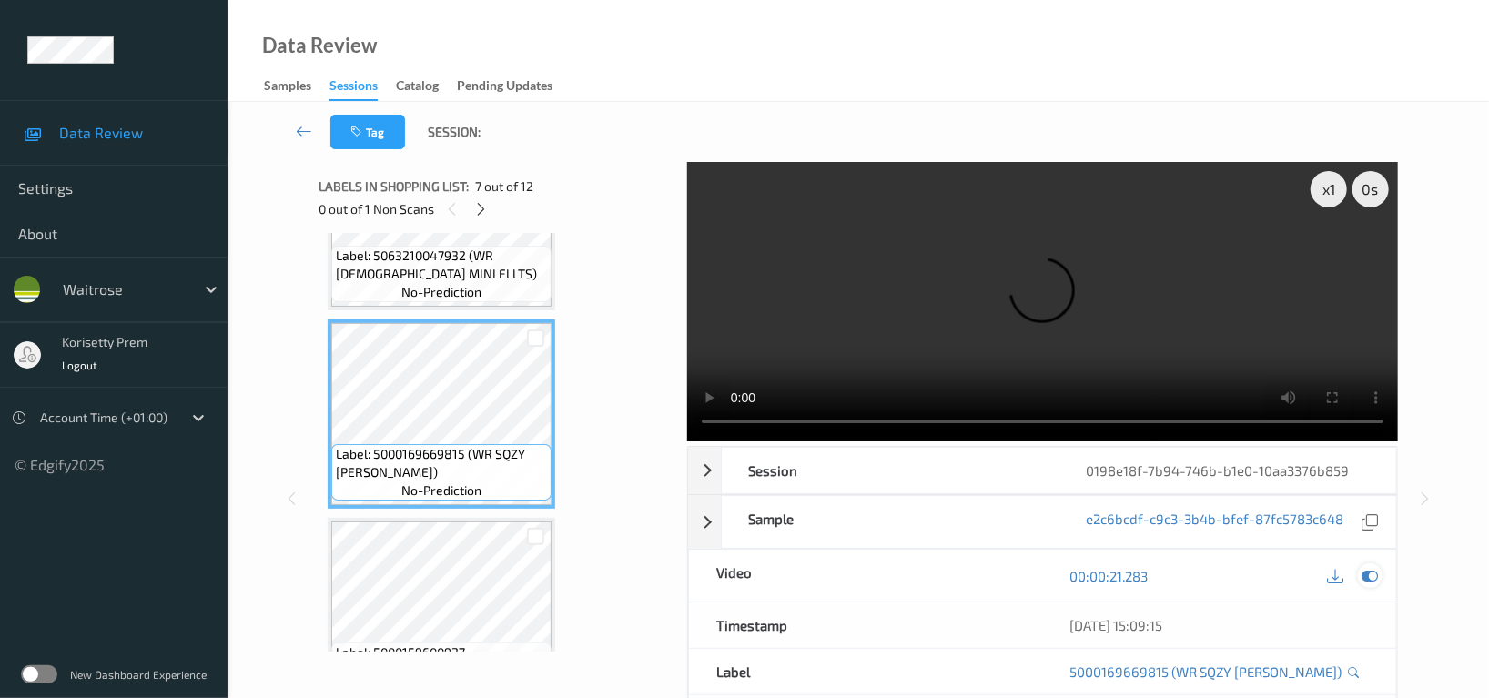
click at [1361, 577] on icon at bounding box center [1369, 576] width 16 height 16
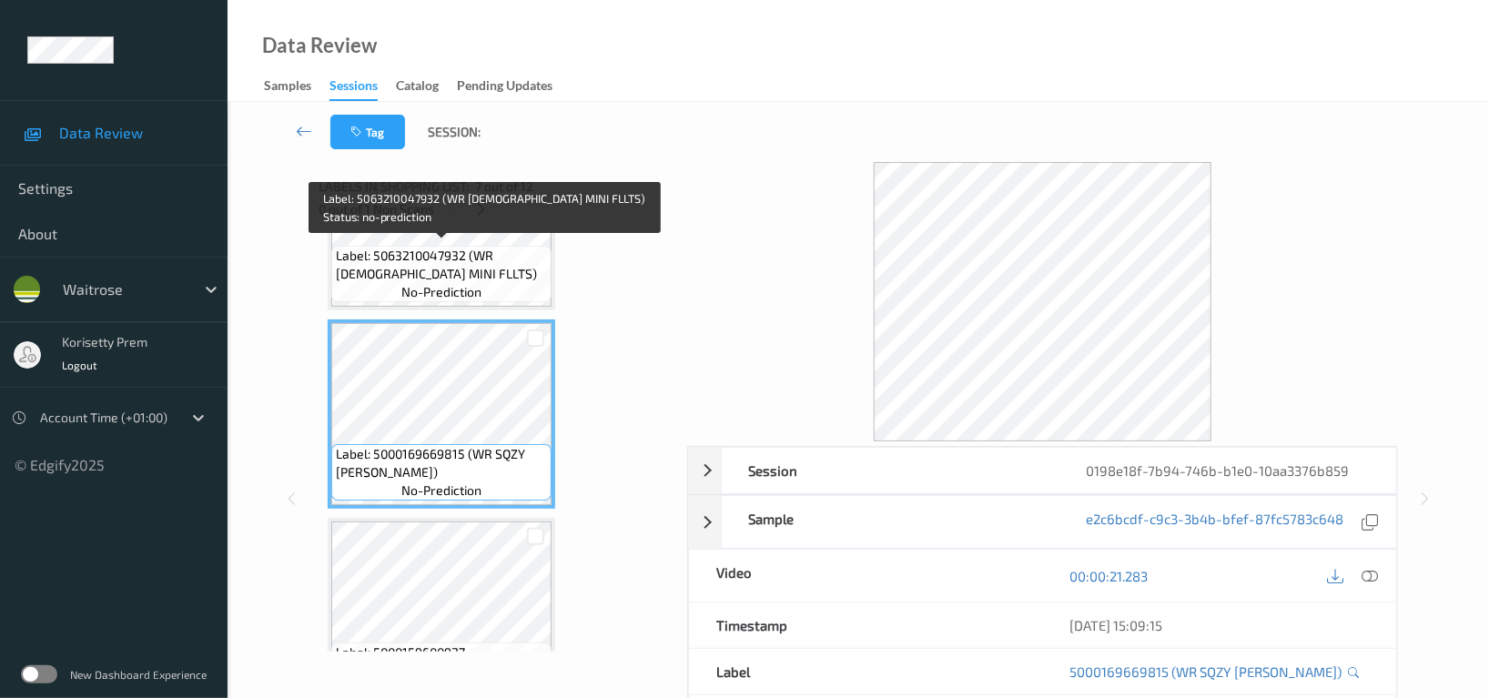
click at [491, 264] on span "Label: 5063210047932 (WR [DEMOGRAPHIC_DATA] MINI FLLTS)" at bounding box center [441, 265] width 211 height 36
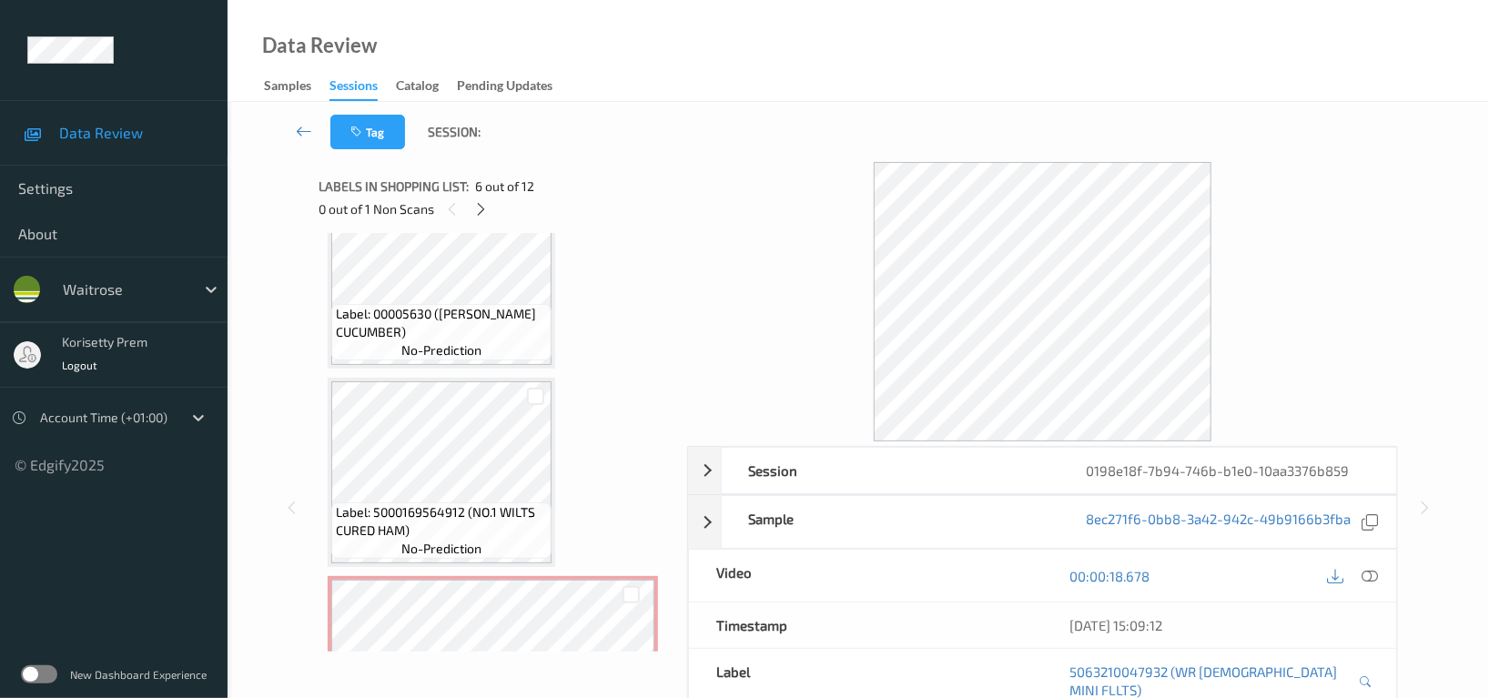
scroll to position [1962, 0]
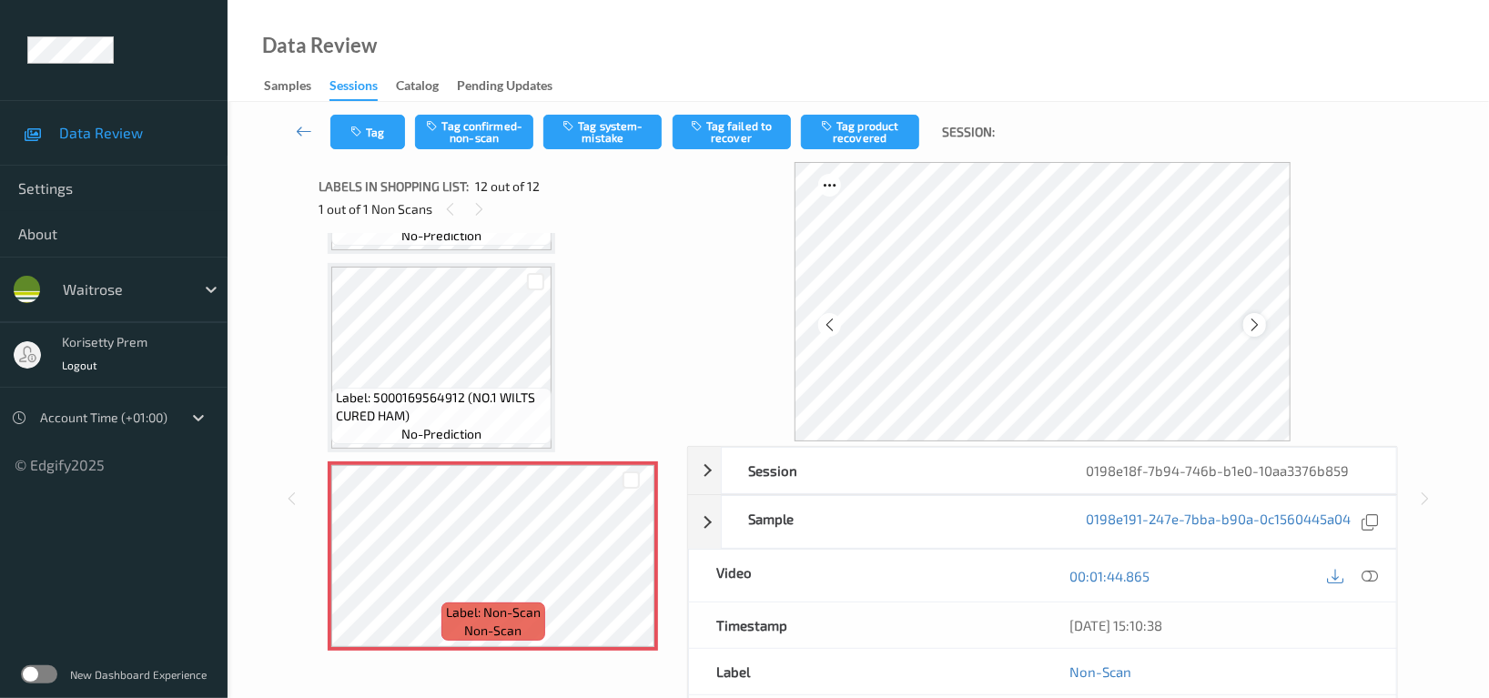
click at [1251, 327] on icon at bounding box center [1254, 325] width 15 height 16
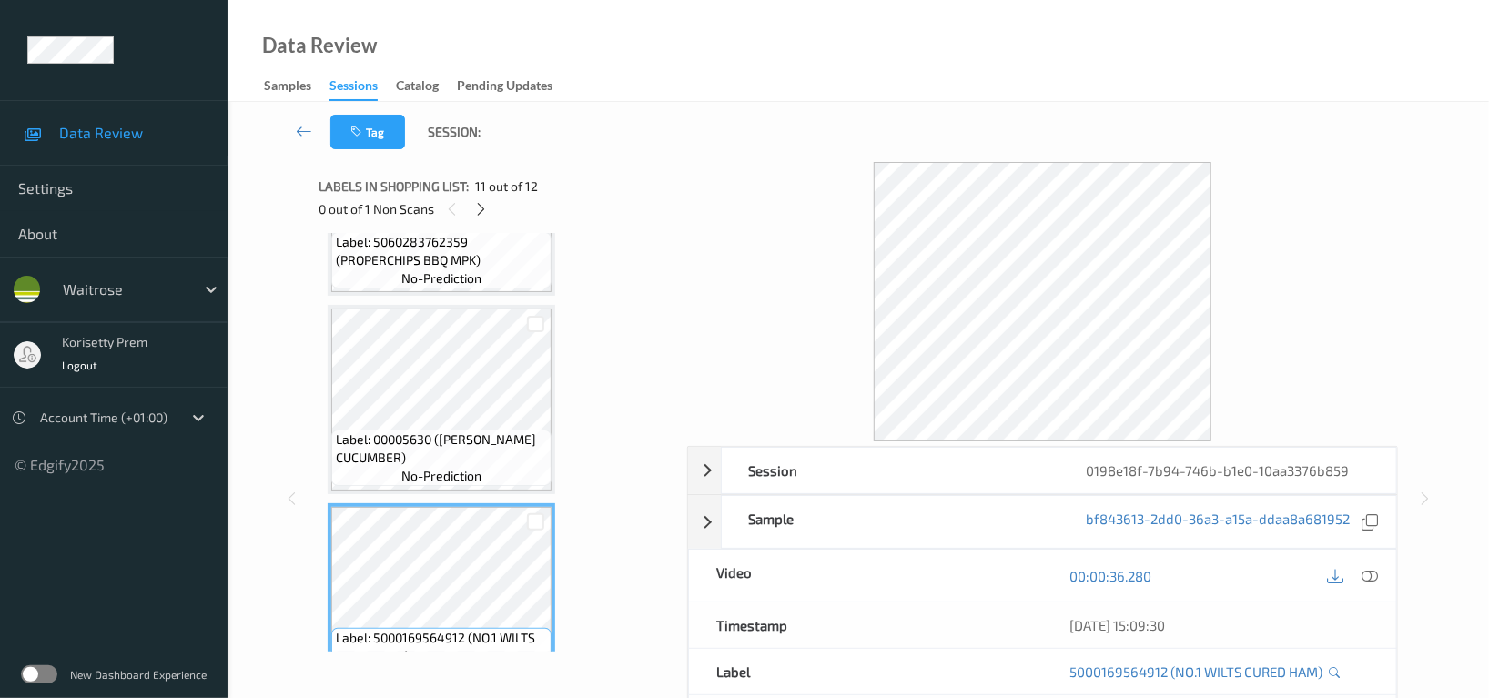
scroll to position [1719, 0]
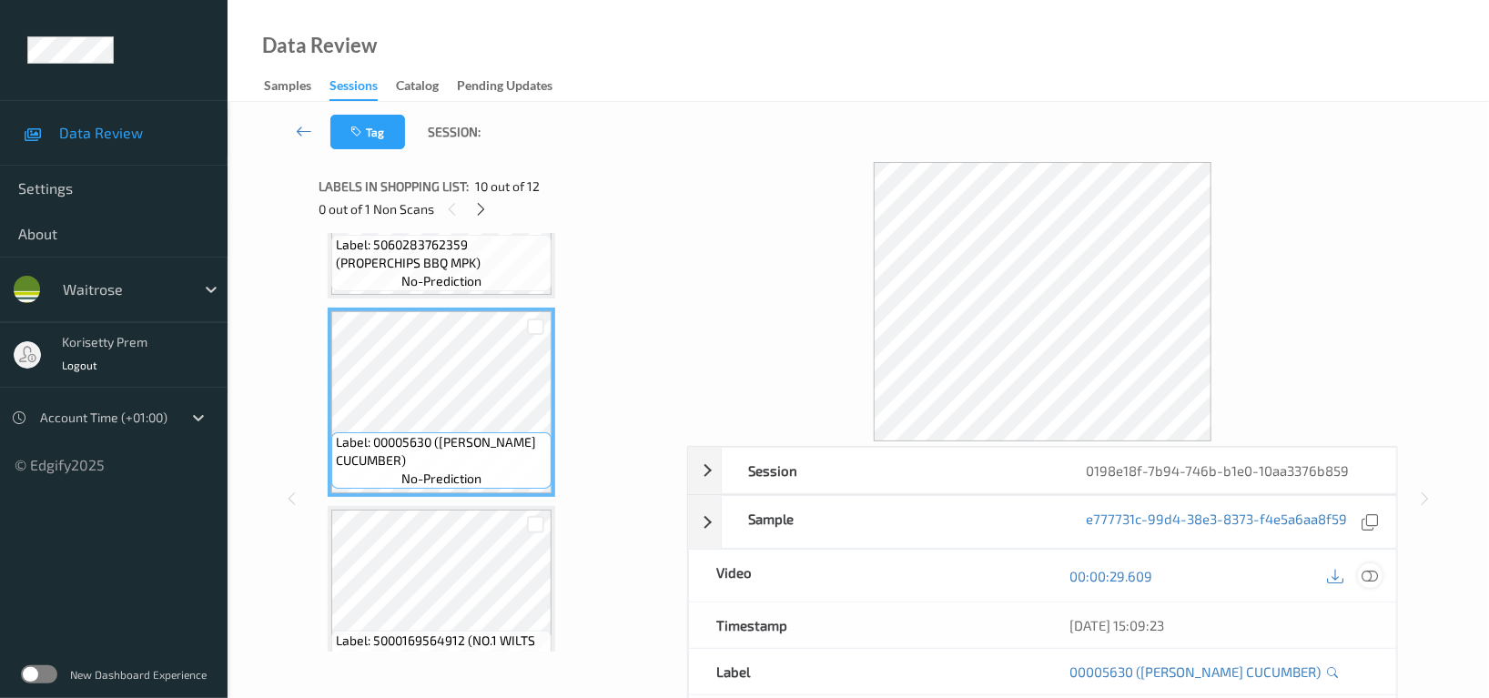
click at [1369, 582] on icon at bounding box center [1369, 576] width 16 height 16
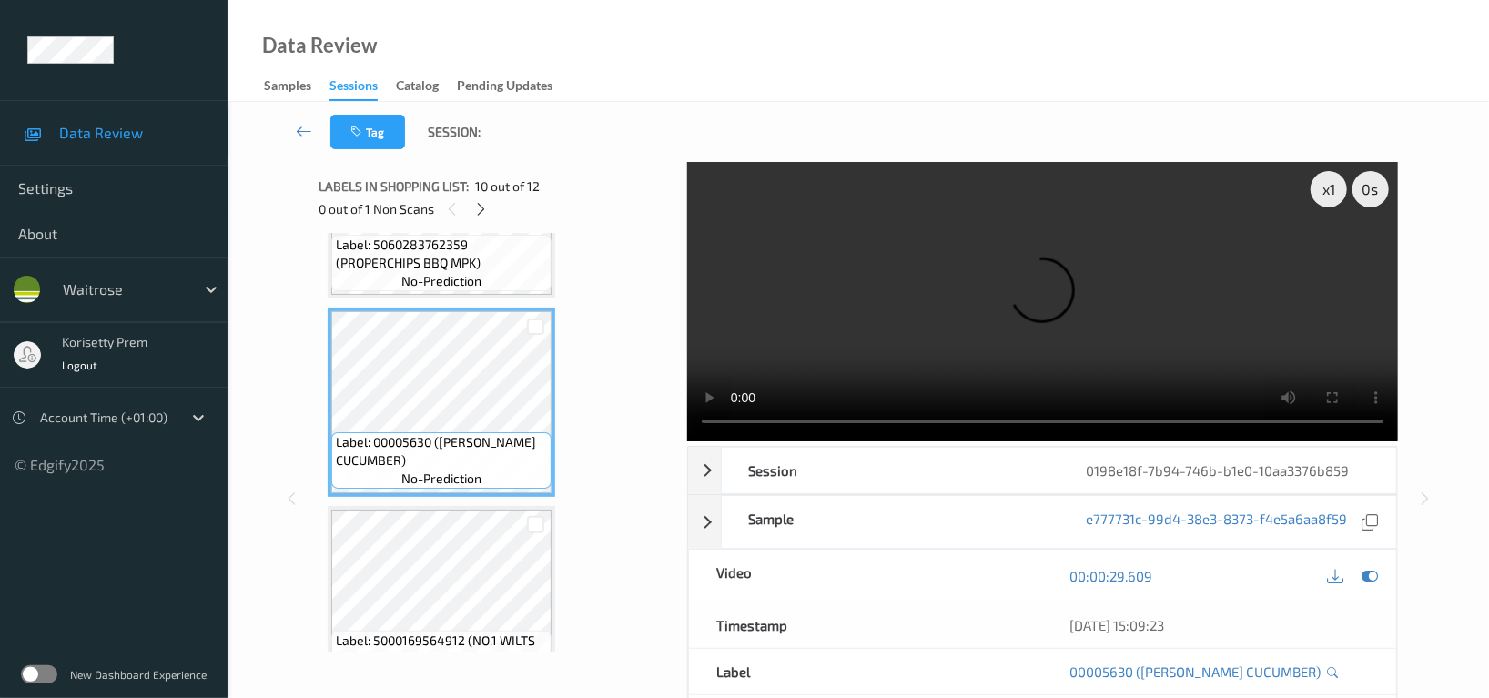
click at [1134, 277] on video at bounding box center [1042, 301] width 711 height 279
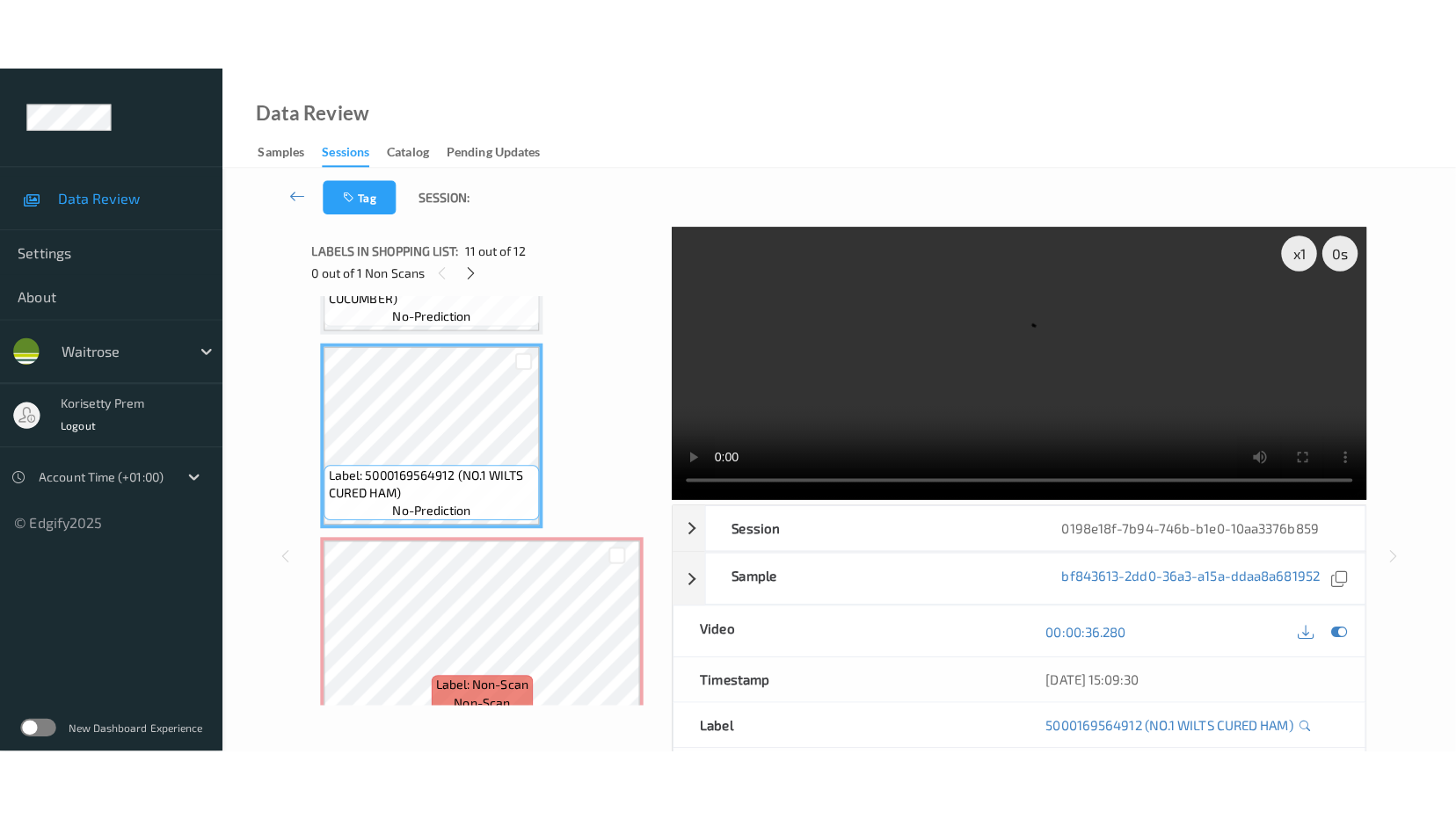
scroll to position [1895, 0]
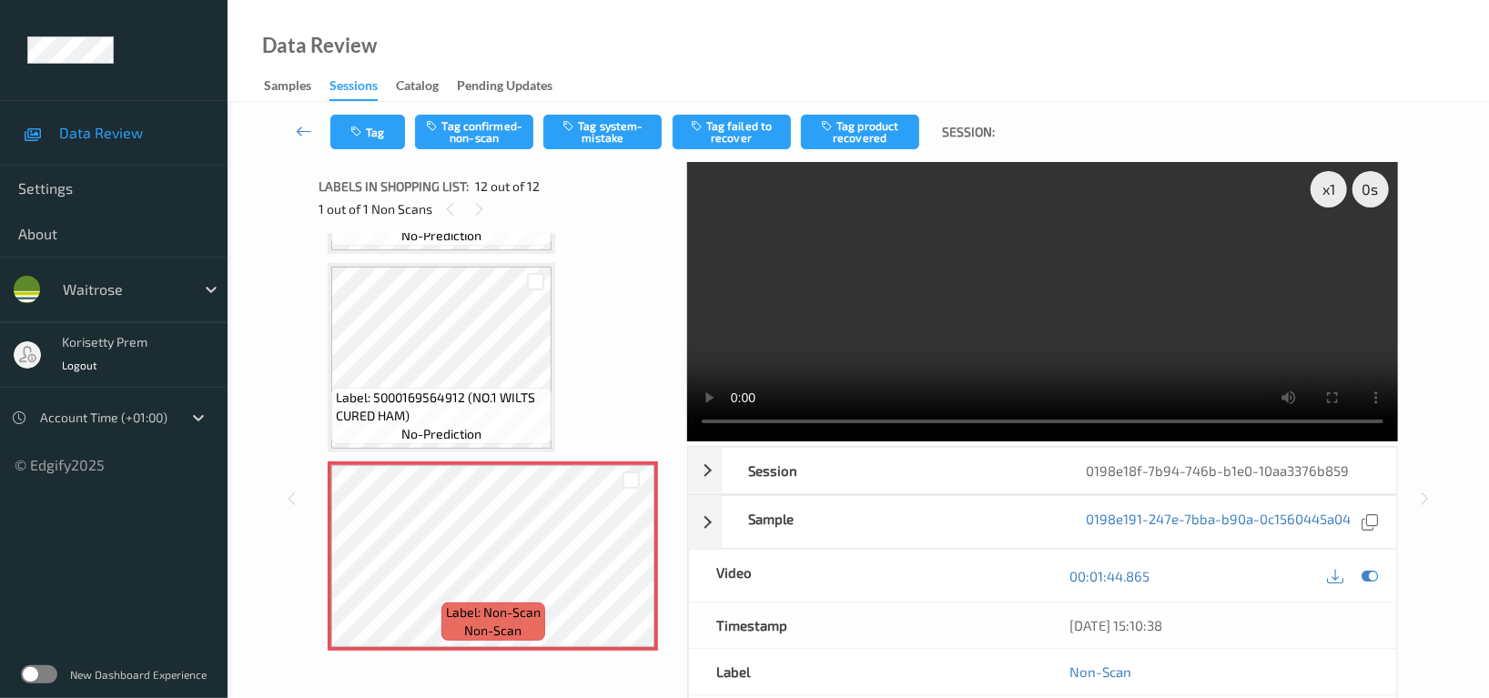
click at [1064, 202] on video at bounding box center [1042, 301] width 711 height 279
click at [986, 282] on video at bounding box center [1042, 301] width 711 height 279
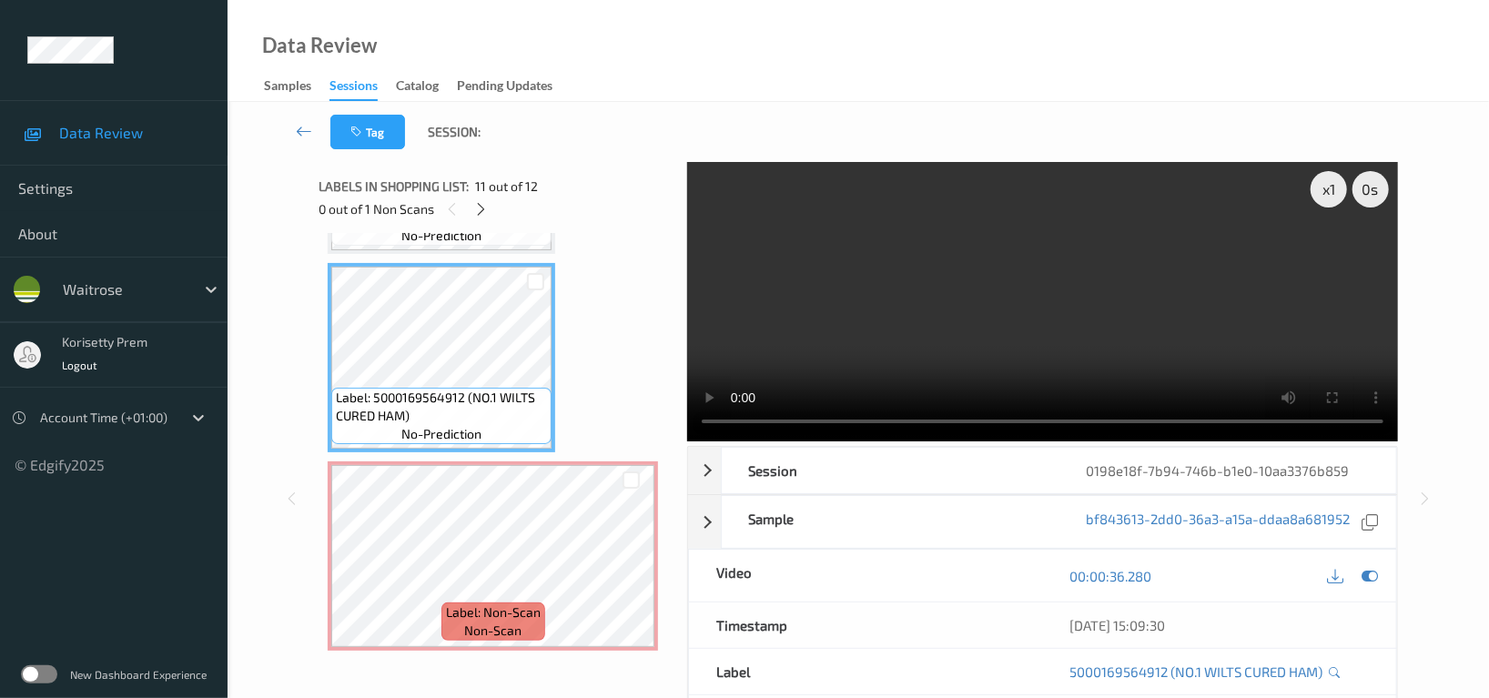
scroll to position [1812, 0]
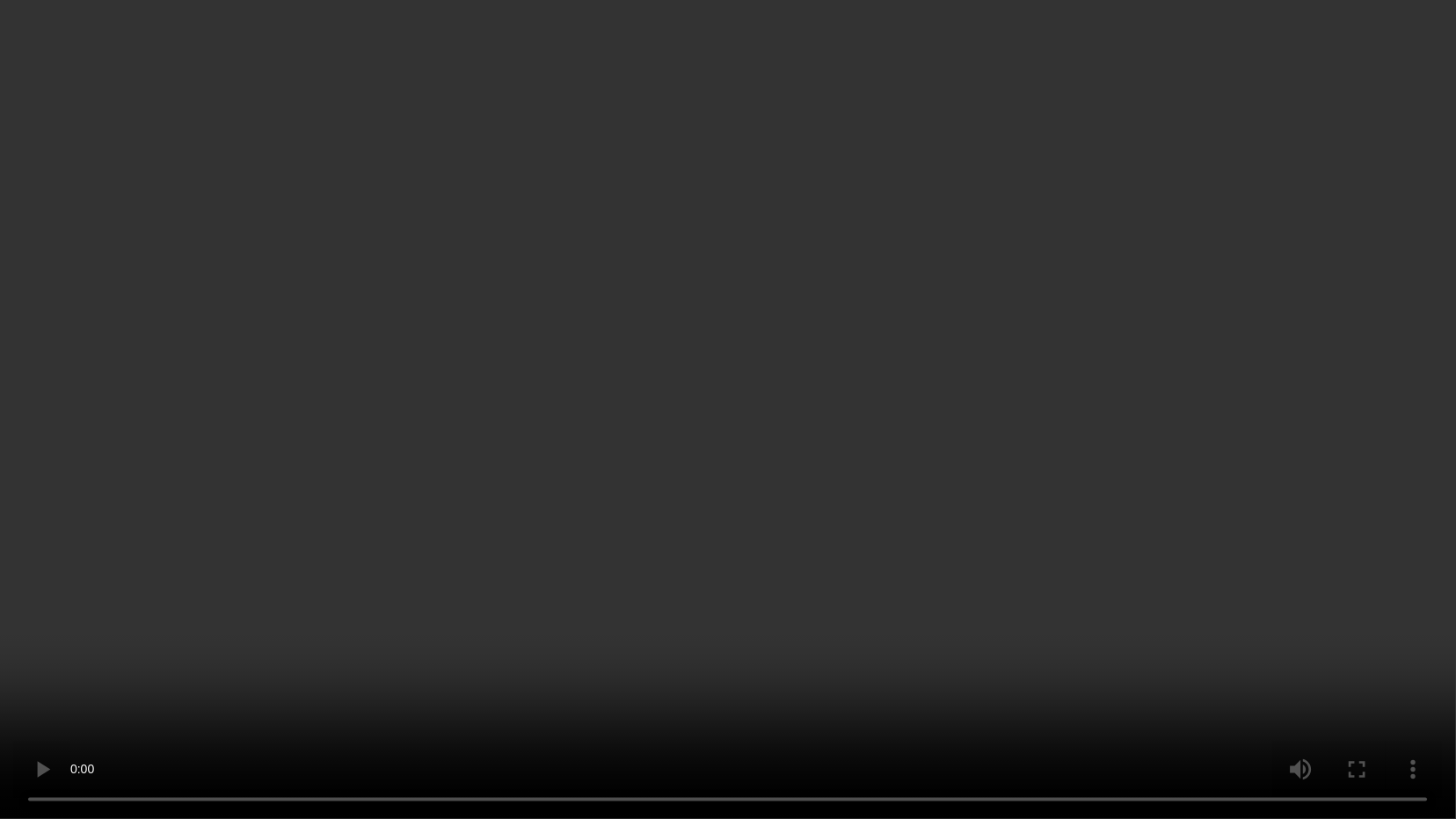
click at [1104, 410] on video at bounding box center [728, 410] width 1456 height 819
click at [1224, 469] on video at bounding box center [728, 410] width 1456 height 819
click at [1128, 209] on video at bounding box center [728, 410] width 1456 height 819
click at [1308, 425] on video at bounding box center [728, 410] width 1456 height 819
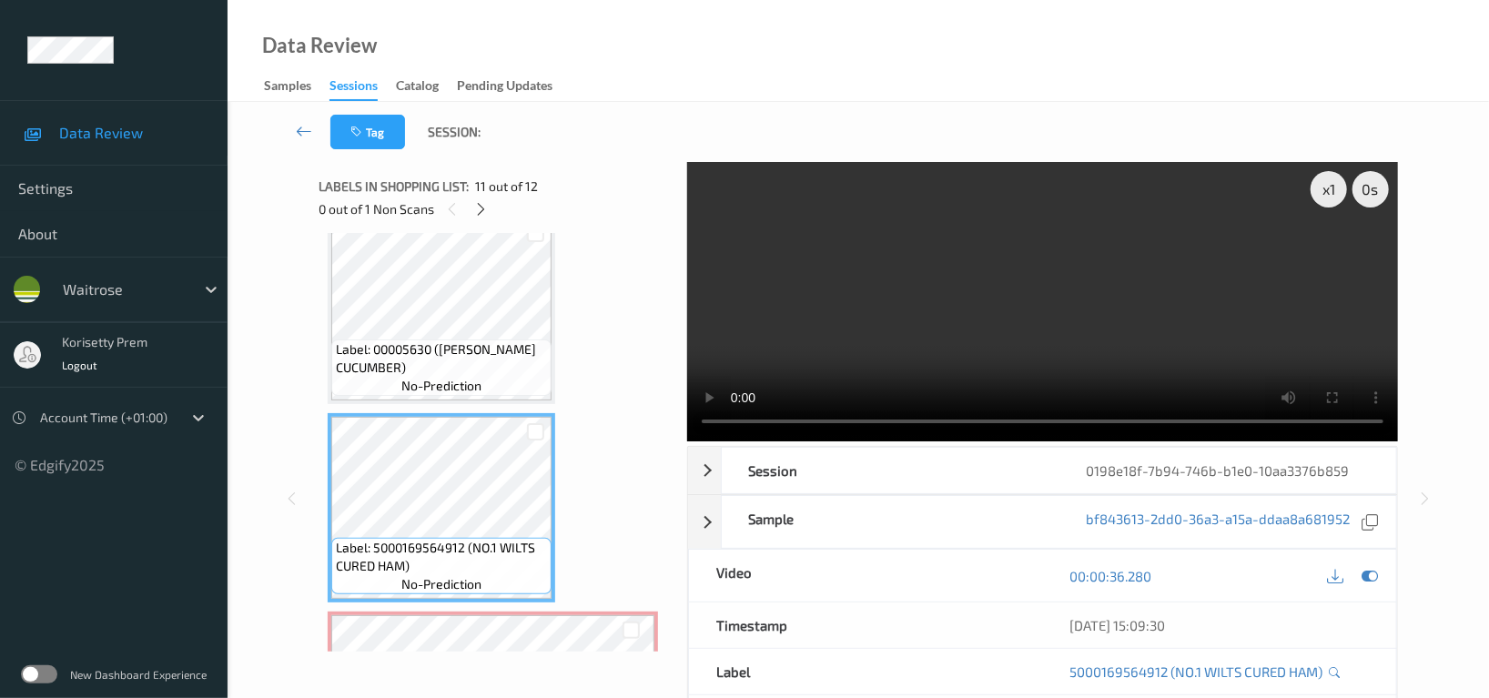
click at [1025, 296] on video at bounding box center [1042, 301] width 711 height 279
click at [1370, 580] on icon at bounding box center [1369, 576] width 16 height 16
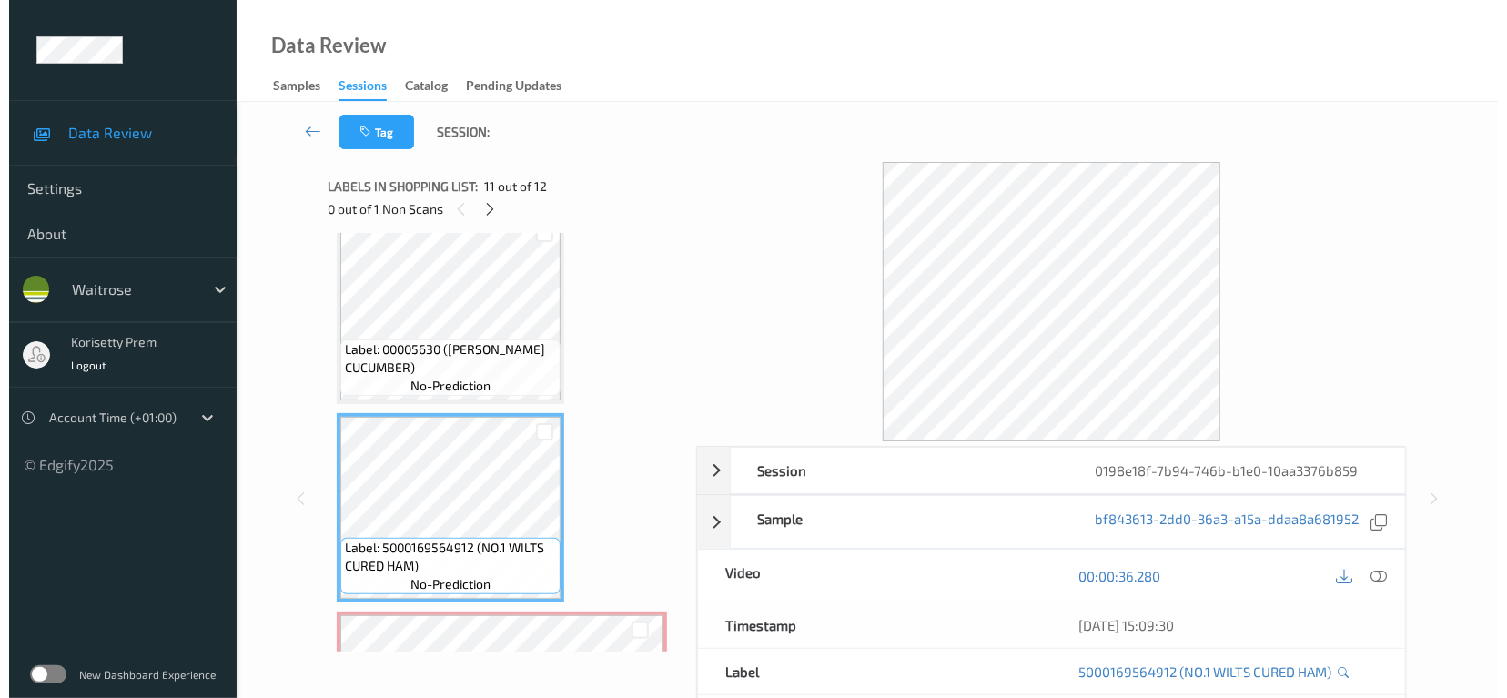
scroll to position [1962, 0]
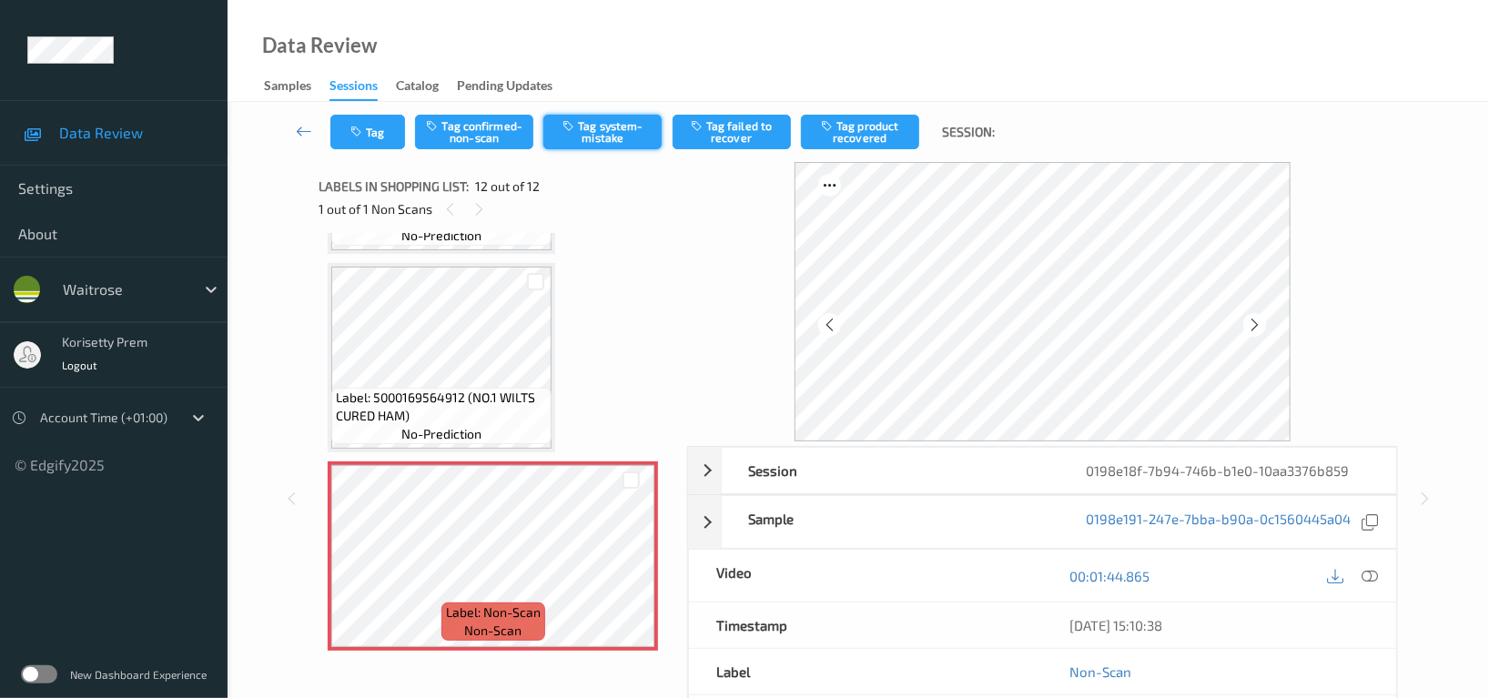
click at [609, 139] on button "Tag system-mistake" at bounding box center [602, 132] width 118 height 35
click at [387, 127] on button "Tag" at bounding box center [367, 132] width 75 height 35
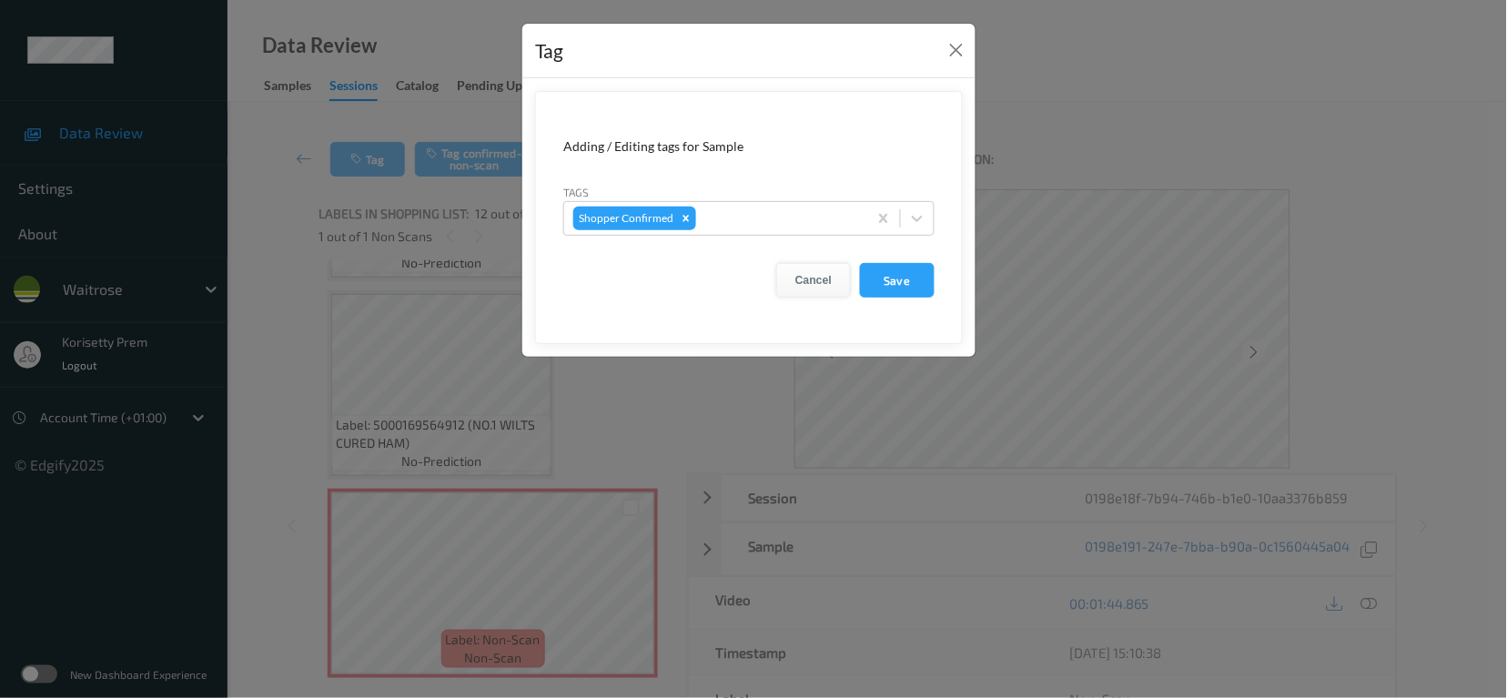
click at [802, 273] on button "Cancel" at bounding box center [813, 280] width 75 height 35
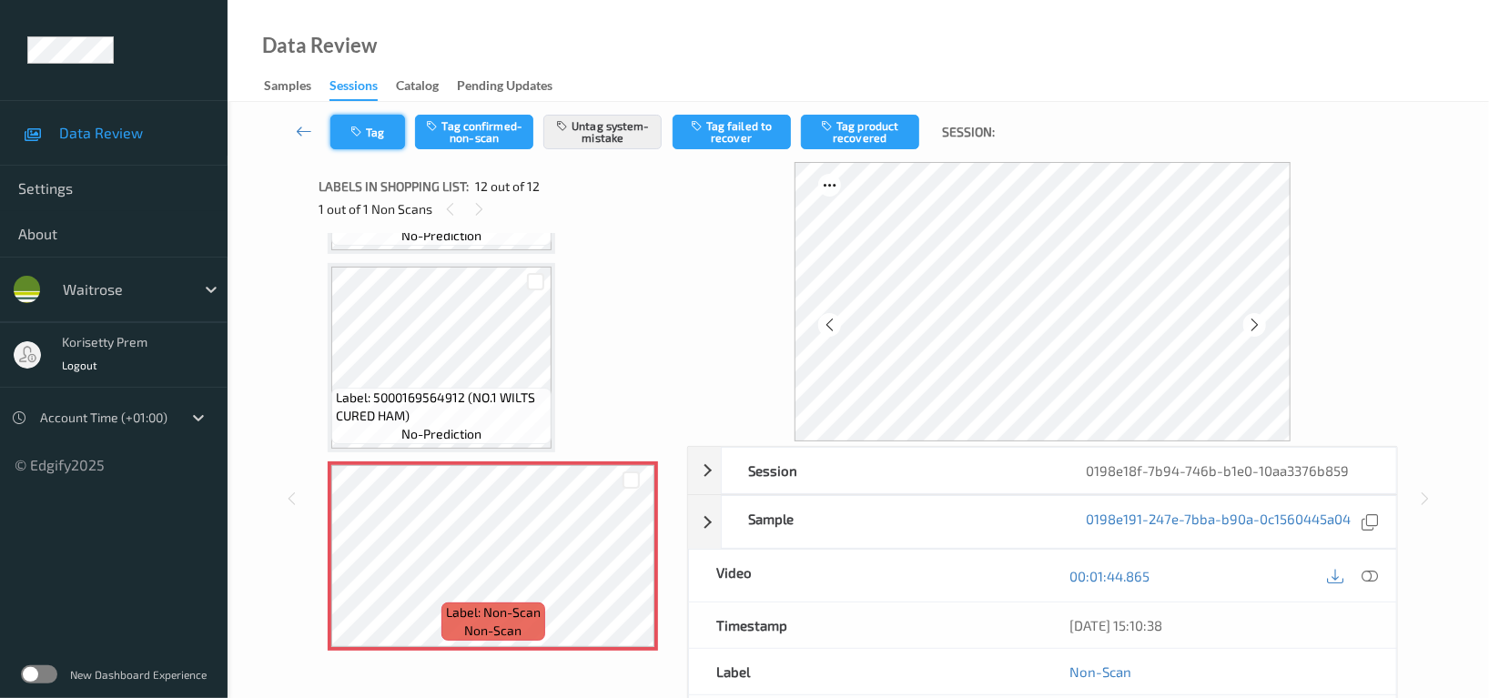
click at [377, 119] on button "Tag" at bounding box center [367, 132] width 75 height 35
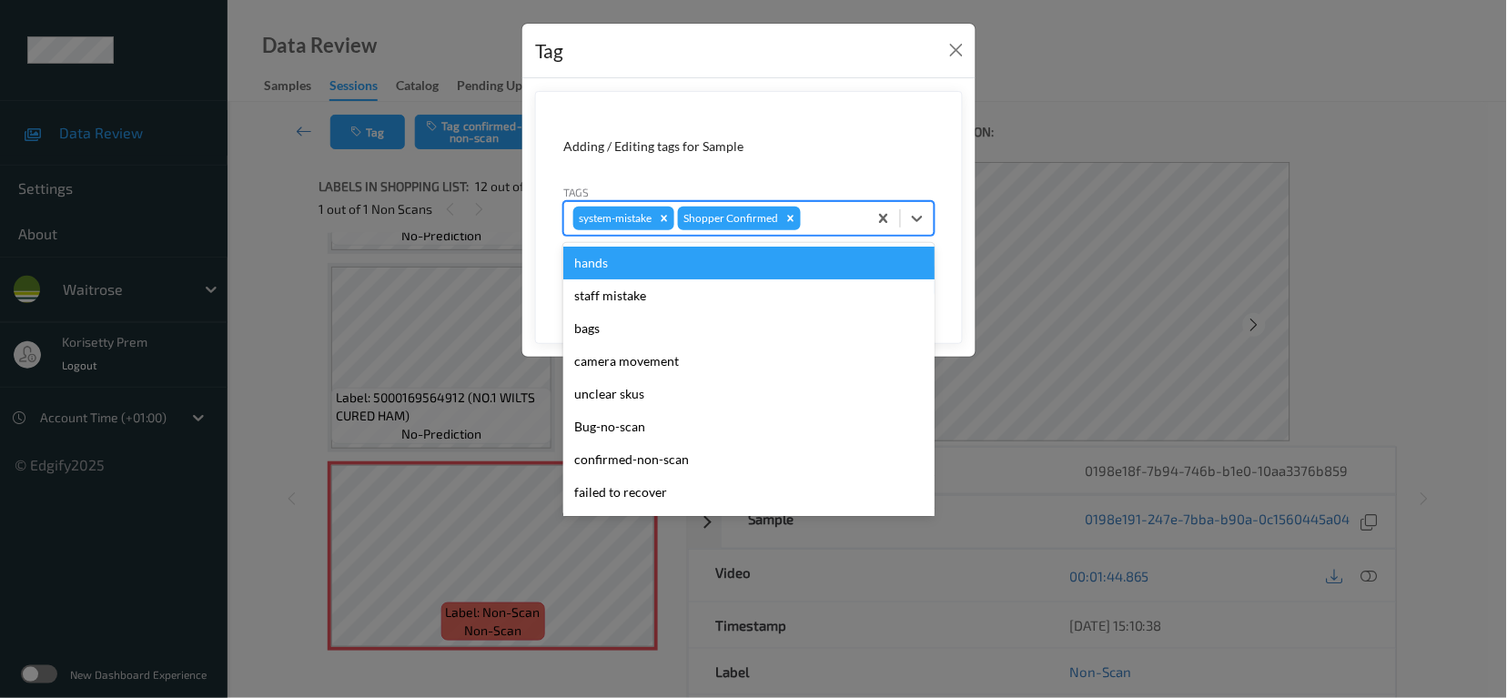
click at [844, 216] on div at bounding box center [831, 218] width 54 height 22
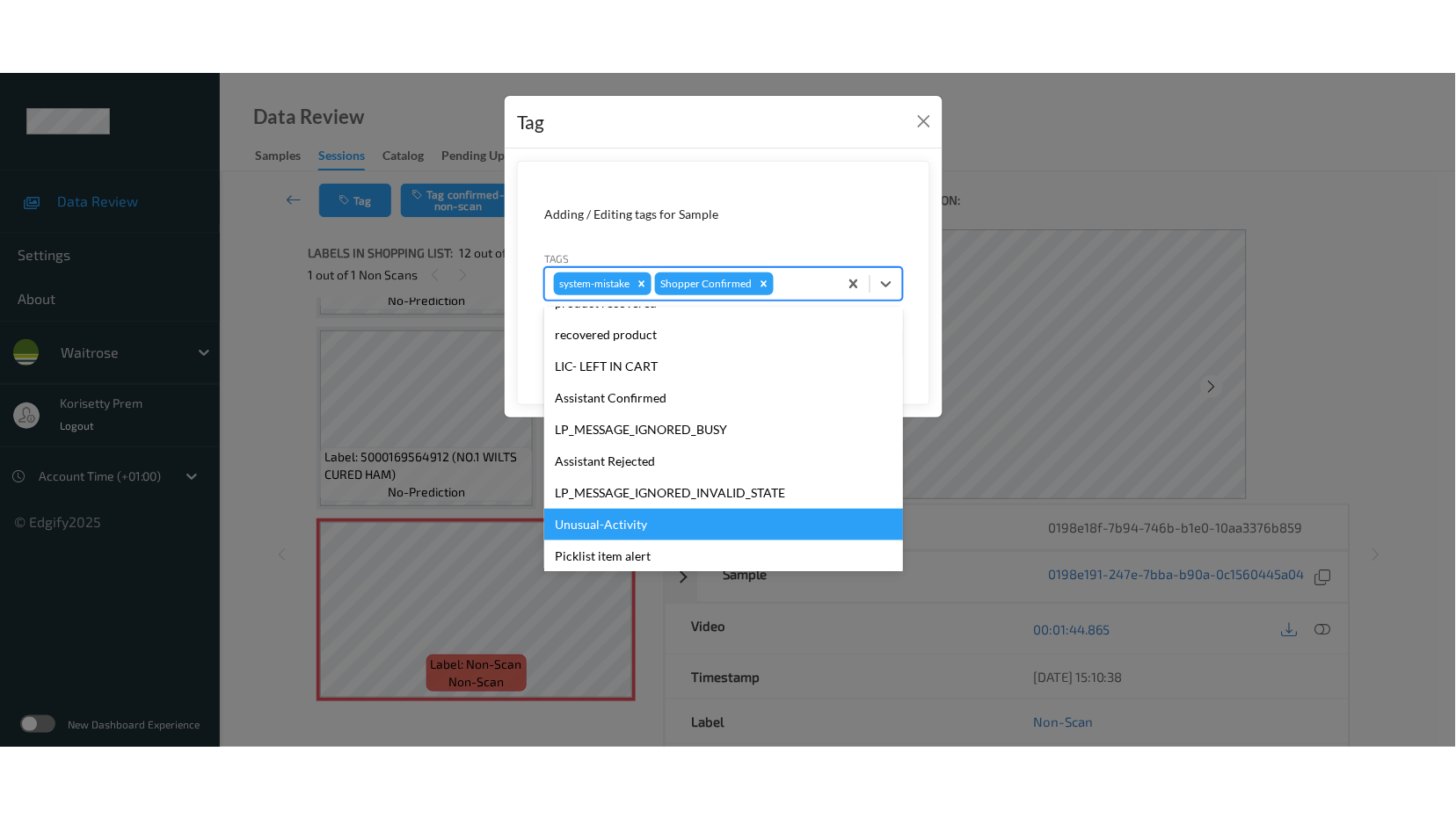
scroll to position [375, 0]
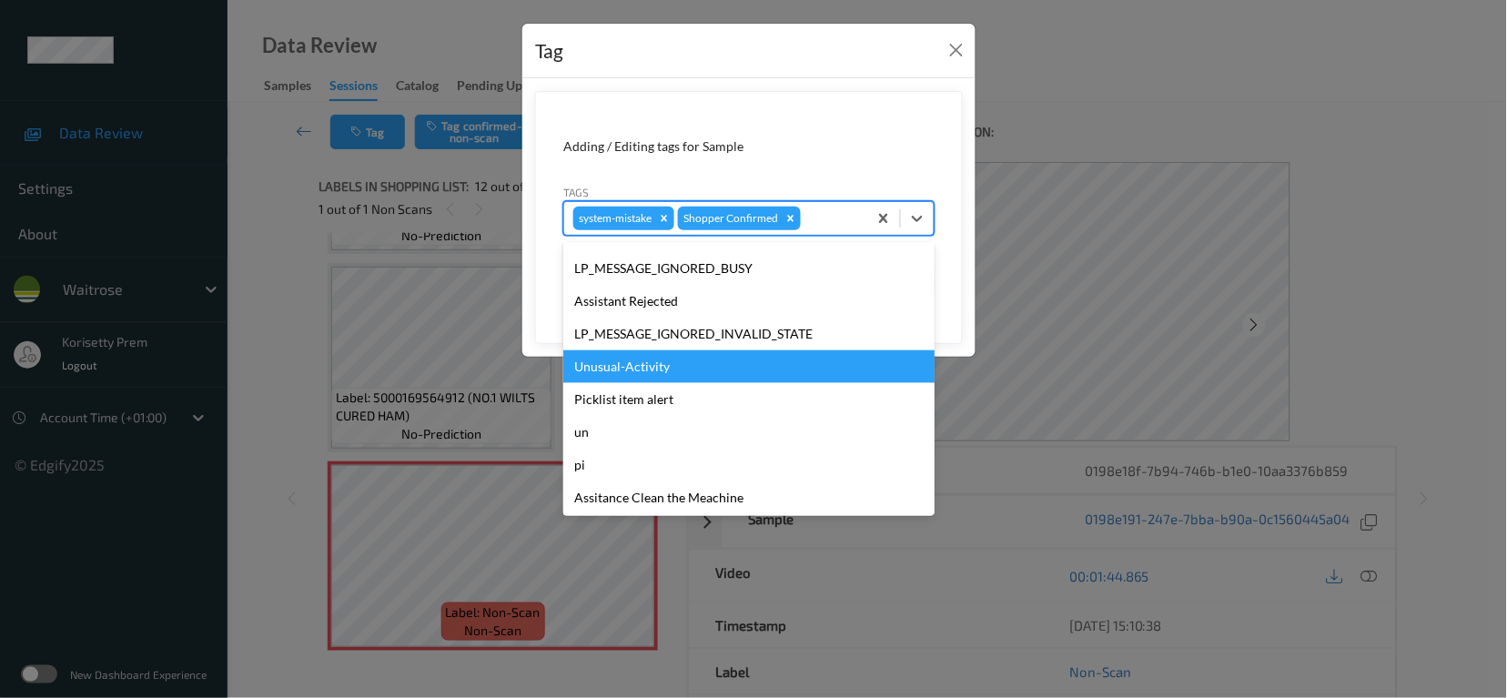
click at [647, 375] on div "Unusual-Activity" at bounding box center [748, 366] width 371 height 33
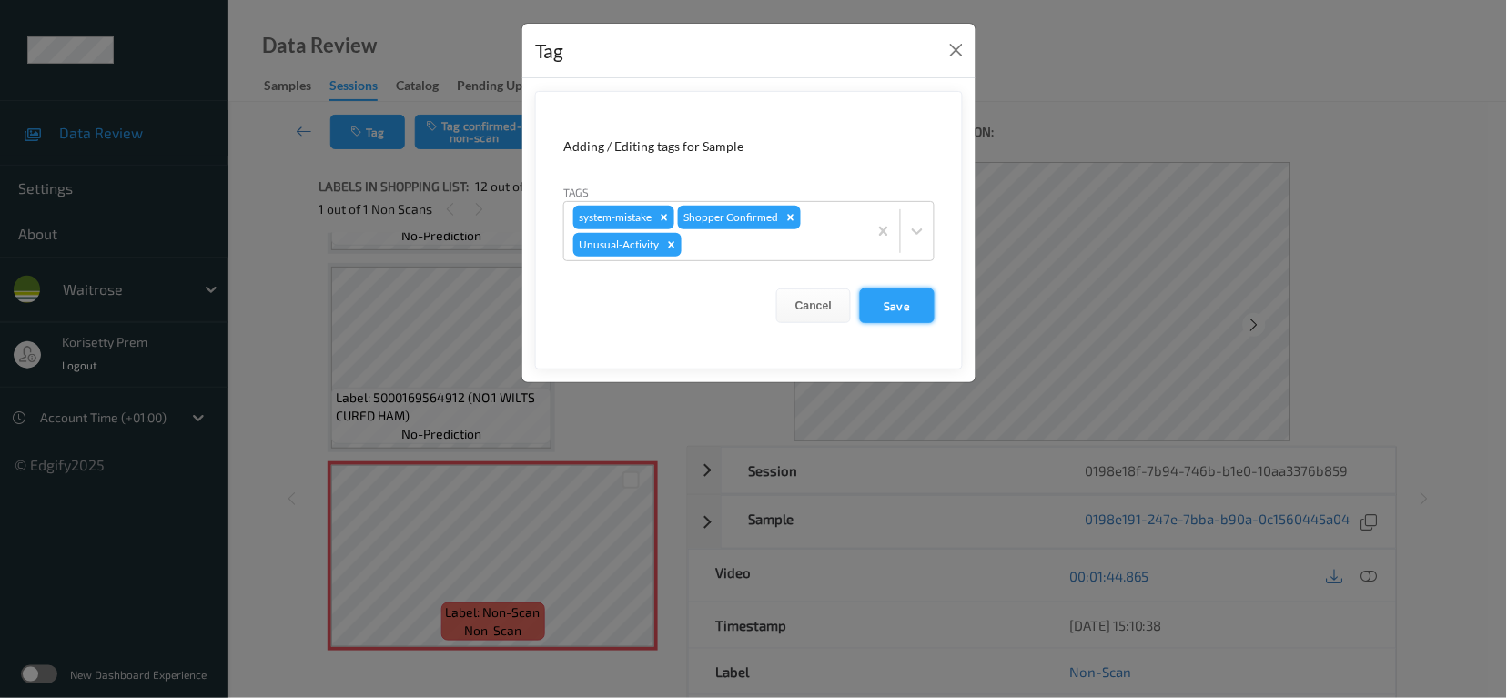
click at [901, 306] on button "Save" at bounding box center [897, 305] width 75 height 35
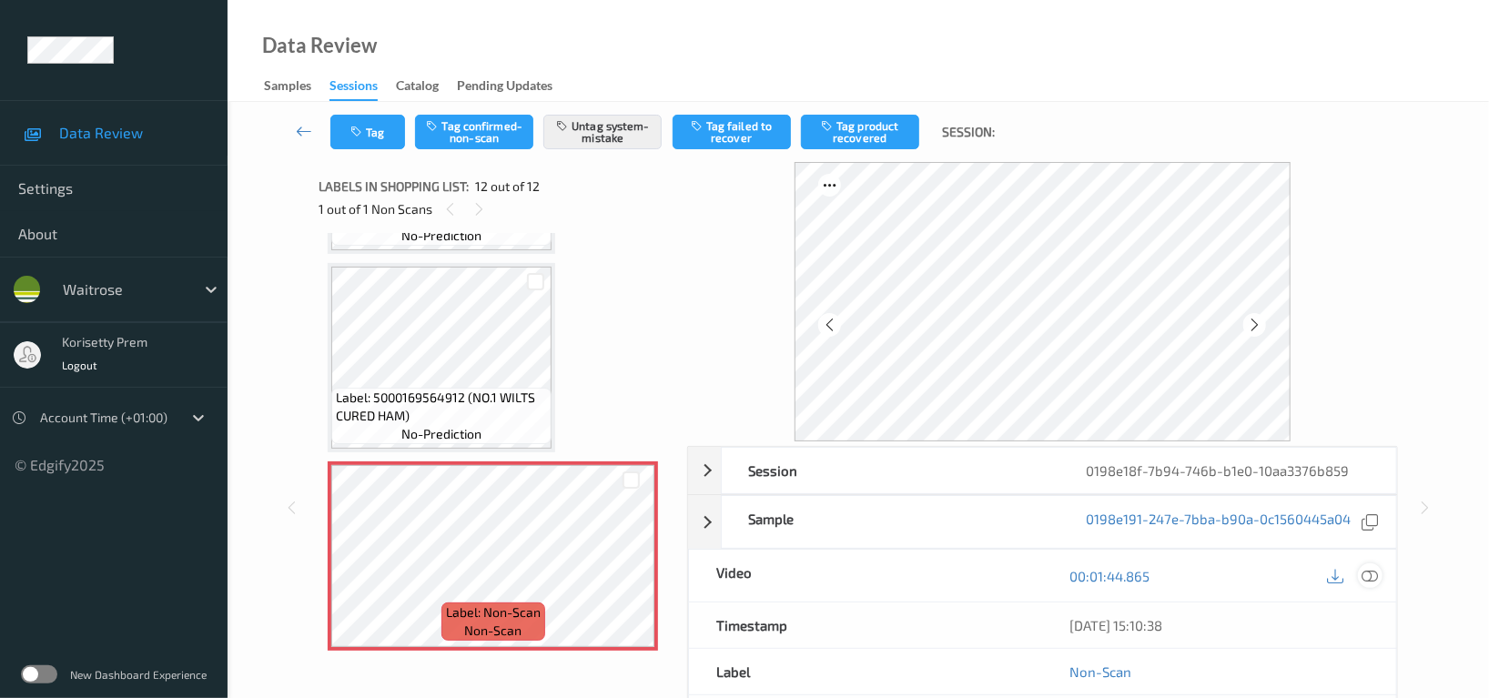
click at [1361, 576] on icon at bounding box center [1369, 576] width 16 height 16
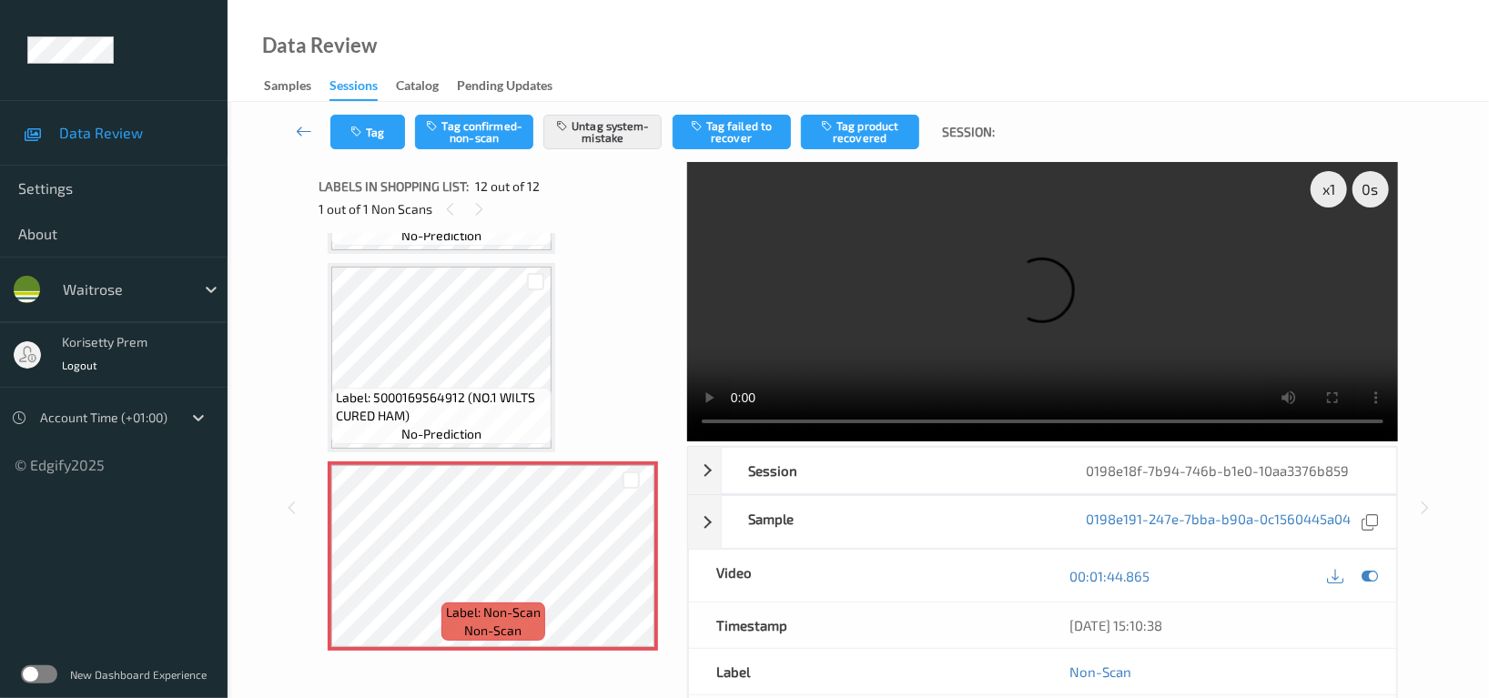
click at [1097, 339] on video at bounding box center [1042, 301] width 711 height 279
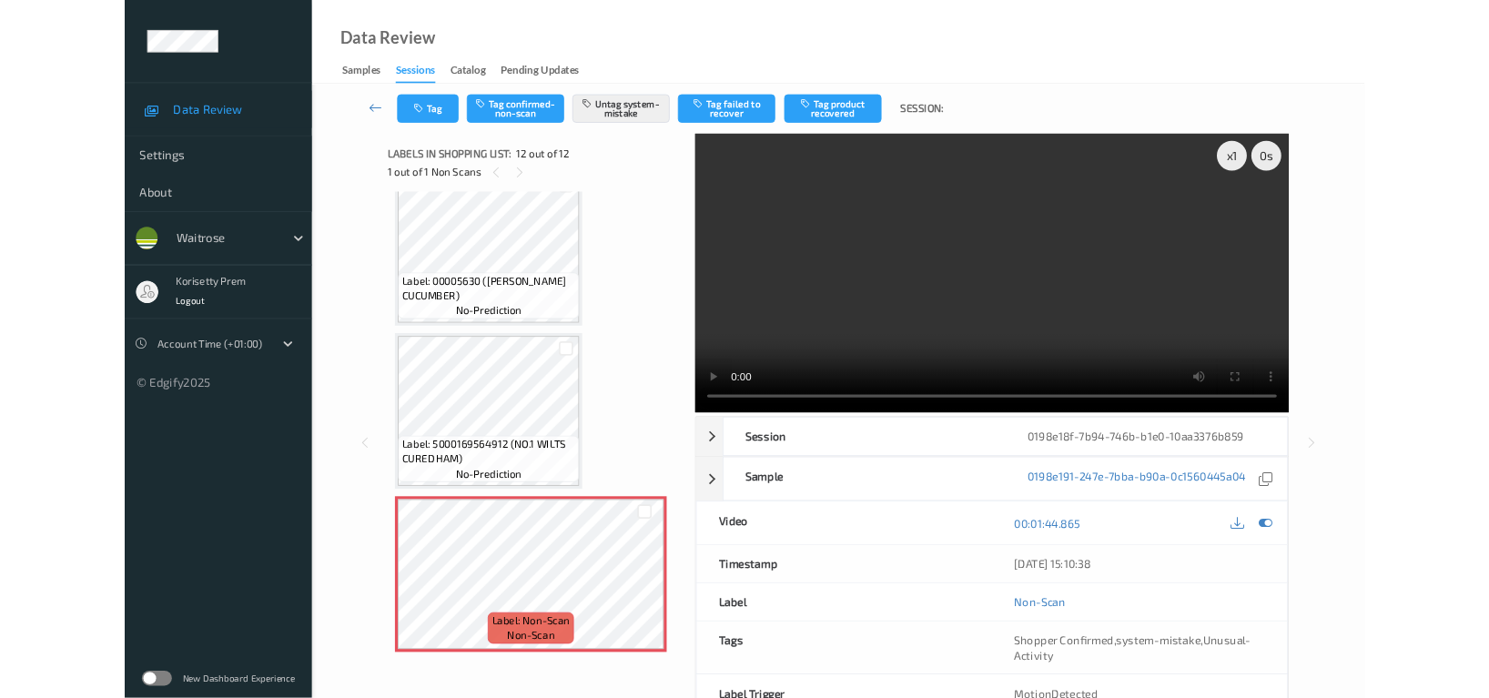
scroll to position [1812, 0]
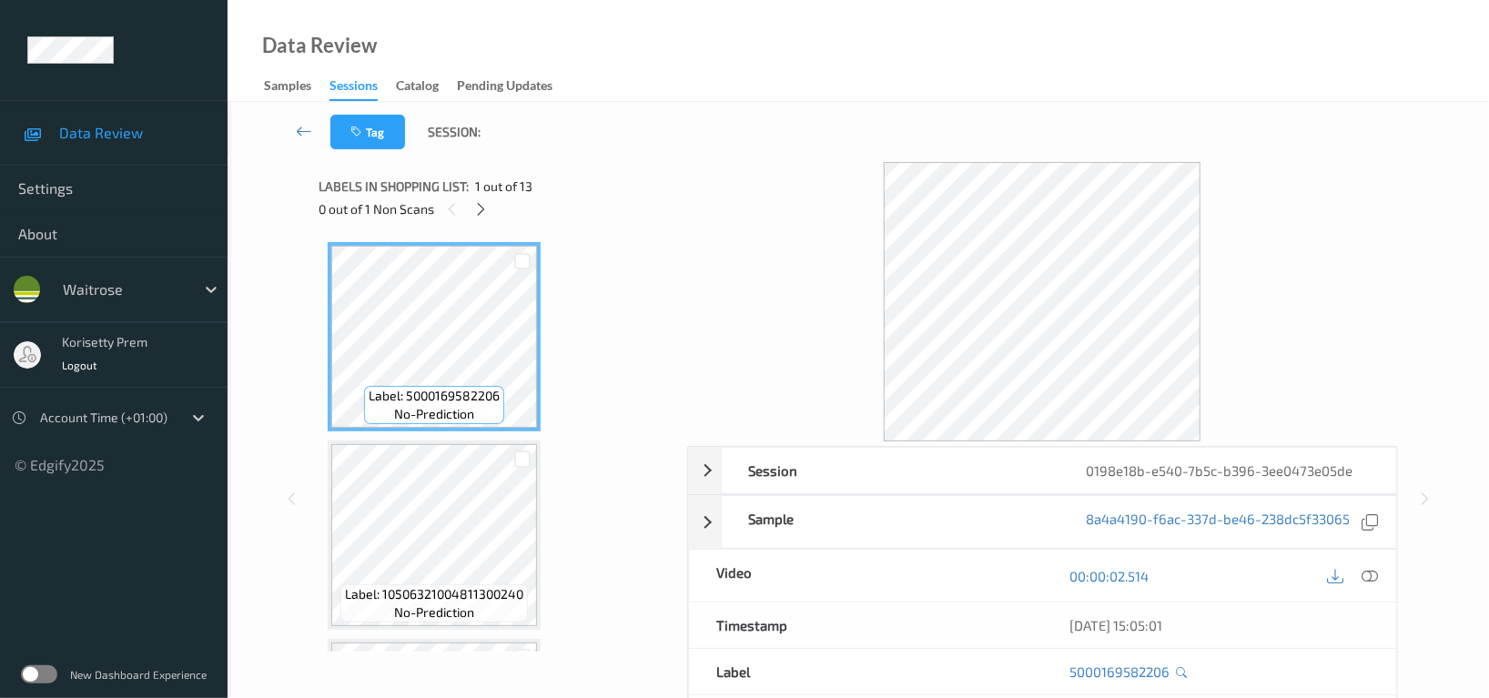
click at [975, 15] on div "Data Review Samples Sessions Catalog Pending Updates" at bounding box center [858, 51] width 1261 height 102
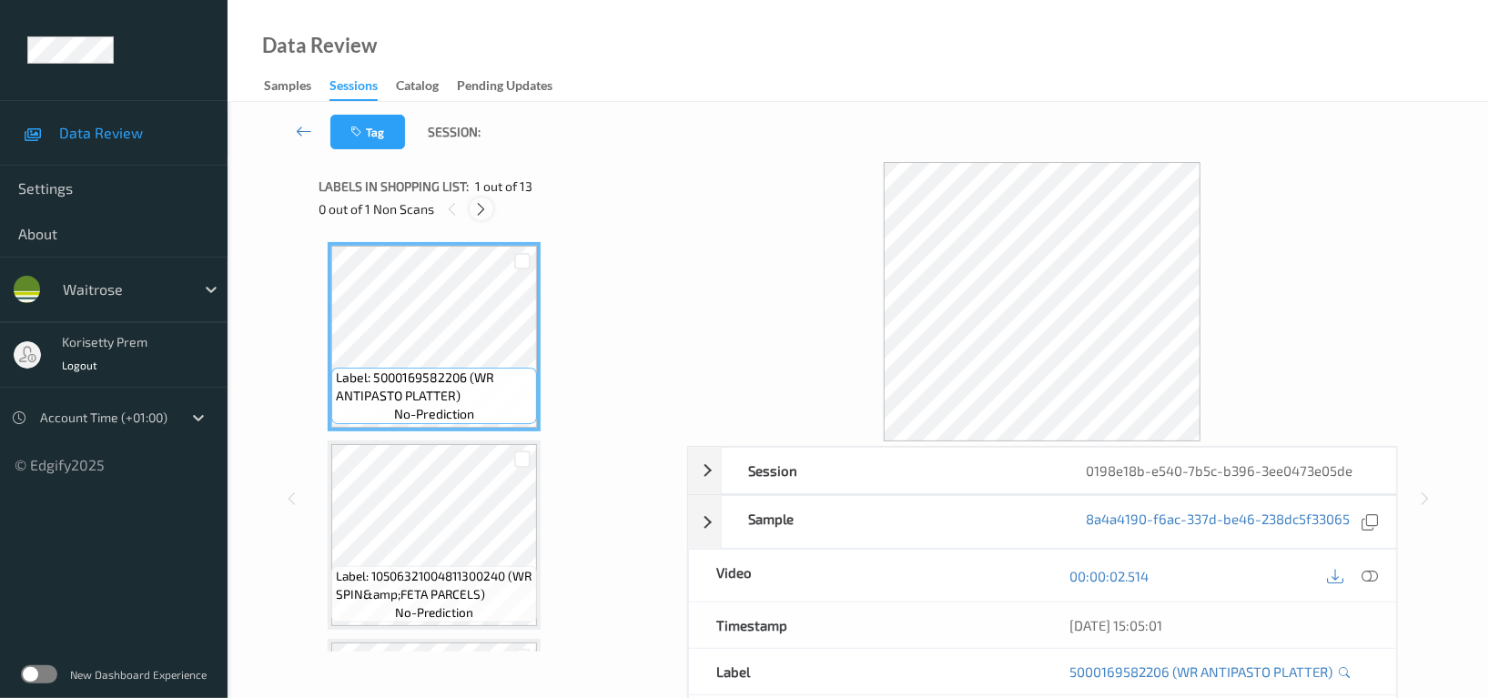
click at [480, 210] on icon at bounding box center [481, 209] width 15 height 16
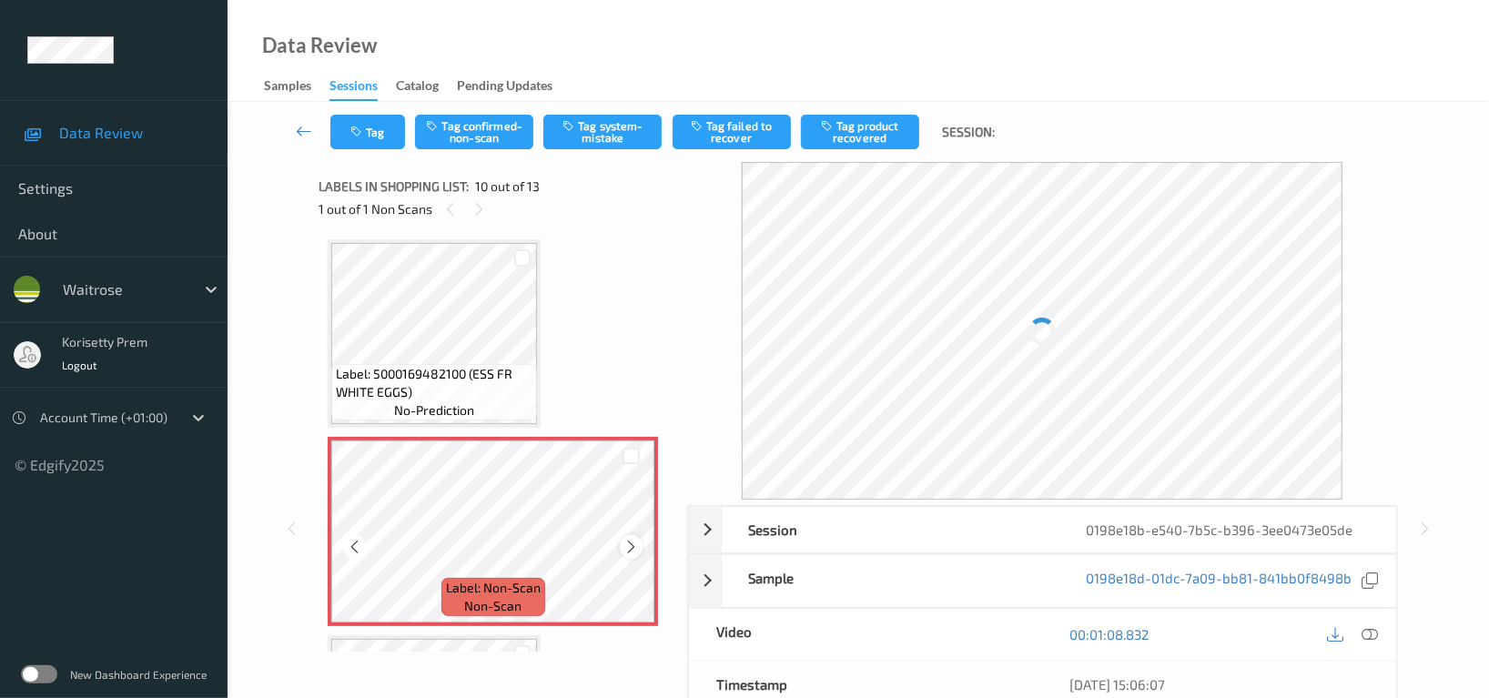
click at [633, 545] on icon at bounding box center [630, 547] width 15 height 16
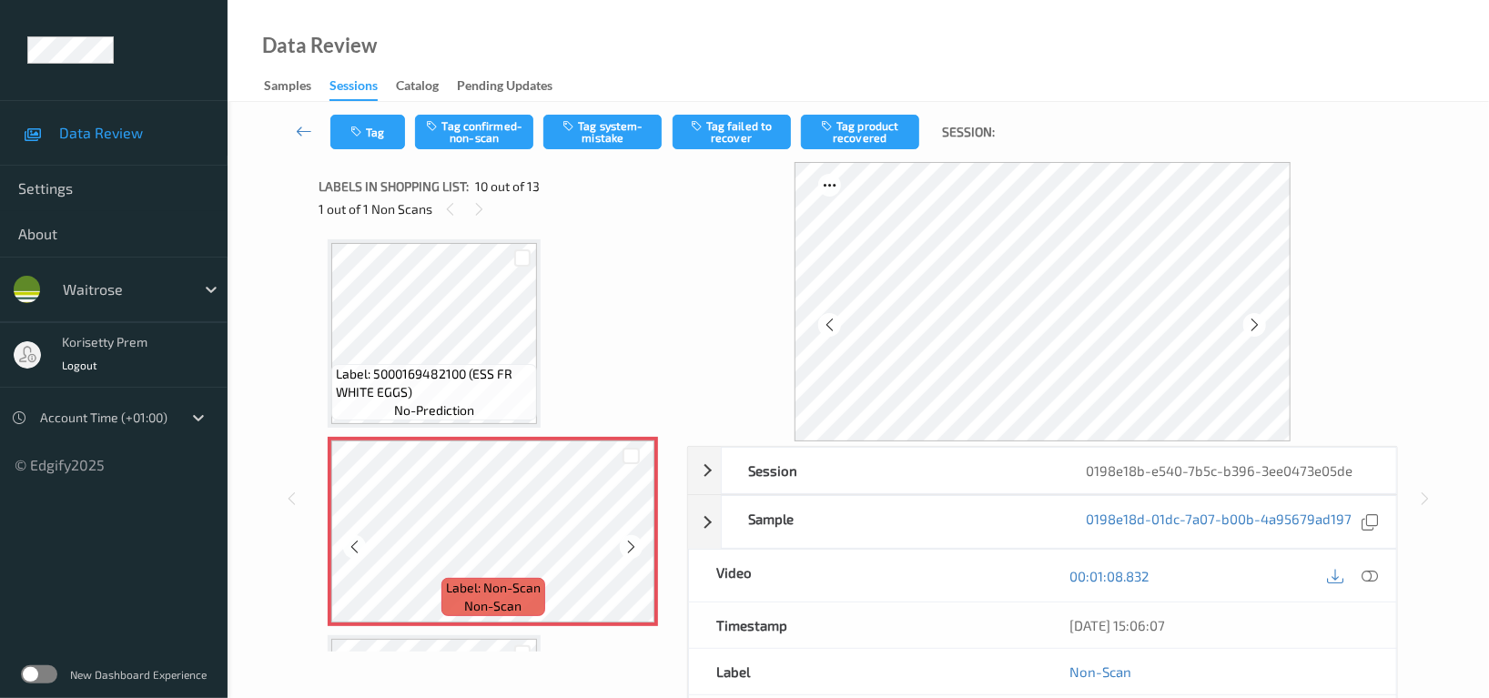
click at [633, 545] on icon at bounding box center [630, 547] width 15 height 16
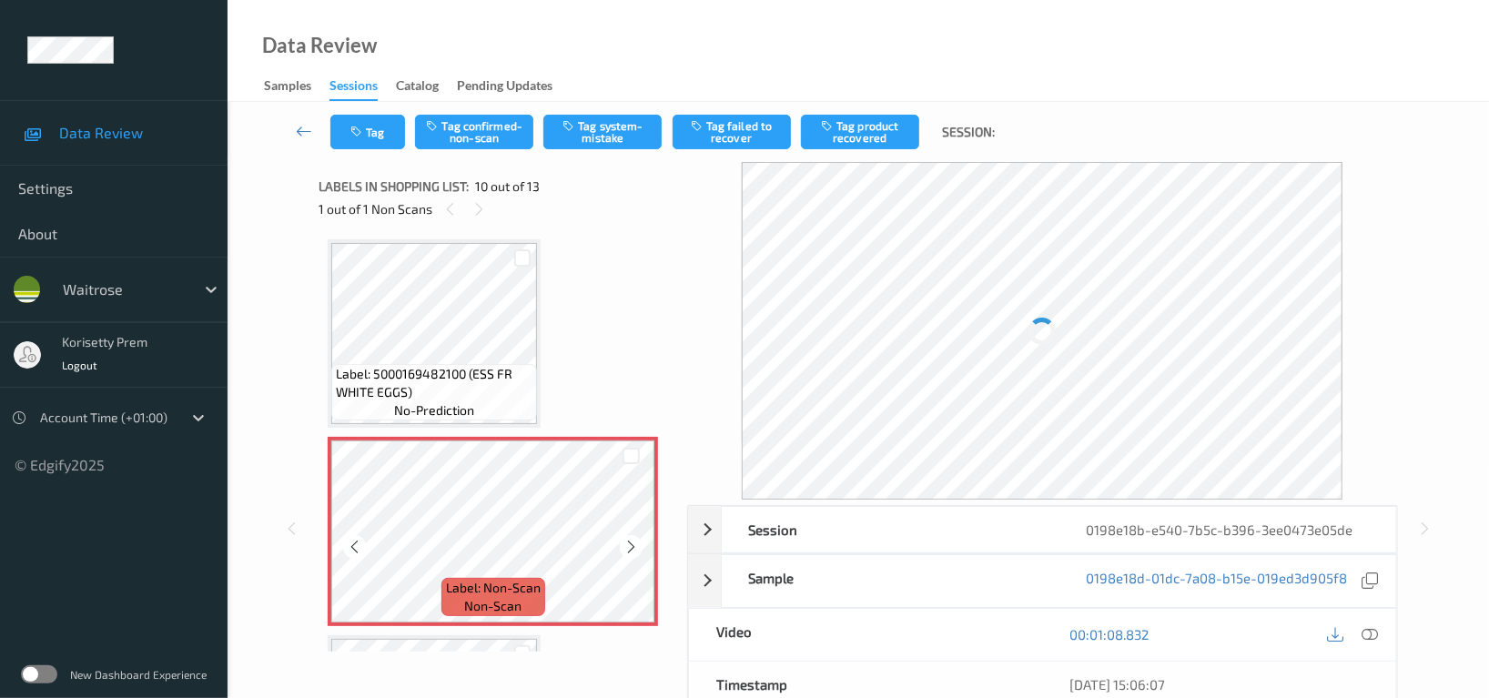
click at [633, 545] on icon at bounding box center [630, 547] width 15 height 16
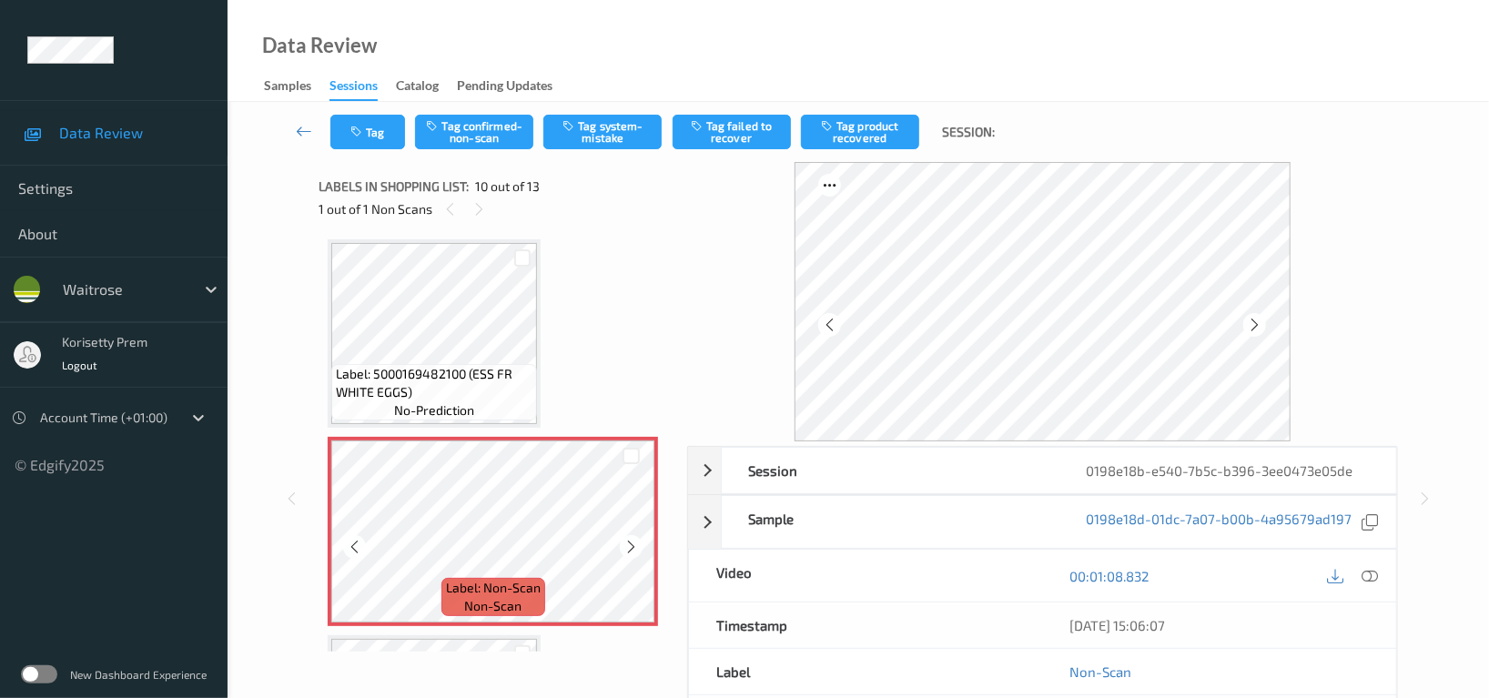
click at [633, 545] on icon at bounding box center [630, 547] width 15 height 16
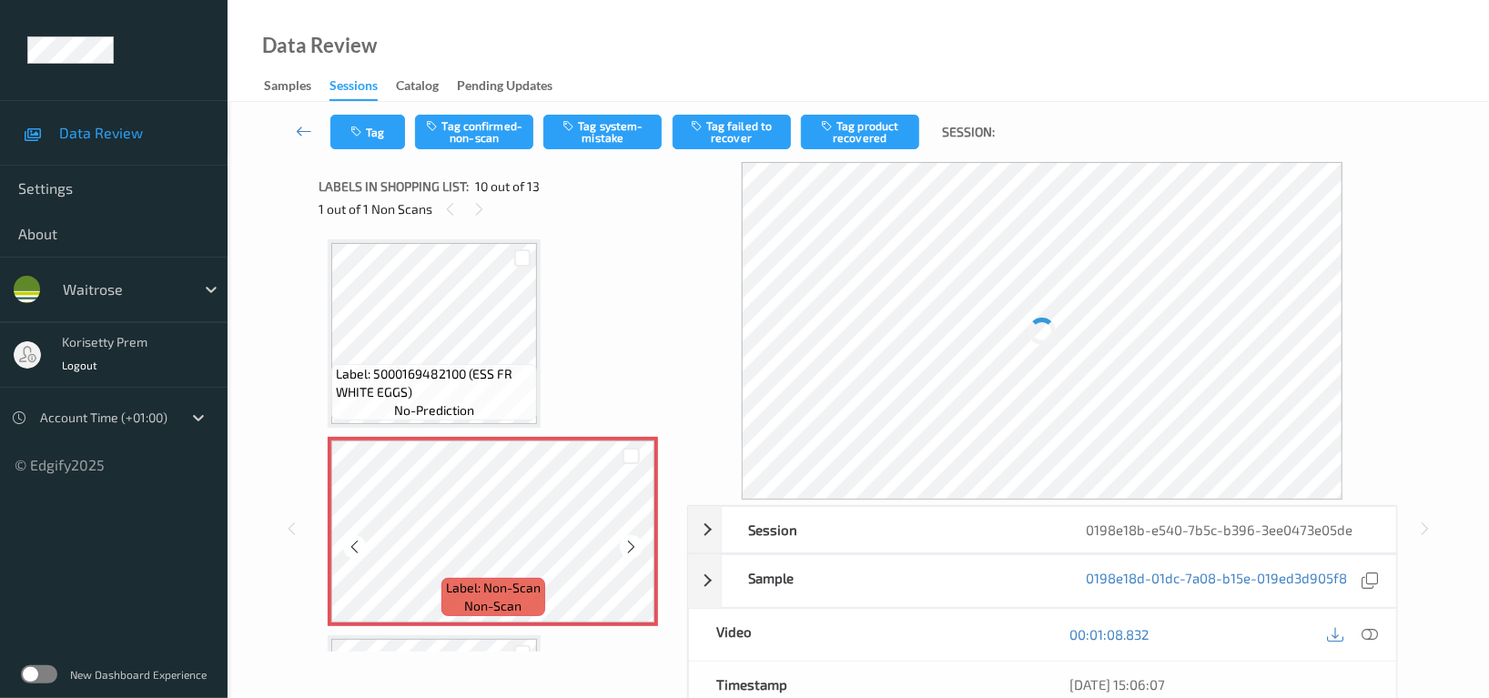
click at [633, 545] on icon at bounding box center [630, 547] width 15 height 16
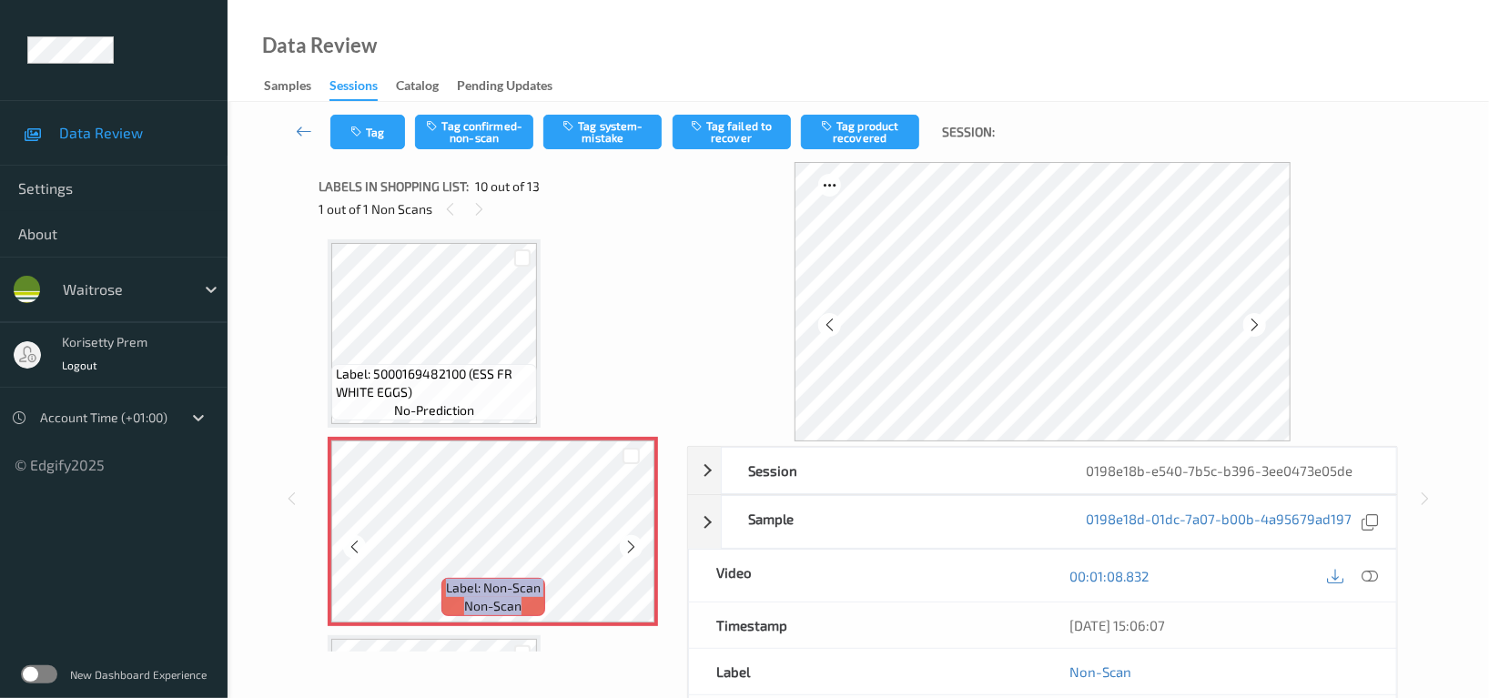
click at [633, 545] on icon at bounding box center [630, 547] width 15 height 16
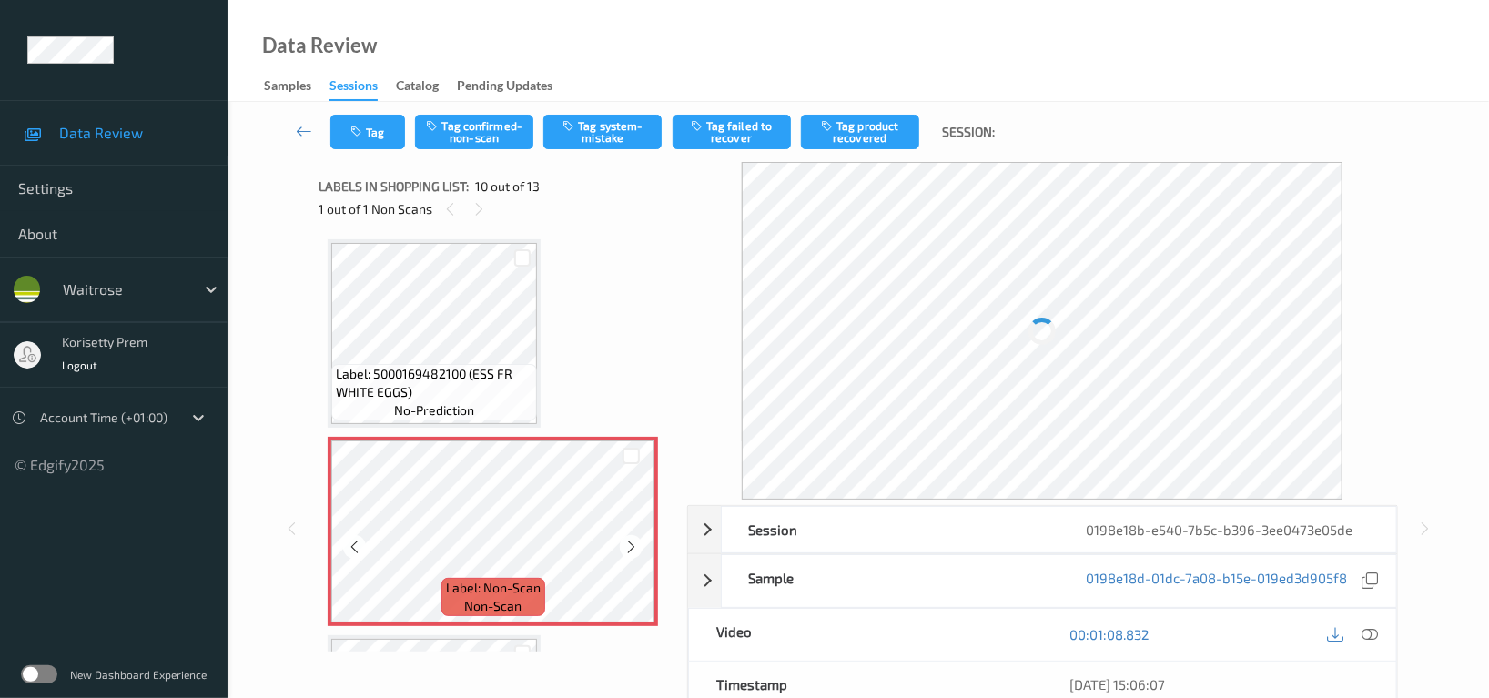
click at [633, 545] on icon at bounding box center [630, 547] width 15 height 16
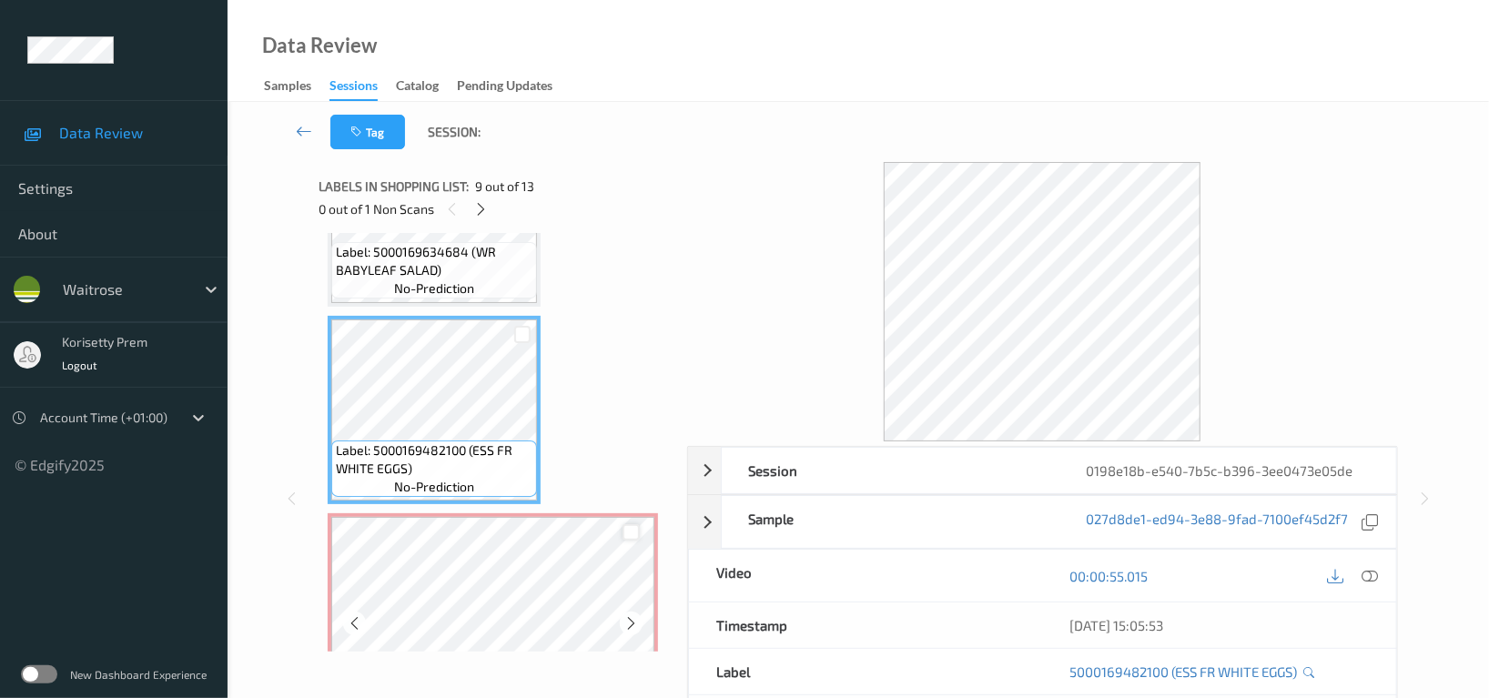
scroll to position [1469, 0]
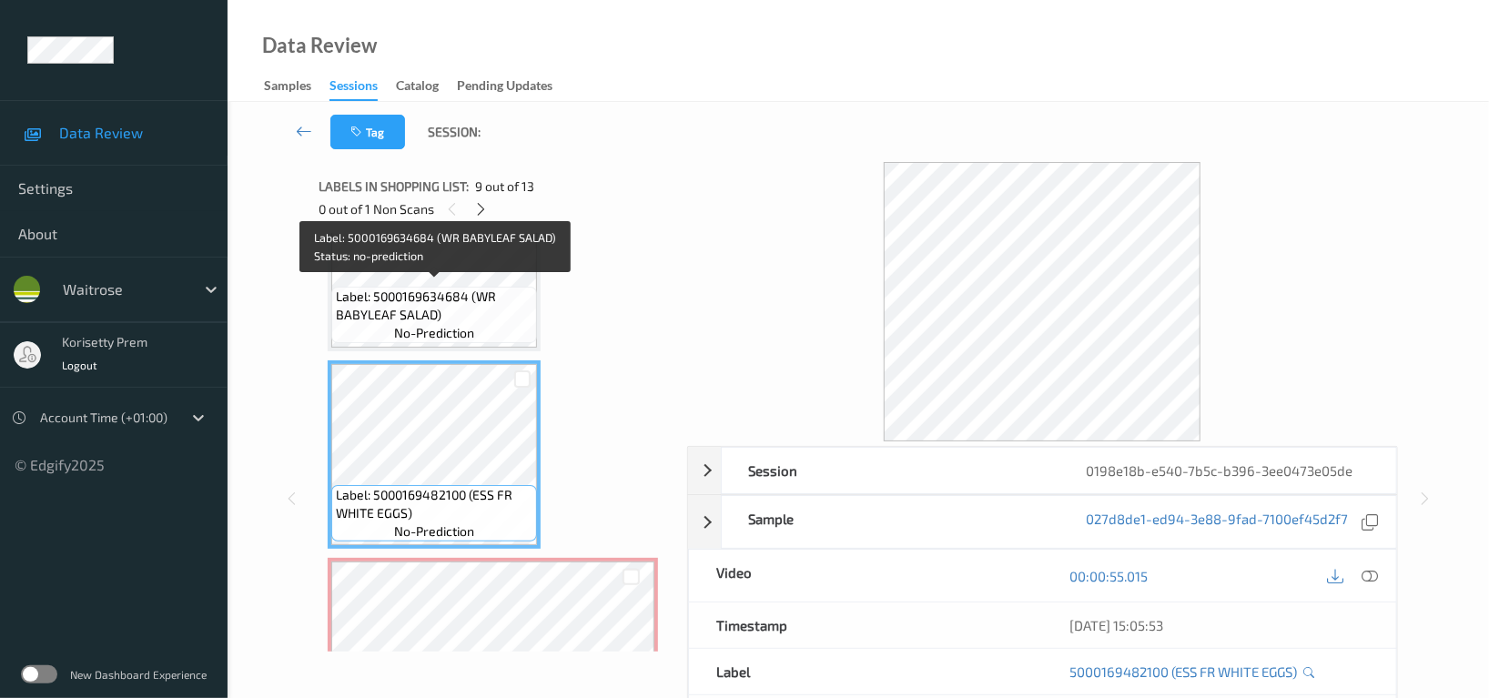
click at [449, 288] on span "Label: 5000169634684 (WR BABYLEAF SALAD)" at bounding box center [434, 306] width 197 height 36
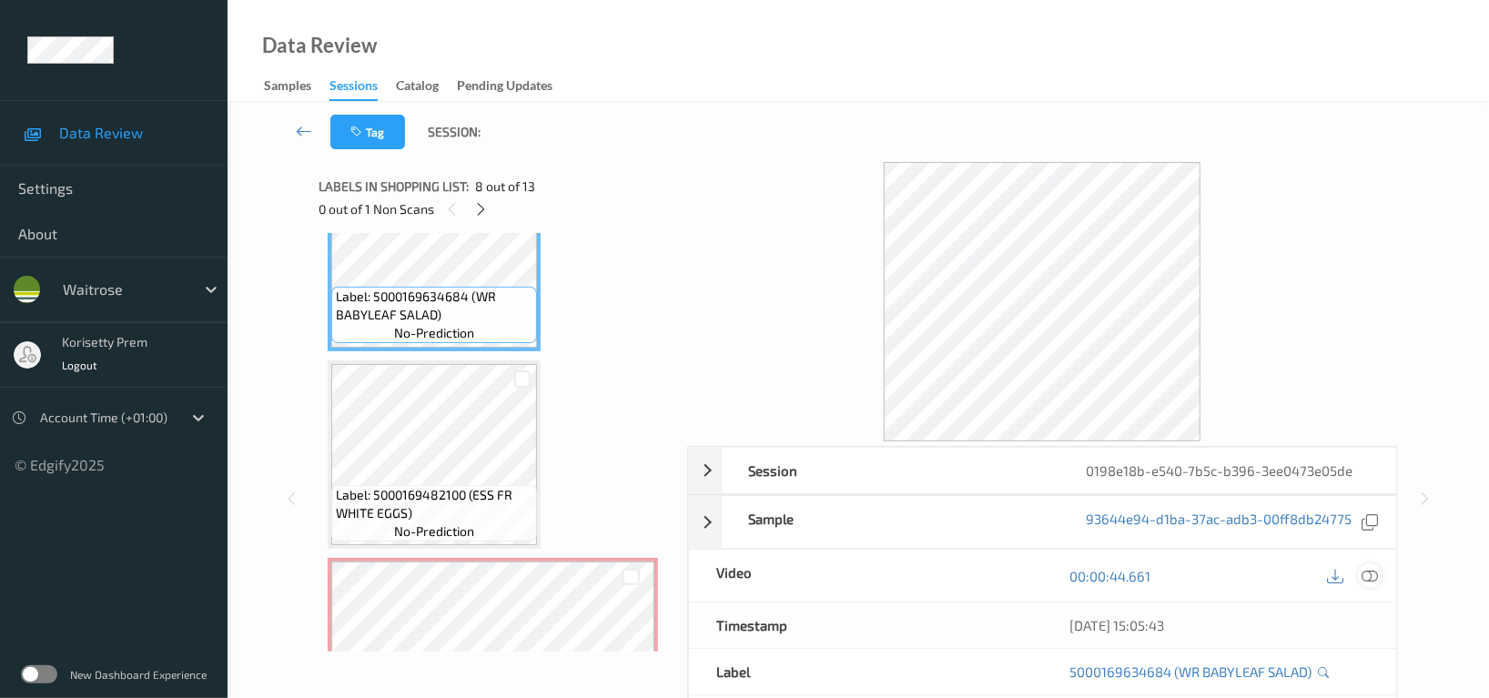
click at [1365, 571] on icon at bounding box center [1369, 576] width 16 height 16
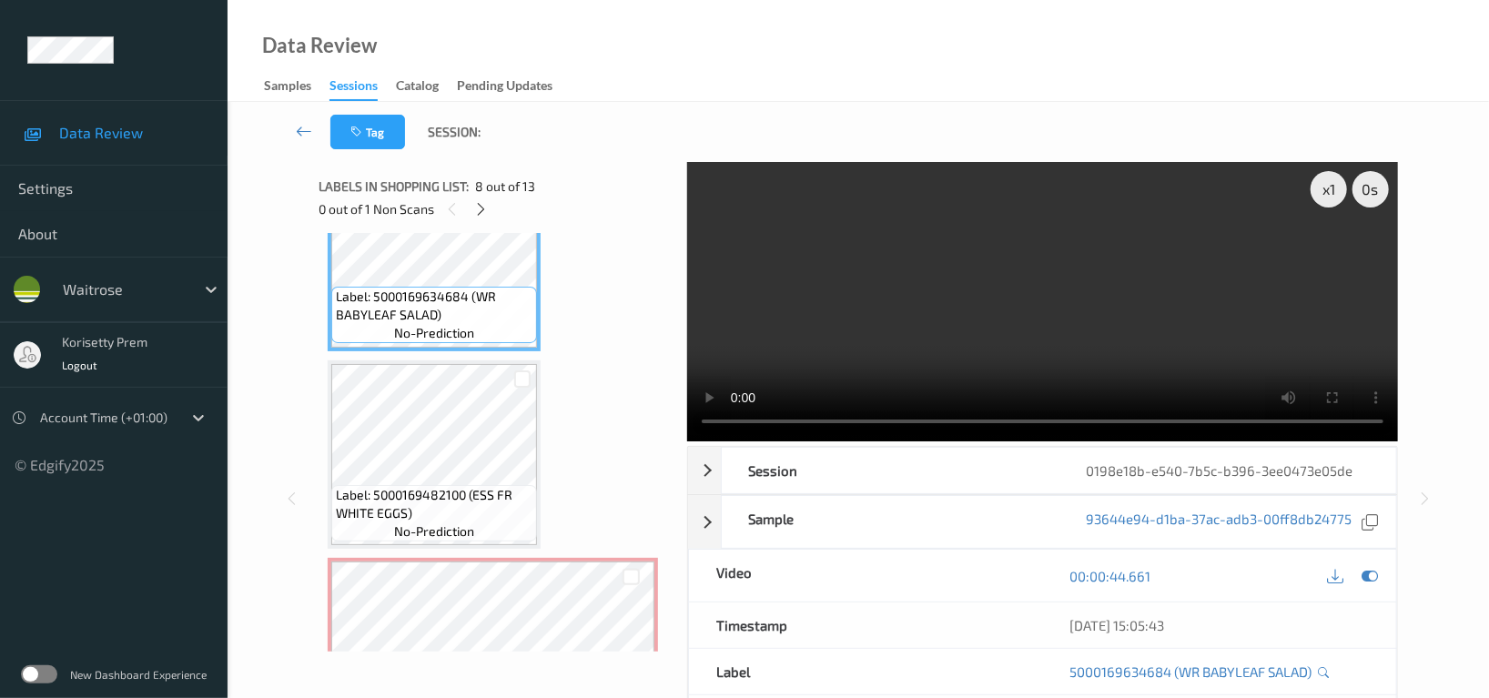
click at [1006, 327] on video at bounding box center [1042, 301] width 711 height 279
click at [1006, 329] on video at bounding box center [1042, 301] width 711 height 279
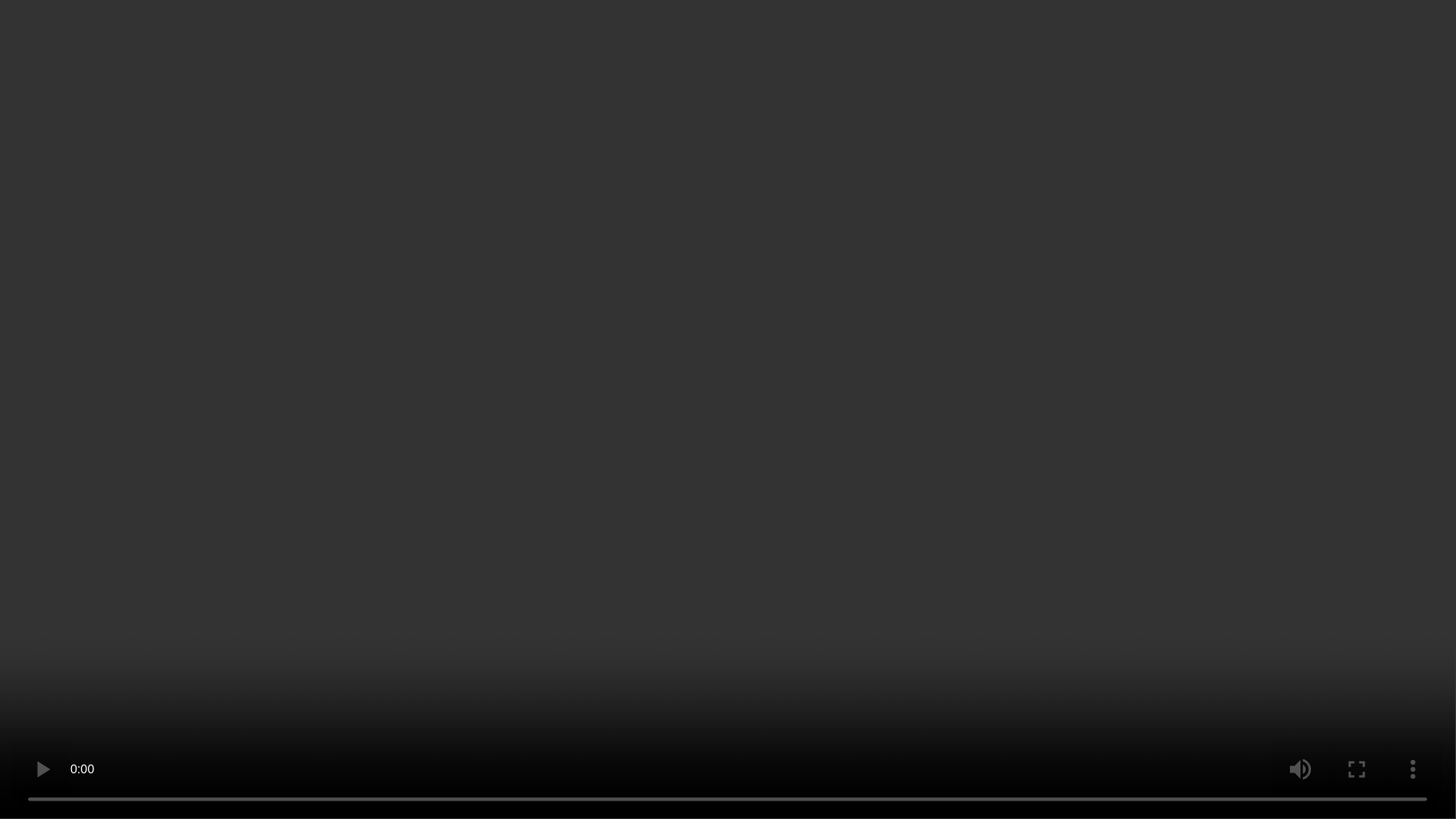
click at [1179, 580] on video at bounding box center [728, 410] width 1456 height 819
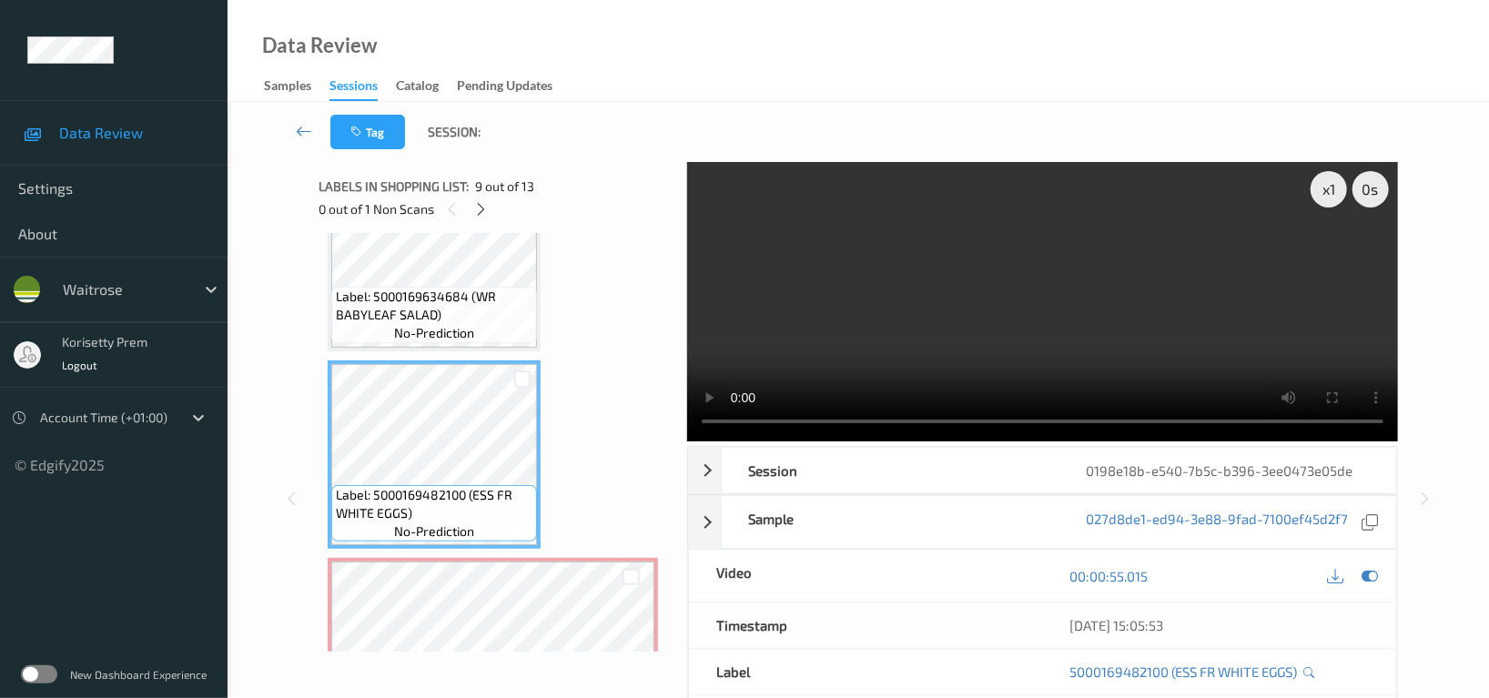
click at [402, 293] on span "Label: 5000169634684 (WR BABYLEAF SALAD)" at bounding box center [434, 306] width 197 height 36
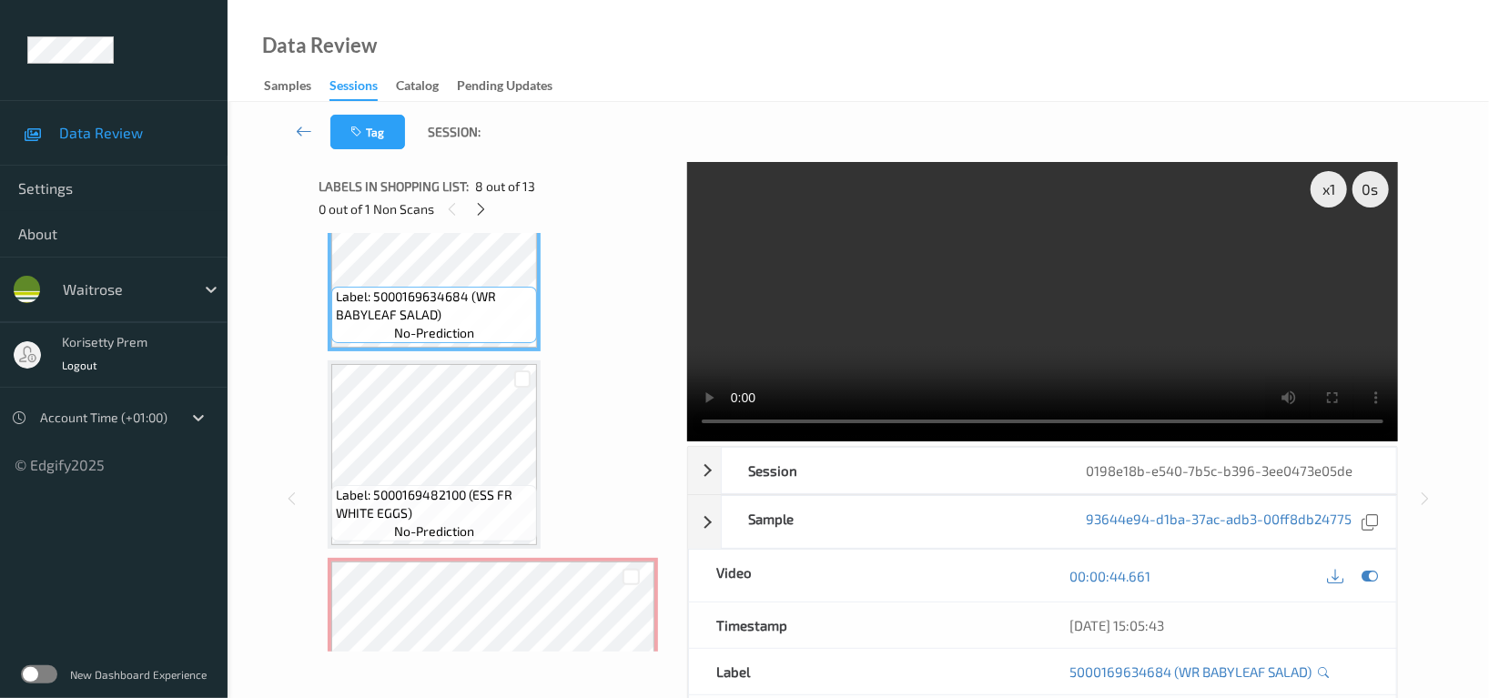
click at [1129, 313] on video at bounding box center [1042, 301] width 711 height 279
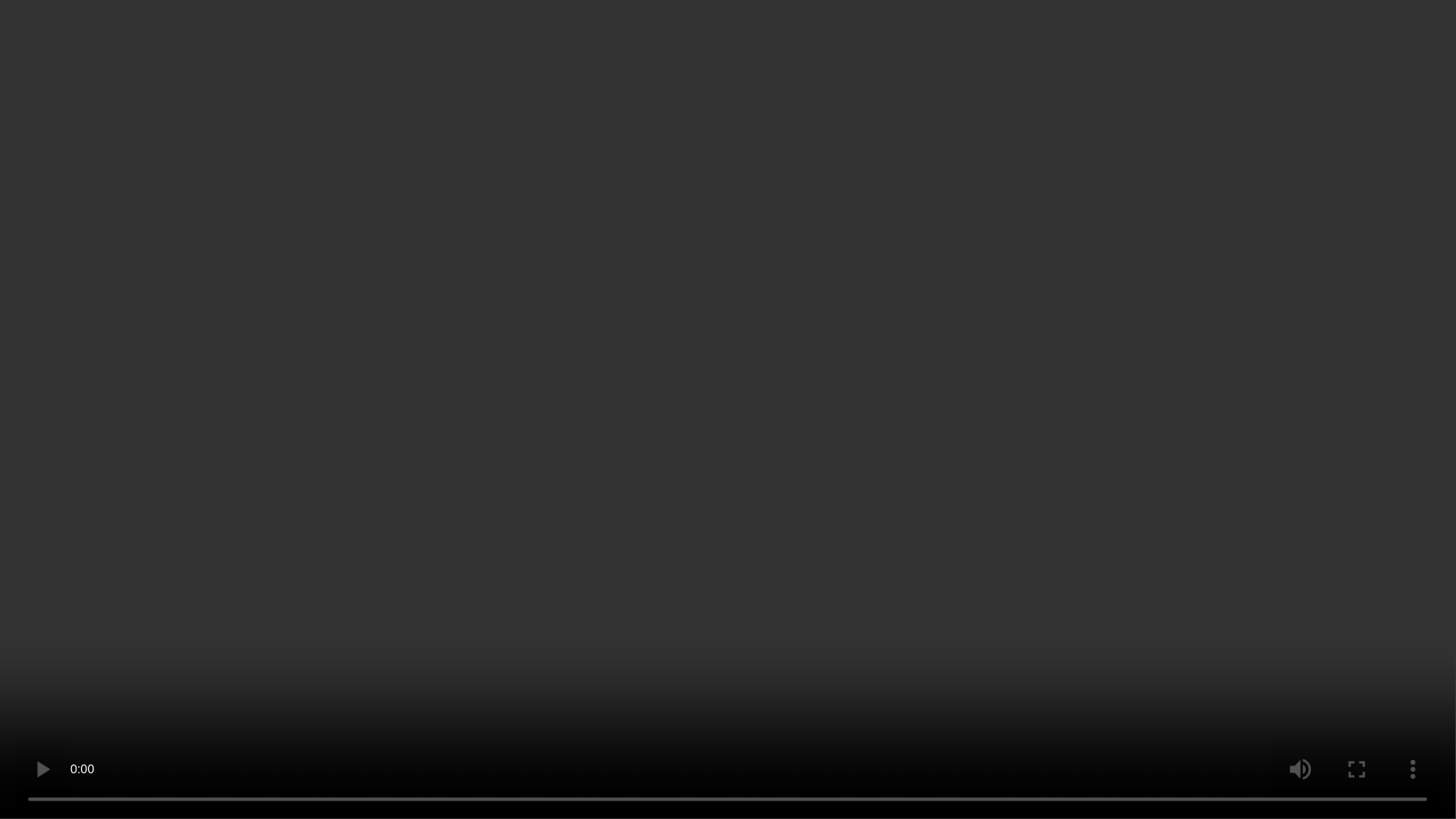
click at [1027, 580] on video at bounding box center [728, 410] width 1456 height 819
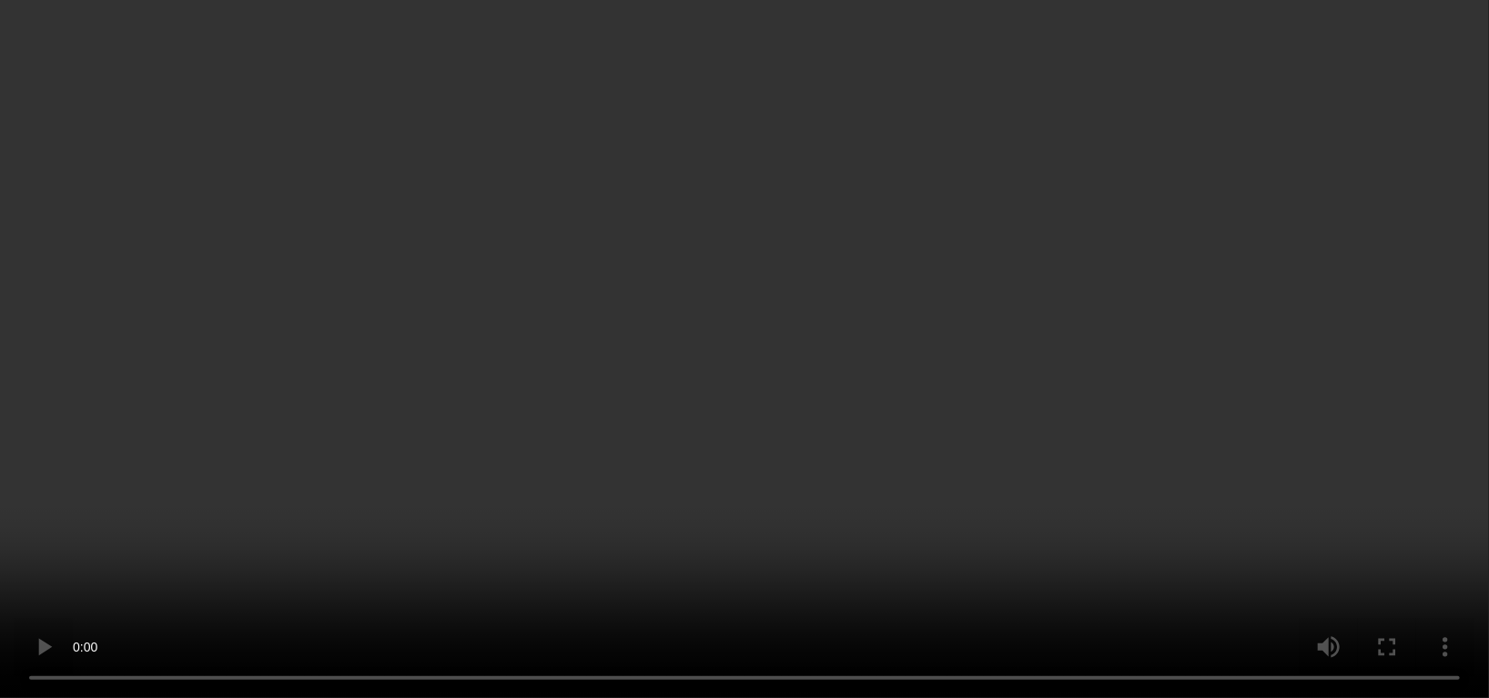
scroll to position [1712, 0]
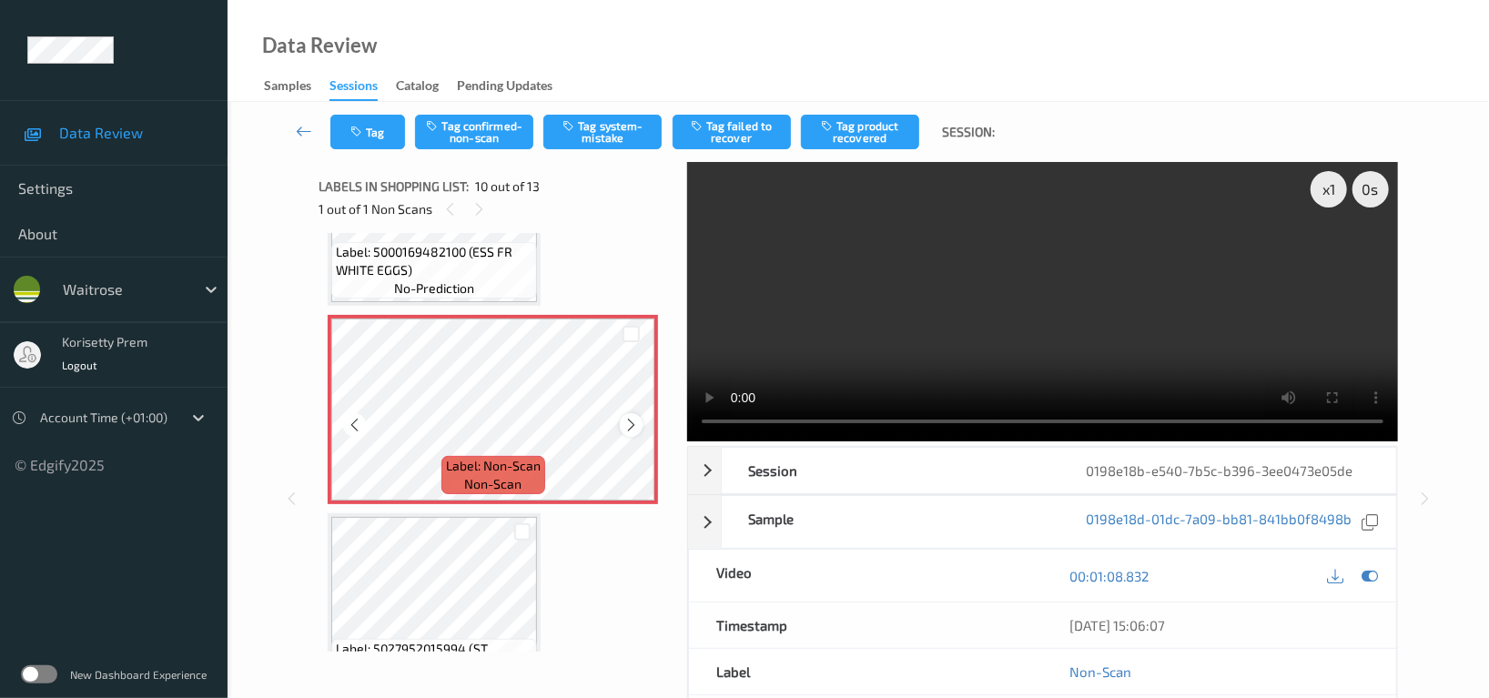
click at [630, 422] on icon at bounding box center [630, 425] width 15 height 16
click at [914, 311] on video at bounding box center [1042, 301] width 711 height 279
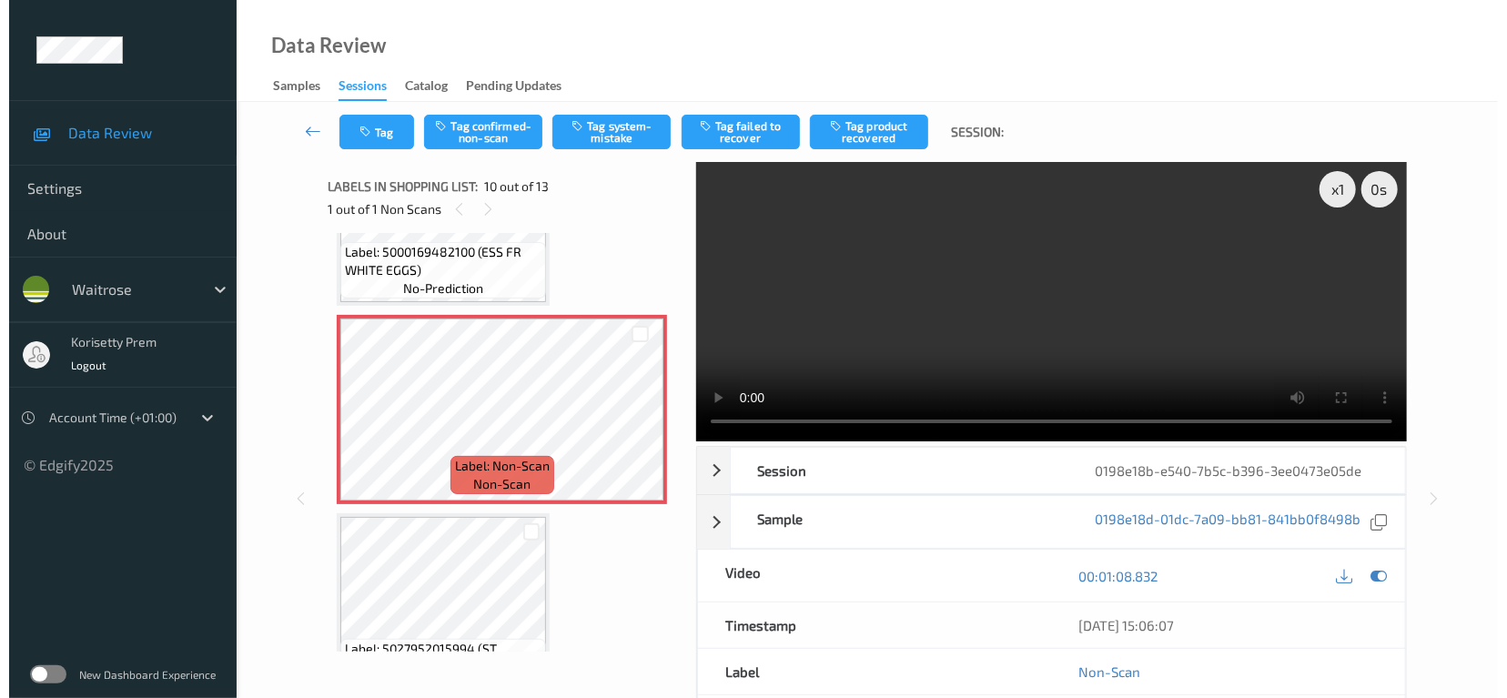
scroll to position [1833, 0]
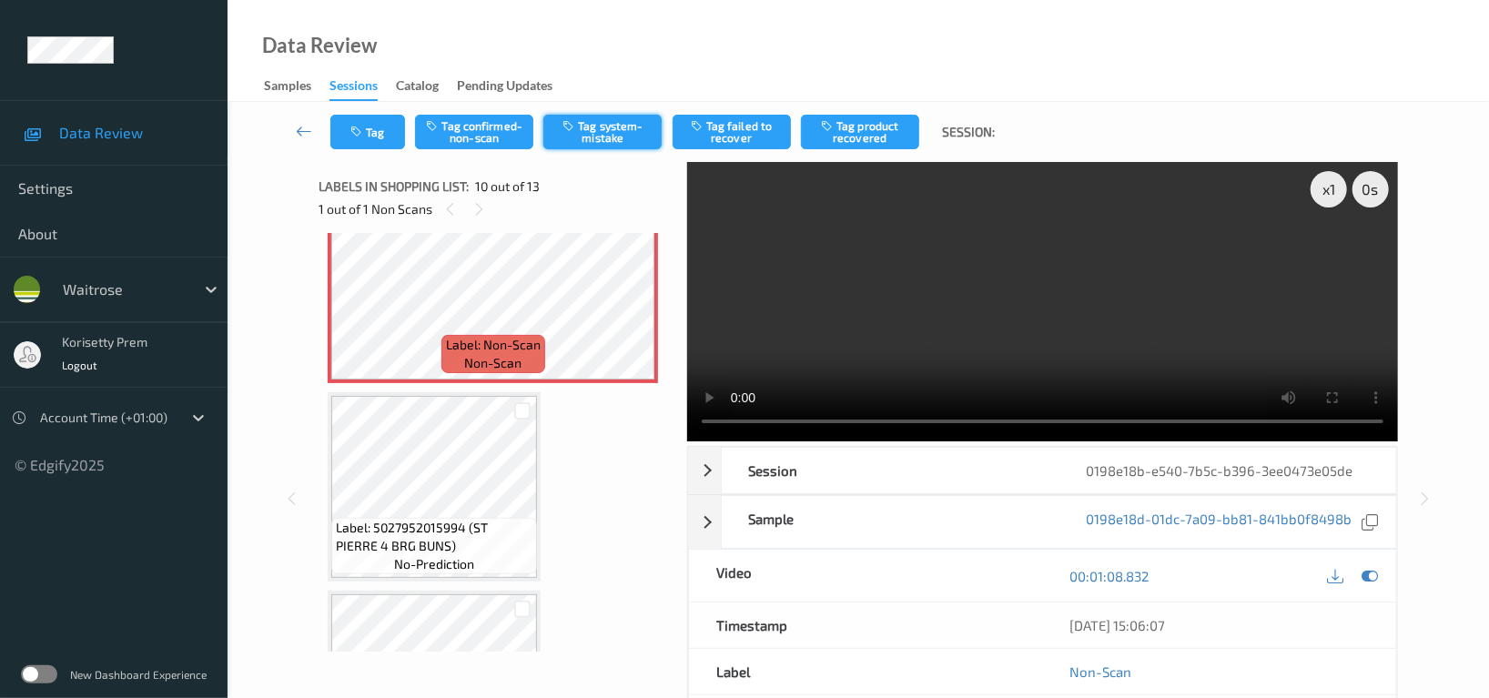
click at [584, 131] on button "Tag system-mistake" at bounding box center [602, 132] width 118 height 35
click at [1371, 568] on icon at bounding box center [1369, 576] width 16 height 16
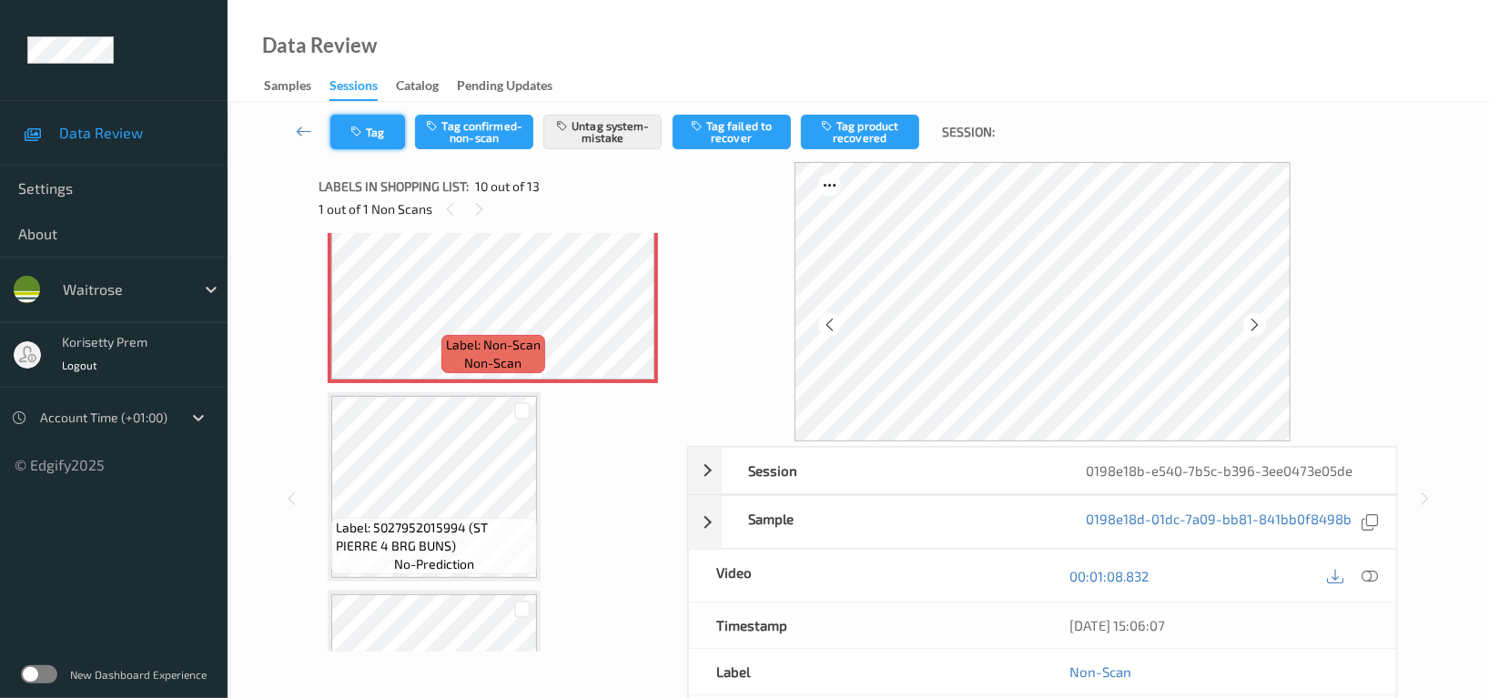
click at [378, 120] on button "Tag" at bounding box center [367, 132] width 75 height 35
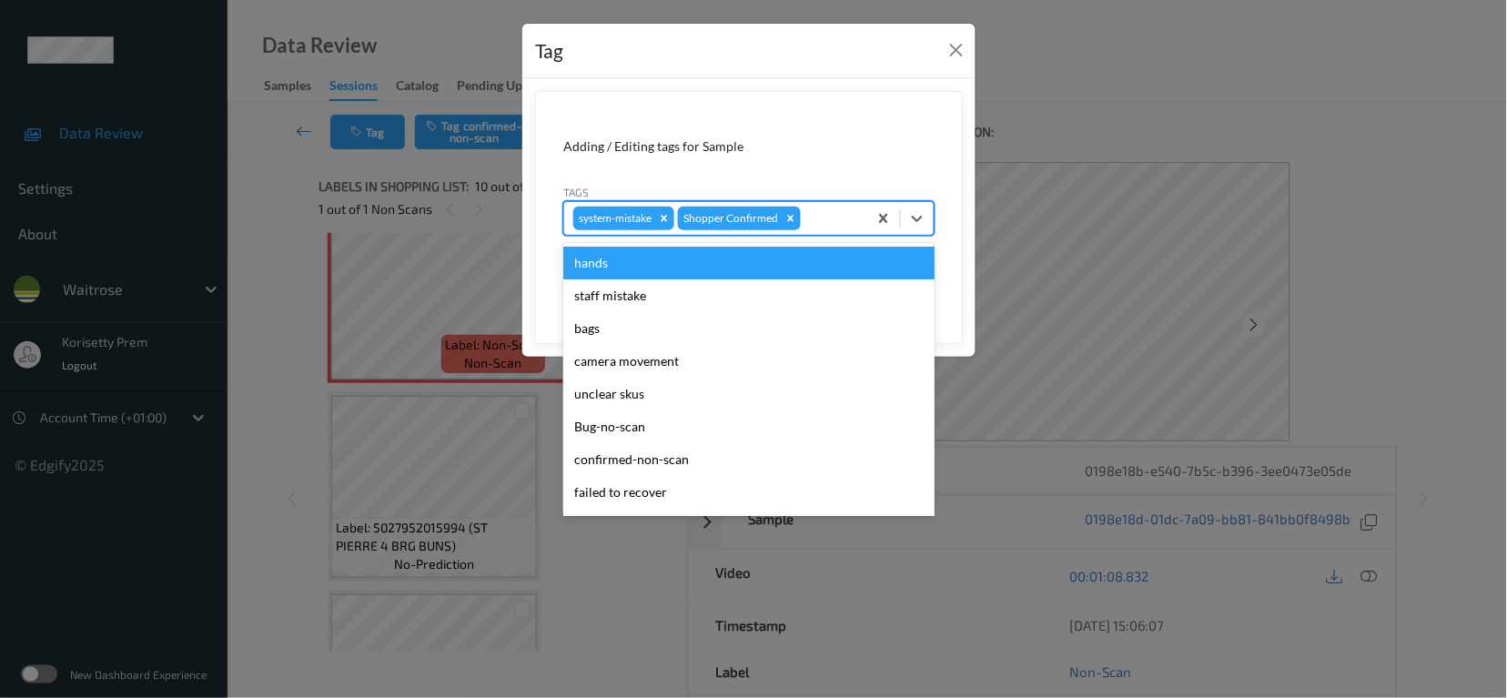
click at [809, 220] on div at bounding box center [831, 218] width 54 height 22
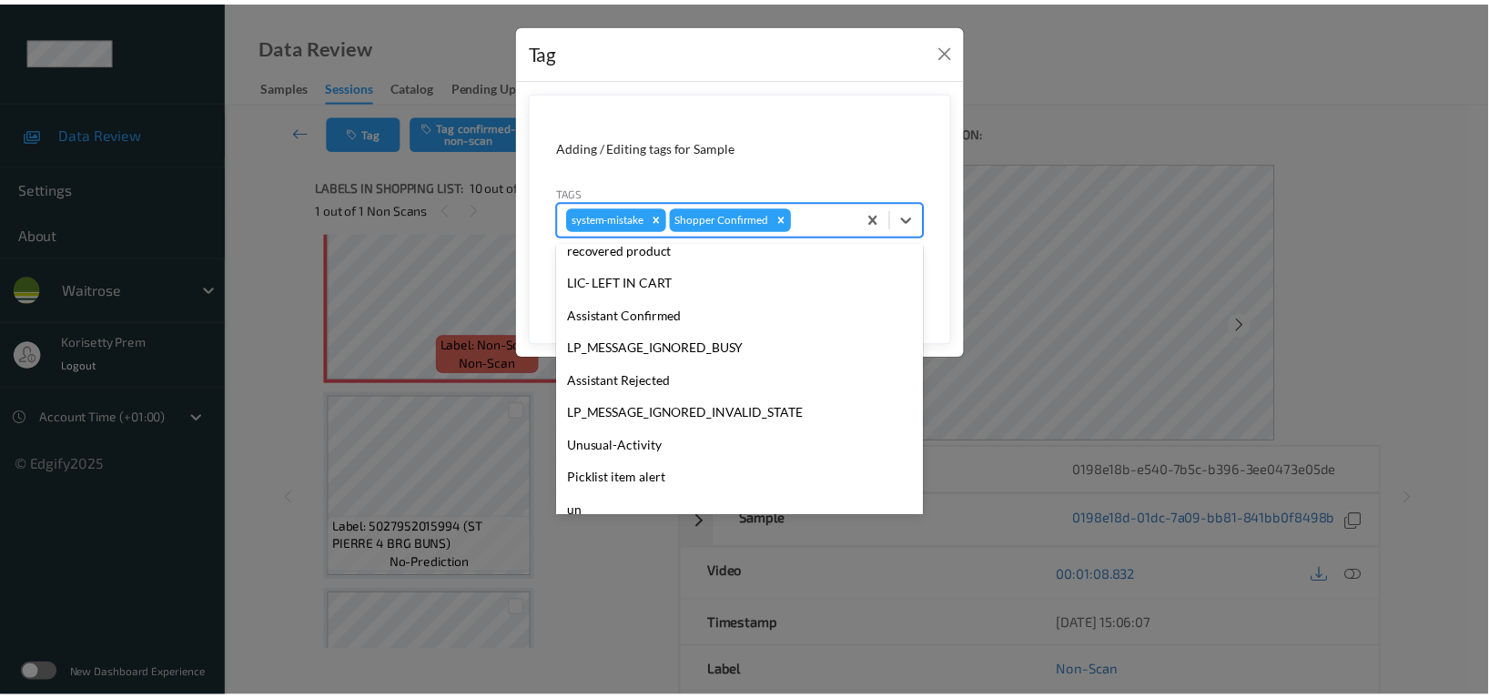
scroll to position [388, 0]
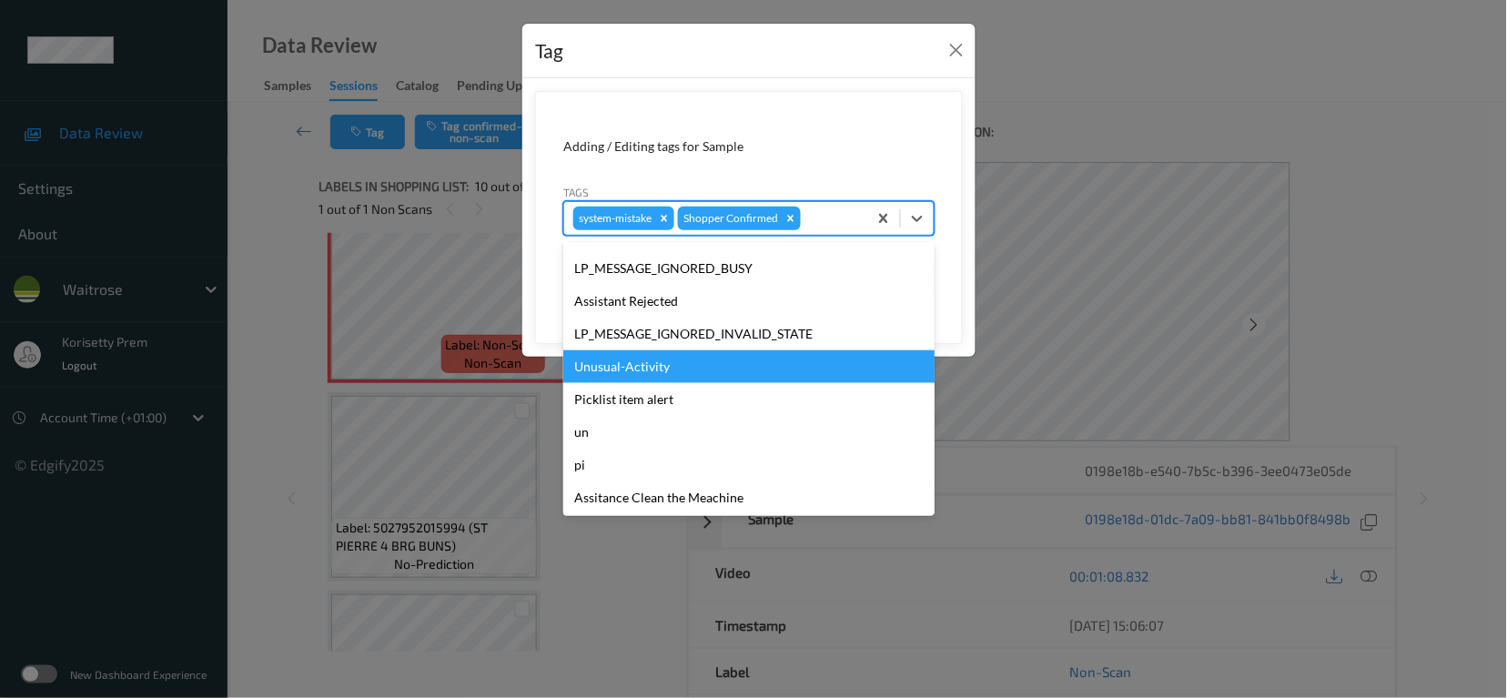
click at [633, 360] on div "Unusual-Activity" at bounding box center [748, 366] width 371 height 33
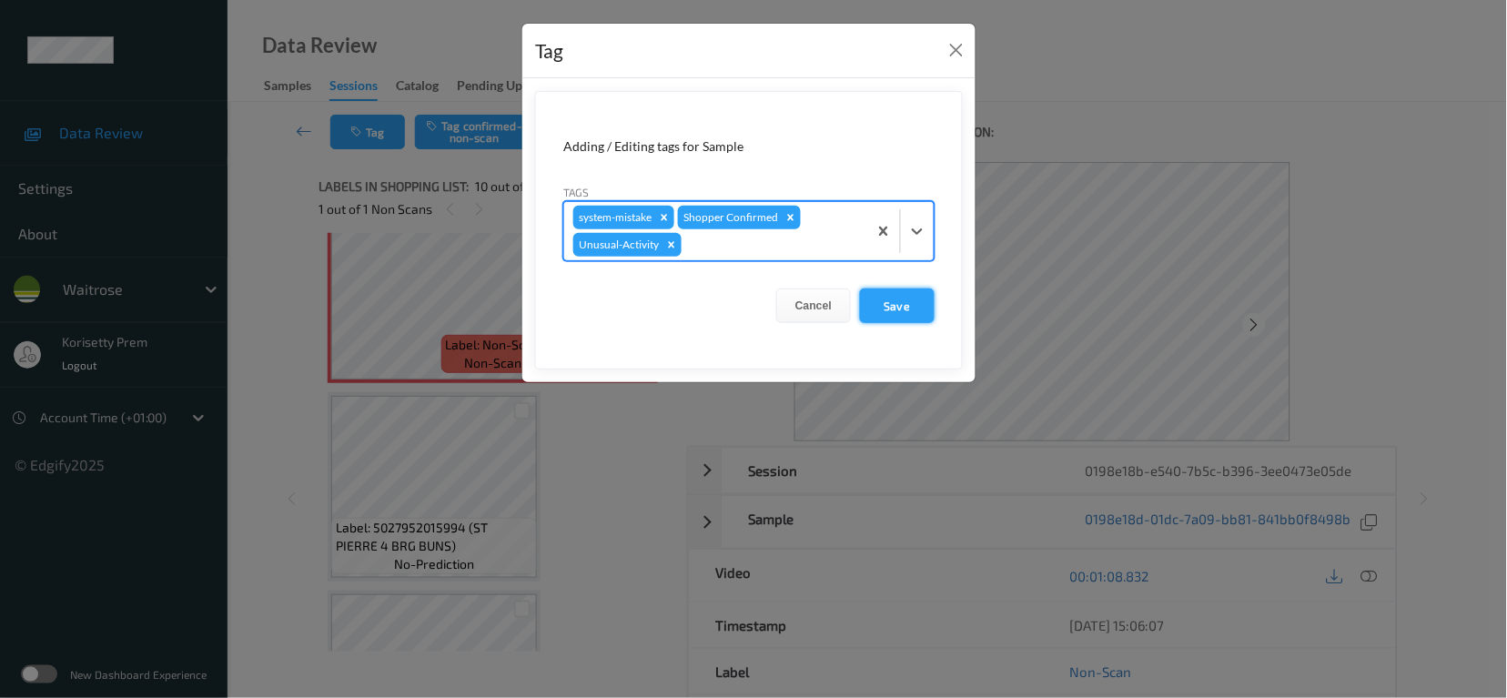
click at [879, 304] on button "Save" at bounding box center [897, 305] width 75 height 35
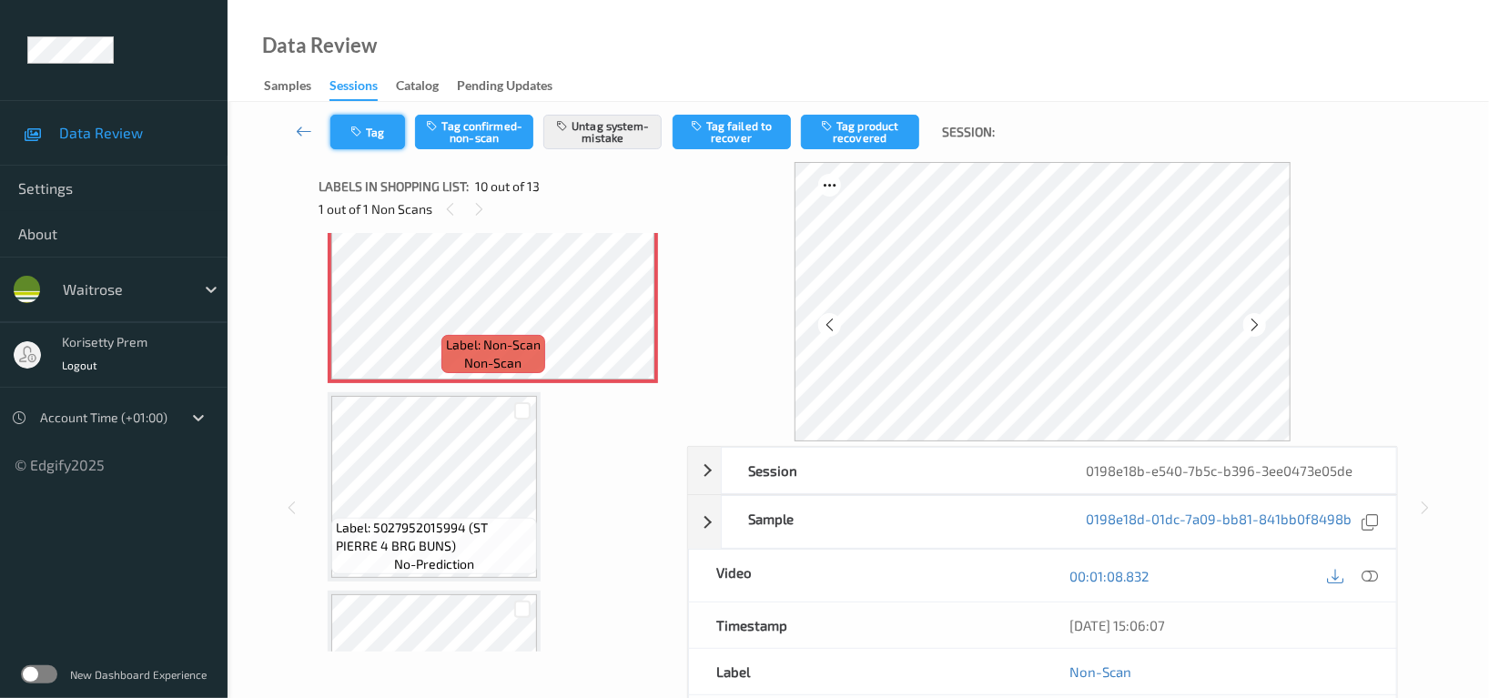
click at [401, 127] on button "Tag" at bounding box center [367, 132] width 75 height 35
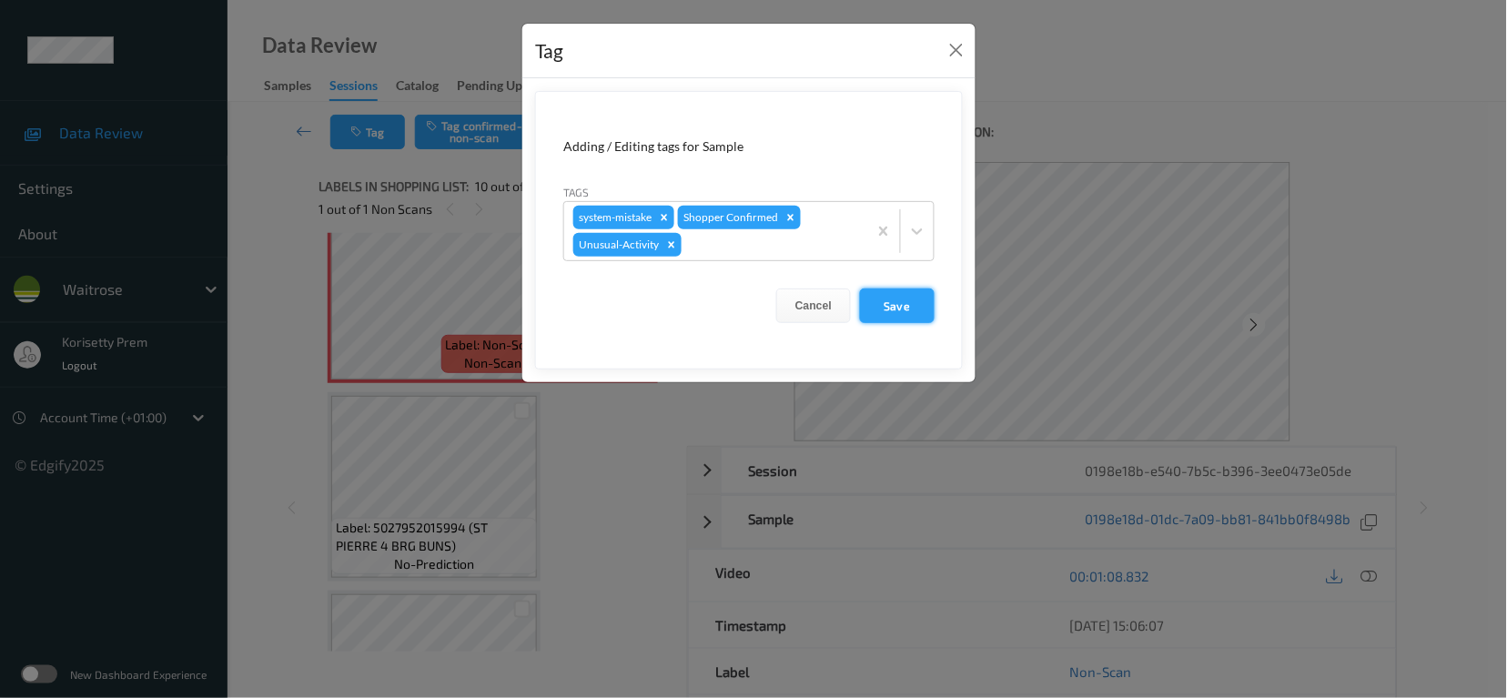
click at [901, 298] on button "Save" at bounding box center [897, 305] width 75 height 35
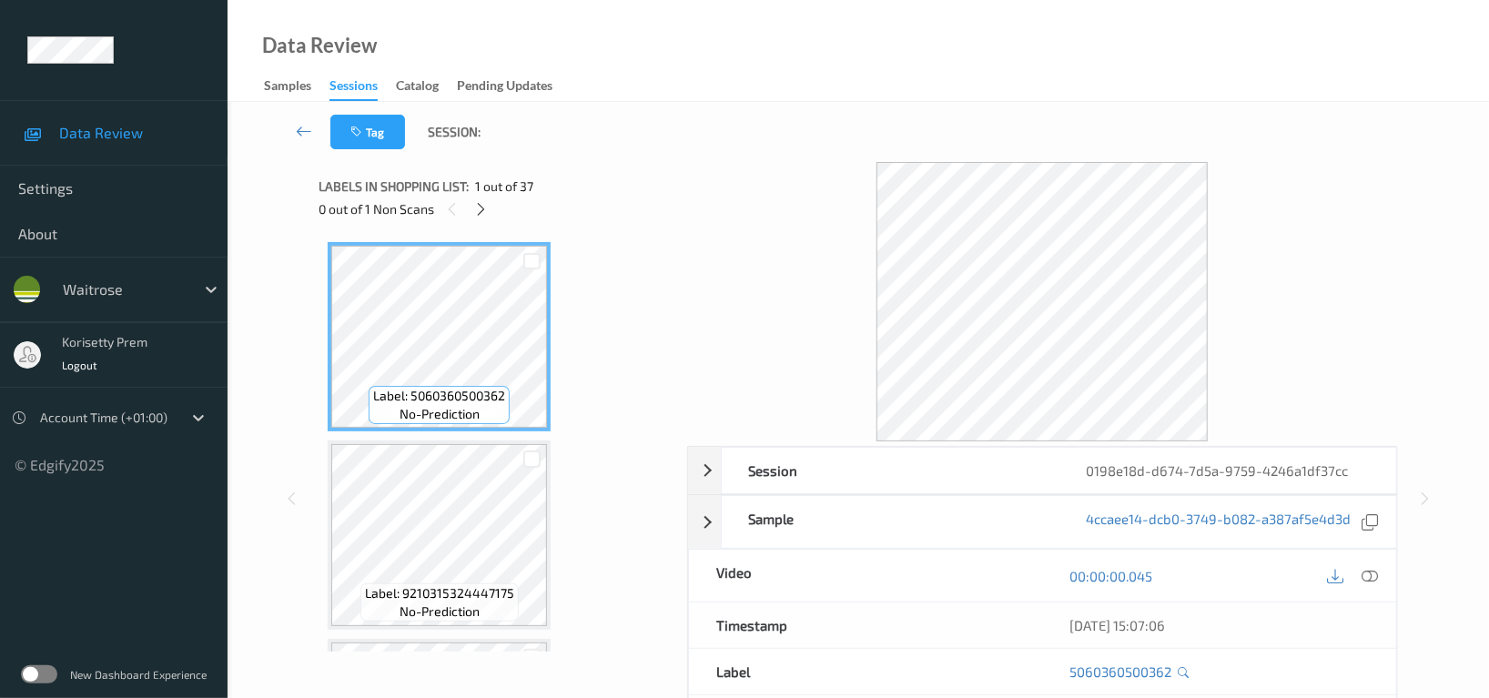
click at [716, 172] on div at bounding box center [1042, 301] width 711 height 279
click at [666, 177] on div "Labels in shopping list: 1 out of 37" at bounding box center [496, 186] width 355 height 23
click at [477, 204] on icon at bounding box center [481, 209] width 15 height 16
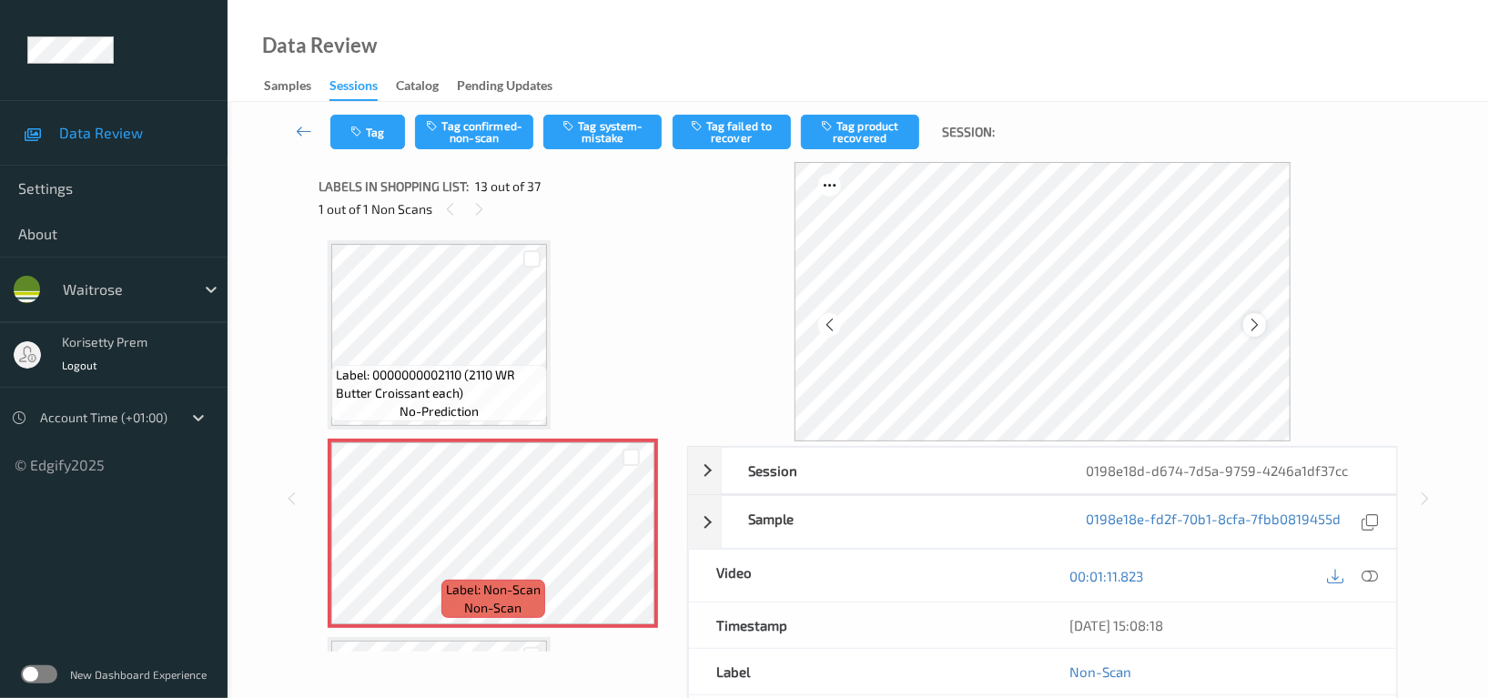
click at [1251, 324] on icon at bounding box center [1254, 325] width 15 height 16
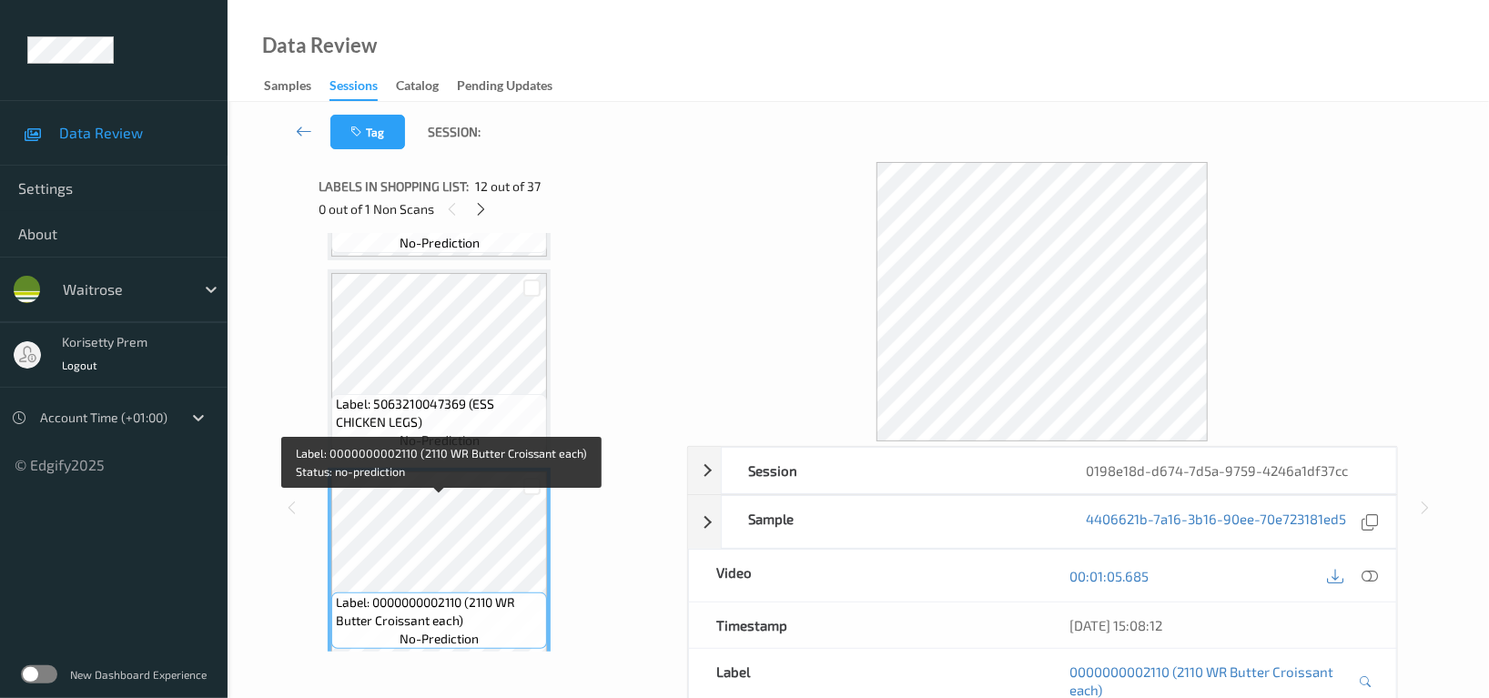
scroll to position [1941, 0]
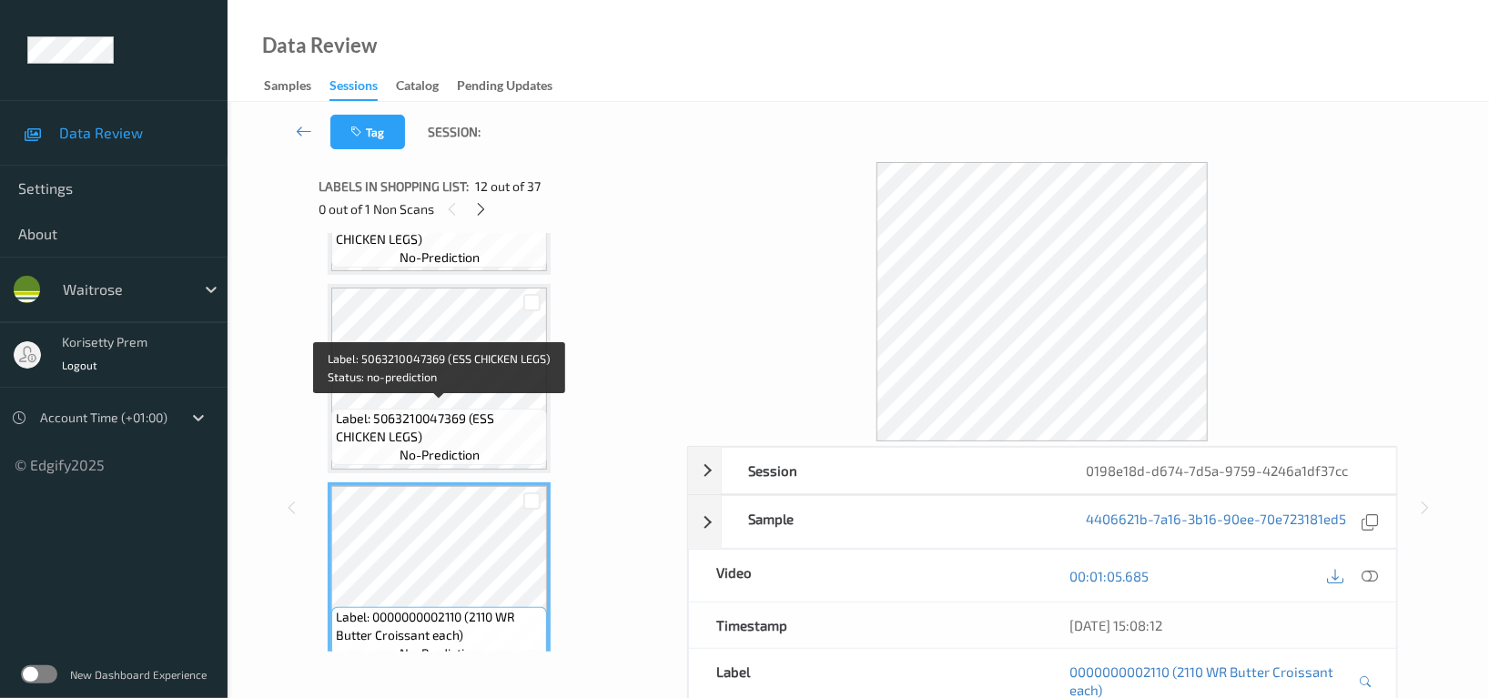
click at [445, 409] on div "Label: 5063210047369 (ESS CHICKEN LEGS) no-prediction" at bounding box center [439, 437] width 216 height 56
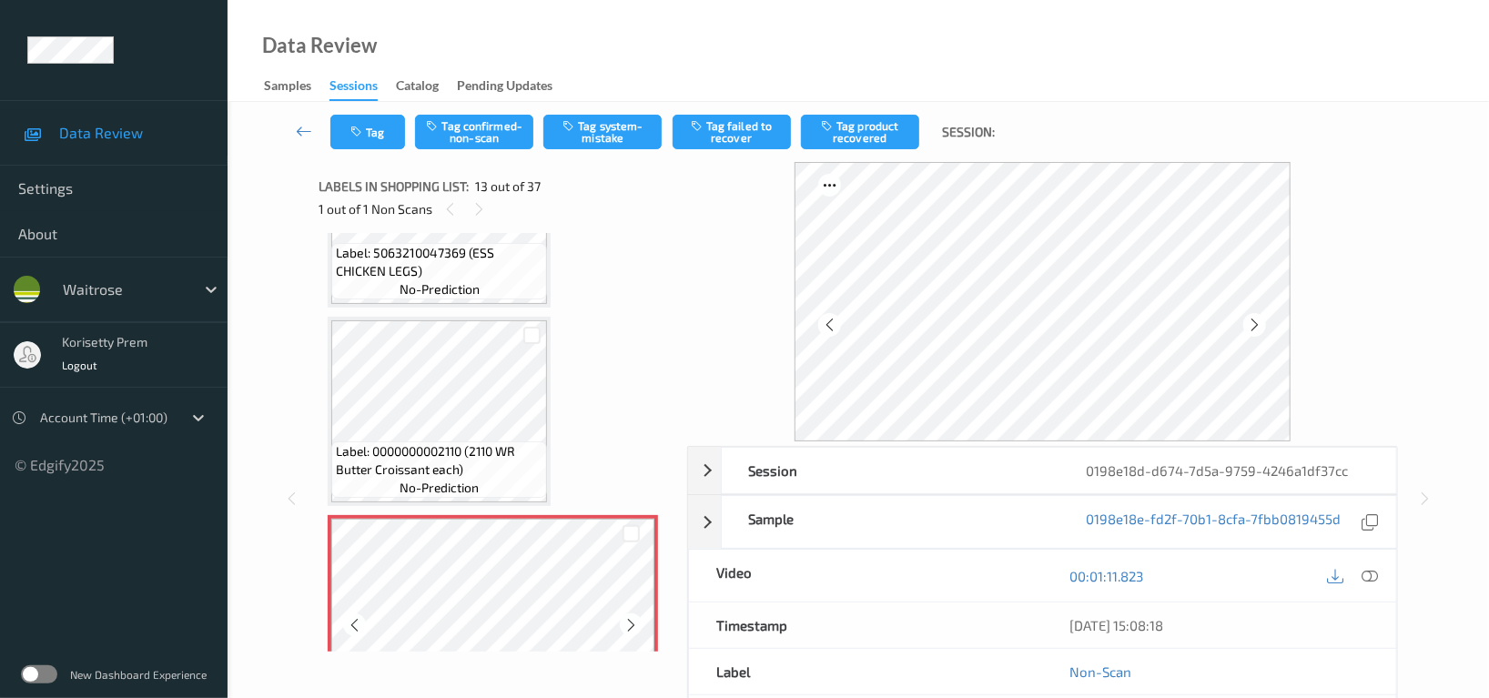
scroll to position [2062, 0]
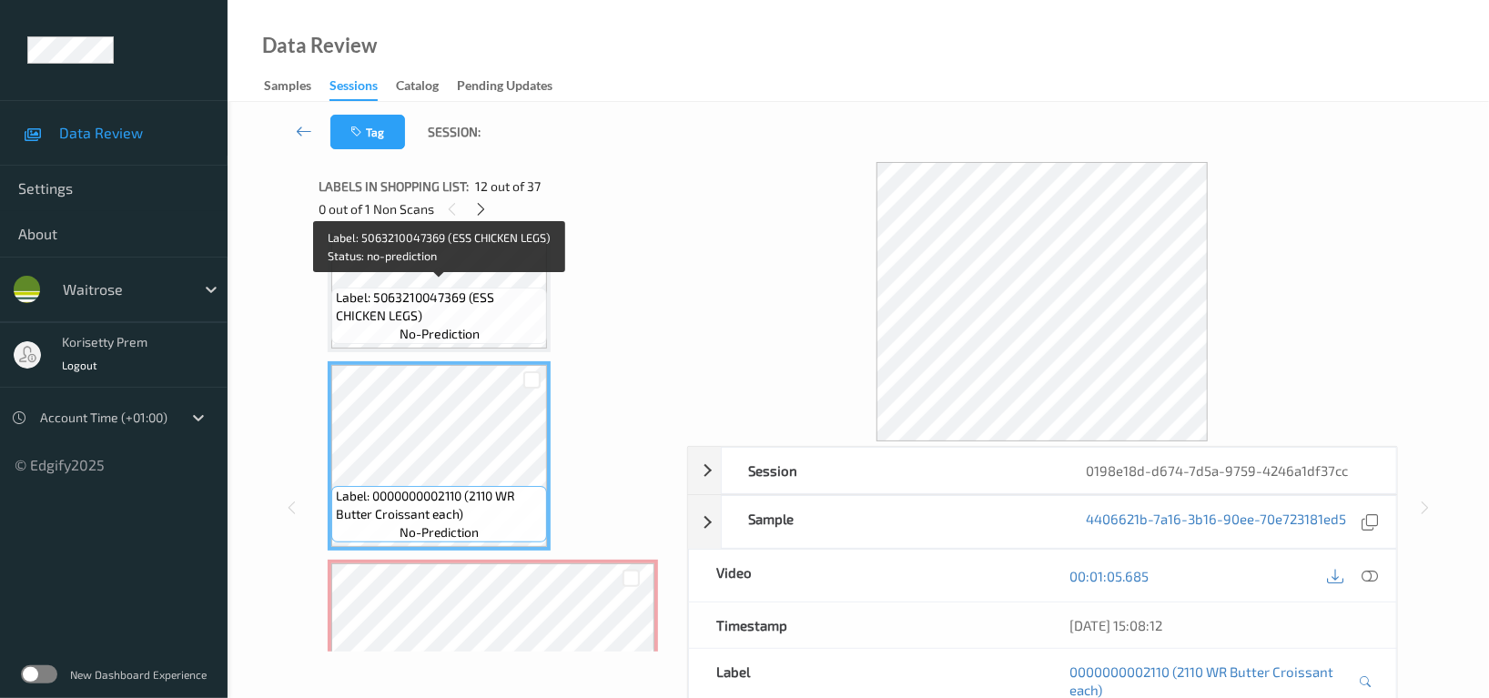
click at [422, 308] on span "Label: 5063210047369 (ESS CHICKEN LEGS)" at bounding box center [439, 306] width 207 height 36
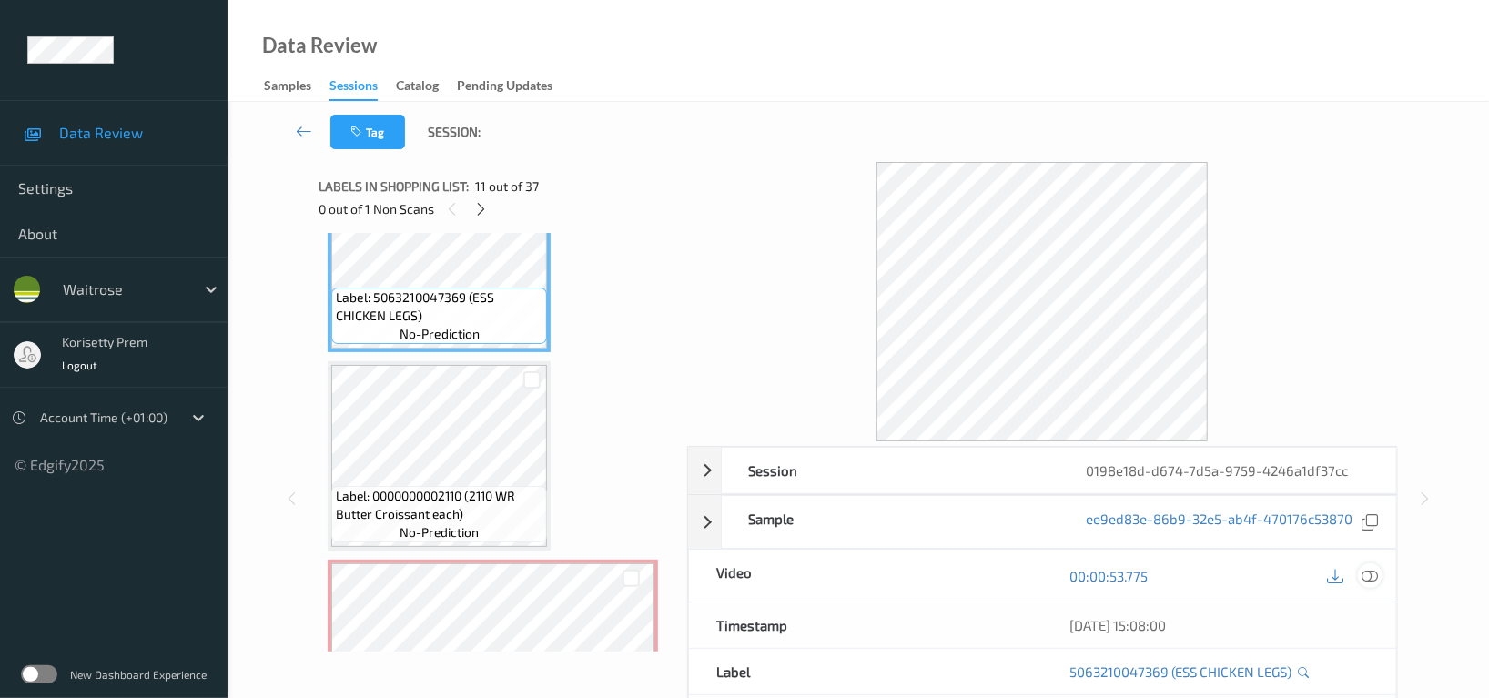
click at [1363, 571] on icon at bounding box center [1369, 576] width 16 height 16
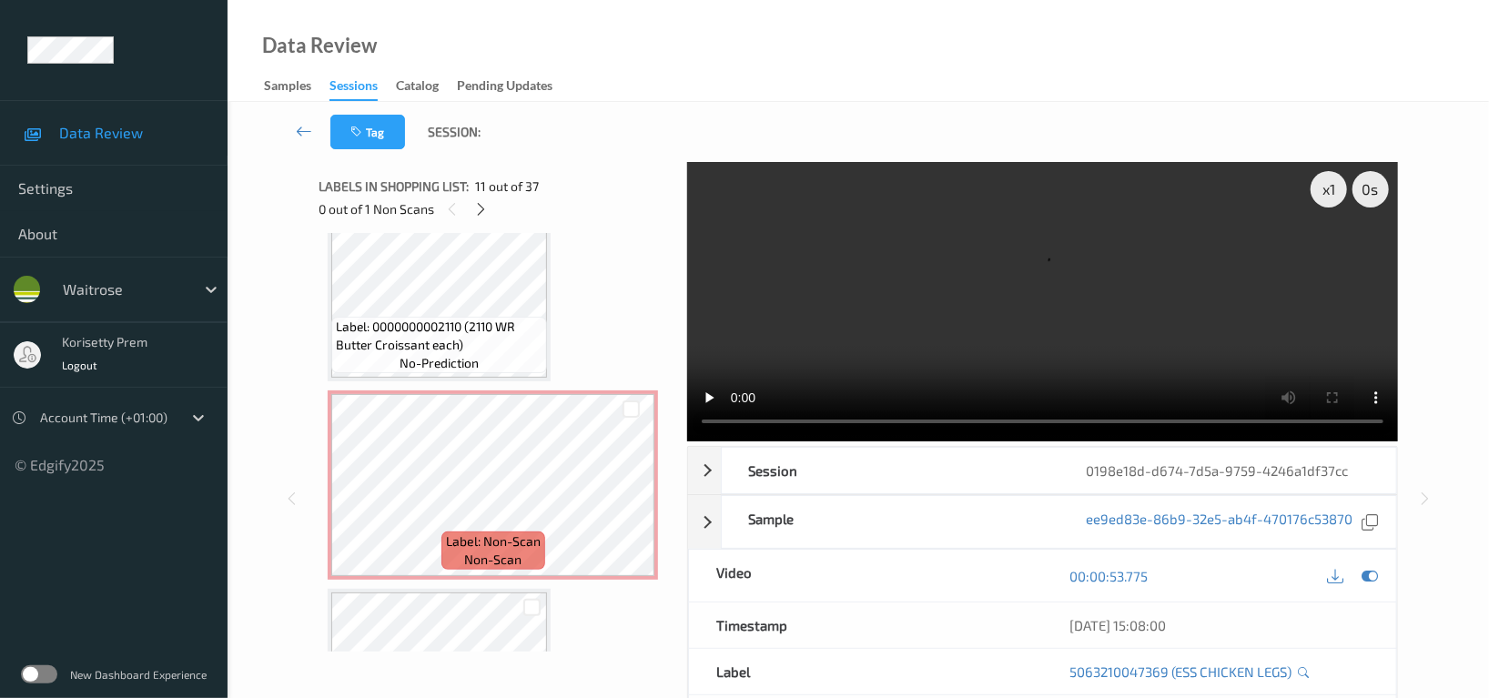
scroll to position [2183, 0]
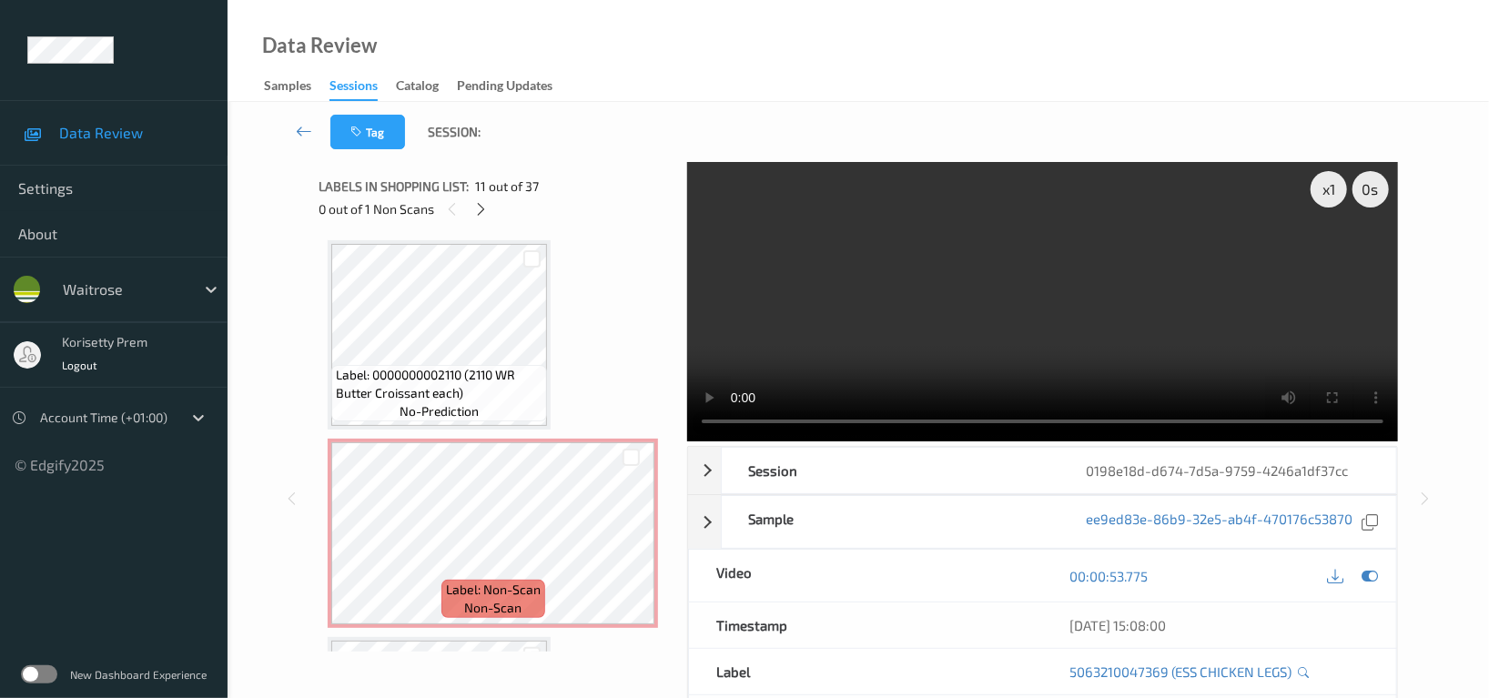
click at [1006, 281] on video at bounding box center [1042, 301] width 711 height 279
click at [1069, 286] on video at bounding box center [1042, 301] width 711 height 279
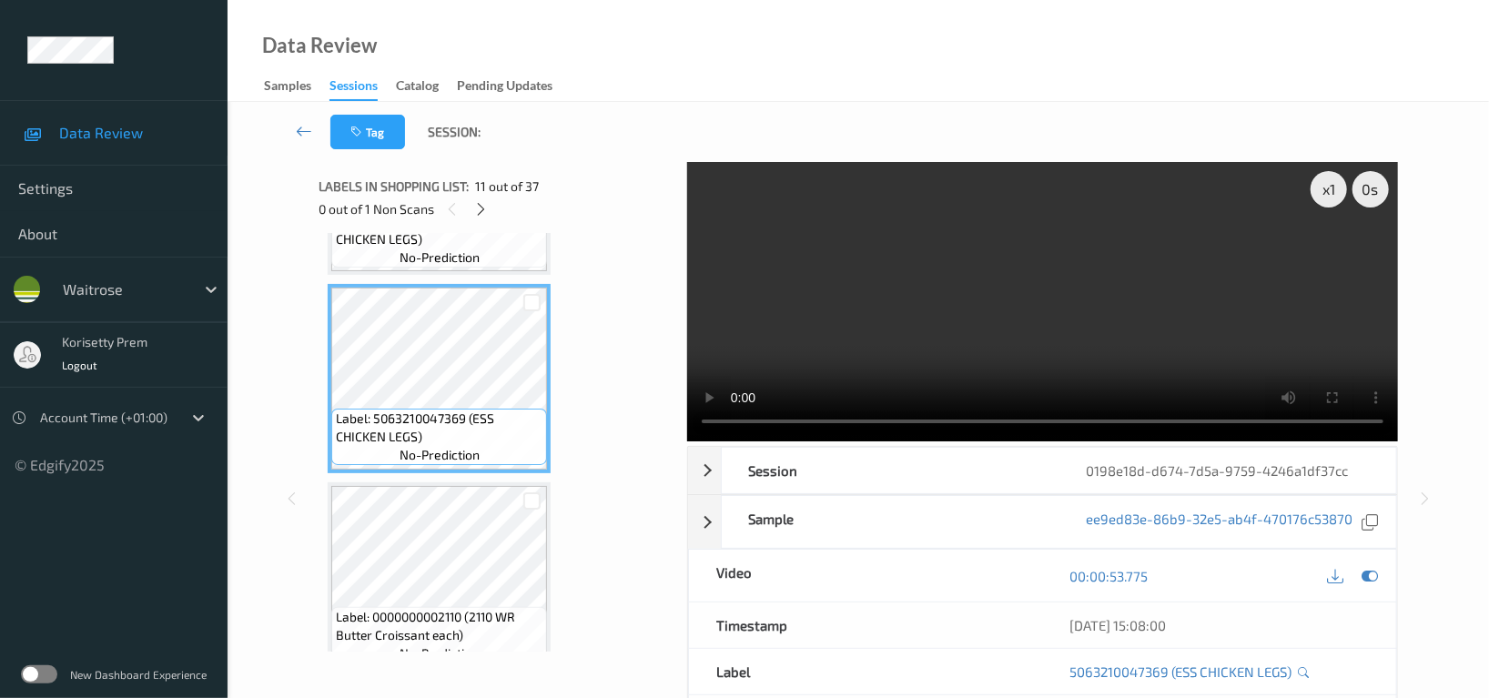
scroll to position [2062, 0]
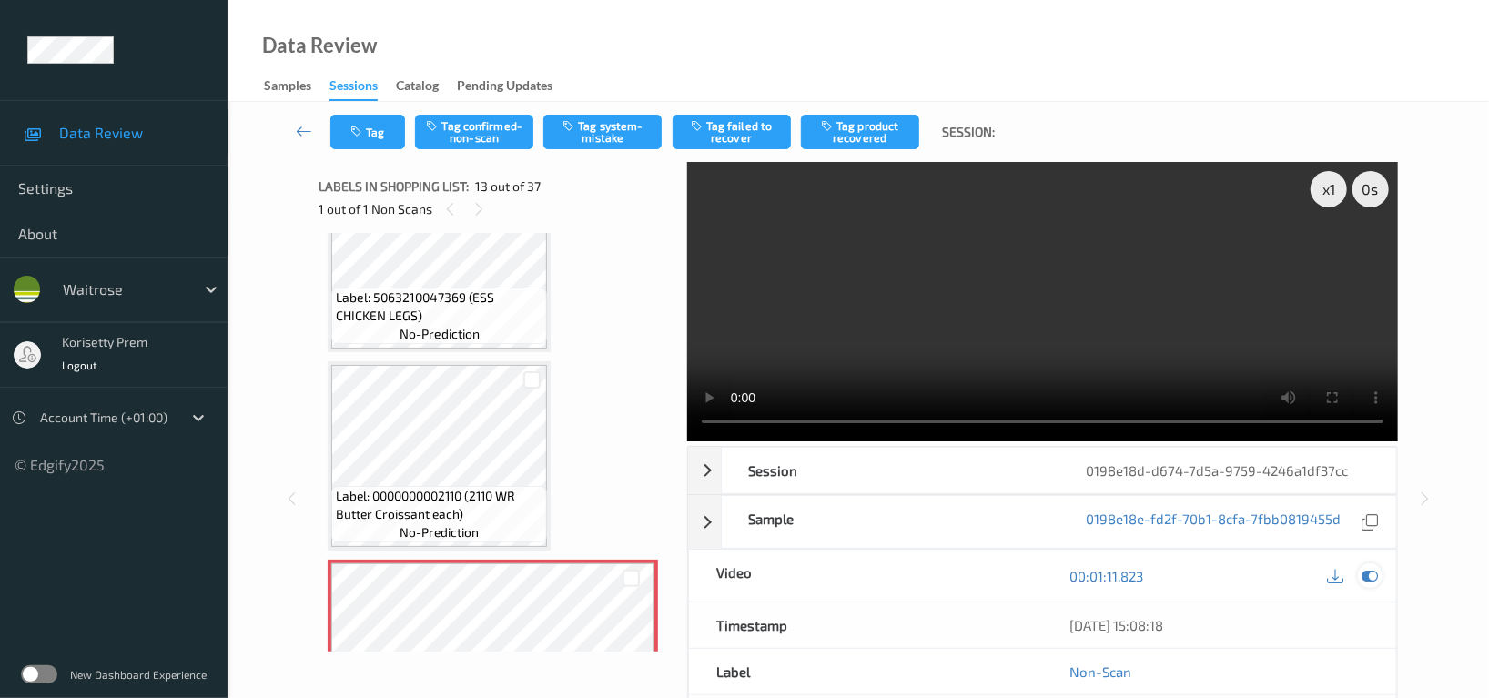
click at [1375, 576] on icon at bounding box center [1369, 576] width 16 height 16
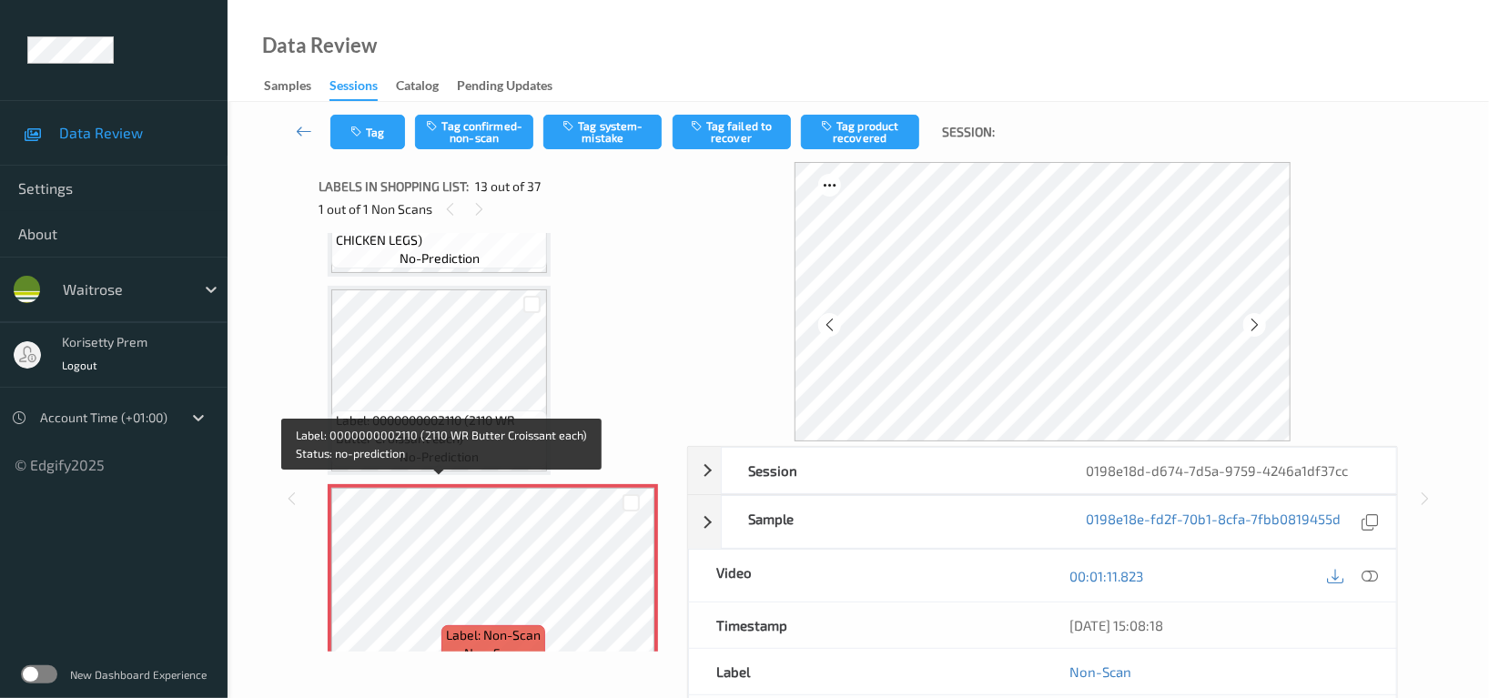
scroll to position [2183, 0]
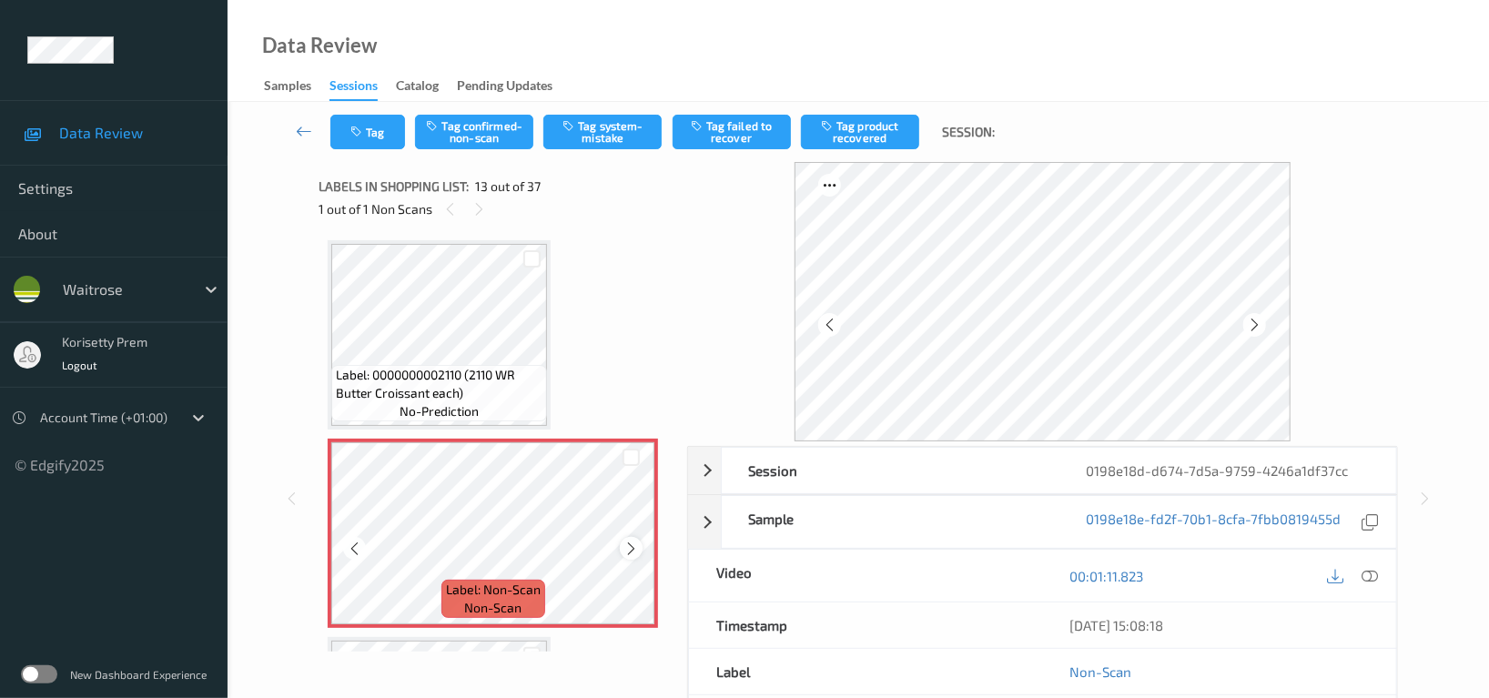
click at [626, 542] on icon at bounding box center [630, 549] width 15 height 16
click at [605, 139] on button "Tag system-mistake" at bounding box center [602, 132] width 118 height 35
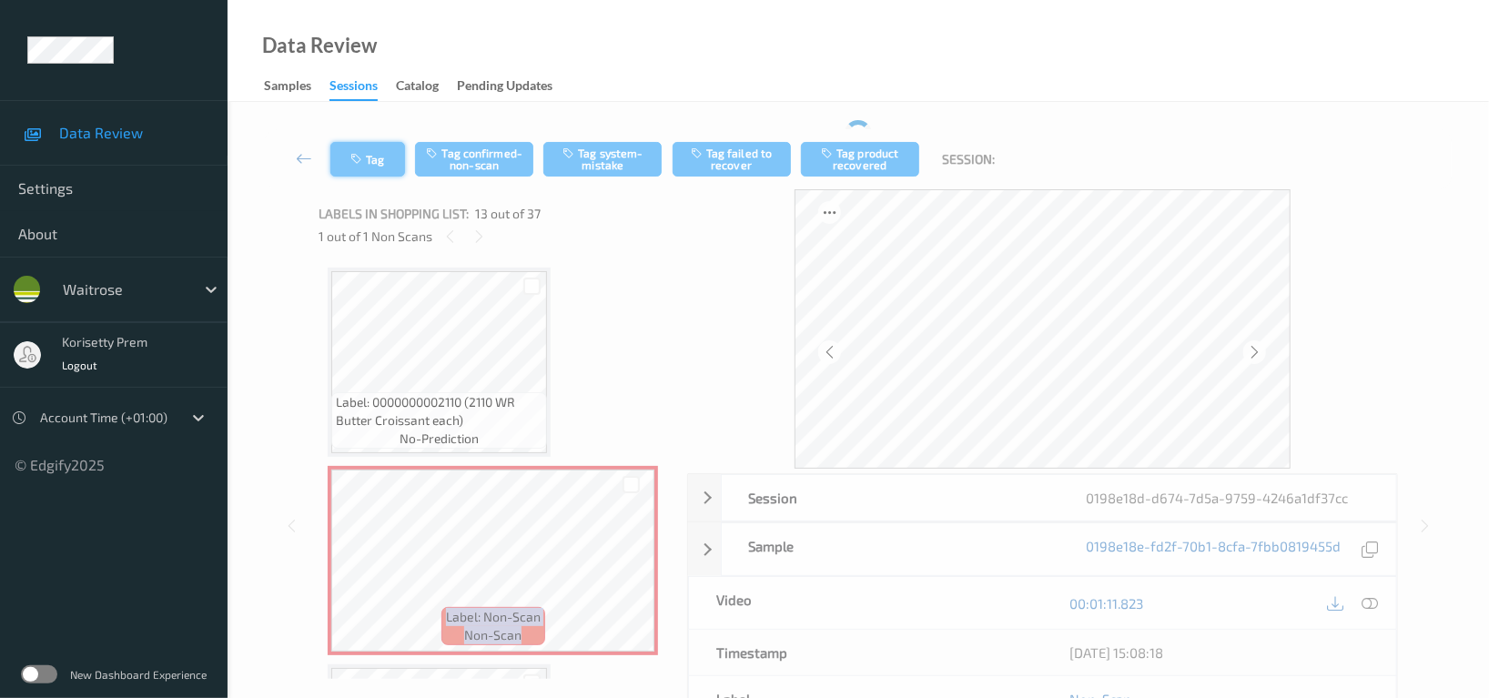
click at [373, 146] on button "Tag" at bounding box center [367, 159] width 75 height 35
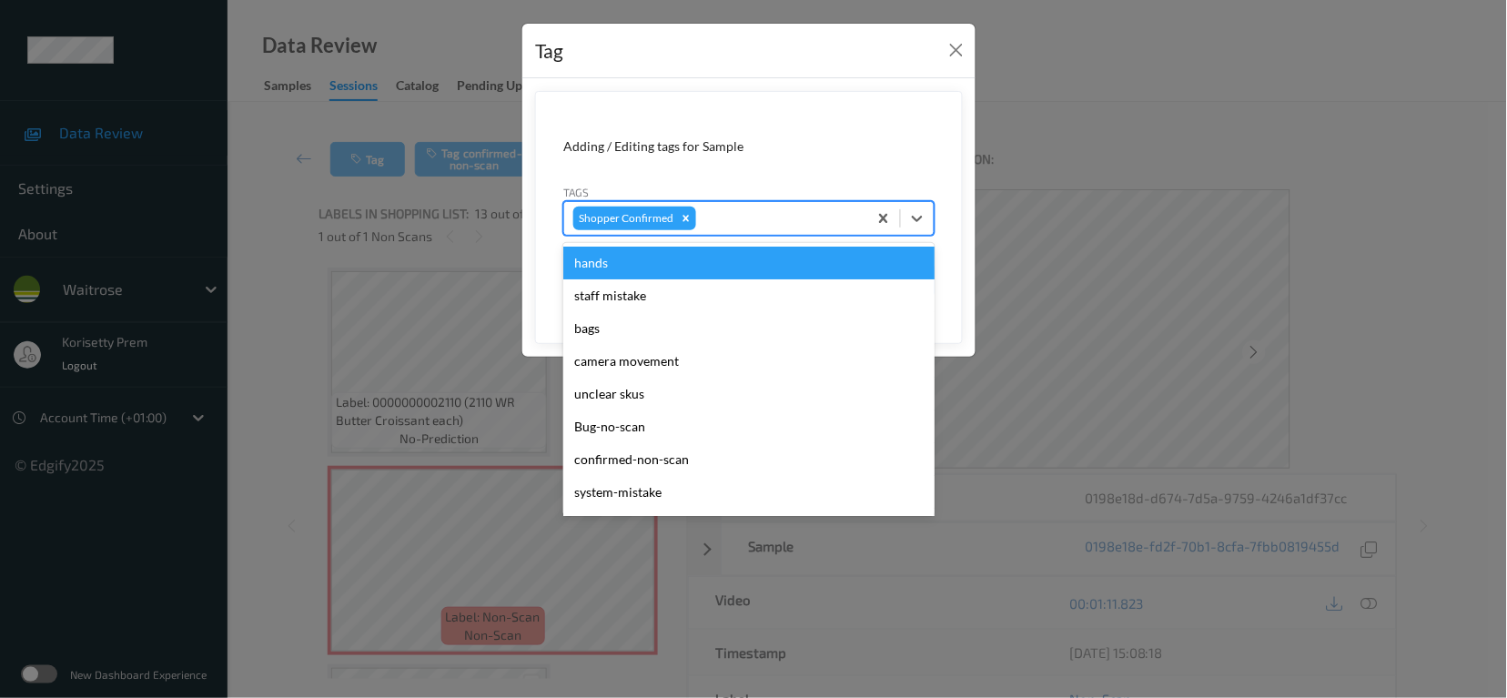
click at [741, 214] on div at bounding box center [779, 218] width 158 height 22
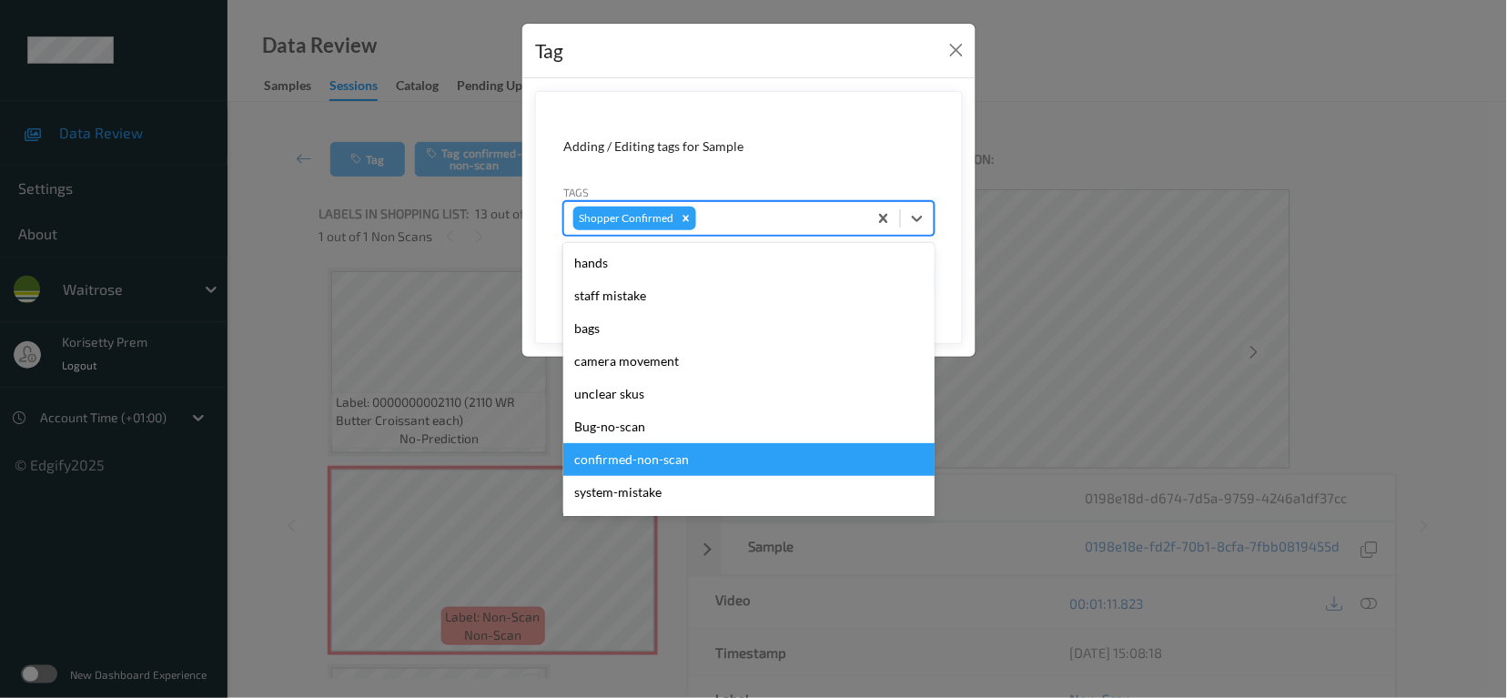
scroll to position [421, 0]
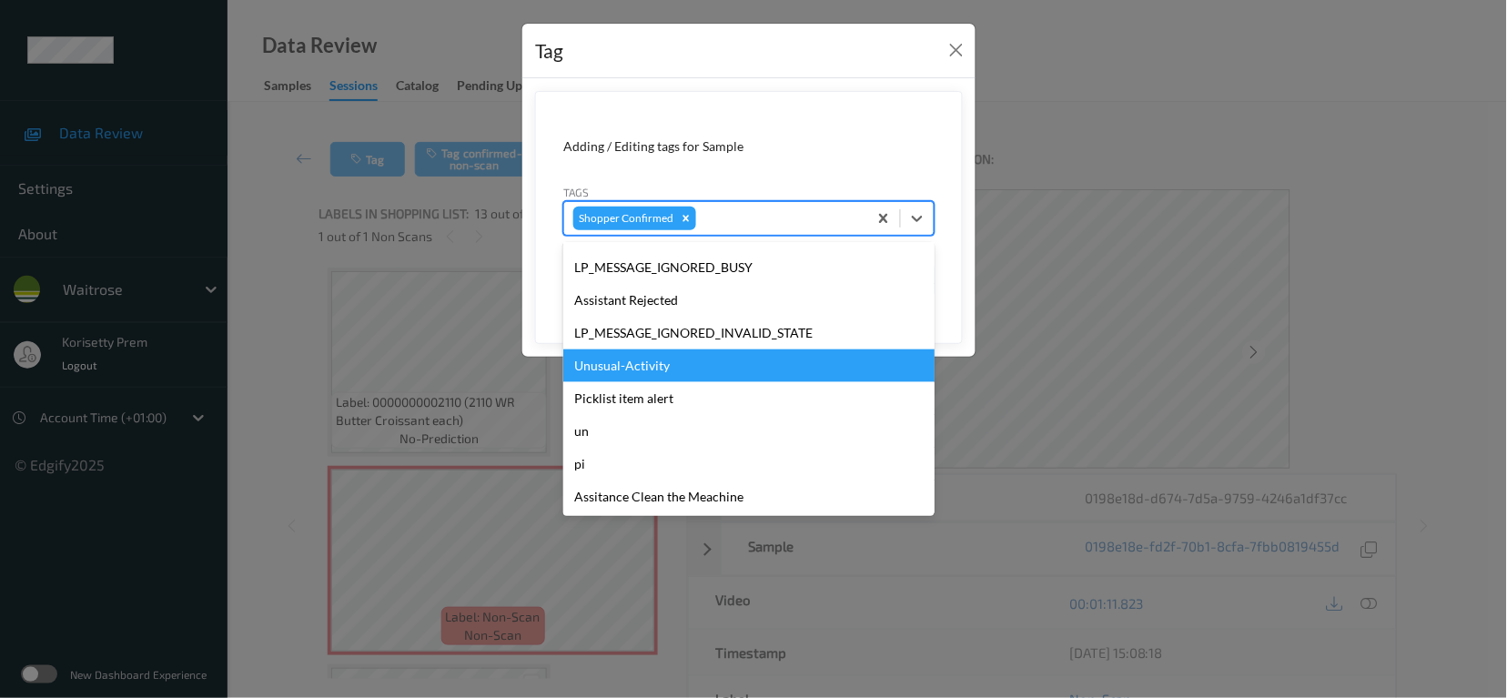
click at [673, 377] on div "Unusual-Activity" at bounding box center [748, 365] width 371 height 33
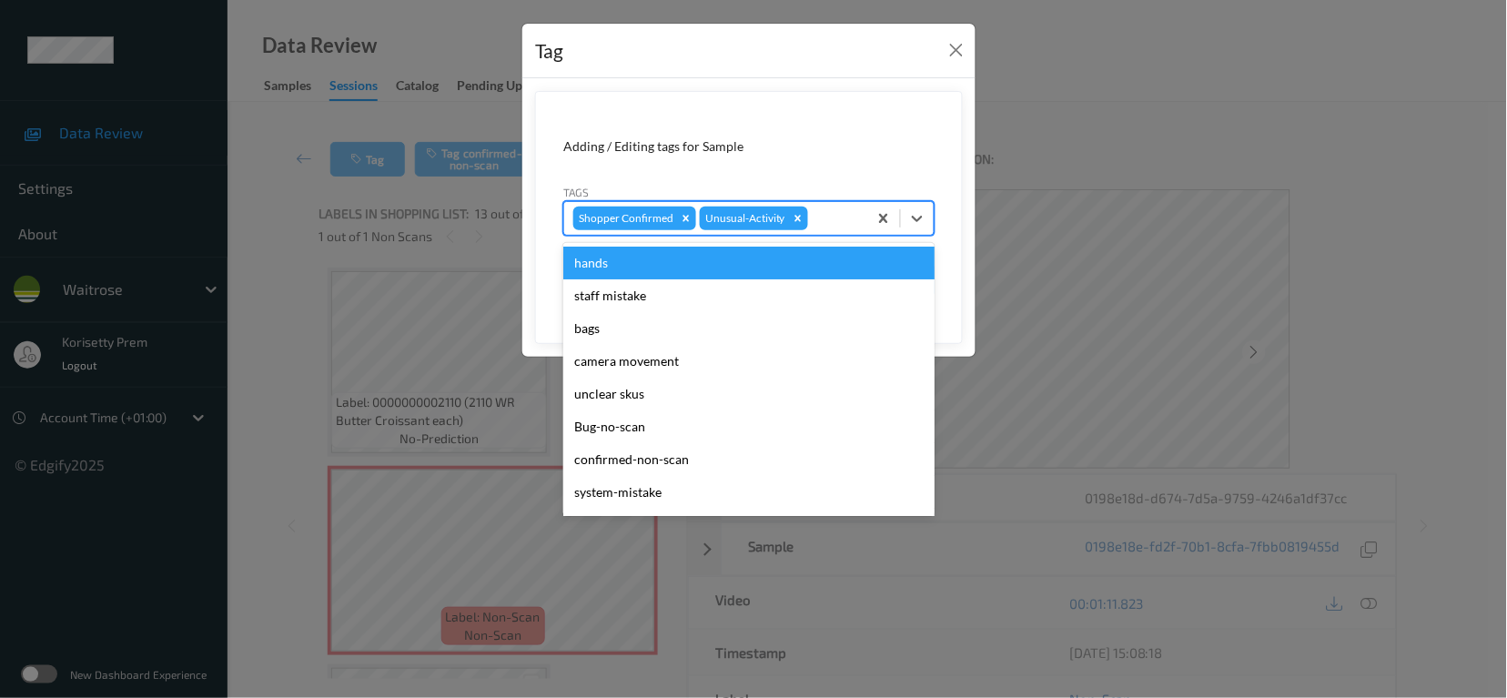
click at [828, 220] on div at bounding box center [835, 218] width 46 height 22
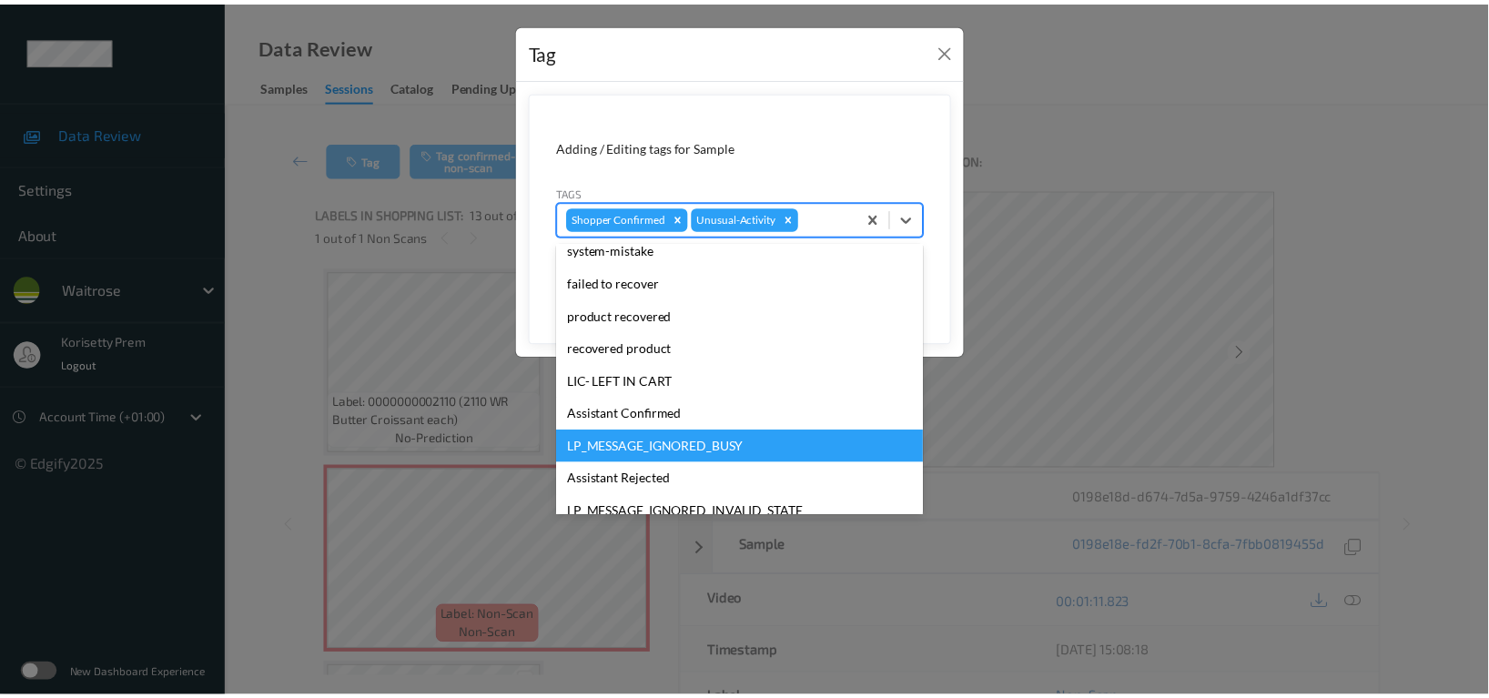
scroll to position [388, 0]
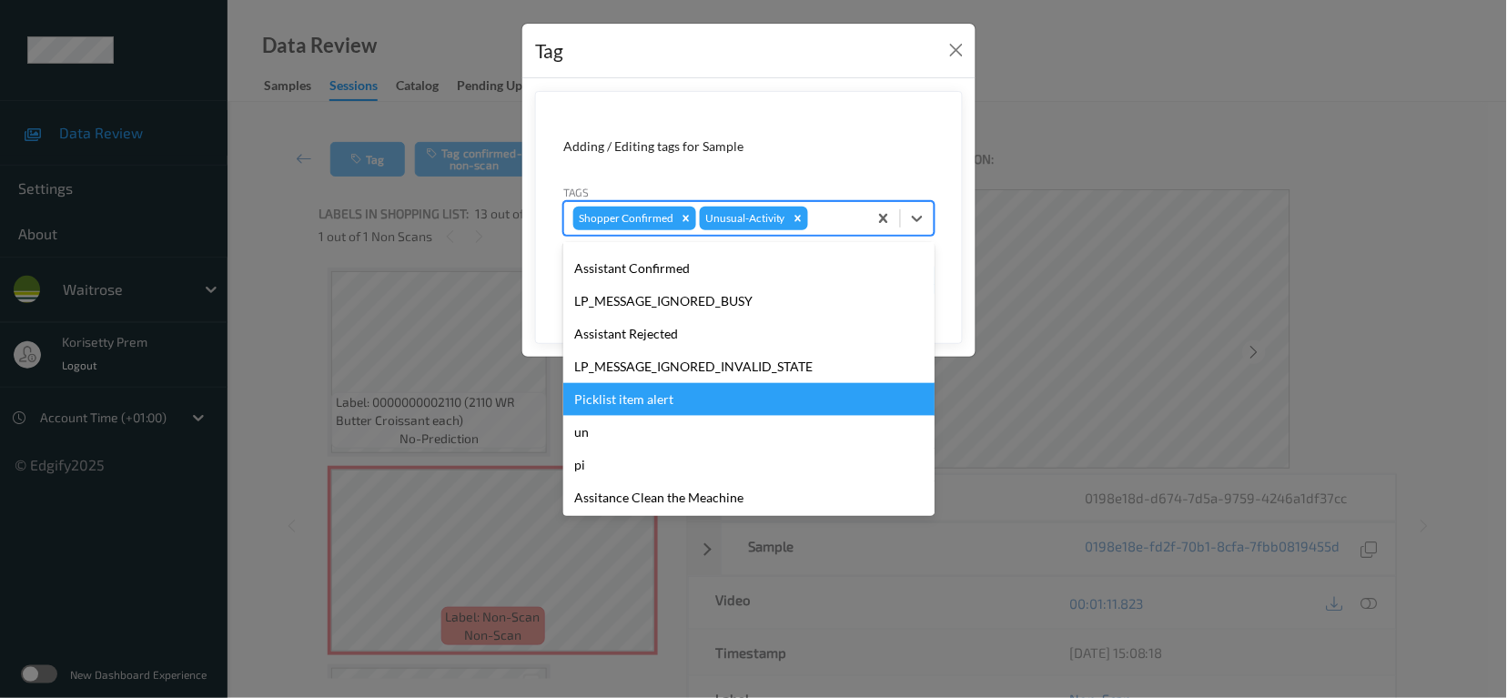
click at [643, 401] on div "Picklist item alert" at bounding box center [748, 399] width 371 height 33
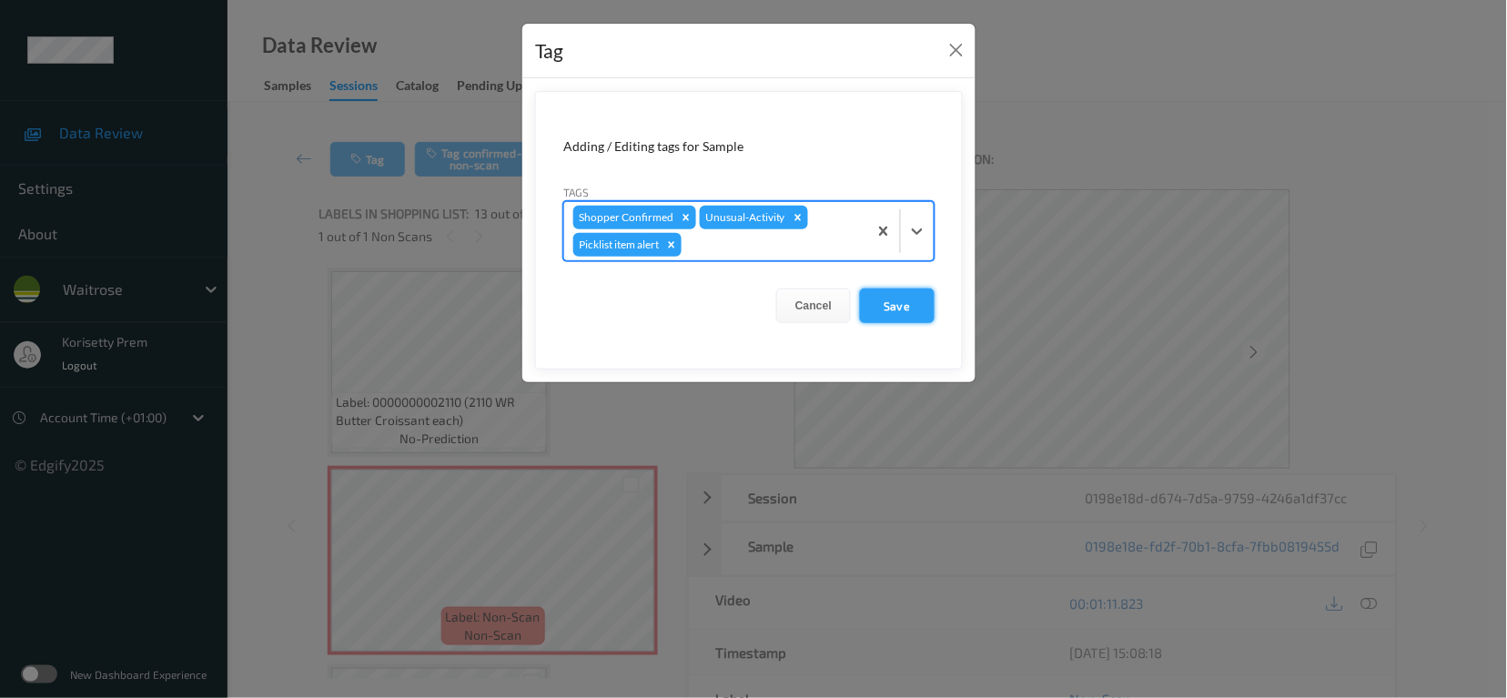
click at [895, 309] on button "Save" at bounding box center [897, 305] width 75 height 35
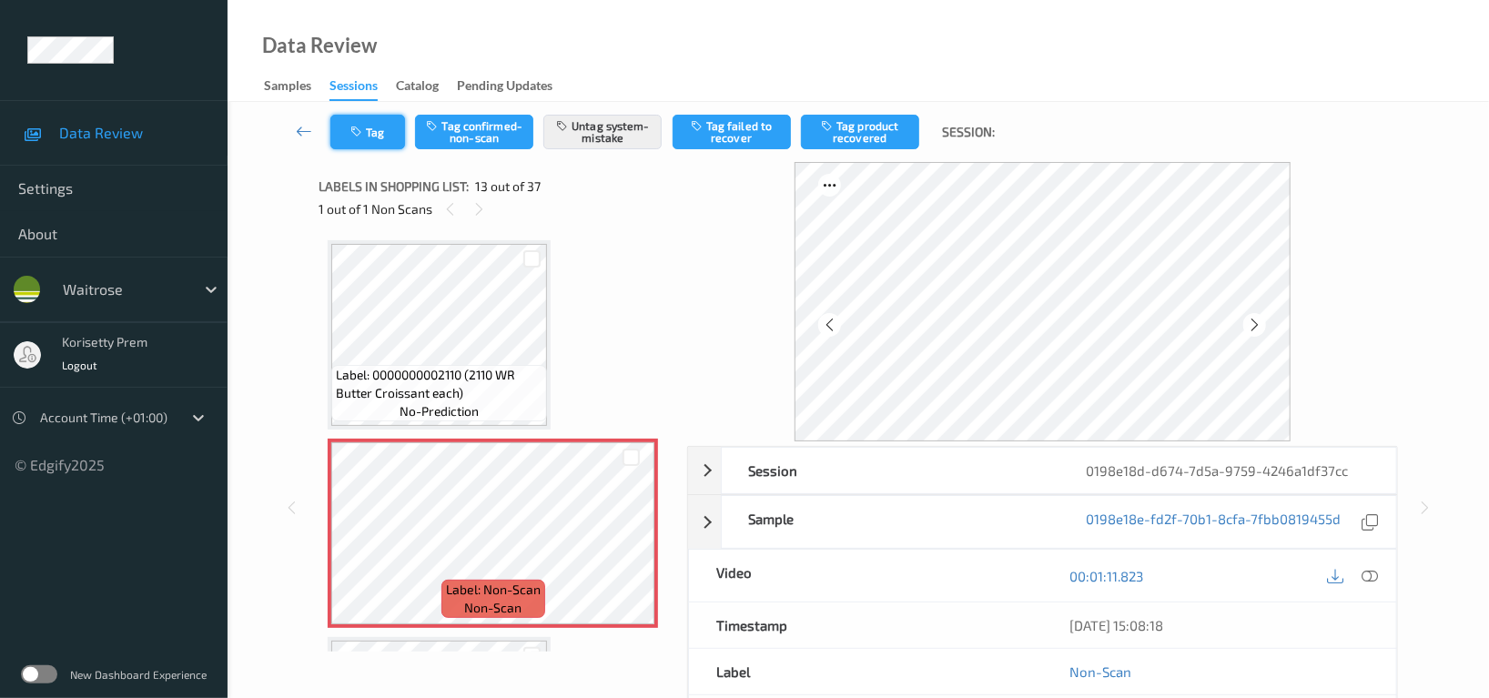
click at [344, 126] on button "Tag" at bounding box center [367, 132] width 75 height 35
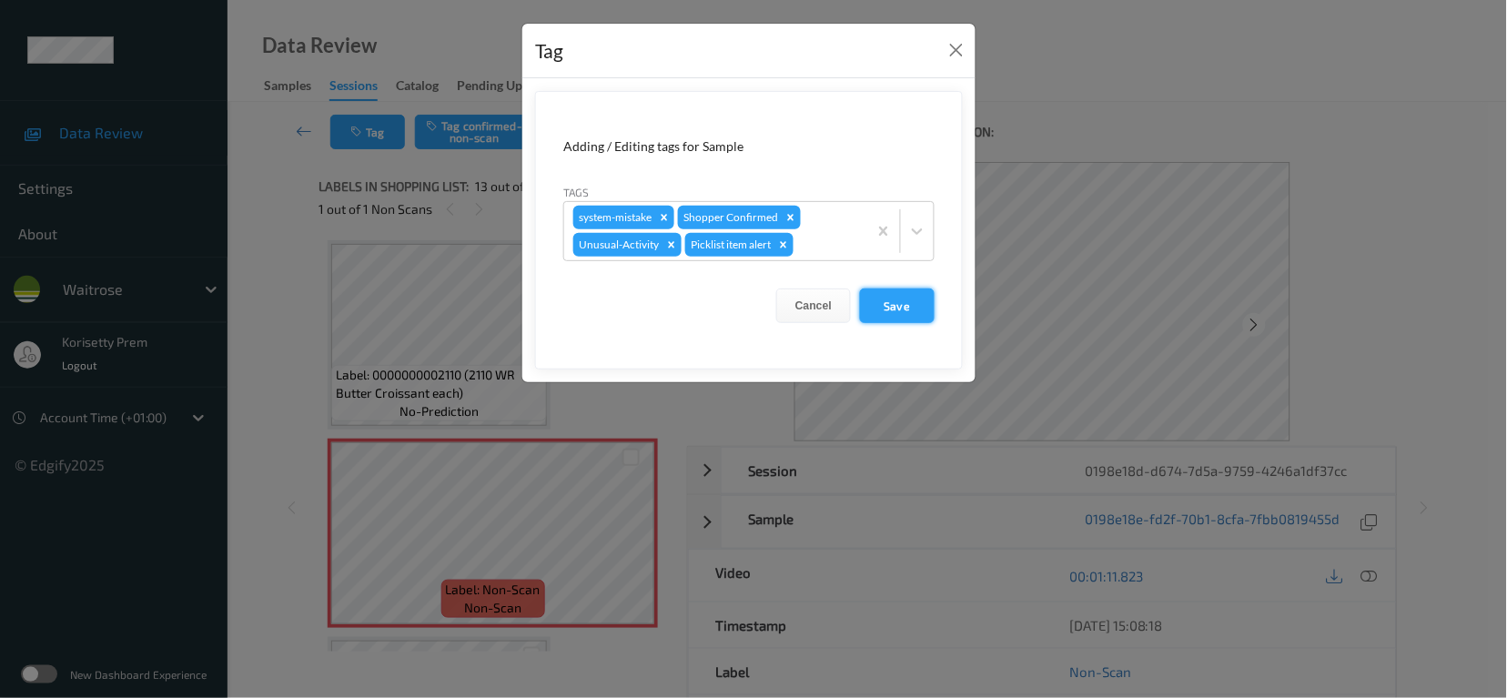
click at [897, 306] on button "Save" at bounding box center [897, 305] width 75 height 35
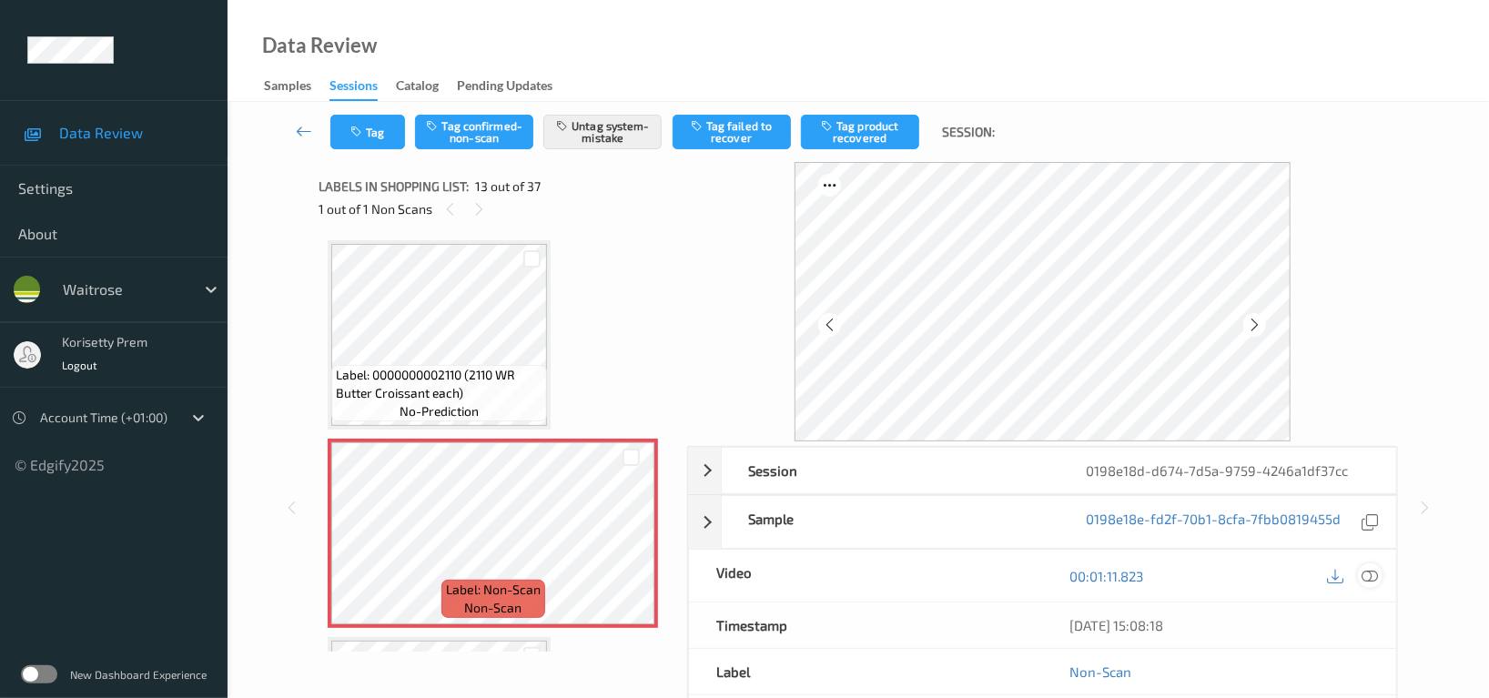
click at [1374, 569] on icon at bounding box center [1369, 576] width 16 height 16
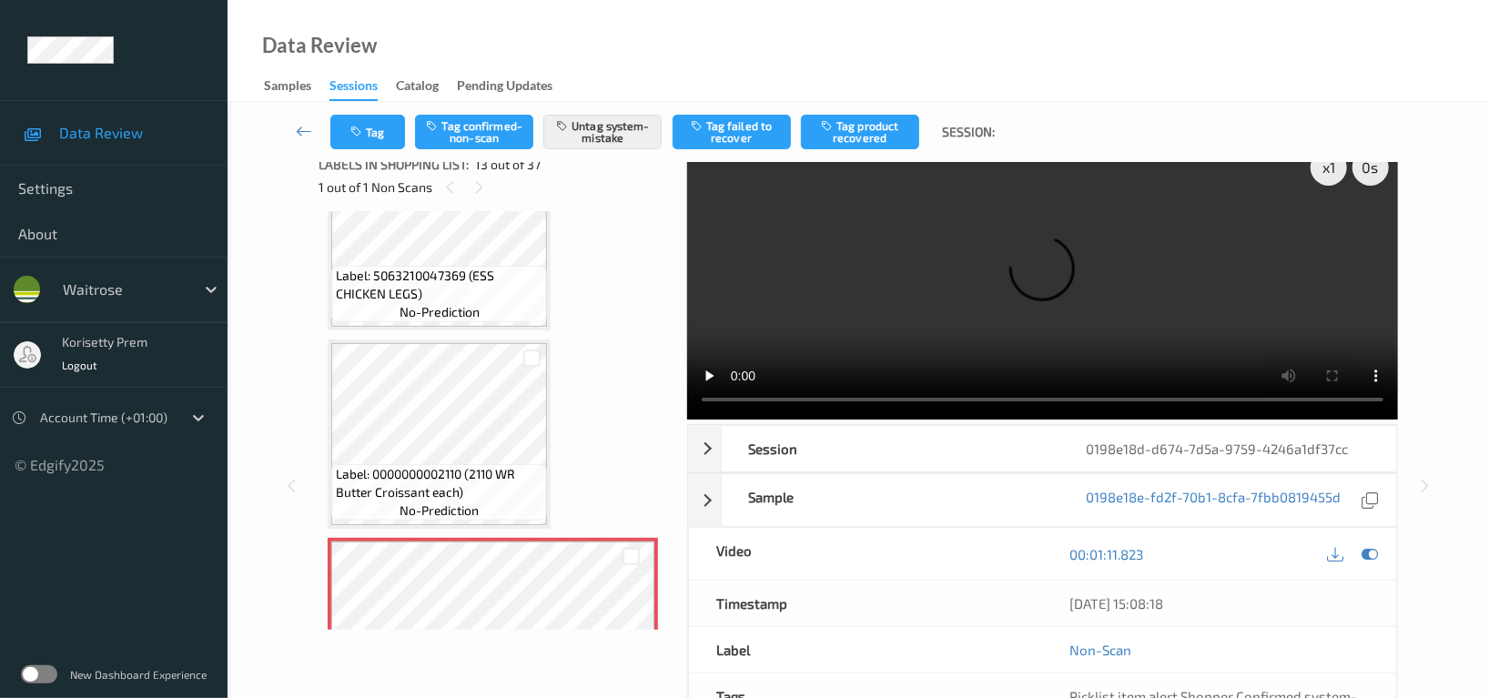
scroll to position [0, 0]
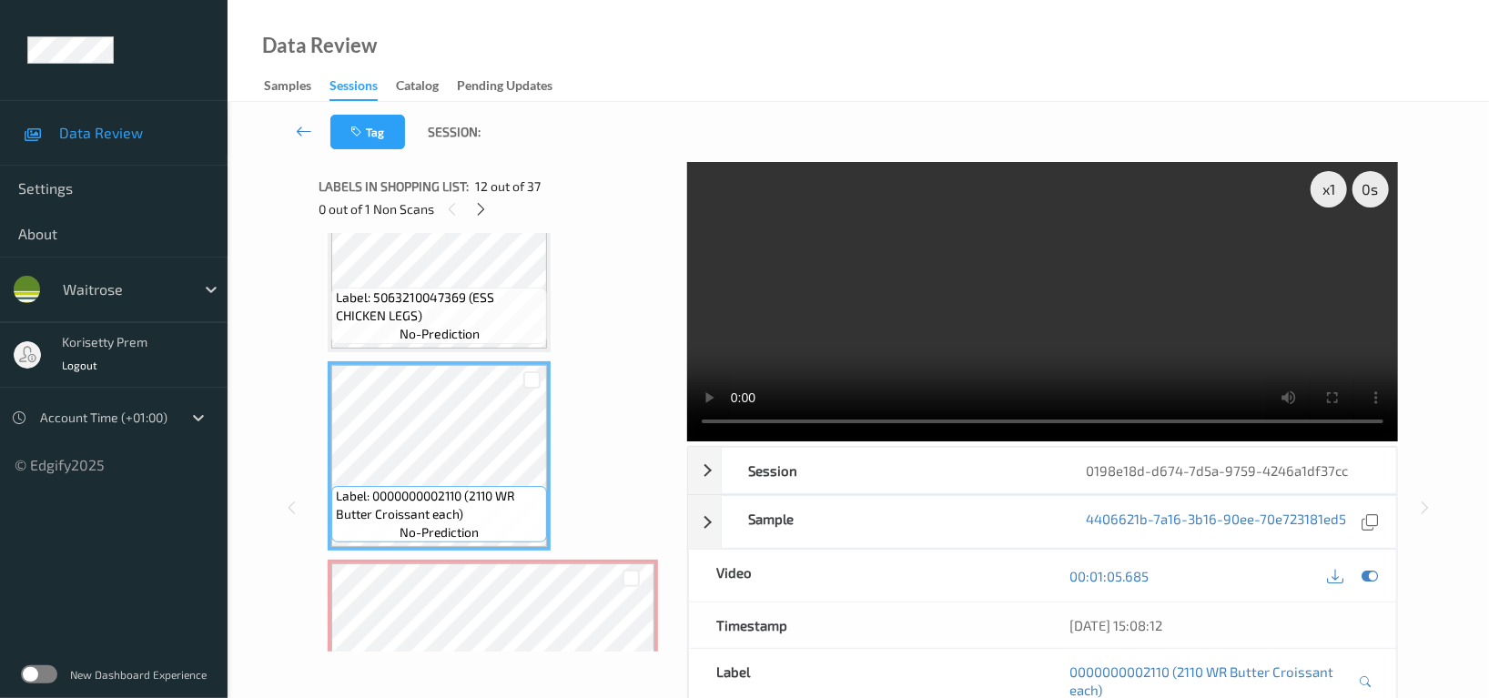
click at [957, 247] on video at bounding box center [1042, 301] width 711 height 279
click at [963, 301] on video at bounding box center [1042, 301] width 711 height 279
click at [970, 329] on video at bounding box center [1042, 301] width 711 height 279
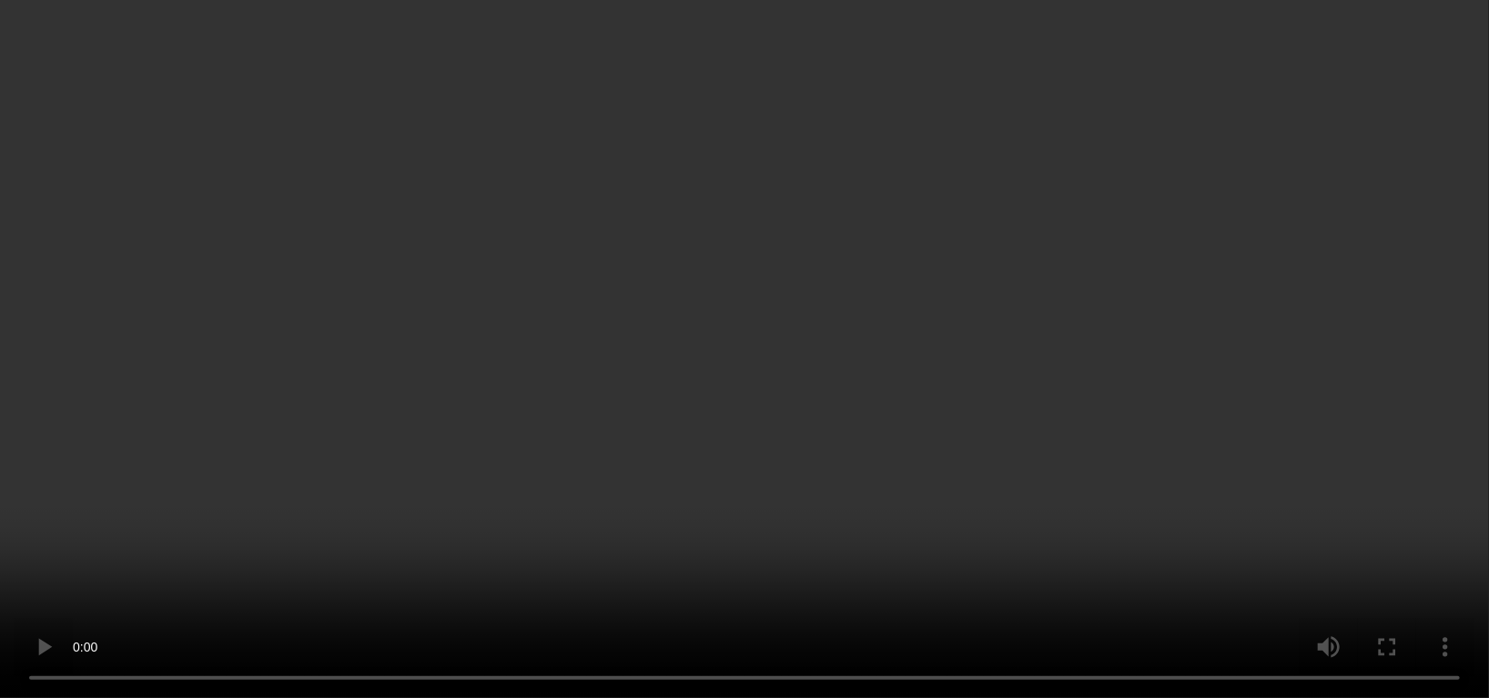
scroll to position [2183, 0]
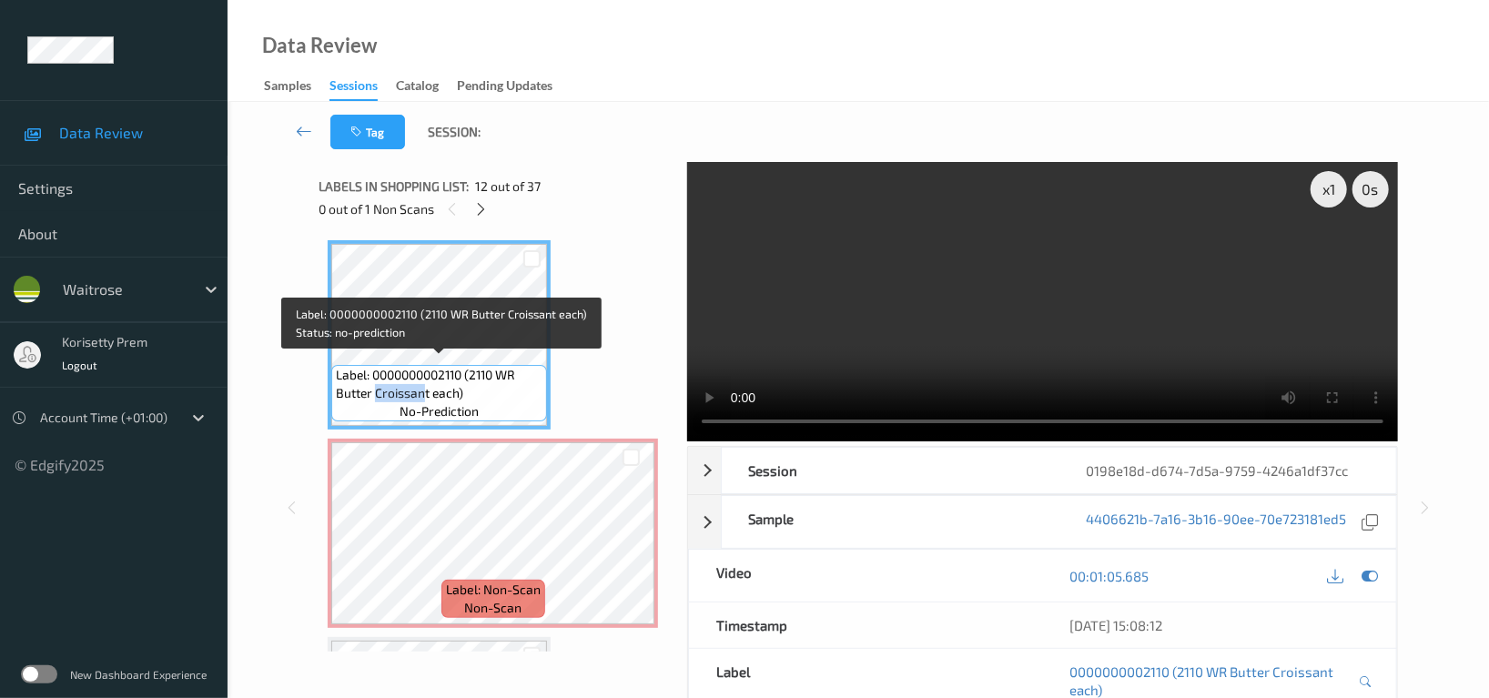
drag, startPoint x: 375, startPoint y: 386, endPoint x: 424, endPoint y: 386, distance: 49.1
click at [424, 386] on span "Label: 0000000002110 (2110 WR Butter Croissant each)" at bounding box center [439, 384] width 207 height 36
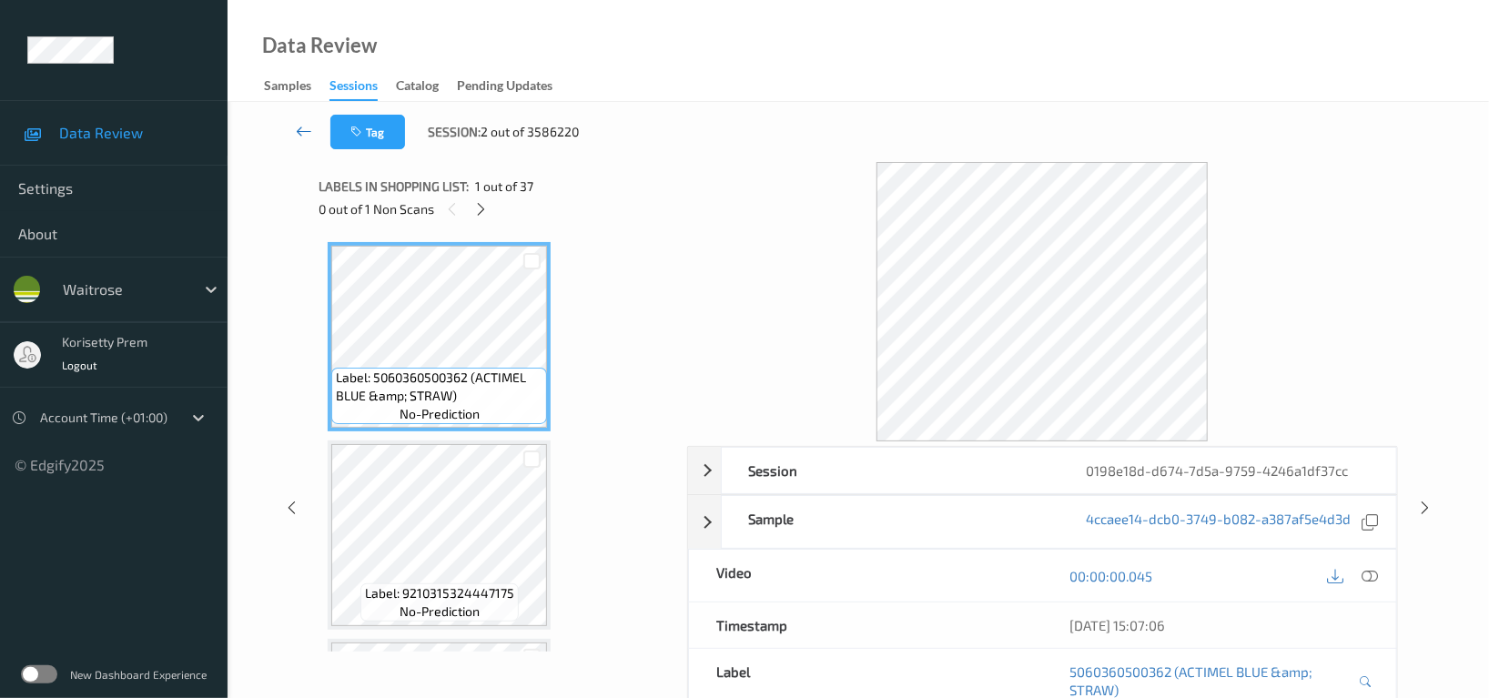
click at [308, 132] on icon at bounding box center [304, 131] width 16 height 18
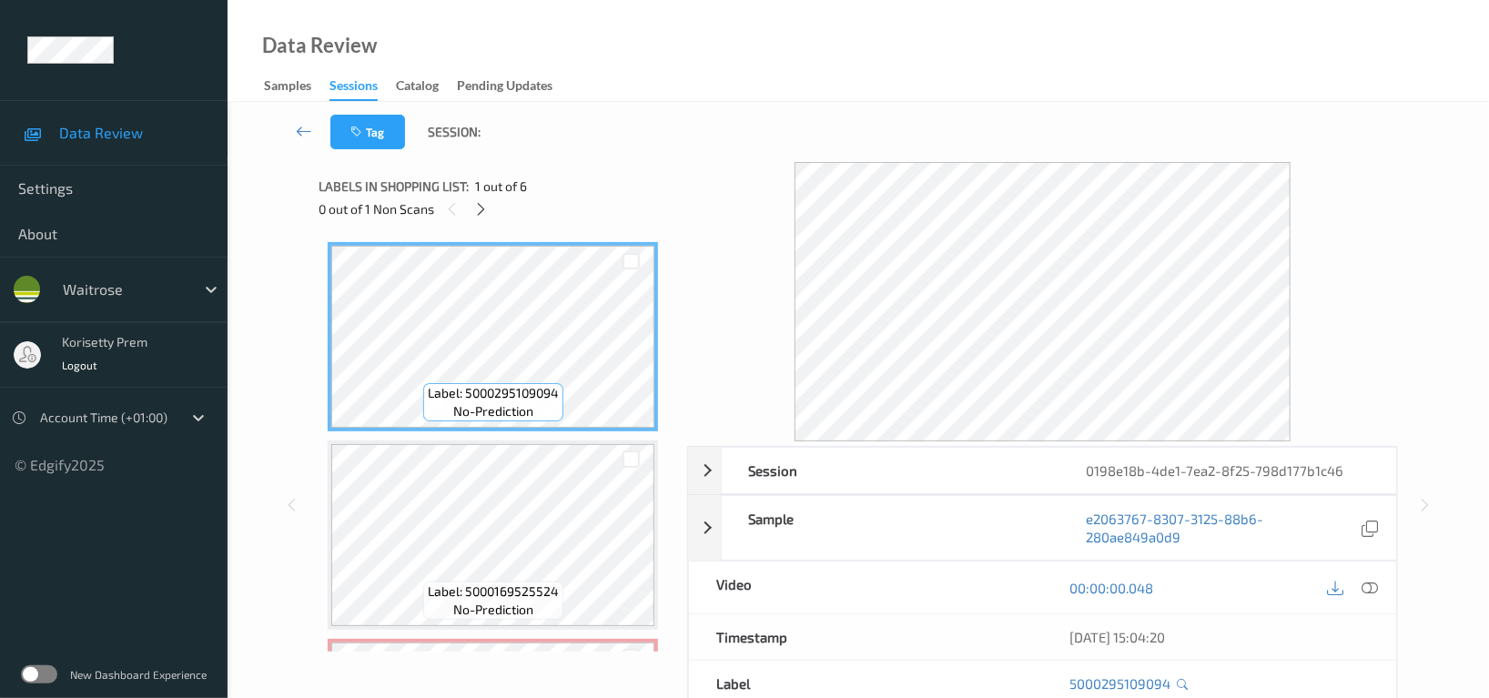
click at [777, 122] on div "Tag Session:" at bounding box center [858, 132] width 1187 height 60
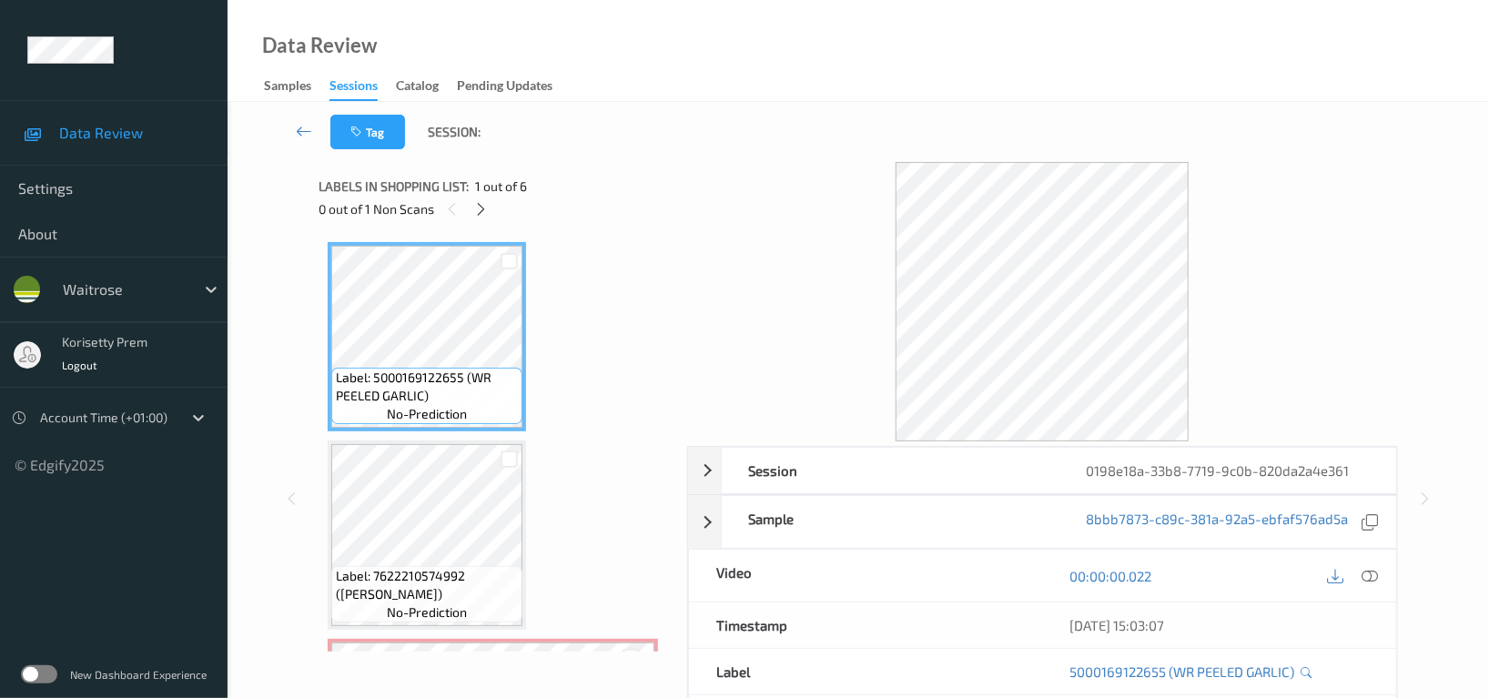
click at [747, 137] on div "Tag Session:" at bounding box center [858, 132] width 1187 height 60
click at [772, 153] on div "Tag Session:" at bounding box center [858, 132] width 1187 height 60
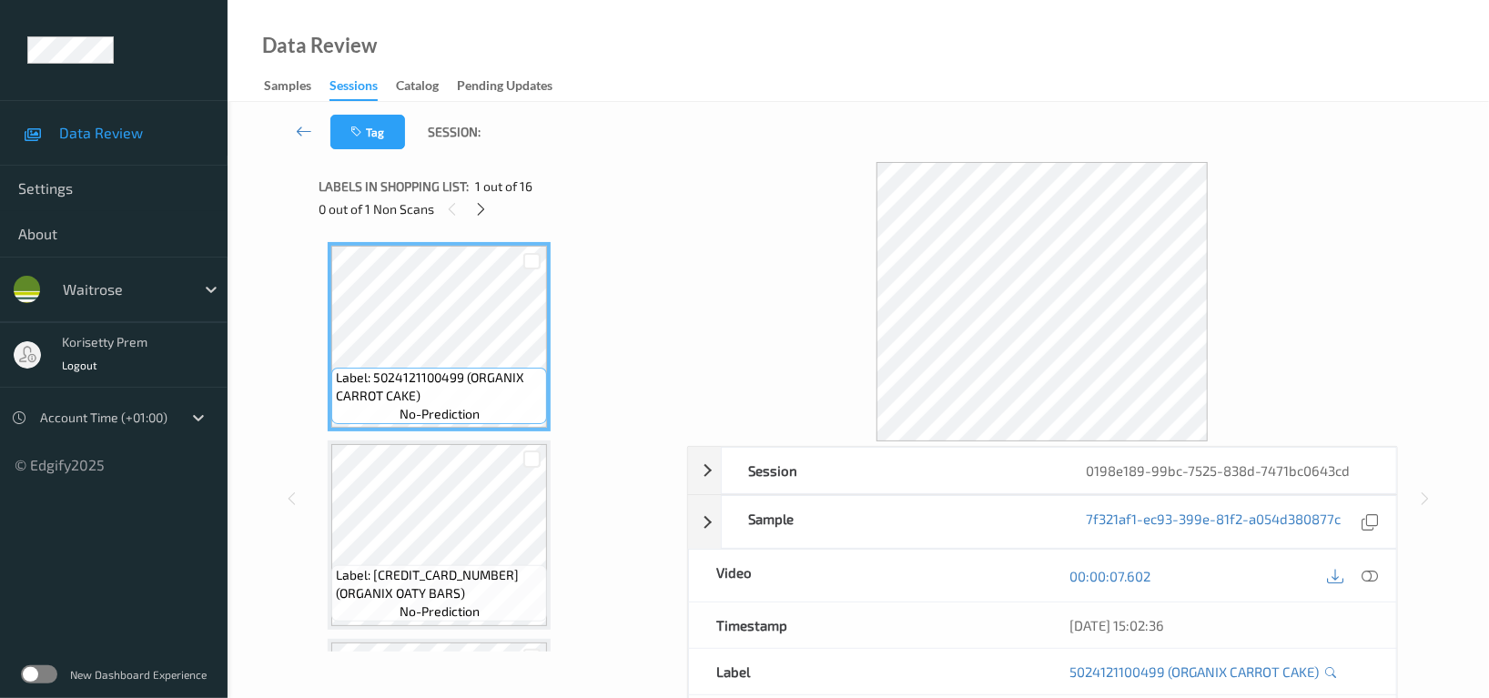
click at [683, 119] on div "Tag Session:" at bounding box center [858, 132] width 1187 height 60
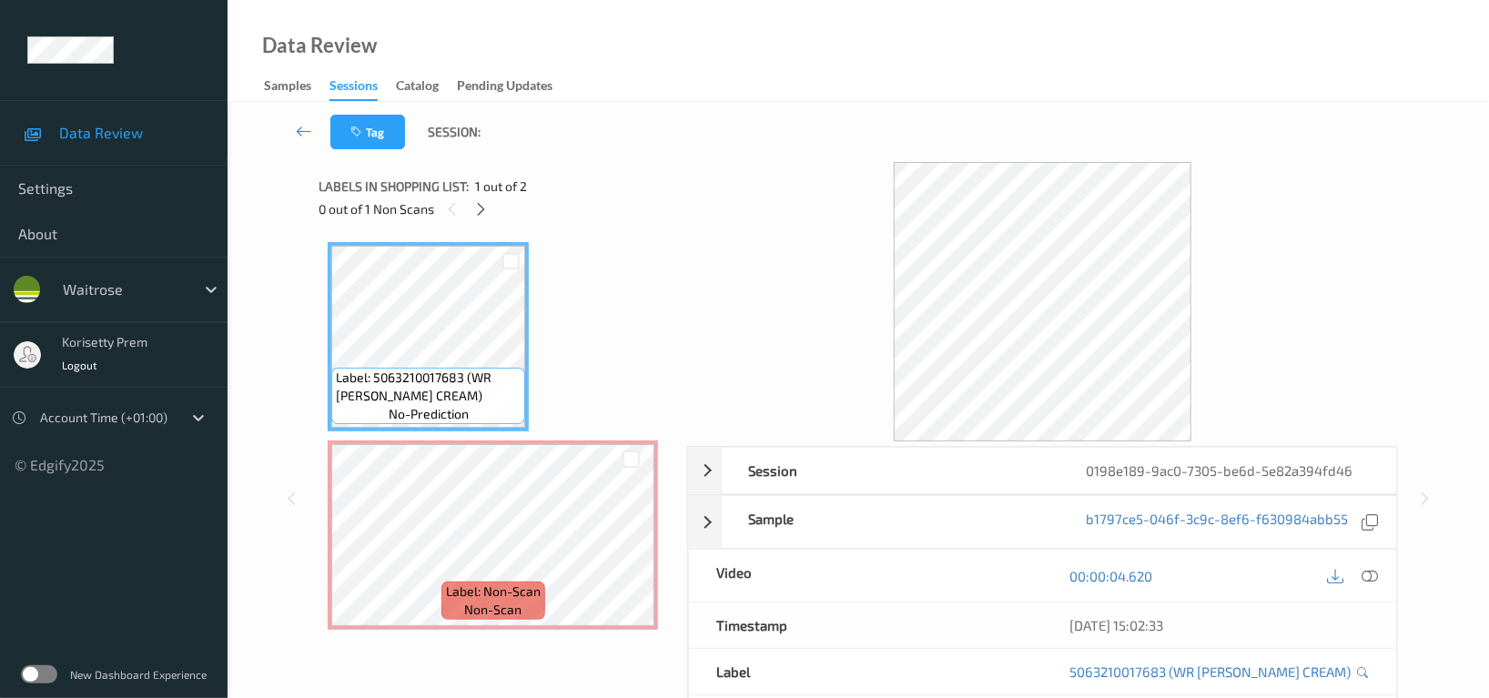
click at [775, 110] on div "Tag Session:" at bounding box center [858, 132] width 1187 height 60
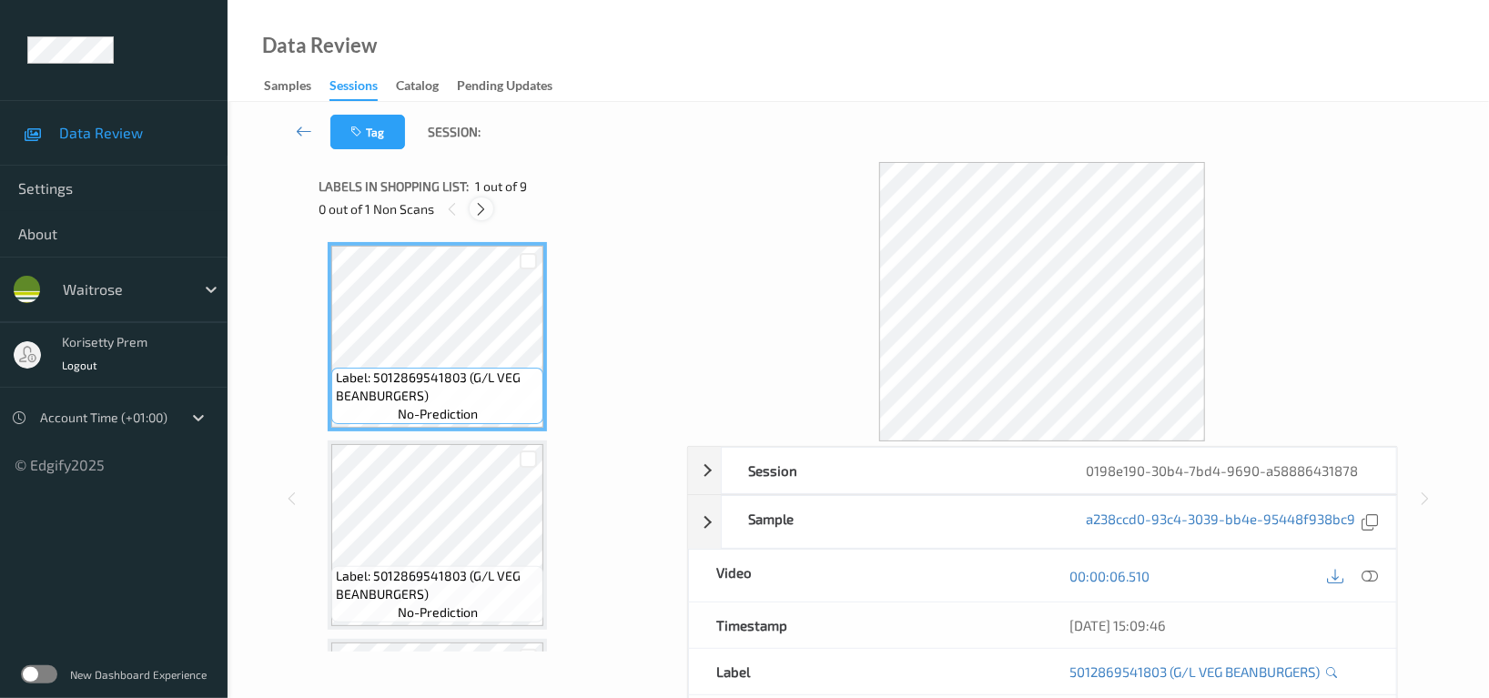
click at [485, 207] on icon at bounding box center [481, 209] width 15 height 16
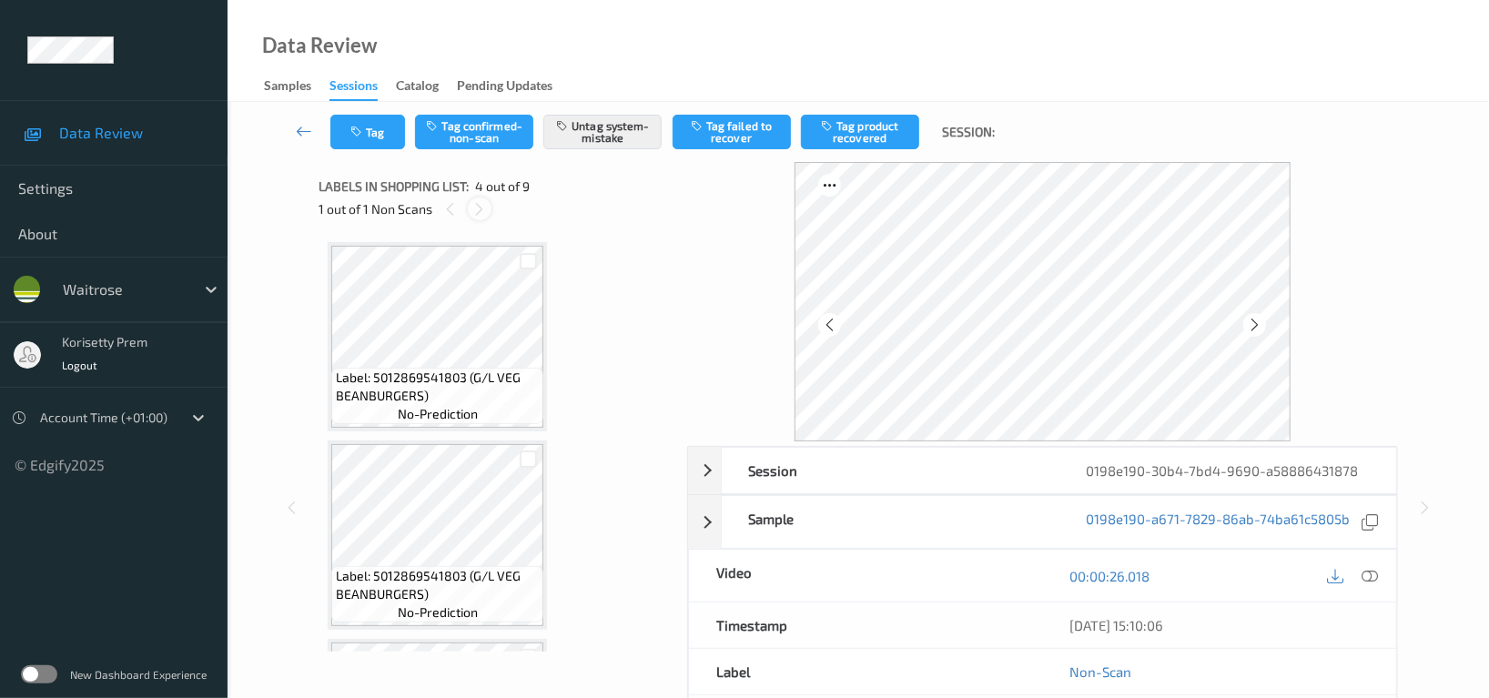
scroll to position [404, 0]
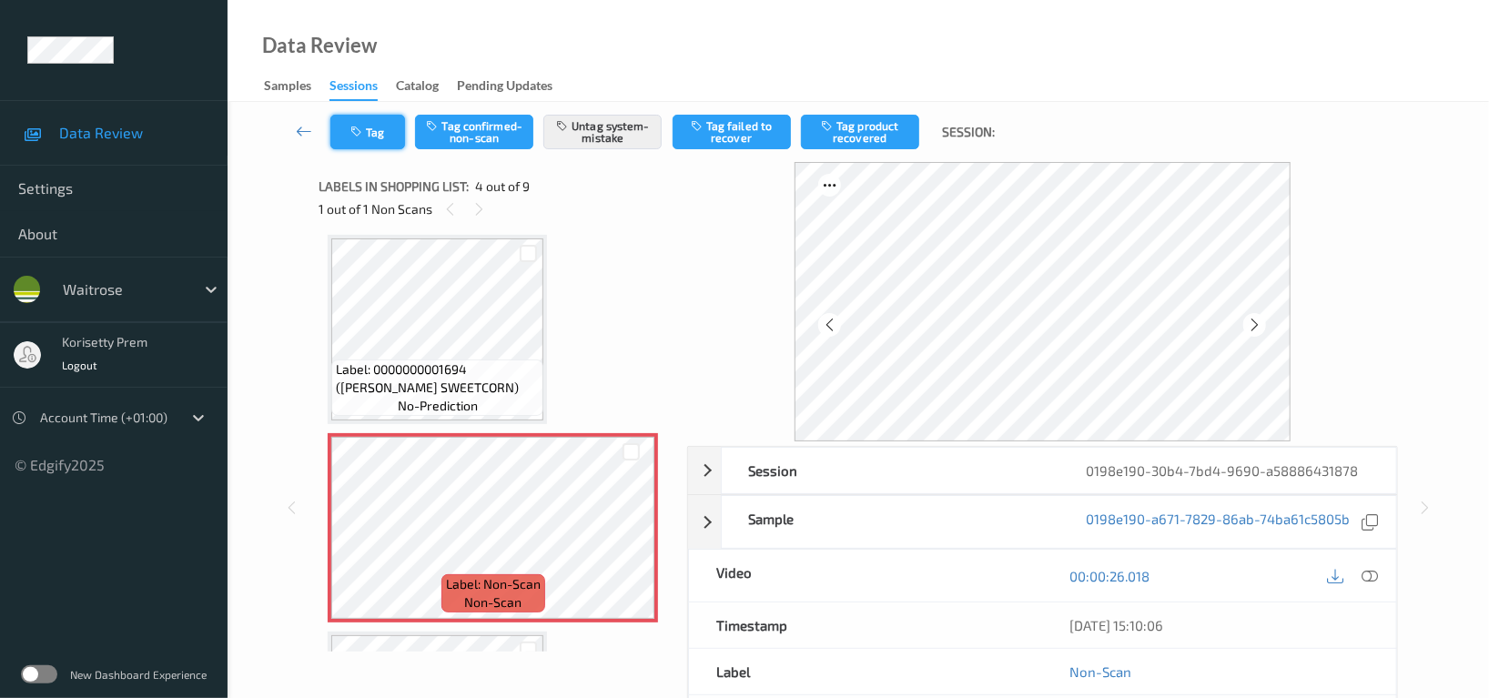
click at [372, 141] on button "Tag" at bounding box center [367, 132] width 75 height 35
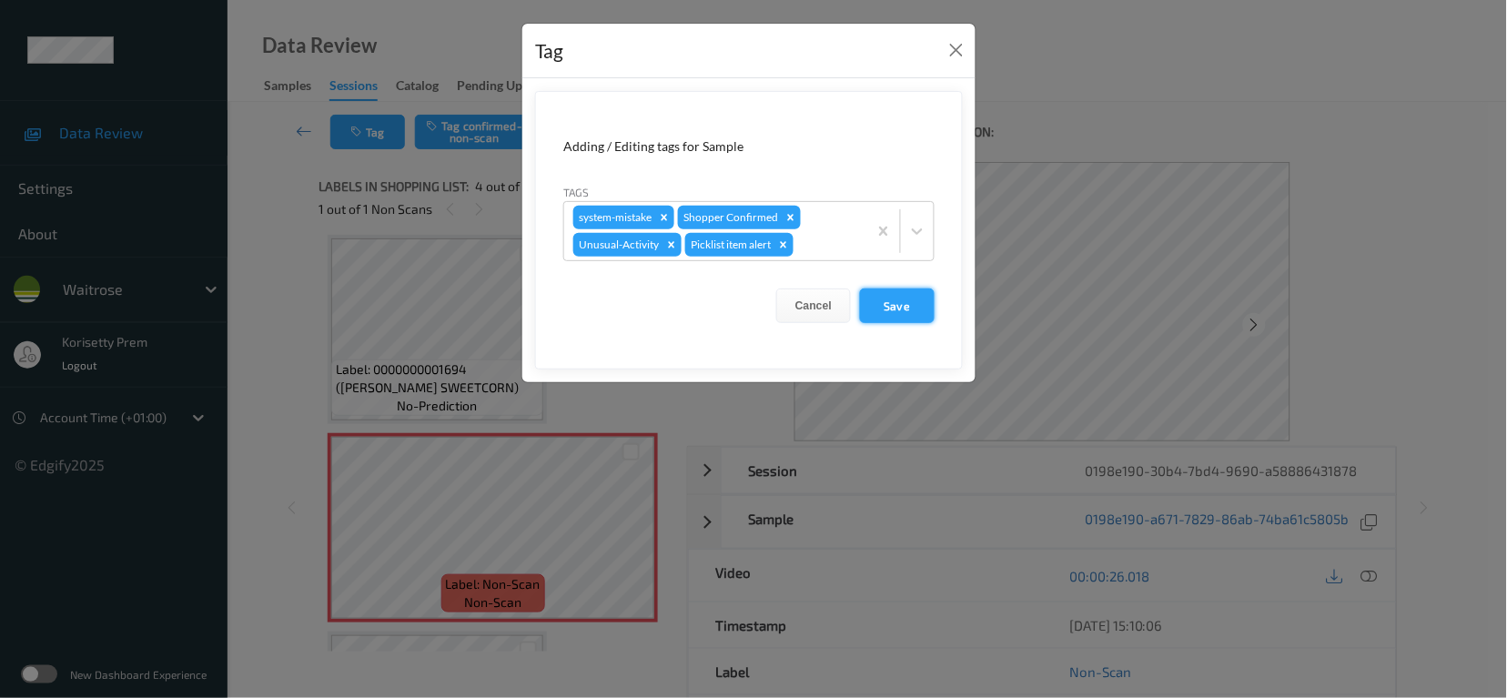
click at [922, 308] on button "Save" at bounding box center [897, 305] width 75 height 35
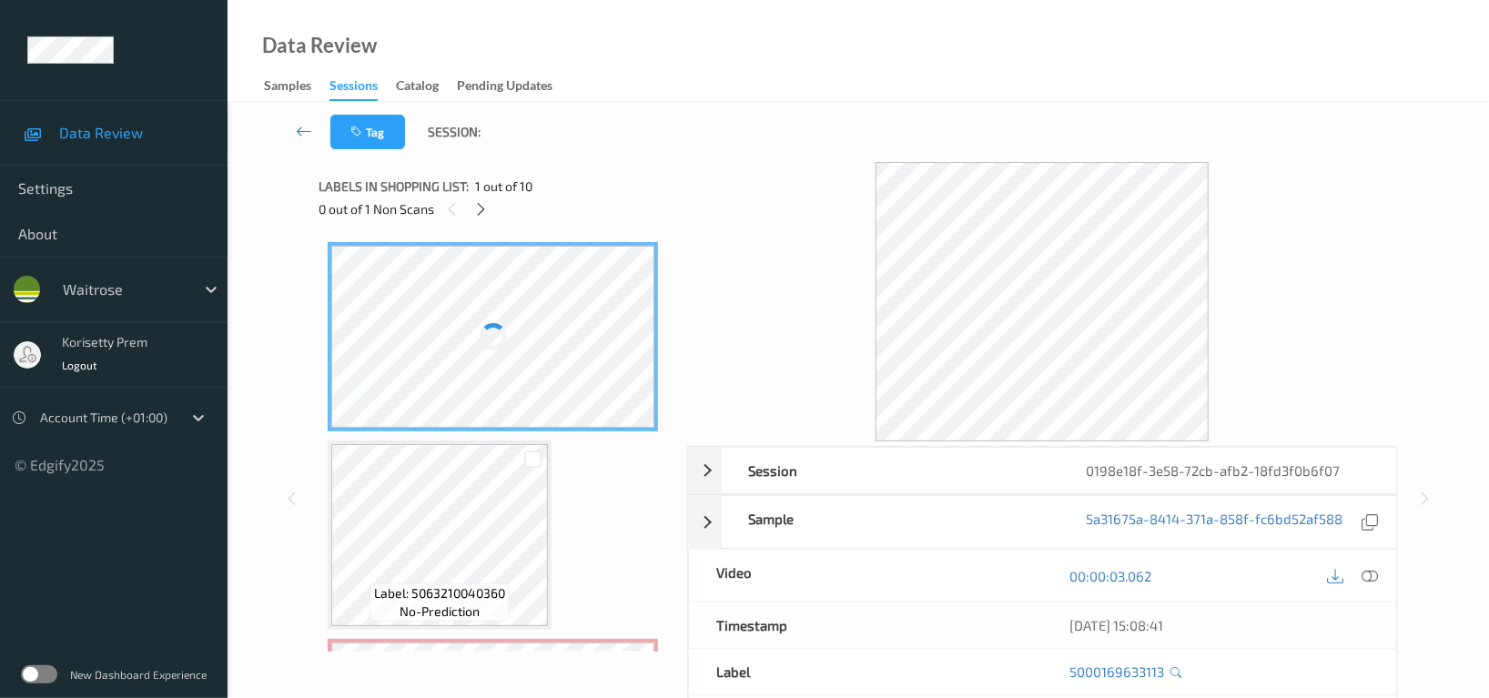
click at [753, 195] on div at bounding box center [1042, 301] width 711 height 279
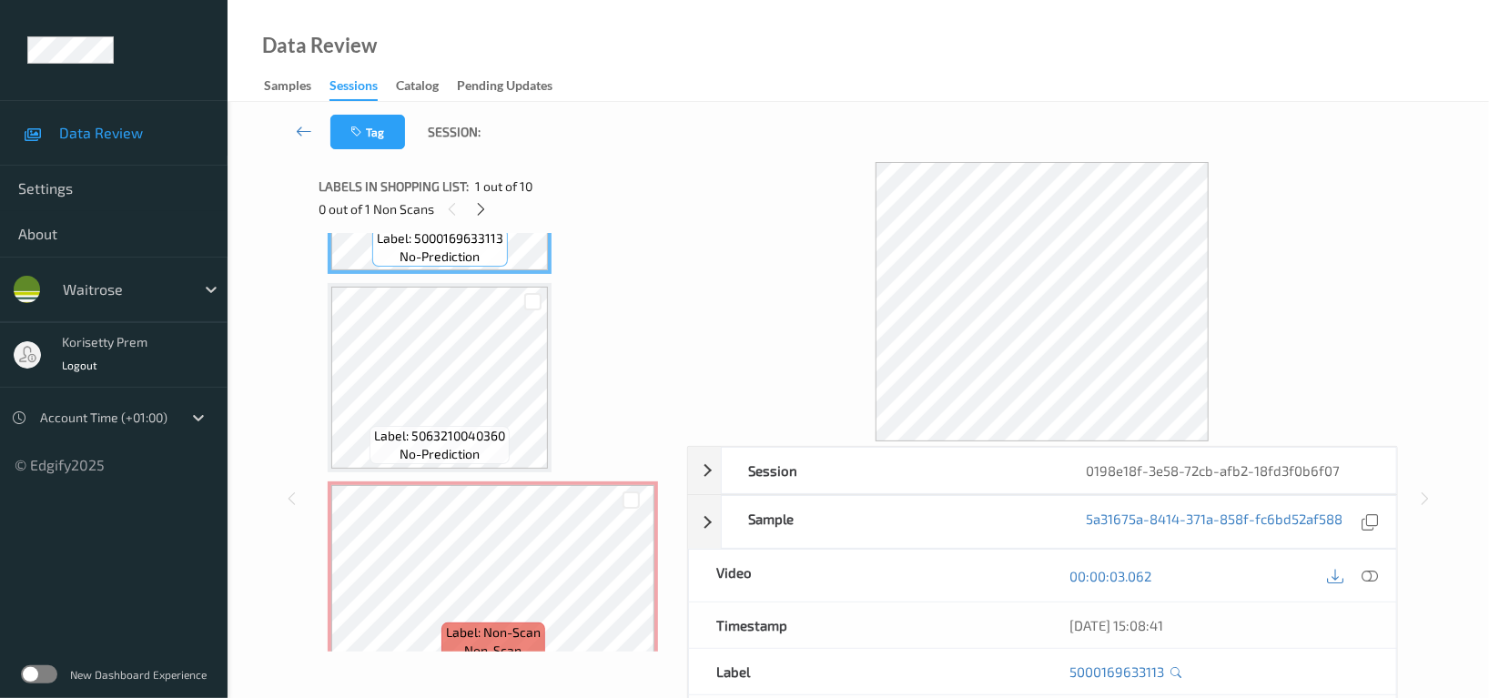
scroll to position [242, 0]
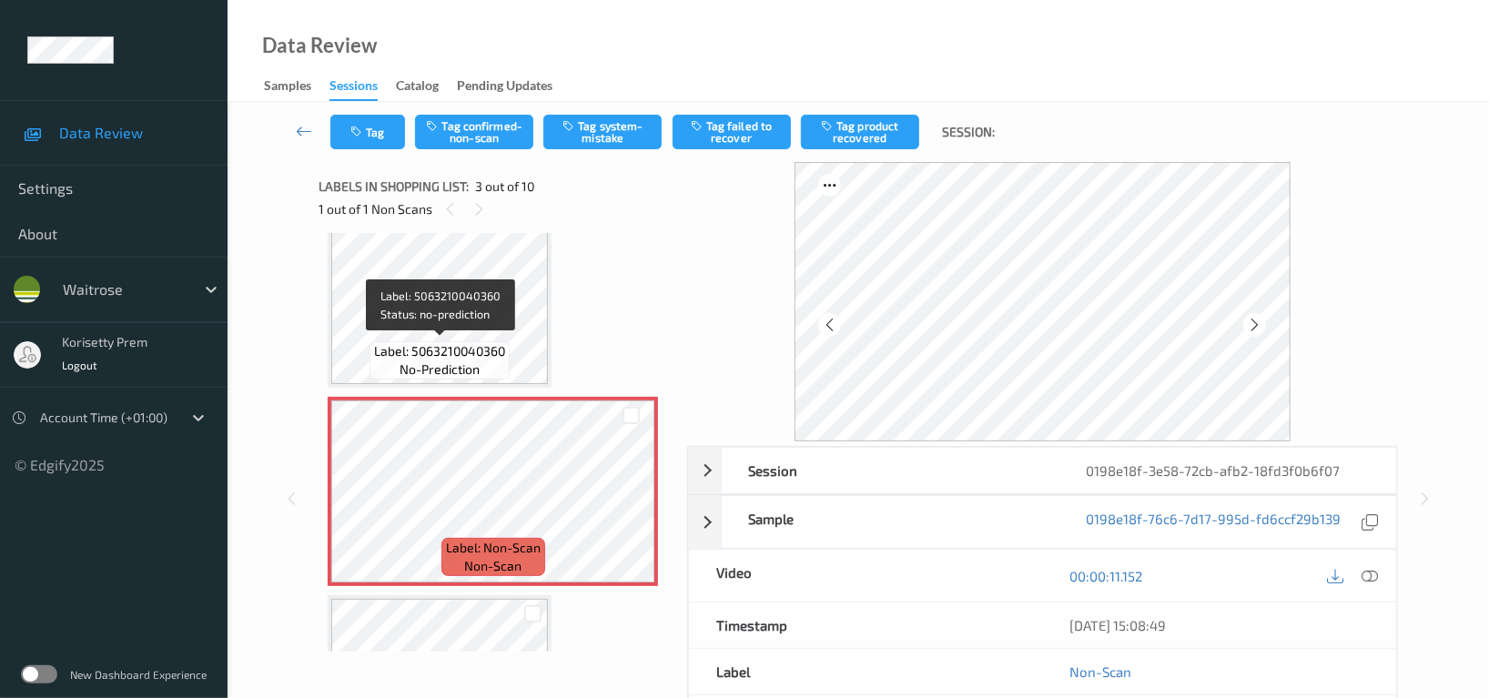
click at [458, 341] on div "Label: 5063210040360 no-prediction" at bounding box center [439, 360] width 140 height 38
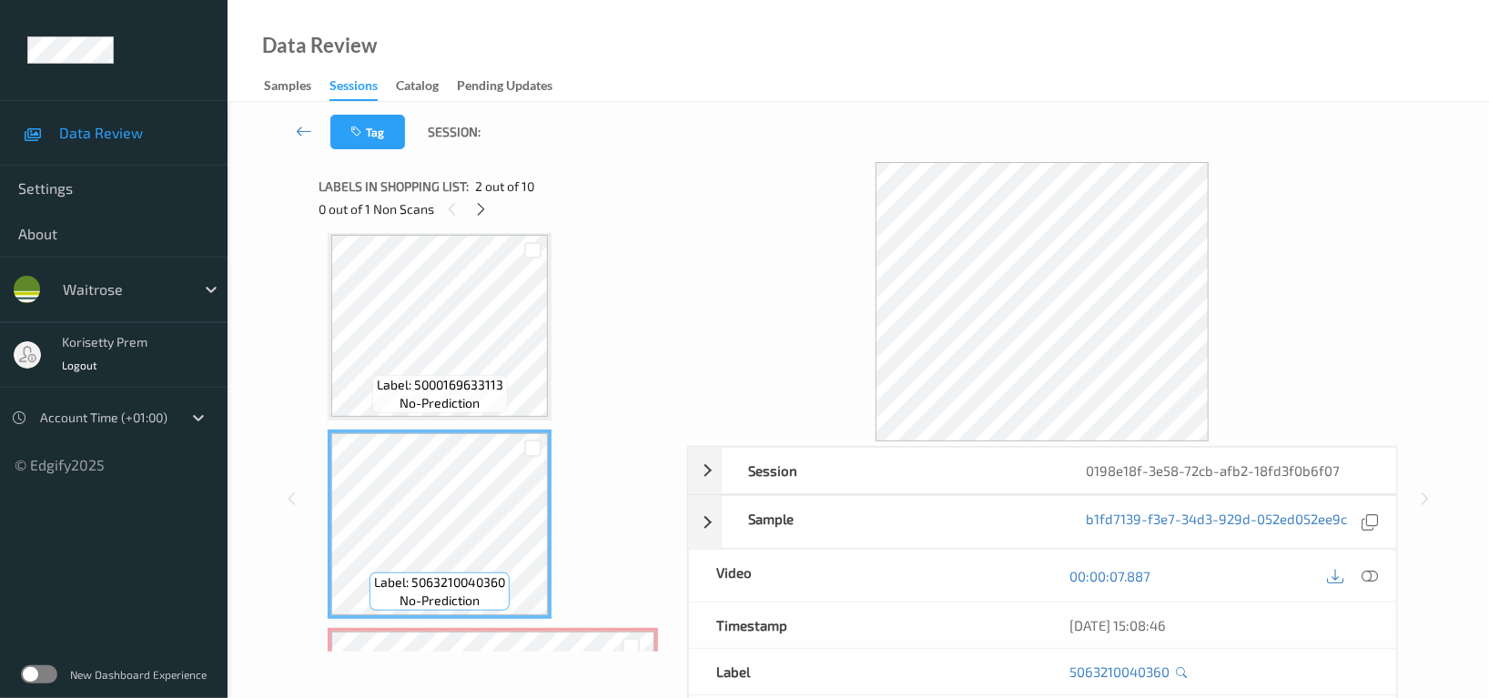
scroll to position [0, 0]
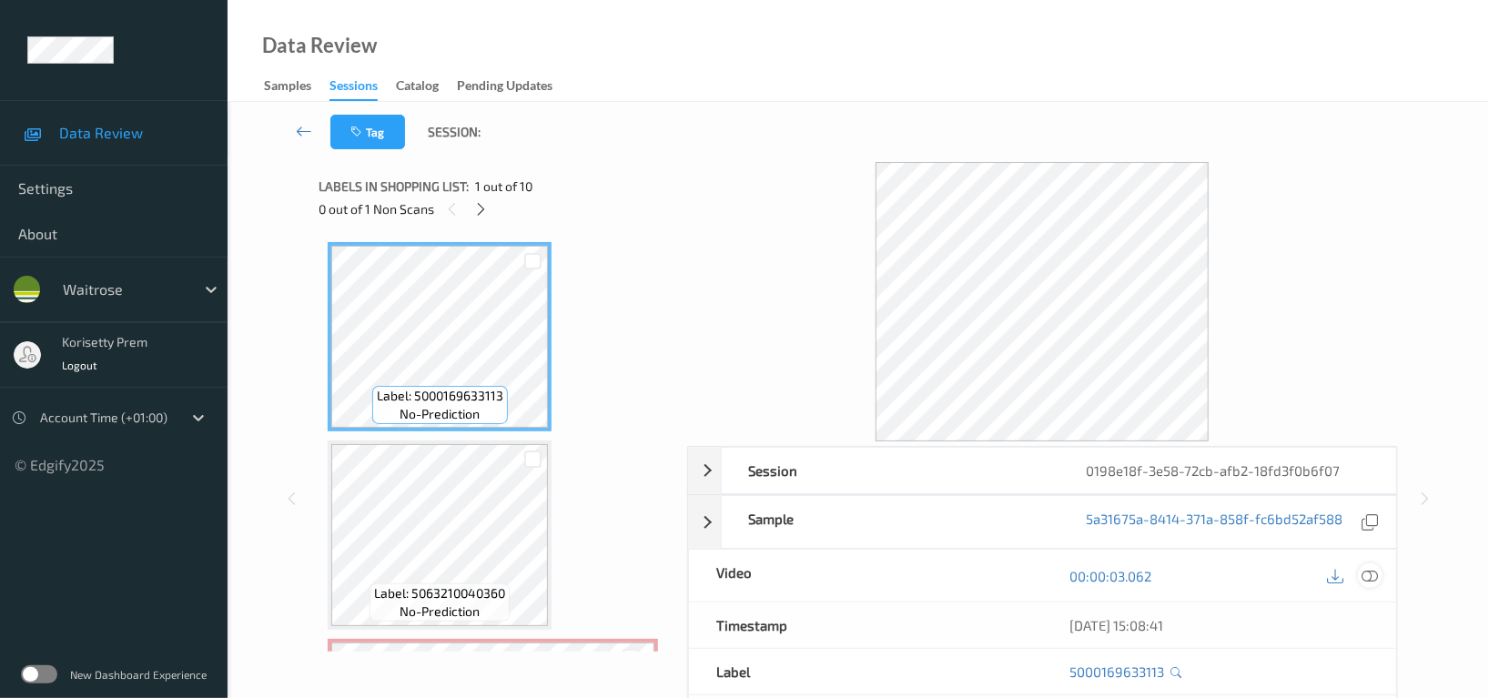
click at [1370, 571] on icon at bounding box center [1369, 576] width 16 height 16
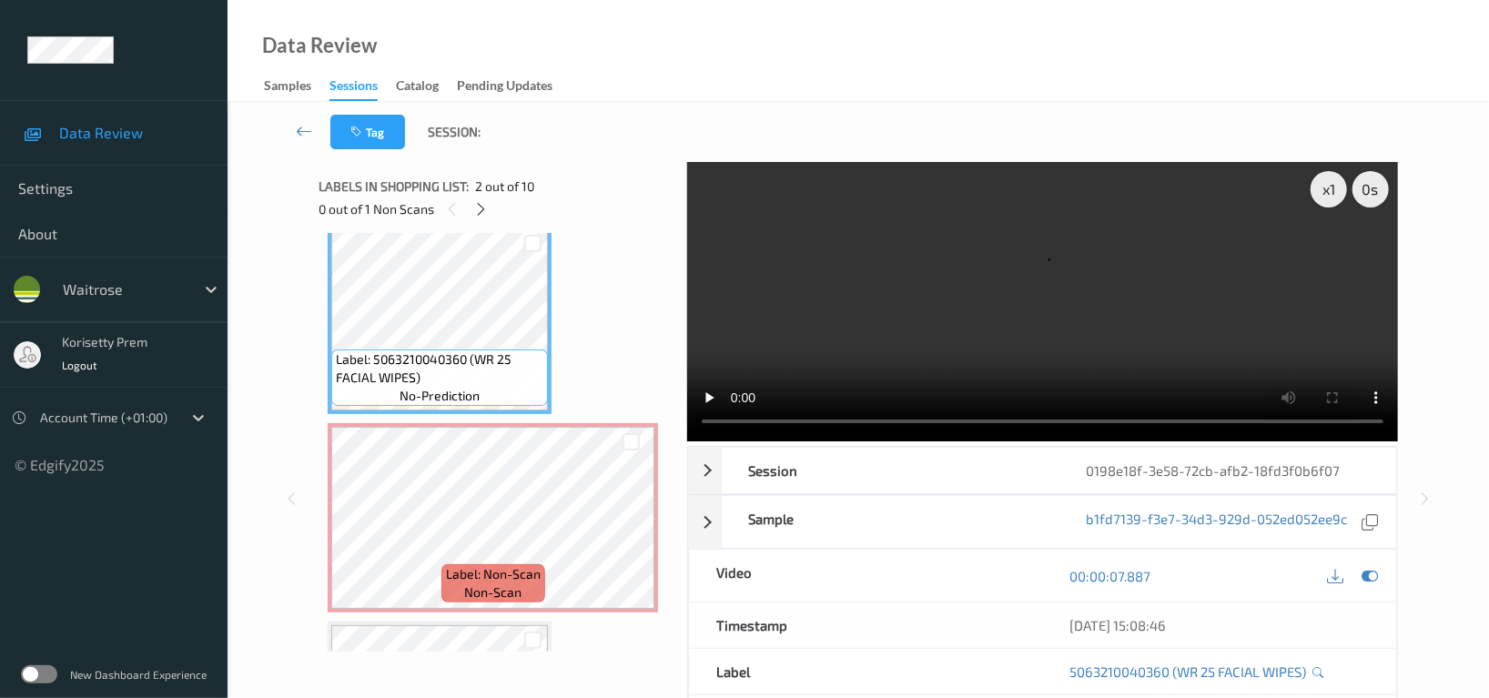
scroll to position [242, 0]
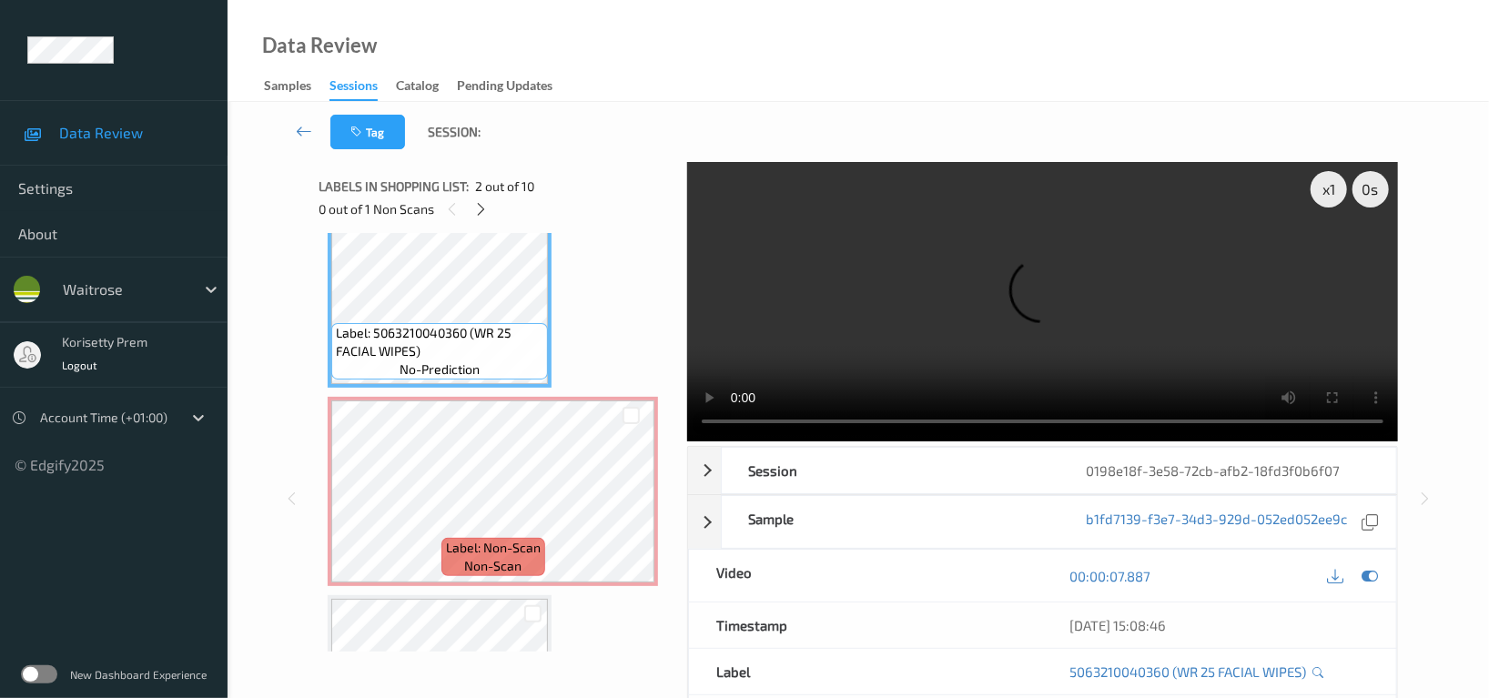
click at [828, 292] on video at bounding box center [1042, 301] width 711 height 279
click at [839, 307] on video at bounding box center [1042, 301] width 711 height 279
click at [825, 334] on video at bounding box center [1042, 301] width 711 height 279
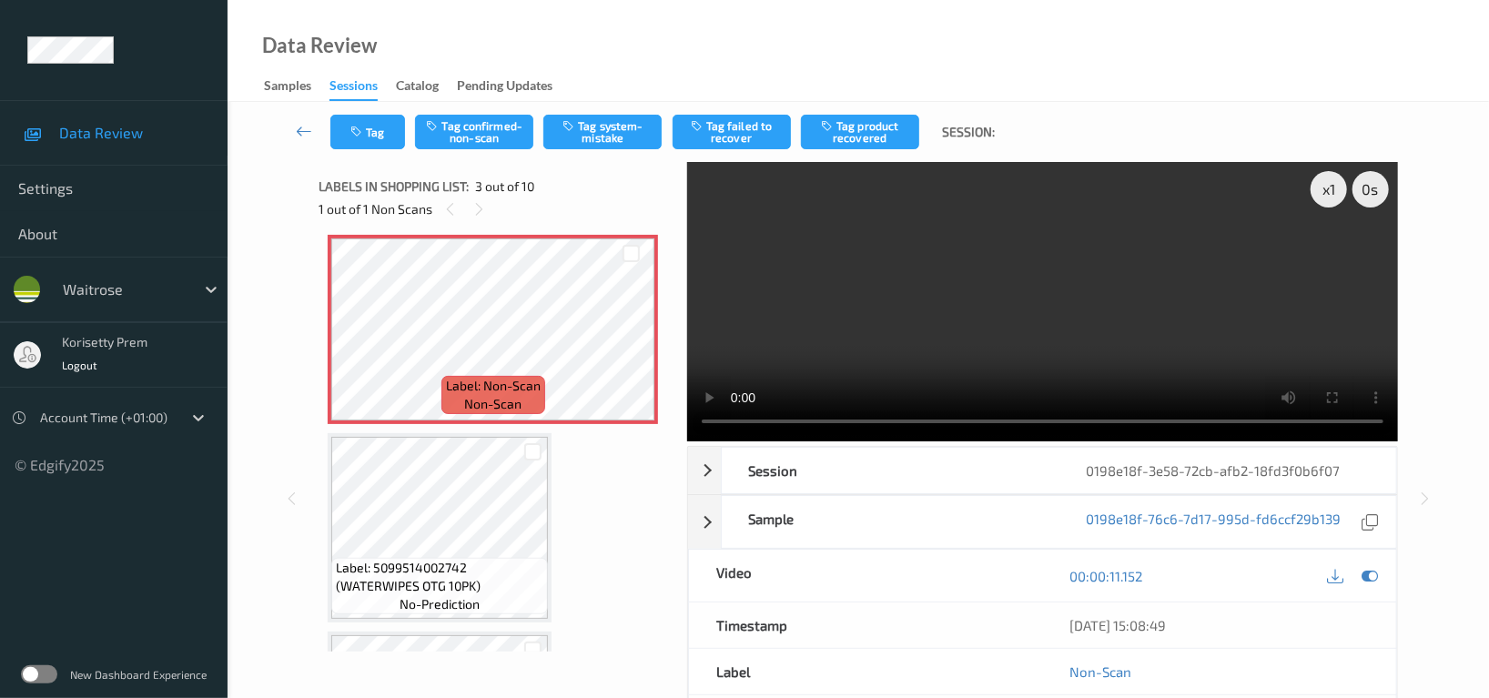
scroll to position [354, 0]
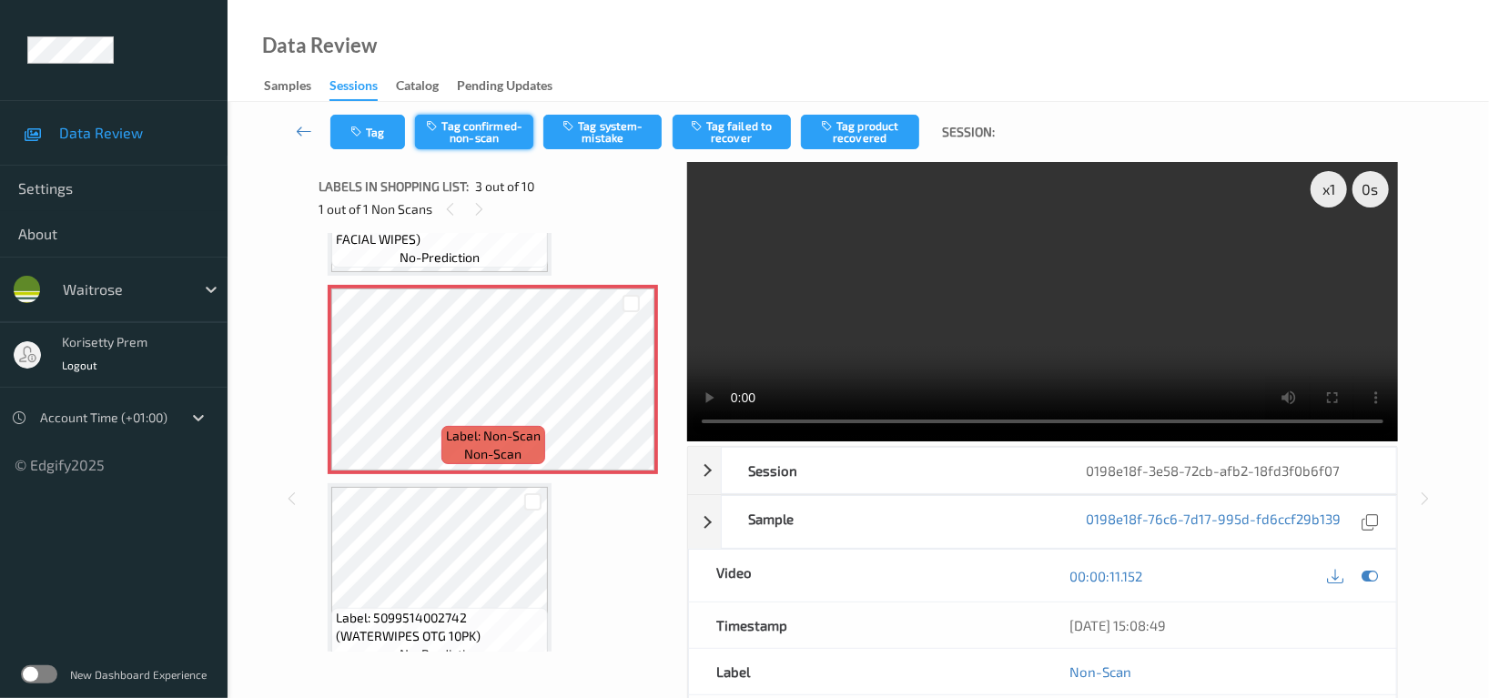
click at [470, 126] on button "Tag confirmed-non-scan" at bounding box center [474, 132] width 118 height 35
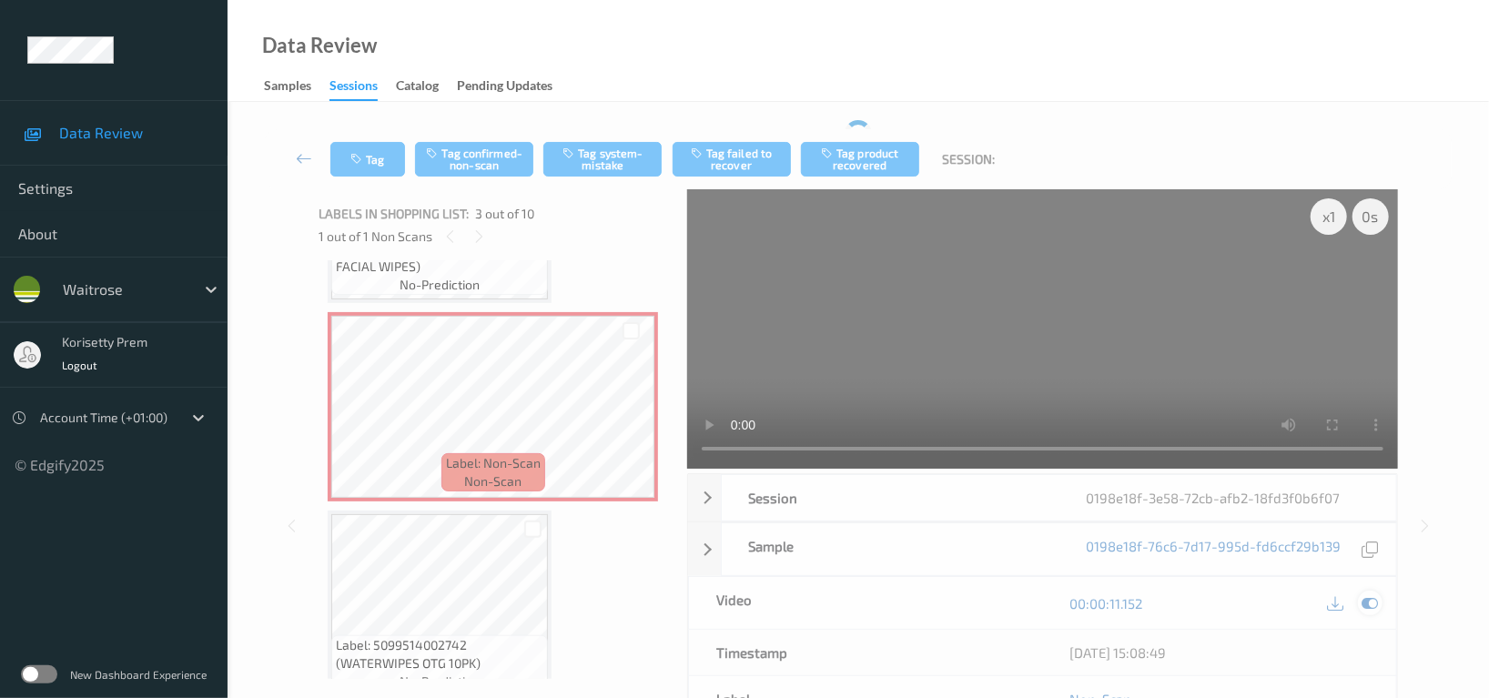
click at [1361, 603] on icon at bounding box center [1369, 603] width 16 height 16
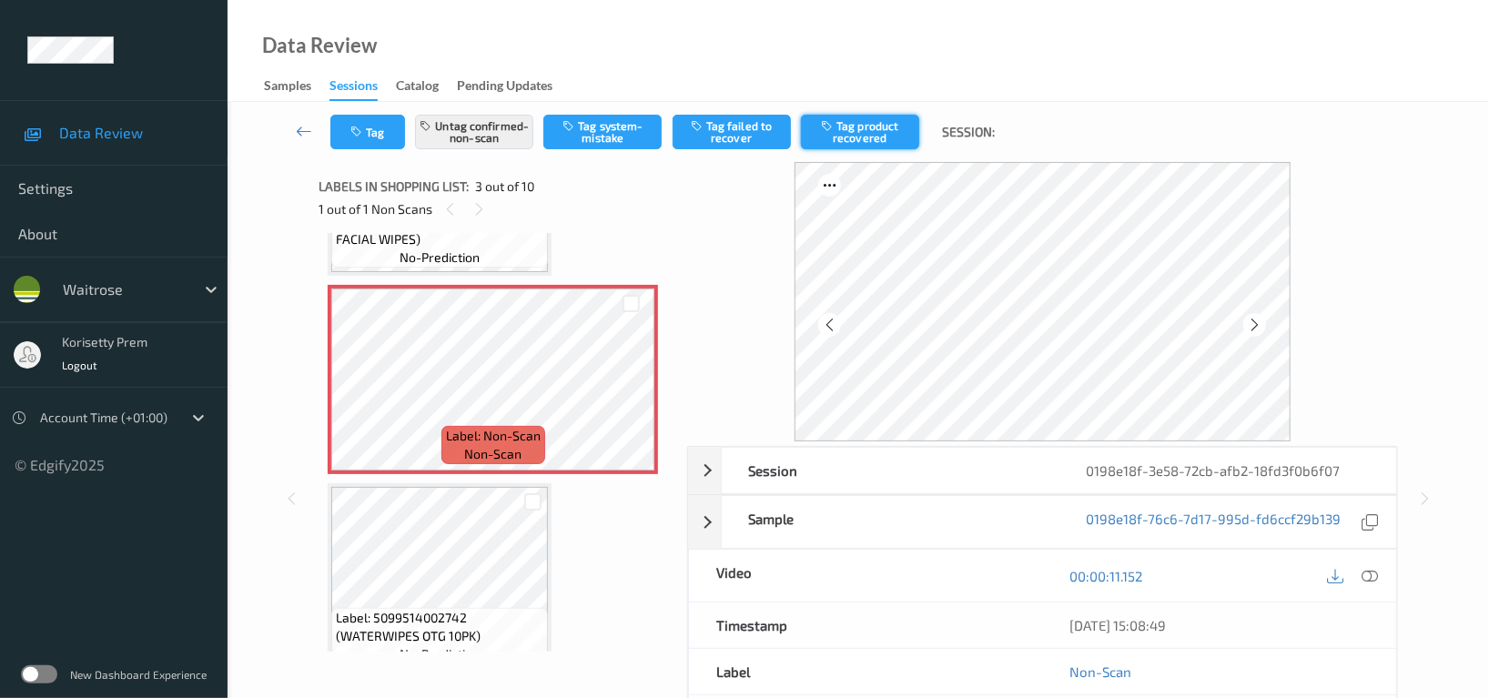
click at [864, 130] on button "Tag product recovered" at bounding box center [860, 132] width 118 height 35
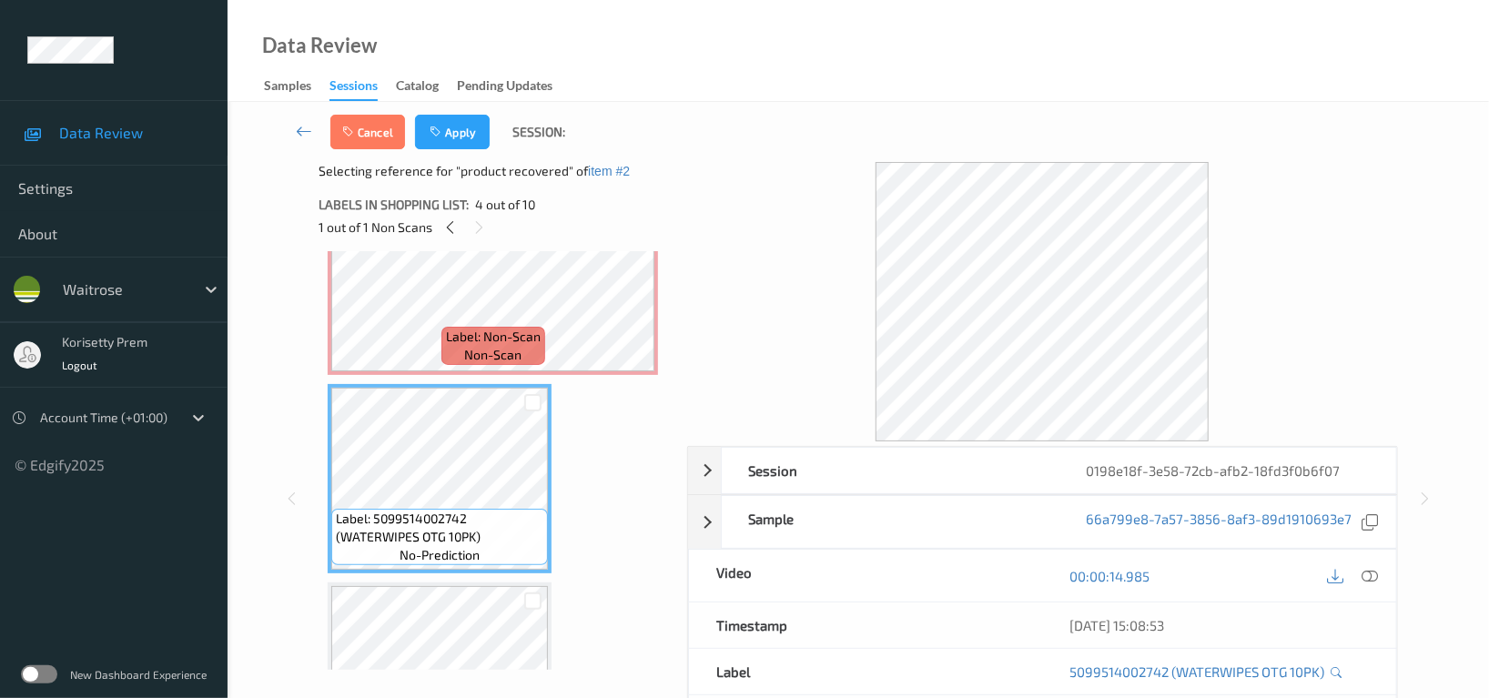
scroll to position [475, 0]
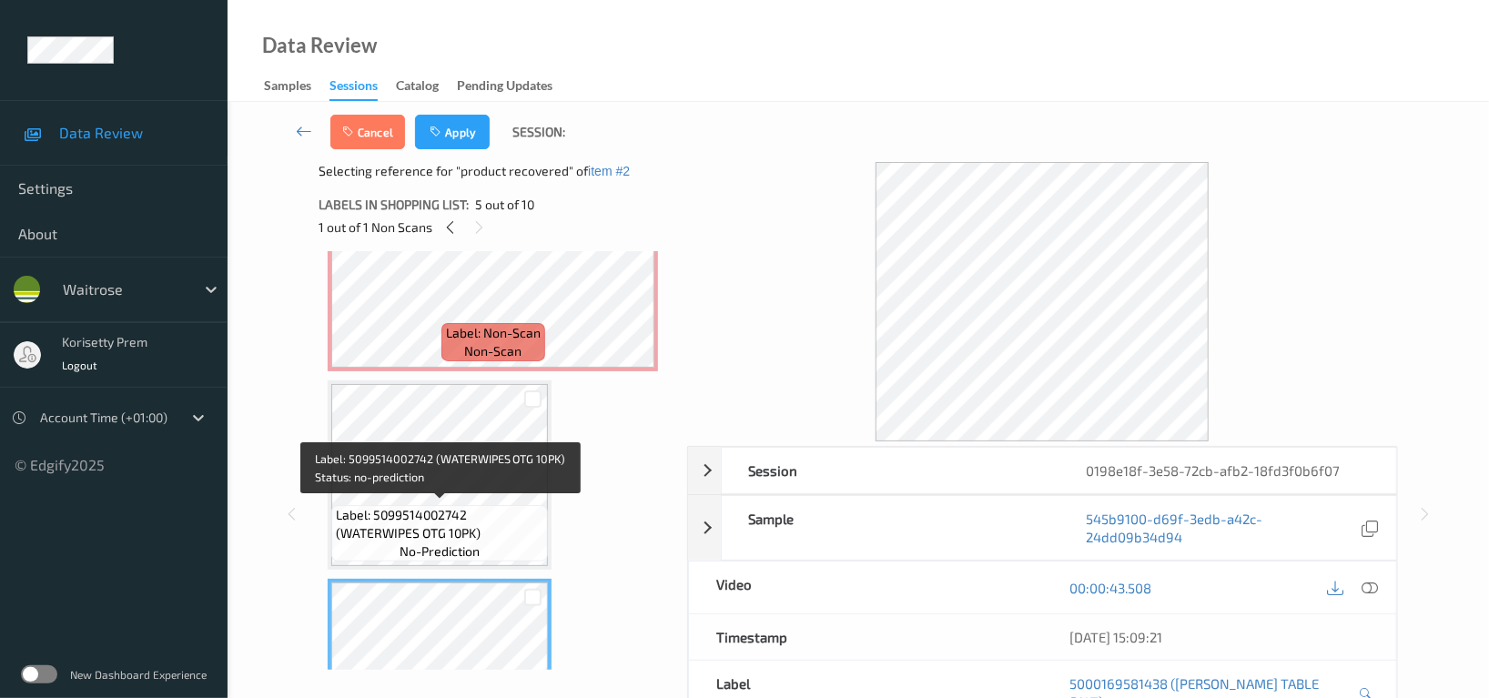
click at [488, 520] on span "Label: 5099514002742 (WATERWIPES OTG 10PK)" at bounding box center [439, 524] width 207 height 36
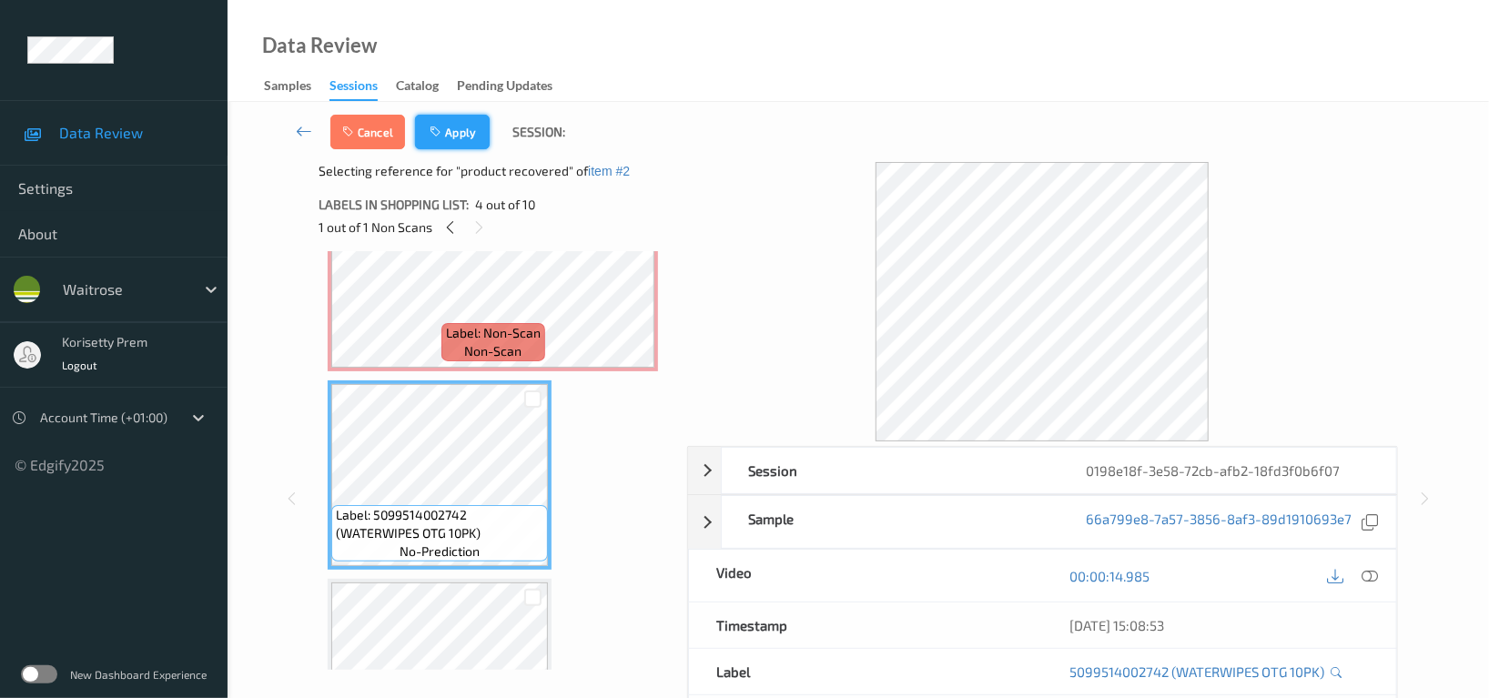
click at [461, 130] on button "Apply" at bounding box center [452, 132] width 75 height 35
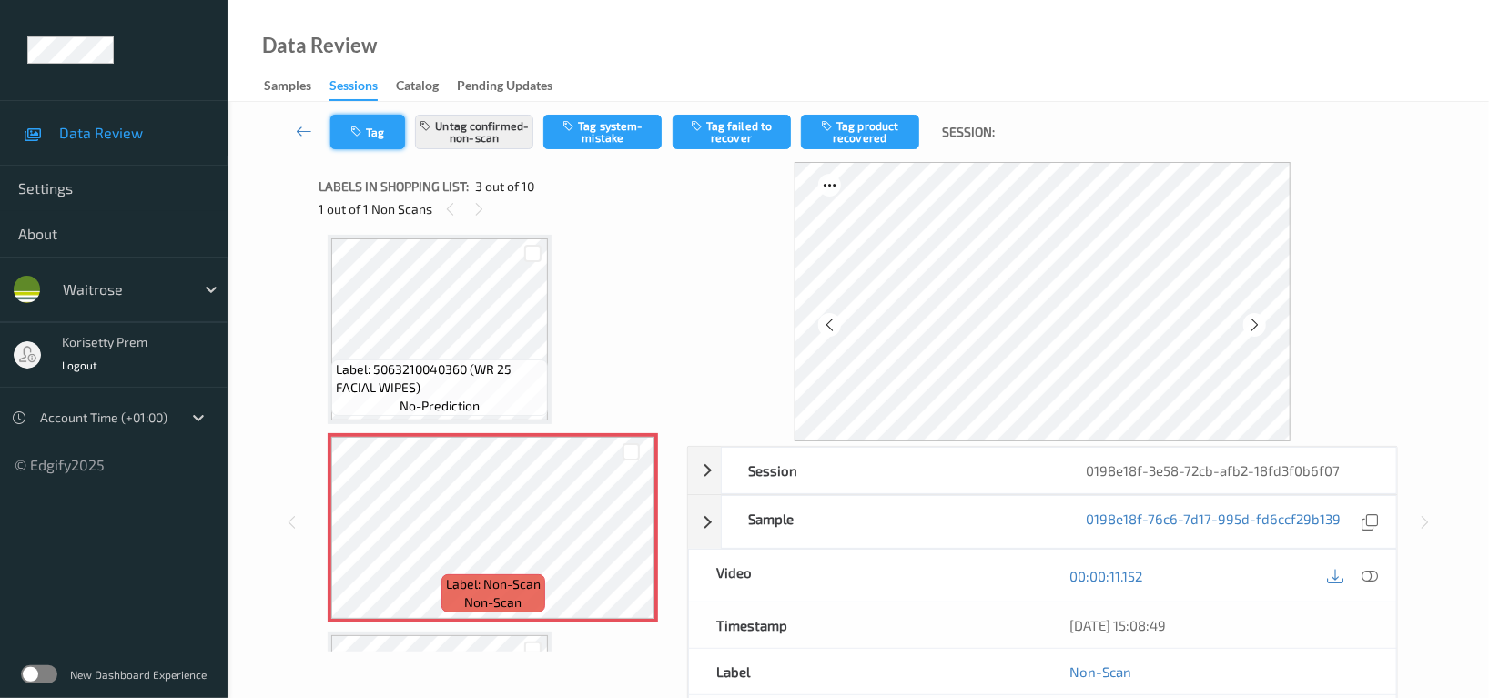
click at [351, 122] on button "Tag" at bounding box center [367, 132] width 75 height 35
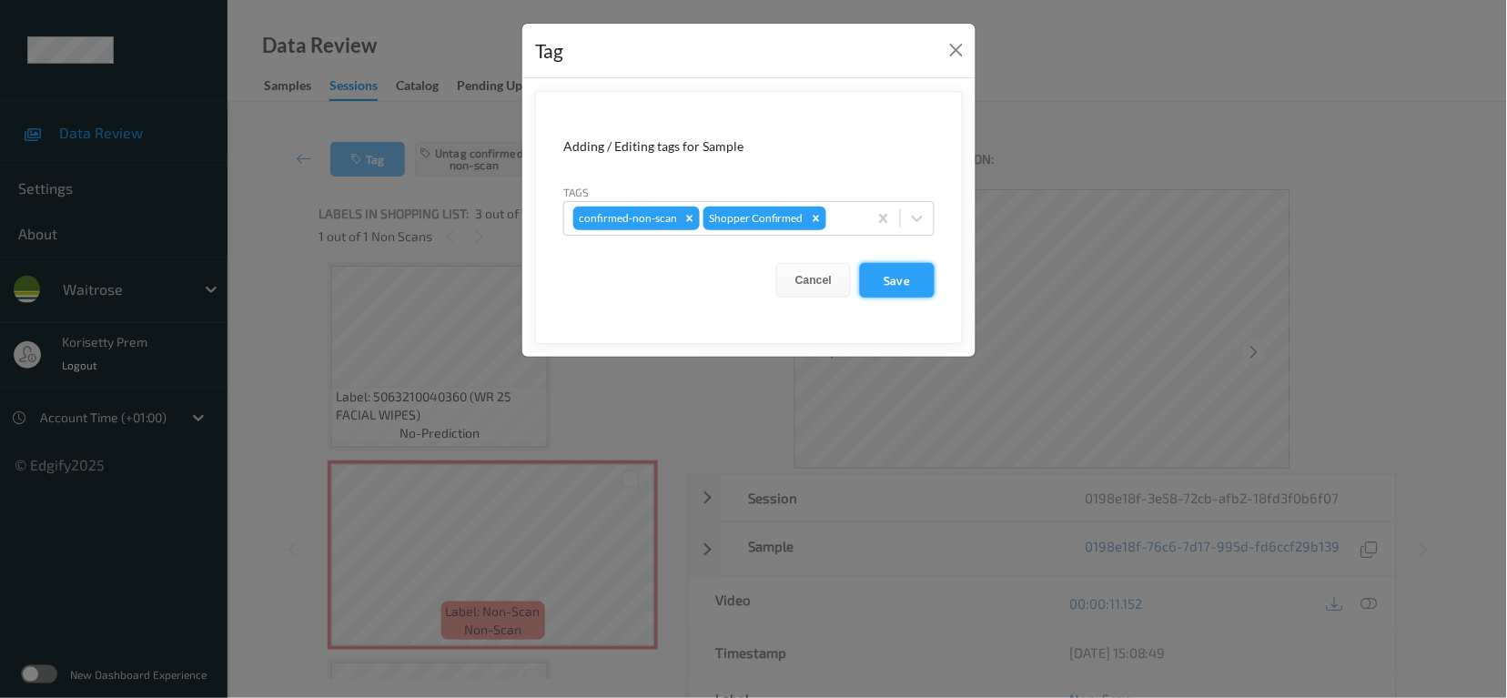
click at [888, 280] on button "Save" at bounding box center [897, 280] width 75 height 35
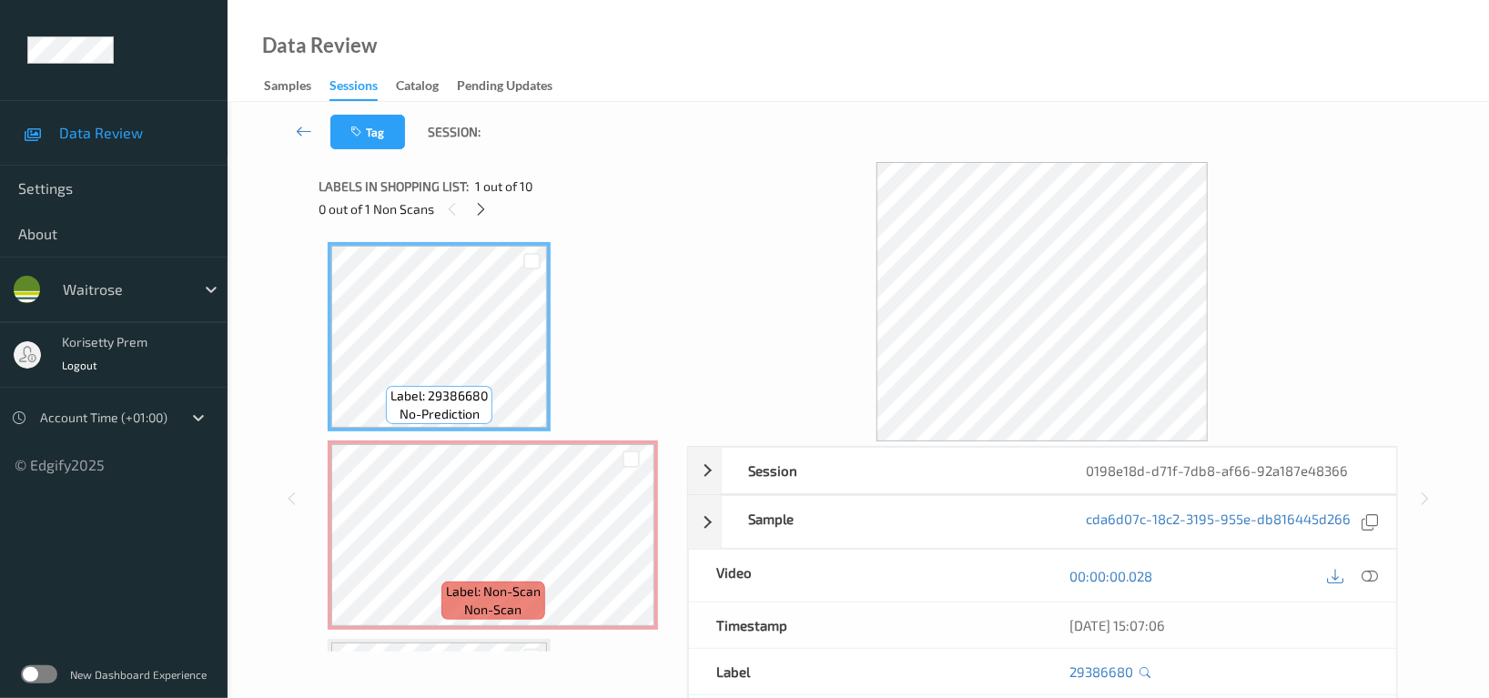
click at [824, 61] on div "Data Review Samples Sessions Catalog Pending Updates" at bounding box center [858, 51] width 1261 height 102
click at [486, 210] on icon at bounding box center [481, 209] width 15 height 16
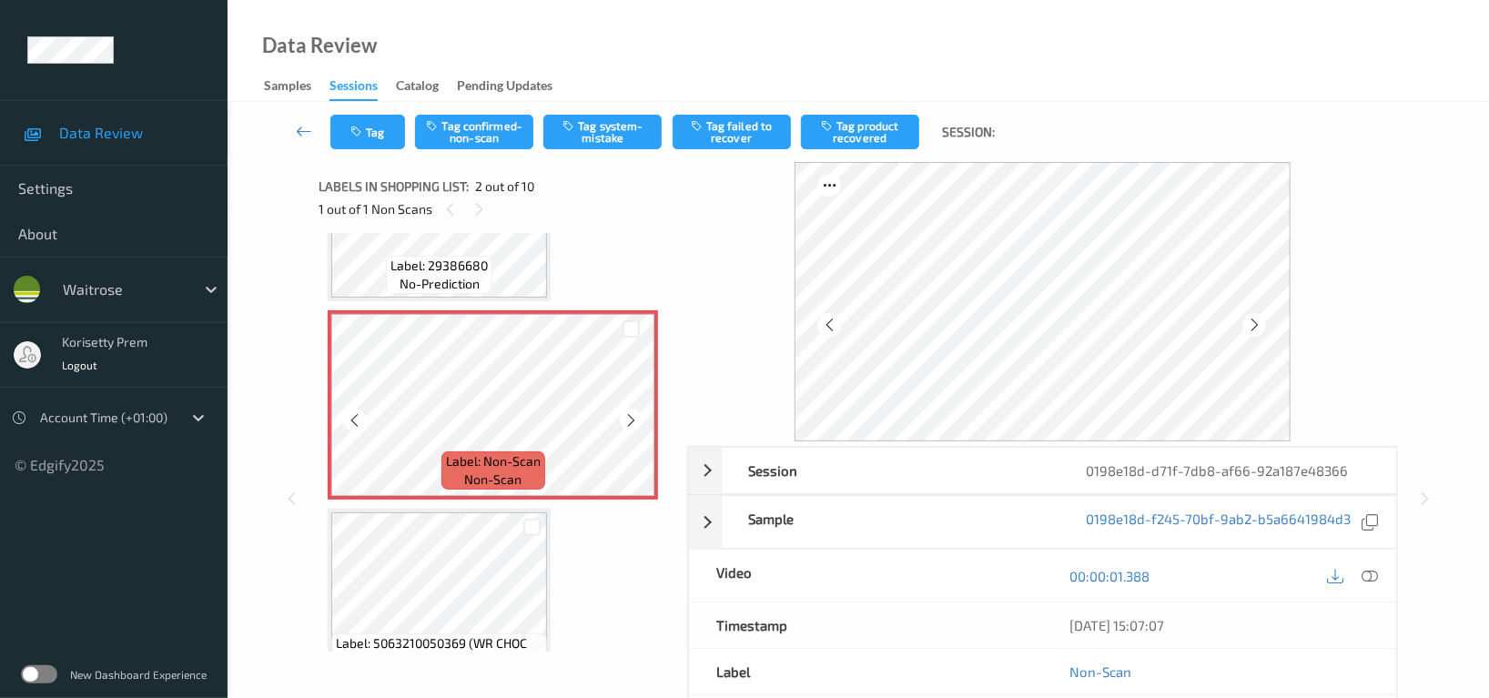
scroll to position [8, 0]
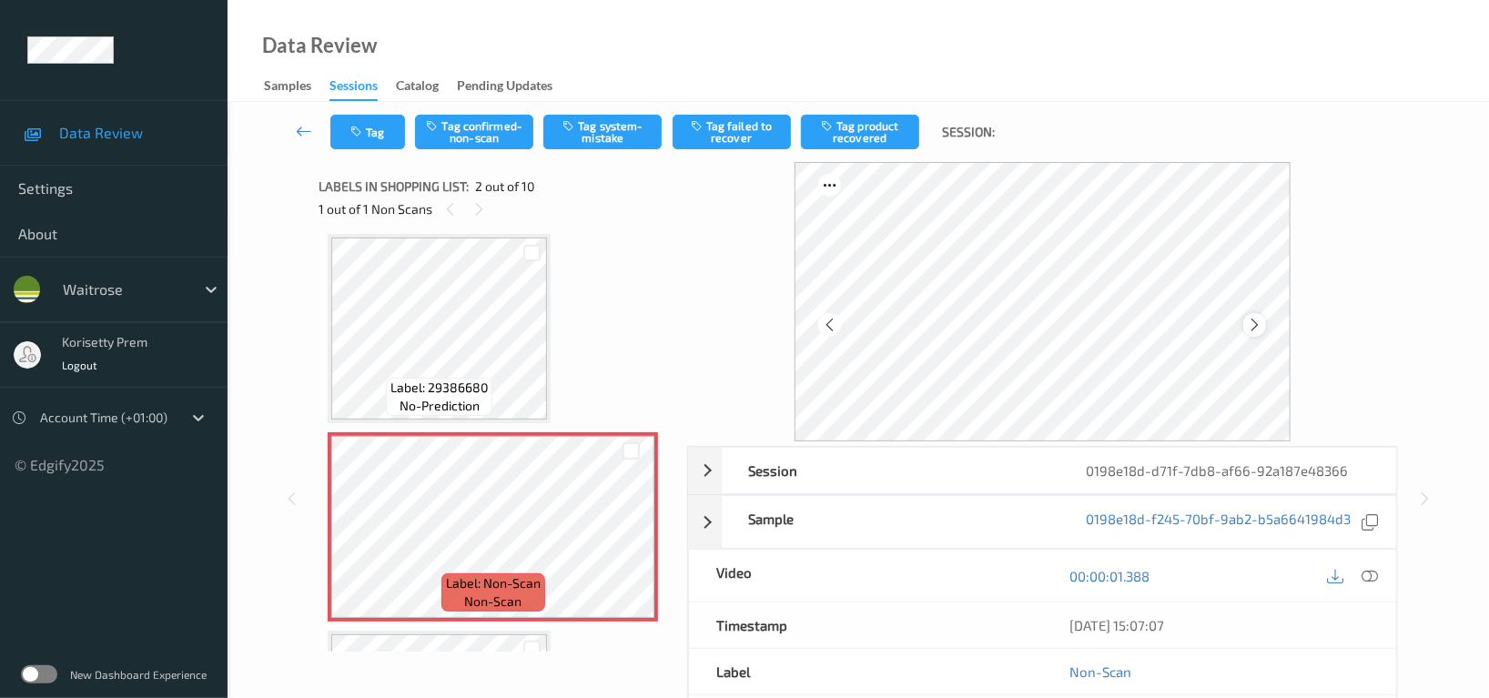
click at [1261, 327] on icon at bounding box center [1254, 325] width 15 height 16
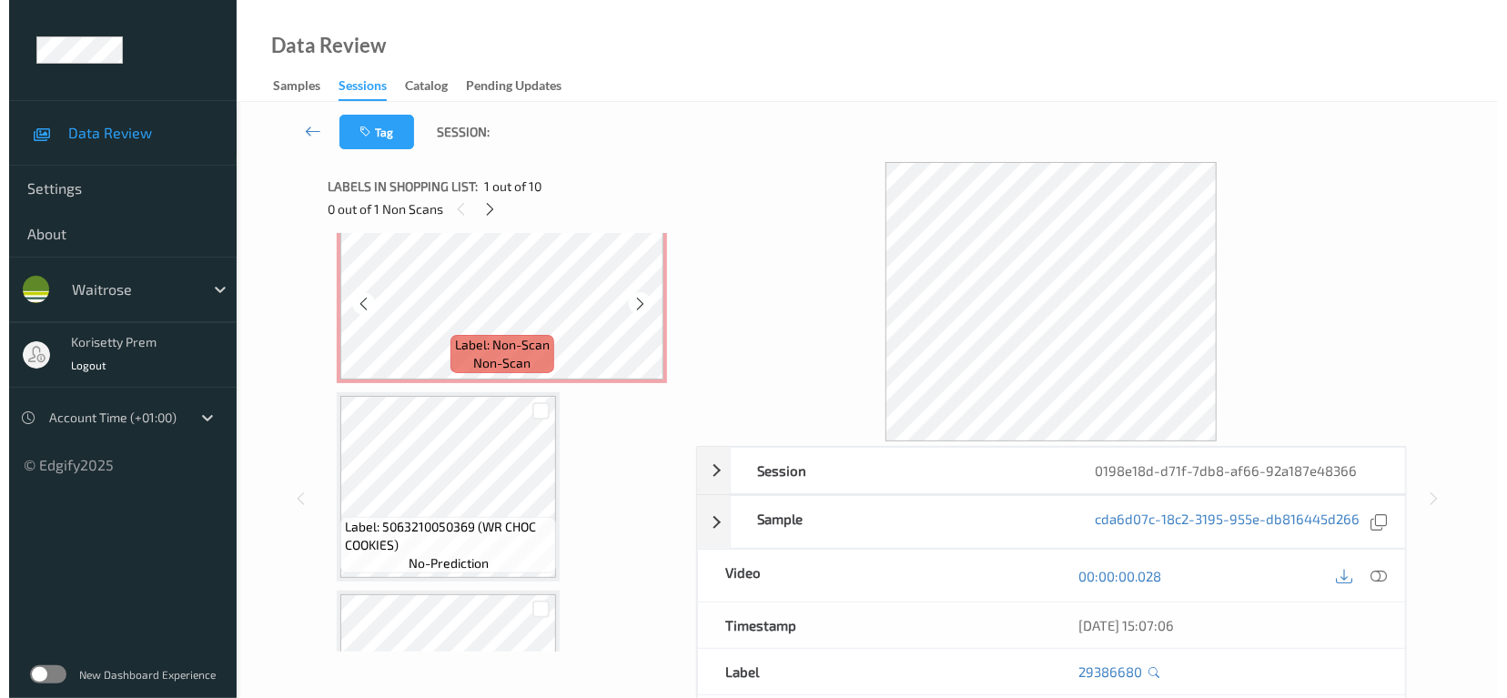
scroll to position [251, 0]
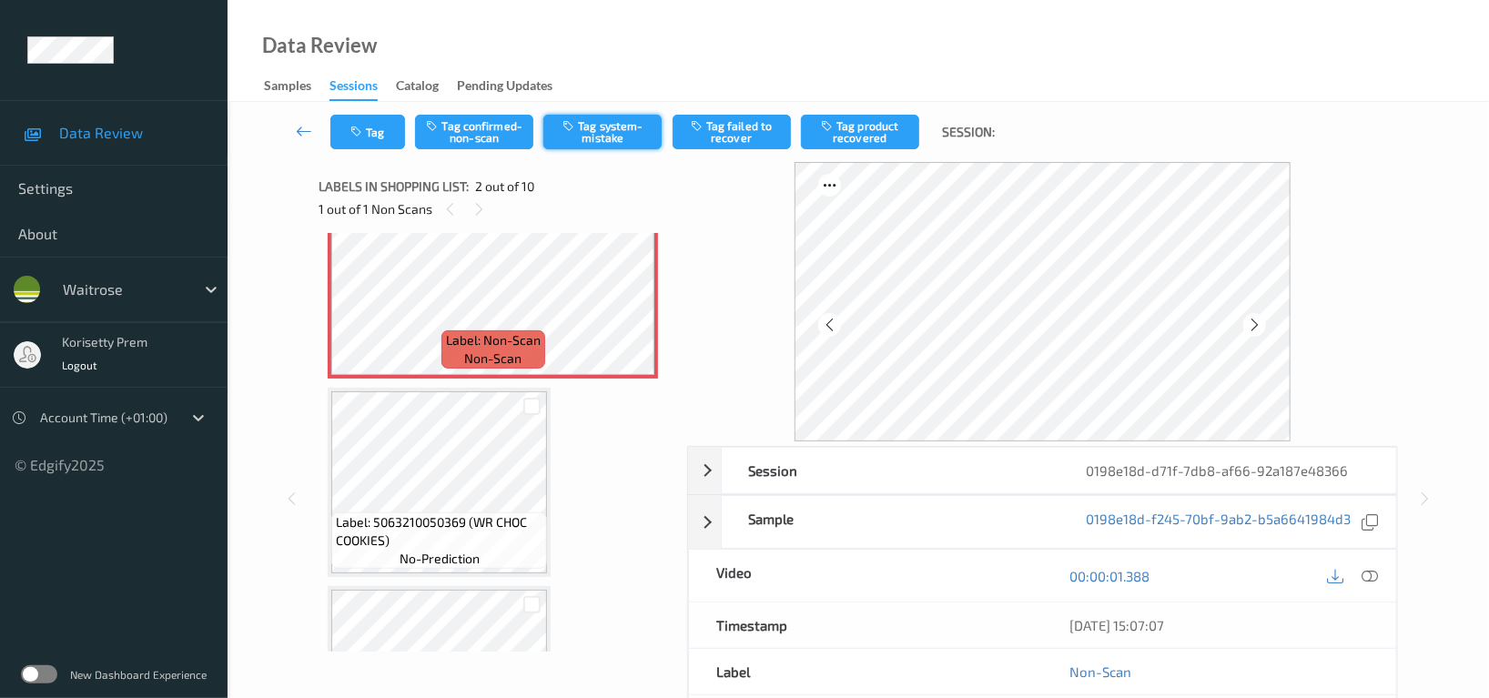
click at [605, 135] on button "Tag system-mistake" at bounding box center [602, 132] width 118 height 35
click at [382, 135] on button "Tag" at bounding box center [367, 132] width 75 height 35
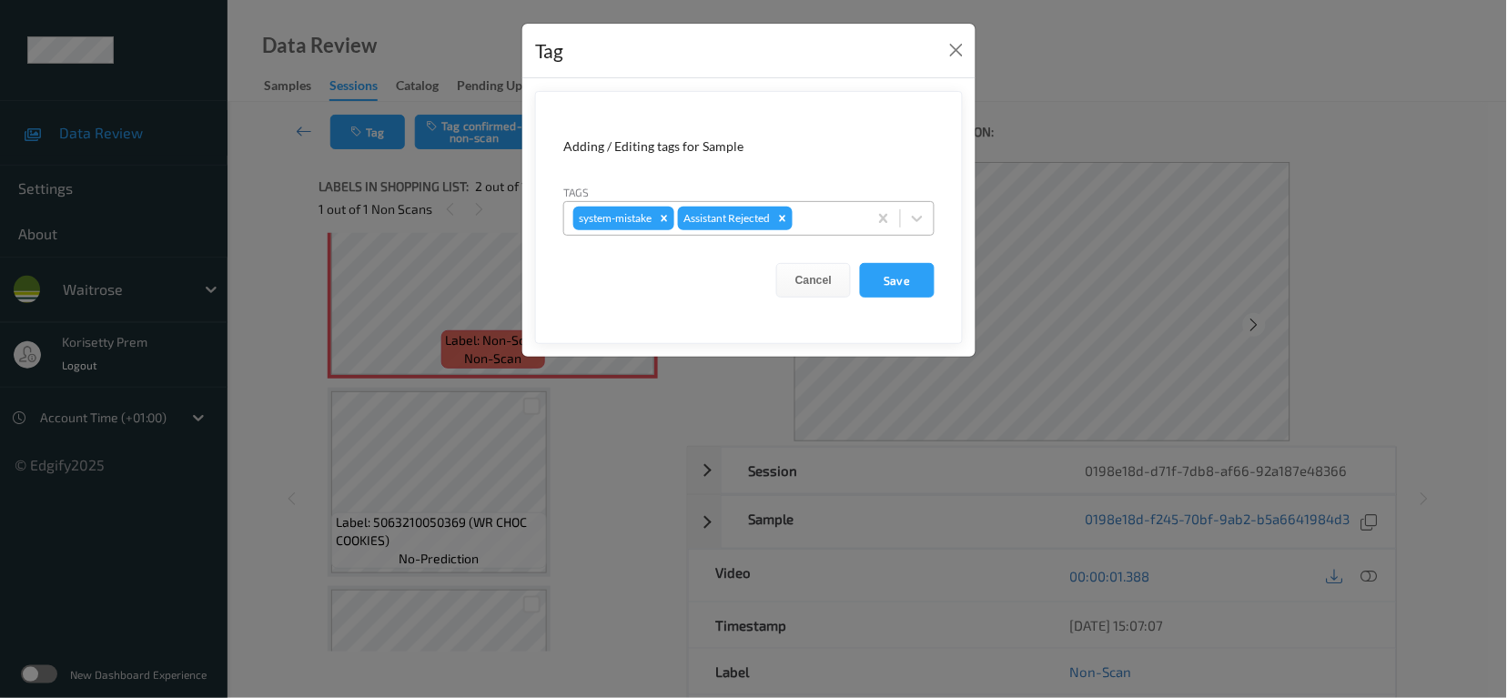
click at [831, 204] on div "system-mistake Assistant Rejected" at bounding box center [715, 218] width 303 height 31
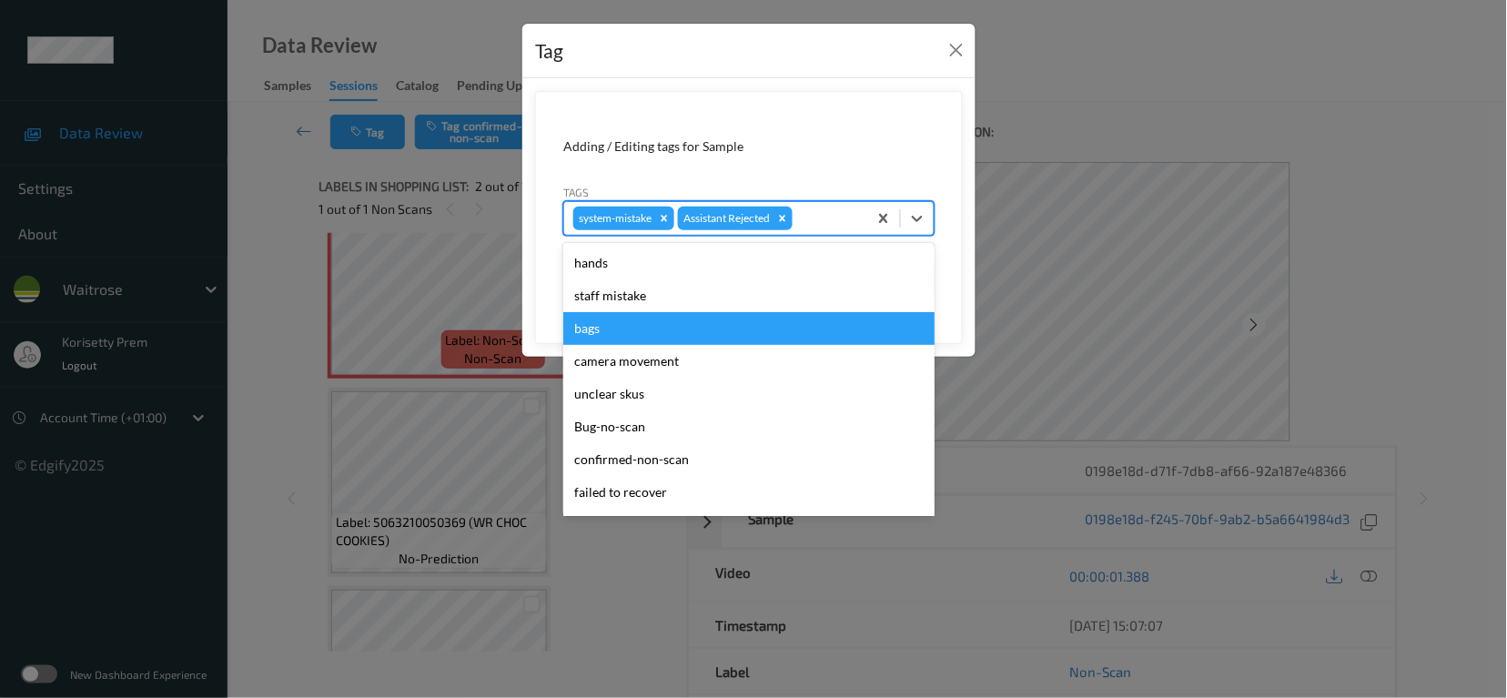
click at [622, 325] on div "bags" at bounding box center [748, 328] width 371 height 33
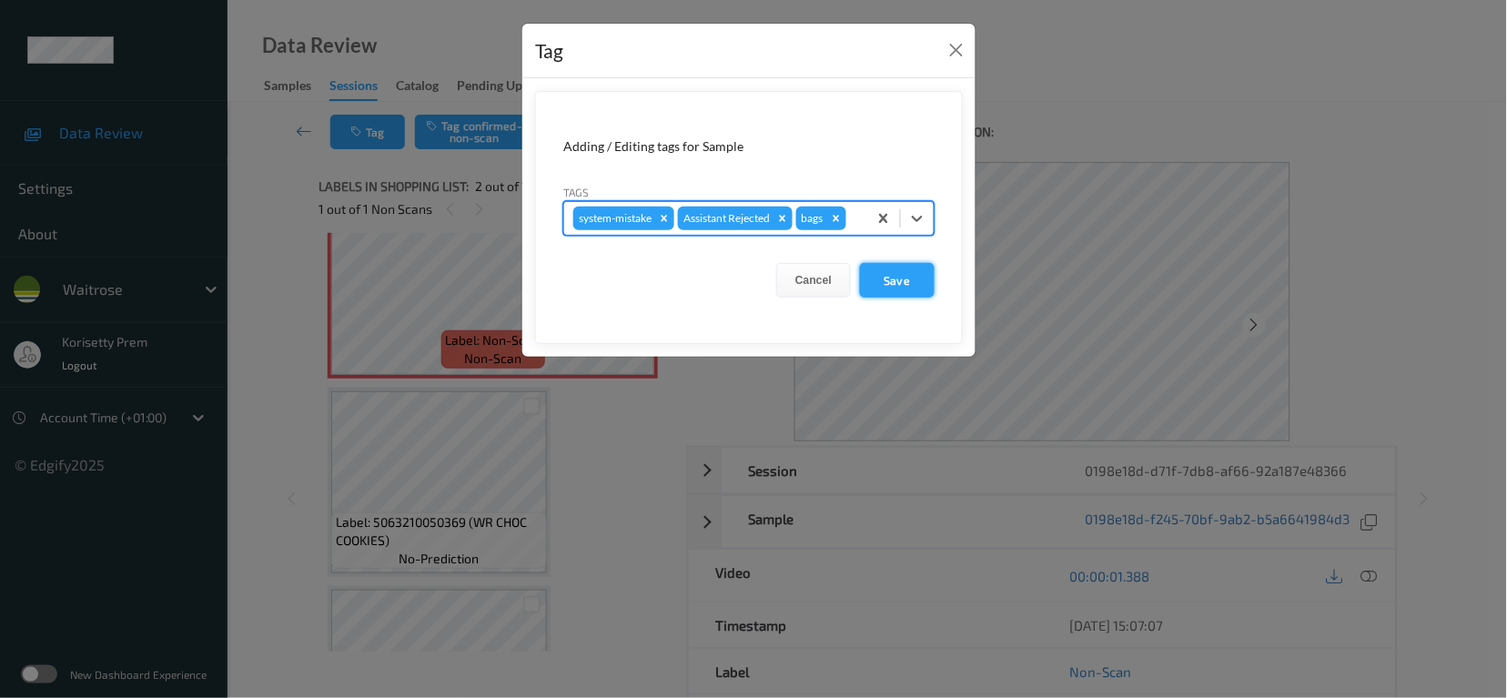
click at [922, 285] on button "Save" at bounding box center [897, 280] width 75 height 35
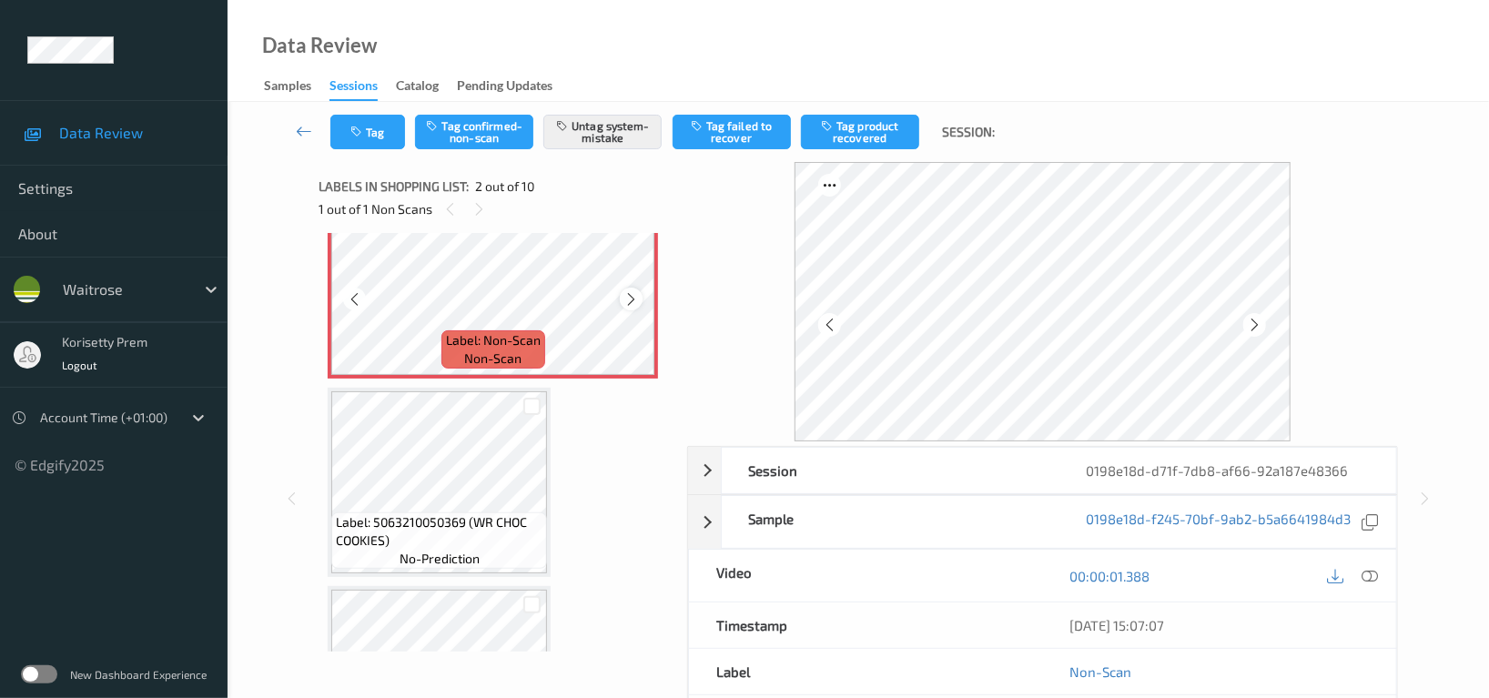
click at [633, 298] on icon at bounding box center [630, 299] width 15 height 16
click at [376, 131] on button "Tag" at bounding box center [367, 132] width 75 height 35
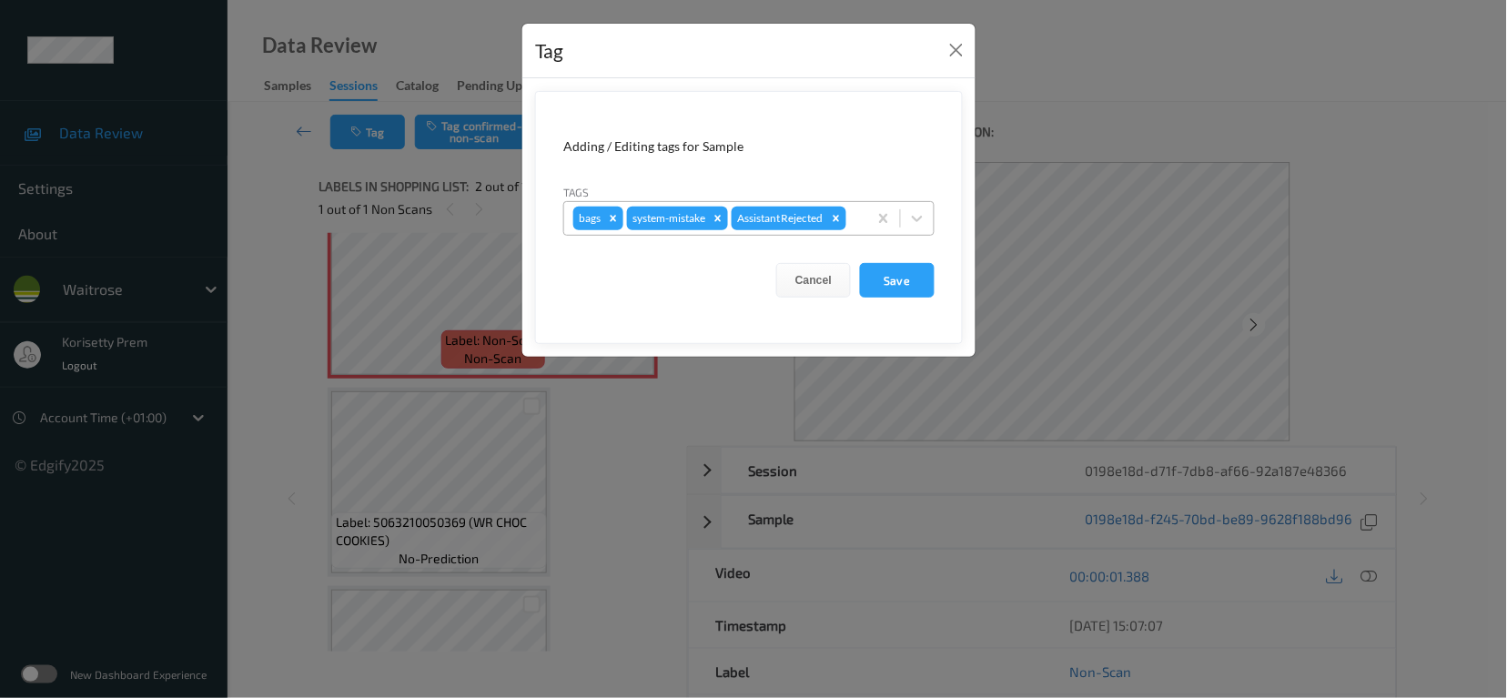
click at [860, 223] on div "bags system-mistake Assistant Rejected" at bounding box center [715, 218] width 303 height 31
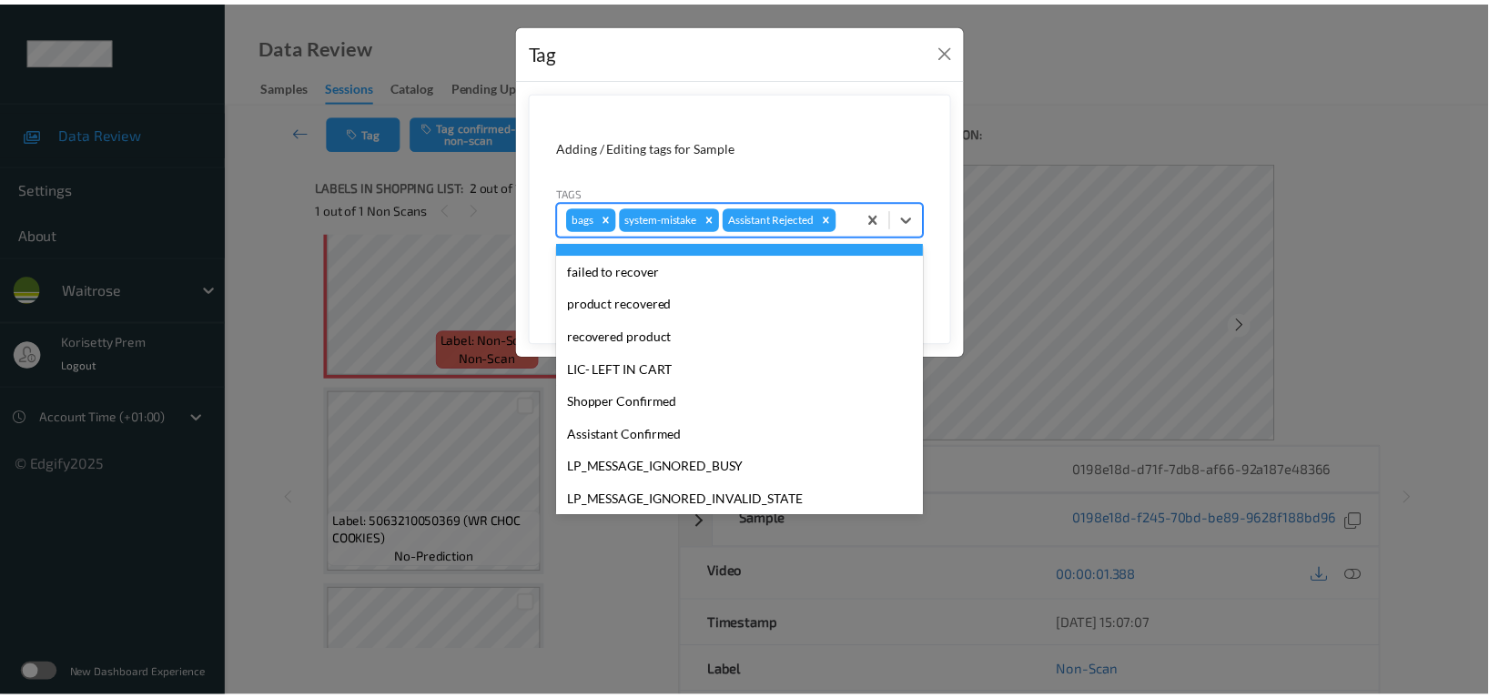
scroll to position [356, 0]
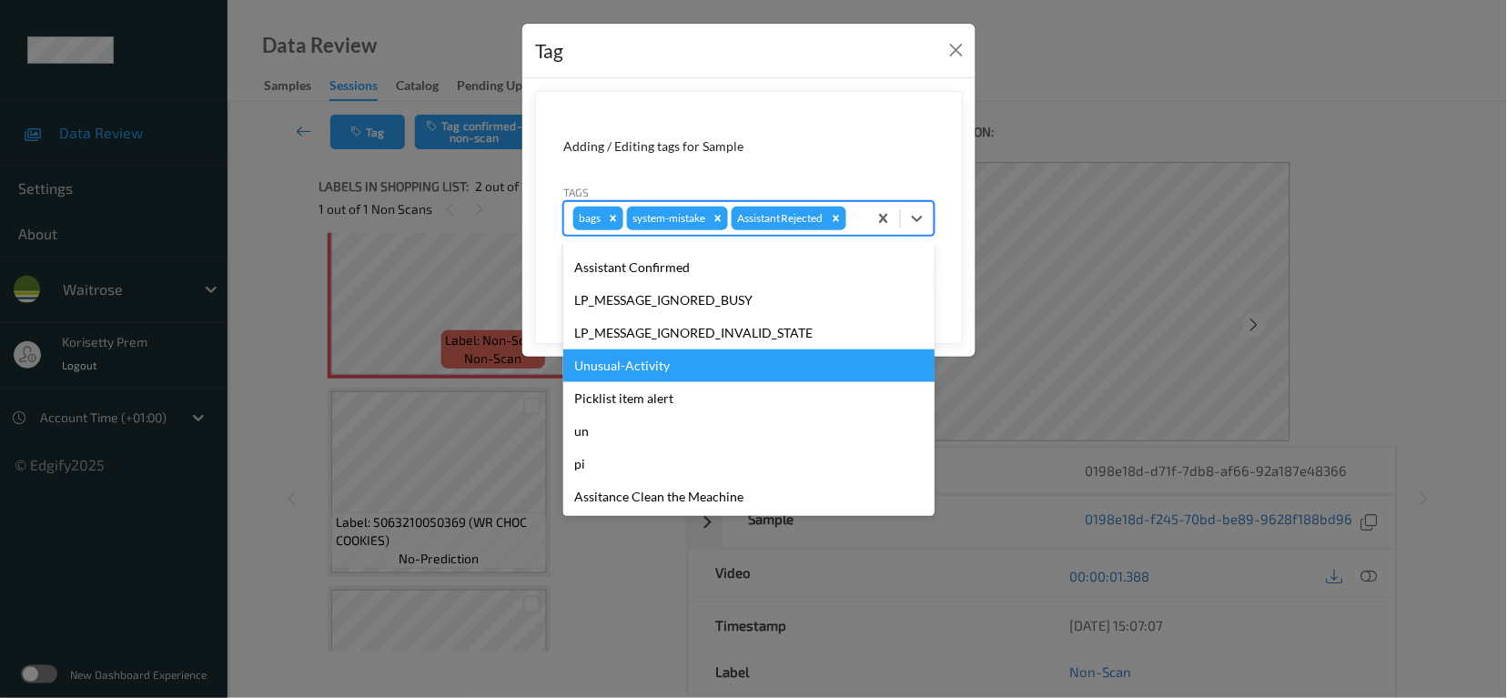
click at [648, 363] on div "Unusual-Activity" at bounding box center [748, 365] width 371 height 33
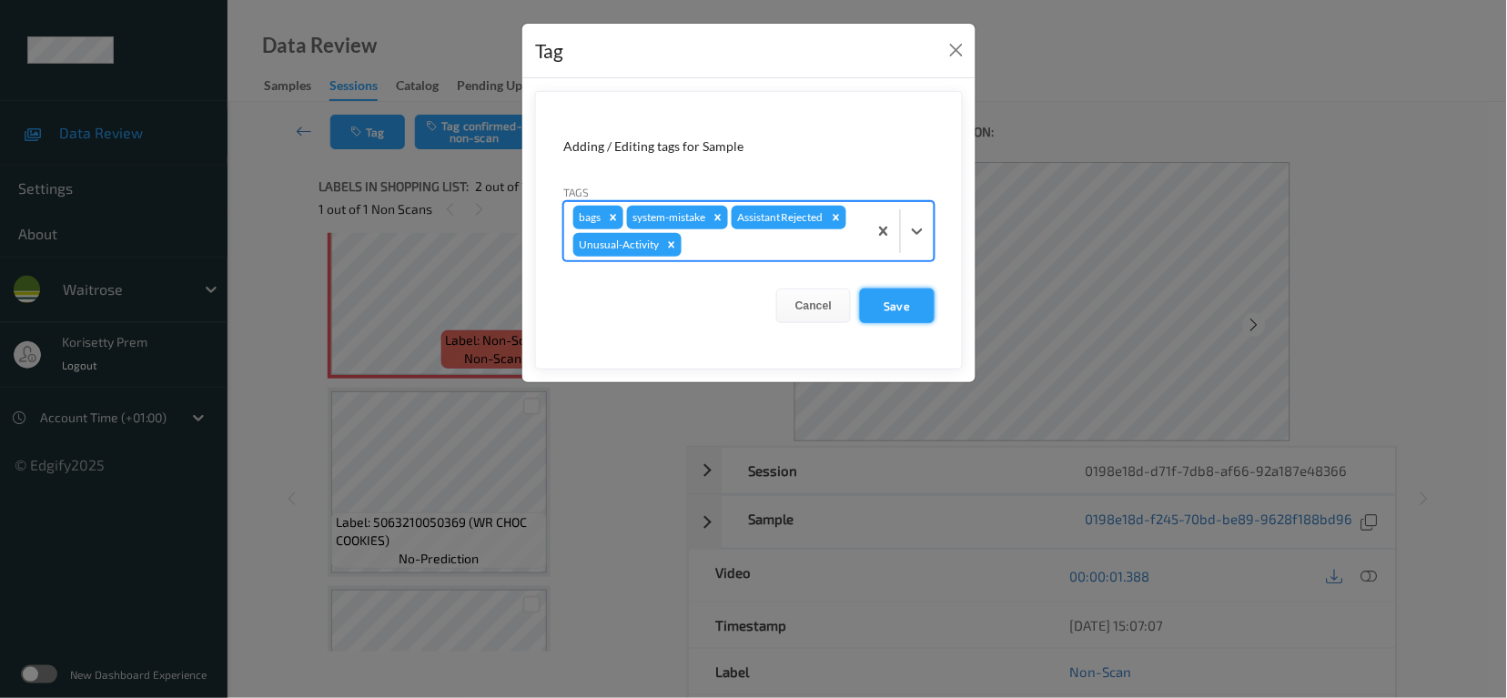
click at [890, 308] on button "Save" at bounding box center [897, 305] width 75 height 35
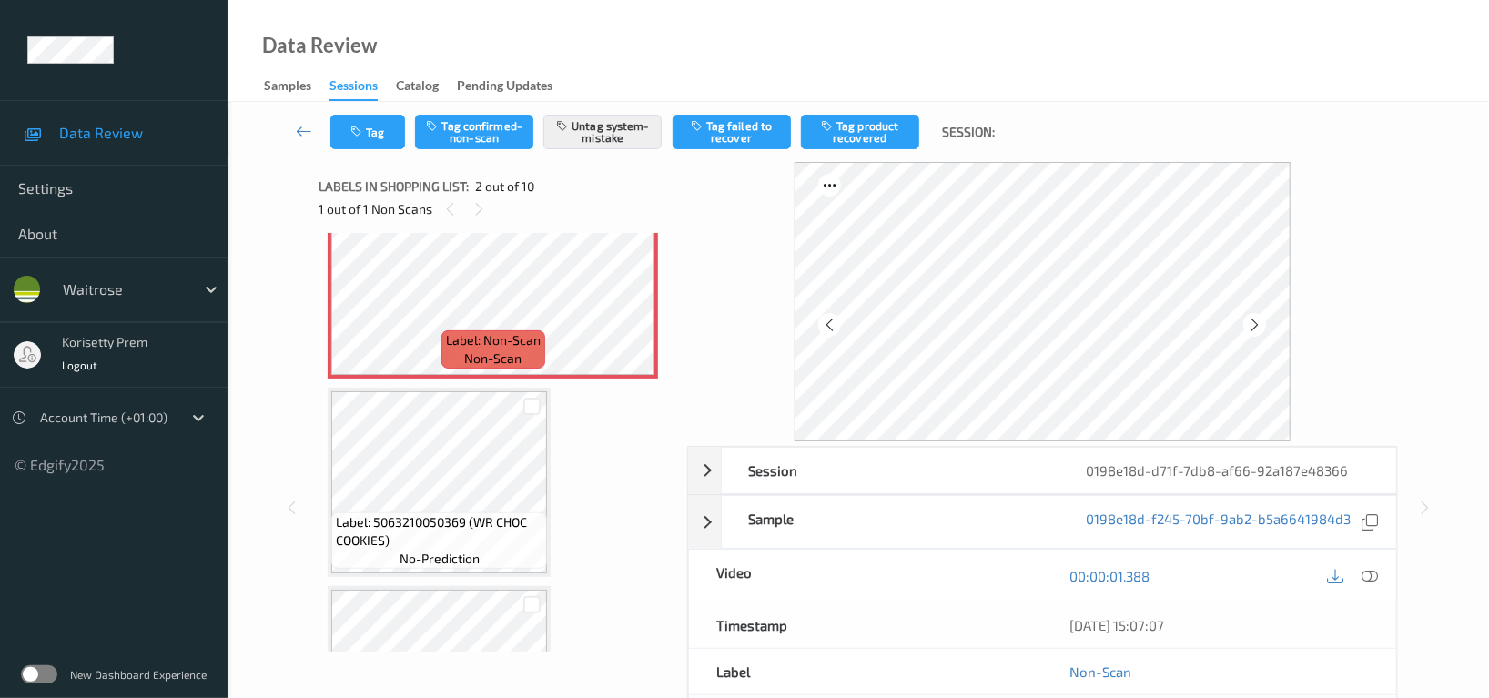
click at [406, 151] on div "Tag Tag confirmed-non-scan Untag system-mistake Tag failed to recover Tag produ…" at bounding box center [858, 132] width 1187 height 60
click at [390, 137] on button "Tag" at bounding box center [367, 132] width 75 height 35
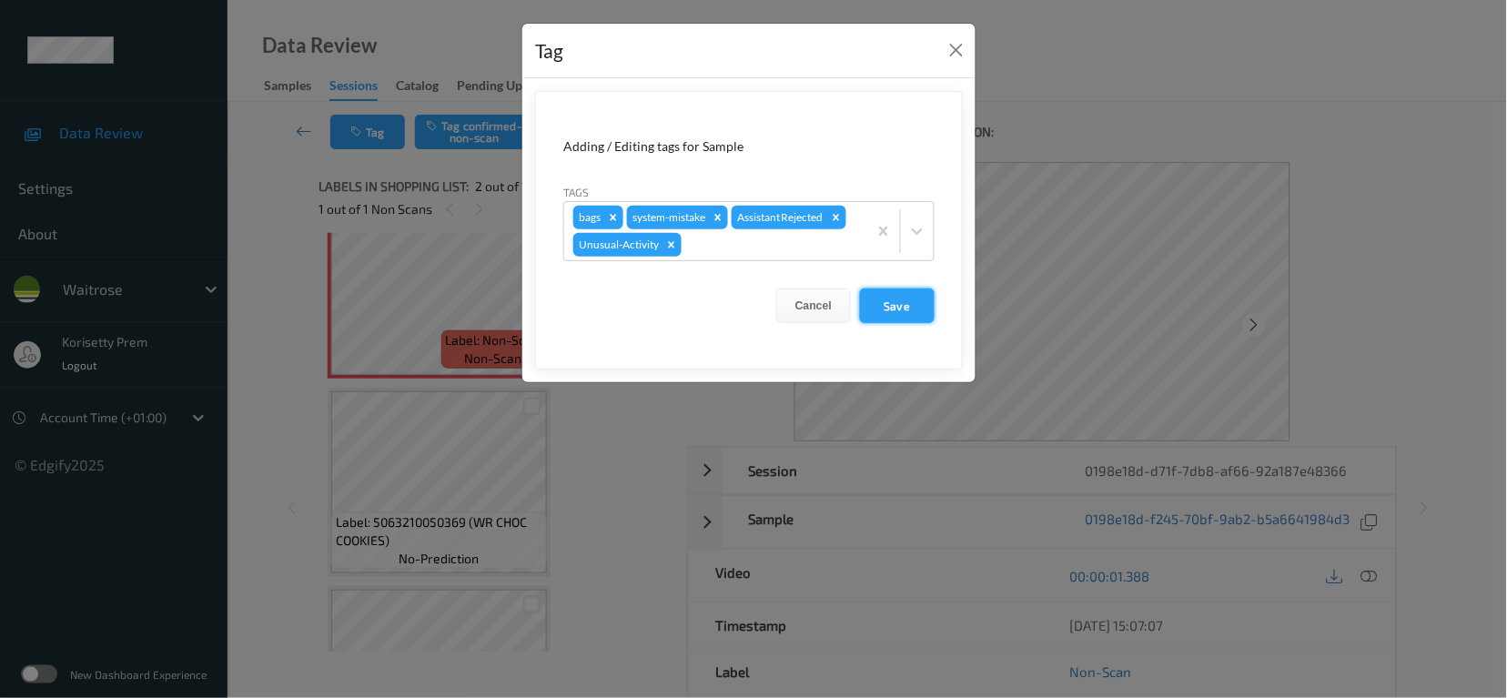
click at [900, 307] on button "Save" at bounding box center [897, 305] width 75 height 35
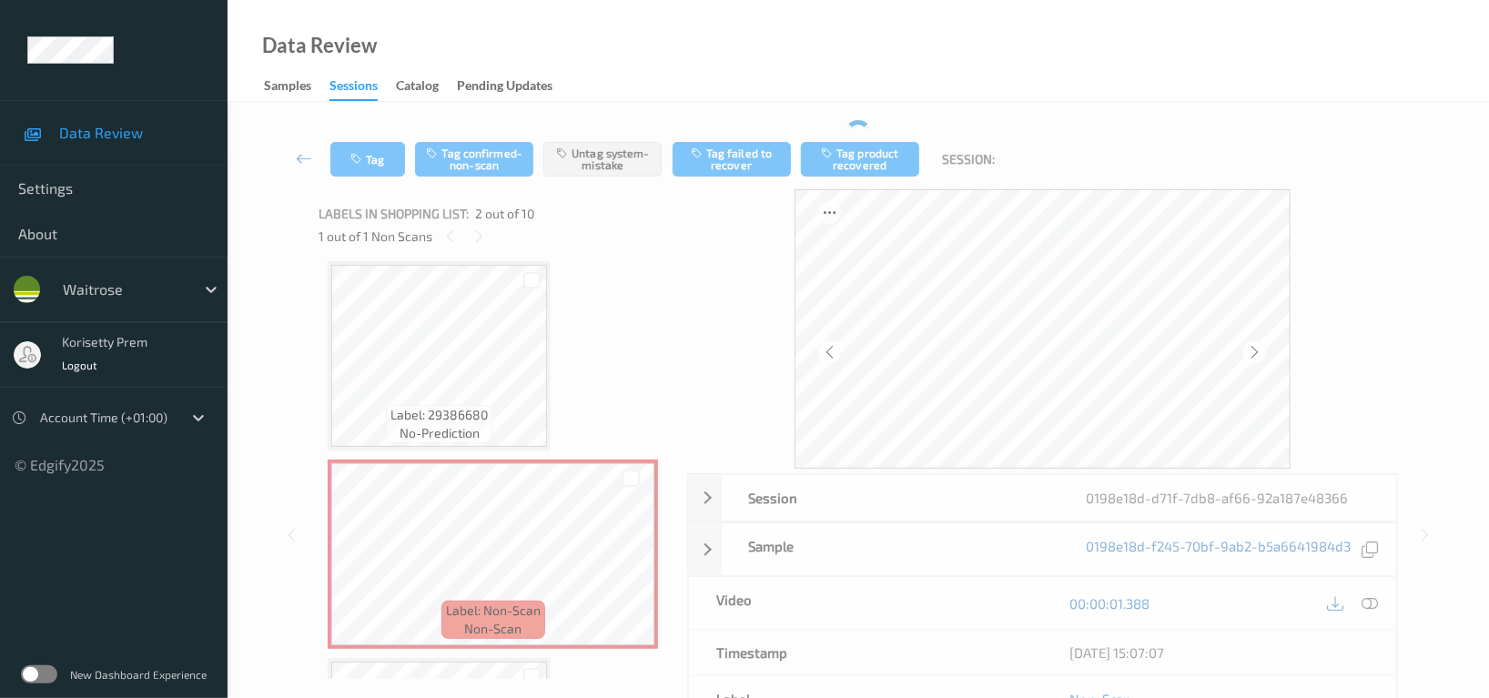
scroll to position [0, 0]
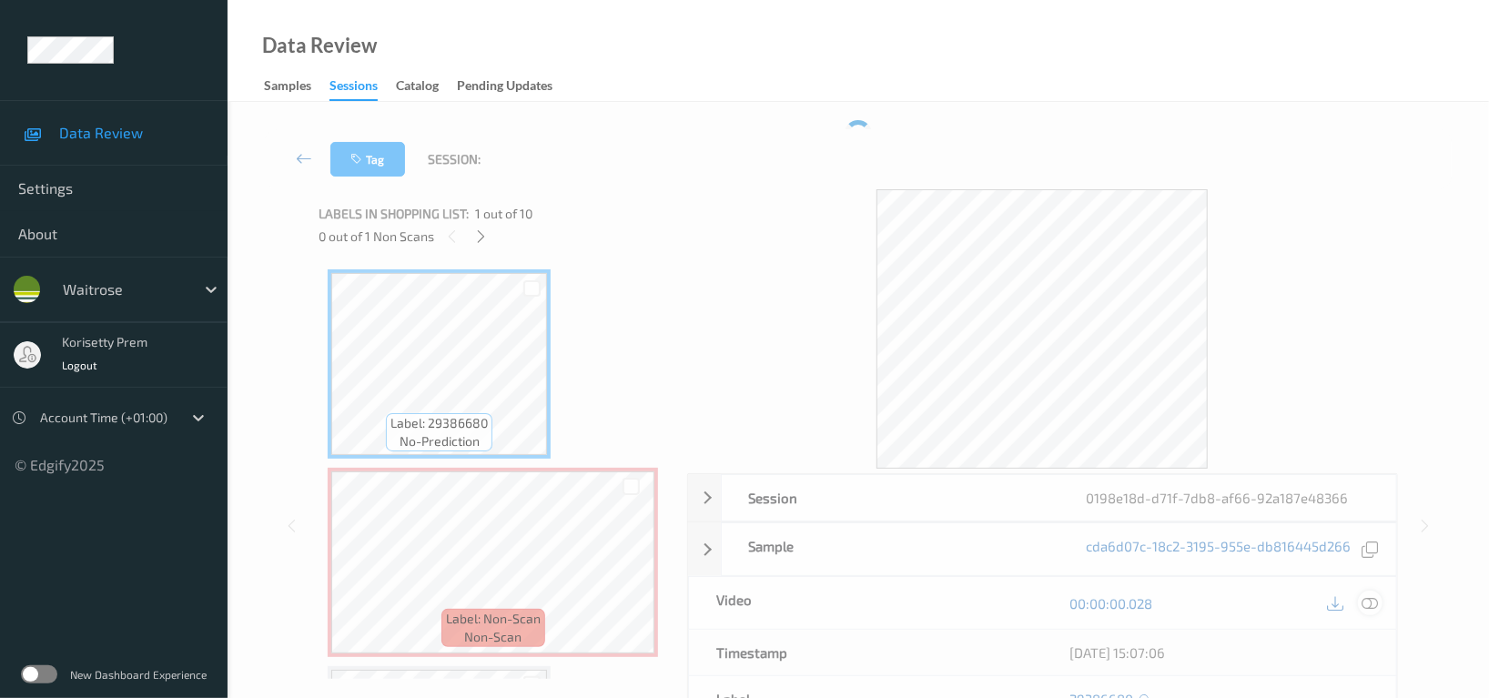
click at [1366, 602] on icon at bounding box center [1369, 603] width 16 height 16
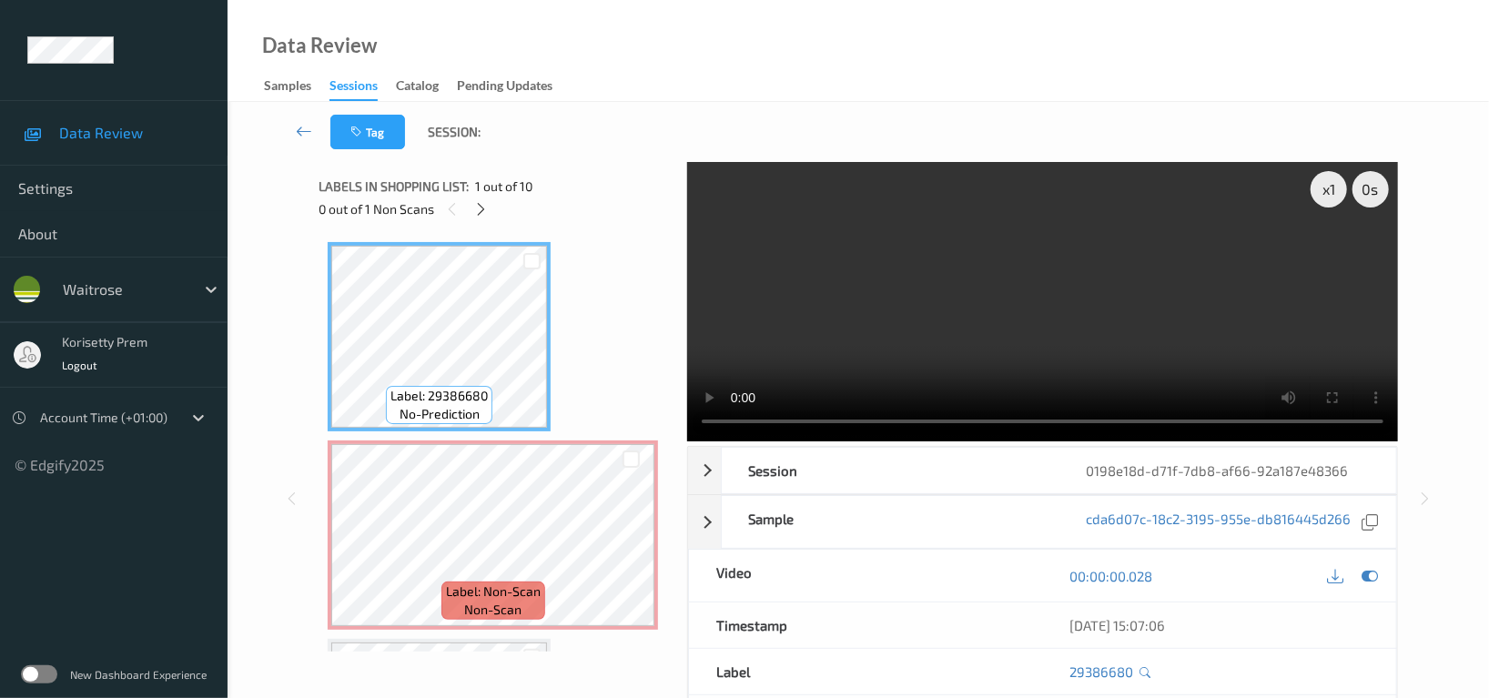
click at [862, 346] on video at bounding box center [1042, 301] width 711 height 279
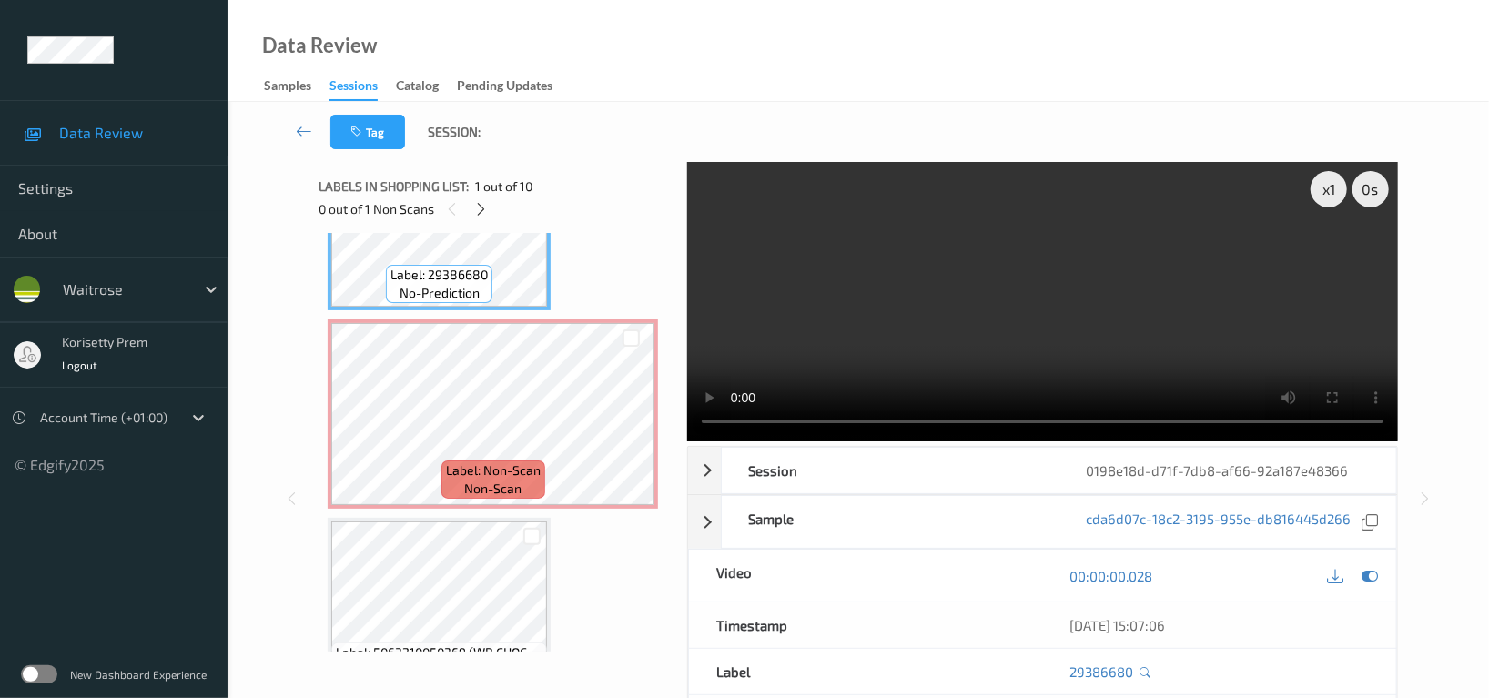
scroll to position [242, 0]
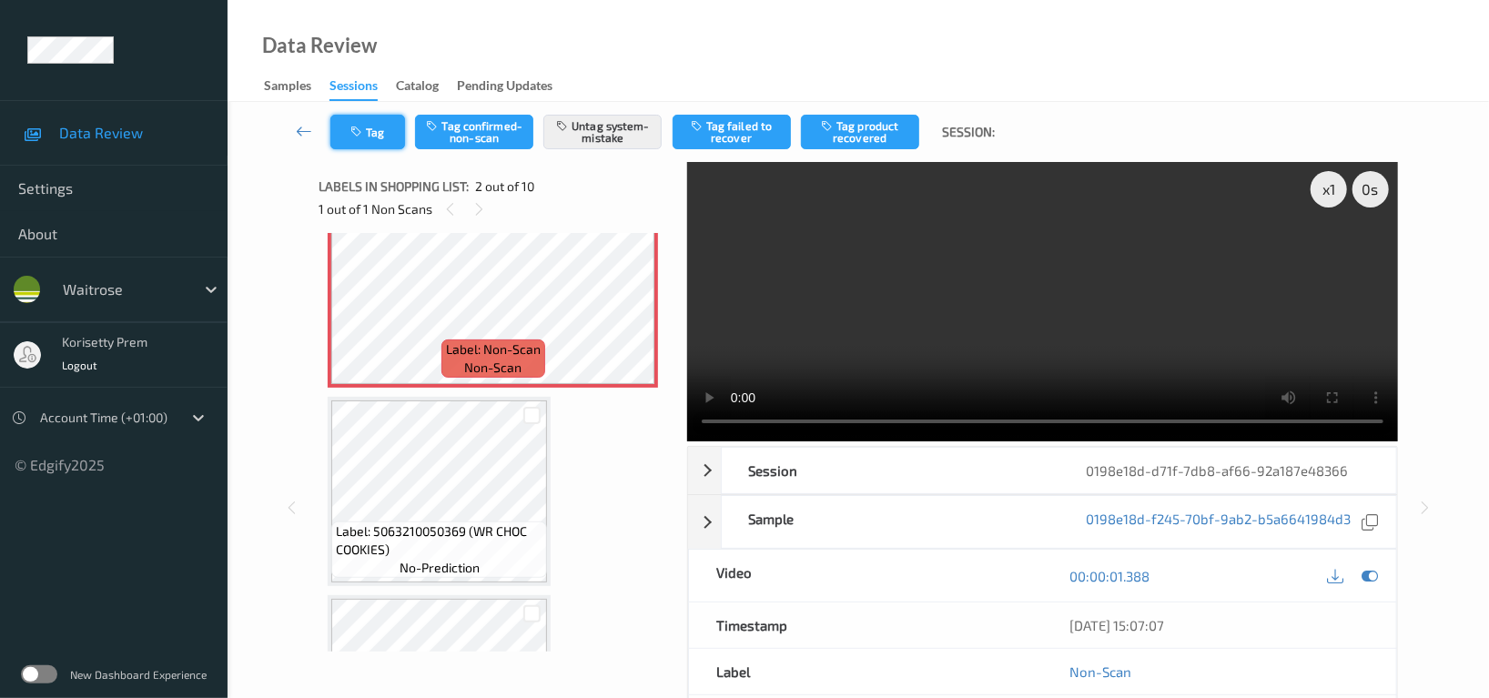
click at [355, 131] on icon "button" at bounding box center [357, 132] width 15 height 13
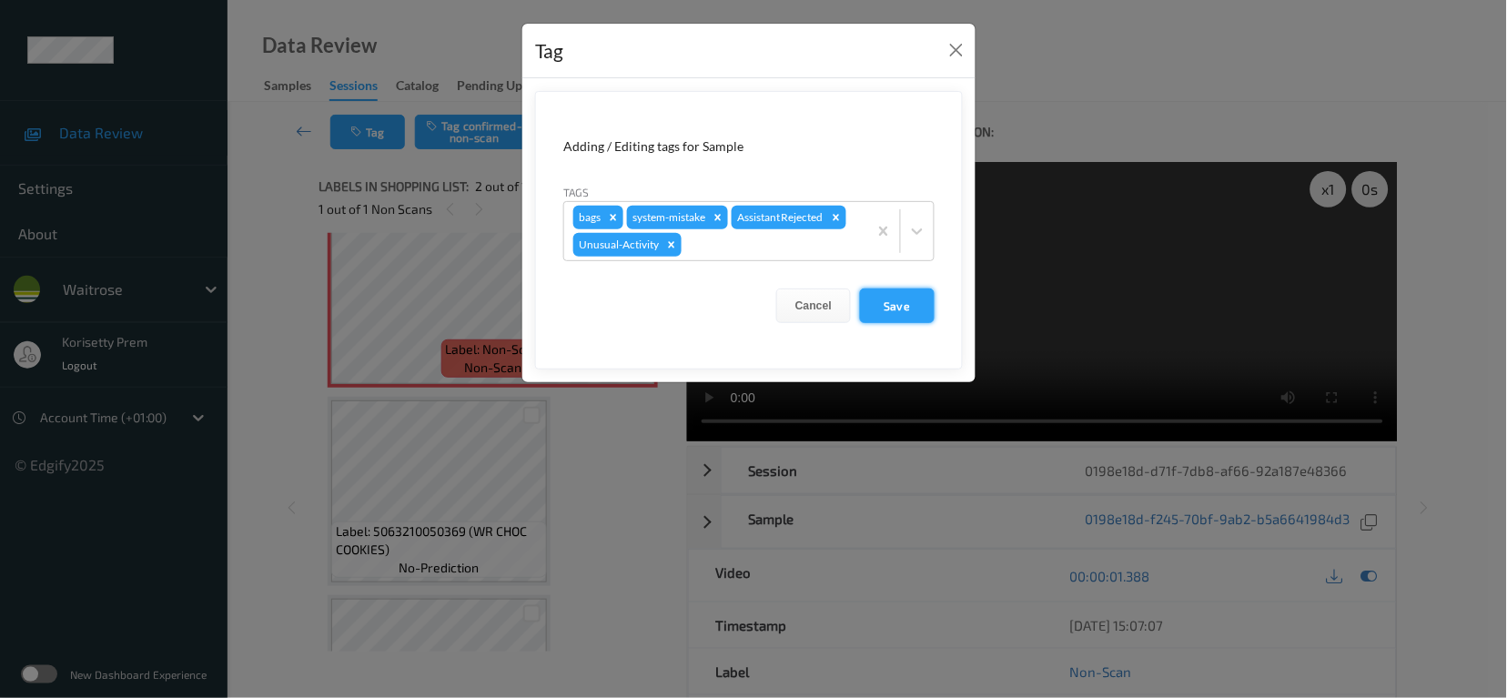
click at [888, 300] on button "Save" at bounding box center [897, 305] width 75 height 35
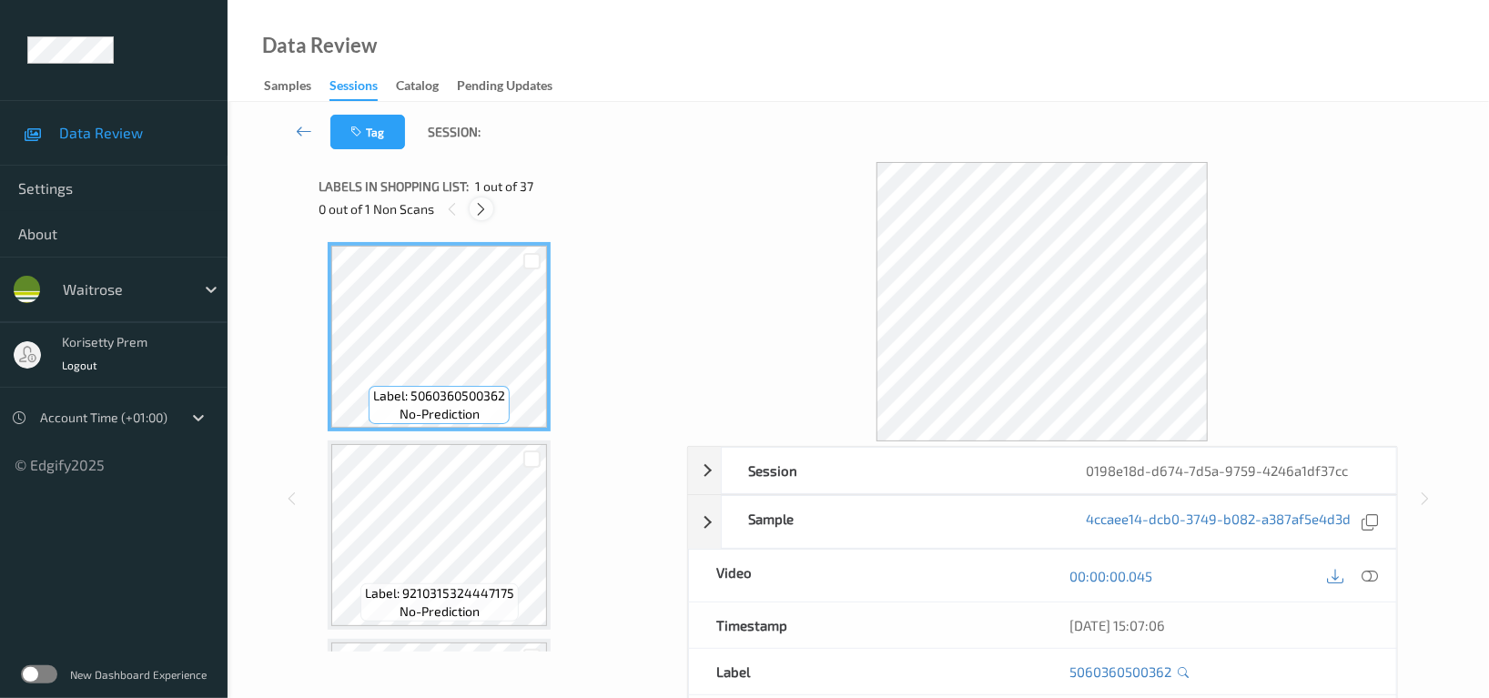
click at [486, 207] on icon at bounding box center [481, 209] width 15 height 16
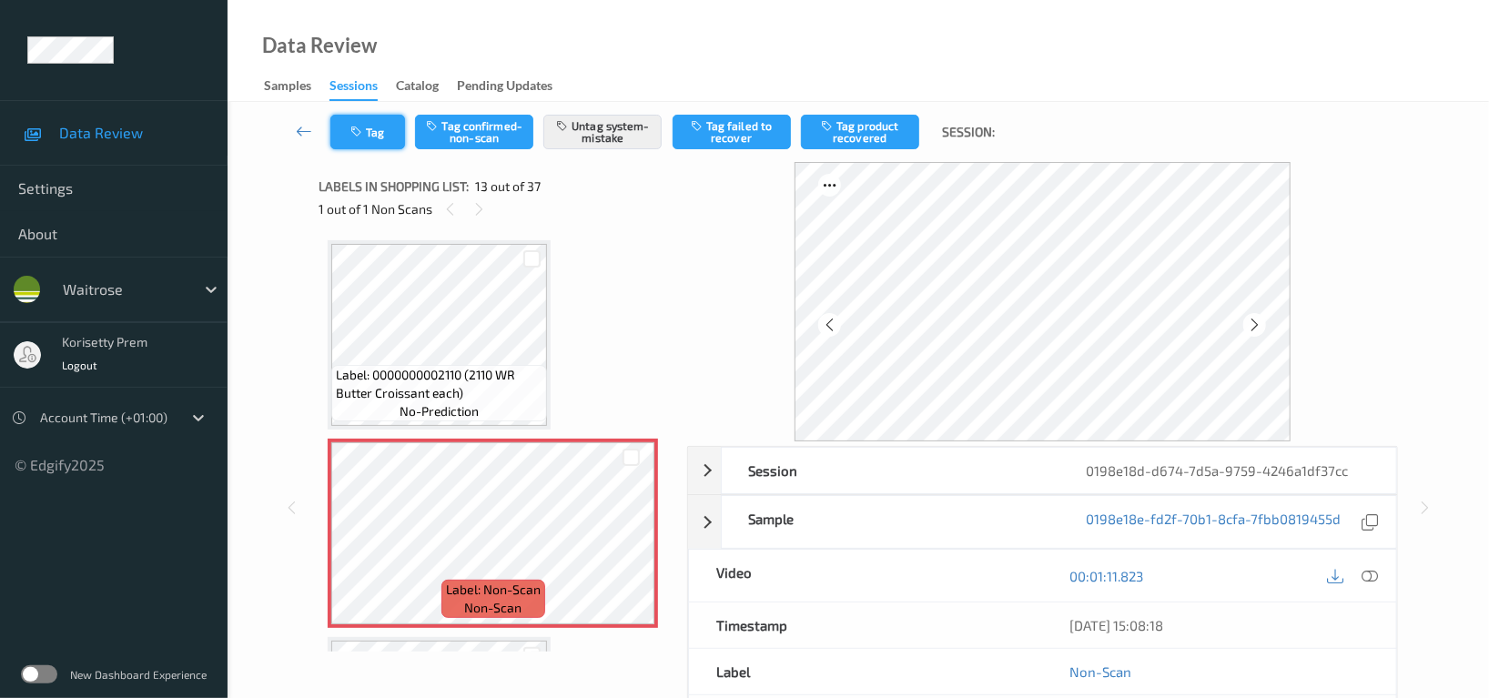
click at [368, 119] on button "Tag" at bounding box center [367, 132] width 75 height 35
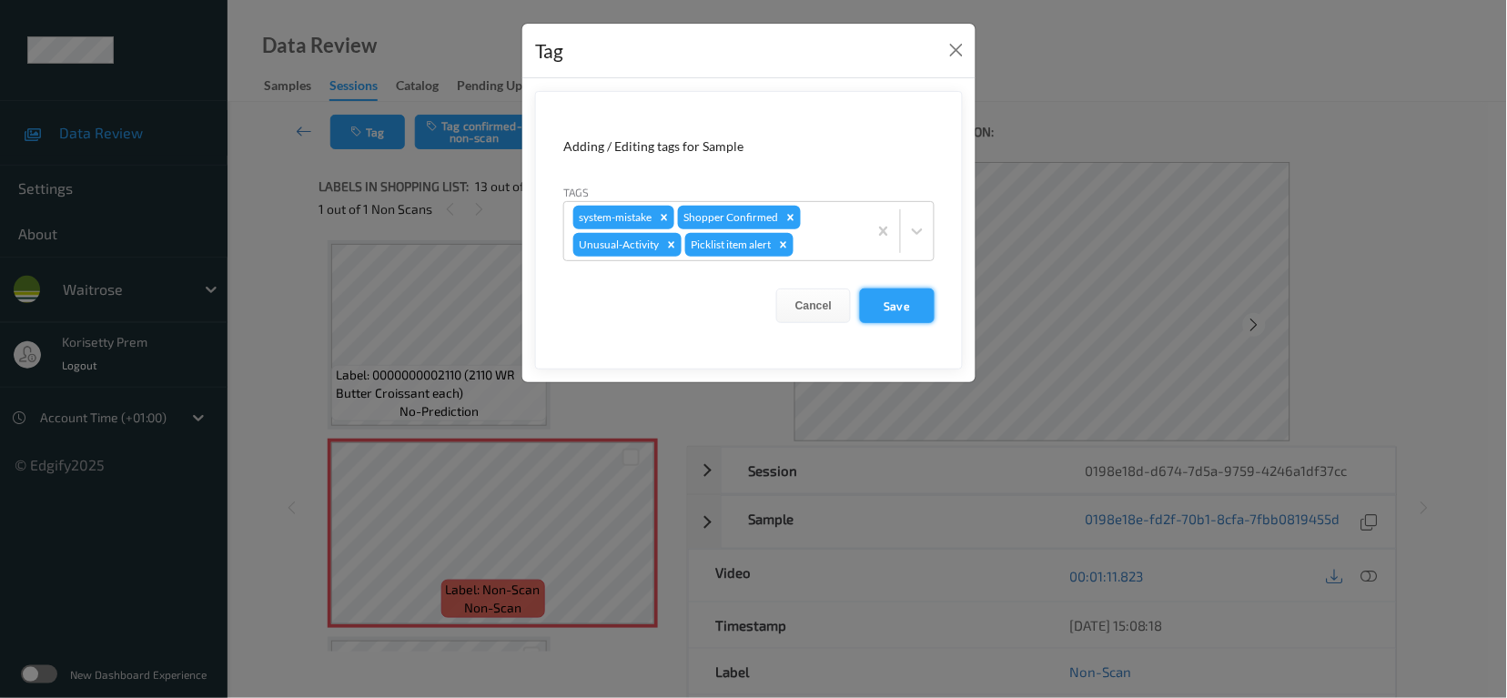
click at [900, 298] on button "Save" at bounding box center [897, 305] width 75 height 35
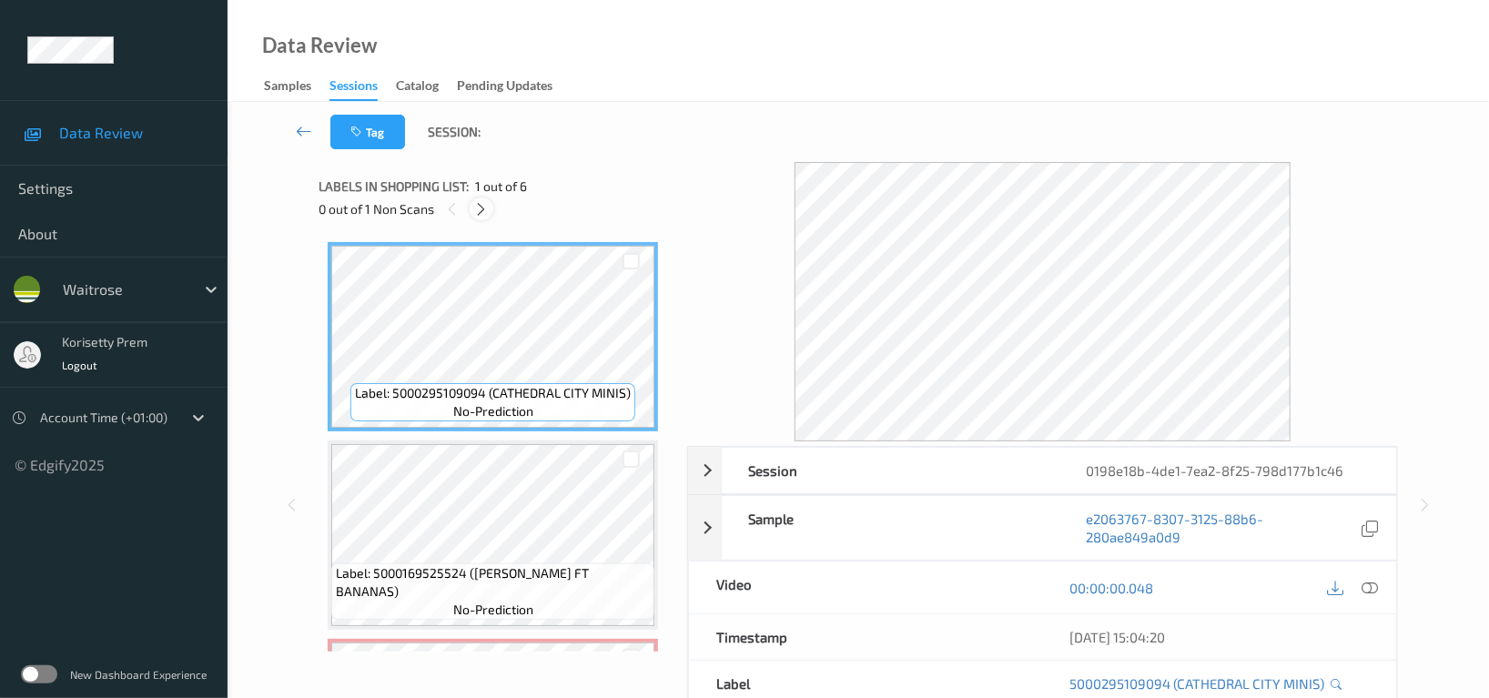
click at [488, 215] on icon at bounding box center [481, 209] width 15 height 16
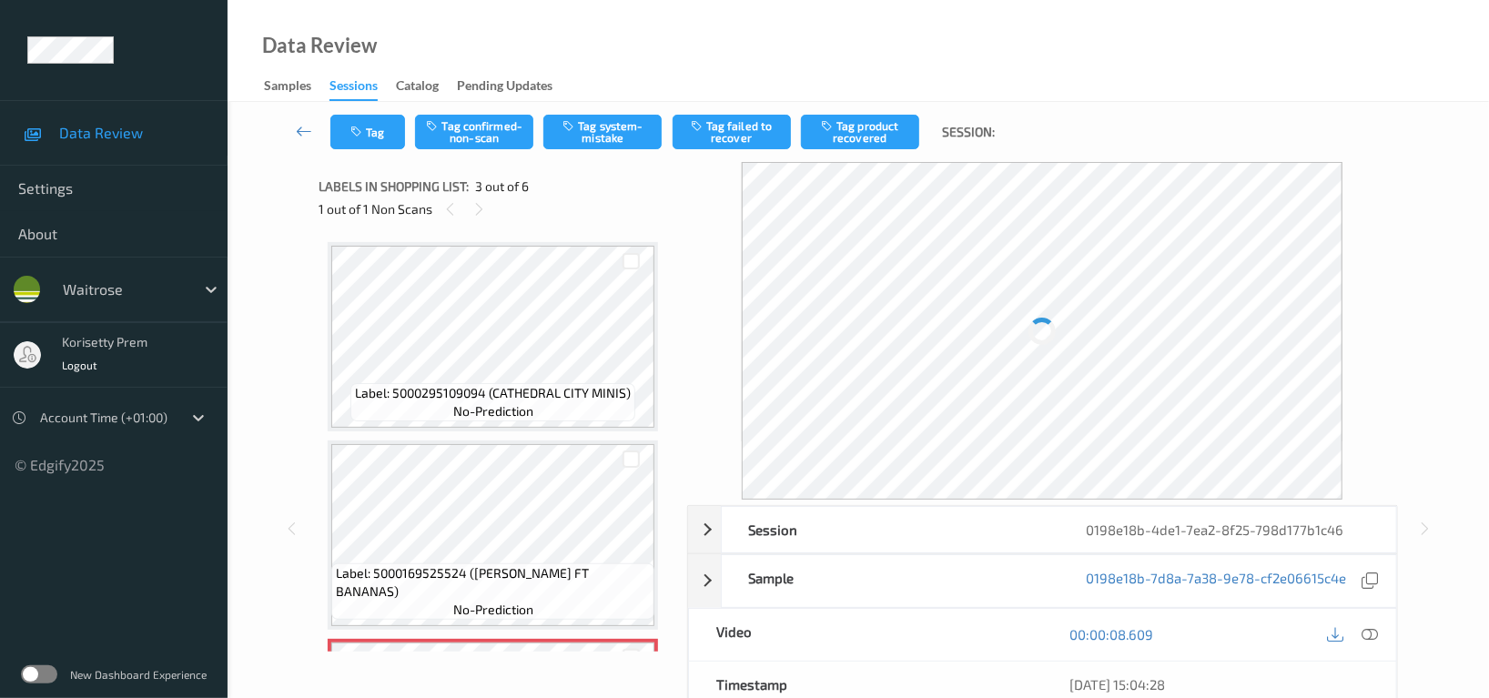
scroll to position [242, 0]
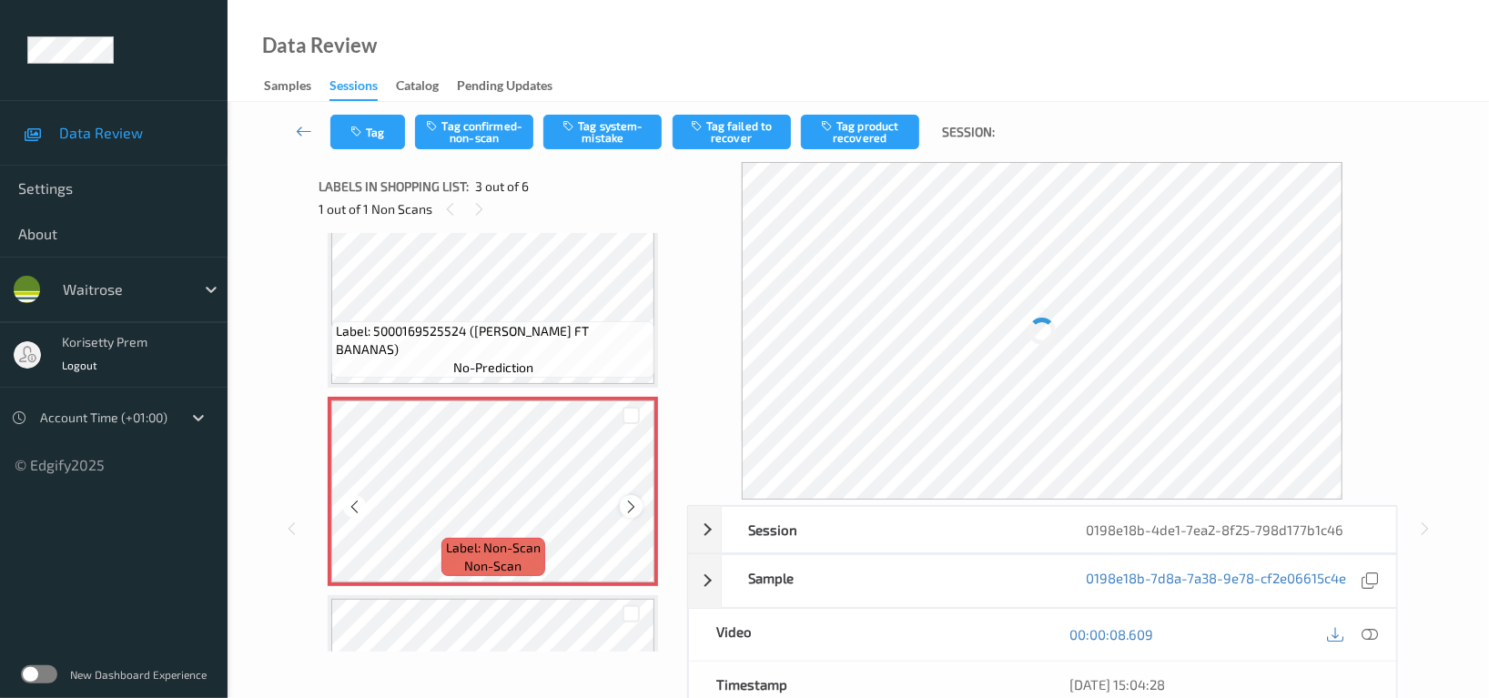
click at [635, 510] on icon at bounding box center [630, 507] width 15 height 16
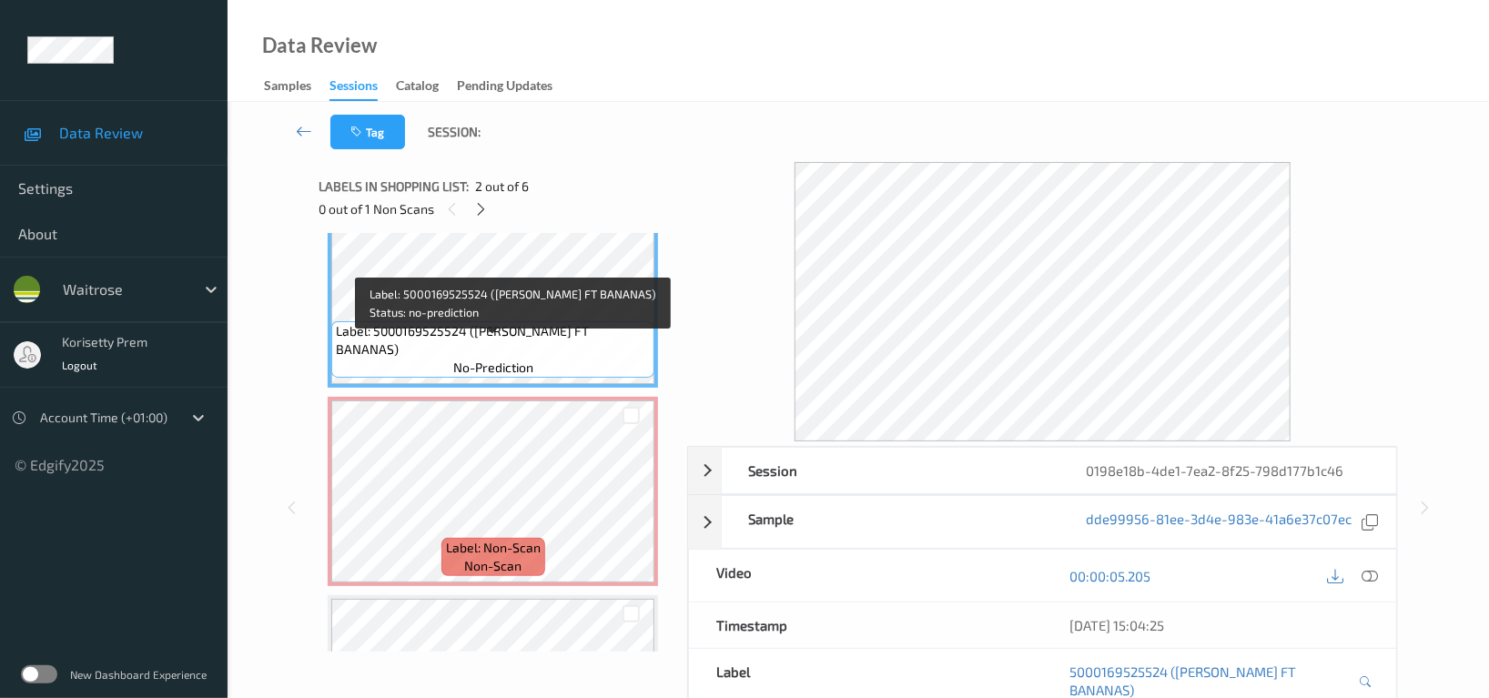
click at [536, 337] on div "Label: 5000169525524 (WR DORG FT BANANAS) no-prediction" at bounding box center [492, 349] width 323 height 56
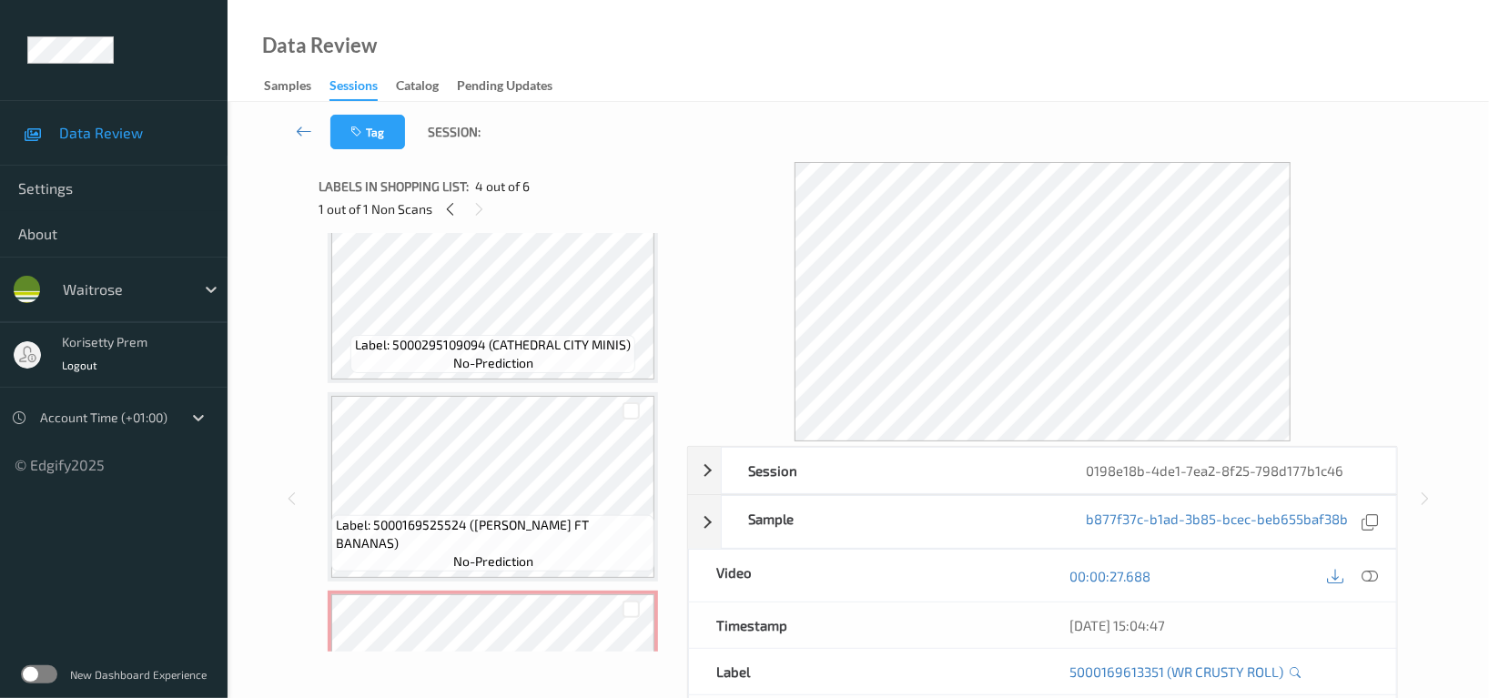
scroll to position [0, 0]
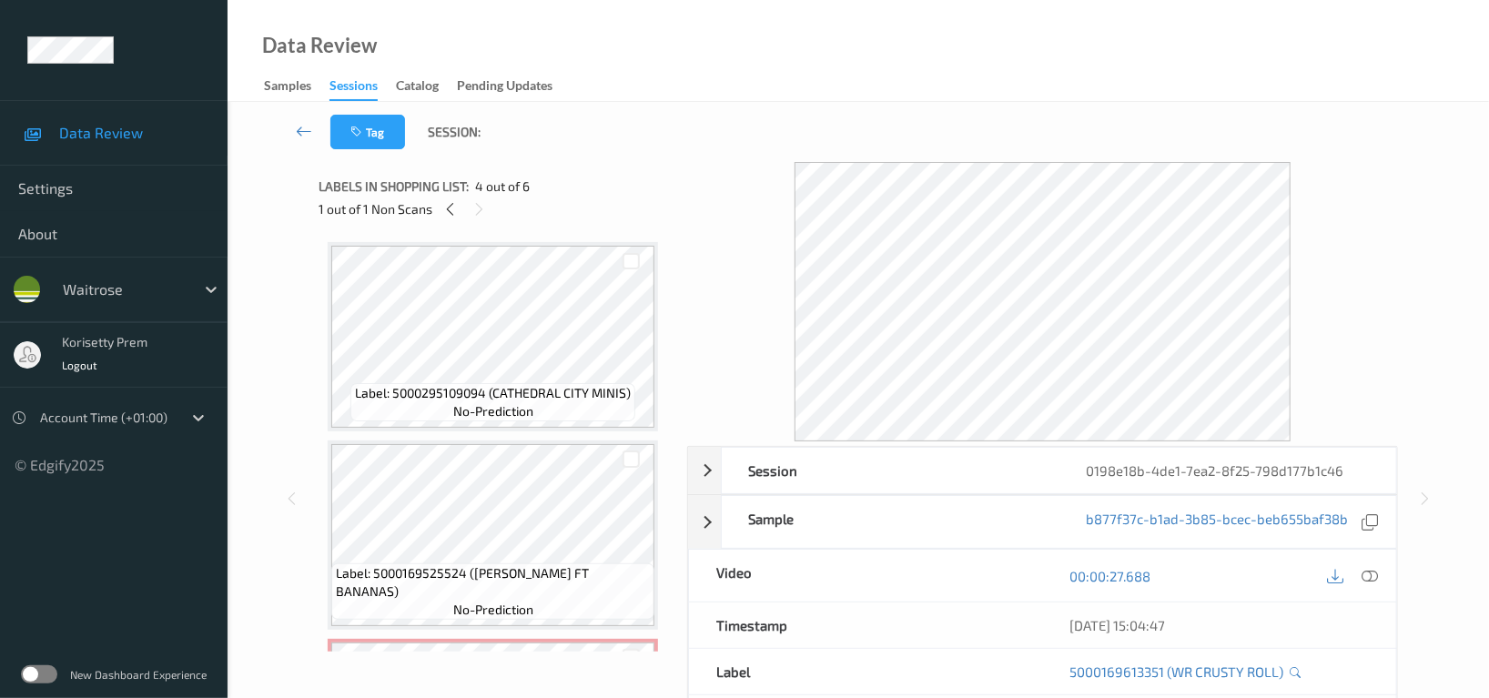
click at [523, 240] on div "Label: 5000295109094 (CATHEDRAL CITY MINIS) no-prediction Label: 5000169525524 …" at bounding box center [496, 442] width 355 height 419
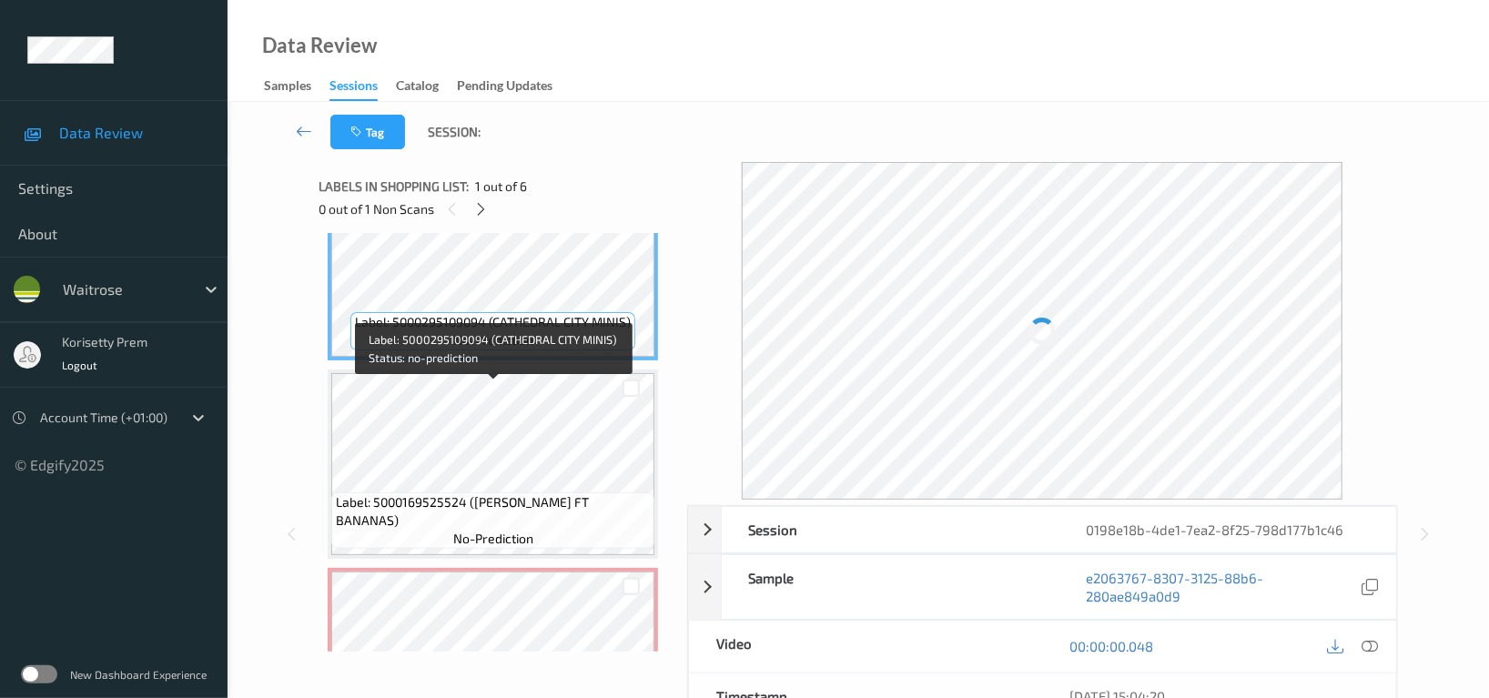
scroll to position [121, 0]
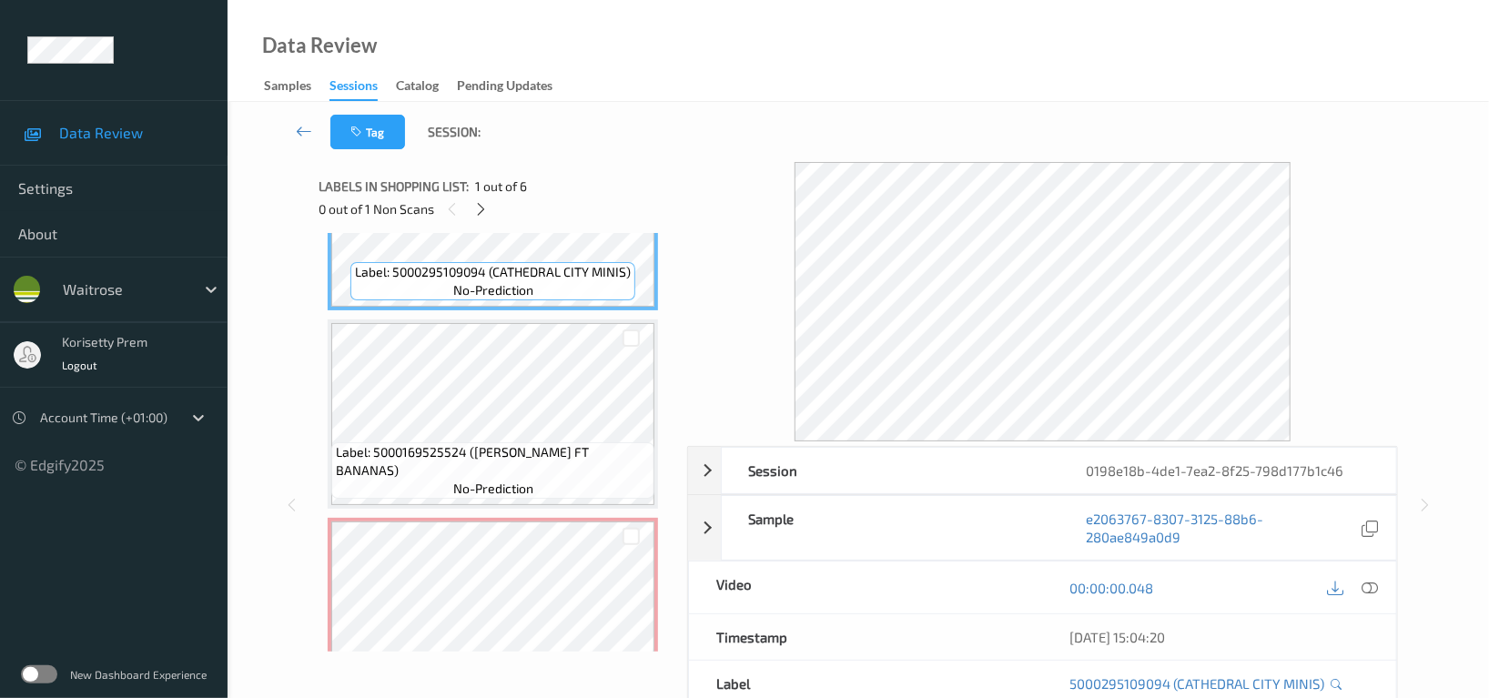
click at [541, 510] on div "Label: 5000295109094 (CATHEDRAL CITY MINIS) no-prediction Label: 5000169525524 …" at bounding box center [496, 711] width 337 height 1180
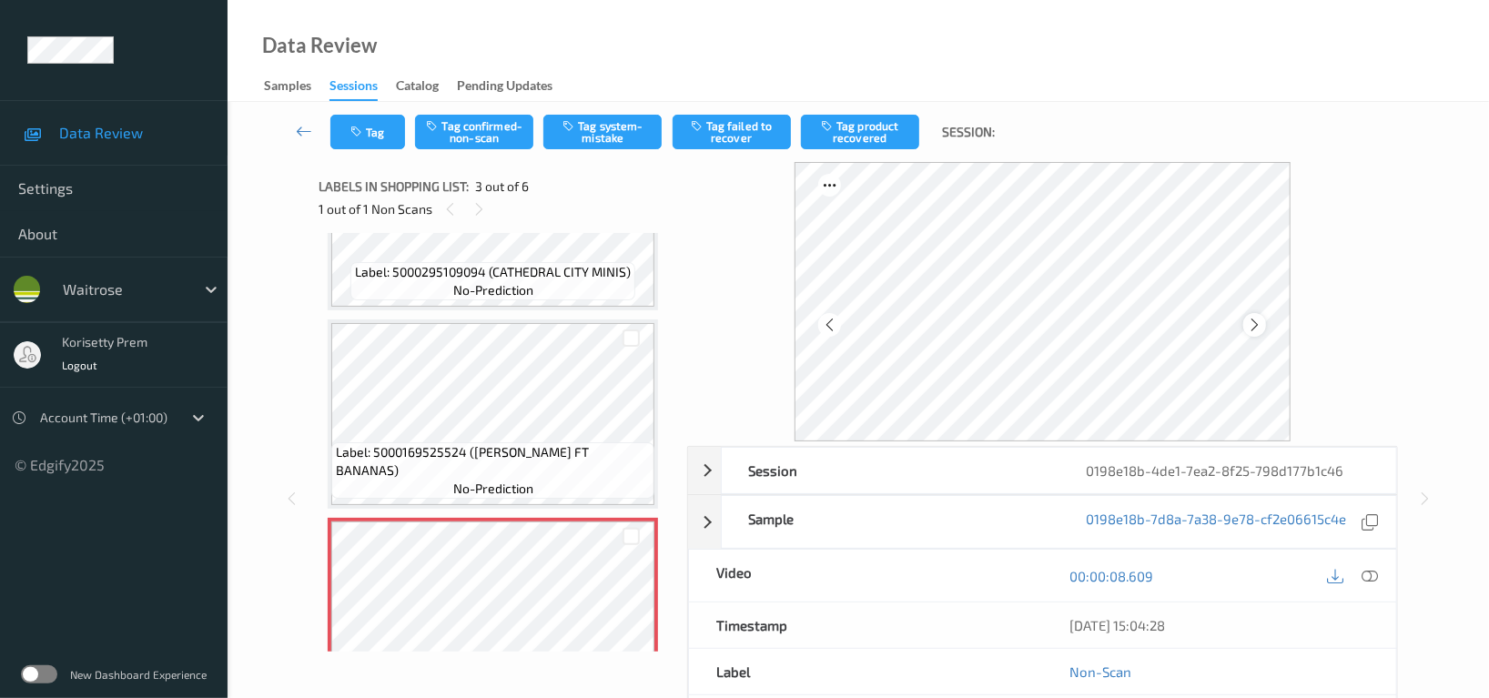
click at [1262, 322] on icon at bounding box center [1254, 325] width 15 height 16
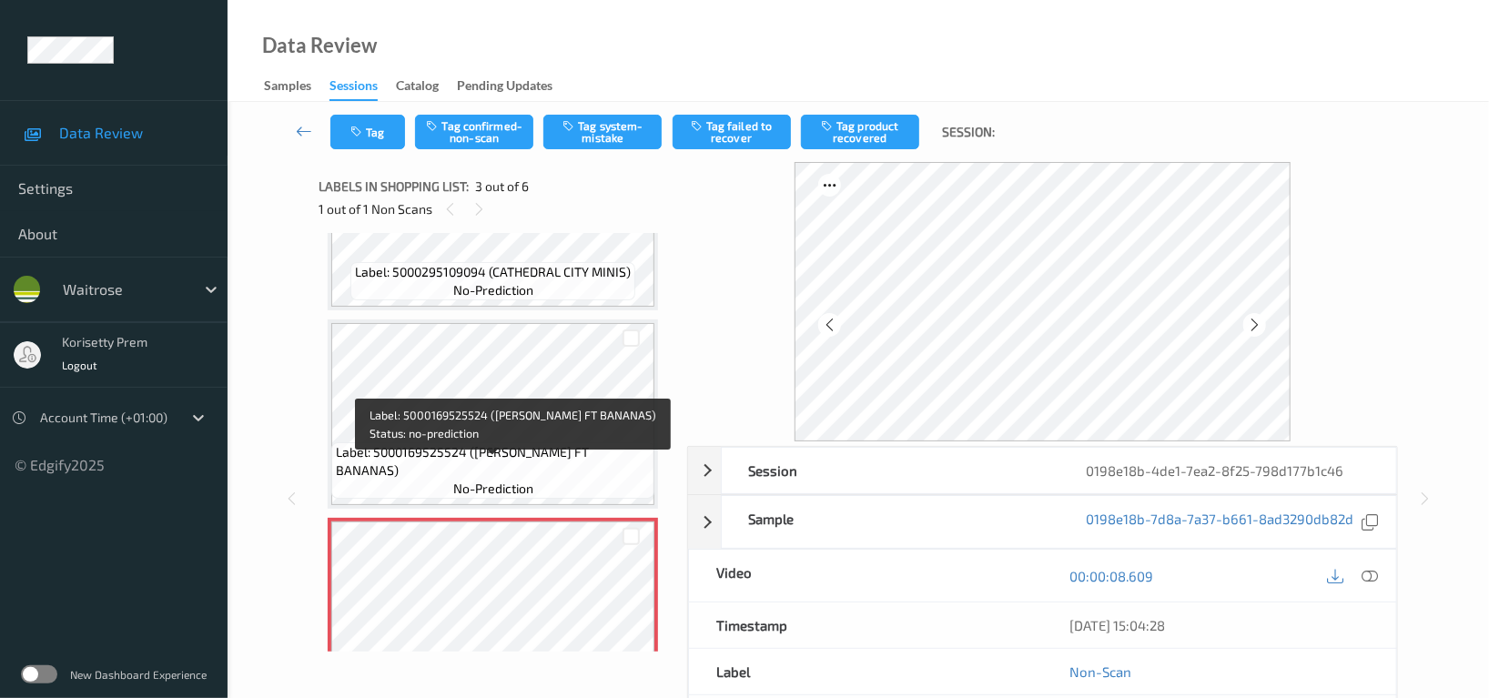
click at [531, 470] on span "Label: 5000169525524 (WR DORG FT BANANAS)" at bounding box center [493, 461] width 314 height 36
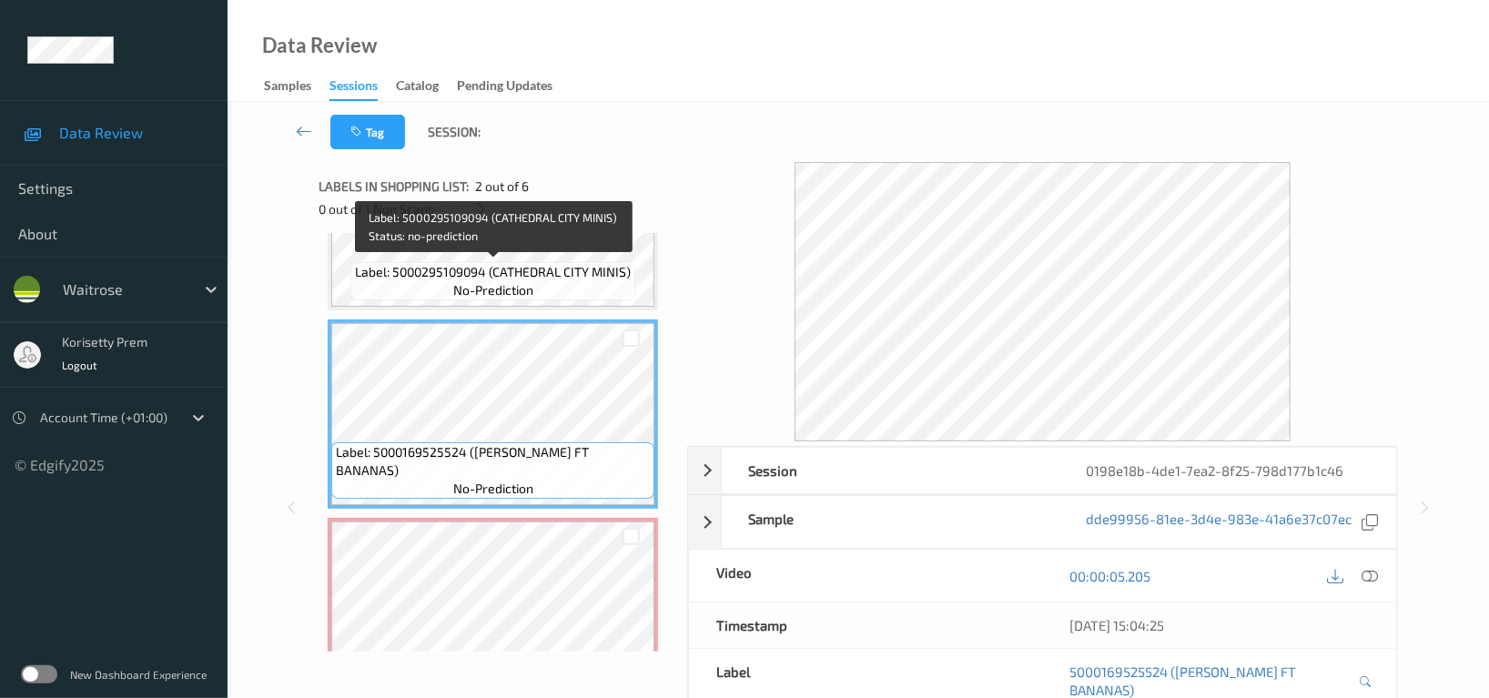
click at [531, 281] on span "no-prediction" at bounding box center [493, 290] width 80 height 18
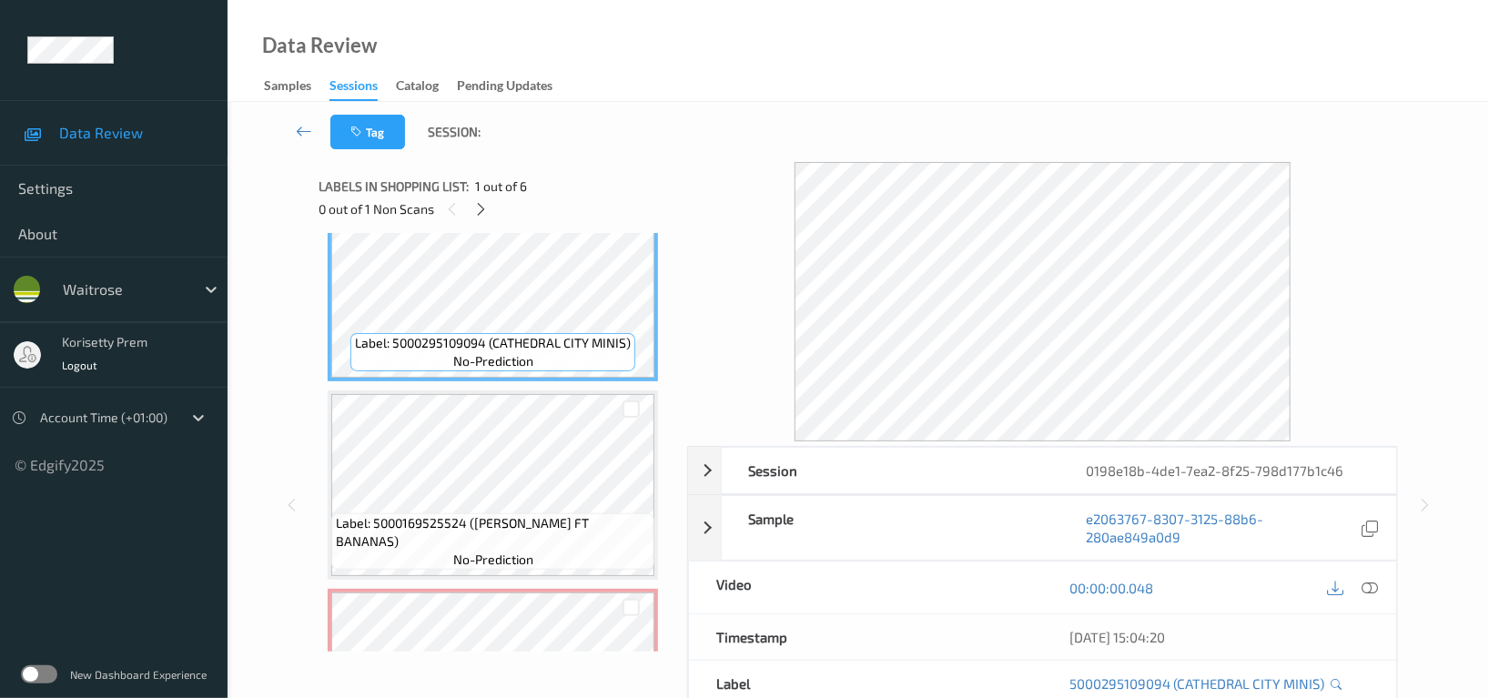
scroll to position [0, 0]
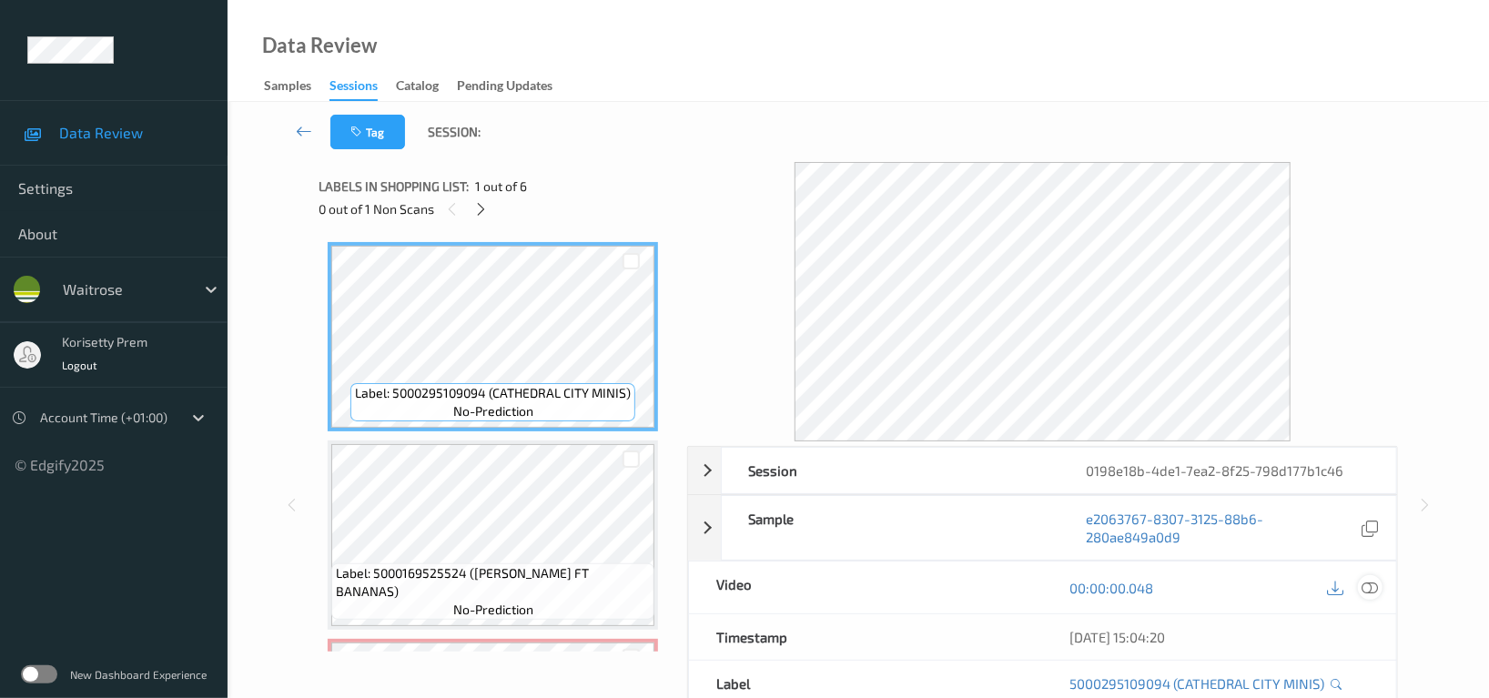
click at [1370, 580] on icon at bounding box center [1369, 588] width 16 height 16
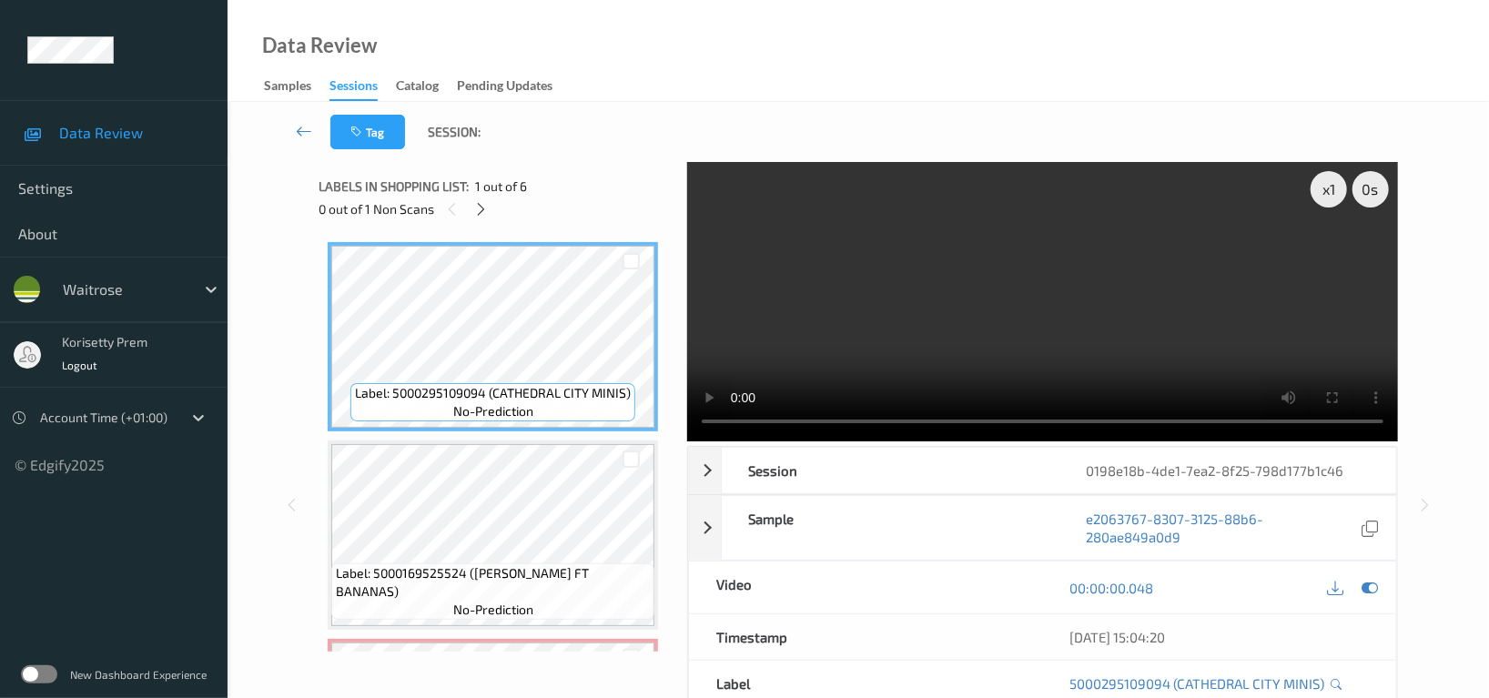
click at [1320, 223] on video at bounding box center [1042, 301] width 711 height 279
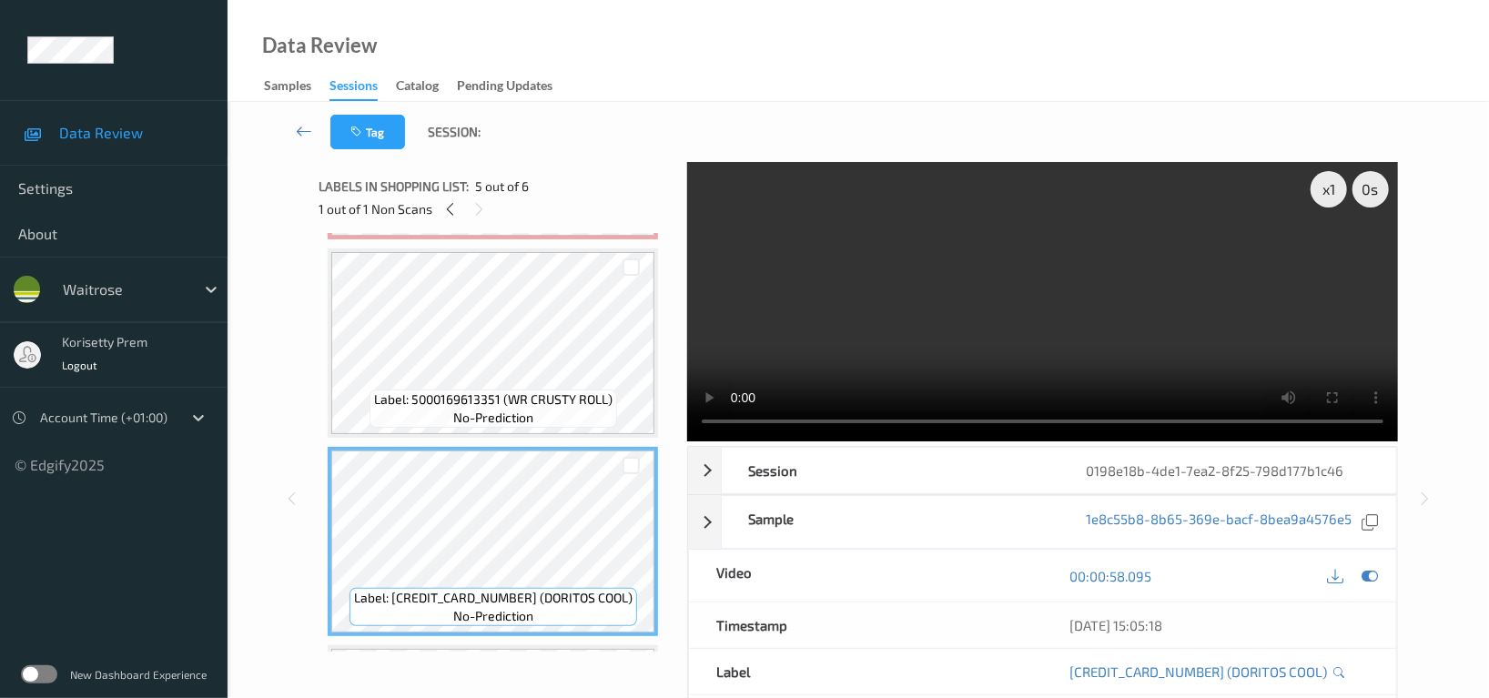
scroll to position [533, 0]
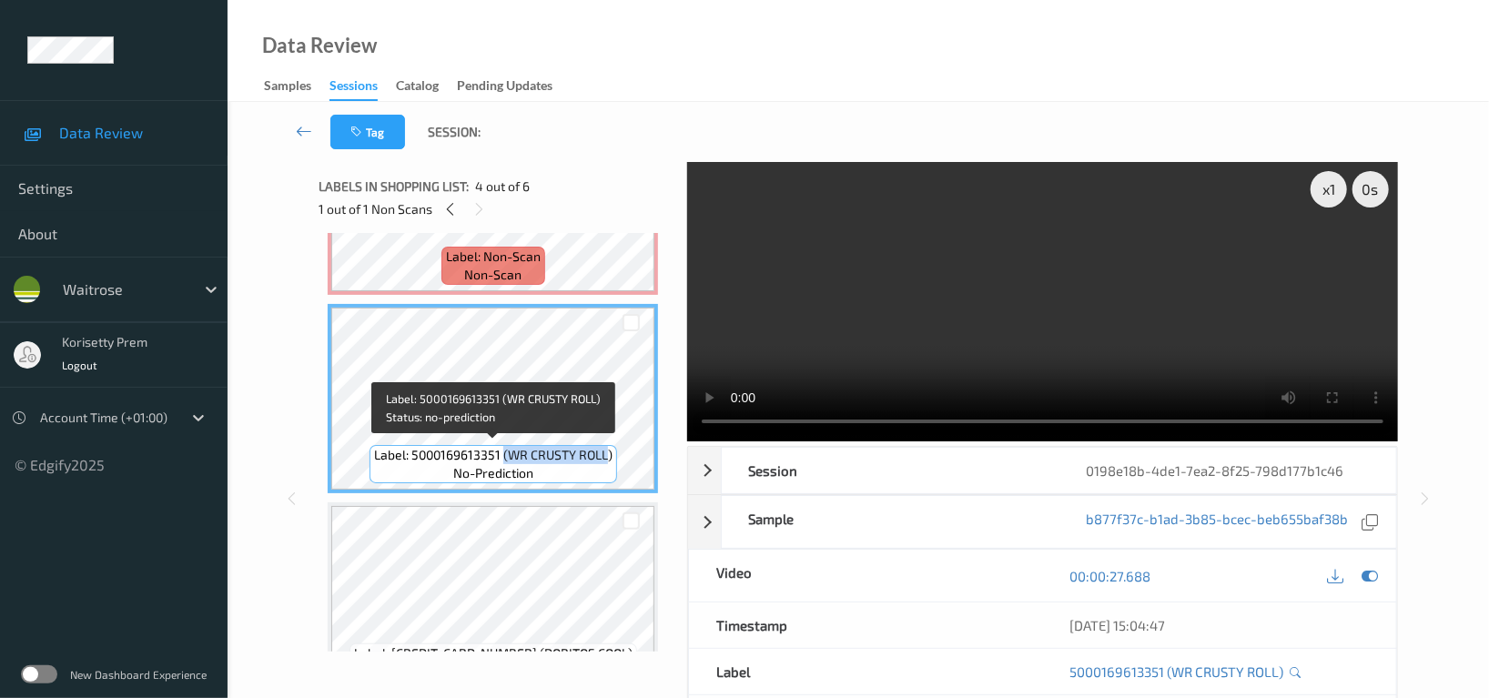
drag, startPoint x: 502, startPoint y: 458, endPoint x: 605, endPoint y: 458, distance: 102.8
click at [605, 458] on span "Label: 5000169613351 (WR CRUSTY ROLL)" at bounding box center [493, 455] width 238 height 18
copy span "(WR CRUSTY ROLL"
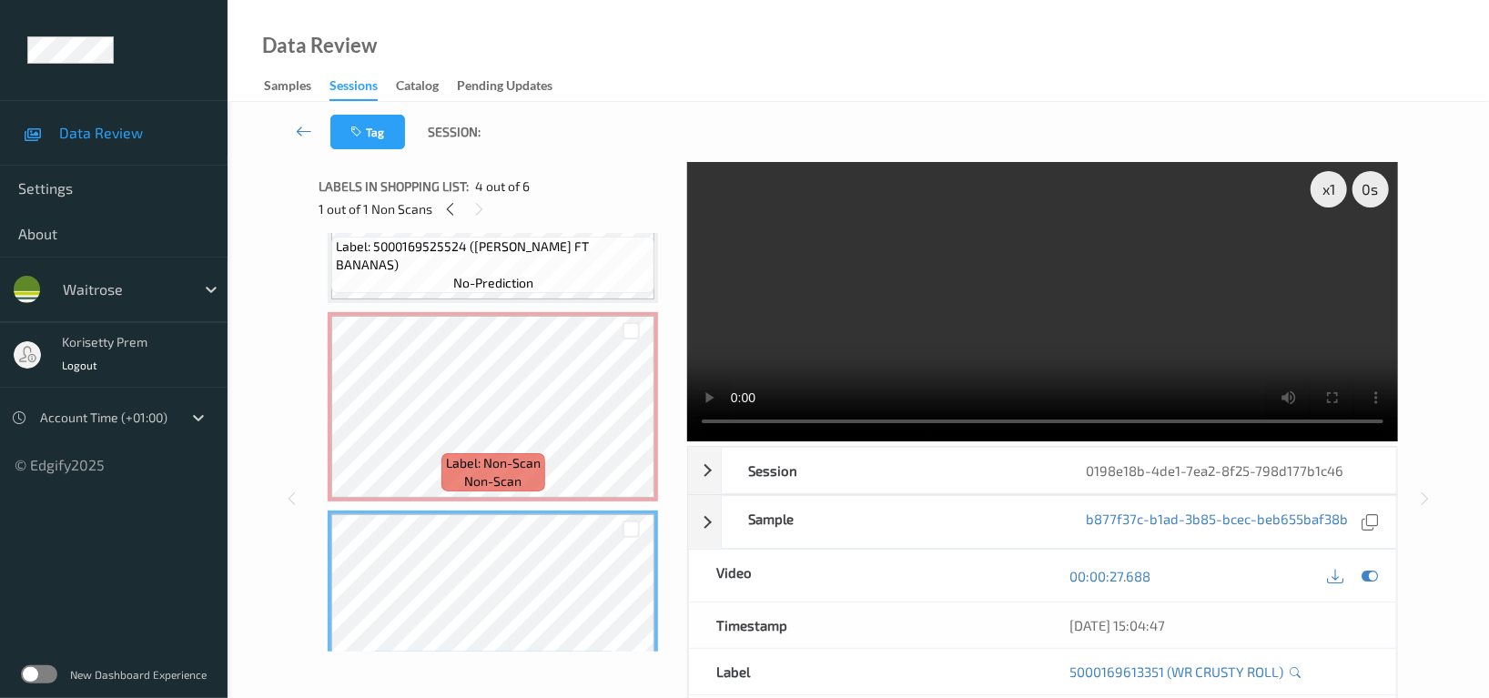
scroll to position [169, 0]
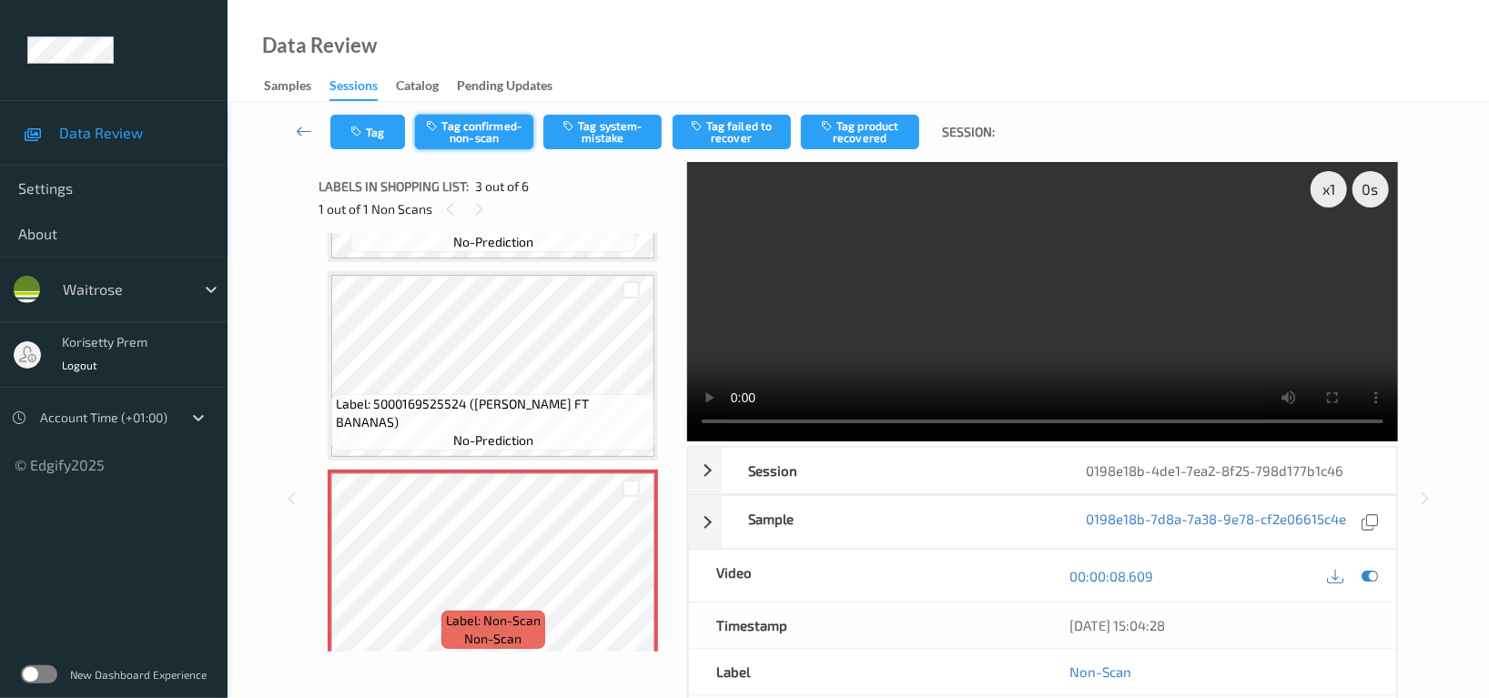
click at [495, 135] on button "Tag confirmed-non-scan" at bounding box center [474, 132] width 118 height 35
click at [864, 134] on button "Tag product recovered" at bounding box center [860, 132] width 118 height 35
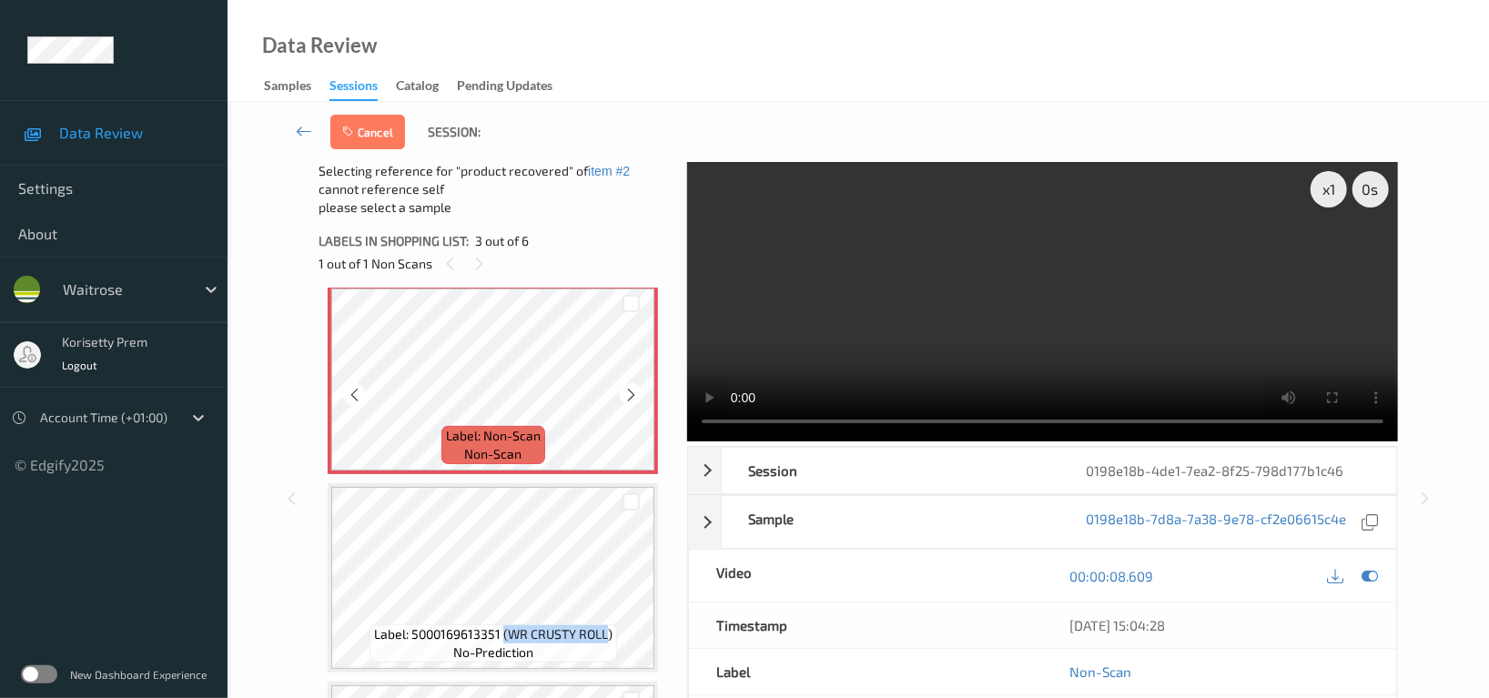
scroll to position [412, 0]
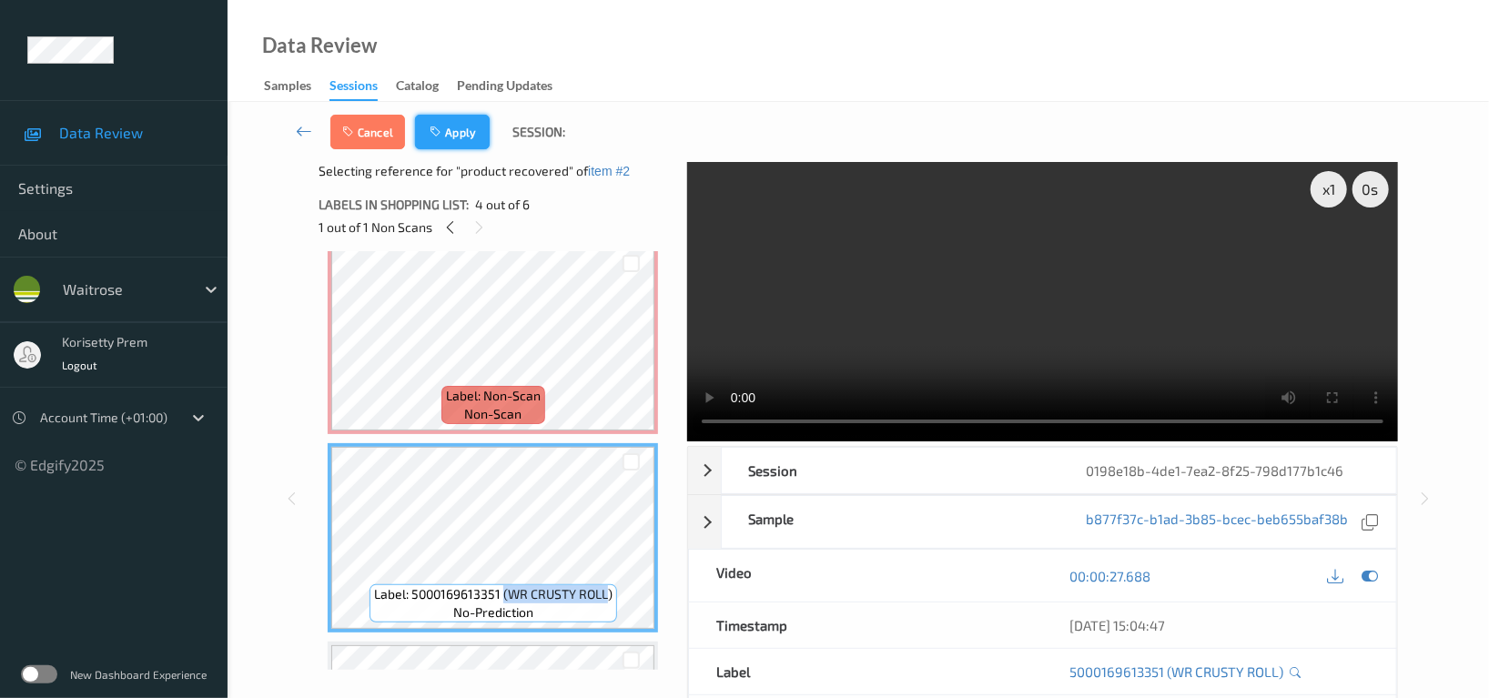
click at [460, 127] on button "Apply" at bounding box center [452, 132] width 75 height 35
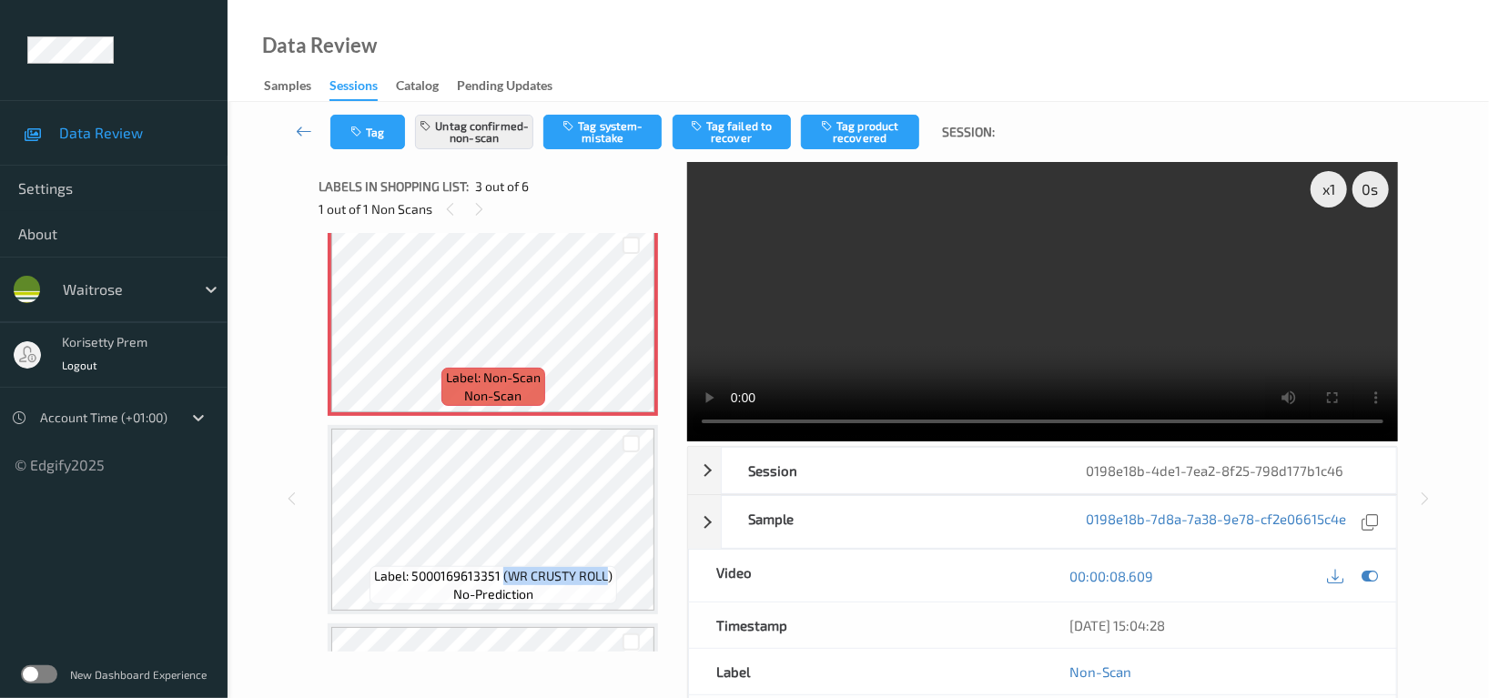
scroll to position [206, 0]
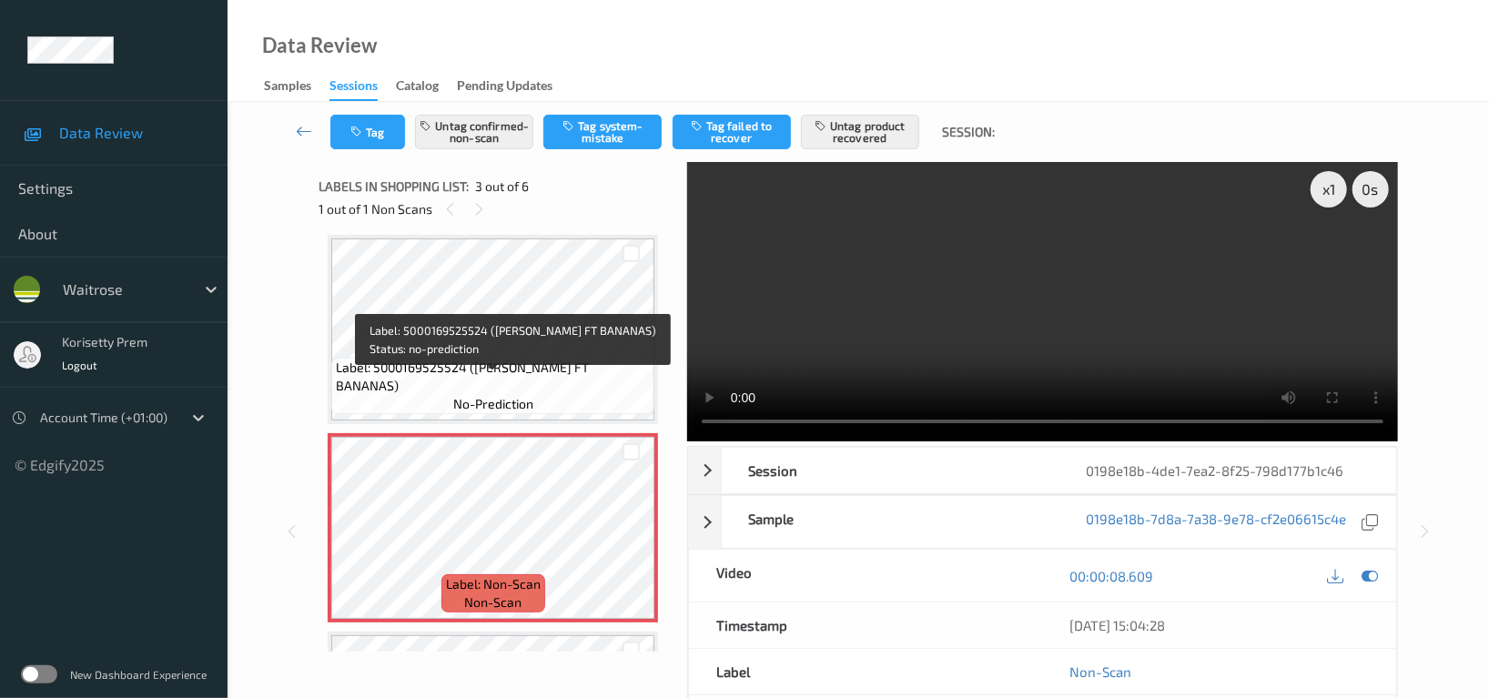
click at [500, 377] on span "Label: 5000169525524 (WR DORG FT BANANAS)" at bounding box center [493, 377] width 314 height 36
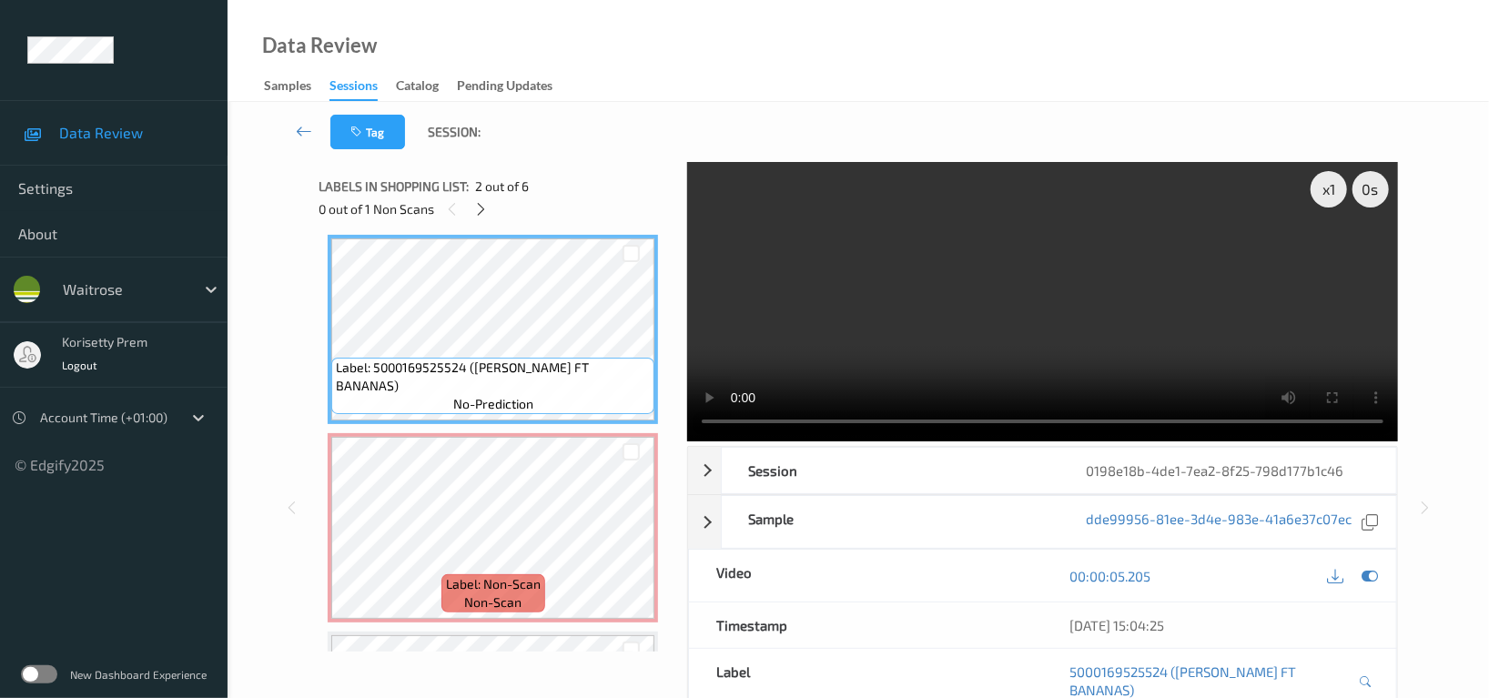
click at [1037, 321] on video at bounding box center [1042, 301] width 711 height 279
click at [1048, 339] on video at bounding box center [1042, 301] width 711 height 279
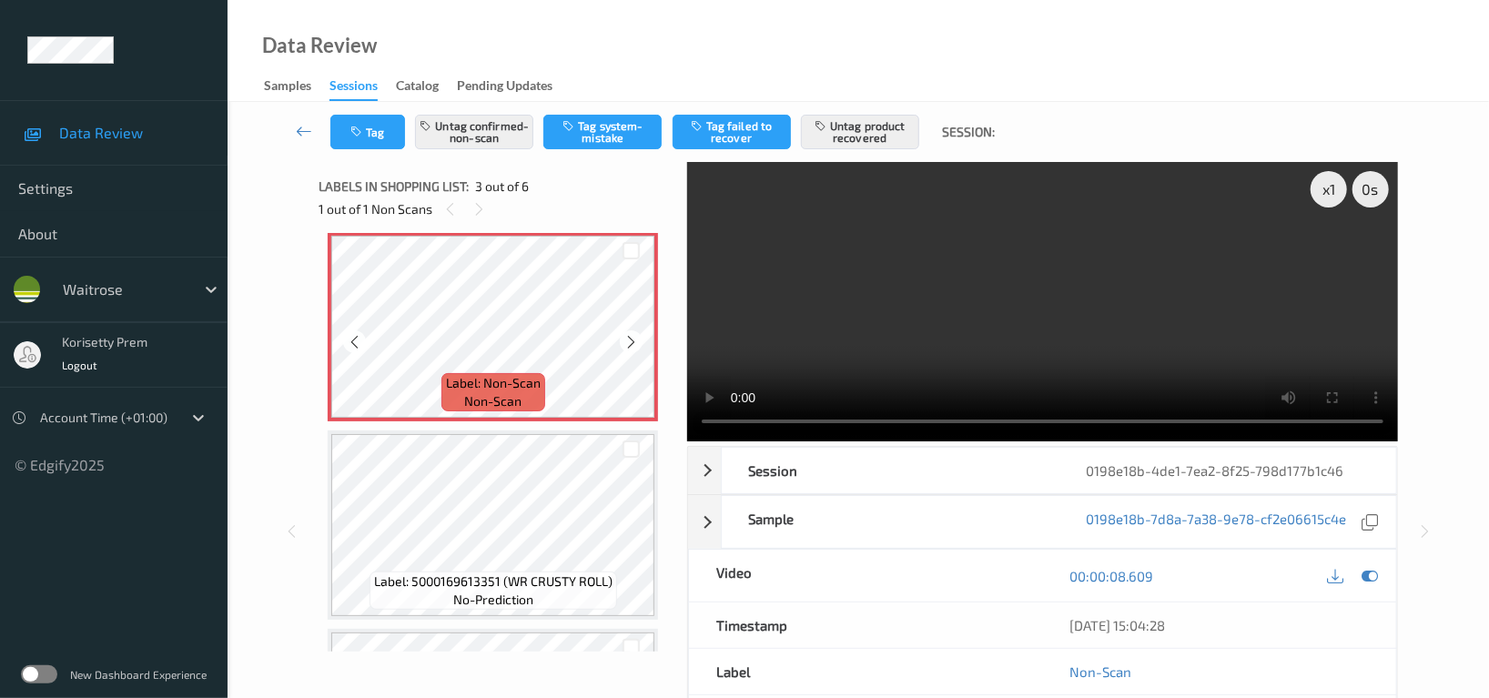
scroll to position [449, 0]
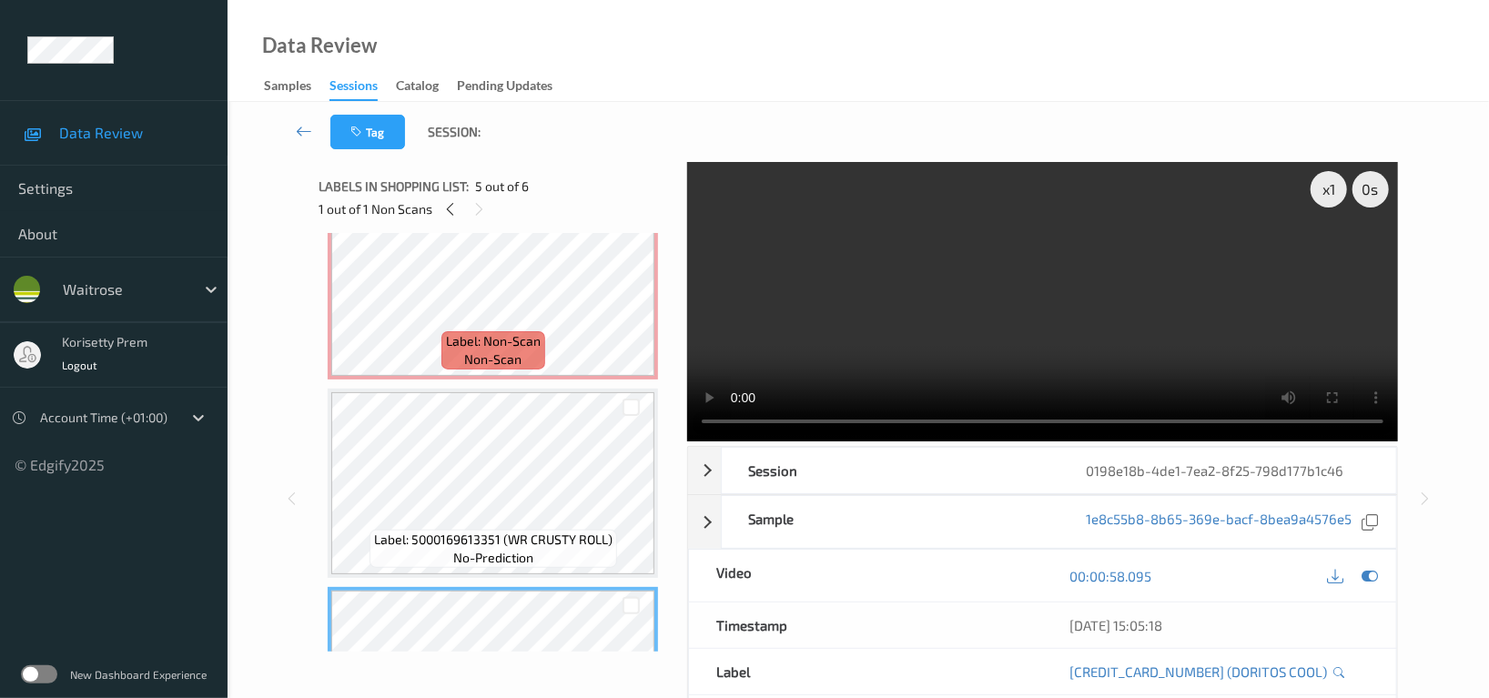
click at [875, 335] on video at bounding box center [1042, 301] width 711 height 279
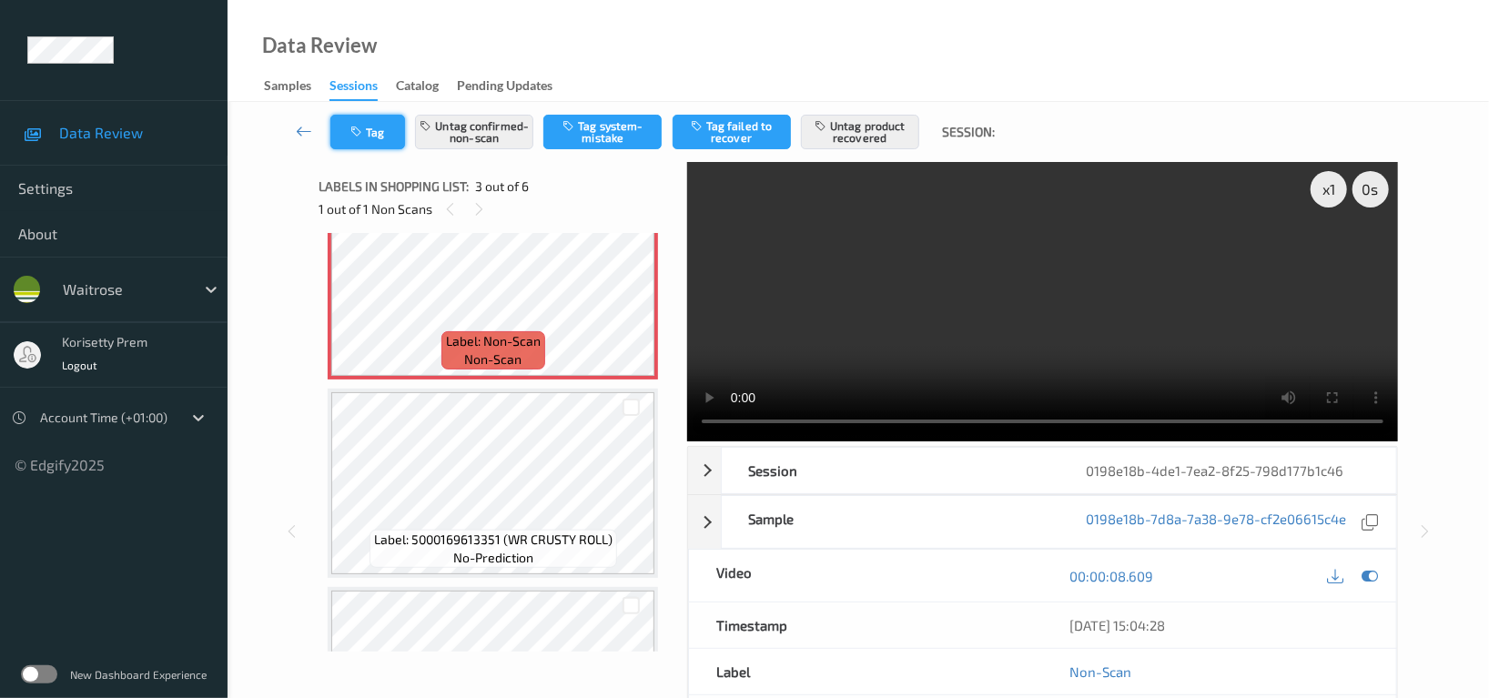
click at [357, 116] on button "Tag" at bounding box center [367, 132] width 75 height 35
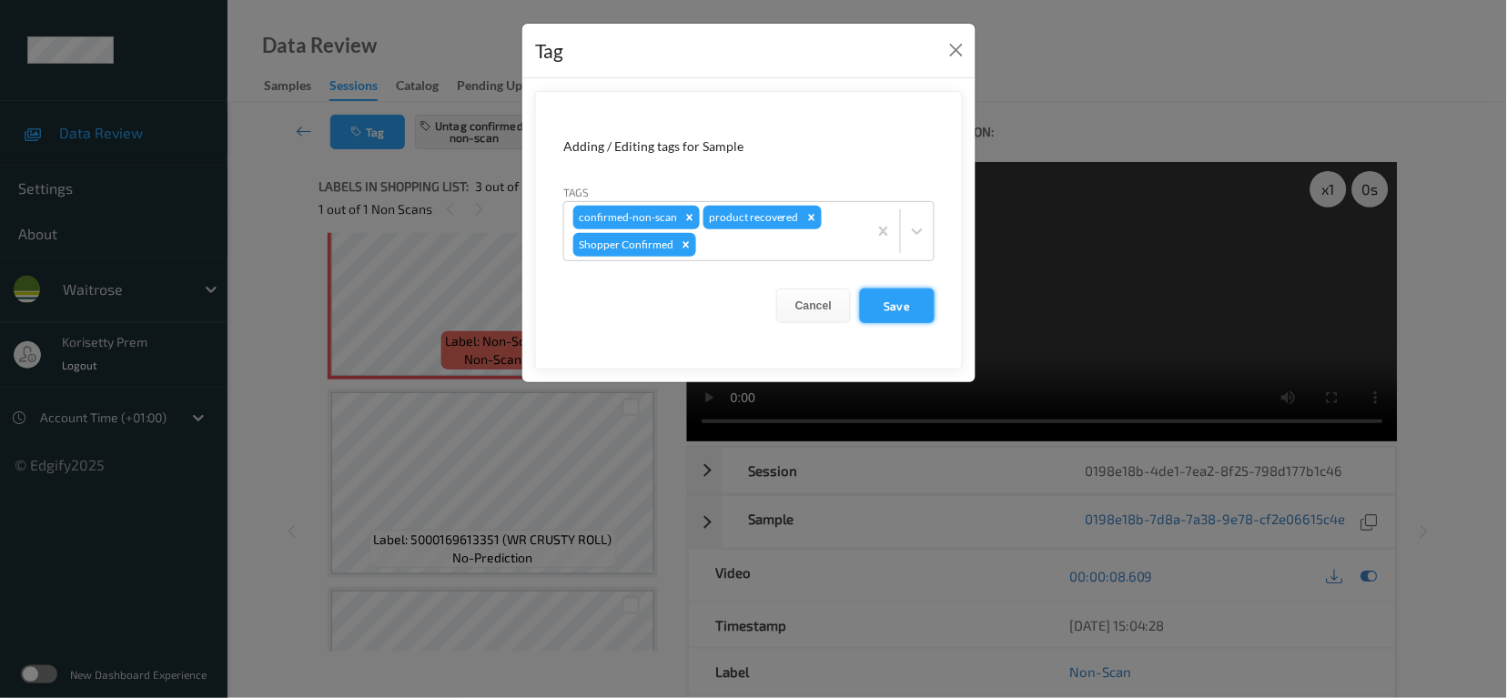
click at [909, 313] on button "Save" at bounding box center [897, 305] width 75 height 35
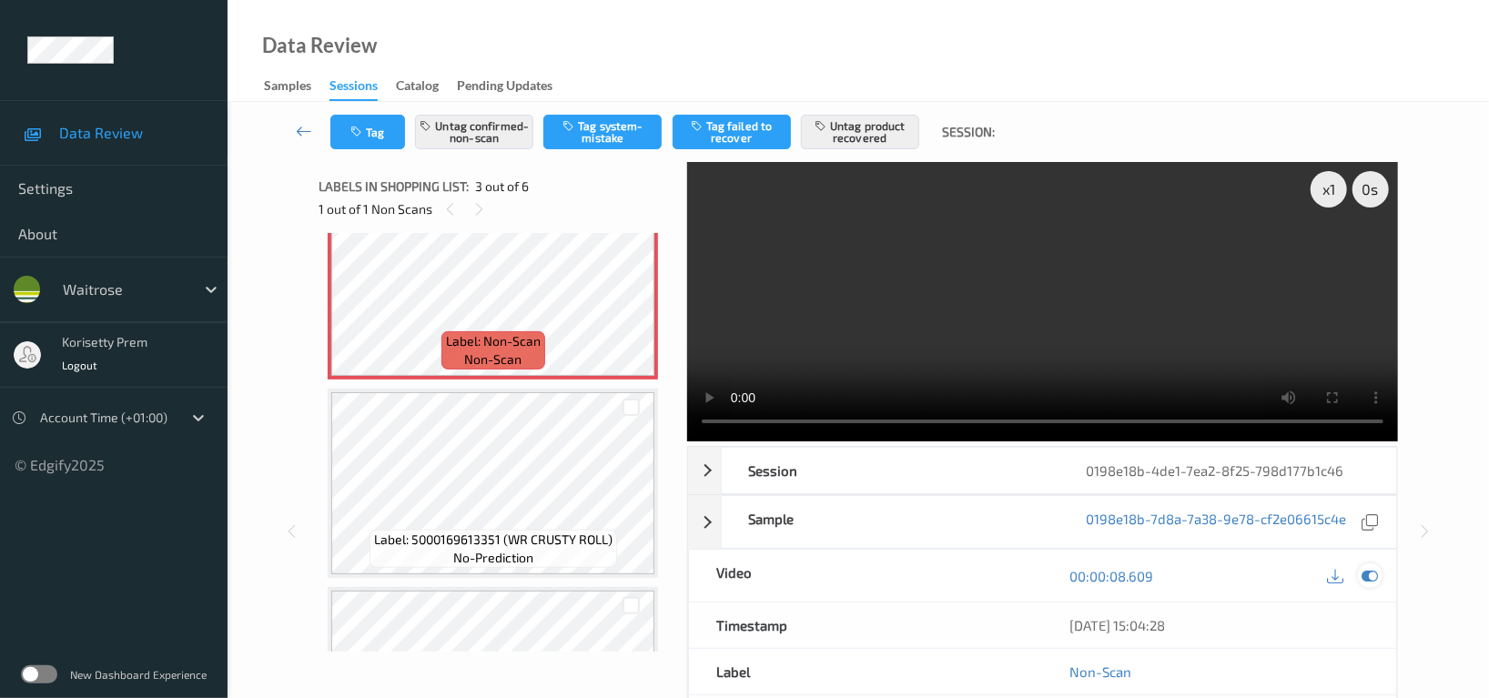
click at [1381, 563] on div at bounding box center [1370, 575] width 25 height 25
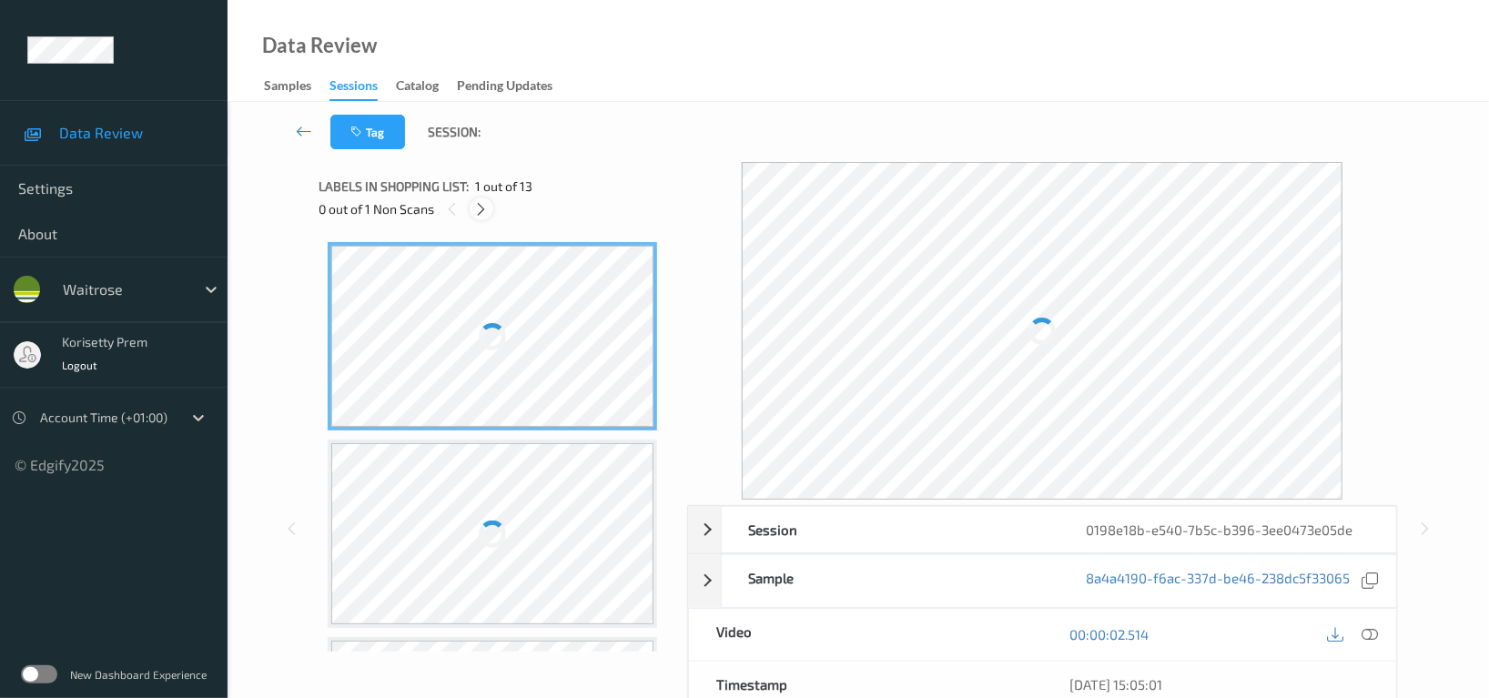
click at [482, 205] on icon at bounding box center [481, 209] width 15 height 16
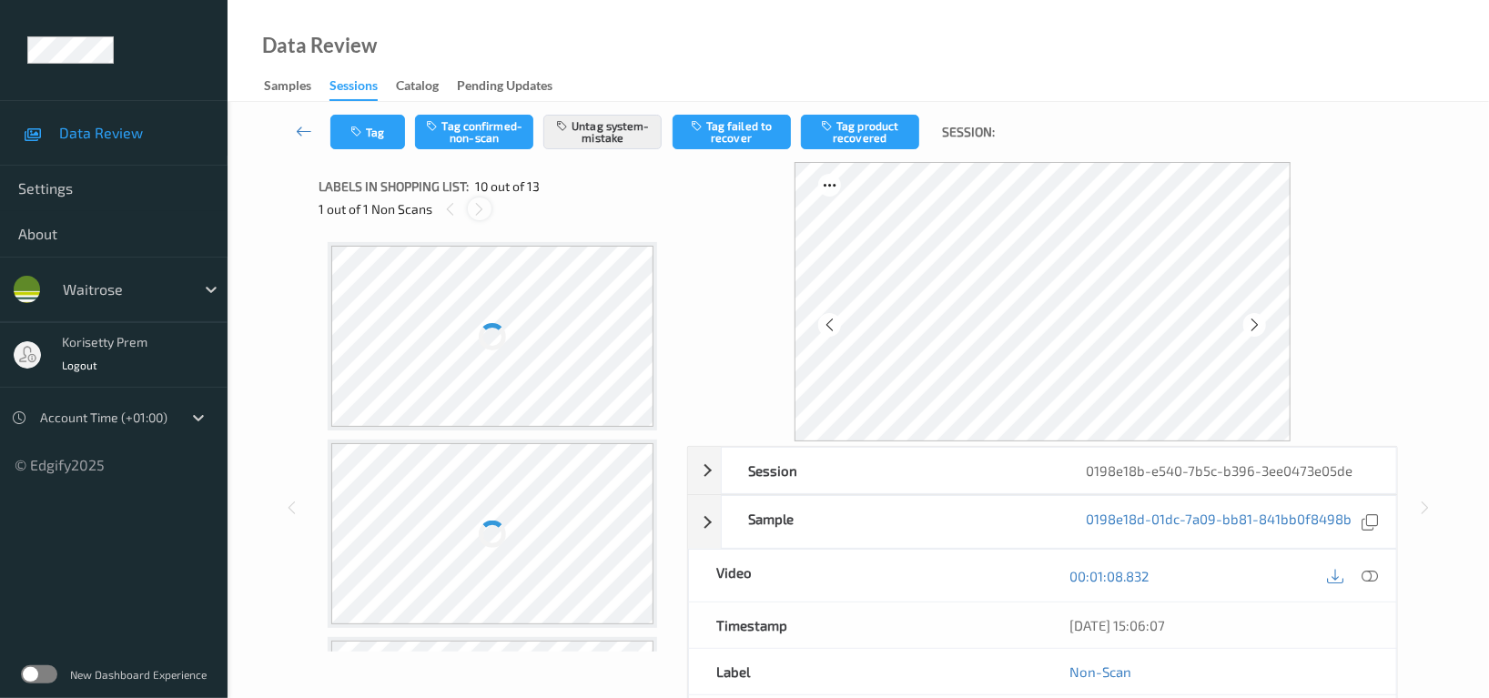
scroll to position [1583, 0]
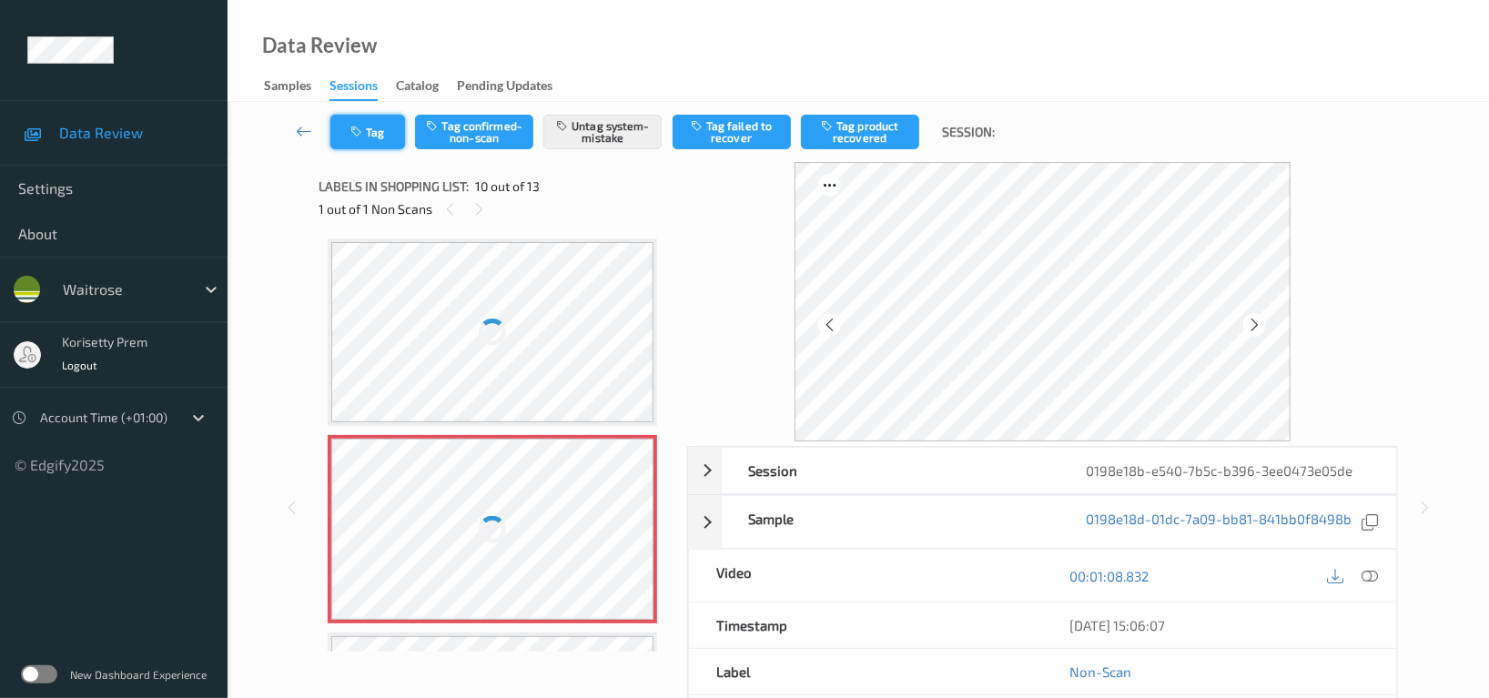
click at [371, 134] on button "Tag" at bounding box center [367, 132] width 75 height 35
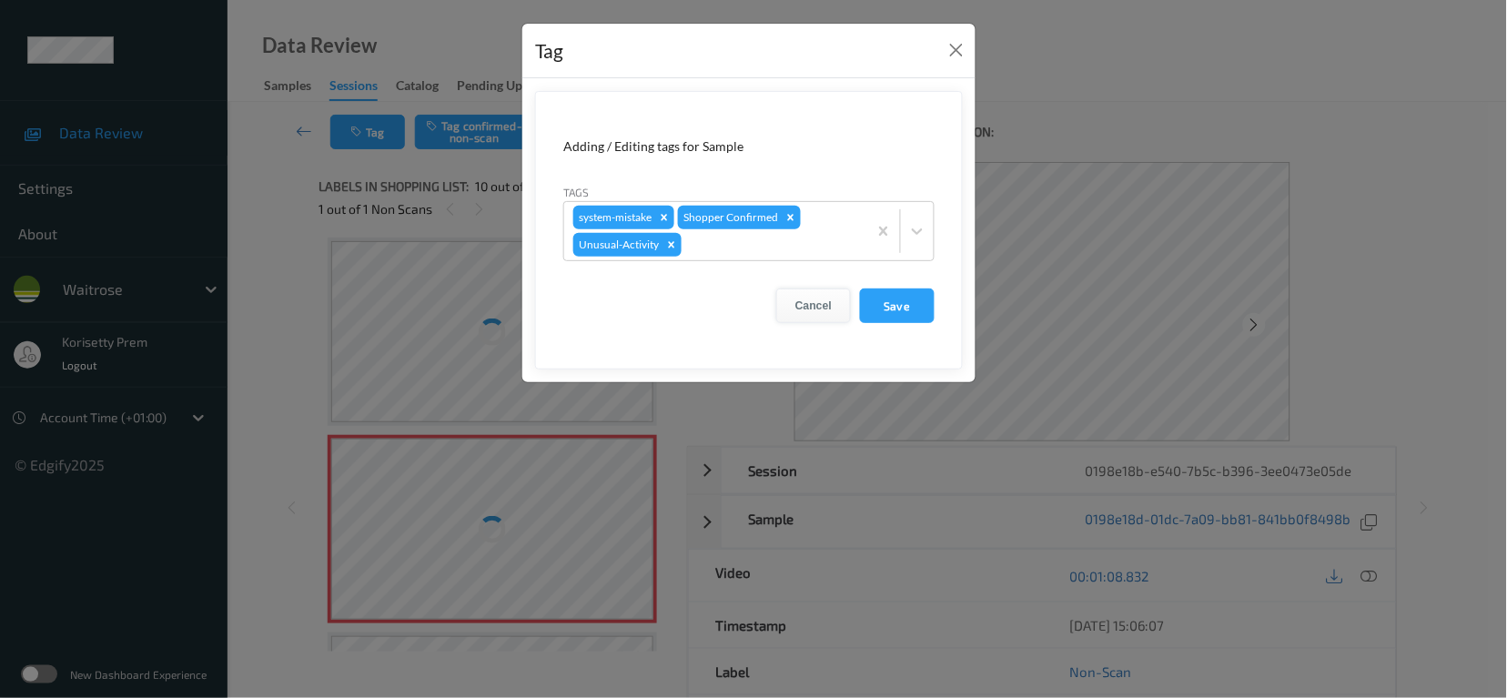
click at [823, 306] on button "Cancel" at bounding box center [813, 305] width 75 height 35
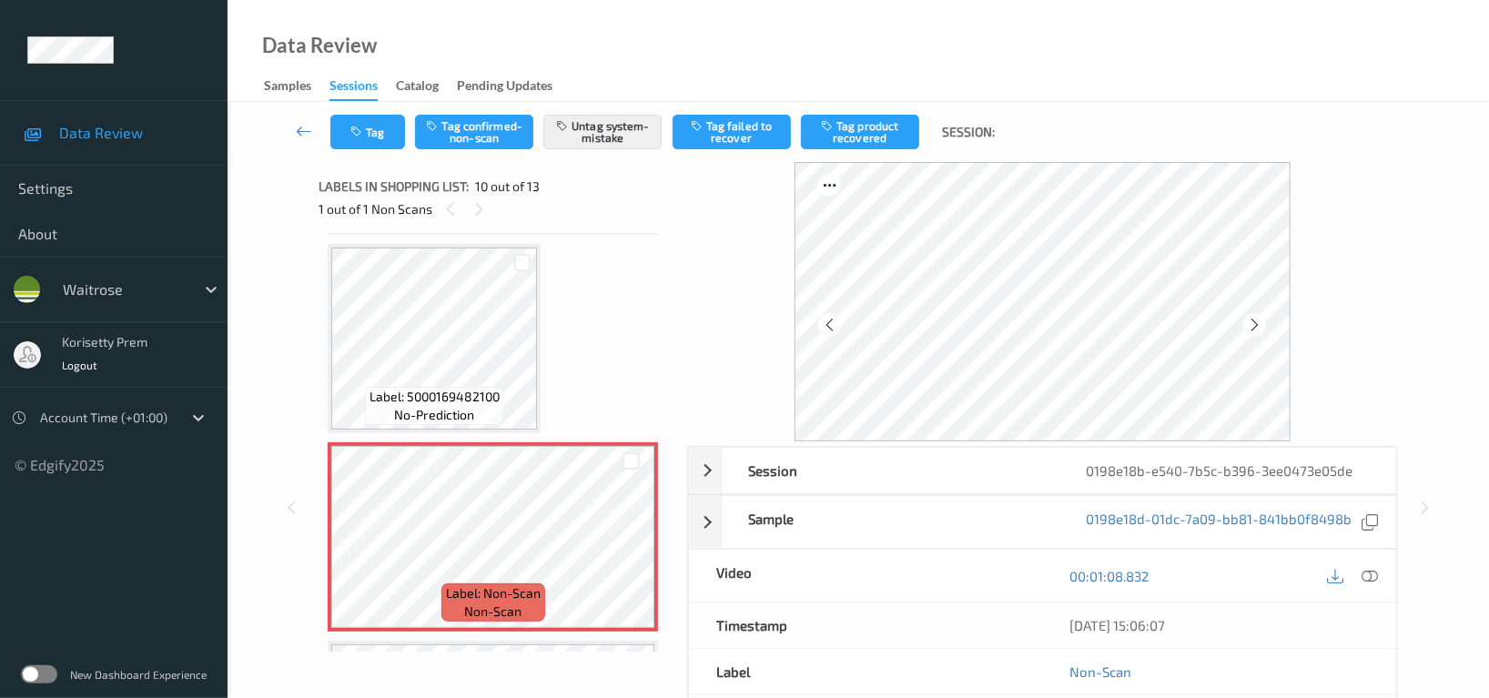
scroll to position [1590, 0]
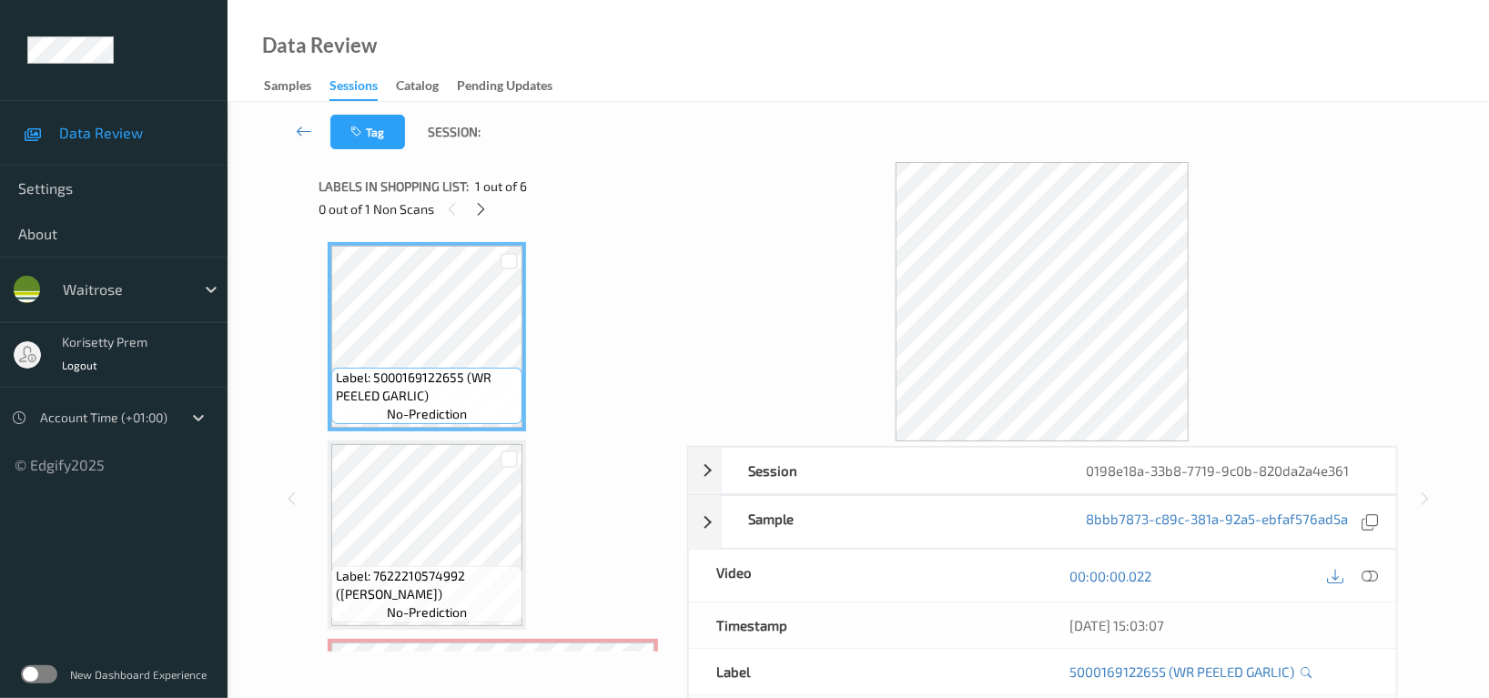
click at [470, 218] on div "0 out of 1 Non Scans" at bounding box center [496, 208] width 355 height 23
click at [491, 215] on div at bounding box center [481, 208] width 23 height 23
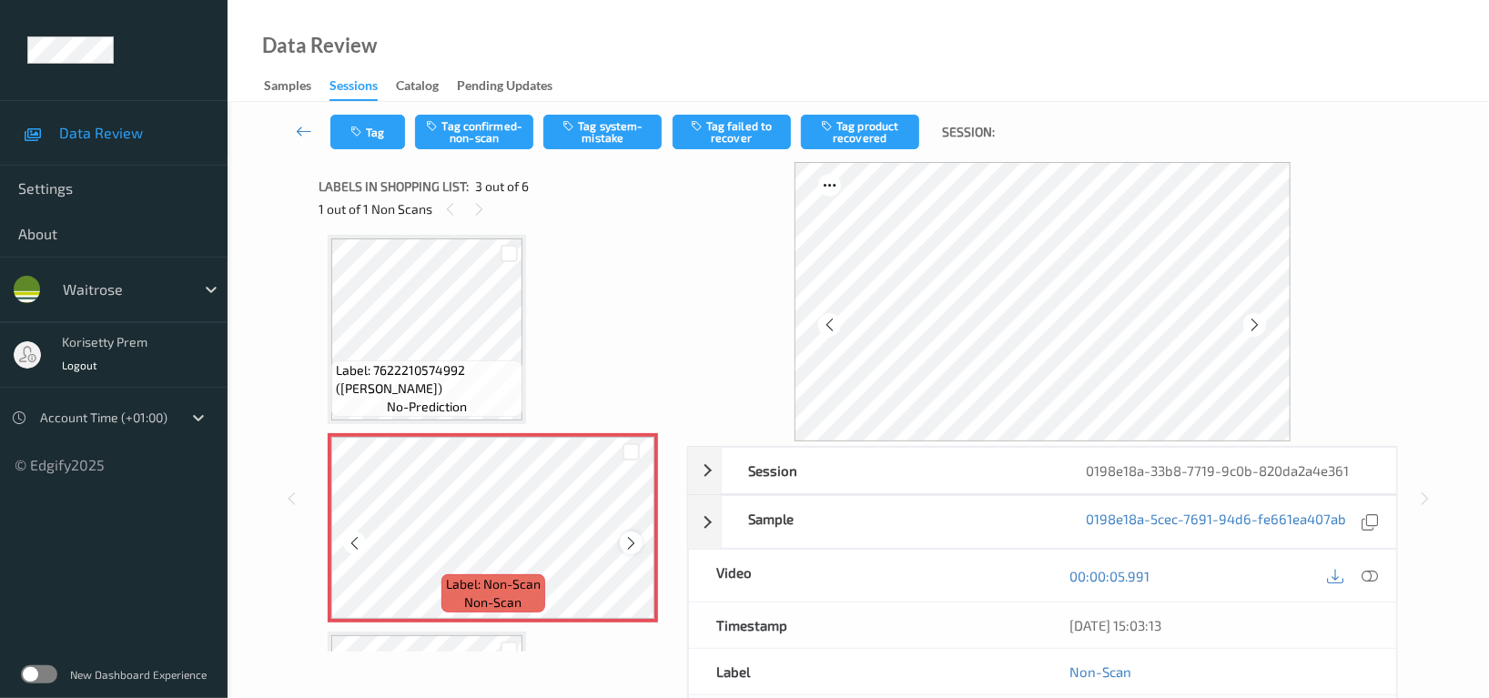
click at [637, 536] on icon at bounding box center [630, 543] width 15 height 16
click at [638, 536] on icon at bounding box center [630, 543] width 15 height 16
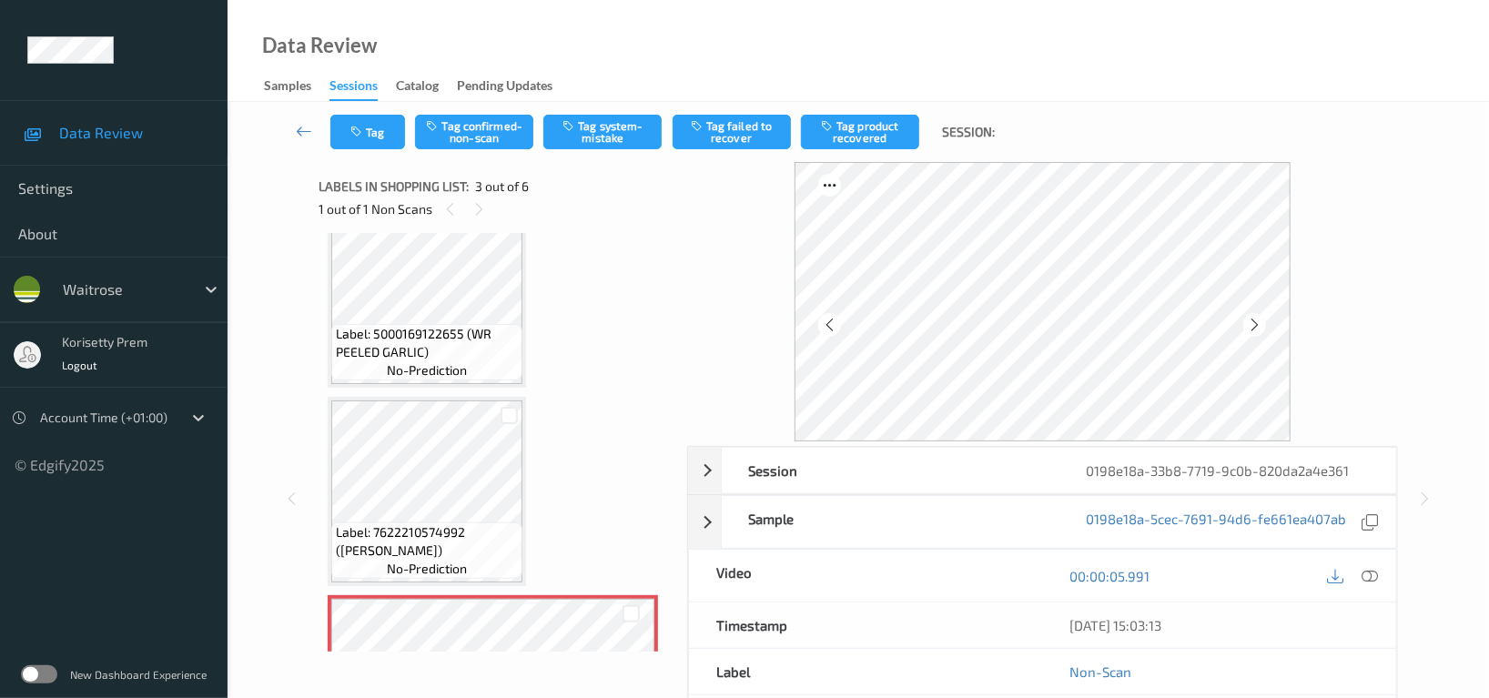
scroll to position [0, 0]
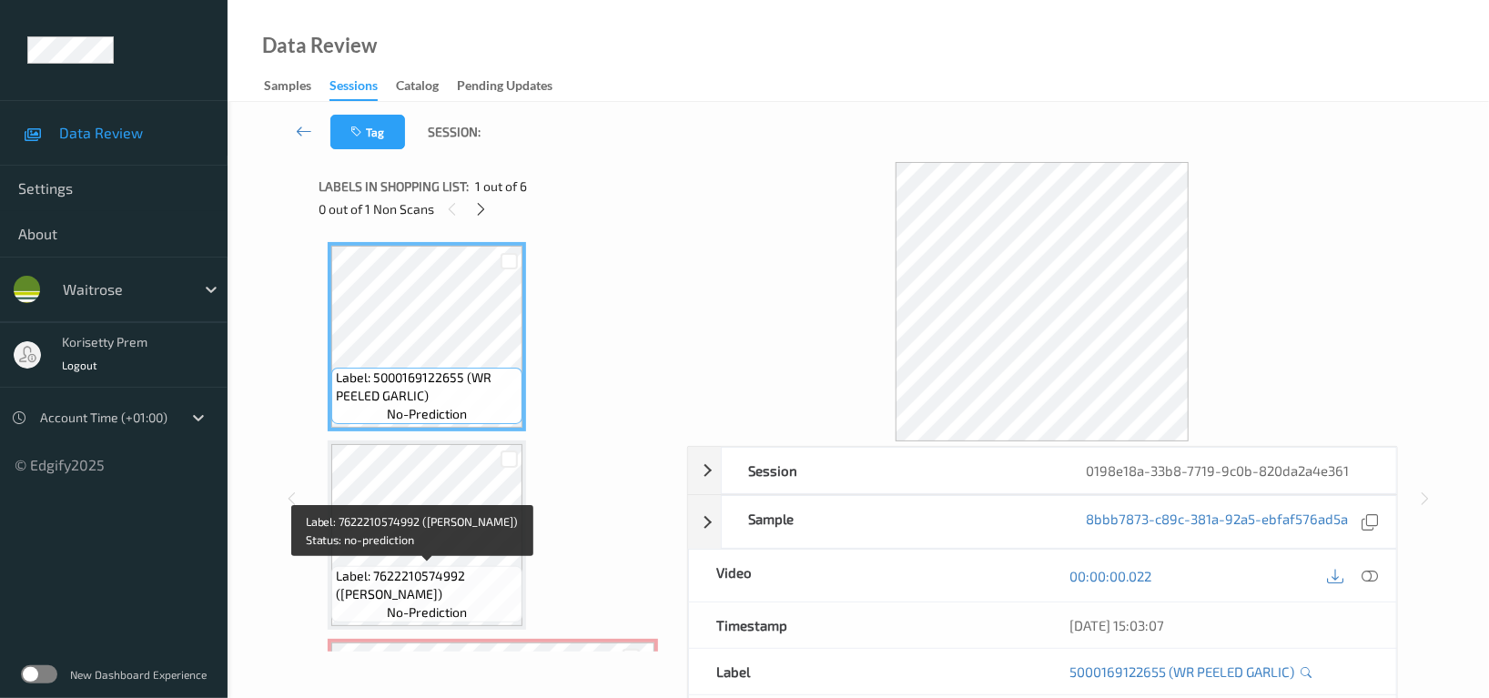
click at [453, 580] on span "Label: 7622210574992 ([PERSON_NAME])" at bounding box center [427, 585] width 182 height 36
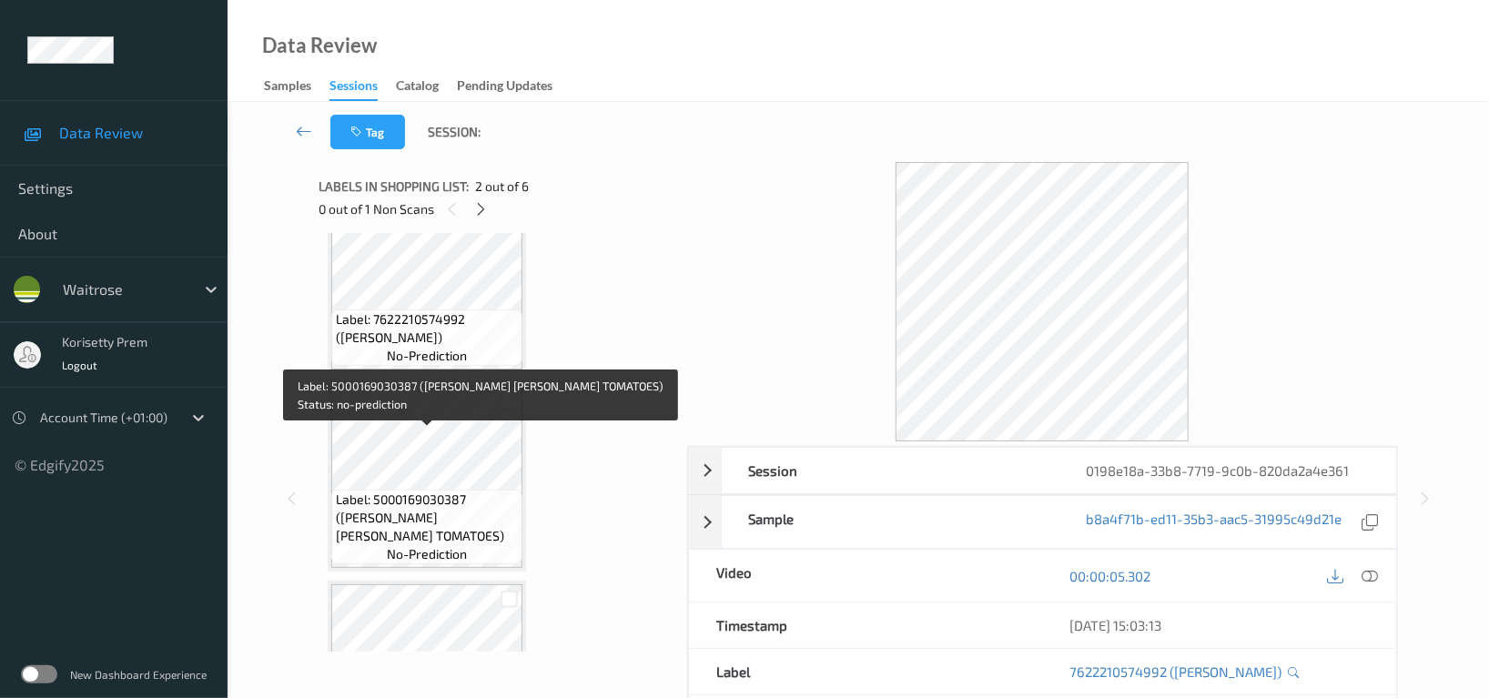
scroll to position [606, 0]
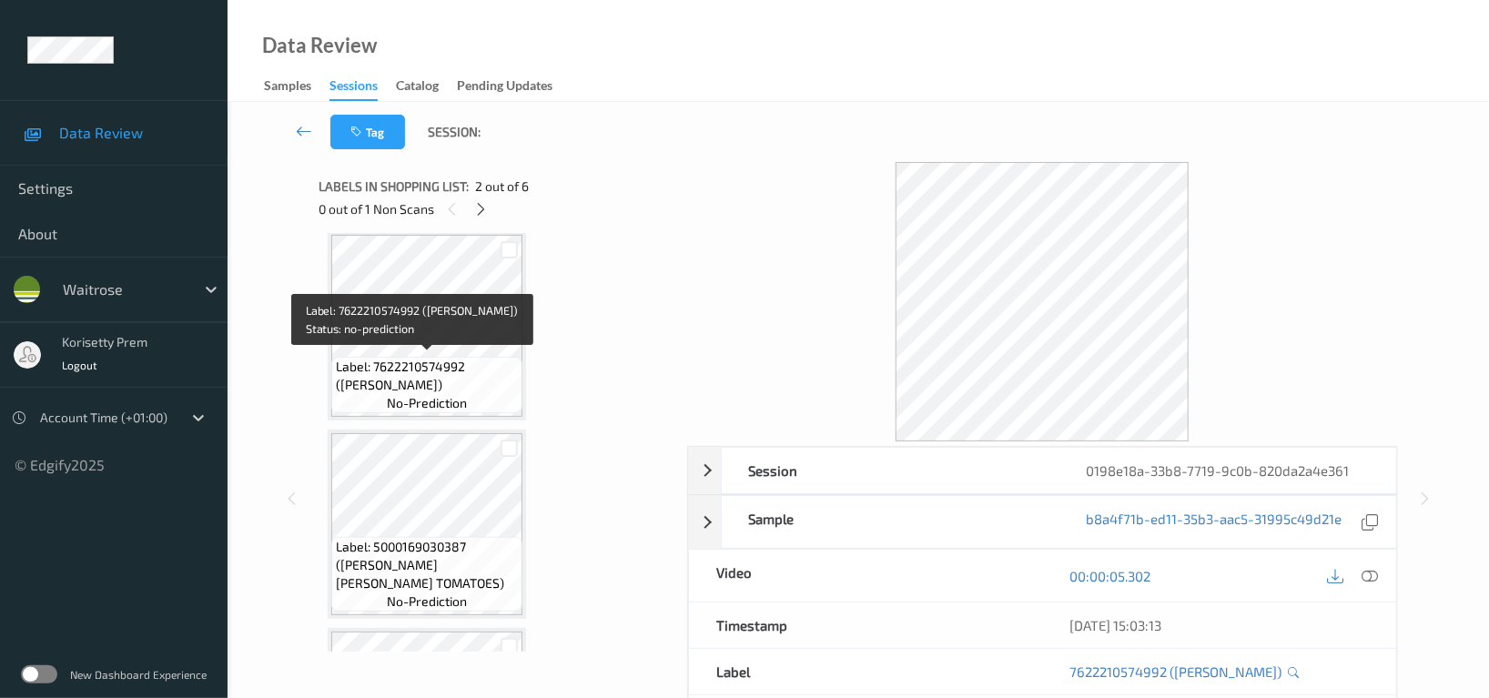
click at [403, 358] on span "Label: 7622210574992 ([PERSON_NAME])" at bounding box center [427, 376] width 182 height 36
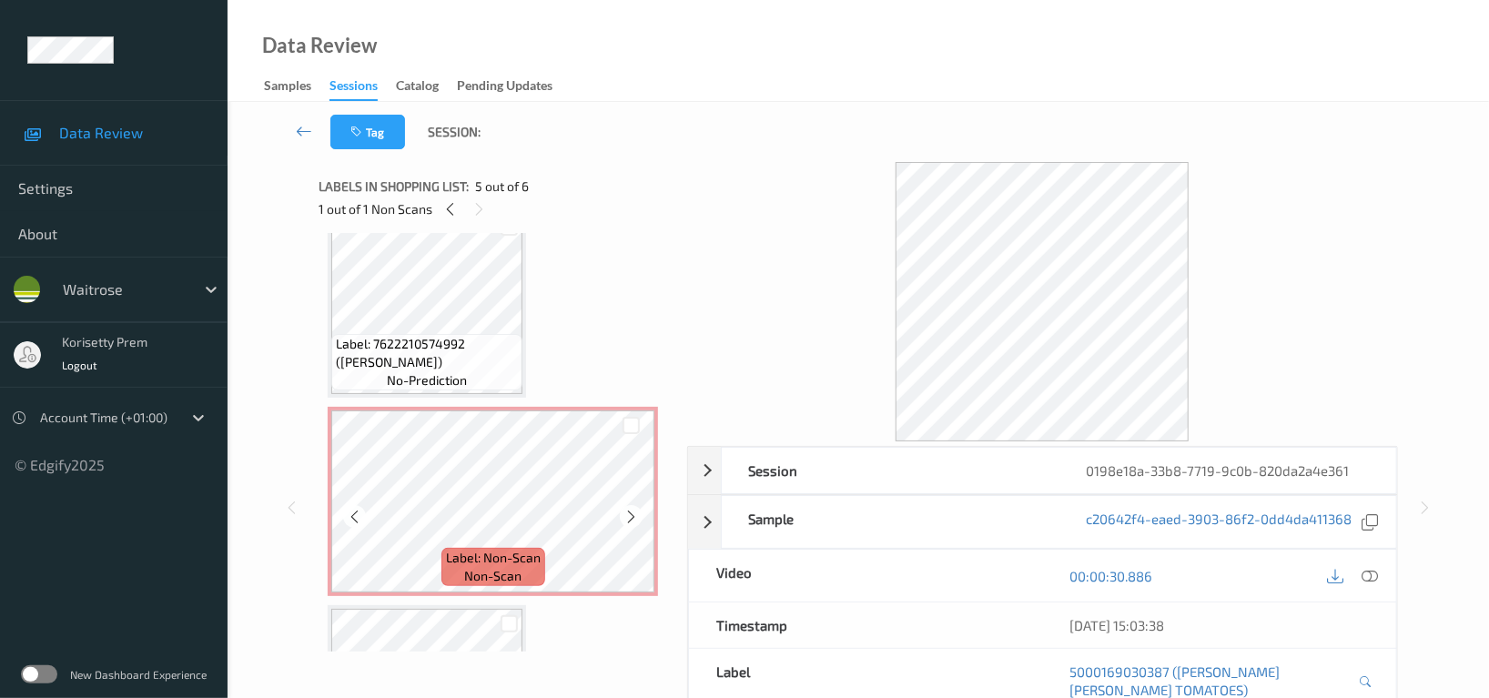
scroll to position [121, 0]
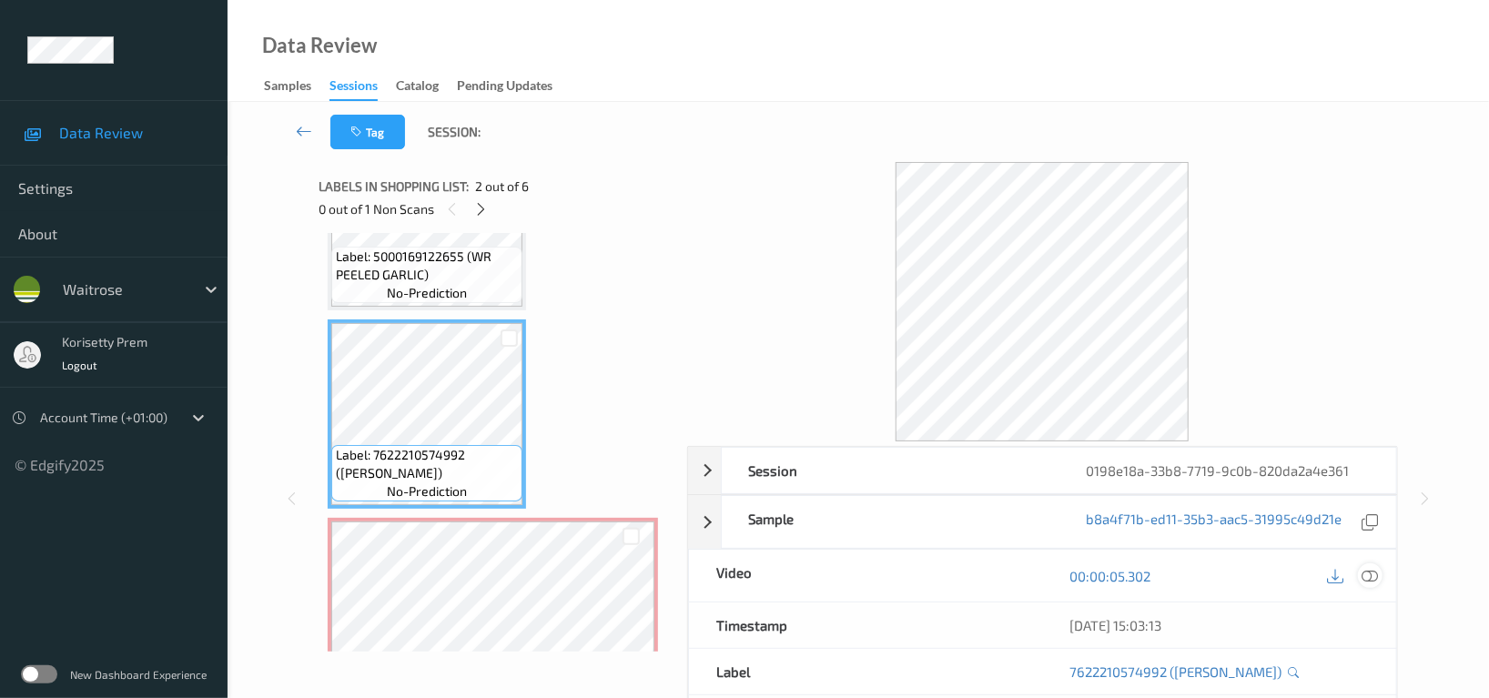
click at [1361, 572] on icon at bounding box center [1369, 576] width 16 height 16
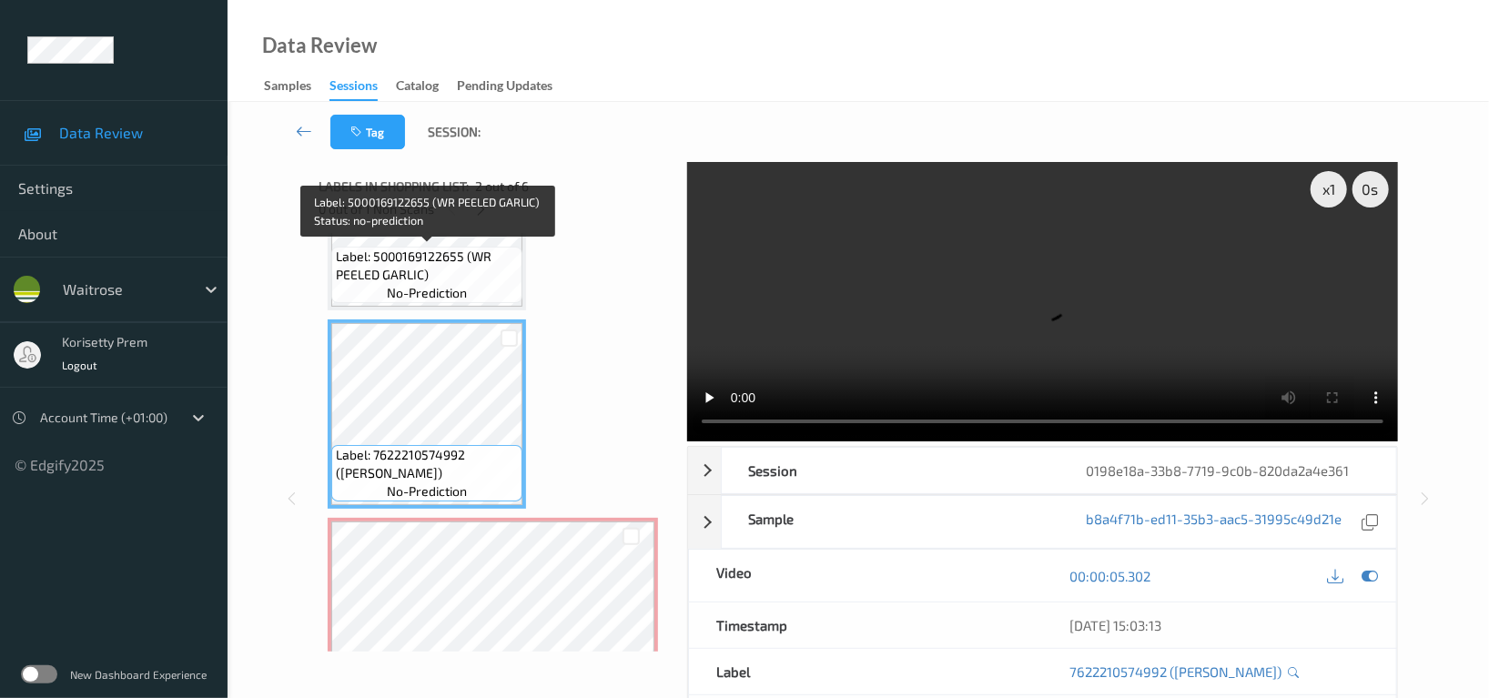
click at [442, 268] on span "Label: 5000169122655 (WR PEELED GARLIC)" at bounding box center [427, 266] width 182 height 36
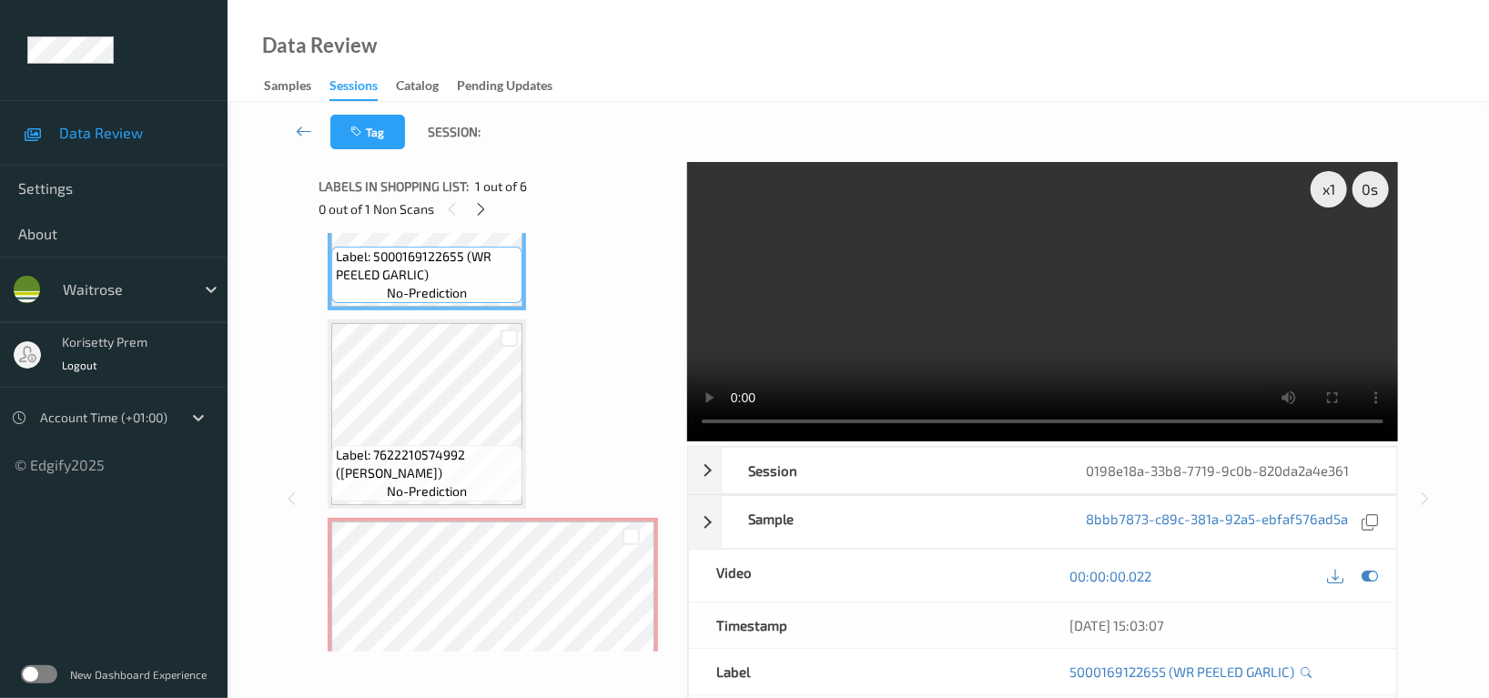
click at [1027, 255] on video at bounding box center [1042, 301] width 711 height 279
click at [1070, 273] on video at bounding box center [1042, 301] width 711 height 279
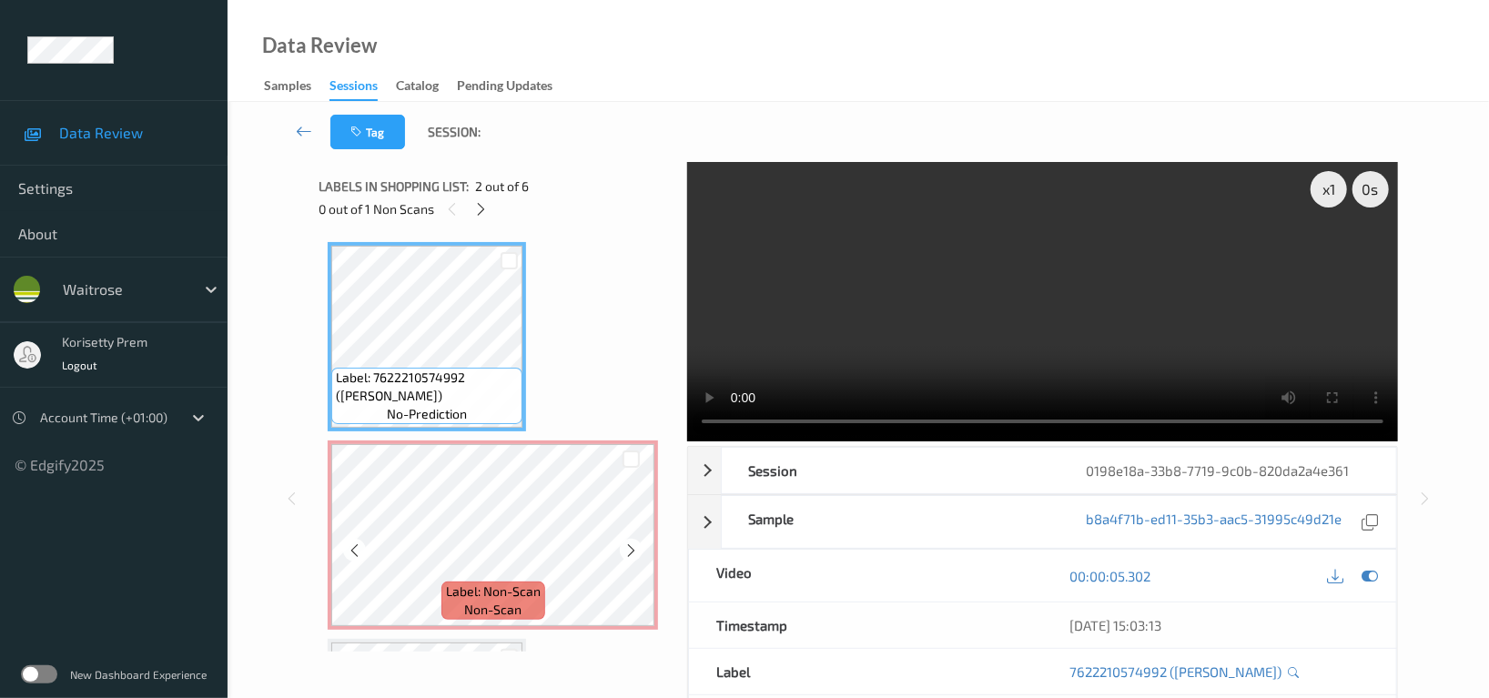
scroll to position [242, 0]
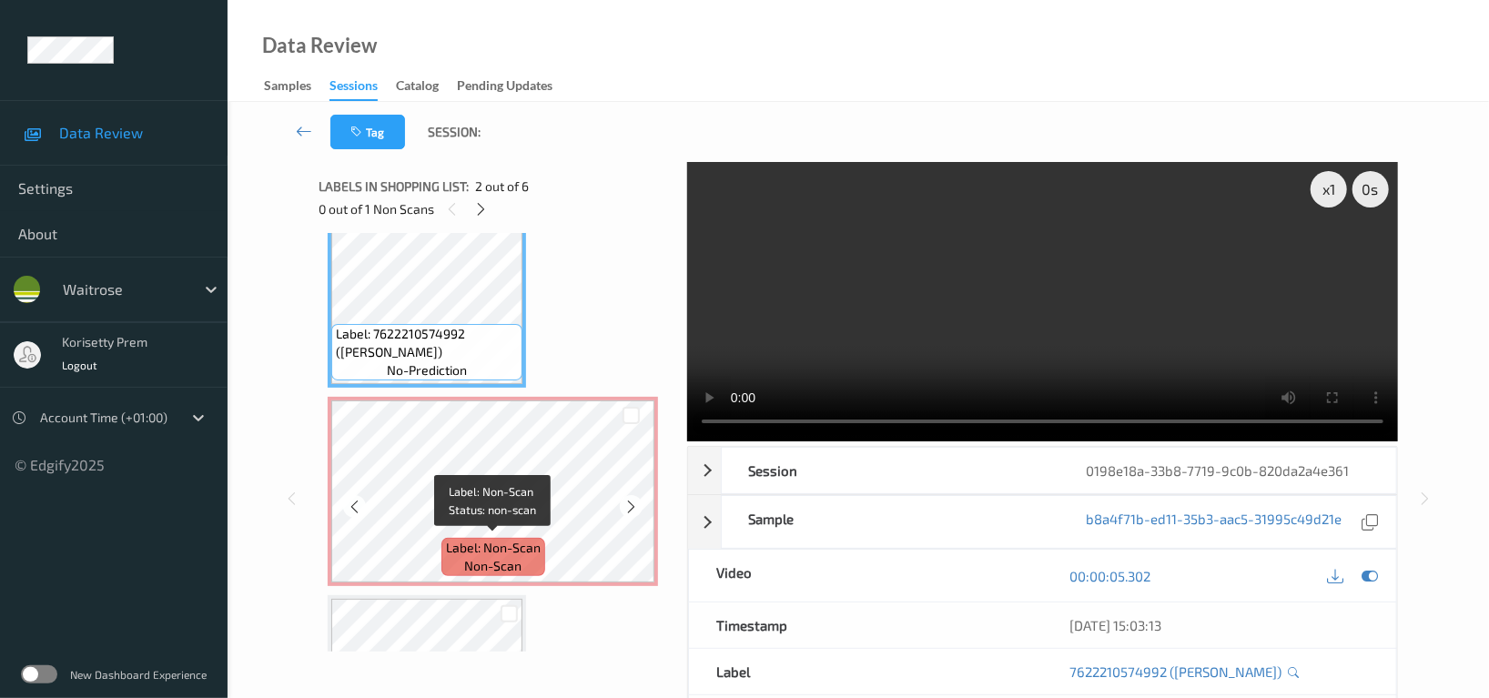
click at [491, 539] on span "Label: Non-Scan" at bounding box center [493, 548] width 95 height 18
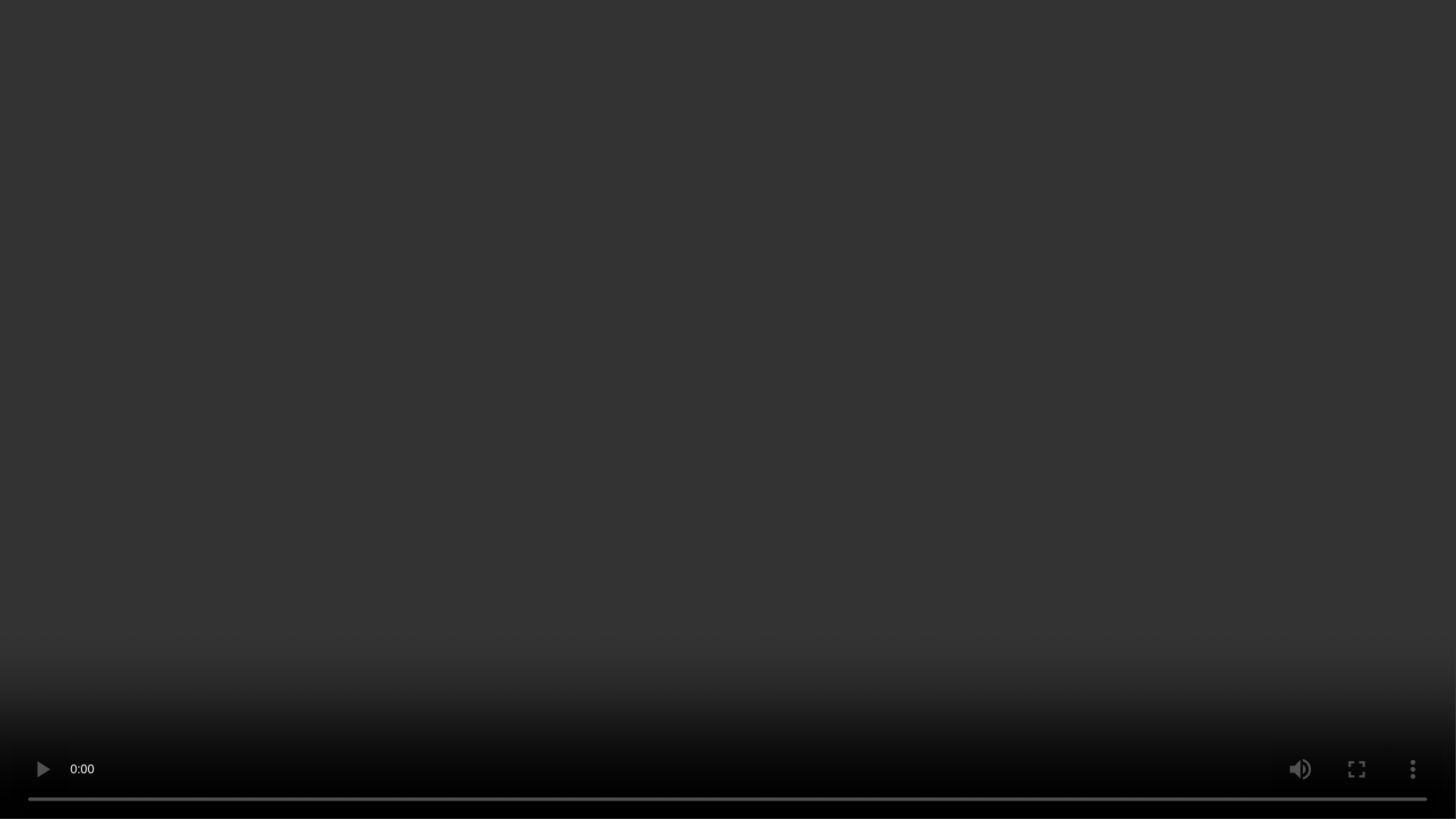
click at [861, 447] on video at bounding box center [728, 410] width 1456 height 819
click at [1197, 626] on video at bounding box center [728, 410] width 1456 height 819
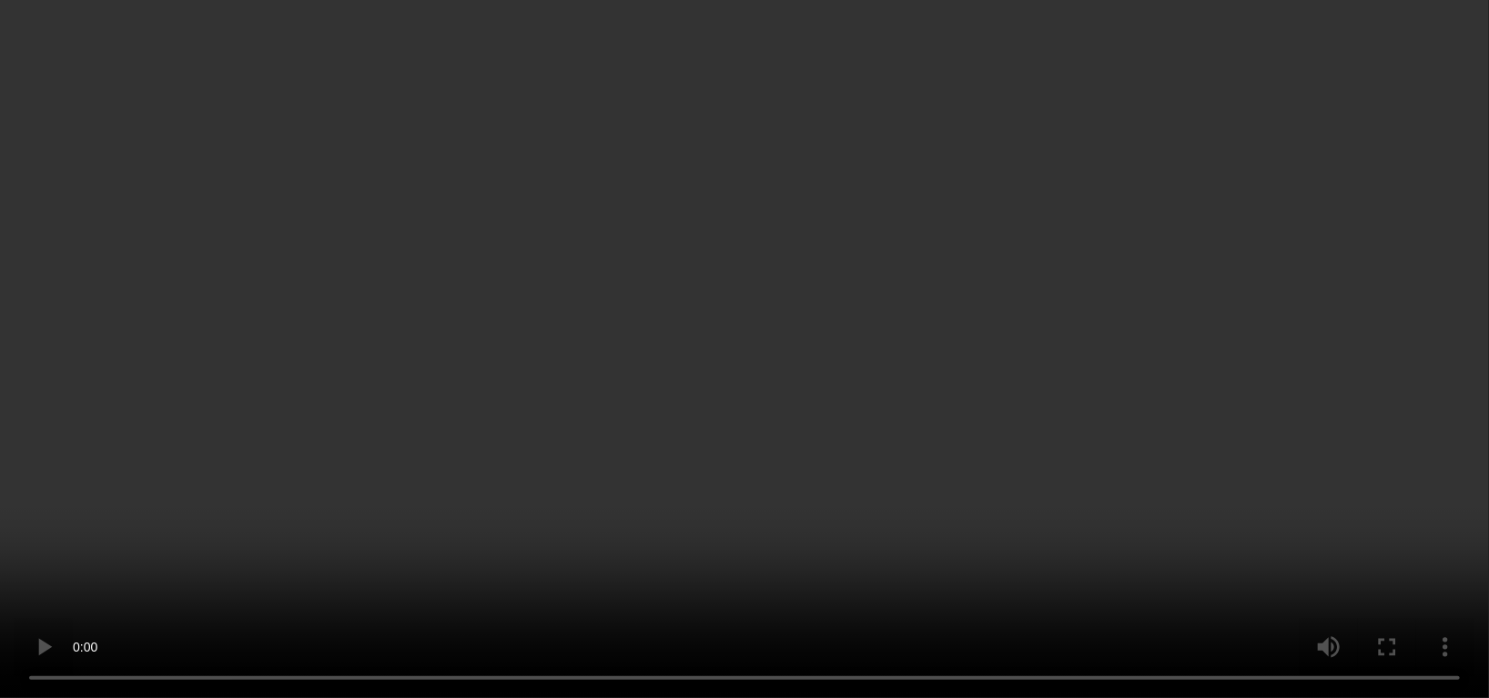
scroll to position [776, 0]
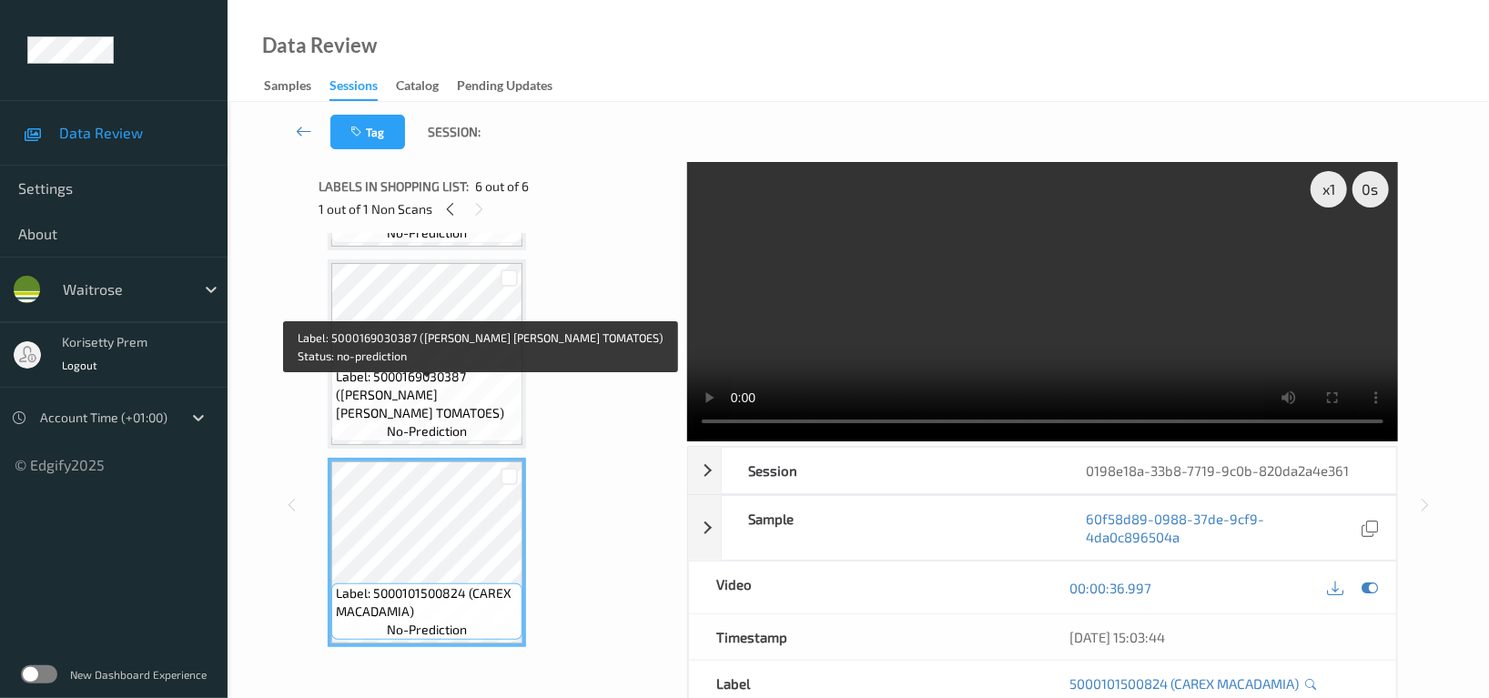
click at [456, 389] on span "Label: 5000169030387 ([PERSON_NAME] [PERSON_NAME] TOMATOES)" at bounding box center [427, 395] width 182 height 55
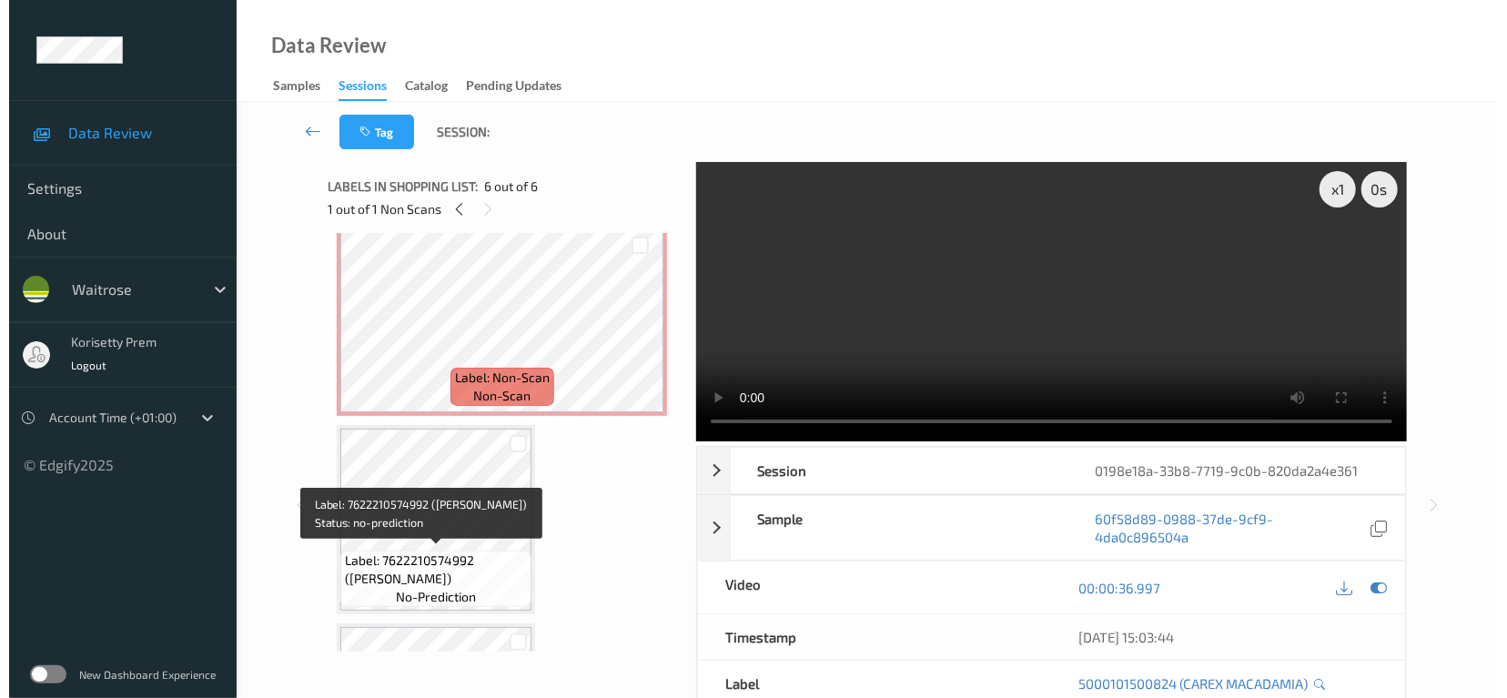
scroll to position [290, 0]
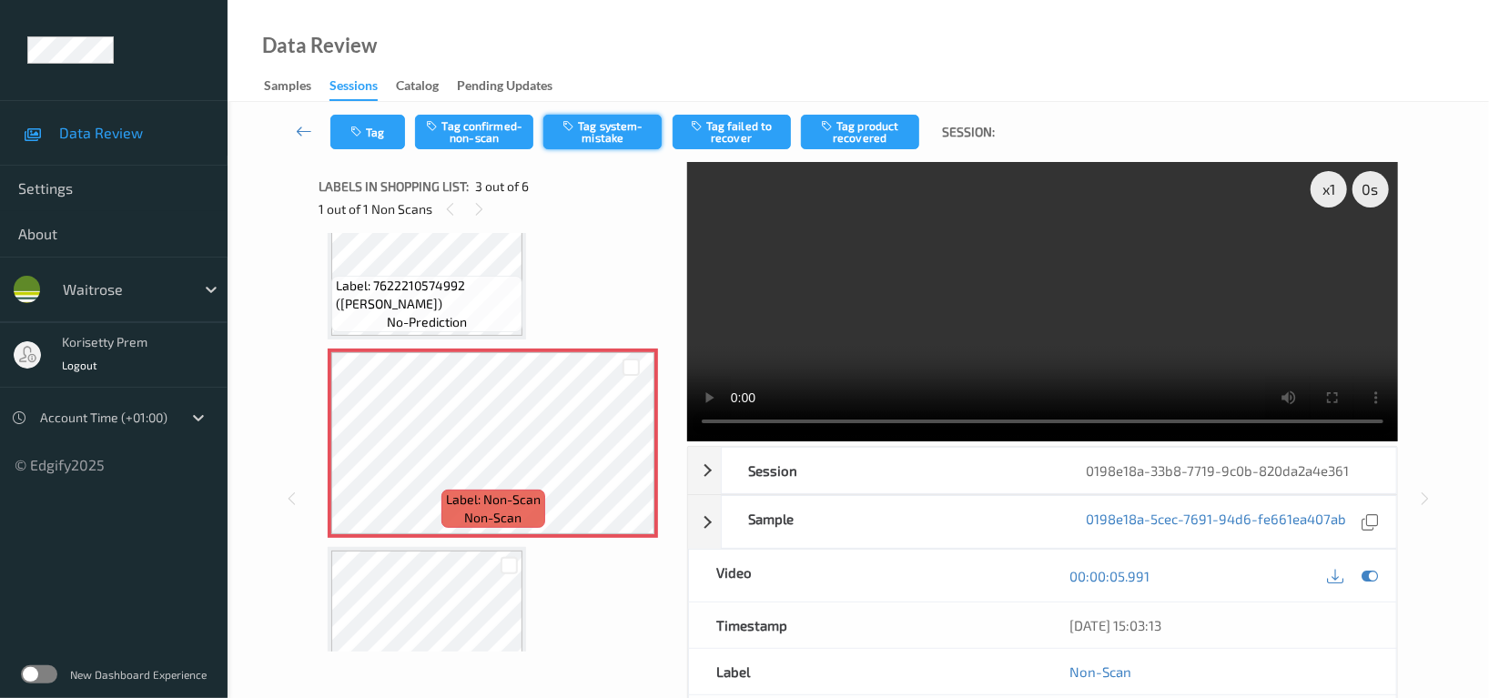
click at [620, 134] on button "Tag system-mistake" at bounding box center [602, 132] width 118 height 35
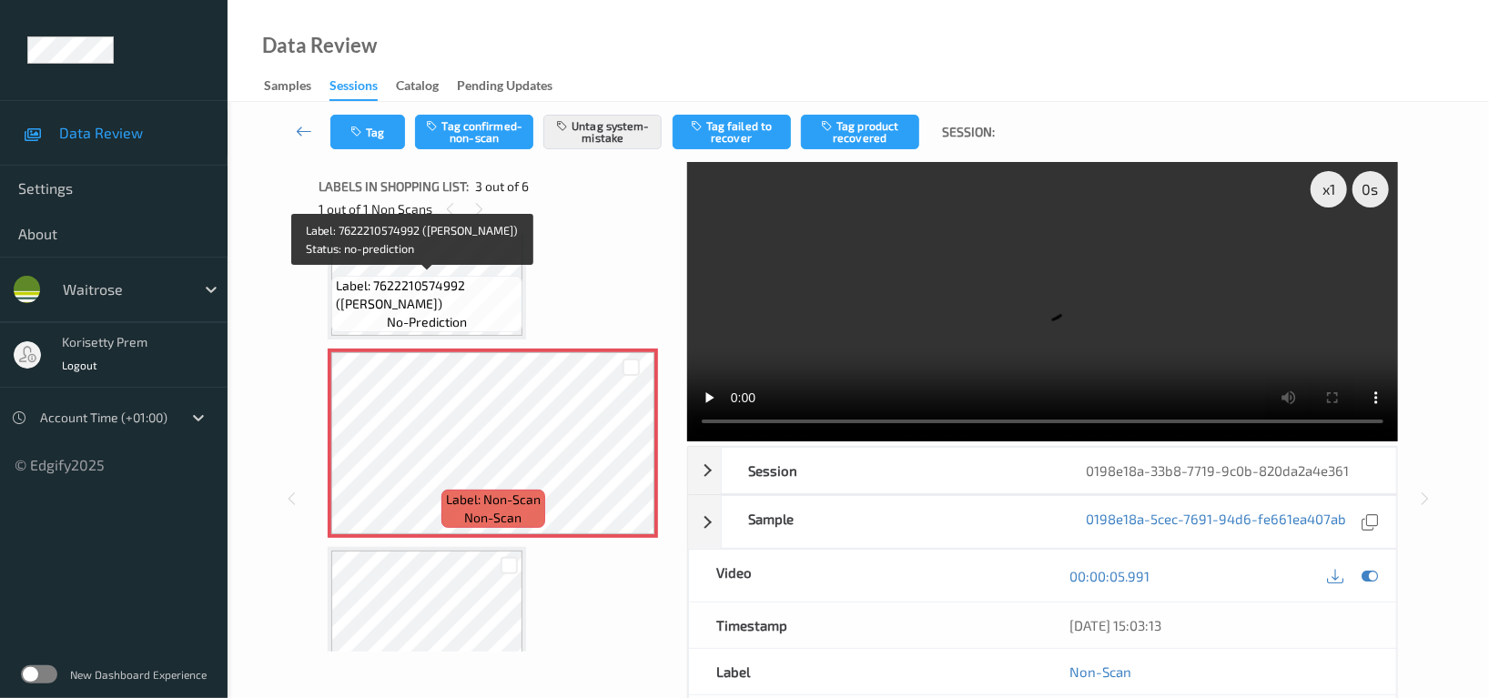
click at [430, 290] on span "Label: 7622210574992 ([PERSON_NAME])" at bounding box center [427, 295] width 182 height 36
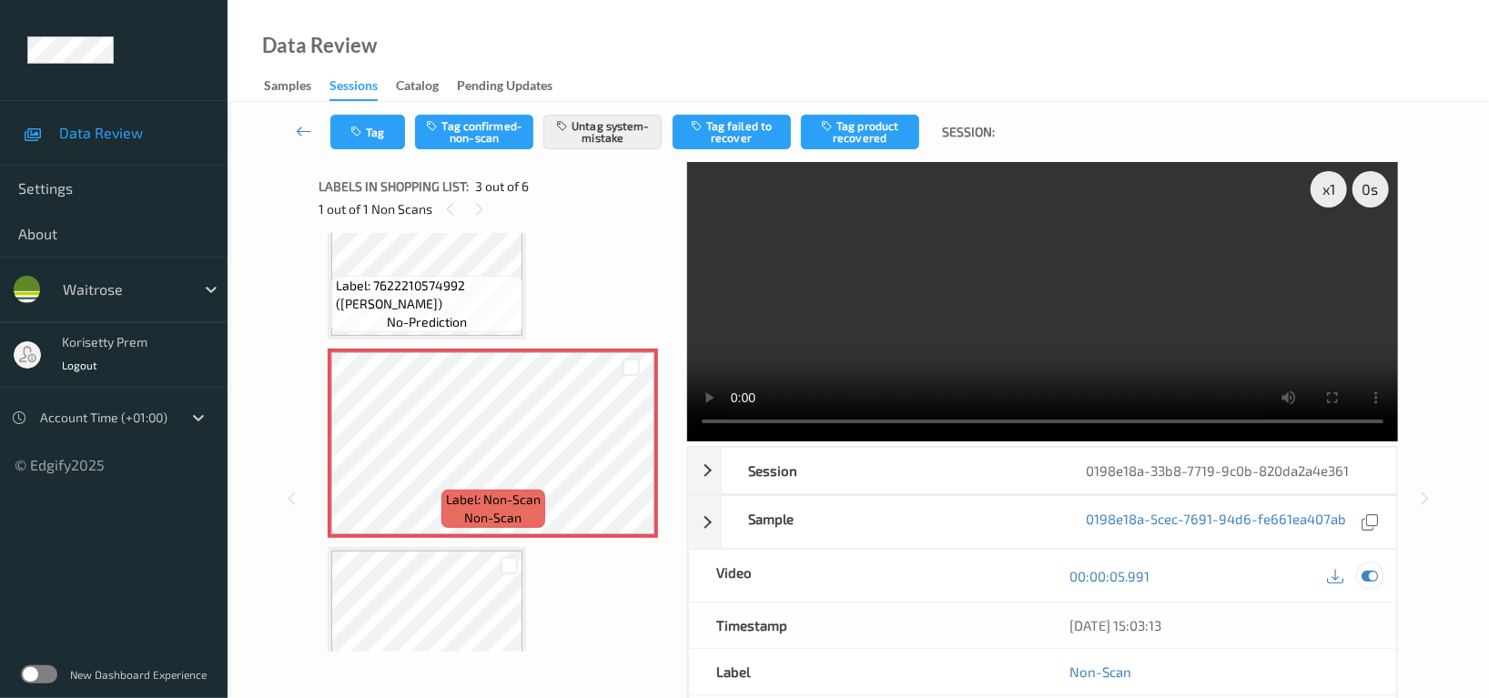
click at [1364, 573] on icon at bounding box center [1369, 576] width 16 height 16
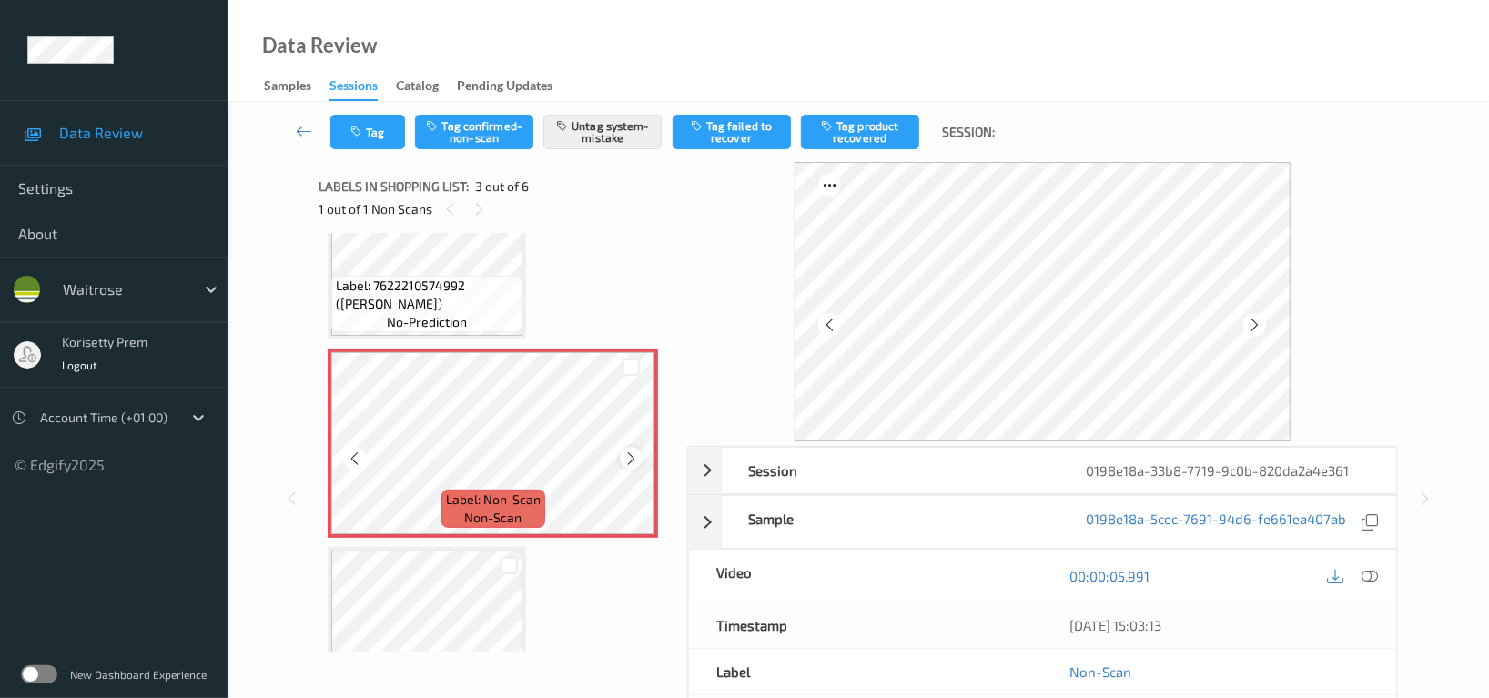
click at [626, 457] on icon at bounding box center [630, 458] width 15 height 16
click at [371, 136] on button "Tag" at bounding box center [367, 132] width 75 height 35
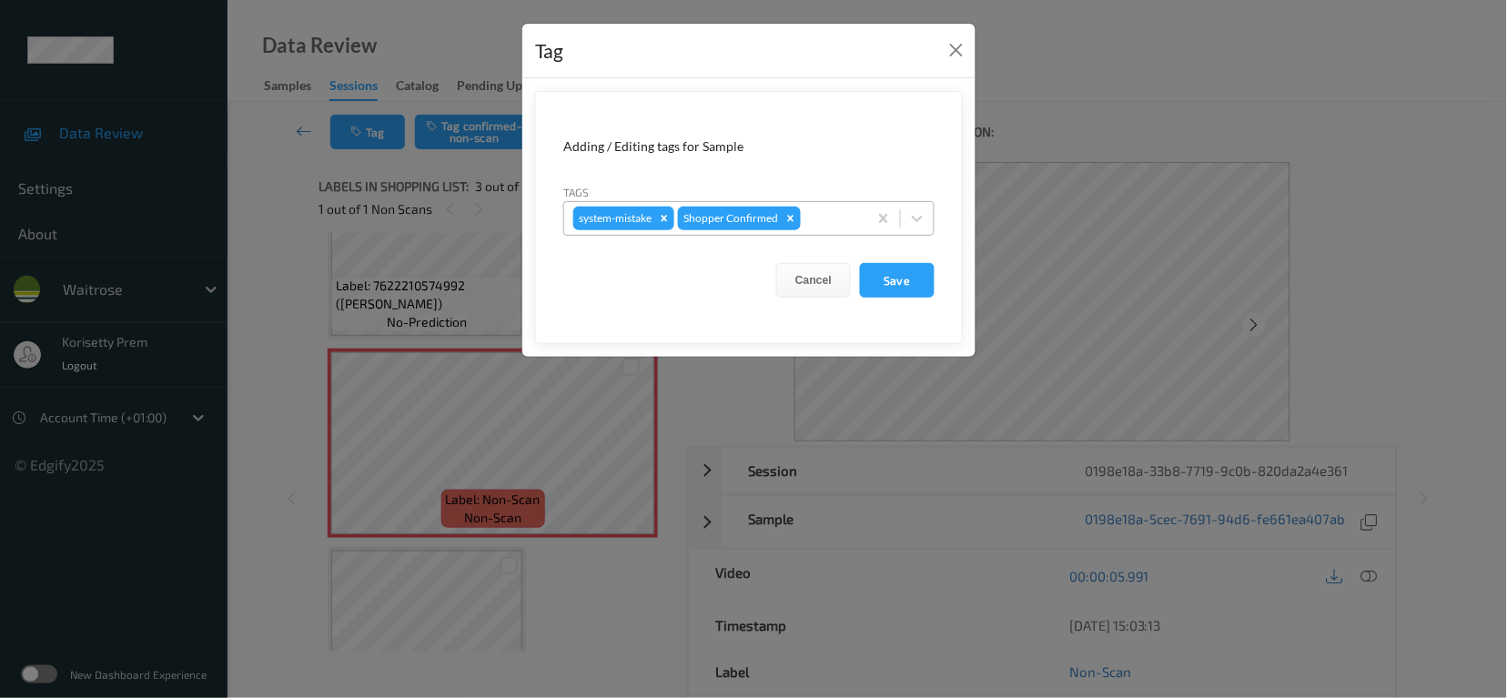
click at [834, 218] on div at bounding box center [831, 218] width 54 height 22
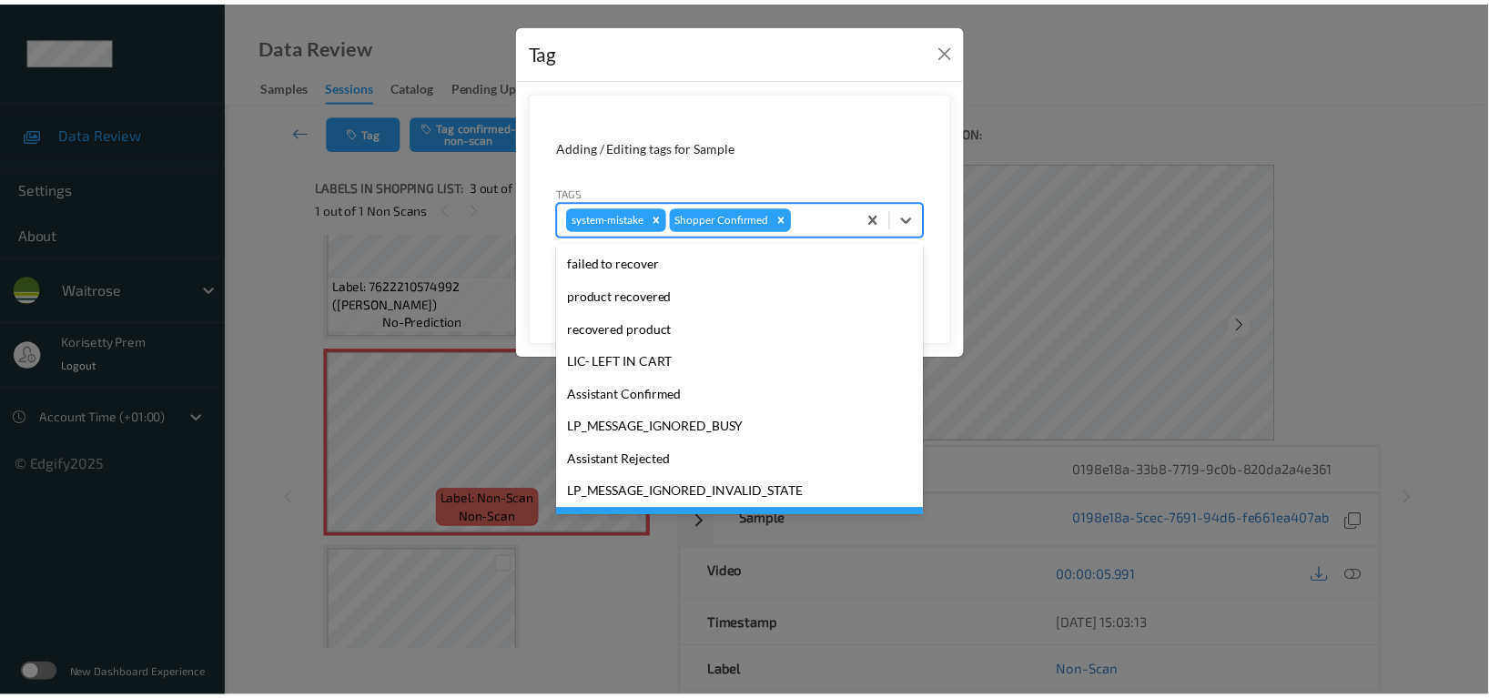
scroll to position [388, 0]
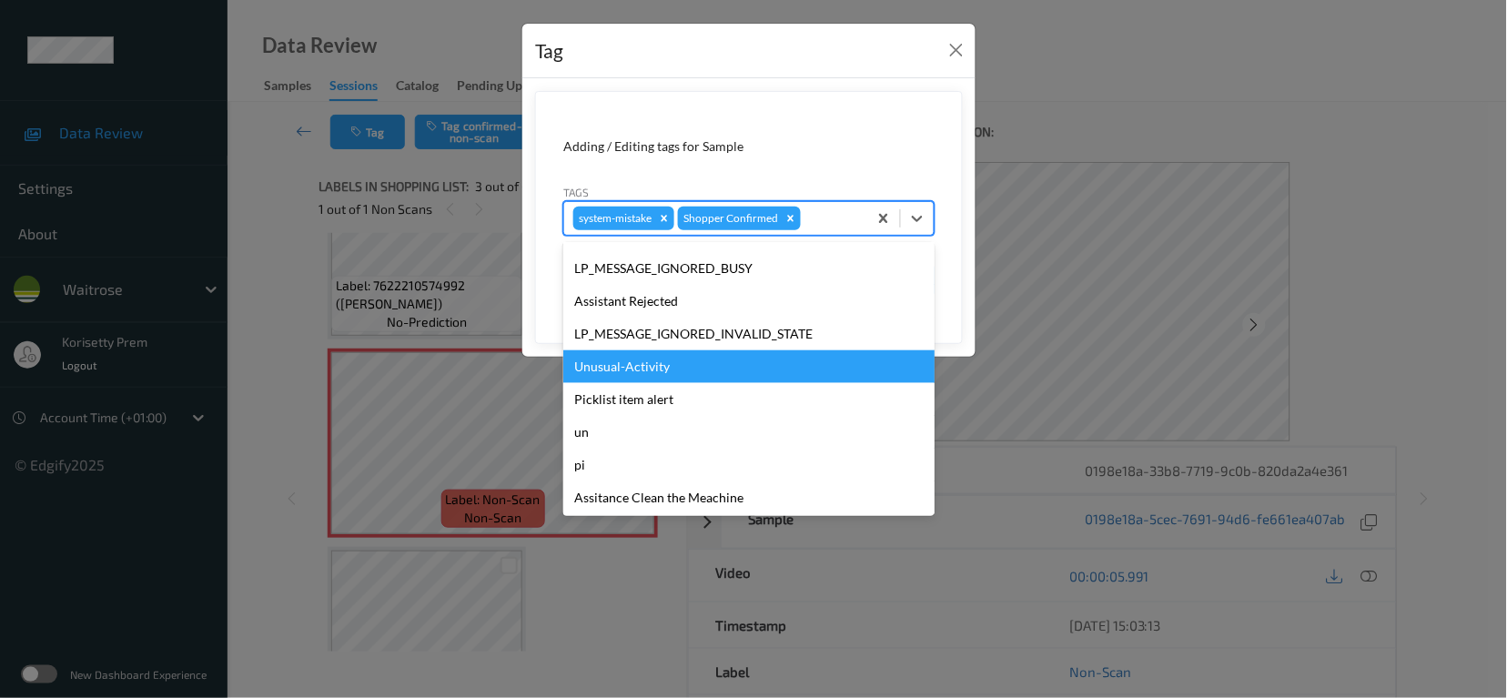
click at [652, 369] on div "Unusual-Activity" at bounding box center [748, 366] width 371 height 33
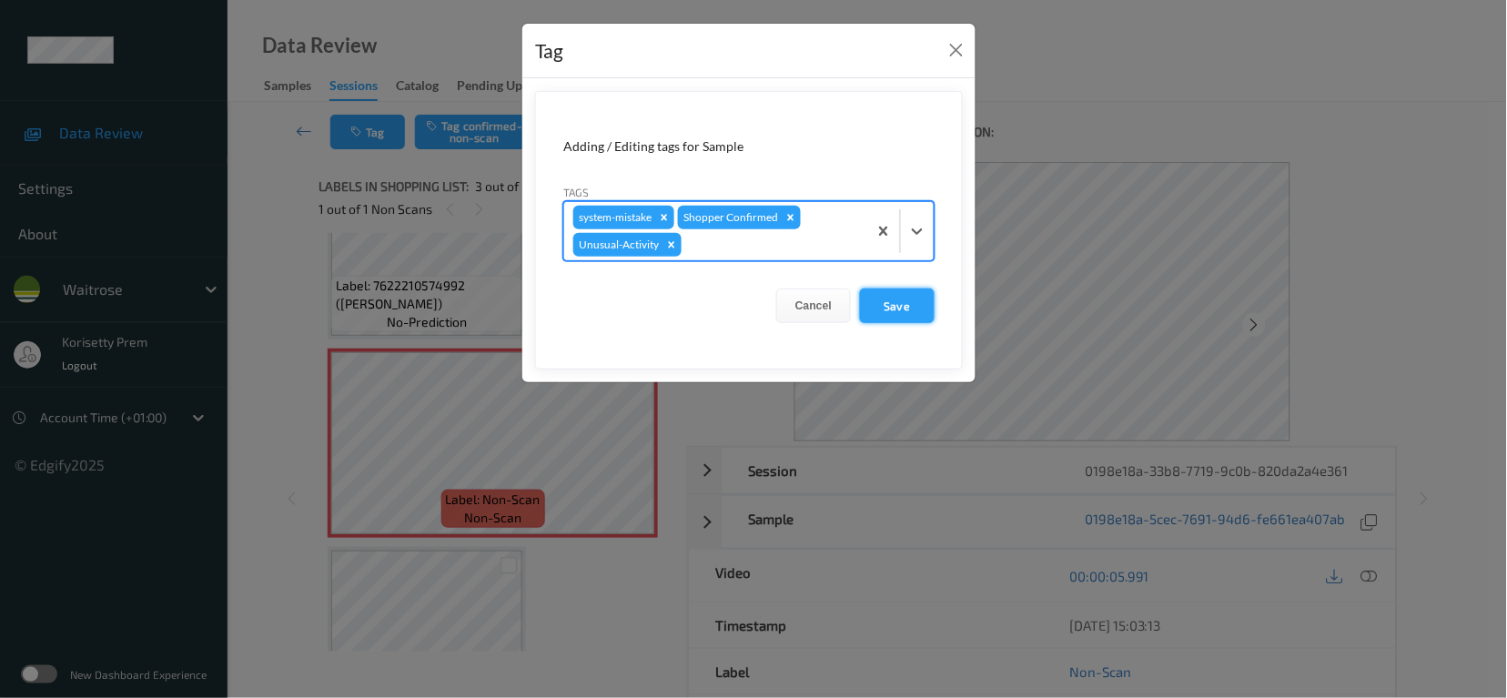
click at [904, 301] on button "Save" at bounding box center [897, 305] width 75 height 35
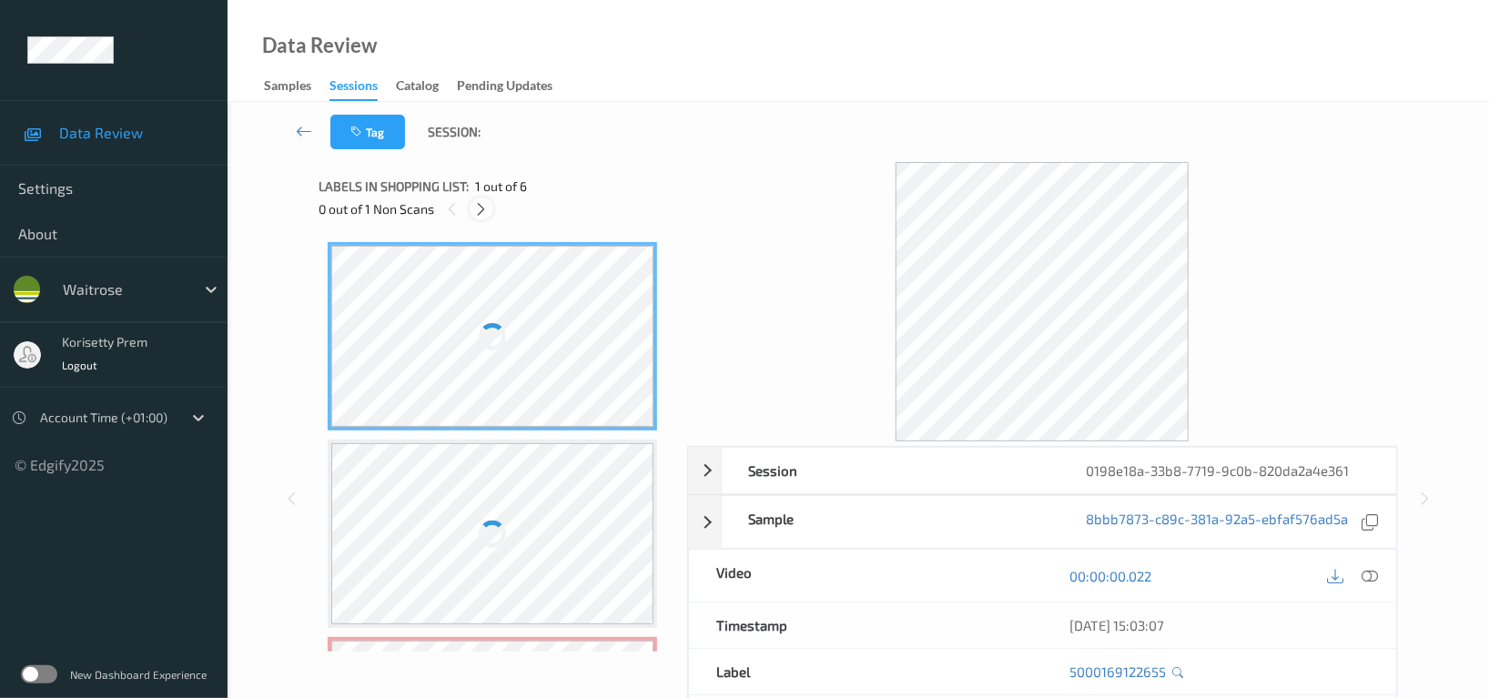
click at [480, 213] on icon at bounding box center [481, 209] width 15 height 16
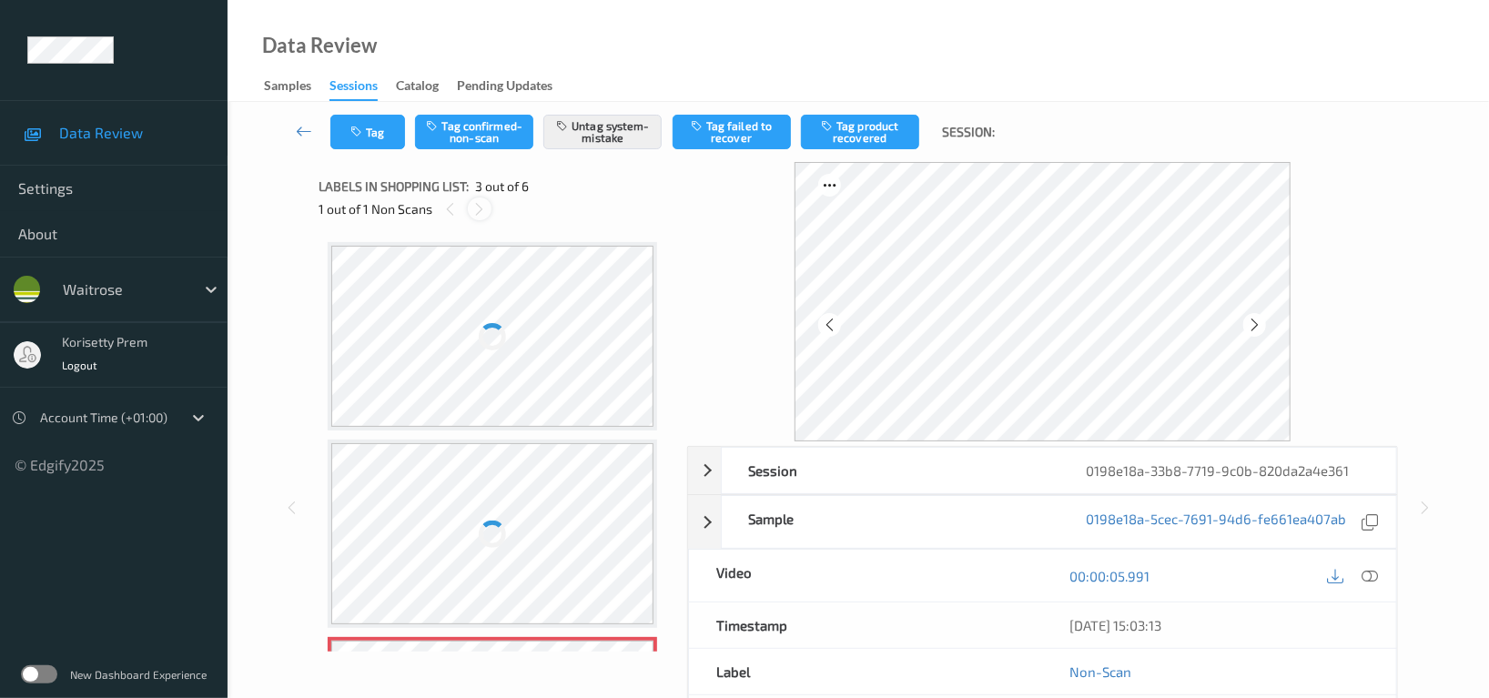
scroll to position [205, 0]
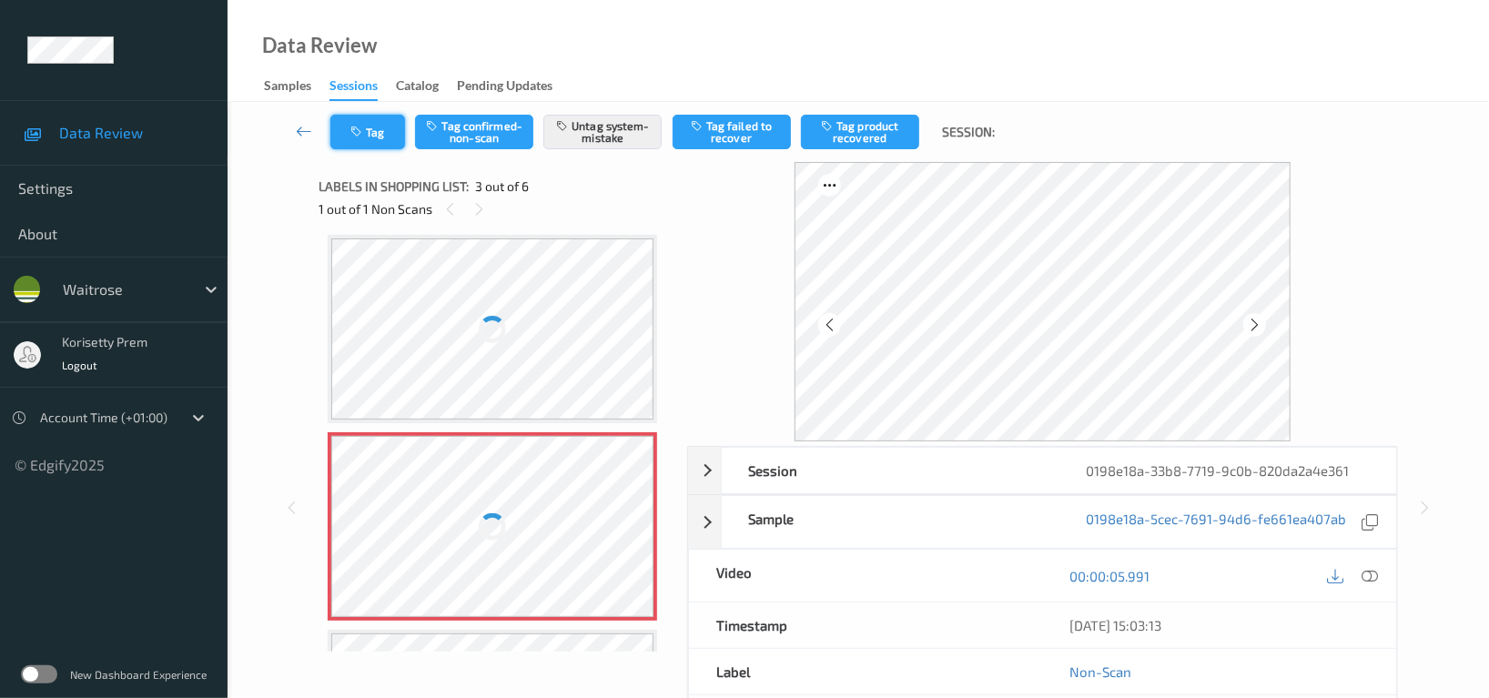
click at [347, 131] on button "Tag" at bounding box center [367, 132] width 75 height 35
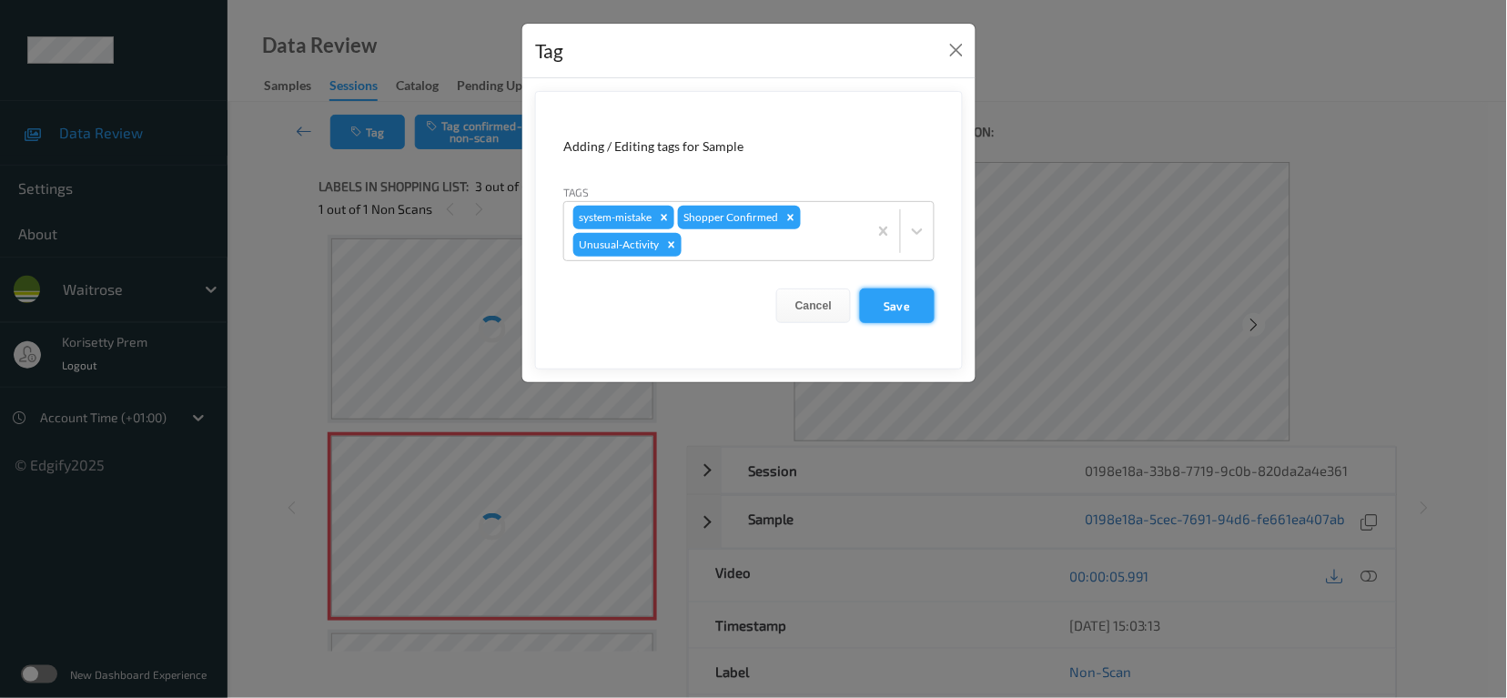
click at [912, 311] on button "Save" at bounding box center [897, 305] width 75 height 35
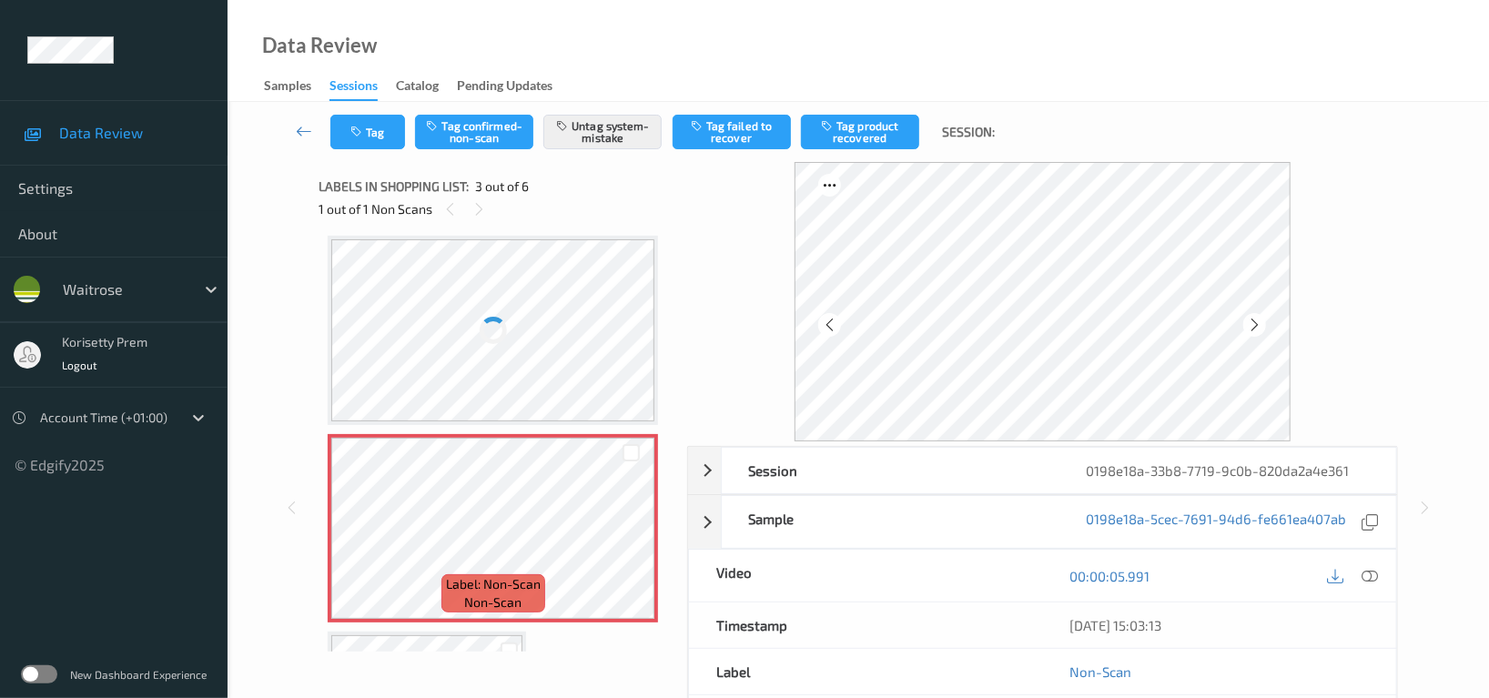
scroll to position [206, 0]
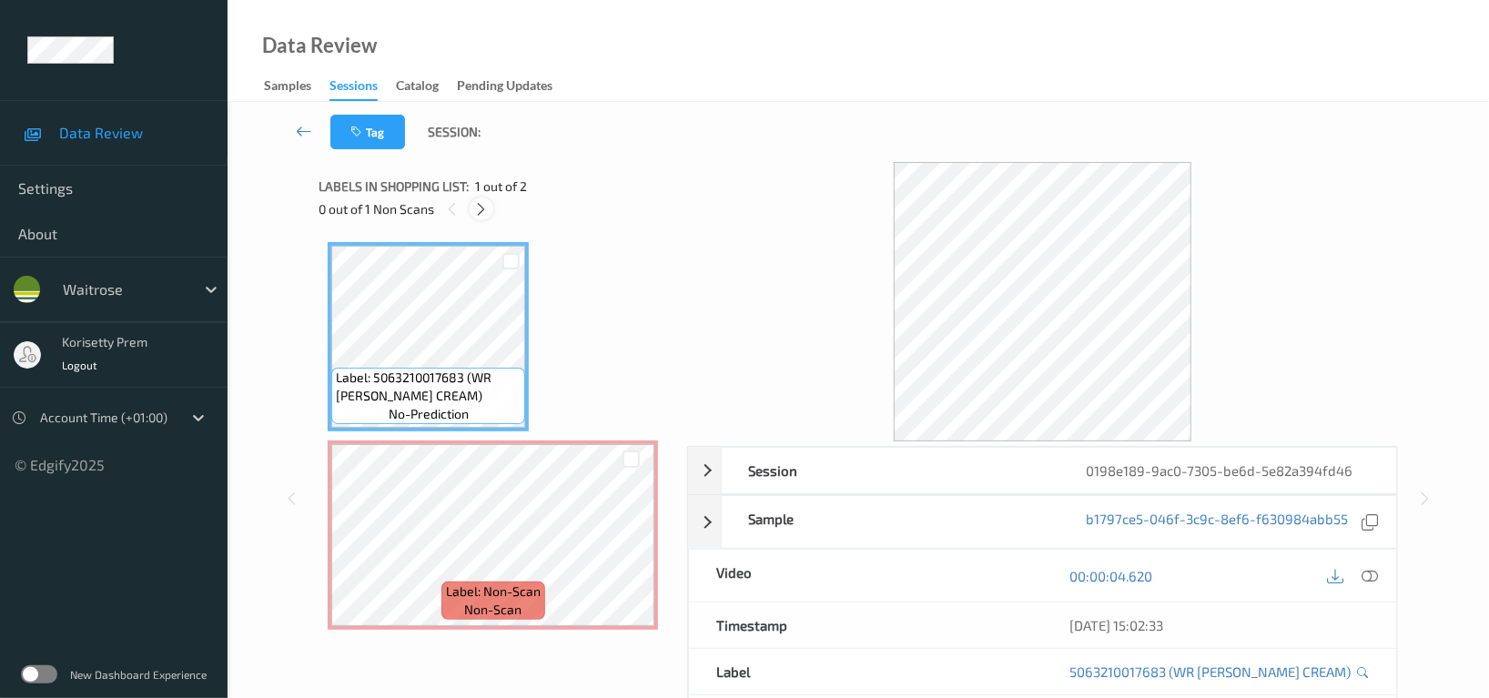
click at [481, 208] on icon at bounding box center [481, 209] width 15 height 16
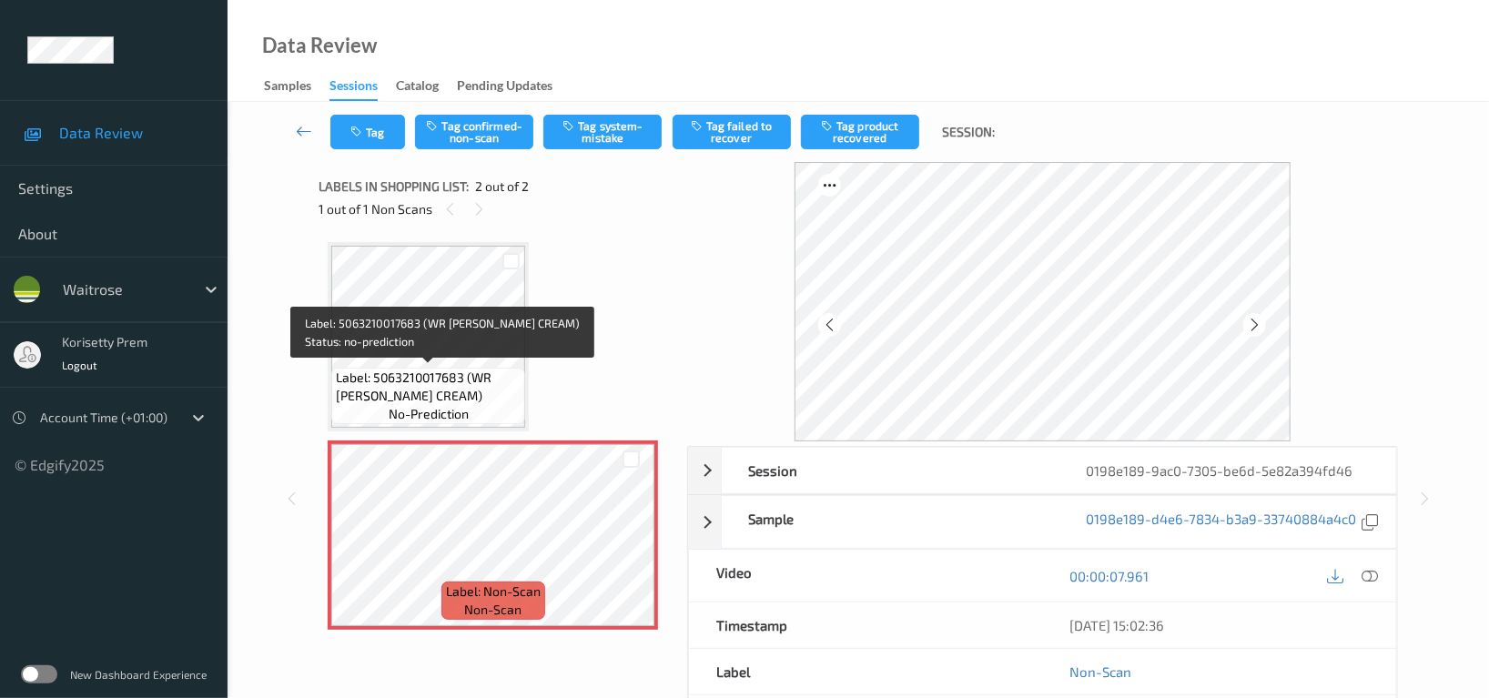
click at [475, 382] on span "Label: 5063210017683 (WR [PERSON_NAME] CREAM)" at bounding box center [428, 387] width 185 height 36
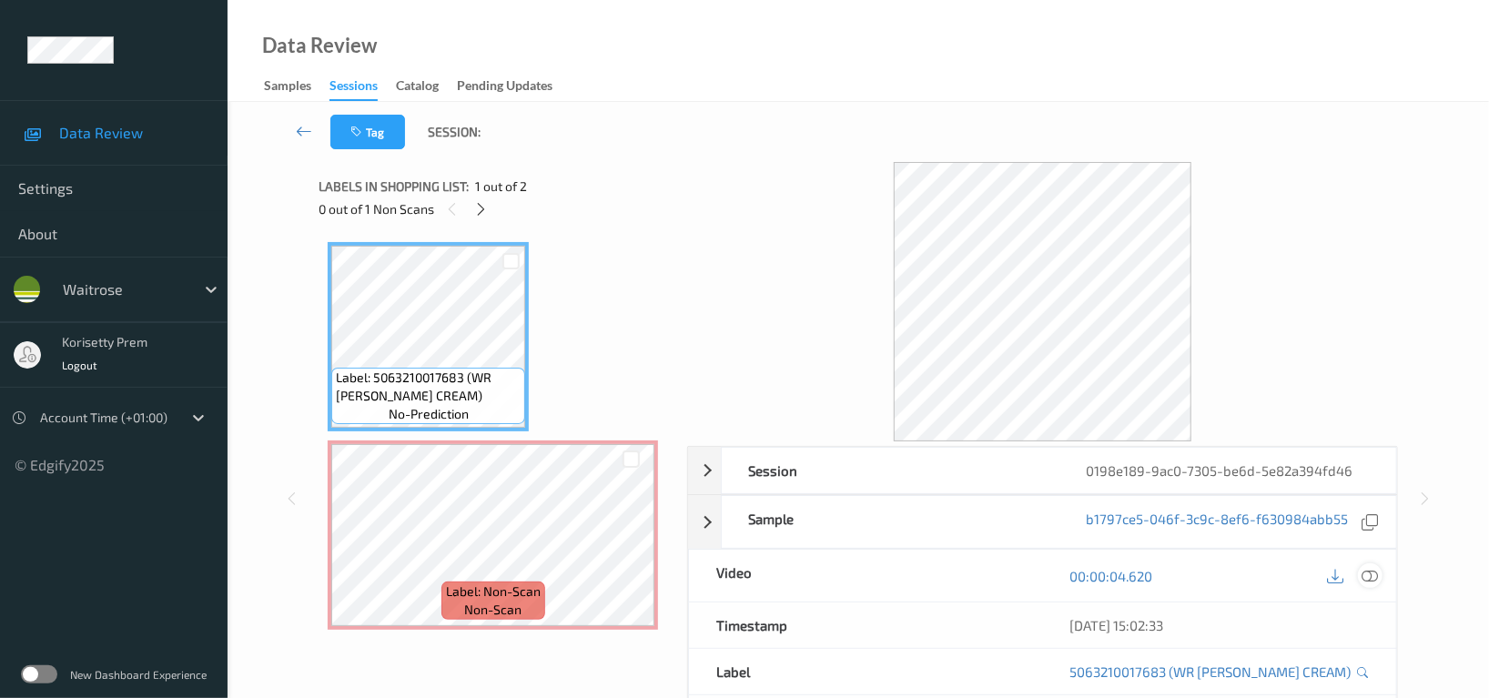
click at [1369, 576] on icon at bounding box center [1369, 576] width 16 height 16
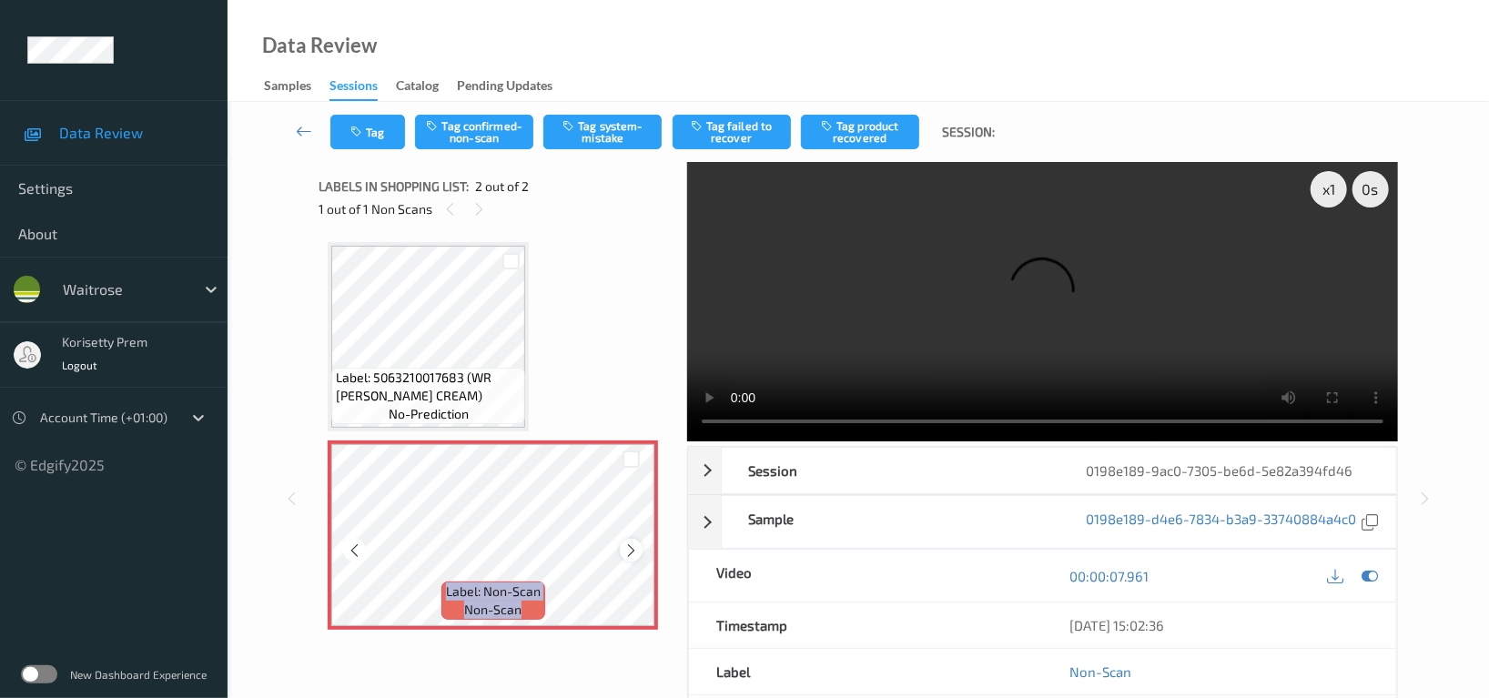
click at [641, 548] on div at bounding box center [631, 550] width 23 height 23
click at [636, 548] on icon at bounding box center [630, 550] width 15 height 16
click at [609, 125] on button "Tag system-mistake" at bounding box center [602, 132] width 118 height 35
click at [976, 225] on video at bounding box center [1042, 301] width 711 height 279
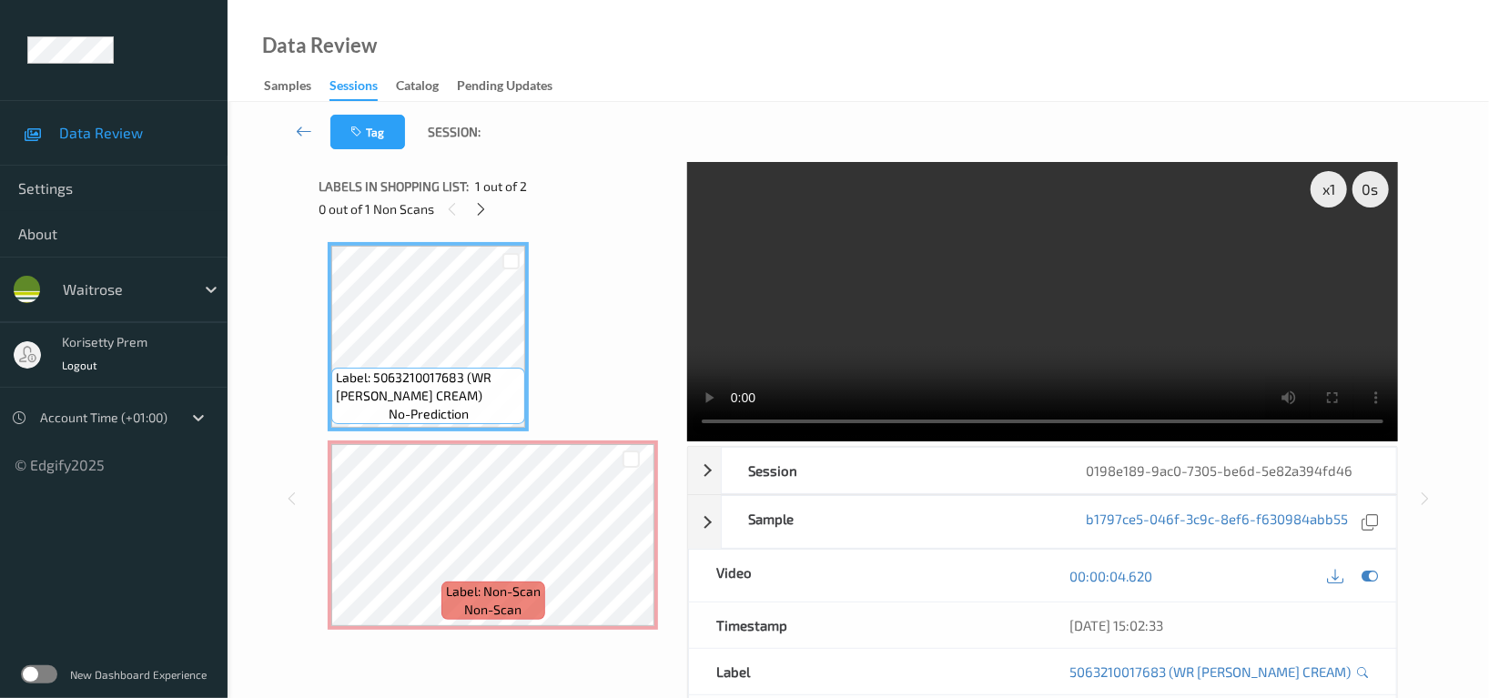
click at [1040, 292] on video at bounding box center [1042, 301] width 711 height 279
click at [905, 337] on video at bounding box center [1042, 301] width 711 height 279
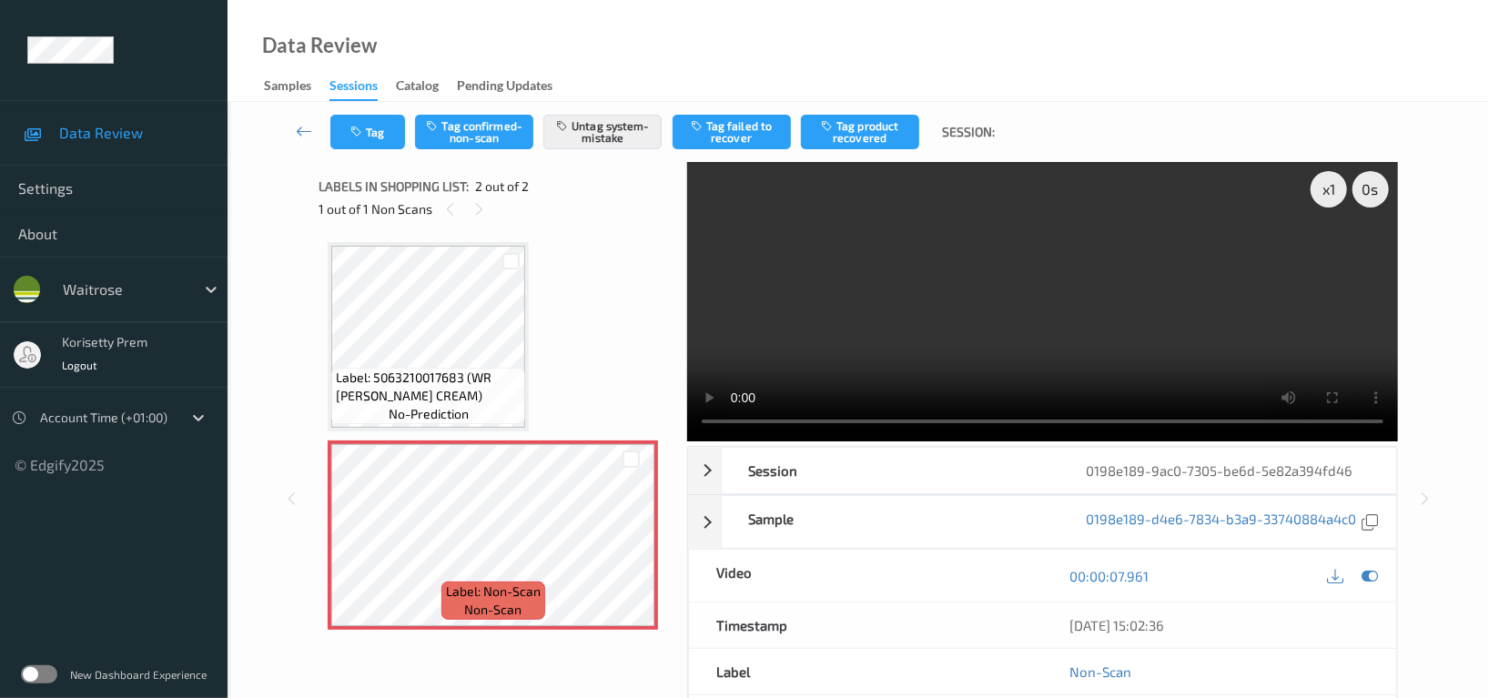
click at [985, 307] on video at bounding box center [1042, 301] width 711 height 279
click at [378, 143] on button "Tag" at bounding box center [367, 132] width 75 height 35
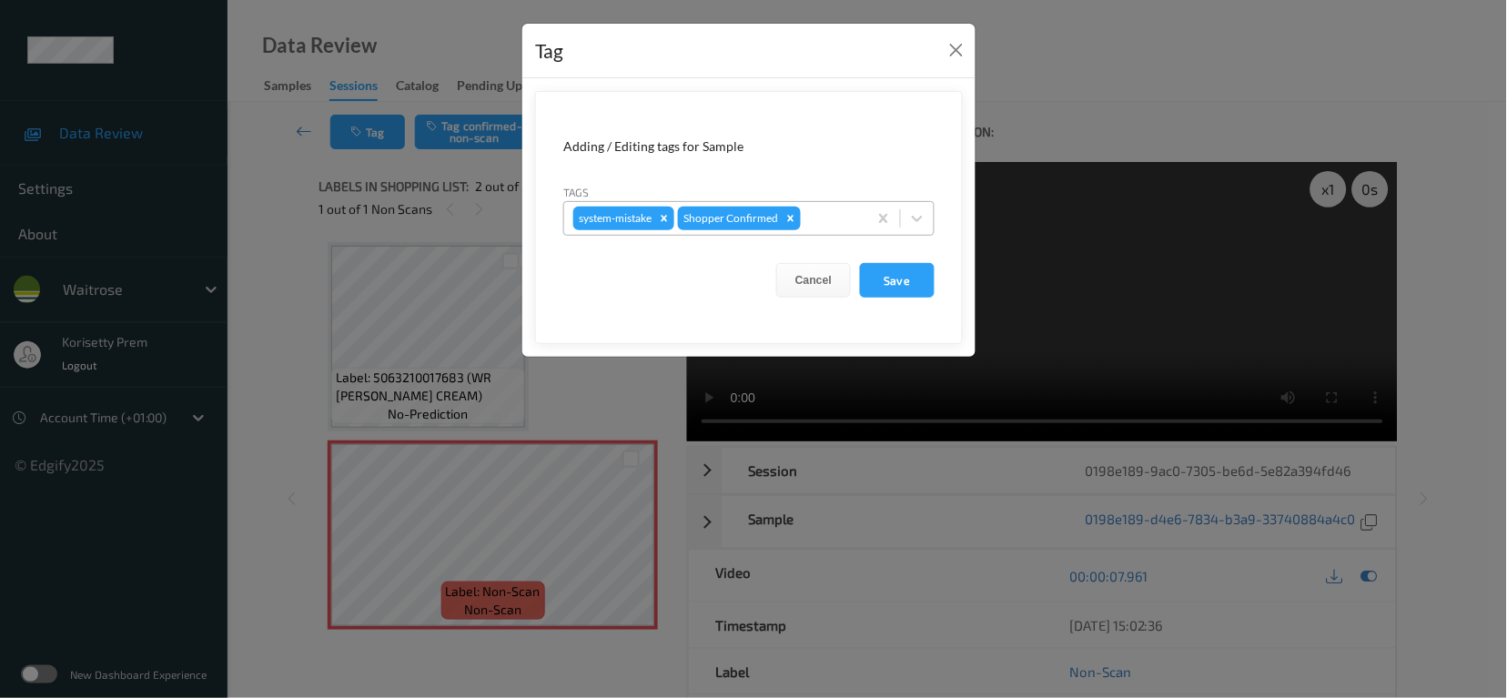
click at [829, 210] on div at bounding box center [831, 218] width 54 height 22
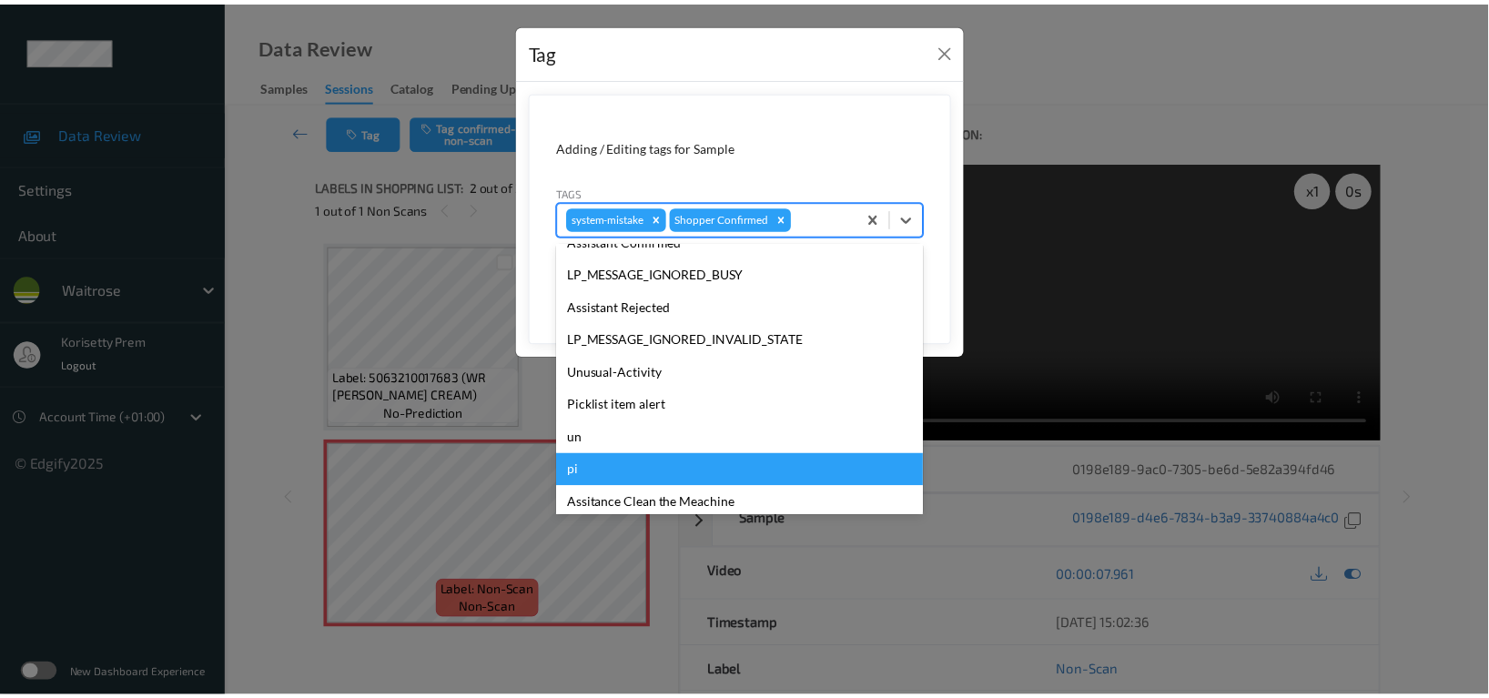
scroll to position [388, 0]
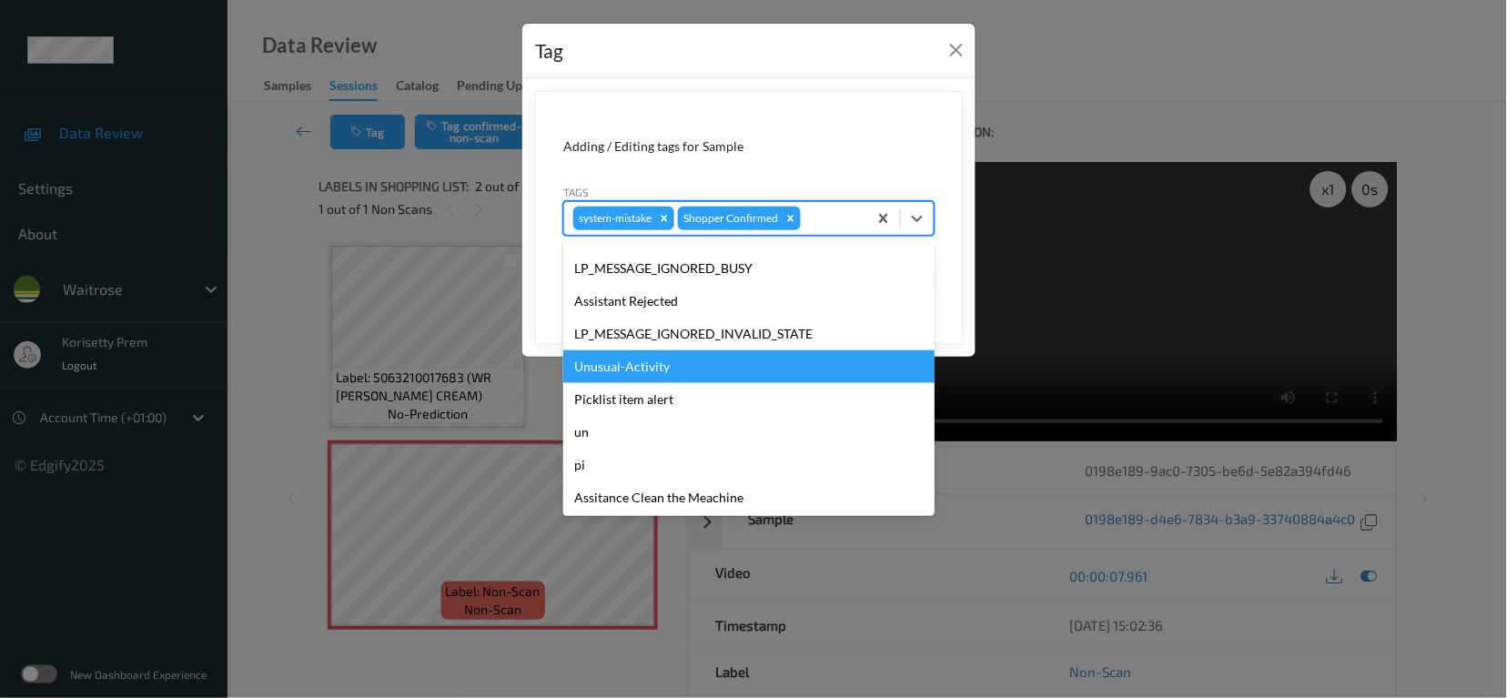
click at [625, 368] on div "Unusual-Activity" at bounding box center [748, 366] width 371 height 33
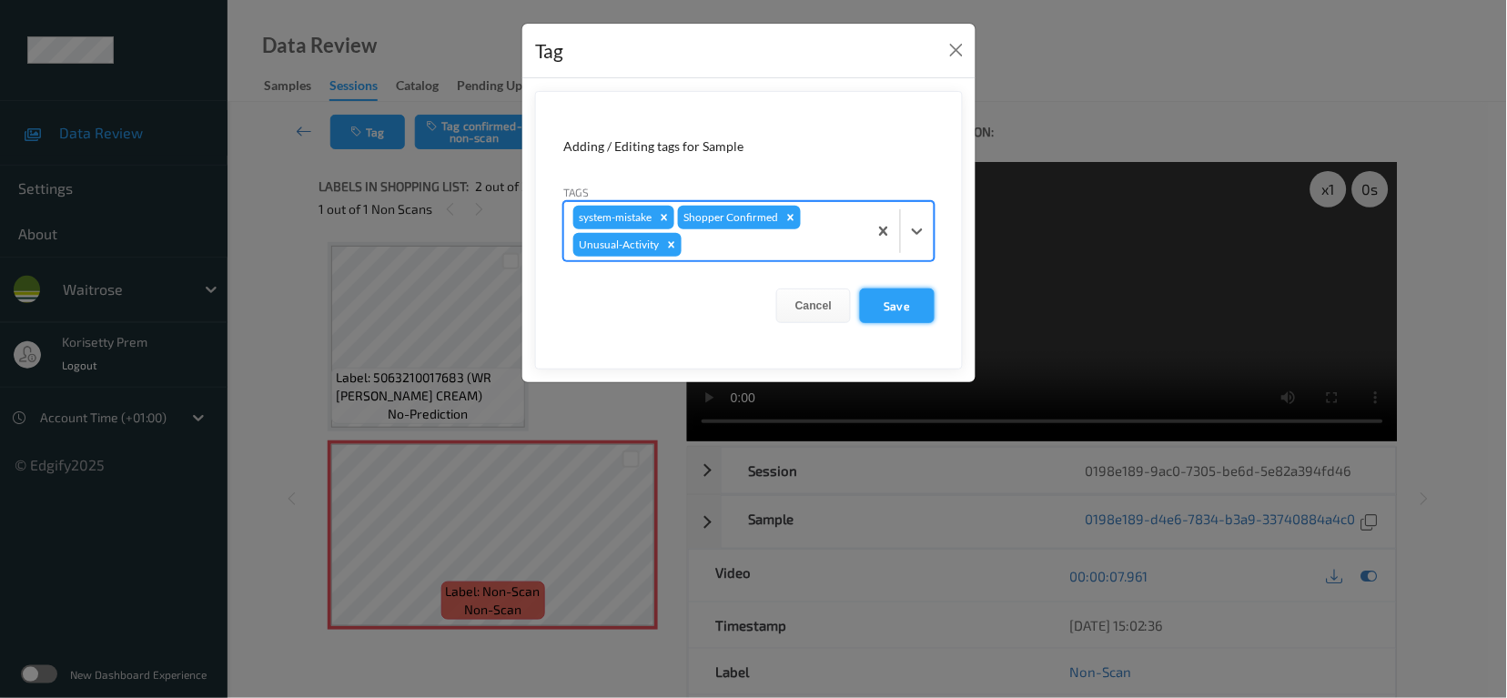
click at [891, 302] on button "Save" at bounding box center [897, 305] width 75 height 35
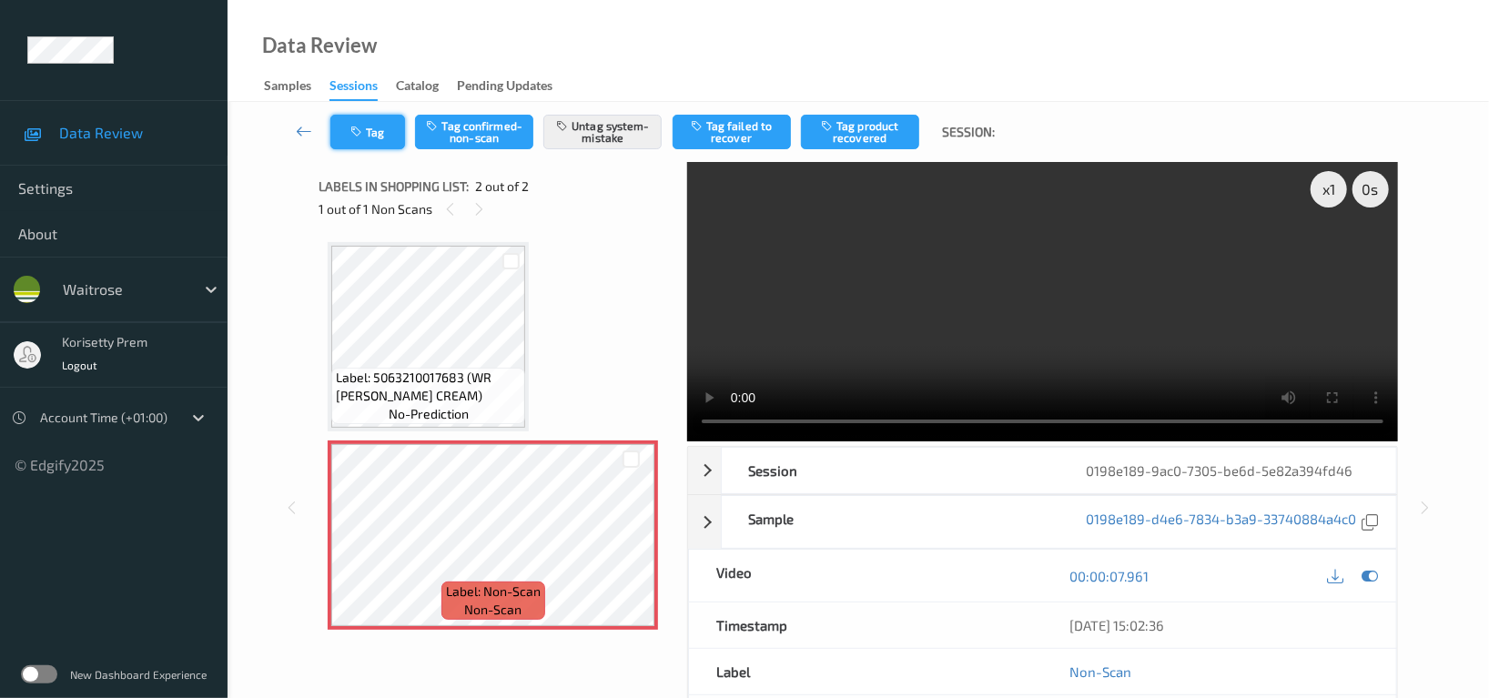
click at [334, 130] on button "Tag" at bounding box center [367, 132] width 75 height 35
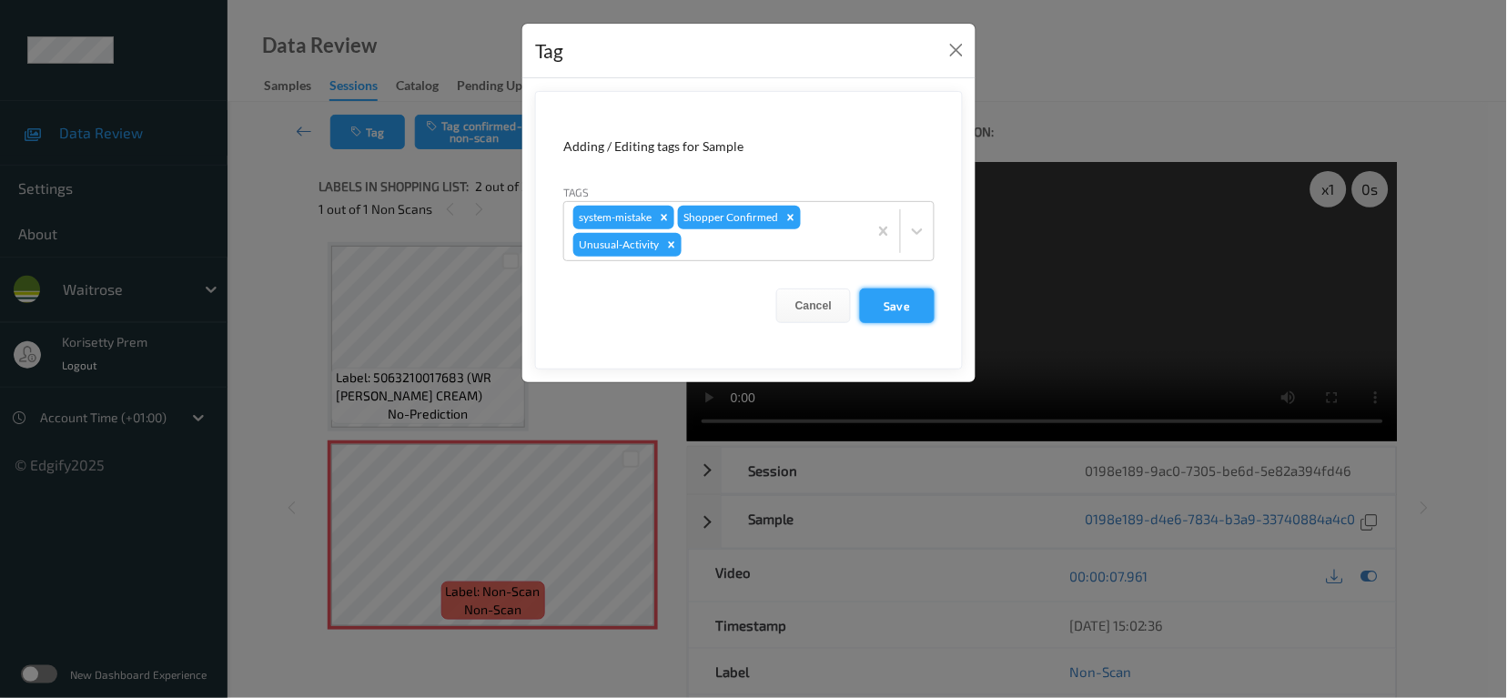
click at [900, 302] on button "Save" at bounding box center [897, 305] width 75 height 35
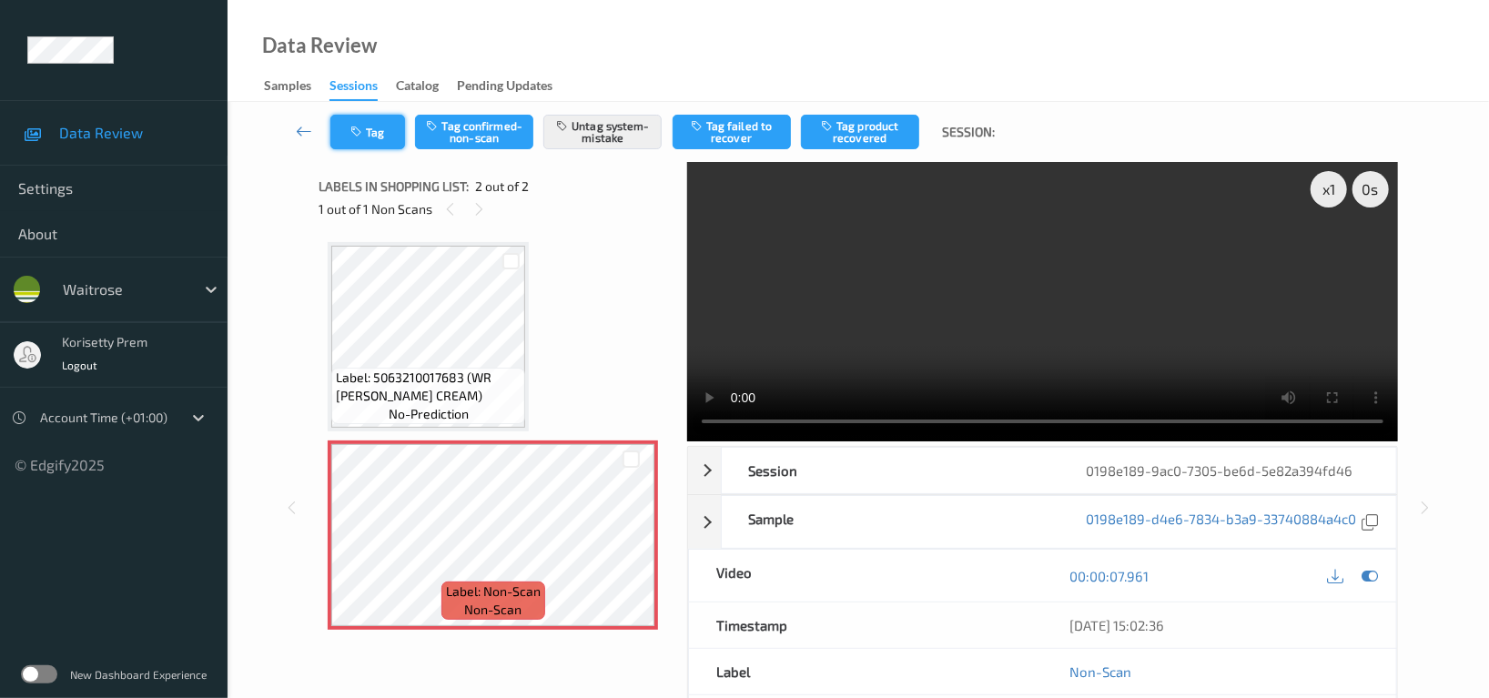
click at [368, 118] on button "Tag" at bounding box center [367, 132] width 75 height 35
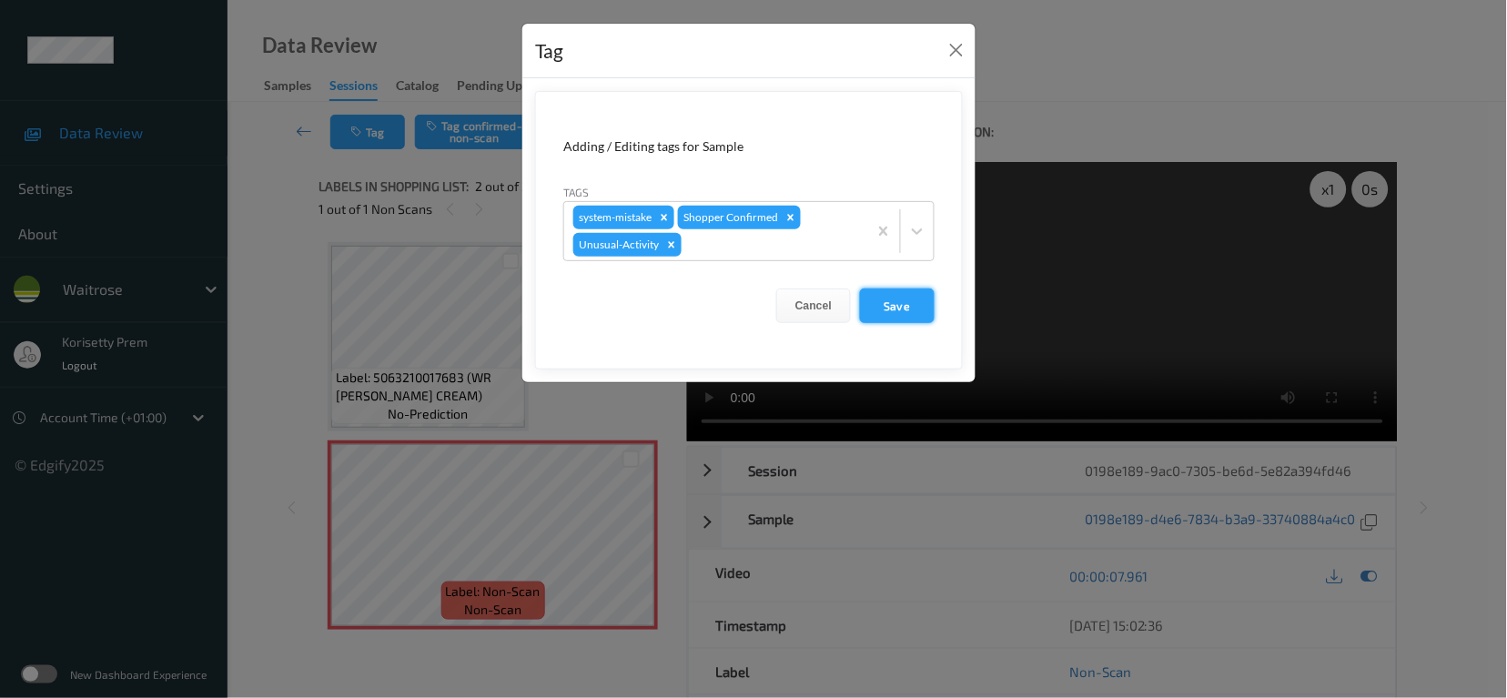
click at [916, 304] on button "Save" at bounding box center [897, 305] width 75 height 35
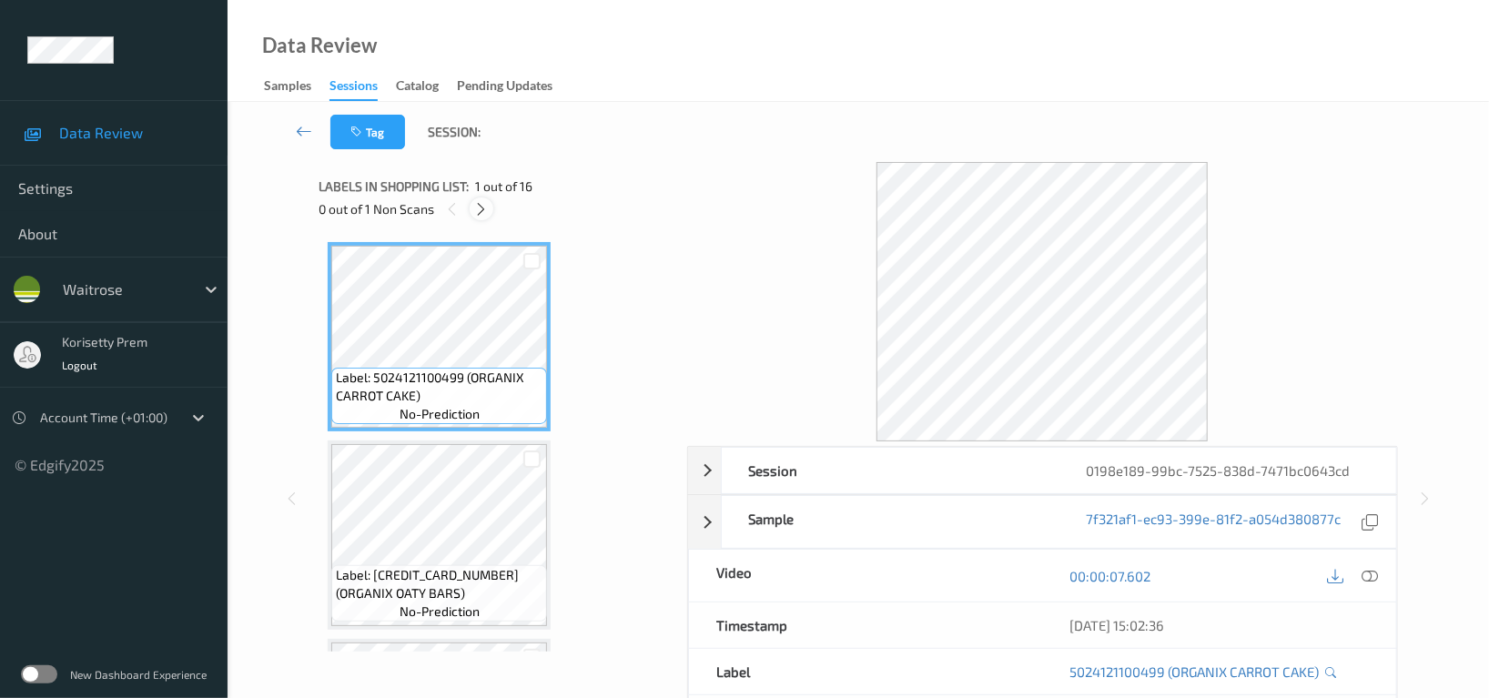
click at [481, 205] on icon at bounding box center [481, 209] width 15 height 16
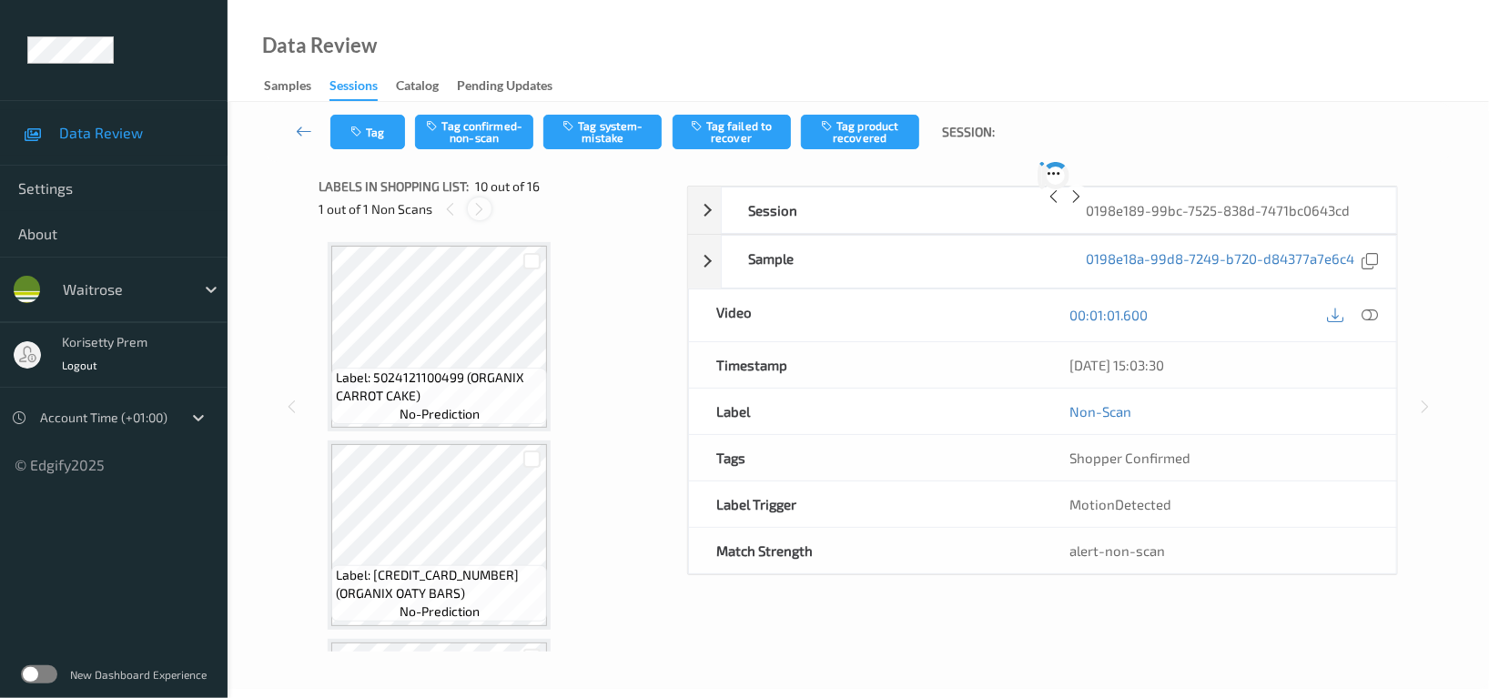
scroll to position [1590, 0]
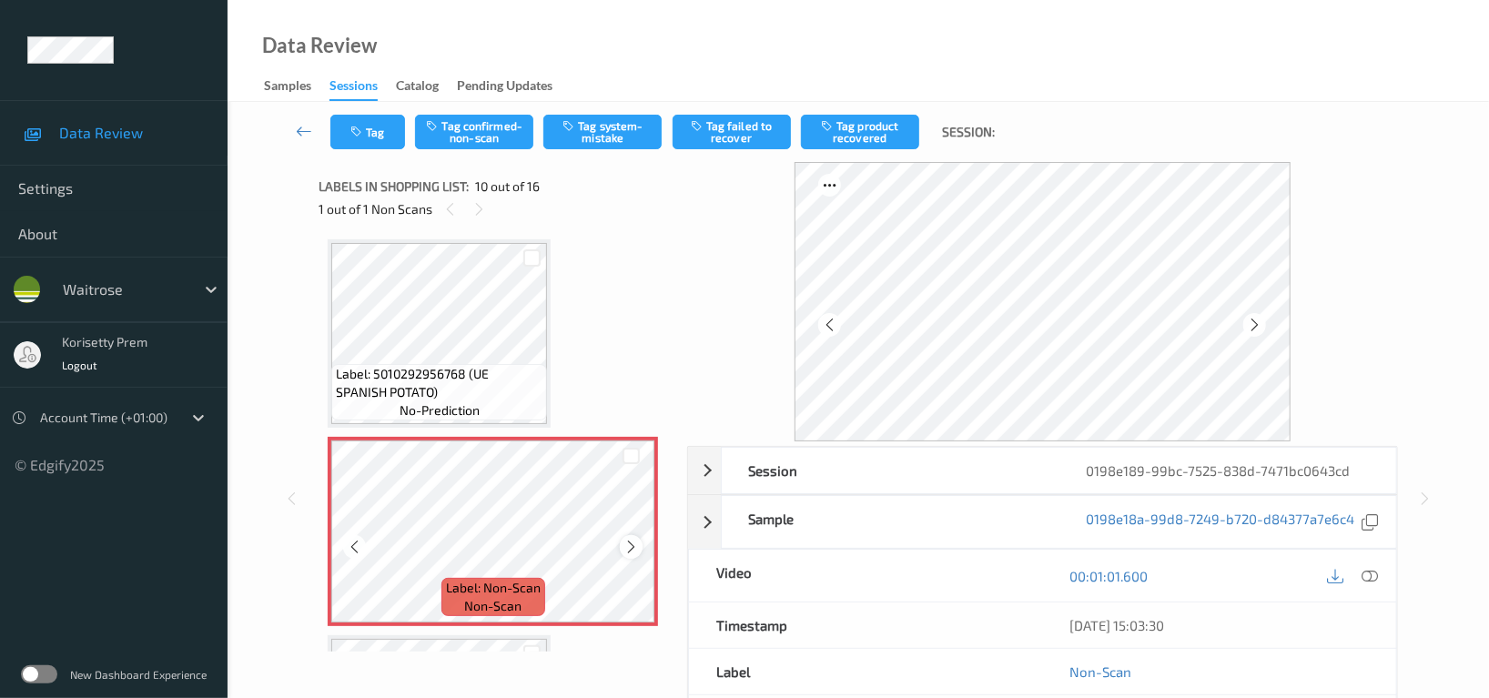
click at [630, 547] on icon at bounding box center [630, 547] width 15 height 16
click at [1260, 327] on icon at bounding box center [1254, 325] width 15 height 16
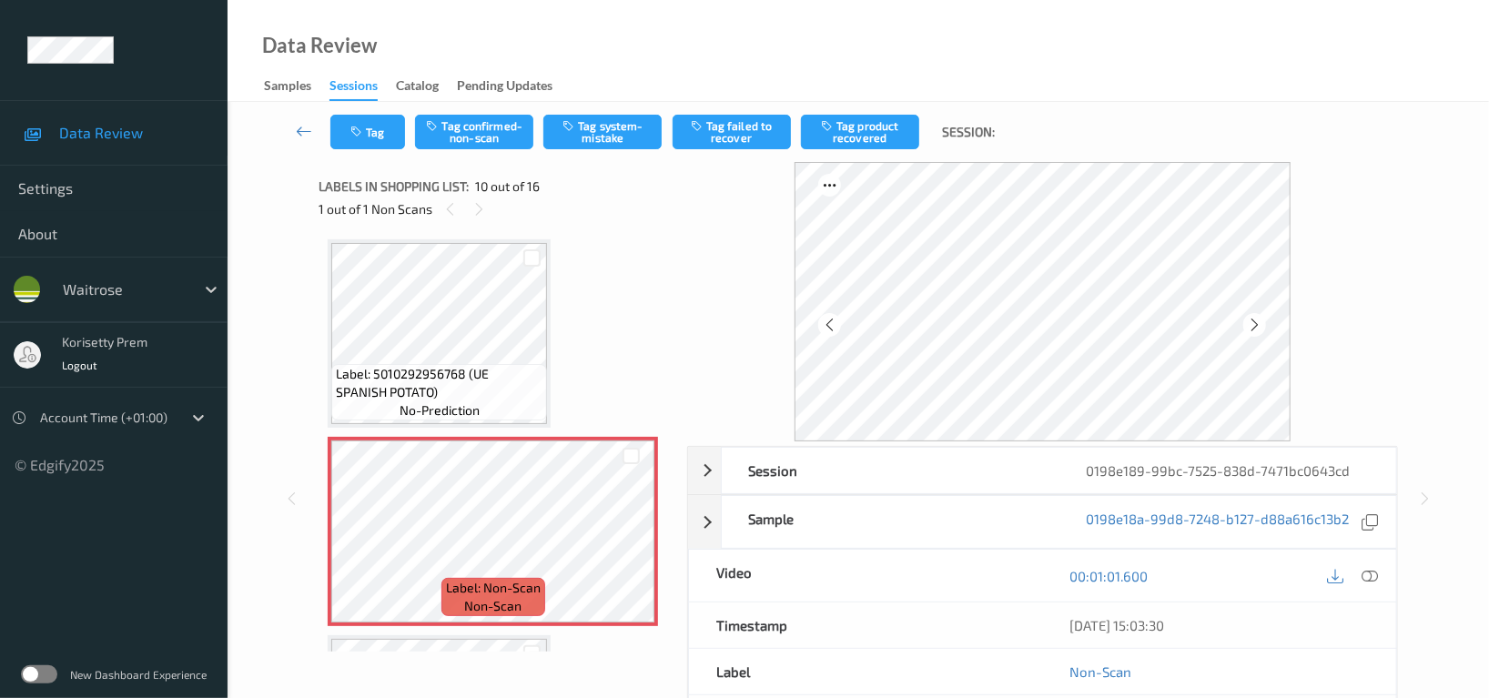
click at [1260, 327] on icon at bounding box center [1254, 325] width 15 height 16
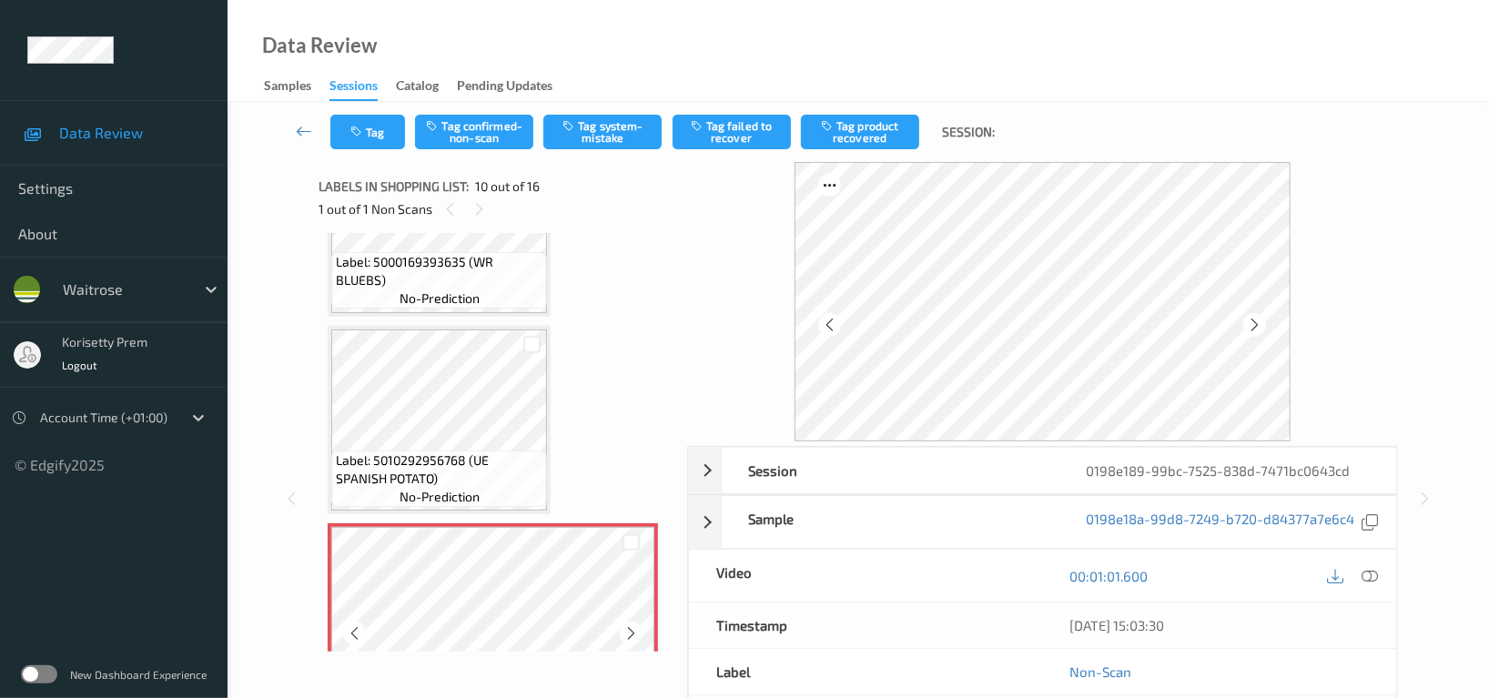
scroll to position [1469, 0]
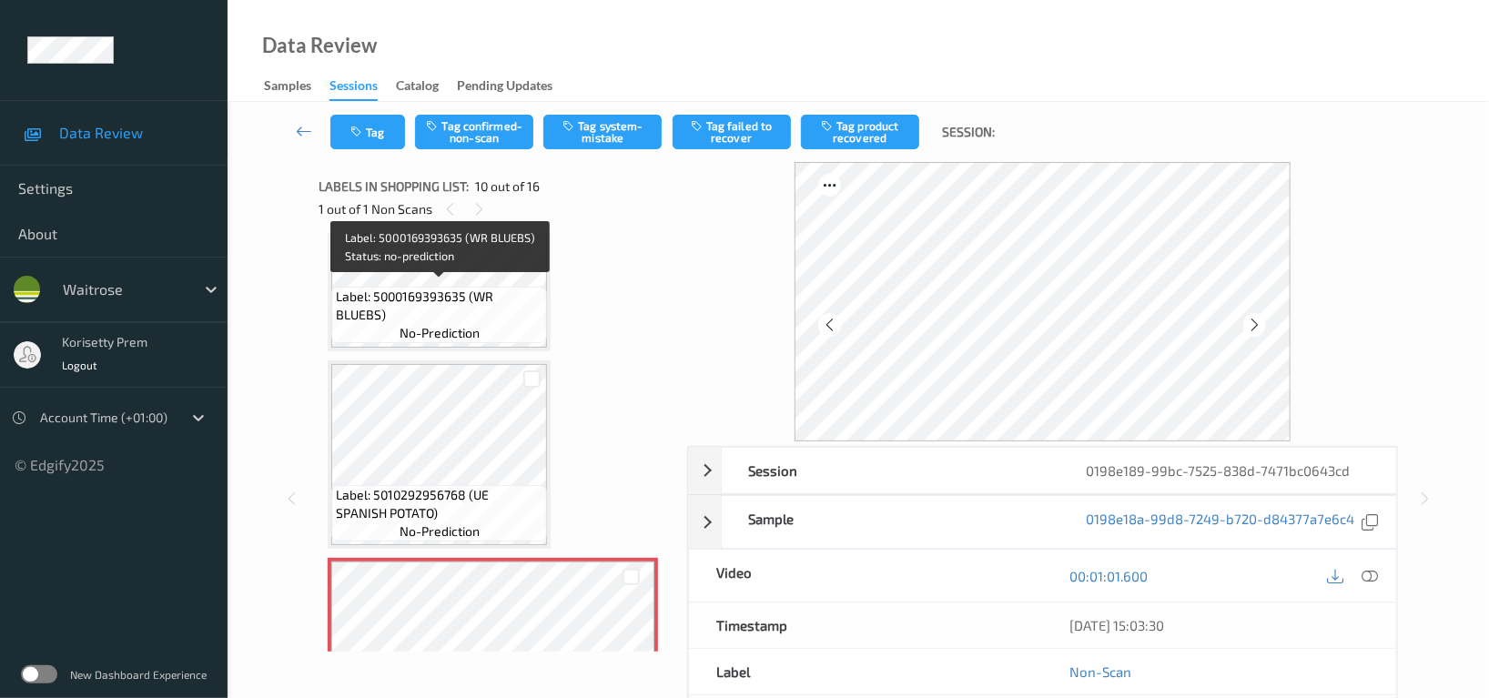
click at [445, 329] on span "no-prediction" at bounding box center [439, 333] width 80 height 18
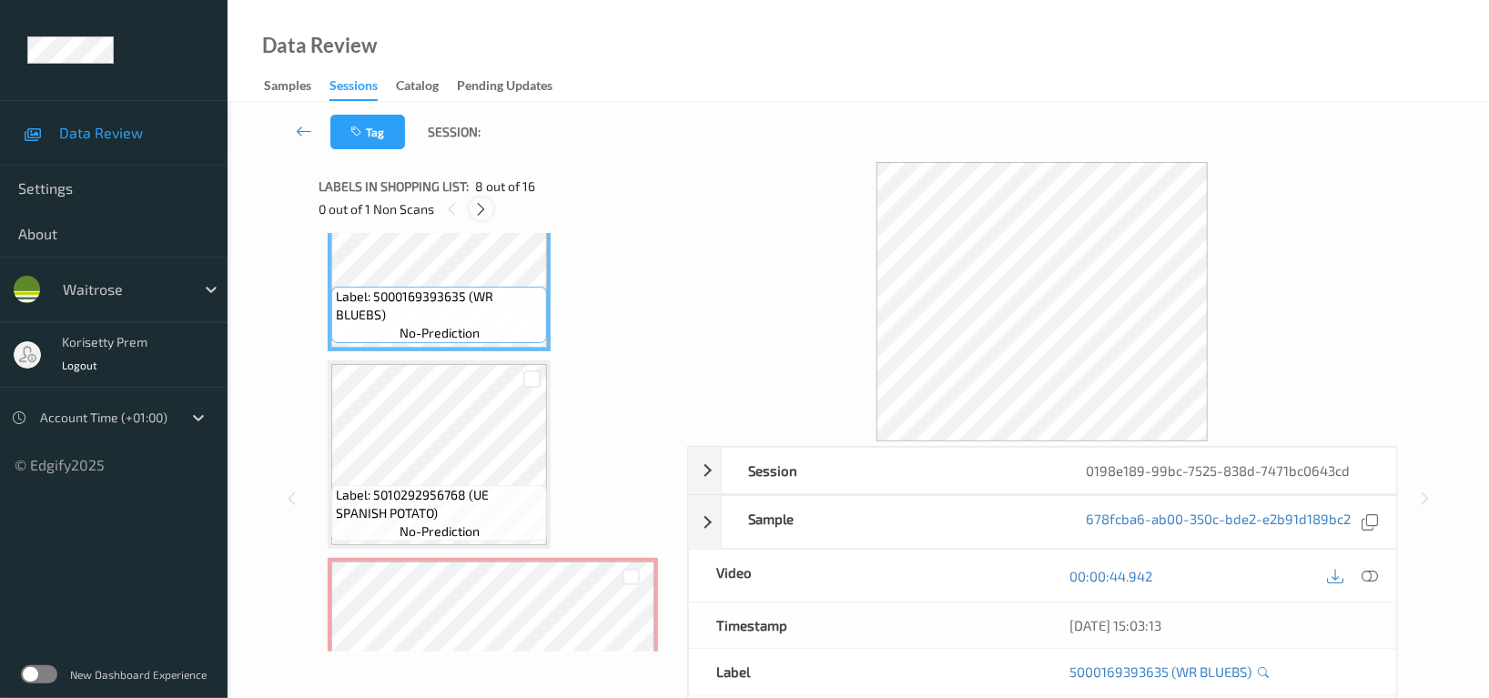
click at [484, 213] on icon at bounding box center [481, 209] width 15 height 16
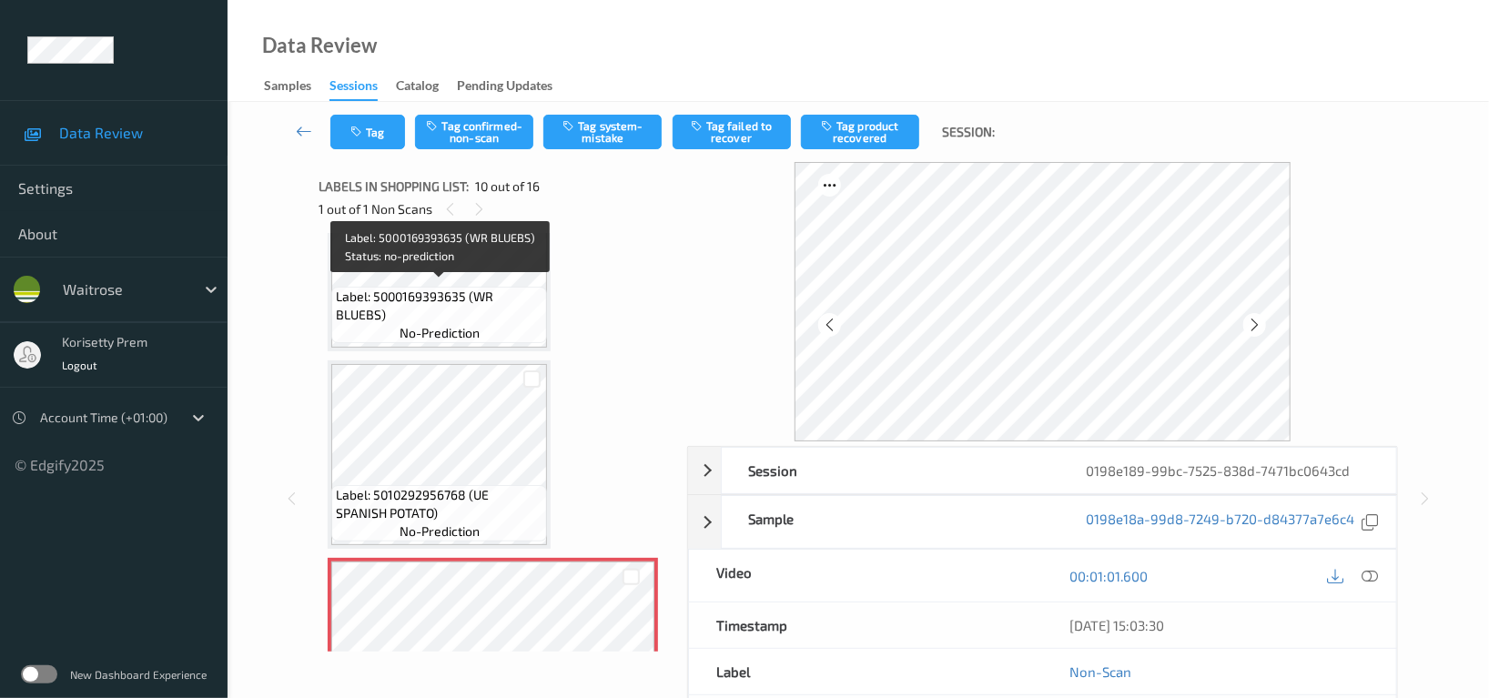
click at [440, 291] on span "Label: 5000169393635 (WR BLUEBS)" at bounding box center [439, 306] width 207 height 36
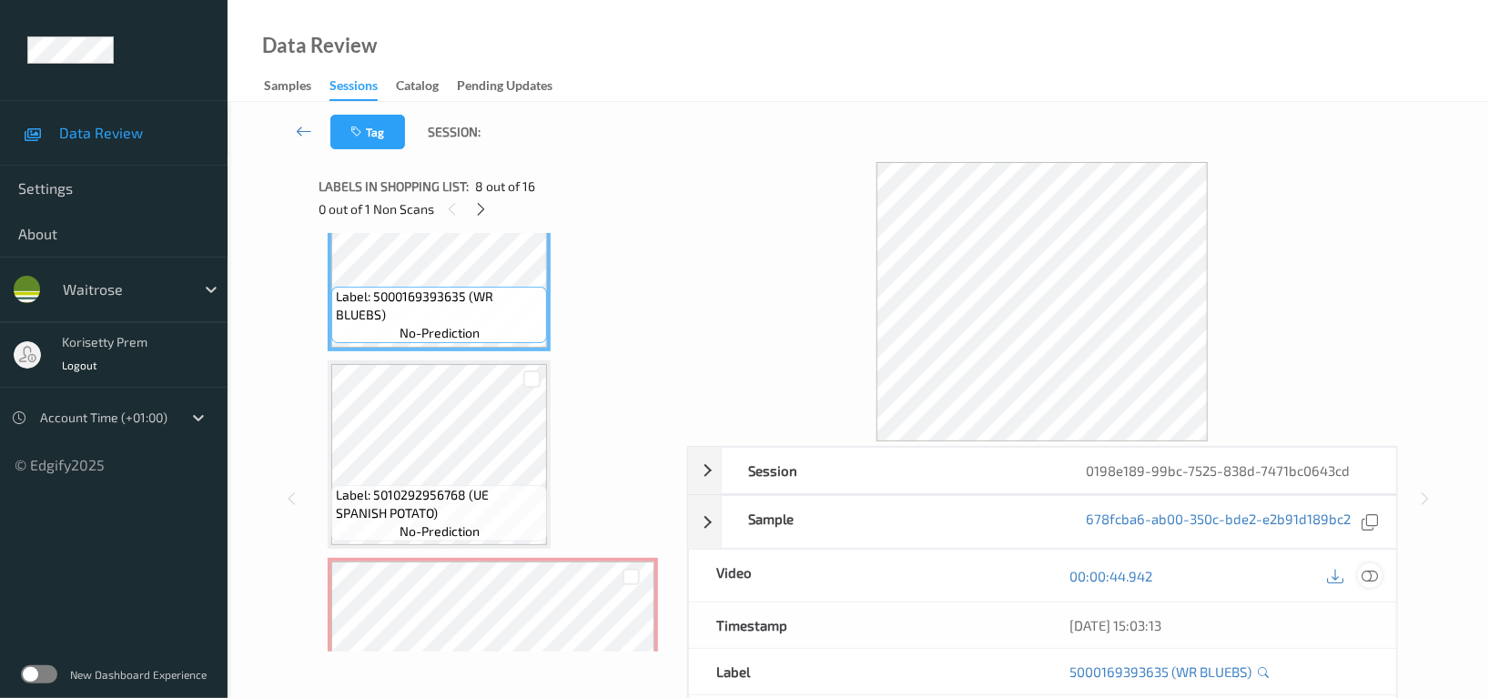
click at [1368, 578] on icon at bounding box center [1369, 576] width 16 height 16
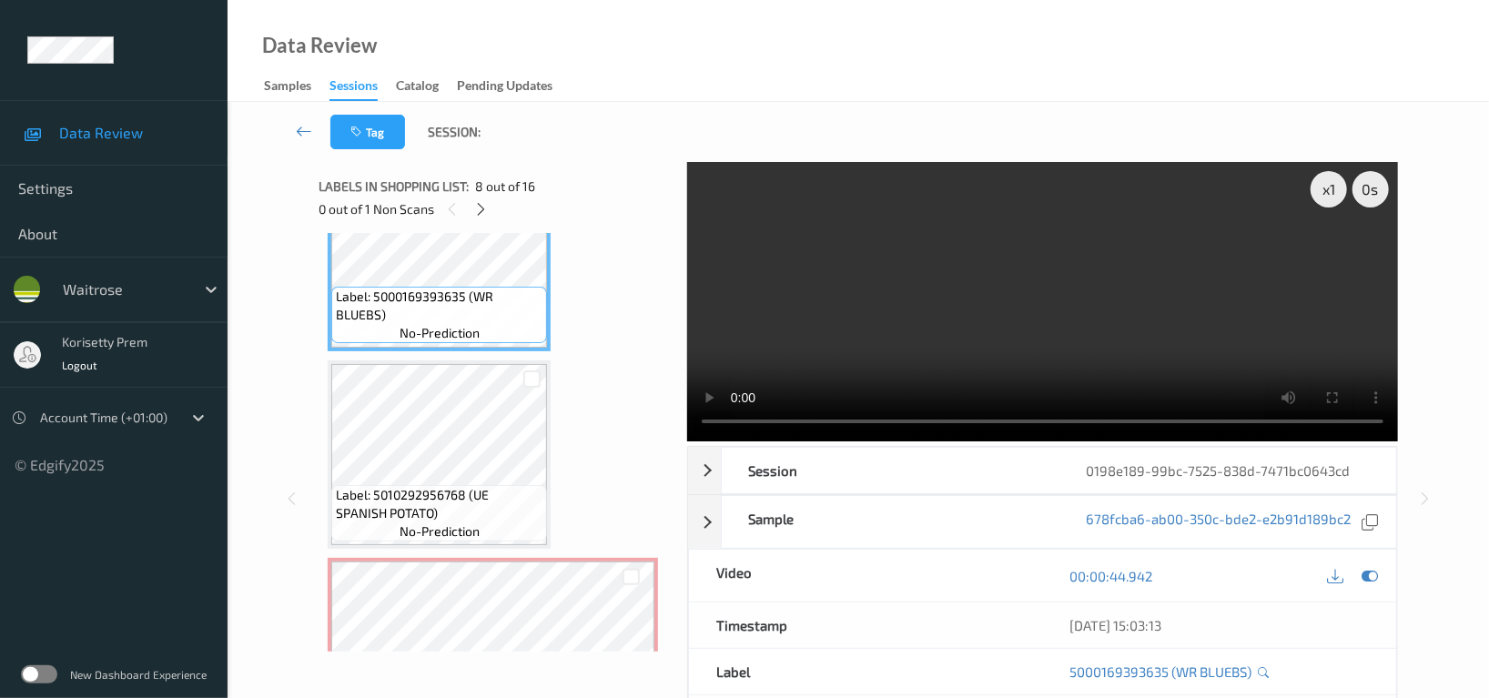
click at [928, 295] on video at bounding box center [1042, 301] width 711 height 279
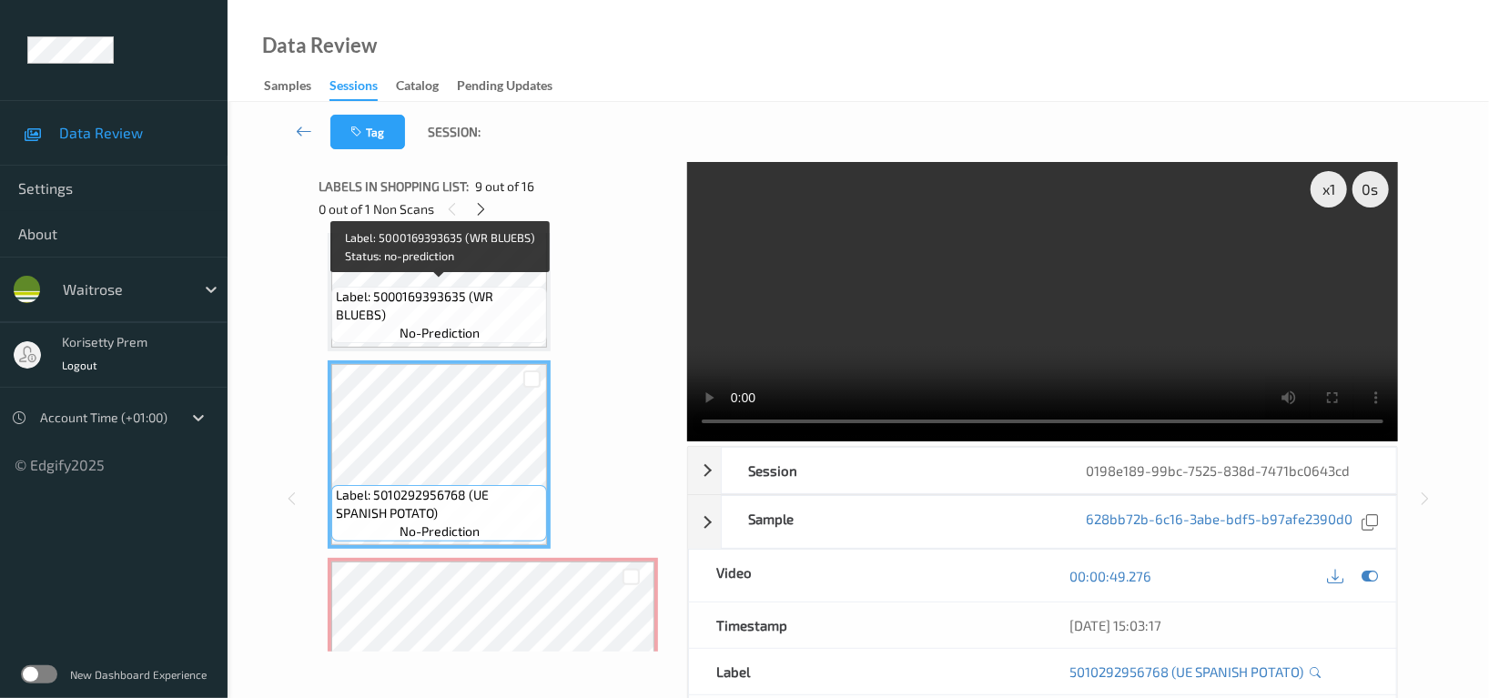
click at [471, 301] on span "Label: 5000169393635 (WR BLUEBS)" at bounding box center [439, 306] width 207 height 36
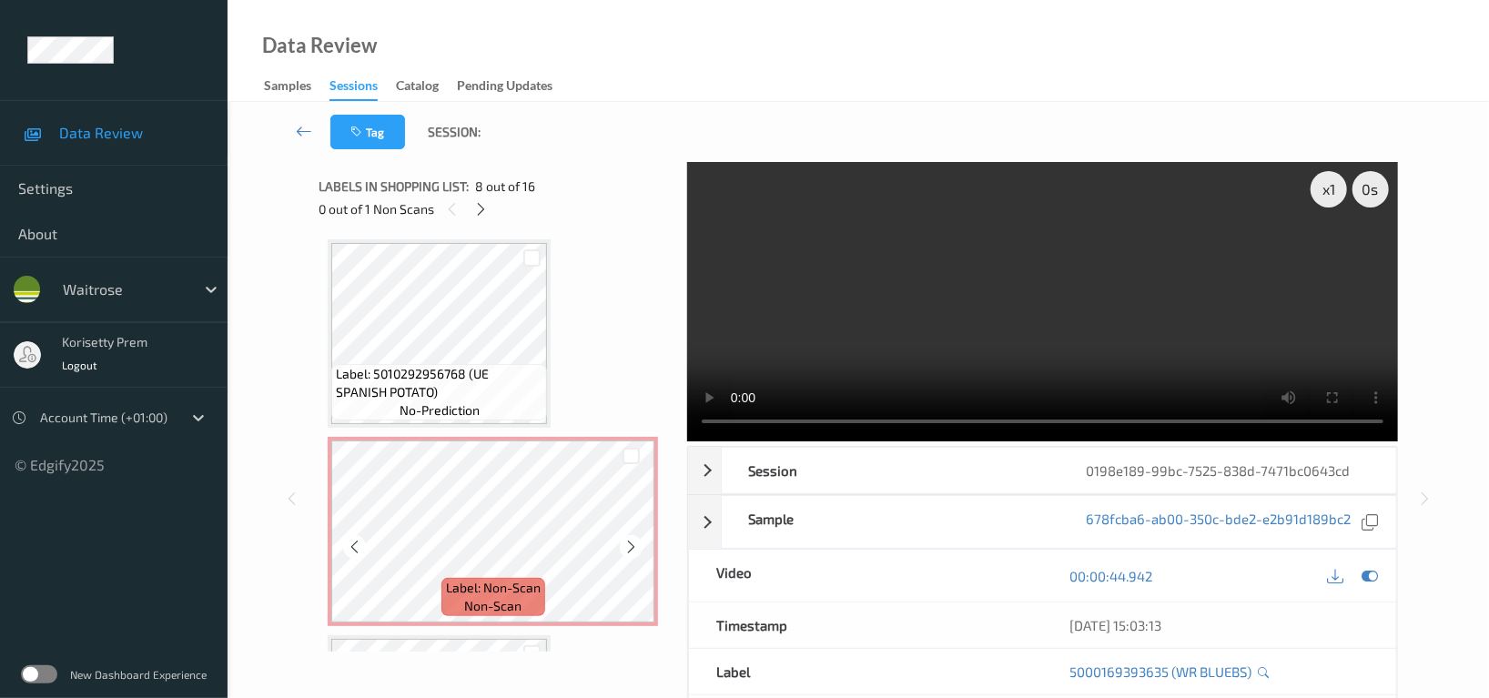
scroll to position [1712, 0]
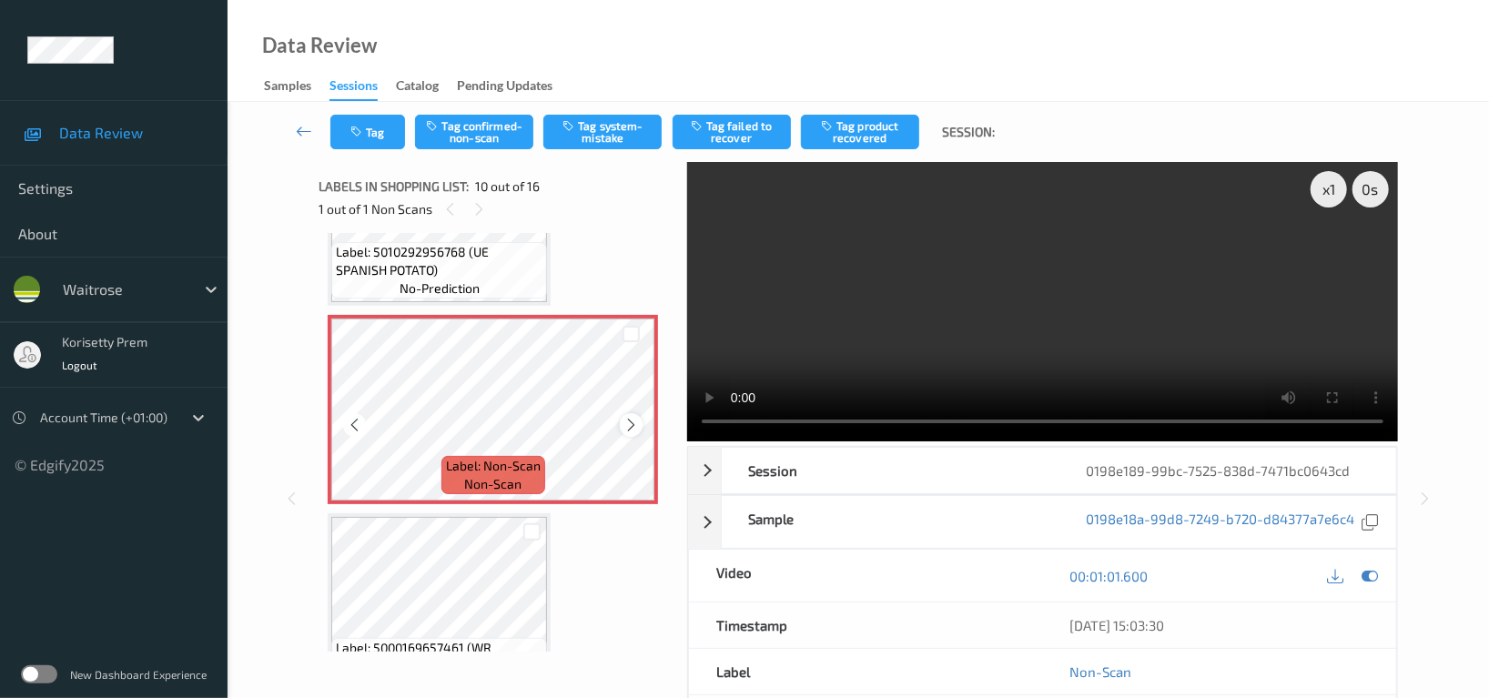
click at [637, 418] on icon at bounding box center [630, 425] width 15 height 16
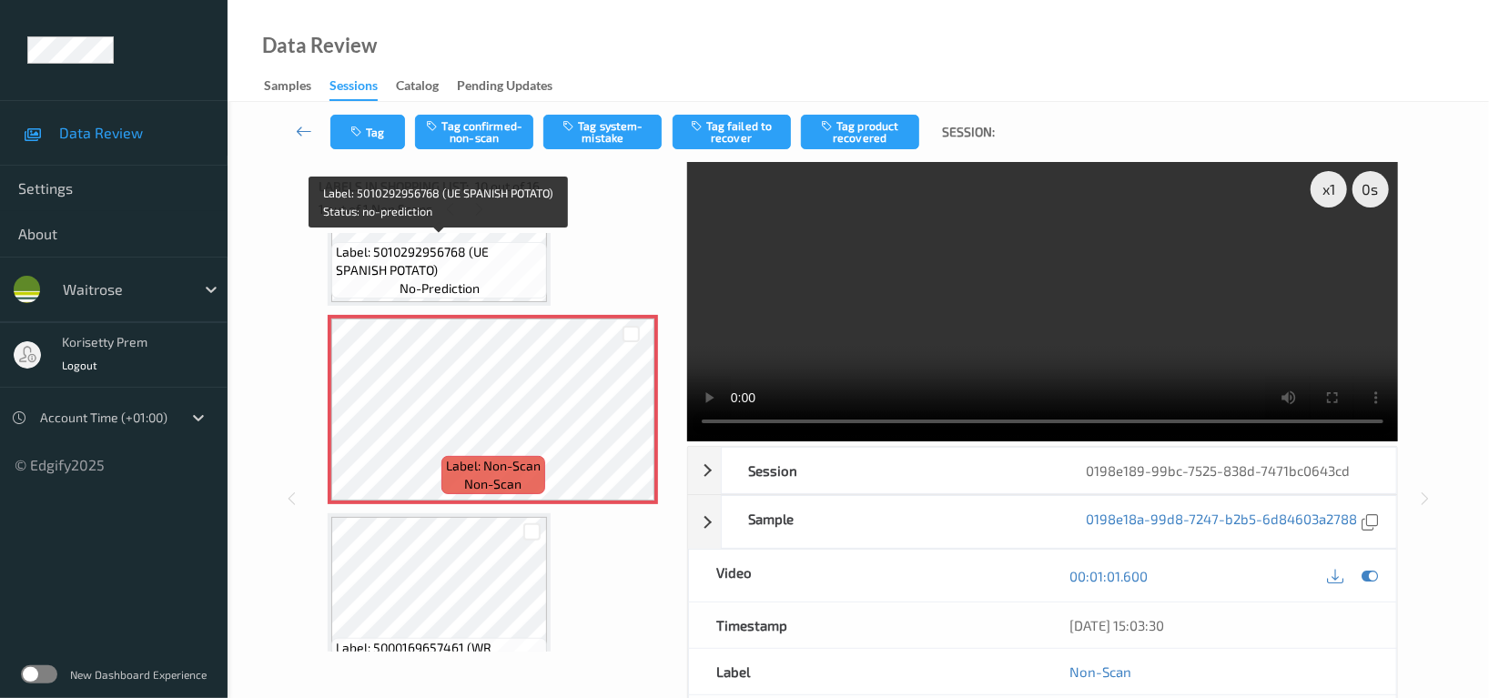
click at [465, 279] on span "no-prediction" at bounding box center [439, 288] width 80 height 18
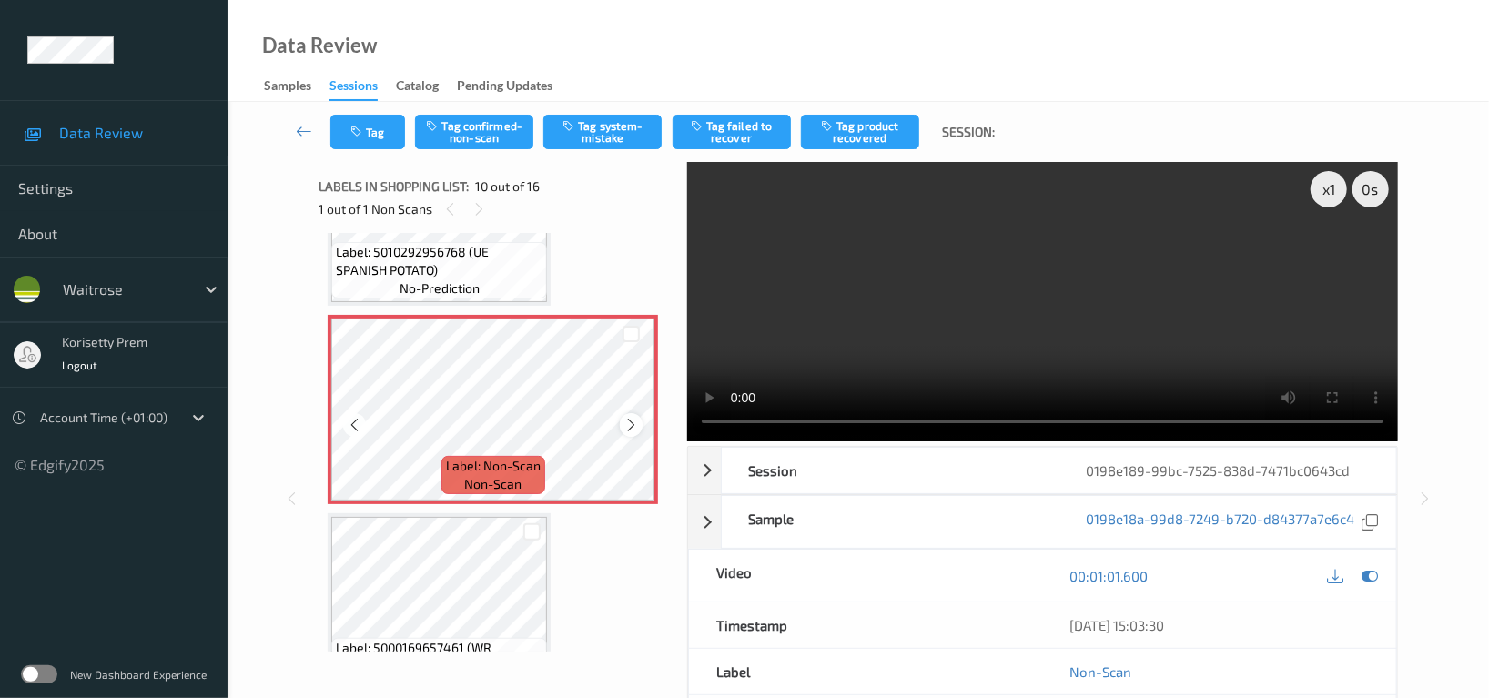
click at [623, 418] on icon at bounding box center [630, 425] width 15 height 16
click at [625, 140] on button "Tag system-mistake" at bounding box center [602, 132] width 118 height 35
click at [375, 127] on button "Tag" at bounding box center [367, 132] width 75 height 35
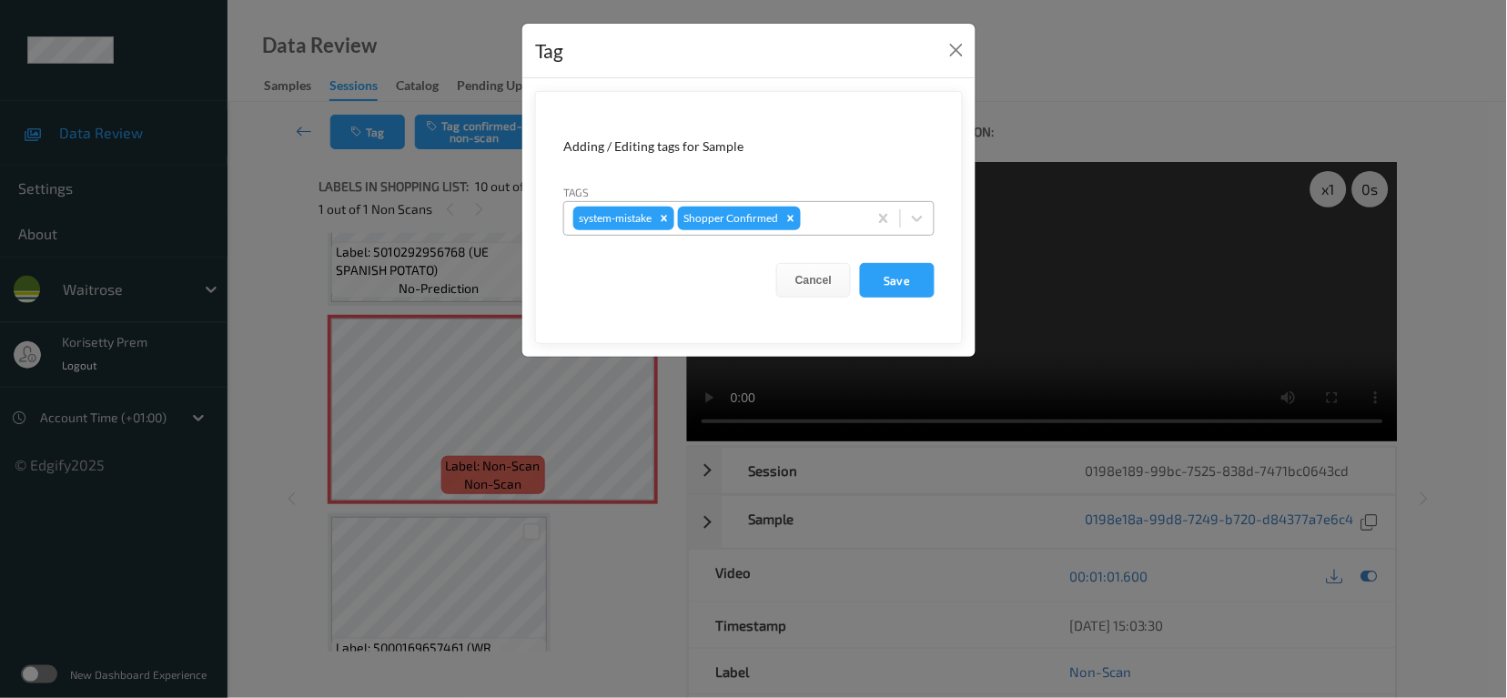
click at [827, 216] on div at bounding box center [831, 218] width 54 height 22
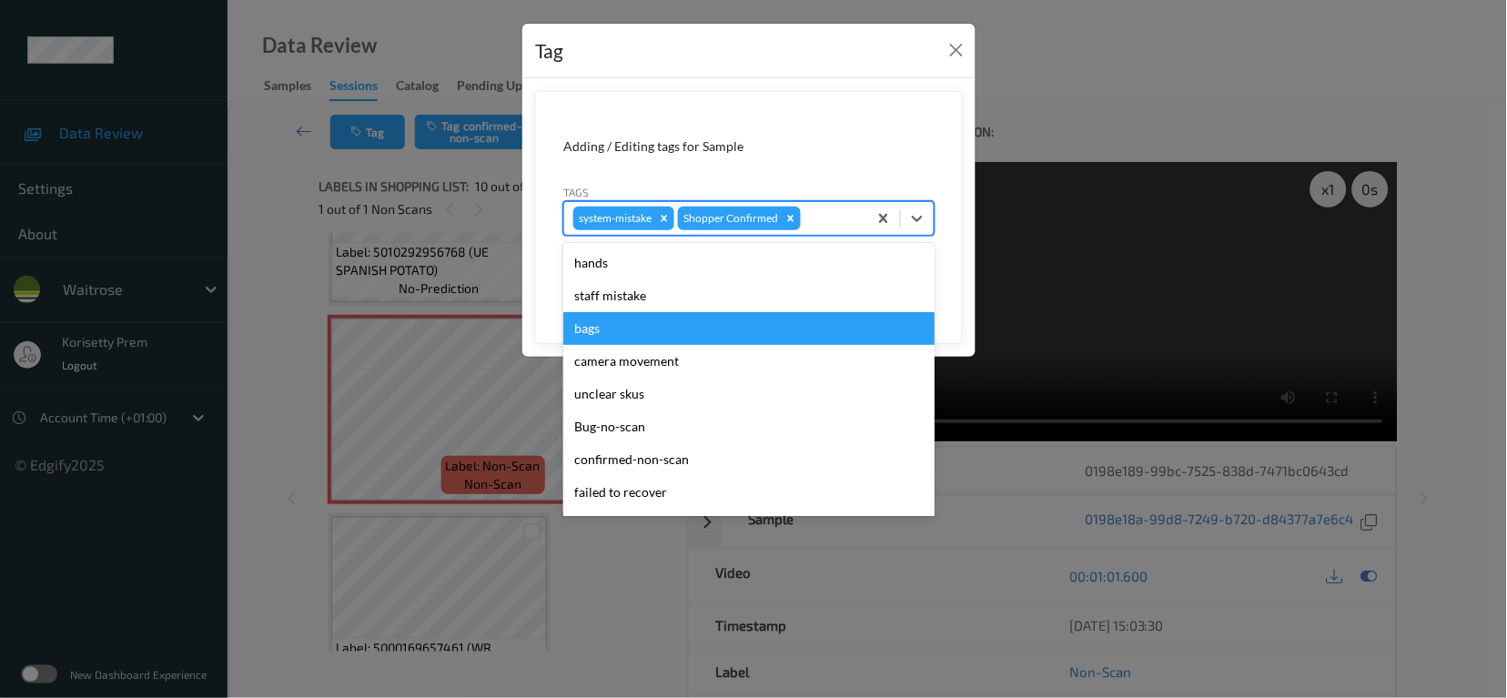
click at [682, 342] on div "bags" at bounding box center [748, 328] width 371 height 33
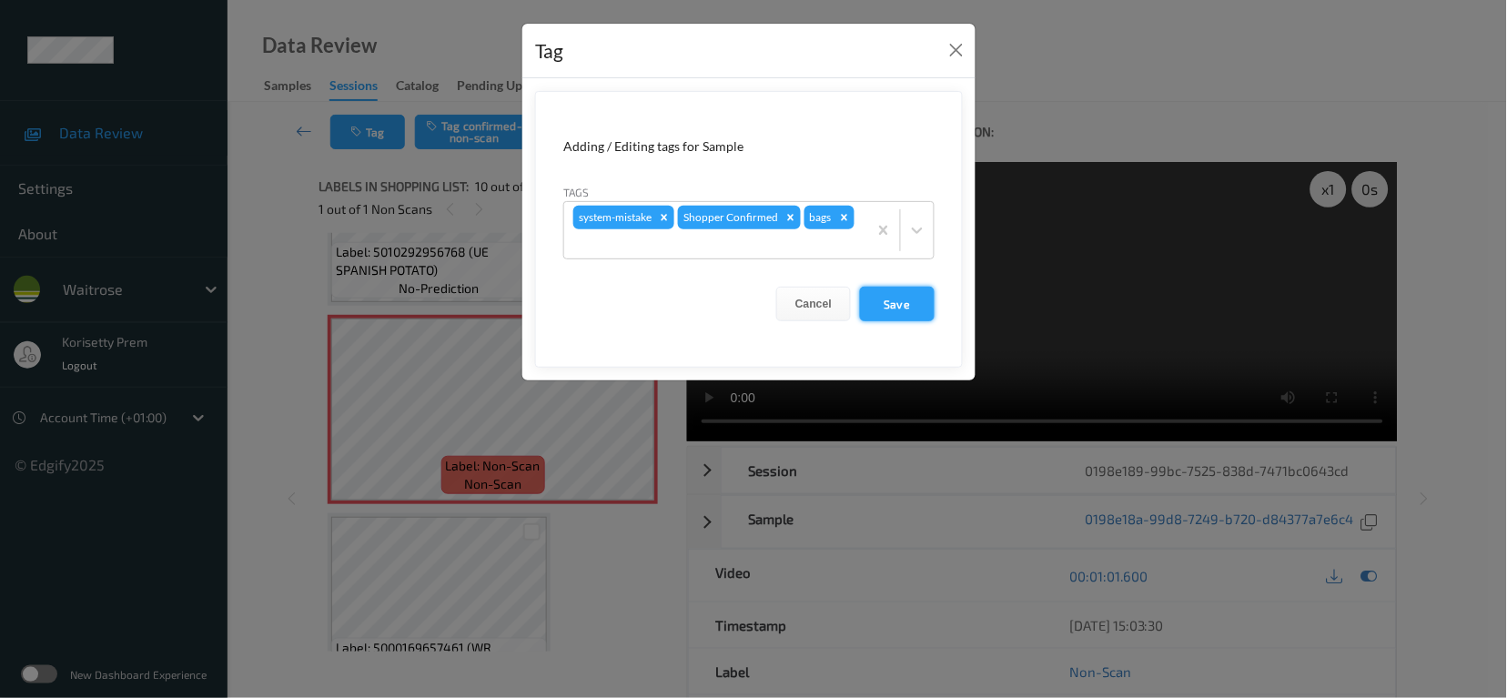
click at [896, 306] on button "Save" at bounding box center [897, 304] width 75 height 35
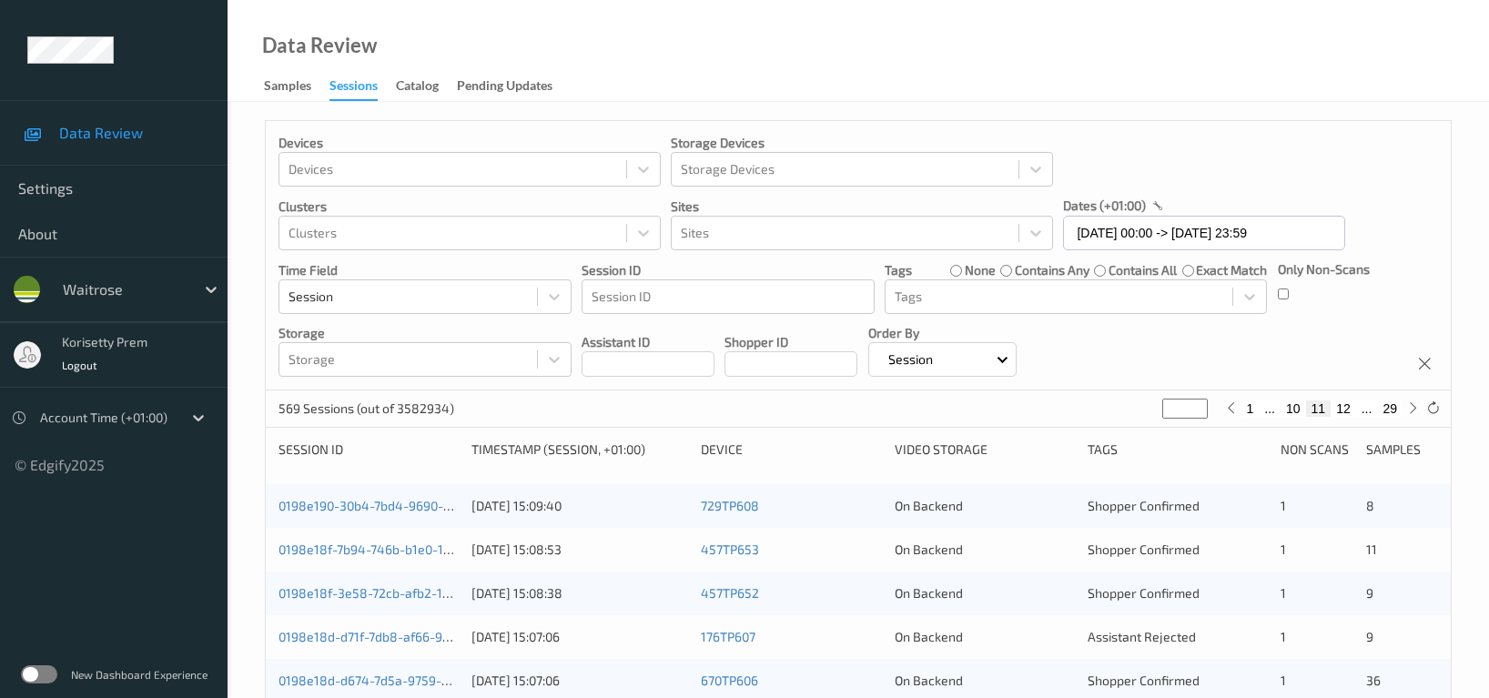
scroll to position [363, 0]
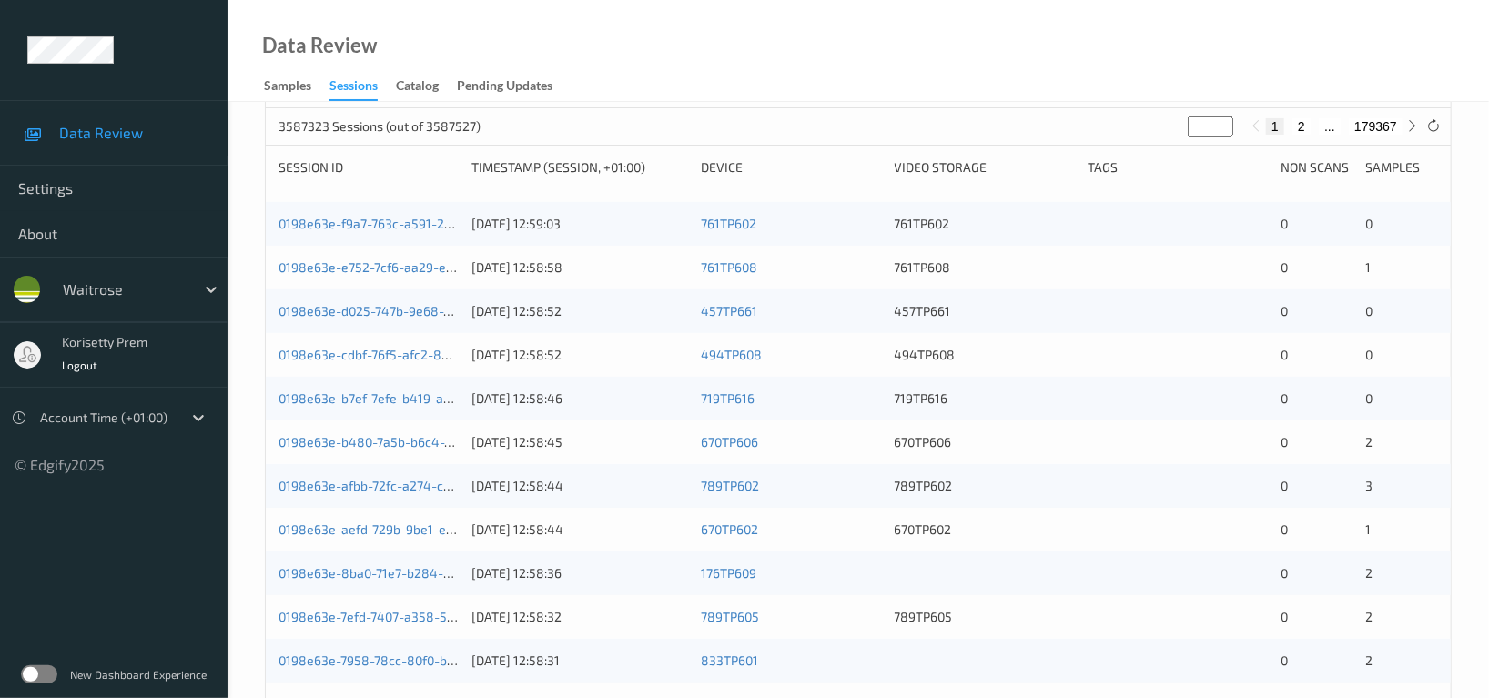
scroll to position [363, 0]
